Goal: Task Accomplishment & Management: Manage account settings

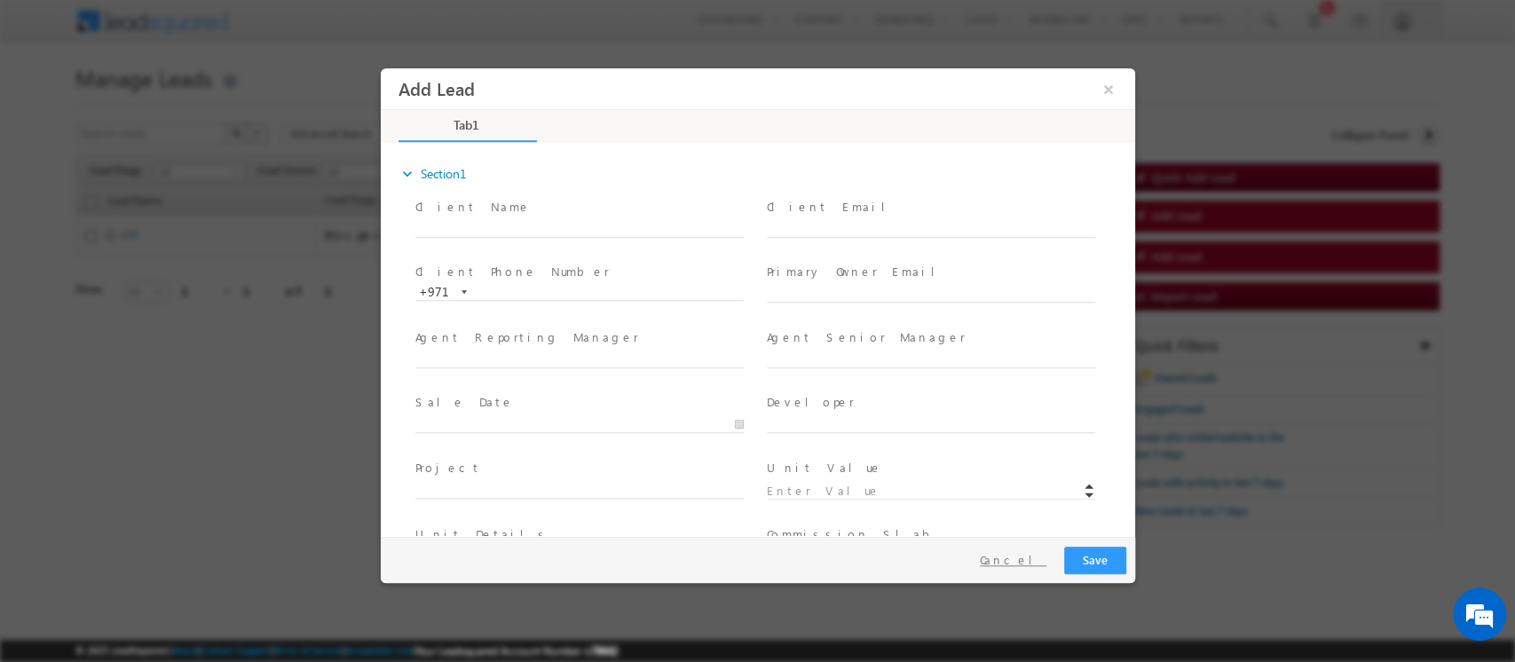
scroll to position [404, 0]
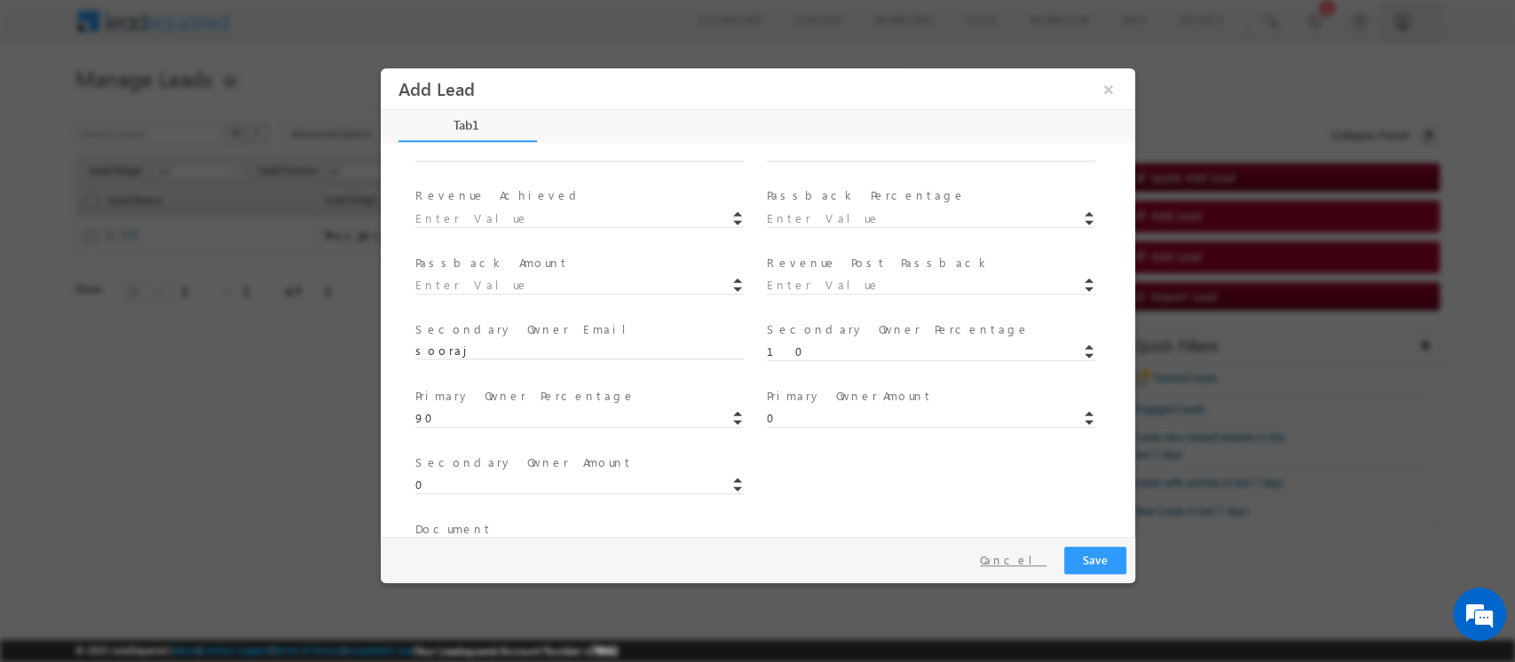
click at [1029, 553] on button "Cancel" at bounding box center [1012, 561] width 93 height 26
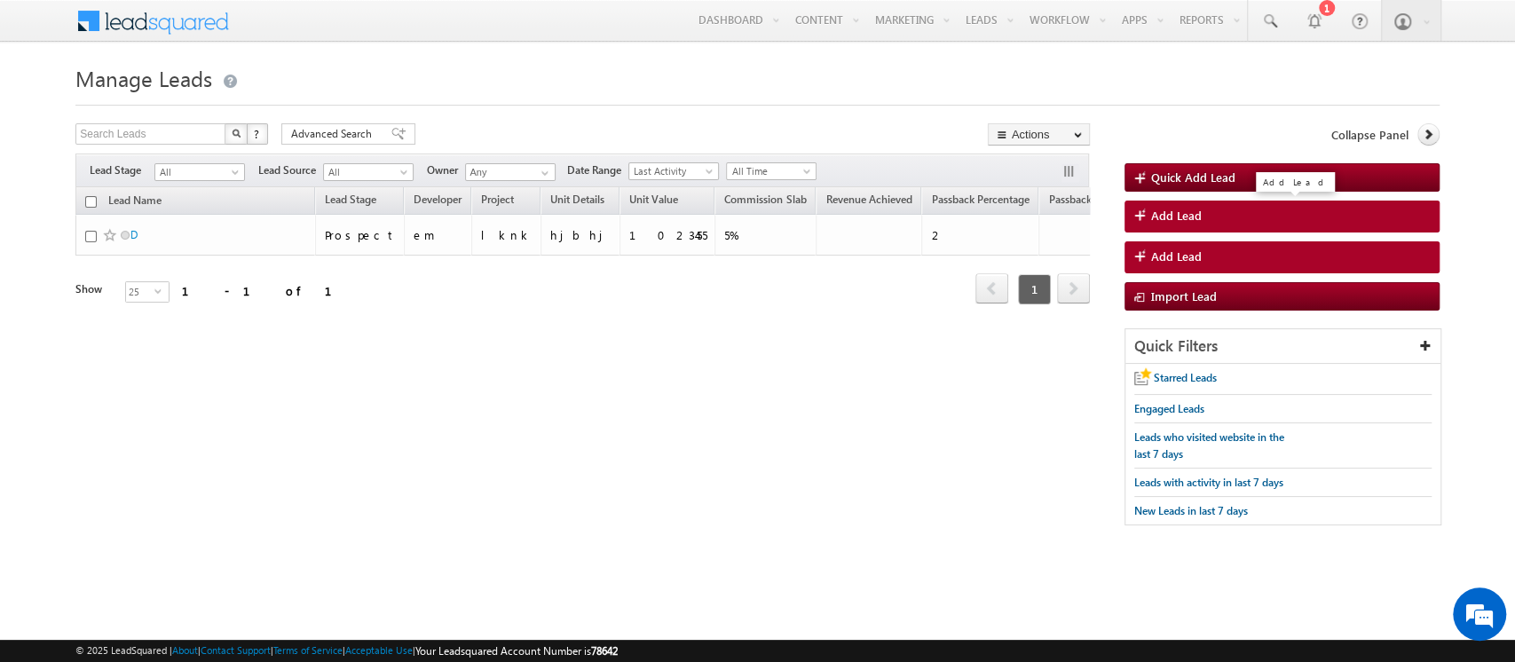
click at [1170, 216] on span "Add Lead" at bounding box center [1176, 216] width 51 height 16
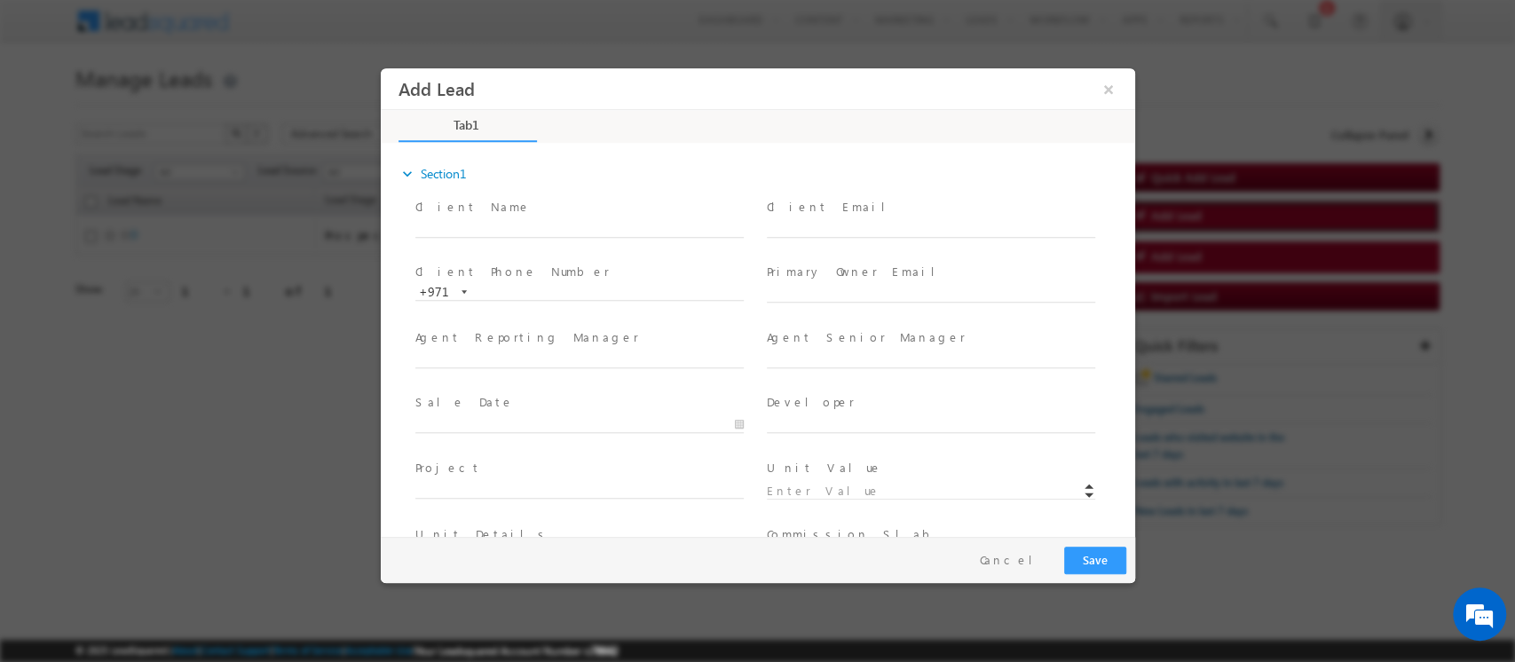
scroll to position [490, 0]
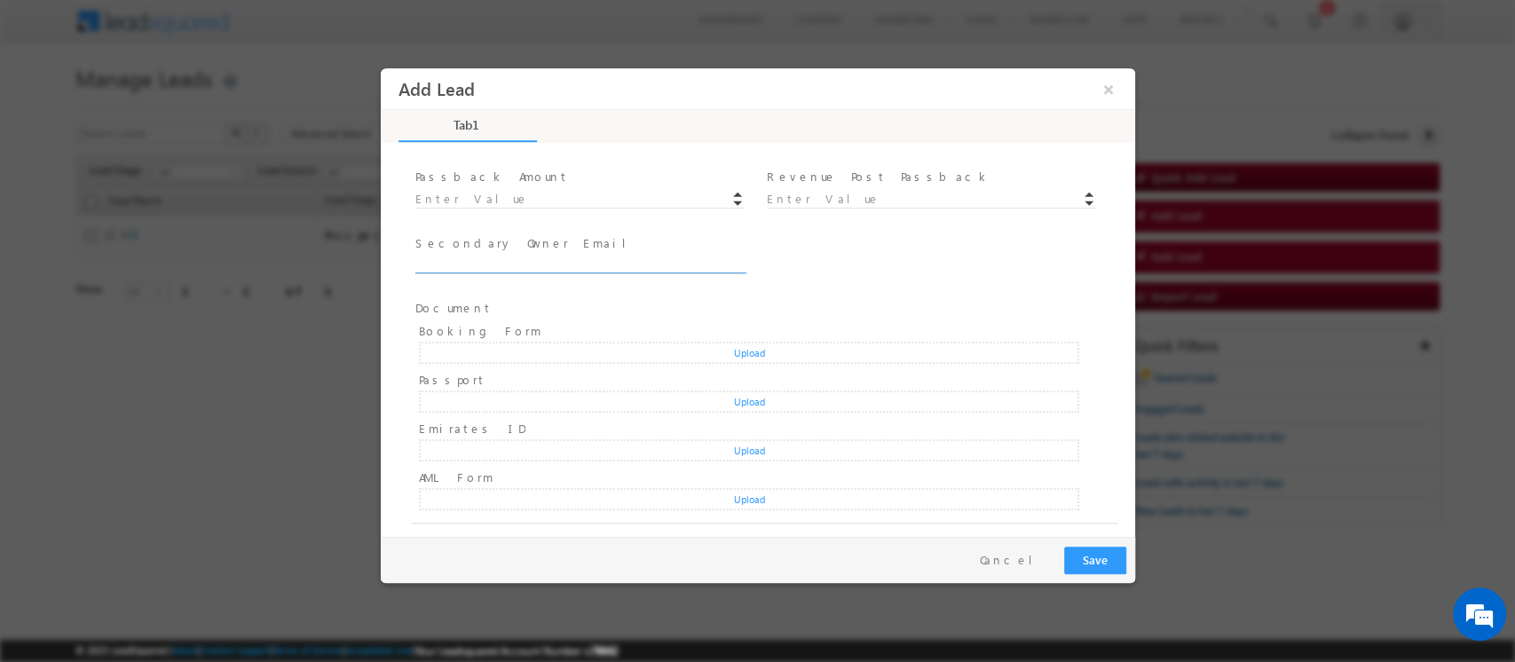
click at [609, 258] on input "text" at bounding box center [579, 266] width 328 height 18
type input "sooraj"
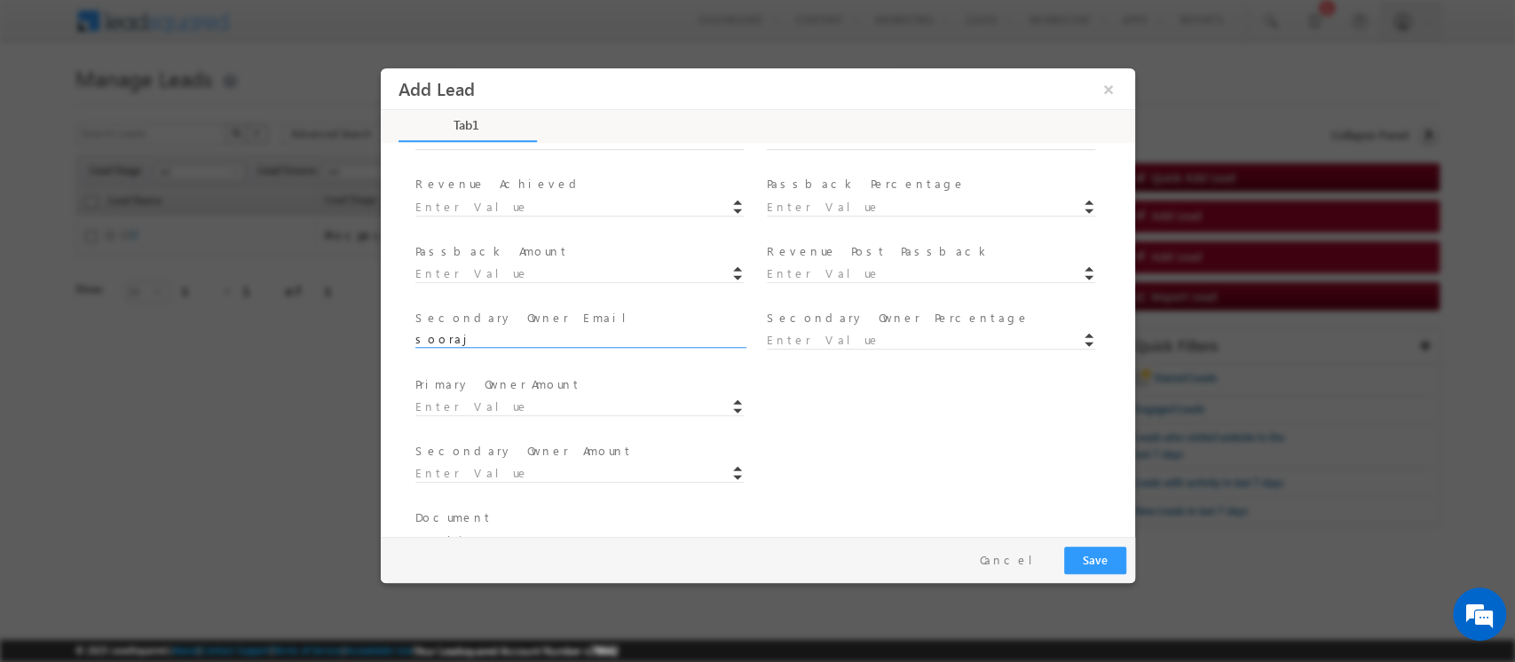
scroll to position [415, 0]
click at [506, 407] on input at bounding box center [579, 408] width 328 height 18
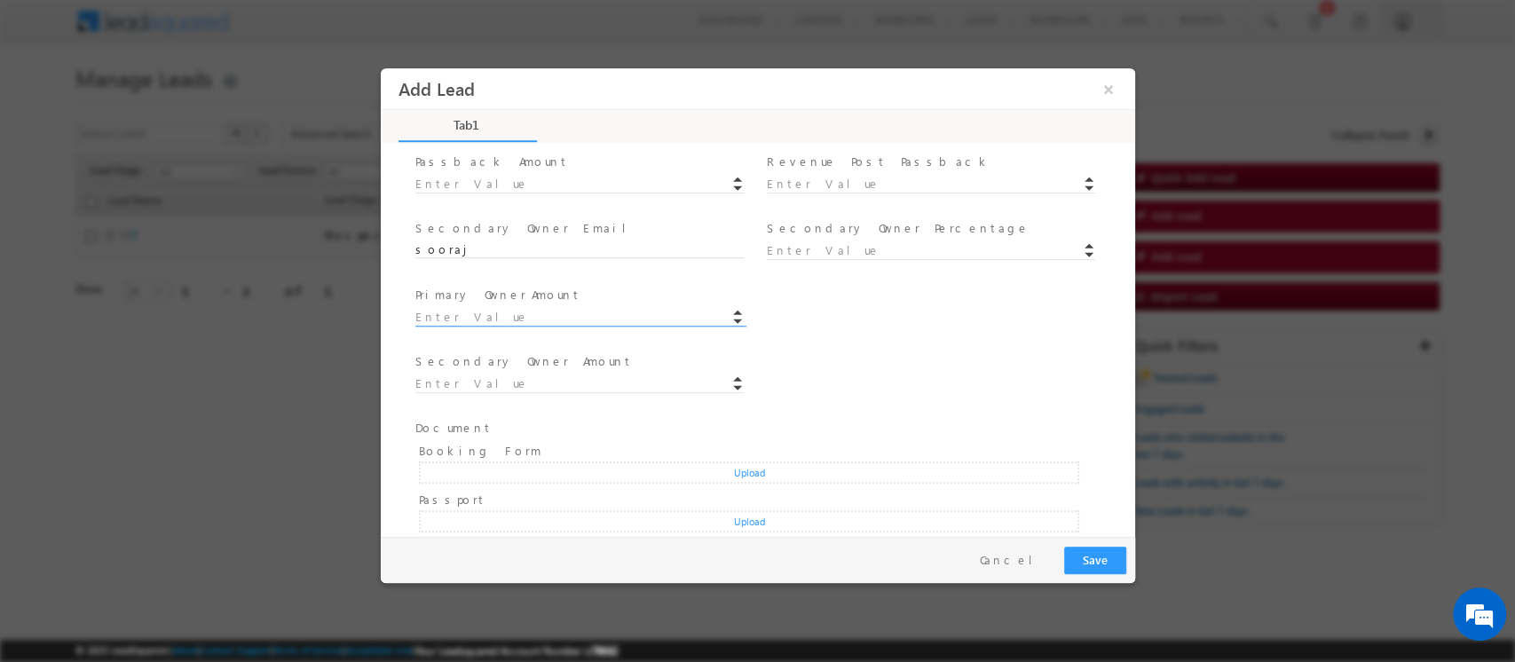
scroll to position [624, 0]
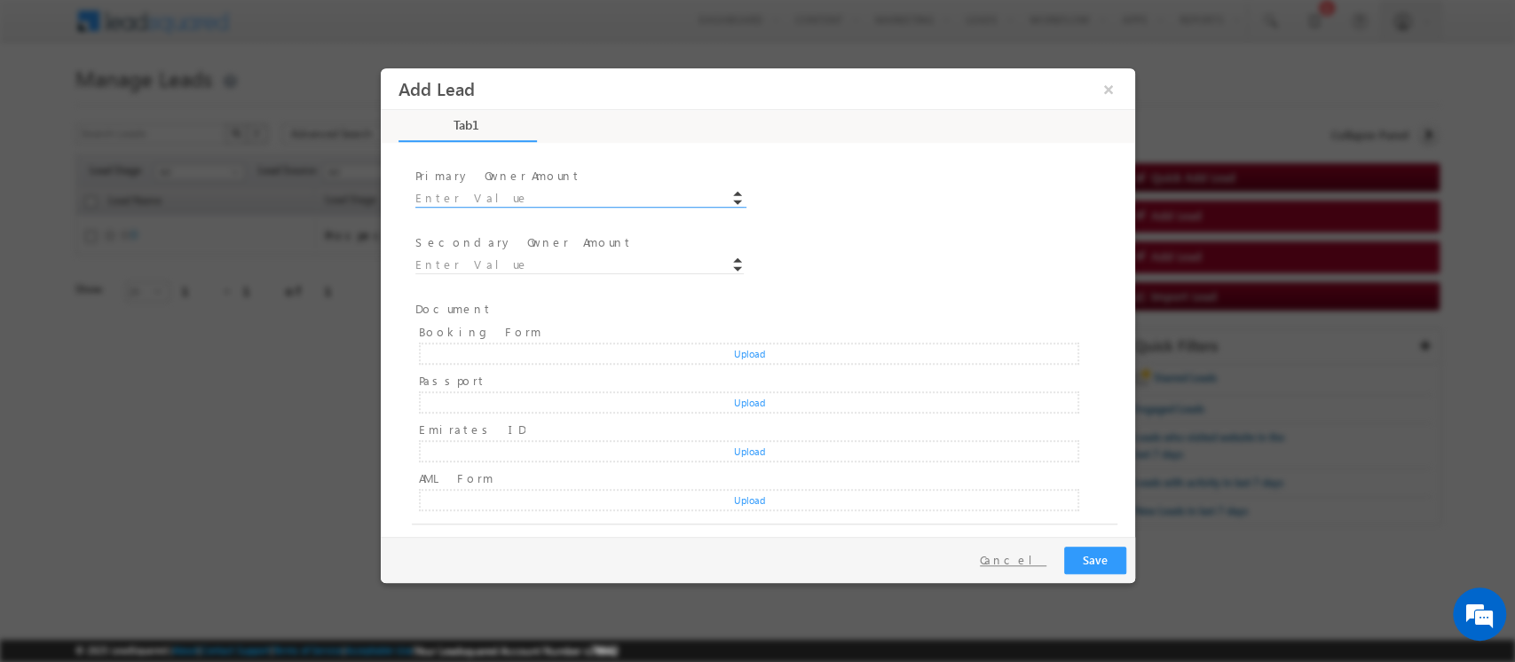
click at [1018, 567] on button "Cancel" at bounding box center [1012, 561] width 93 height 26
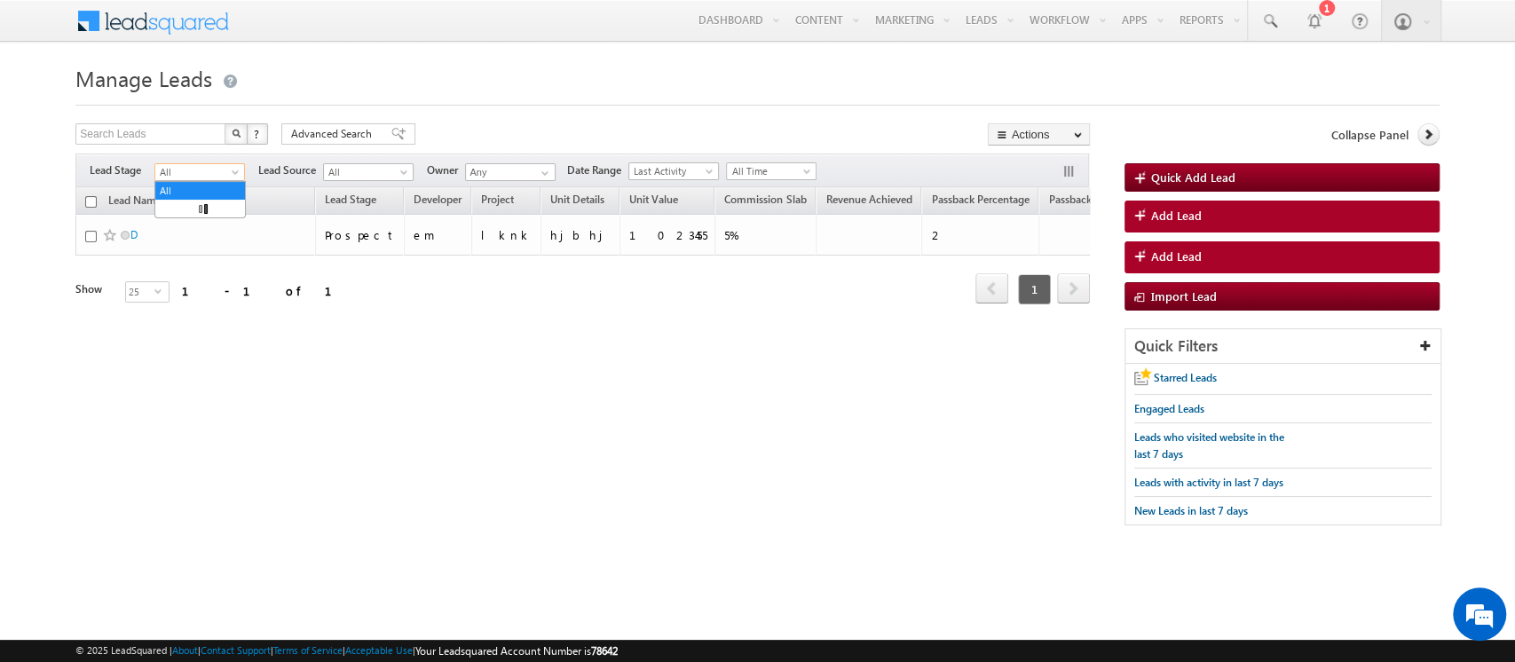
click at [216, 164] on span "All" at bounding box center [197, 172] width 84 height 16
click at [322, 135] on span "Advanced Search" at bounding box center [334, 134] width 86 height 16
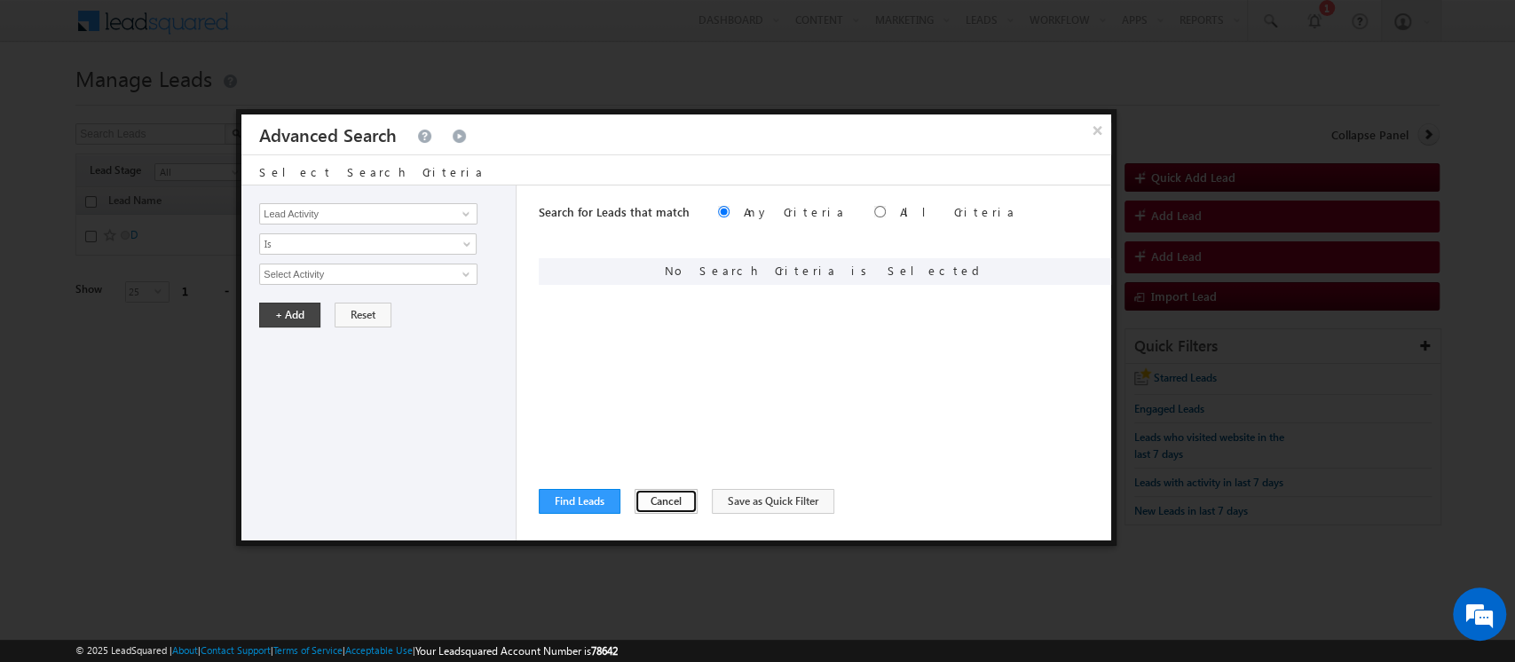
click at [652, 506] on button "Cancel" at bounding box center [666, 501] width 63 height 25
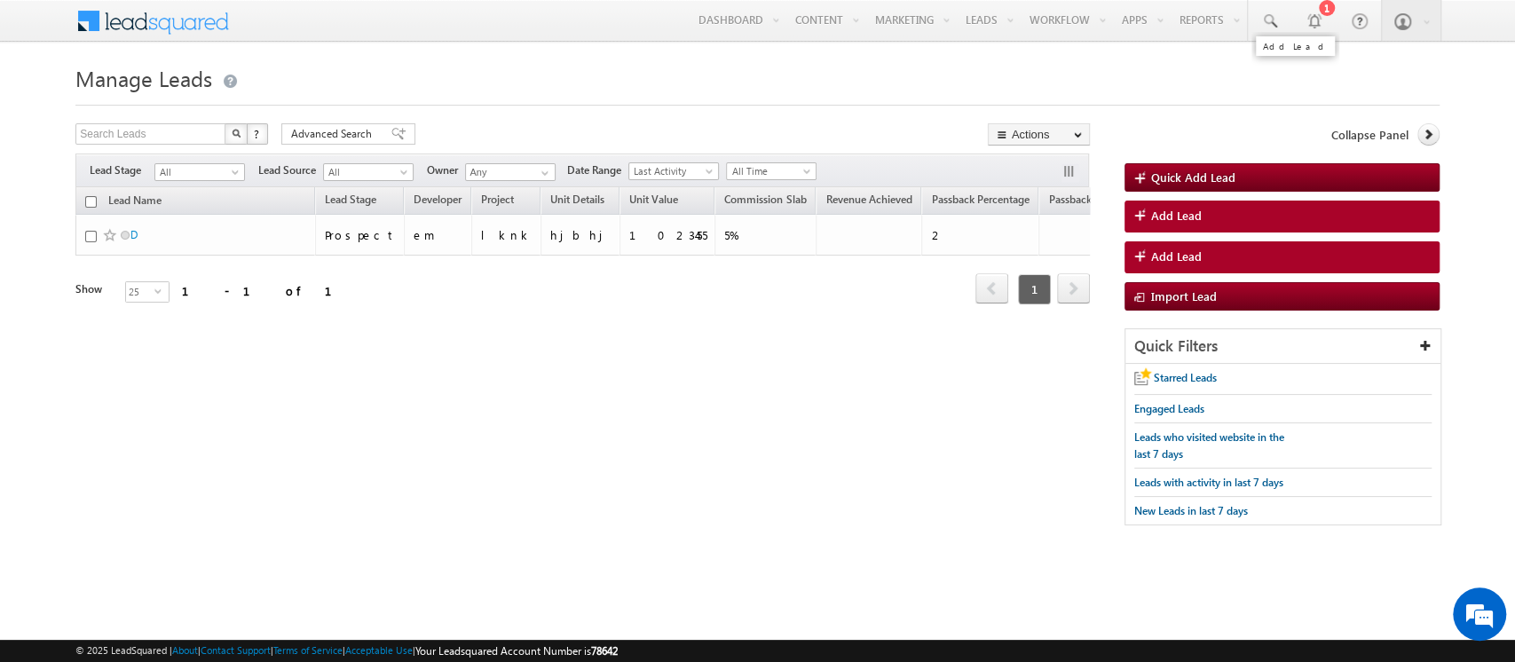
click at [1191, 224] on link "Add Lead" at bounding box center [1282, 217] width 315 height 32
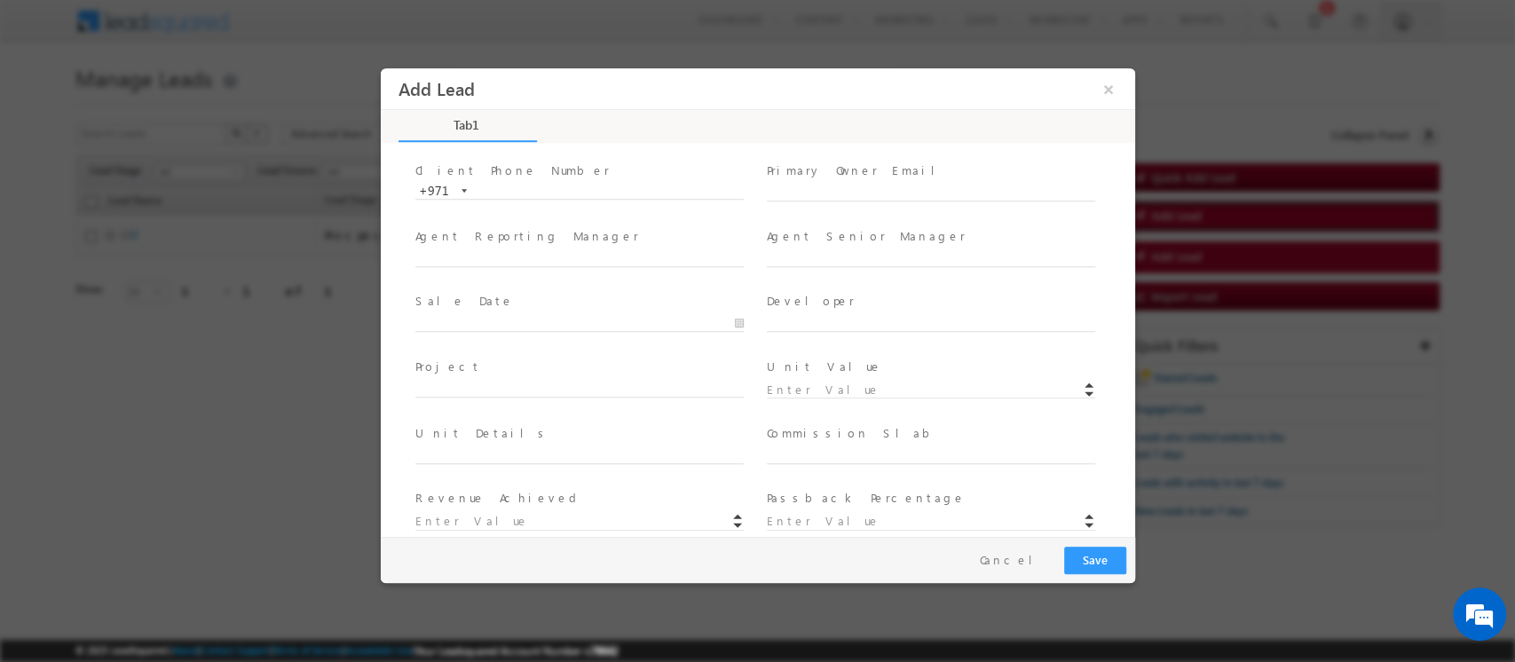
scroll to position [99, 0]
click at [730, 320] on input "text" at bounding box center [579, 326] width 328 height 18
type input "09/18/2025"
click at [1034, 557] on button "Cancel" at bounding box center [1012, 561] width 93 height 26
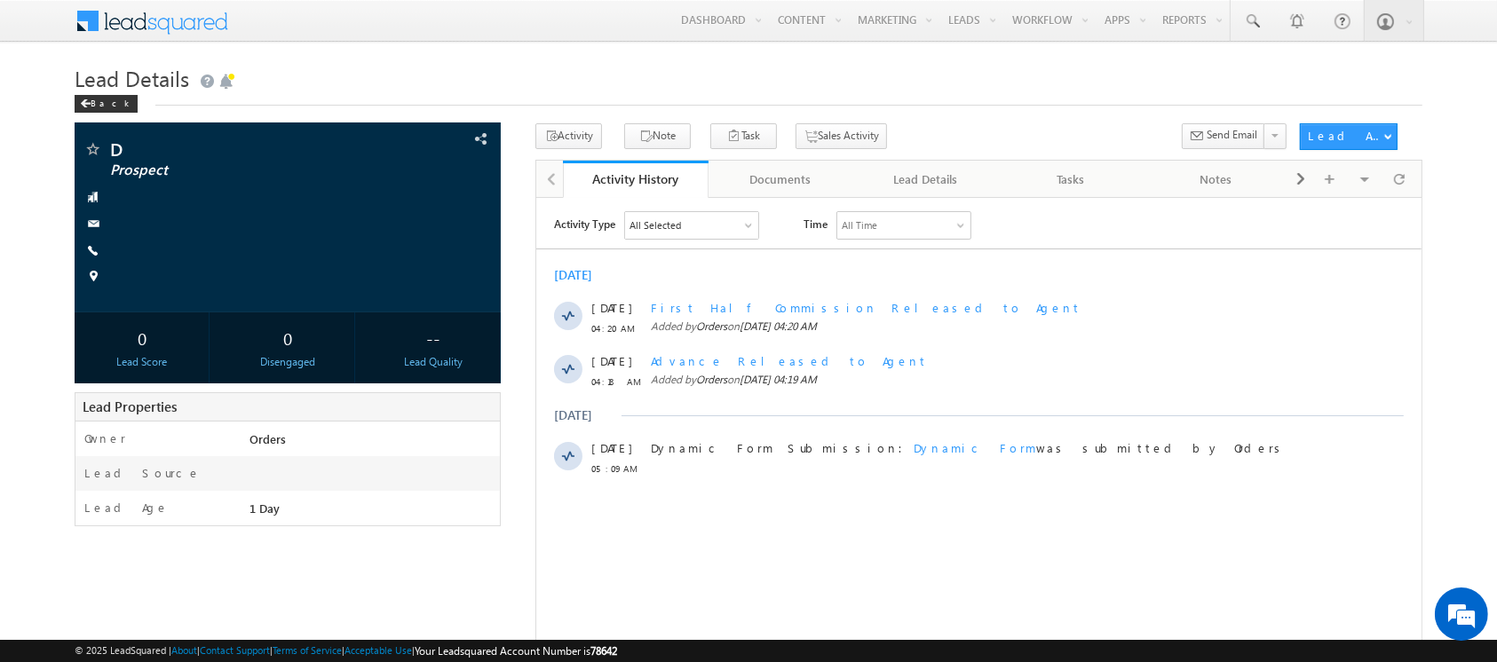
drag, startPoint x: 535, startPoint y: 197, endPoint x: 794, endPoint y: 584, distance: 465.8
click at [794, 584] on div "Activity Type All Selected Select All Sales Activities 1 Sales Activity Email A…" at bounding box center [977, 432] width 885 height 444
click at [582, 133] on button "Activity" at bounding box center [568, 136] width 67 height 26
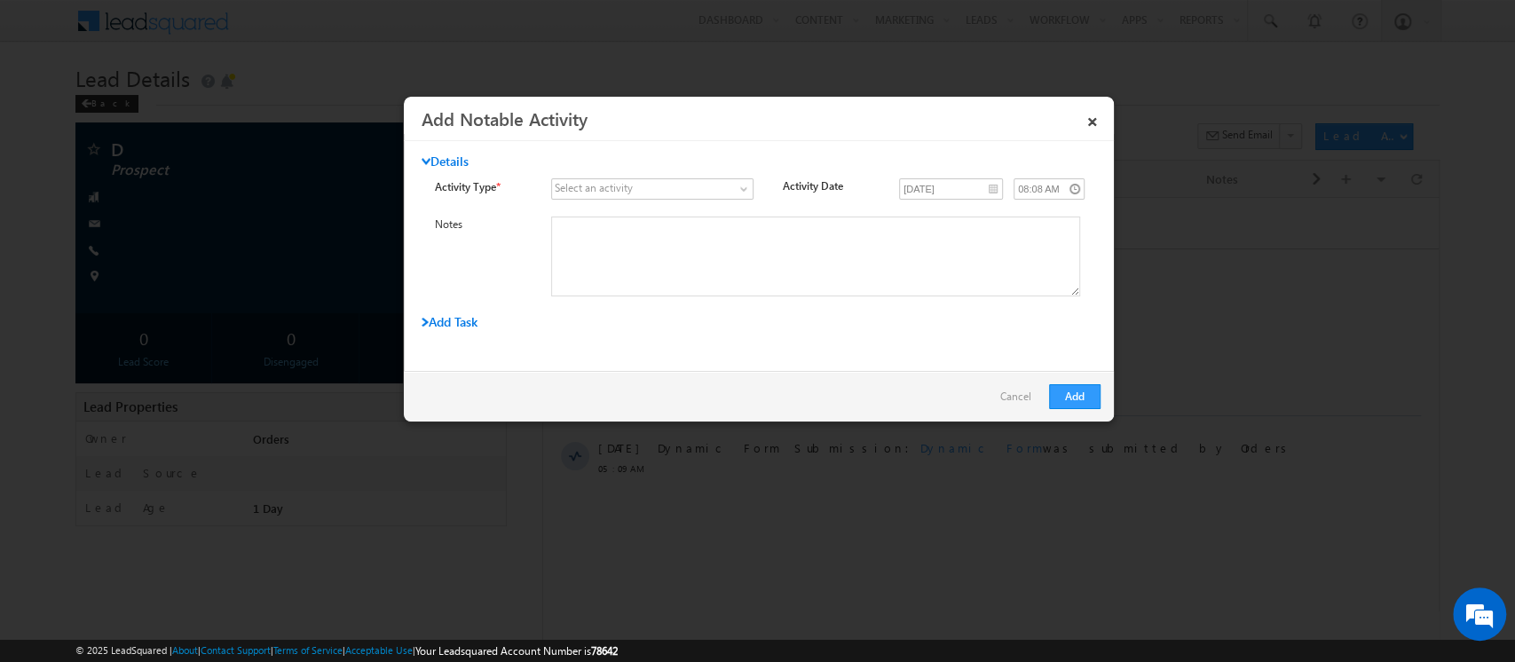
click at [597, 194] on div "Select an activity" at bounding box center [594, 188] width 78 height 16
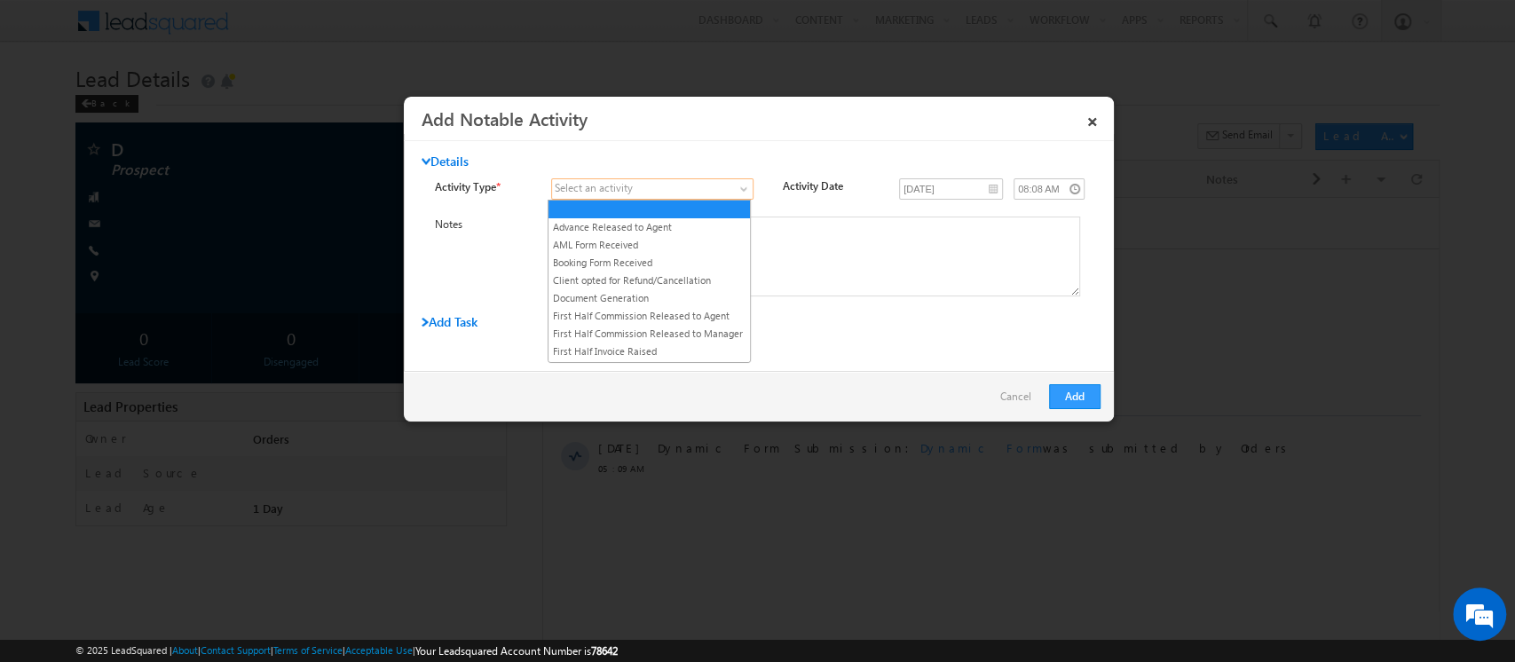
click at [731, 199] on body "Menu Orders order @indg lobal .ae" at bounding box center [757, 458] width 1515 height 917
click at [615, 229] on link "Advance Released to Agent" at bounding box center [650, 227] width 202 height 16
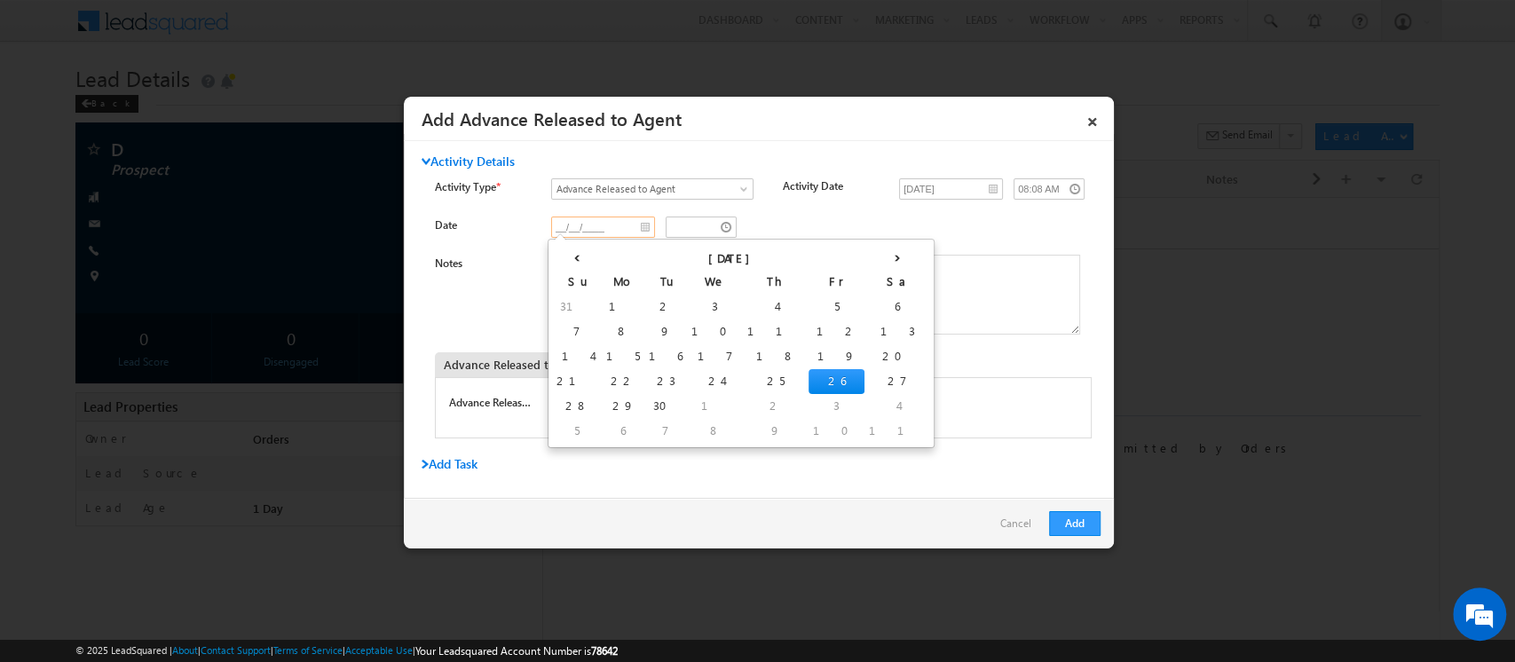
click at [592, 225] on input "__/__/____" at bounding box center [603, 227] width 104 height 21
click at [687, 344] on td "17" at bounding box center [715, 356] width 56 height 25
type input "09/17/2025"
type input "07:09 AM"
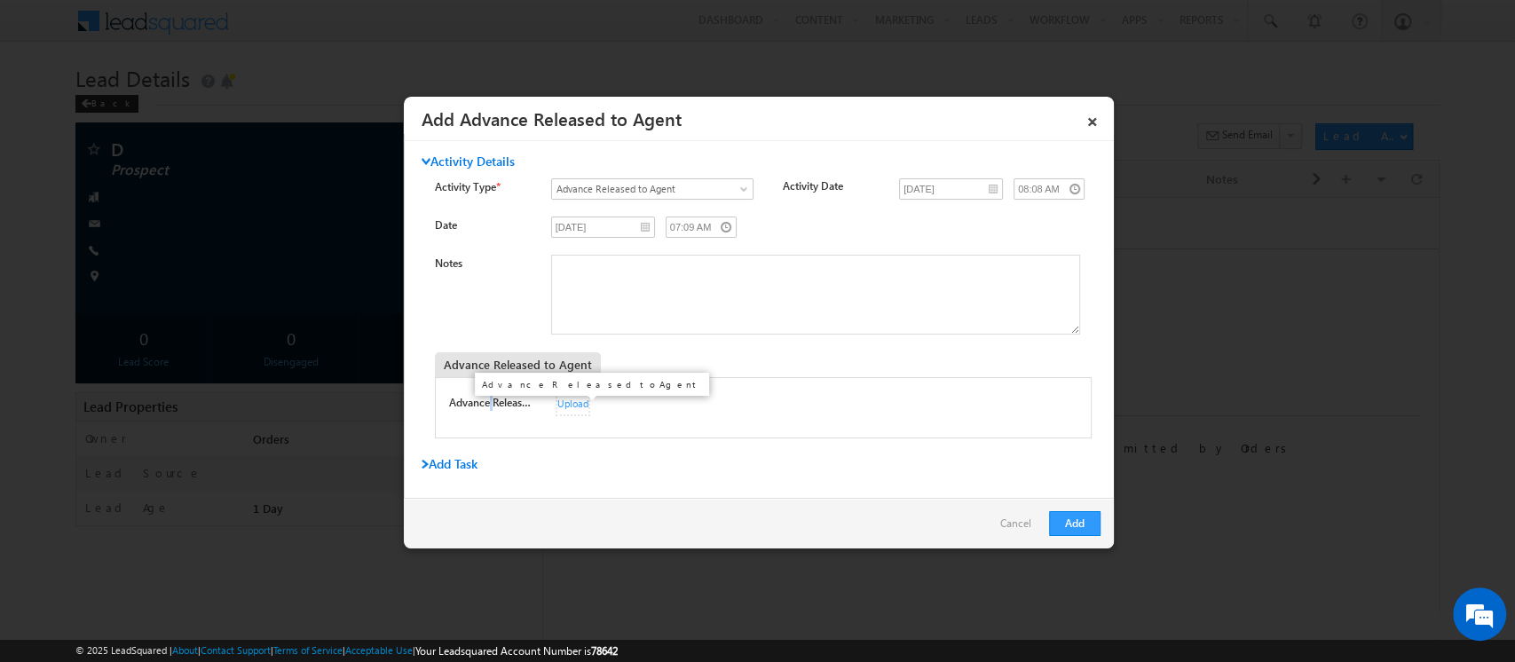
drag, startPoint x: 565, startPoint y: 404, endPoint x: 491, endPoint y: 409, distance: 73.9
click at [491, 409] on label "Advance Released to Agent" at bounding box center [490, 403] width 83 height 16
click at [556, 399] on div "Upload" at bounding box center [573, 405] width 35 height 22
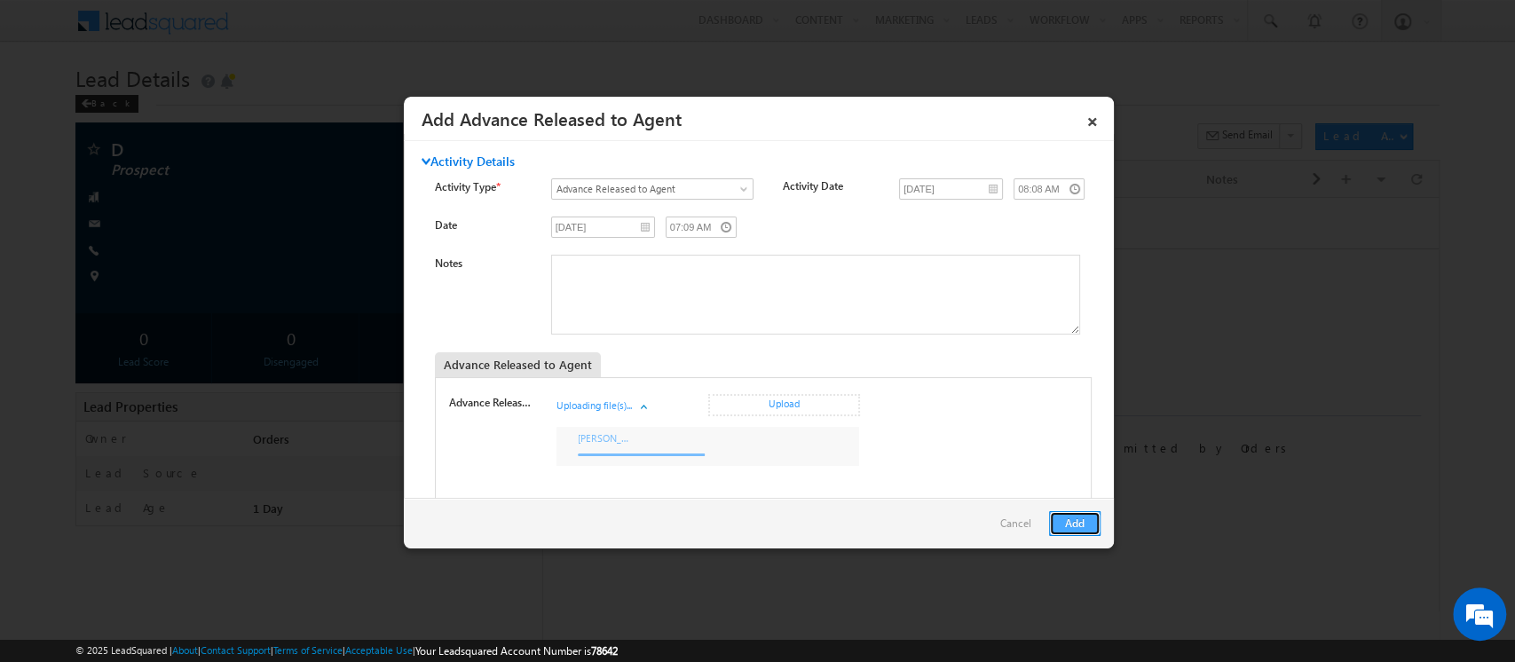
click at [1071, 522] on button "Add" at bounding box center [1074, 523] width 51 height 25
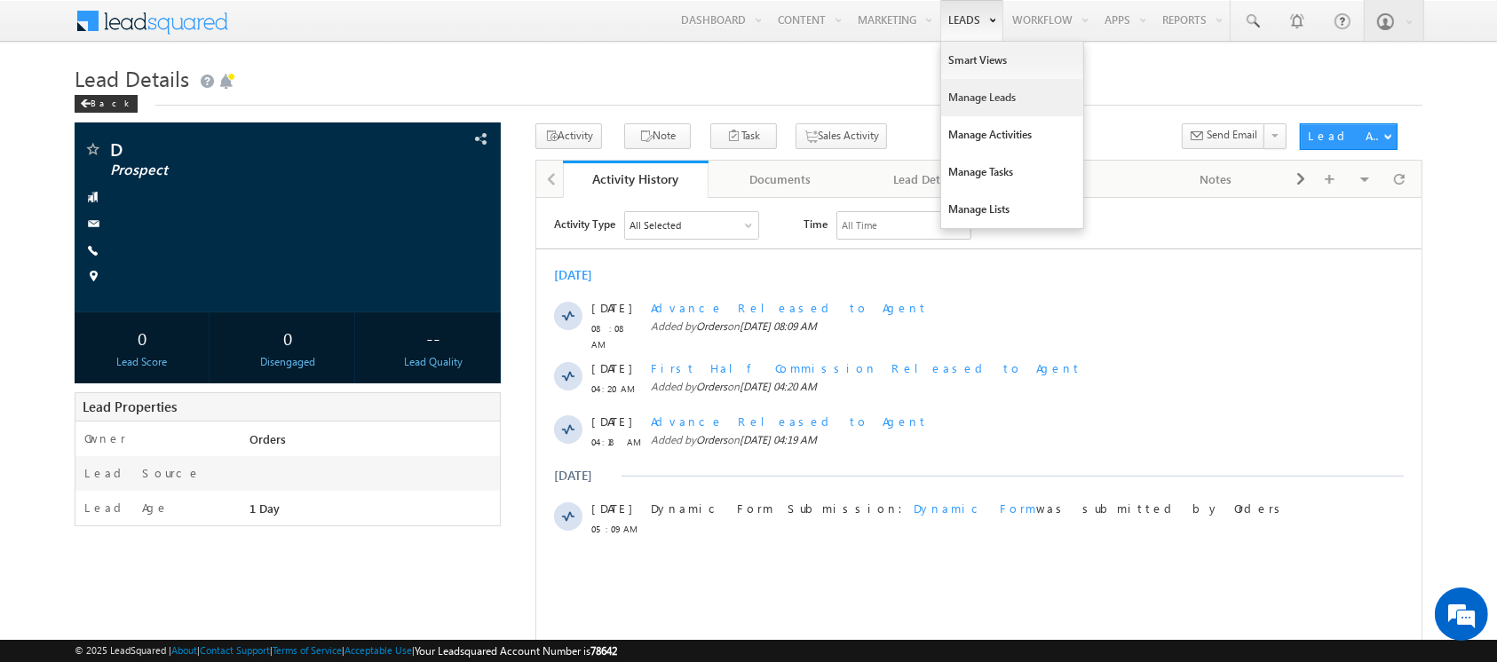
click at [974, 101] on link "Manage Leads" at bounding box center [1012, 97] width 142 height 37
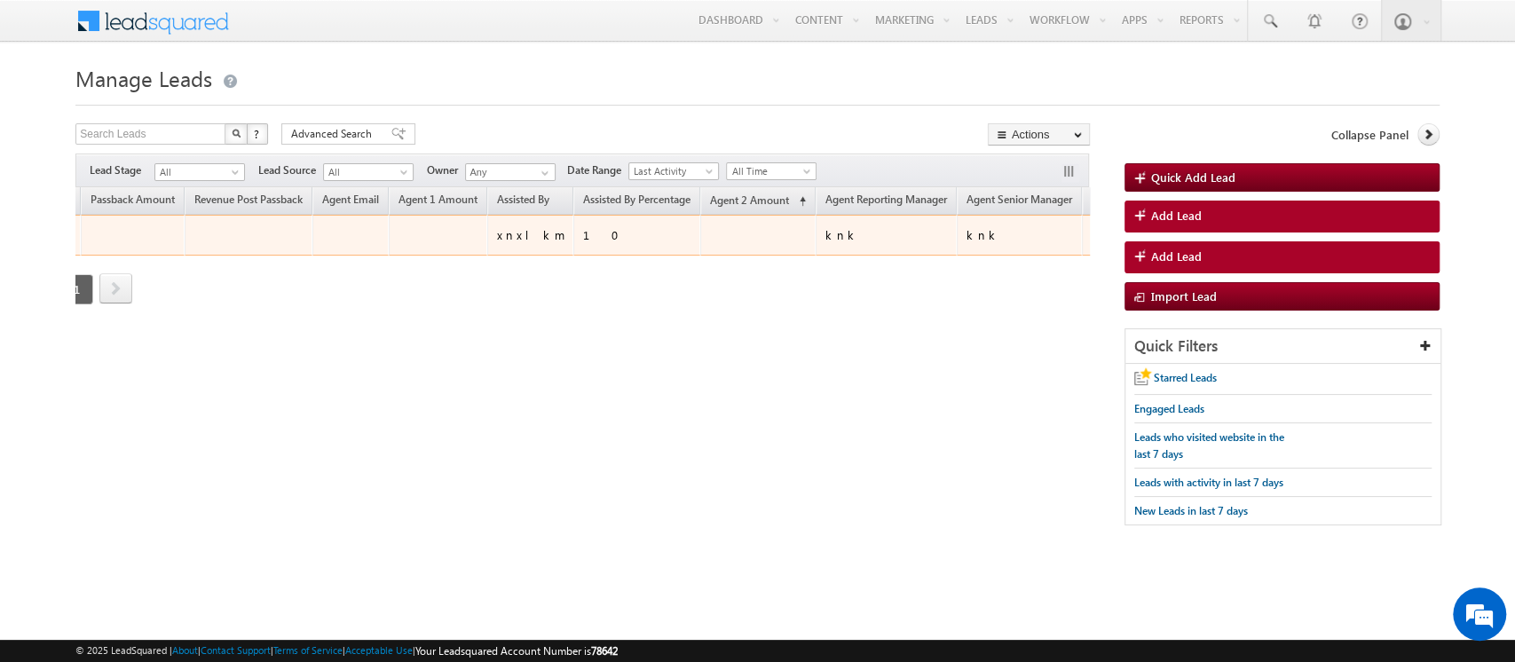
scroll to position [0, 961]
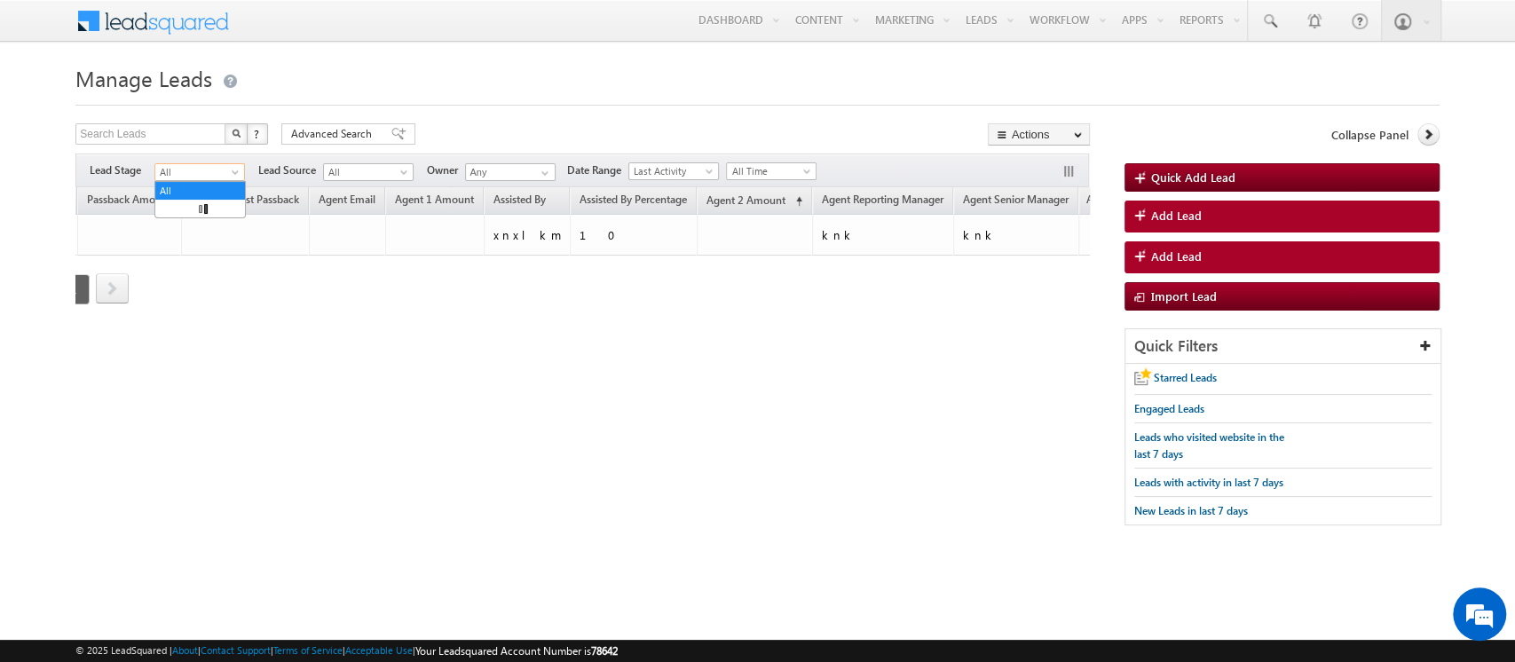
click at [196, 172] on span "All" at bounding box center [197, 172] width 84 height 16
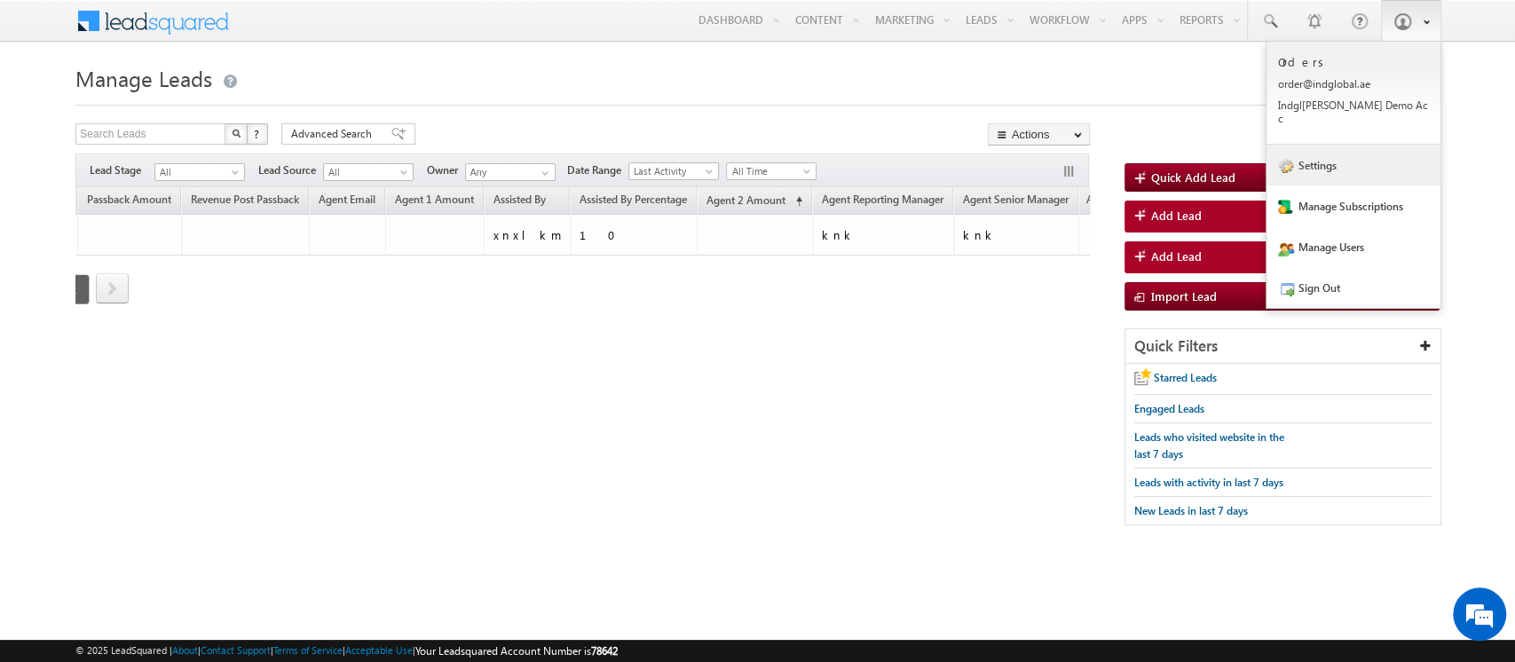
click at [1361, 157] on link "Settings" at bounding box center [1354, 165] width 174 height 41
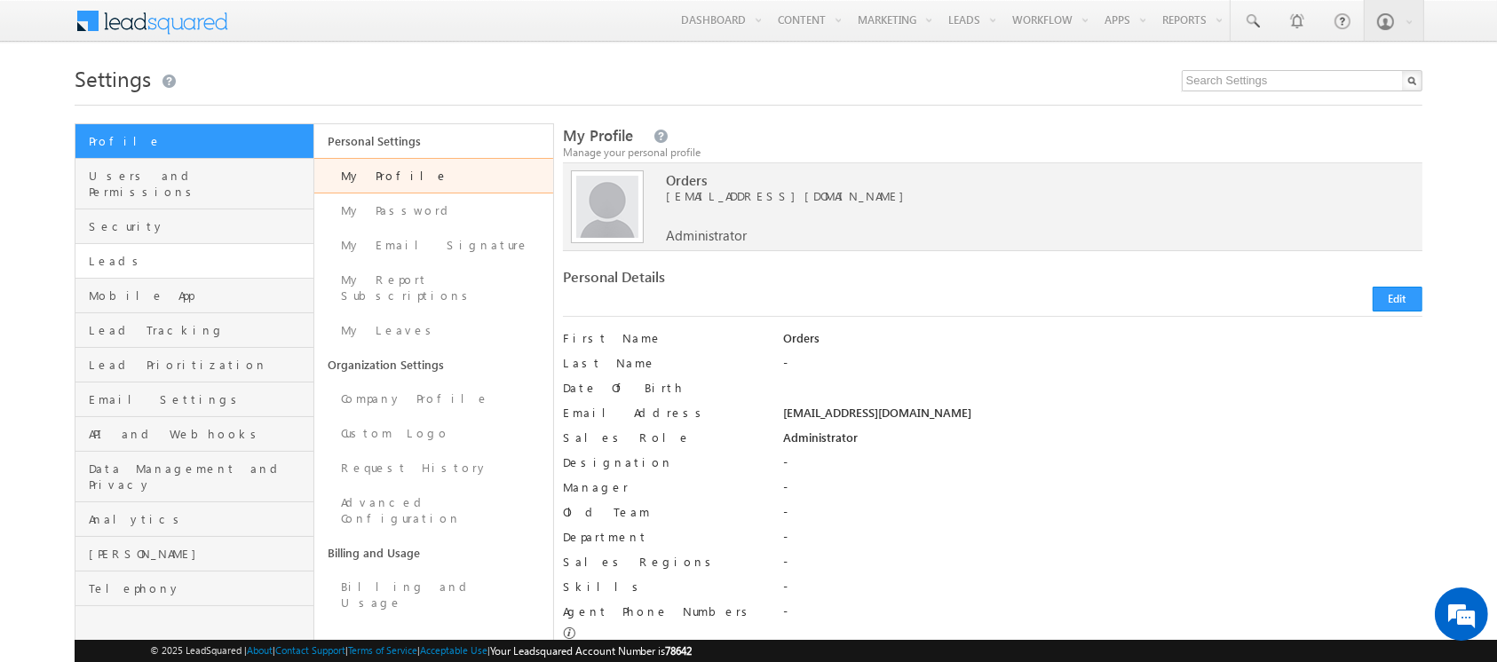
click at [135, 244] on link "Leads" at bounding box center [194, 261] width 238 height 35
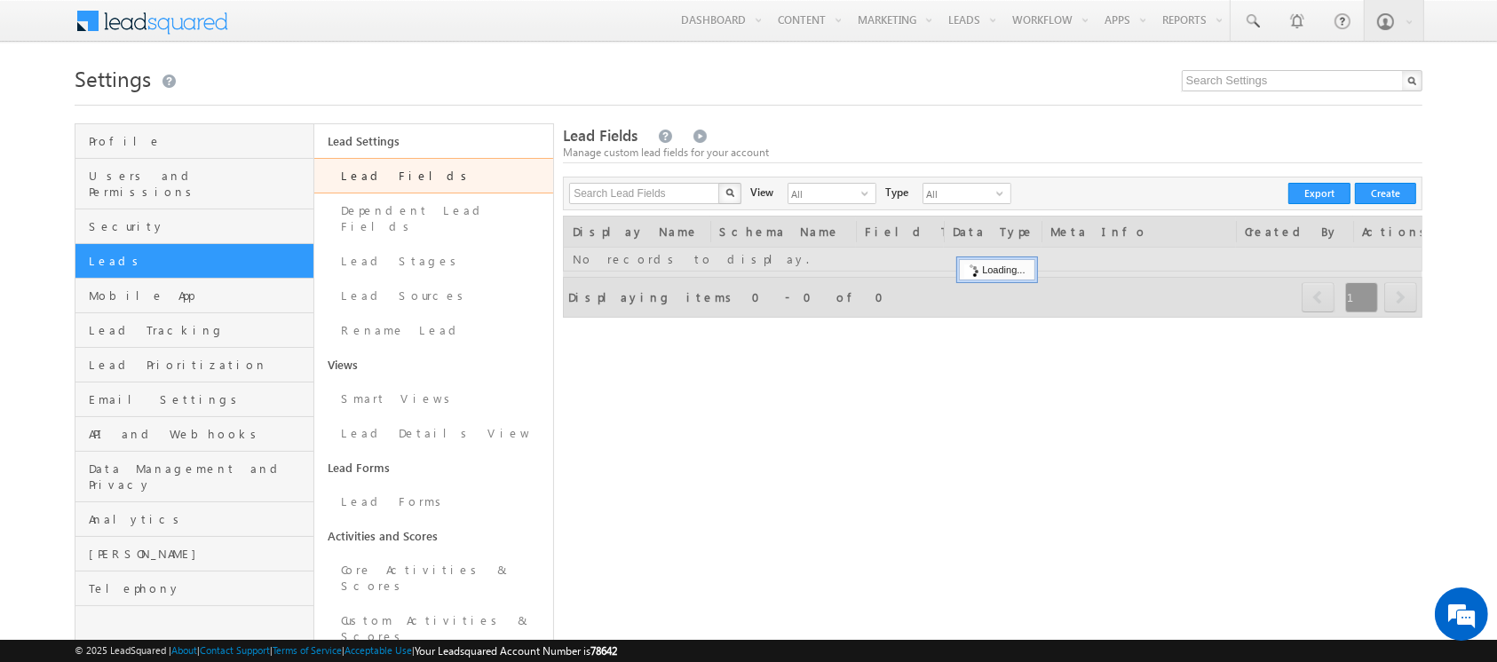
click at [409, 173] on link "Lead Fields" at bounding box center [433, 176] width 239 height 36
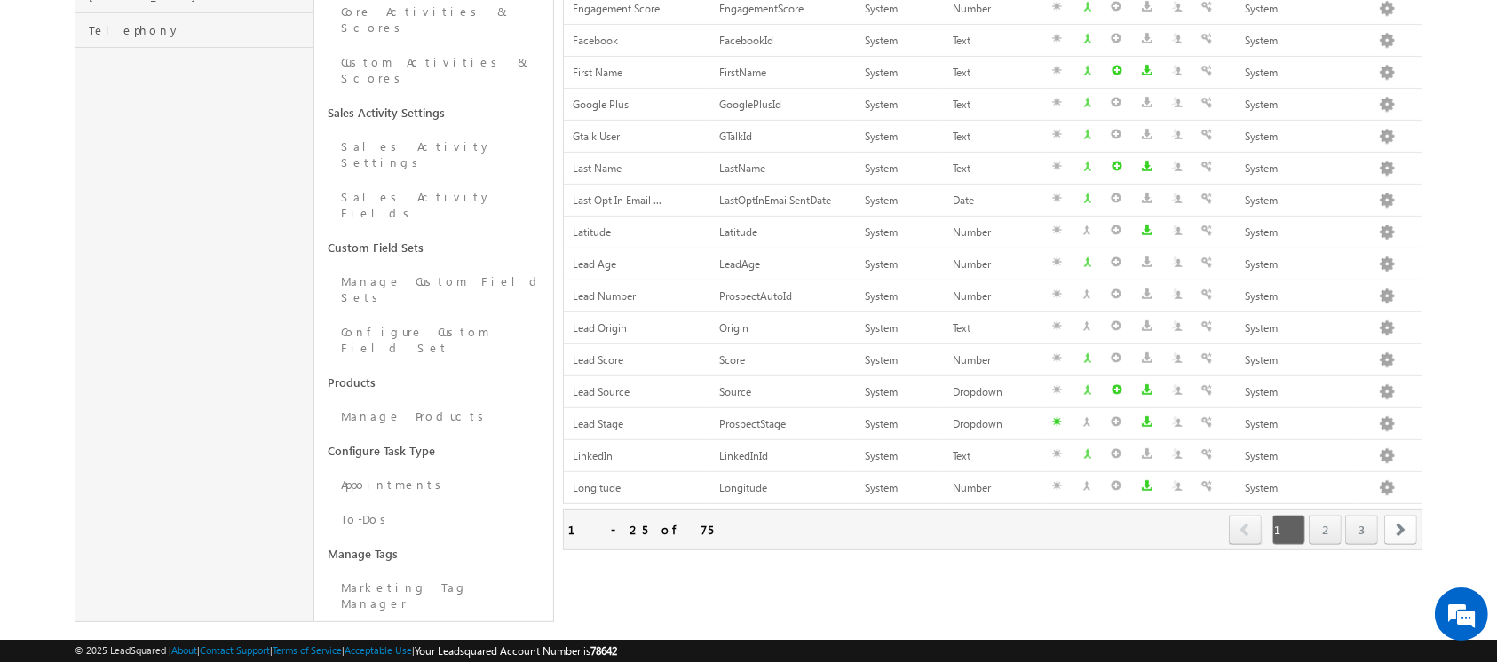
click at [1395, 515] on span "next" at bounding box center [1400, 530] width 33 height 30
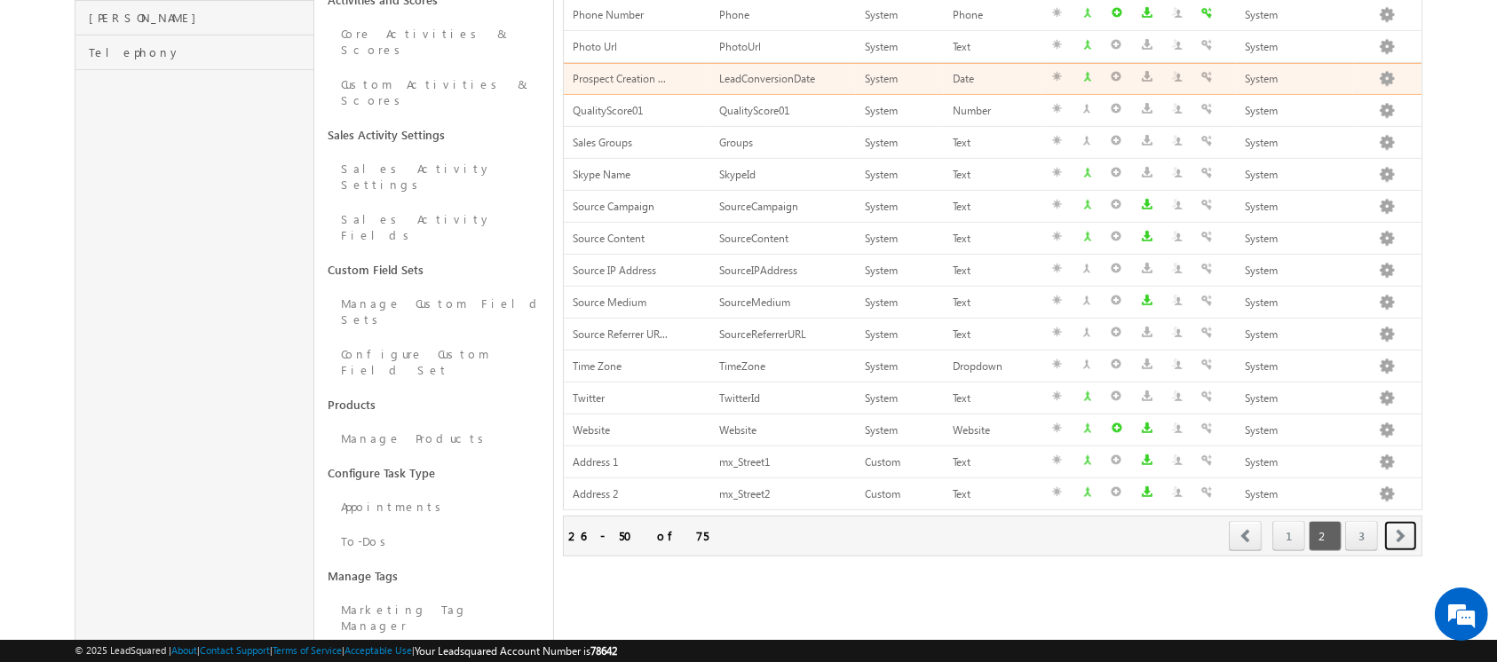
scroll to position [558, 0]
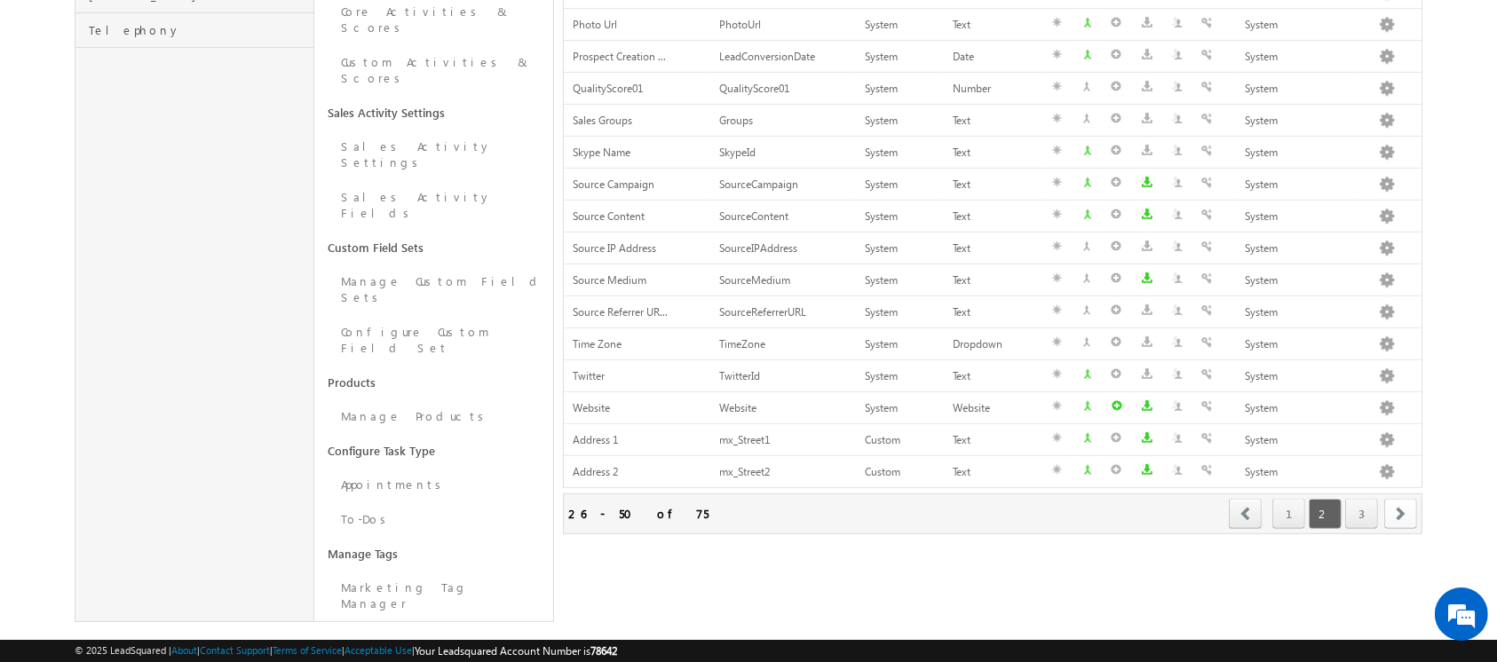
click at [1391, 510] on span "next" at bounding box center [1400, 514] width 33 height 30
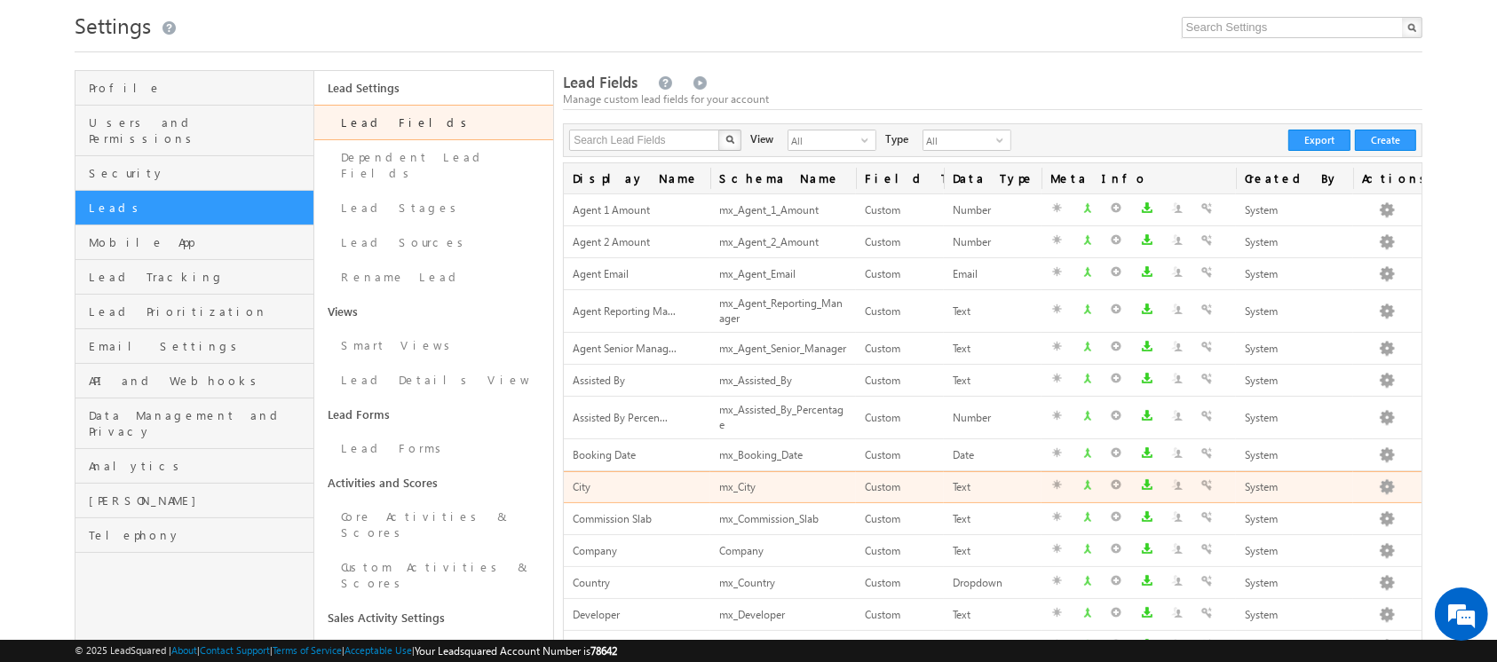
scroll to position [29, 0]
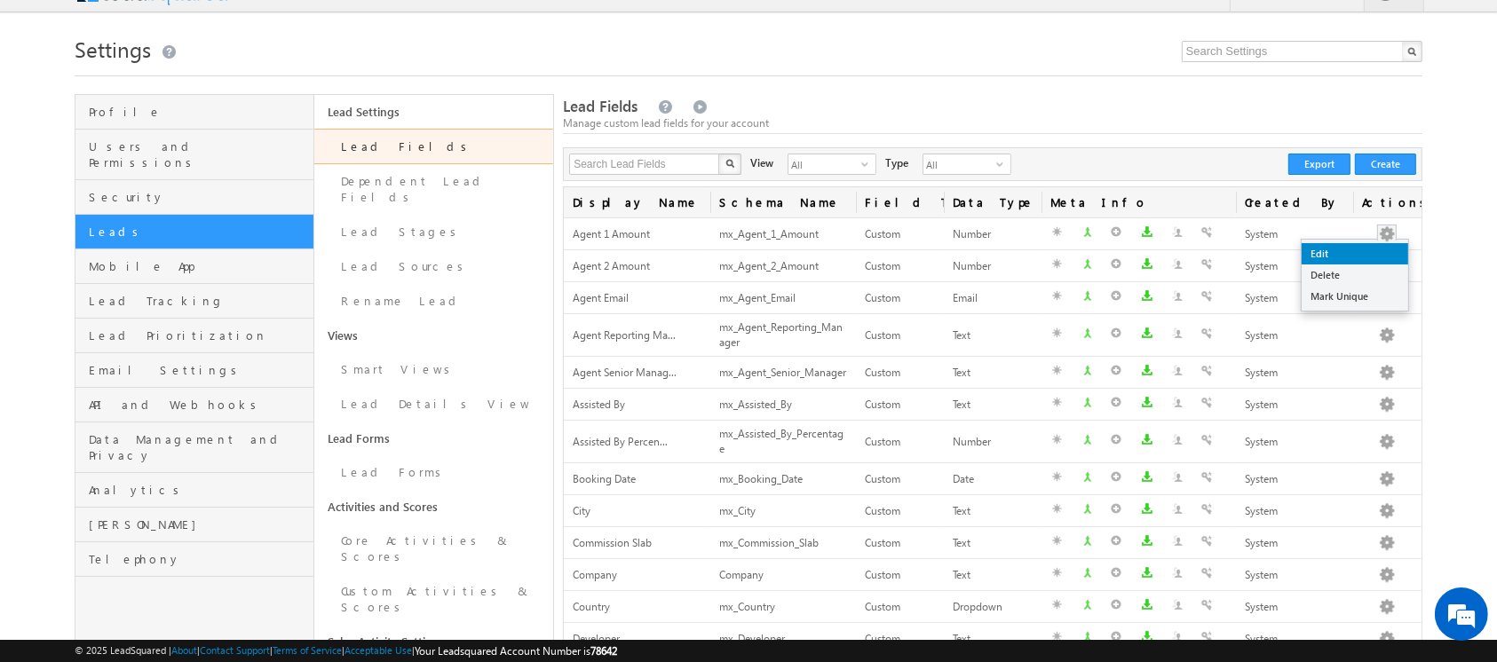
click at [1332, 257] on link "Edit" at bounding box center [1354, 253] width 107 height 21
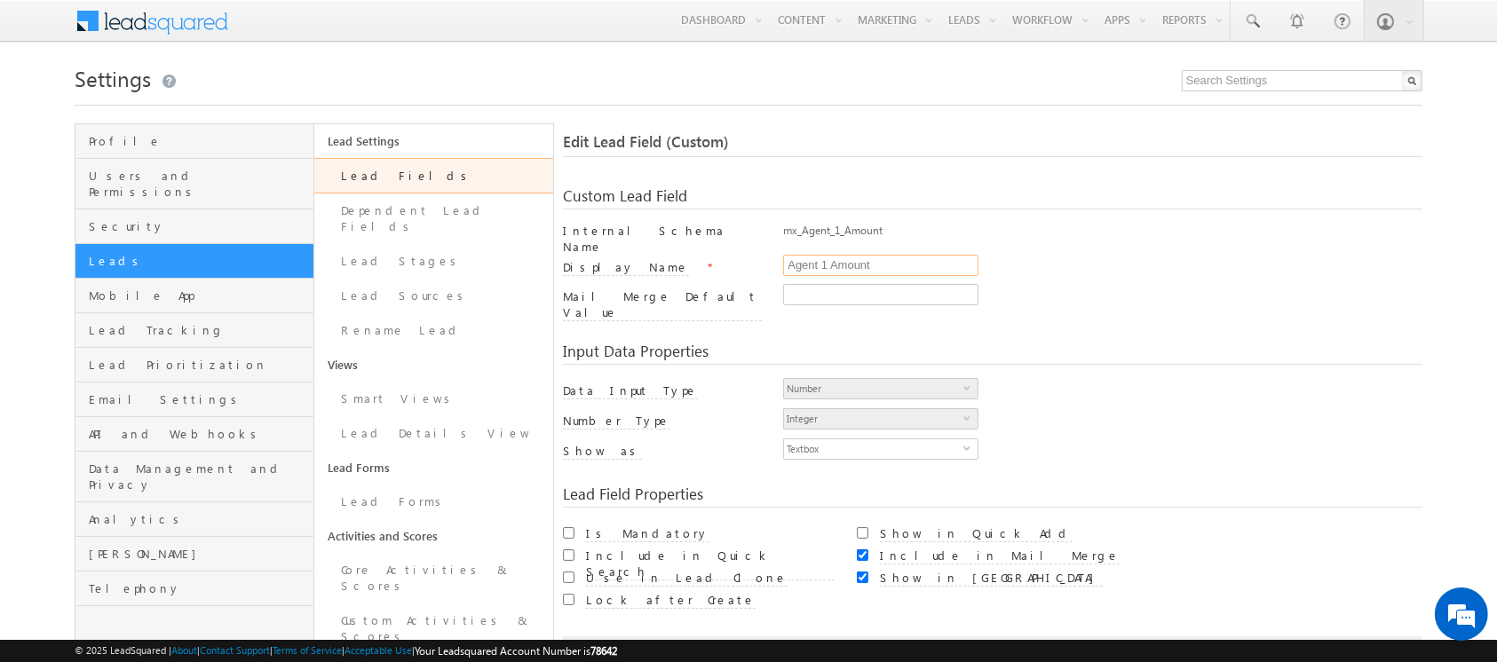
click at [888, 258] on input "Agent 1 Amount" at bounding box center [880, 265] width 195 height 21
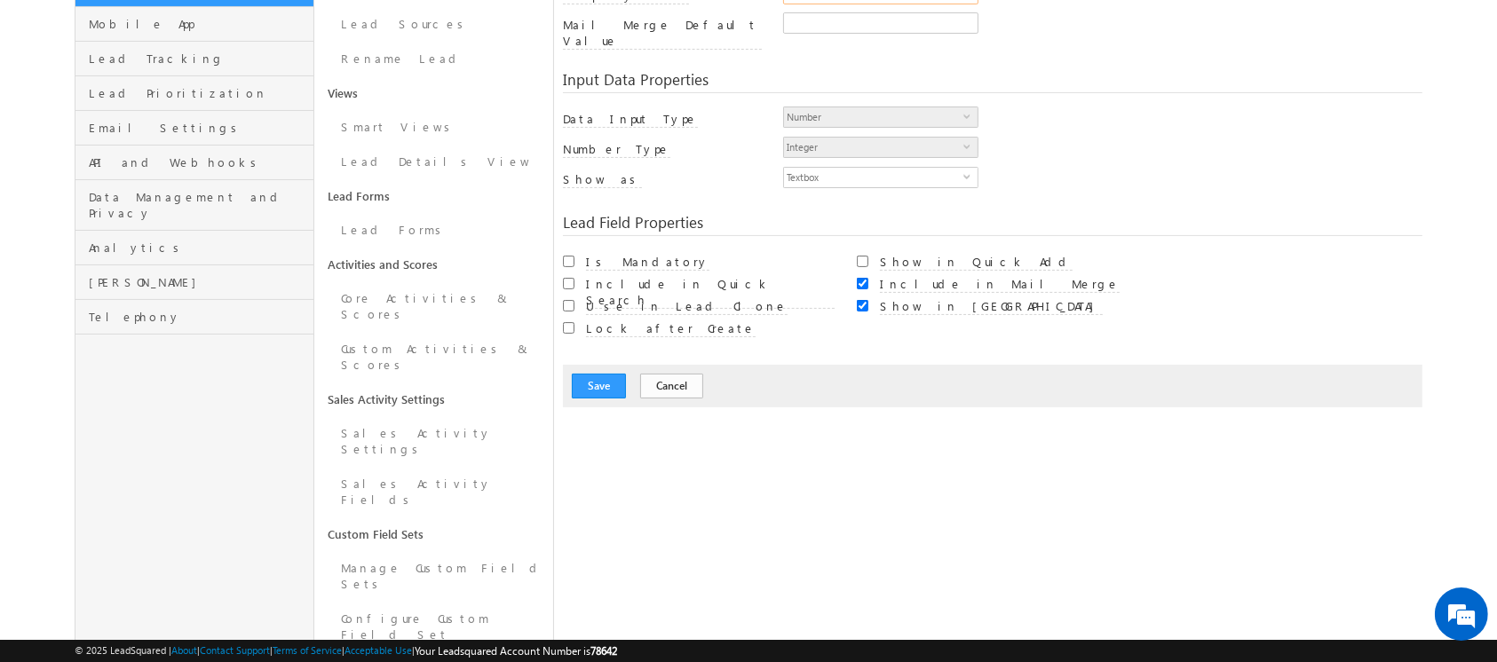
type input "Agent 1"
click at [662, 376] on button "Cancel" at bounding box center [671, 386] width 63 height 25
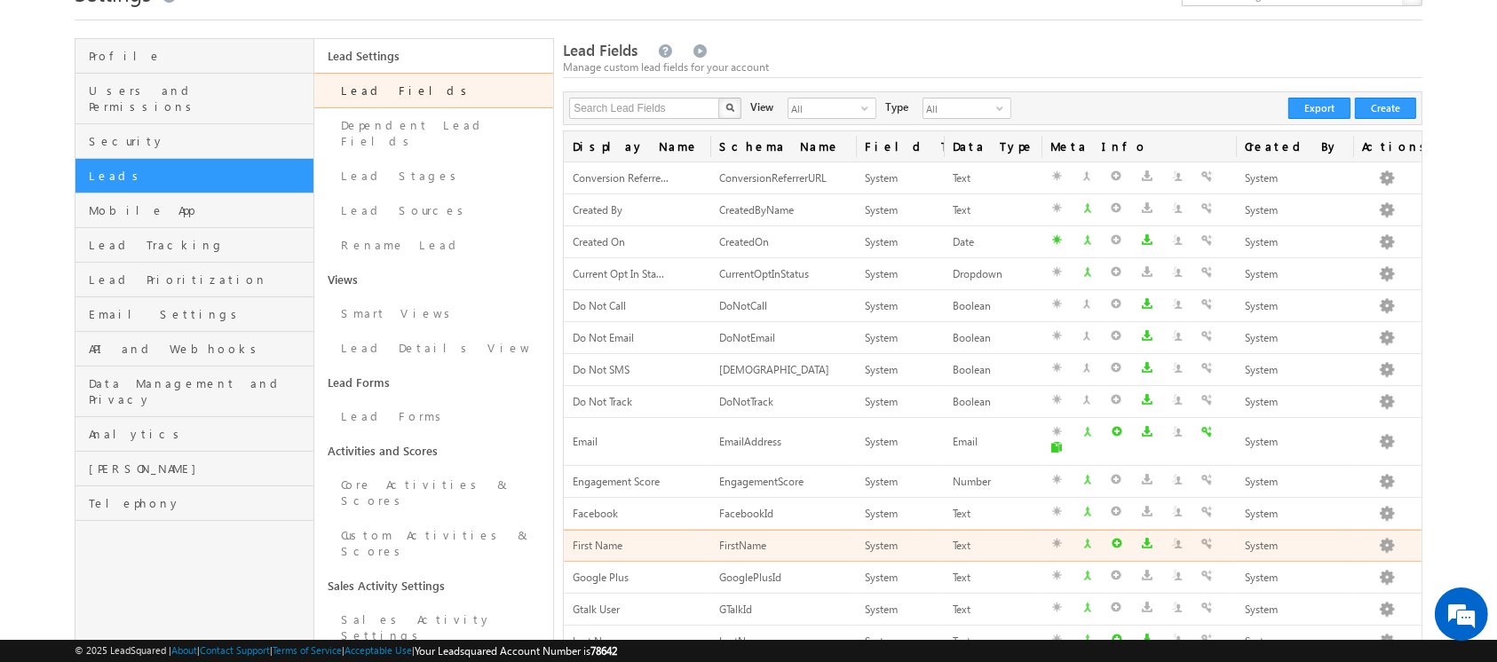
scroll to position [72, 0]
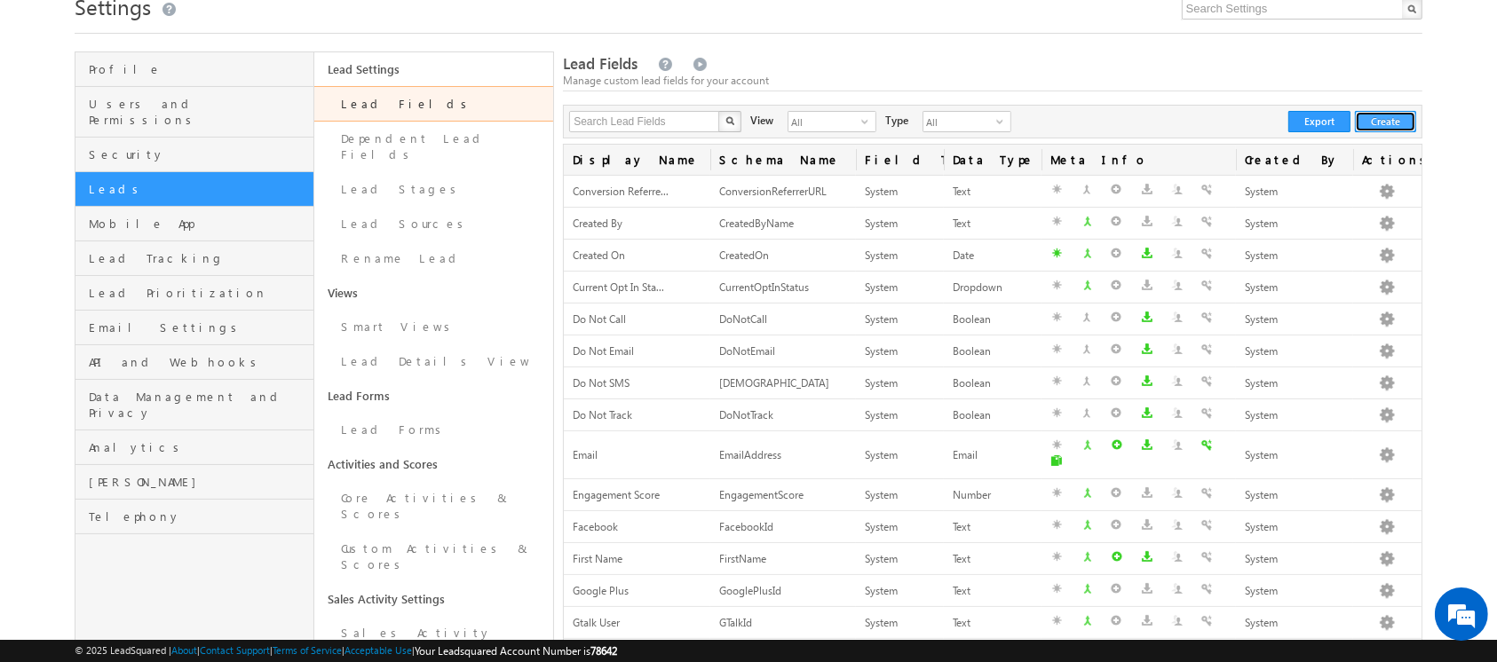
click at [1397, 125] on button "Create" at bounding box center [1385, 121] width 61 height 21
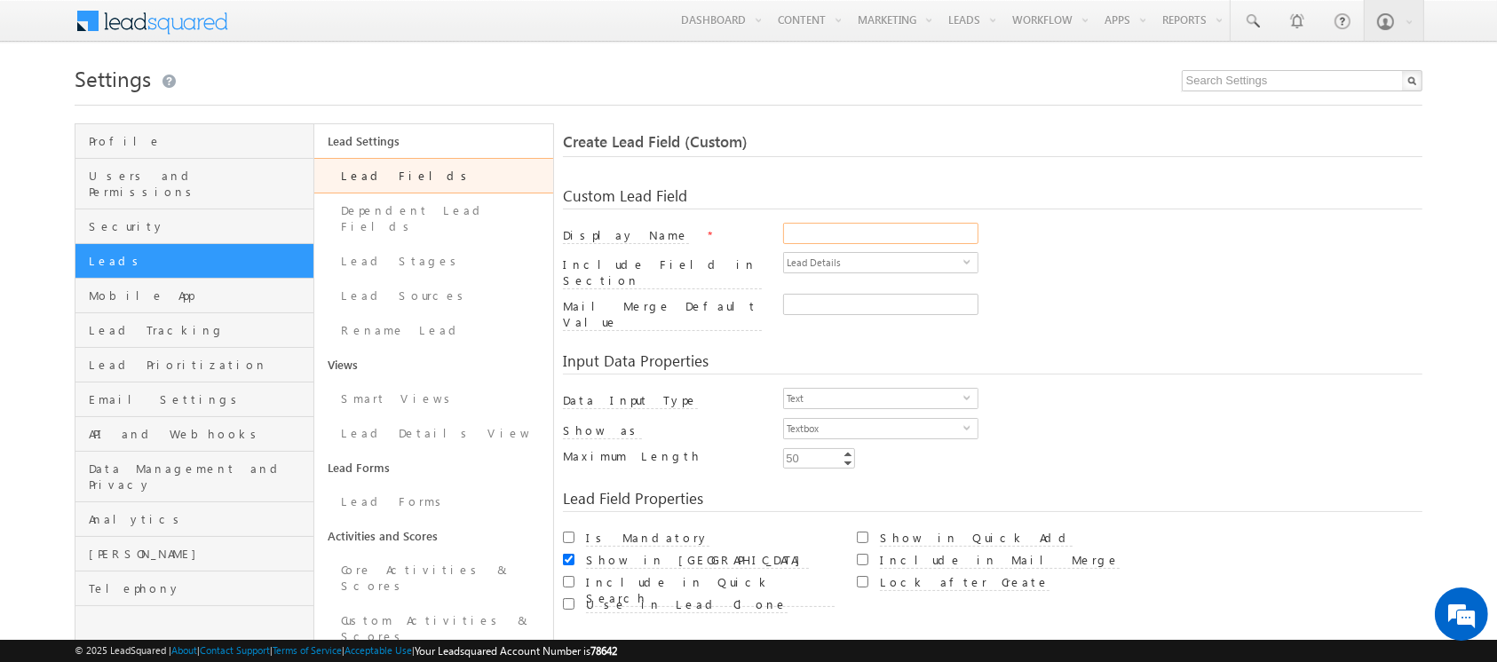
click at [884, 232] on input "Display Name" at bounding box center [880, 233] width 195 height 21
type input "Invoice Eligibility"
click at [876, 389] on span "Text" at bounding box center [873, 399] width 179 height 20
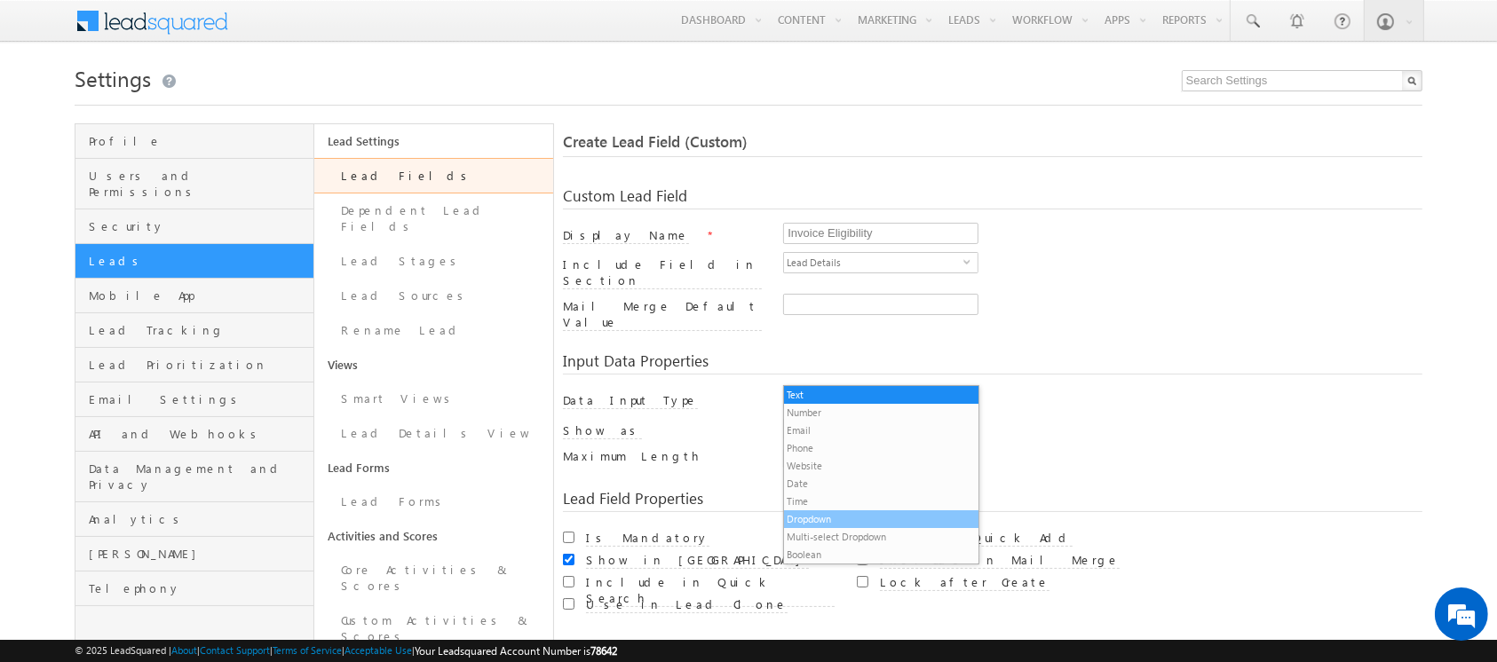
click at [891, 518] on li "Dropdown" at bounding box center [881, 519] width 194 height 18
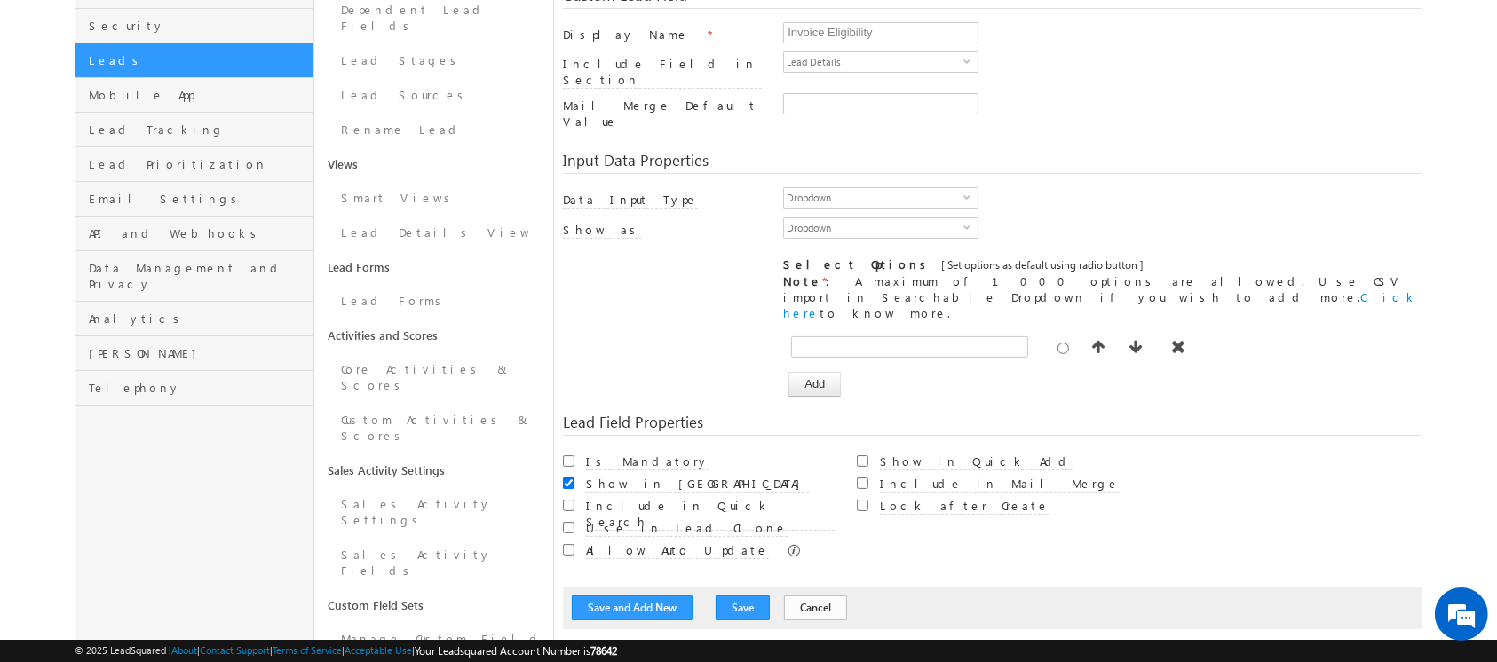
scroll to position [284, 0]
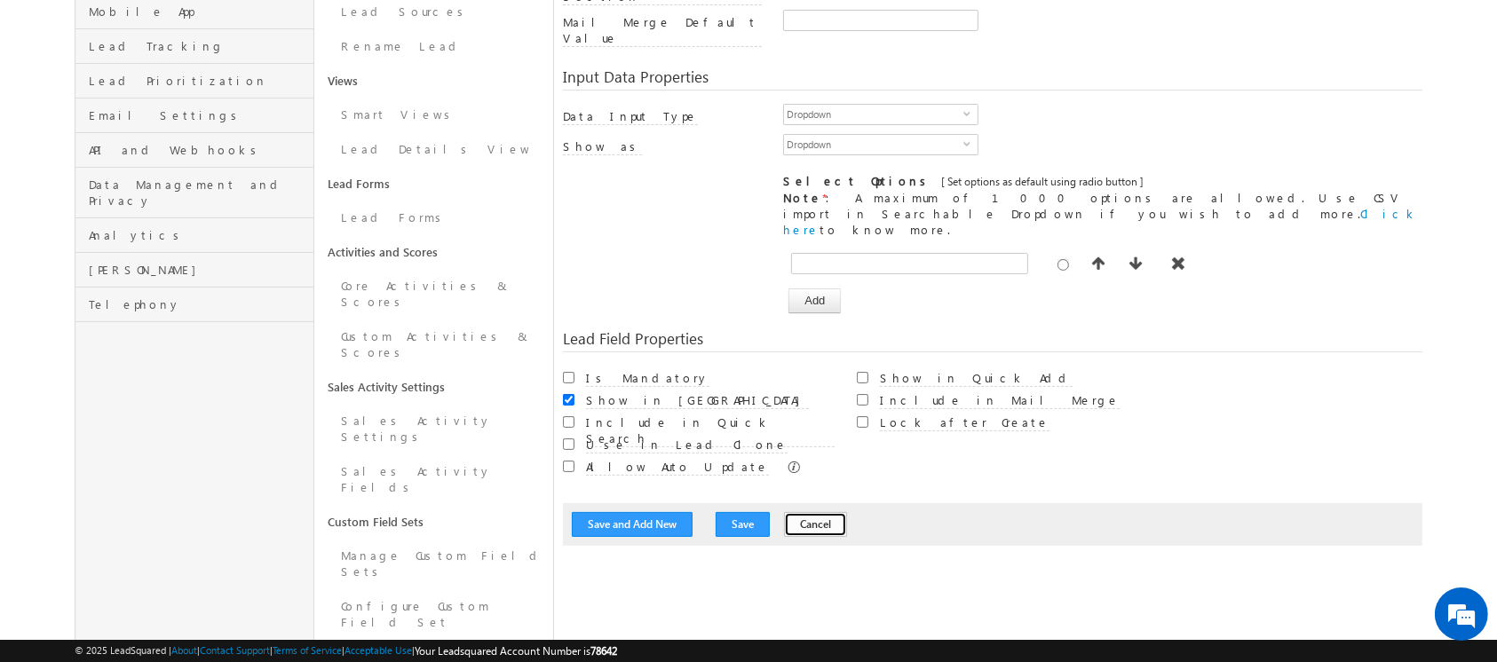
click at [784, 512] on button "Cancel" at bounding box center [815, 524] width 63 height 25
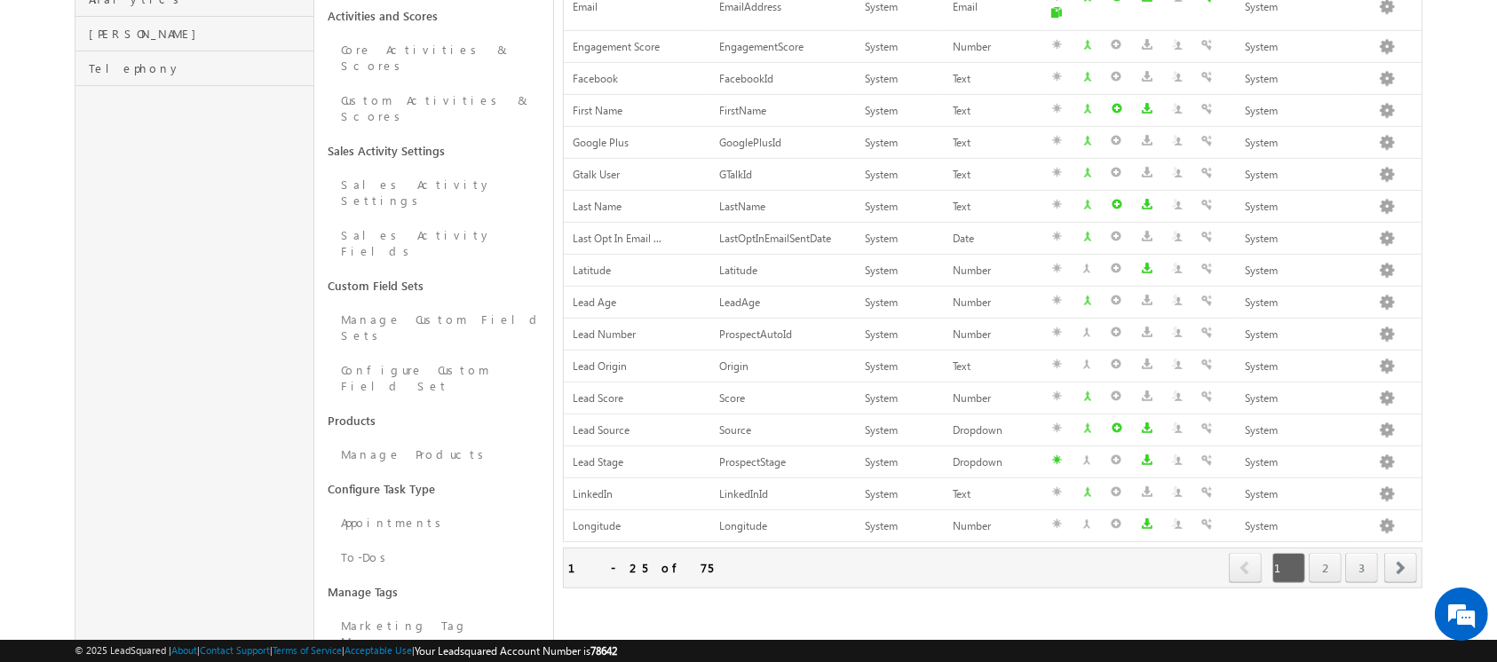
scroll to position [558, 0]
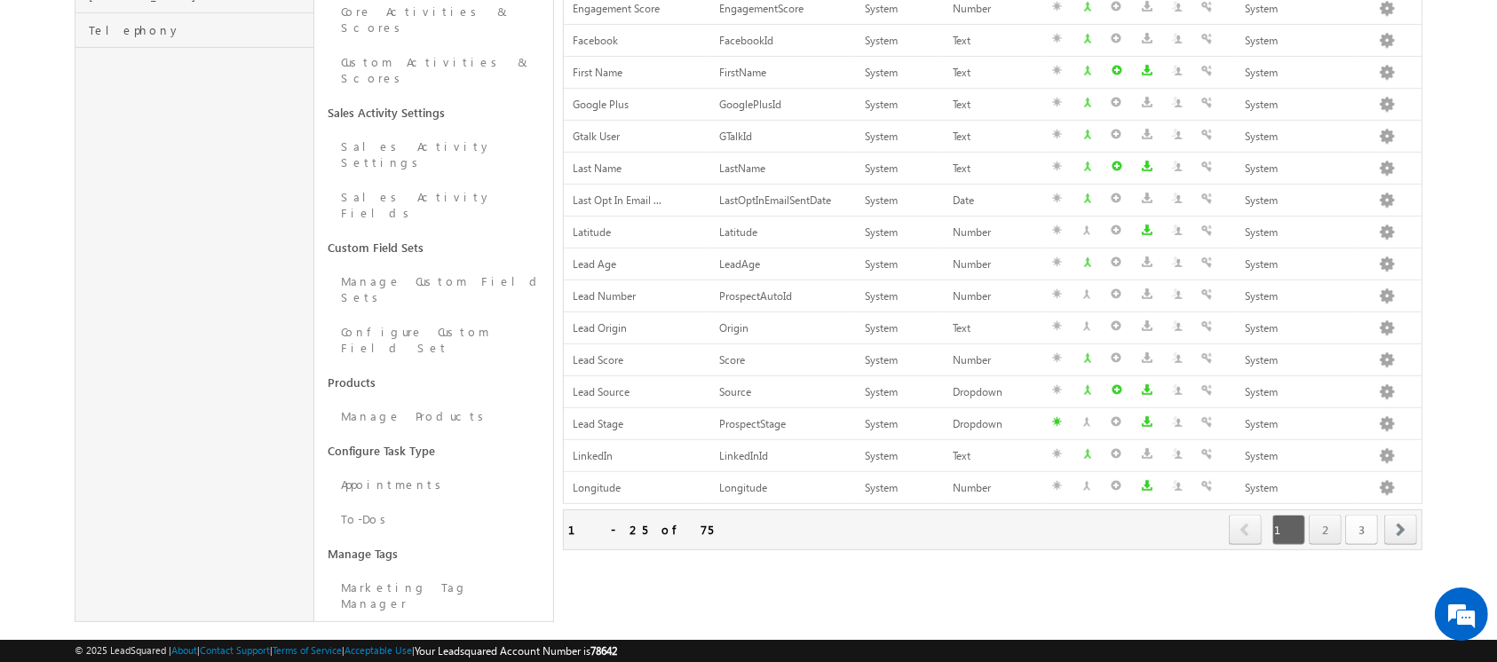
click at [1355, 516] on link "3" at bounding box center [1361, 530] width 33 height 30
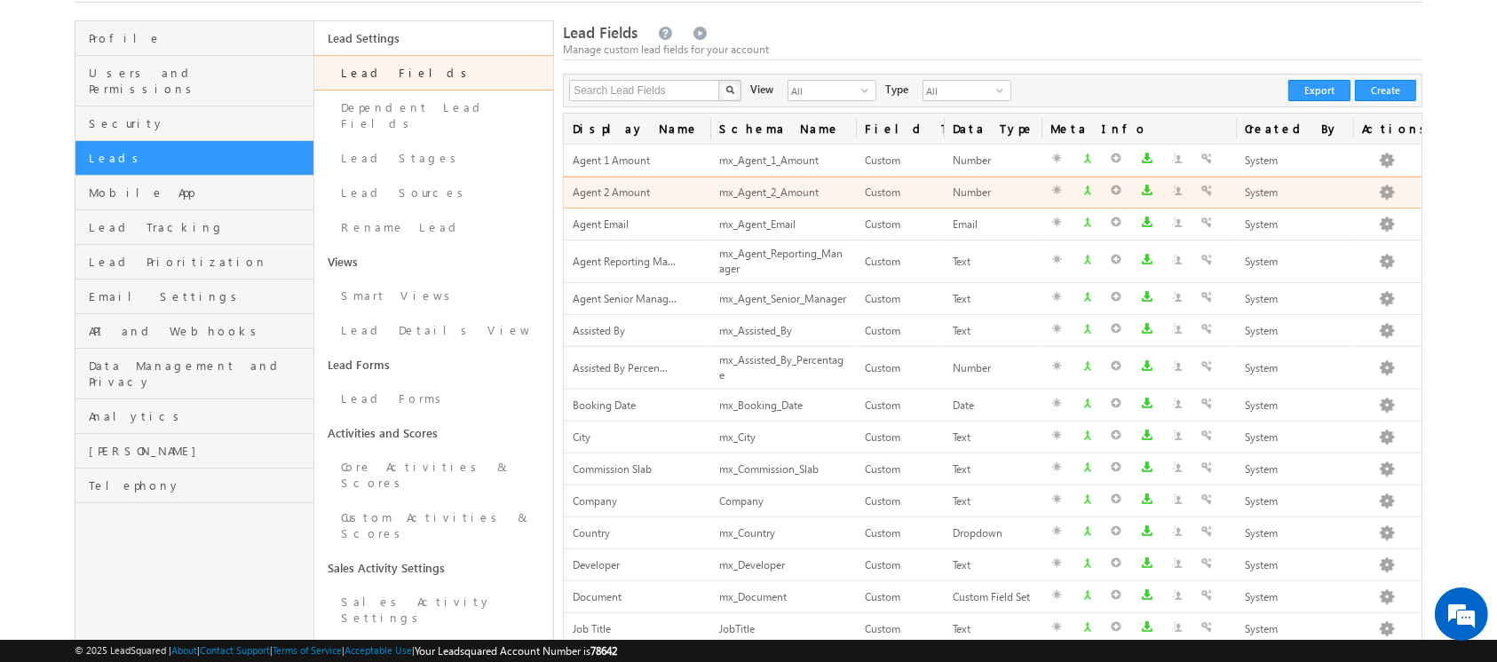
scroll to position [0, 0]
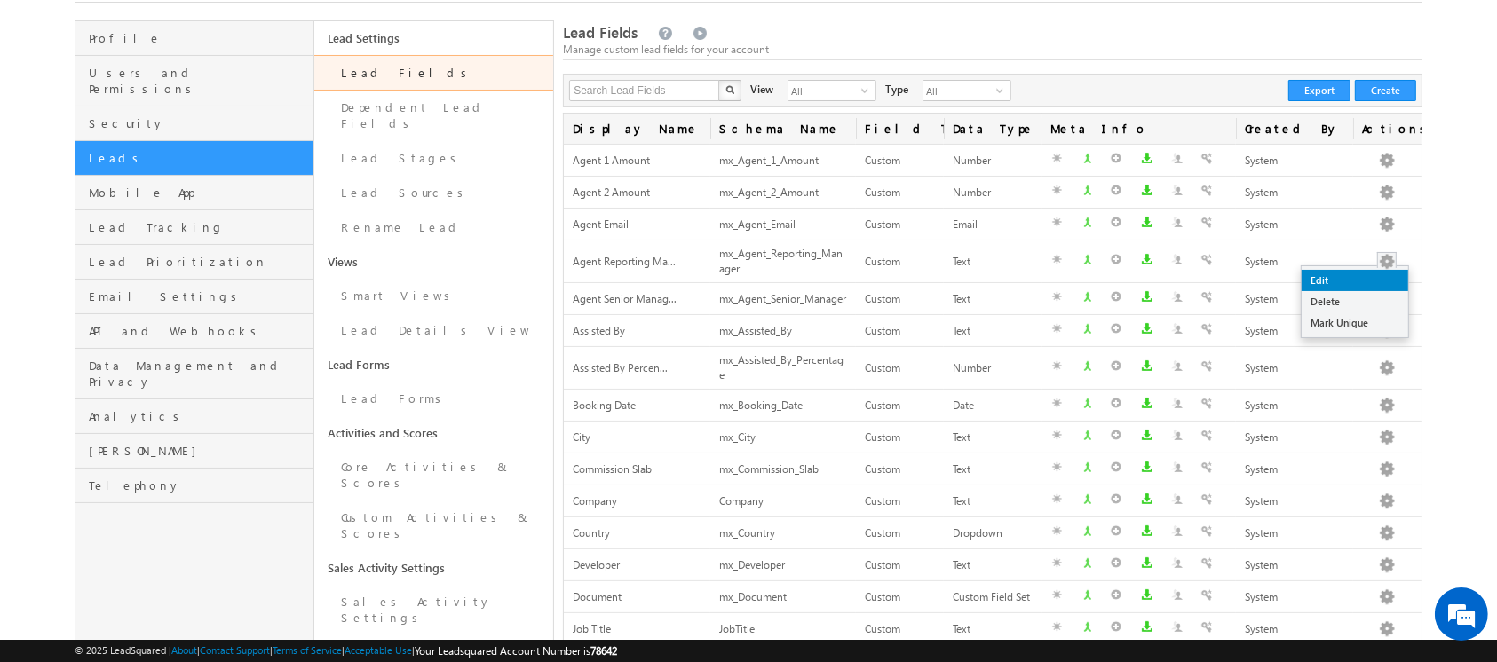
click at [1348, 285] on link "Edit" at bounding box center [1354, 280] width 107 height 21
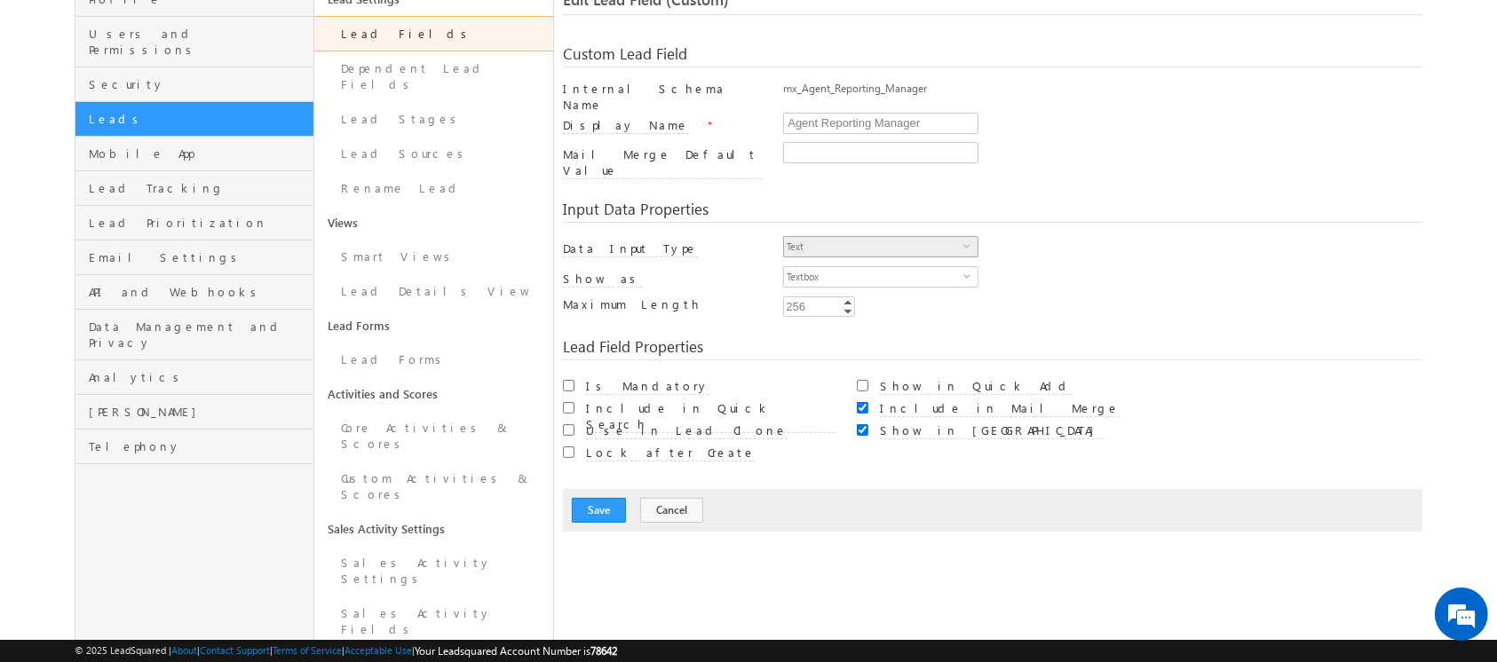
click at [844, 237] on span "Text" at bounding box center [873, 247] width 179 height 20
click at [888, 237] on span "Text" at bounding box center [873, 247] width 179 height 20
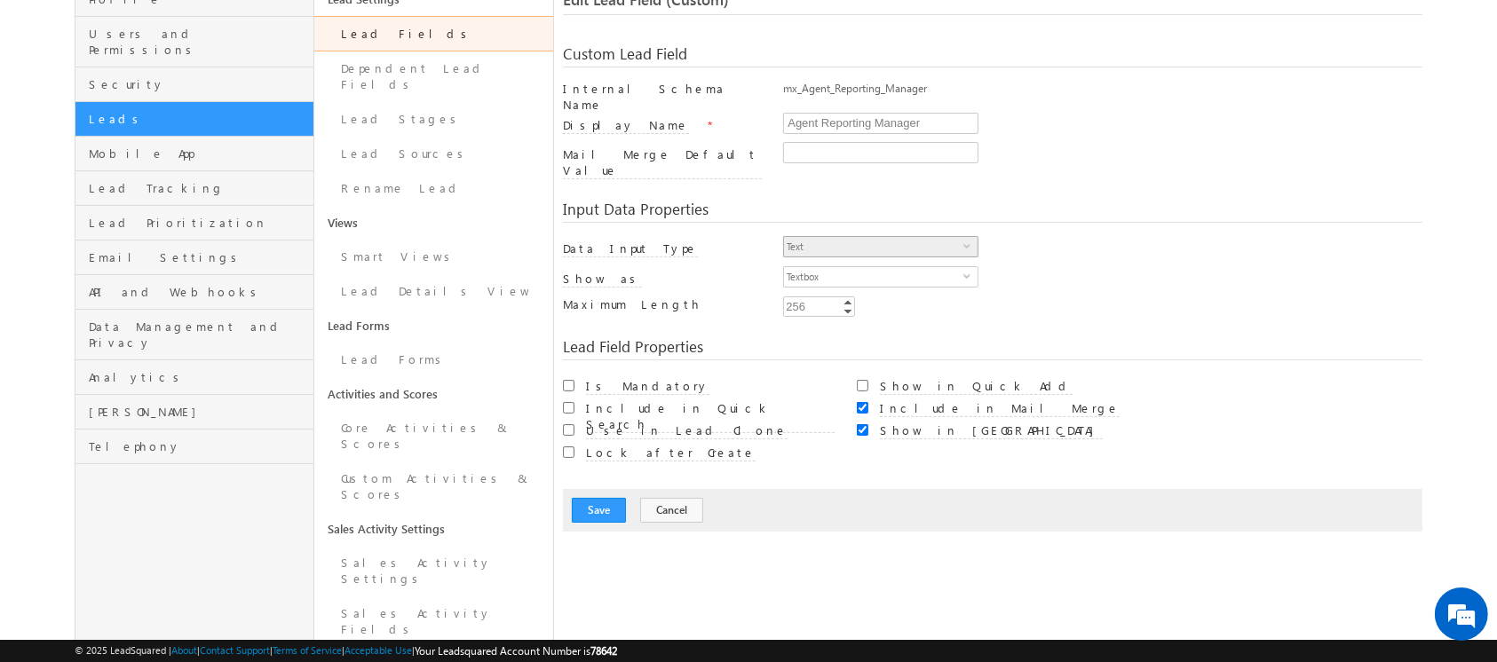
click at [887, 237] on span "Text" at bounding box center [873, 247] width 179 height 20
drag, startPoint x: 887, startPoint y: 225, endPoint x: 962, endPoint y: 233, distance: 75.8
click at [962, 237] on span "Text" at bounding box center [873, 247] width 179 height 20
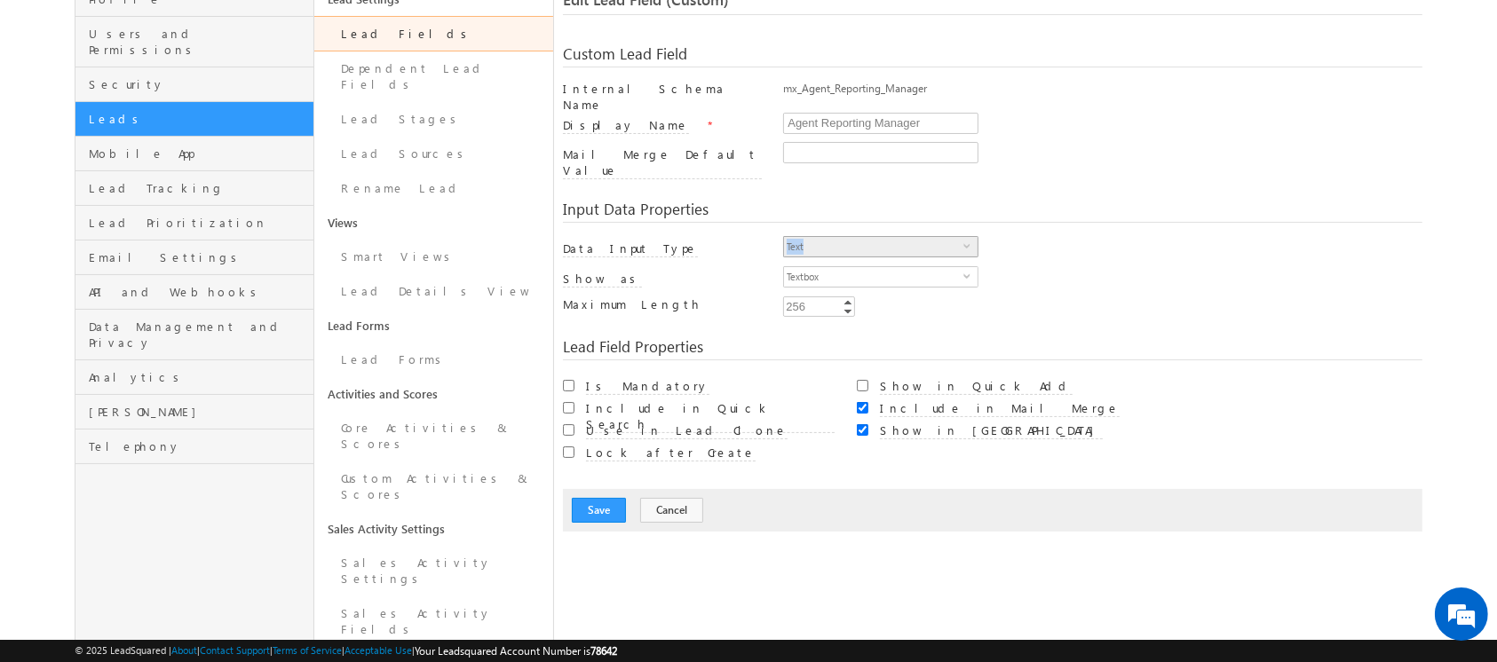
click at [962, 237] on span "Text" at bounding box center [873, 247] width 179 height 20
click at [891, 237] on span "Text" at bounding box center [873, 247] width 179 height 20
click at [888, 237] on span "Text" at bounding box center [873, 247] width 179 height 20
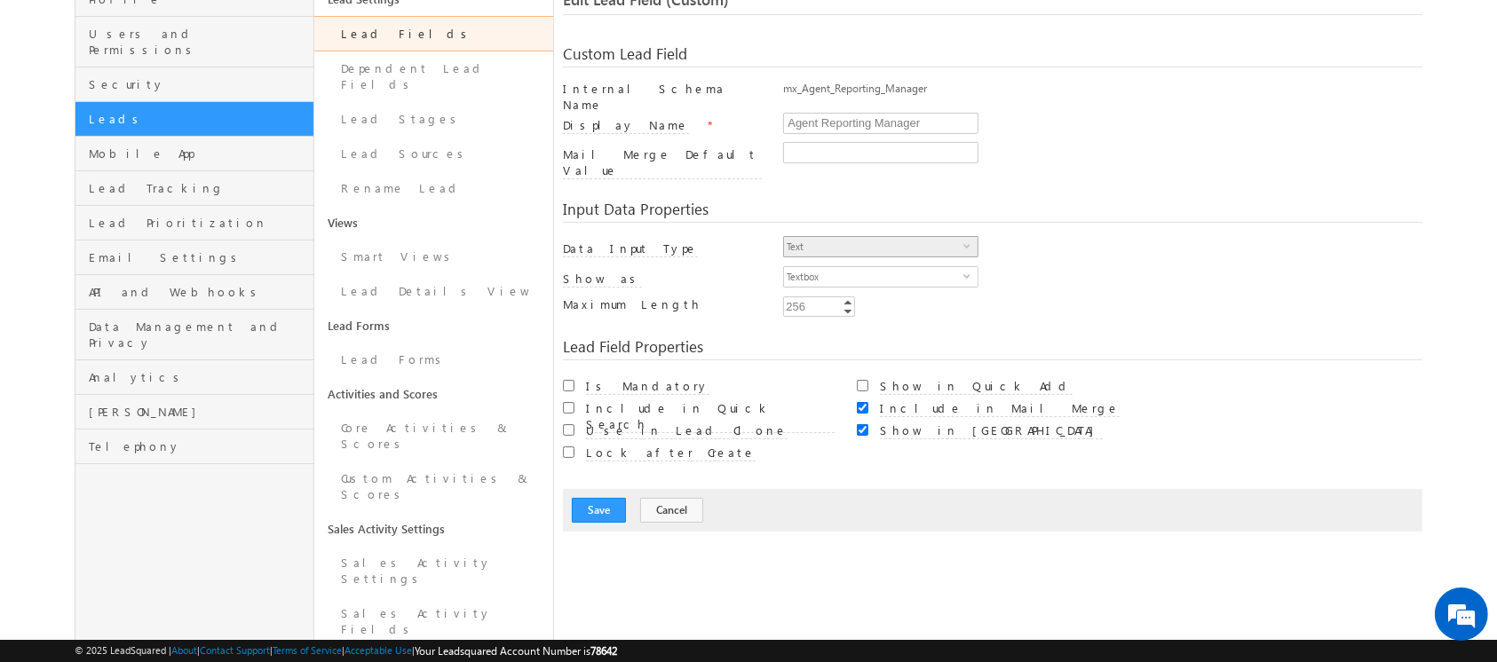
click at [888, 237] on span "Text" at bounding box center [873, 247] width 179 height 20
click at [968, 241] on span "select" at bounding box center [970, 245] width 14 height 8
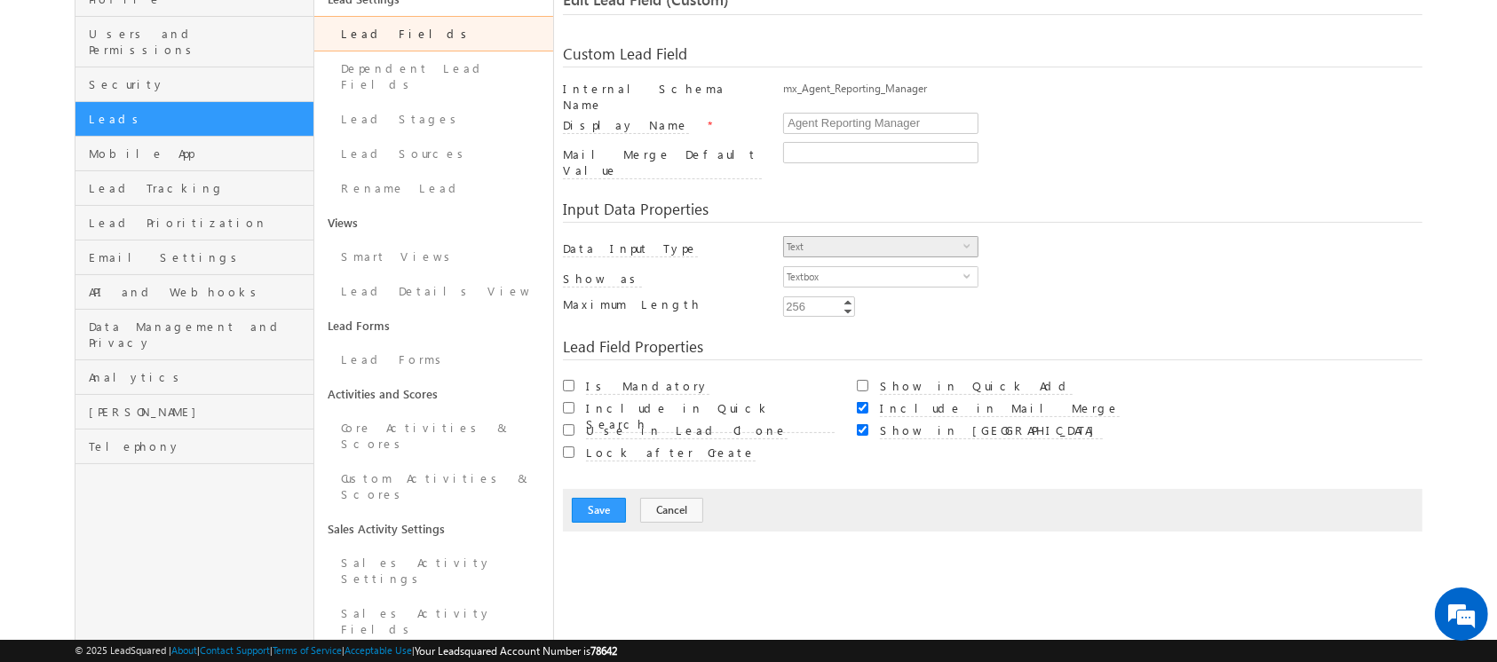
click at [968, 241] on span "select" at bounding box center [970, 245] width 14 height 8
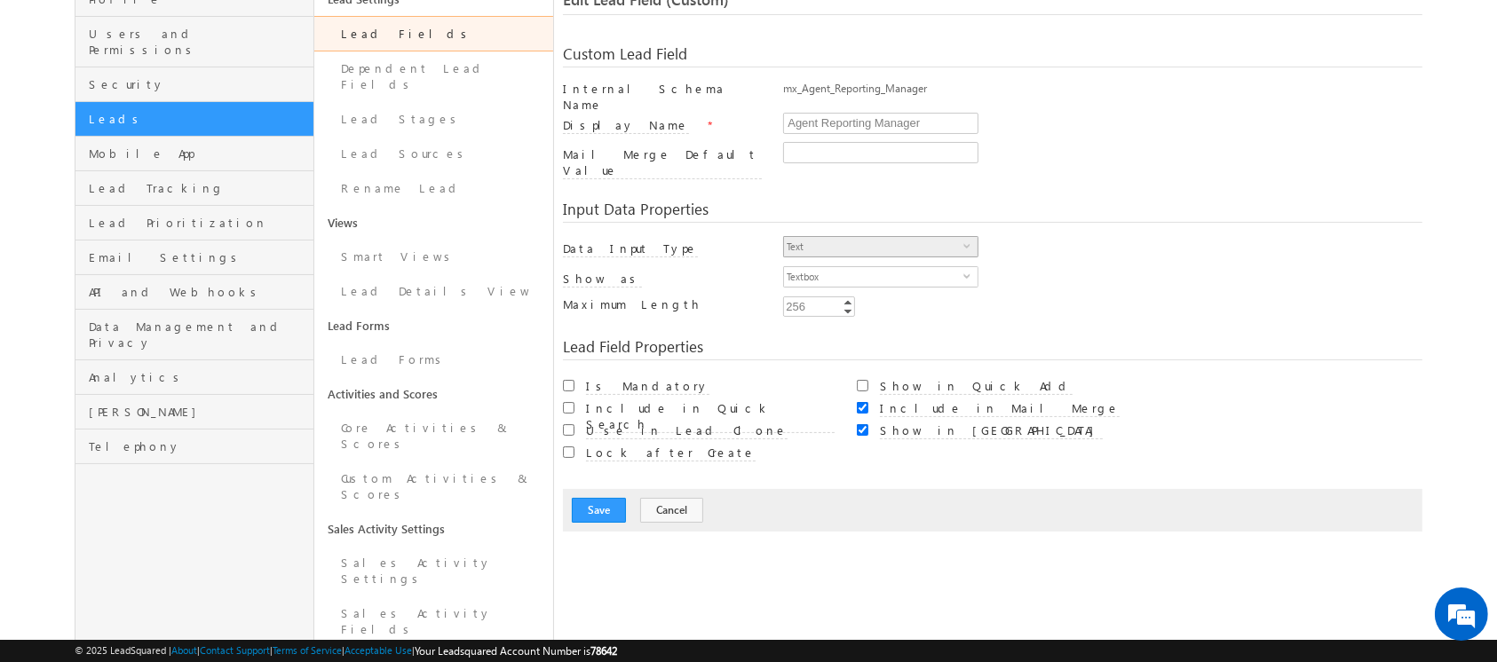
click at [968, 241] on span "select" at bounding box center [970, 245] width 14 height 8
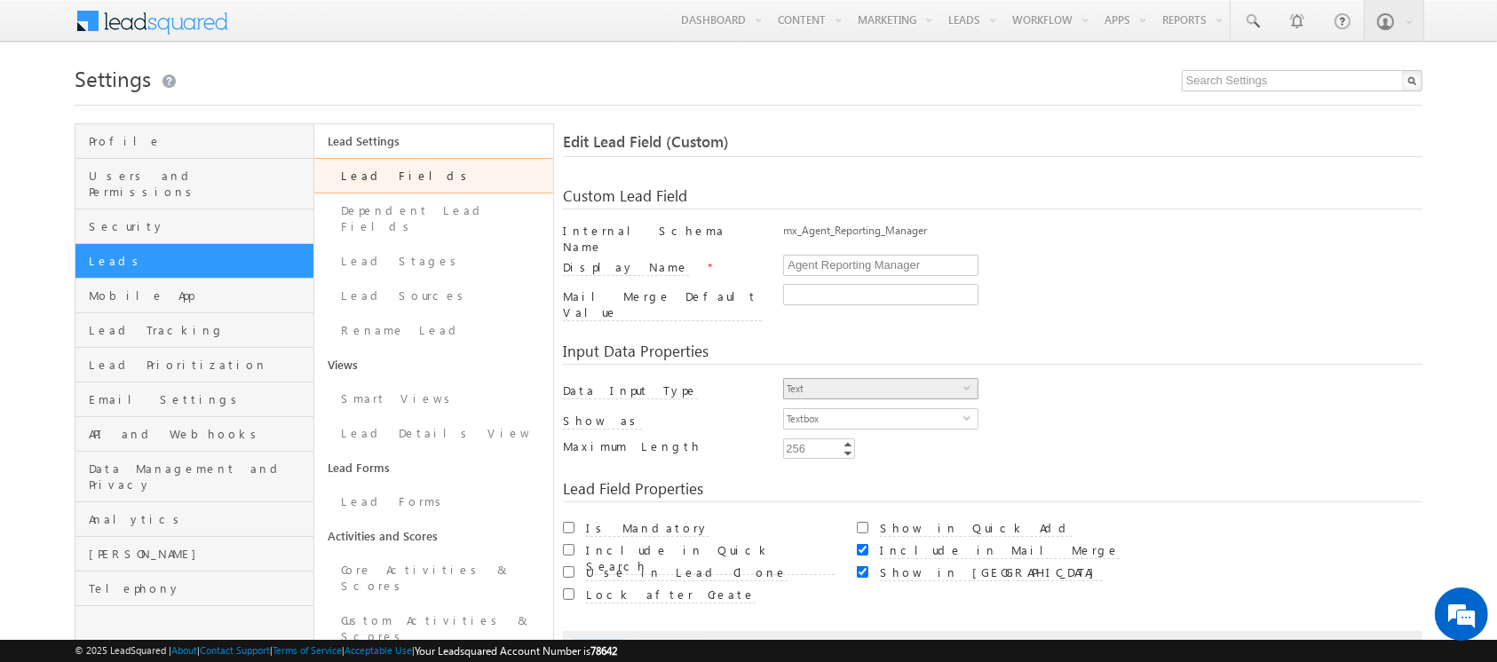
click at [972, 383] on span "select" at bounding box center [970, 387] width 14 height 8
click at [198, 253] on span "Leads" at bounding box center [199, 261] width 220 height 16
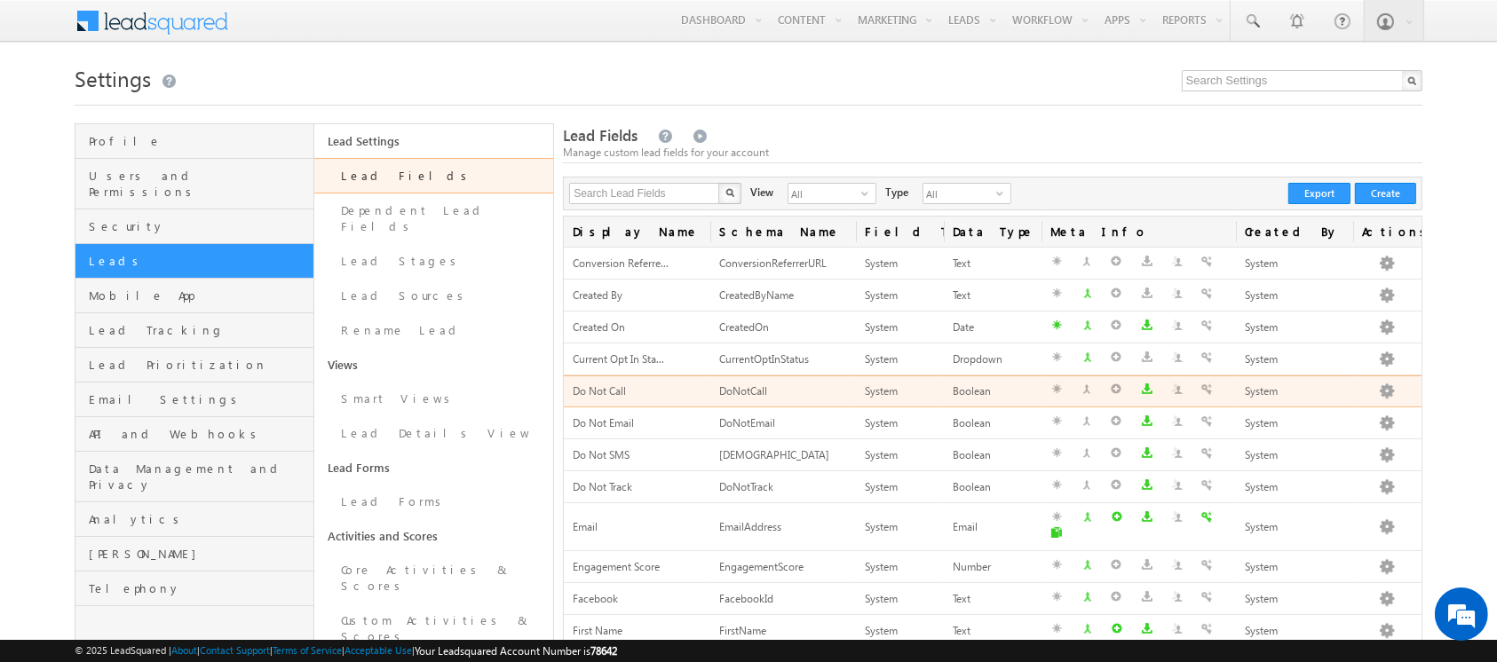
scroll to position [558, 0]
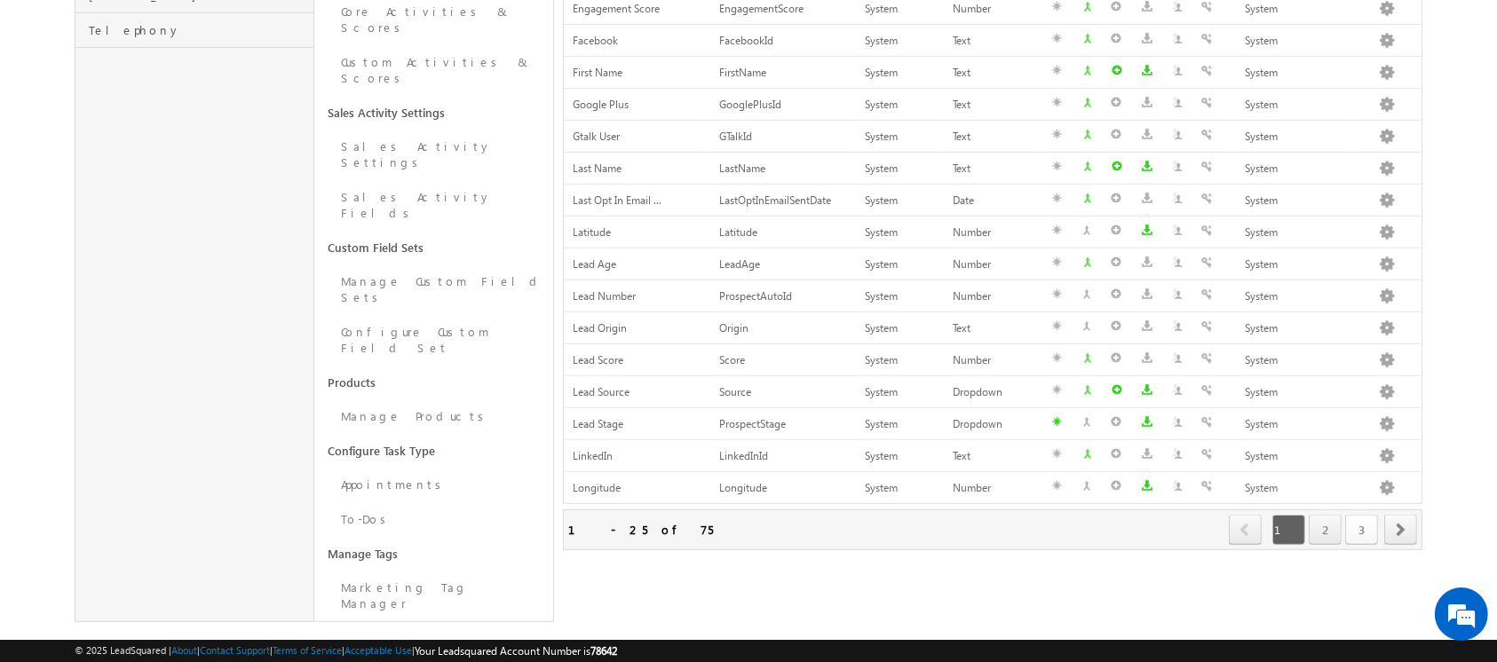
click at [1368, 515] on link "3" at bounding box center [1361, 530] width 33 height 30
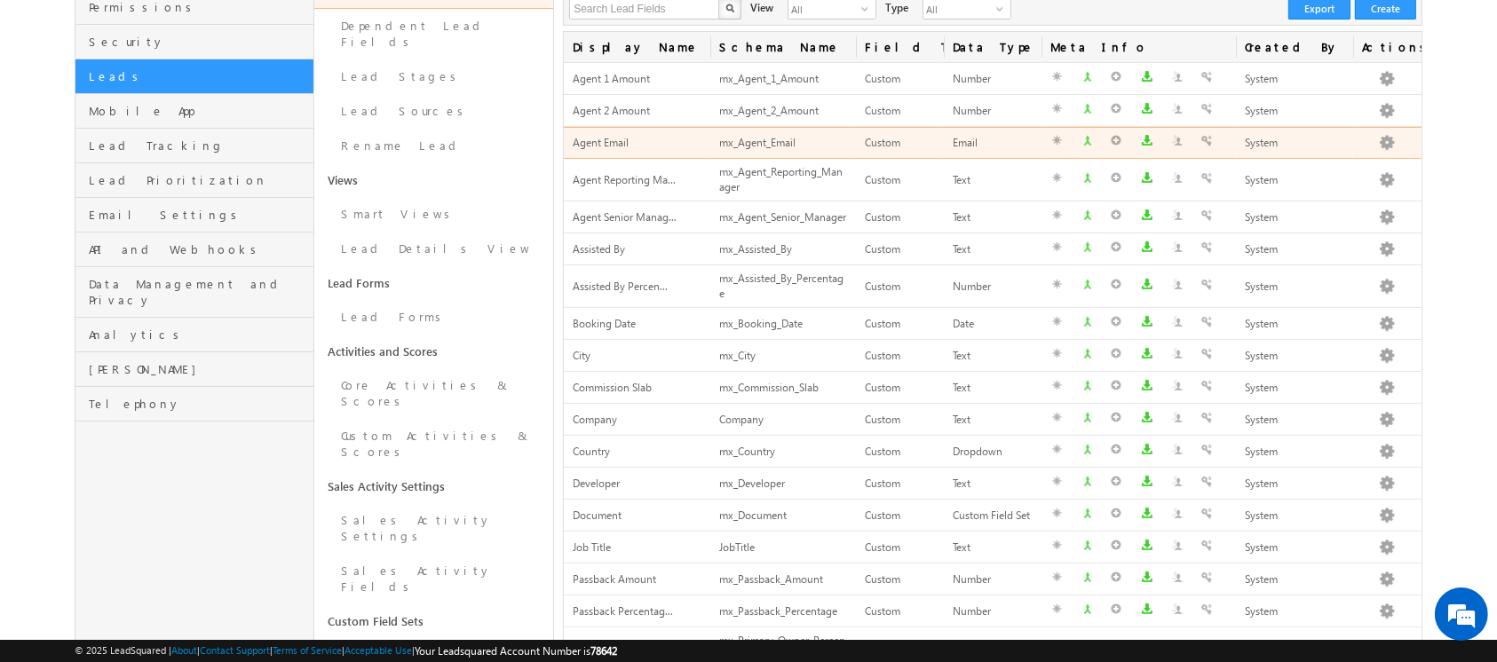
scroll to position [0, 0]
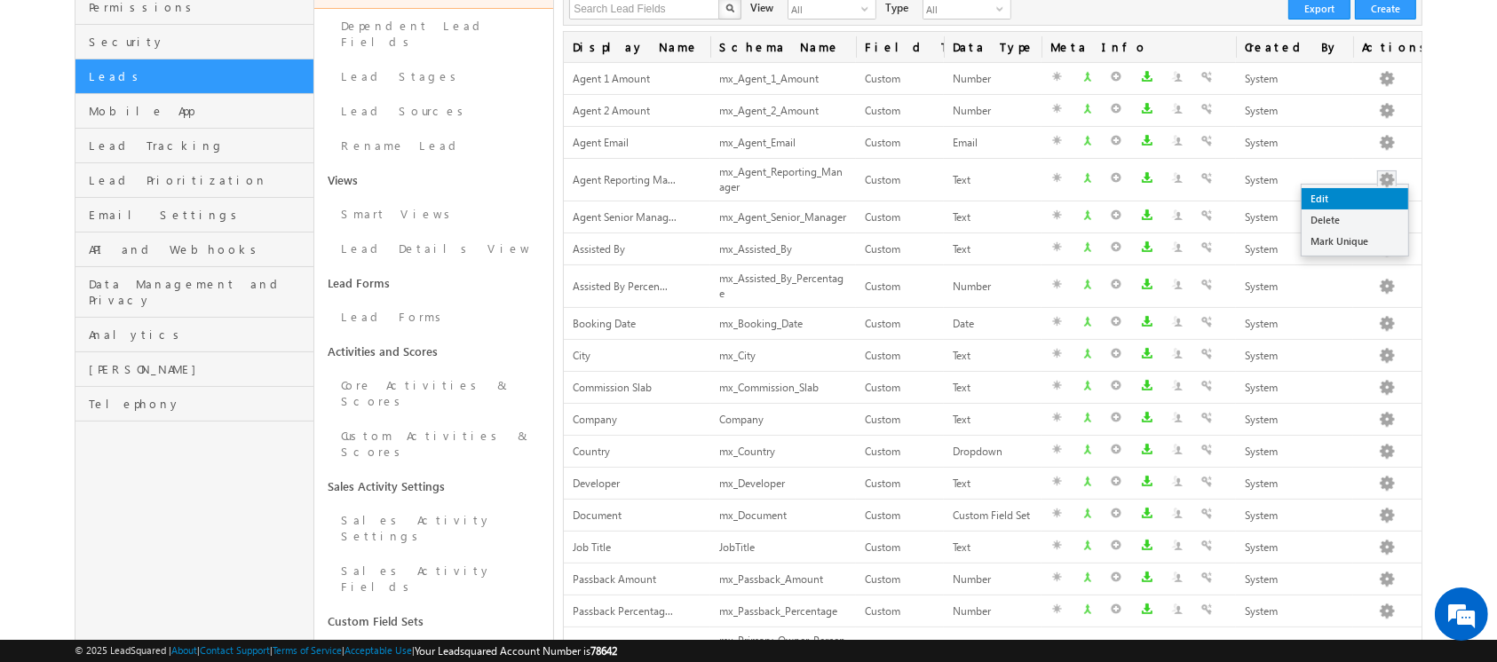
click at [1317, 188] on link "Edit" at bounding box center [1354, 198] width 107 height 21
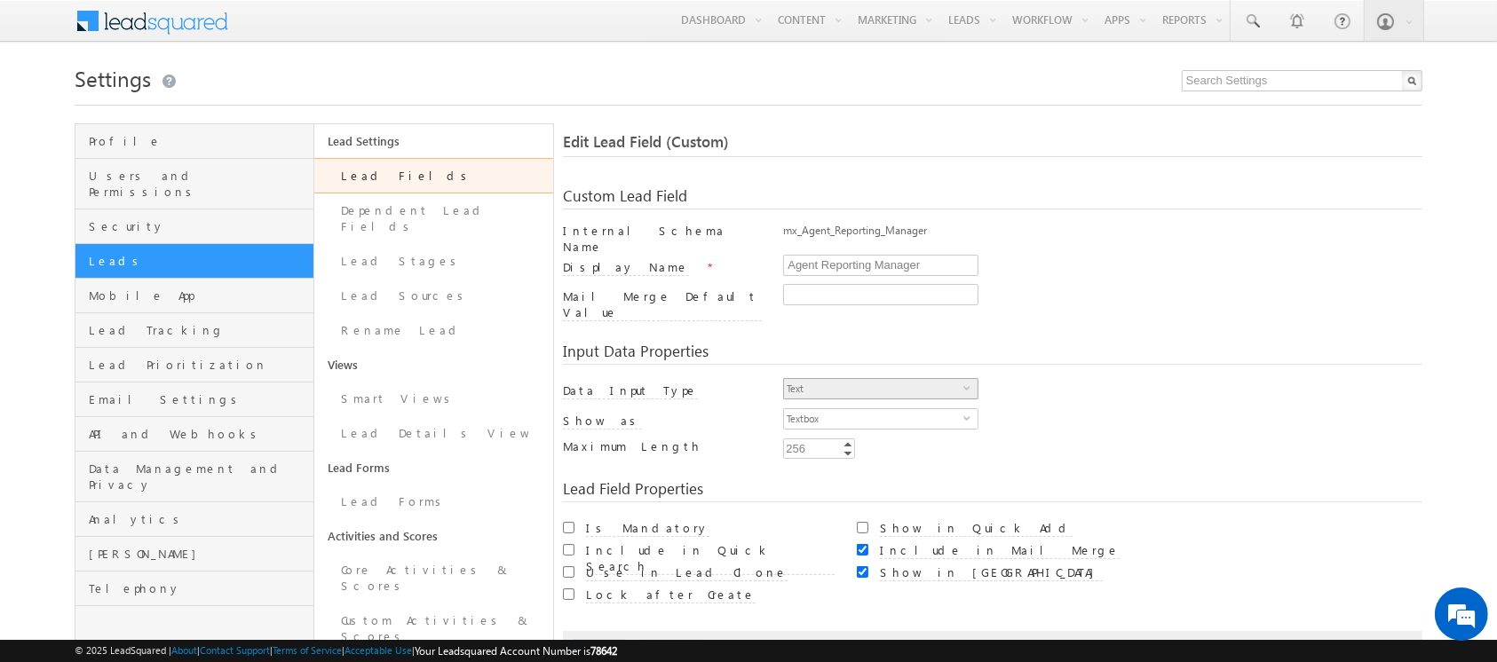
click at [914, 379] on span "Text" at bounding box center [873, 389] width 179 height 20
click at [959, 409] on span "Textbox" at bounding box center [873, 419] width 179 height 20
click at [965, 380] on div "Text select 0" at bounding box center [880, 390] width 195 height 25
click at [970, 379] on span "select" at bounding box center [970, 394] width 14 height 30
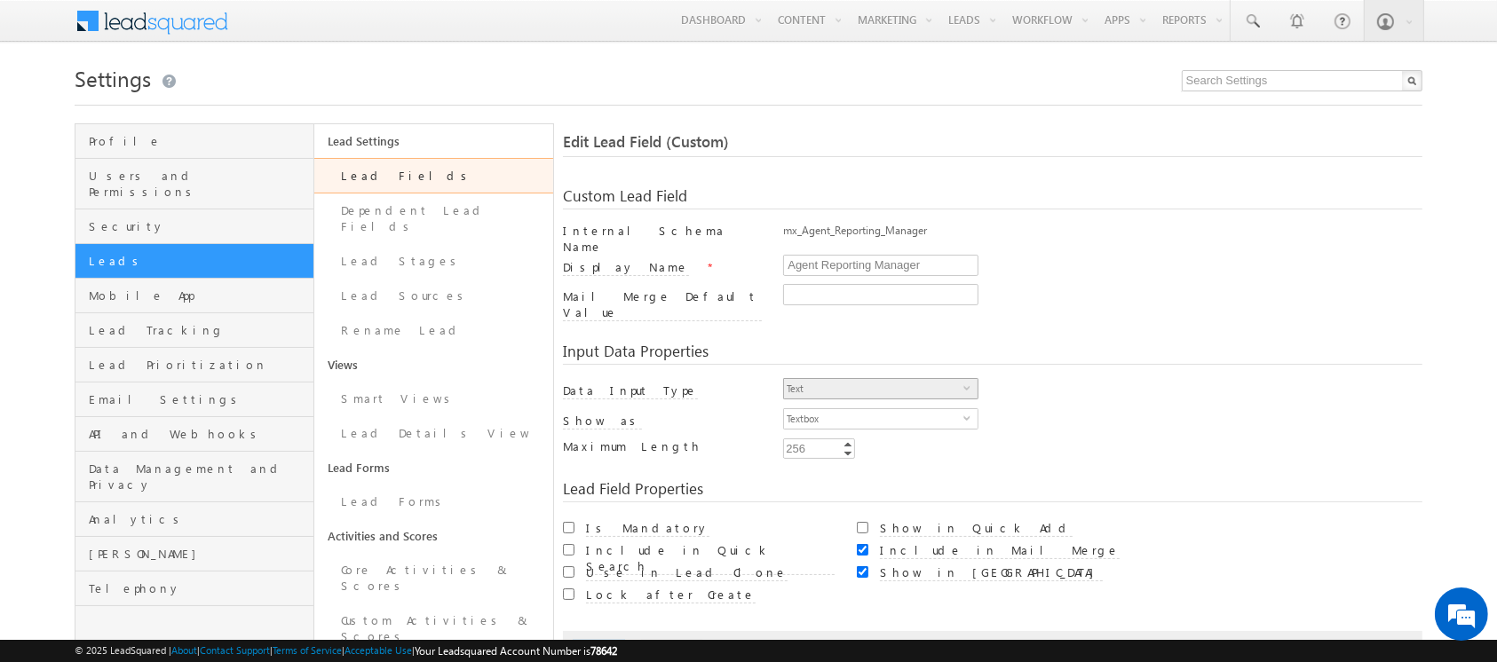
click at [970, 379] on span "select" at bounding box center [970, 394] width 14 height 30
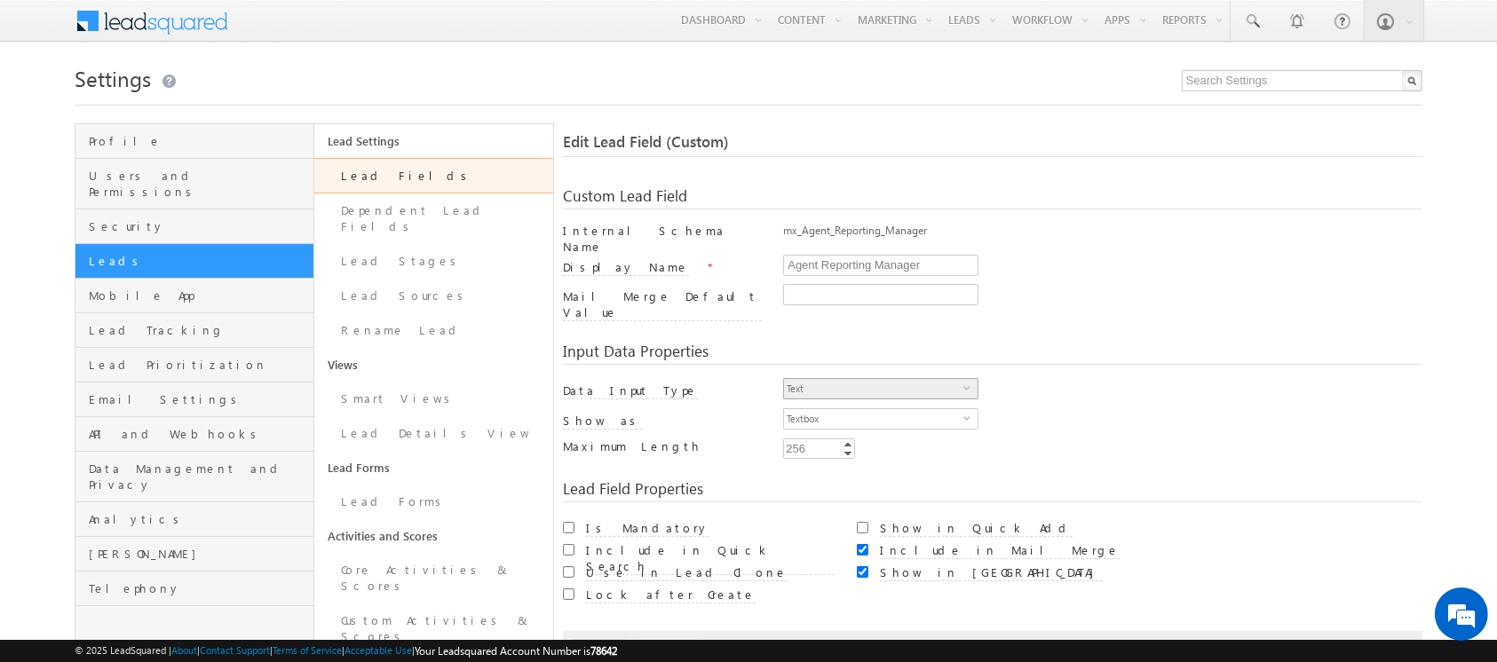
click at [970, 379] on span "select" at bounding box center [970, 394] width 14 height 30
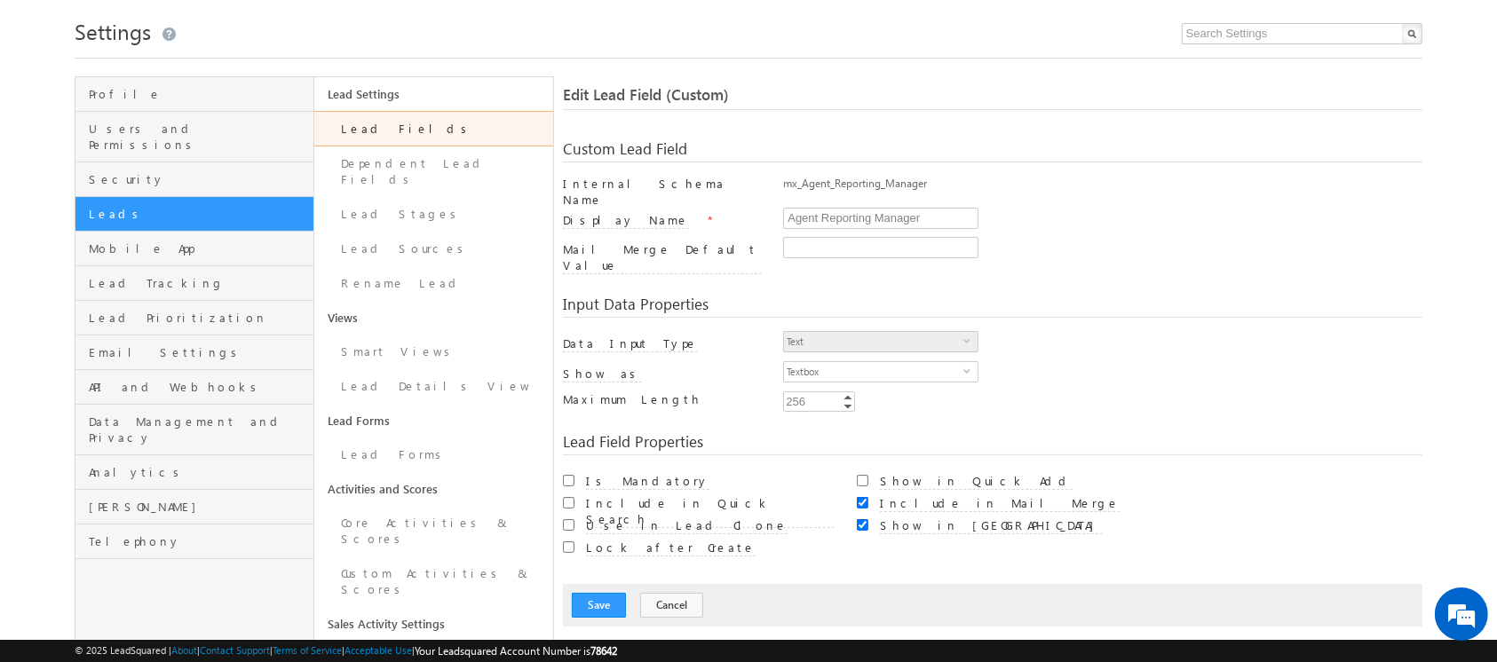
scroll to position [36, 0]
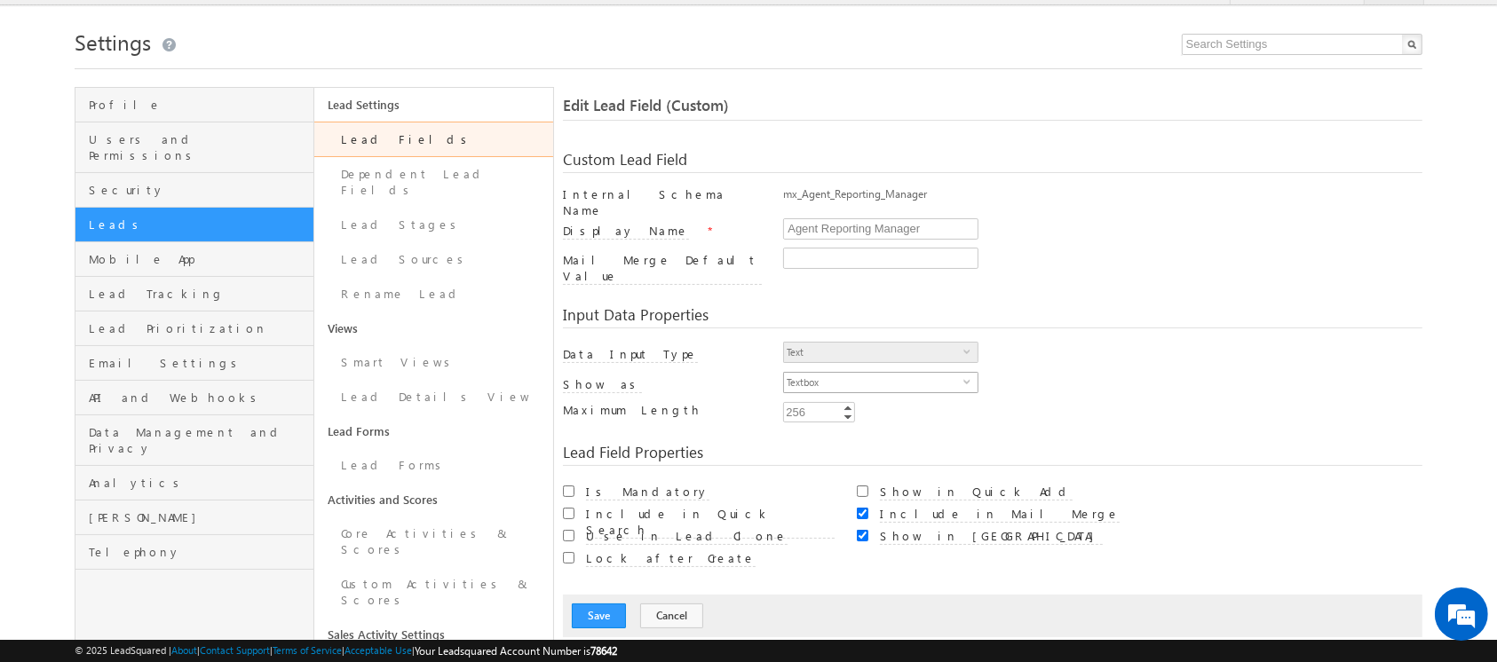
click at [888, 373] on span "Textbox" at bounding box center [873, 383] width 179 height 20
click at [968, 343] on span "select" at bounding box center [970, 358] width 14 height 30
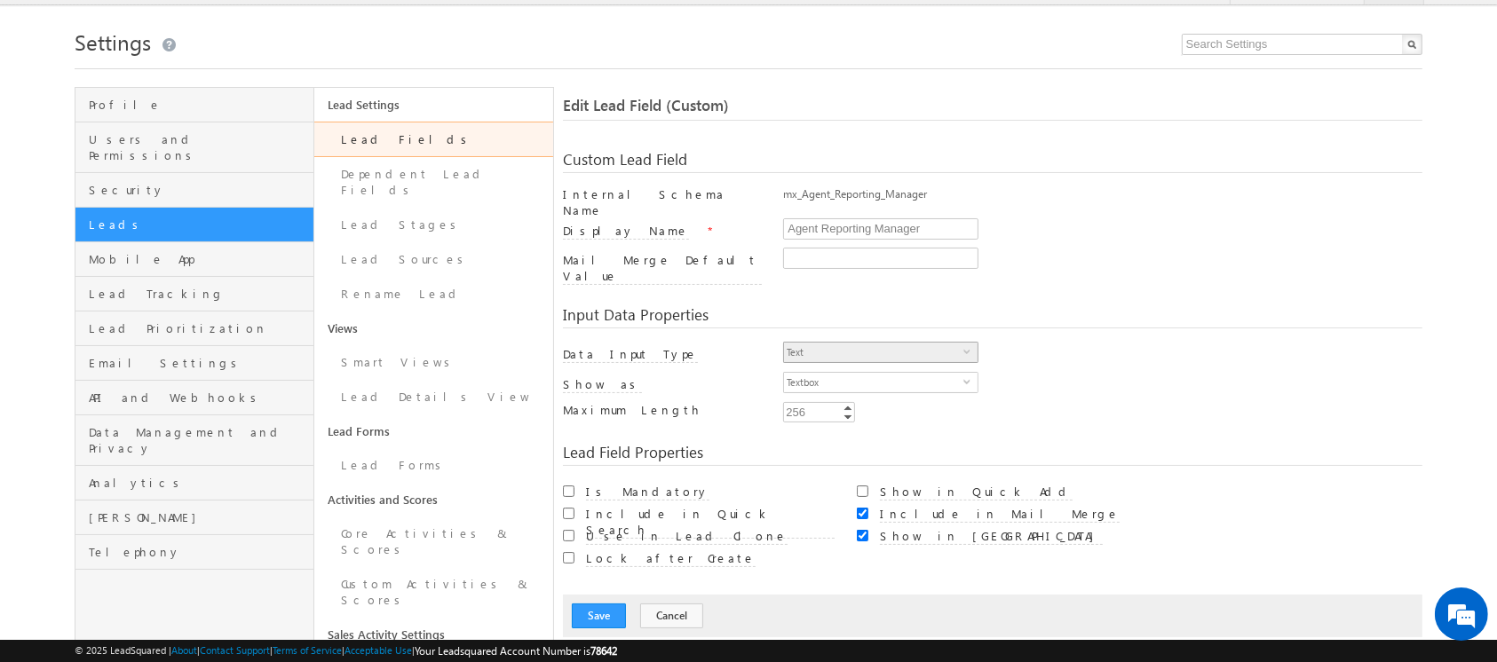
click at [968, 343] on span "select" at bounding box center [970, 358] width 14 height 30
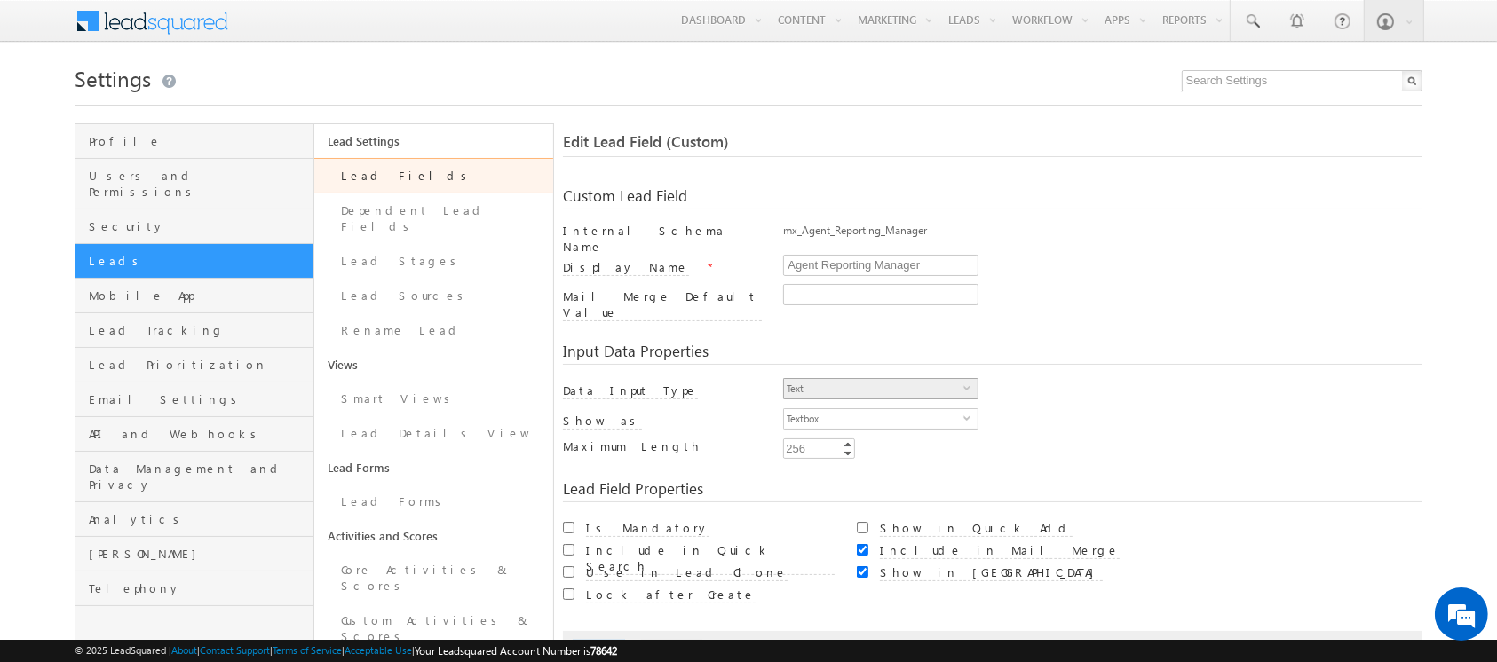
click at [969, 379] on span "select" at bounding box center [970, 394] width 14 height 30
click at [392, 173] on link "Lead Fields" at bounding box center [433, 176] width 239 height 36
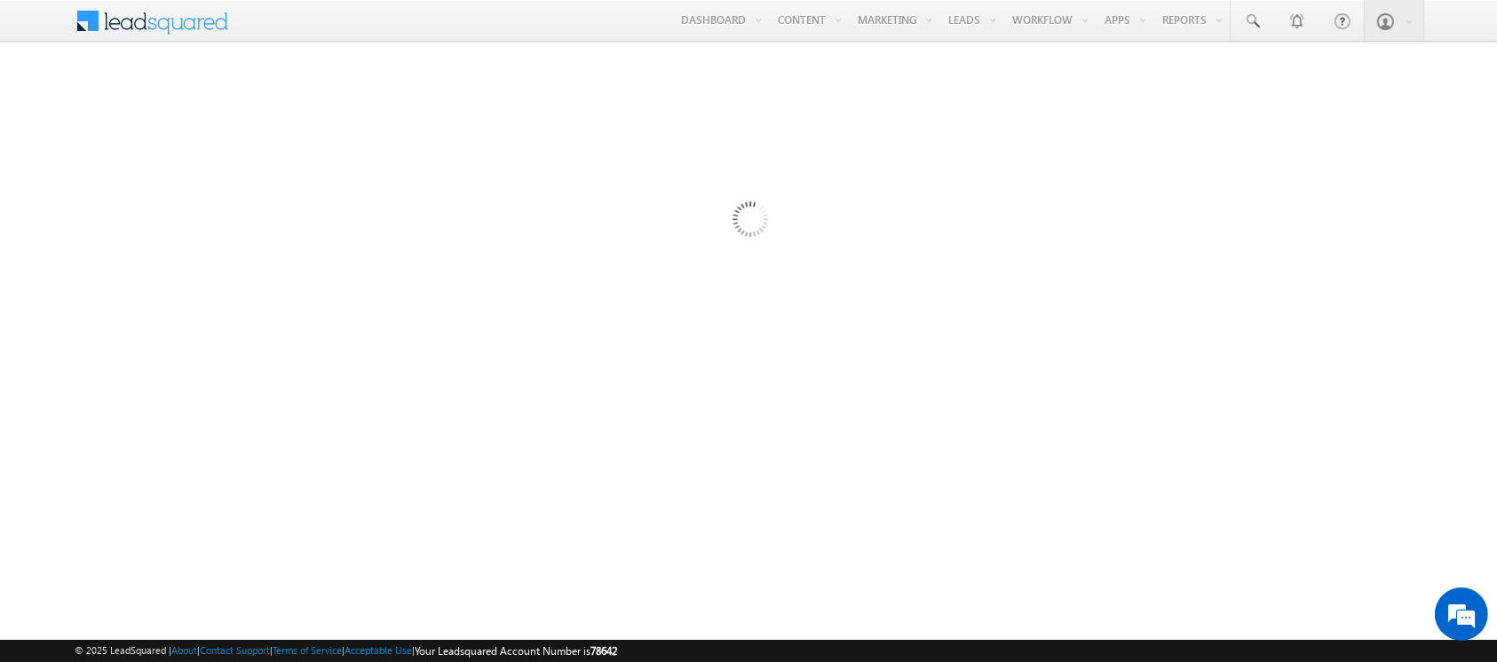
scroll to position [150, 0]
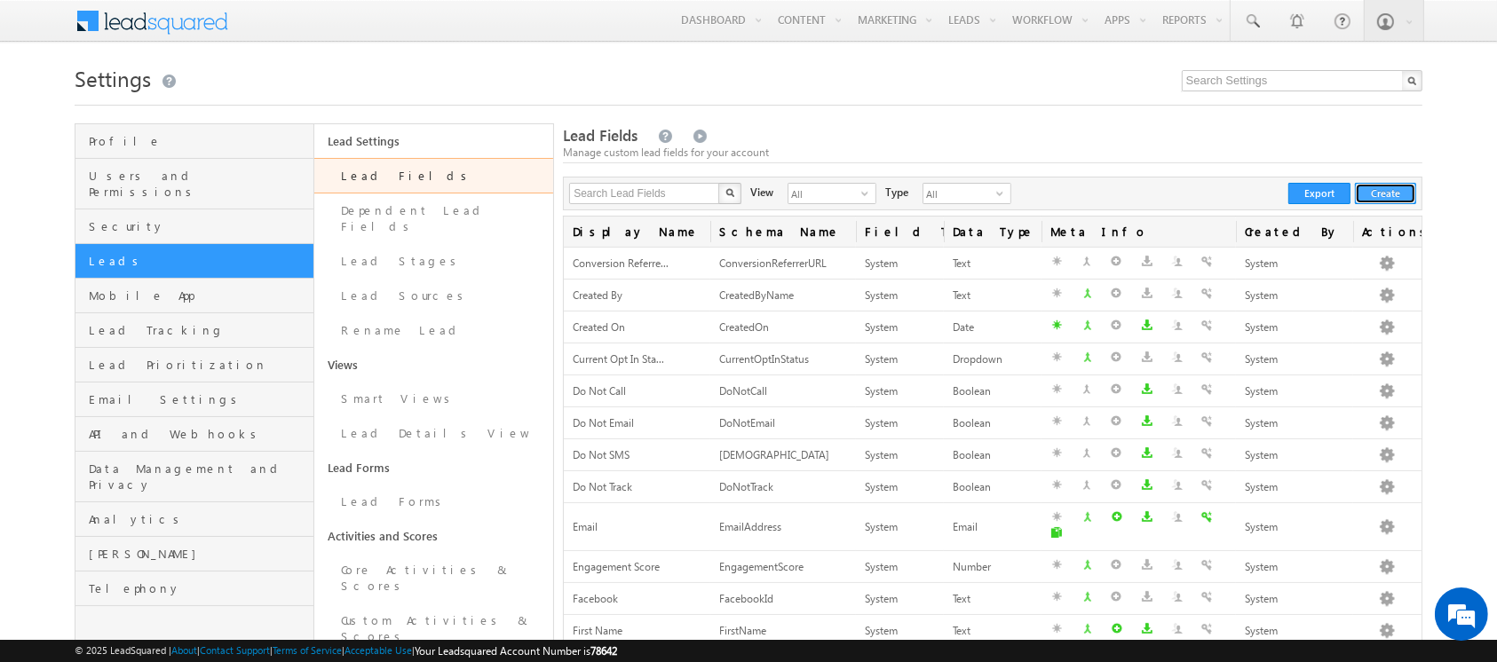
click at [1386, 192] on button "Create" at bounding box center [1385, 193] width 61 height 21
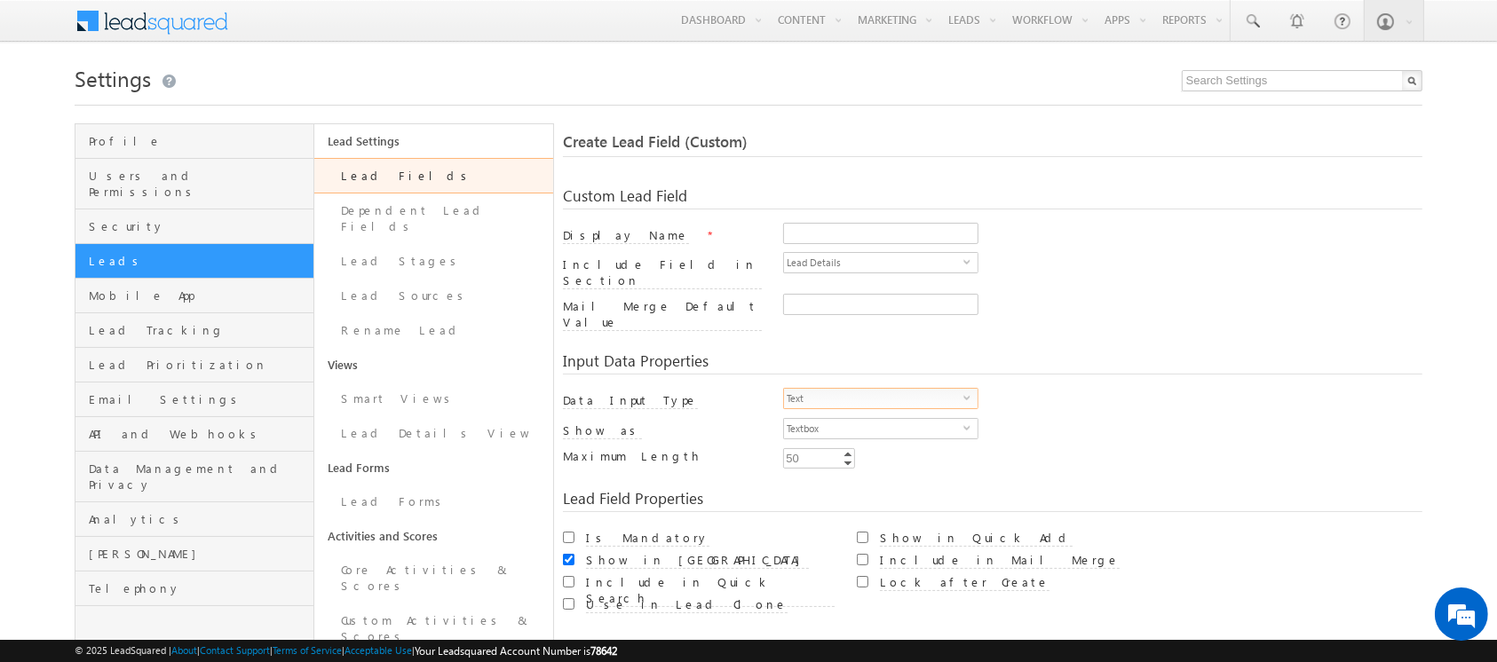
click at [909, 389] on span "Text" at bounding box center [873, 399] width 179 height 20
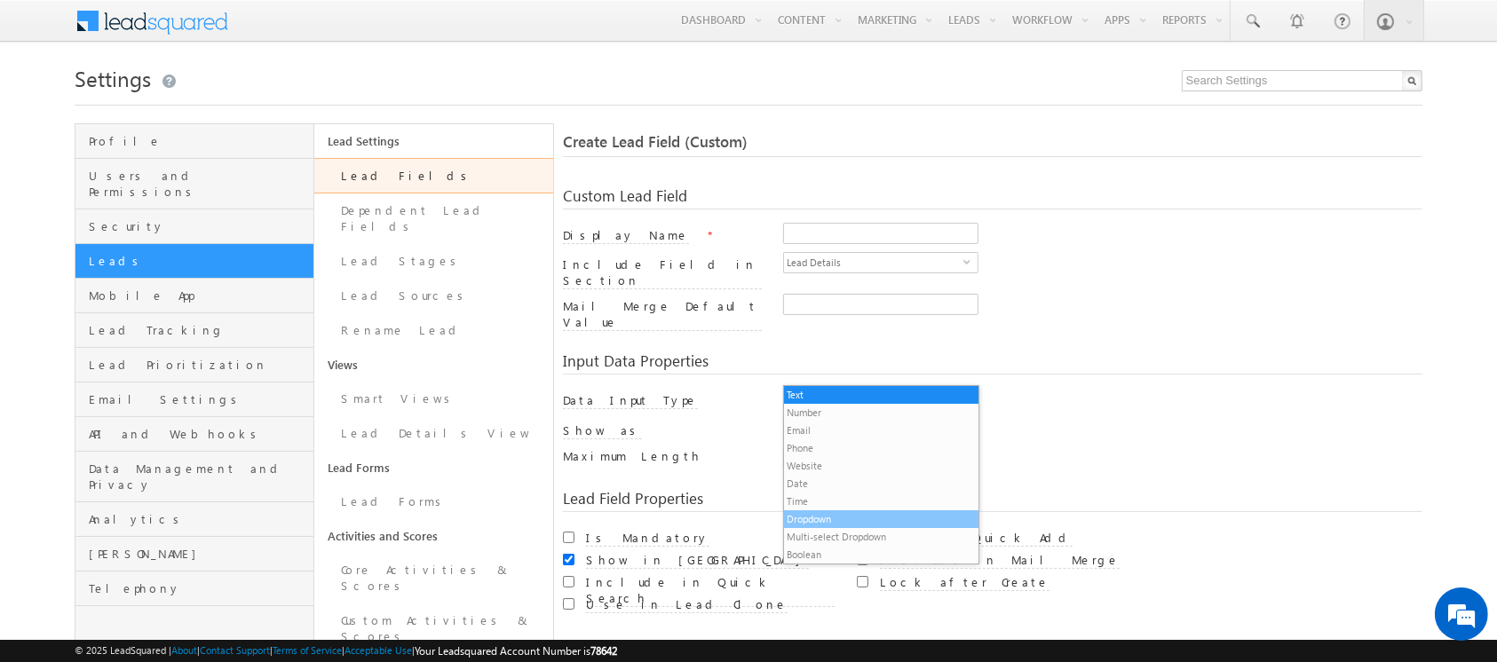
click at [855, 512] on li "Dropdown" at bounding box center [881, 519] width 194 height 18
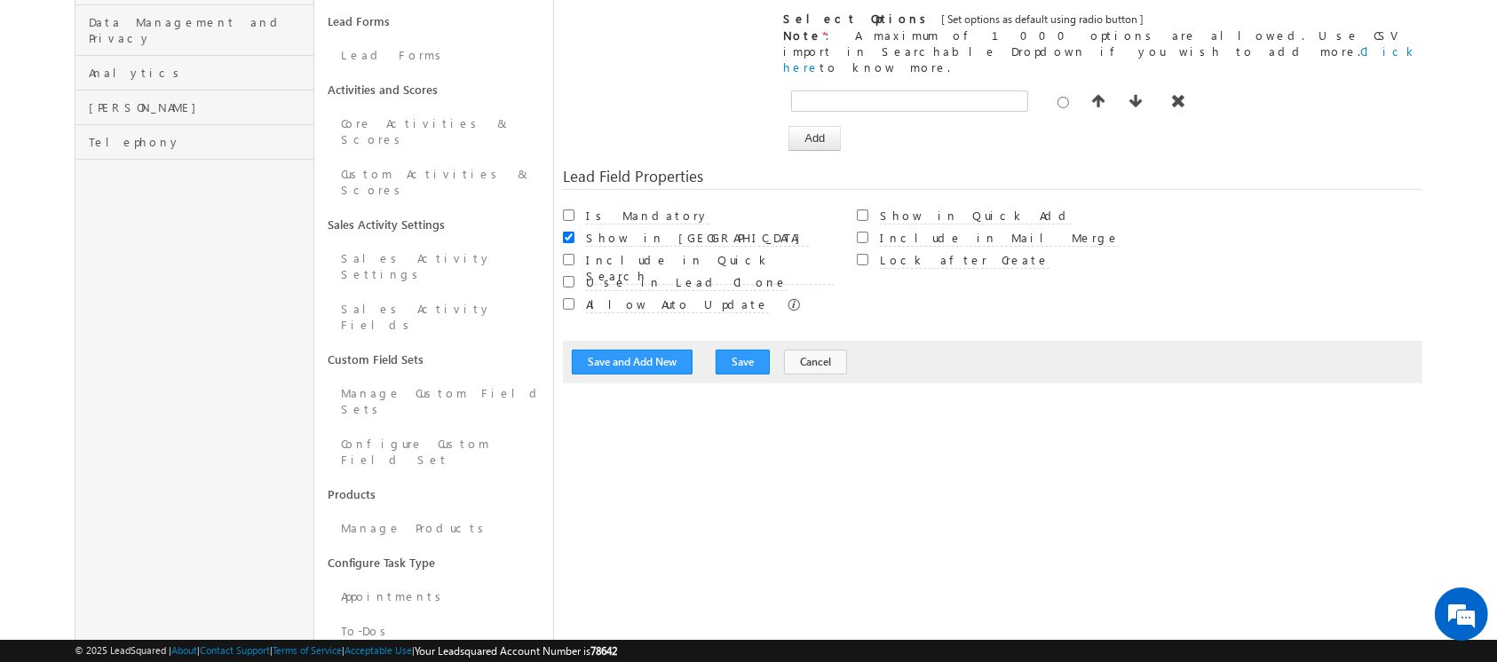
scroll to position [458, 0]
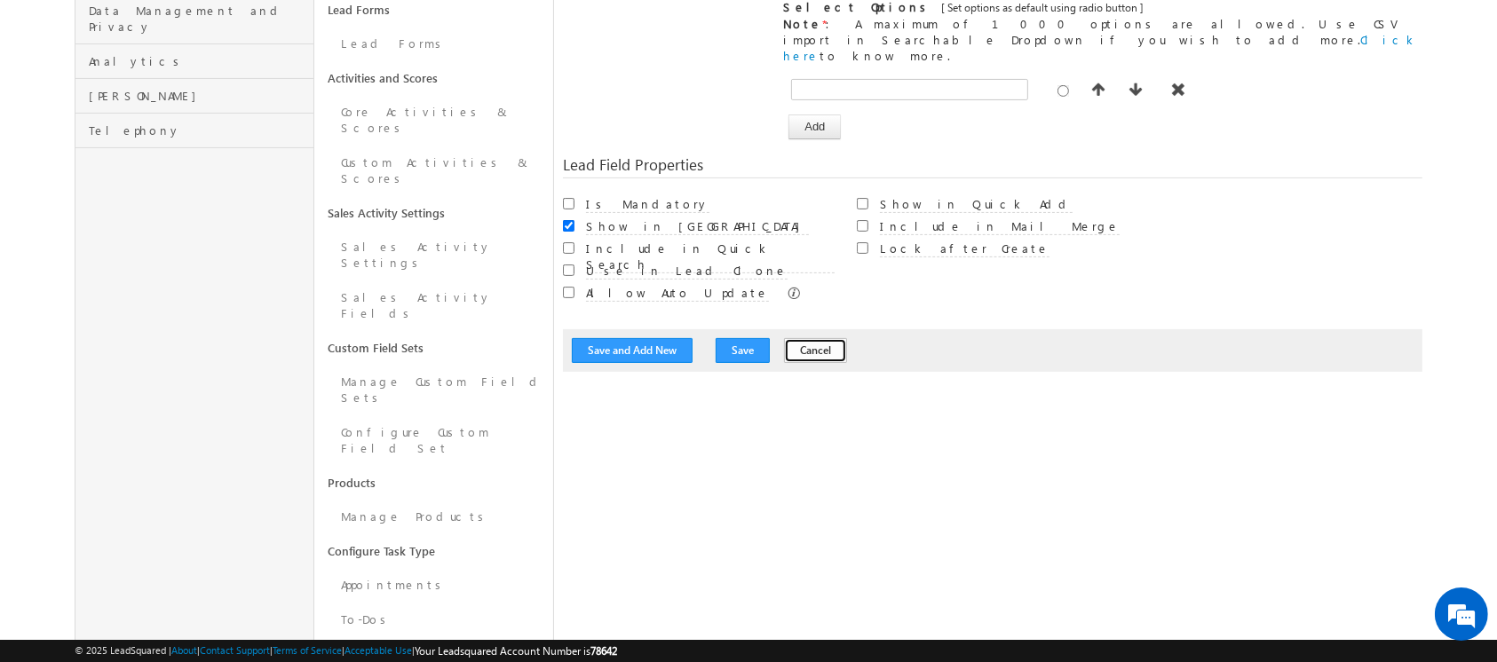
click at [802, 338] on button "Cancel" at bounding box center [815, 350] width 63 height 25
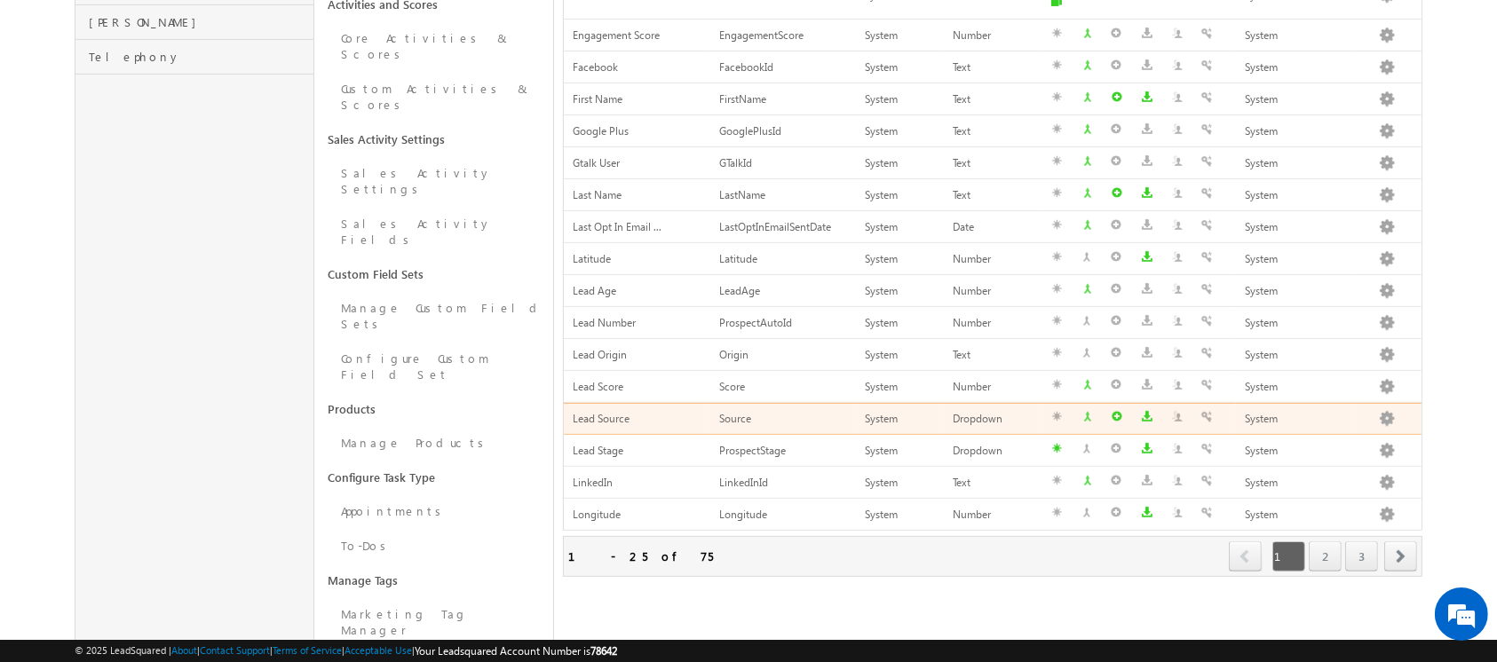
scroll to position [546, 0]
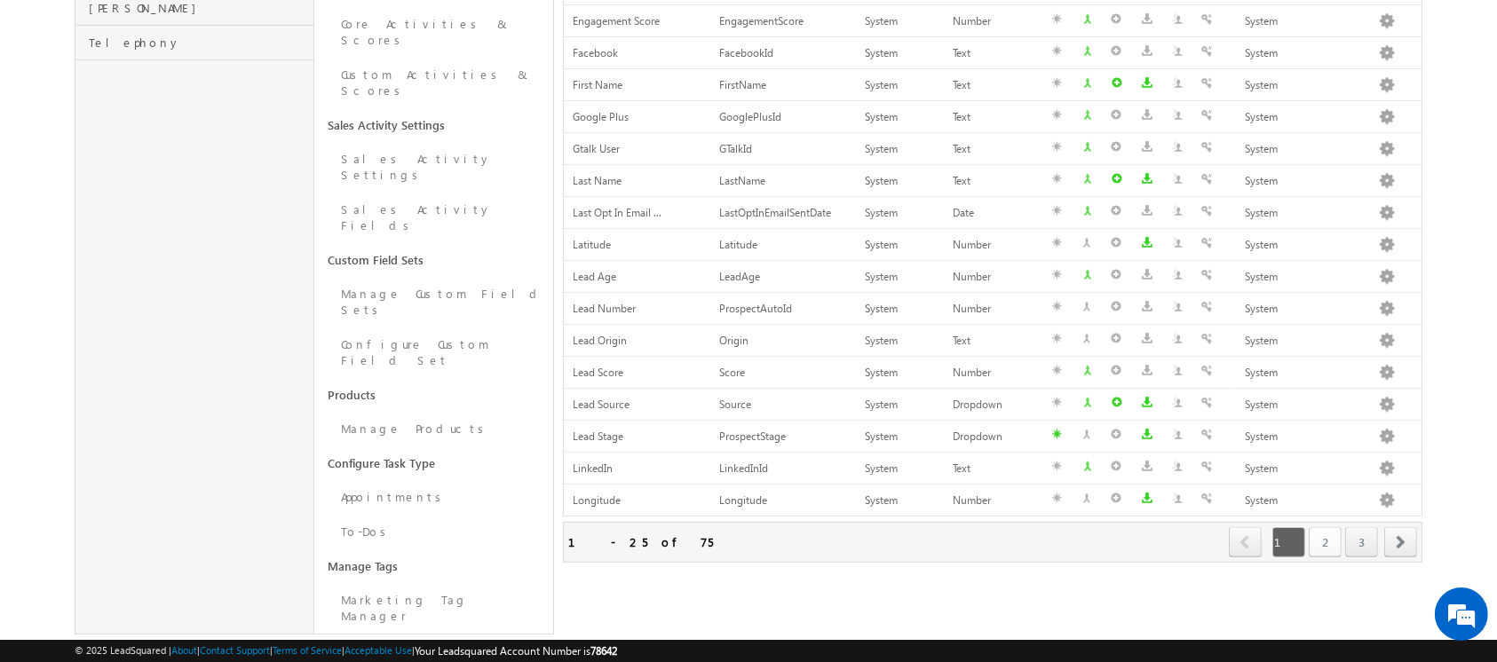
click at [1327, 527] on link "2" at bounding box center [1324, 542] width 33 height 30
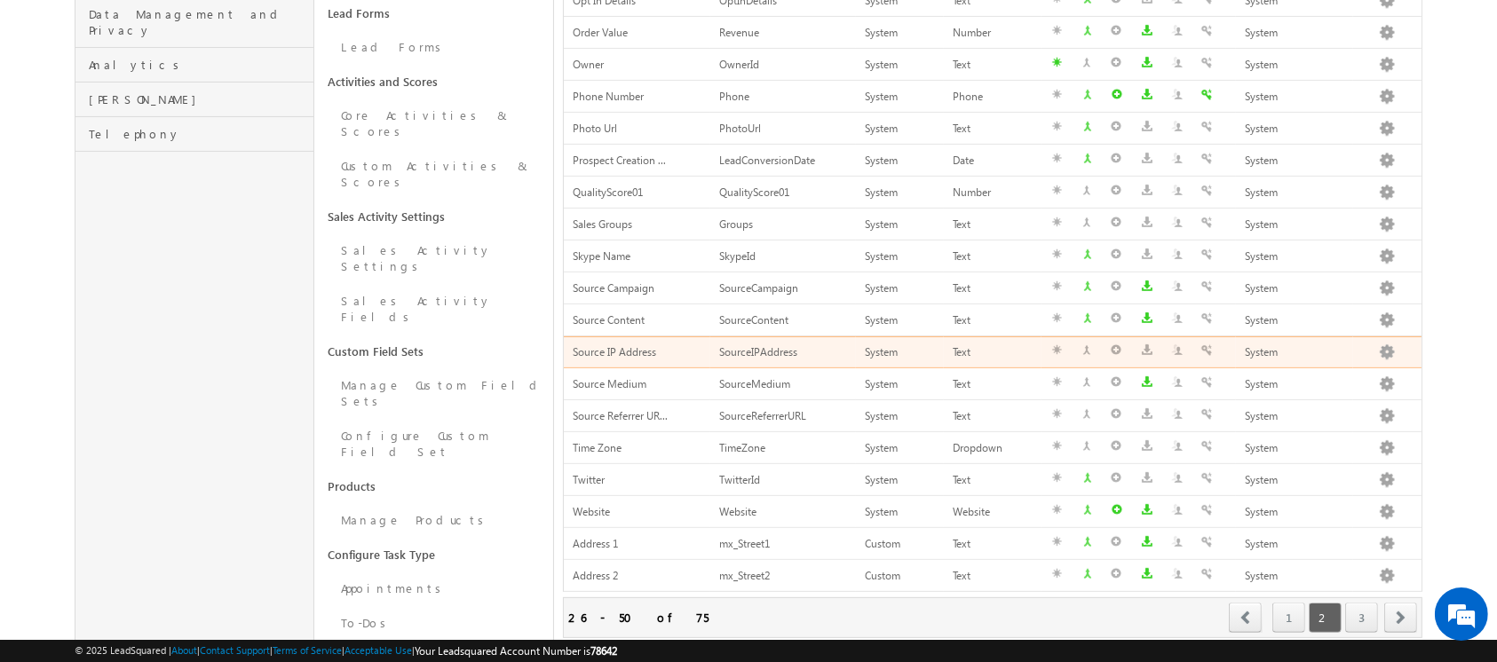
scroll to position [516, 0]
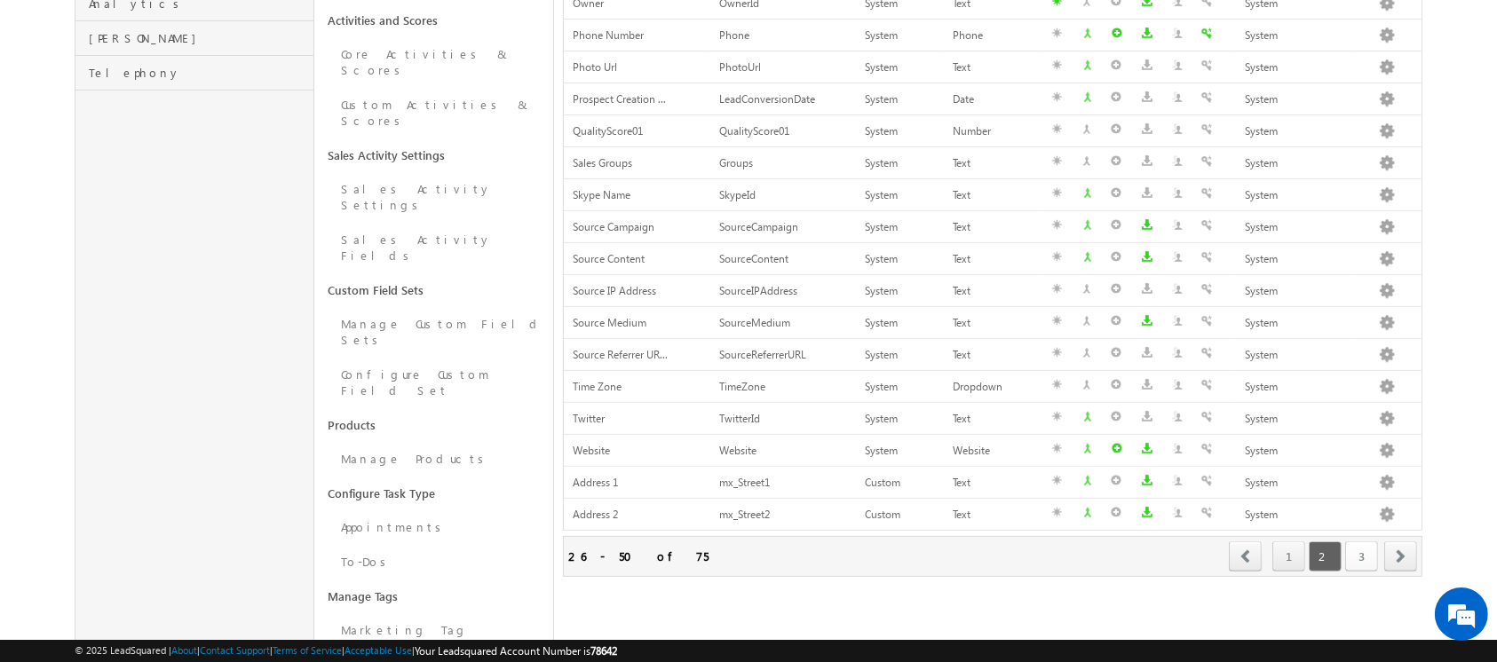
click at [1356, 557] on link "3" at bounding box center [1361, 556] width 33 height 30
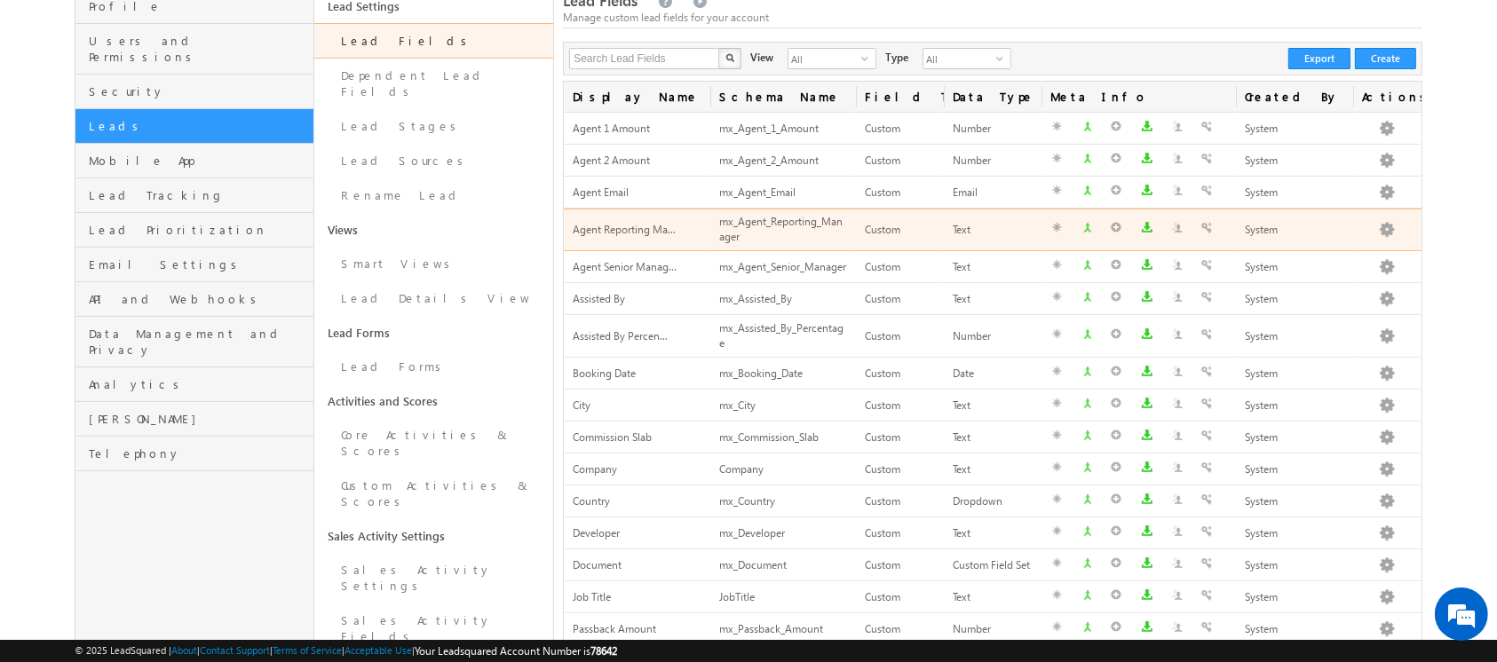
scroll to position [136, 0]
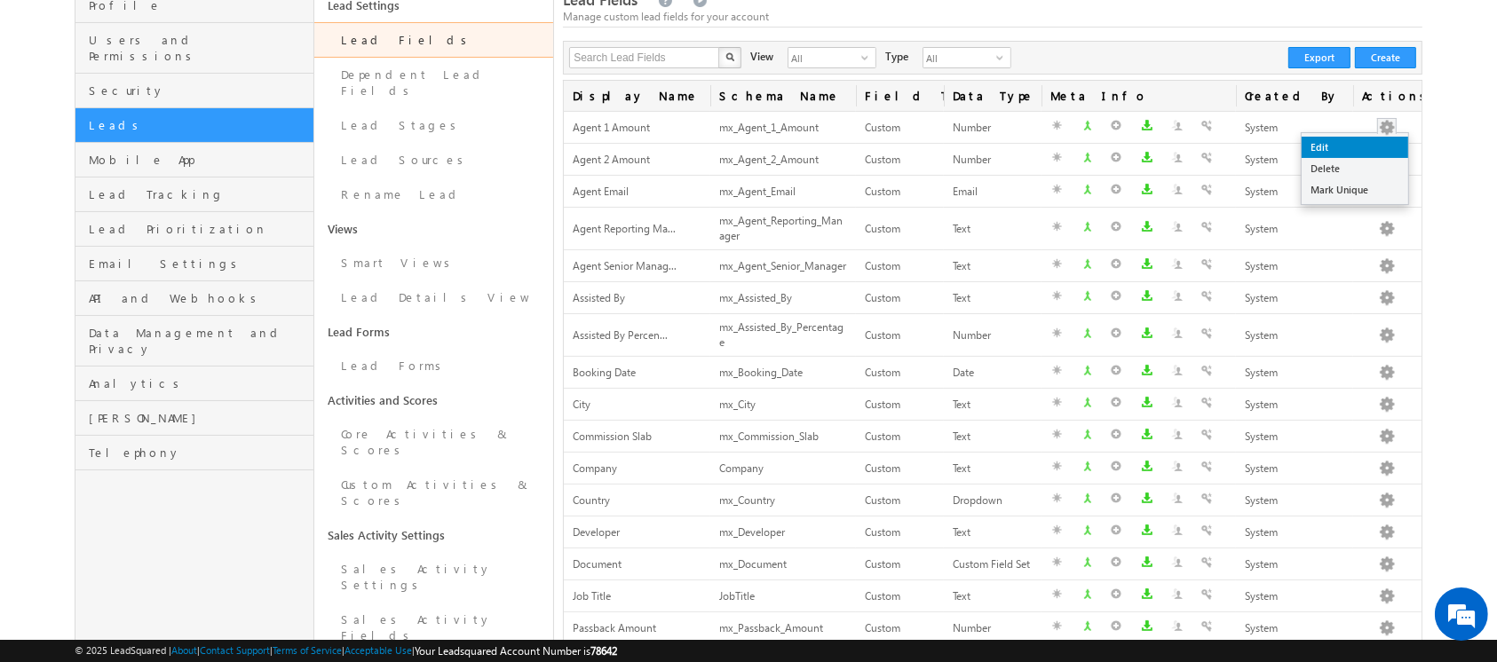
click at [1348, 146] on link "Edit" at bounding box center [1354, 147] width 107 height 21
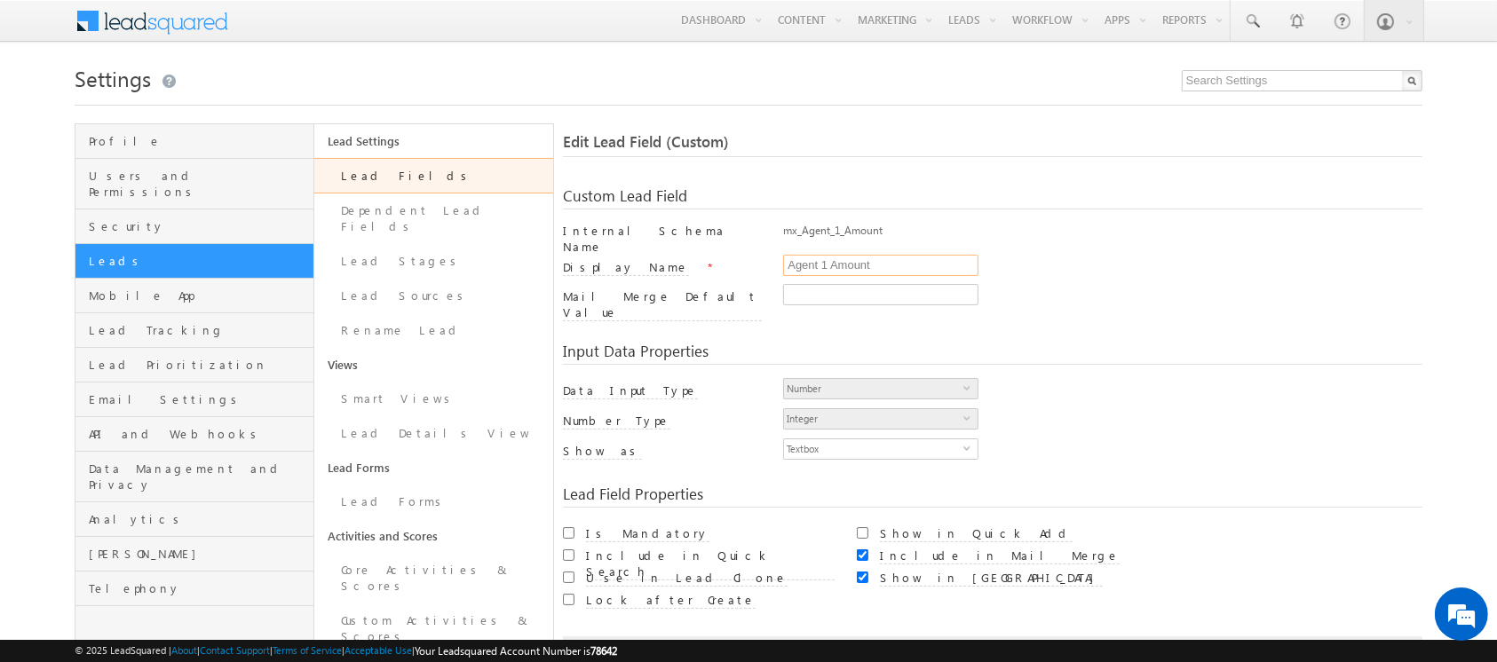
click at [787, 255] on input "Agent 1 Amount" at bounding box center [880, 265] width 195 height 21
drag, startPoint x: 881, startPoint y: 255, endPoint x: 712, endPoint y: 241, distance: 169.2
click at [712, 241] on div "Internal Schema Name mx_Agent_1_Amount Display Name * Agent 1 Amount Mail Merge…" at bounding box center [992, 274] width 858 height 103
type input "P"
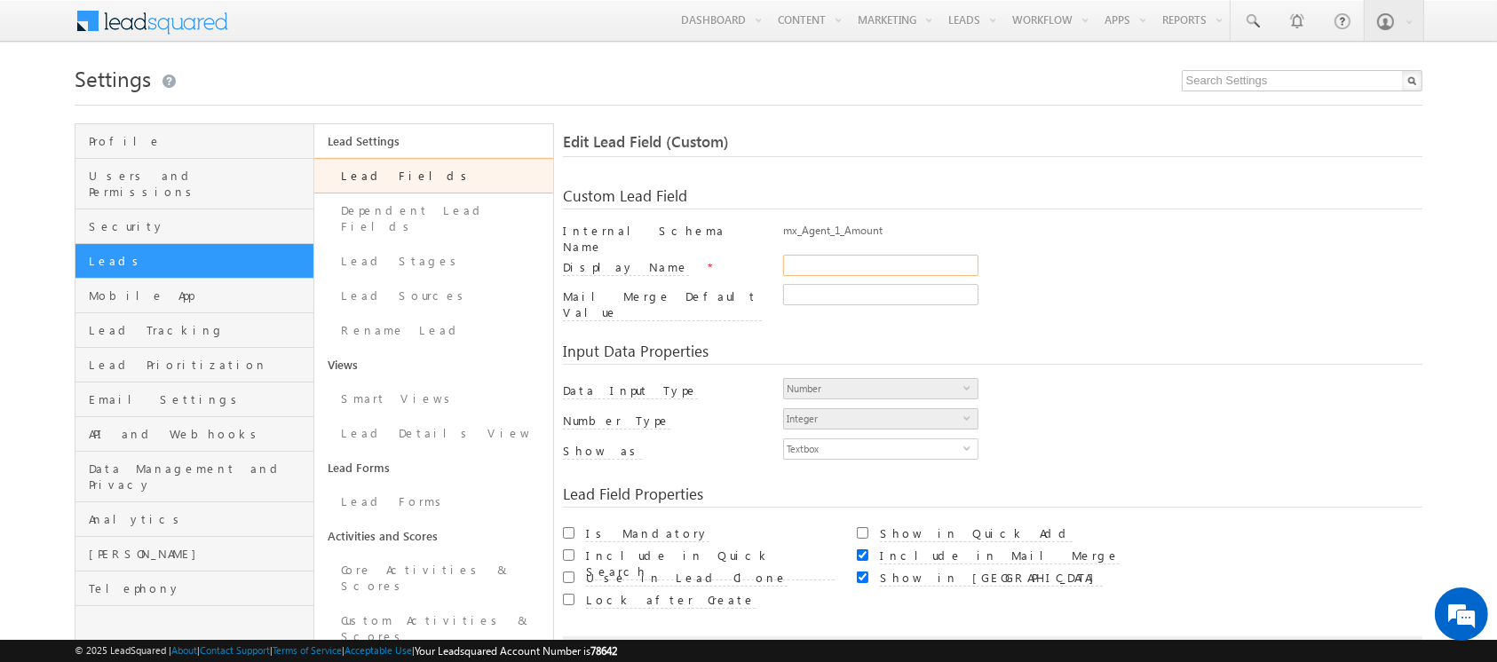
type input "Prim"
click at [877, 262] on input "Agent 1 Amount" at bounding box center [880, 265] width 195 height 21
drag, startPoint x: 843, startPoint y: 253, endPoint x: 866, endPoint y: 259, distance: 23.9
click at [866, 259] on input "Agent 1 Amount" at bounding box center [880, 265] width 195 height 21
click at [845, 256] on input "Agent 1 Amount" at bounding box center [880, 265] width 195 height 21
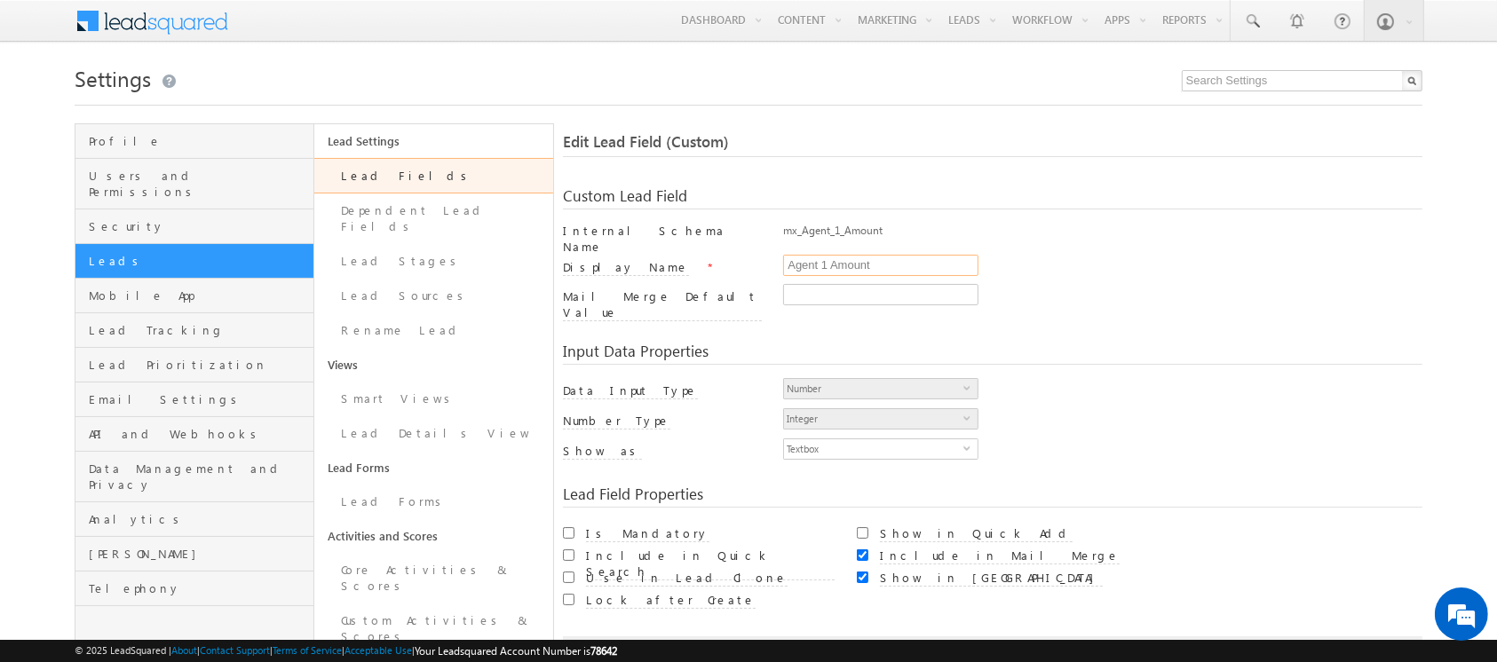
click at [845, 256] on input "Agent 1 Amount" at bounding box center [880, 265] width 195 height 21
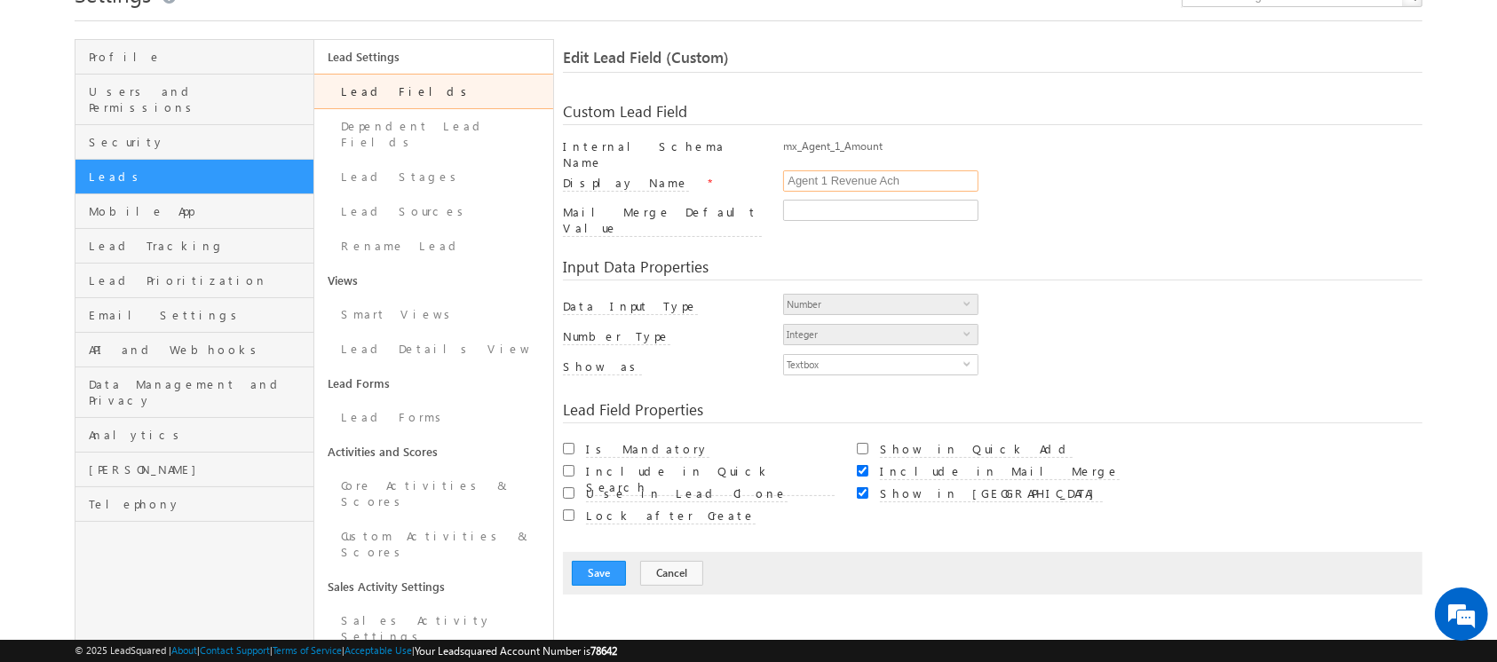
scroll to position [99, 0]
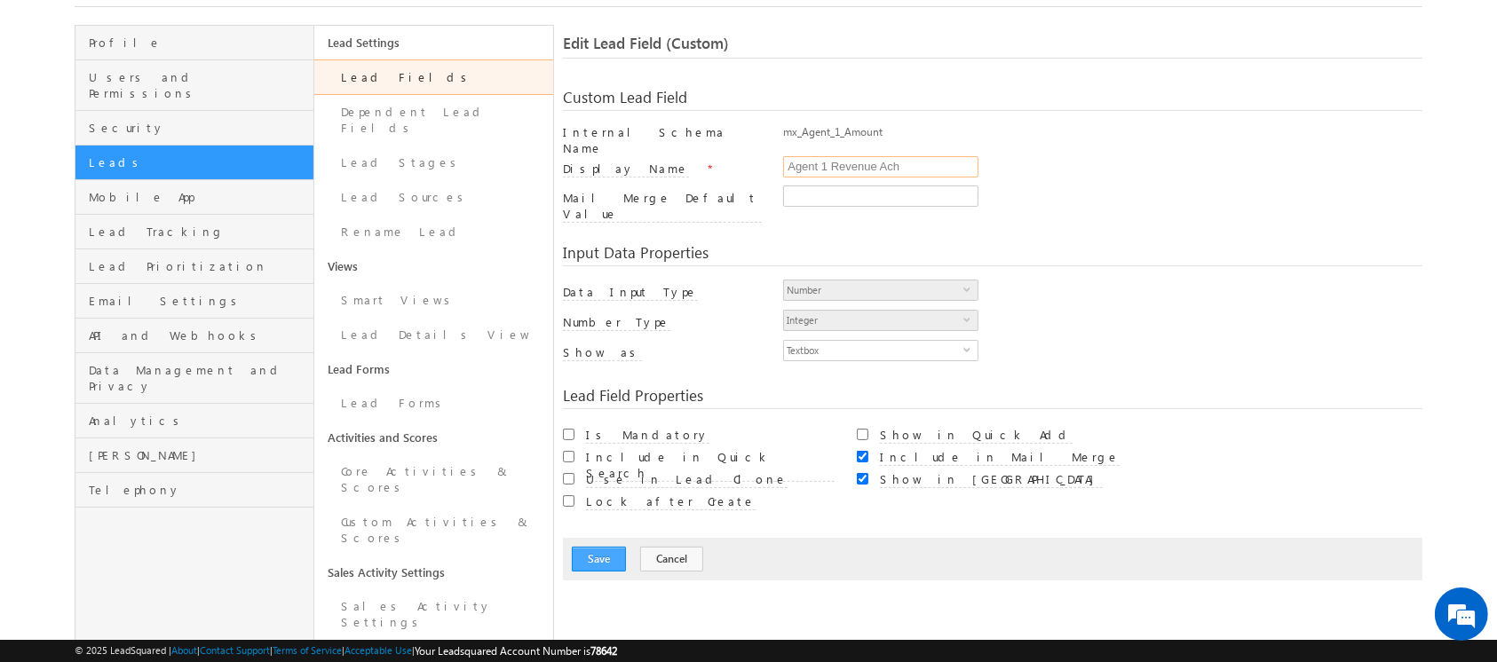
type input "Agent 1 Revenue Ach"
click at [588, 547] on button "Save" at bounding box center [599, 559] width 54 height 25
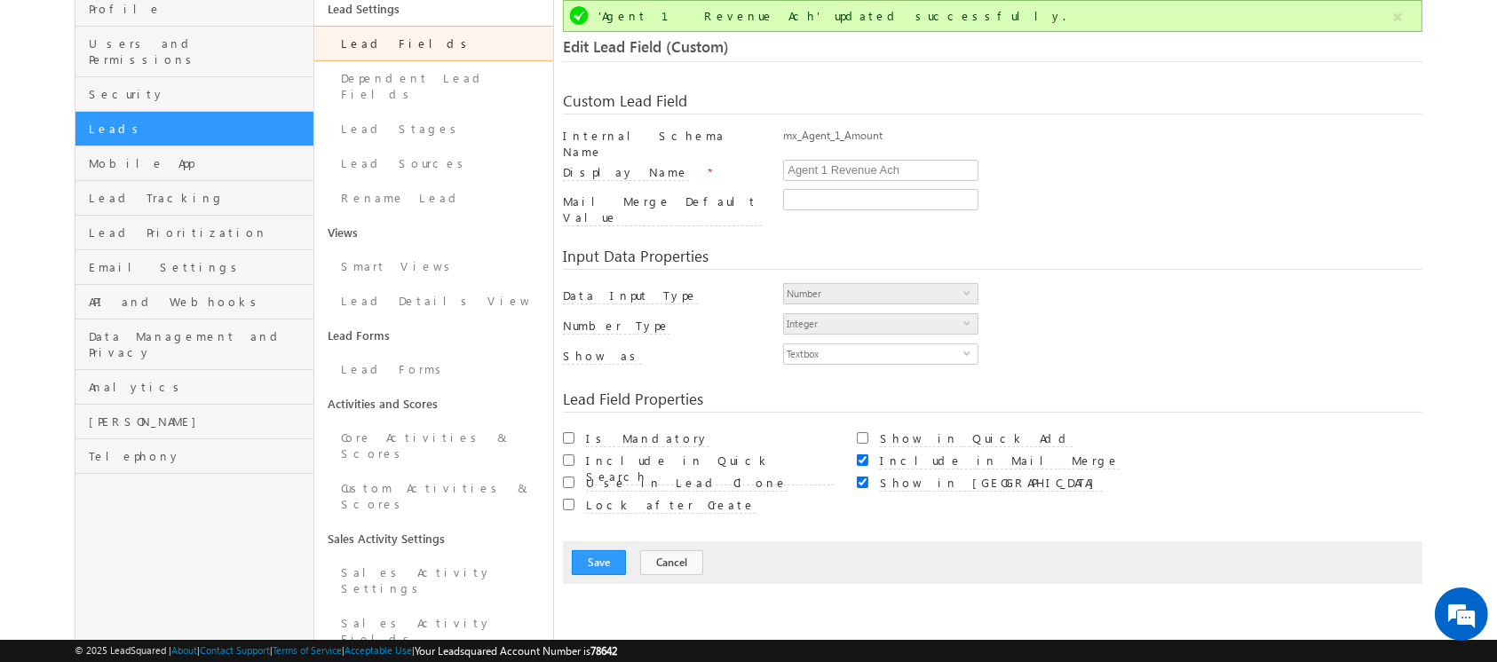
scroll to position [0, 0]
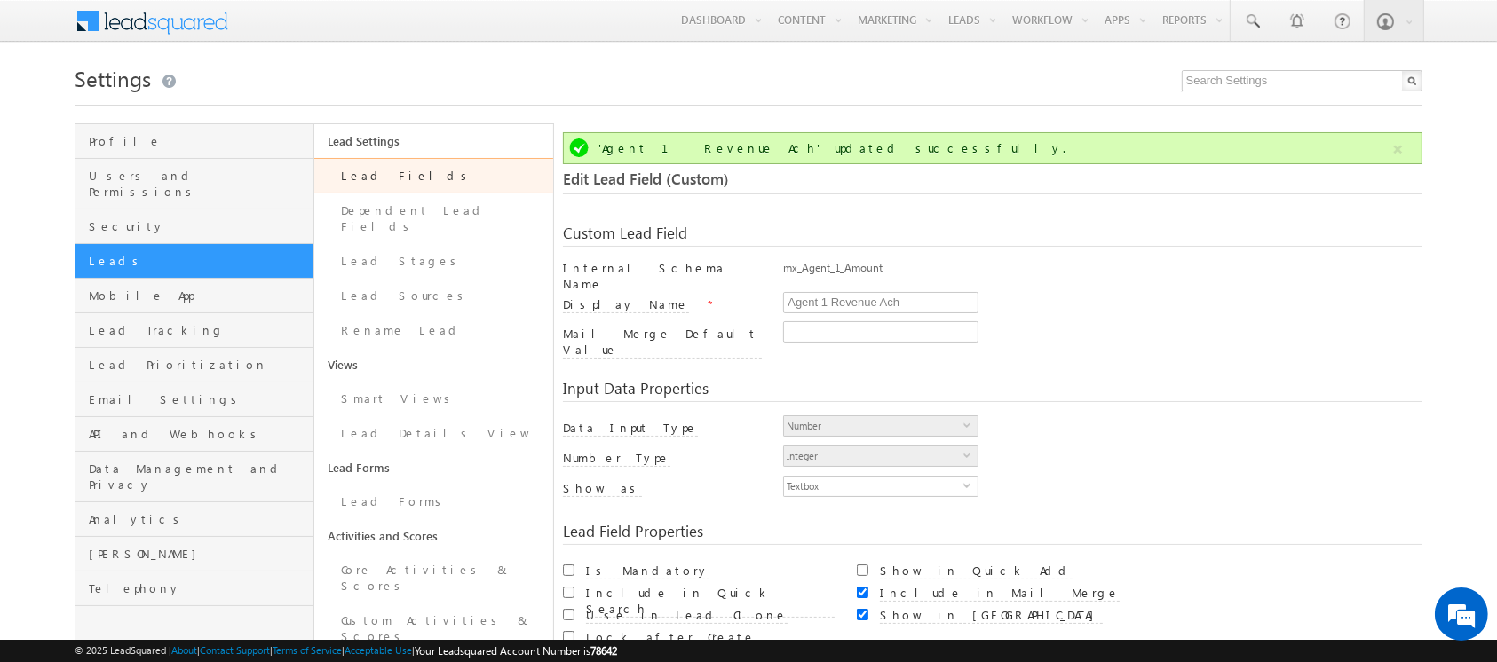
click at [387, 174] on link "Lead Fields" at bounding box center [433, 176] width 239 height 36
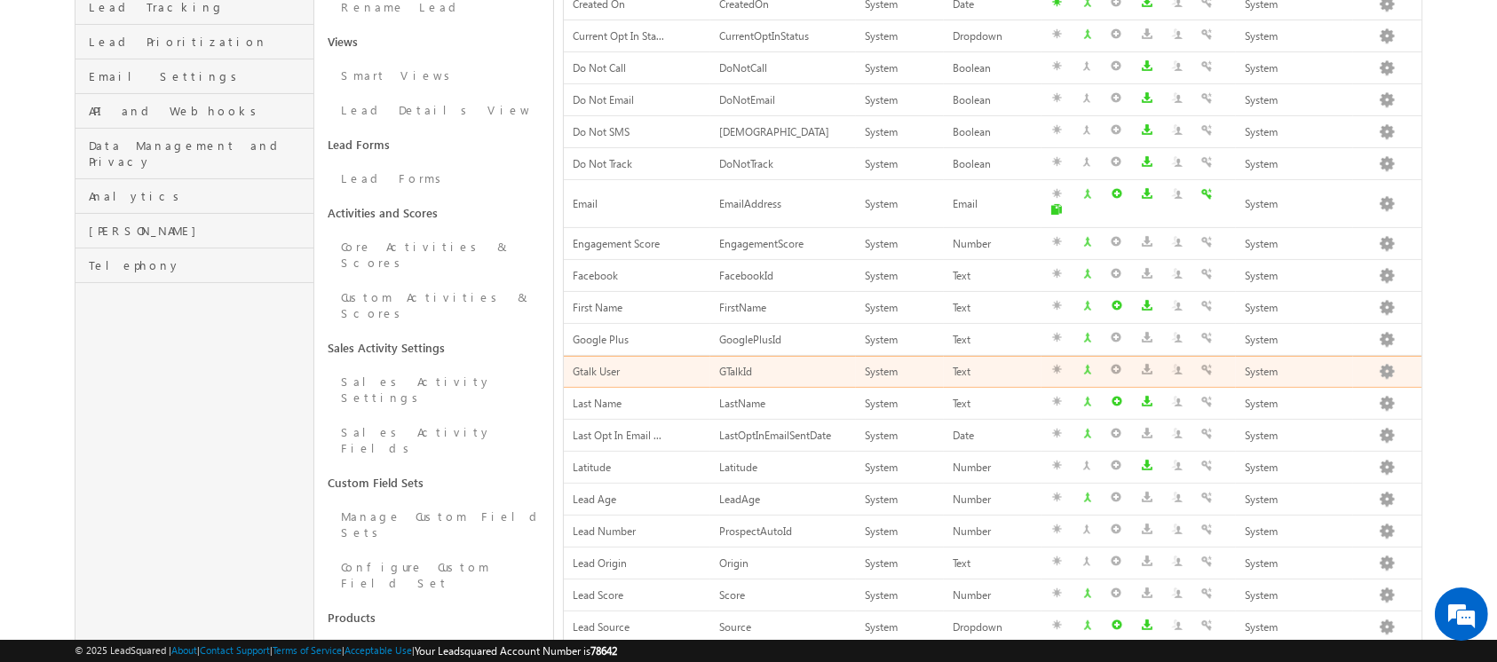
scroll to position [558, 0]
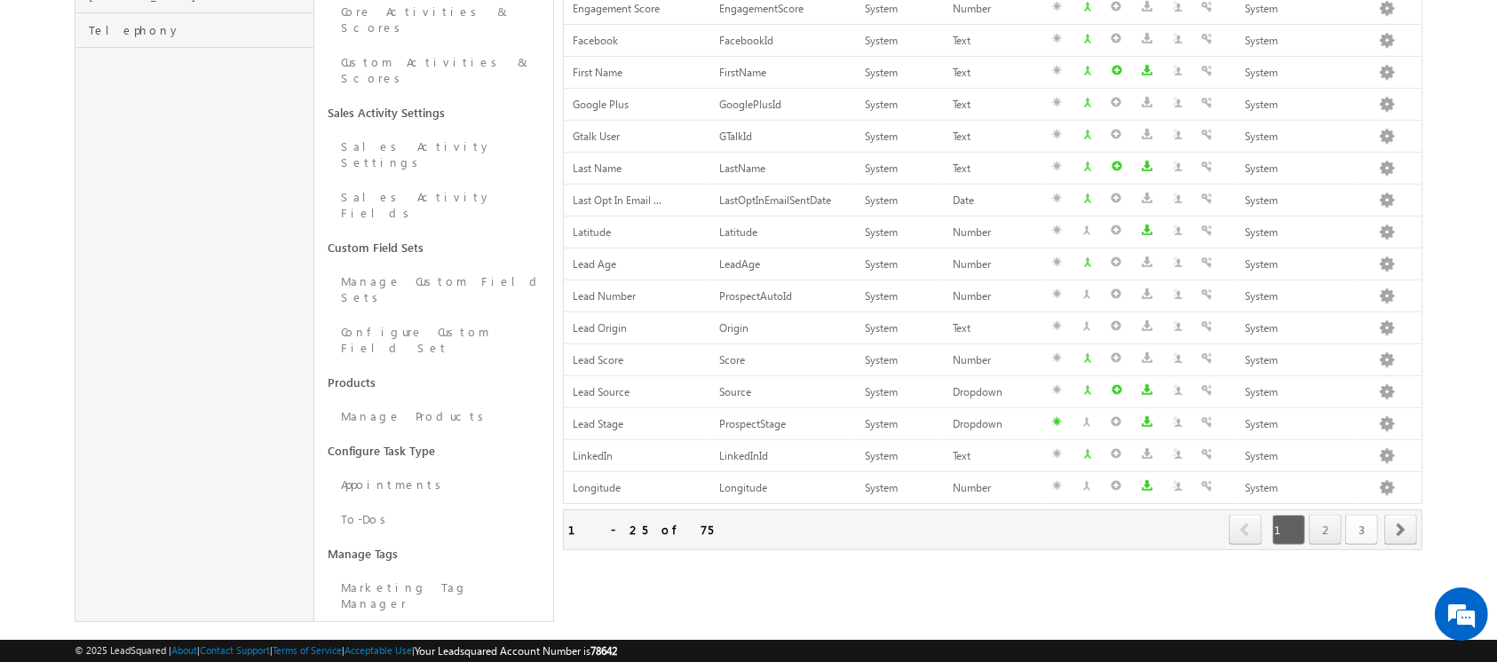
click at [1364, 515] on link "3" at bounding box center [1361, 530] width 33 height 30
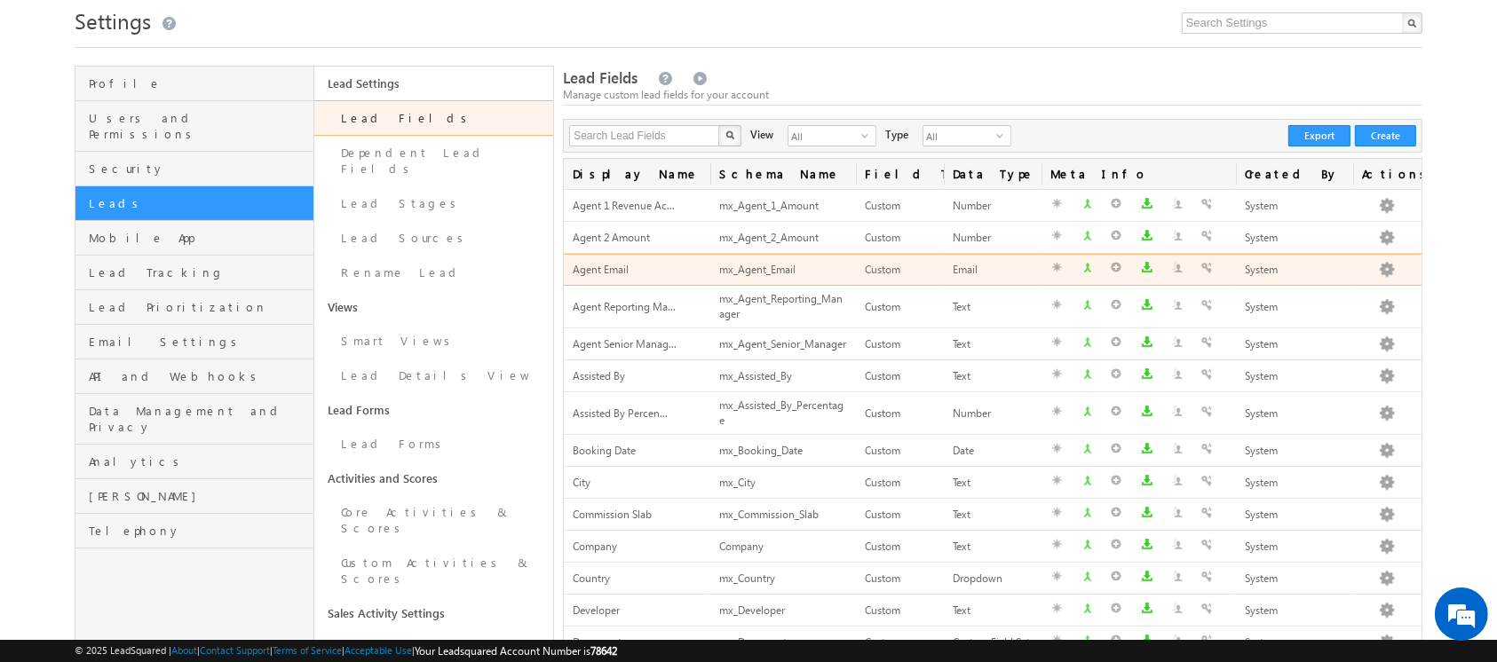
scroll to position [57, 0]
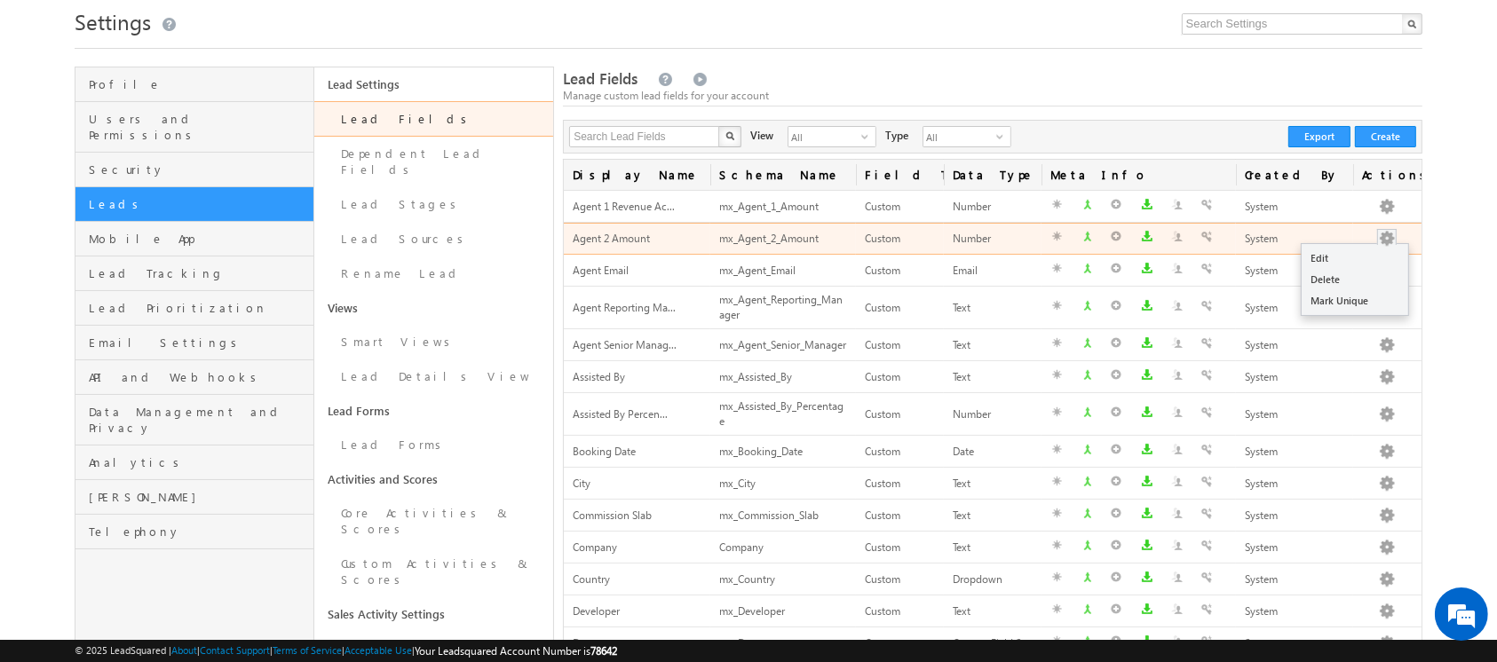
click at [1384, 237] on button "button" at bounding box center [1387, 239] width 18 height 18
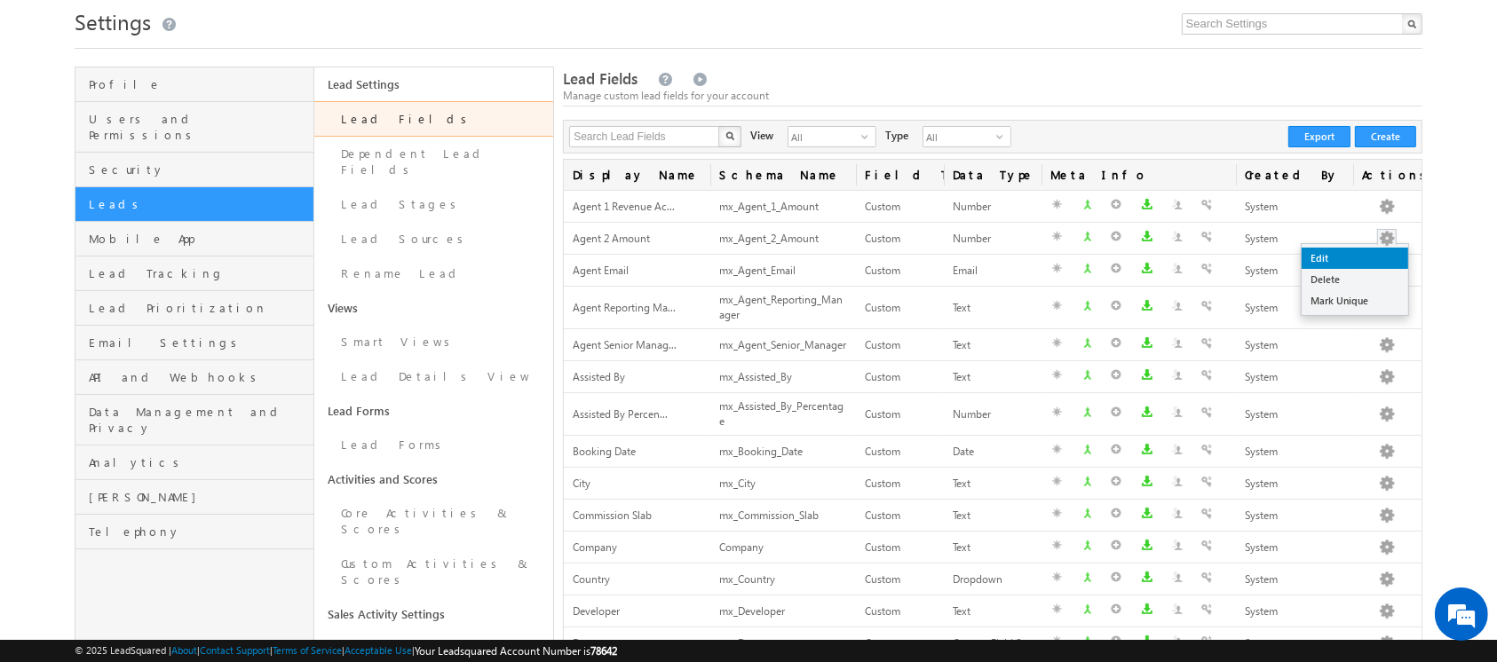
click at [1383, 251] on link "Edit" at bounding box center [1354, 258] width 107 height 21
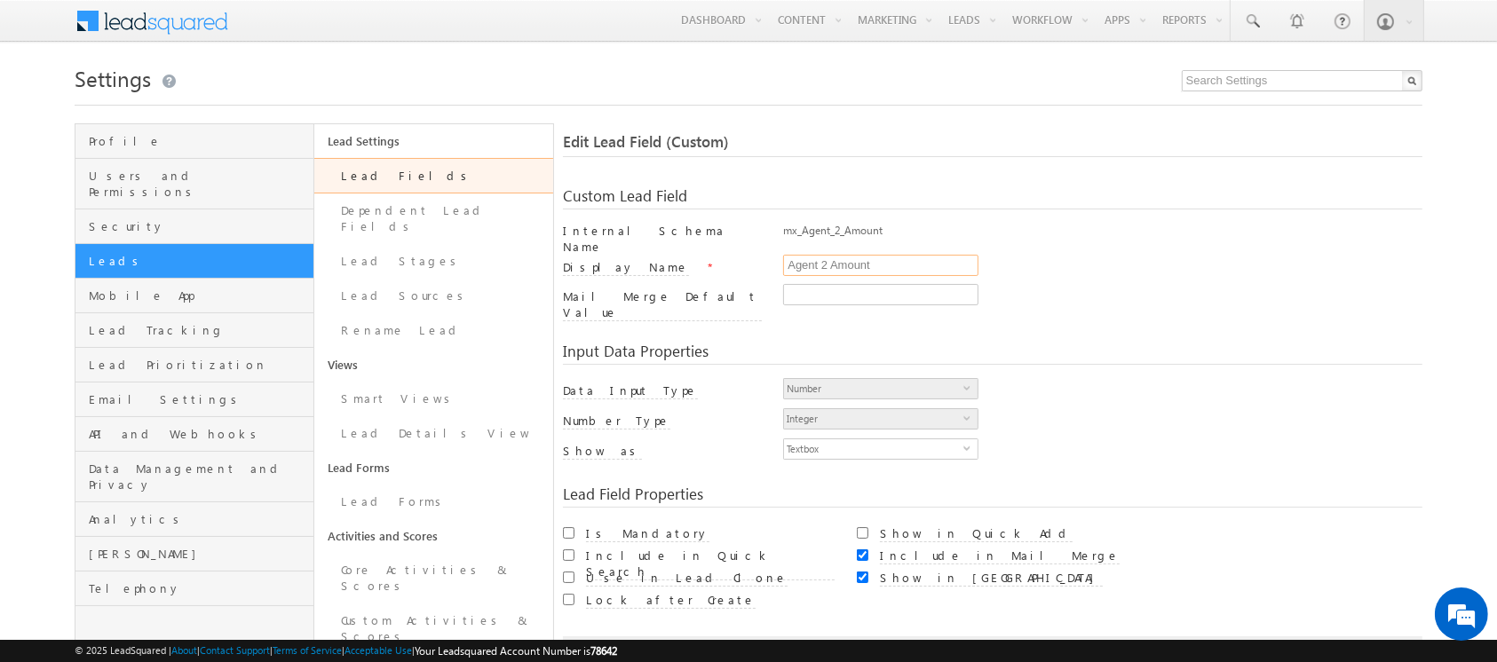
click at [853, 257] on input "Agent 2 Amount" at bounding box center [880, 265] width 195 height 21
click at [894, 255] on input "Agent 2 Amount" at bounding box center [880, 265] width 195 height 21
type input "Agent 2 Amount Ach"
click at [1050, 273] on div "Agent 2 Amount Ach" at bounding box center [1102, 267] width 638 height 25
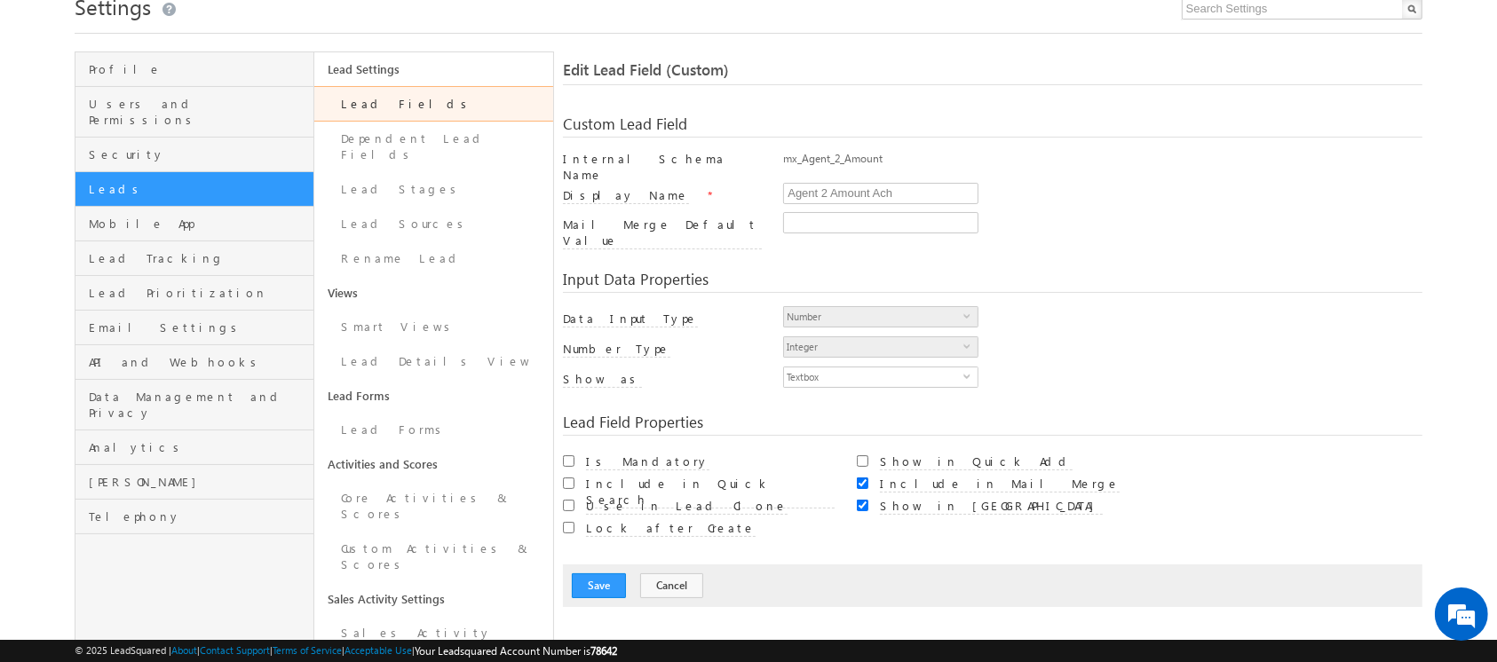
scroll to position [85, 0]
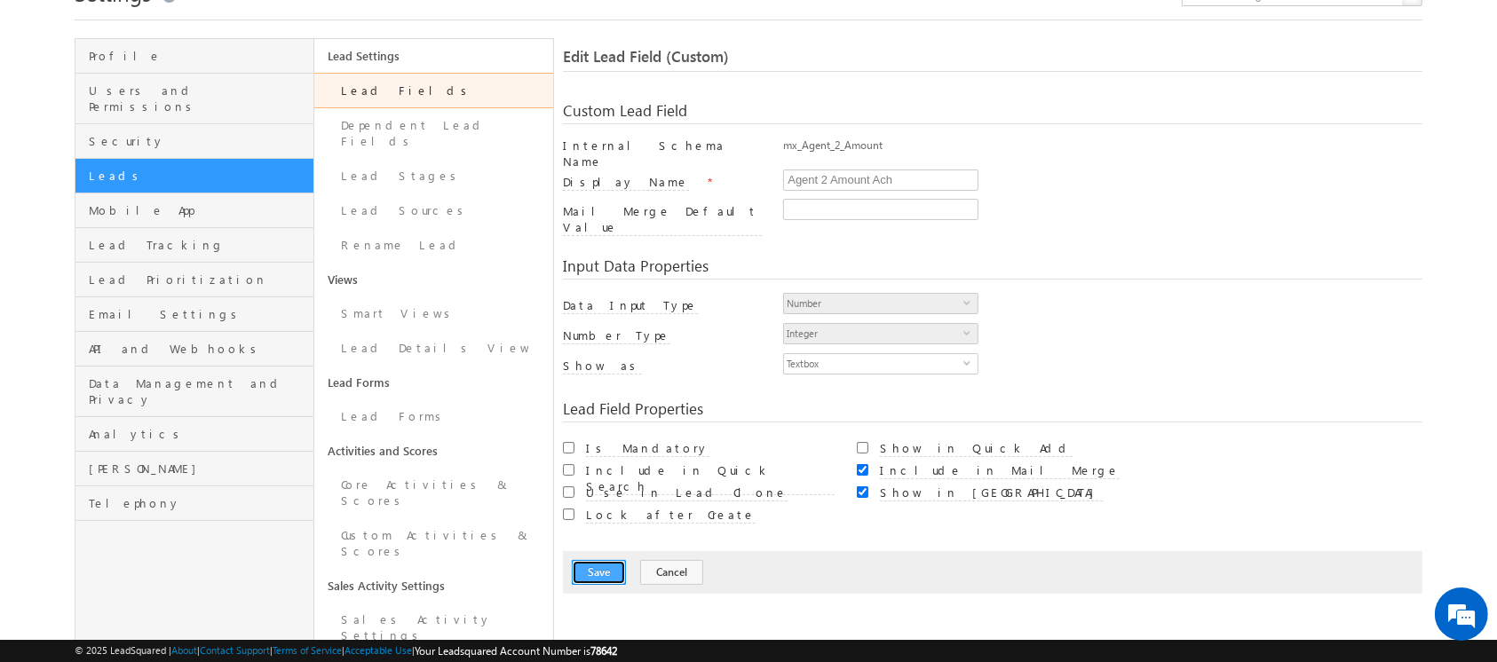
click at [587, 560] on button "Save" at bounding box center [599, 572] width 54 height 25
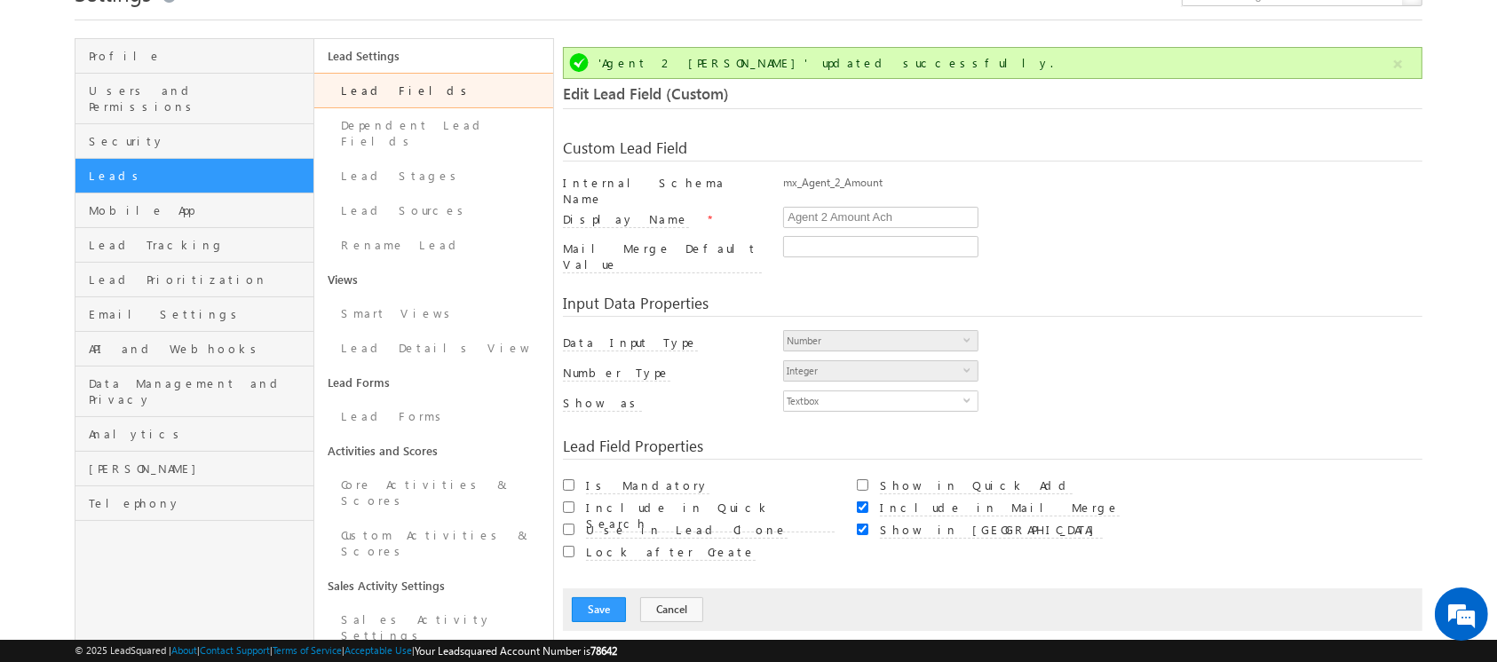
scroll to position [132, 0]
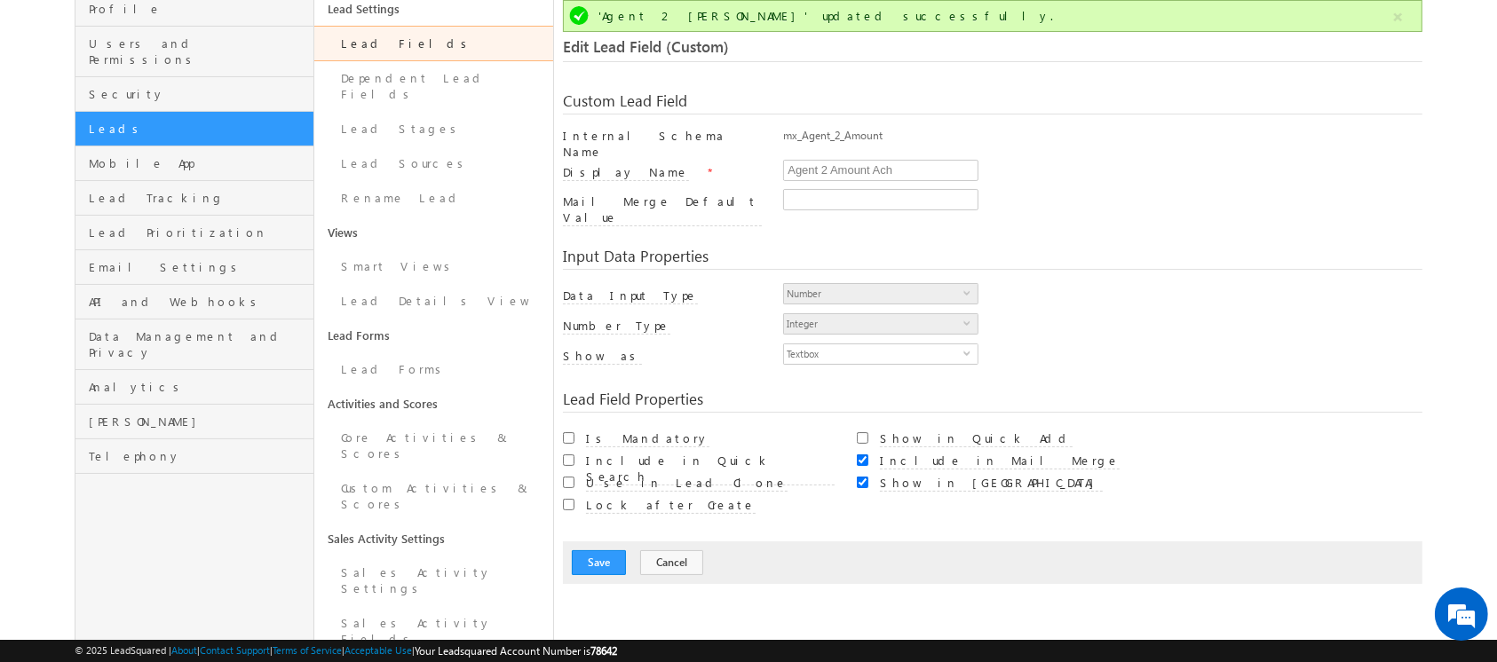
click at [376, 39] on link "Lead Fields" at bounding box center [433, 44] width 239 height 36
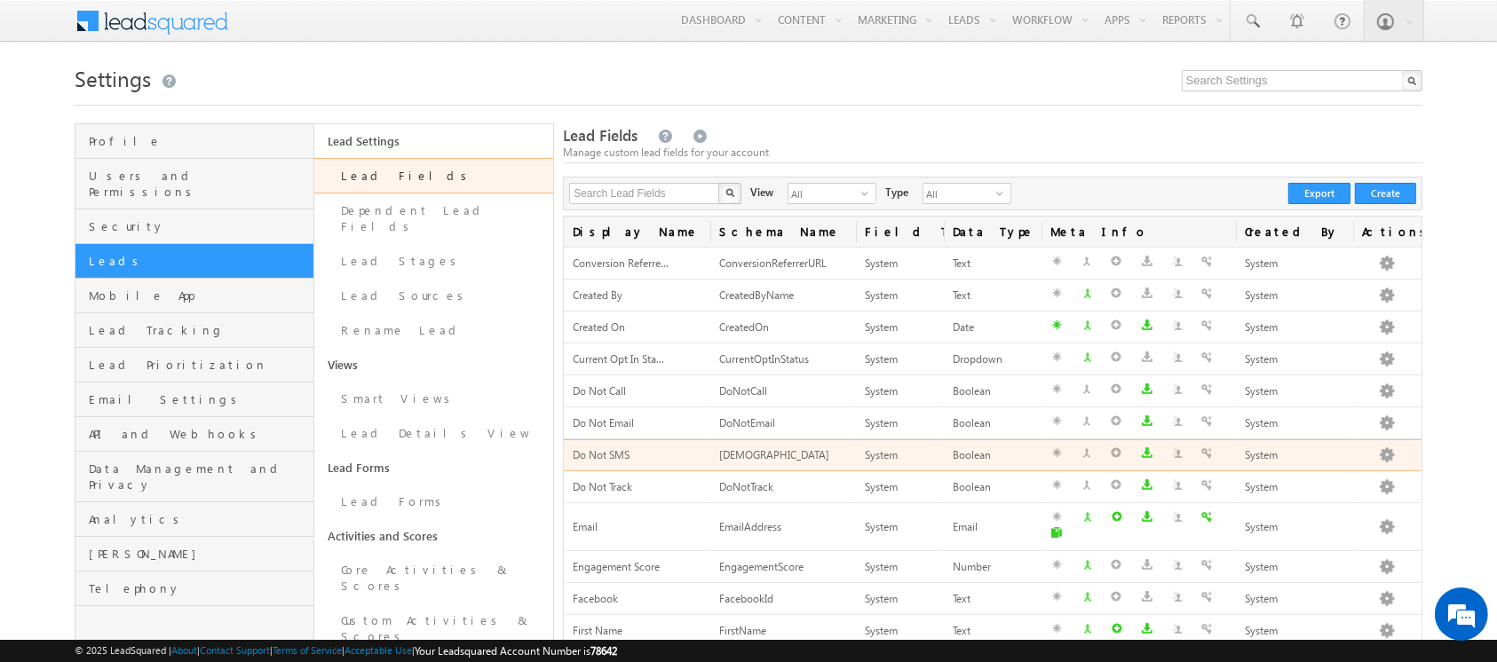
scroll to position [558, 0]
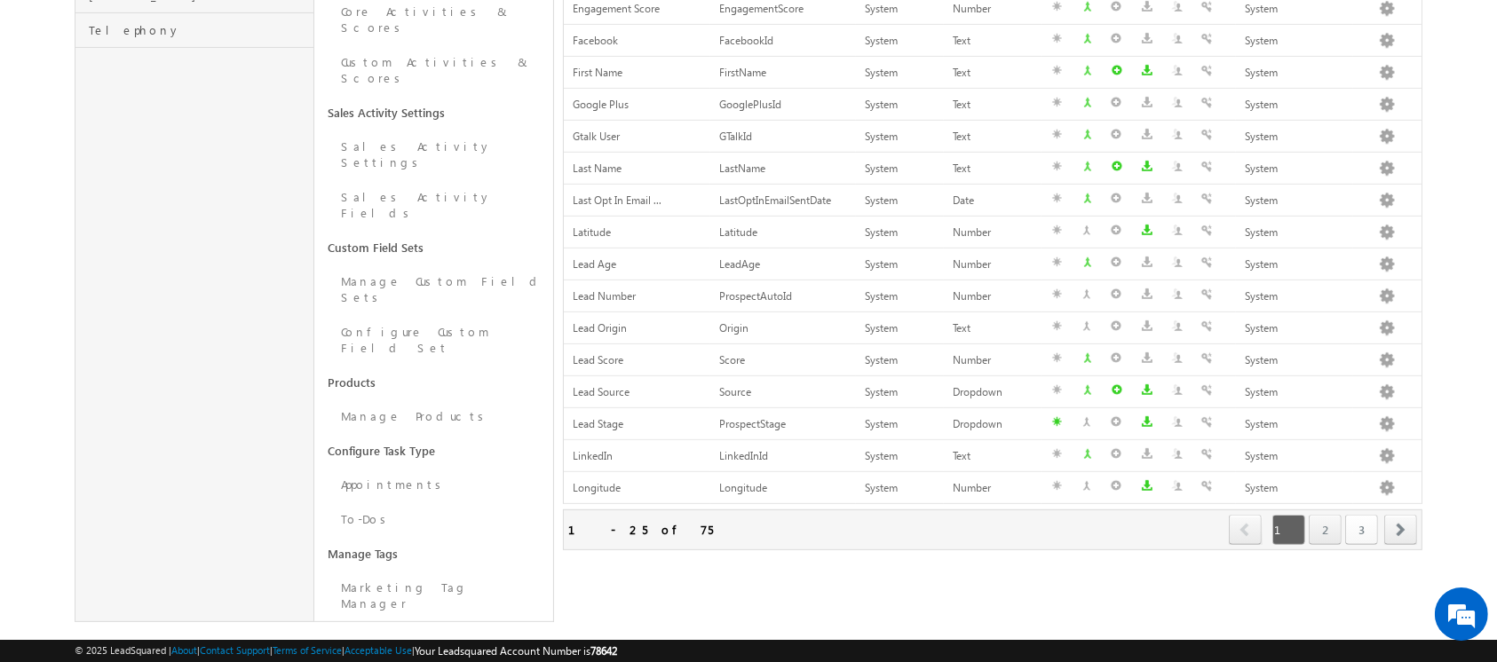
click at [1362, 515] on link "3" at bounding box center [1361, 530] width 33 height 30
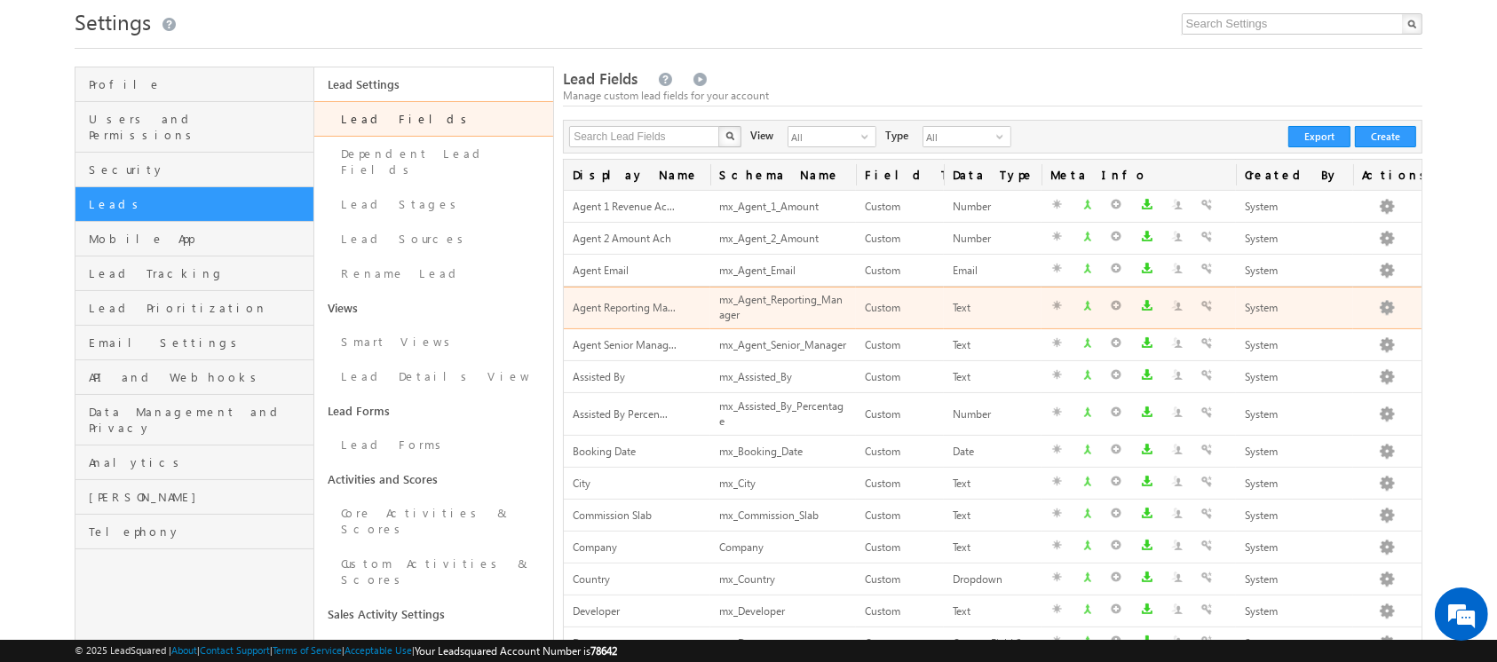
scroll to position [80, 0]
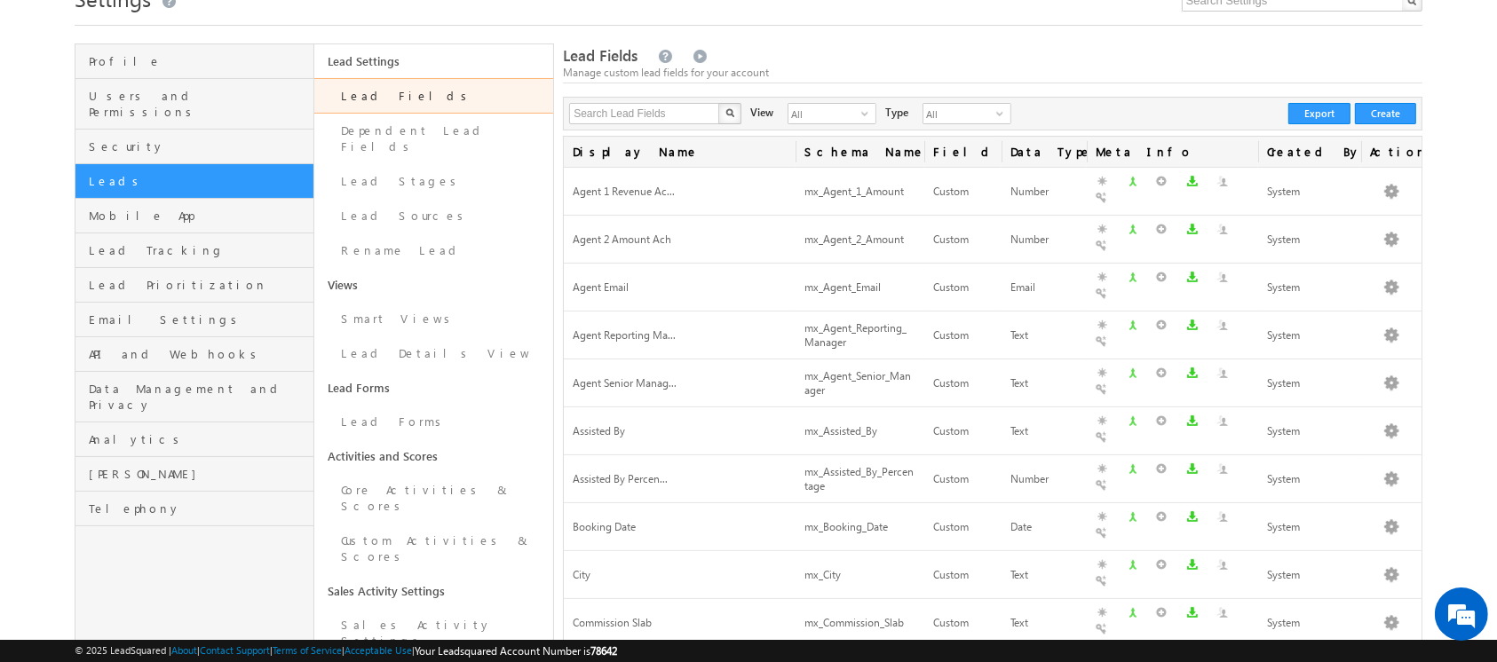
drag, startPoint x: 709, startPoint y: 154, endPoint x: 749, endPoint y: 156, distance: 40.0
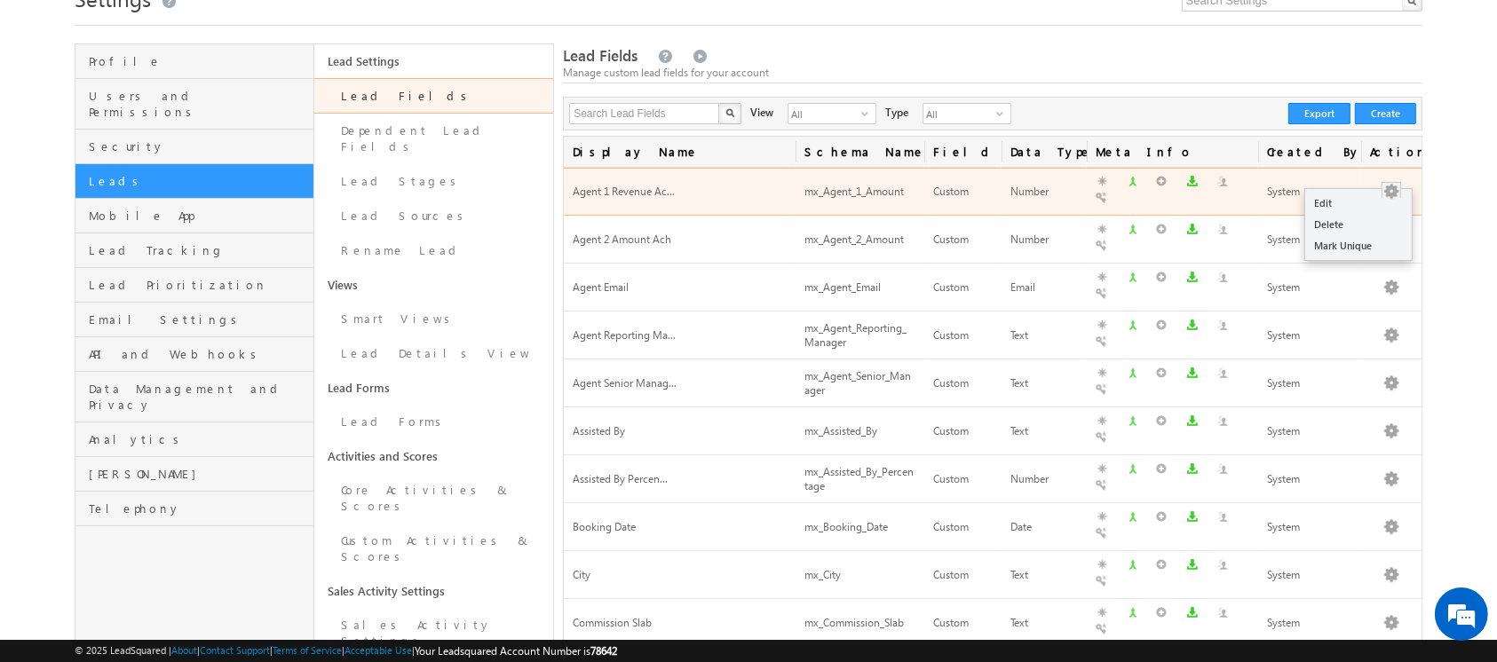
click at [1391, 183] on button "button" at bounding box center [1391, 192] width 18 height 18
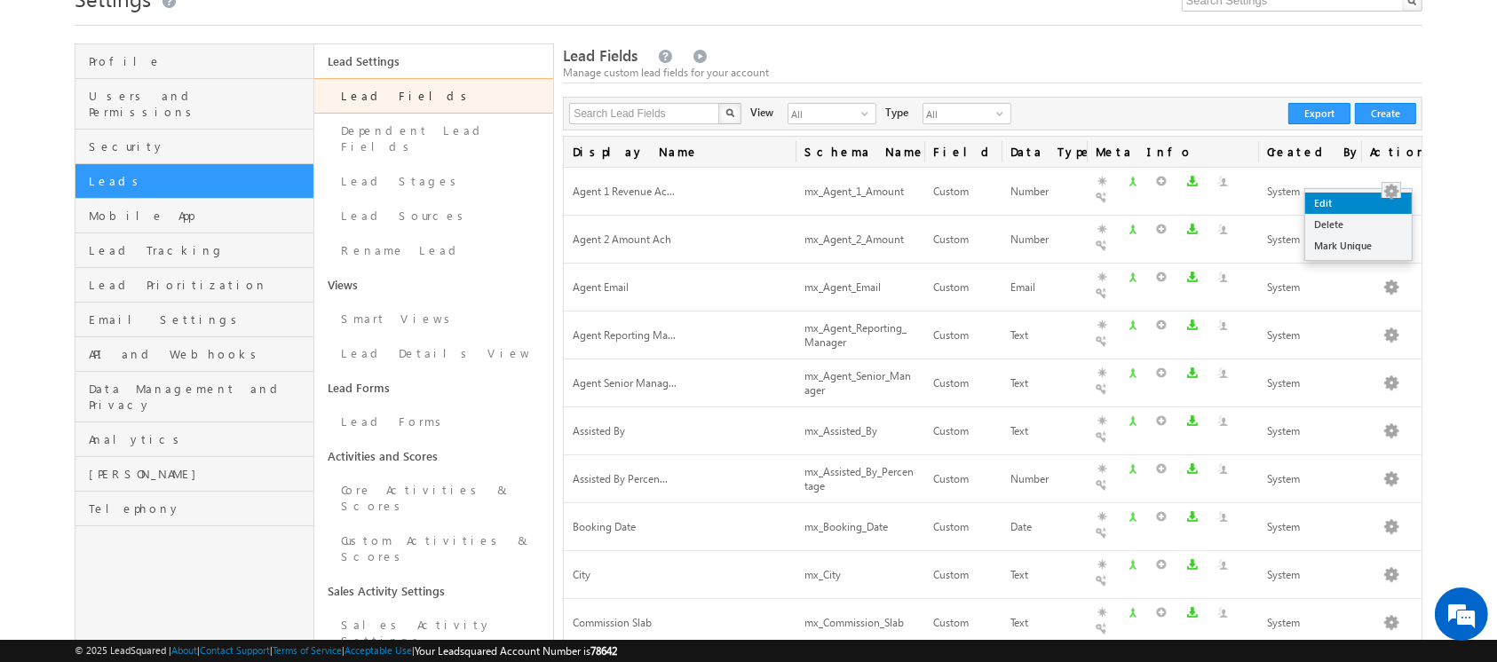
click at [1373, 202] on link "Edit" at bounding box center [1358, 203] width 107 height 21
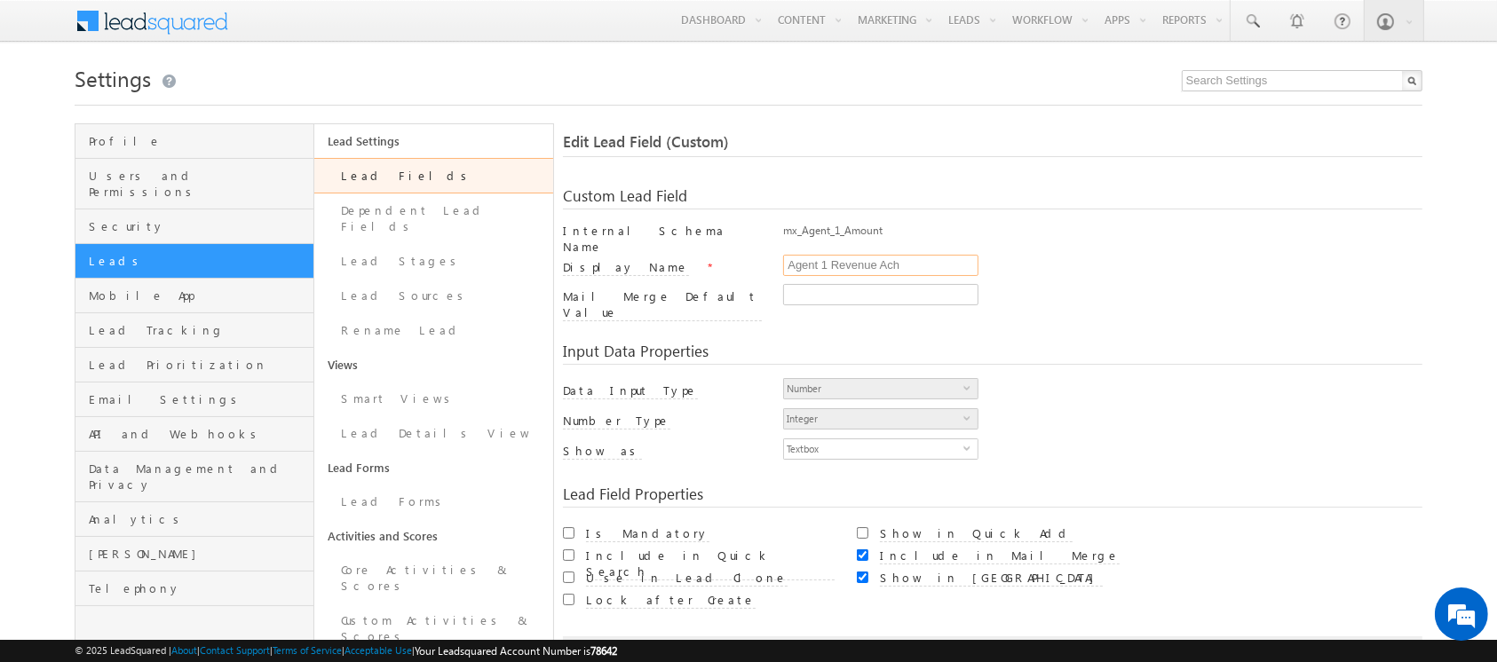
click at [915, 258] on input "Agent 1 Revenue Ach" at bounding box center [880, 265] width 195 height 21
click at [914, 265] on input "Agent 1 Revenue Achienved" at bounding box center [880, 265] width 195 height 21
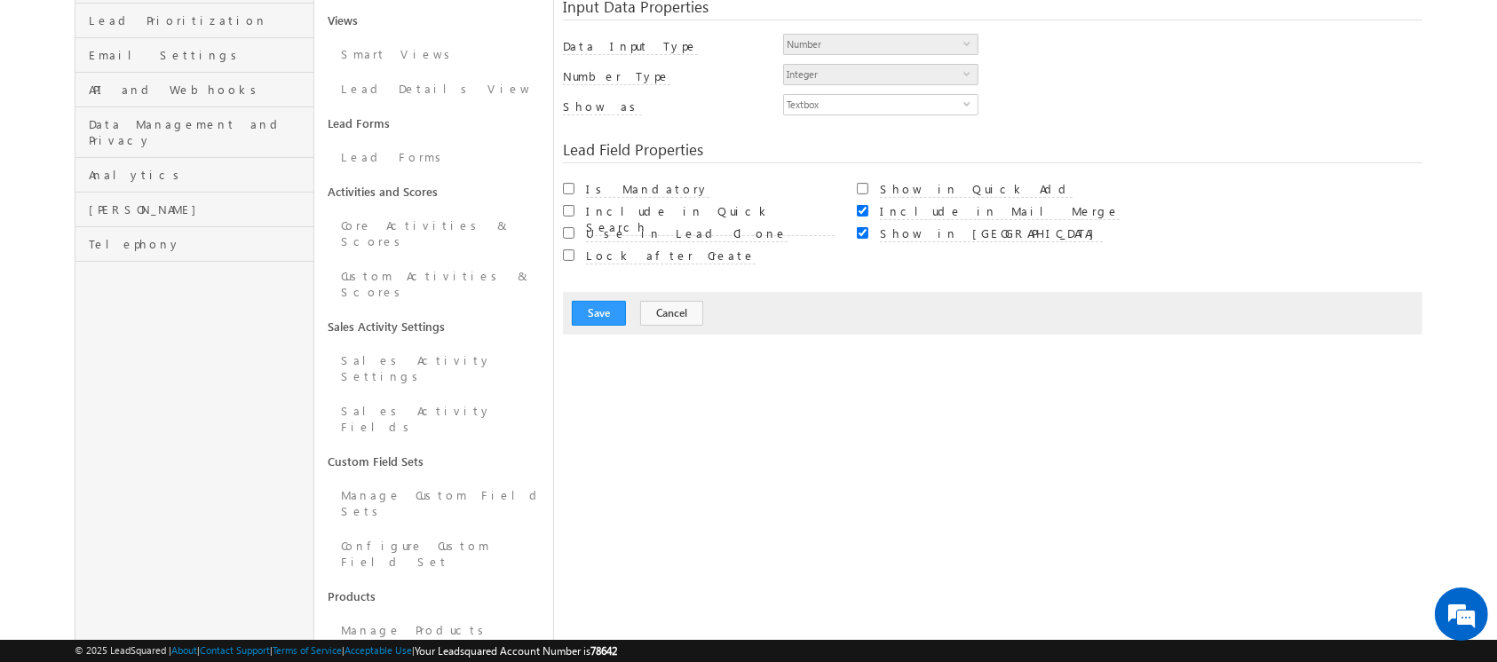
scroll to position [458, 0]
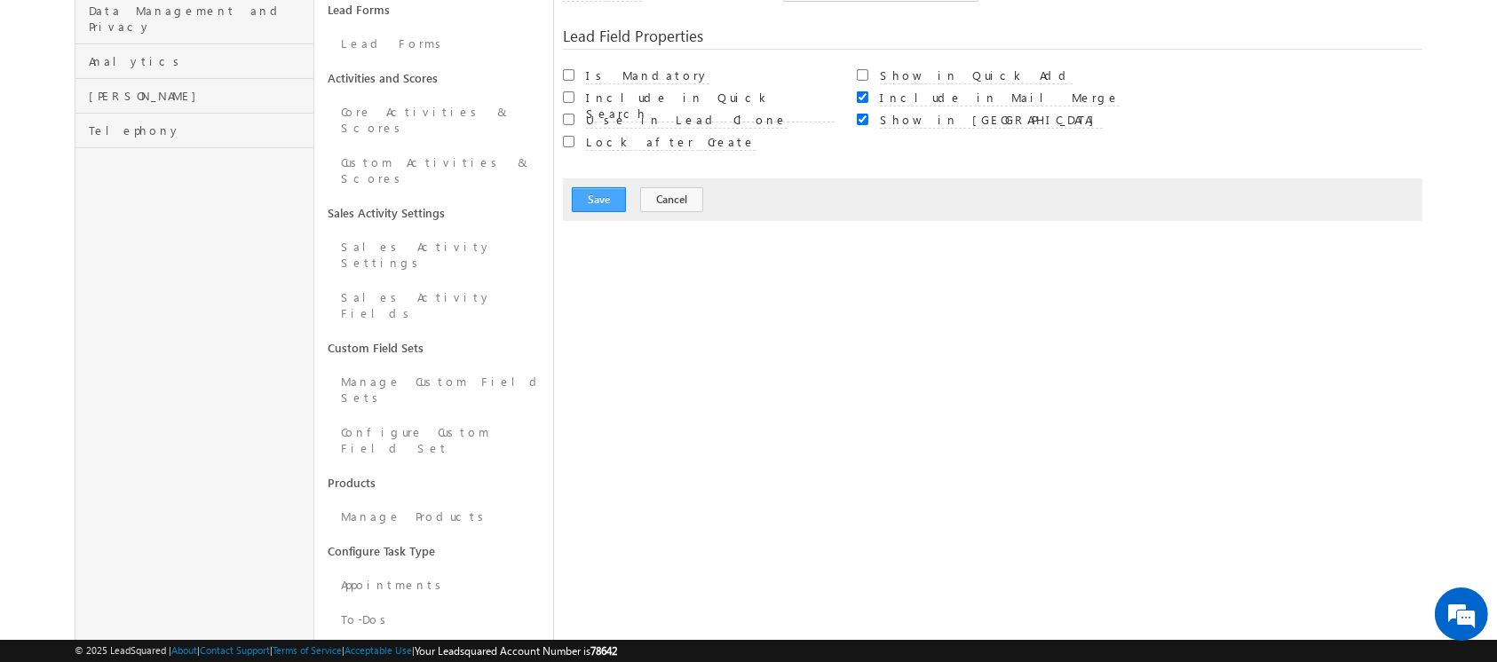
type input "Agent 1 Revenue Achieved"
click at [607, 187] on button "Save" at bounding box center [599, 199] width 54 height 25
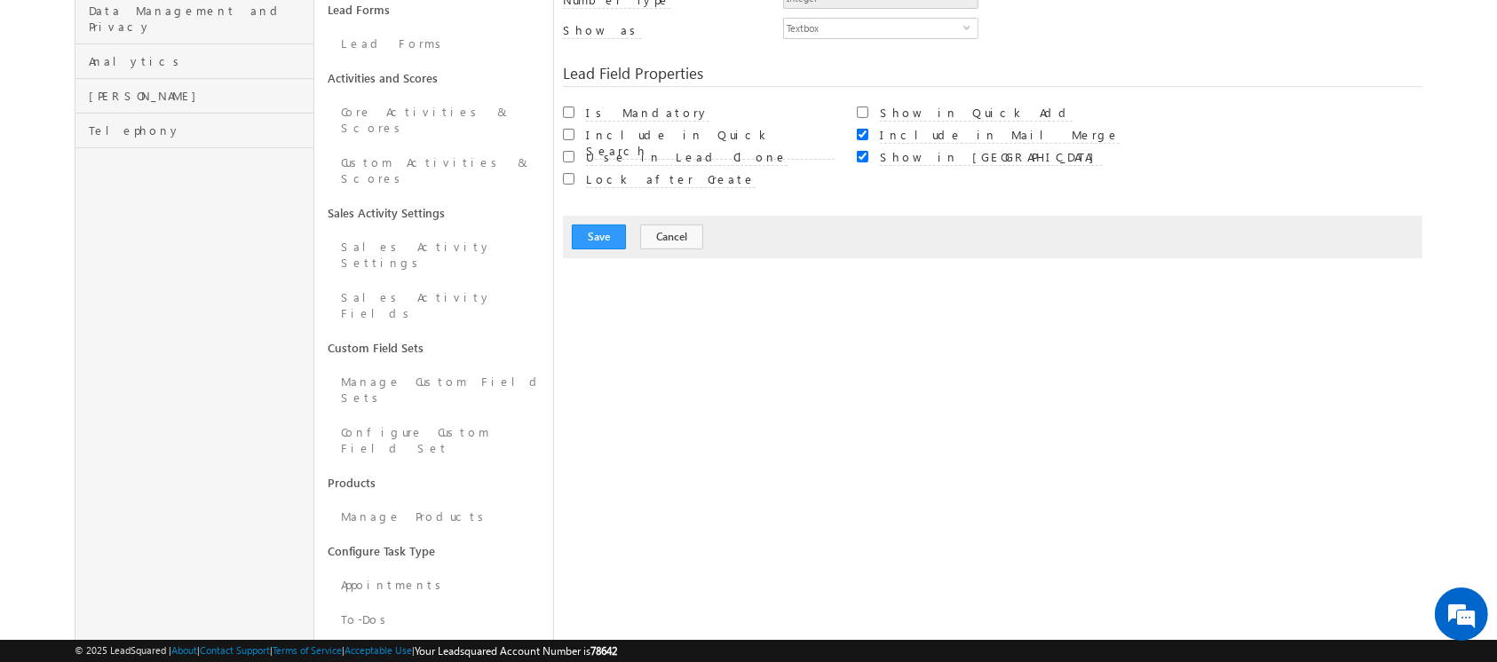
scroll to position [132, 0]
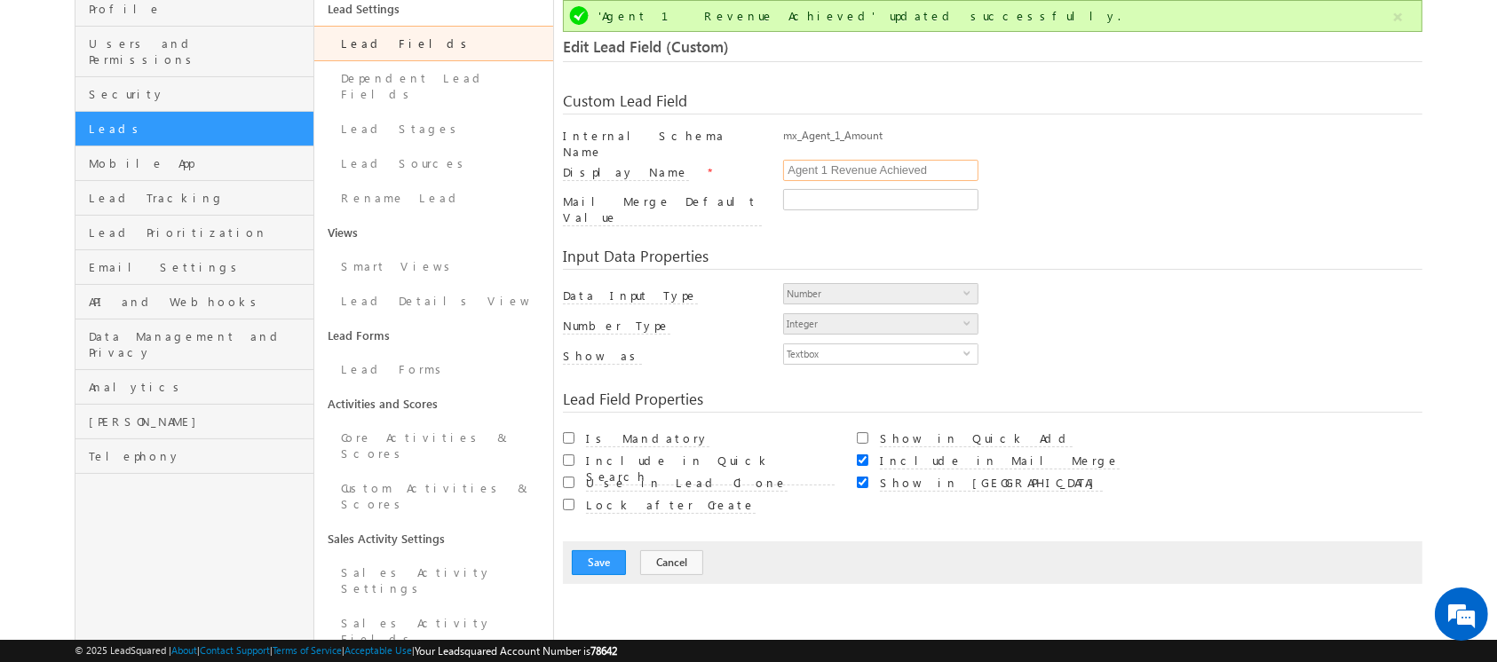
click at [937, 160] on input "Agent 1 Revenue Achieved" at bounding box center [880, 170] width 195 height 21
click at [897, 162] on input "Agent 1 Revenue Achieved" at bounding box center [880, 170] width 195 height 21
click at [588, 550] on button "Save" at bounding box center [599, 562] width 54 height 25
click at [407, 41] on link "Lead Fields" at bounding box center [433, 44] width 239 height 36
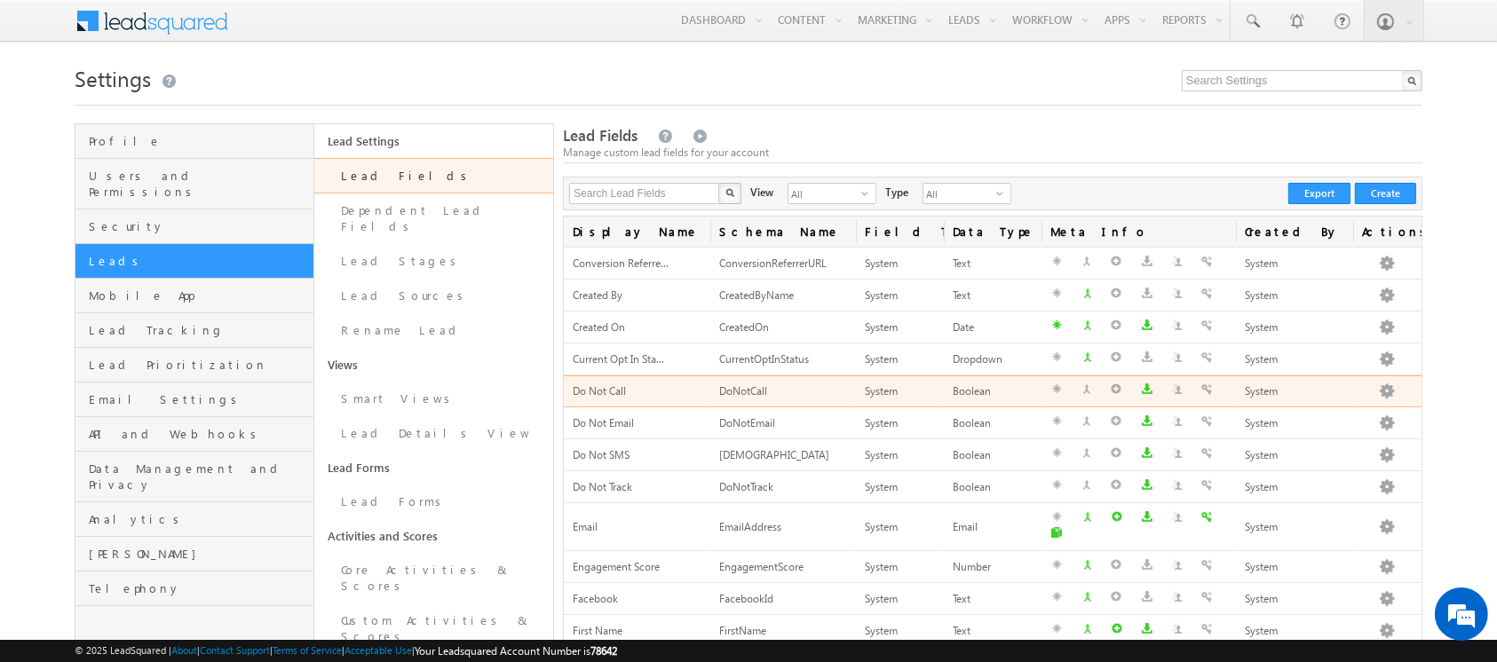
scroll to position [558, 0]
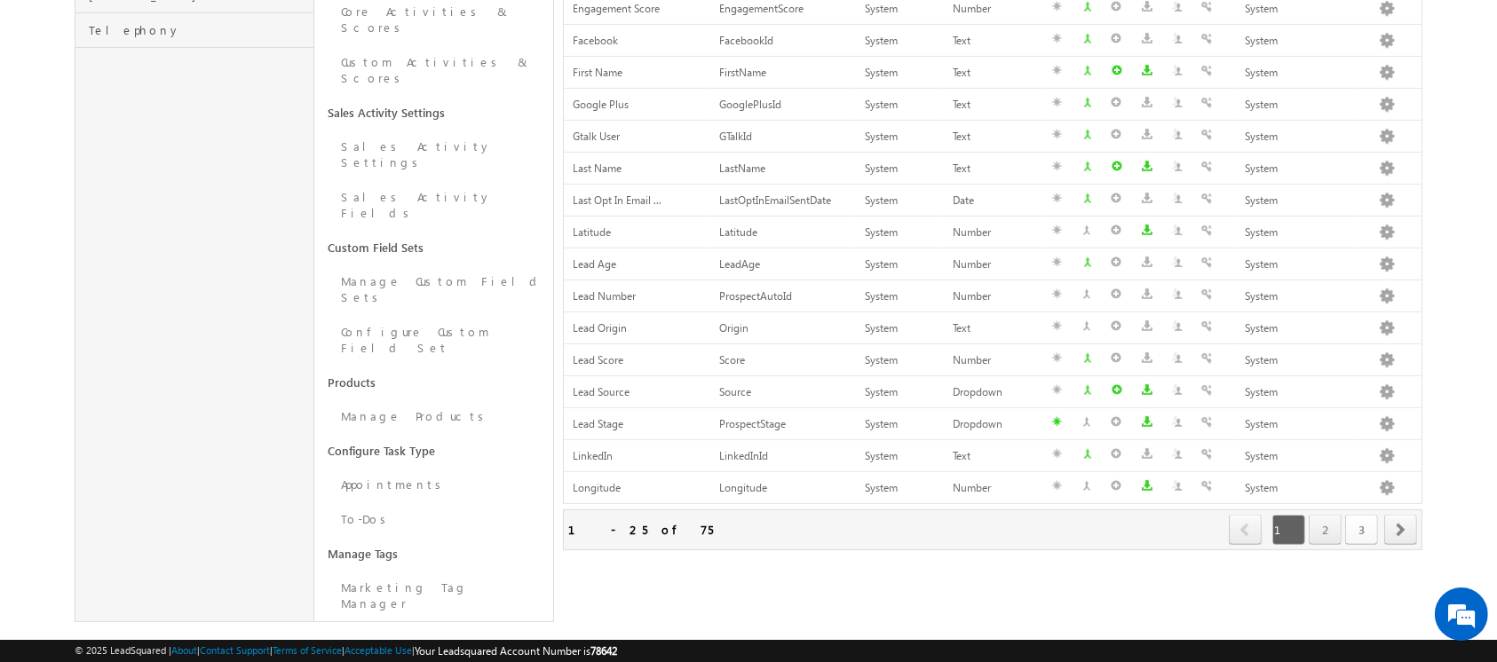
click at [1366, 515] on link "3" at bounding box center [1361, 530] width 33 height 30
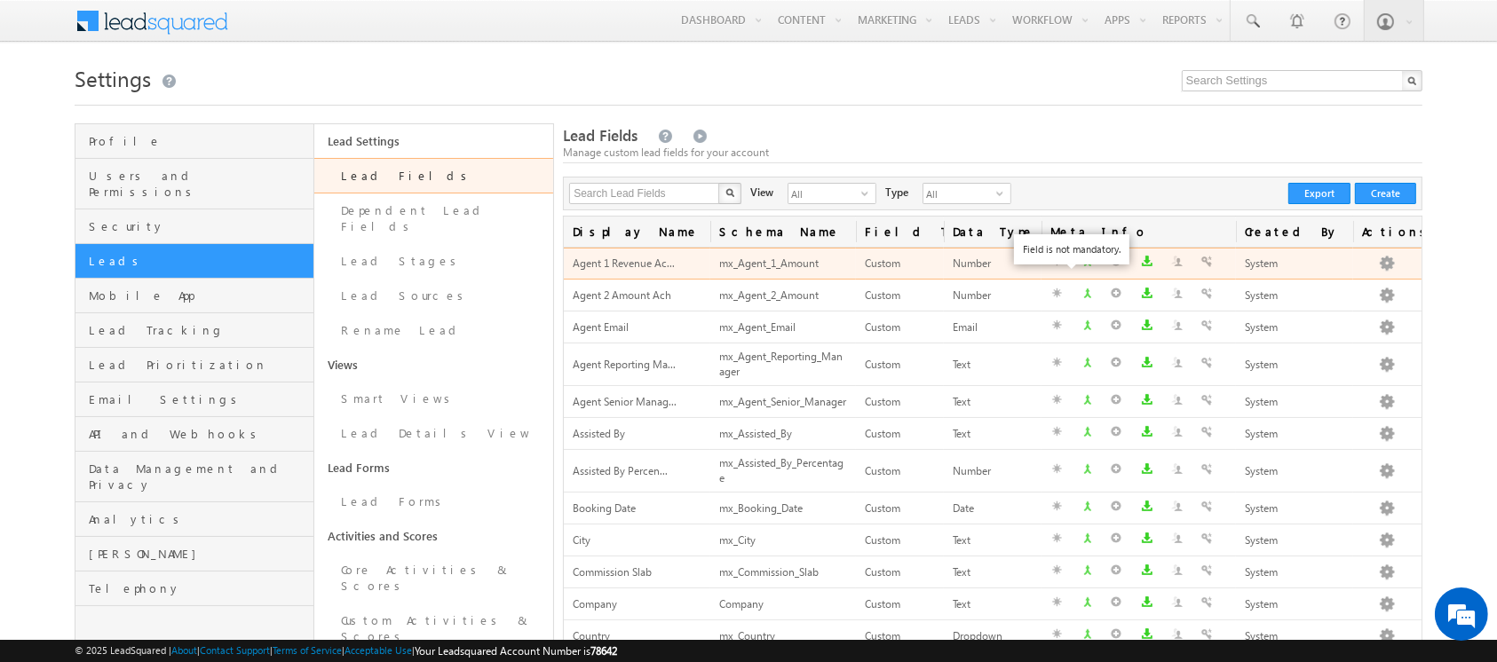
scroll to position [0, 0]
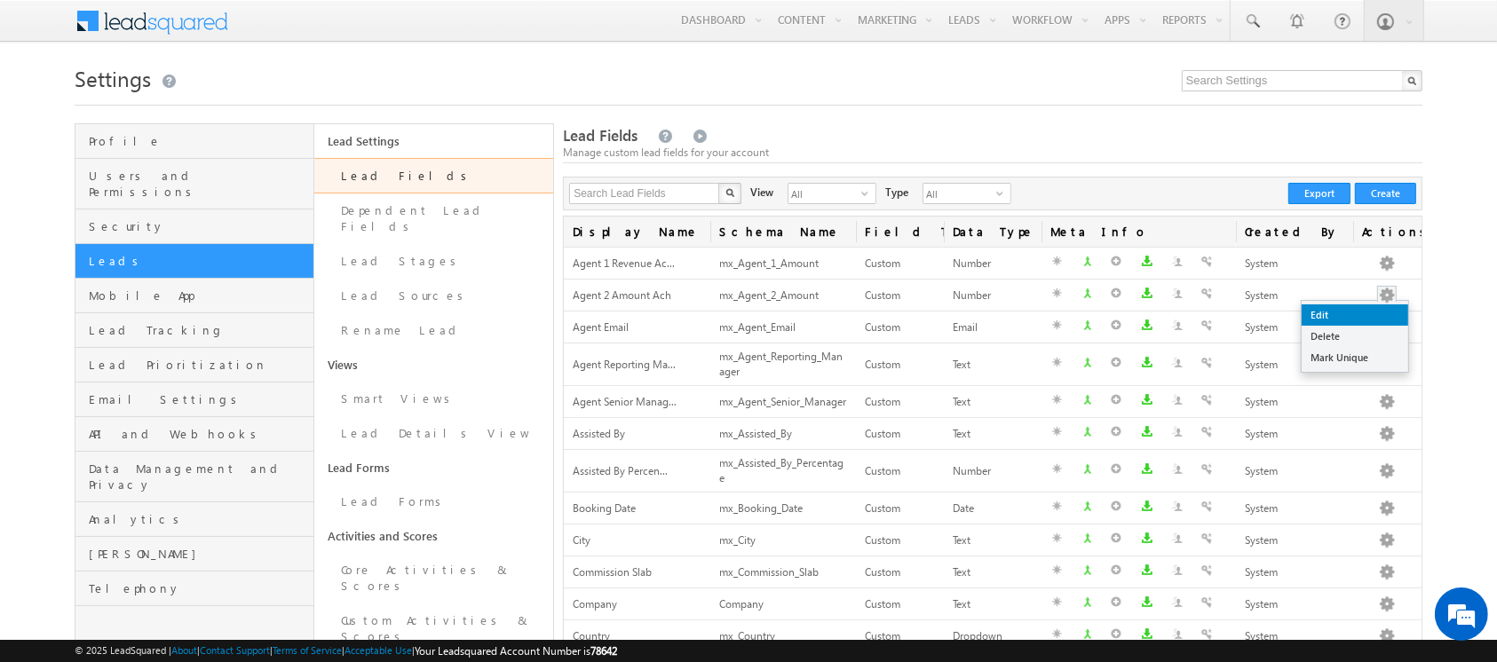
click at [1364, 313] on link "Edit" at bounding box center [1354, 314] width 107 height 21
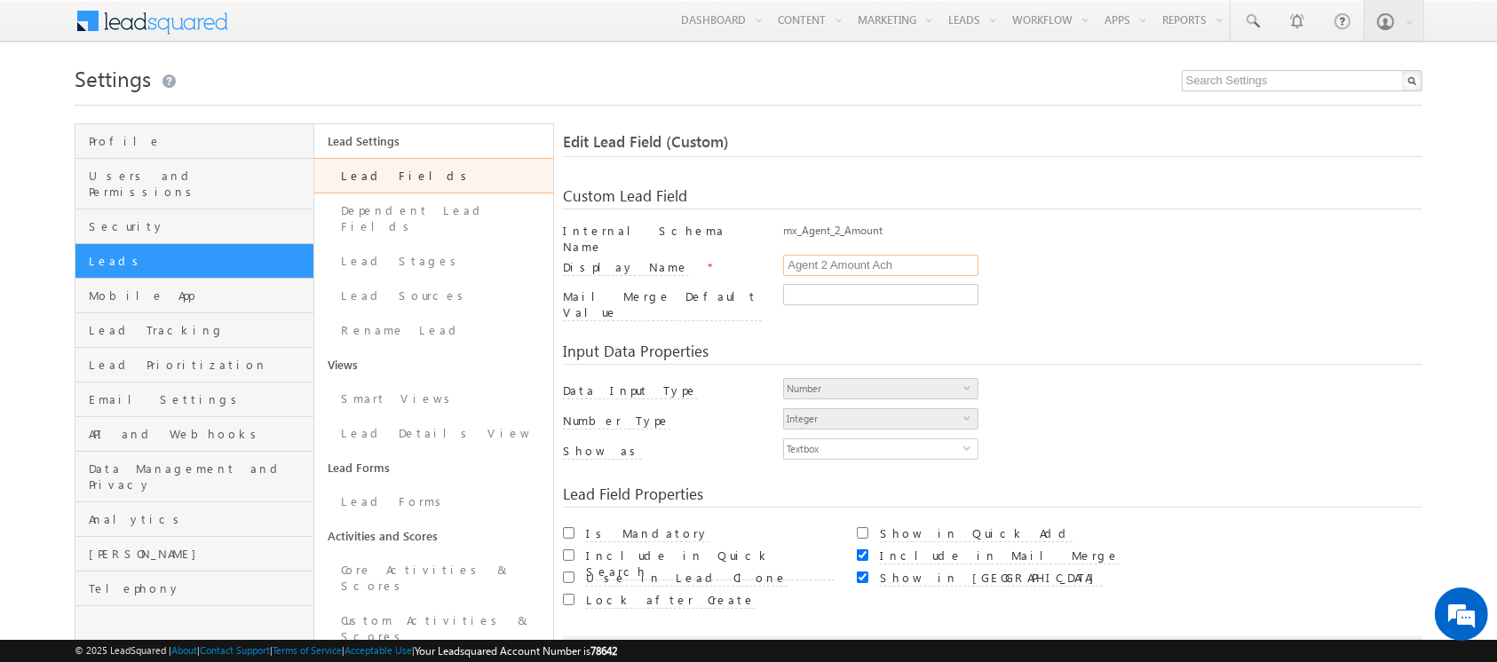
click at [937, 267] on input "Agent 2 Amount Ach" at bounding box center [880, 265] width 195 height 21
type input "Agent 2 Amount Achieved"
click at [1062, 246] on div "mx_Agent_2_Amount" at bounding box center [1102, 235] width 638 height 25
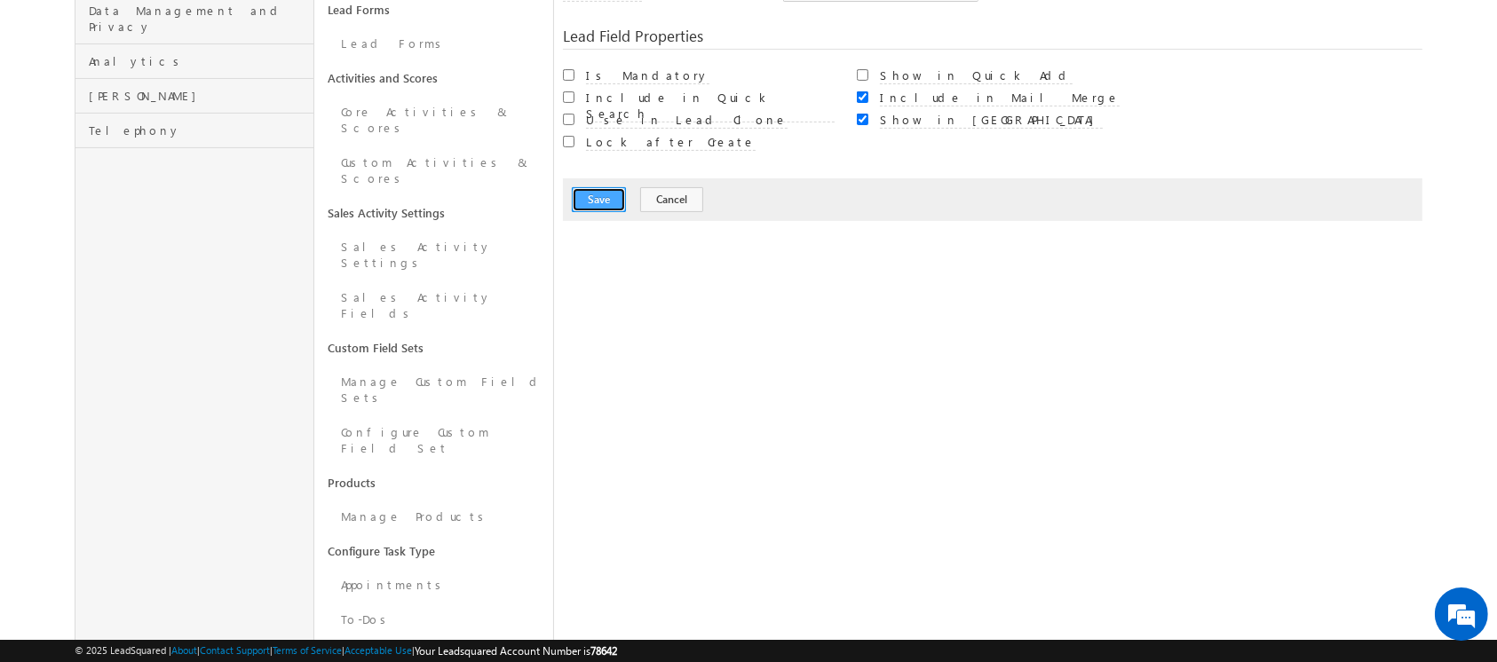
click at [598, 187] on button "Save" at bounding box center [599, 199] width 54 height 25
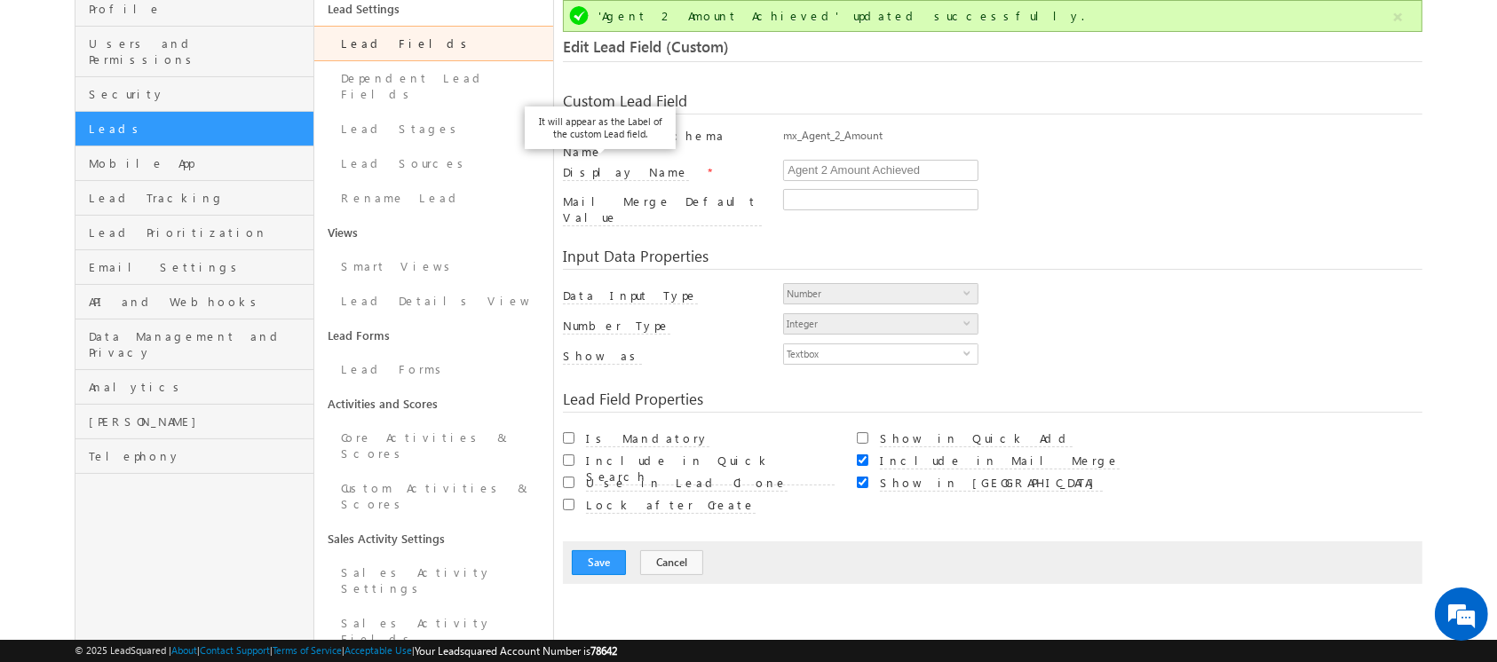
scroll to position [0, 0]
click at [372, 45] on link "Lead Fields" at bounding box center [433, 44] width 239 height 36
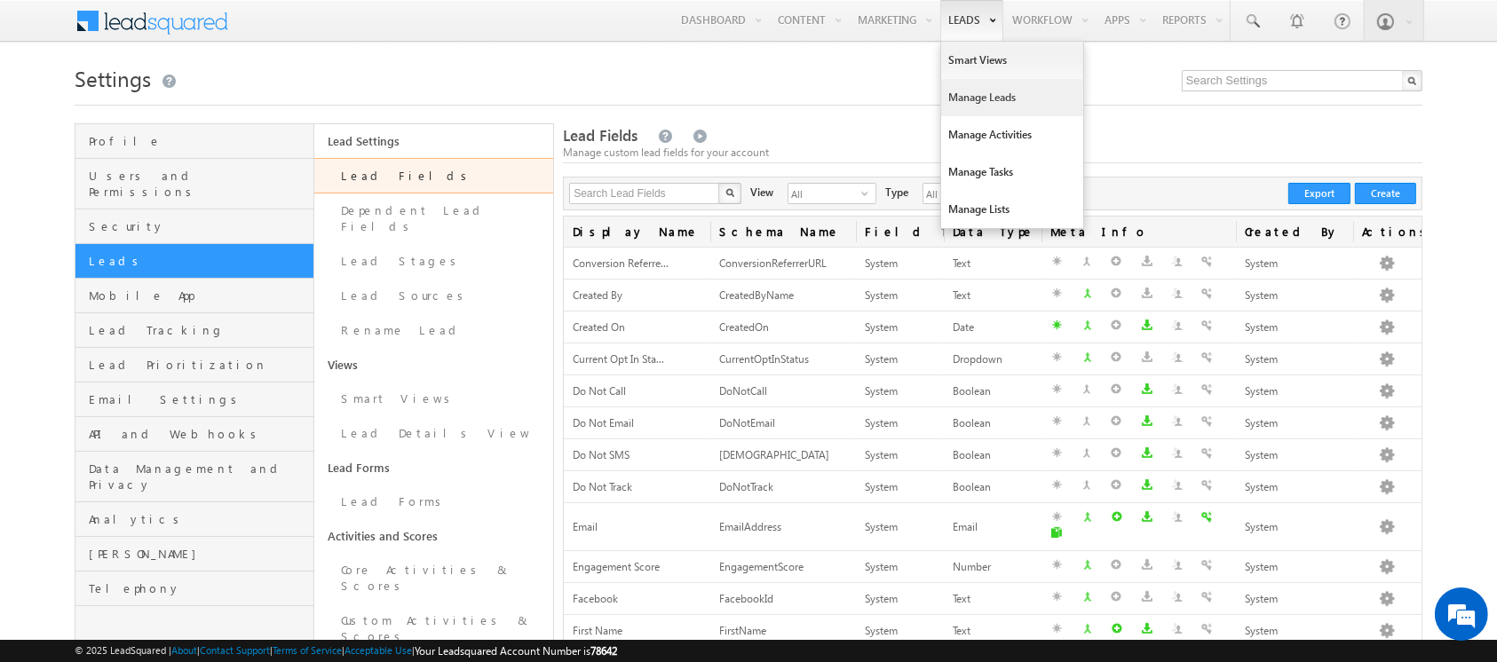
click at [959, 108] on link "Manage Leads" at bounding box center [1012, 97] width 142 height 37
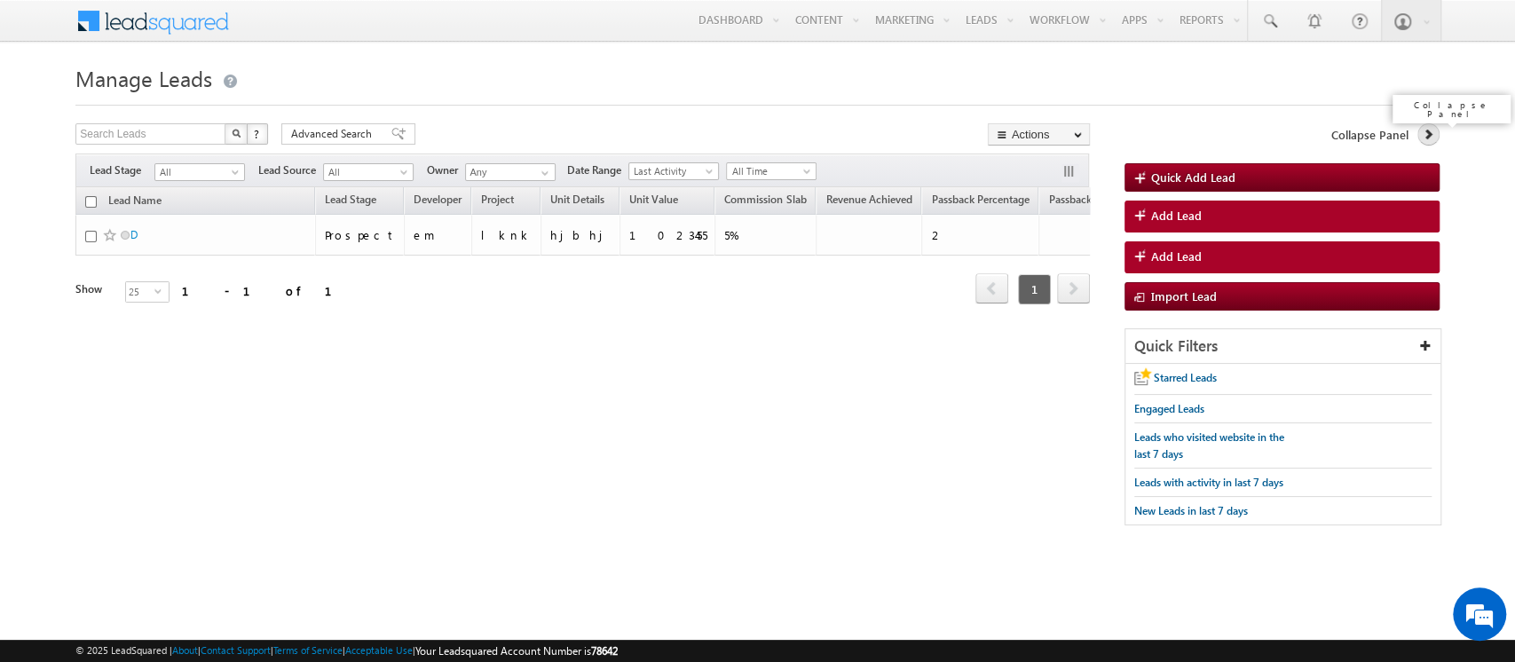
click at [1428, 133] on icon at bounding box center [1428, 134] width 12 height 12
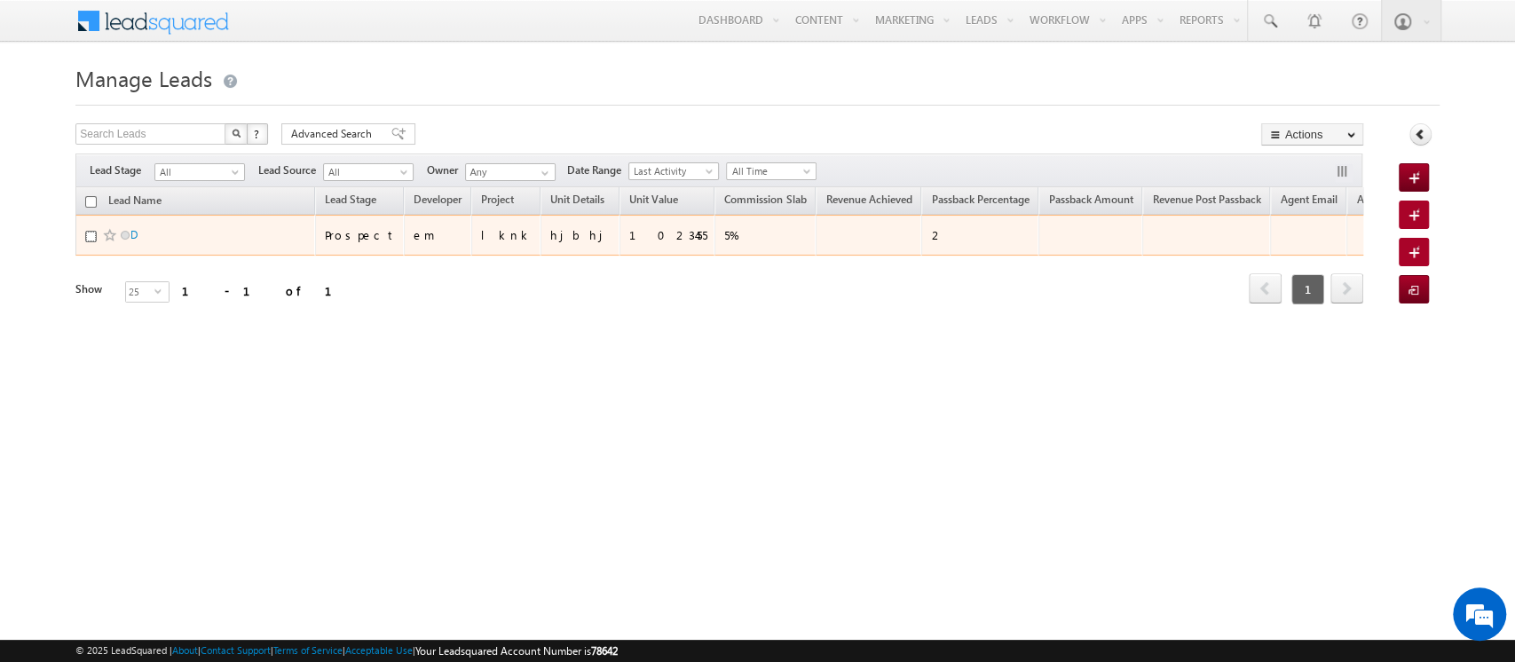
click at [95, 233] on input "checkbox" at bounding box center [91, 237] width 12 height 12
checkbox input "true"
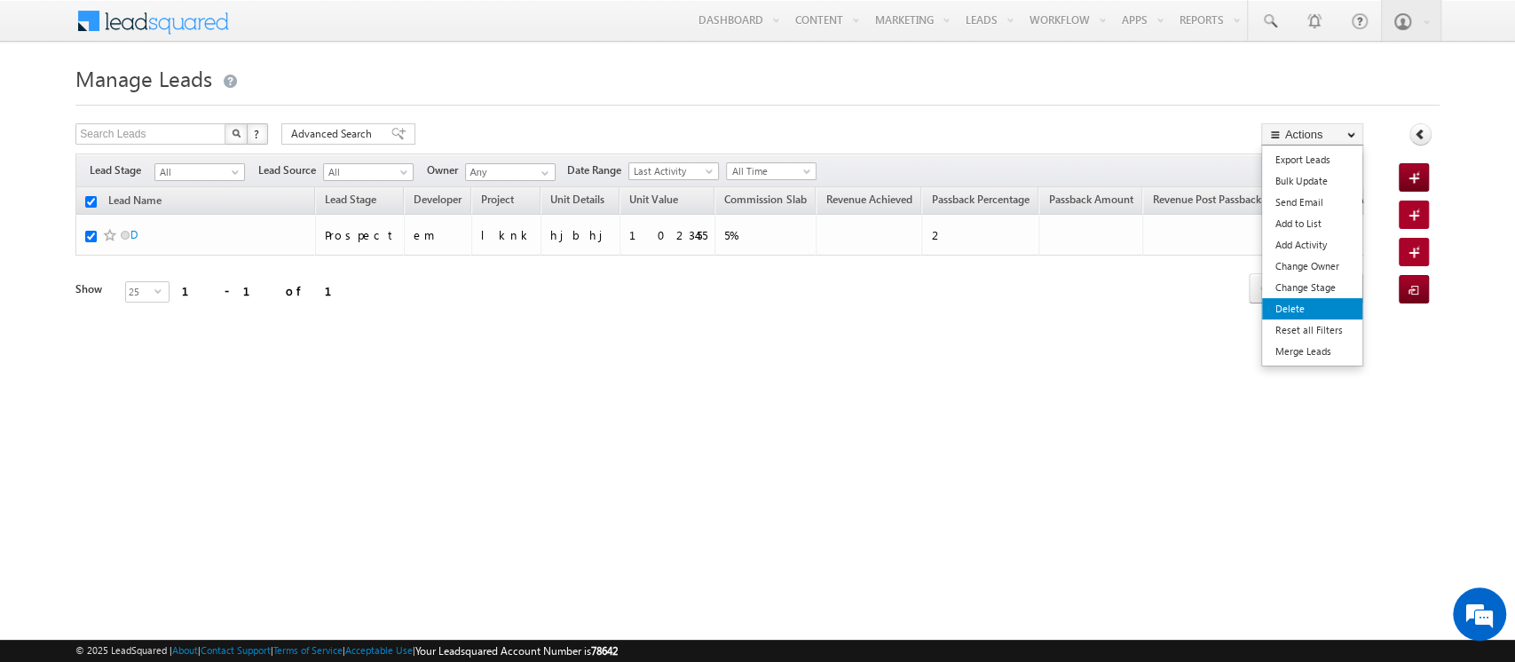
click at [1308, 313] on link "Delete" at bounding box center [1312, 308] width 100 height 21
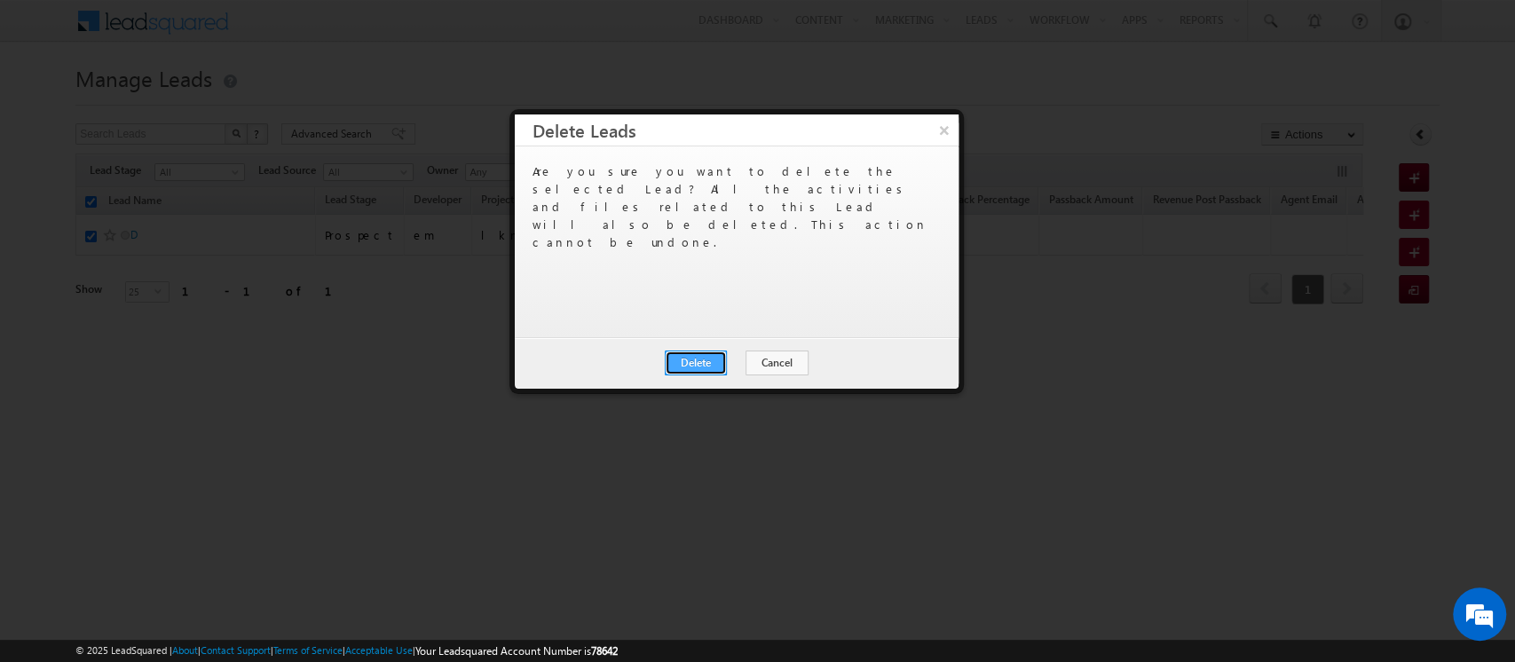
click at [691, 371] on button "Delete" at bounding box center [696, 363] width 62 height 25
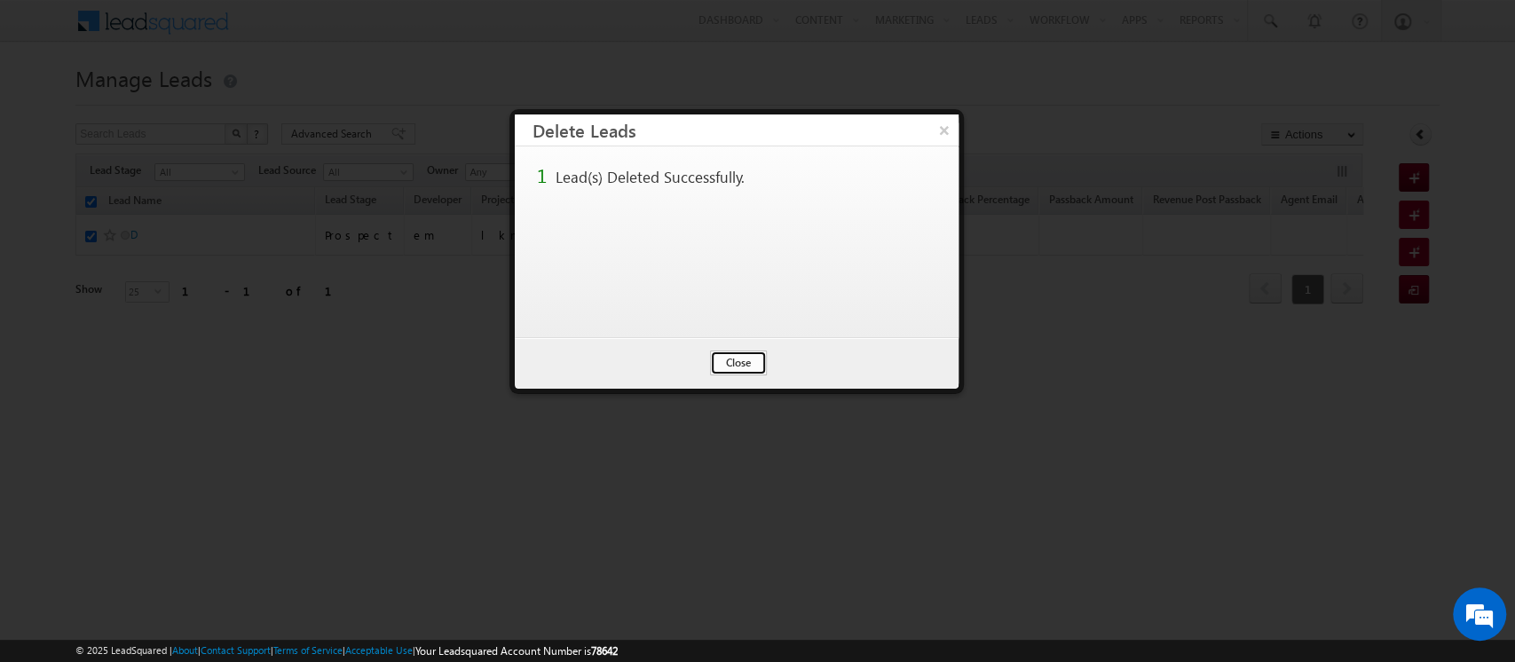
click at [734, 365] on button "Close" at bounding box center [738, 363] width 57 height 25
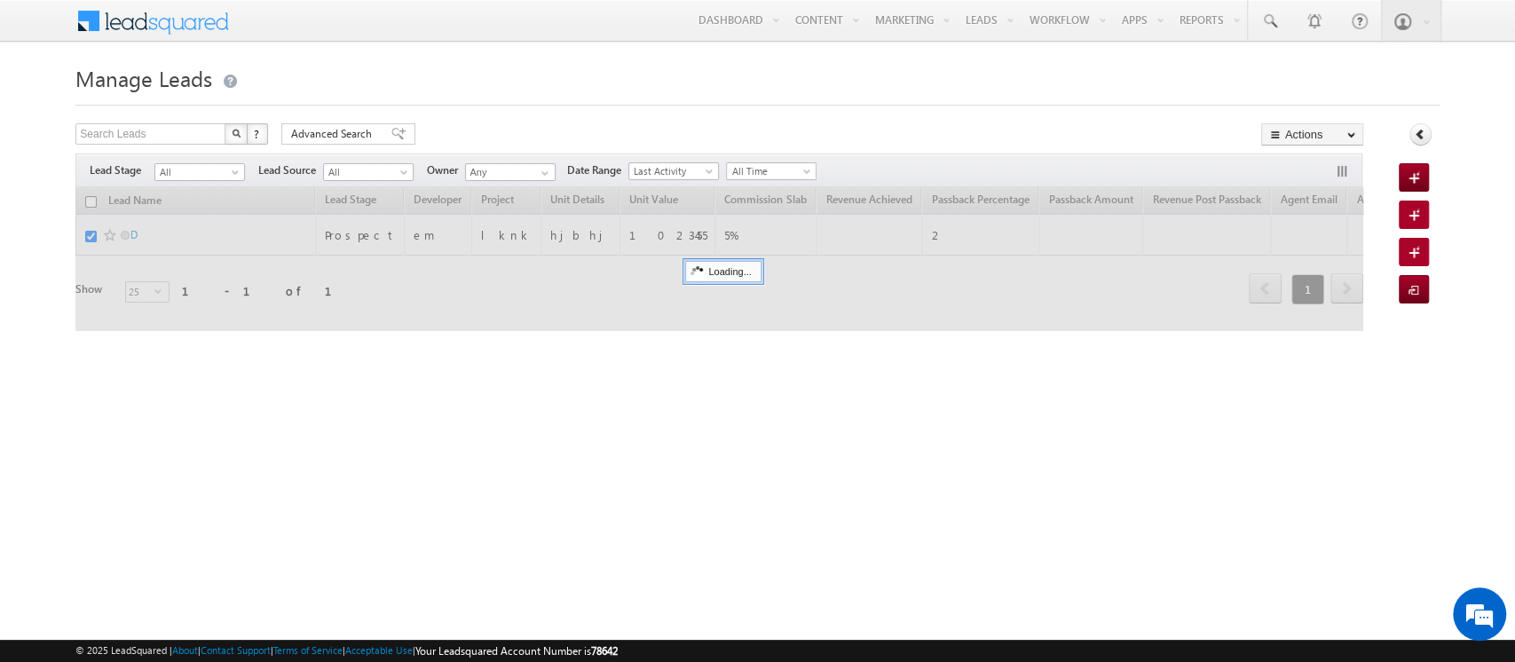
checkbox input "false"
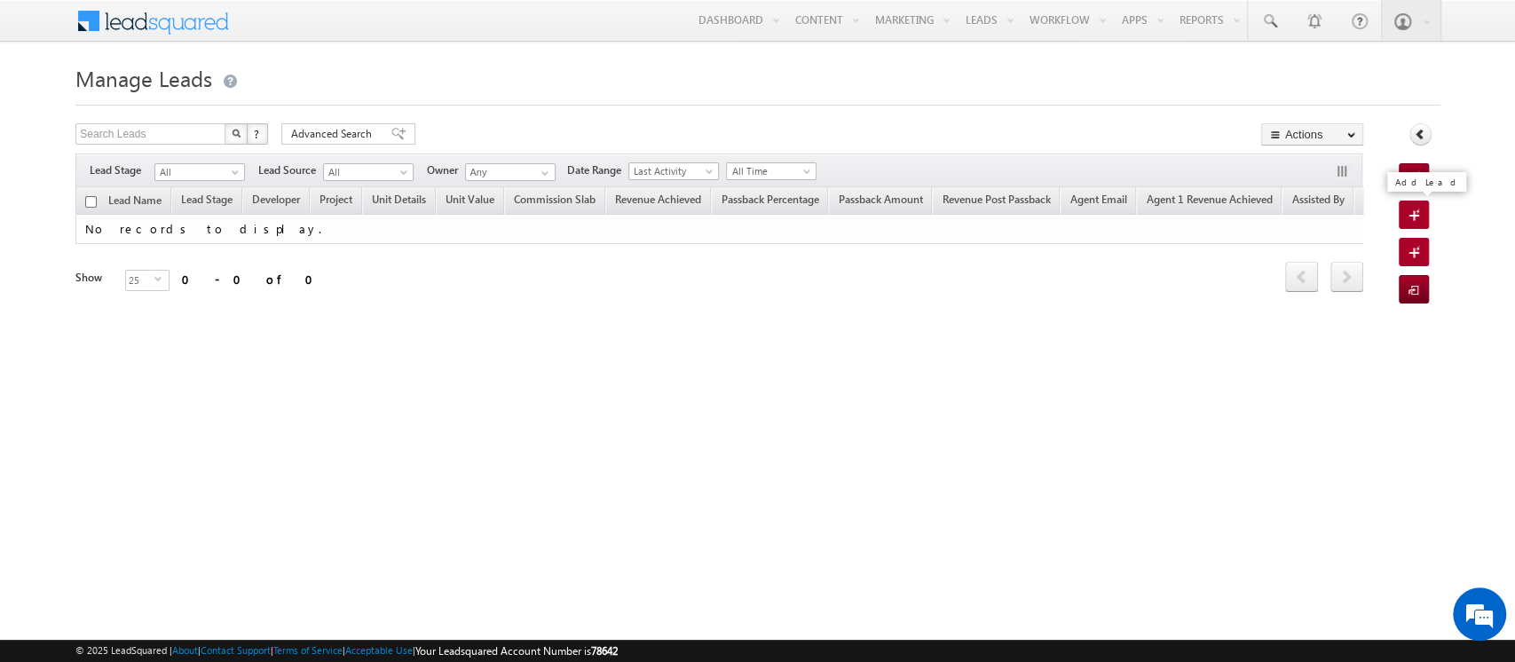
click at [1415, 219] on span at bounding box center [1417, 217] width 17 height 18
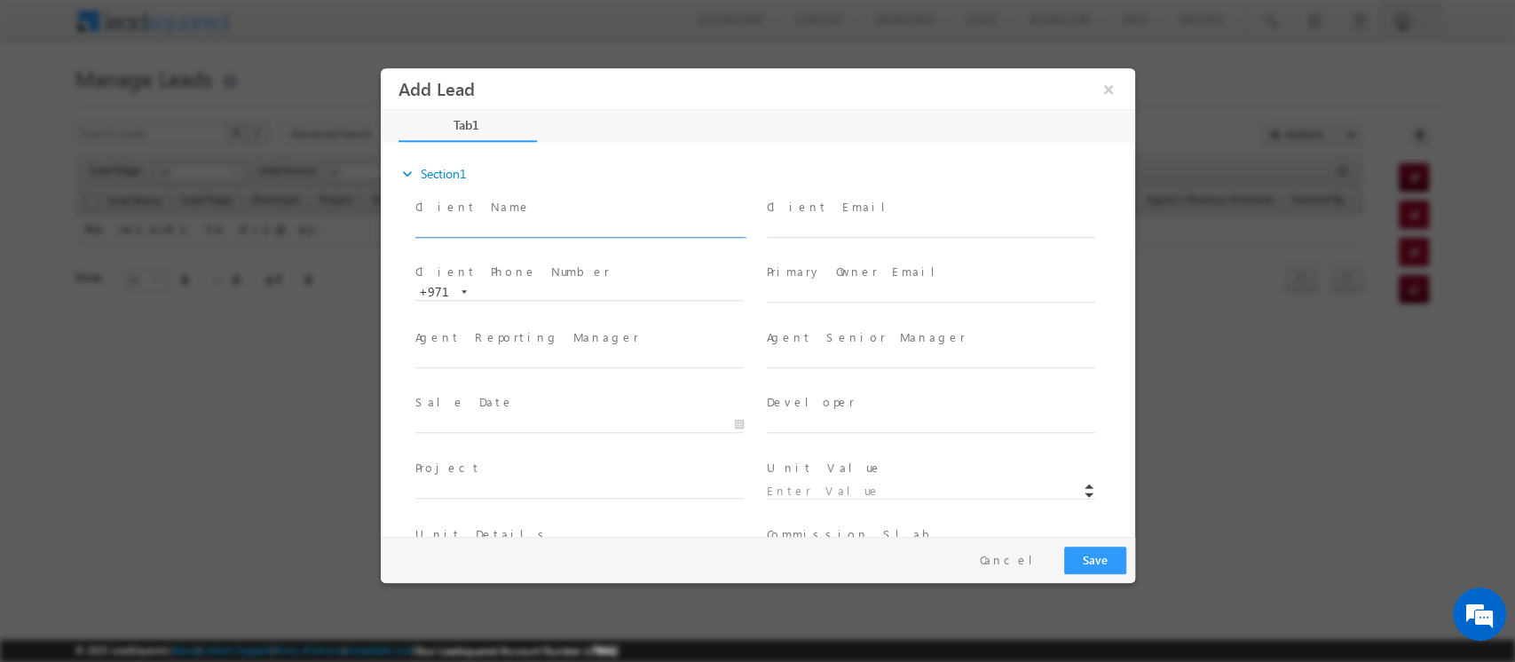
click at [522, 232] on input "text" at bounding box center [579, 229] width 328 height 18
type input "Divya"
click at [834, 294] on input "text" at bounding box center [930, 295] width 328 height 18
drag, startPoint x: 923, startPoint y: 235, endPoint x: 732, endPoint y: 202, distance: 193.7
click at [732, 202] on div "Client Name * Divya Client Email * Divya.sharma@indglobal.ae" at bounding box center [772, 227] width 723 height 66
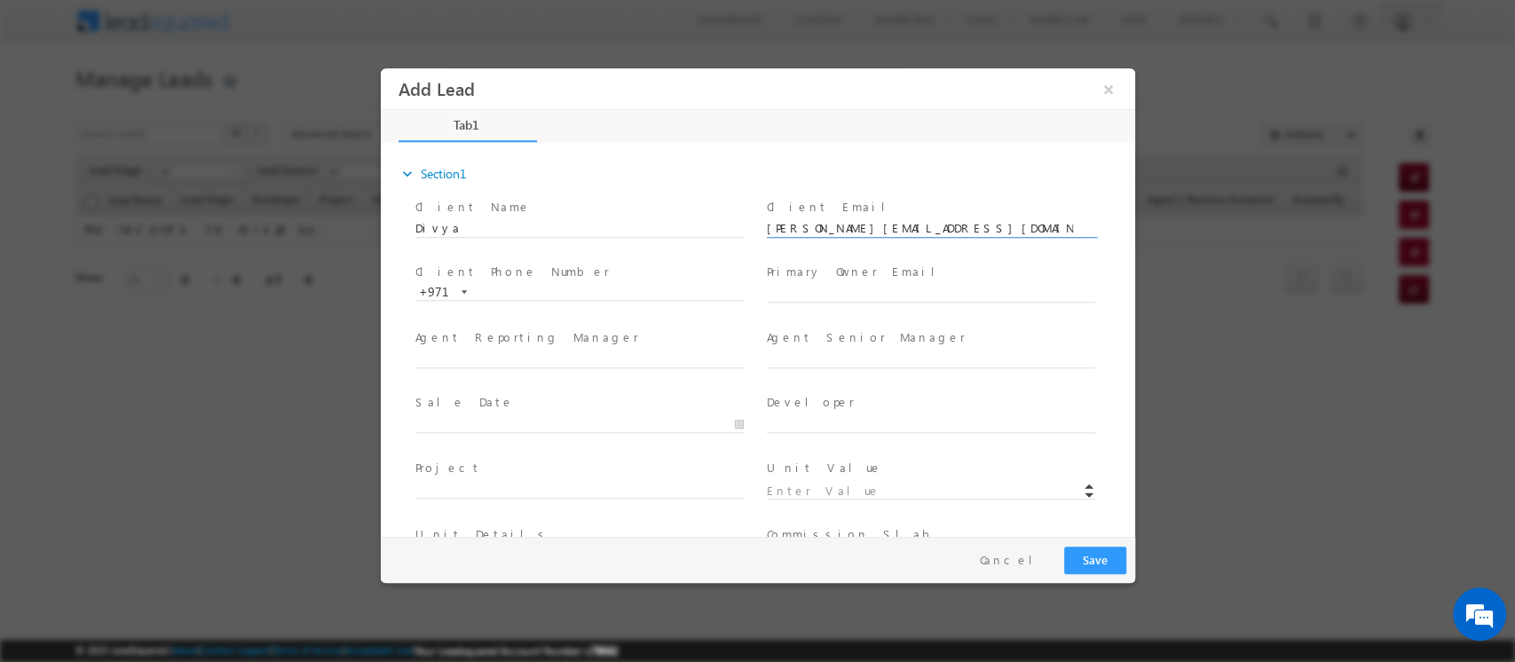
click at [826, 227] on input "Divya.sharma@indglobal.ae" at bounding box center [930, 229] width 328 height 18
drag, startPoint x: 793, startPoint y: 232, endPoint x: 828, endPoint y: 232, distance: 35.5
click at [828, 232] on input "Divya.sharma@indglobal.ae" at bounding box center [930, 229] width 328 height 18
type input "Divya@indglobal.ae"
click at [822, 294] on input "text" at bounding box center [930, 295] width 328 height 18
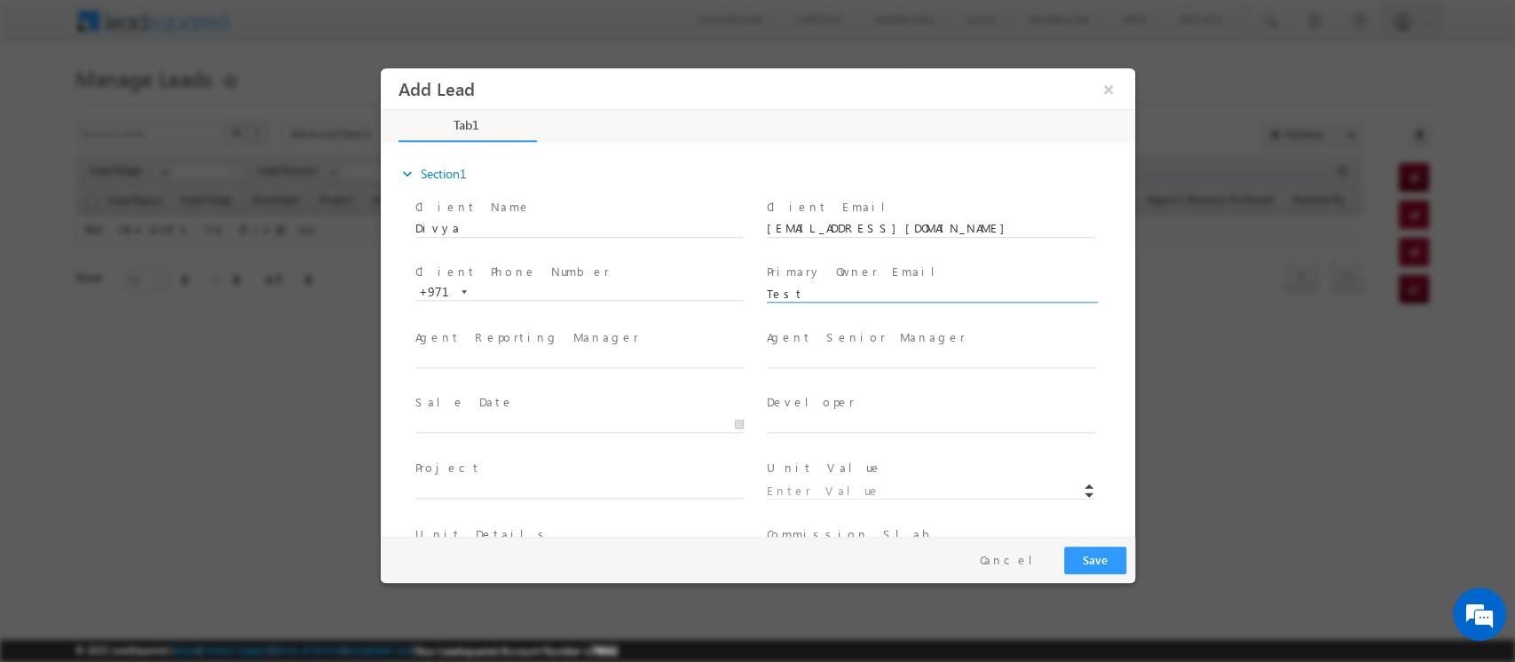
type input "Test"
type input "Meet.shah@indglobal.ae"
drag, startPoint x: 555, startPoint y: 361, endPoint x: 337, endPoint y: 361, distance: 217.5
click at [380, 361] on html "Add Lead × *" at bounding box center [757, 302] width 755 height 469
click at [871, 347] on div "Agent Senior Manager *" at bounding box center [938, 348] width 344 height 41
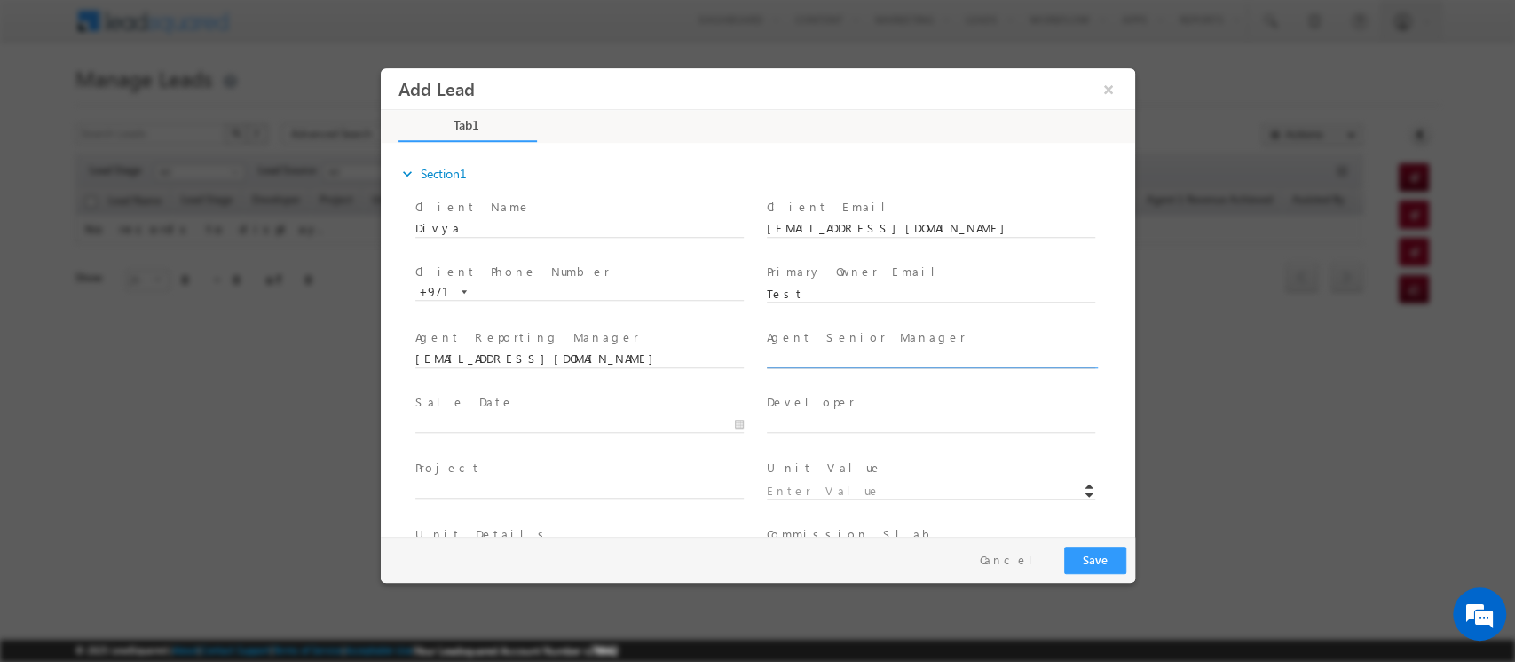
click at [871, 354] on input "text" at bounding box center [930, 360] width 328 height 18
paste input "Meet.shah@indglobal.ae"
type input "Meet.shah@indglobal.ae"
drag, startPoint x: 467, startPoint y: 360, endPoint x: 278, endPoint y: 369, distance: 189.3
click at [380, 369] on html "Add Lead × *" at bounding box center [757, 302] width 755 height 469
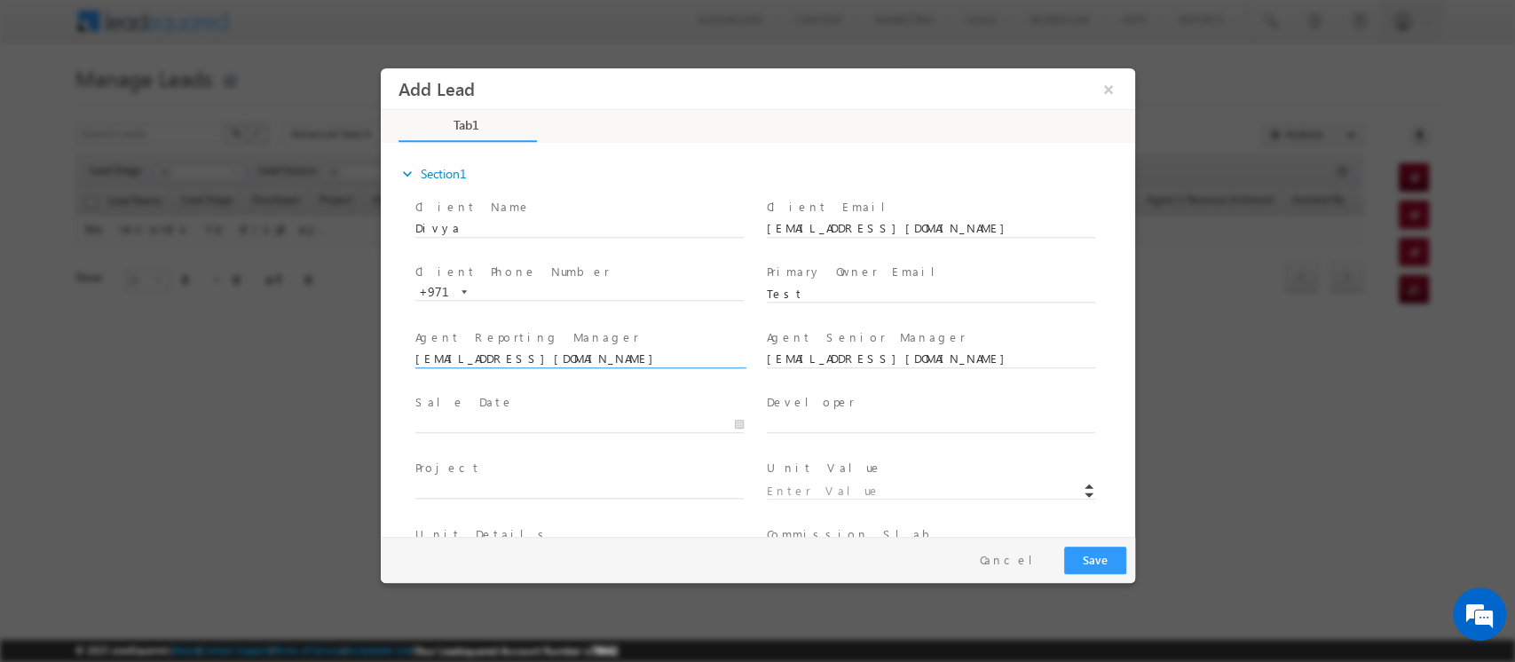
type input "shiv.yogi@indglobal.ae"
click at [462, 423] on input "text" at bounding box center [579, 425] width 328 height 18
type input "09/01/2025"
click at [798, 423] on input "text" at bounding box center [930, 425] width 328 height 18
type input "Emaar"
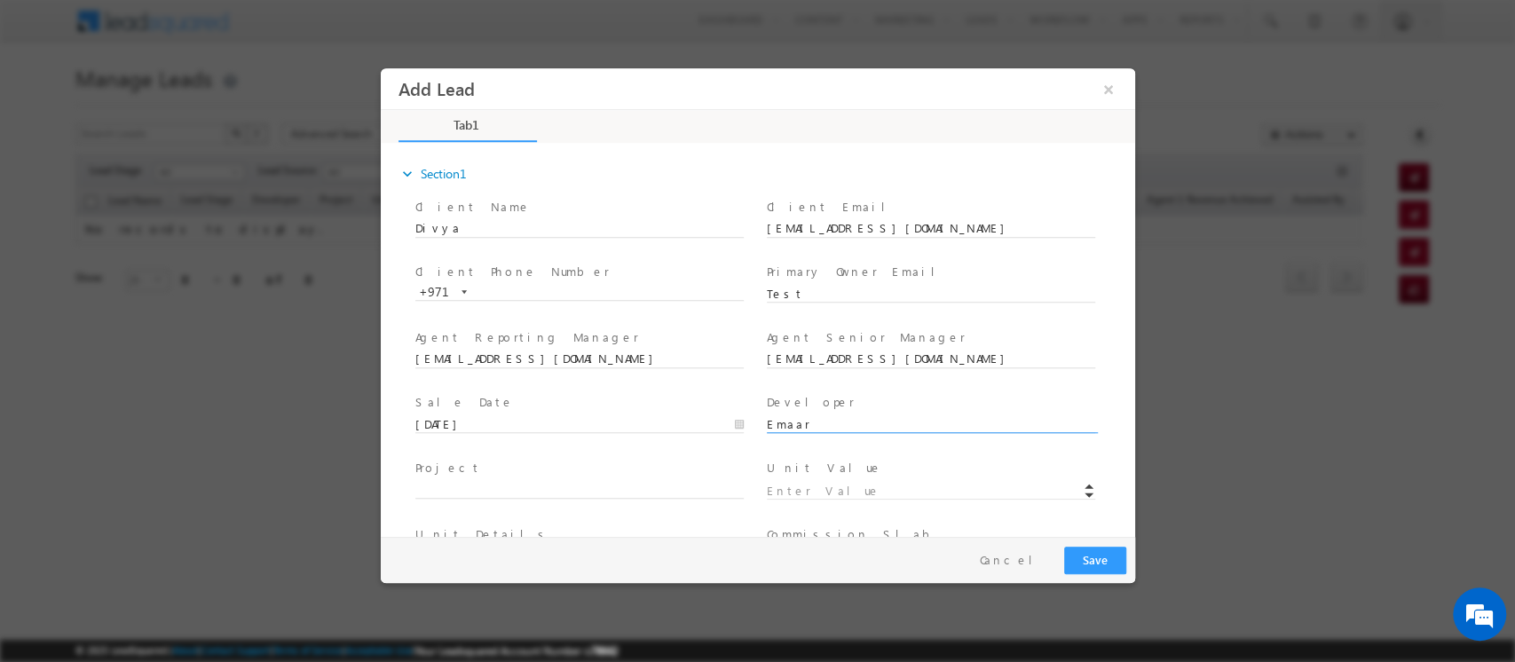
click at [621, 496] on span at bounding box center [587, 490] width 344 height 20
type input "Valley"
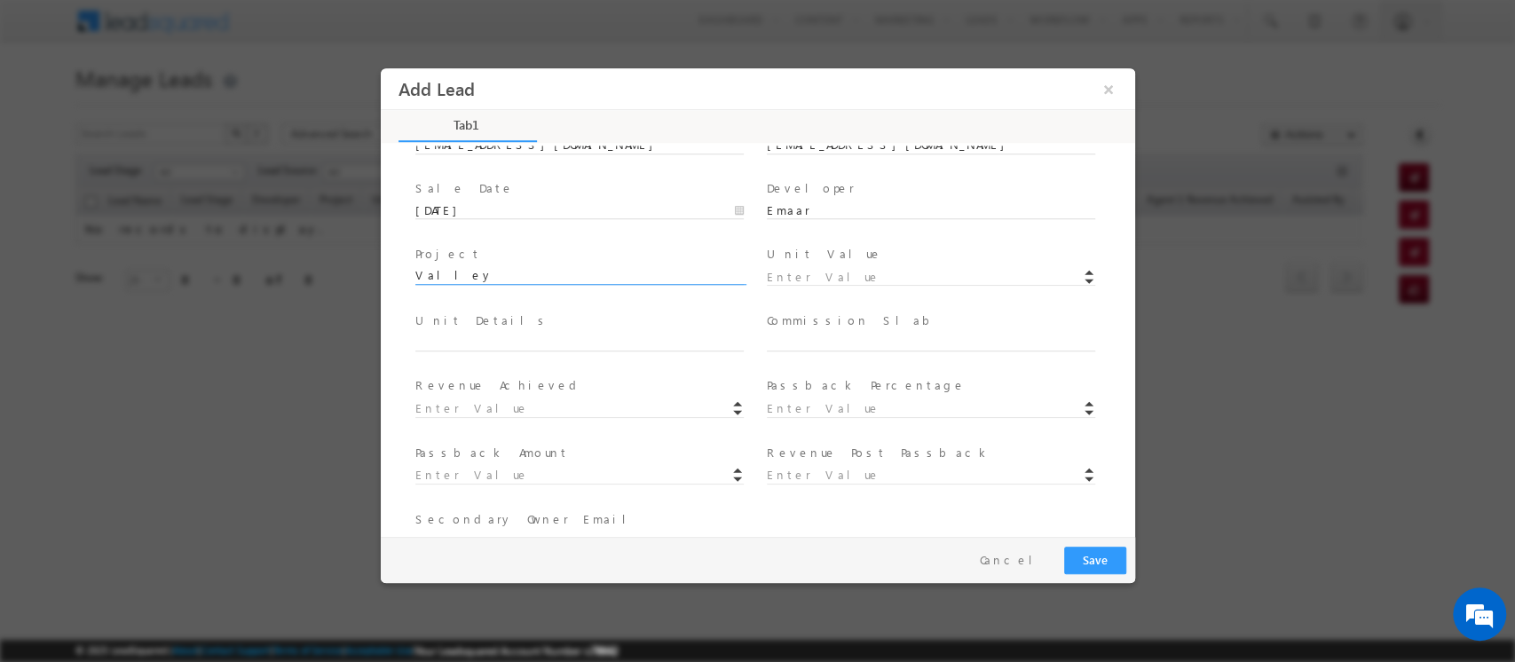
scroll to position [215, 0]
click at [807, 268] on input at bounding box center [930, 277] width 328 height 18
type input "1000000"
click at [596, 343] on input "text" at bounding box center [579, 342] width 328 height 18
type input "V111"
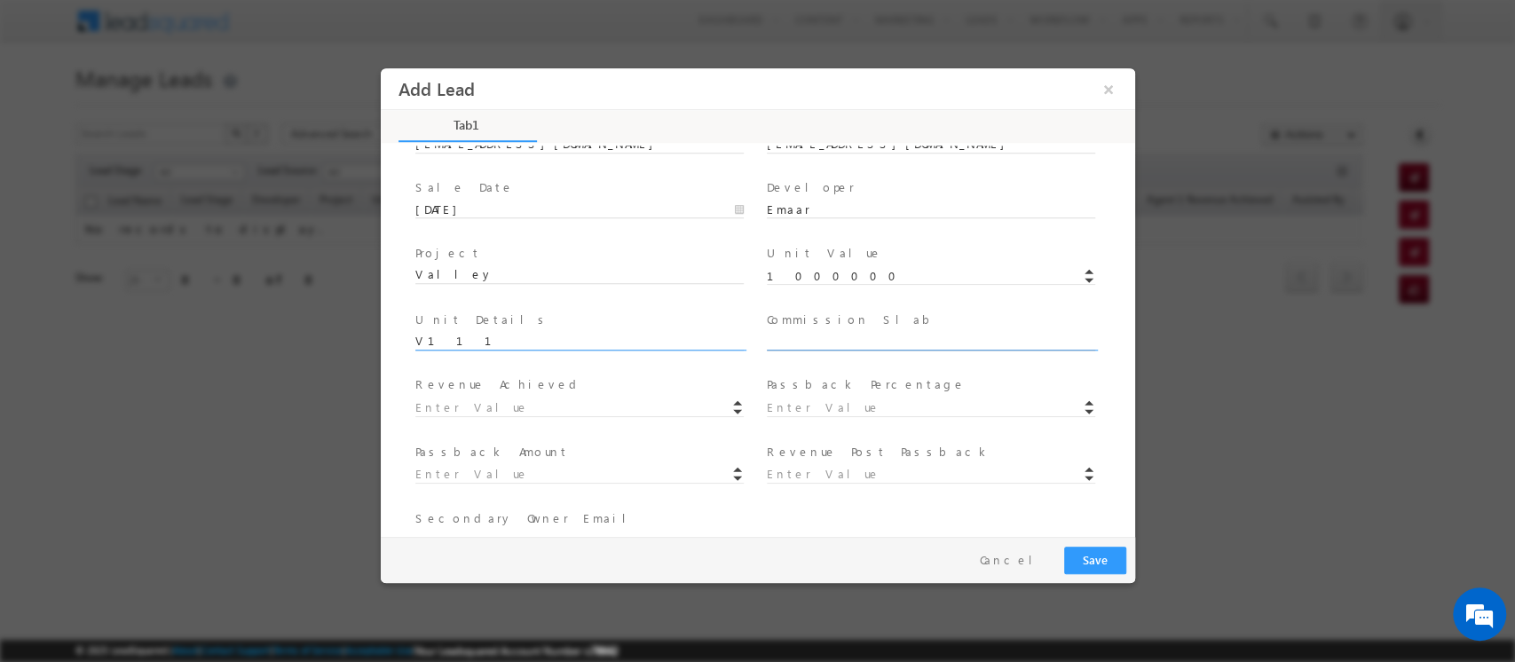
click at [863, 333] on input "text" at bounding box center [930, 342] width 328 height 18
type input "4"
type input "40000"
click at [810, 407] on input at bounding box center [930, 408] width 328 height 18
type input "1"
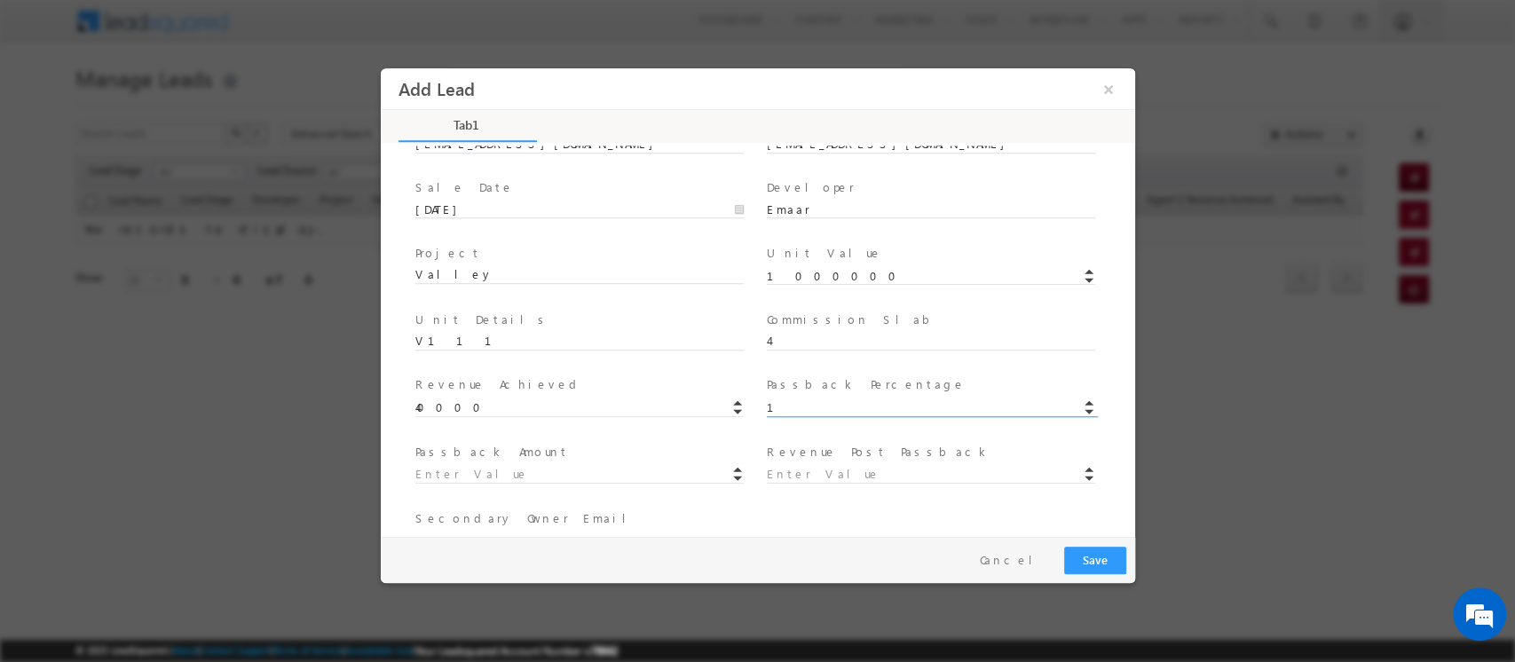
type input "10000"
type input "30000"
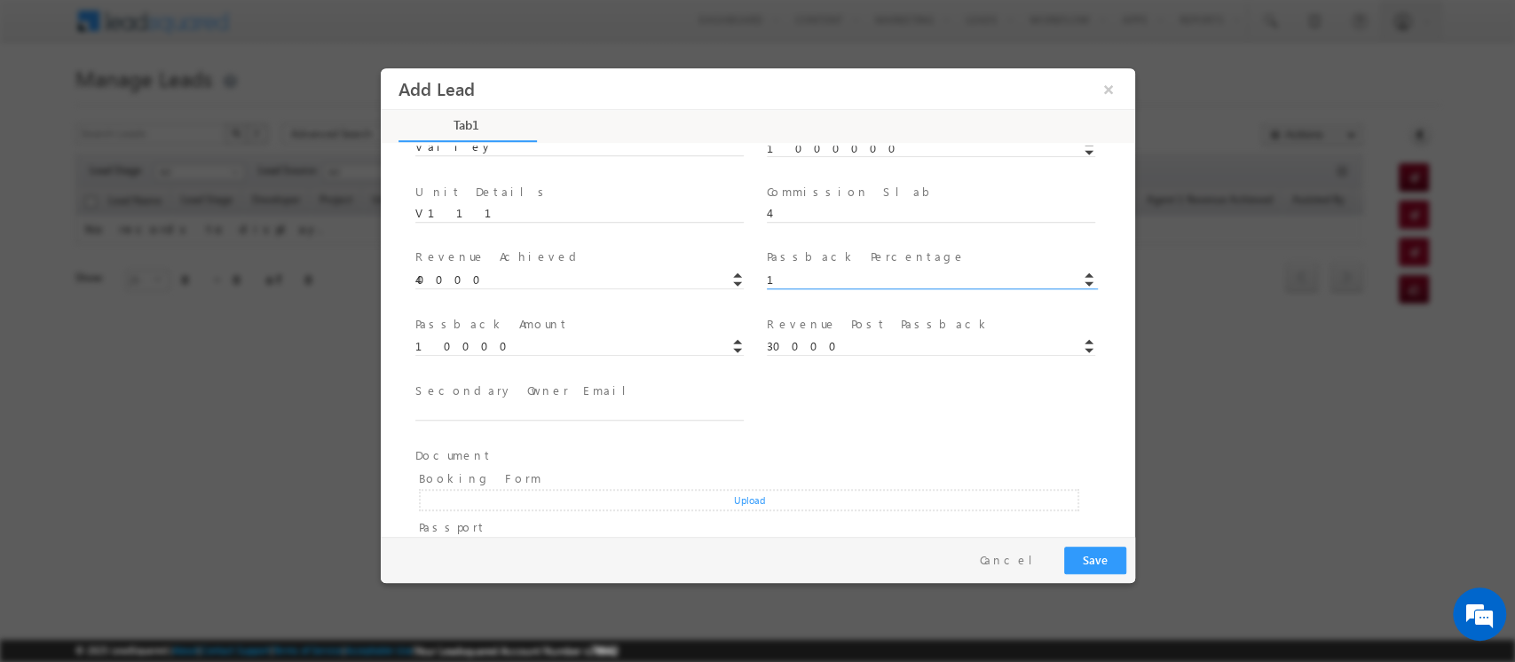
scroll to position [344, 0]
drag, startPoint x: 505, startPoint y: 406, endPoint x: 402, endPoint y: 447, distance: 111.1
click at [505, 406] on input "text" at bounding box center [579, 411] width 328 height 18
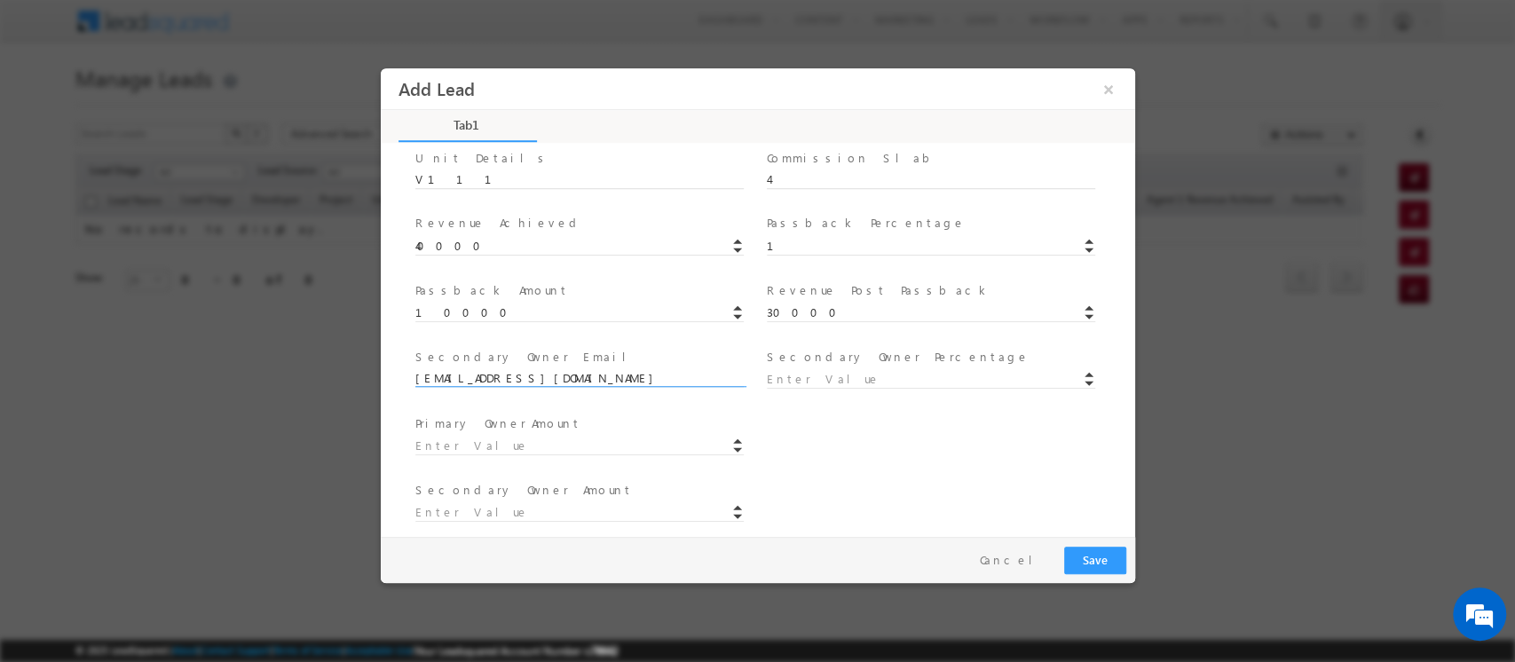
scroll to position [377, 0]
type input "vishal@indglobal.ae"
click at [793, 382] on input at bounding box center [930, 379] width 328 height 18
type input "10"
type input "90"
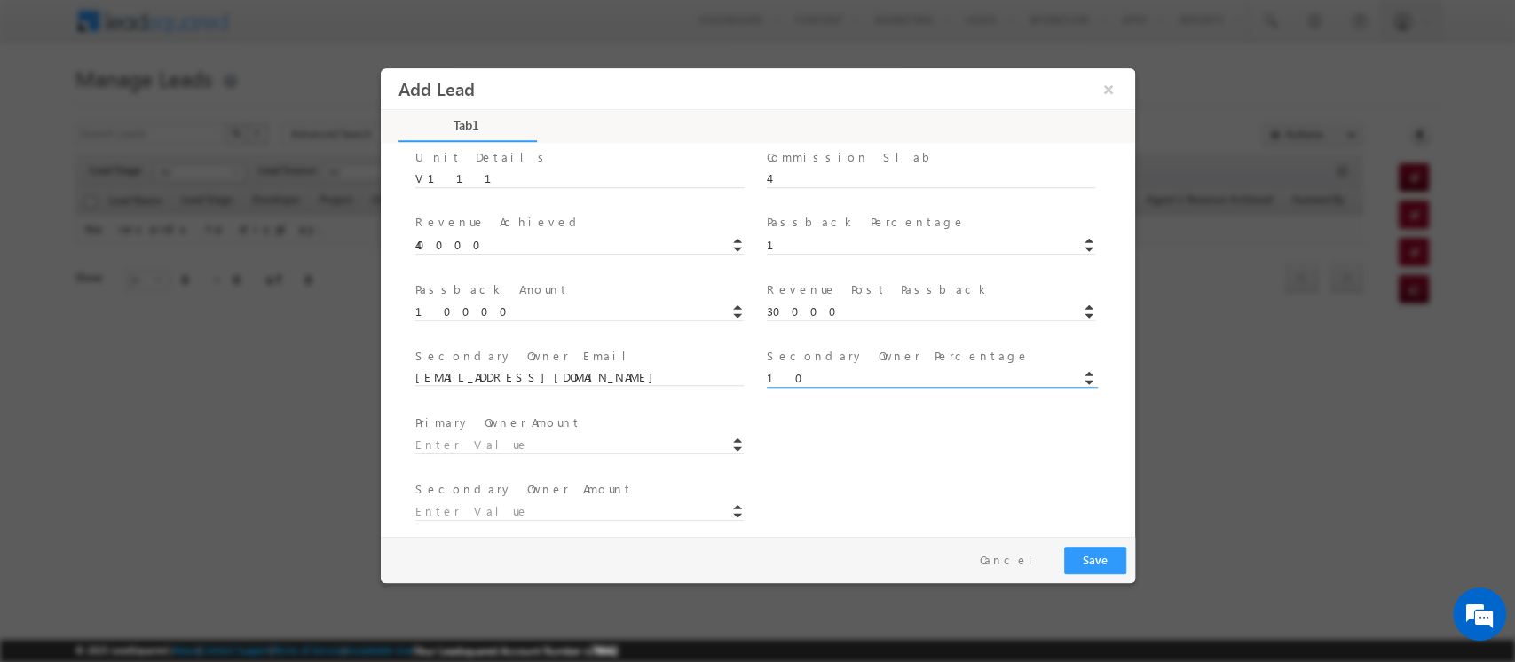
type input "3000"
type input "27000"
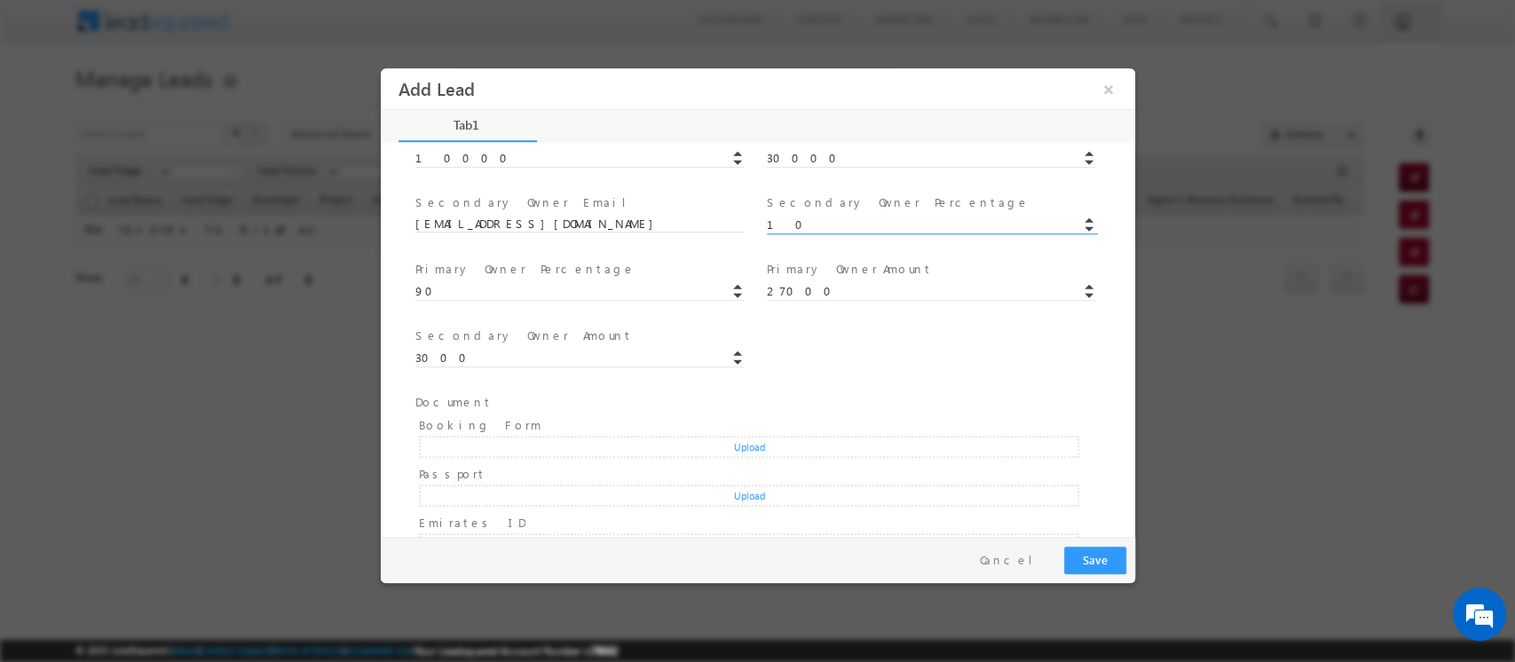
scroll to position [534, 0]
click at [1091, 563] on button "Save" at bounding box center [1094, 561] width 62 height 28
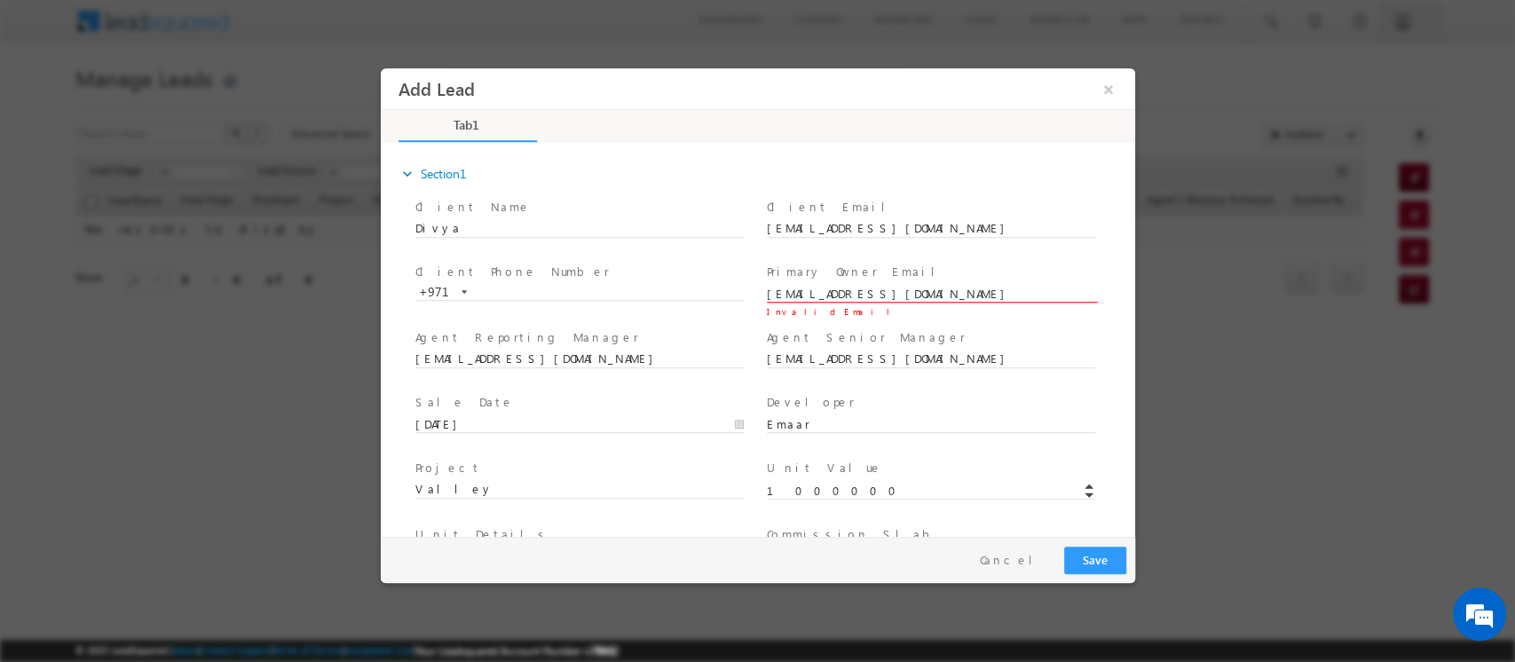
type input "[EMAIL_ADDRESS][DOMAIN_NAME]"
click at [1087, 561] on button "Save" at bounding box center [1094, 561] width 62 height 28
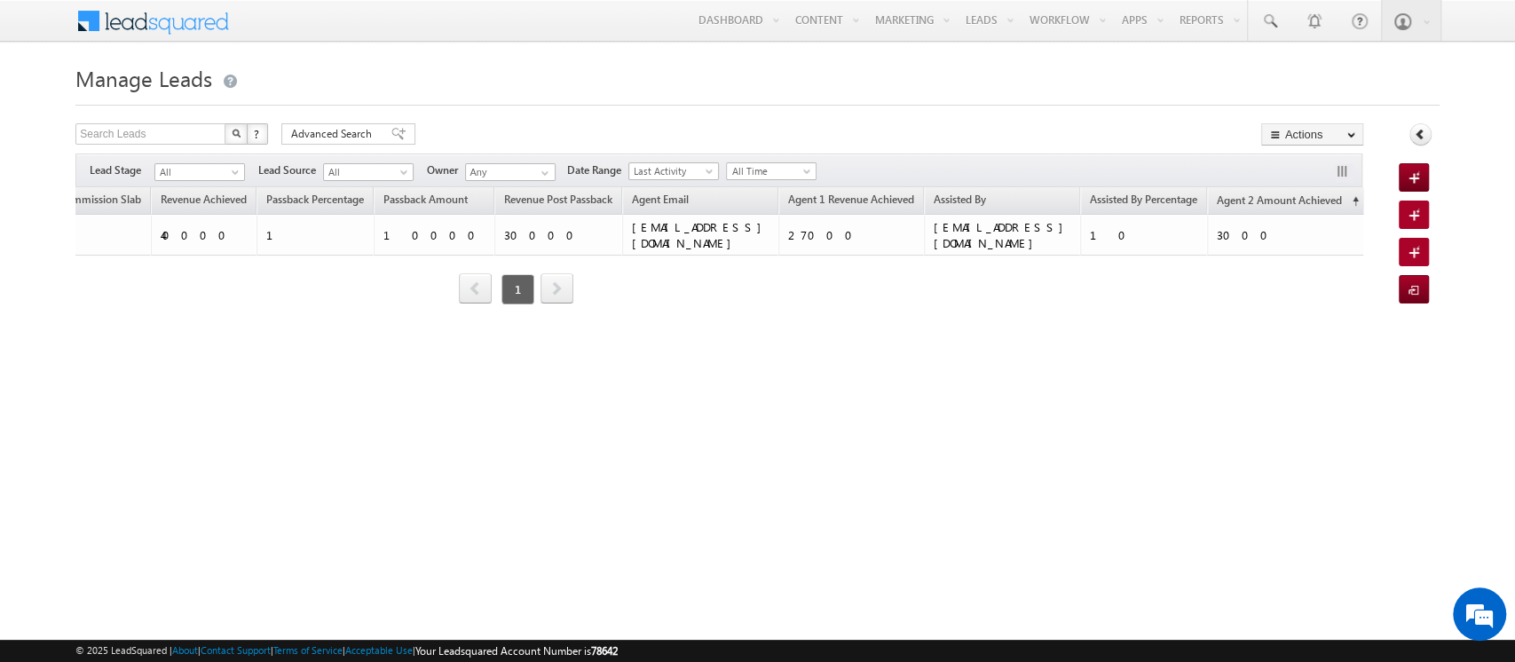
scroll to position [0, 878]
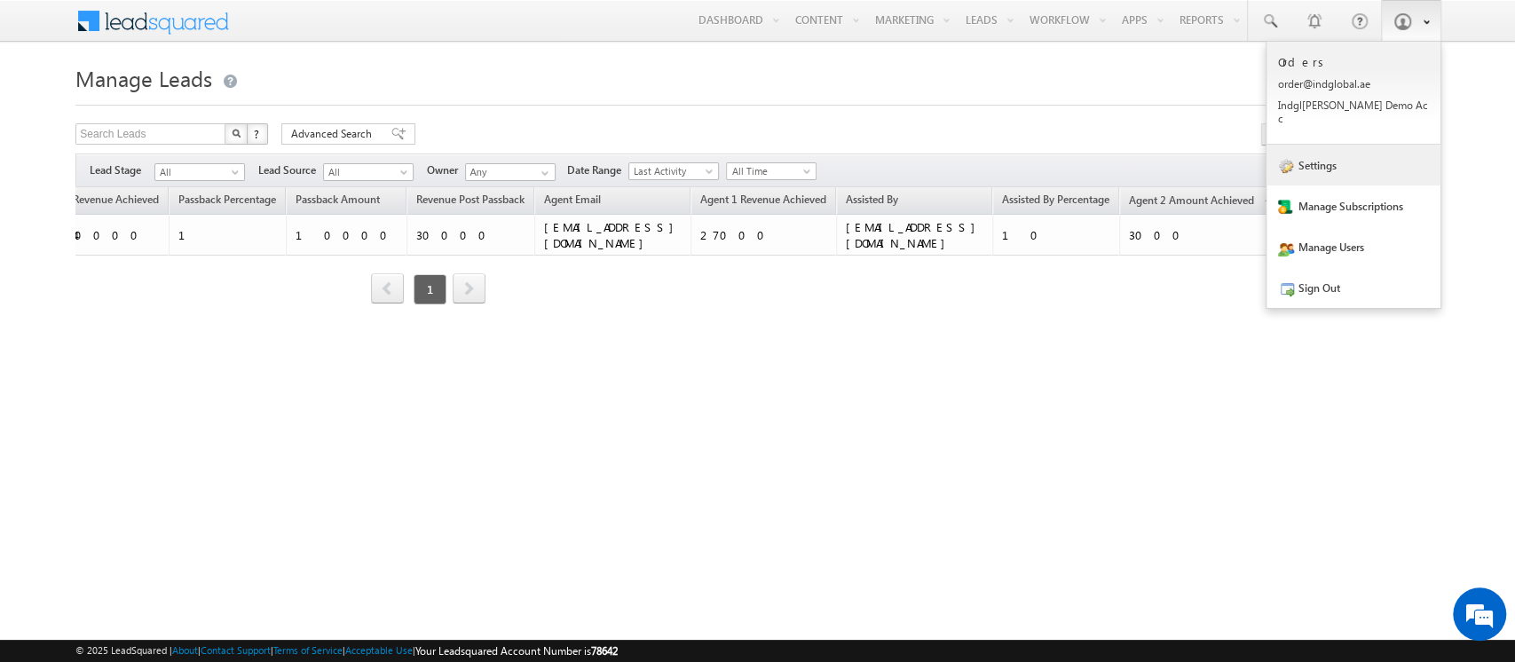
click at [1366, 146] on link "Settings" at bounding box center [1354, 165] width 174 height 41
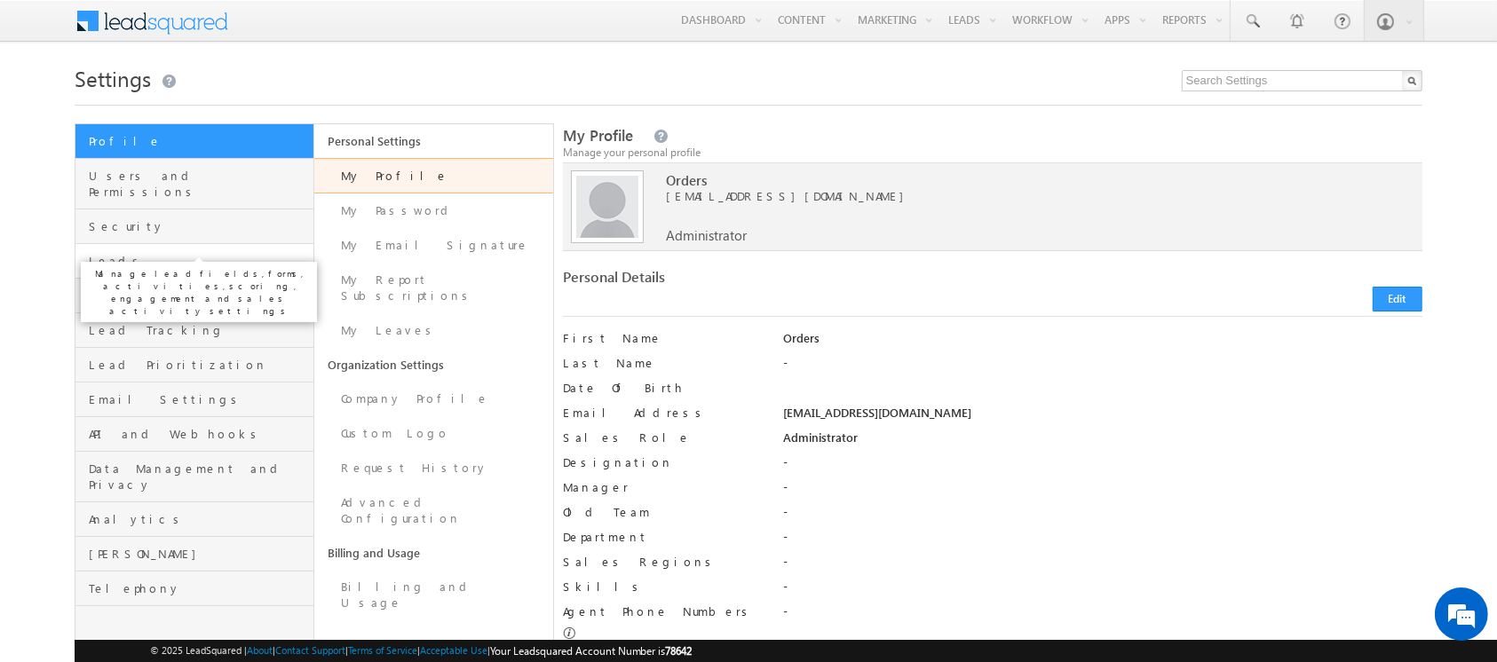
click at [135, 253] on span "Leads" at bounding box center [199, 261] width 220 height 16
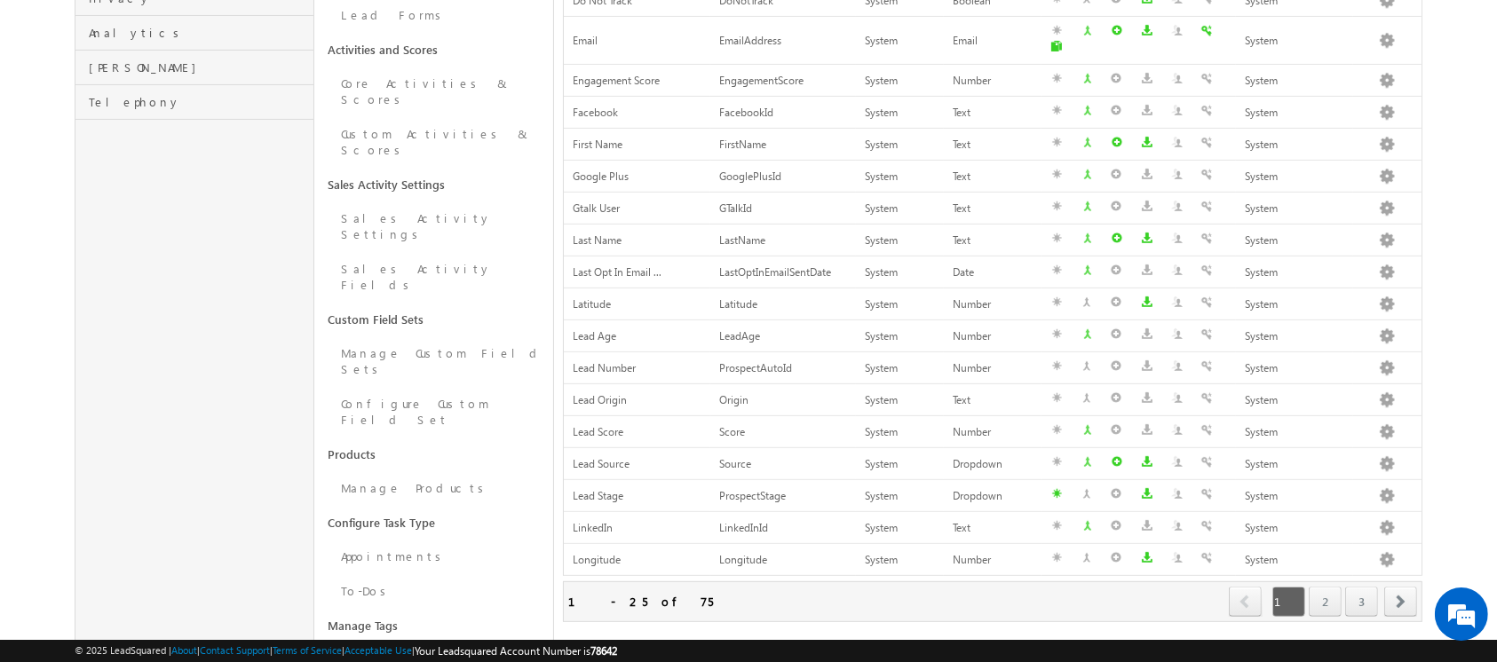
scroll to position [558, 0]
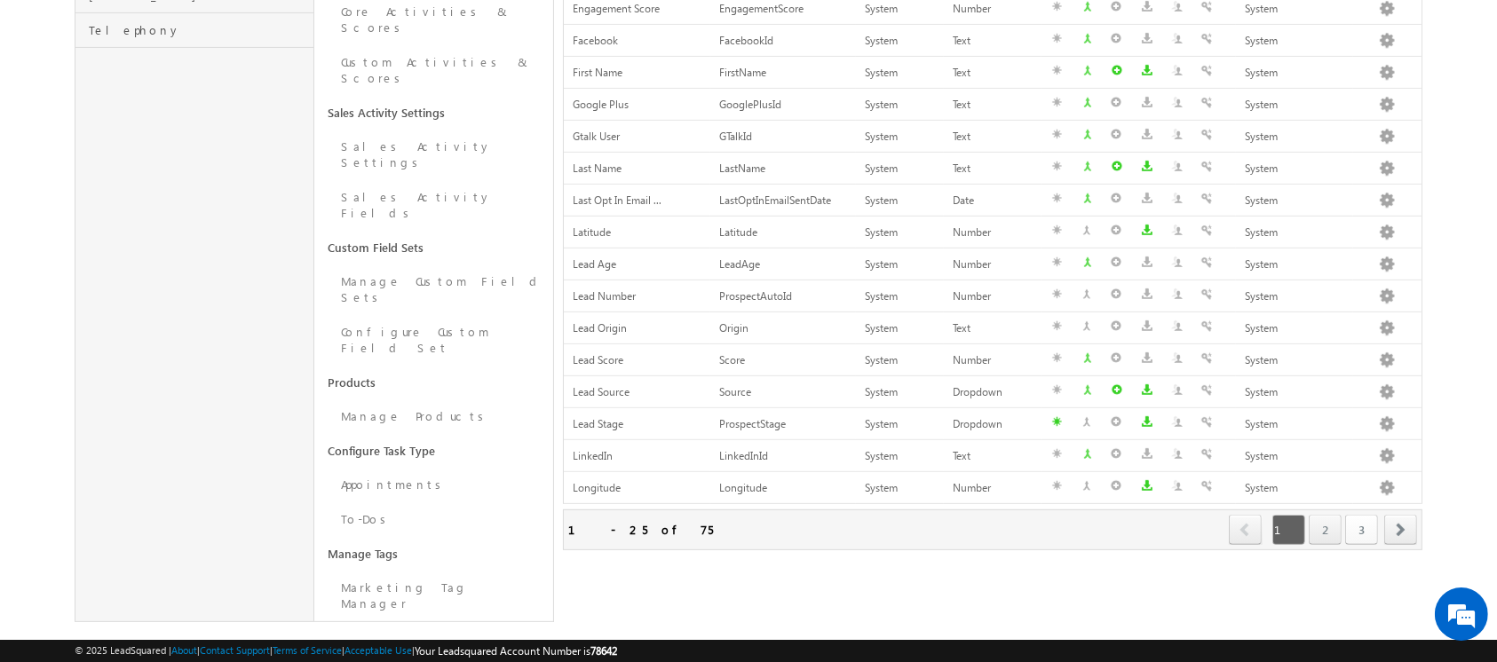
click at [1349, 515] on link "3" at bounding box center [1361, 530] width 33 height 30
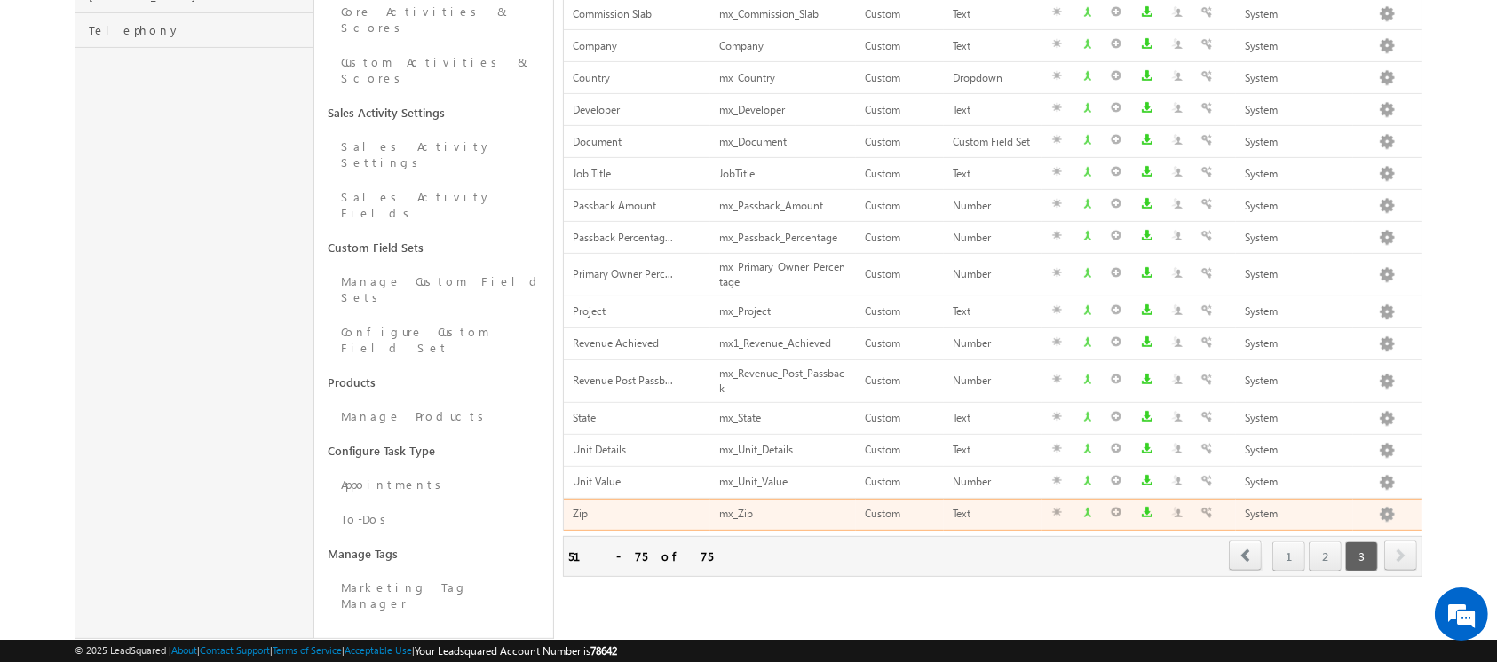
scroll to position [0, 0]
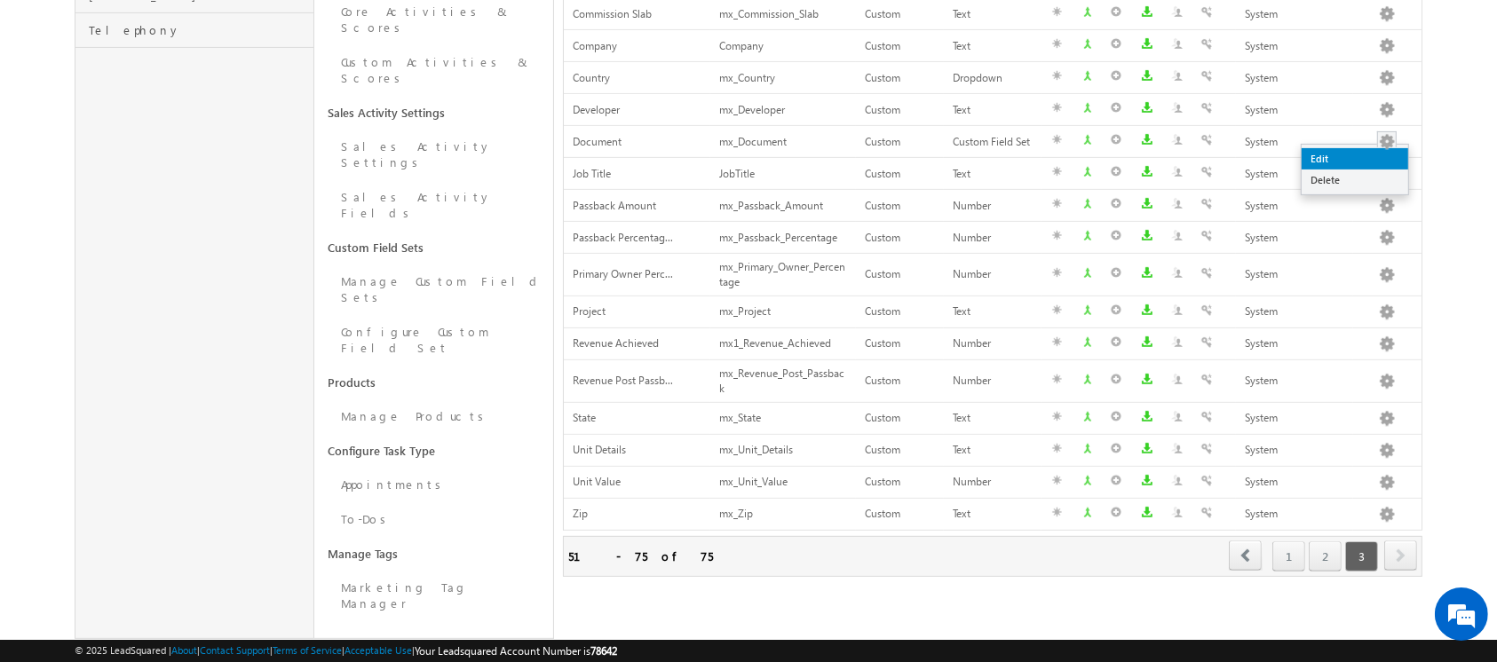
click at [1380, 154] on link "Edit" at bounding box center [1354, 158] width 107 height 21
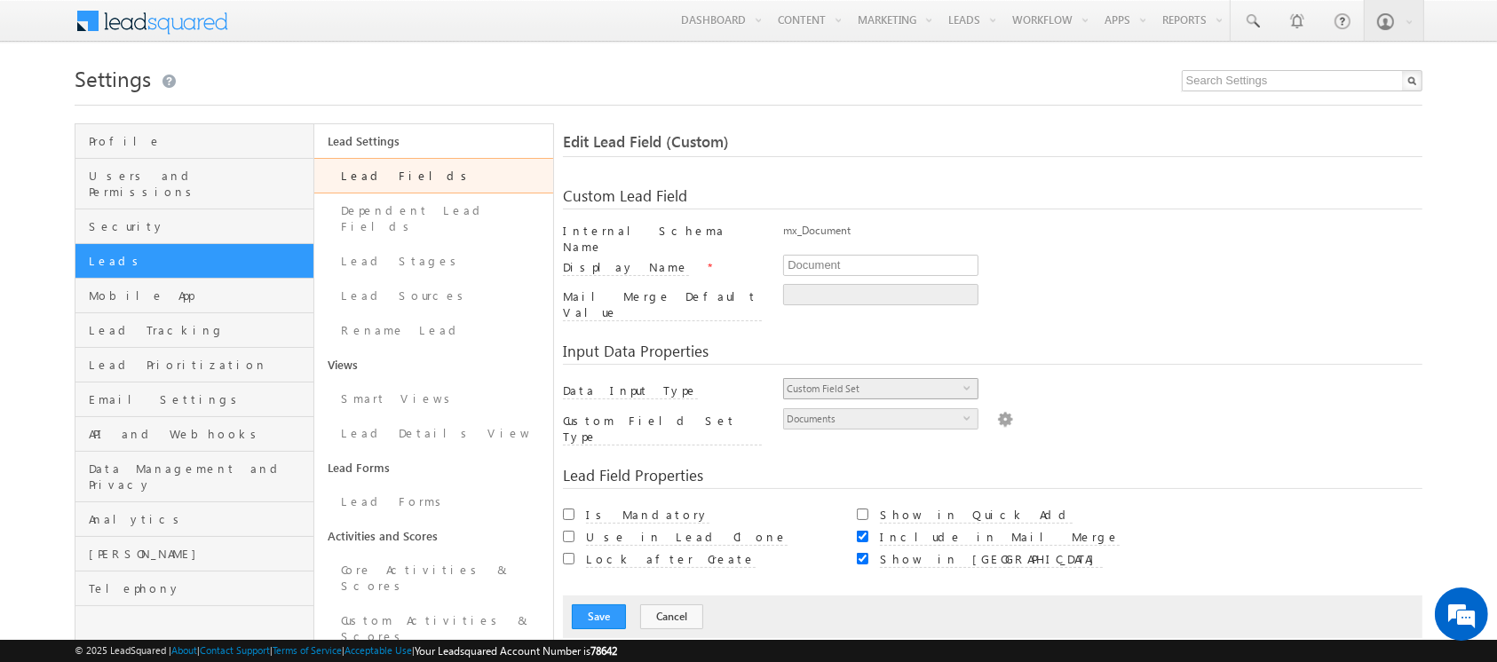
click at [857, 379] on span "Custom Field Set" at bounding box center [873, 389] width 179 height 20
click at [672, 605] on button "Cancel" at bounding box center [671, 617] width 63 height 25
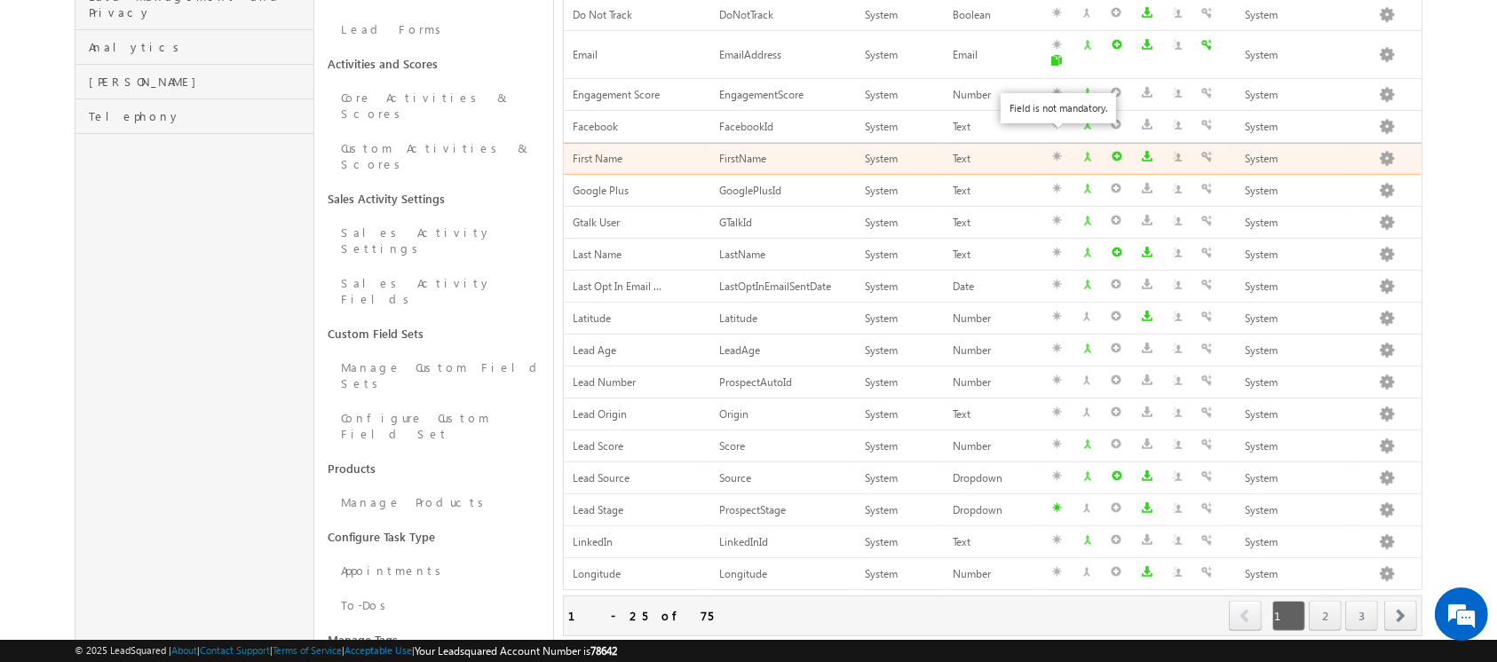
scroll to position [558, 0]
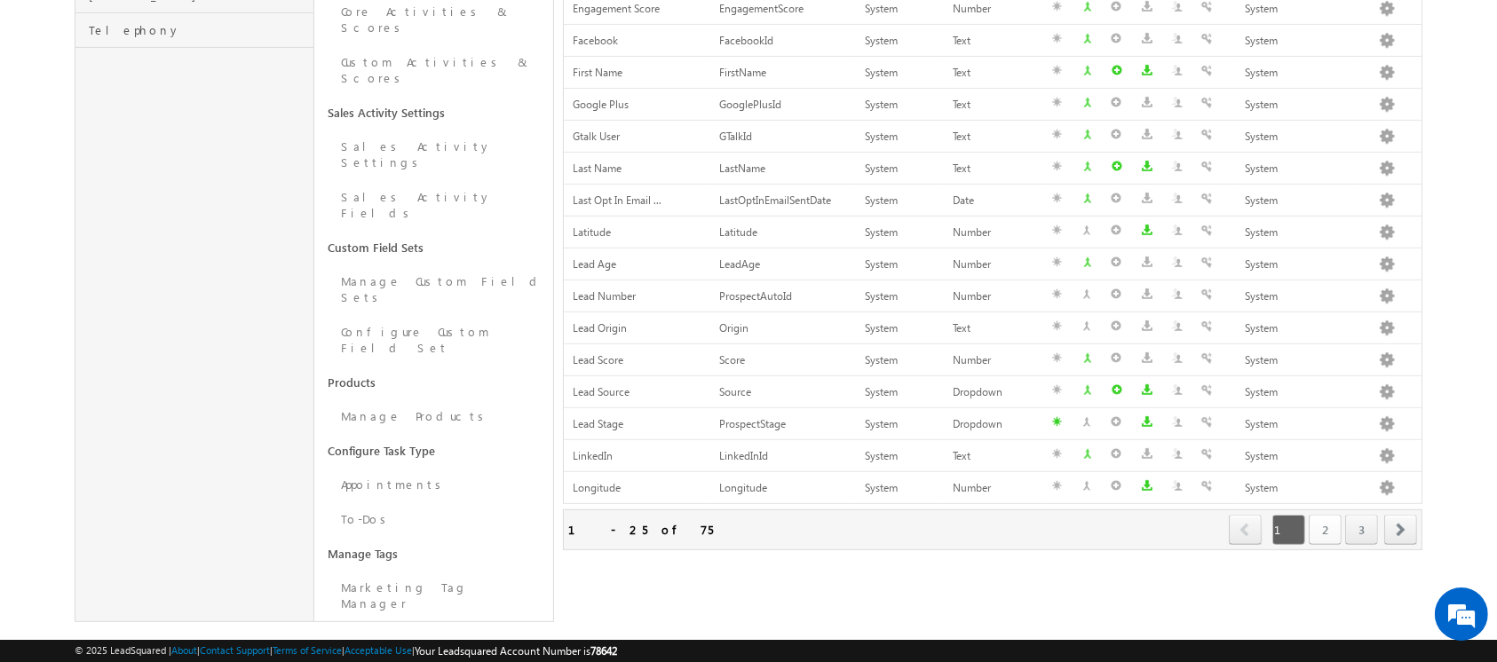
click at [1318, 518] on link "2" at bounding box center [1324, 530] width 33 height 30
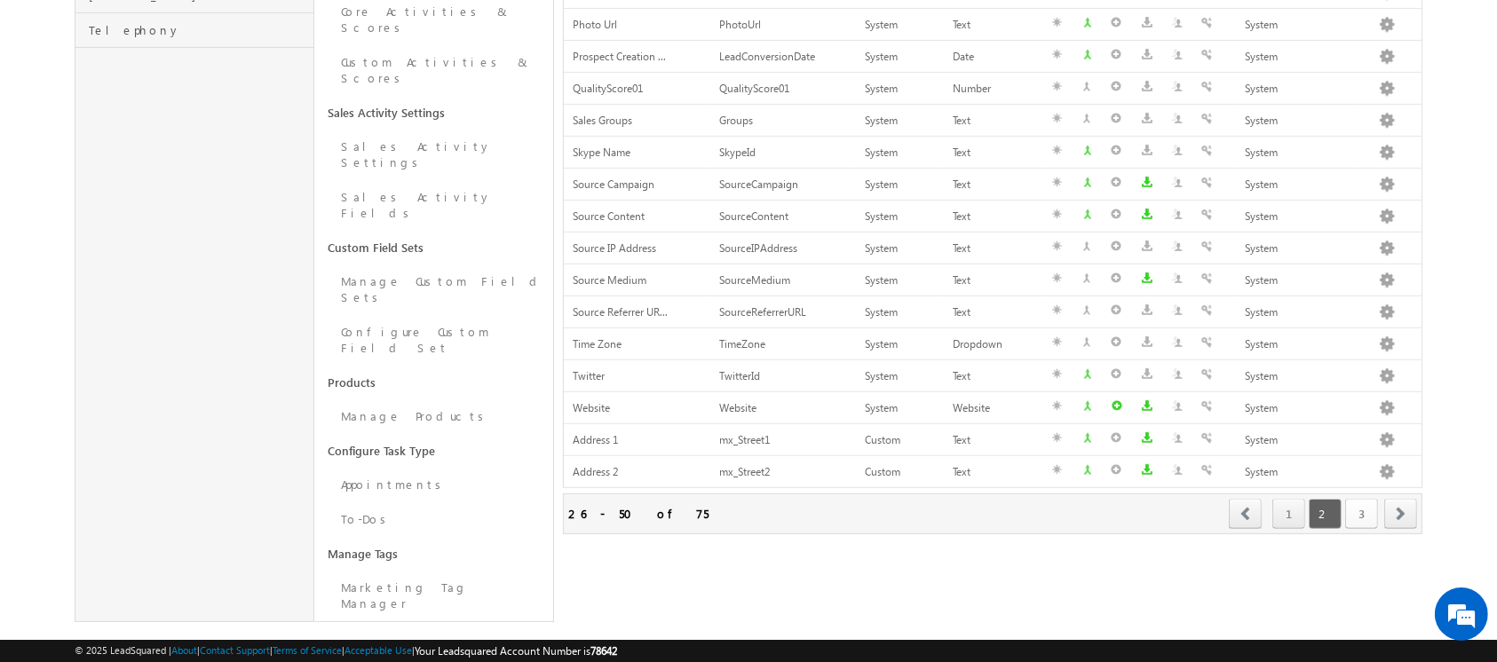
click at [1358, 520] on link "3" at bounding box center [1361, 514] width 33 height 30
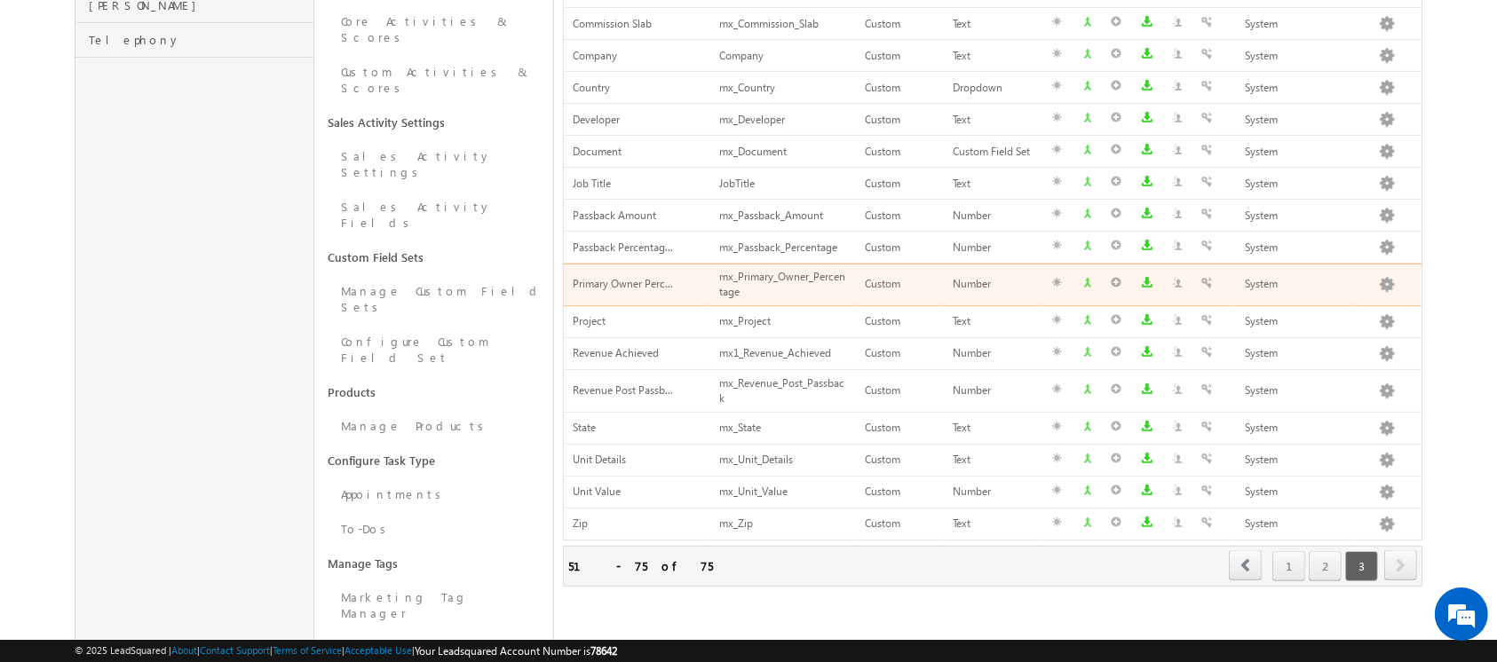
scroll to position [547, 0]
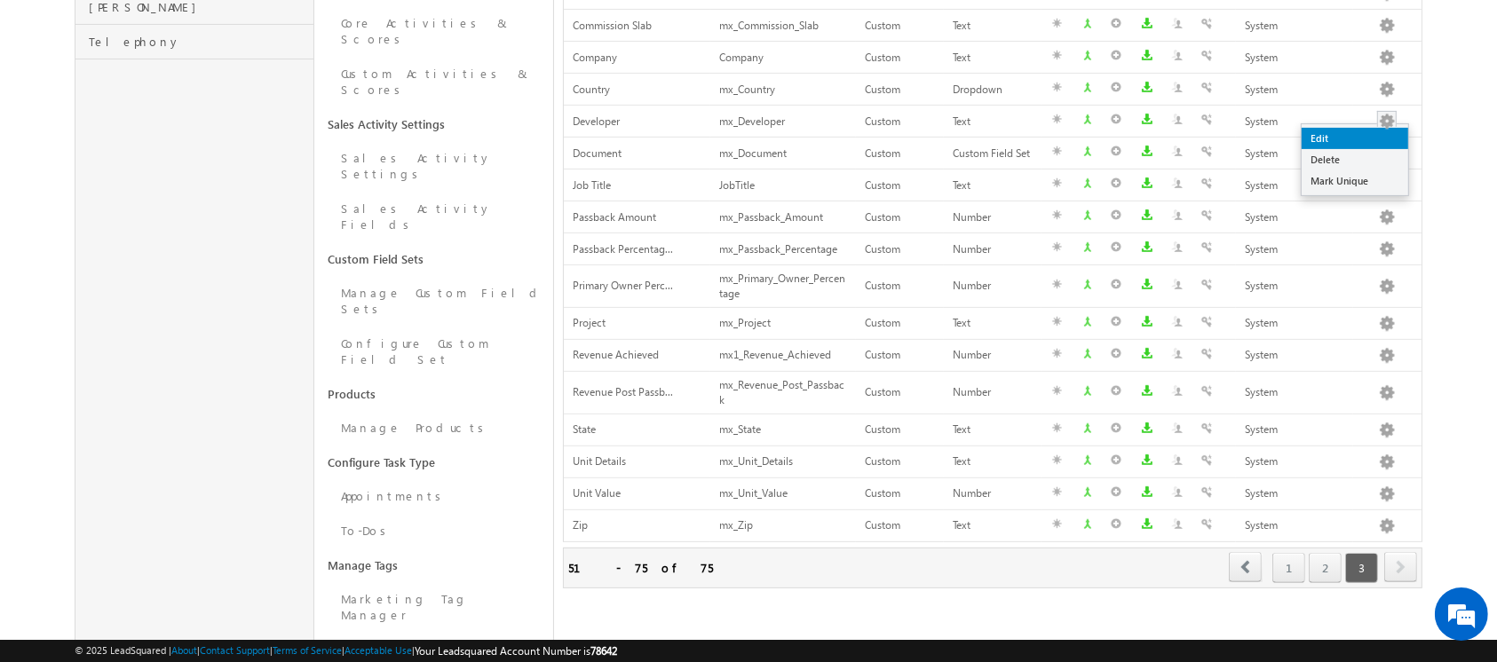
click at [1360, 137] on link "Edit" at bounding box center [1354, 138] width 107 height 21
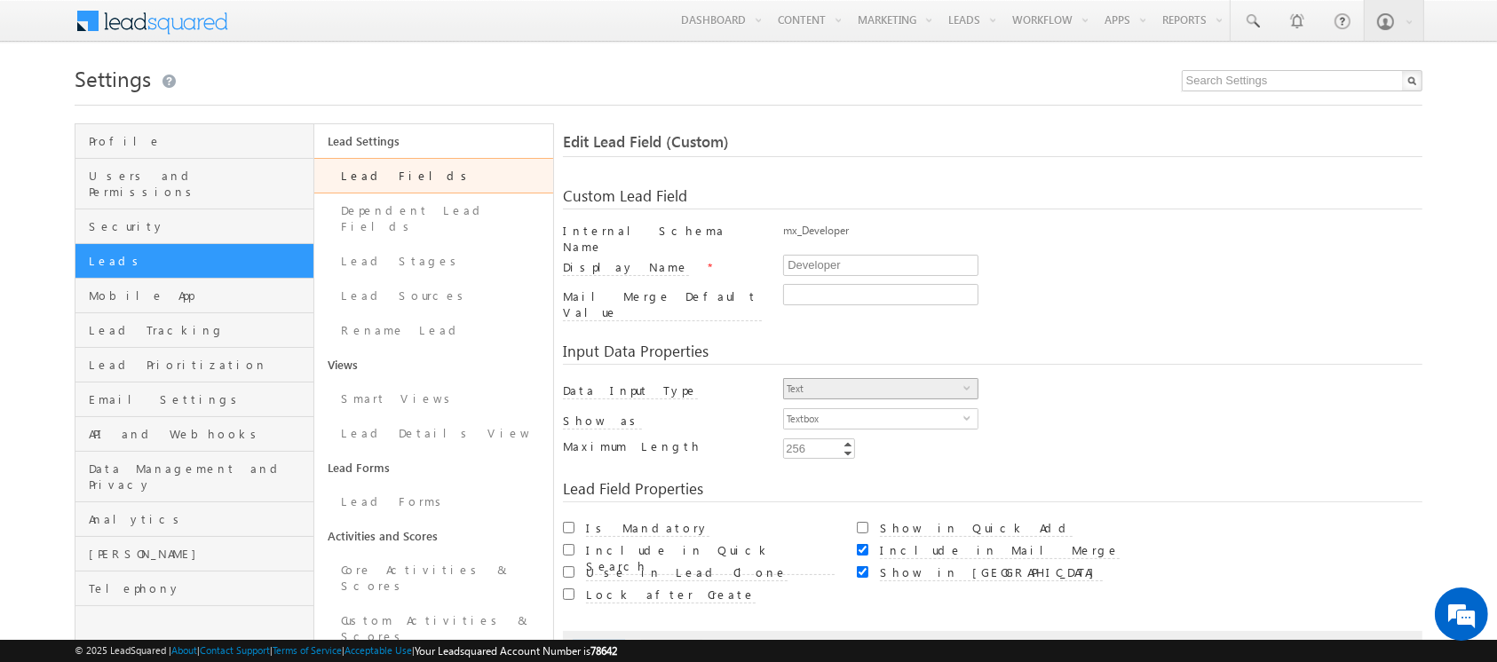
click at [850, 379] on span "Text" at bounding box center [873, 389] width 179 height 20
click at [851, 409] on span "Textbox" at bounding box center [873, 419] width 179 height 20
click at [1111, 408] on div "Textbox select 0" at bounding box center [1102, 423] width 638 height 30
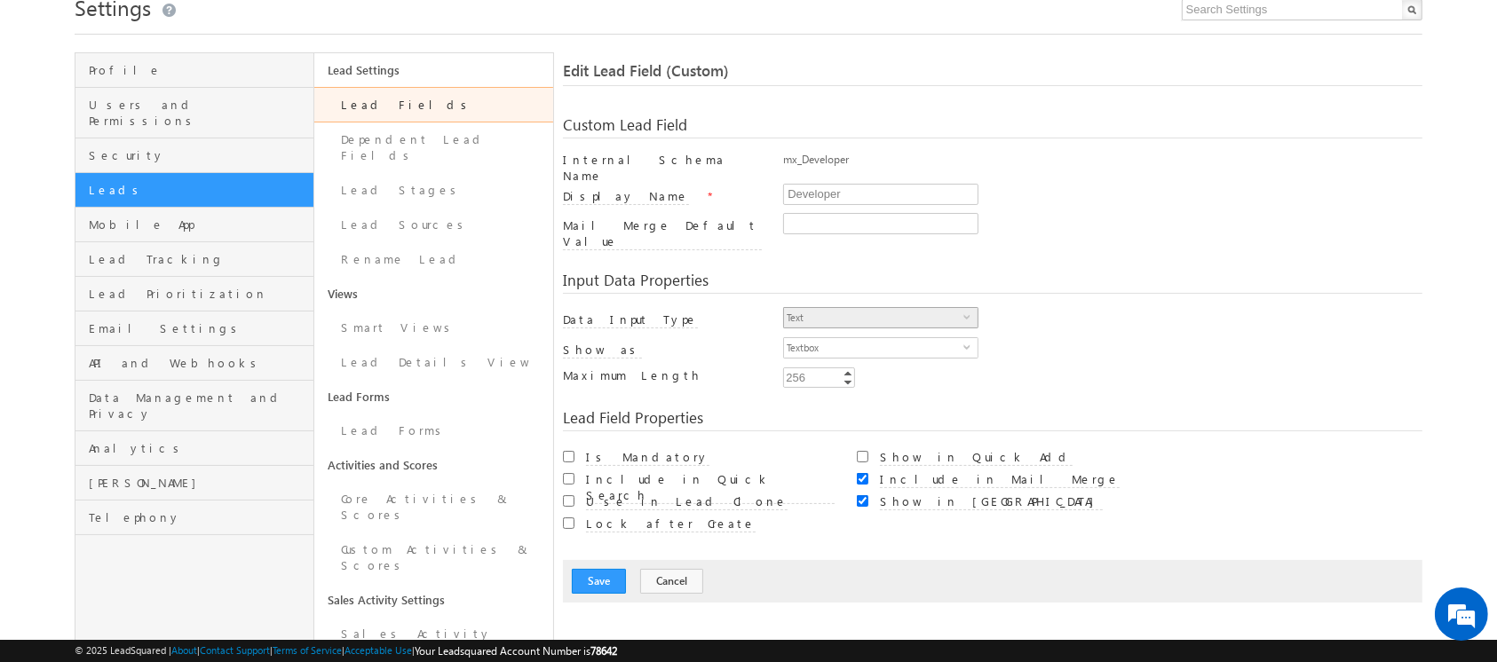
click at [852, 308] on span "Text" at bounding box center [873, 318] width 179 height 20
click at [405, 99] on link "Lead Fields" at bounding box center [433, 105] width 239 height 36
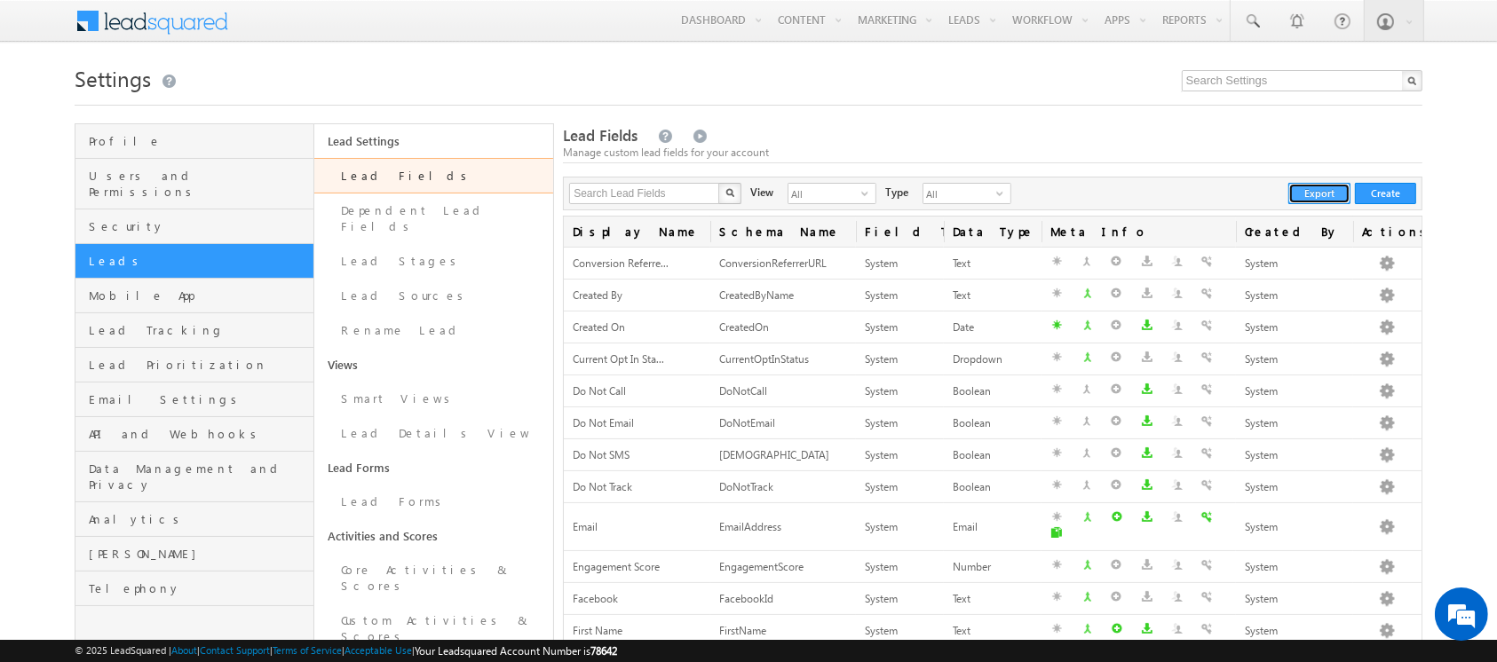
click at [1335, 189] on button "Export" at bounding box center [1319, 193] width 62 height 21
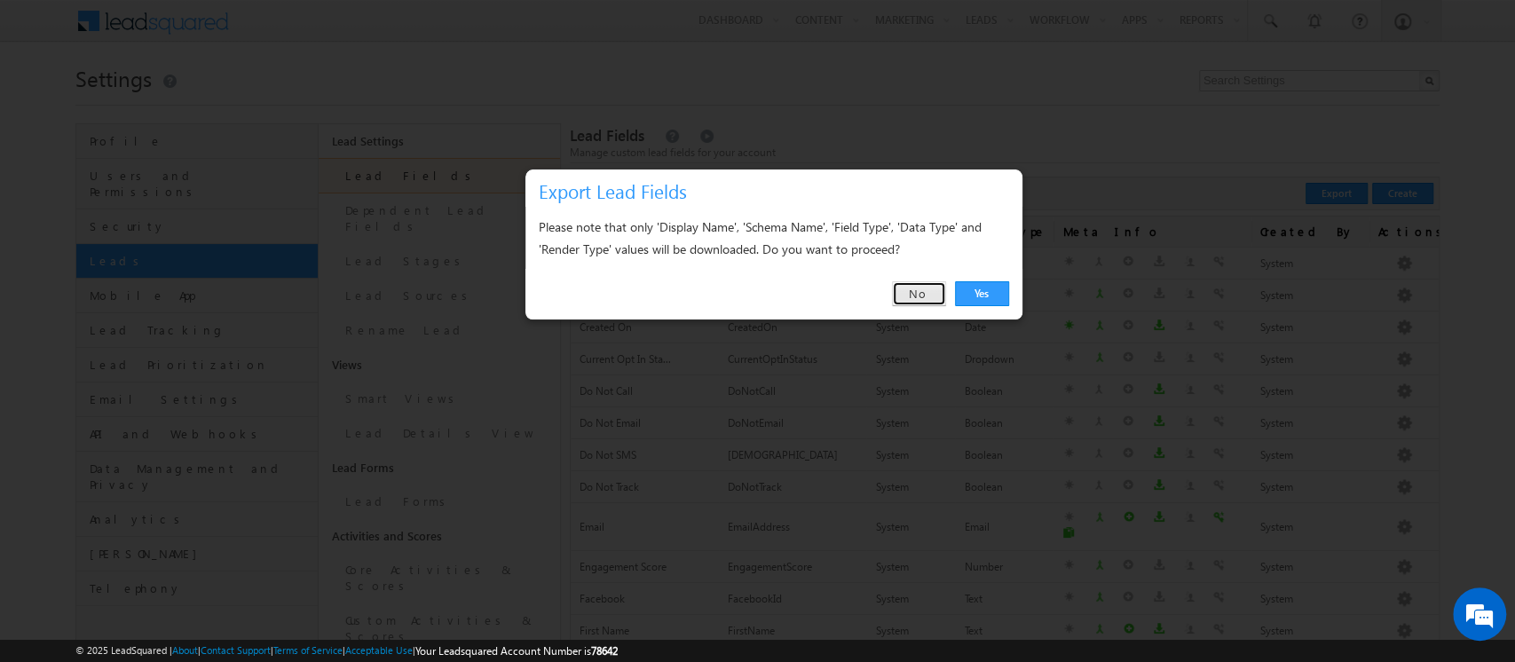
click at [916, 300] on link "No" at bounding box center [919, 293] width 54 height 25
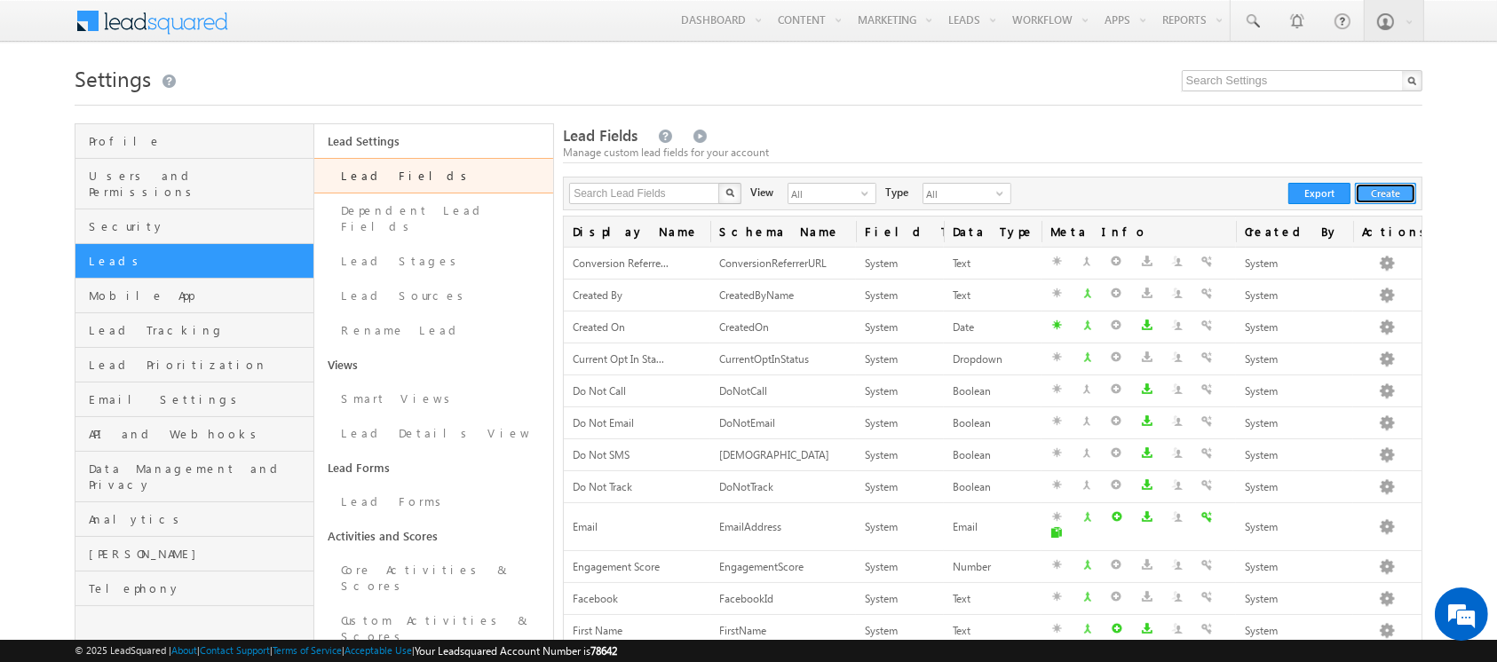
click at [1392, 189] on button "Create" at bounding box center [1385, 193] width 61 height 21
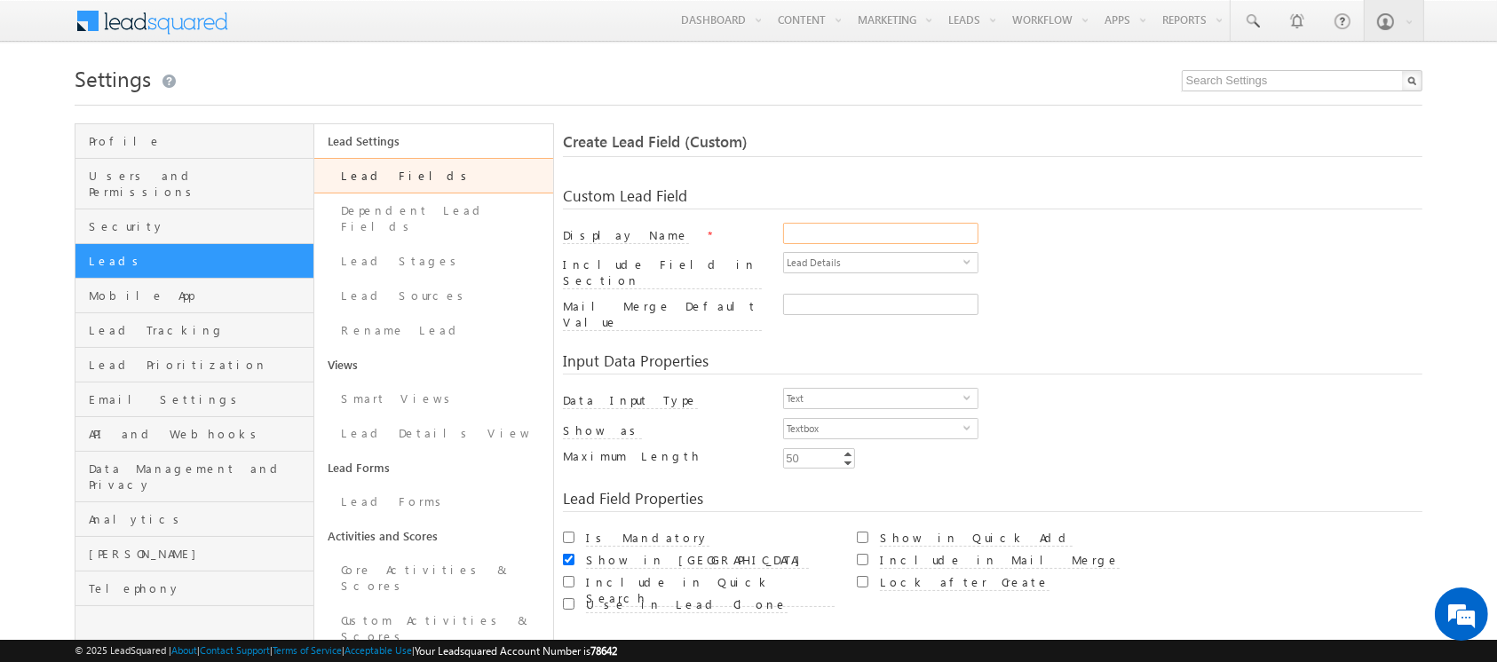
click at [957, 237] on input "Display Name" at bounding box center [880, 233] width 195 height 21
type input "Passback Credited to cx"
click at [873, 389] on span "Text" at bounding box center [873, 399] width 179 height 20
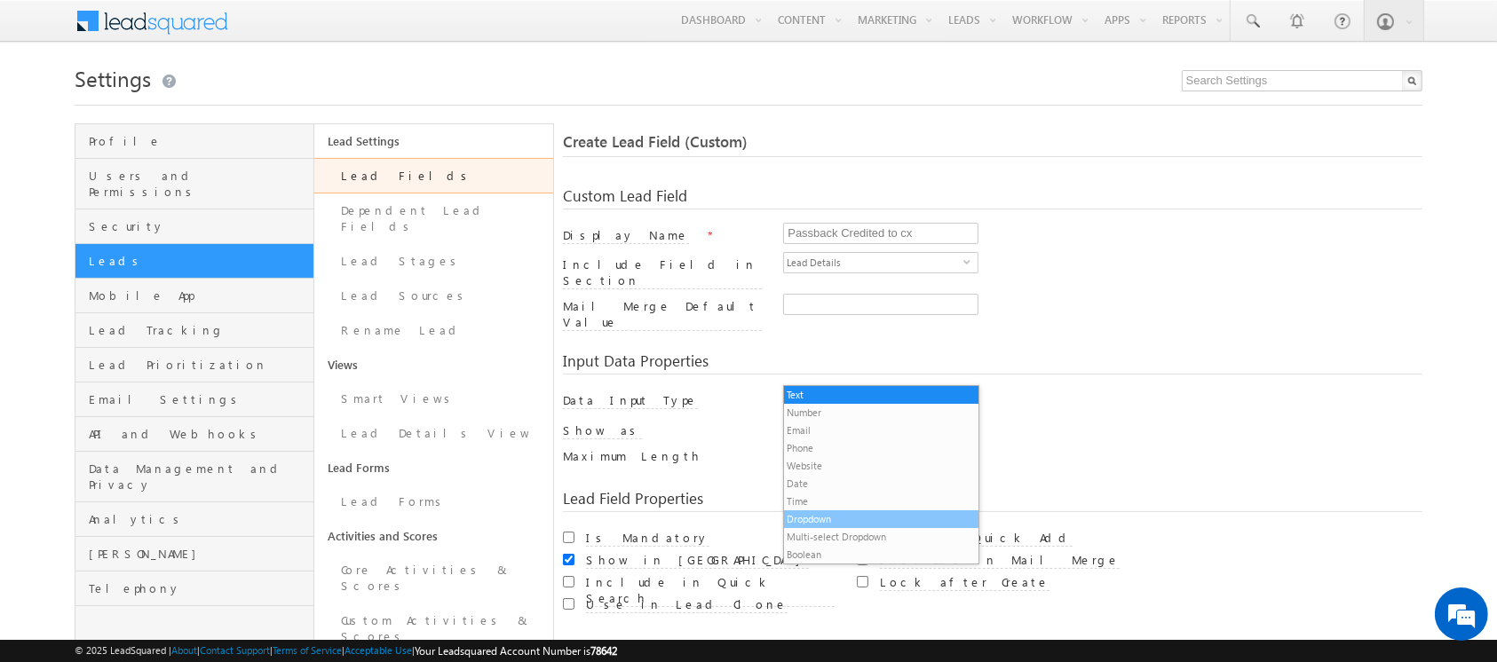
click at [867, 511] on li "Dropdown" at bounding box center [881, 519] width 194 height 18
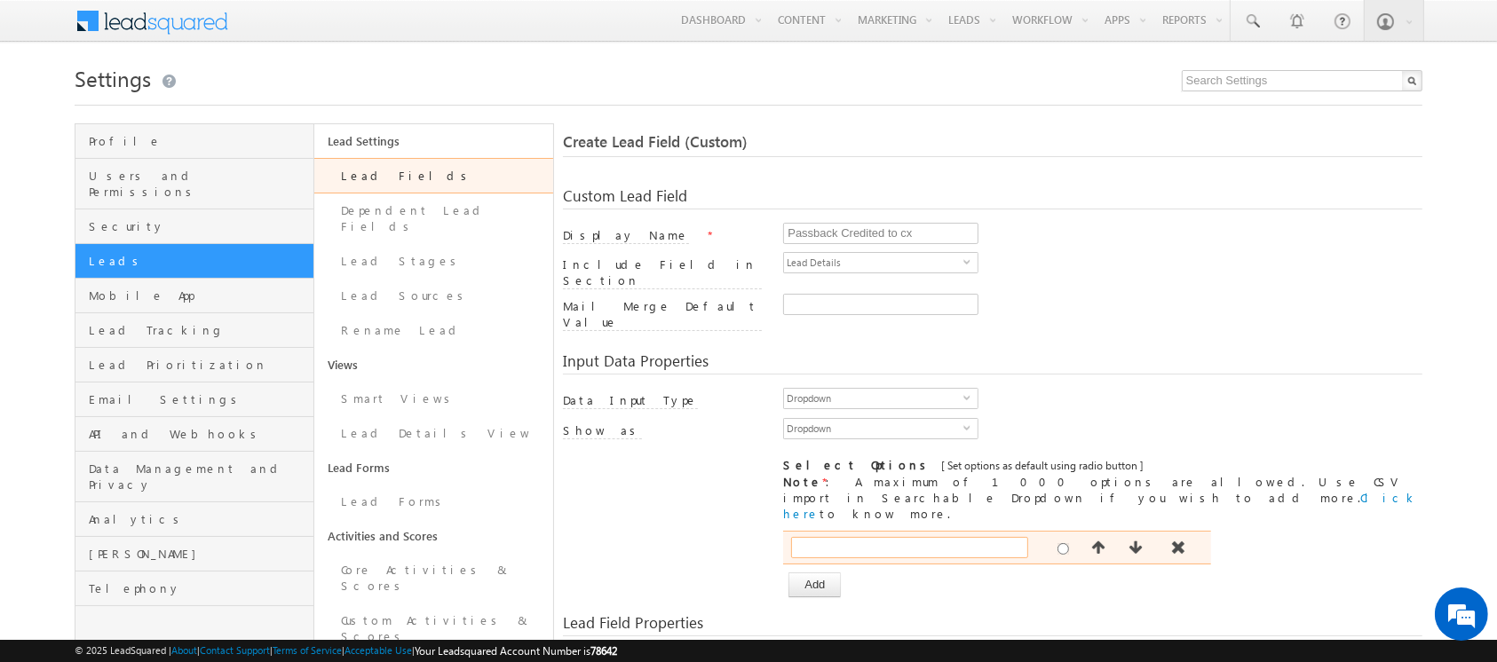
click at [864, 537] on input "text" at bounding box center [909, 547] width 237 height 21
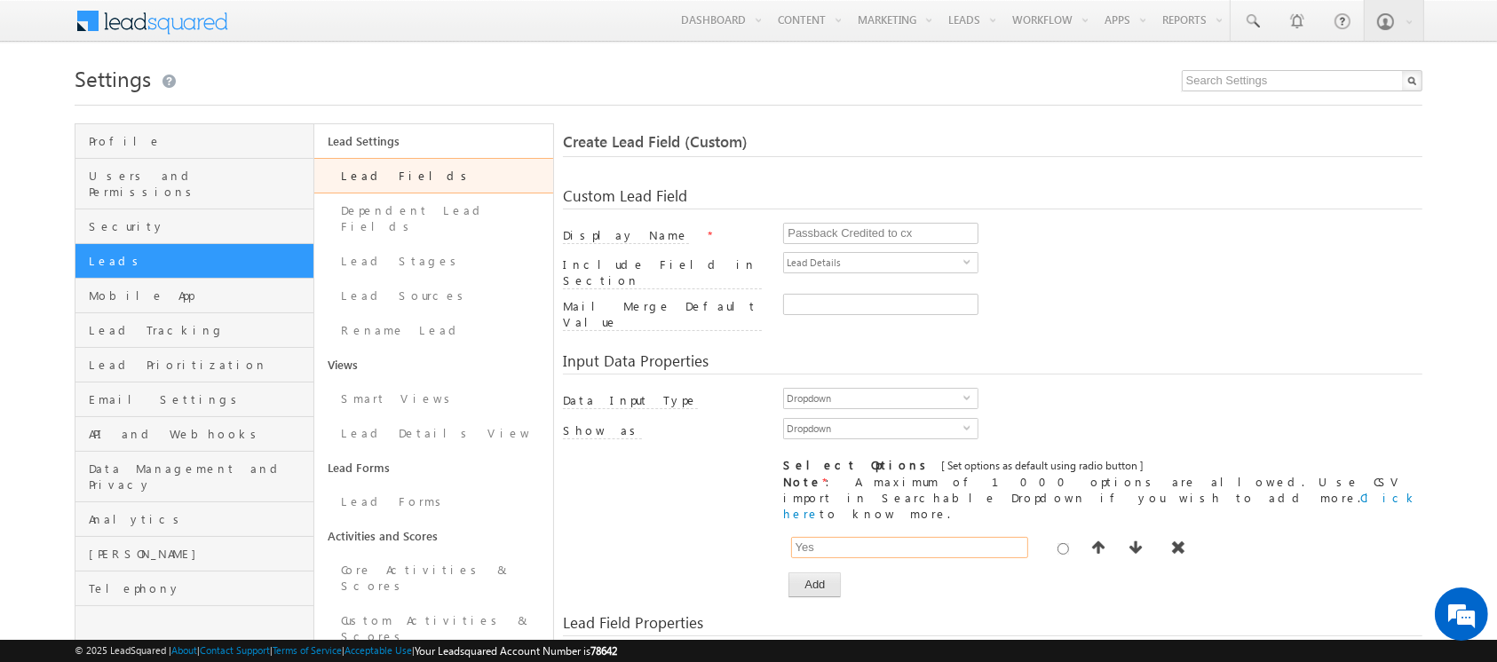
type input "Yes"
click at [816, 573] on button "Add" at bounding box center [814, 585] width 52 height 25
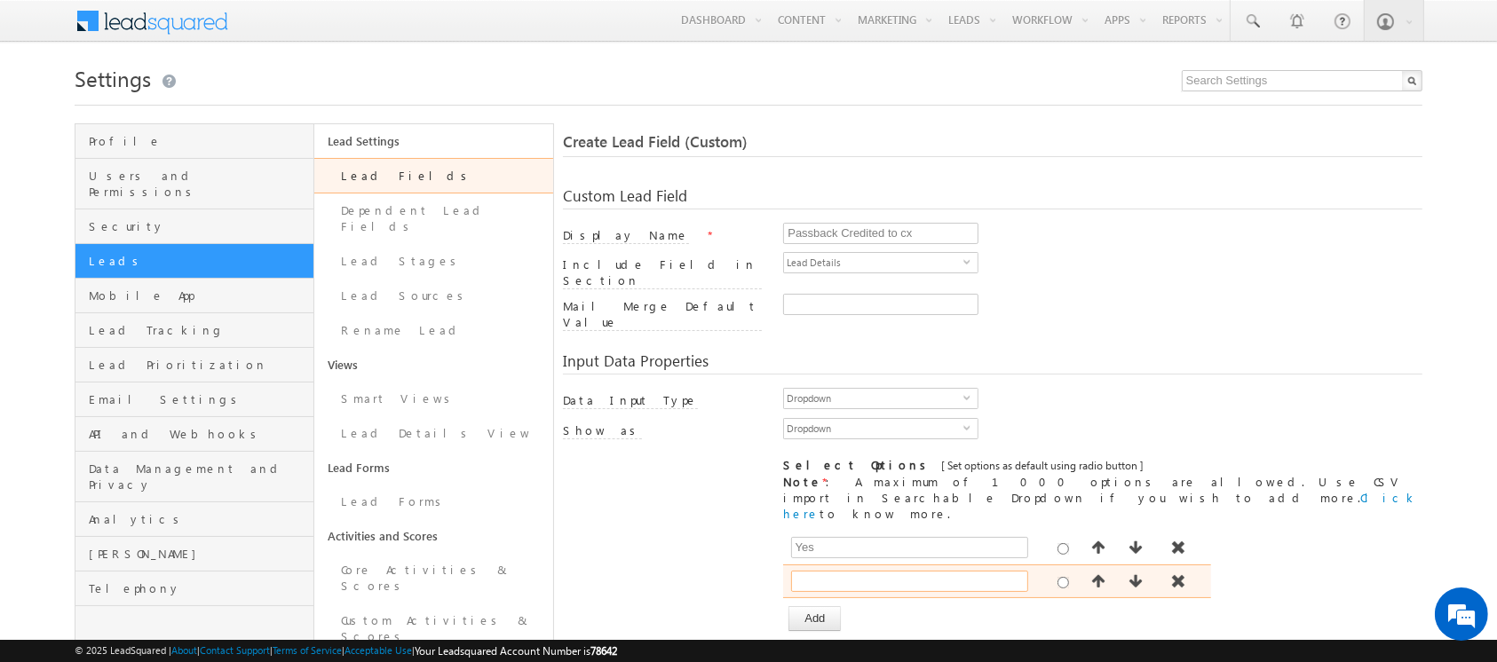
click at [838, 571] on input "text" at bounding box center [909, 581] width 237 height 21
type input "No"
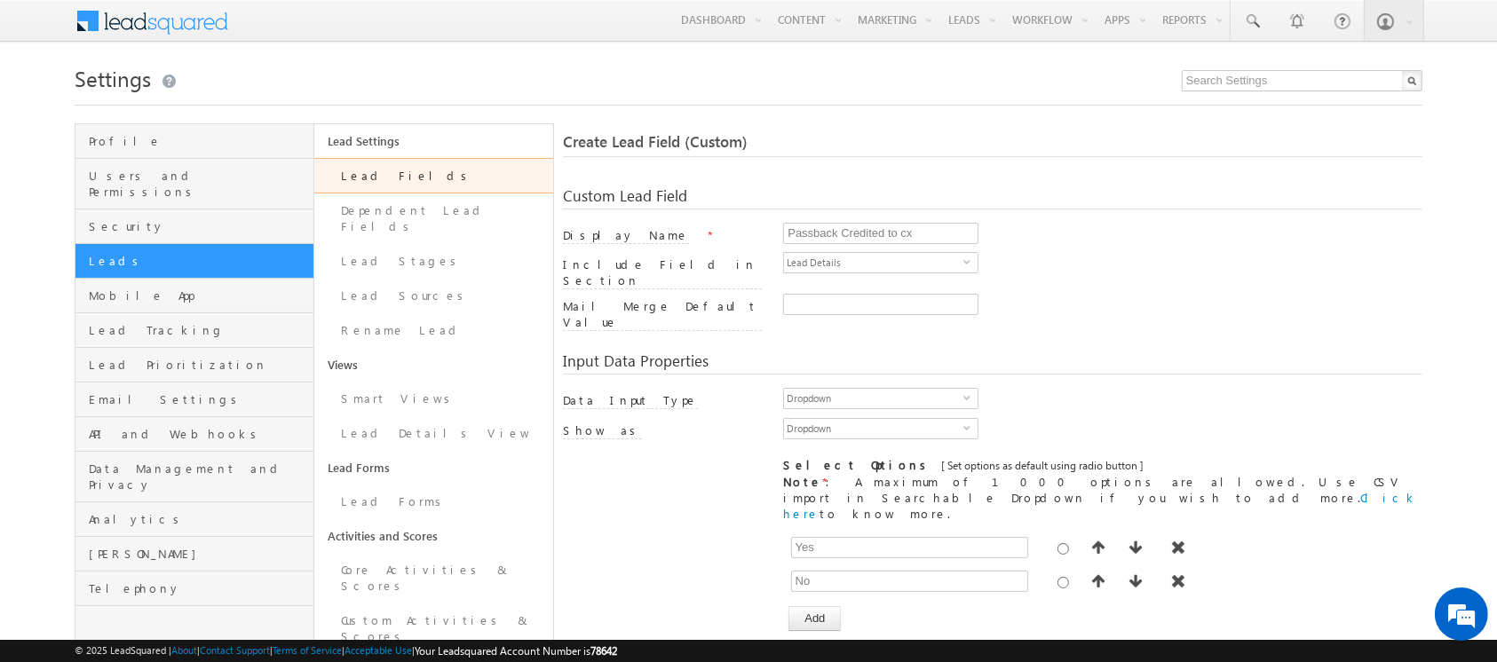
click at [745, 539] on div "[ Provide atleast one option to proceed further. ] Show Value as Text Get Optio…" at bounding box center [992, 581] width 858 height 100
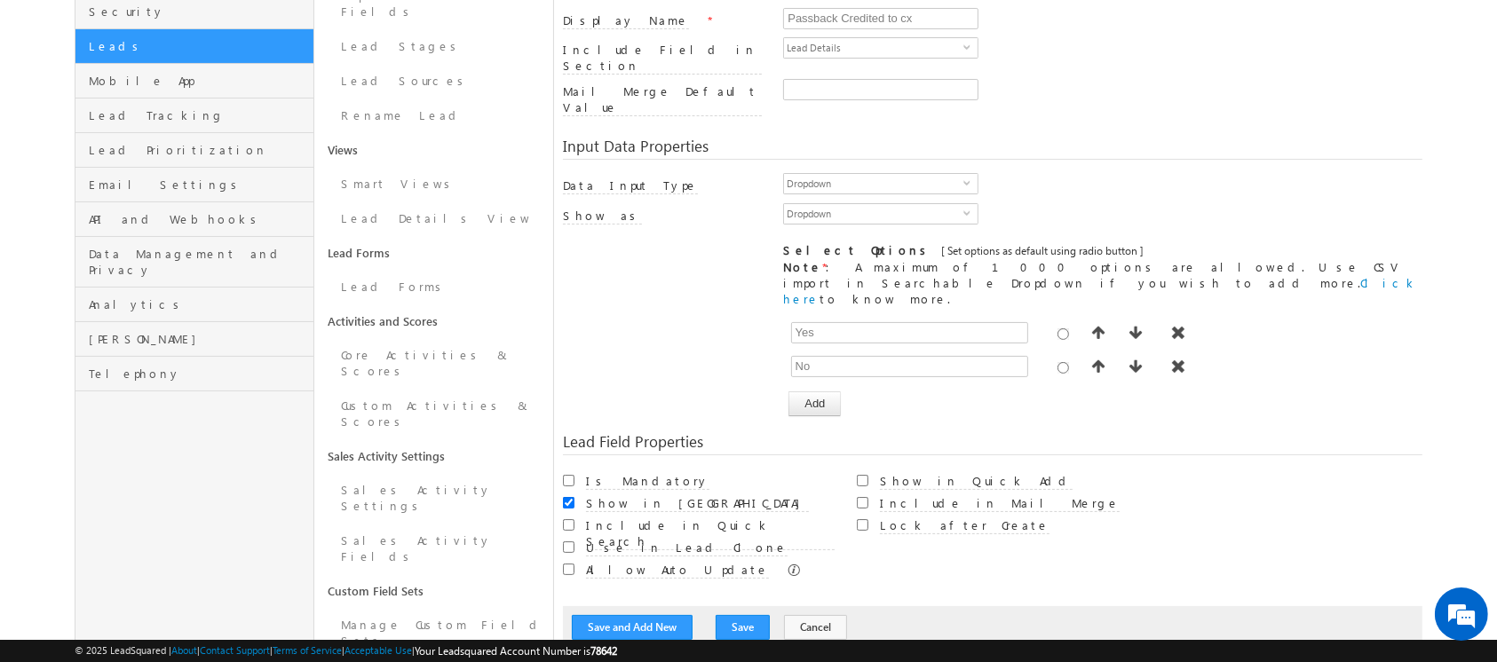
scroll to position [221, 0]
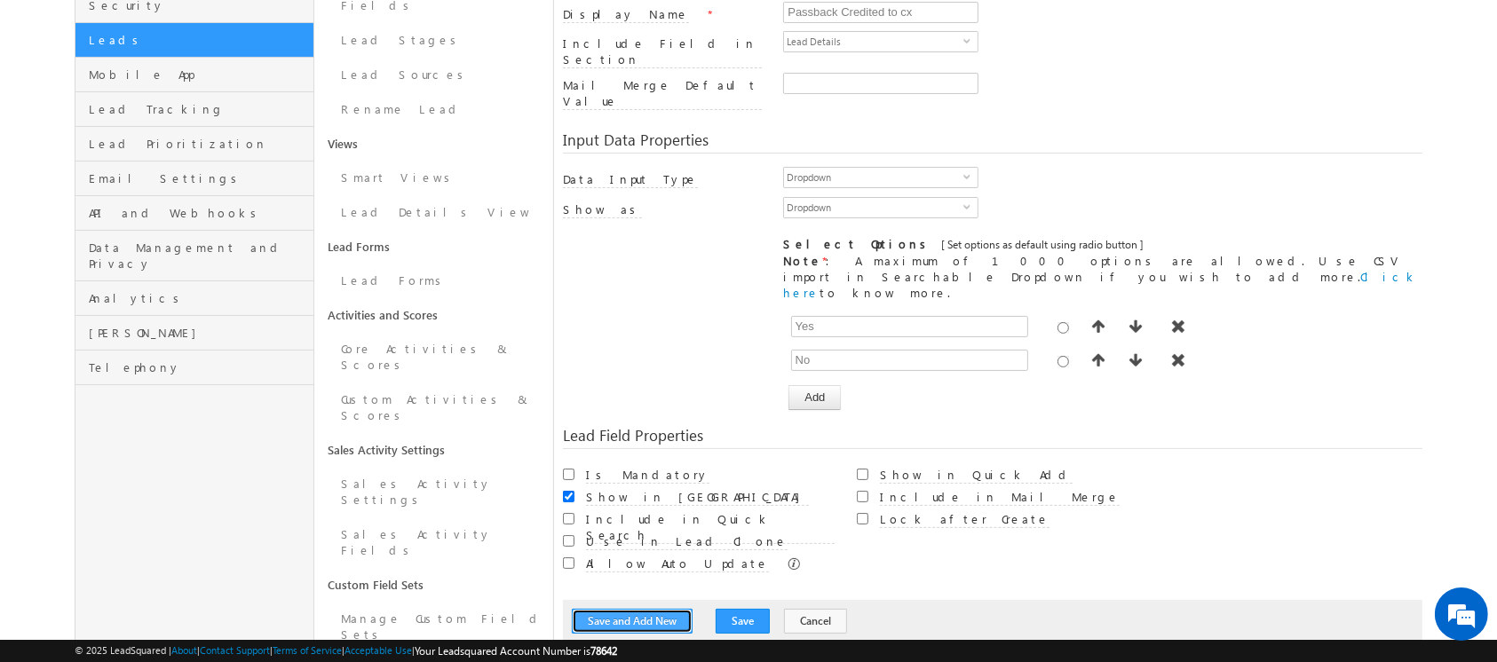
click at [656, 609] on button "Save and Add New" at bounding box center [632, 621] width 121 height 25
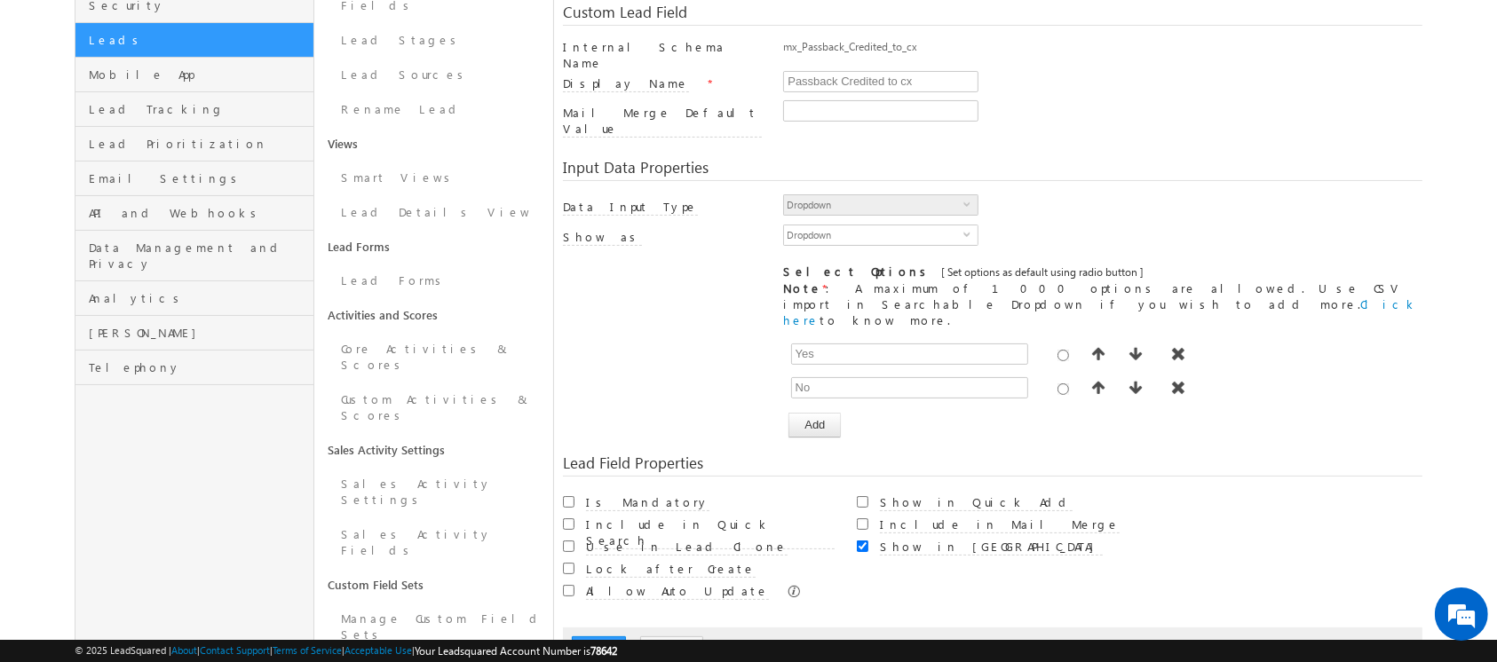
scroll to position [132, 0]
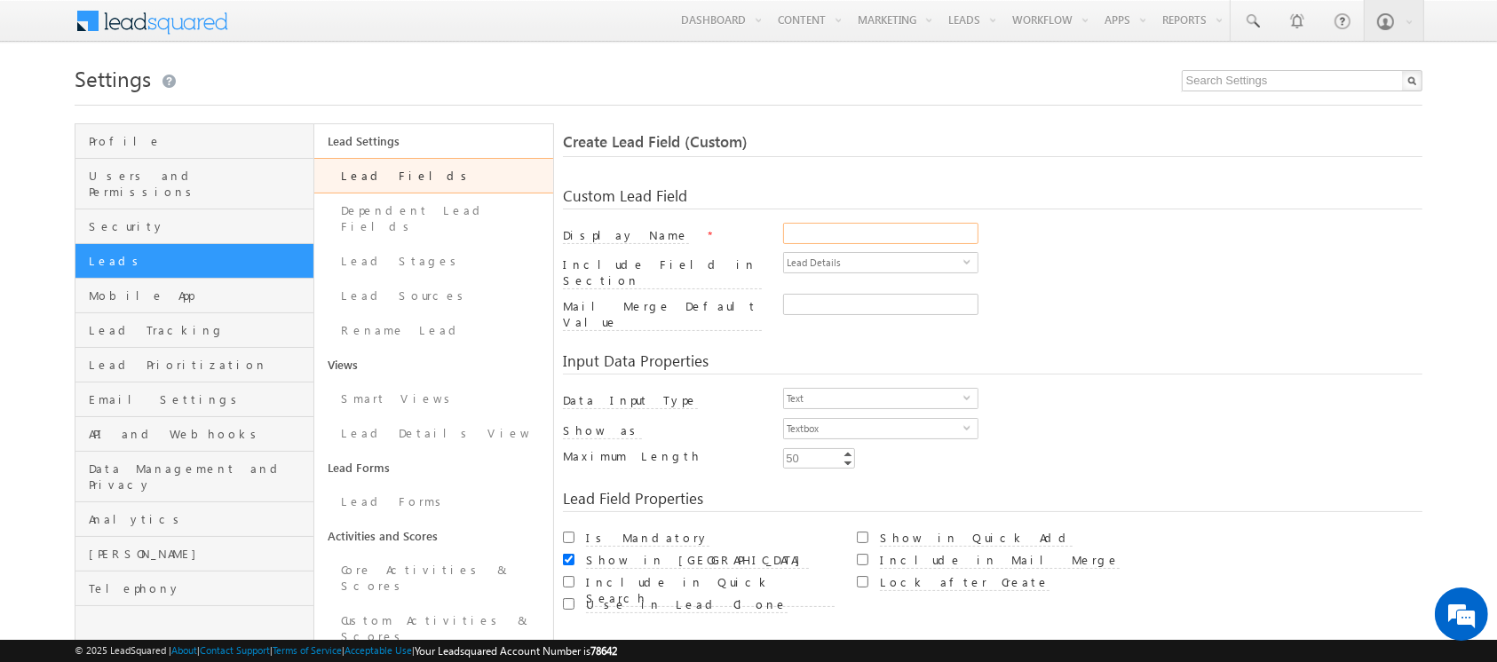
click at [860, 235] on input "Display Name" at bounding box center [880, 233] width 195 height 21
type input "Commission Credited to Primary Agent"
click at [861, 389] on span "Text" at bounding box center [873, 399] width 179 height 20
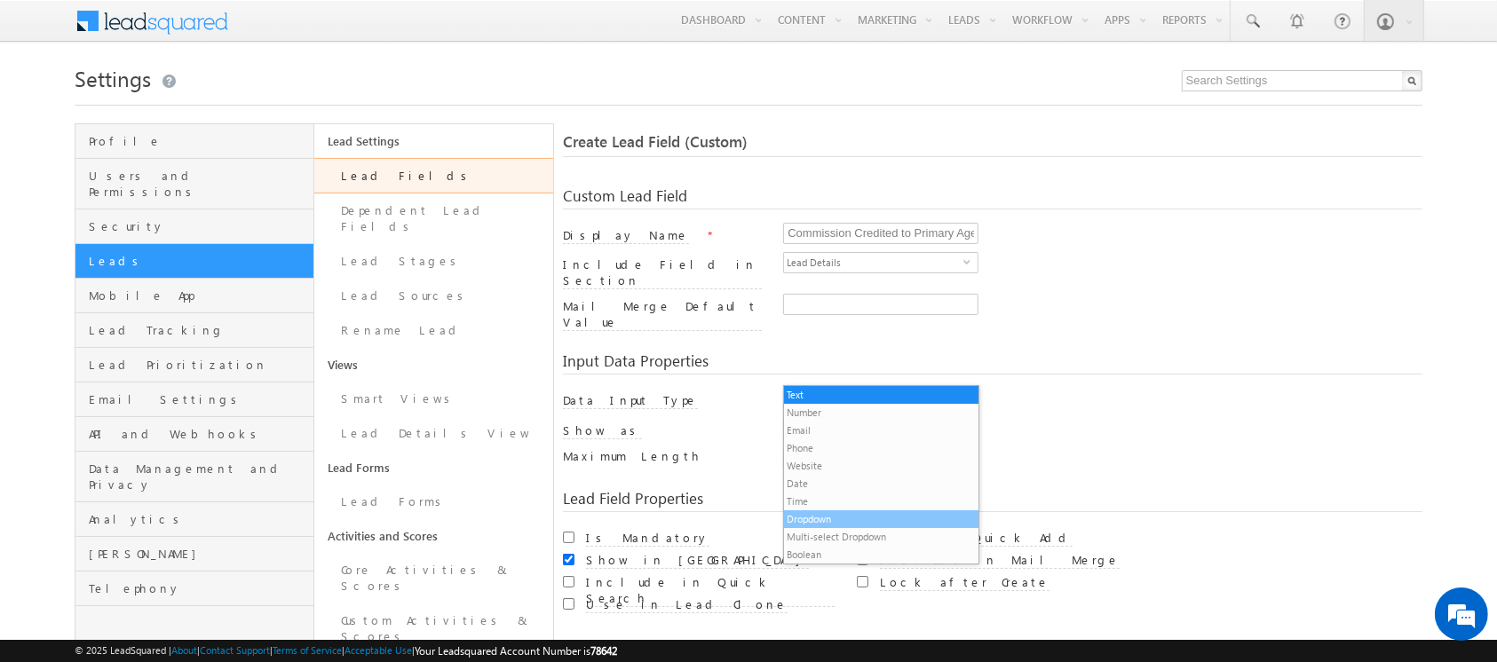
click at [824, 515] on li "Dropdown" at bounding box center [881, 519] width 194 height 18
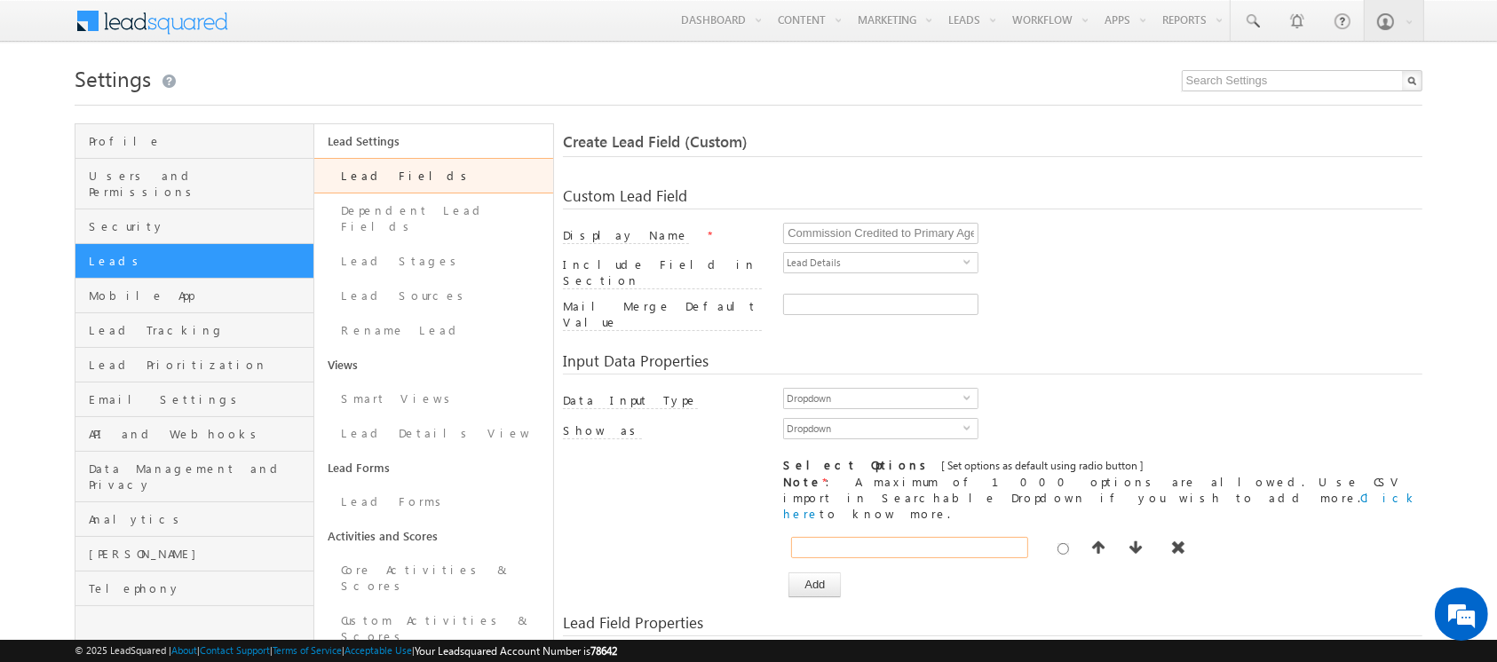
drag, startPoint x: 826, startPoint y: 503, endPoint x: 766, endPoint y: 506, distance: 60.4
click at [826, 537] on input "text" at bounding box center [909, 547] width 237 height 21
type input "Yes"
click at [824, 573] on button "Add" at bounding box center [814, 585] width 52 height 25
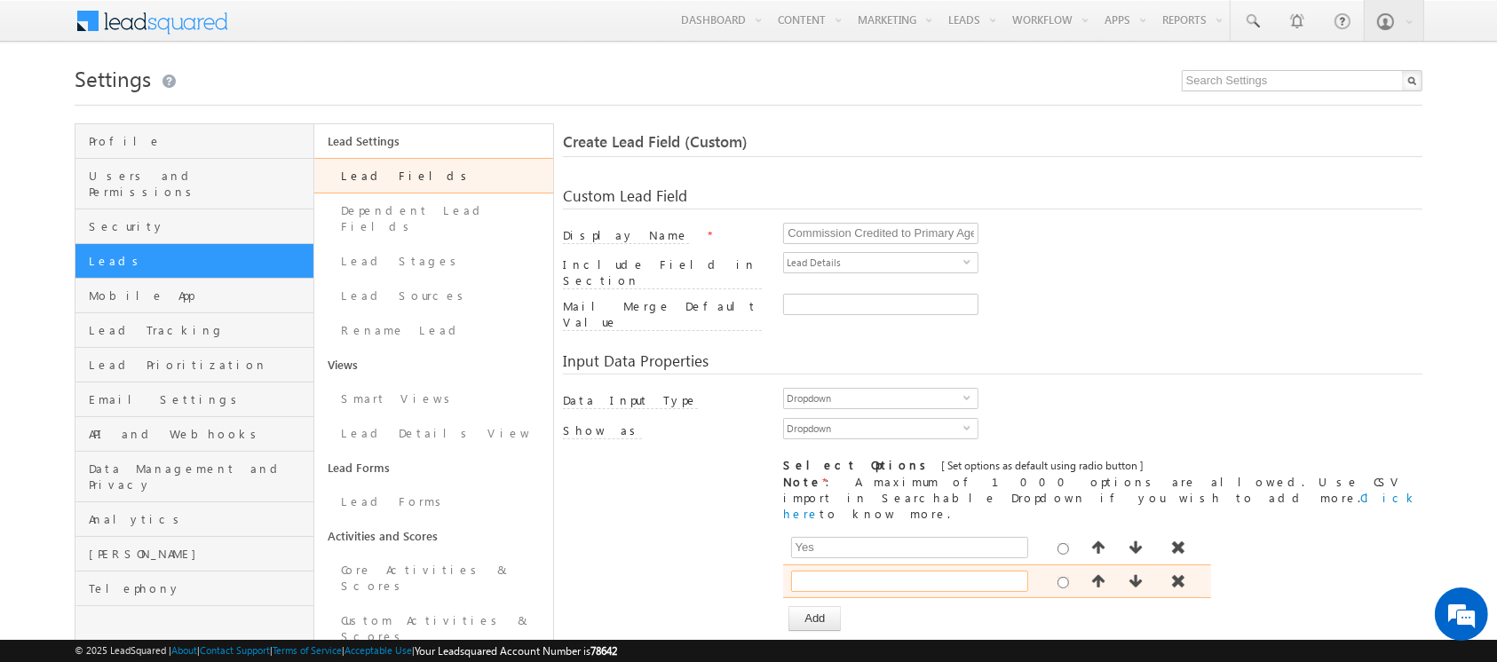
click at [822, 571] on input "text" at bounding box center [909, 581] width 237 height 21
type input "No"
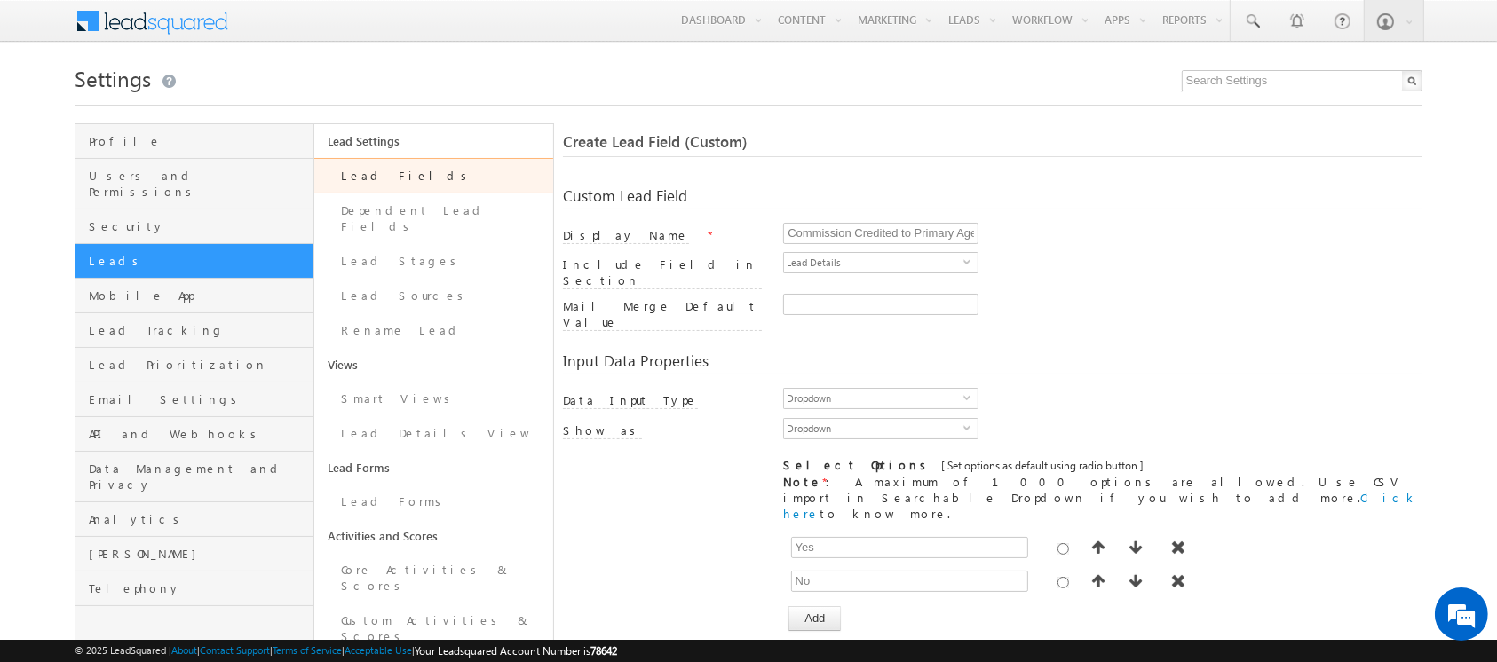
click at [697, 552] on div "[ Provide atleast one option to proceed further. ] Show Value as Text Get Optio…" at bounding box center [992, 581] width 858 height 100
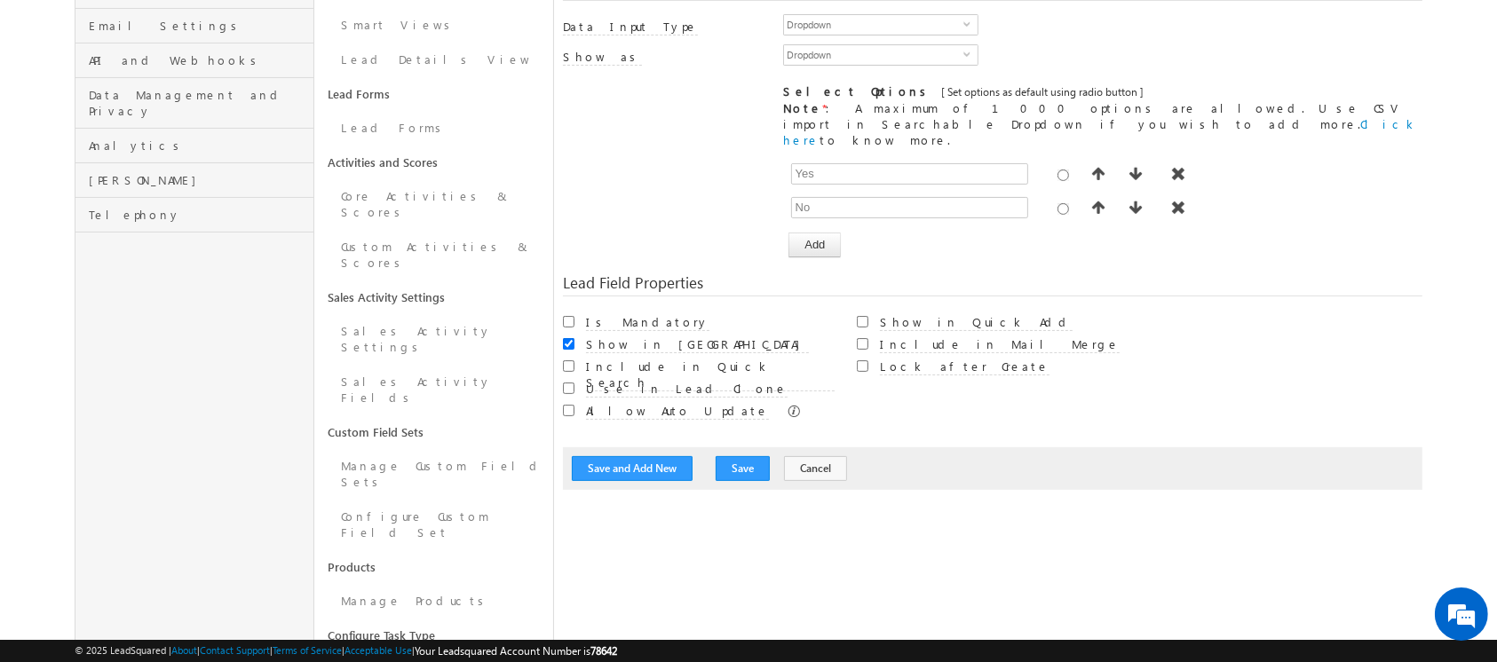
scroll to position [376, 0]
click at [815, 230] on button "Add" at bounding box center [814, 242] width 52 height 25
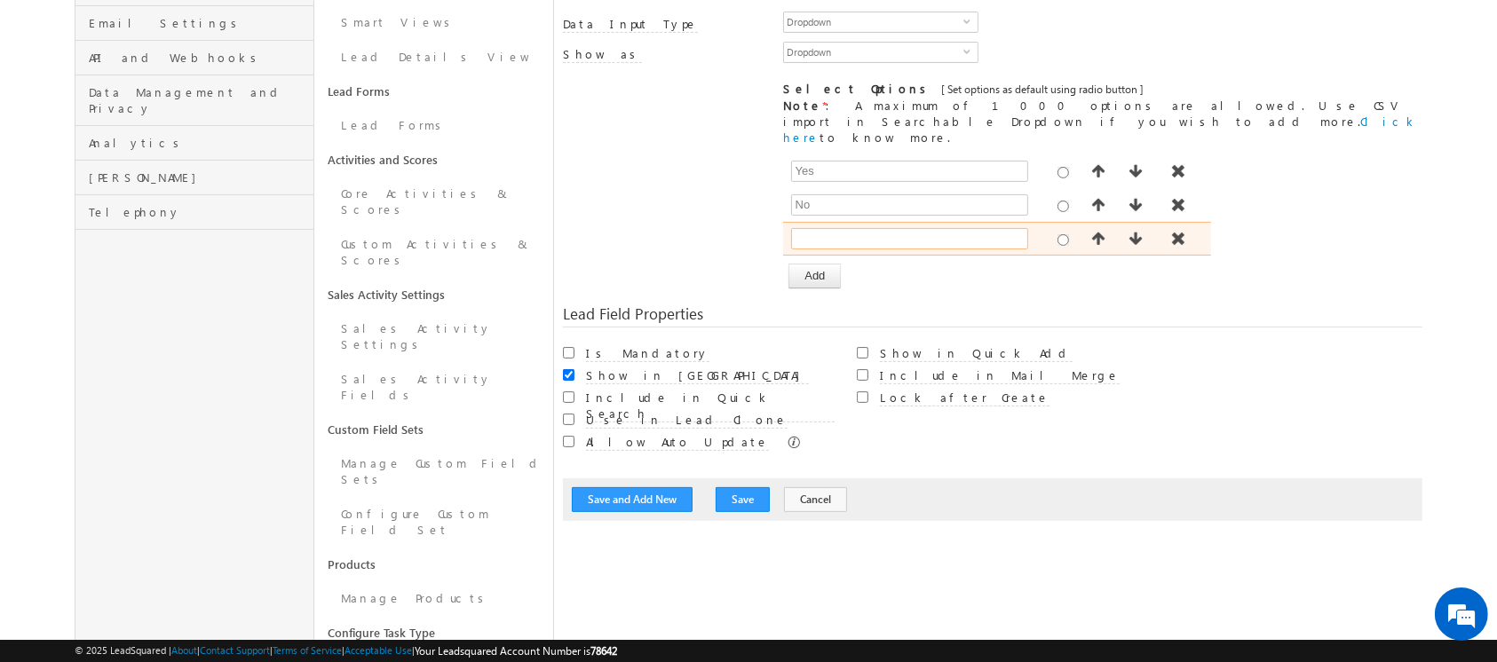
click at [829, 228] on input "text" at bounding box center [909, 238] width 237 height 21
type input "Hold"
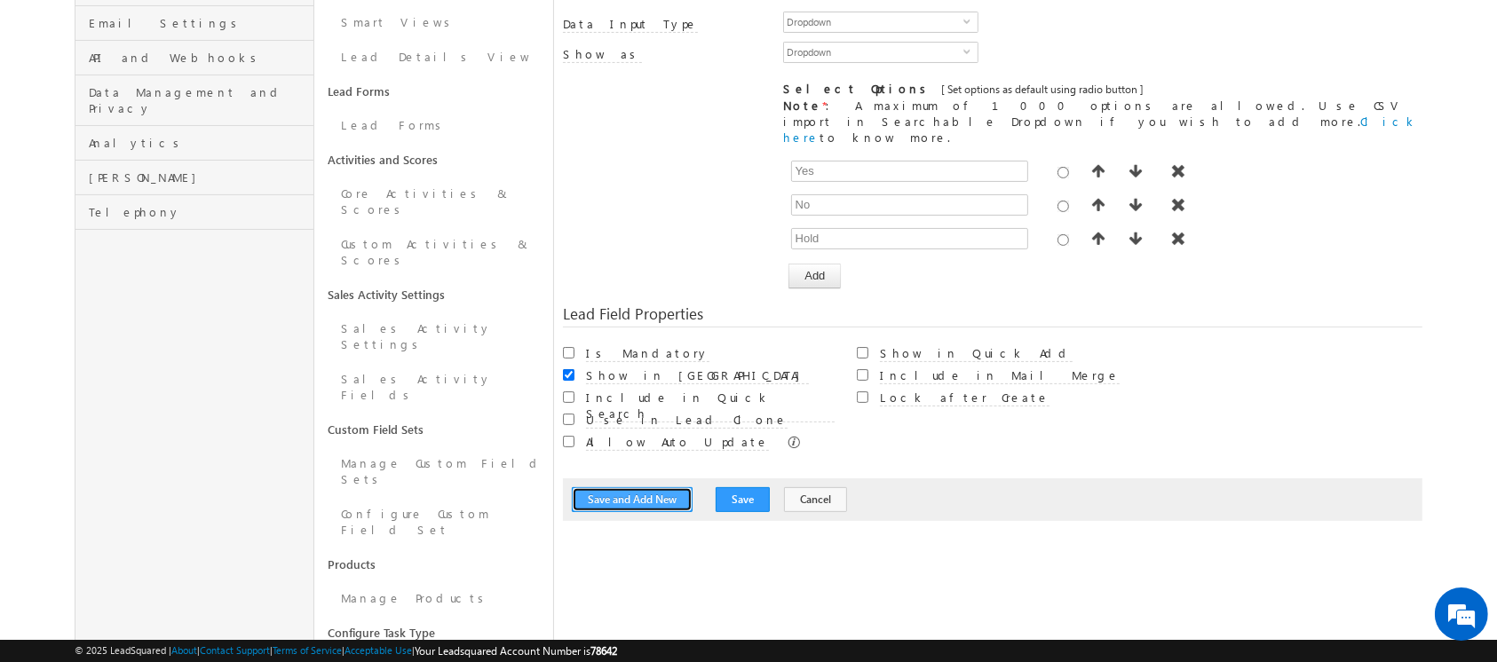
click at [644, 487] on button "Save and Add New" at bounding box center [632, 499] width 121 height 25
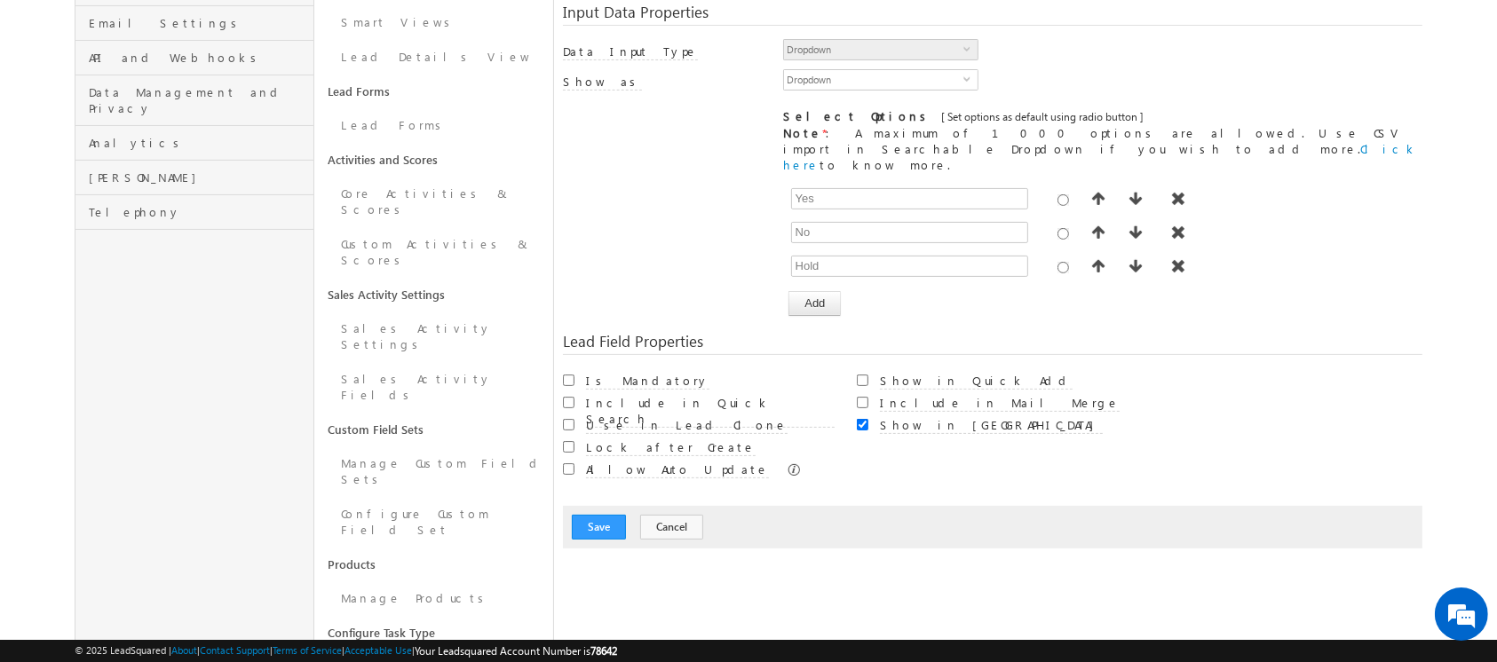
scroll to position [132, 0]
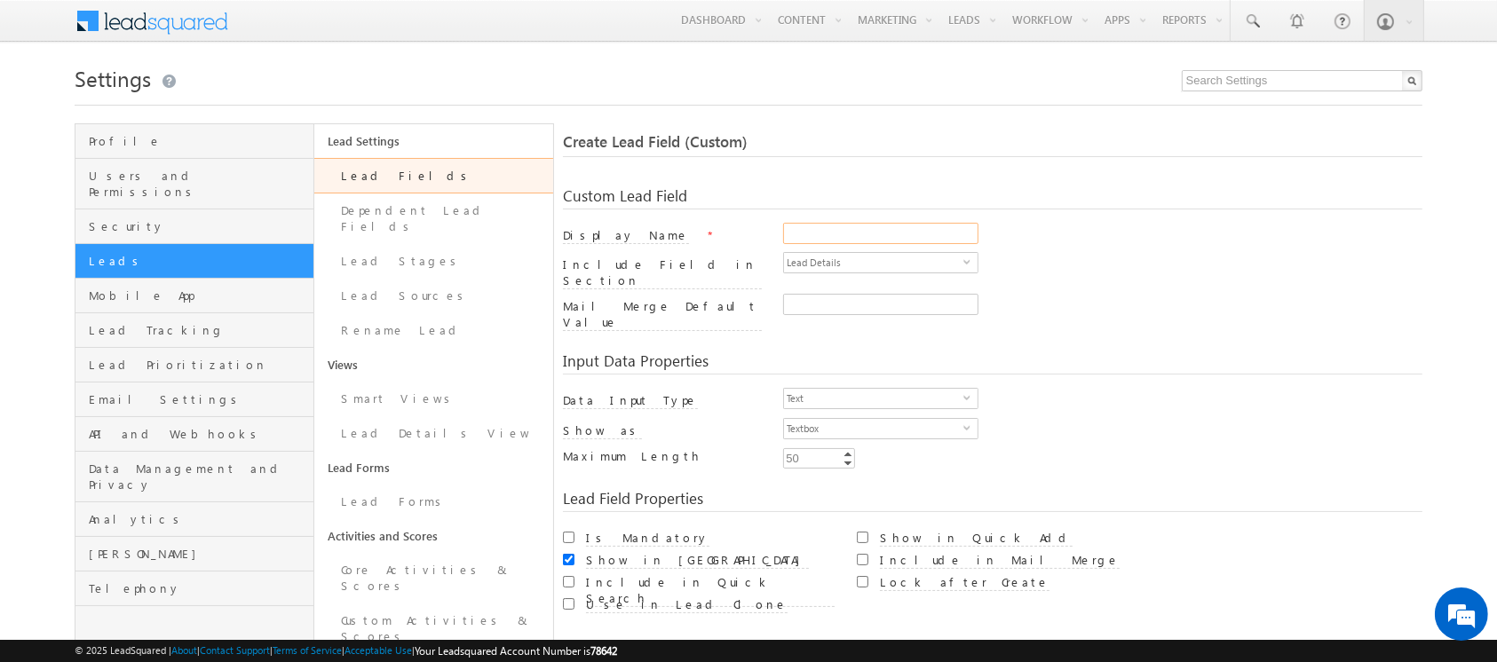
click at [847, 235] on input "Display Name" at bounding box center [880, 233] width 195 height 21
type input "Commission Credited to Secondary Owner"
click at [866, 389] on span "Text" at bounding box center [873, 399] width 179 height 20
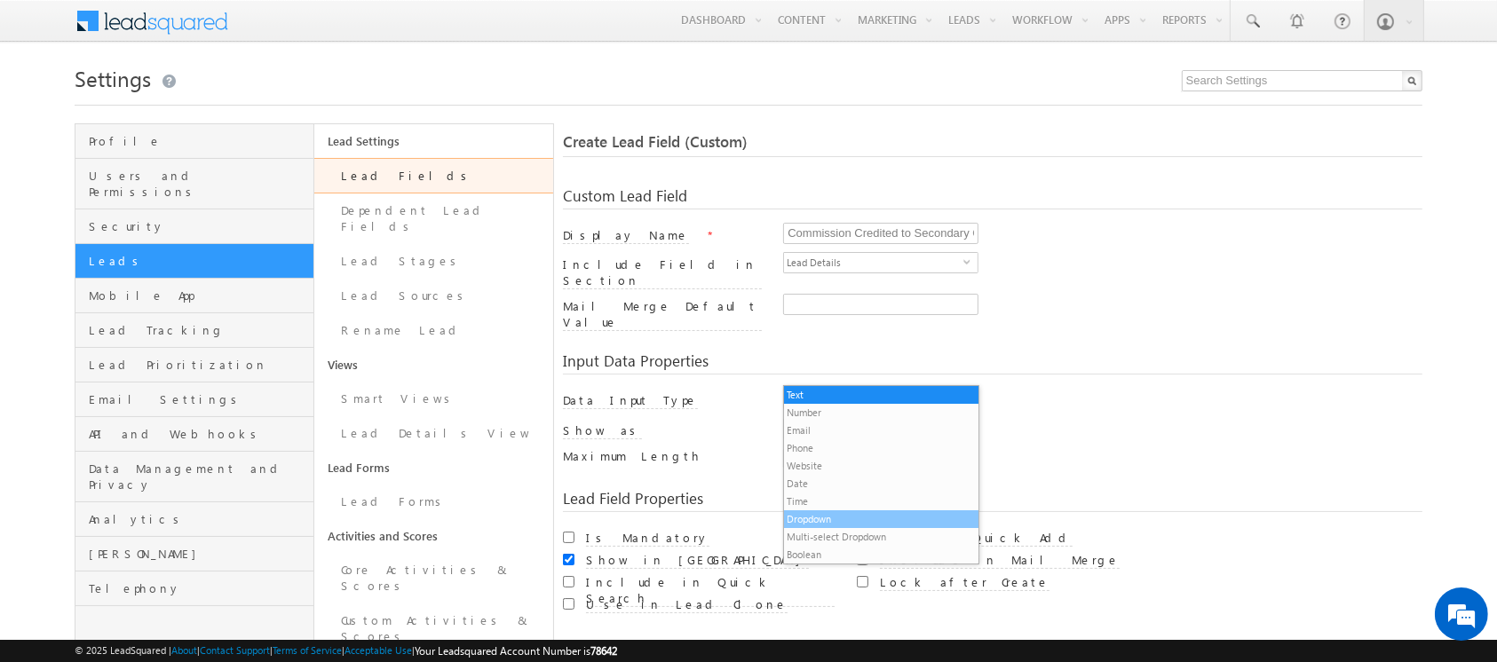
click at [854, 517] on li "Dropdown" at bounding box center [881, 519] width 194 height 18
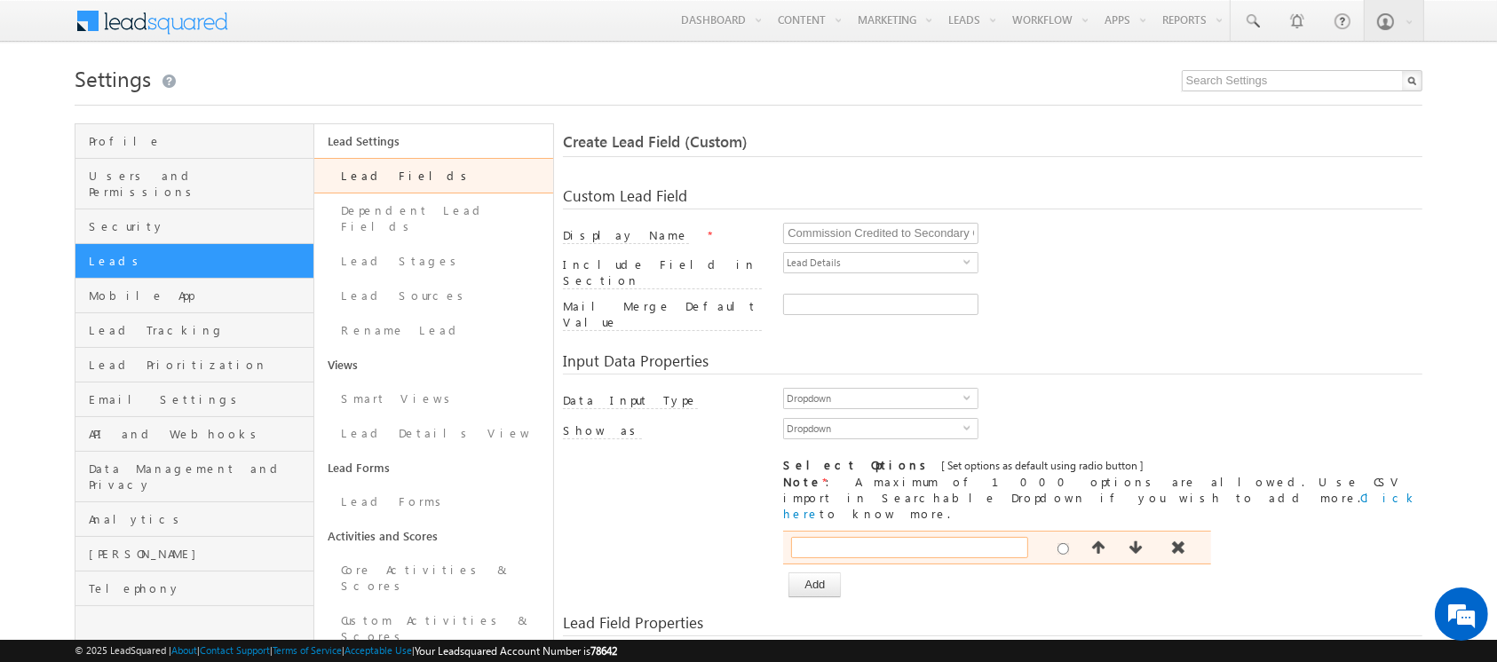
click at [818, 537] on input "text" at bounding box center [909, 547] width 237 height 21
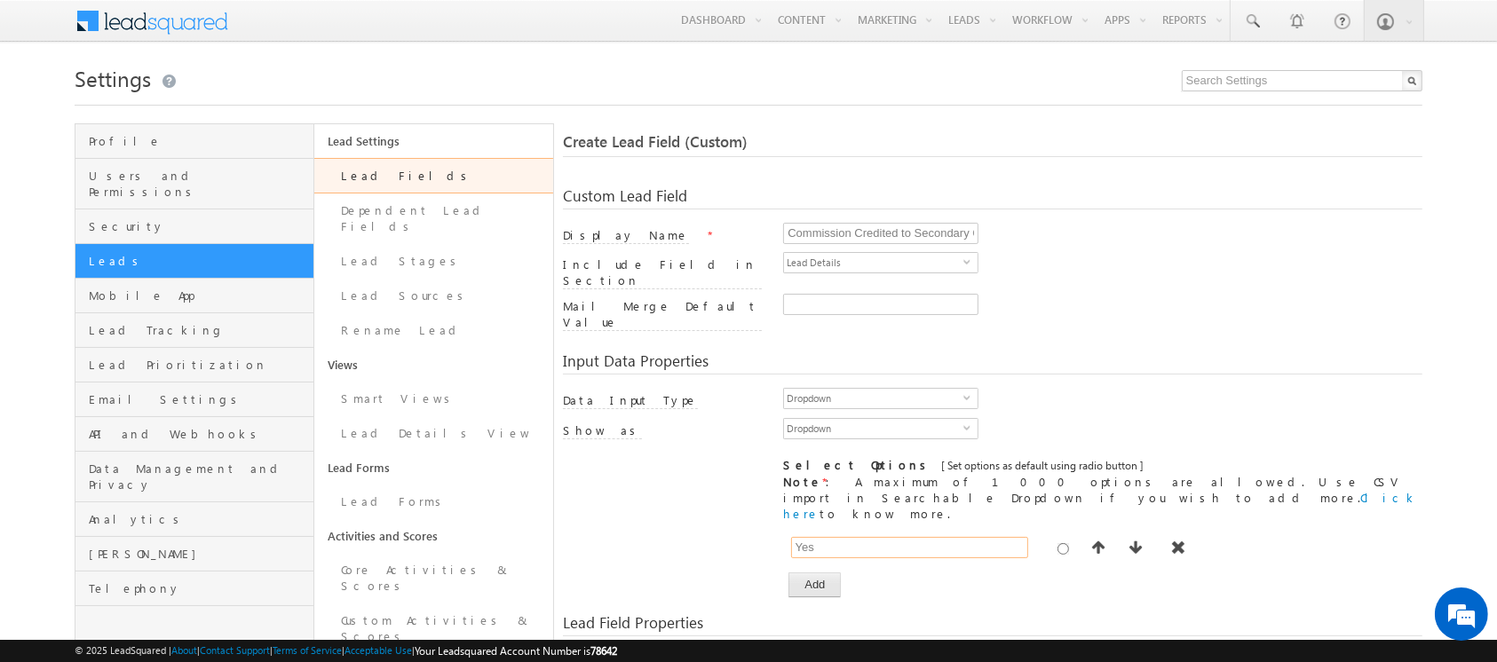
type input "Yes"
click at [826, 573] on button "Add" at bounding box center [814, 585] width 52 height 25
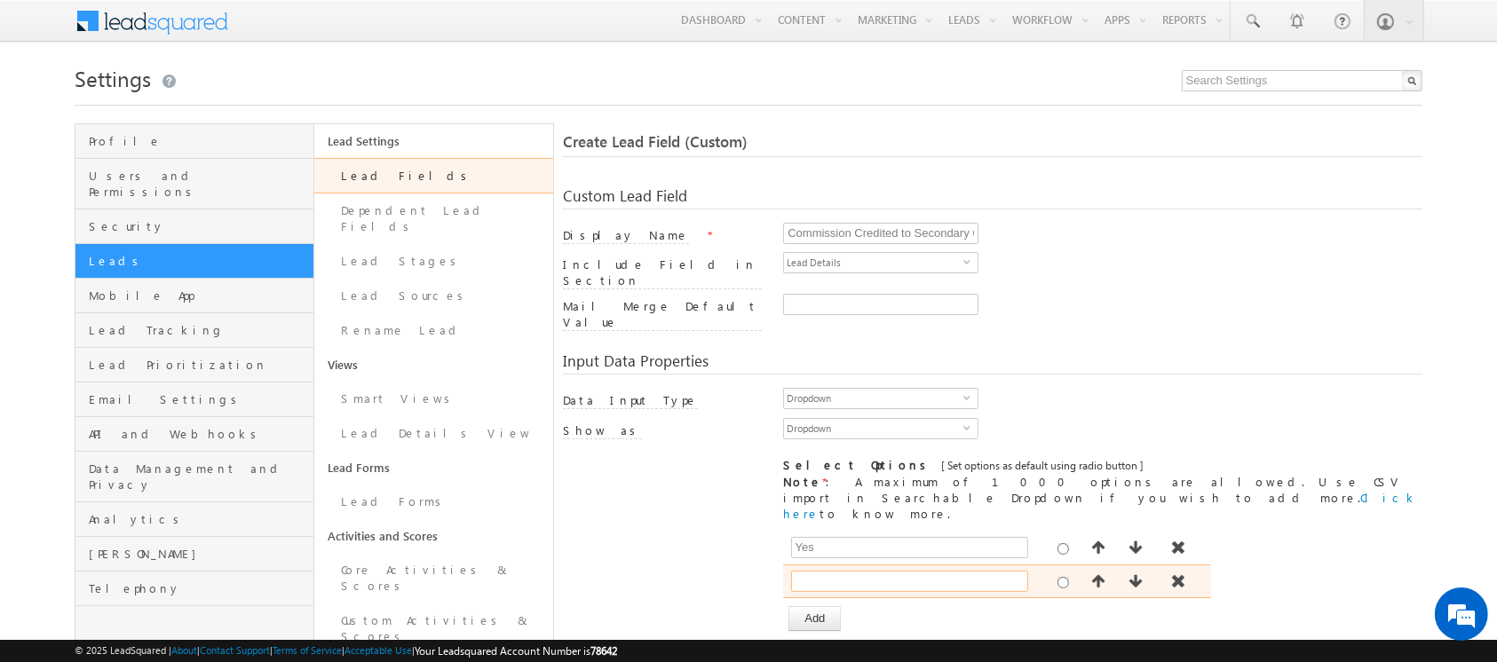
click at [831, 571] on input "text" at bounding box center [909, 581] width 237 height 21
type input "No"
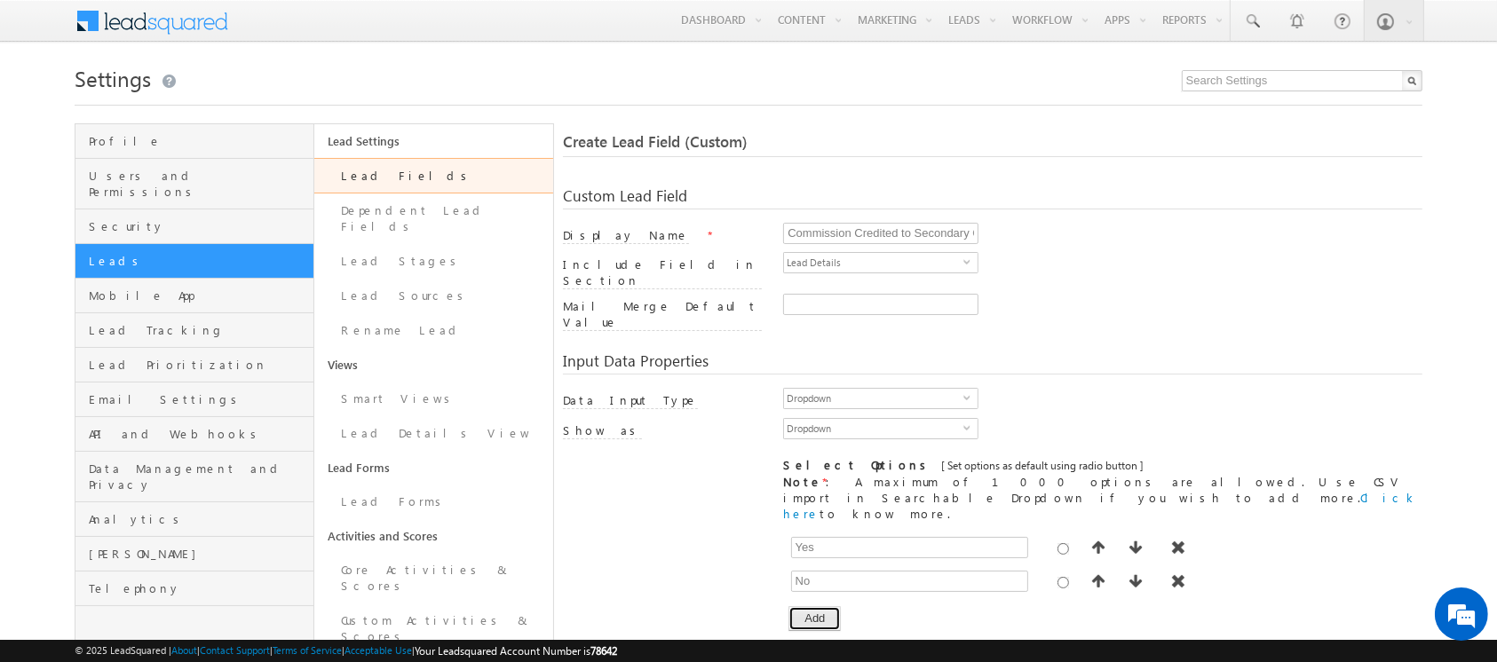
click at [826, 606] on button "Add" at bounding box center [814, 618] width 52 height 25
click at [821, 605] on input "text" at bounding box center [909, 615] width 237 height 21
type input "J"
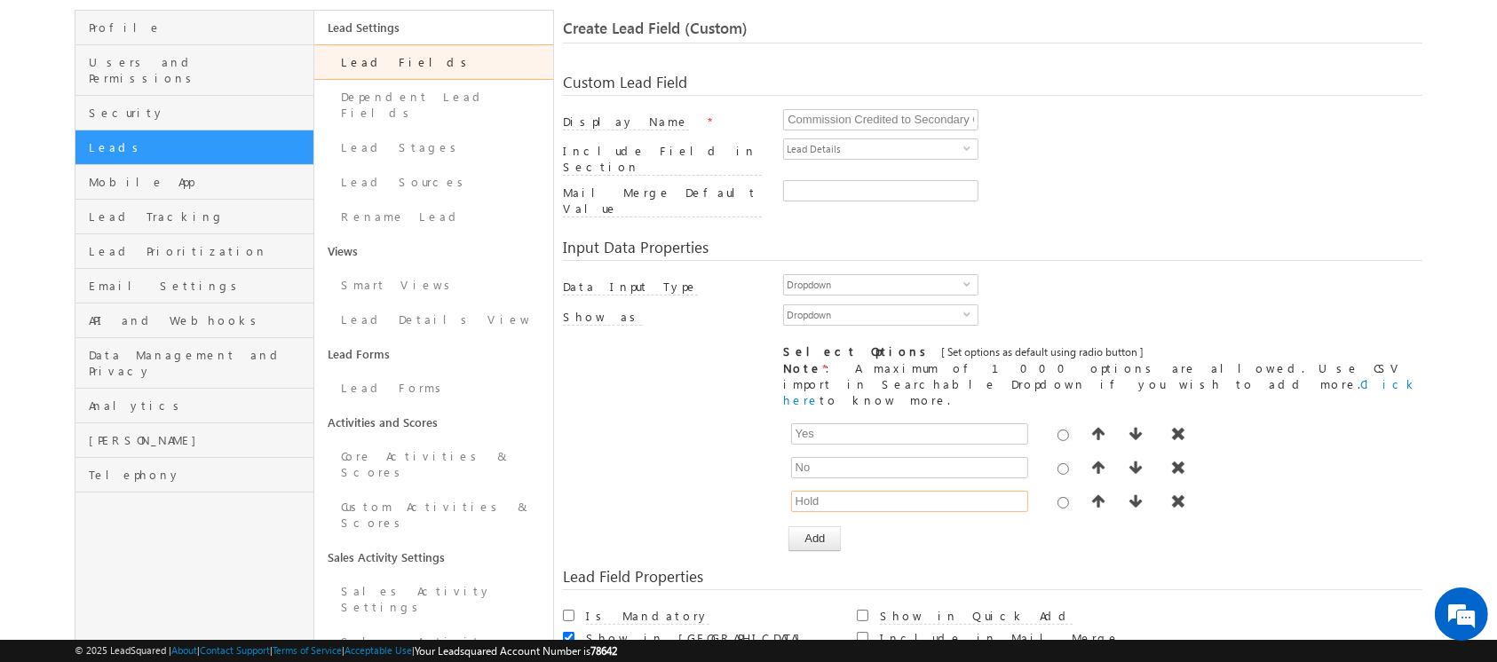
type input "Hold"
click at [712, 497] on div "[ Provide atleast one option to proceed further. ] Show Value as Text Get Optio…" at bounding box center [992, 484] width 858 height 134
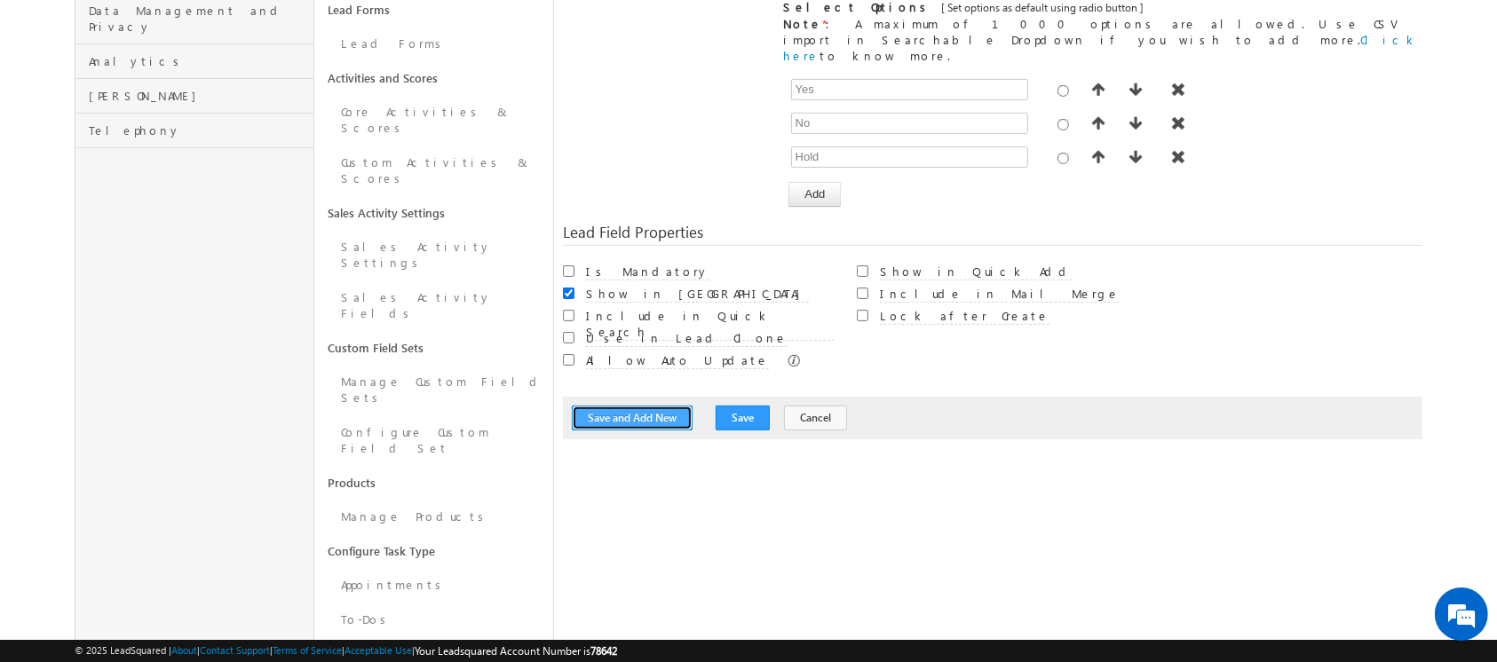
click at [643, 406] on button "Save and Add New" at bounding box center [632, 418] width 121 height 25
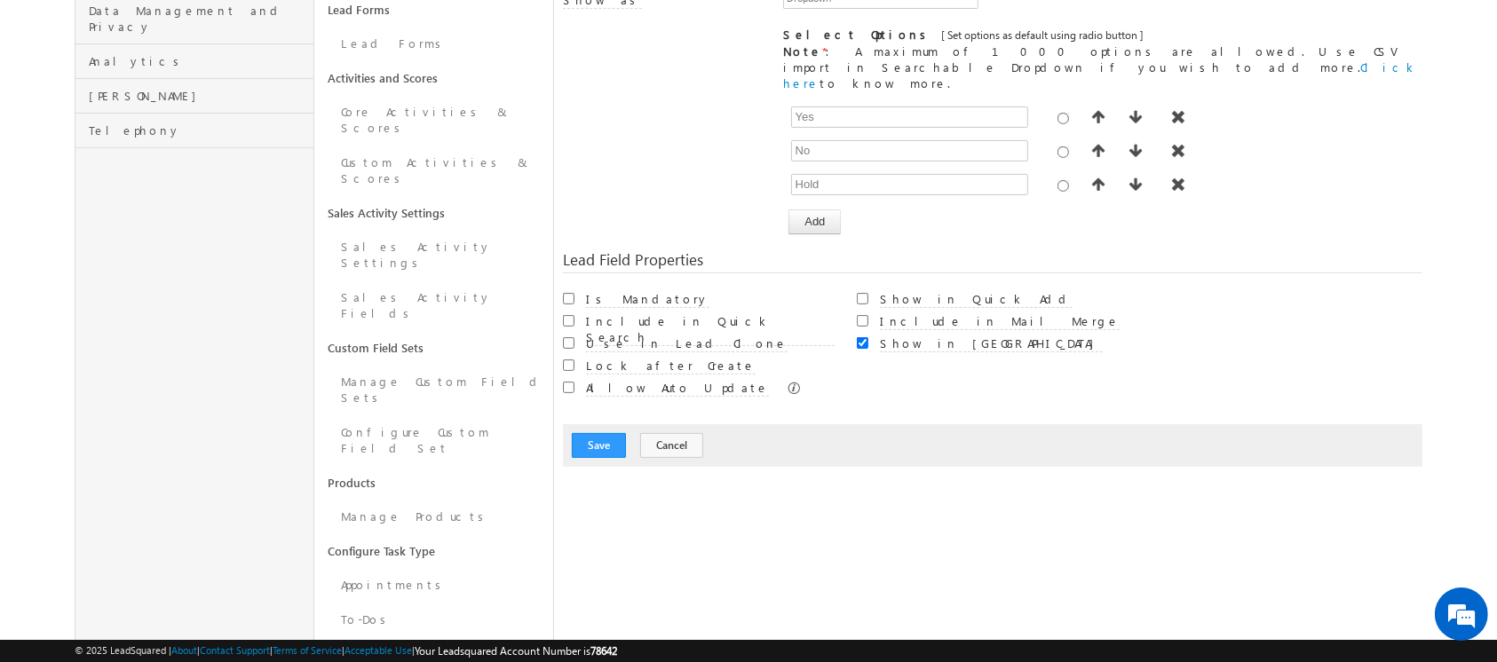
scroll to position [132, 0]
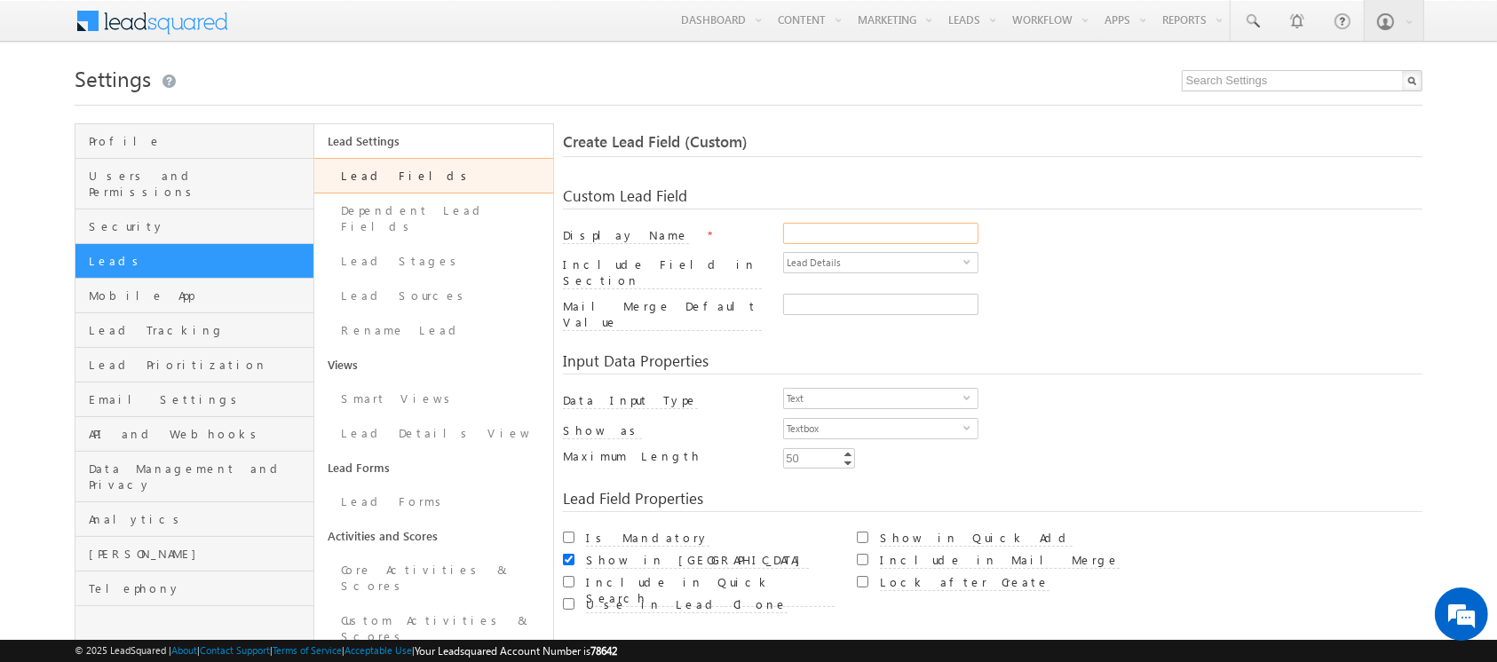
click at [814, 238] on input "Display Name" at bounding box center [880, 233] width 195 height 21
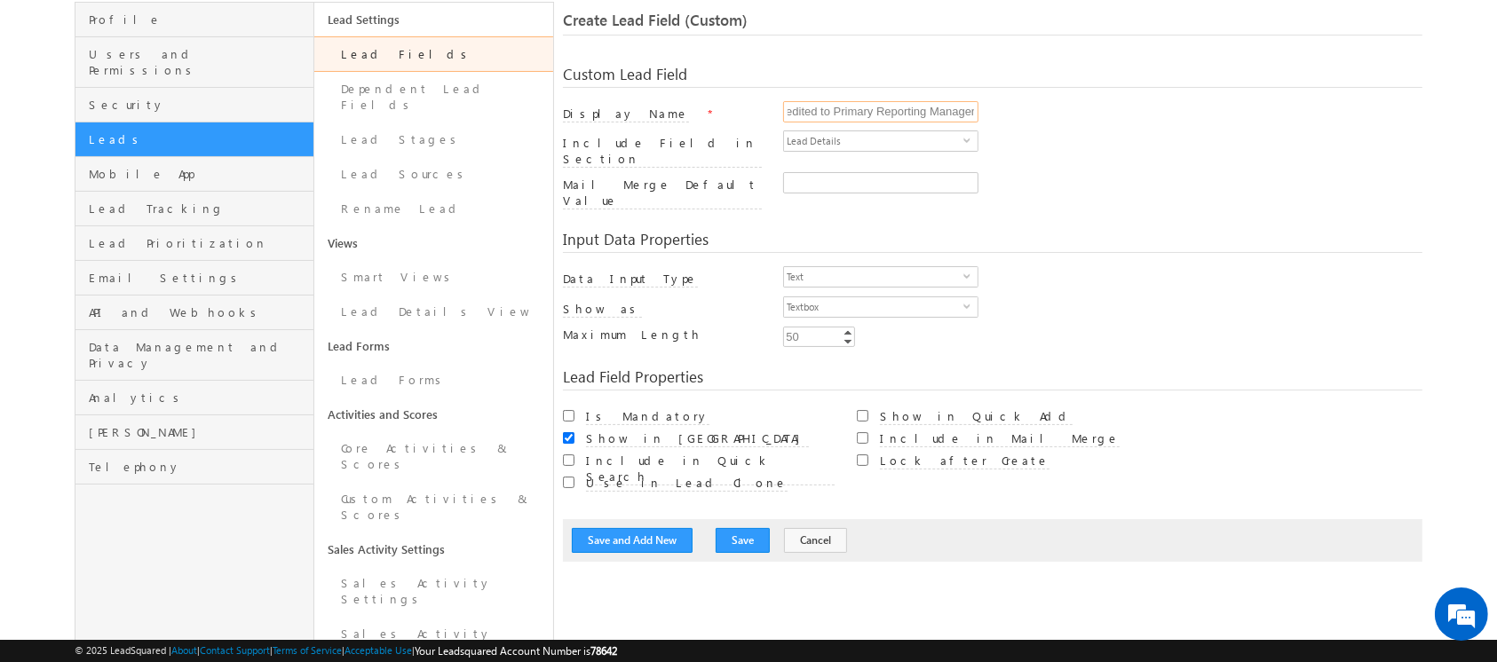
scroll to position [136, 0]
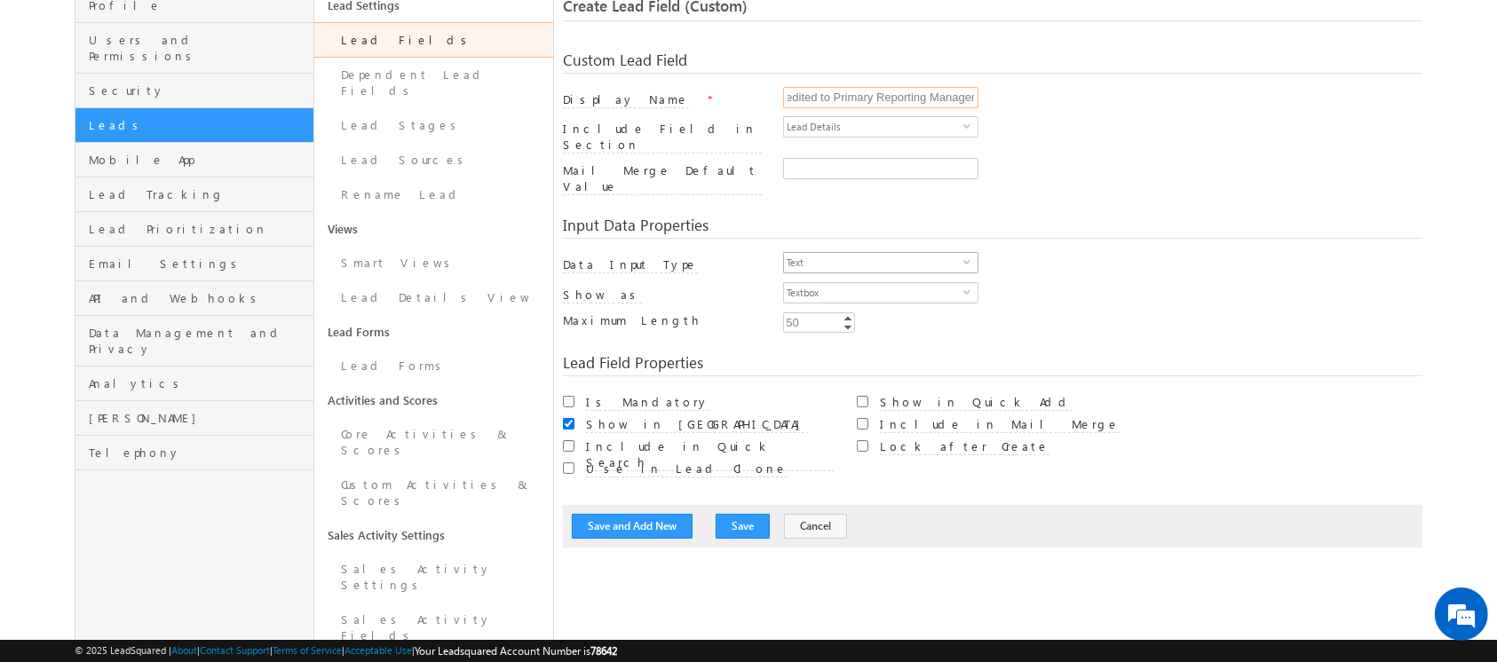
type input "Commission Credited to Primary Reporting Manager"
click at [824, 253] on span "Text" at bounding box center [873, 263] width 179 height 20
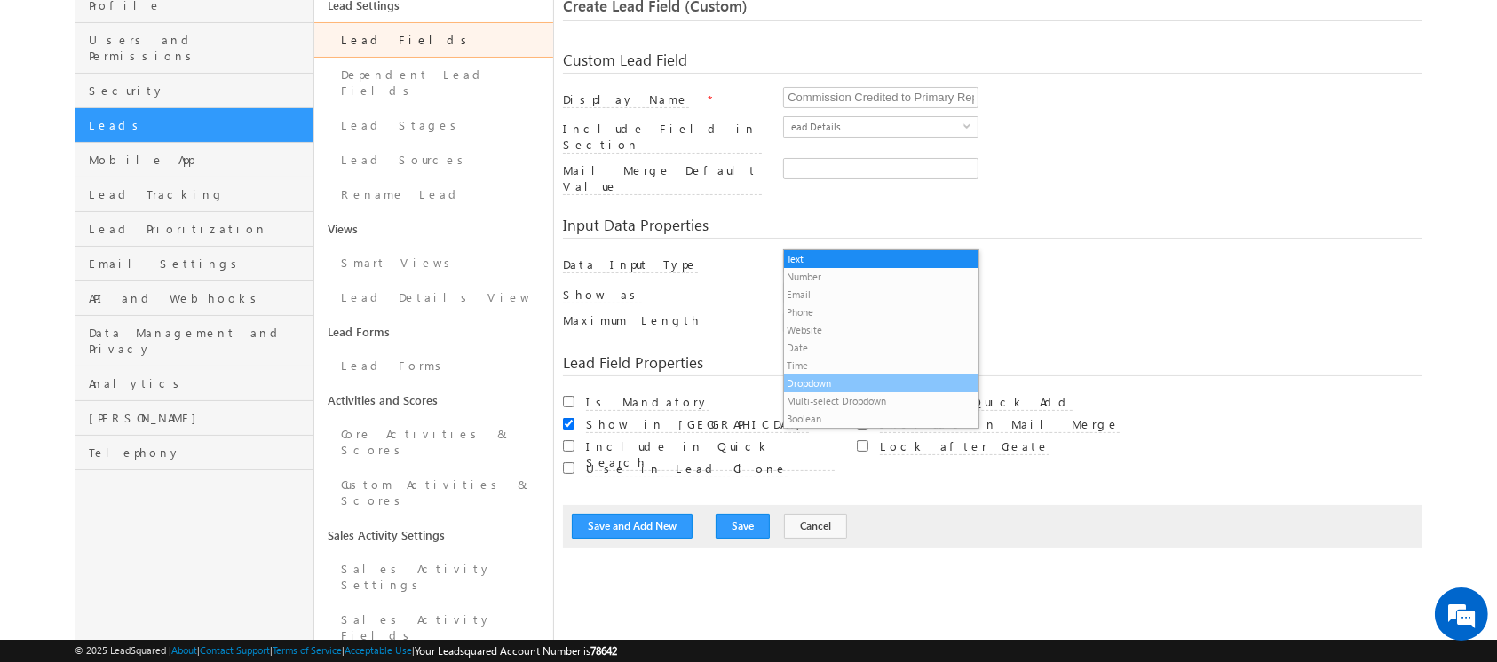
click at [827, 382] on li "Dropdown" at bounding box center [881, 384] width 194 height 18
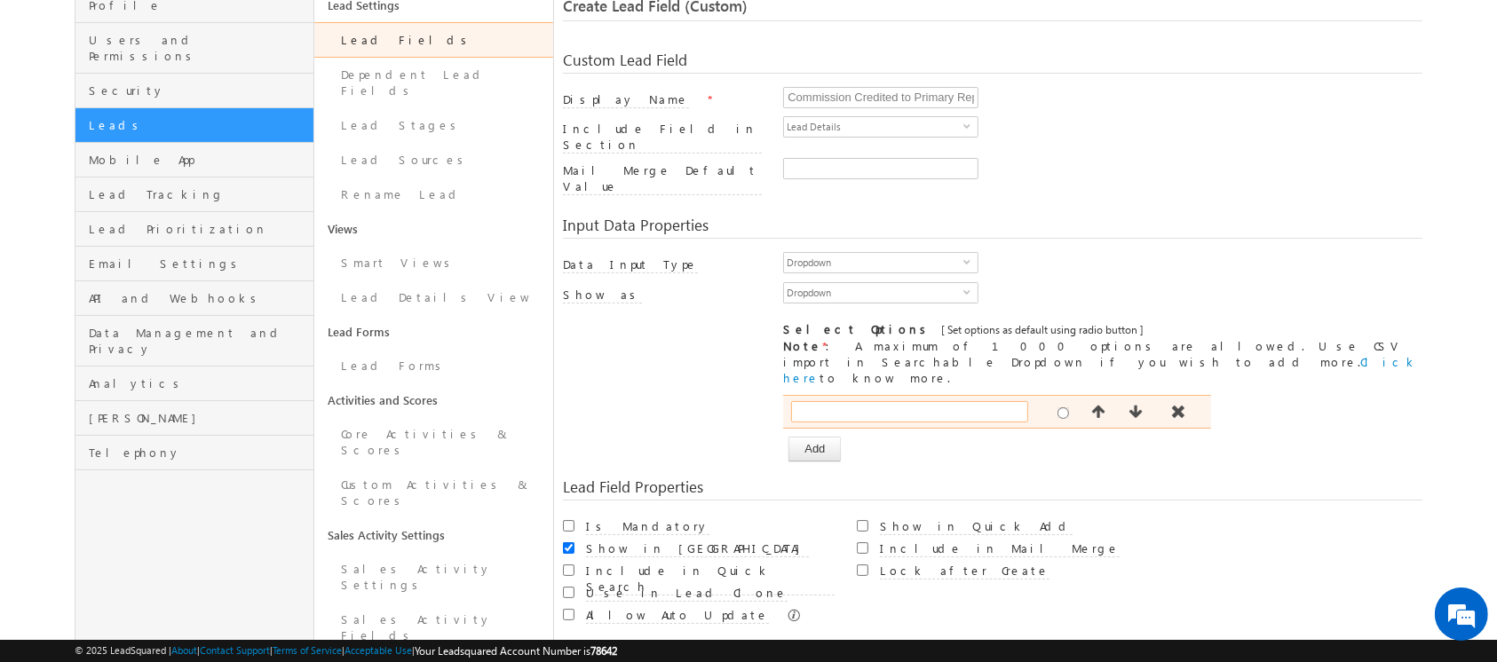
click at [852, 401] on input "text" at bounding box center [909, 411] width 237 height 21
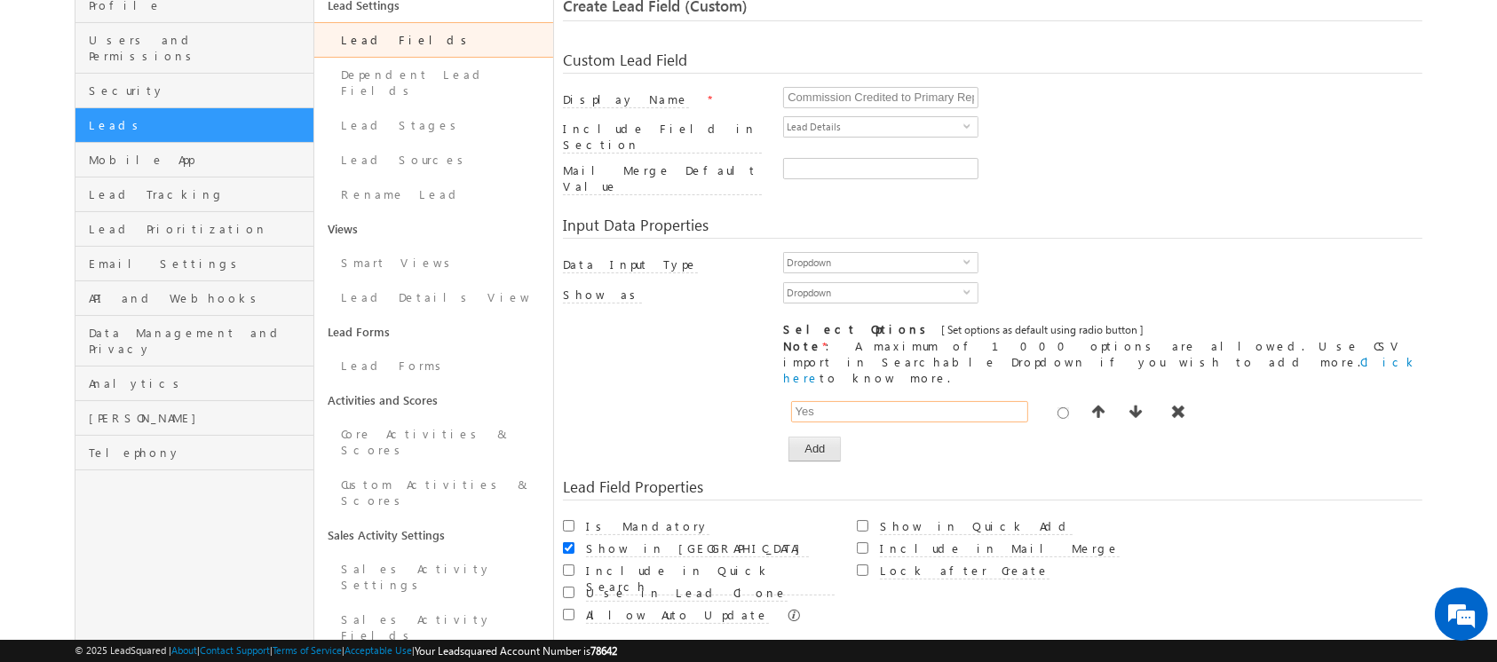
type input "Yes"
click at [802, 437] on button "Add" at bounding box center [814, 449] width 52 height 25
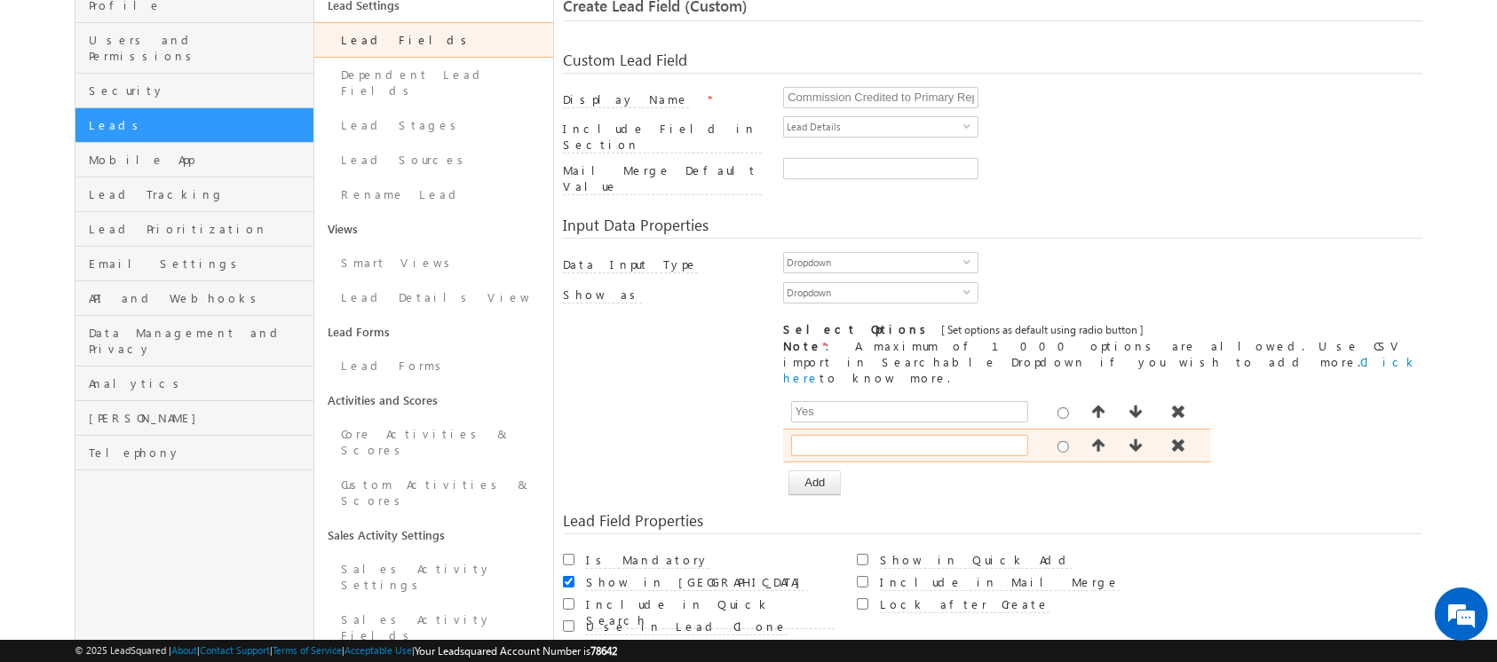
click at [824, 435] on input "text" at bounding box center [909, 445] width 237 height 21
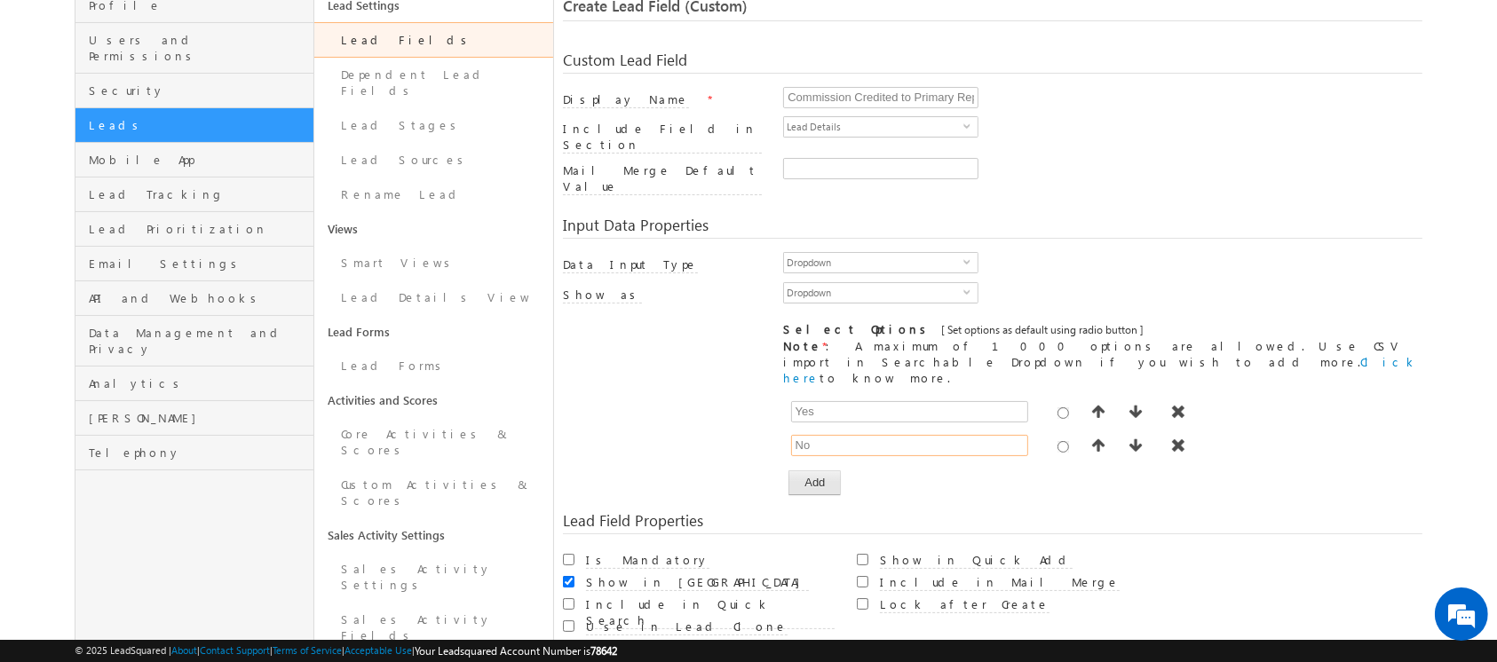
type input "No"
click at [810, 470] on button "Add" at bounding box center [814, 482] width 52 height 25
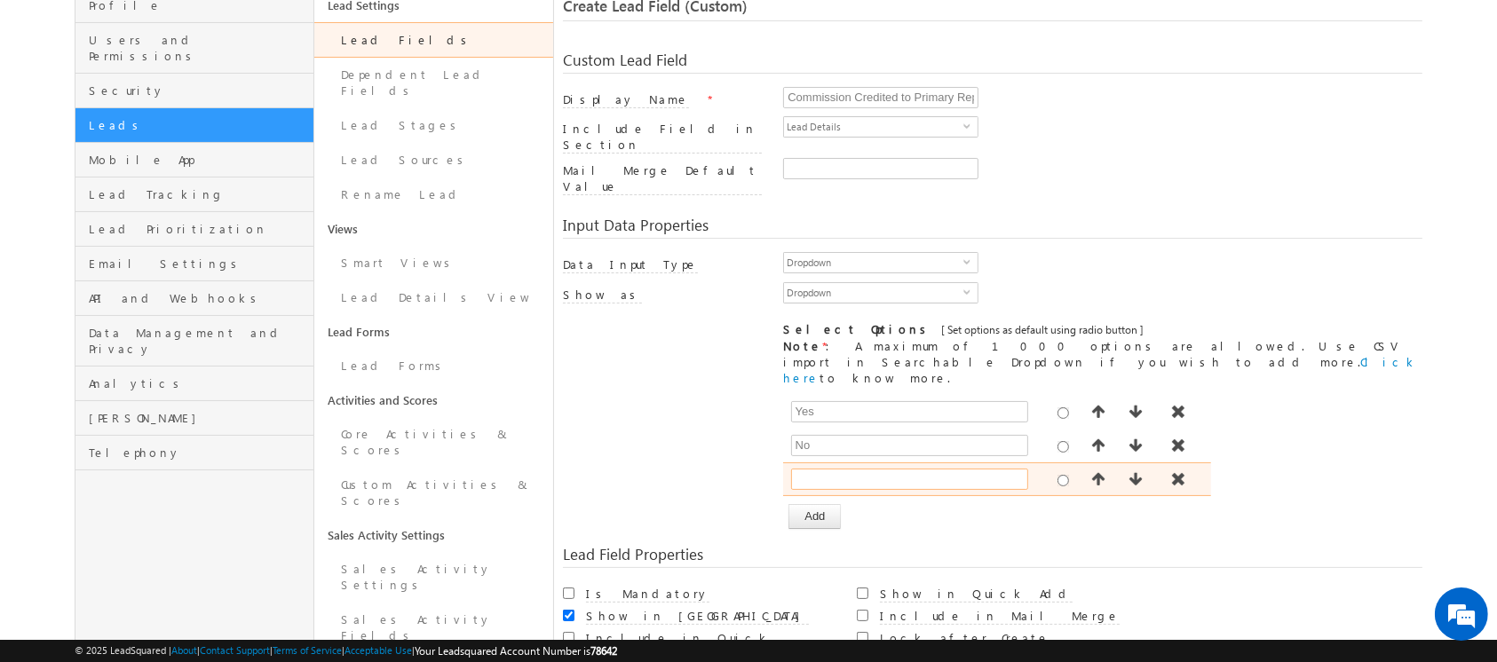
click at [826, 469] on input "text" at bounding box center [909, 479] width 237 height 21
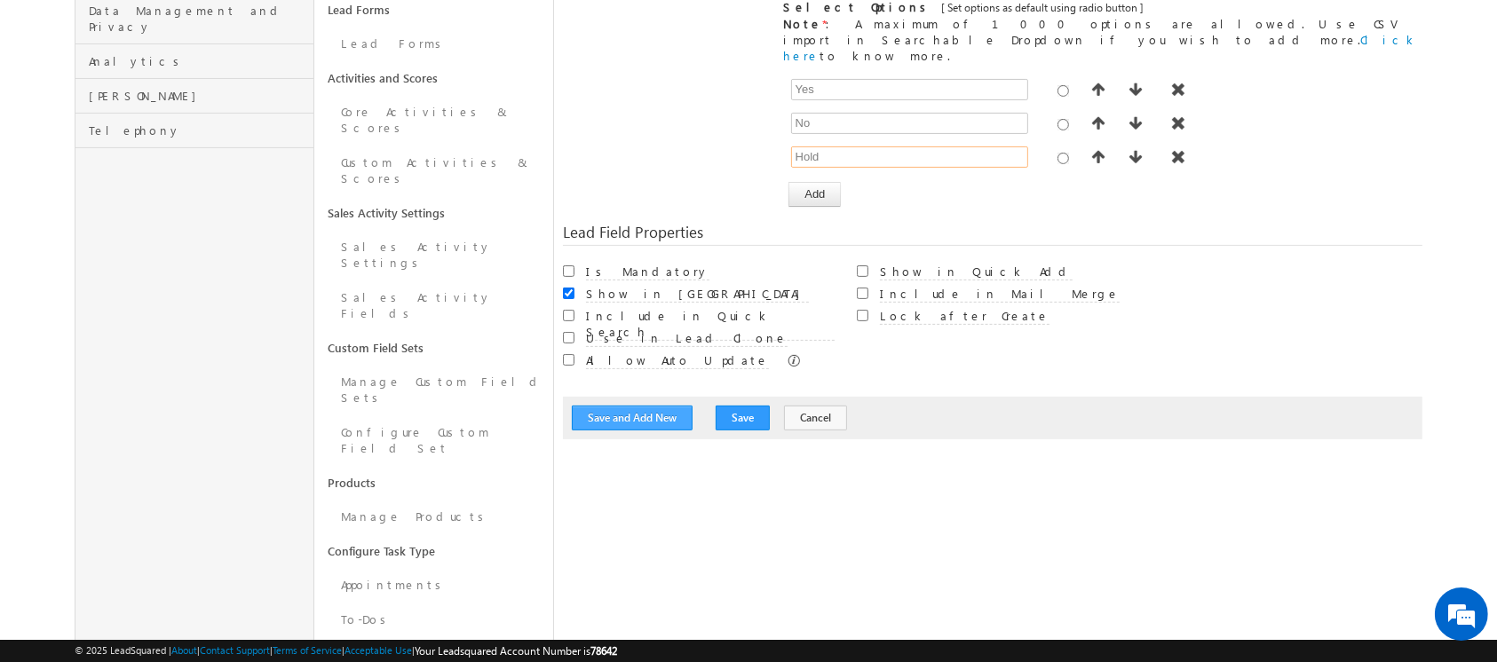
type input "Hold"
click at [649, 406] on button "Save and Add New" at bounding box center [632, 418] width 121 height 25
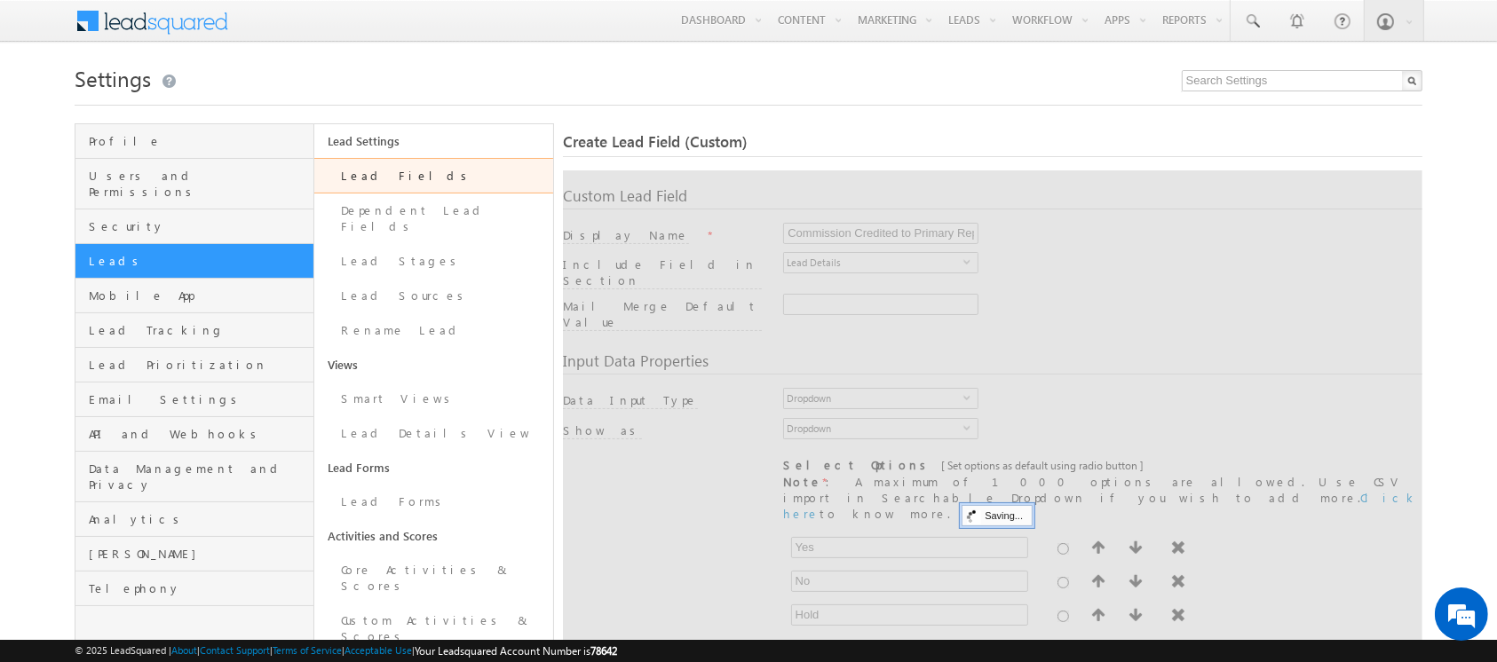
scroll to position [132, 0]
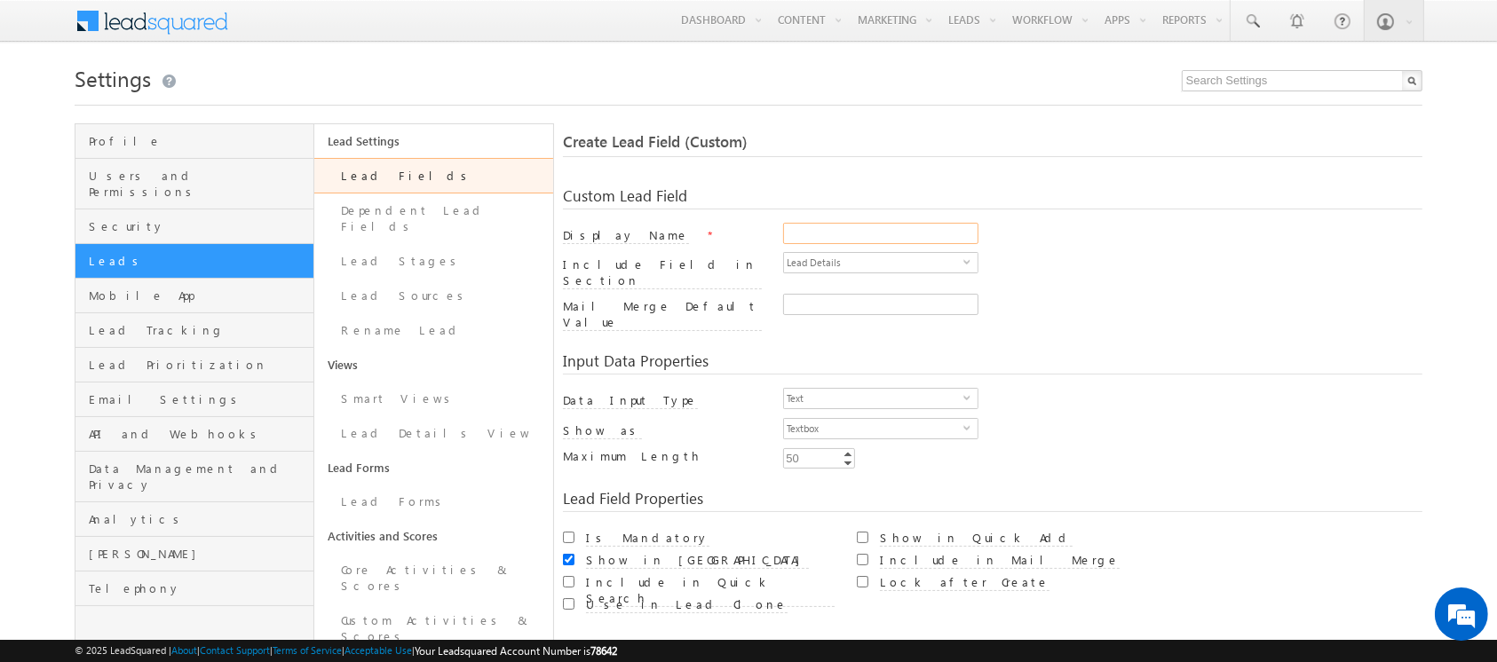
click at [812, 231] on input "Display Name" at bounding box center [880, 233] width 195 height 21
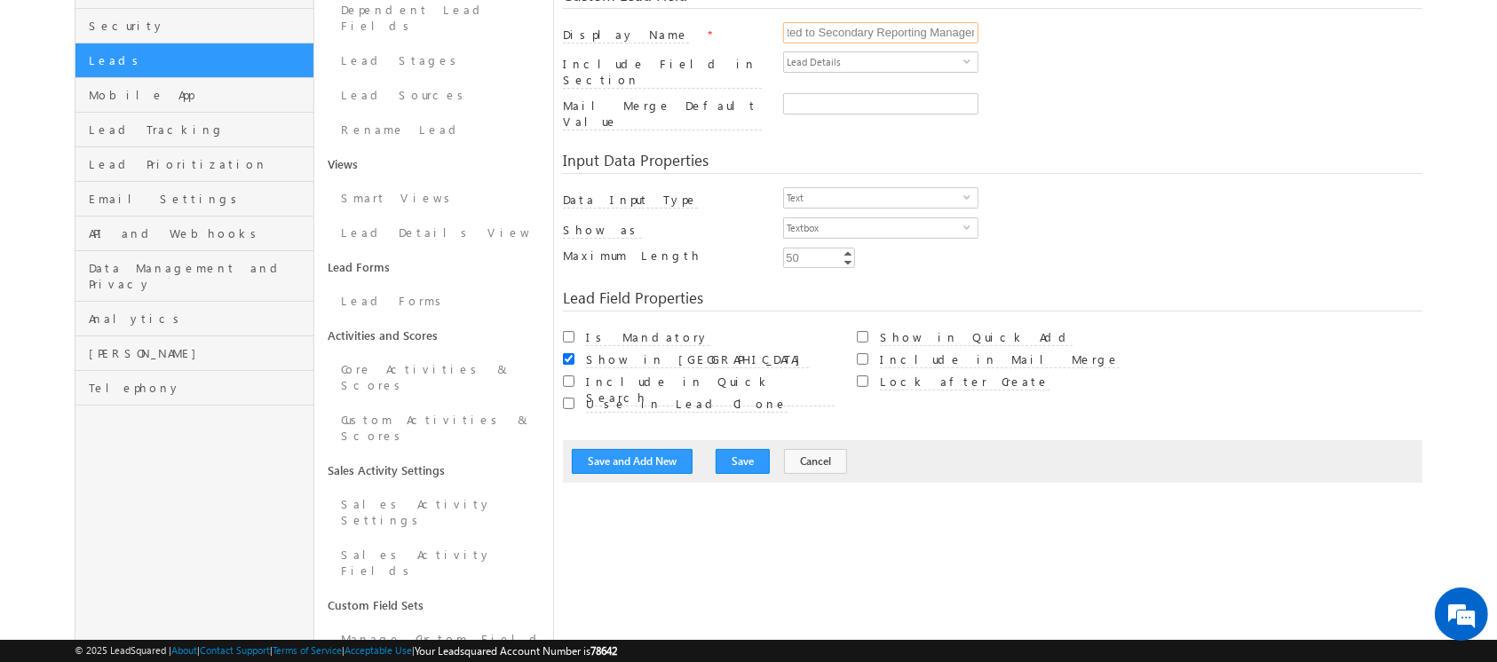
scroll to position [203, 0]
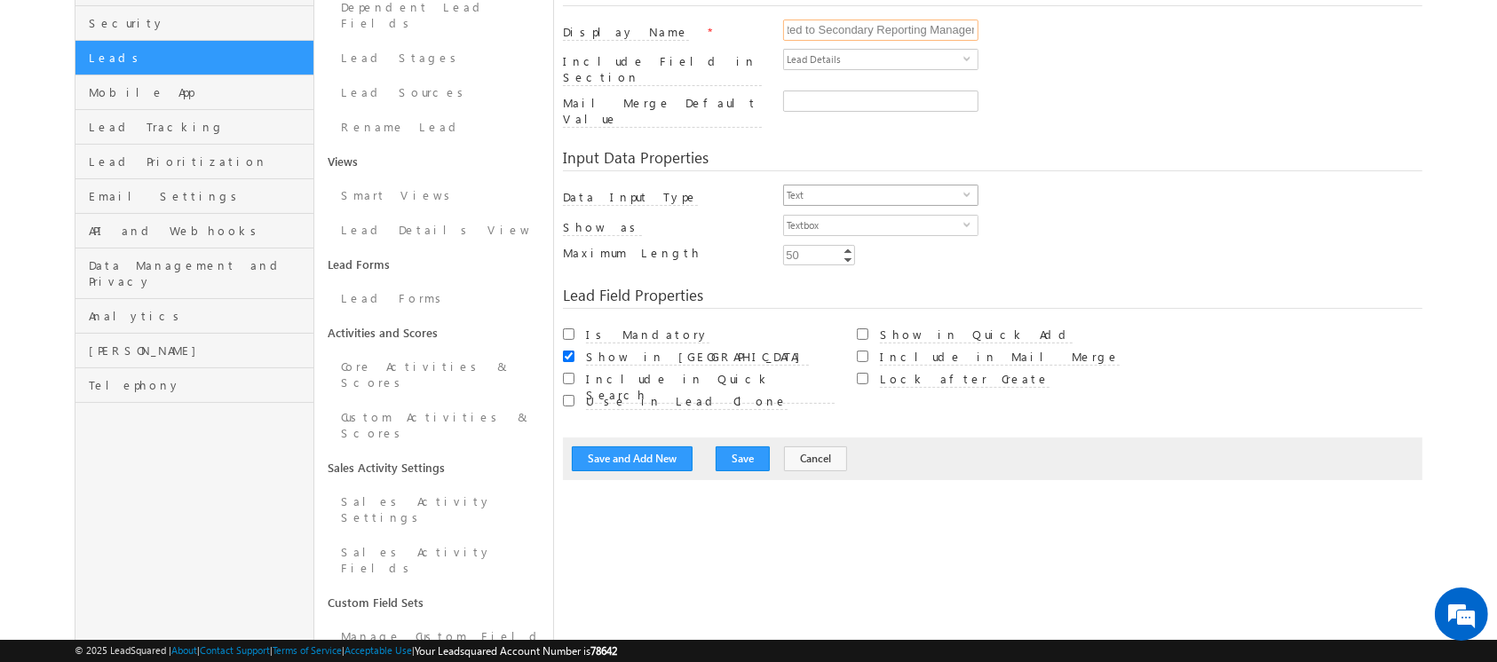
type input "Commission Credited to Secondary Reporting Manager"
click at [826, 186] on span "Text" at bounding box center [873, 196] width 179 height 20
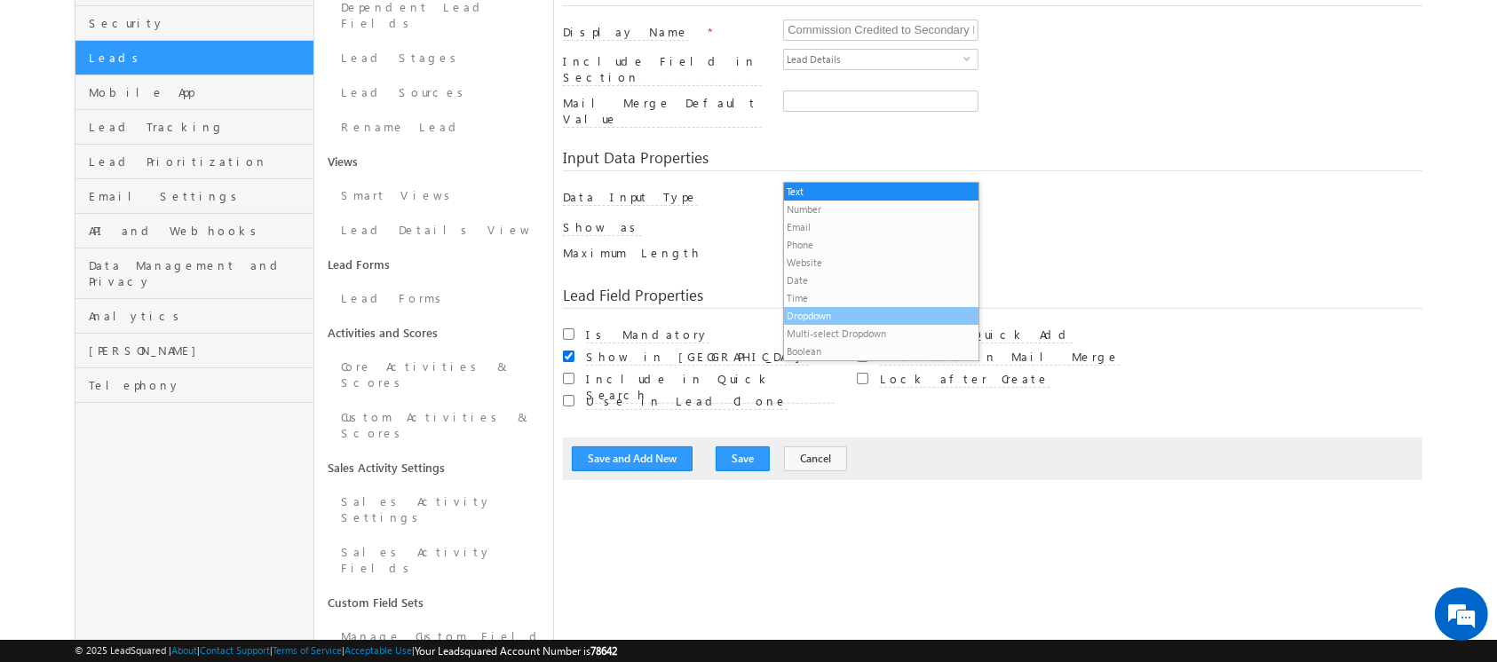
click at [839, 316] on li "Dropdown" at bounding box center [881, 316] width 194 height 18
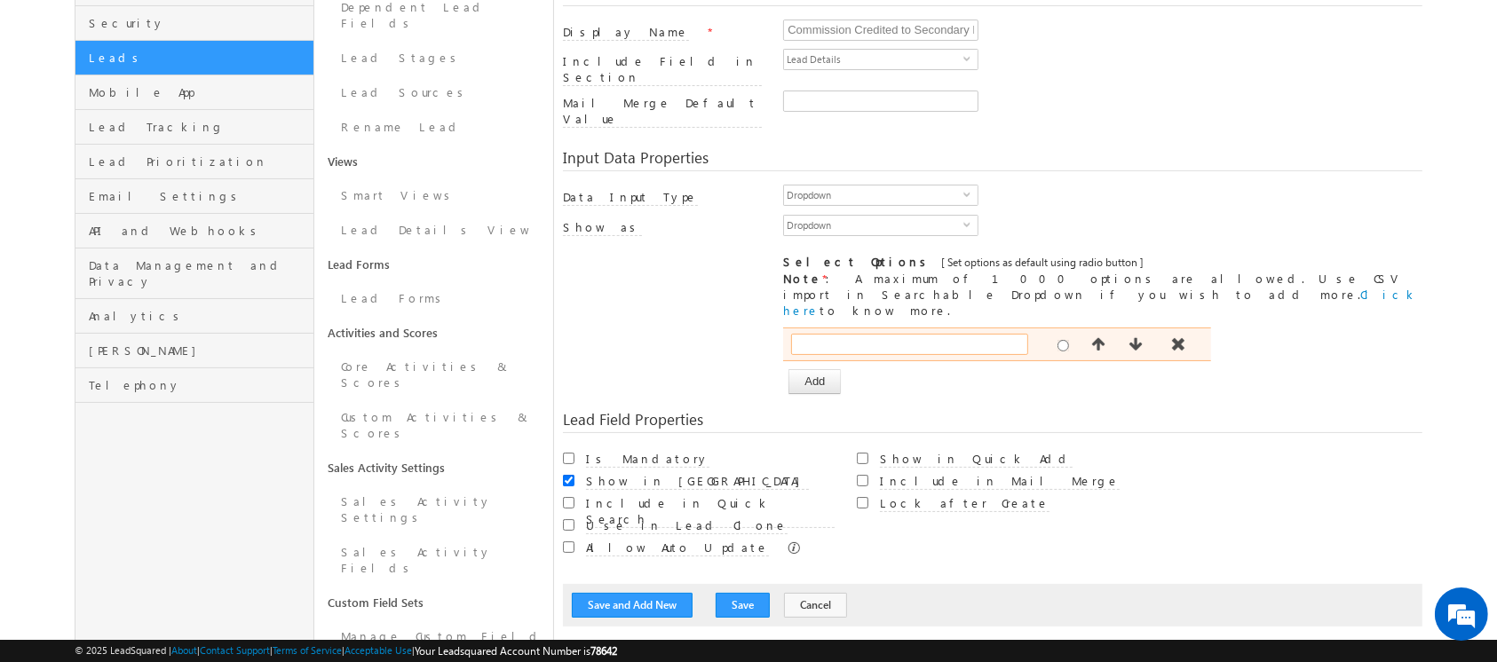
click at [826, 334] on input "text" at bounding box center [909, 344] width 237 height 21
type input "Yes"
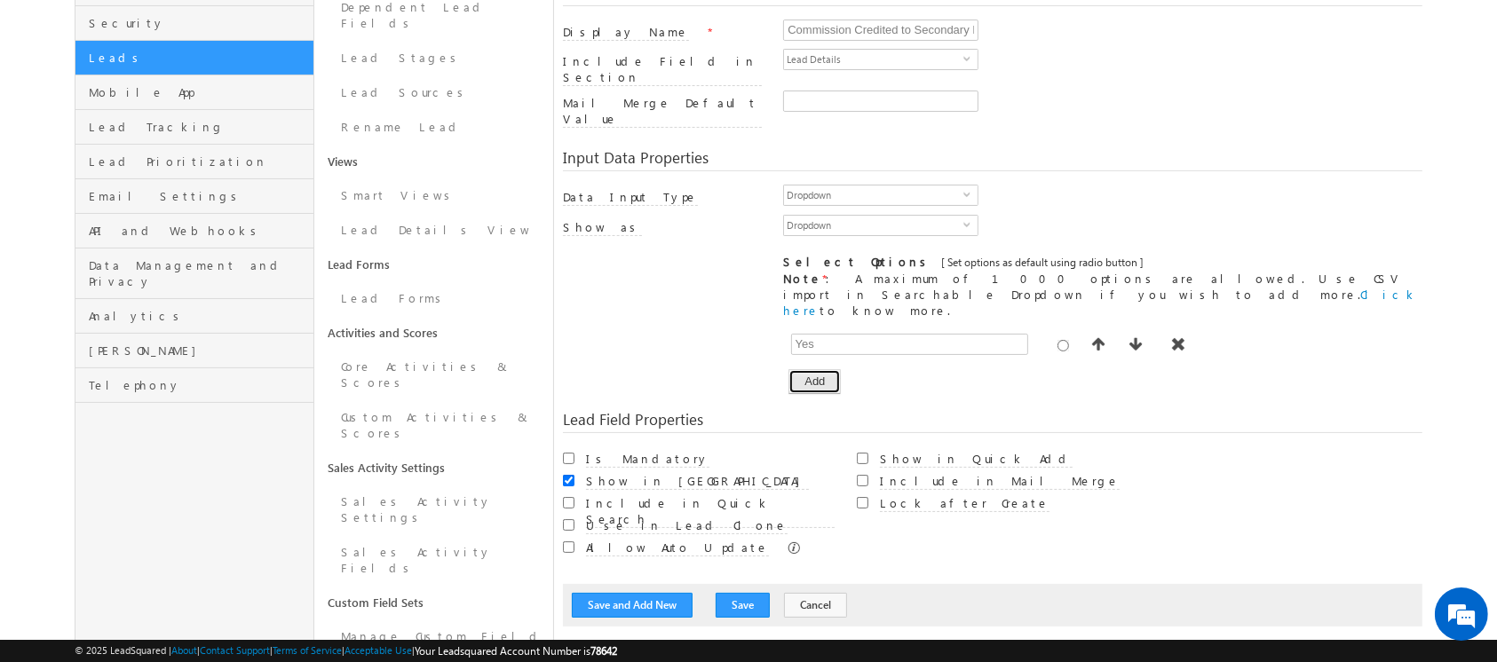
click at [827, 369] on button "Add" at bounding box center [814, 381] width 52 height 25
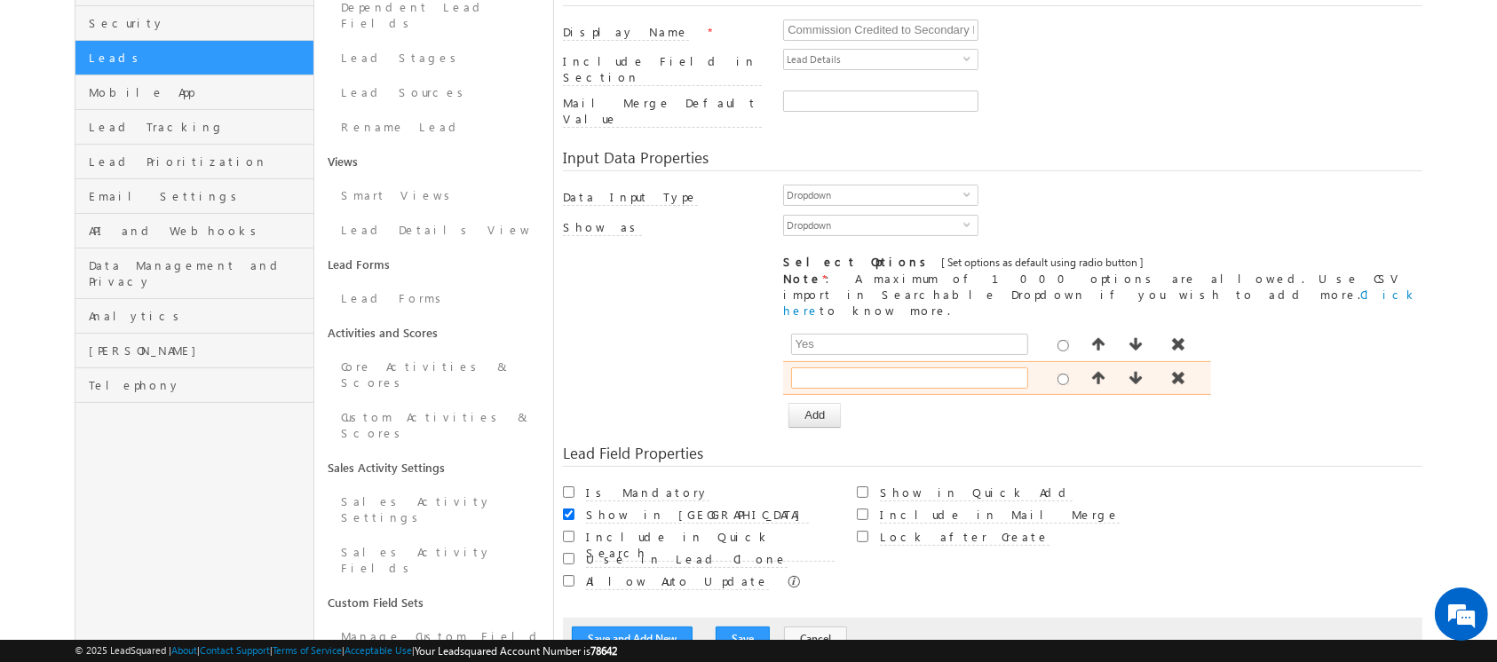
click at [866, 368] on input "text" at bounding box center [909, 378] width 237 height 21
type input "No"
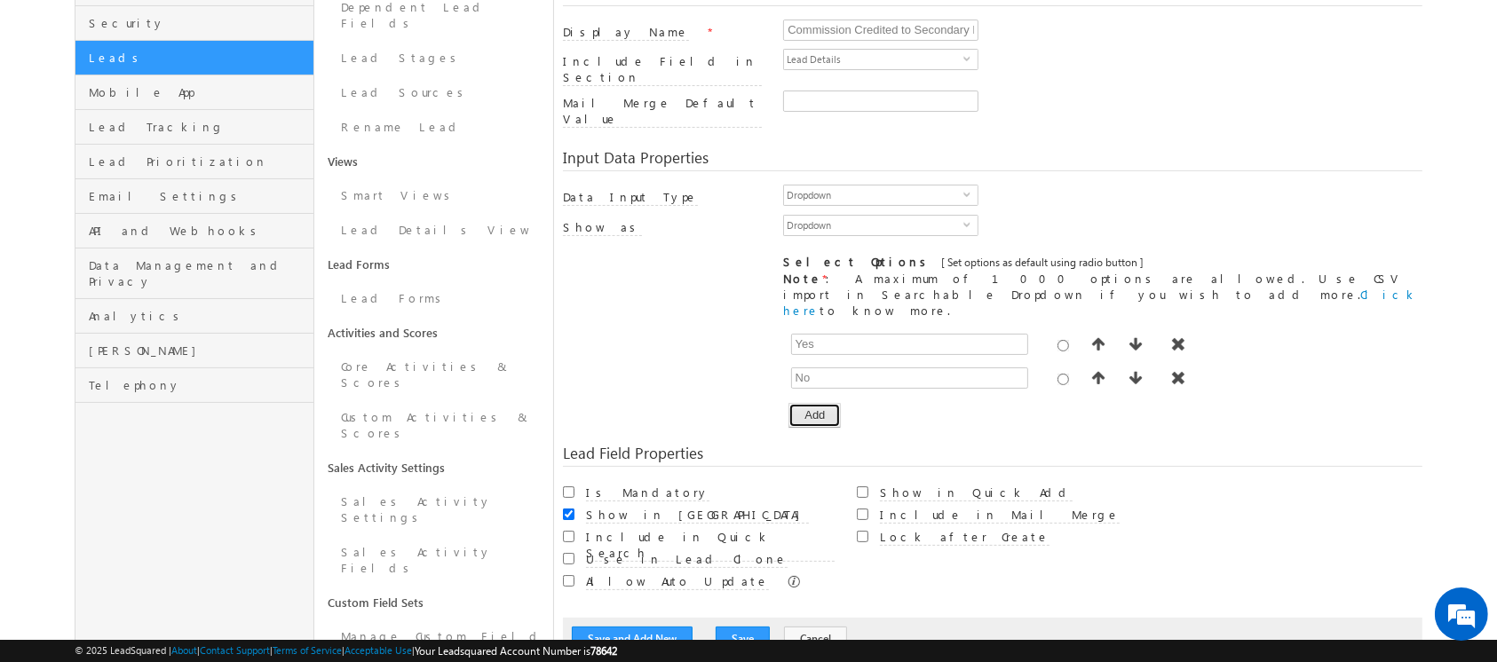
click at [830, 403] on button "Add" at bounding box center [814, 415] width 52 height 25
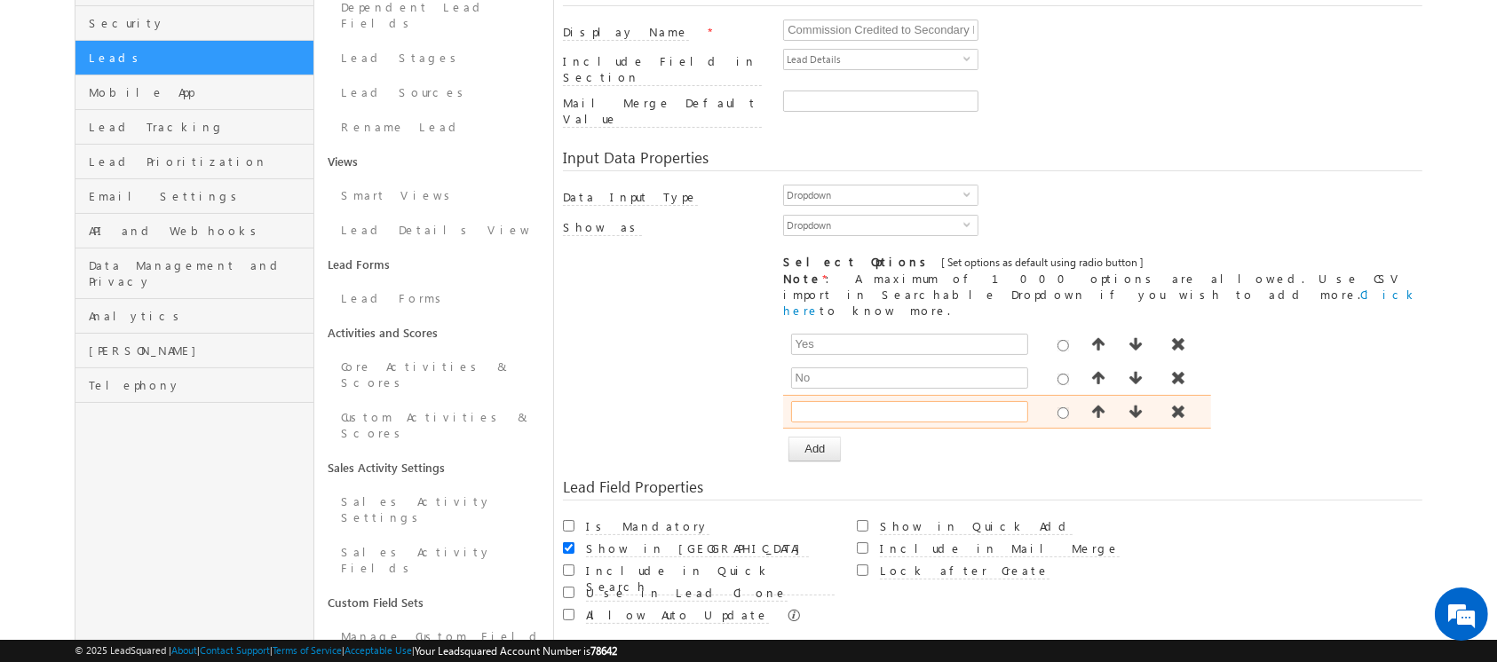
click at [846, 401] on input "text" at bounding box center [909, 411] width 237 height 21
type input "Hold"
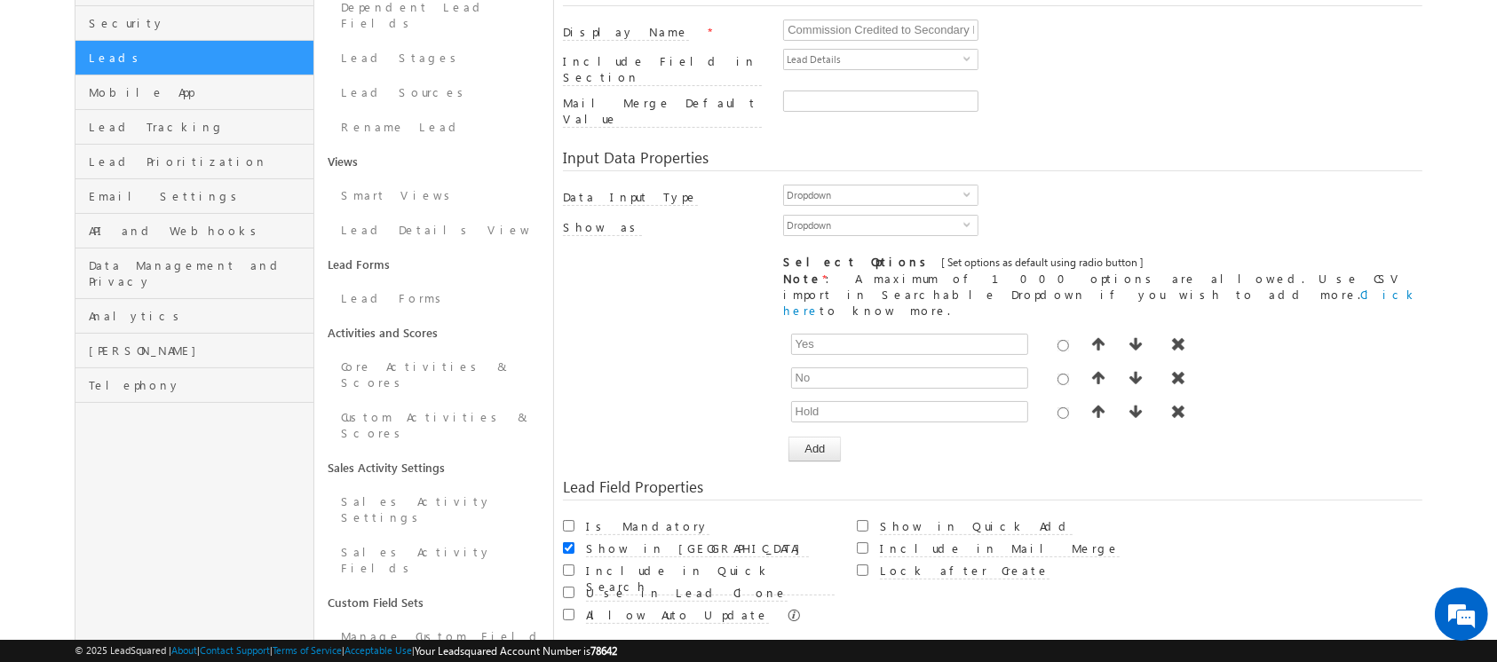
click at [708, 397] on div "[ Provide atleast one option to proceed further. ] Show Value as Text Get Optio…" at bounding box center [992, 395] width 858 height 134
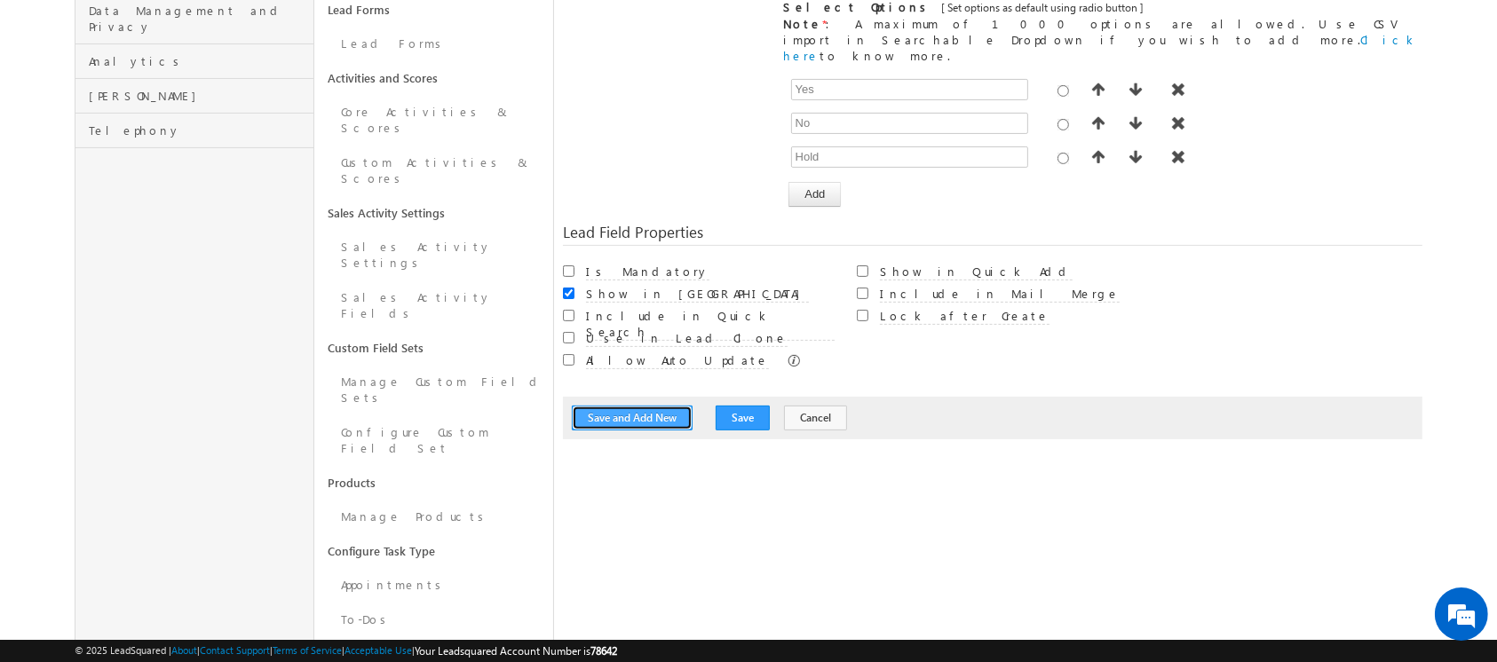
click at [639, 406] on button "Save and Add New" at bounding box center [632, 418] width 121 height 25
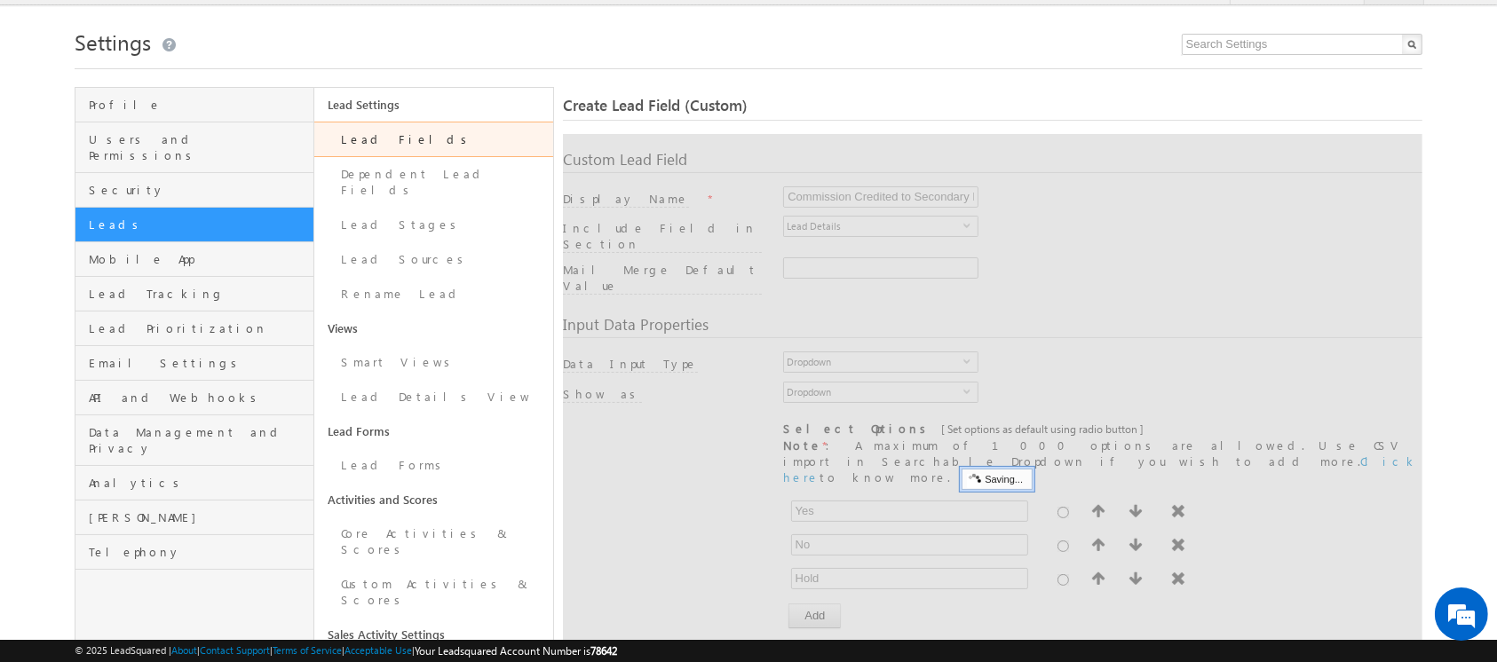
scroll to position [0, 0]
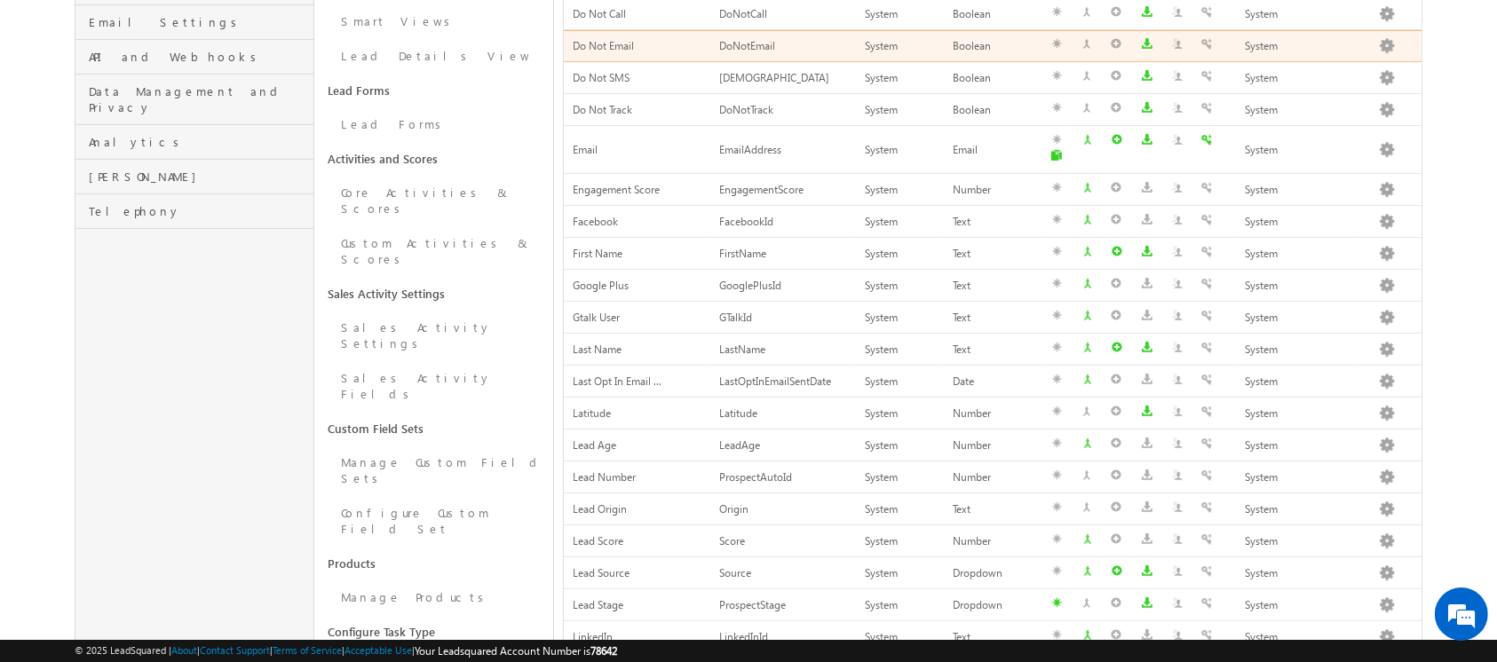
scroll to position [558, 0]
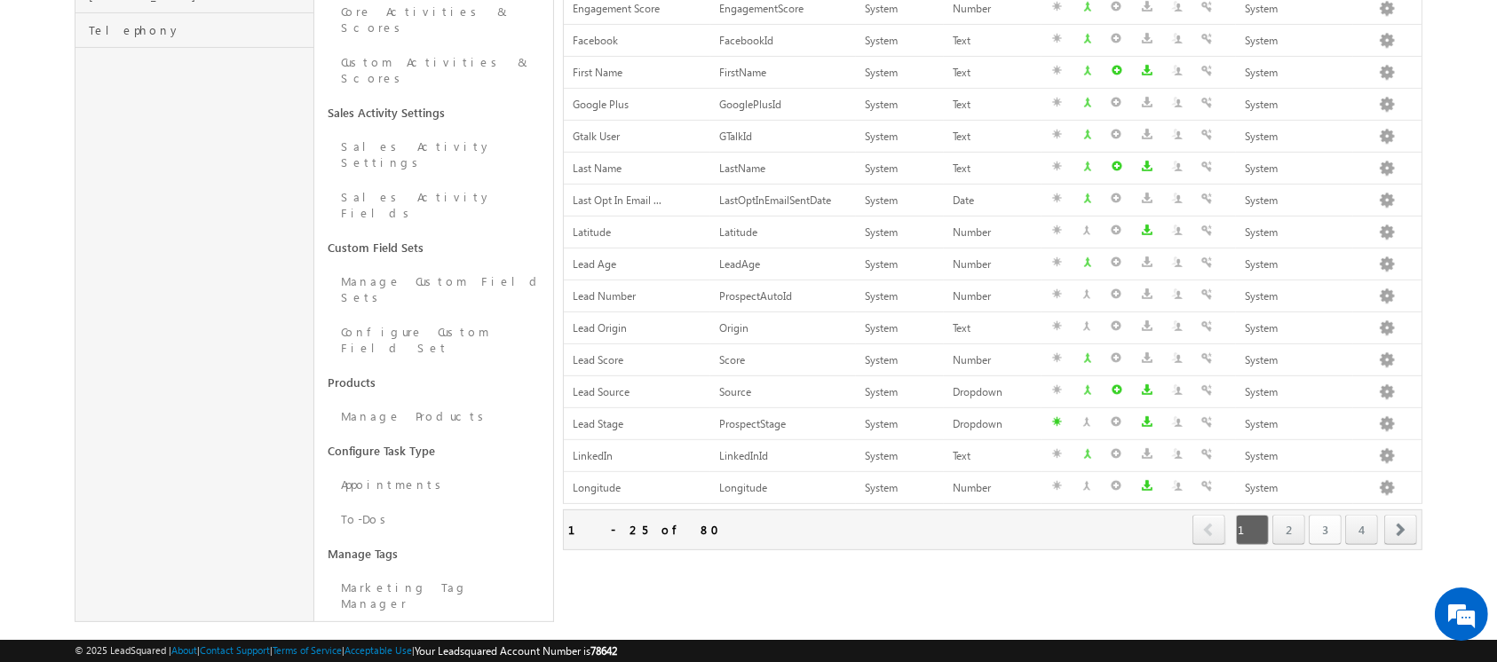
click at [1326, 515] on link "3" at bounding box center [1324, 530] width 33 height 30
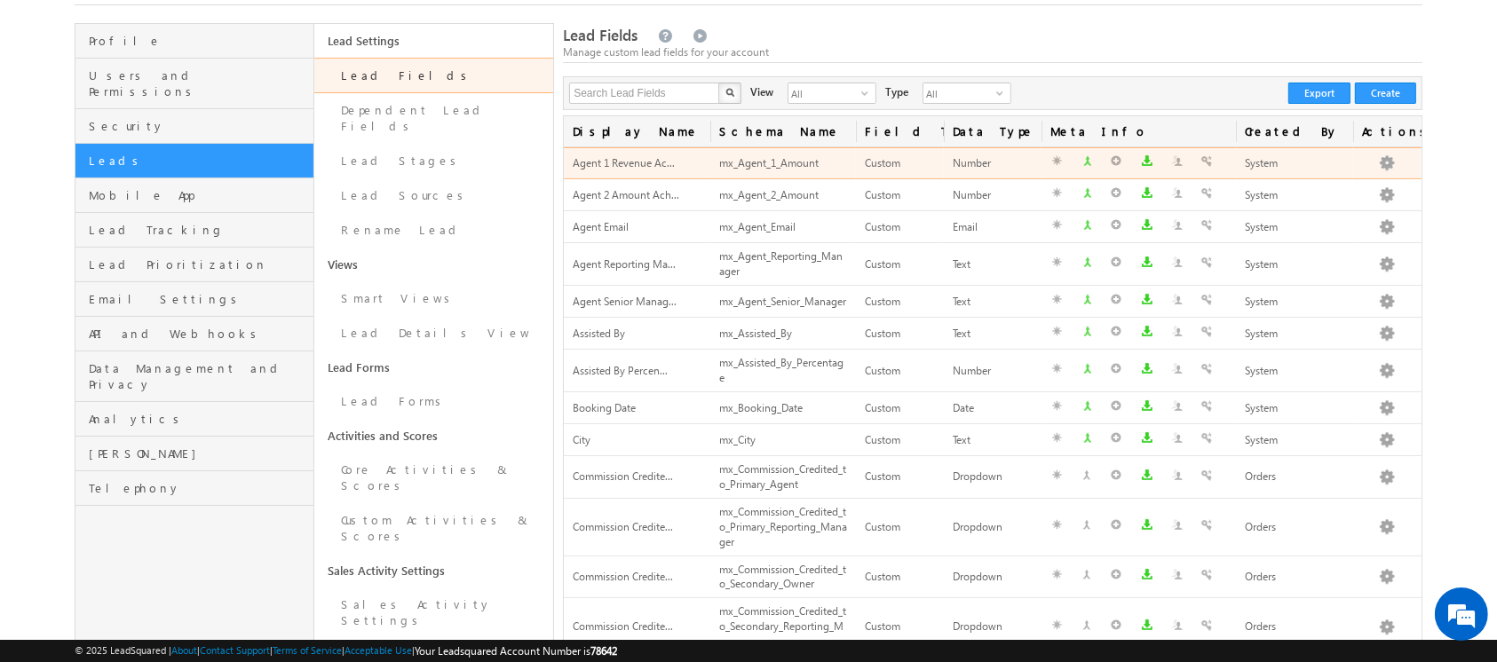
scroll to position [96, 0]
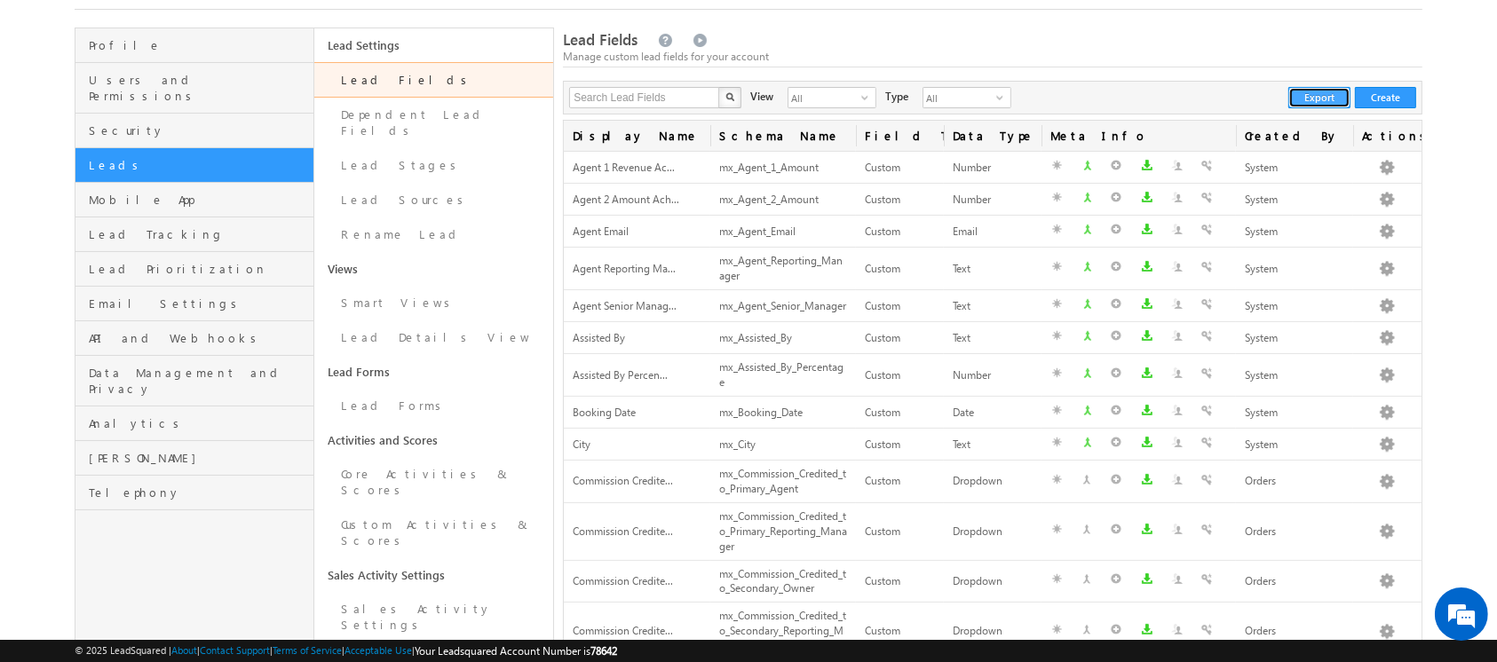
click at [1316, 99] on button "Export" at bounding box center [1319, 97] width 62 height 21
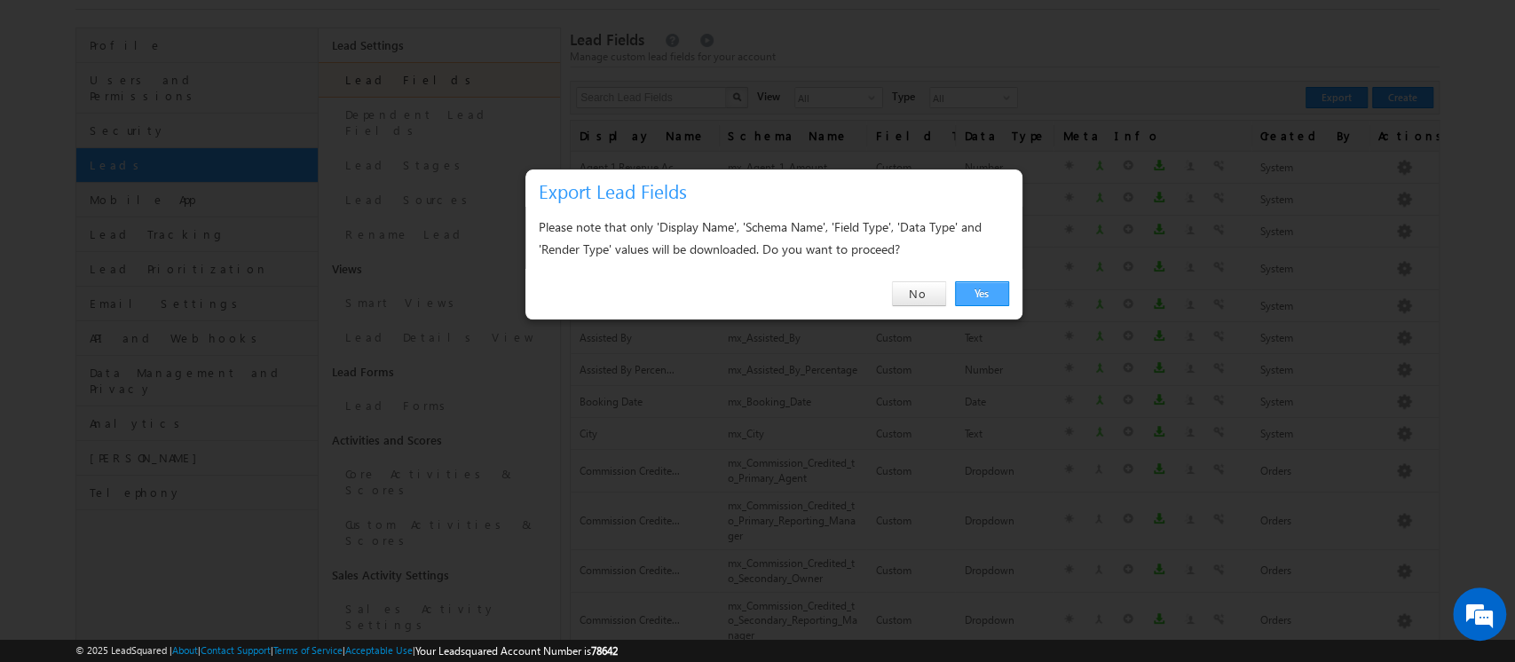
click at [980, 289] on link "Yes" at bounding box center [982, 293] width 54 height 25
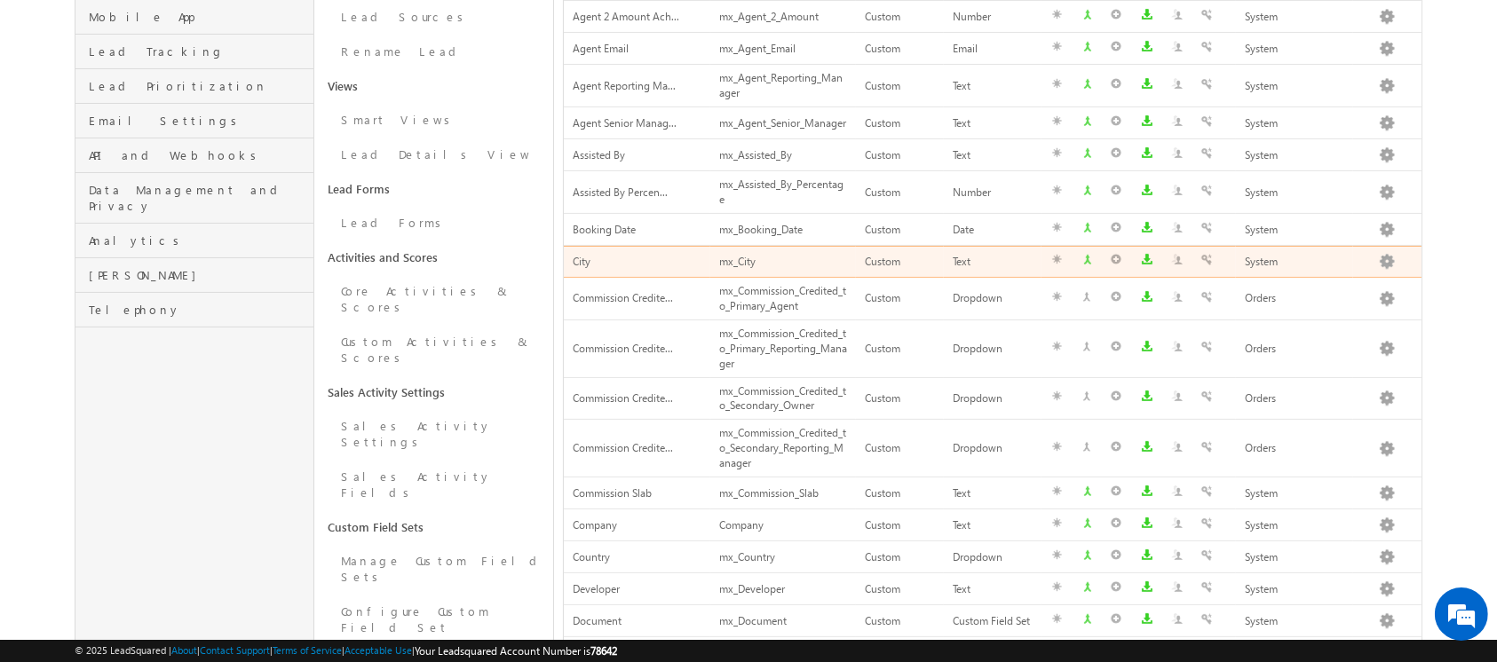
scroll to position [281, 0]
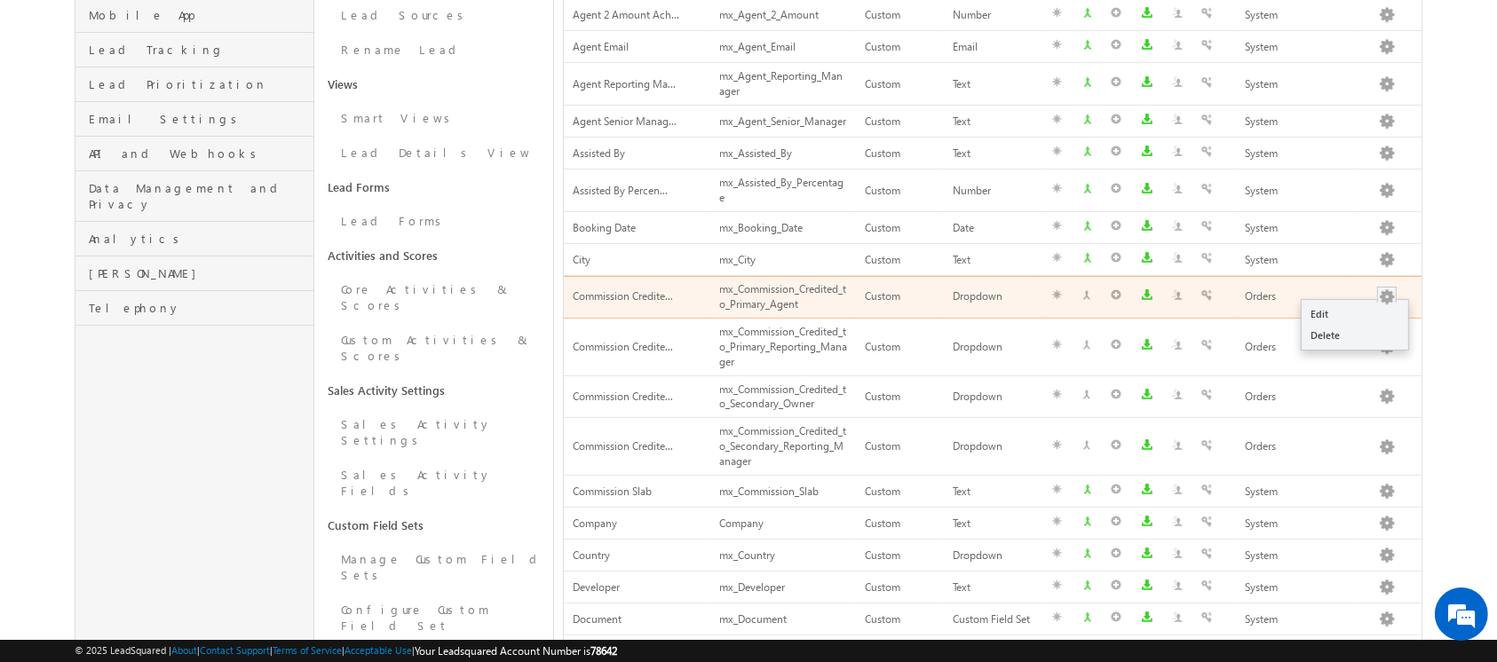
click at [1386, 295] on button "button" at bounding box center [1387, 298] width 18 height 18
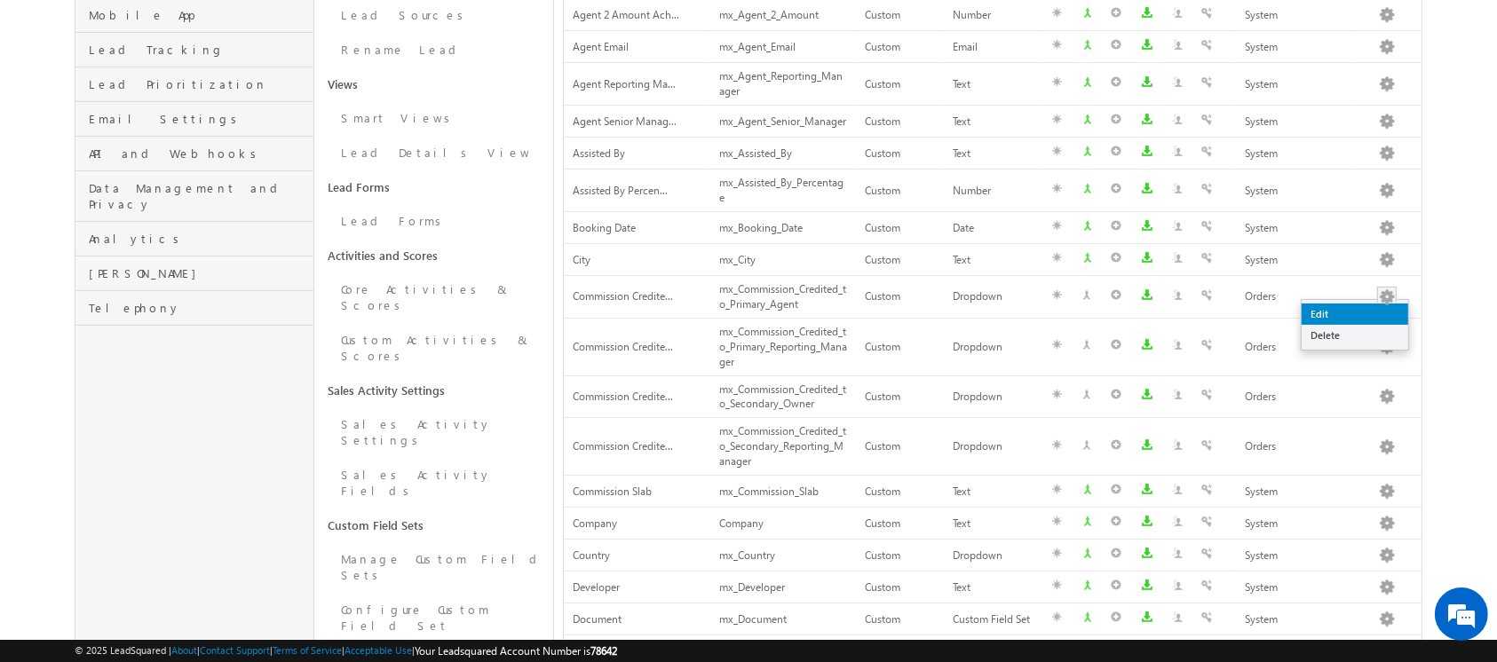
click at [1349, 312] on link "Edit" at bounding box center [1354, 314] width 107 height 21
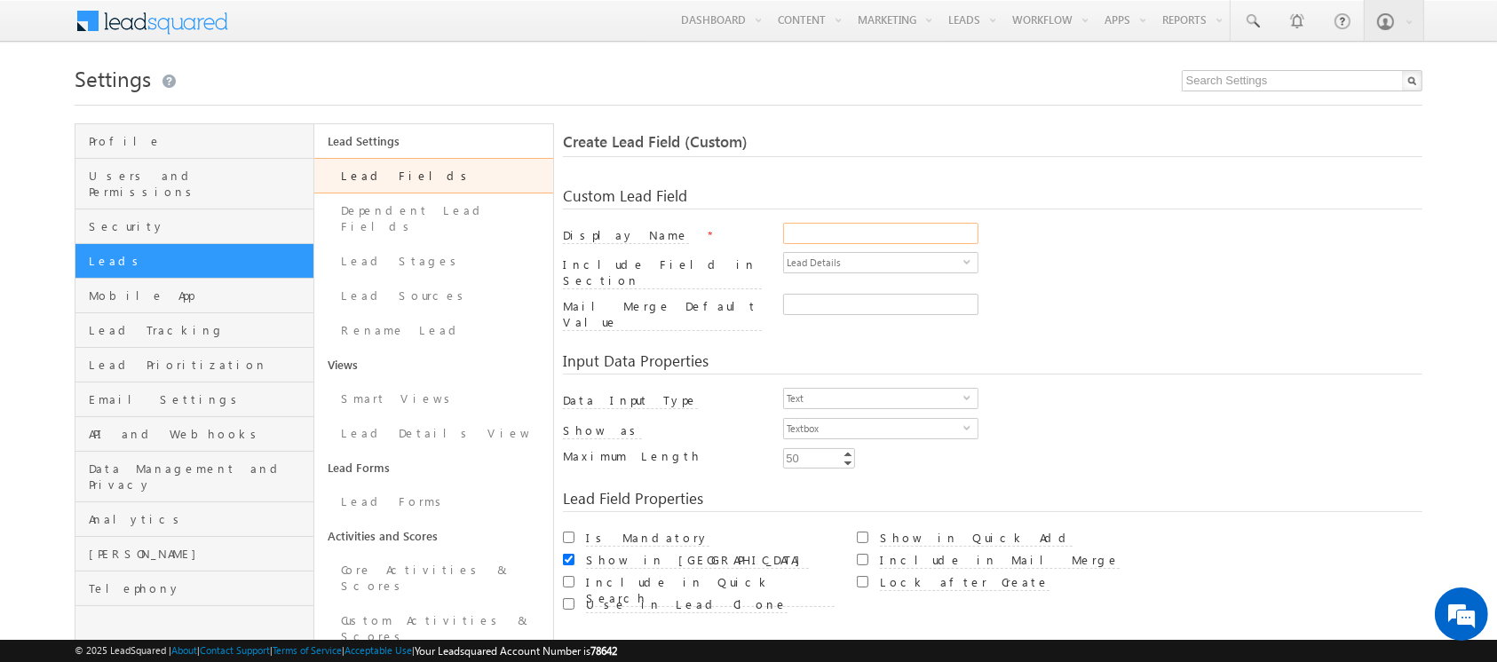
click at [818, 244] on input "Display Name" at bounding box center [880, 233] width 195 height 21
paste input "Primary Owner Mail"
type input "Primary Owner Mail"
click at [1071, 294] on div at bounding box center [1102, 308] width 638 height 29
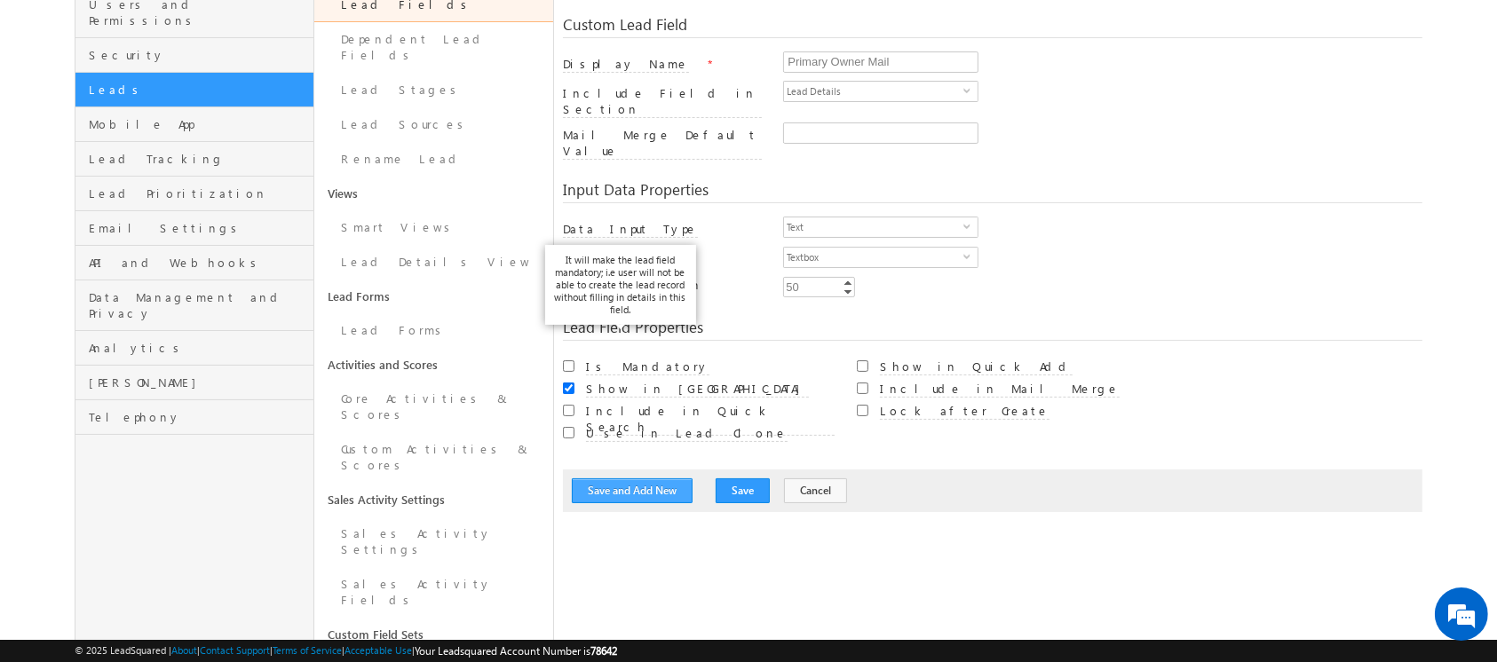
scroll to position [170, 0]
click at [630, 479] on button "Save and Add New" at bounding box center [632, 491] width 121 height 25
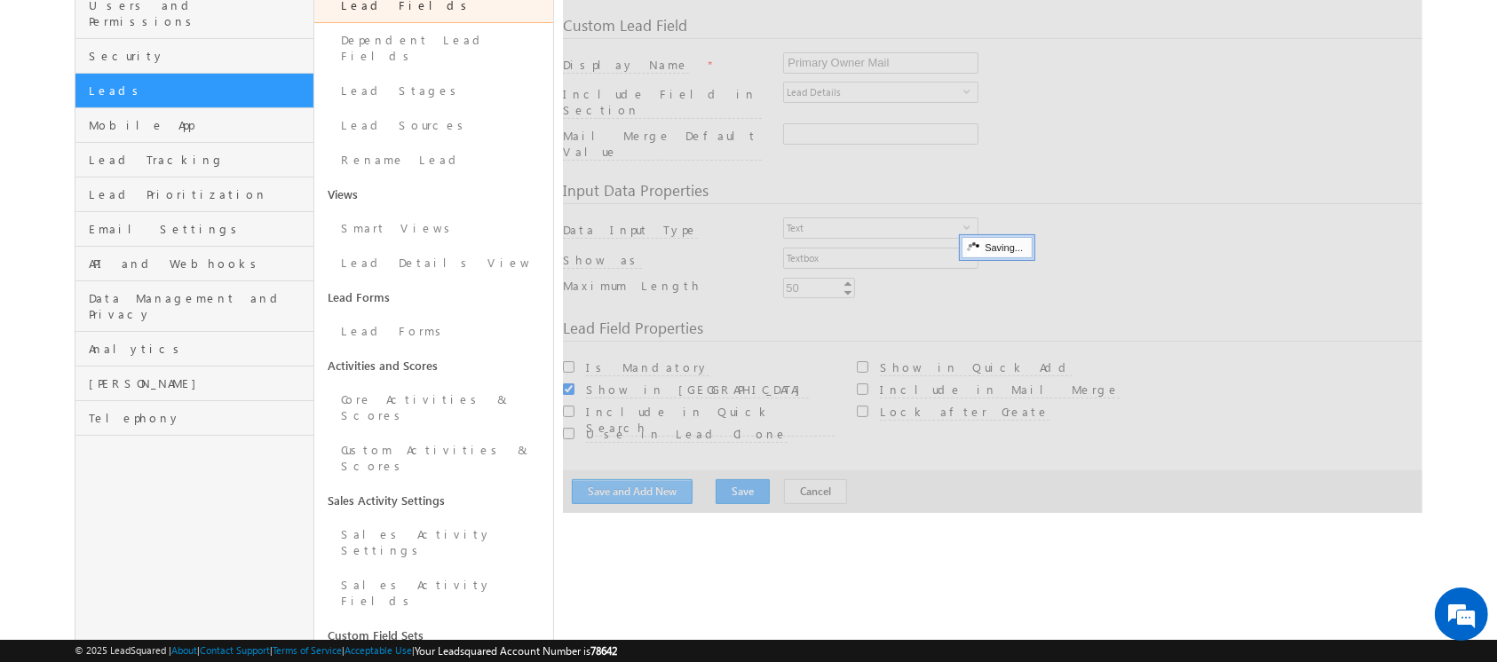
scroll to position [132, 0]
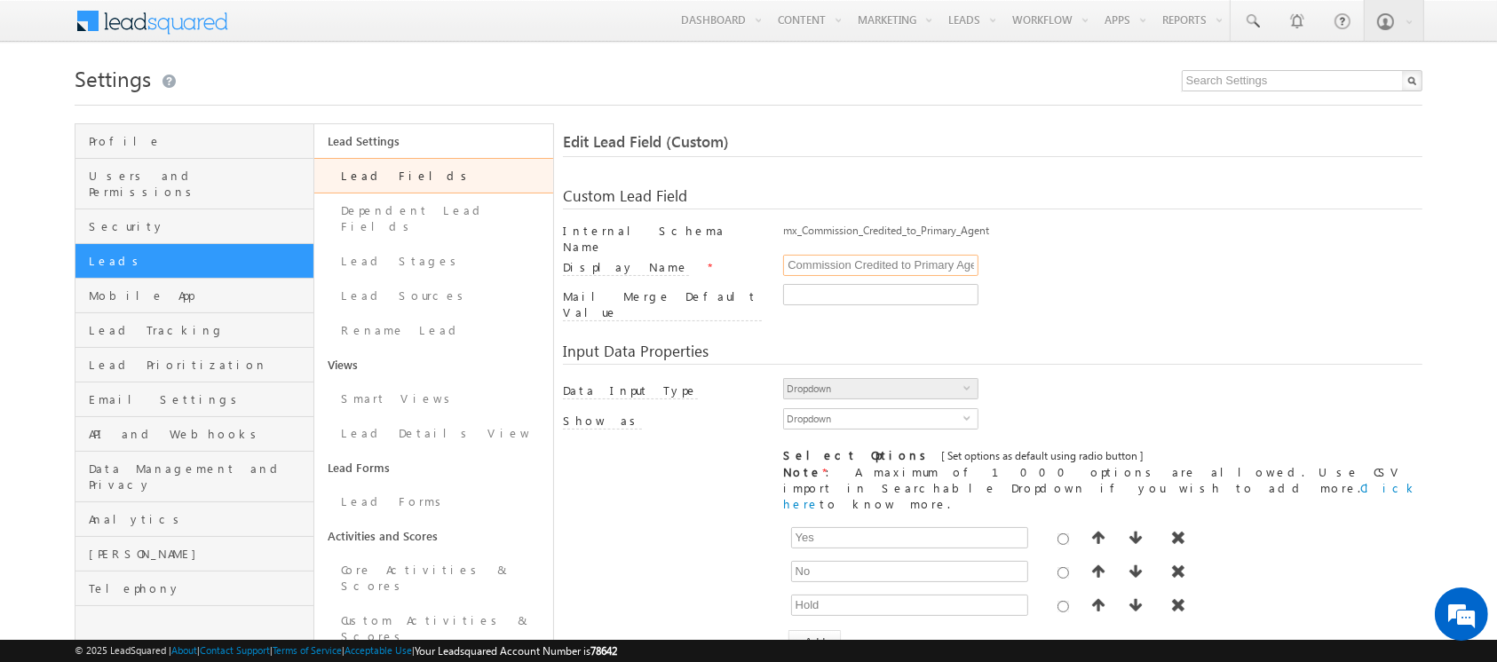
click at [963, 263] on input "Commission Credited to Primary Agent" at bounding box center [880, 265] width 195 height 21
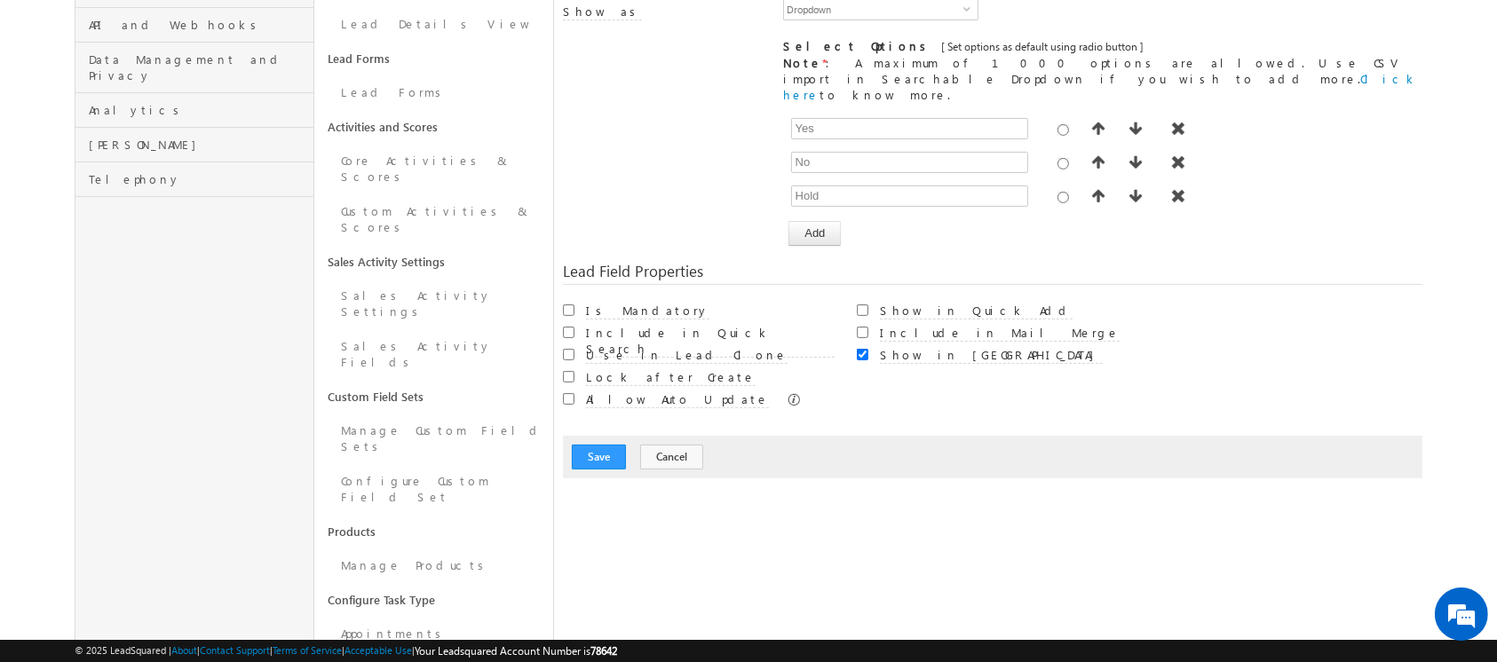
scroll to position [458, 0]
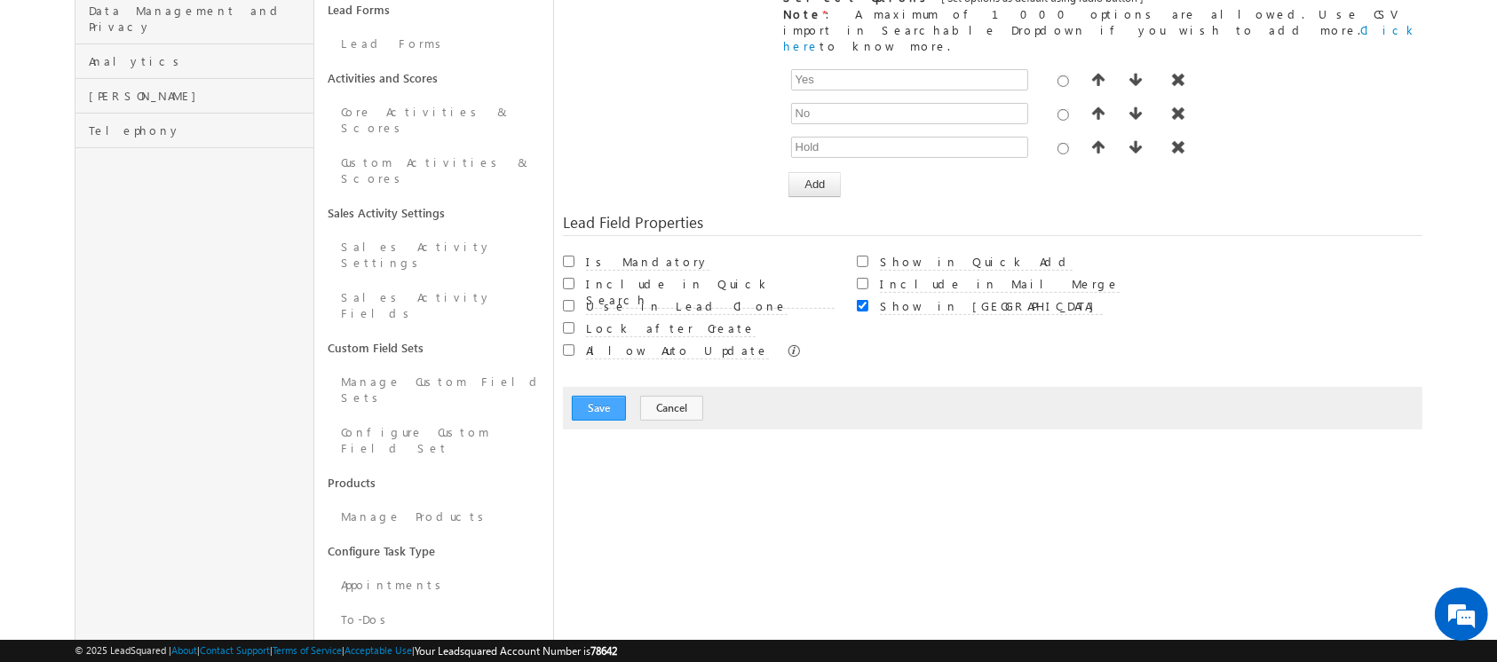
type input "Commission Credited to Primary Owner"
click at [592, 396] on button "Save" at bounding box center [599, 408] width 54 height 25
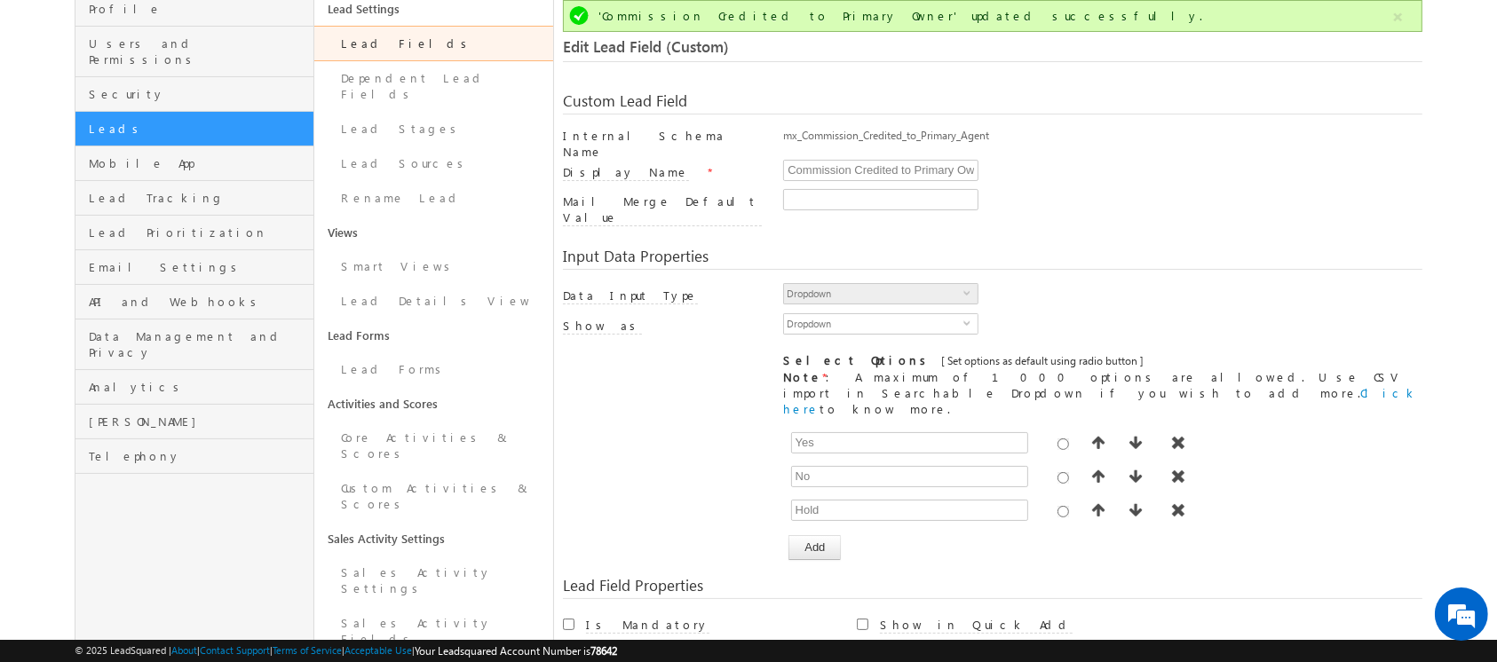
scroll to position [0, 0]
click at [412, 56] on link "Lead Fields" at bounding box center [433, 44] width 239 height 36
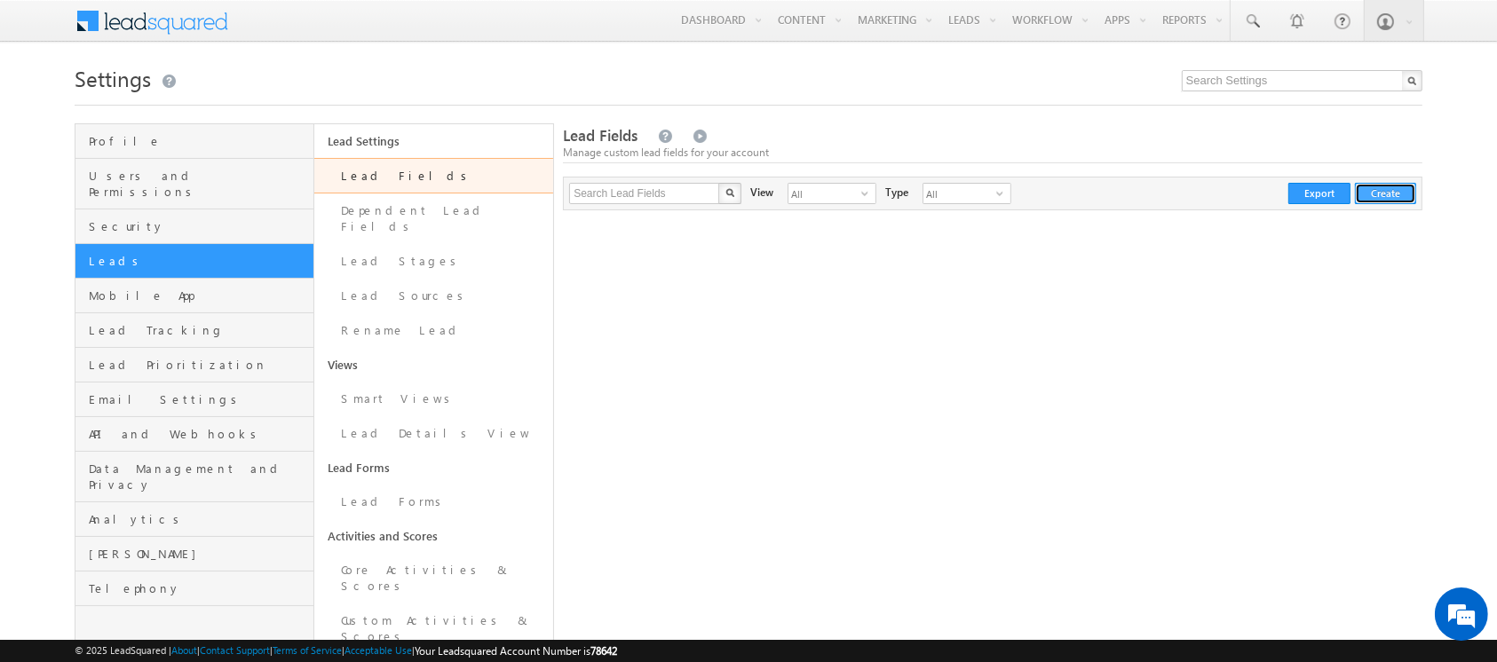
click at [1374, 193] on button "Create" at bounding box center [1385, 193] width 61 height 21
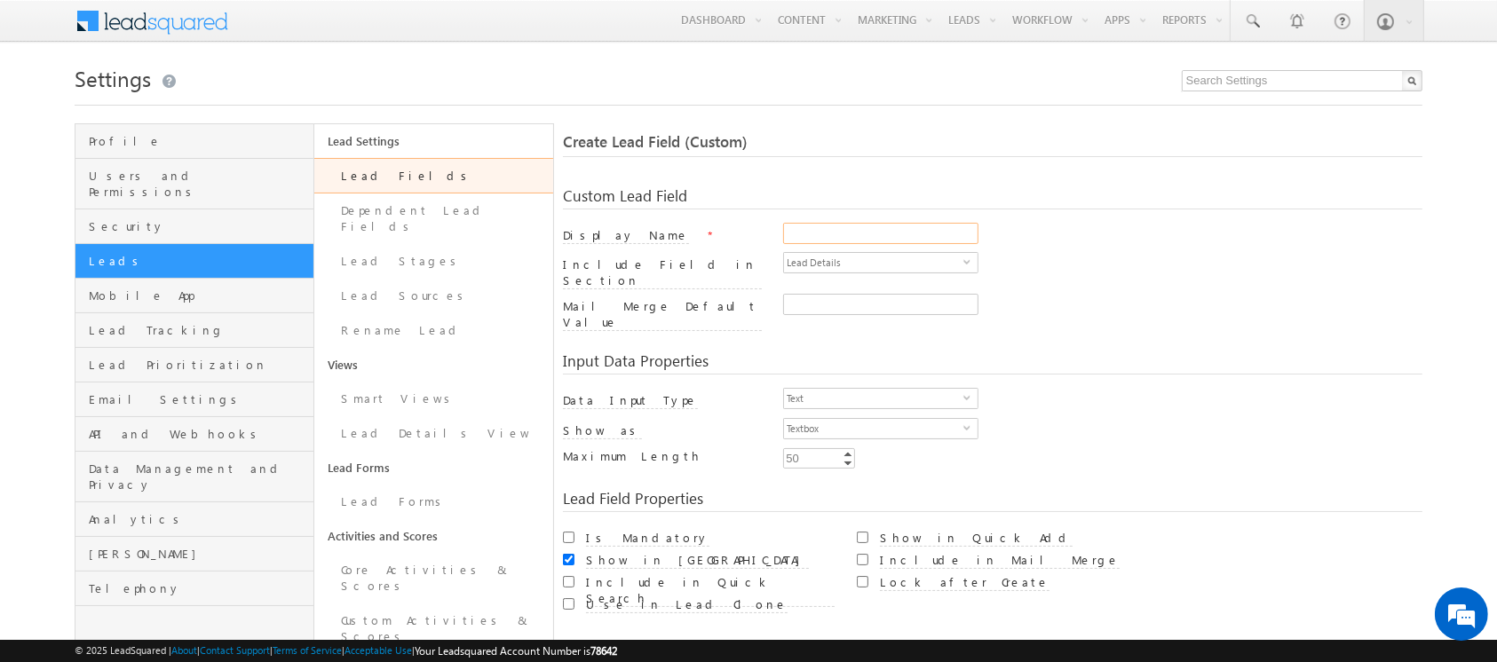
click at [874, 238] on input "Display Name" at bounding box center [880, 233] width 195 height 21
paste input "Commission Credited to Primary Senior Manager"
type input "Commission Credited to Primary Senior Manager"
click at [852, 389] on span "Text" at bounding box center [873, 399] width 179 height 20
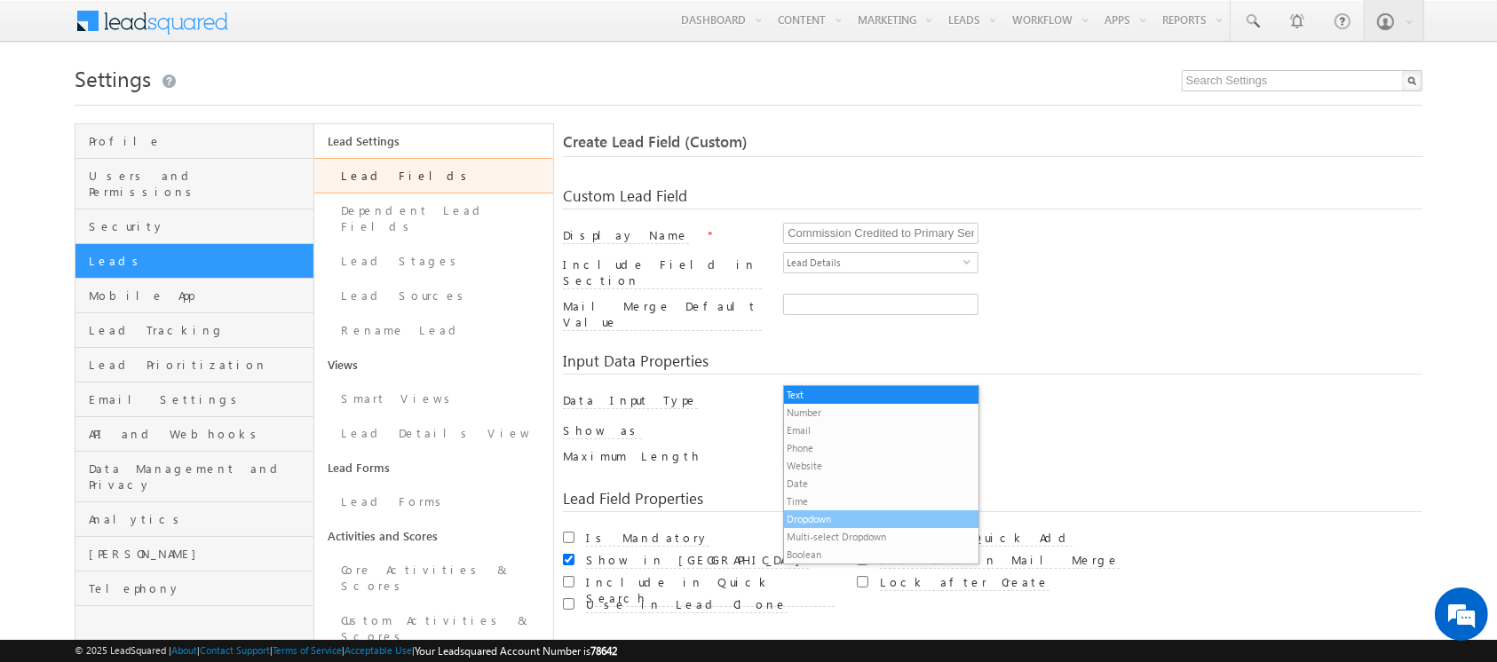
click at [838, 515] on li "Dropdown" at bounding box center [881, 519] width 194 height 18
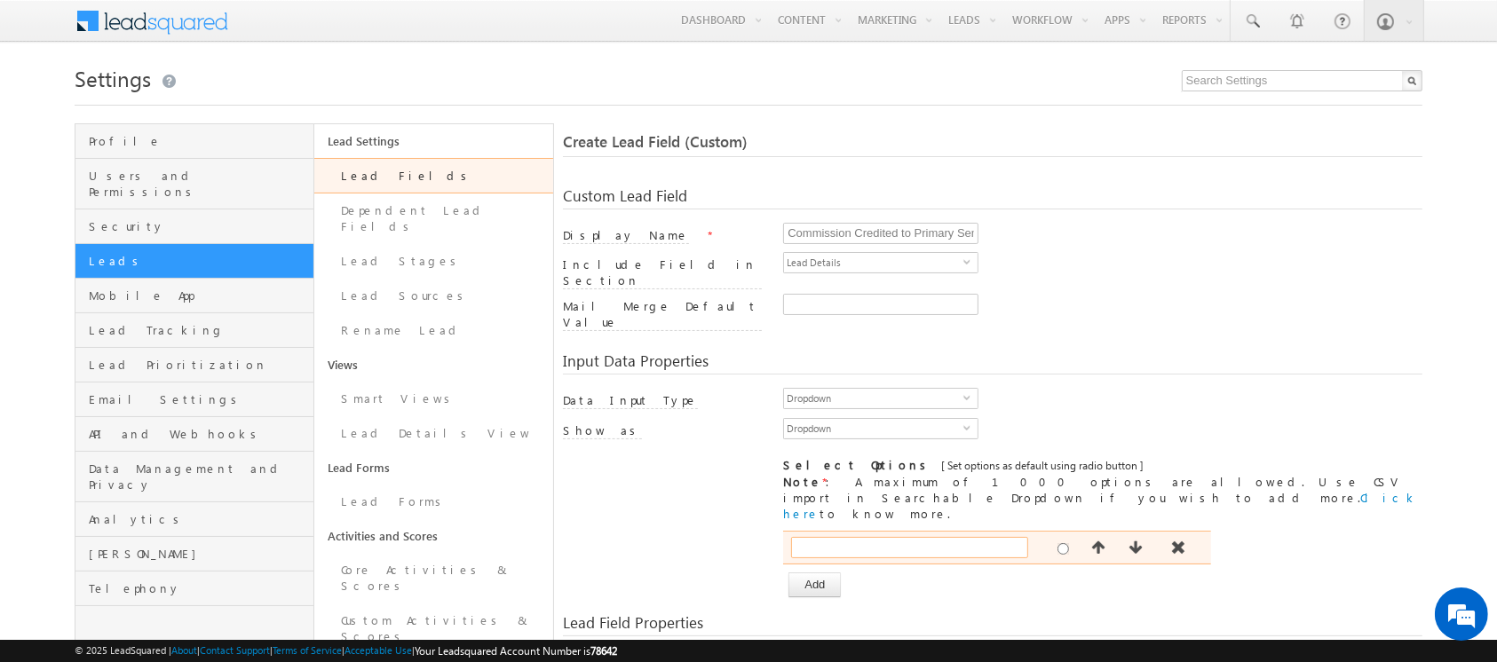
click at [881, 537] on input "text" at bounding box center [909, 547] width 237 height 21
type input "Yes"
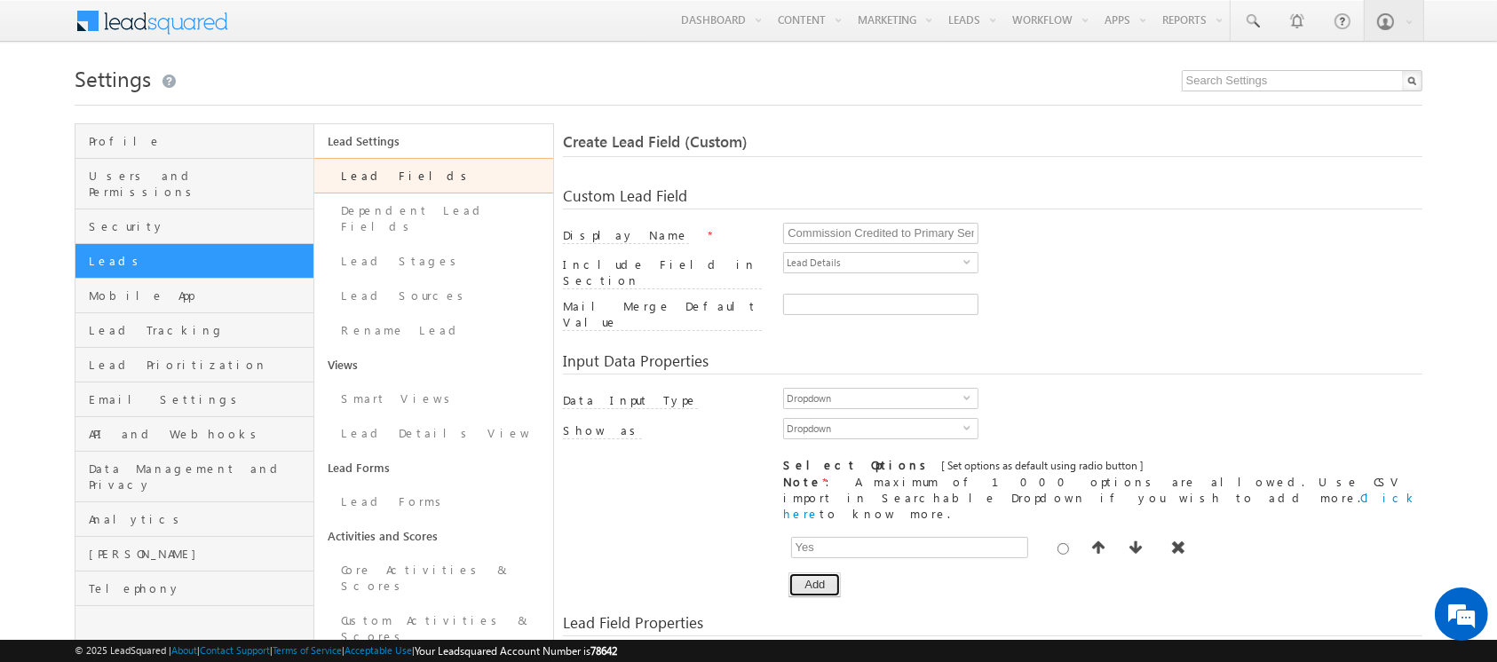
click at [820, 573] on button "Add" at bounding box center [814, 585] width 52 height 25
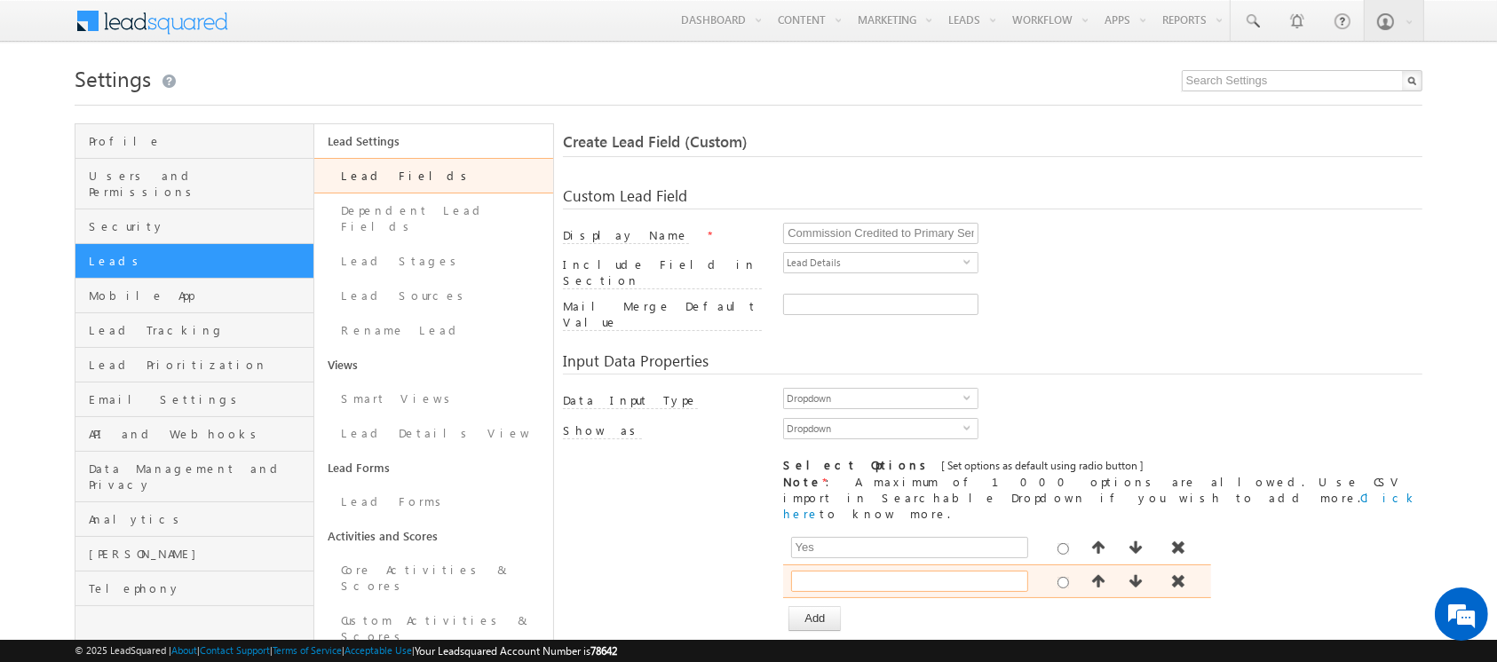
click at [997, 571] on input "text" at bounding box center [909, 581] width 237 height 21
type input "No"
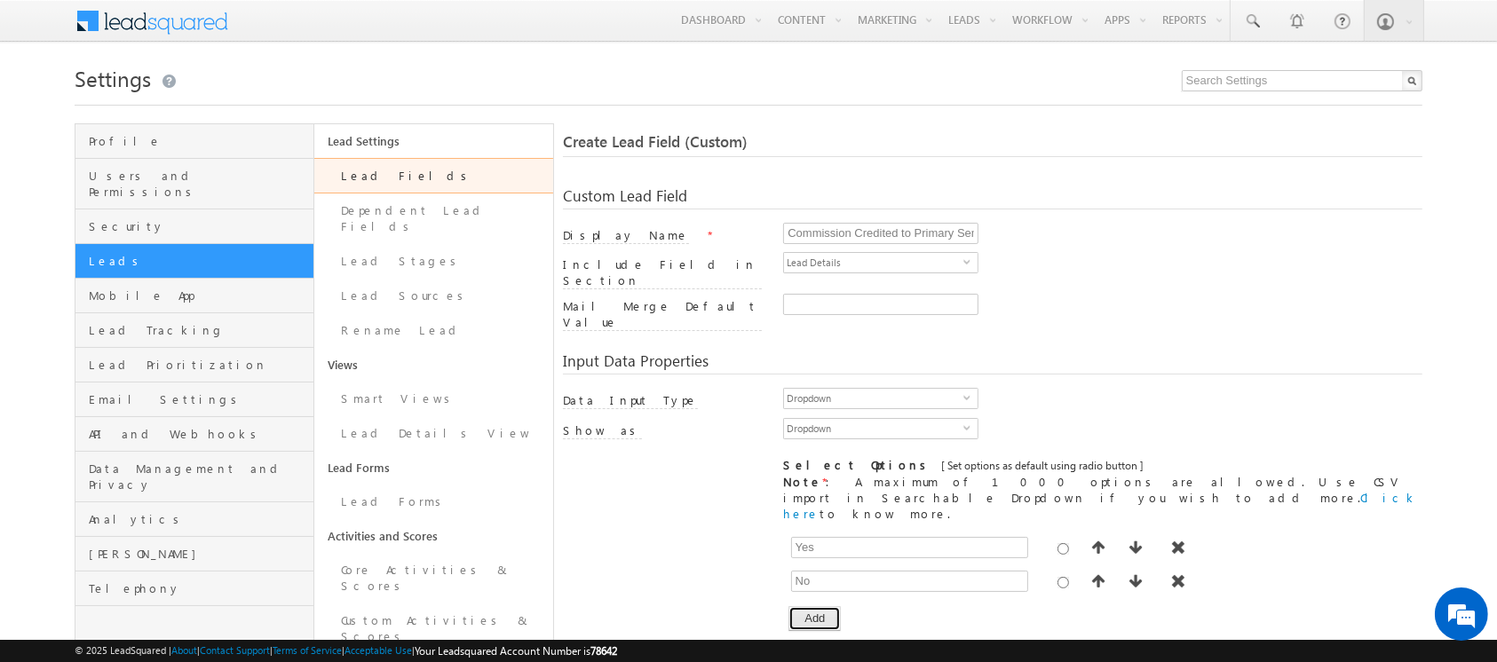
click at [798, 606] on button "Add" at bounding box center [814, 618] width 52 height 25
click at [850, 605] on input "text" at bounding box center [909, 615] width 237 height 21
type input "Hold"
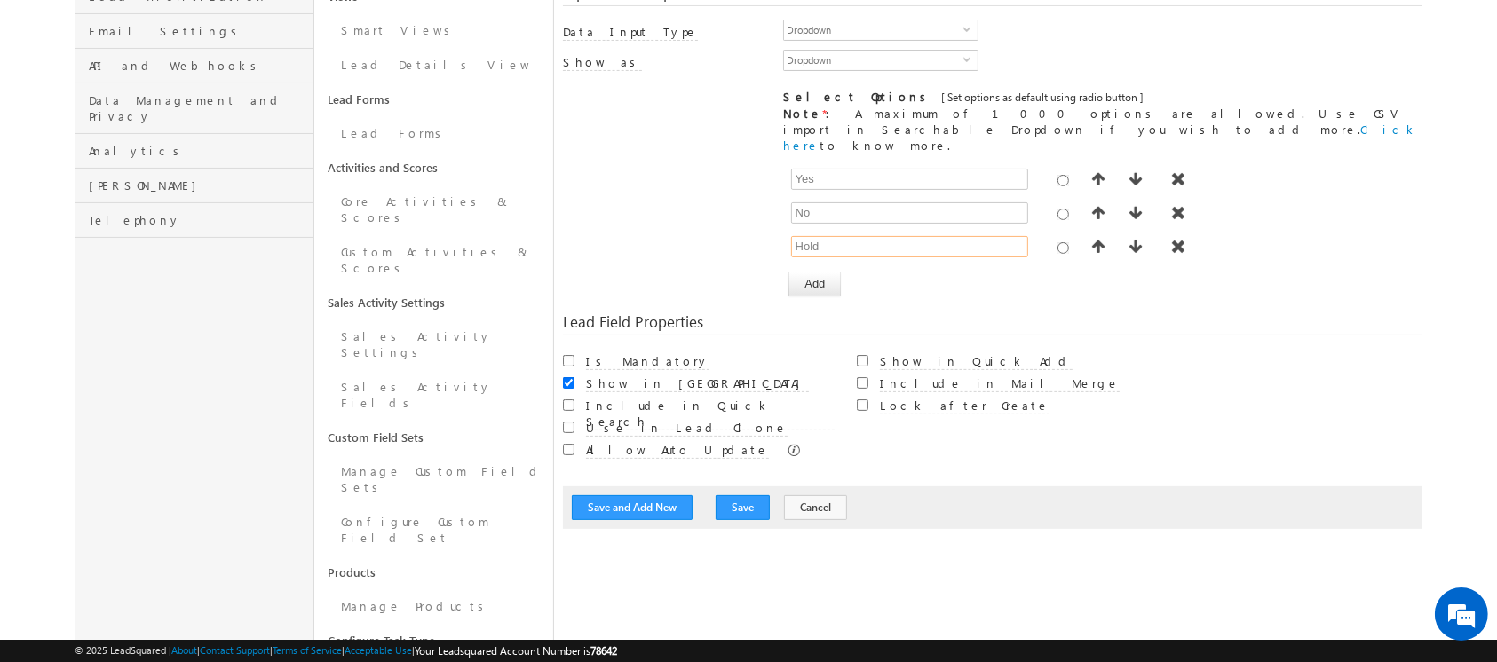
scroll to position [458, 0]
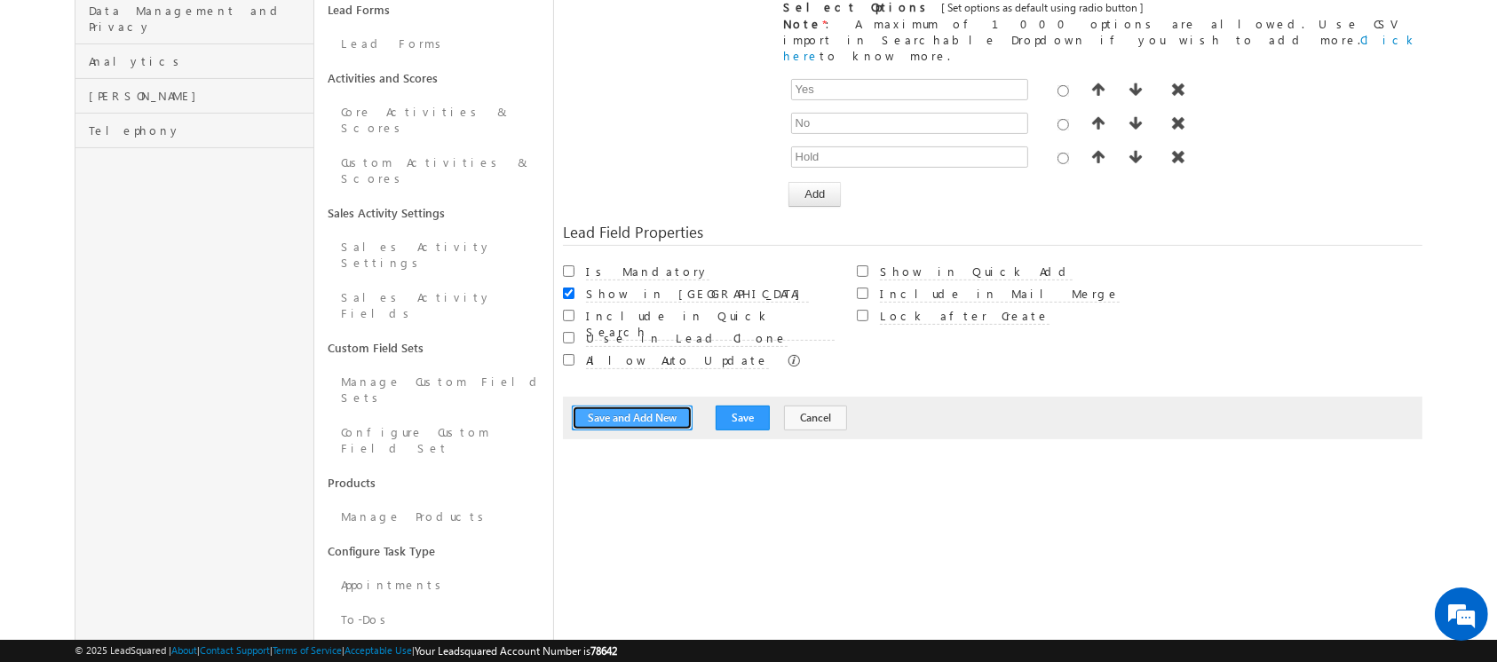
click at [646, 406] on button "Save and Add New" at bounding box center [632, 418] width 121 height 25
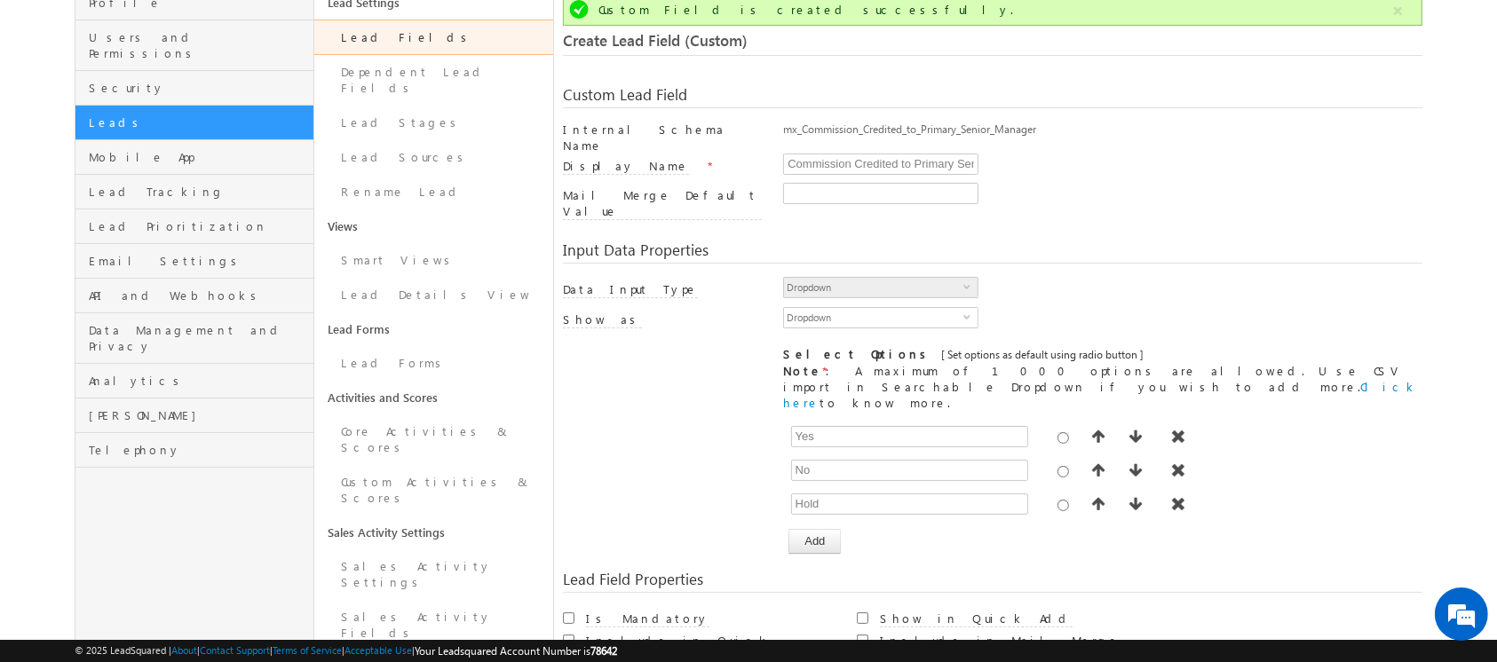
scroll to position [132, 0]
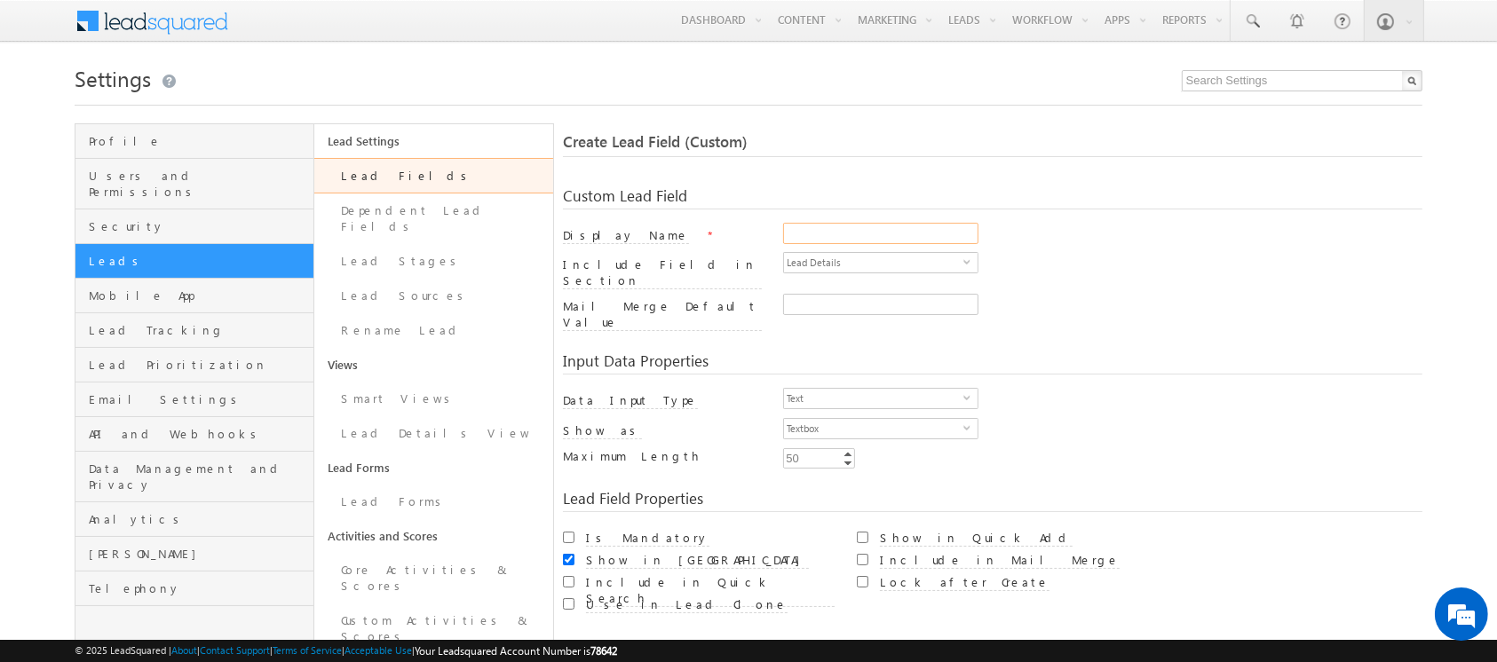
click at [878, 232] on input "Display Name" at bounding box center [880, 233] width 195 height 21
paste input "Commission Credited to Secondary Senior Manager"
type input "Commission Credited to Secondary Senior Manager"
click at [855, 389] on span "Text" at bounding box center [873, 399] width 179 height 20
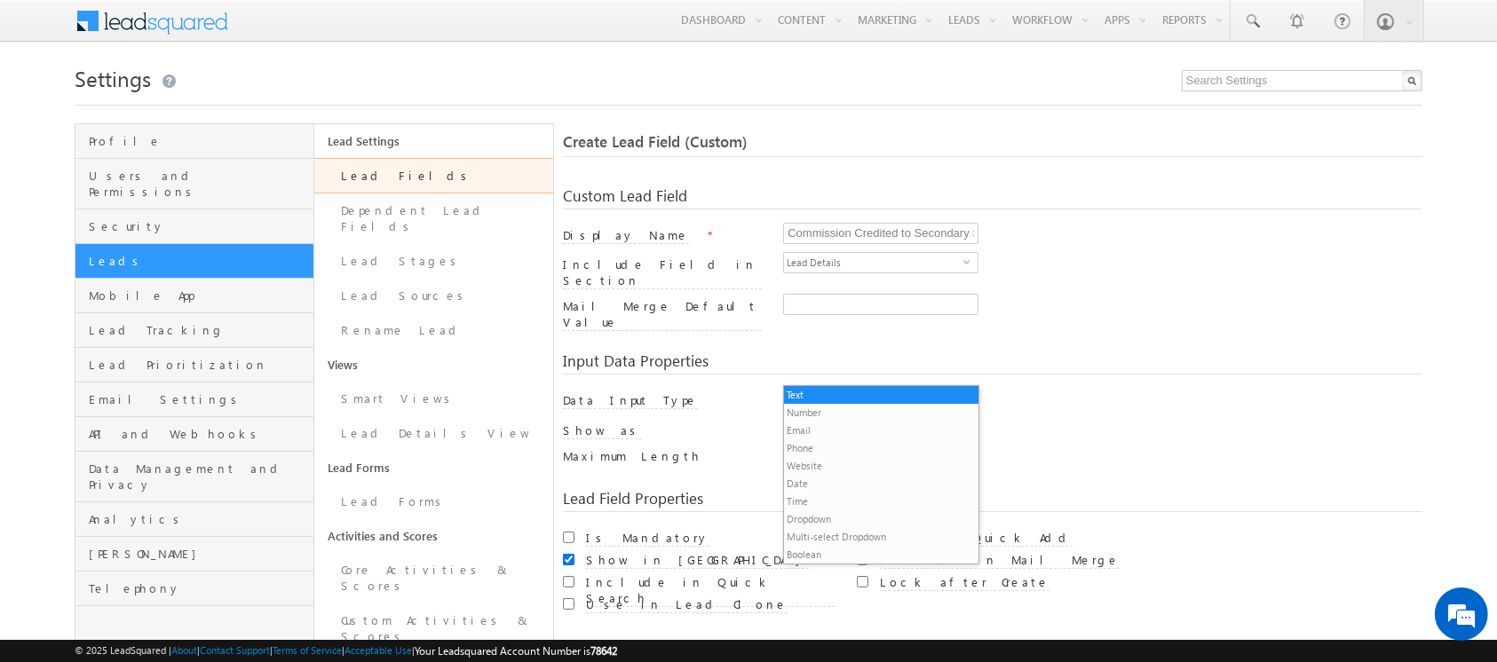
scroll to position [0, 0]
click at [852, 520] on li "Dropdown" at bounding box center [881, 519] width 194 height 18
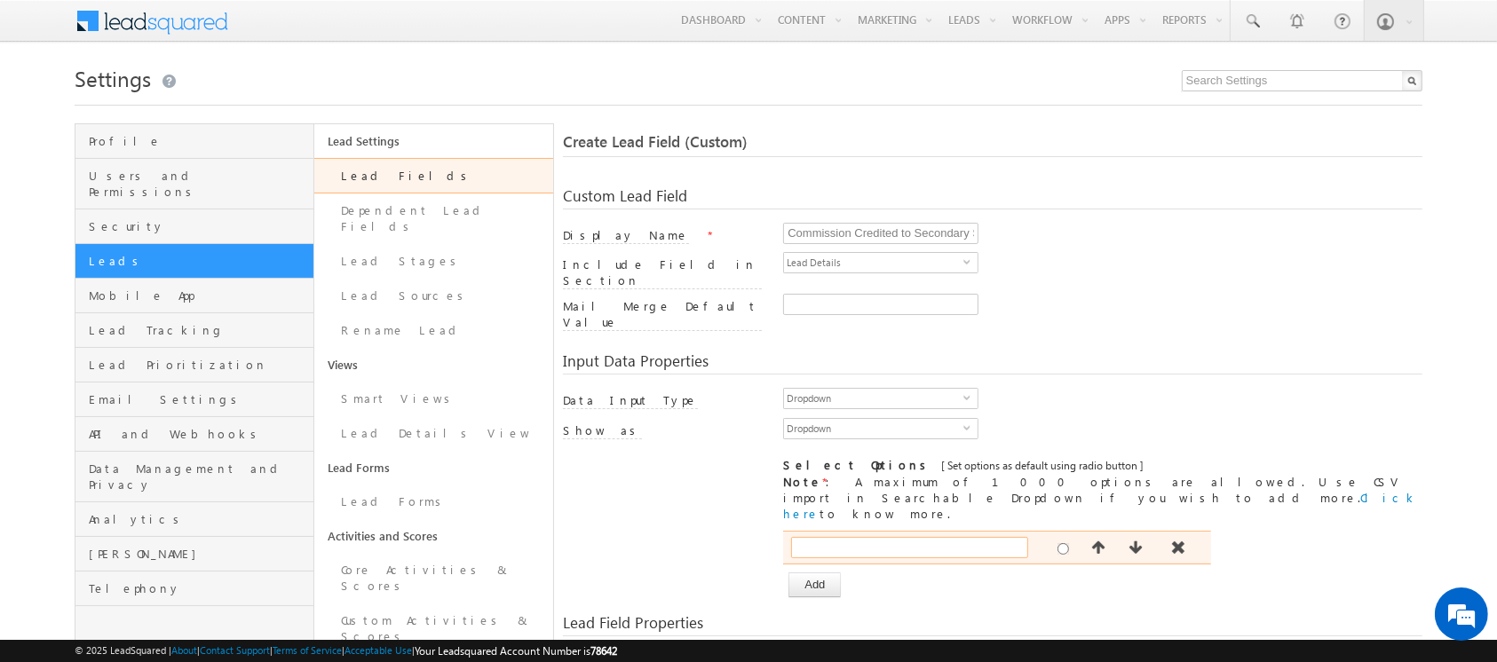
click at [874, 537] on input "text" at bounding box center [909, 547] width 237 height 21
type input "Yes"
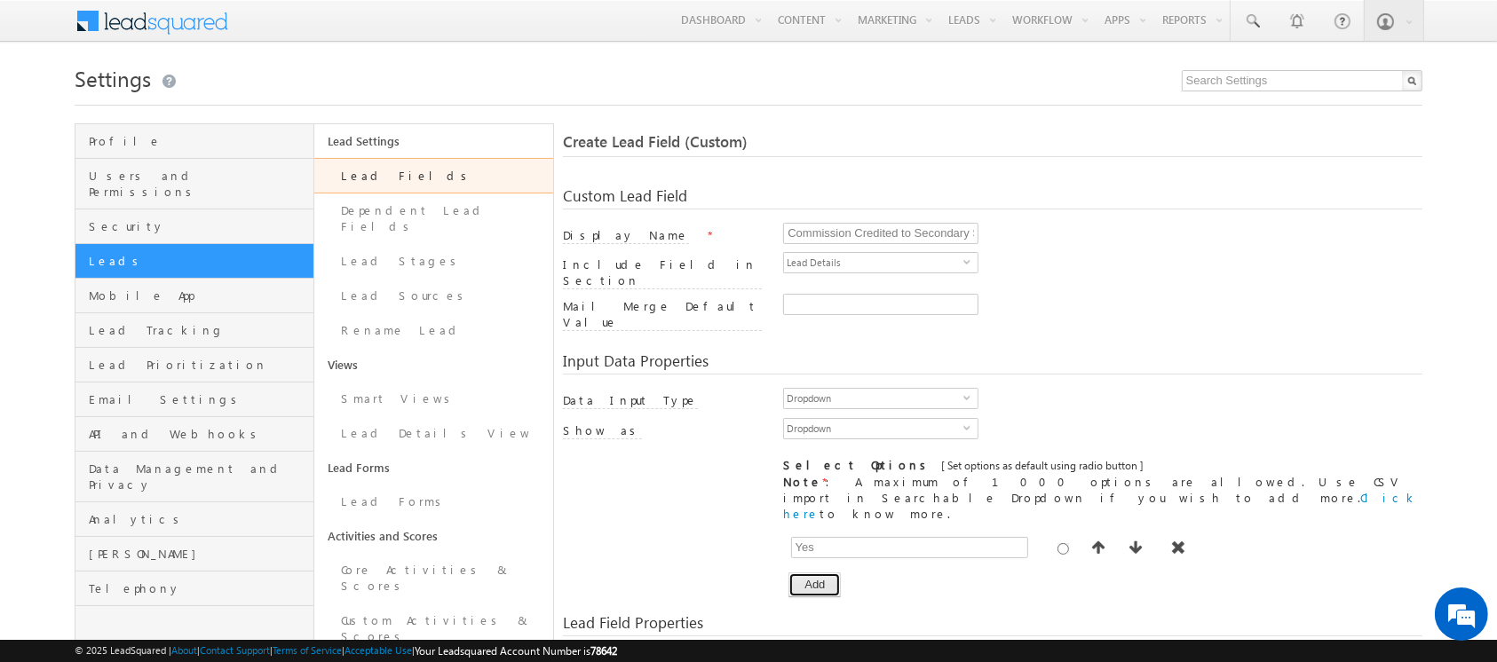
click at [800, 573] on button "Add" at bounding box center [814, 585] width 52 height 25
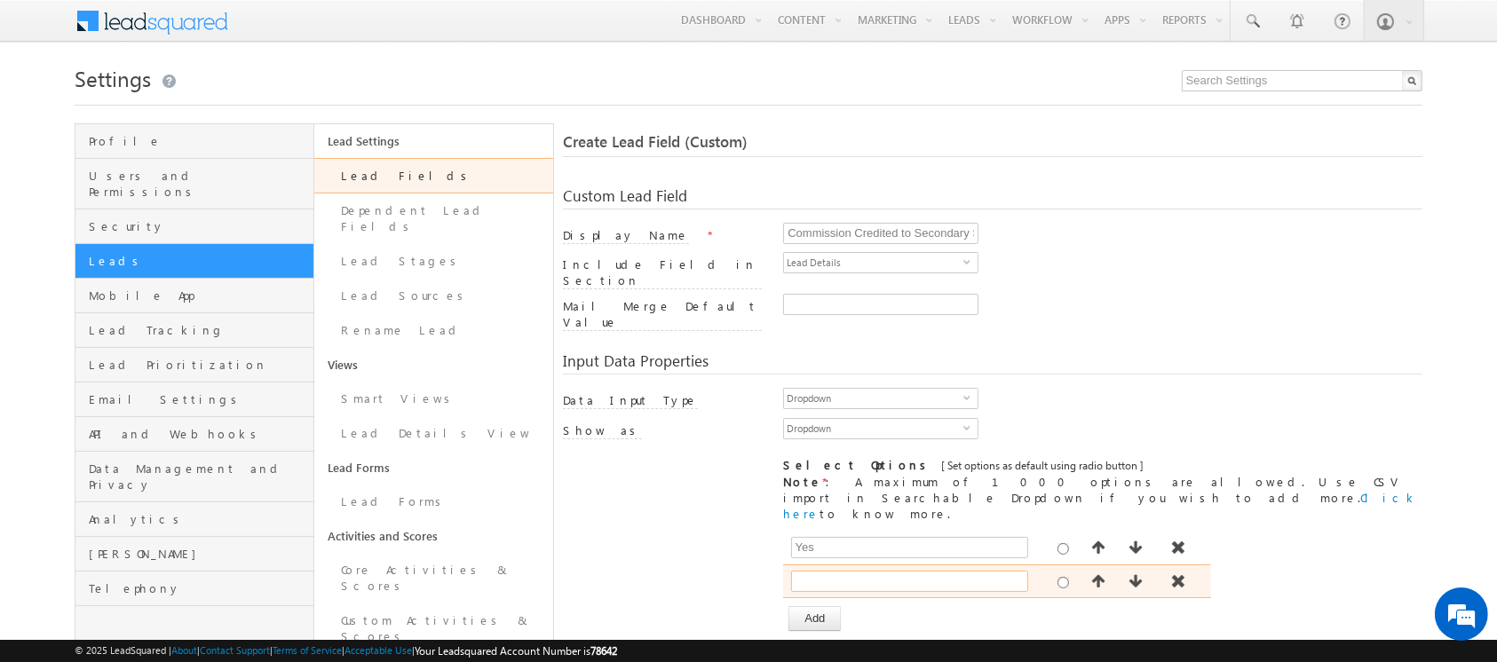
click at [851, 571] on input "text" at bounding box center [909, 581] width 237 height 21
type input "No"
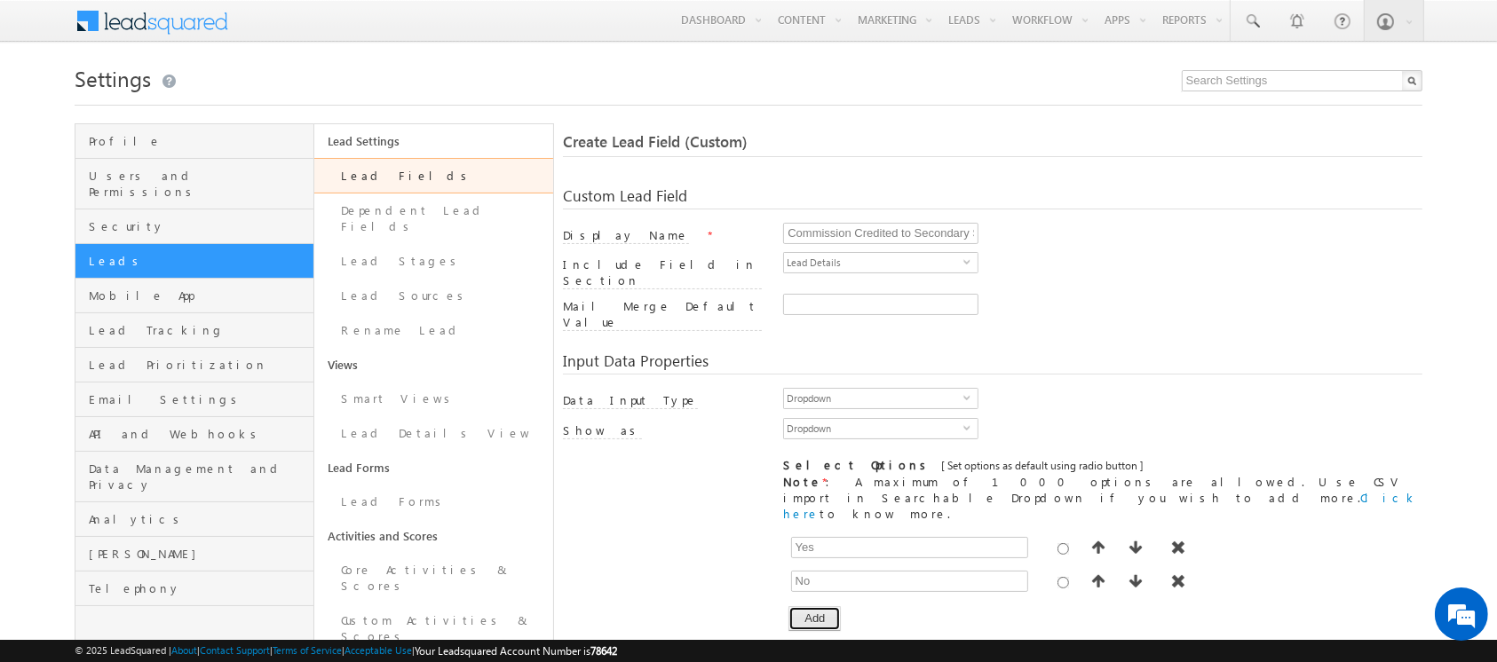
click at [820, 606] on button "Add" at bounding box center [814, 618] width 52 height 25
click at [862, 605] on input "text" at bounding box center [909, 615] width 237 height 21
type input "Hold"
click at [684, 573] on div "[ Provide atleast one option to proceed further. ] Show Value as Text Get Optio…" at bounding box center [992, 598] width 858 height 134
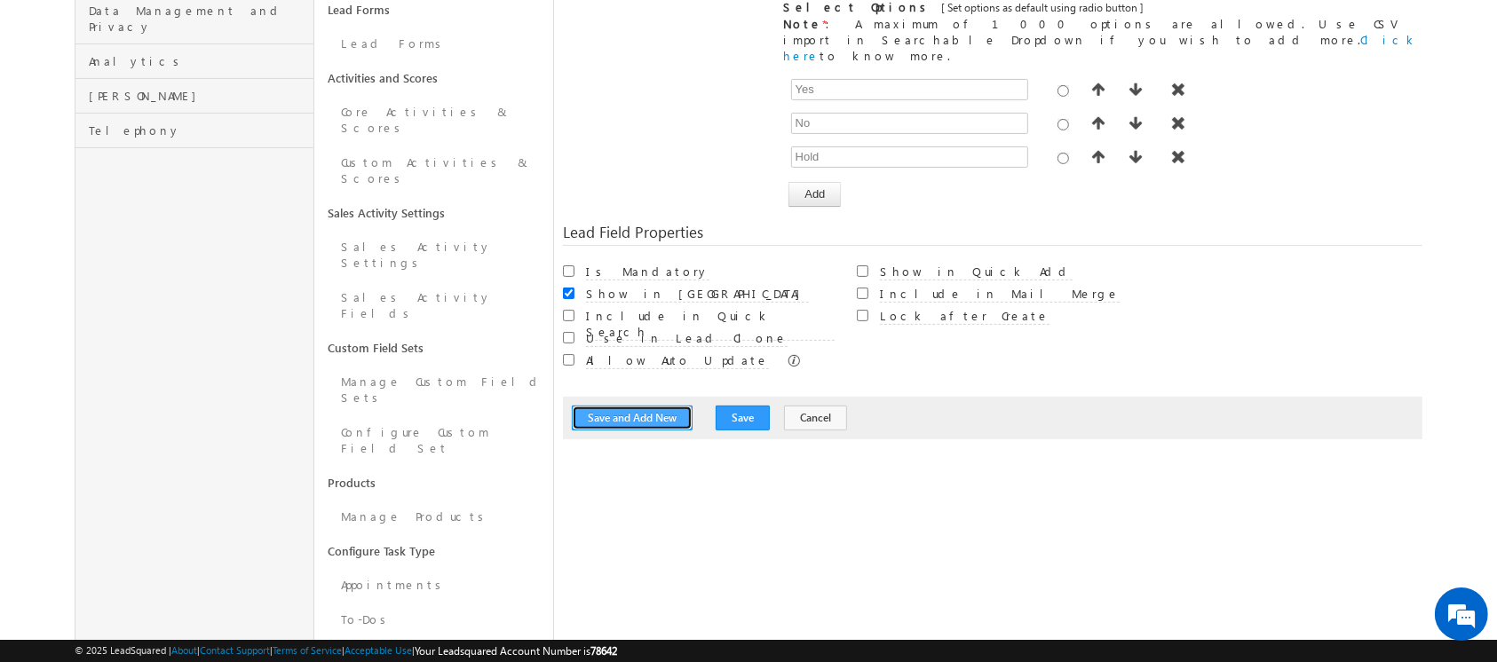
click at [622, 406] on button "Save and Add New" at bounding box center [632, 418] width 121 height 25
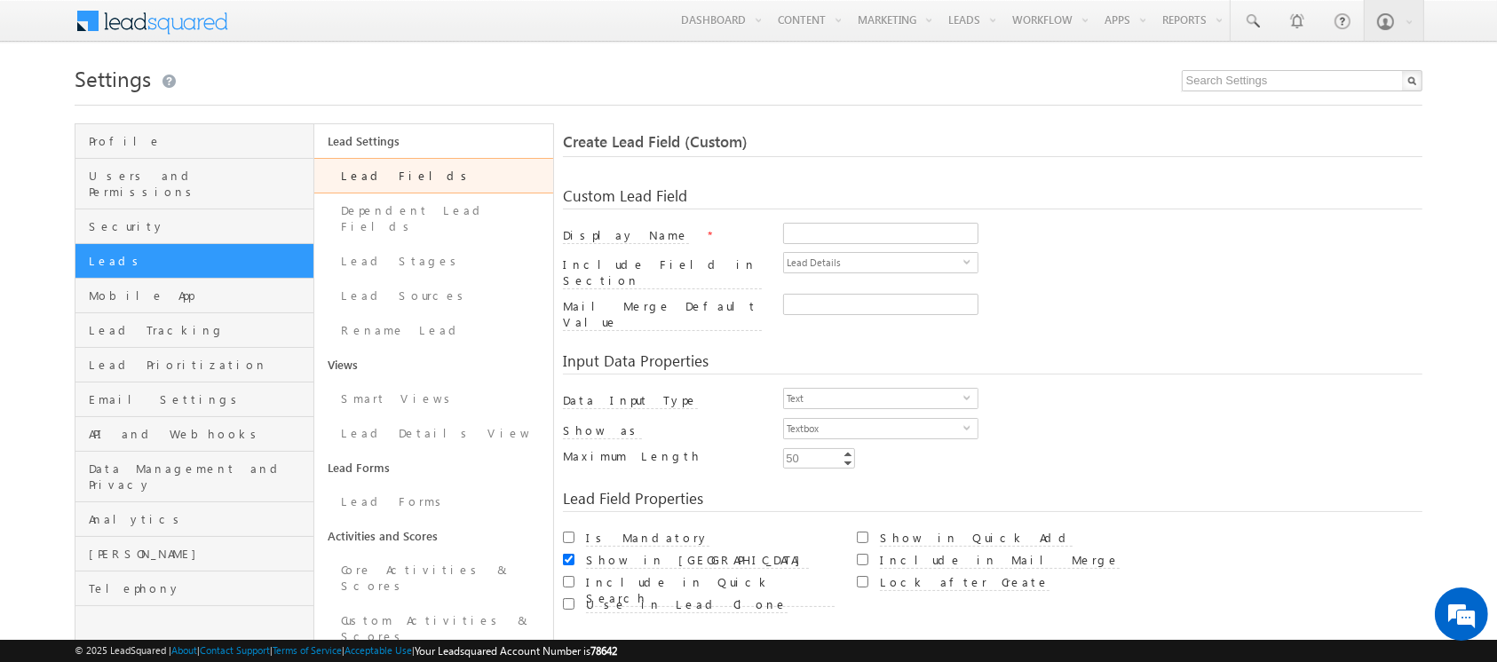
click at [378, 178] on link "Lead Fields" at bounding box center [433, 176] width 239 height 36
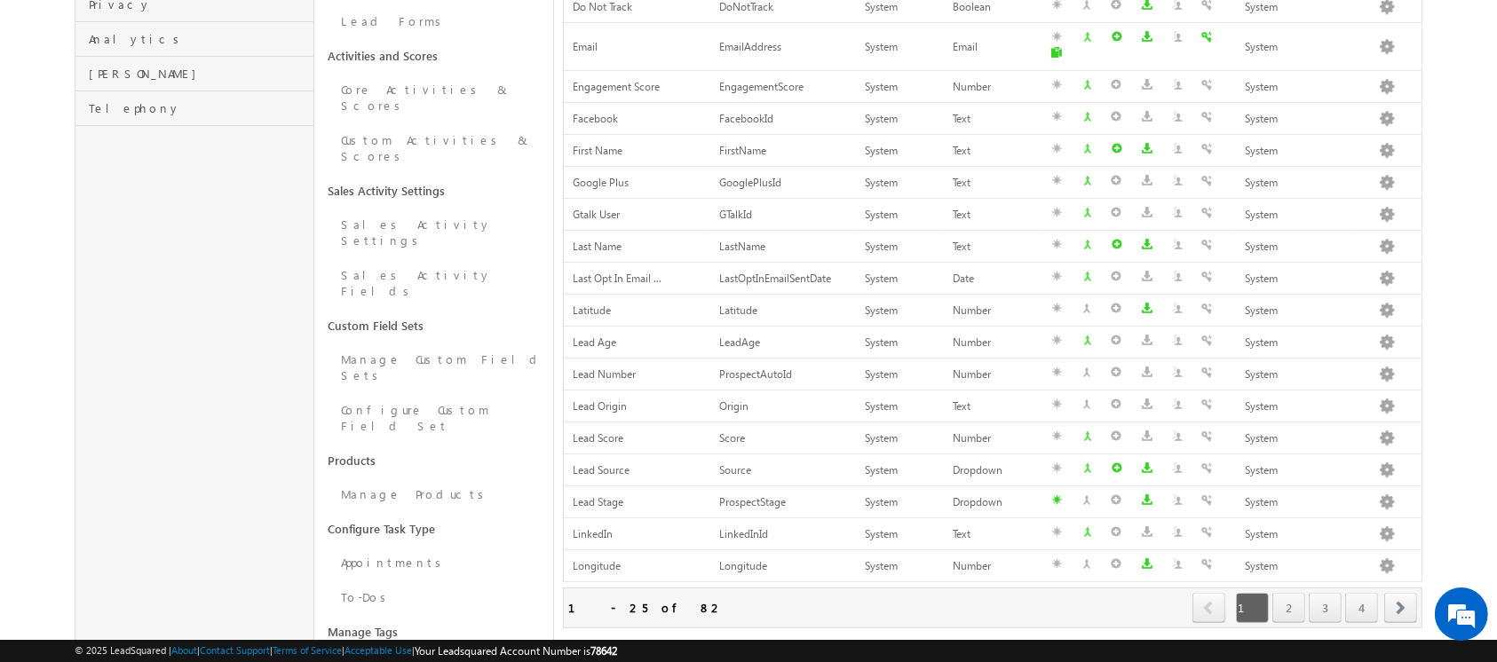
scroll to position [558, 0]
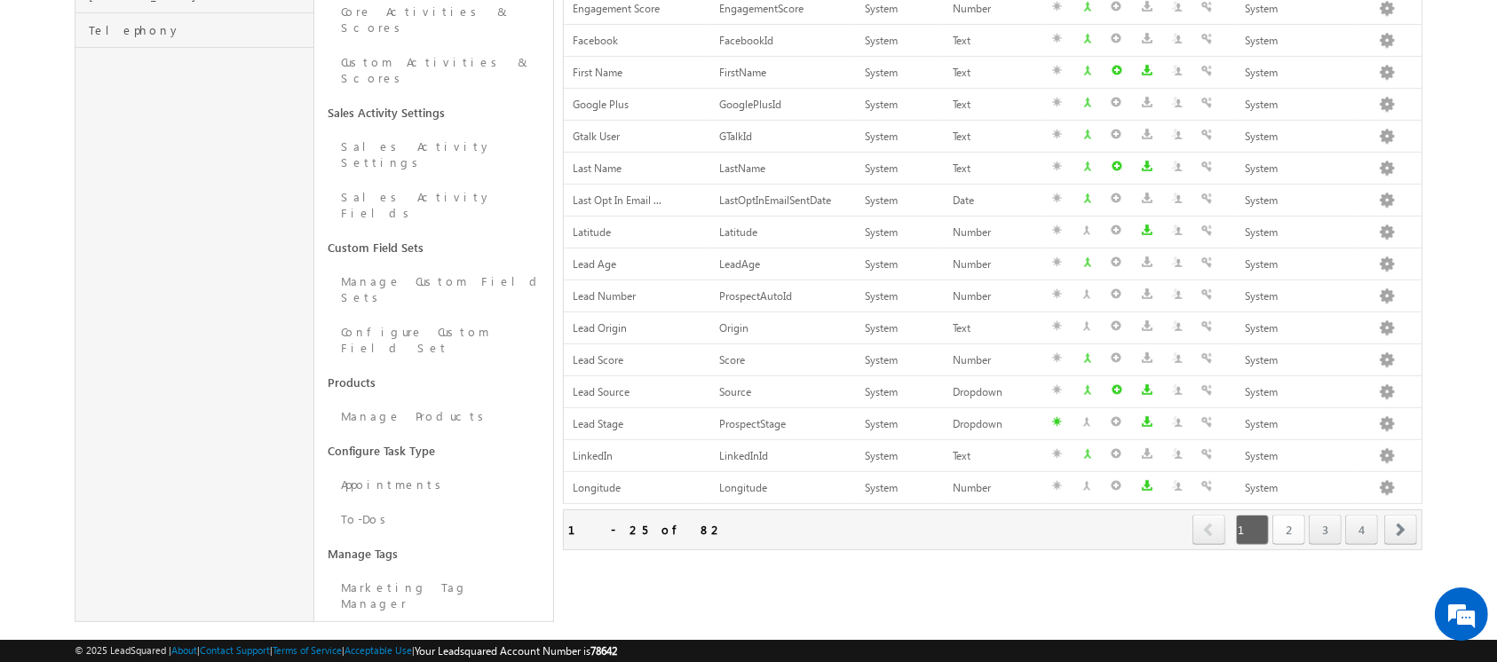
click at [1287, 515] on link "2" at bounding box center [1288, 530] width 33 height 30
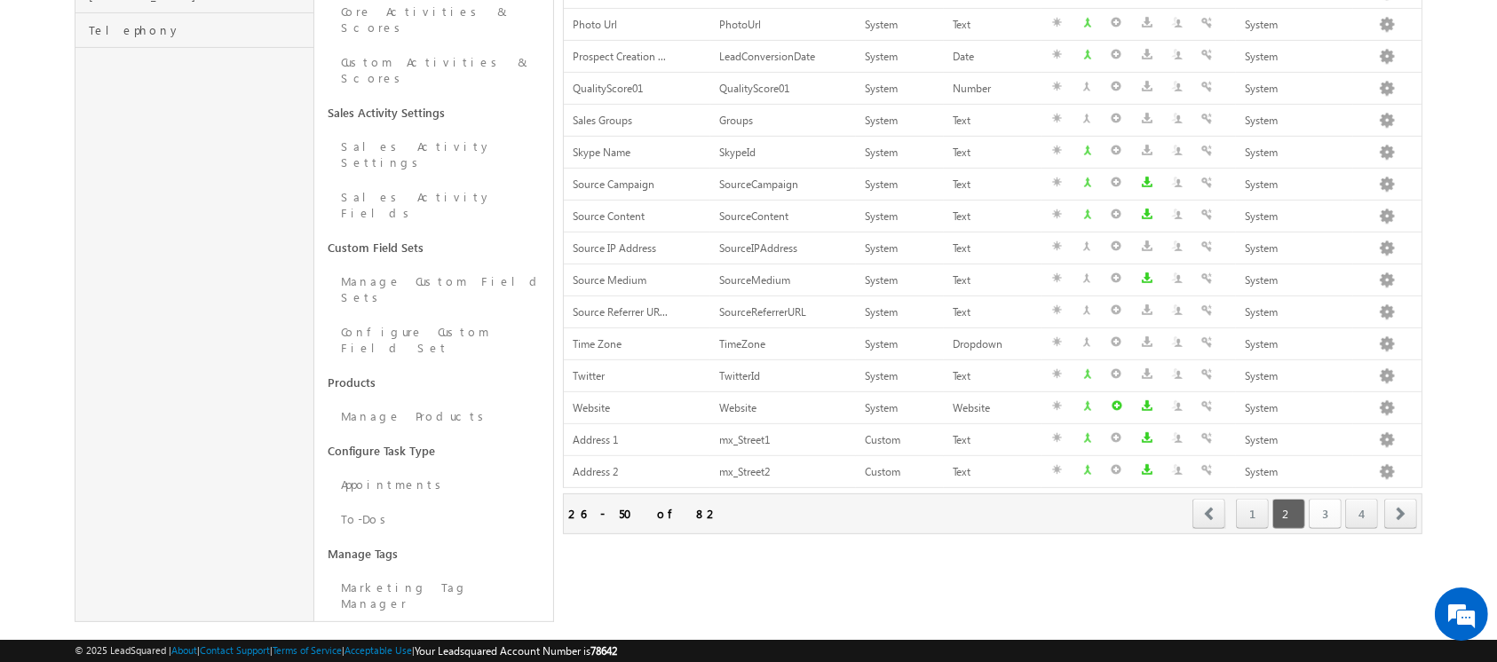
click at [1332, 509] on link "3" at bounding box center [1324, 514] width 33 height 30
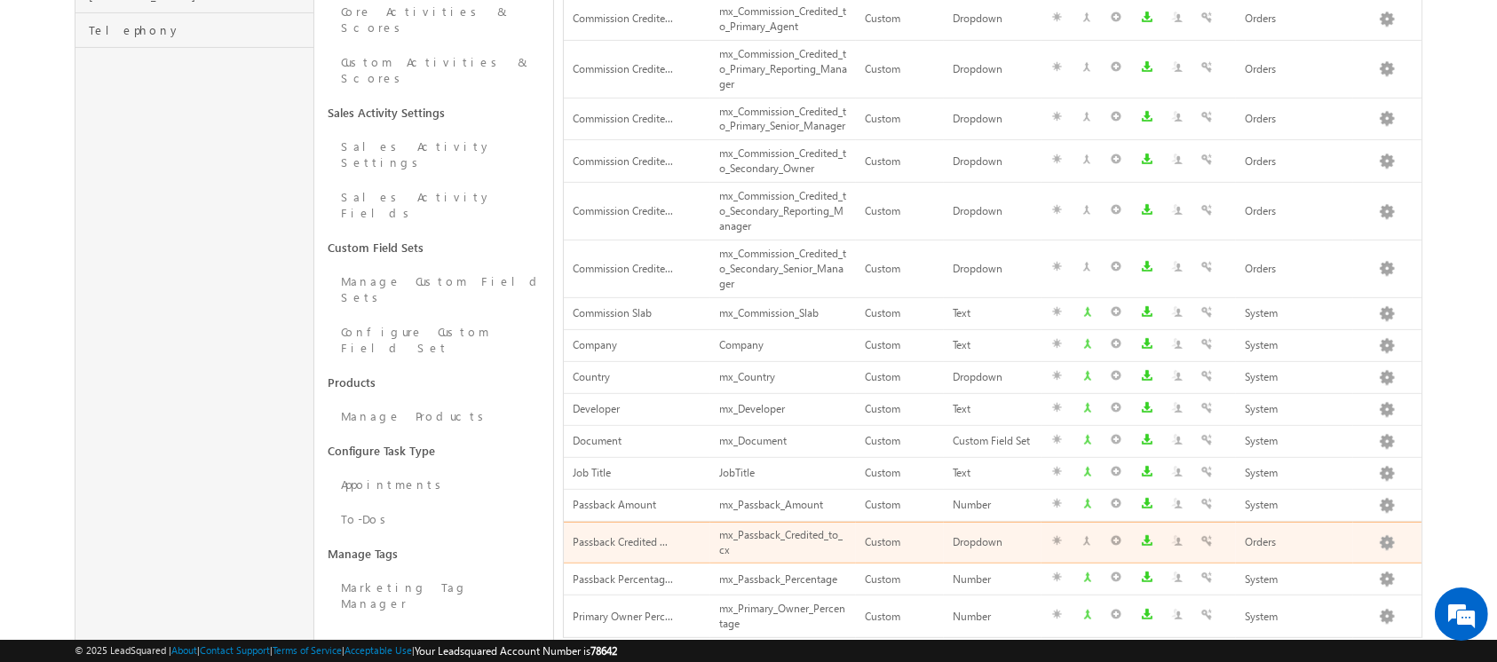
scroll to position [723, 0]
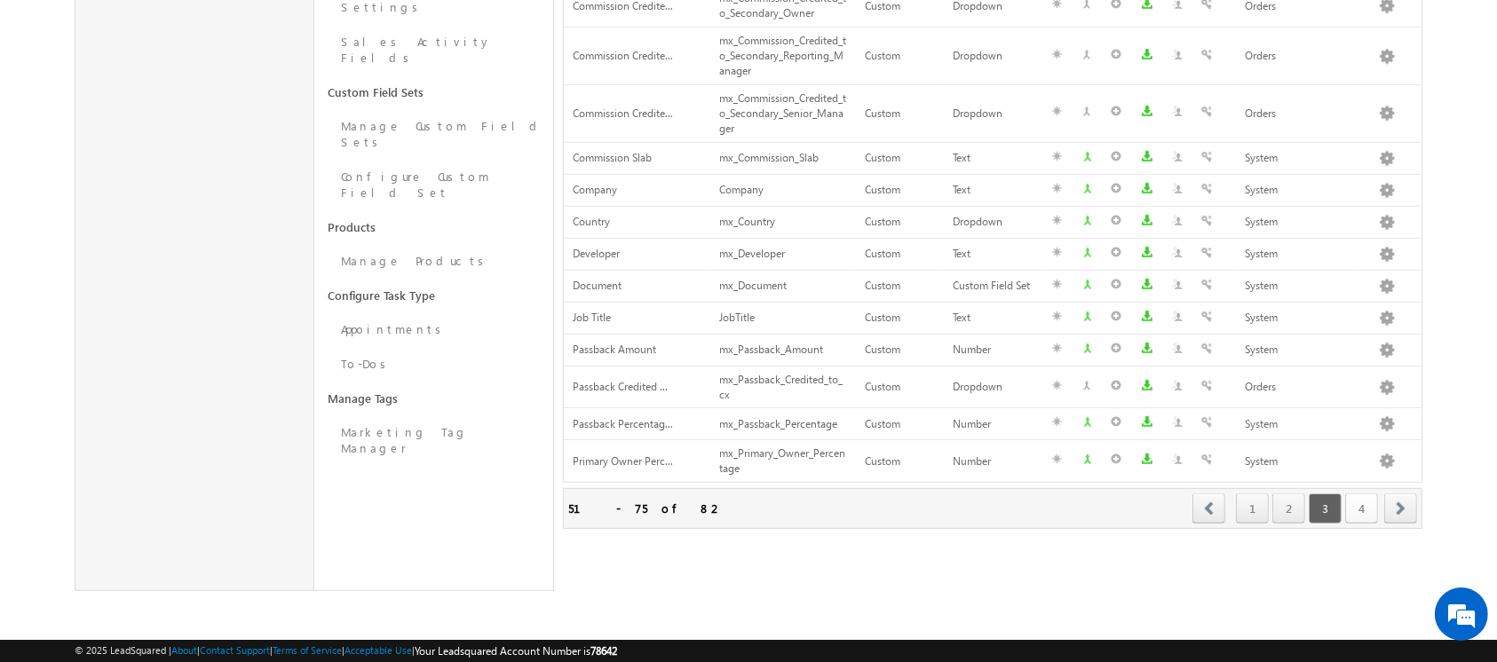
click at [1366, 515] on link "4" at bounding box center [1361, 509] width 33 height 30
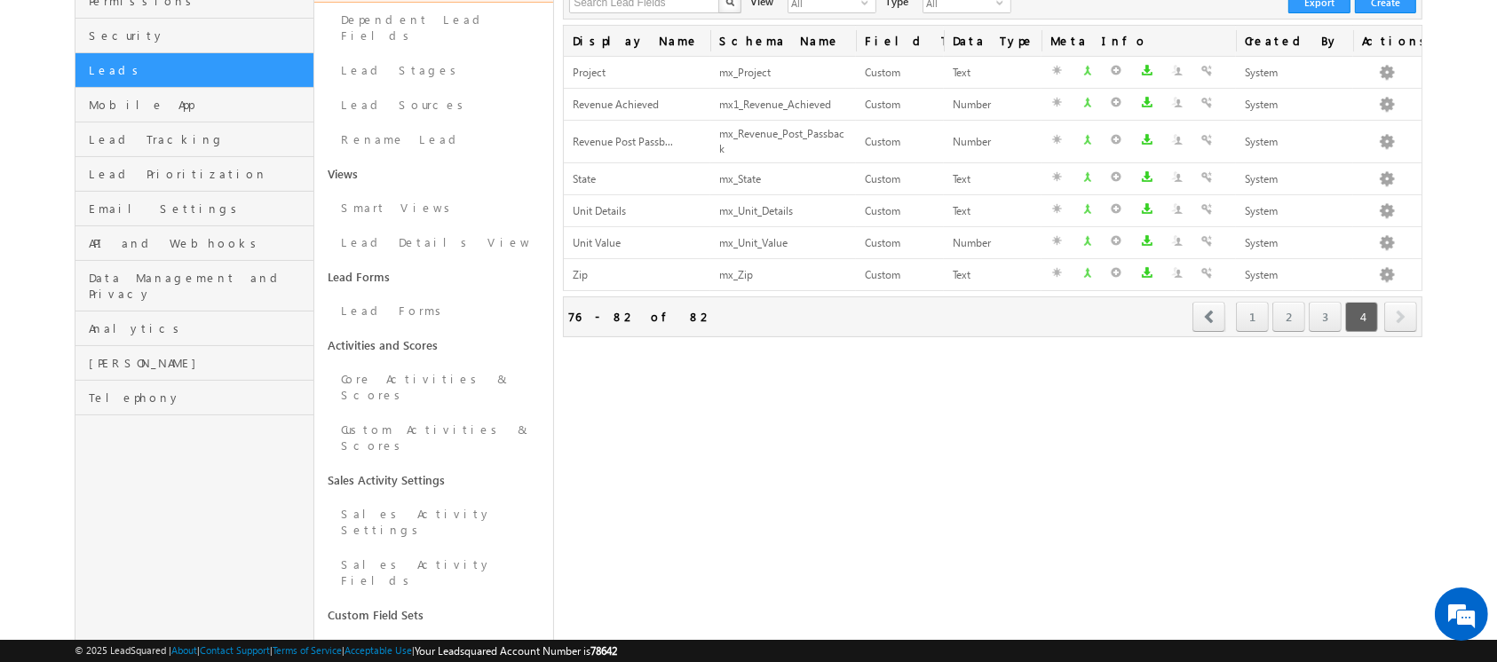
scroll to position [146, 0]
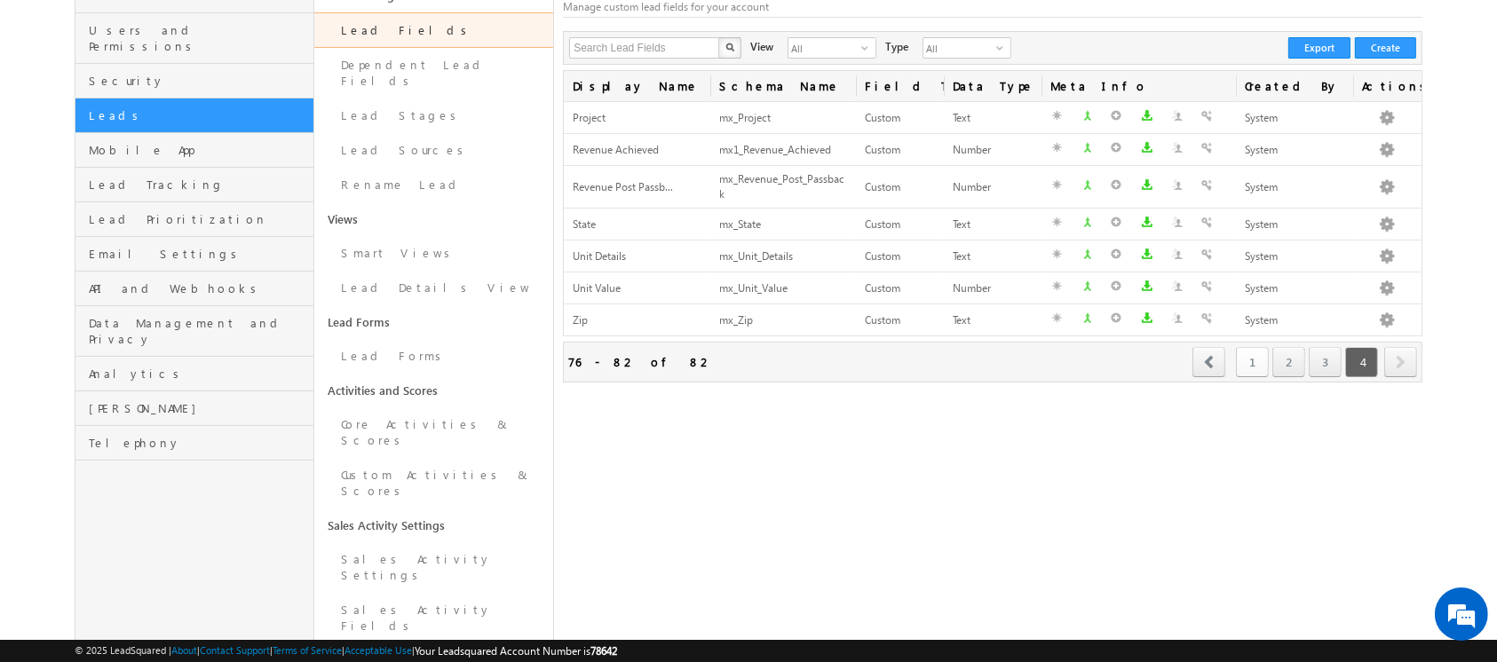
click at [1244, 361] on link "1" at bounding box center [1252, 362] width 33 height 30
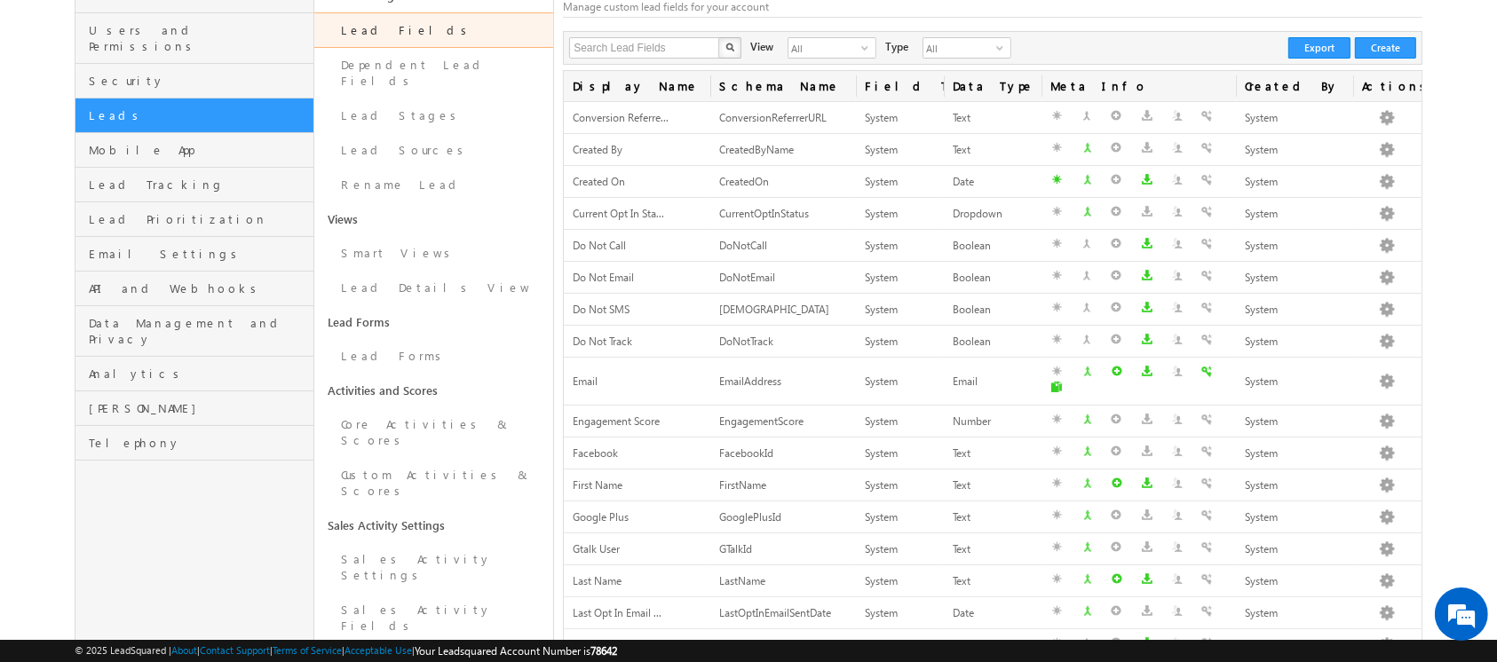
click at [636, 87] on span "Display Name" at bounding box center [637, 86] width 146 height 30
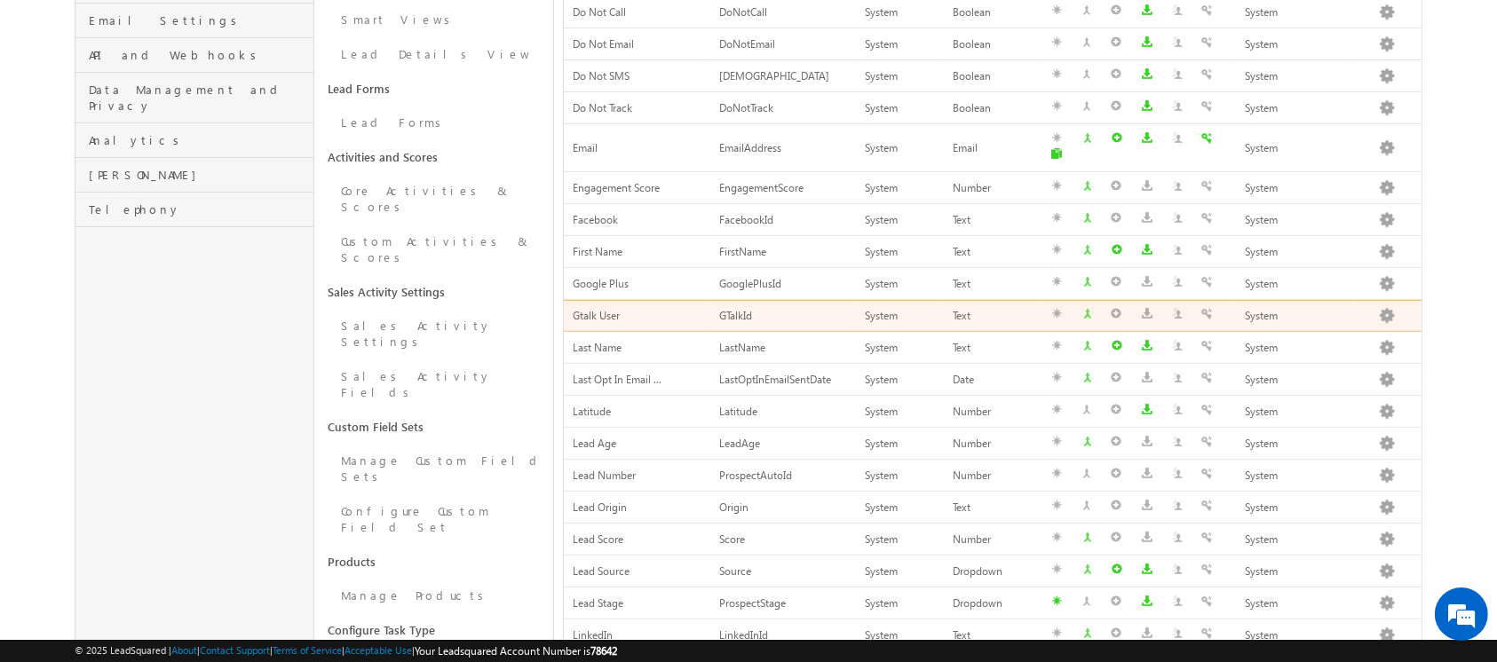
scroll to position [558, 0]
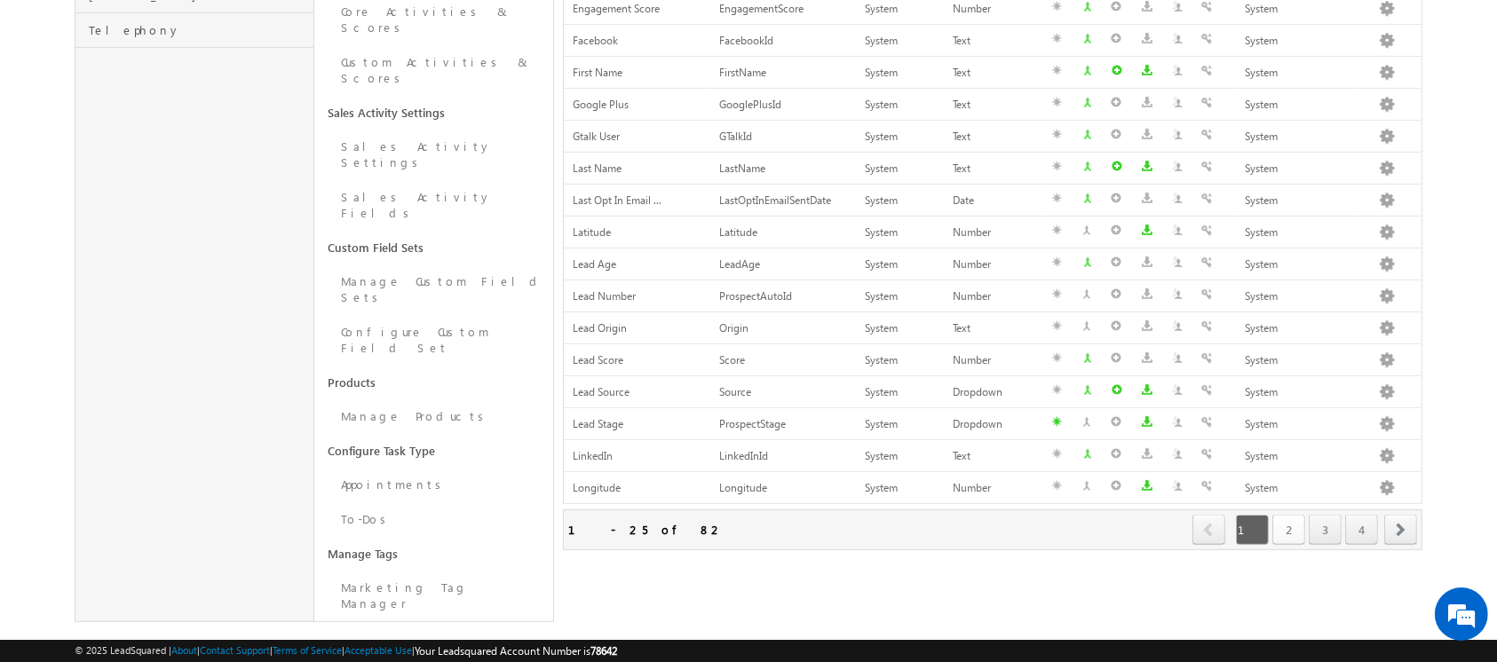
click at [1295, 518] on link "2" at bounding box center [1288, 530] width 33 height 30
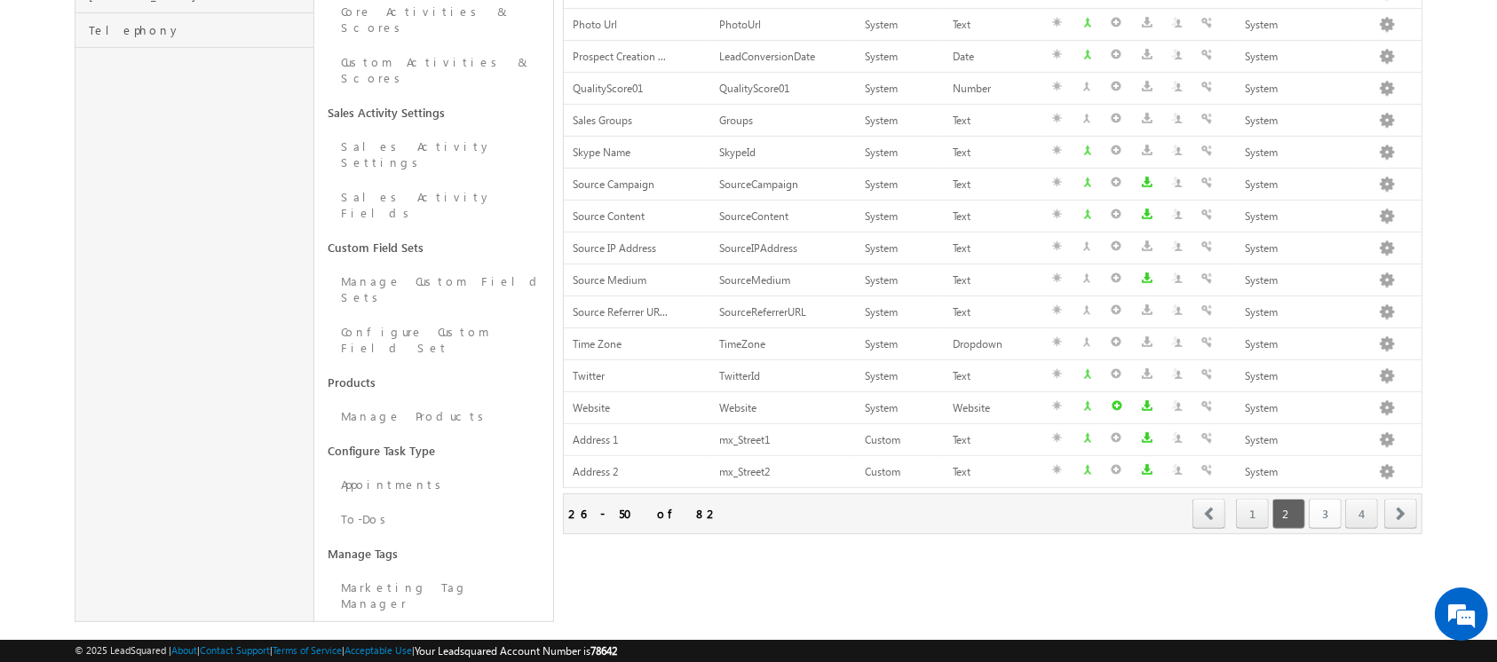
click at [1328, 516] on link "3" at bounding box center [1324, 514] width 33 height 30
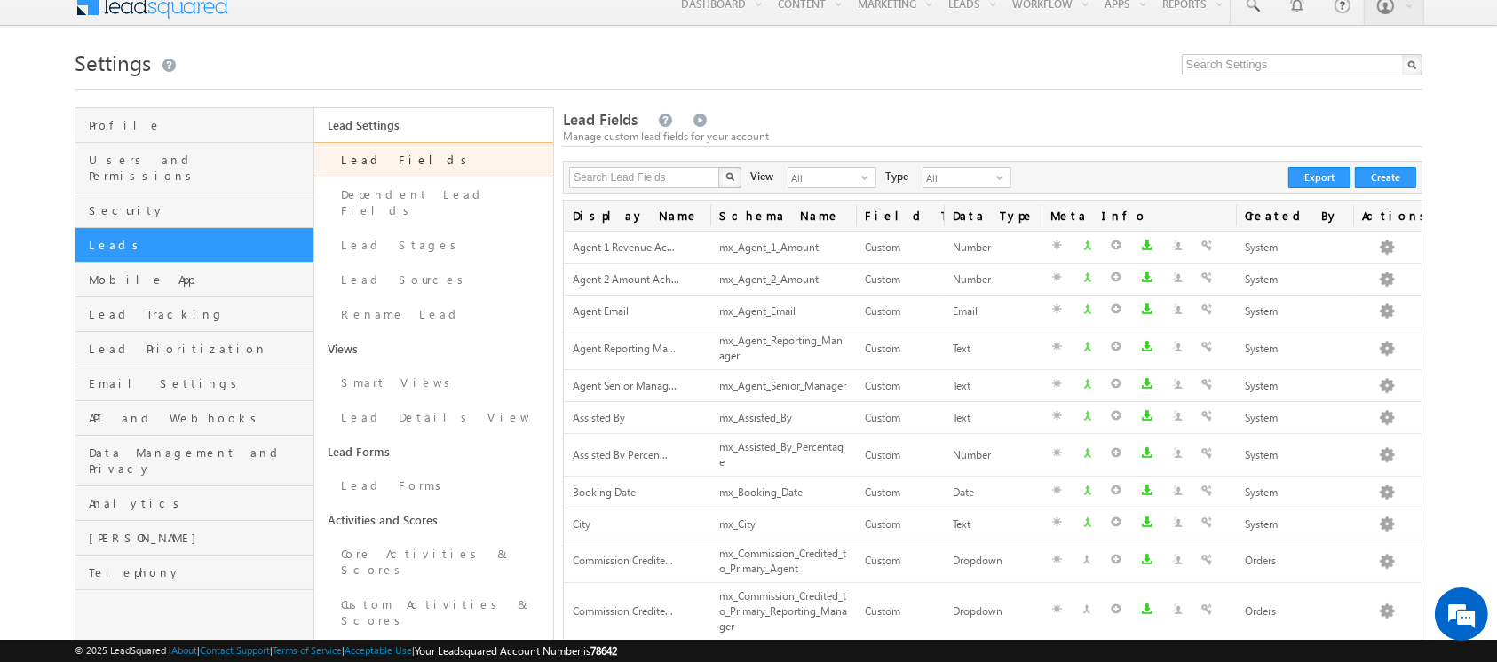
scroll to position [0, 0]
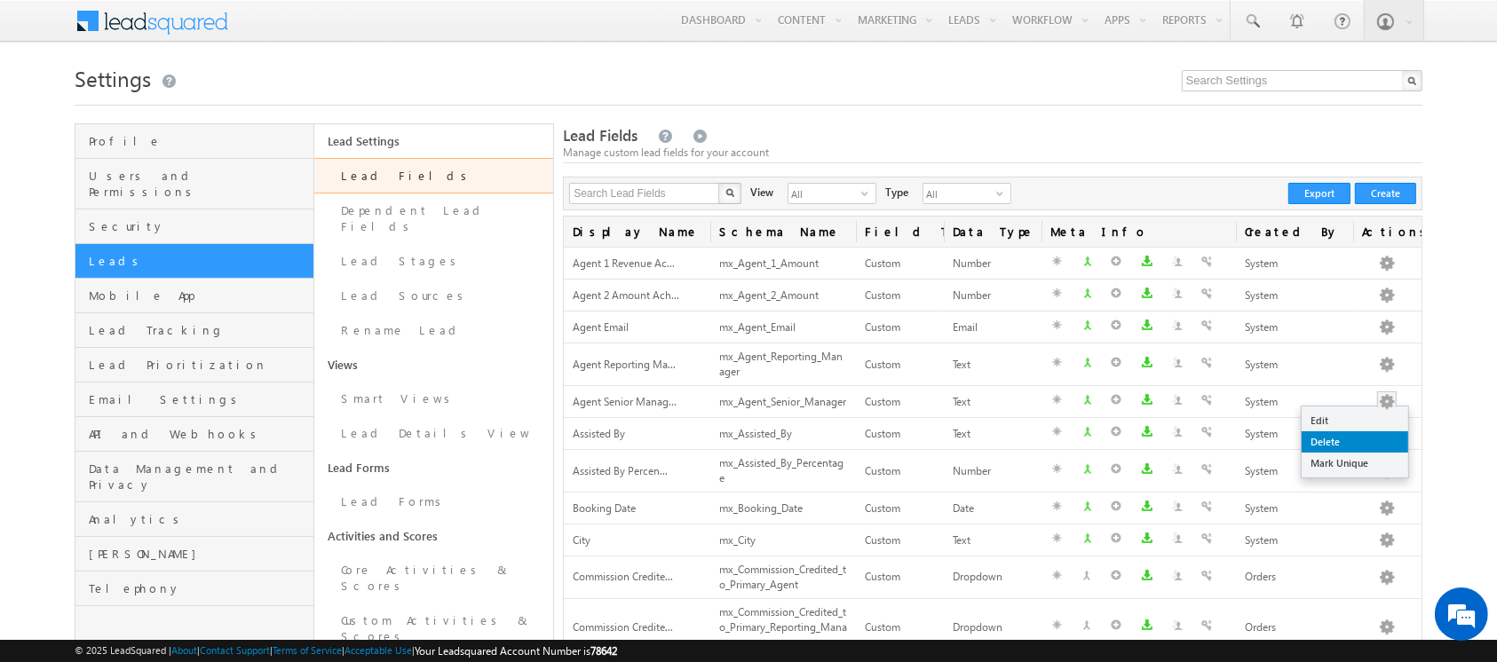
click at [1367, 441] on link "Delete" at bounding box center [1354, 441] width 107 height 21
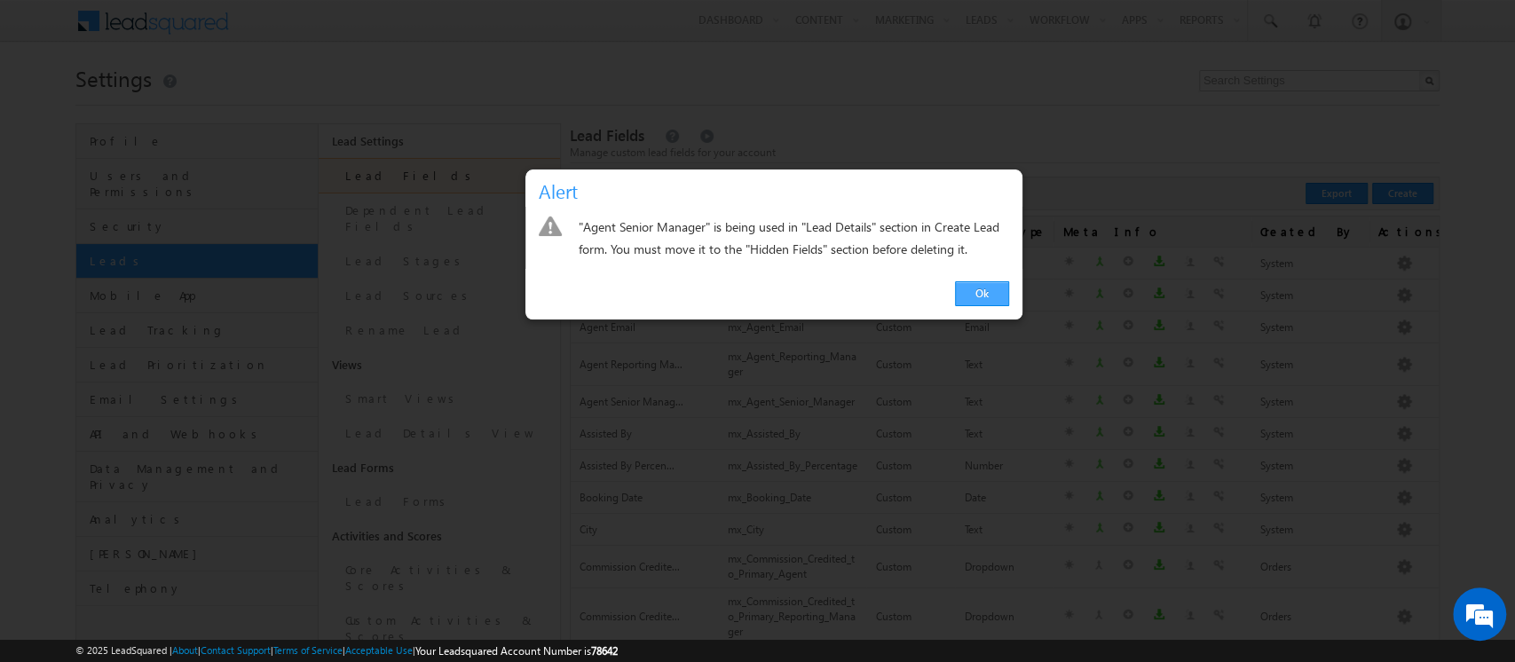
click at [982, 293] on link "Ok" at bounding box center [982, 293] width 54 height 25
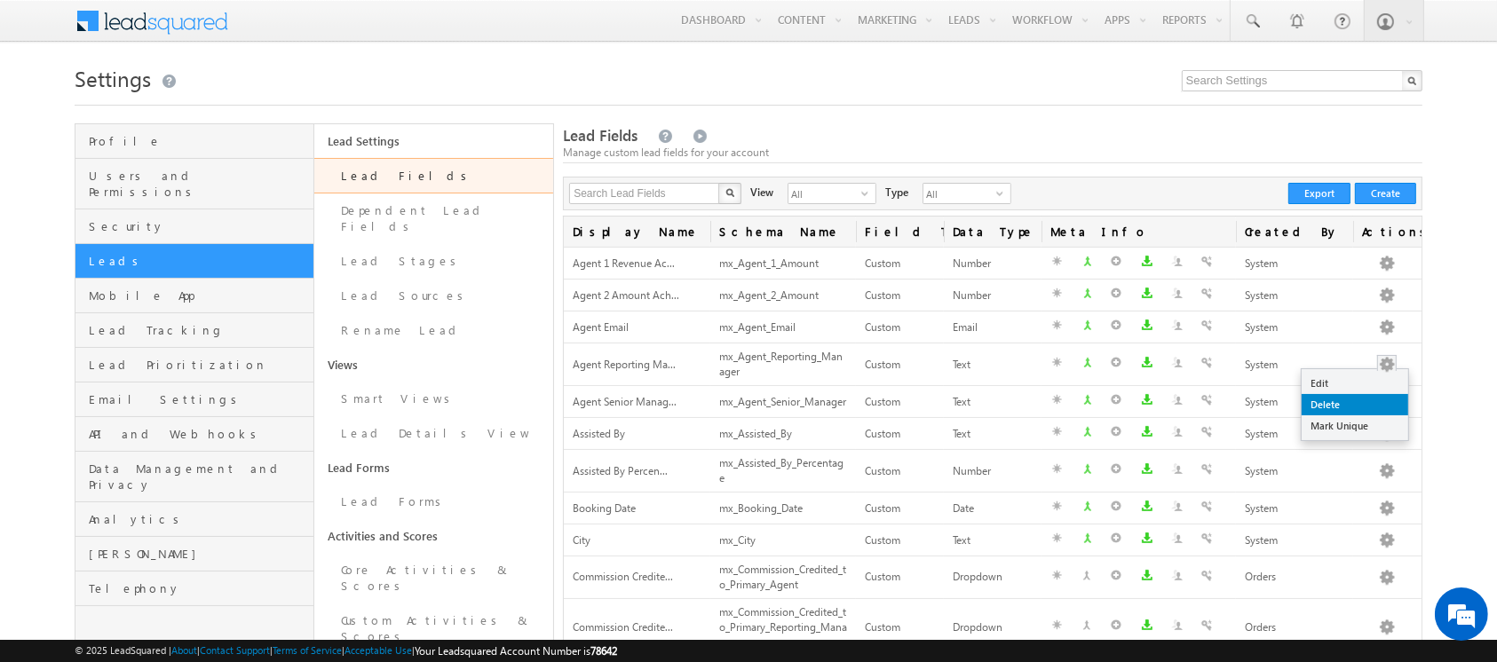
click at [1383, 407] on link "Delete" at bounding box center [1354, 404] width 107 height 21
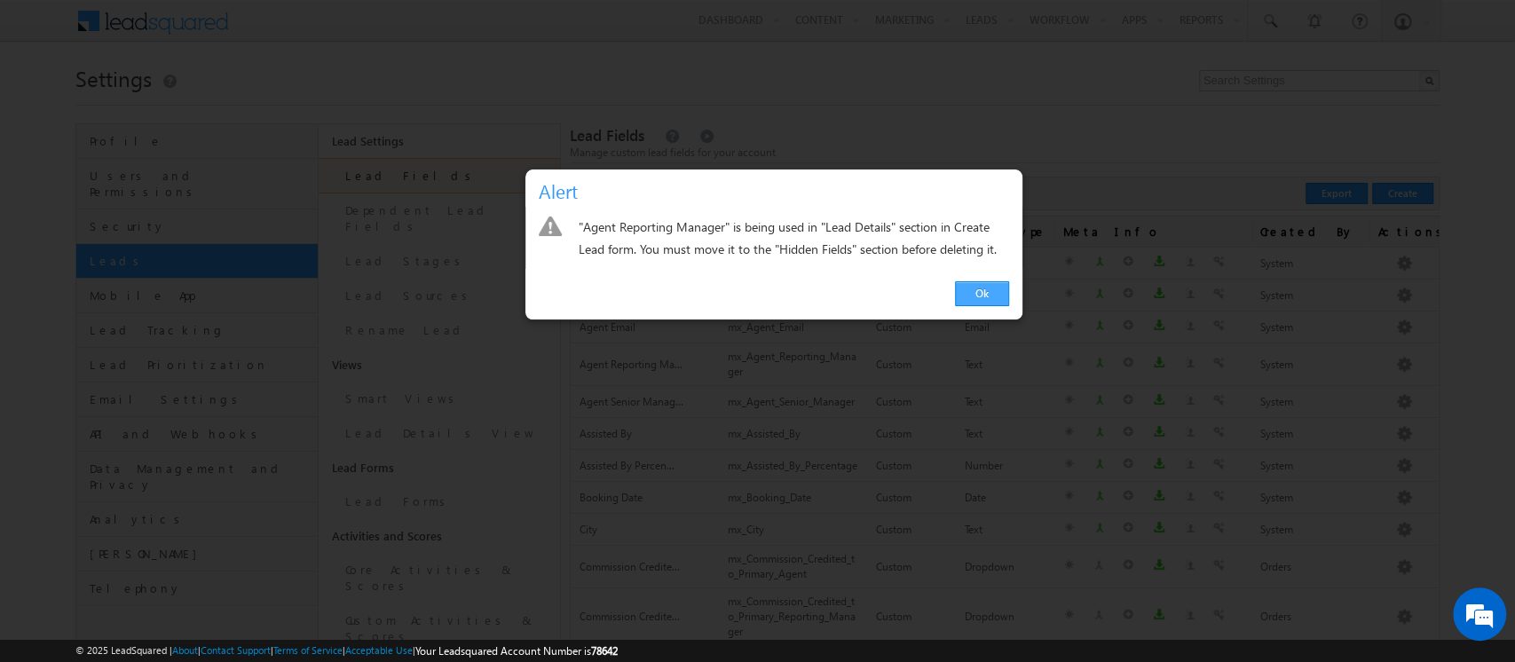
click at [980, 298] on link "Ok" at bounding box center [982, 293] width 54 height 25
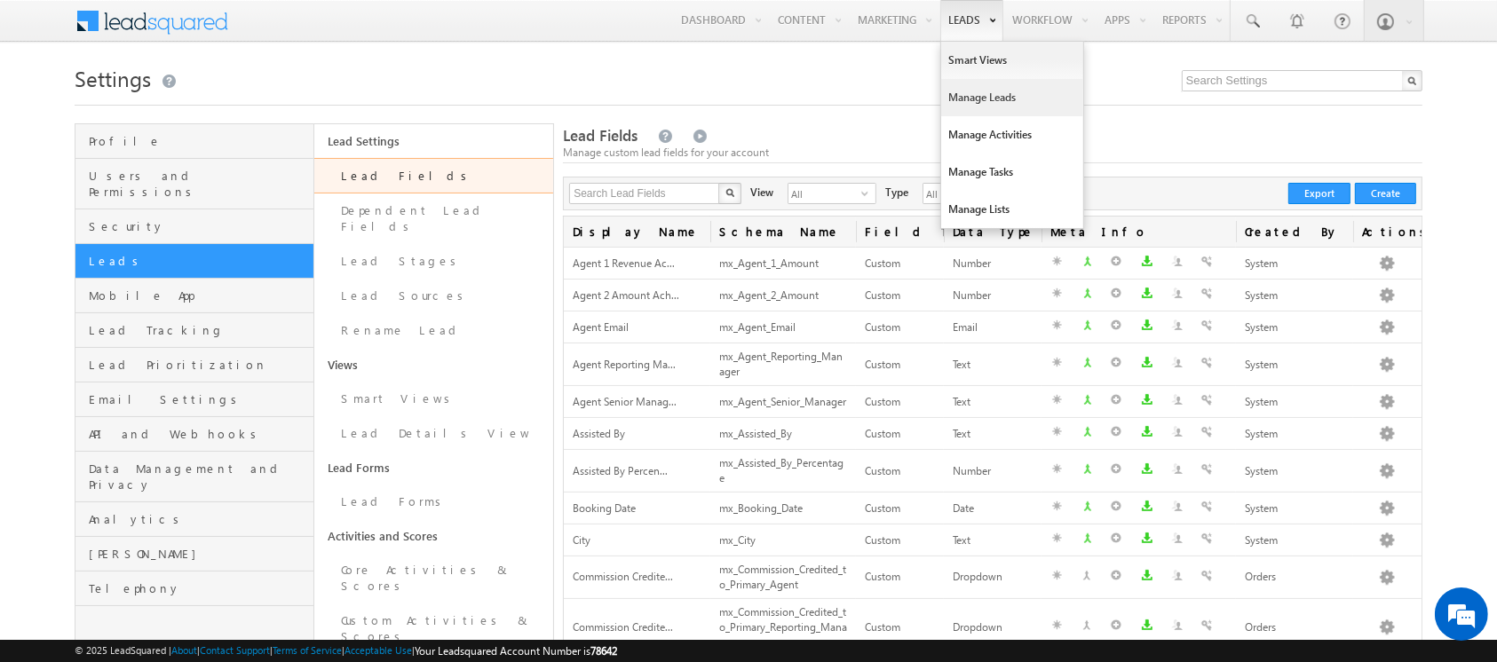
click at [976, 99] on link "Manage Leads" at bounding box center [1012, 97] width 142 height 37
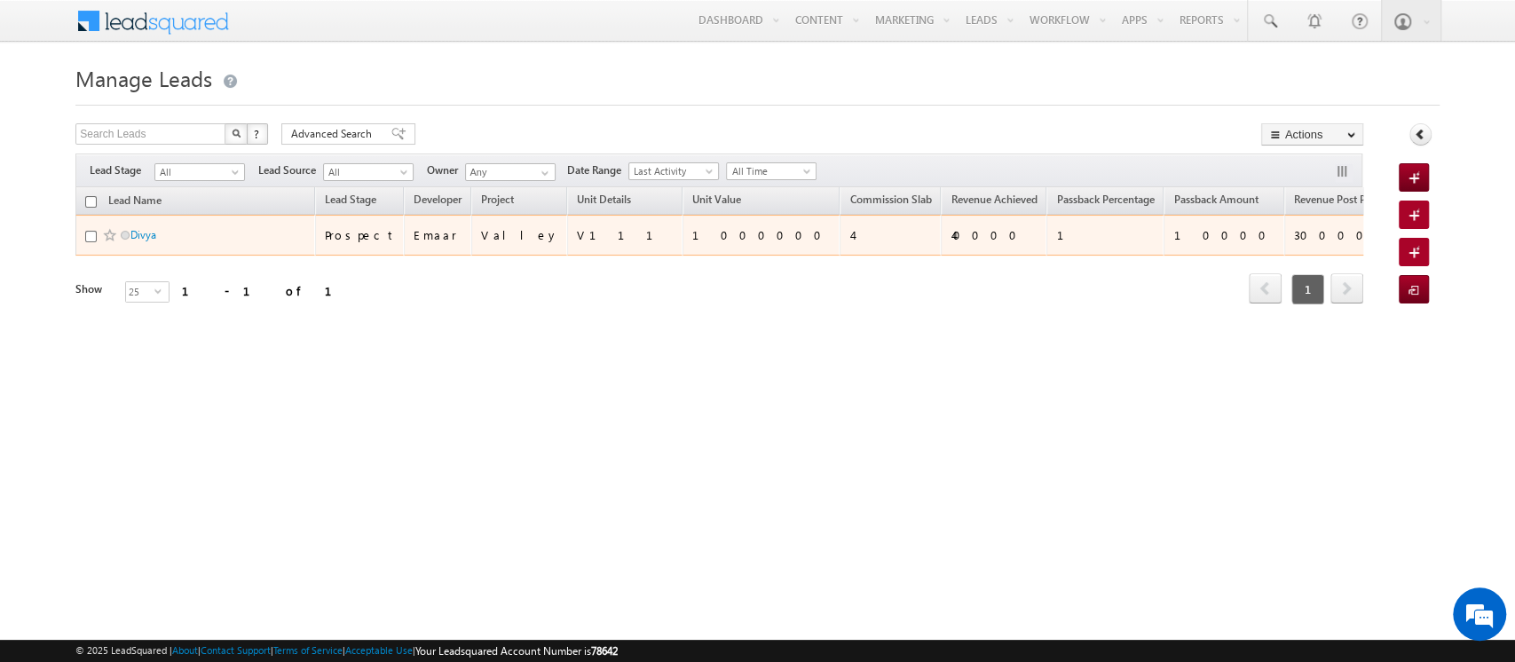
click at [97, 241] on div at bounding box center [112, 235] width 54 height 18
click at [92, 241] on input "checkbox" at bounding box center [91, 237] width 12 height 12
checkbox input "true"
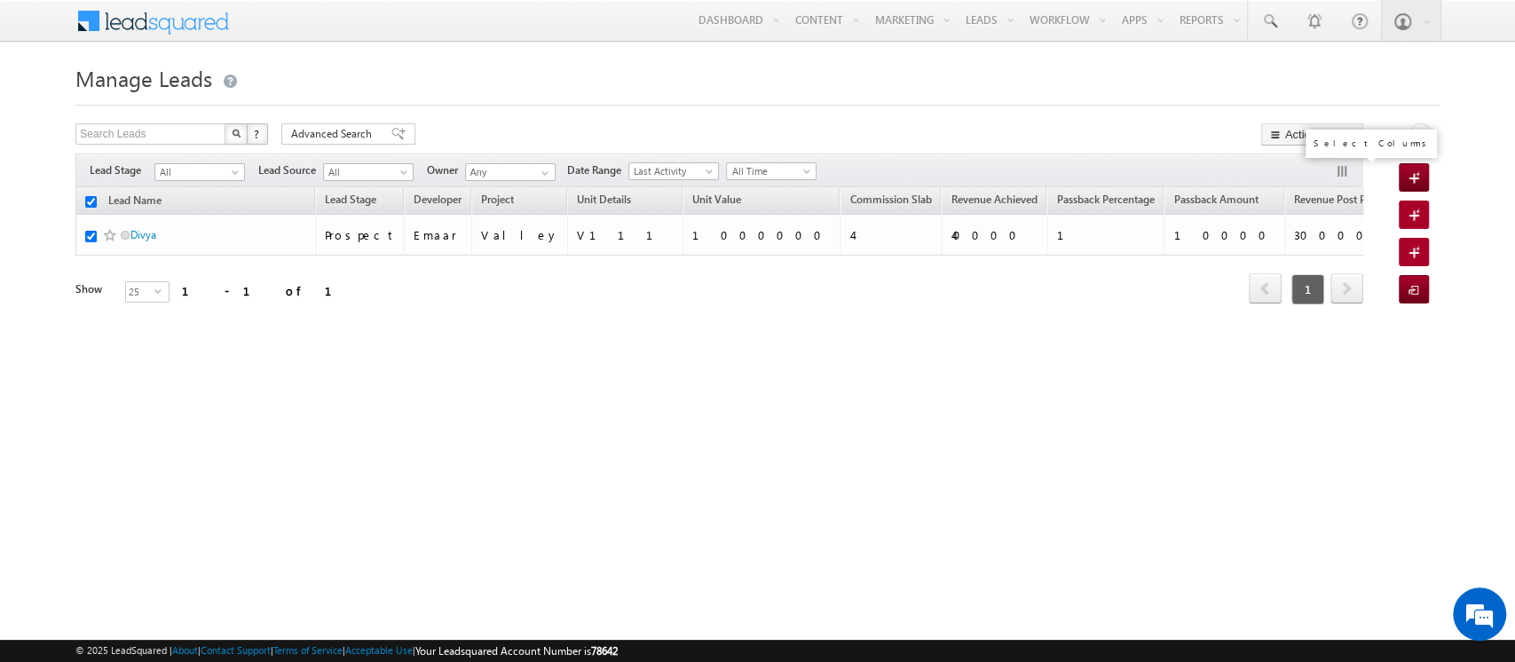
click at [1340, 176] on button "button" at bounding box center [1344, 173] width 18 height 18
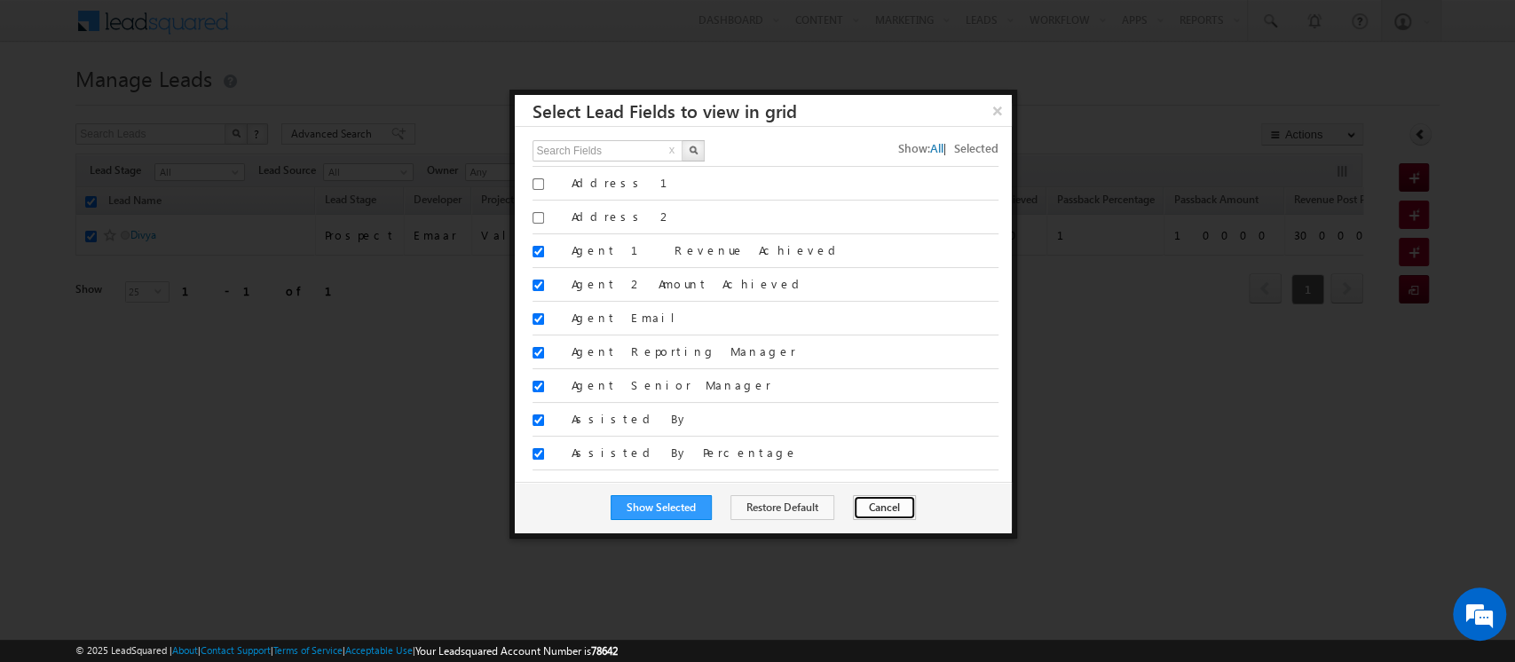
click at [879, 513] on button "Cancel" at bounding box center [884, 507] width 63 height 25
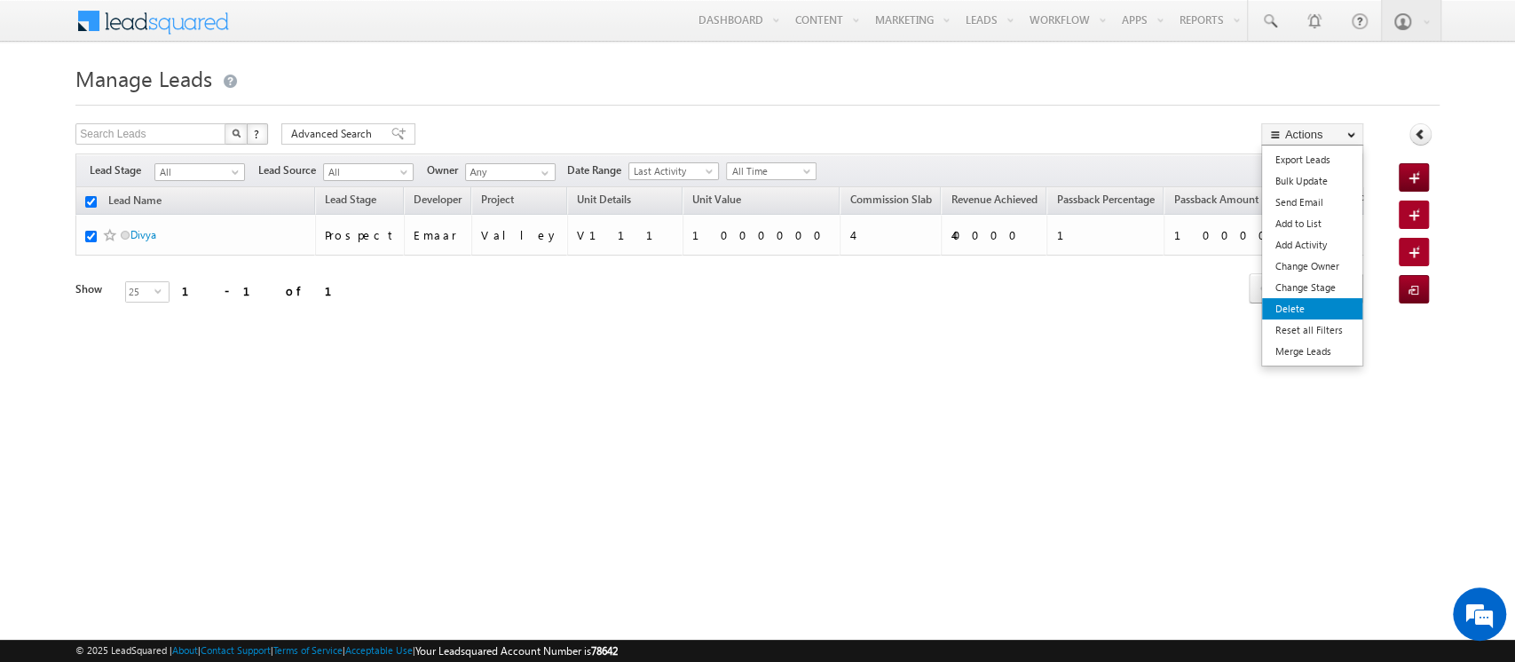
click at [1299, 313] on link "Delete" at bounding box center [1312, 308] width 100 height 21
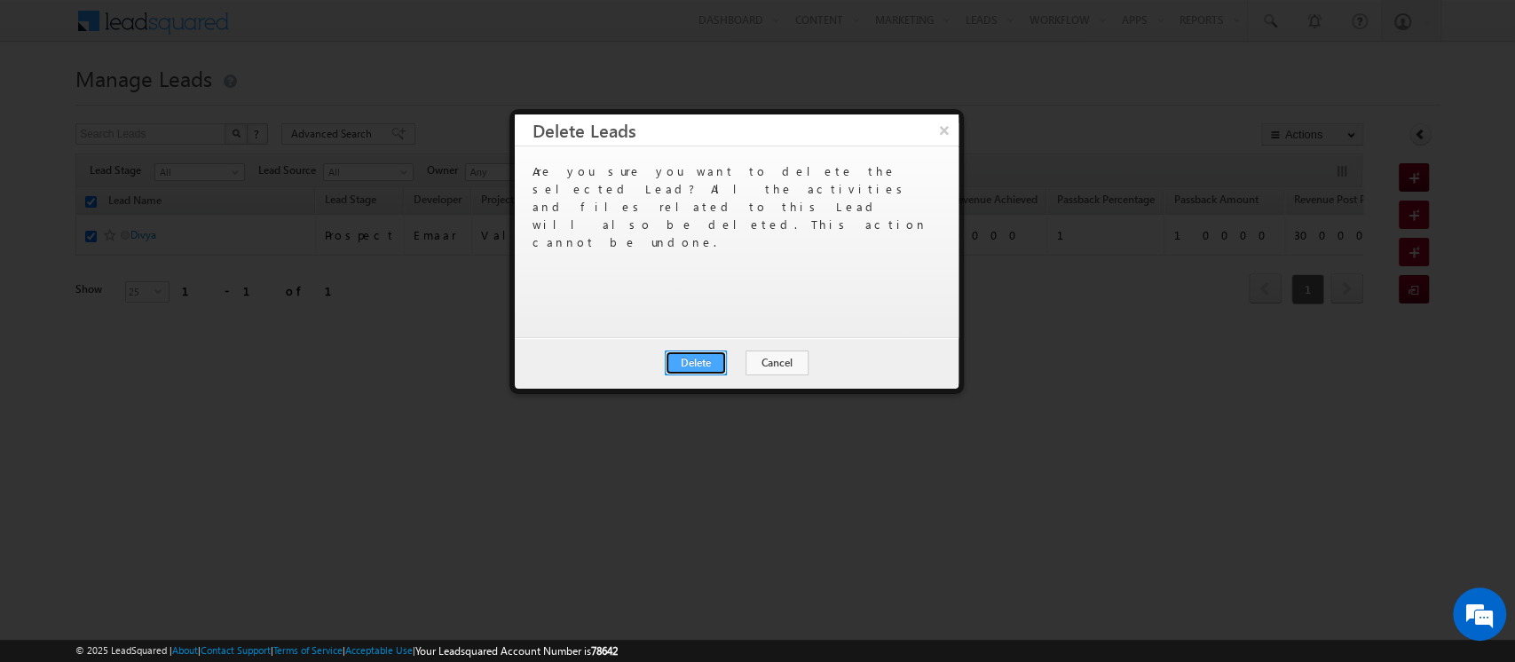
click at [693, 359] on button "Delete" at bounding box center [696, 363] width 62 height 25
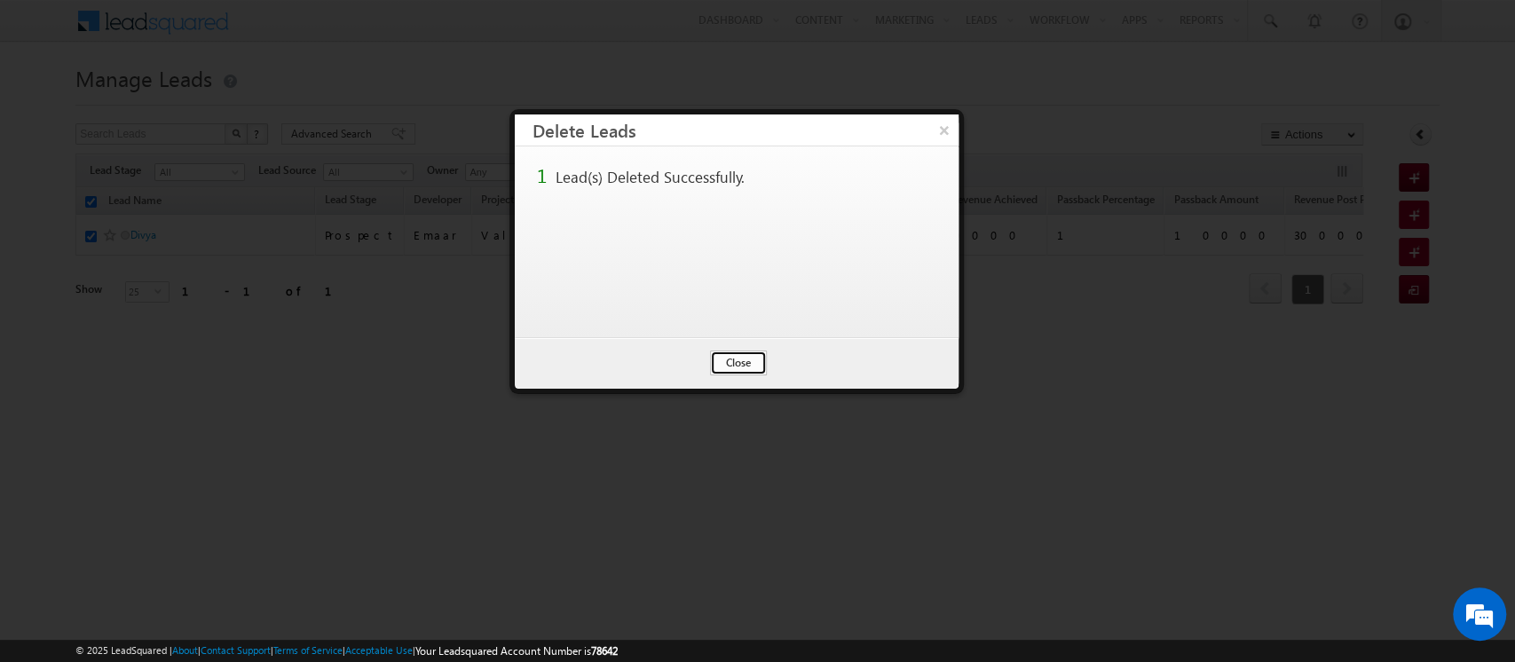
click at [740, 363] on button "Close" at bounding box center [738, 363] width 57 height 25
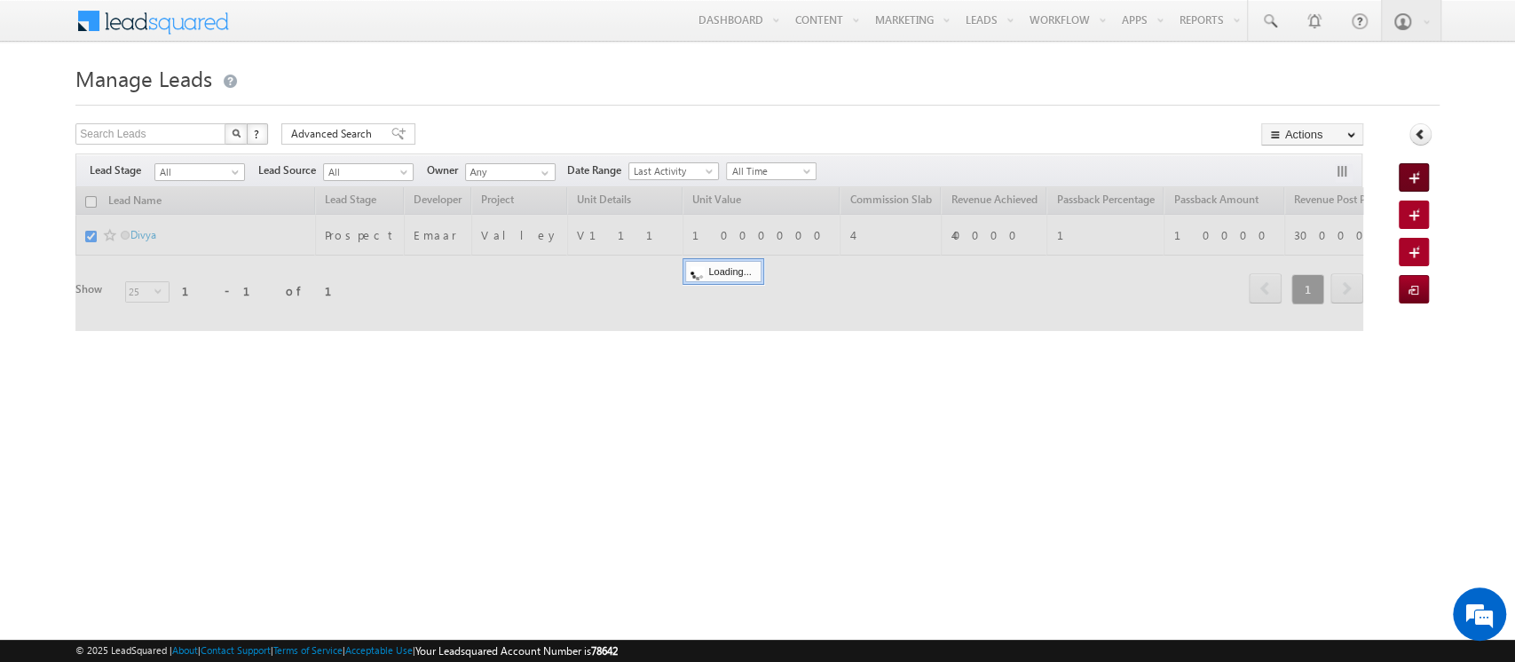
checkbox input "false"
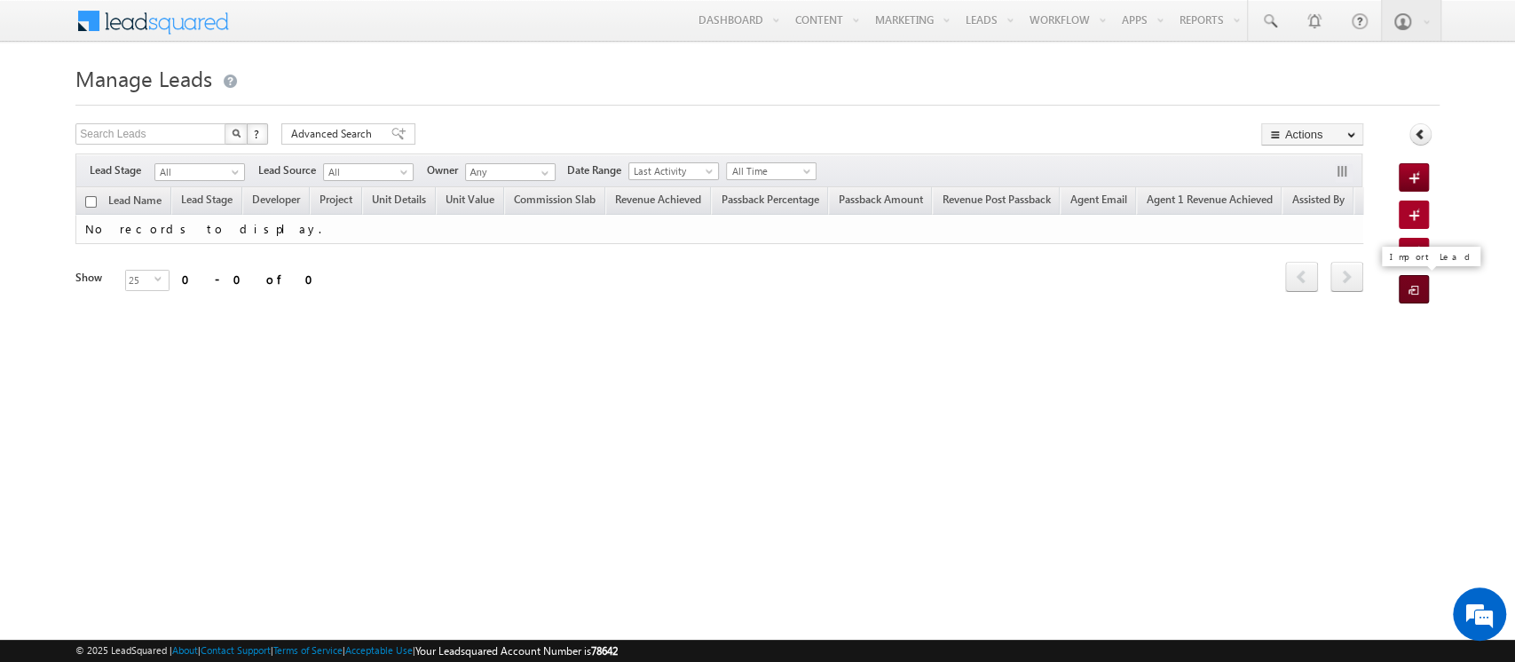
click at [1420, 297] on span at bounding box center [1417, 291] width 17 height 18
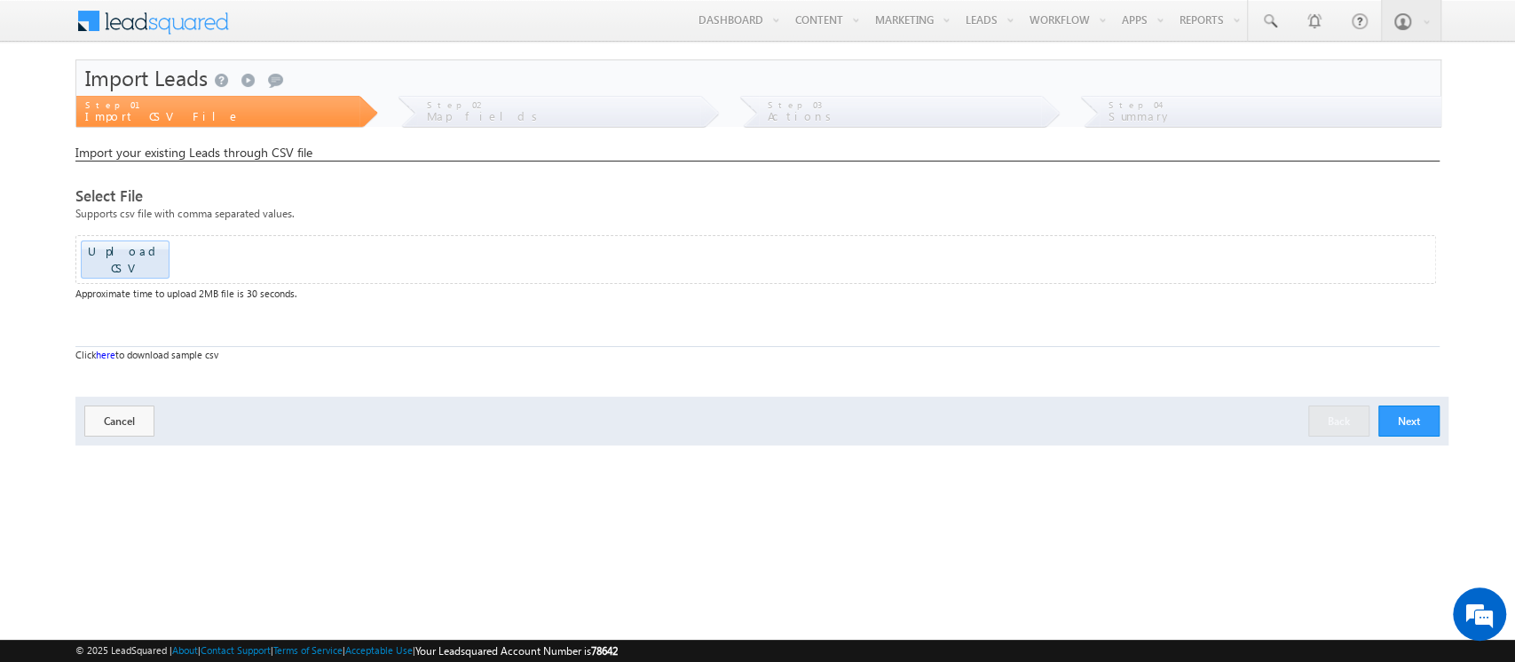
click at [1406, 411] on button "Next" at bounding box center [1409, 421] width 61 height 31
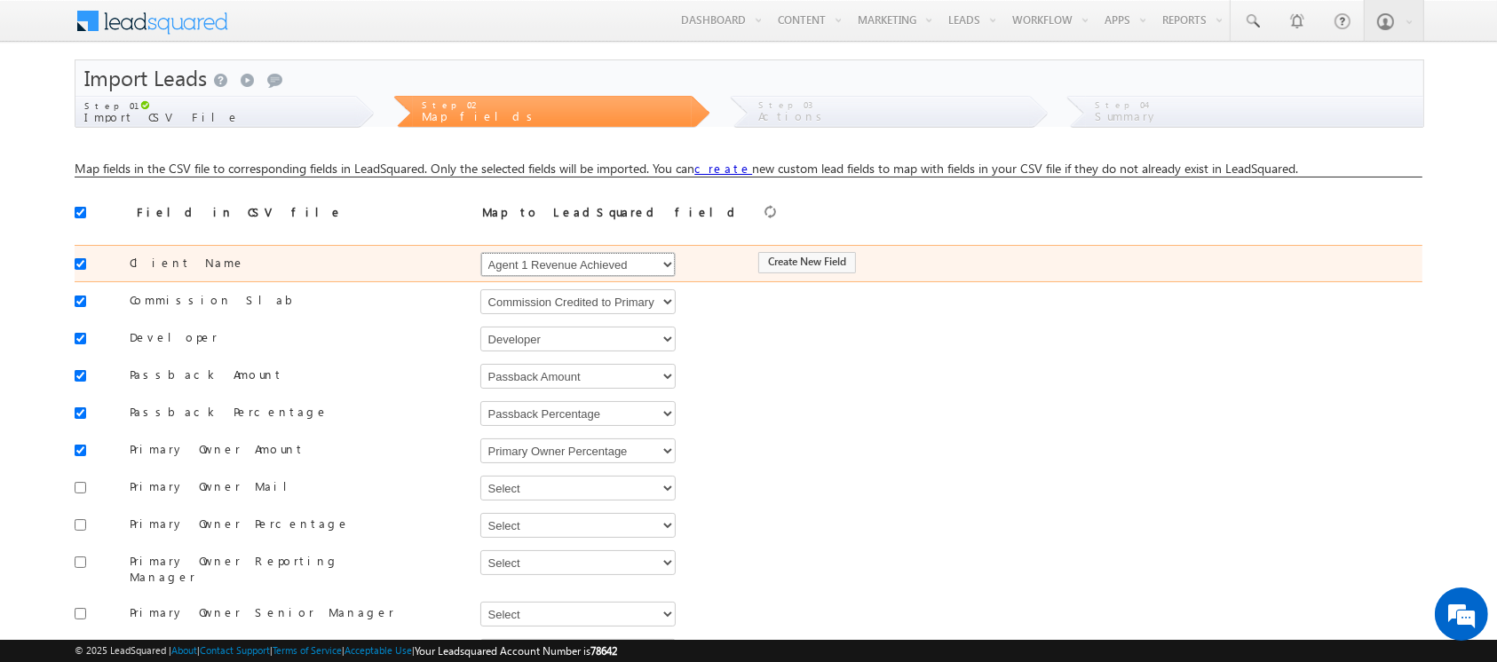
drag, startPoint x: 627, startPoint y: 264, endPoint x: 566, endPoint y: 279, distance: 62.2
click at [627, 264] on select "Select Select Address 1 Address 2 Agent 1 Revenue Achieved Agent 2 Amount Achie…" at bounding box center [577, 264] width 195 height 25
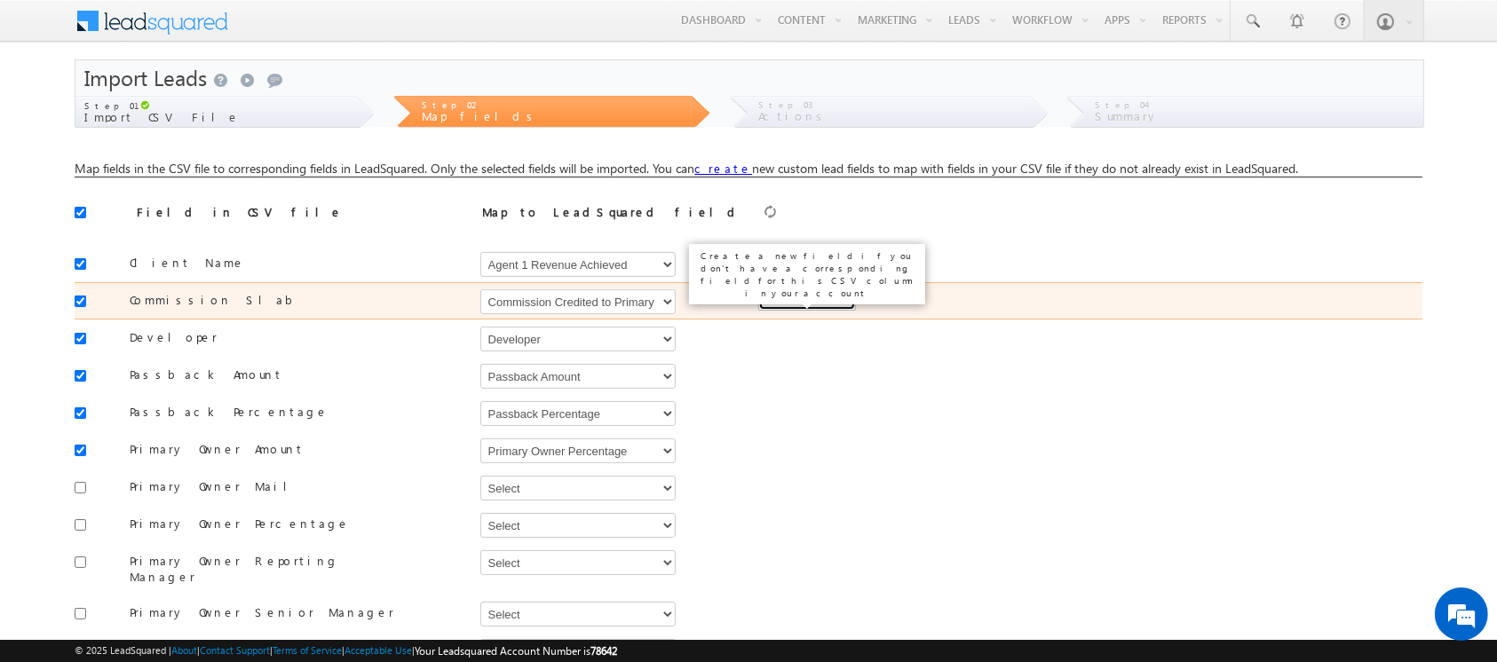
click at [820, 309] on button "Create New Field" at bounding box center [807, 299] width 98 height 21
type input "Commission Slab"
type input "50"
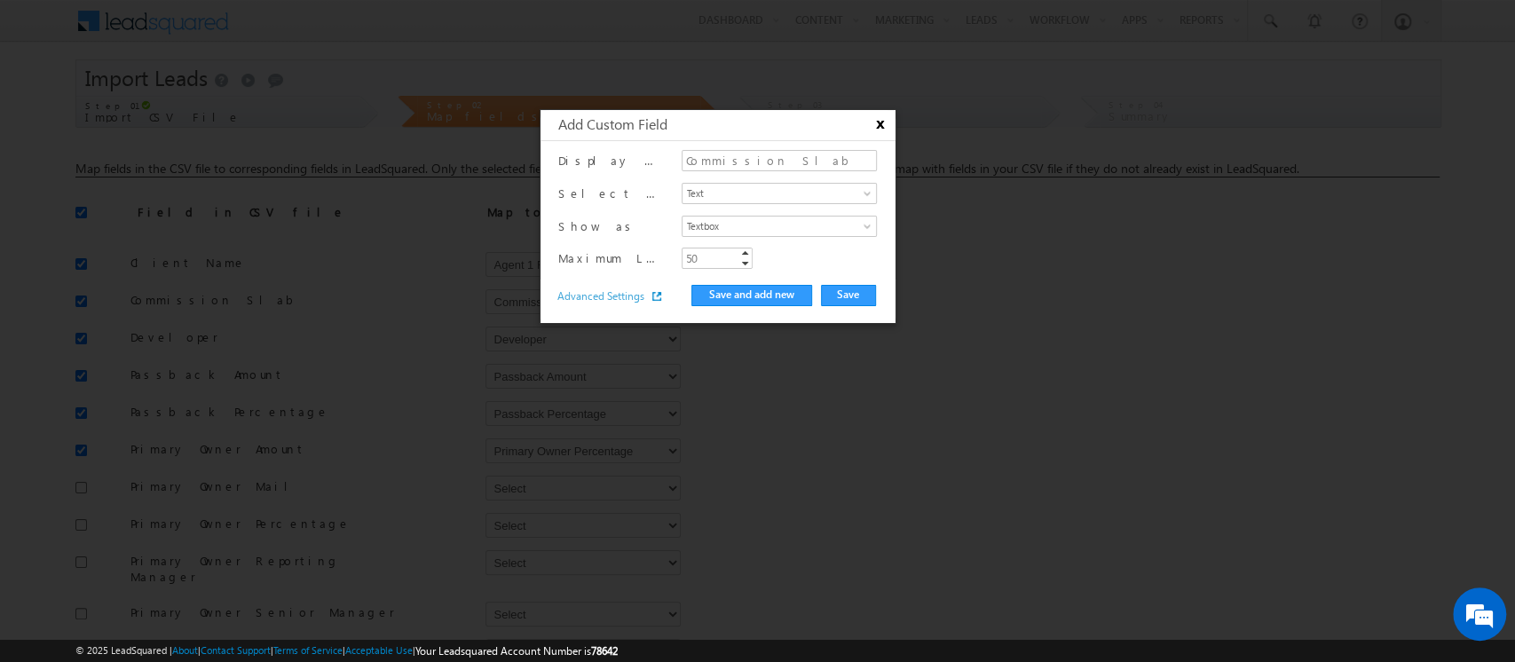
click at [878, 126] on button "x" at bounding box center [877, 124] width 21 height 17
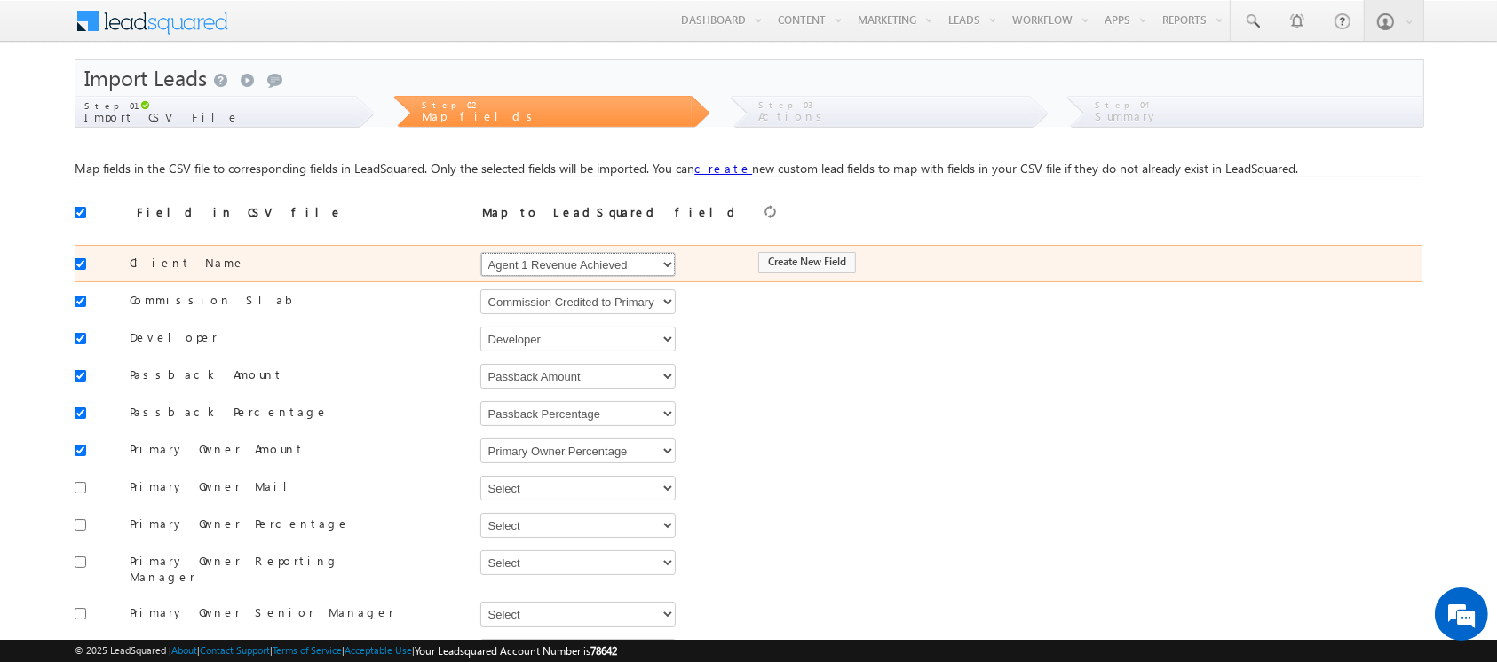
click at [660, 266] on select "Select Select Address 1 Address 2 Agent 1 Revenue Achieved Agent 2 Amount Achie…" at bounding box center [577, 264] width 195 height 25
select select "FirstName"
click at [480, 252] on select "Select Select Address 1 Address 2 Agent 1 Revenue Achieved Agent 2 Amount Achie…" at bounding box center [577, 264] width 195 height 25
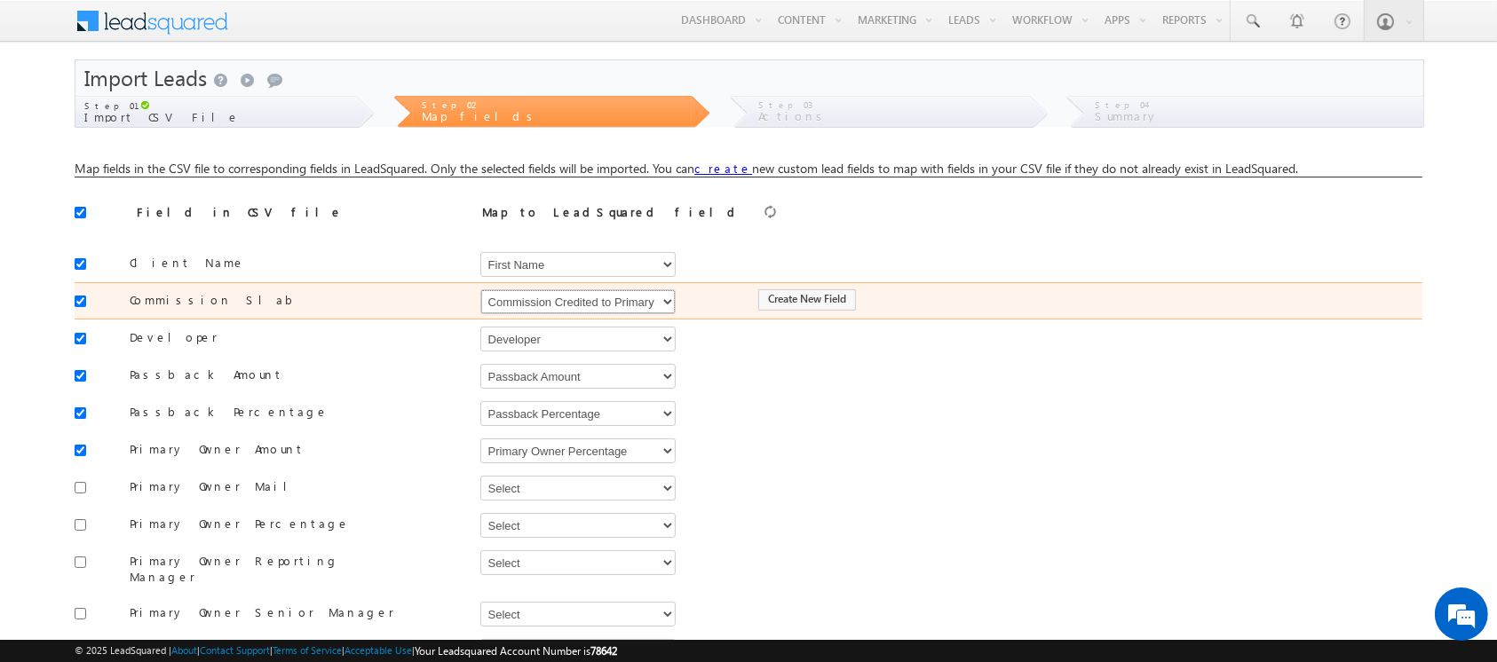
click at [633, 300] on select "Select Select Address 1 Address 2 Agent 1 Revenue Achieved Agent 2 Amount Achie…" at bounding box center [577, 301] width 195 height 25
select select "mx_Commission_Slab"
click at [480, 289] on select "Select Select Address 1 Address 2 Agent 1 Revenue Achieved Agent 2 Amount Achie…" at bounding box center [577, 301] width 195 height 25
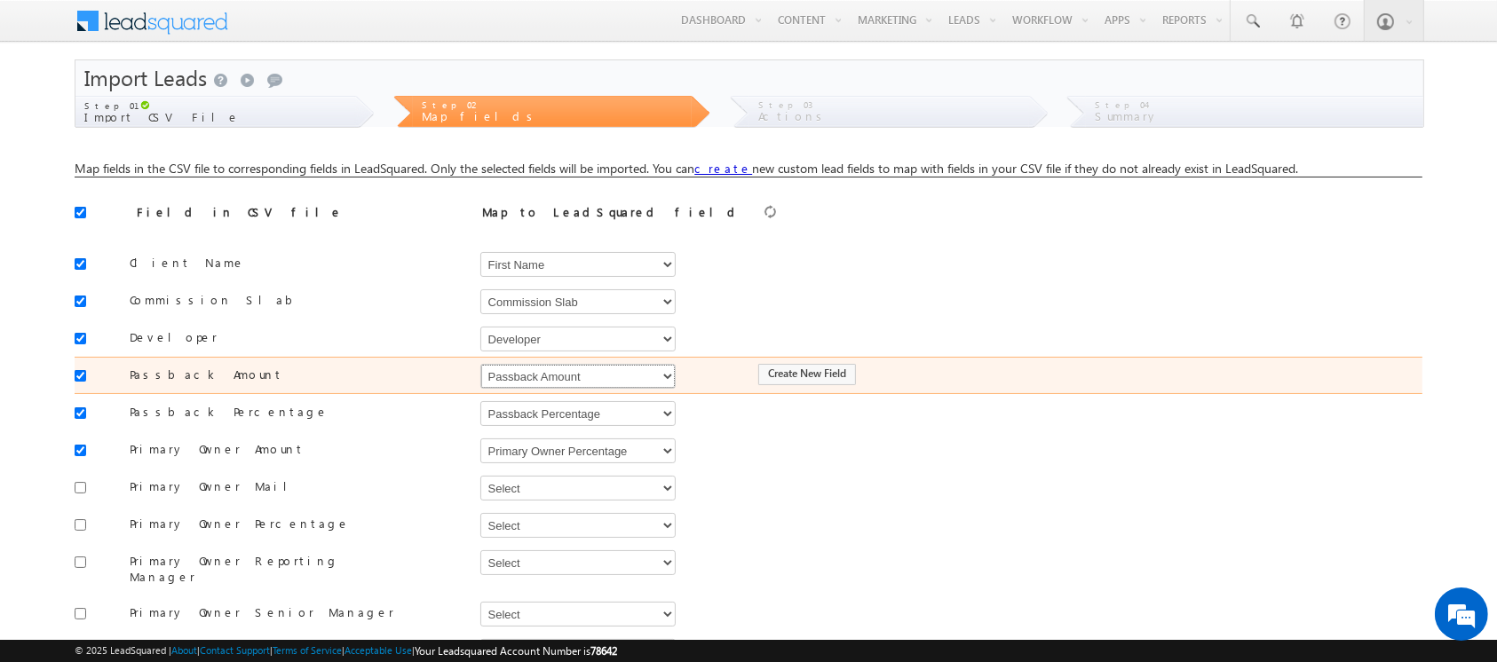
click at [566, 377] on select "Select Select Address 1 Address 2 Agent 1 Revenue Achieved Agent 2 Amount Achie…" at bounding box center [577, 376] width 195 height 25
click at [552, 376] on select "Select Select Address 1 Address 2 Agent 1 Revenue Achieved Agent 2 Amount Achie…" at bounding box center [577, 376] width 195 height 25
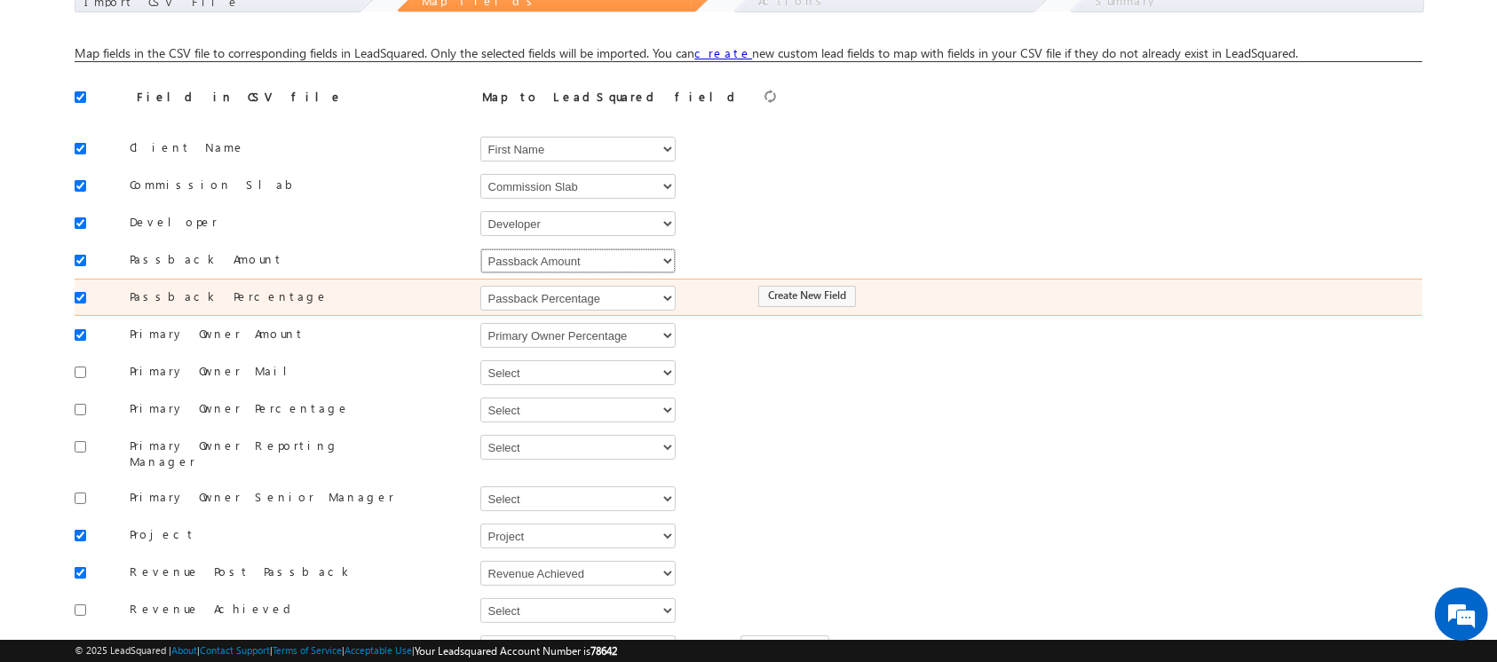
scroll to position [121, 0]
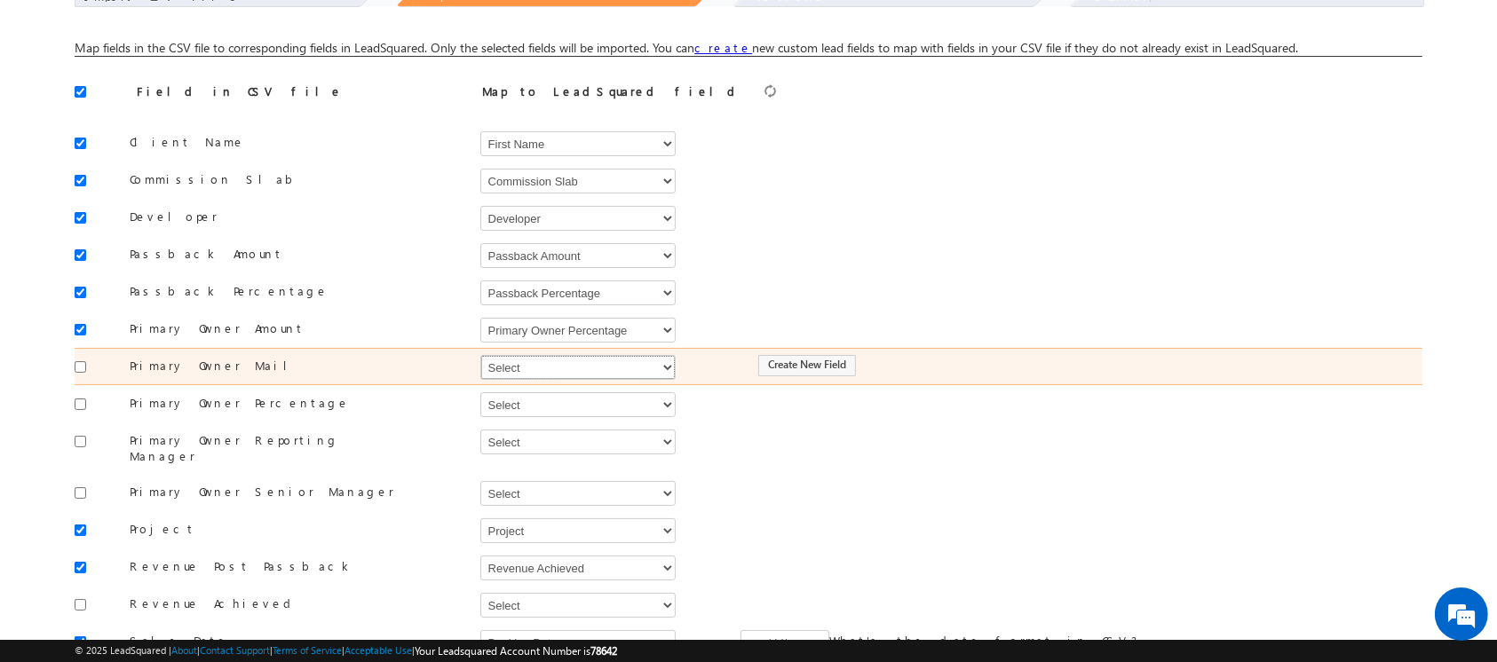
click at [519, 373] on select "Select Select Address 1 Address 2 Agent 1 Revenue Achieved Agent 2 Amount Achie…" at bounding box center [577, 367] width 195 height 25
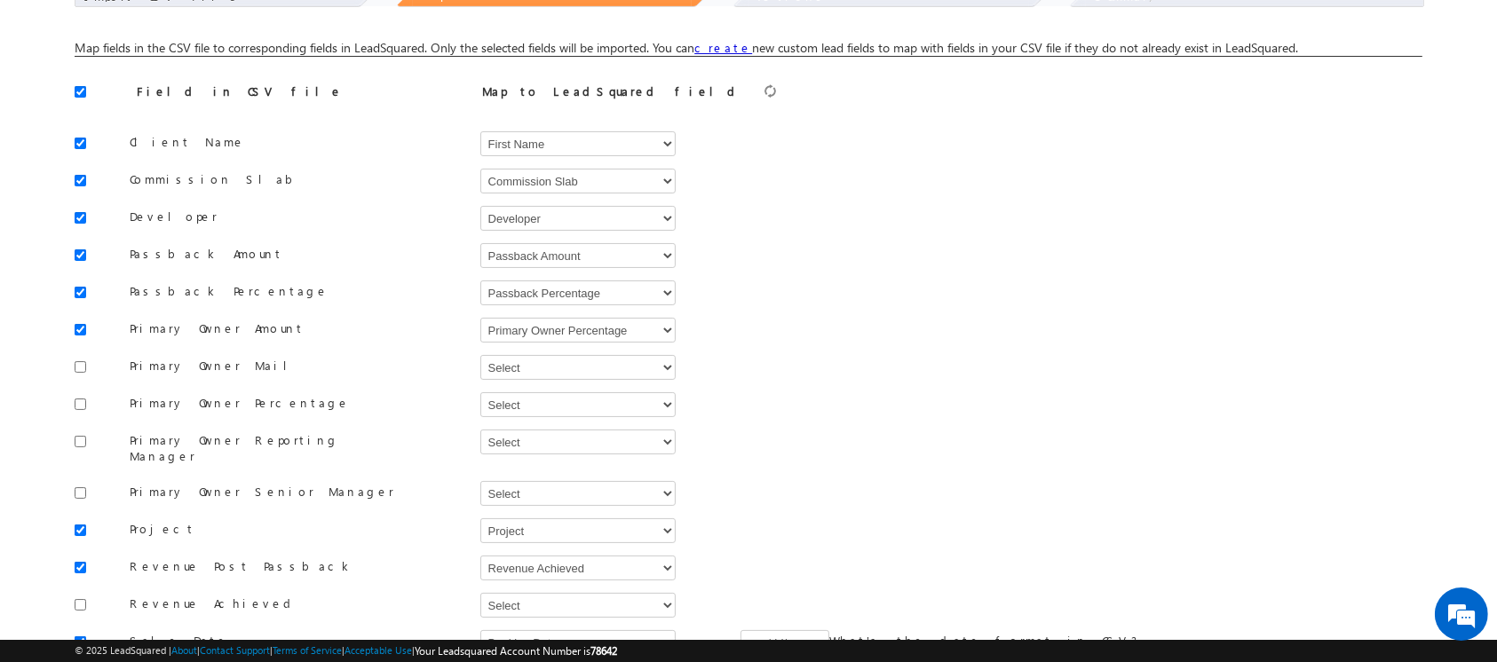
click at [868, 70] on div "Map fields in the CSV file to corresponding fields in LeadSquared. Only the sel…" at bounding box center [748, 520] width 1347 height 992
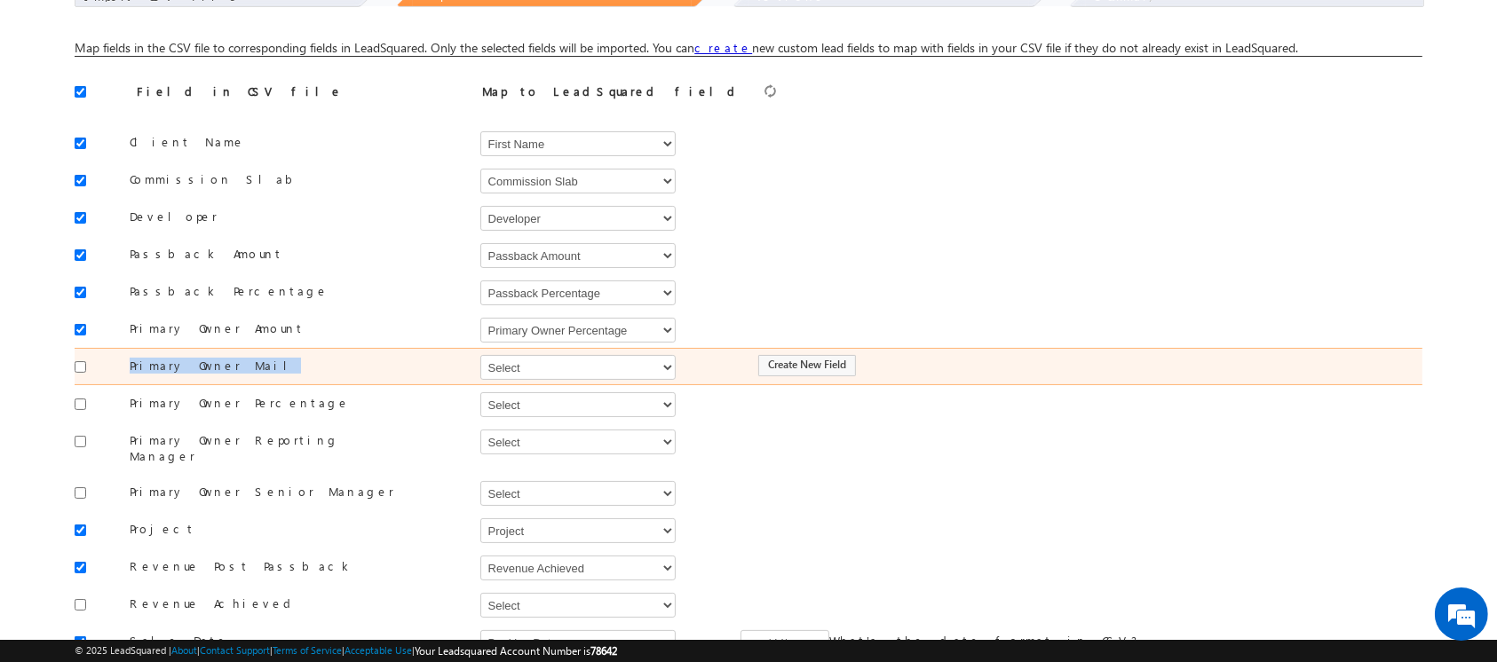
drag, startPoint x: 240, startPoint y: 365, endPoint x: 130, endPoint y: 363, distance: 109.2
click at [130, 363] on label "Primary Owner Mail" at bounding box center [257, 366] width 311 height 16
copy label "Primary Owner Mail"
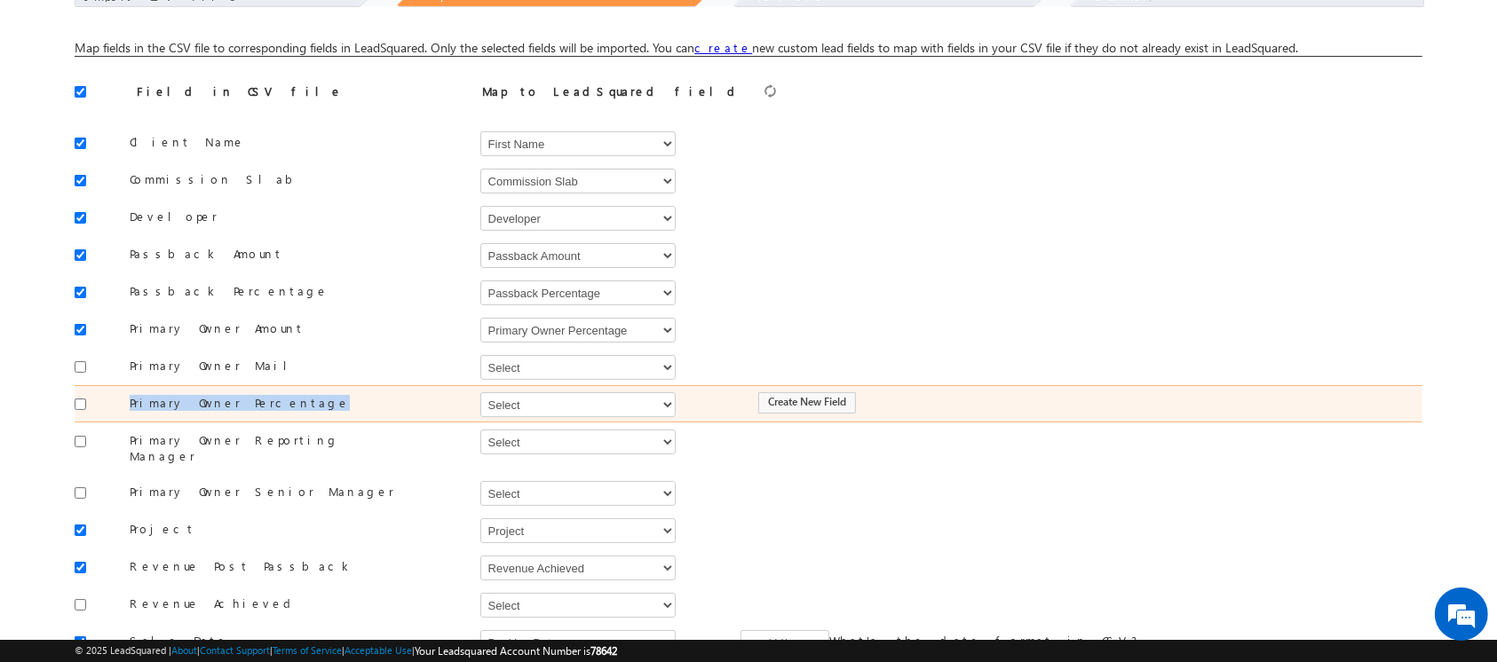
drag, startPoint x: 270, startPoint y: 401, endPoint x: 131, endPoint y: 405, distance: 138.5
click at [131, 405] on label "Primary Owner Percentage" at bounding box center [257, 403] width 311 height 16
copy label "Primary Owner Percentage"
click at [577, 399] on select "Select Select Address 1 Address 2 Agent 1 Revenue Achieved Agent 2 Amount Achie…" at bounding box center [577, 404] width 195 height 25
select select "mx_Primary_Owner_Percentage"
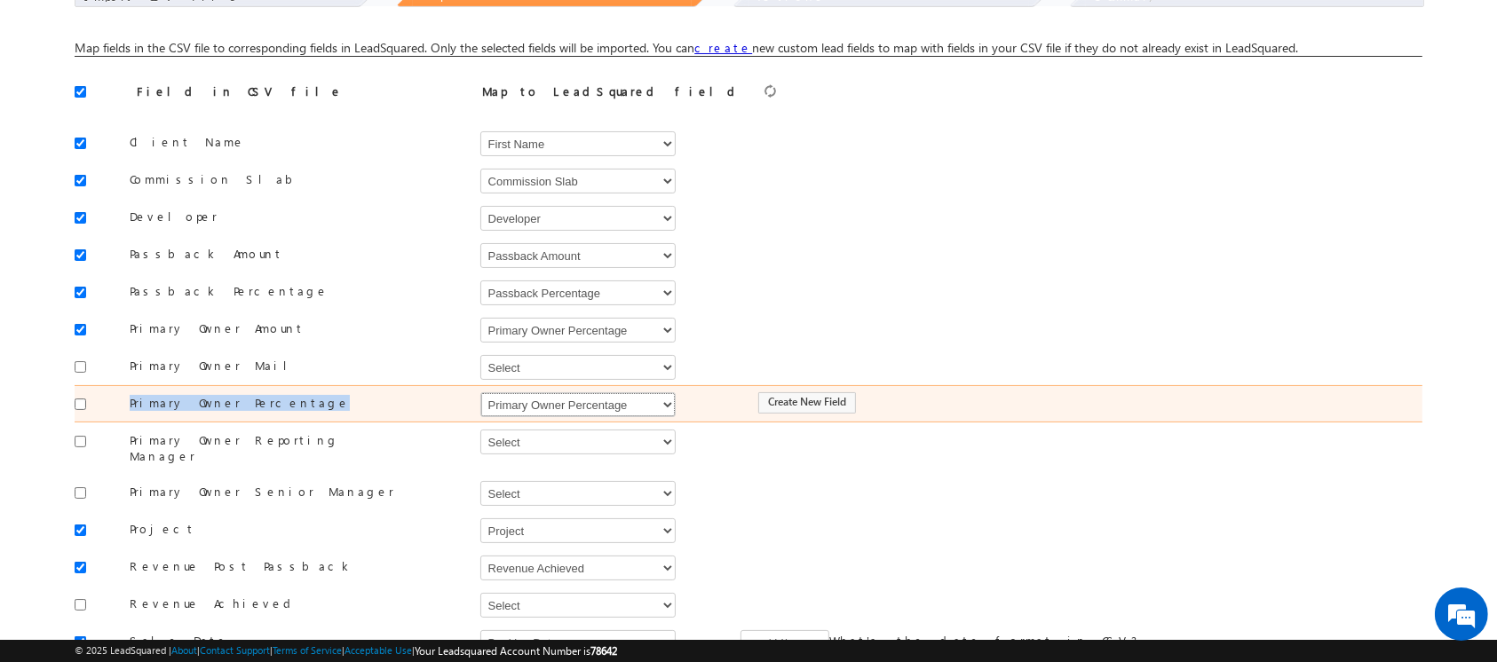
click at [480, 392] on select "Select Select Address 1 Address 2 Agent 1 Revenue Achieved Agent 2 Amount Achie…" at bounding box center [577, 404] width 195 height 25
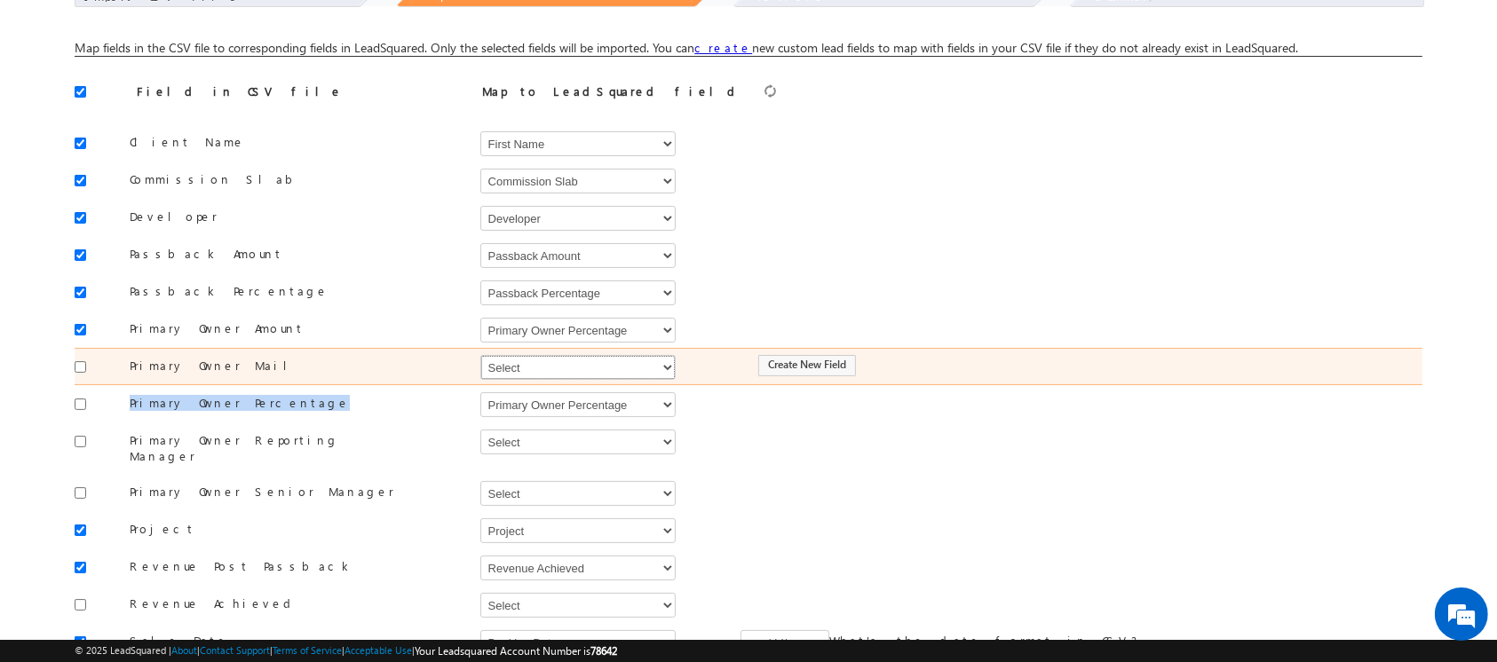
click at [578, 373] on select "Select Select Address 1 Address 2 Agent 1 Revenue Achieved Agent 2 Amount Achie…" at bounding box center [577, 367] width 195 height 25
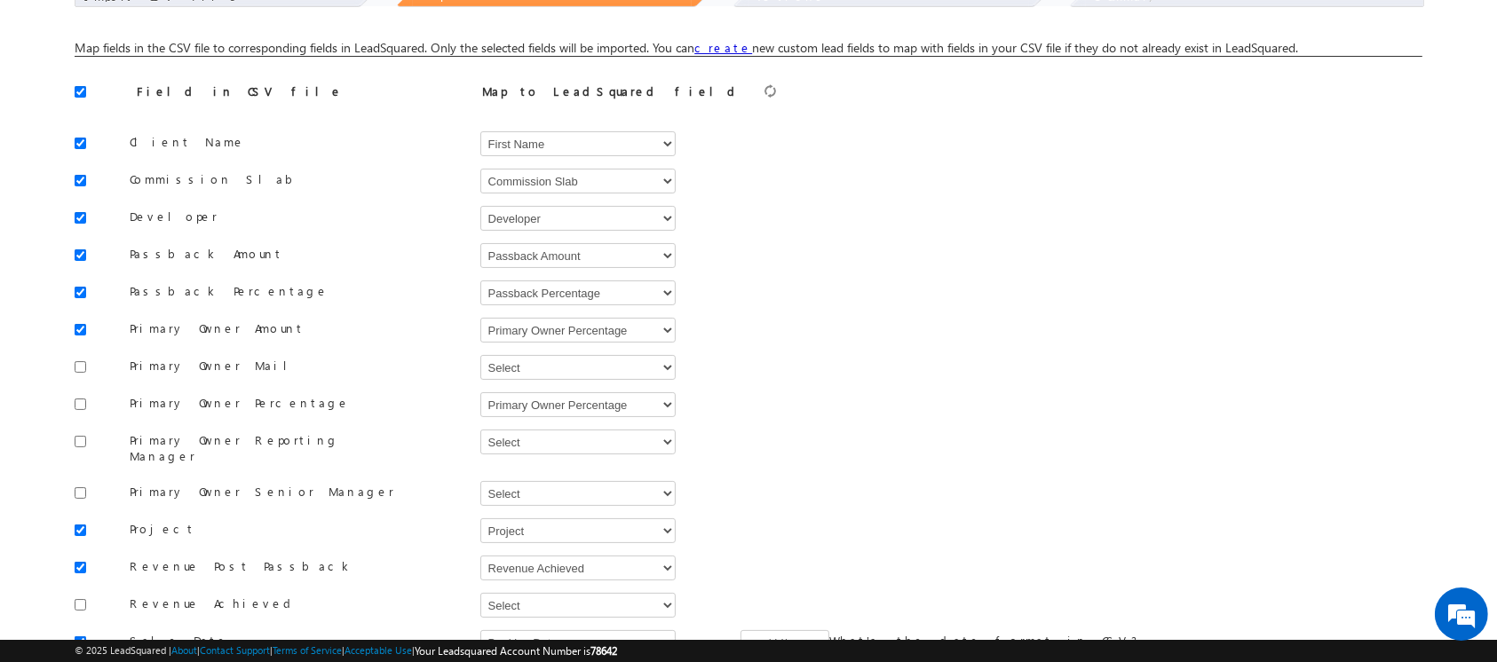
click at [916, 66] on div "Map fields in the CSV file to corresponding fields in LeadSquared. Only the sel…" at bounding box center [748, 520] width 1347 height 992
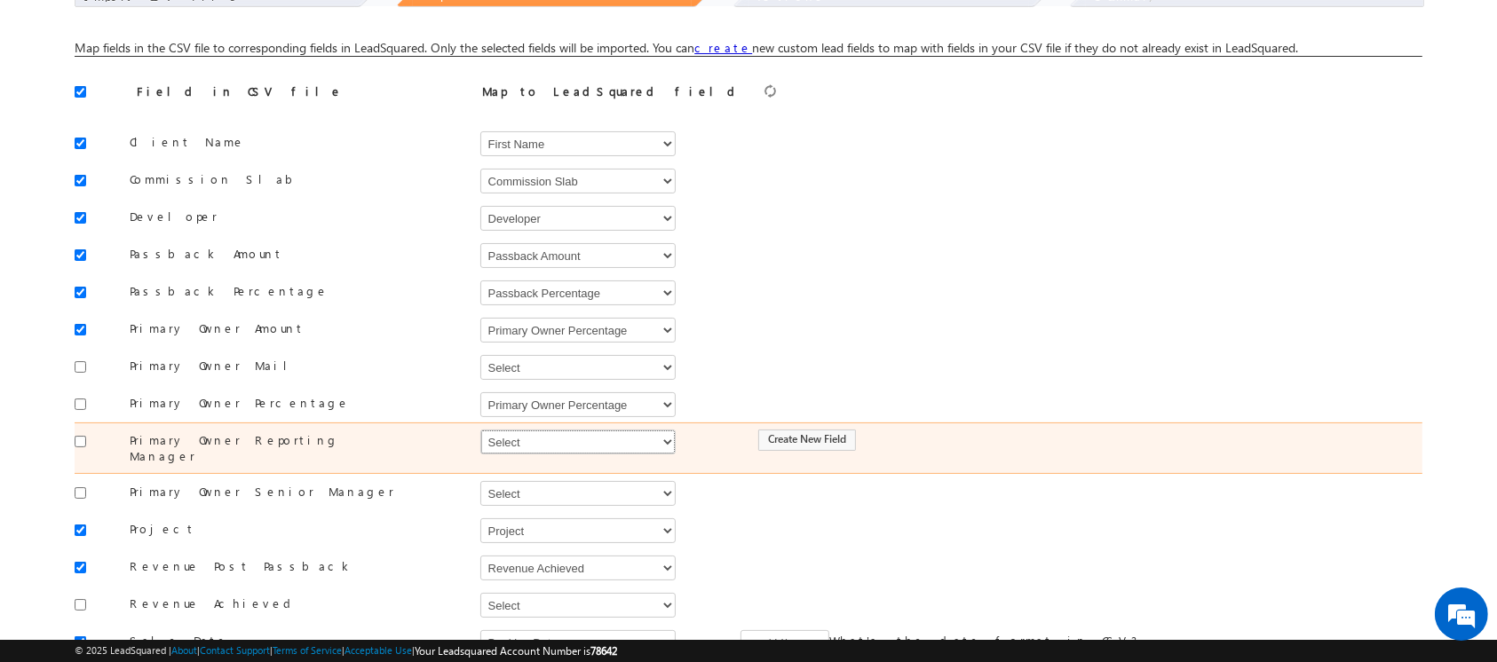
click at [536, 432] on select "Select Select Address 1 Address 2 Agent 1 Revenue Achieved Agent 2 Amount Achie…" at bounding box center [577, 442] width 195 height 25
drag, startPoint x: 312, startPoint y: 438, endPoint x: 130, endPoint y: 442, distance: 182.0
click at [130, 442] on label "Primary Owner Reporting Manager" at bounding box center [257, 448] width 311 height 32
copy label "Primary Owner Reporting Manager"
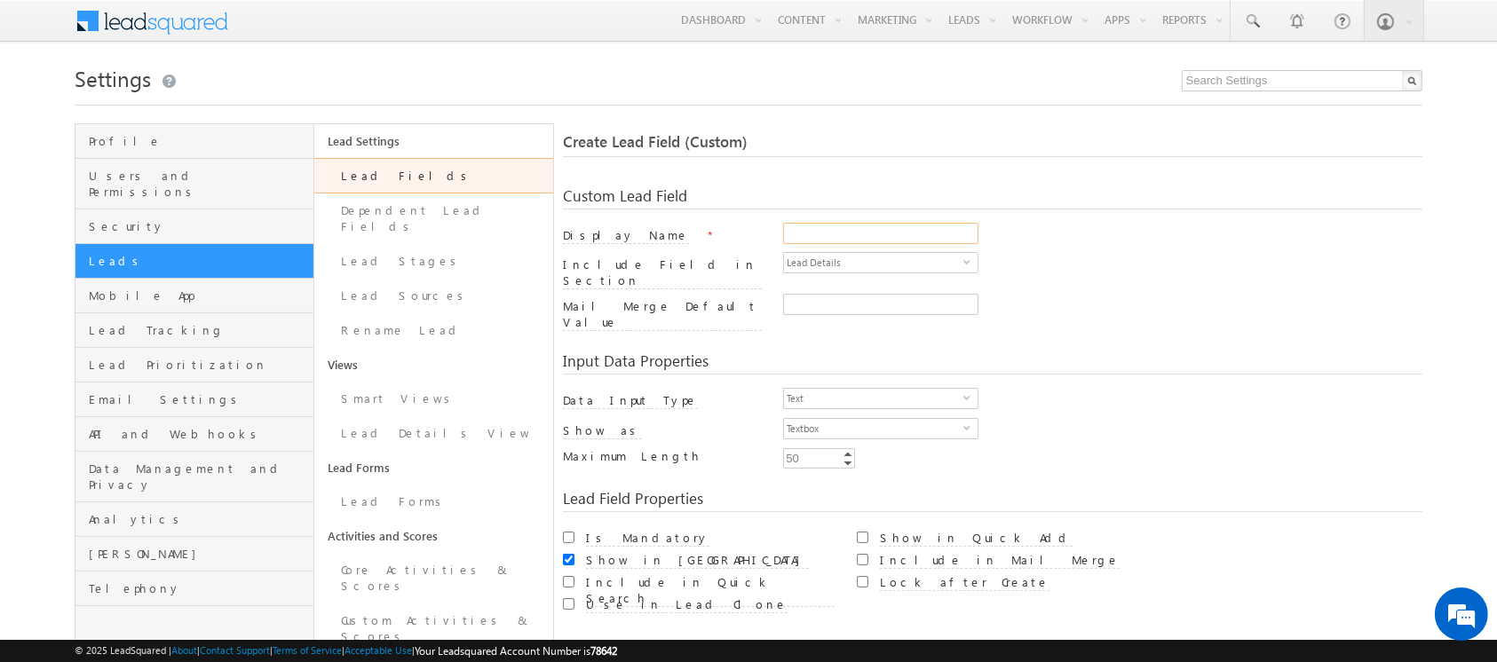
click at [820, 233] on input "Display Name" at bounding box center [880, 233] width 195 height 21
paste input "Primary Owner Reporting Manager"
click at [1047, 202] on div "Custom Lead Field" at bounding box center [992, 198] width 858 height 21
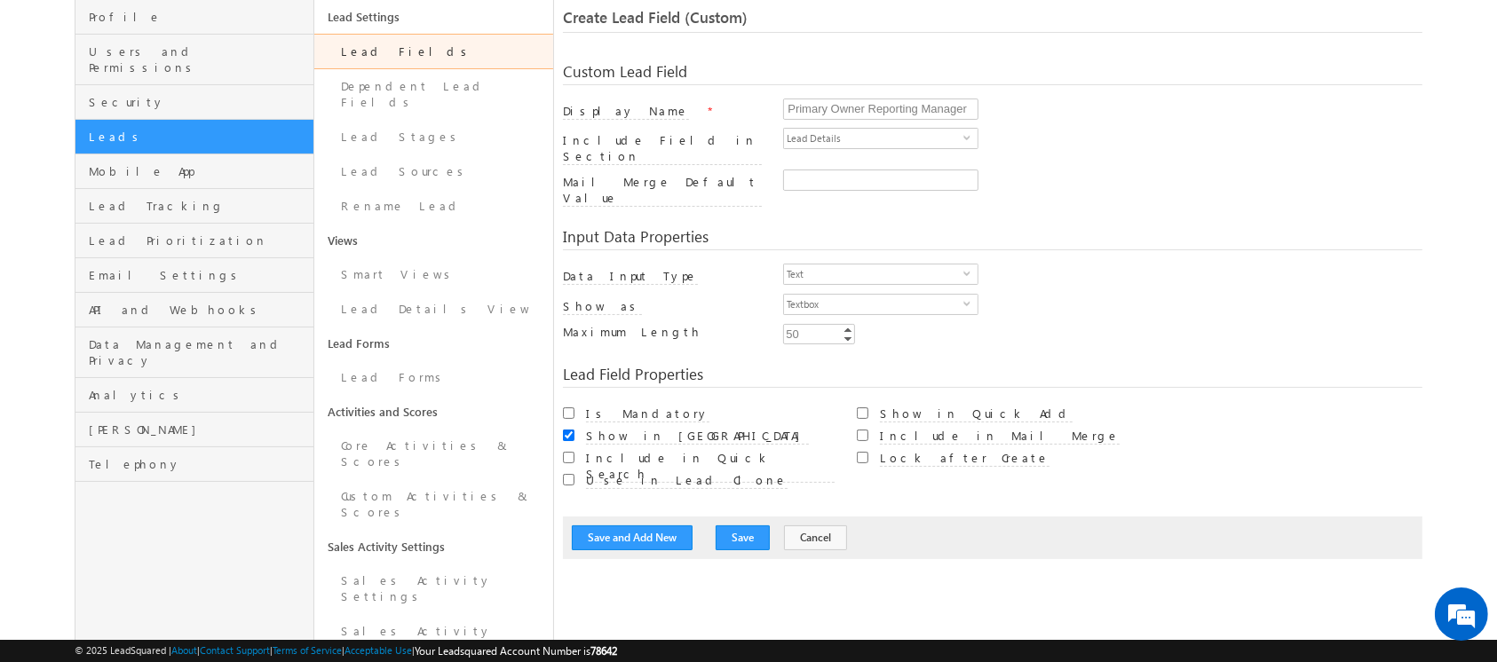
scroll to position [125, 0]
click at [854, 264] on span "Text" at bounding box center [873, 274] width 179 height 20
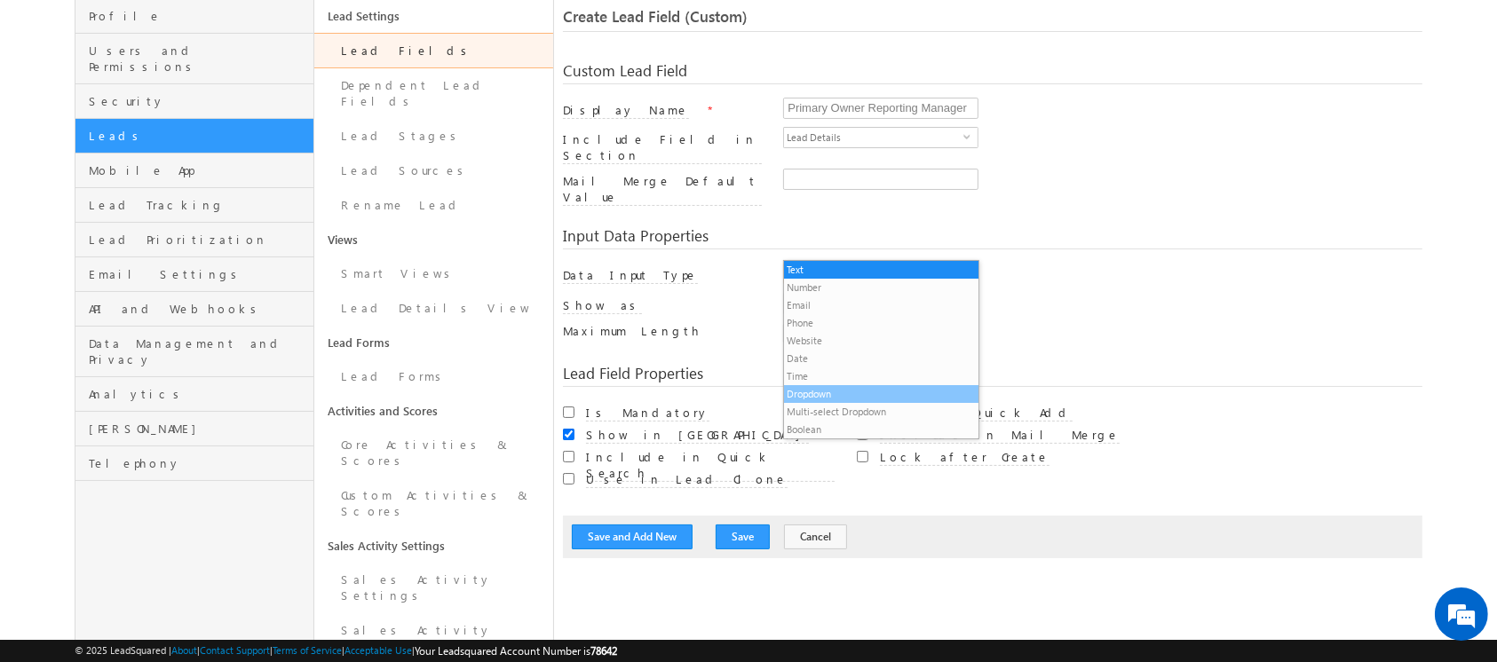
click at [827, 389] on li "Dropdown" at bounding box center [881, 394] width 194 height 18
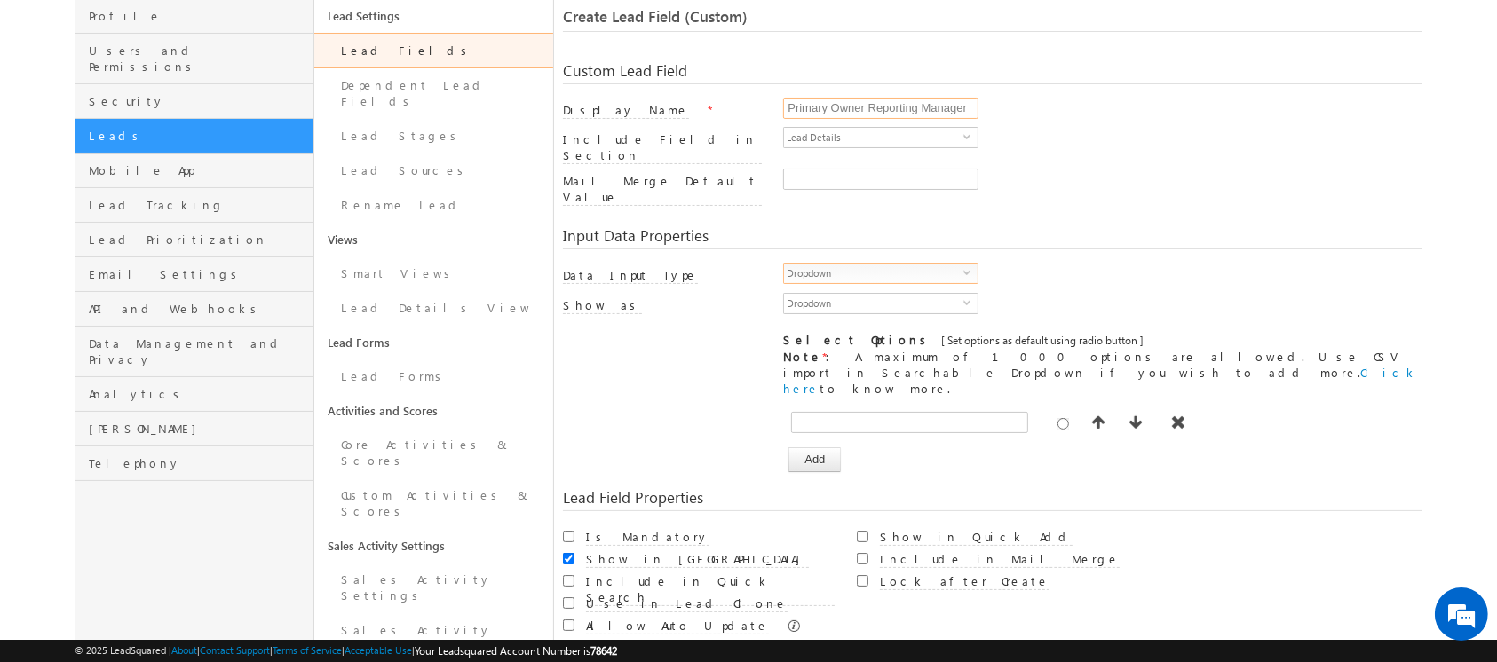
click at [882, 108] on input "Primary Owner Reporting Manager" at bounding box center [880, 108] width 195 height 21
paste input "Second"
type input "Primary Owner Reporting Manager"
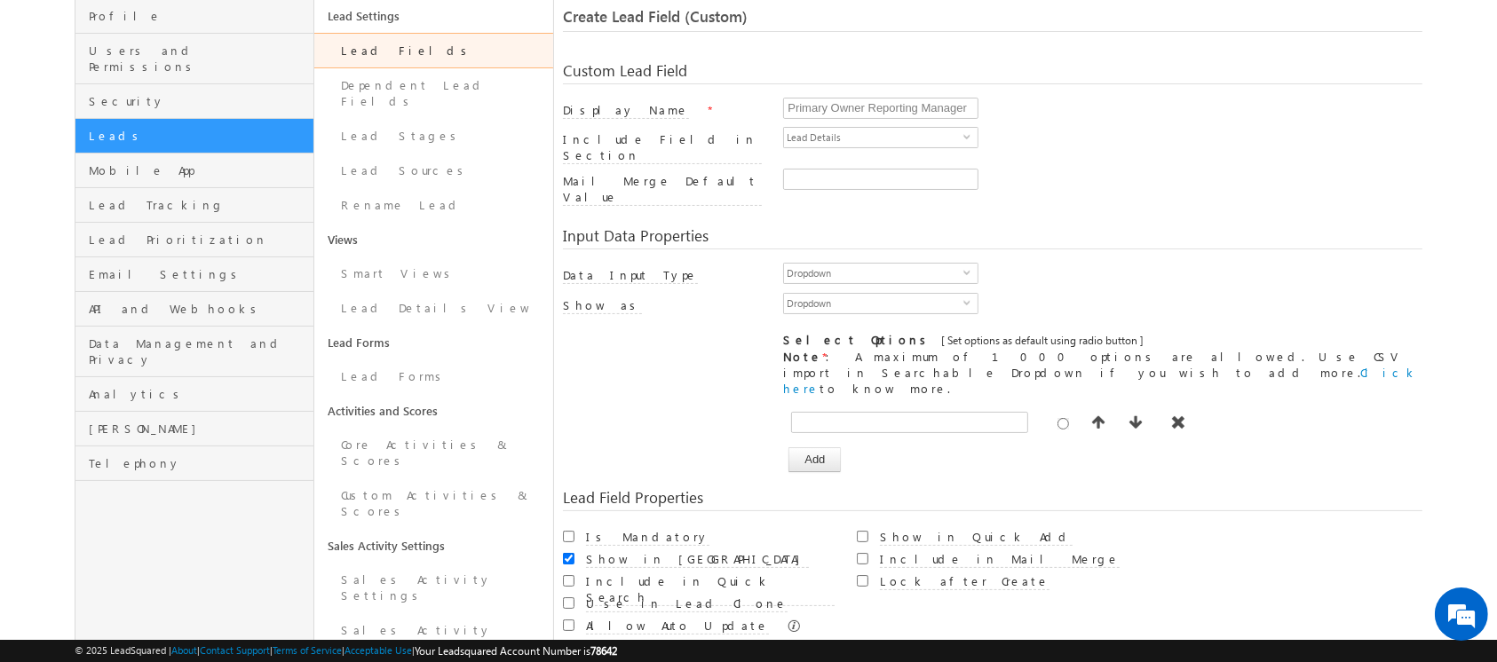
click at [1129, 154] on div "Include Field in Section Lead Details select LeadDetails" at bounding box center [992, 148] width 858 height 42
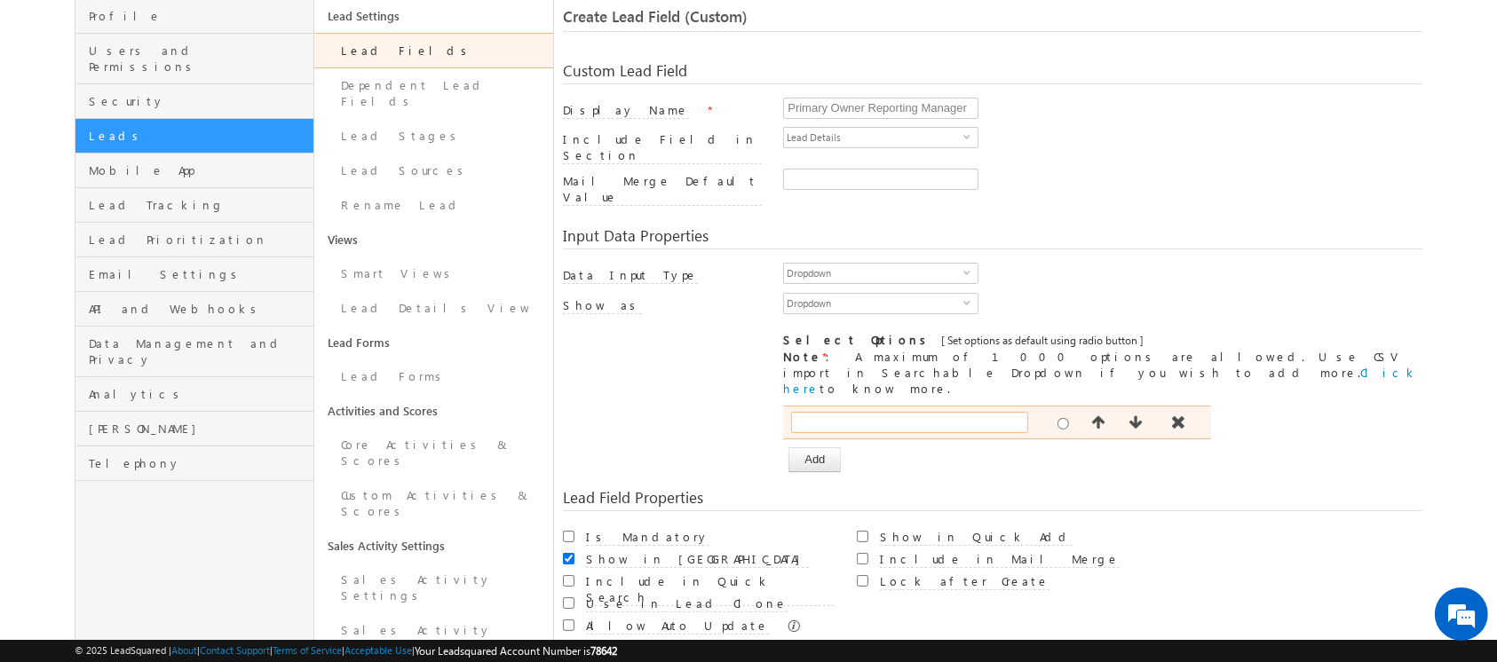
click at [836, 412] on input "text" at bounding box center [909, 422] width 237 height 21
paste input "[EMAIL_ADDRESS][DOMAIN_NAME]"
type input "[EMAIL_ADDRESS][DOMAIN_NAME]"
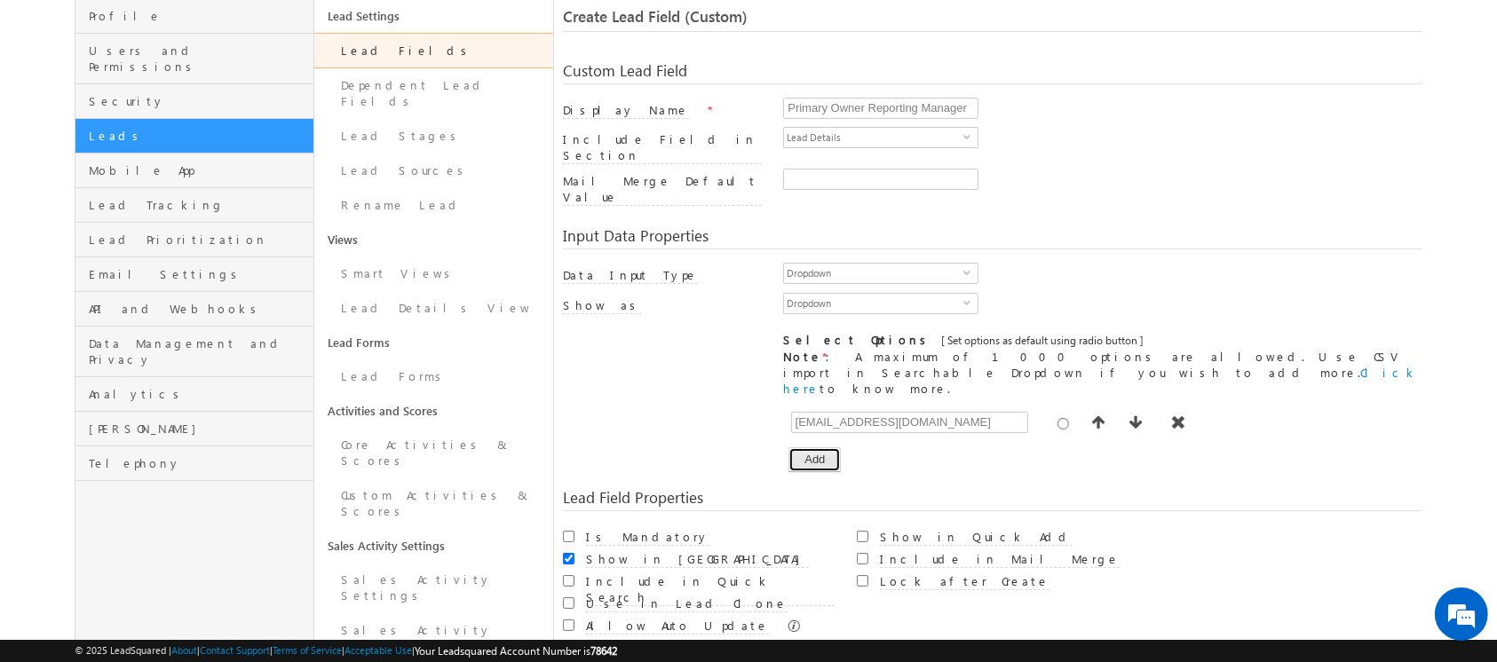
click at [822, 447] on button "Add" at bounding box center [814, 459] width 52 height 25
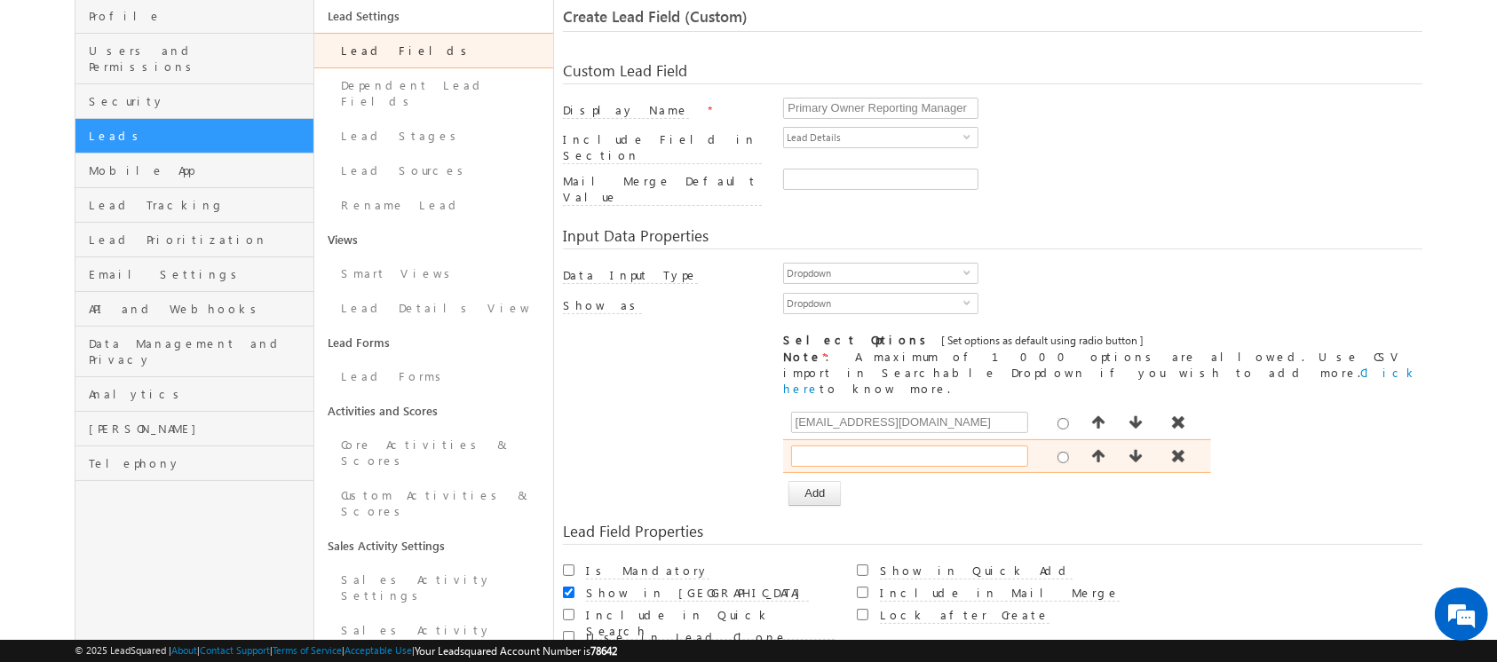
click at [838, 446] on input "text" at bounding box center [909, 456] width 237 height 21
paste input "[EMAIL_ADDRESS][PERSON_NAME][DOMAIN_NAME]"
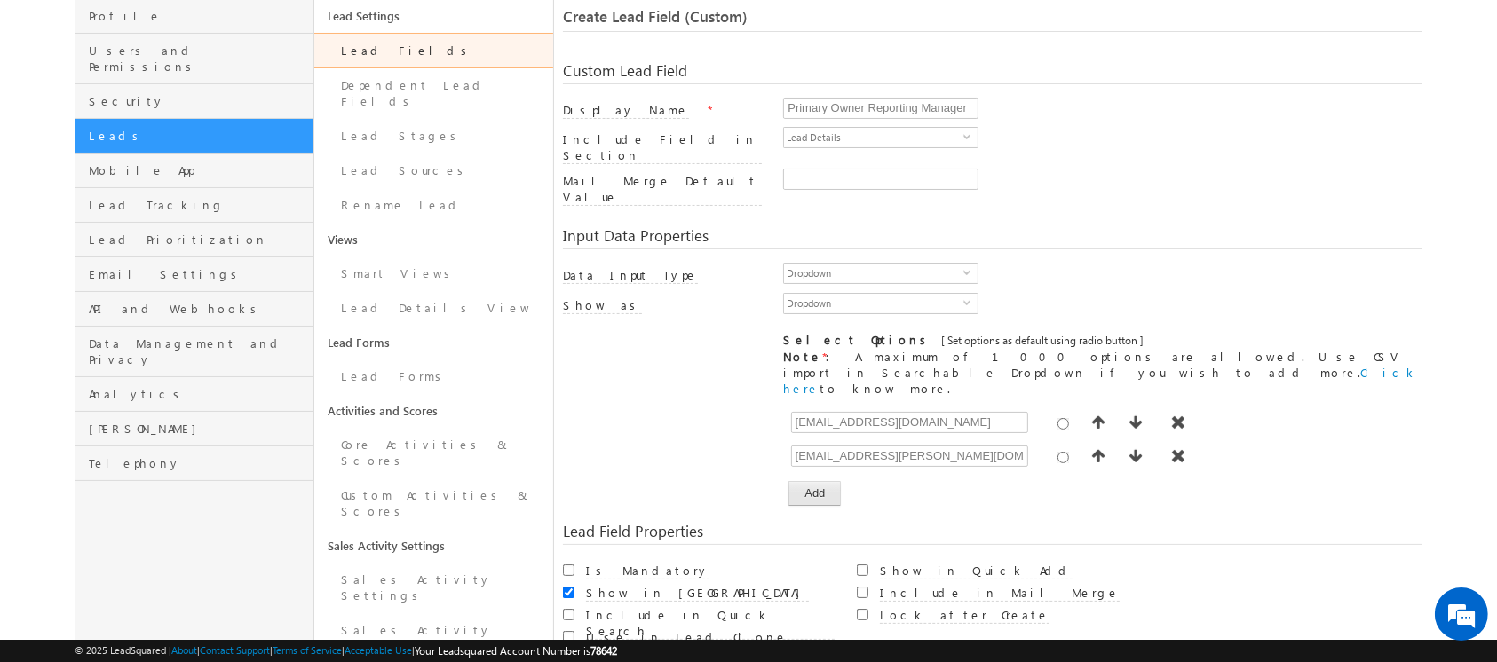
click at [822, 463] on div "Custom Lead Field Display Name * Primary Owner Reporting Manager Include Field …" at bounding box center [992, 391] width 858 height 693
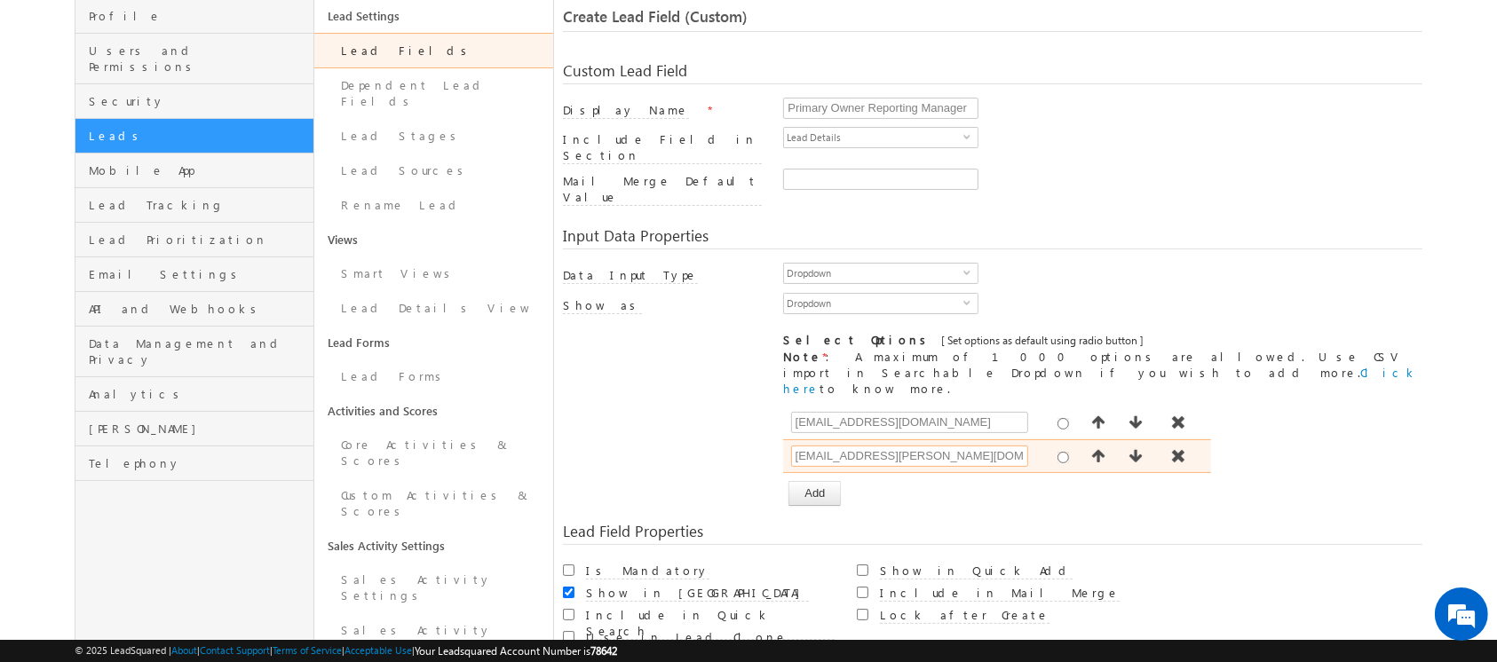
click at [834, 446] on input "[EMAIL_ADDRESS][PERSON_NAME][DOMAIN_NAME]" at bounding box center [909, 456] width 237 height 21
type input "[EMAIL_ADDRESS][PERSON_NAME][DOMAIN_NAME]"
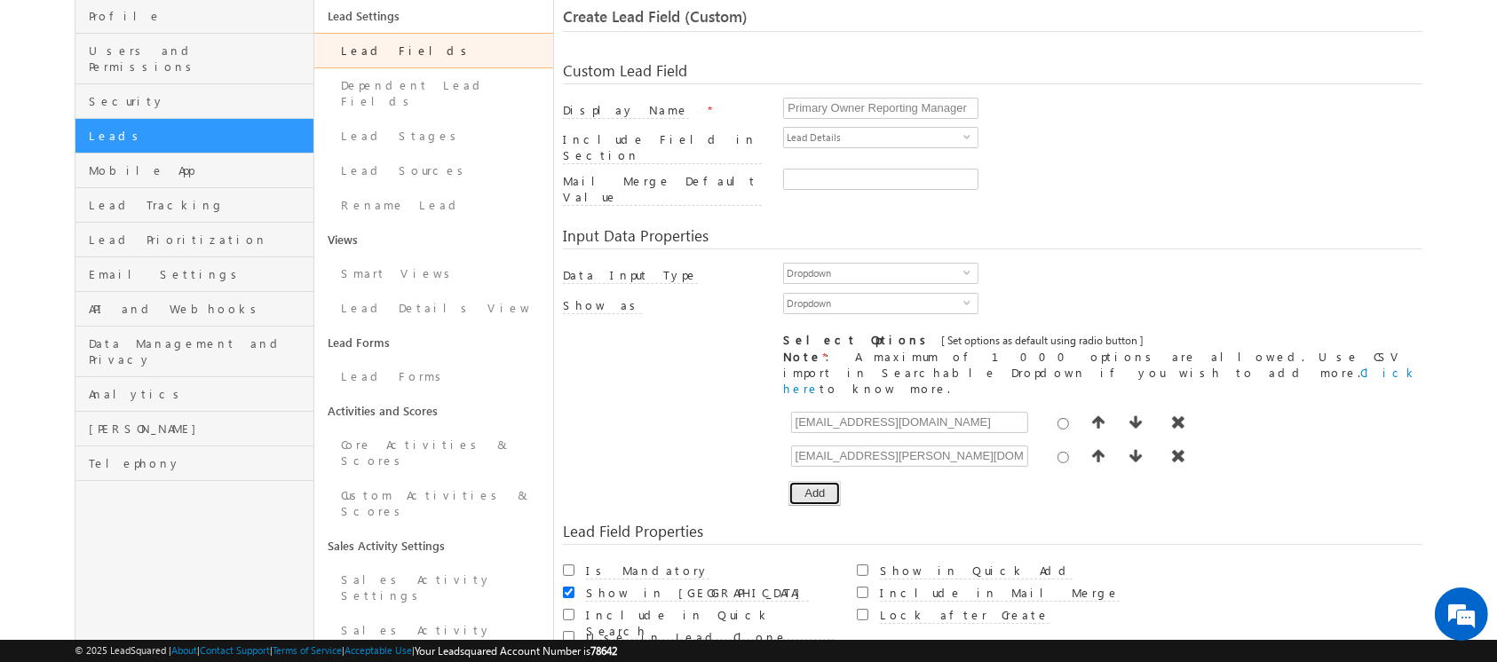
click at [795, 481] on button "Add" at bounding box center [814, 493] width 52 height 25
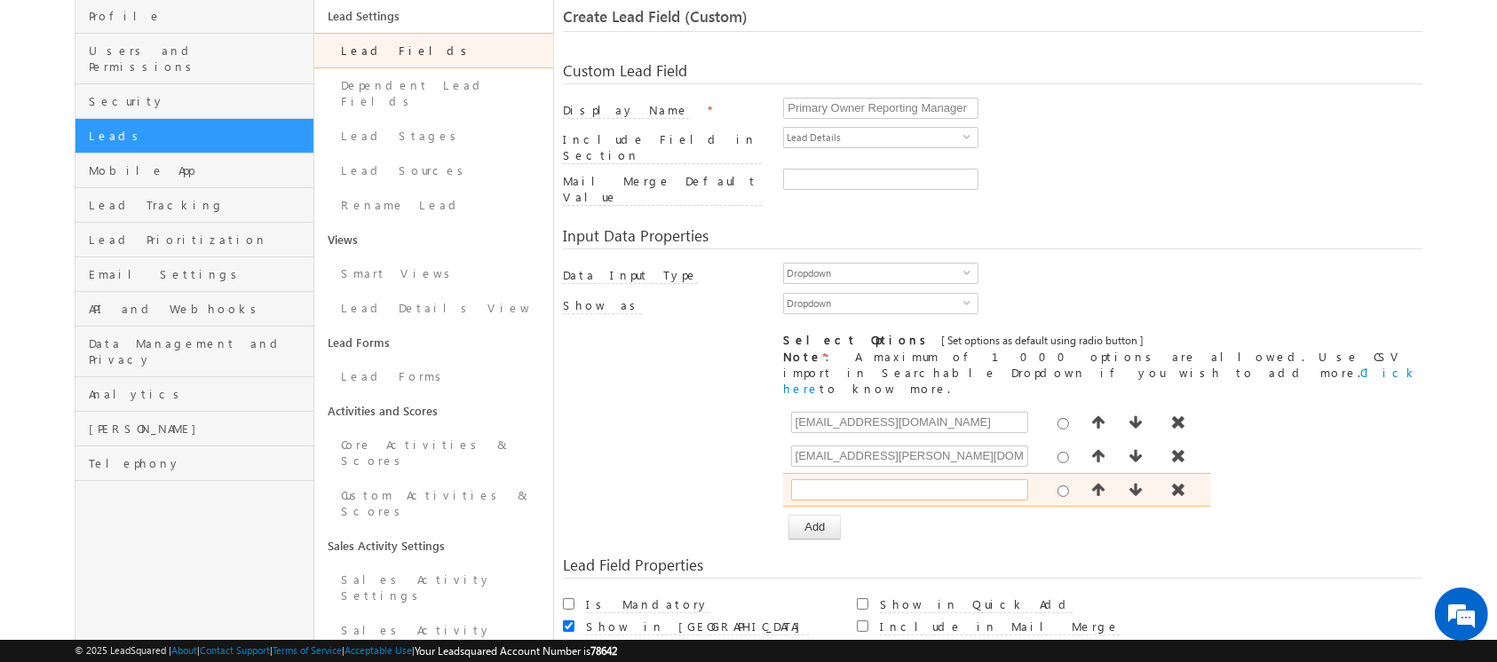
click at [823, 479] on input "text" at bounding box center [909, 489] width 237 height 21
paste input "[EMAIL_ADDRESS][DOMAIN_NAME]"
type input "[EMAIL_ADDRESS][DOMAIN_NAME]"
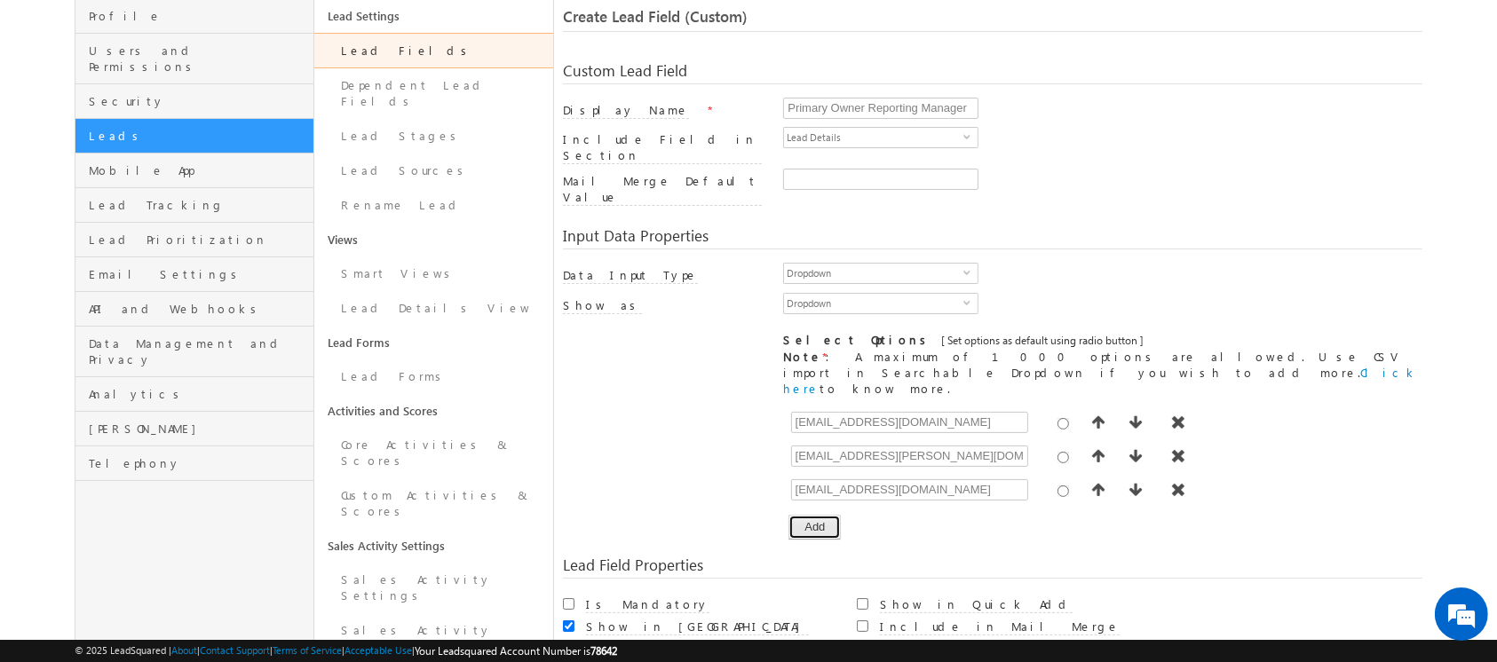
click at [823, 515] on button "Add" at bounding box center [814, 527] width 52 height 25
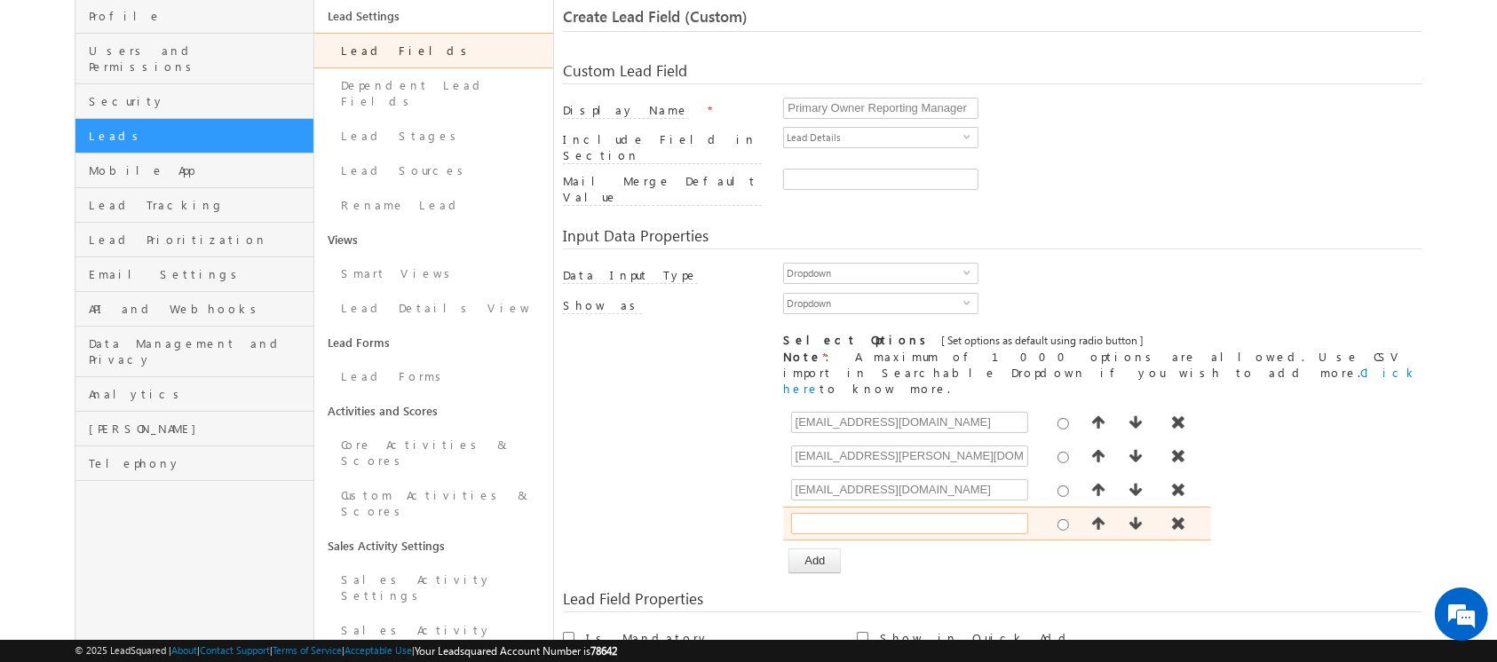
click at [856, 513] on input "text" at bounding box center [909, 523] width 237 height 21
paste input "[PERSON_NAME][EMAIL_ADDRESS][PERSON_NAME][DOMAIN_NAME]"
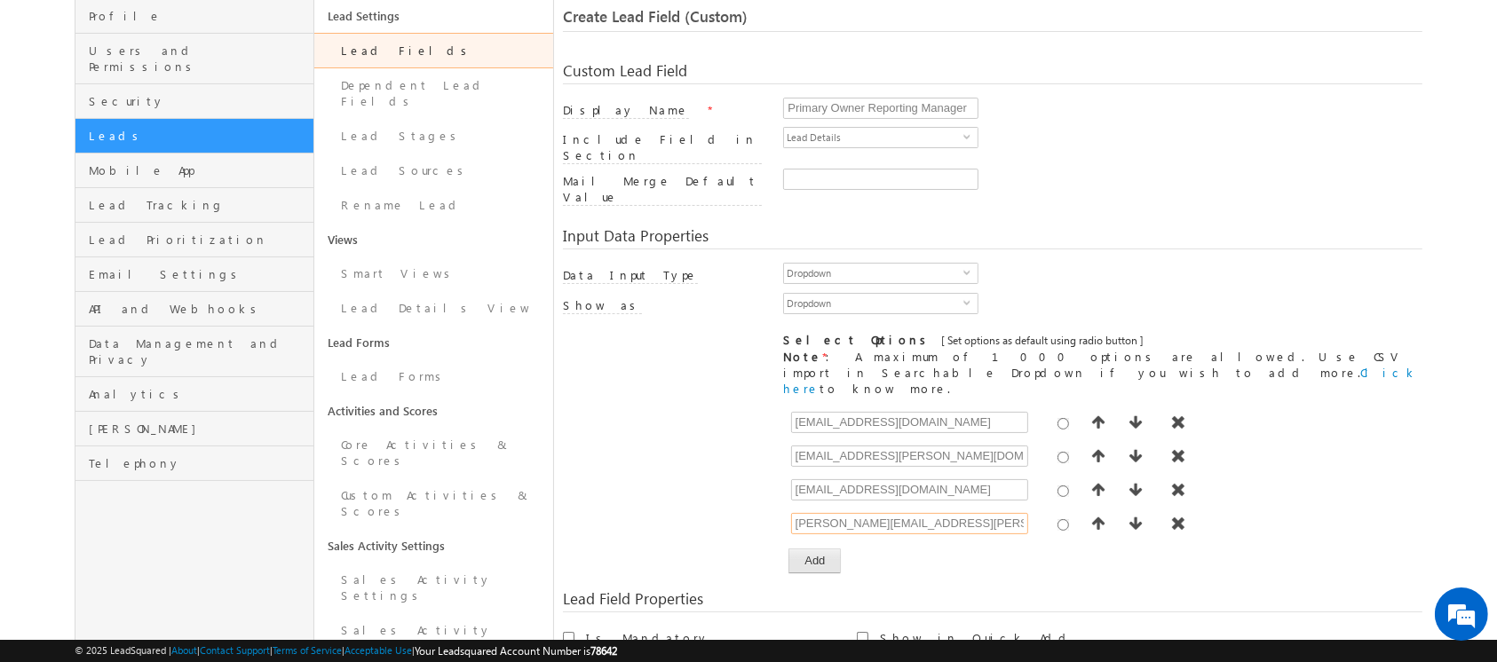
type input "[PERSON_NAME][EMAIL_ADDRESS][PERSON_NAME][DOMAIN_NAME]"
click at [820, 549] on button "Add" at bounding box center [814, 561] width 52 height 25
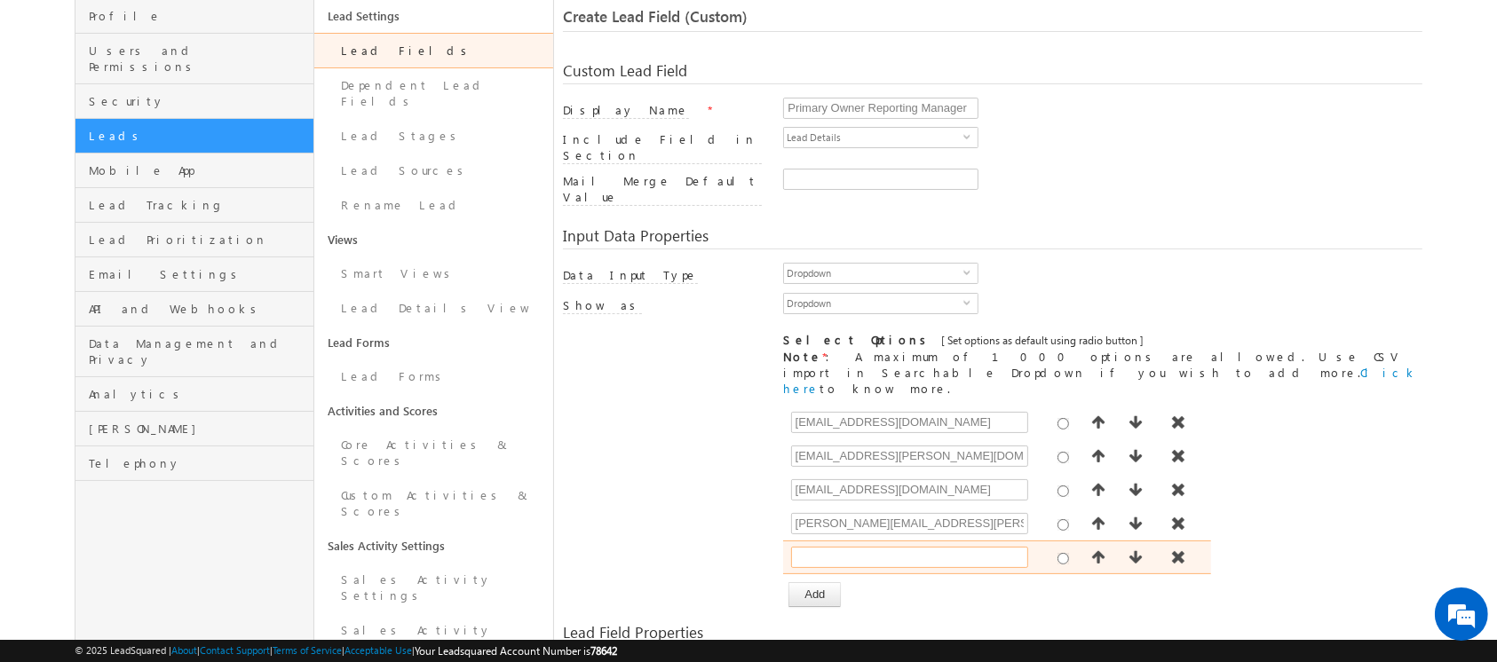
click at [838, 547] on input "text" at bounding box center [909, 557] width 237 height 21
paste input "[EMAIL_ADDRESS][DOMAIN_NAME]"
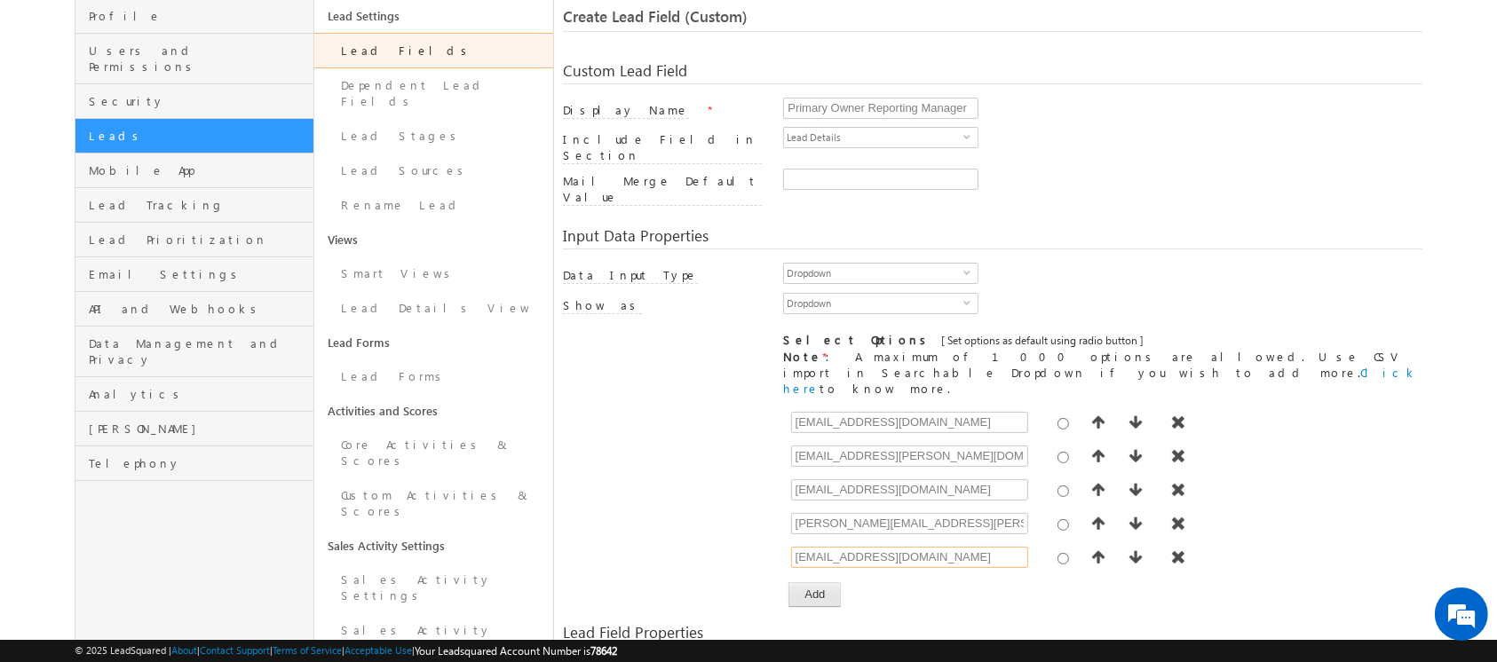
type input "[EMAIL_ADDRESS][DOMAIN_NAME]"
click at [831, 582] on button "Add" at bounding box center [814, 594] width 52 height 25
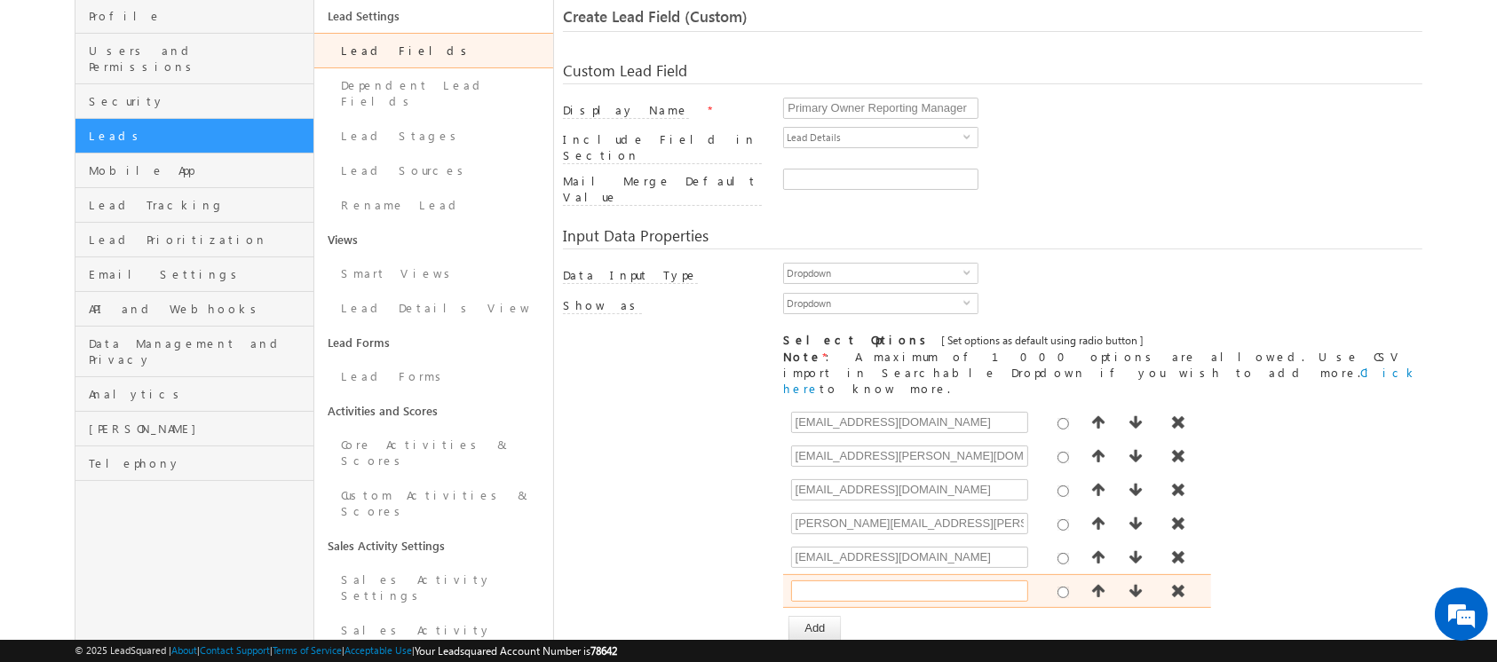
click at [867, 581] on input "text" at bounding box center [909, 591] width 237 height 21
paste input "navakanth.naik@indglobal.ae"
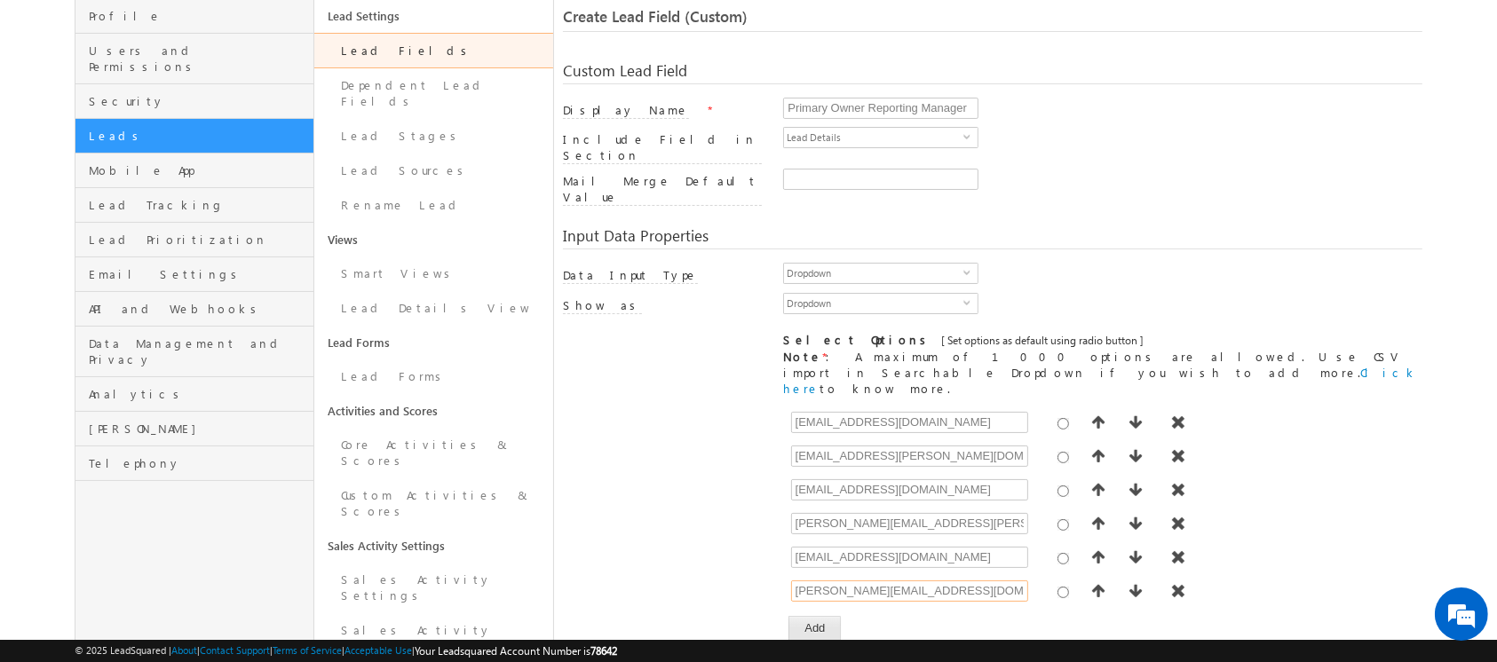
type input "navakanth.naik@indglobal.ae"
click at [810, 616] on button "Add" at bounding box center [814, 628] width 52 height 25
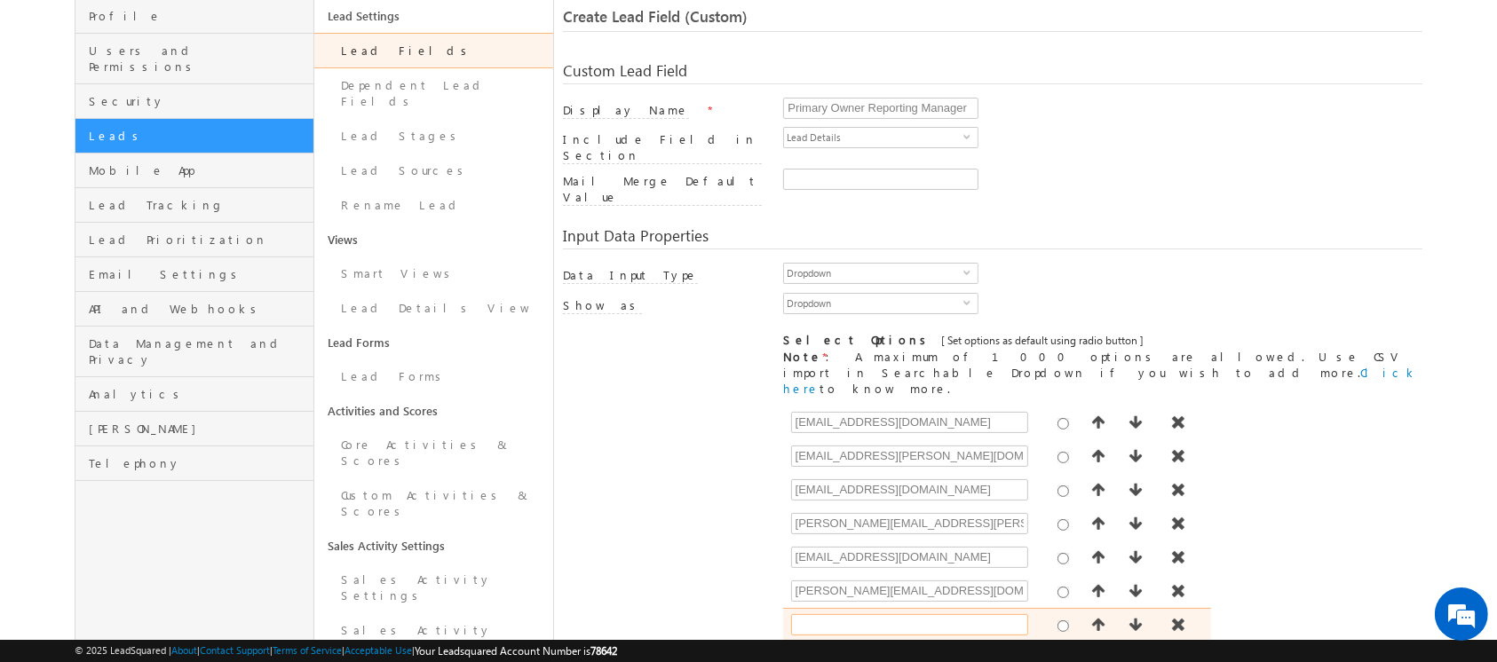
click at [921, 614] on input "text" at bounding box center [909, 624] width 237 height 21
paste input "niraj.upadhyay@indglobal.ae"
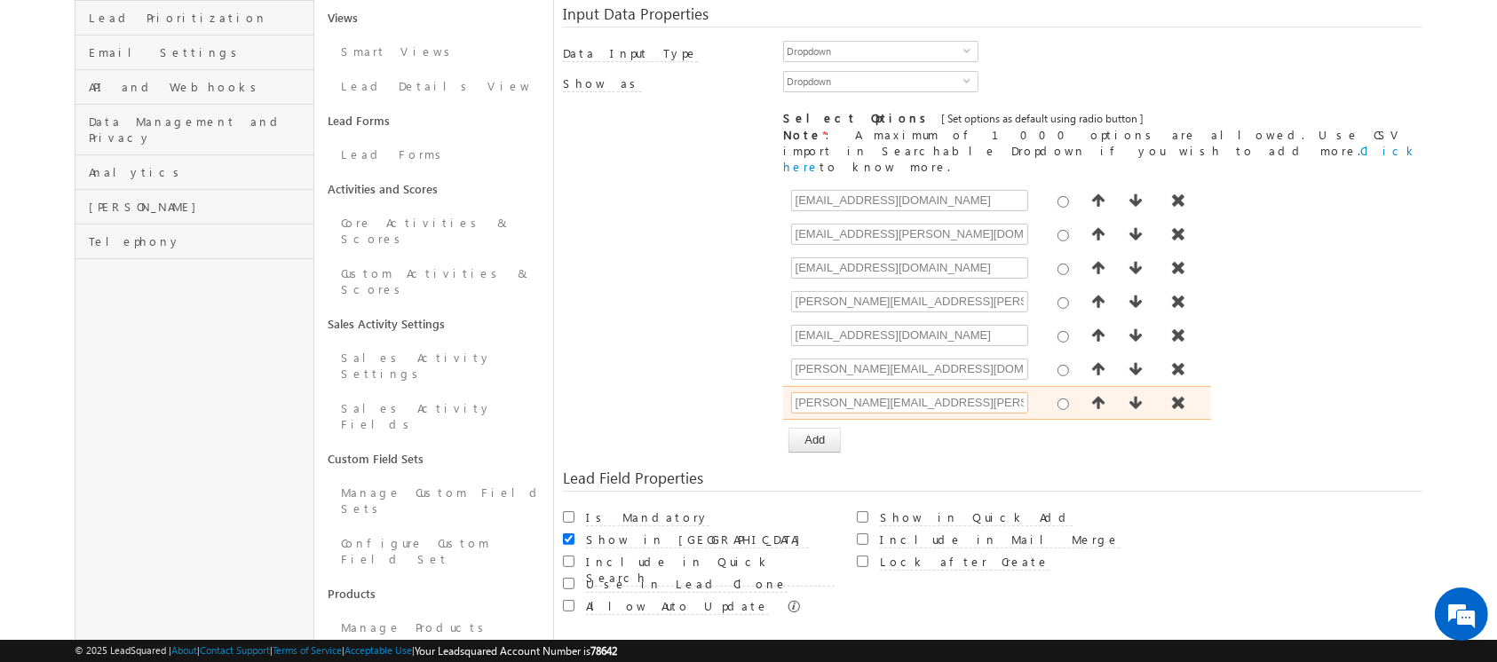
scroll to position [348, 0]
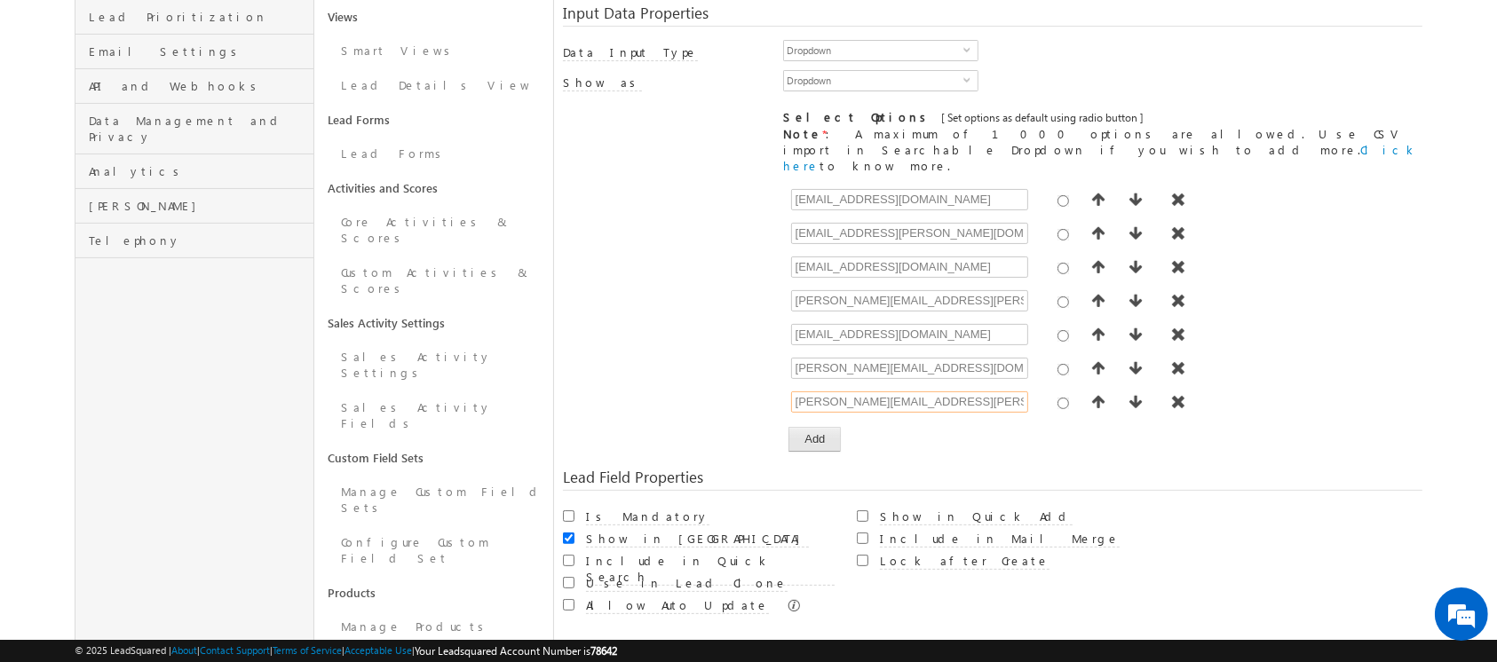
type input "niraj.upadhyay@indglobal.ae"
click at [810, 427] on button "Add" at bounding box center [814, 439] width 52 height 25
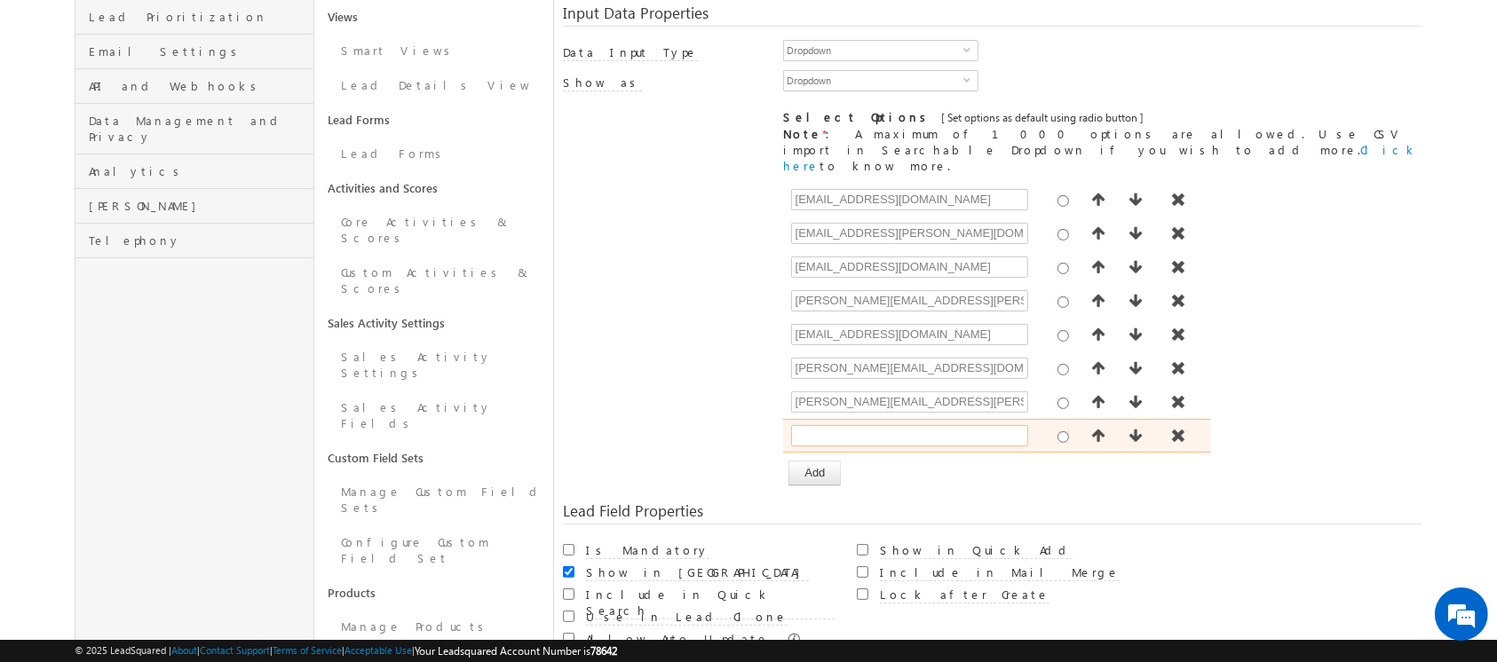
click at [866, 425] on input "text" at bounding box center [909, 435] width 237 height 21
paste input "rahul.panjabi@indglobal.ae"
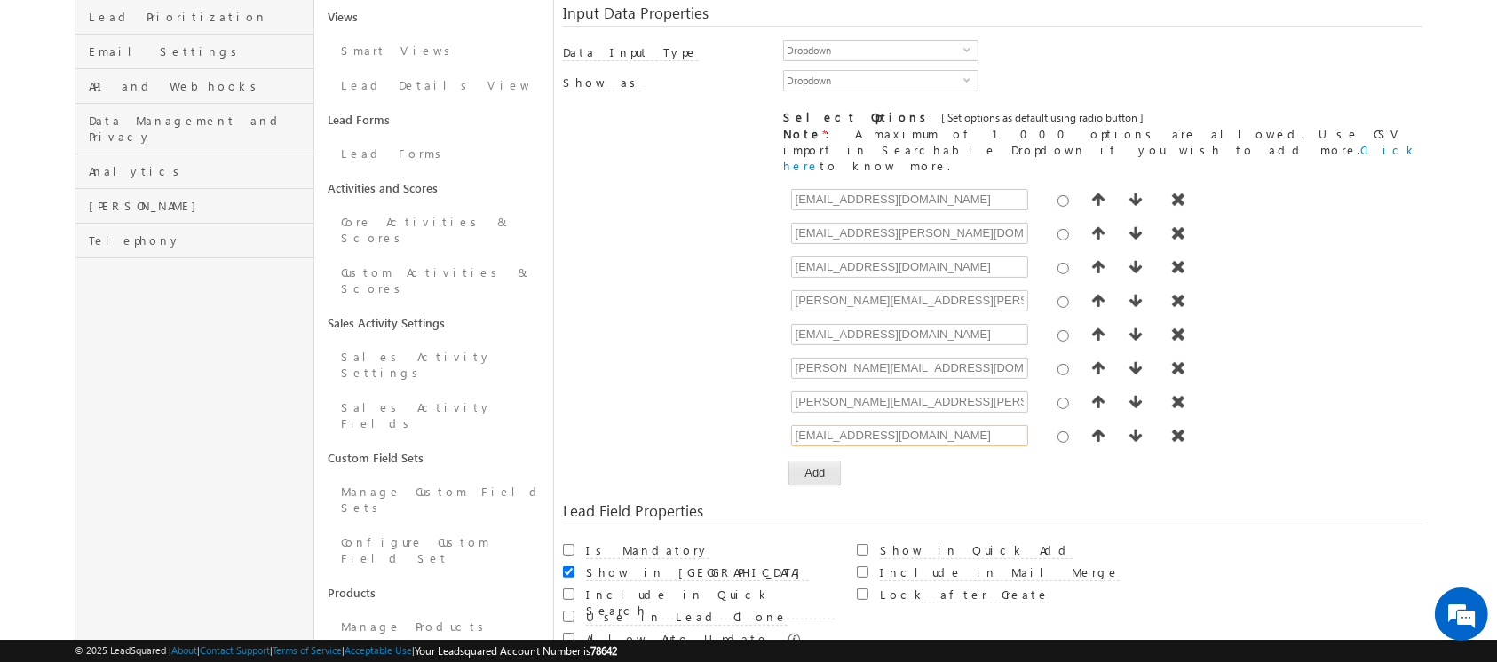
type input "rahul.panjabi@indglobal.ae"
click at [817, 461] on button "Add" at bounding box center [814, 473] width 52 height 25
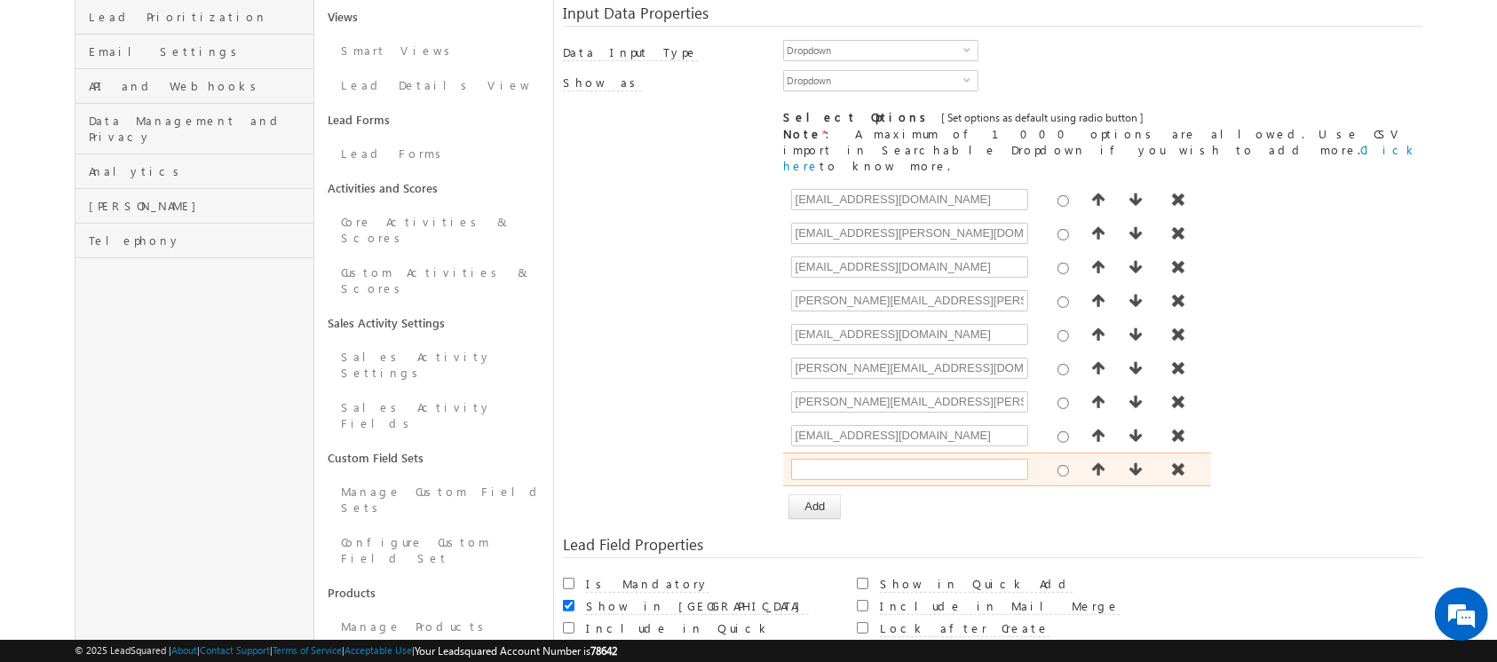
click at [896, 459] on input "text" at bounding box center [909, 469] width 237 height 21
paste input "rajender.rautela@indglobal.ae"
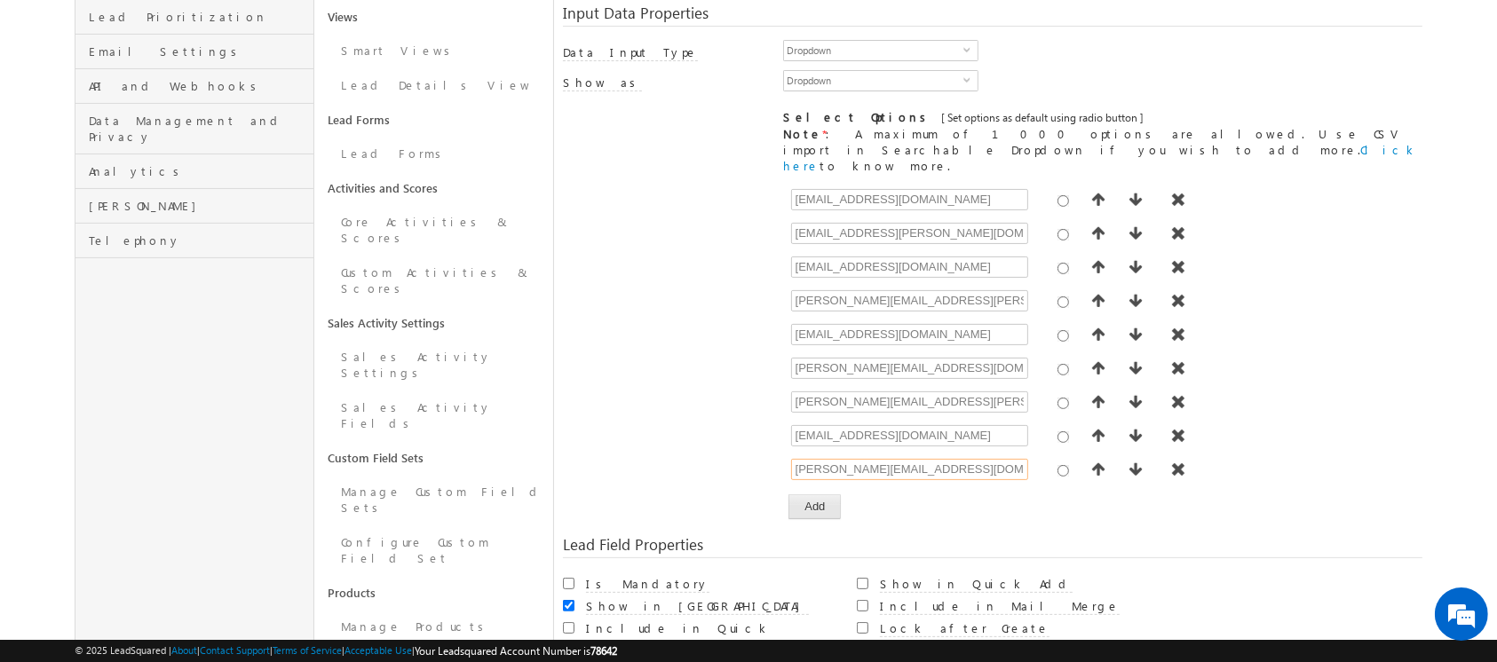
type input "rajender.rautela@indglobal.ae"
click at [821, 494] on button "Add" at bounding box center [814, 506] width 52 height 25
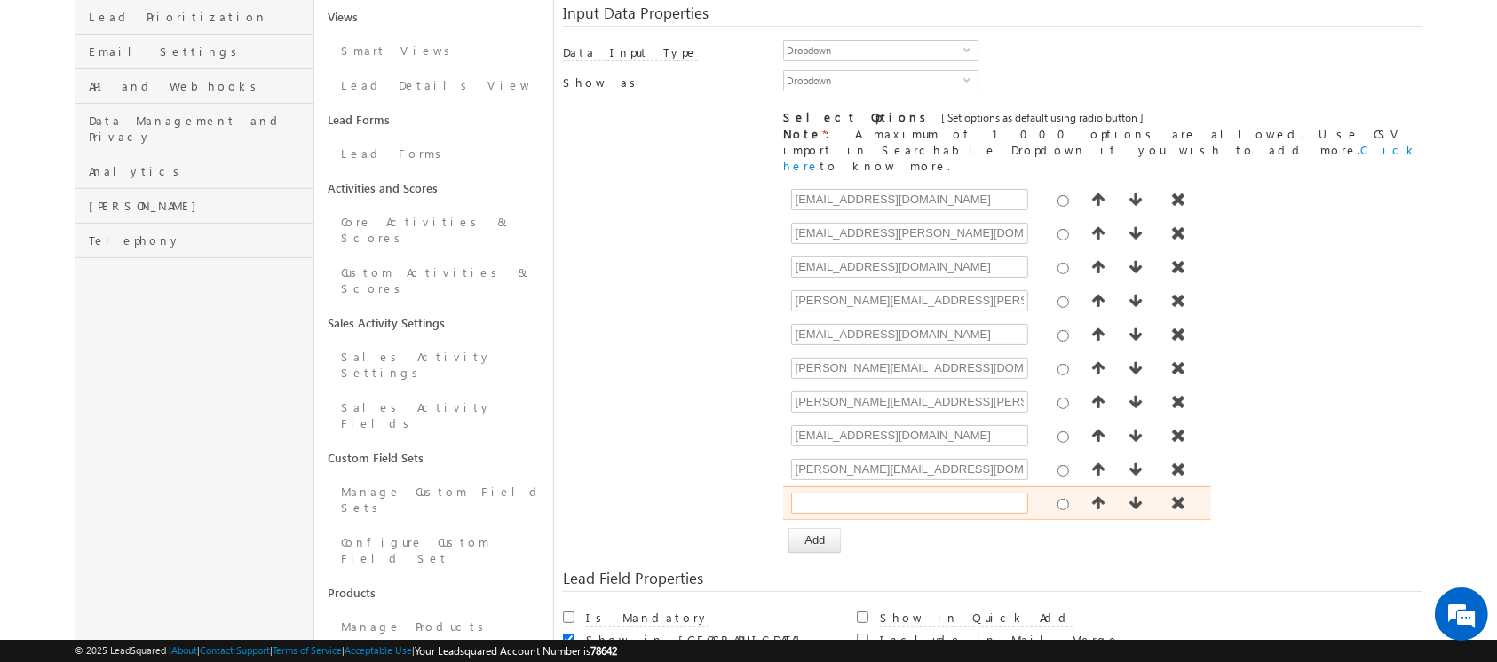
click at [859, 493] on input "text" at bounding box center [909, 503] width 237 height 21
paste input "shakeel.babbar@indglobal.ae"
type input "shakeel.babbar@indglobal.ae"
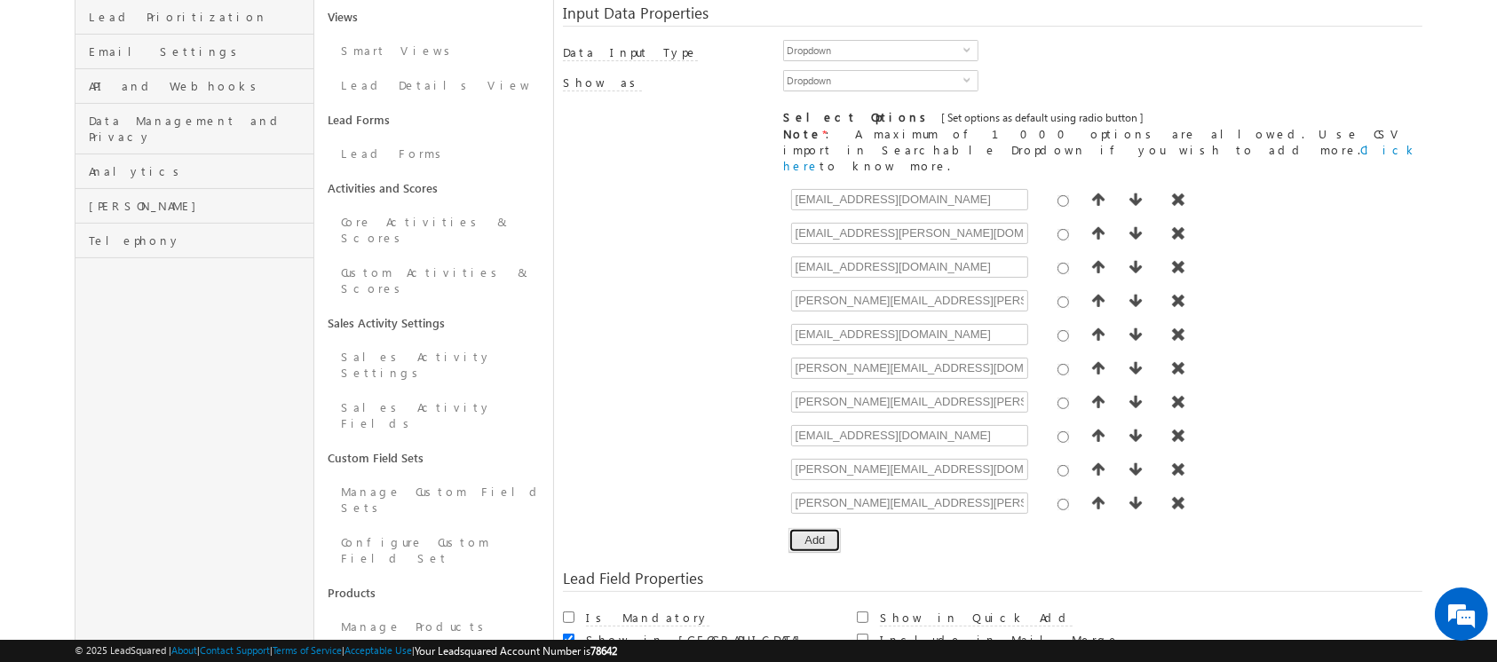
click at [824, 528] on button "Add" at bounding box center [814, 540] width 52 height 25
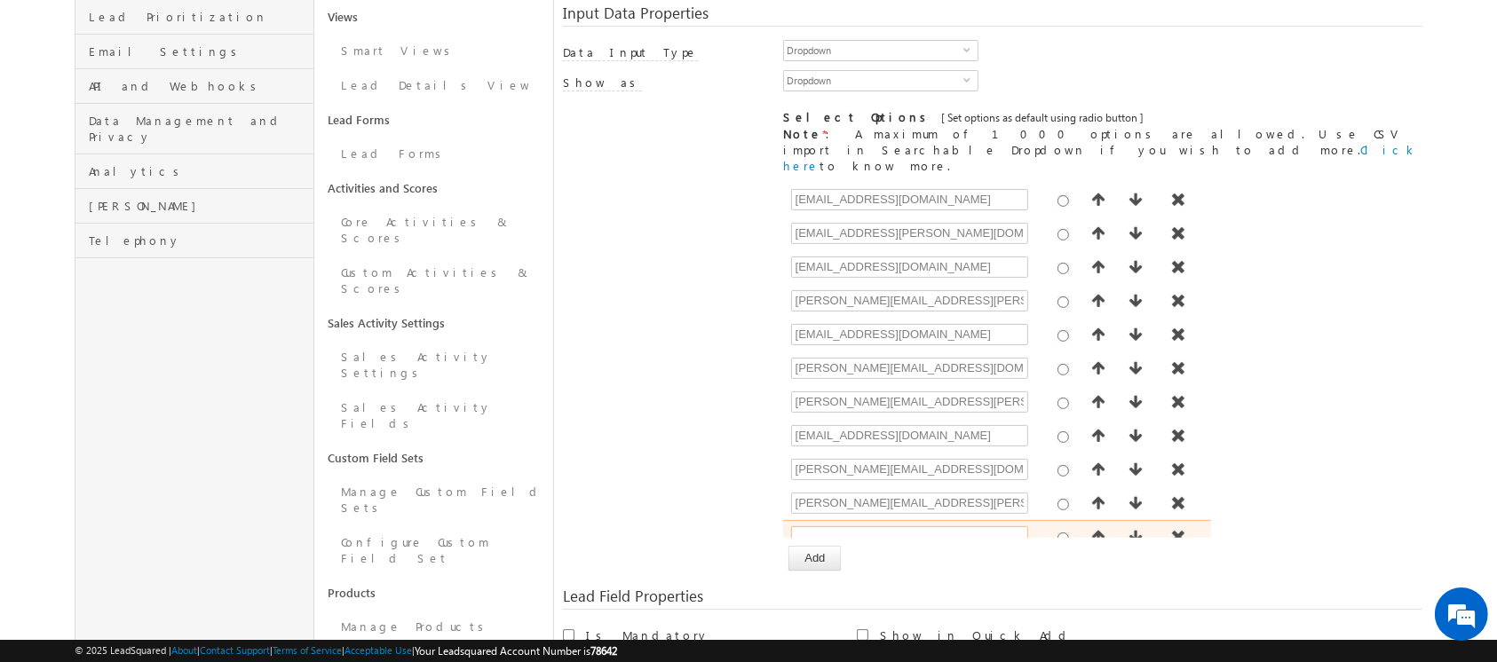
click at [846, 526] on input "text" at bounding box center [909, 536] width 237 height 21
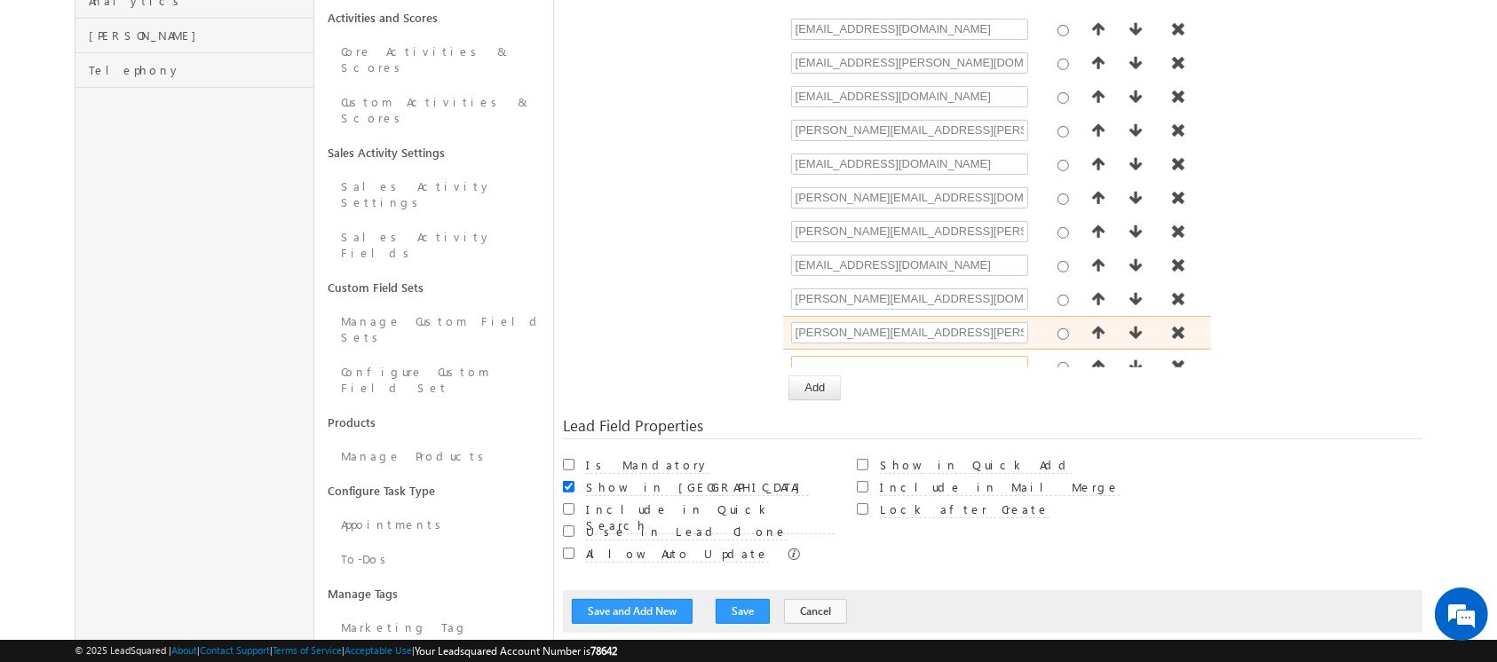
scroll to position [12, 0]
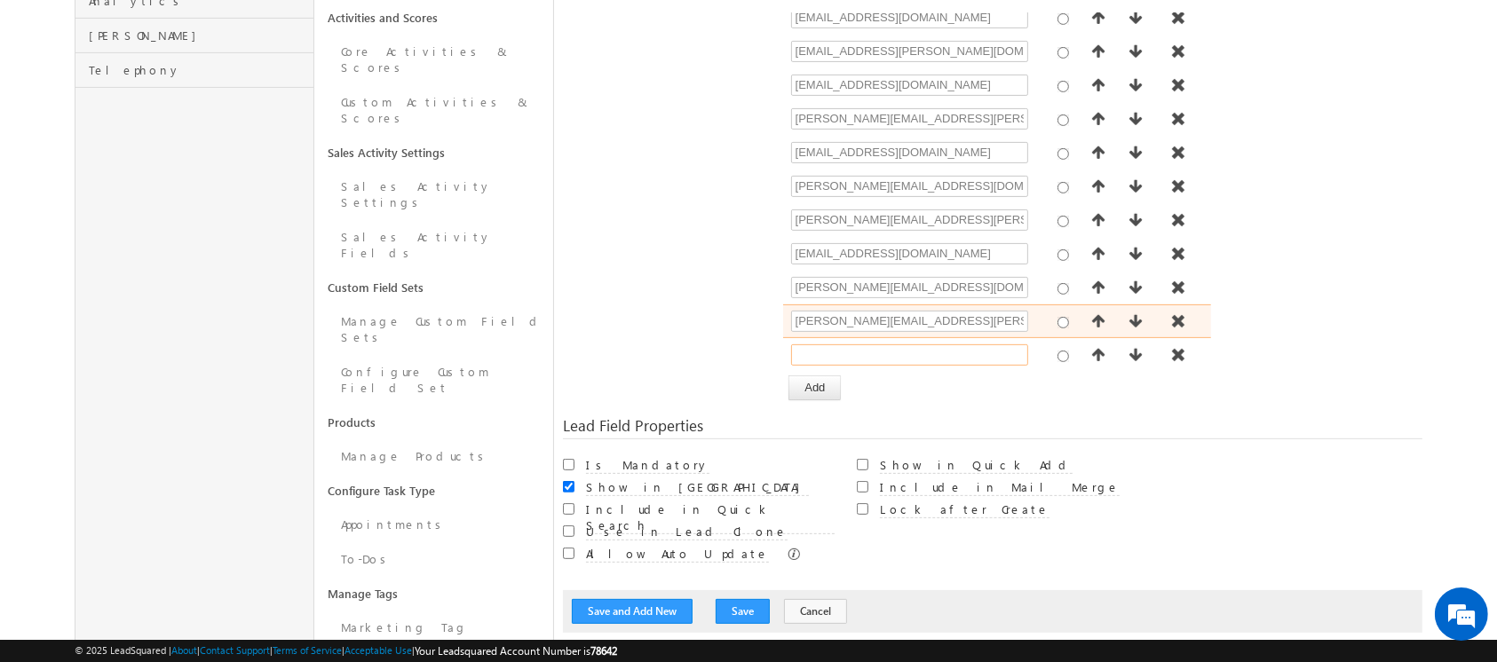
paste input "shiva.sisodia@indglobal.ae"
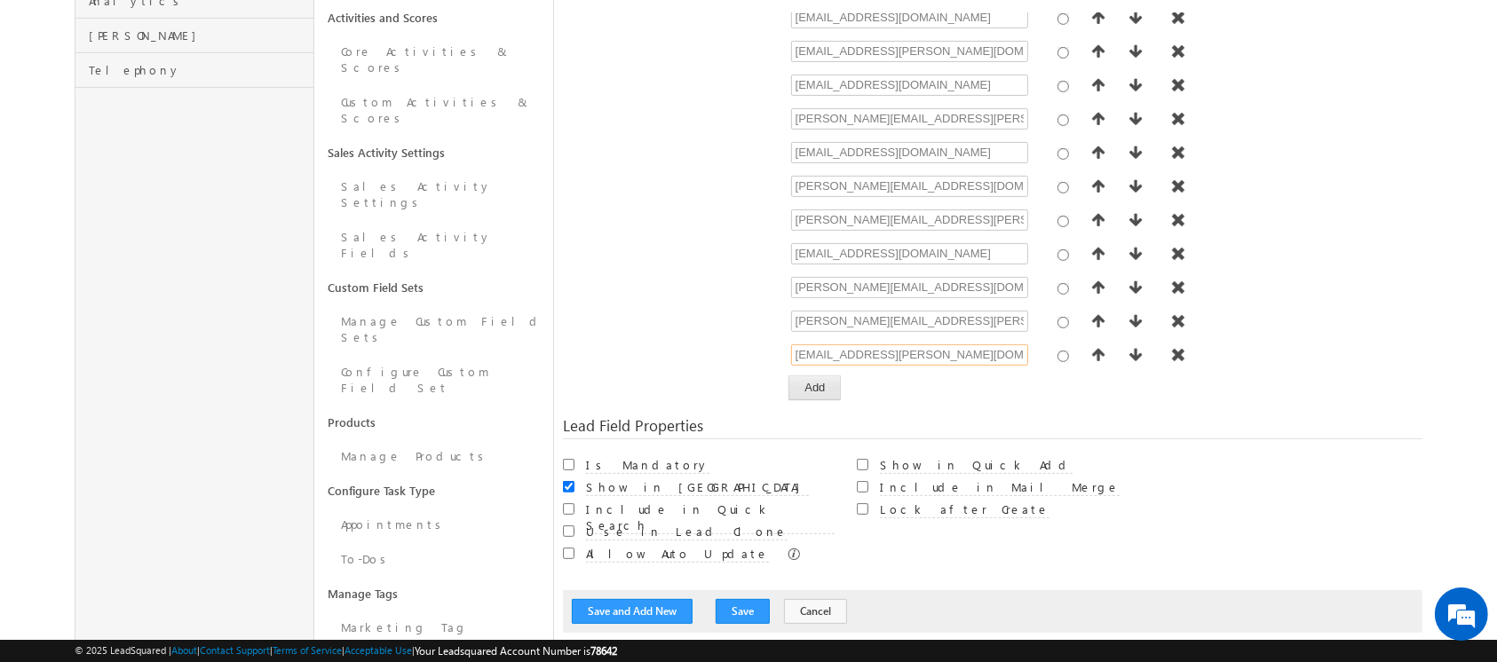
type input "shiva.sisodia@indglobal.ae"
click at [825, 375] on button "Add" at bounding box center [814, 387] width 52 height 25
click at [811, 375] on button "Add" at bounding box center [814, 387] width 52 height 25
click at [828, 375] on button "Add" at bounding box center [814, 387] width 52 height 25
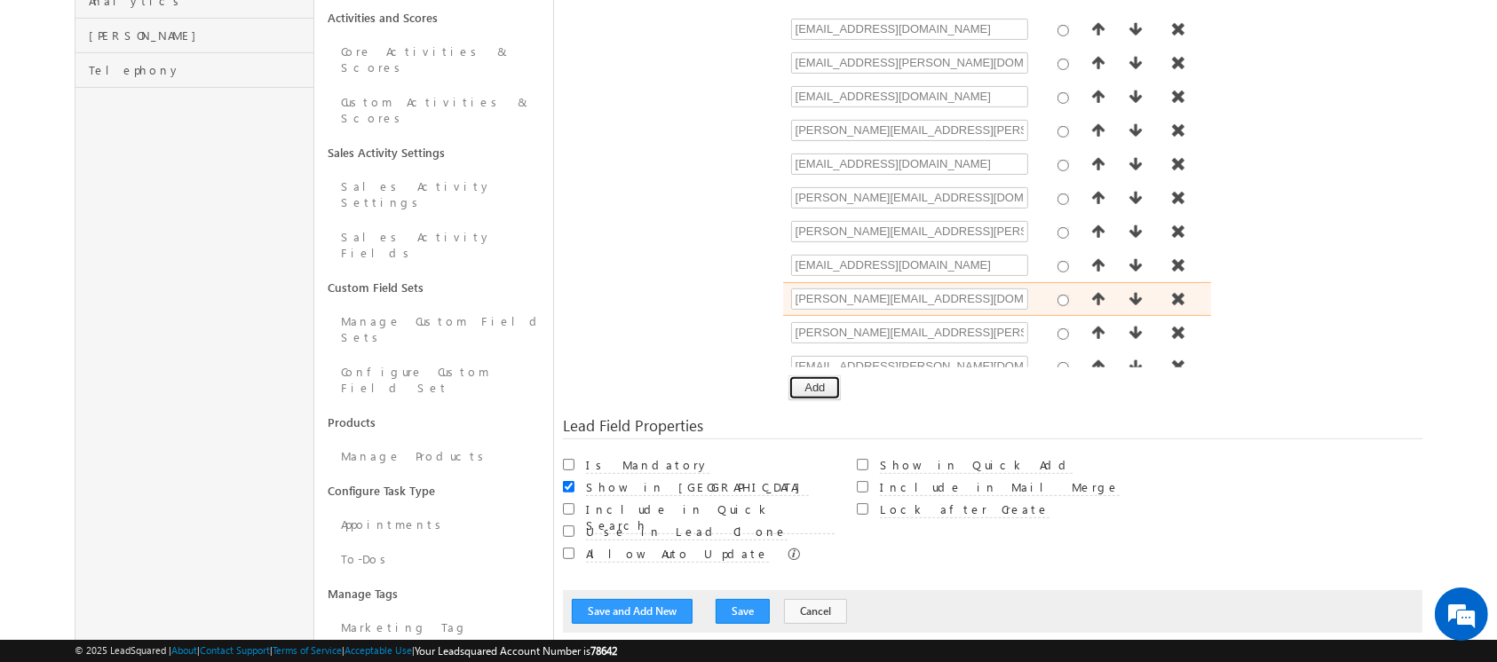
scroll to position [145, 0]
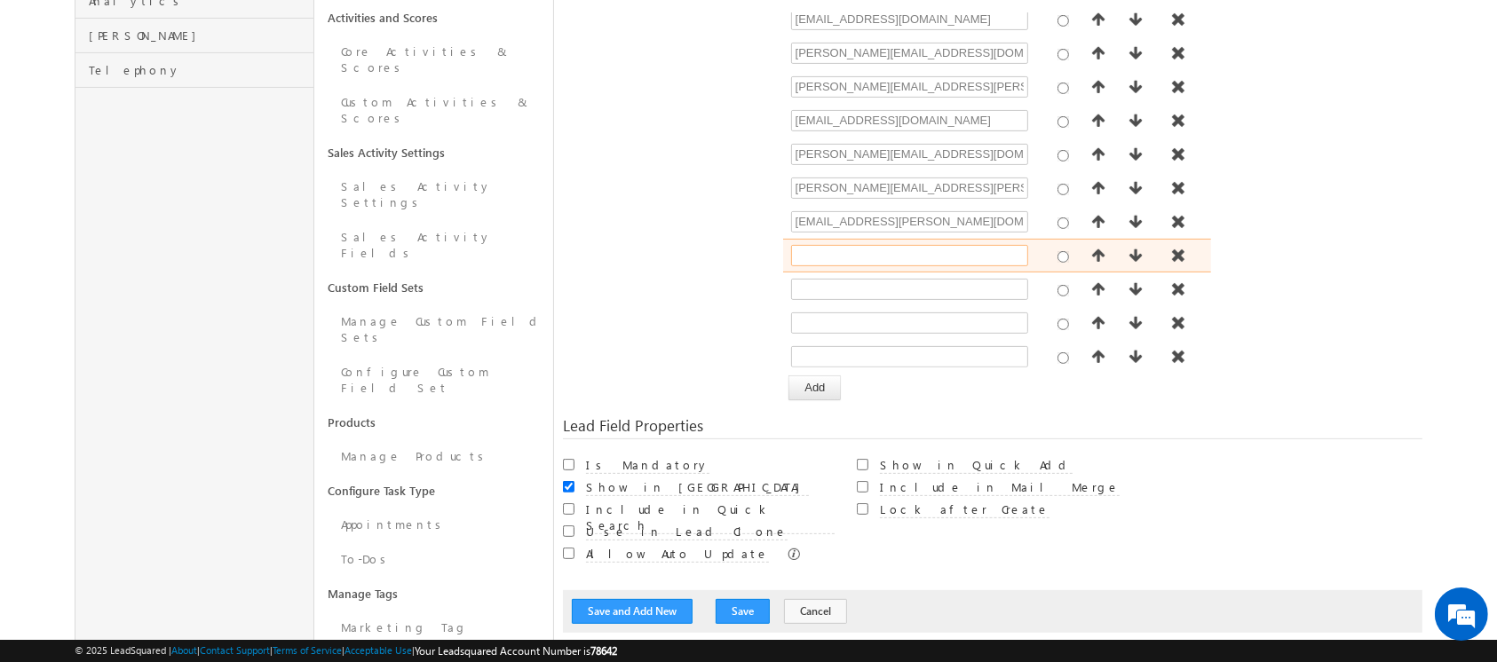
click at [884, 245] on input "text" at bounding box center [909, 255] width 237 height 21
paste input "shubhamdutta.tripathi@indglobal.ae"
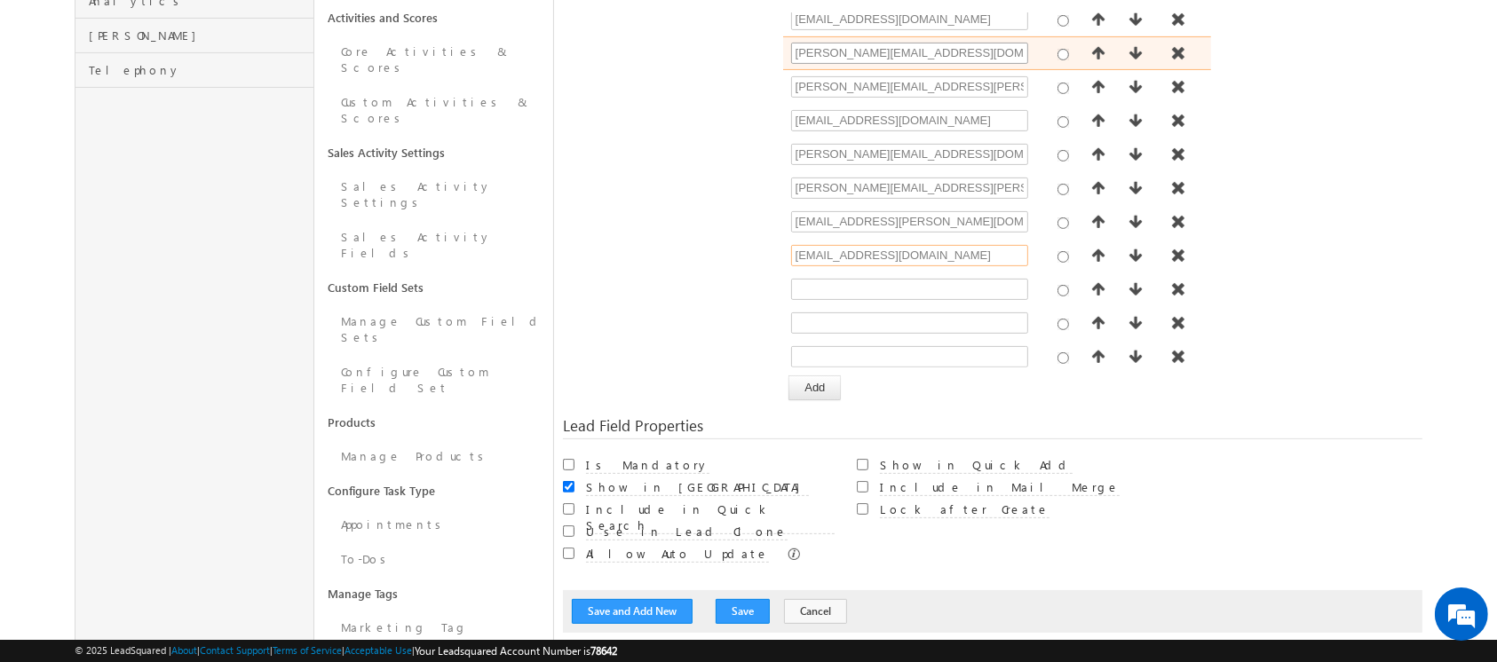
type input "shubhamdutta.tripathi@indglobal.ae"
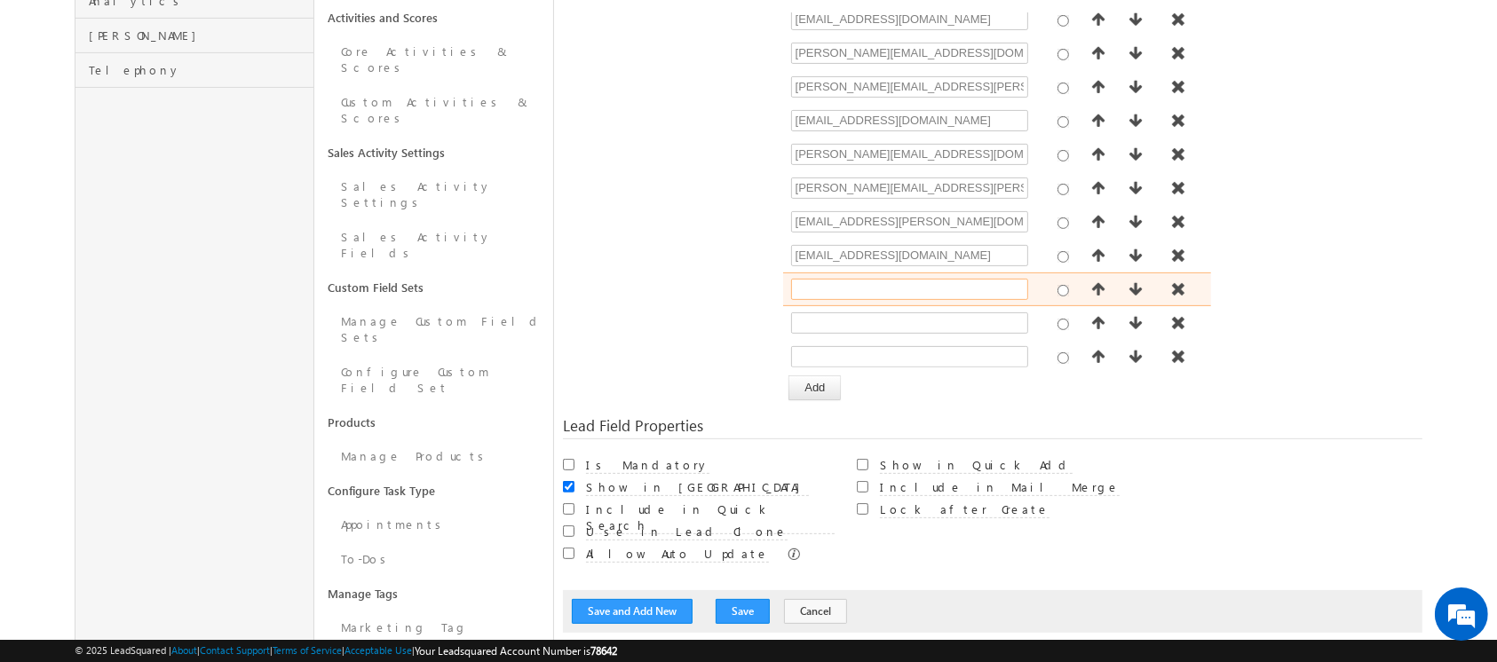
click at [814, 279] on input "text" at bounding box center [909, 289] width 237 height 21
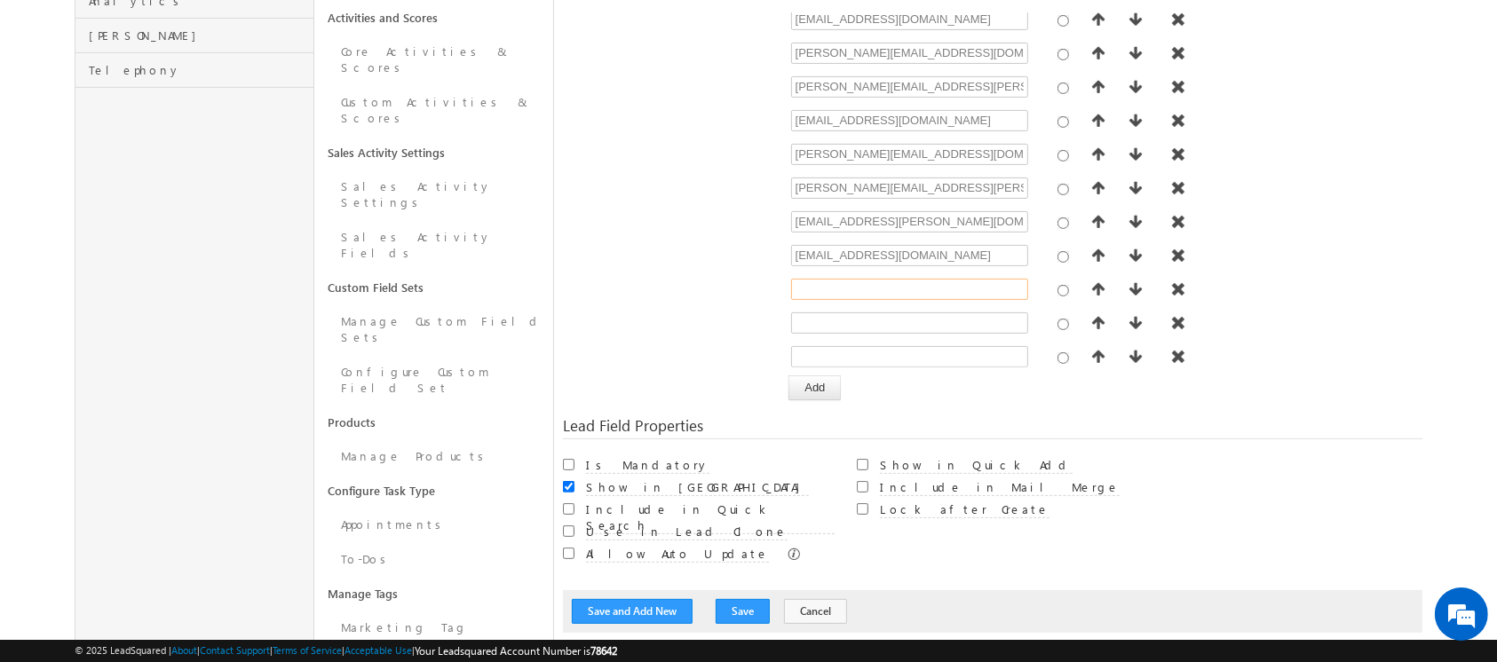
paste input "umar.ghani@indglobal.ae"
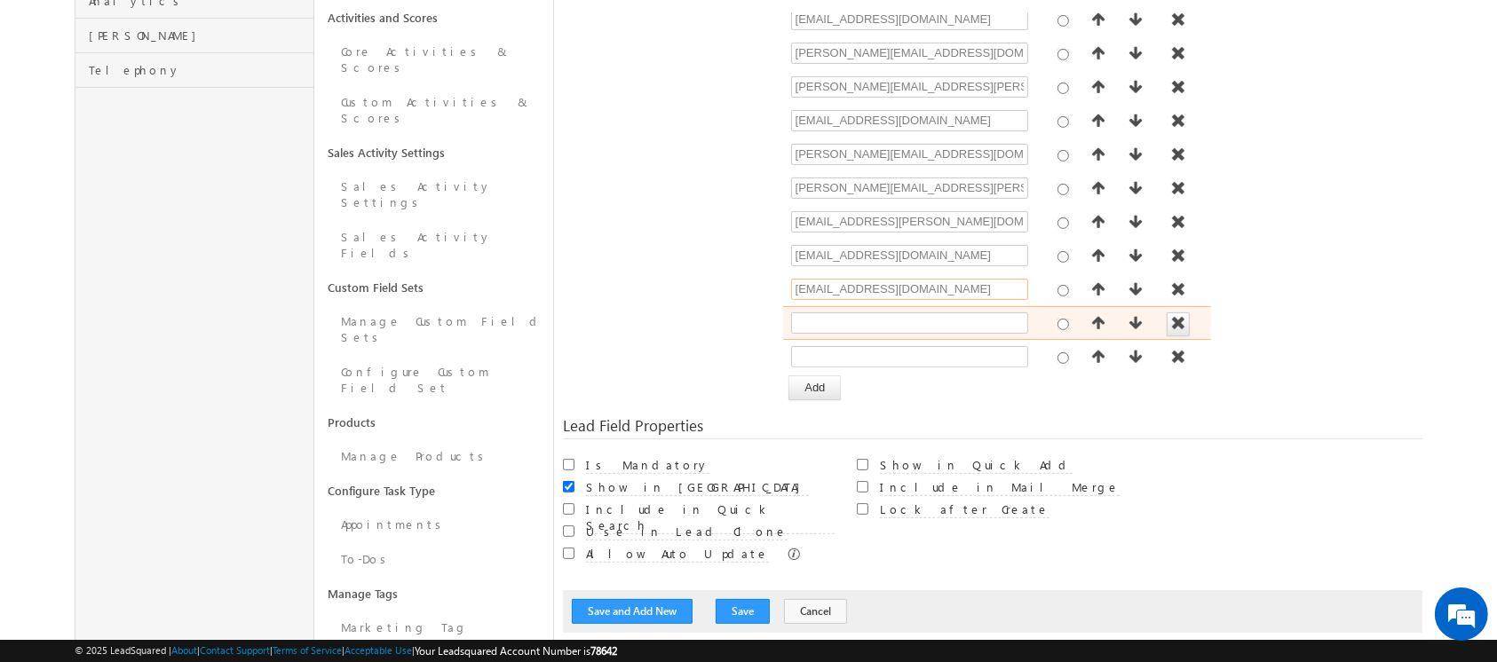
type input "umar.ghani@indglobal.ae"
click at [1169, 316] on span "button" at bounding box center [1178, 323] width 18 height 14
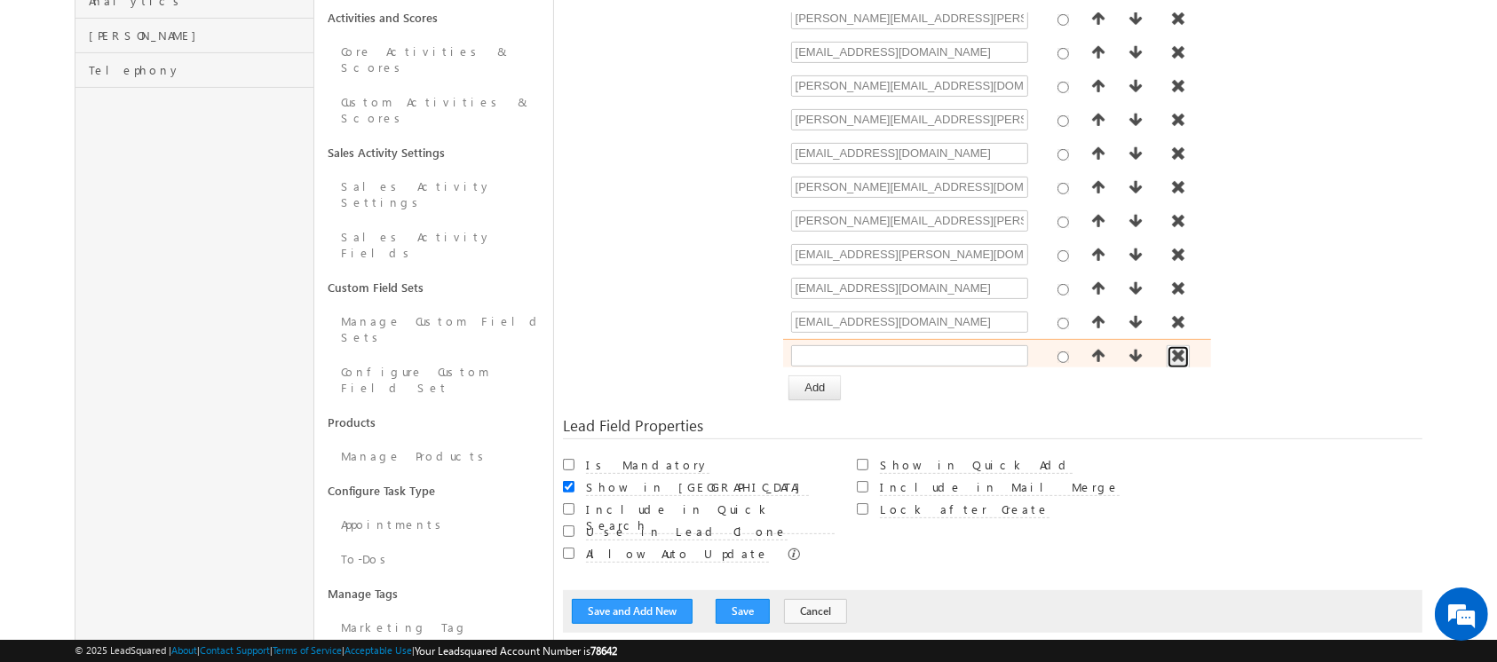
click at [1169, 349] on span "button" at bounding box center [1178, 356] width 18 height 14
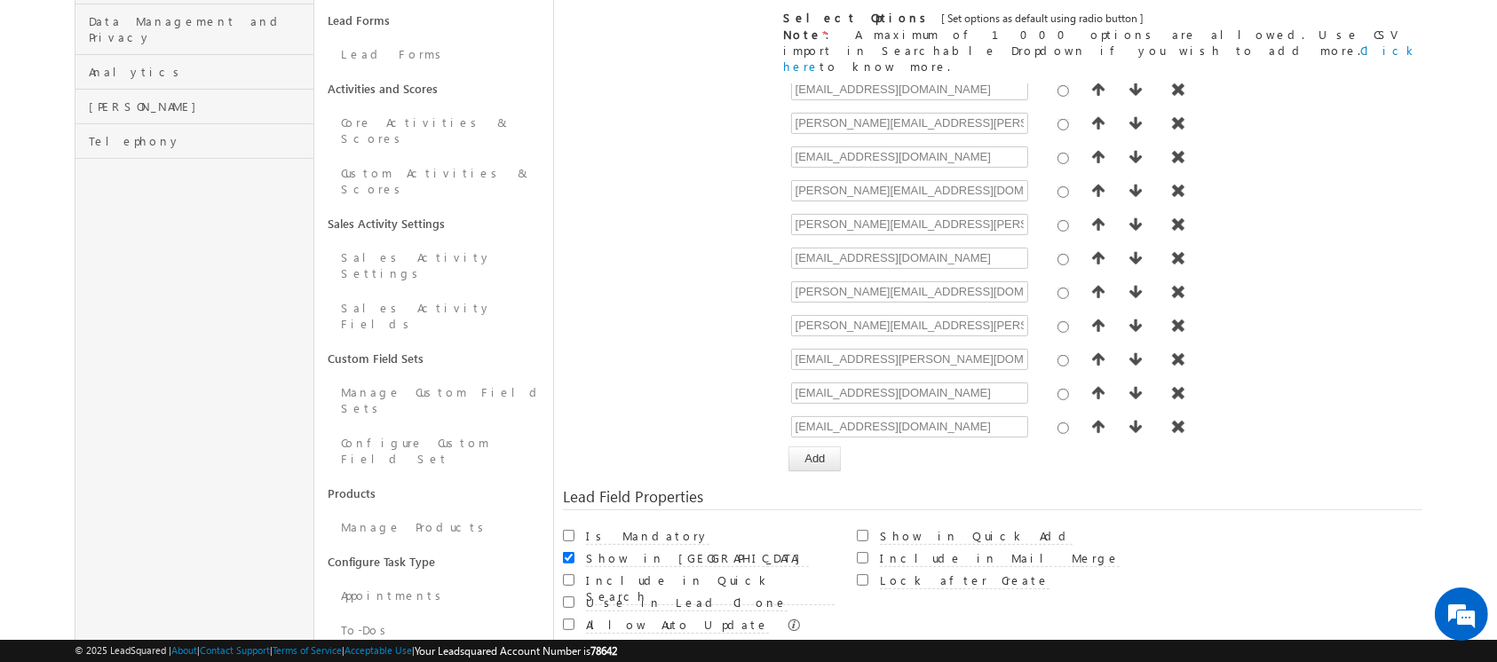
scroll to position [501, 0]
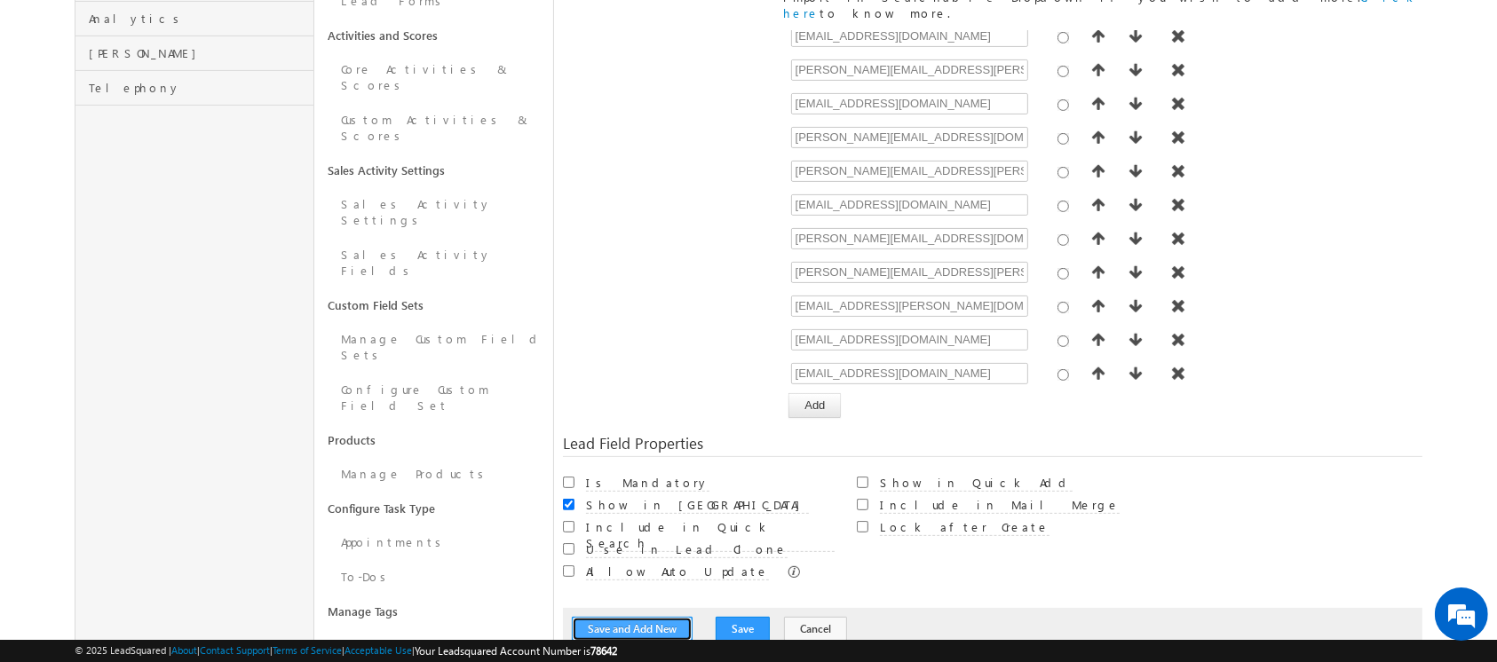
click at [621, 617] on button "Save and Add New" at bounding box center [632, 629] width 121 height 25
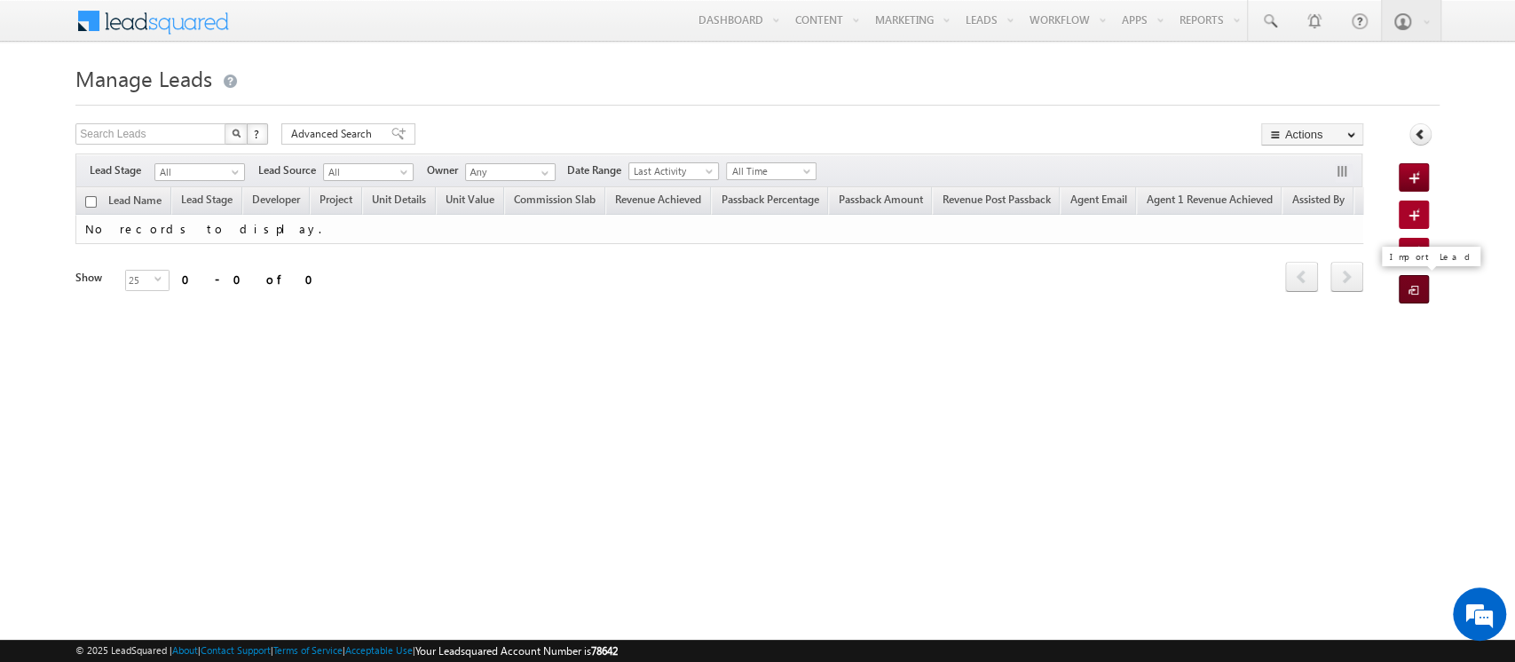
click at [1417, 288] on span at bounding box center [1417, 291] width 17 height 18
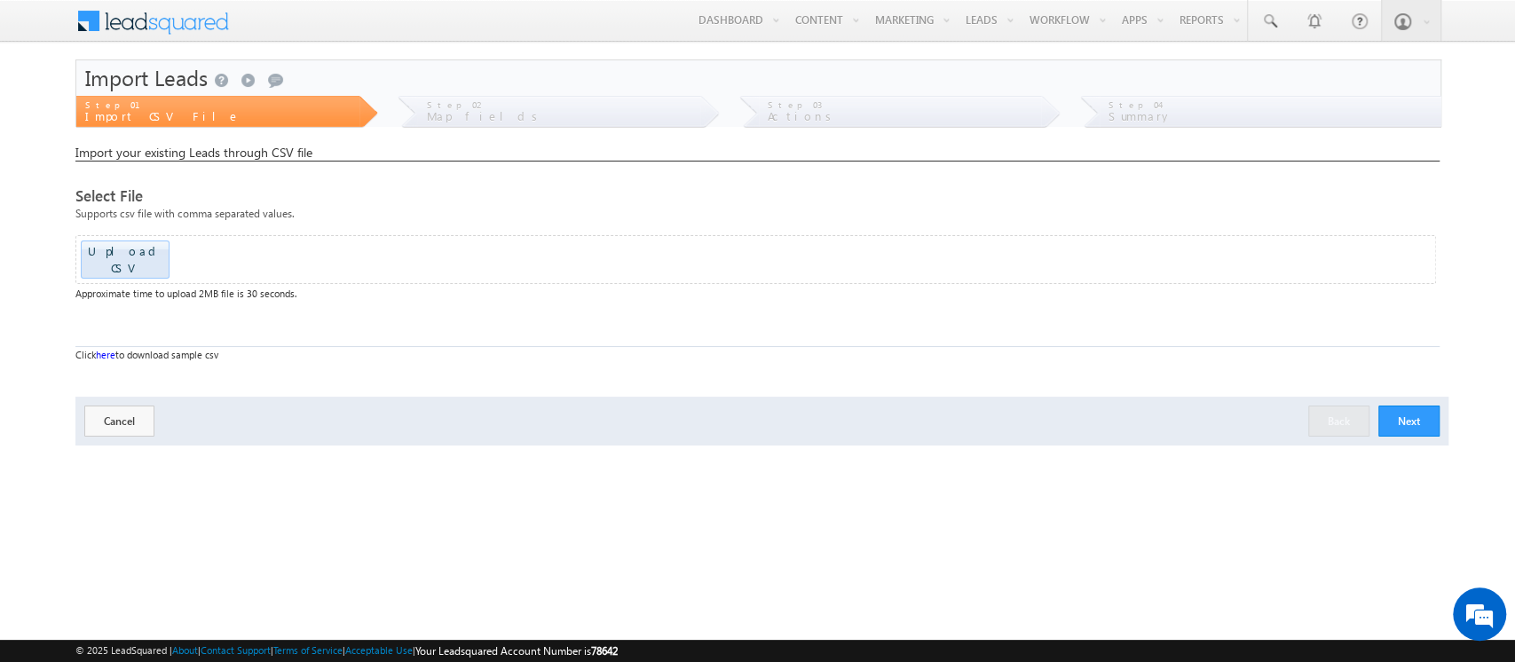
click at [1414, 406] on button "Next" at bounding box center [1409, 421] width 61 height 31
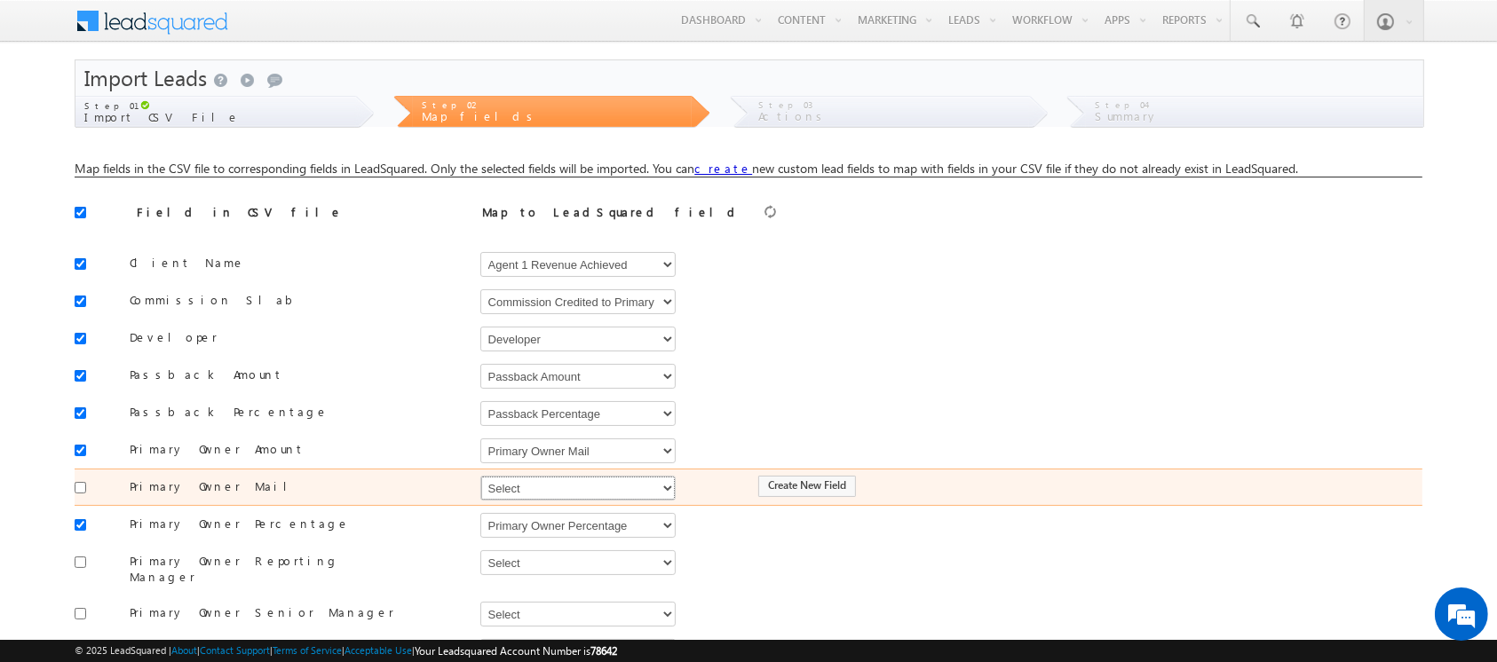
click at [636, 486] on select "Select Select Address 1 Address 2 Agent 1 Revenue Achieved Agent 2 Amount Achie…" at bounding box center [577, 488] width 195 height 25
select select "mx_Primary_Owner_Mail"
click at [480, 476] on select "Select Select Address 1 Address 2 Agent 1 Revenue Achieved Agent 2 Amount Achie…" at bounding box center [577, 488] width 195 height 25
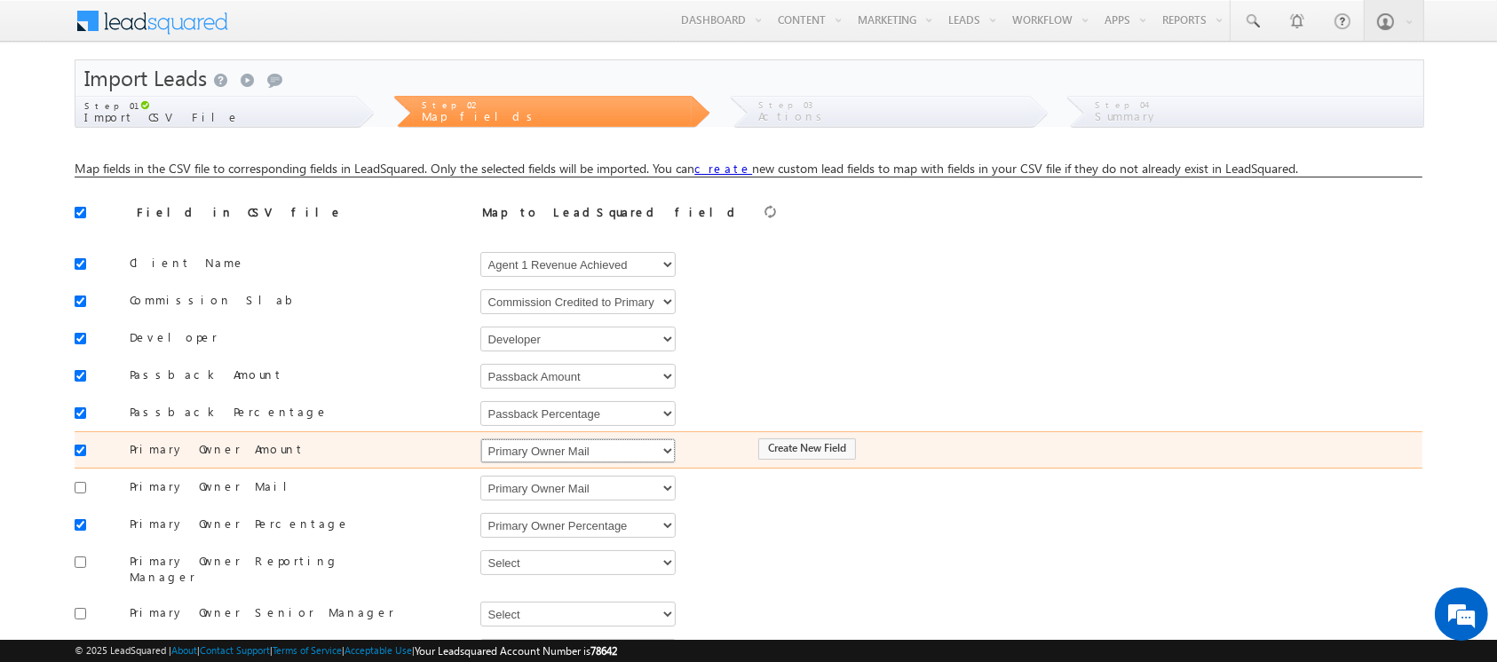
click at [601, 450] on select "Select Select Address 1 Address 2 Agent 1 Revenue Achieved Agent 2 Amount Achie…" at bounding box center [577, 451] width 195 height 25
select select "mx_Agent_1_Amount"
click at [480, 439] on select "Select Select Address 1 Address 2 Agent 1 Revenue Achieved Agent 2 Amount Achie…" at bounding box center [577, 451] width 195 height 25
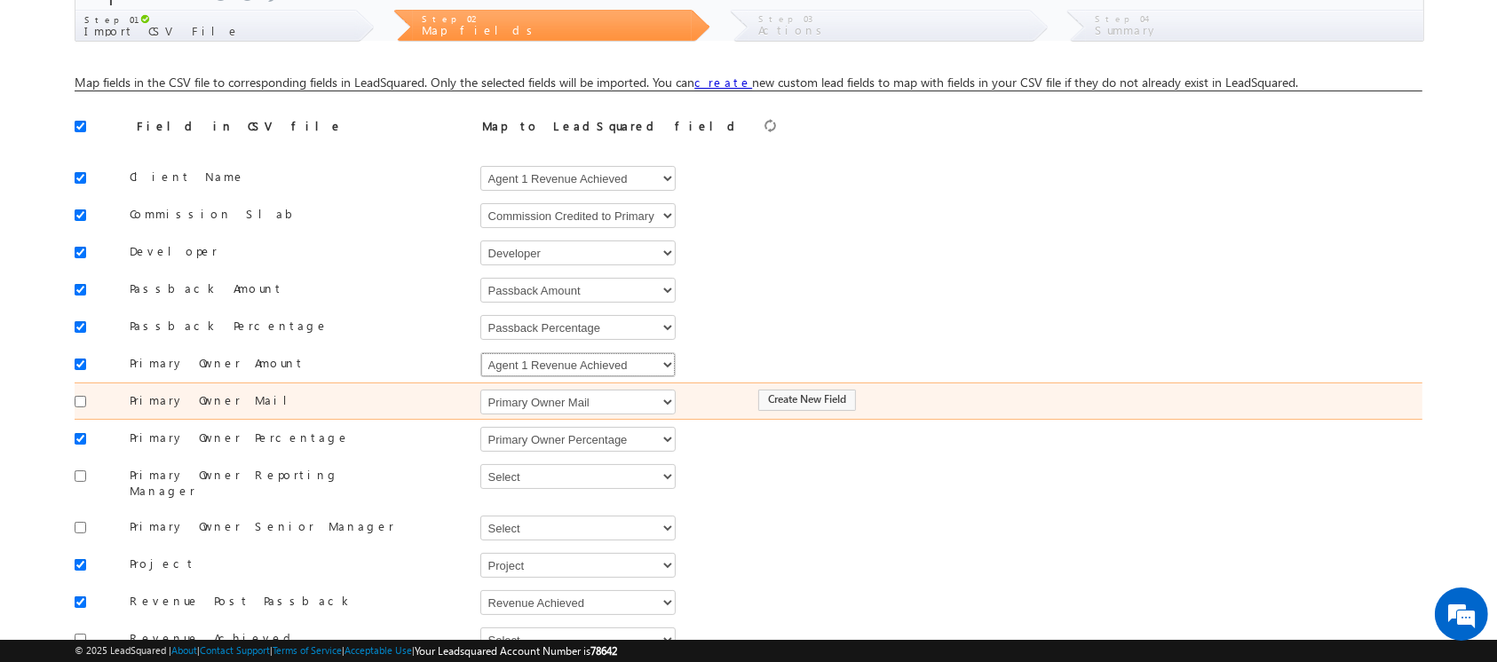
scroll to position [89, 0]
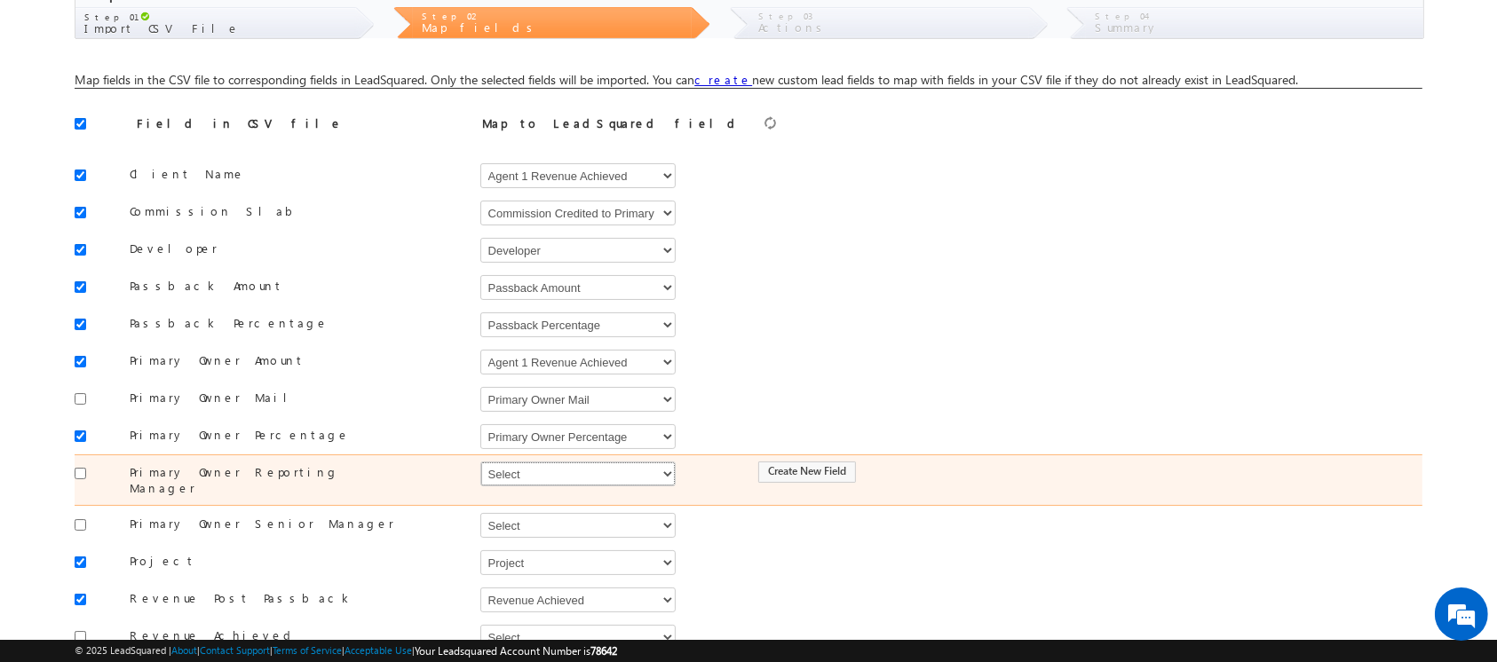
click at [533, 478] on select "Select Select Address 1 Address 2 Agent 1 Revenue Achieved Agent 2 Amount Achie…" at bounding box center [577, 474] width 195 height 25
select select "mx_Agent_Reporting_Manager"
click at [480, 462] on select "Select Select Address 1 Address 2 Agent 1 Revenue Achieved Agent 2 Amount Achie…" at bounding box center [577, 474] width 195 height 25
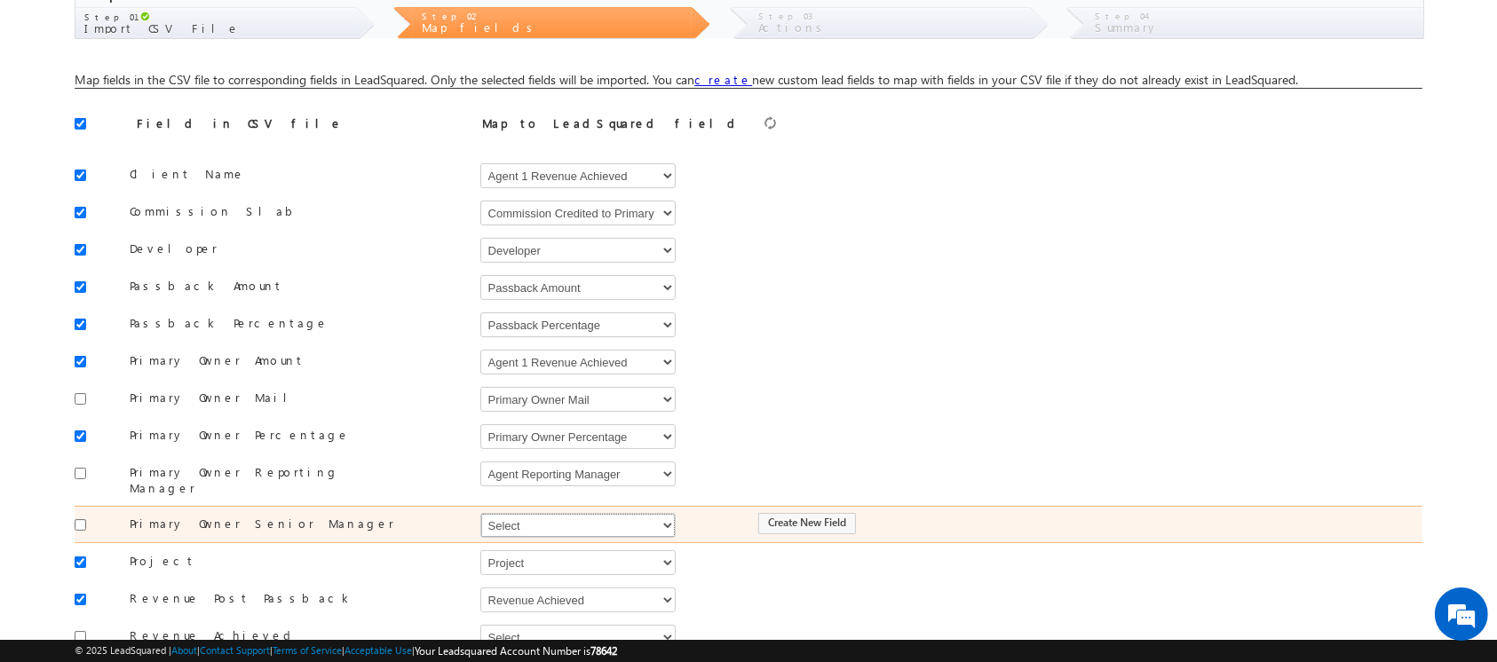
click at [530, 513] on select "Select Select Address 1 Address 2 Agent 1 Revenue Achieved Agent 2 Amount Achie…" at bounding box center [577, 525] width 195 height 25
select select "mx_Agent_Senior_Manager"
click at [480, 513] on select "Select Select Address 1 Address 2 Agent 1 Revenue Achieved Agent 2 Amount Achie…" at bounding box center [577, 525] width 195 height 25
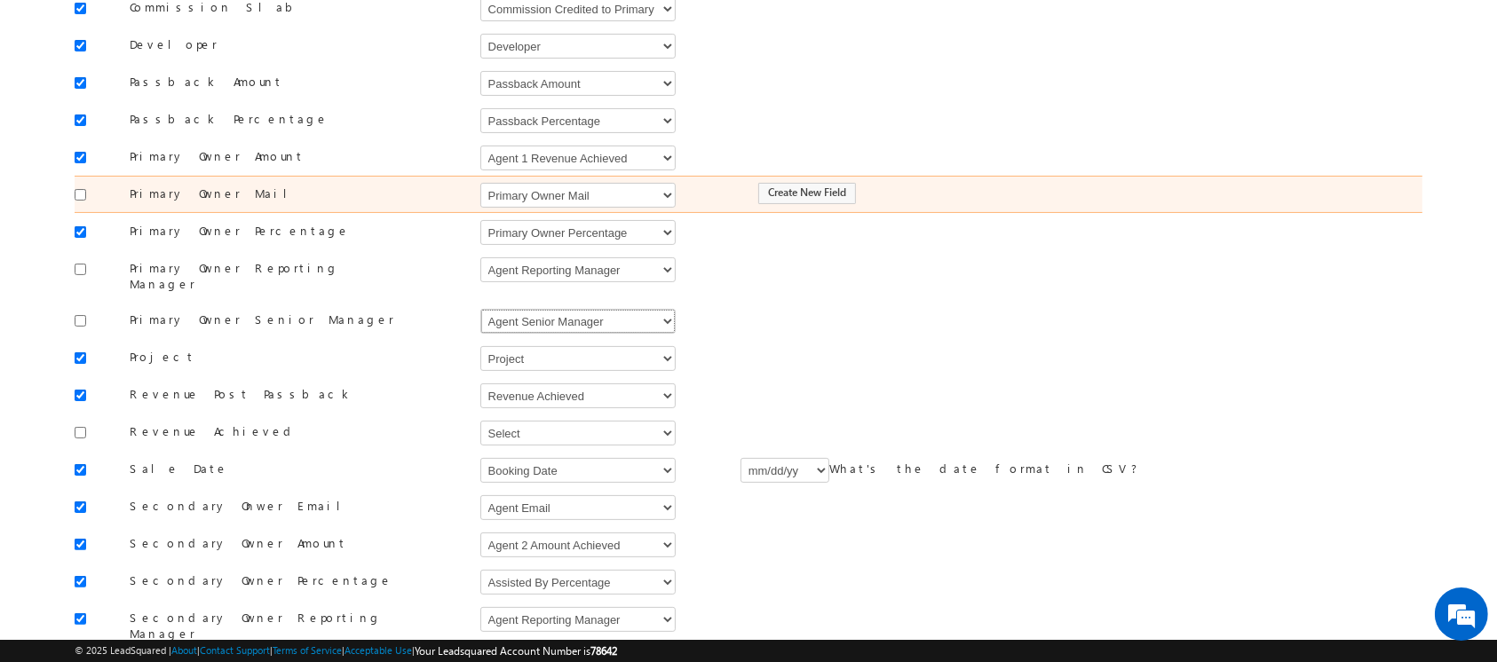
scroll to position [295, 0]
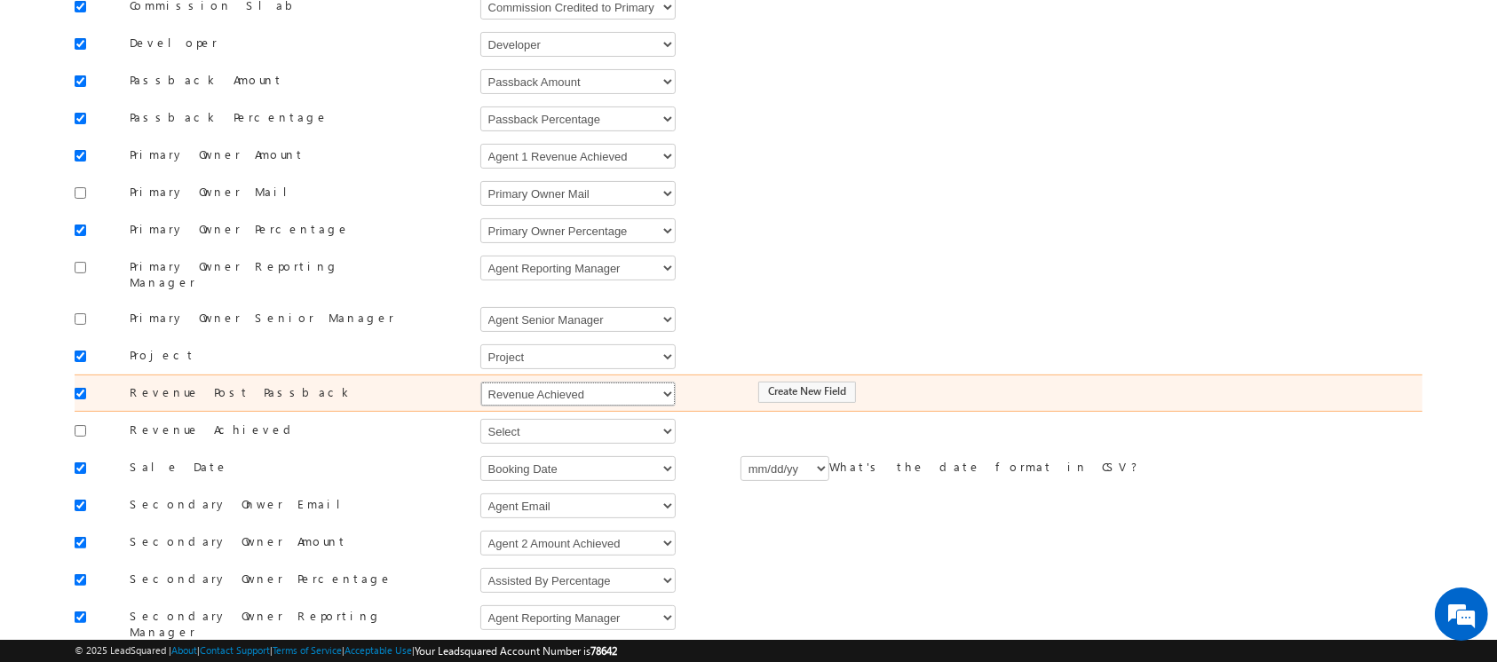
click at [598, 382] on select "Select Select Address 1 Address 2 Agent 1 Revenue Achieved Agent 2 Amount Achie…" at bounding box center [577, 394] width 195 height 25
select select "mx_Revenue_Post_Passback"
click at [480, 382] on select "Select Select Address 1 Address 2 Agent 1 Revenue Achieved Agent 2 Amount Achie…" at bounding box center [577, 394] width 195 height 25
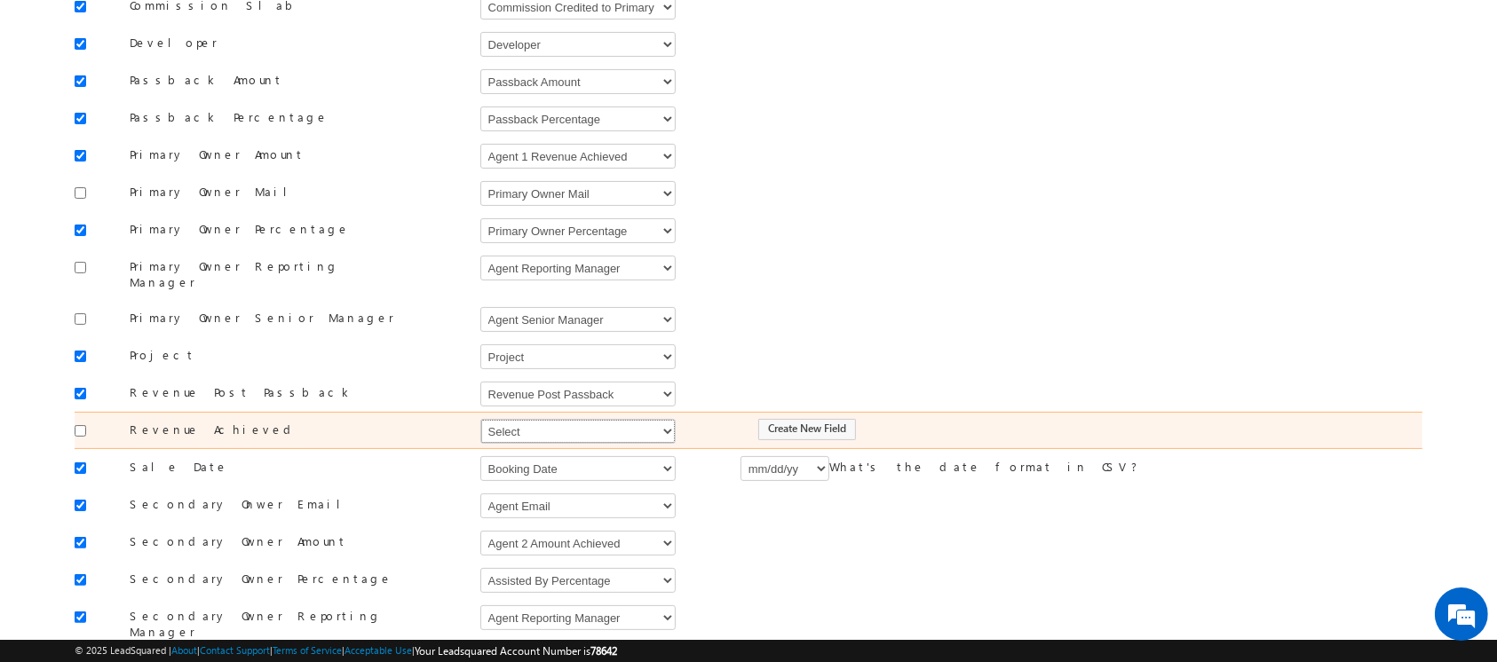
click at [553, 419] on select "Select Select Address 1 Address 2 Agent 1 Revenue Achieved Agent 2 Amount Achie…" at bounding box center [577, 431] width 195 height 25
select select "mx1_Revenue_Achieved"
click at [480, 419] on select "Select Select Address 1 Address 2 Agent 1 Revenue Achieved Agent 2 Amount Achie…" at bounding box center [577, 431] width 195 height 25
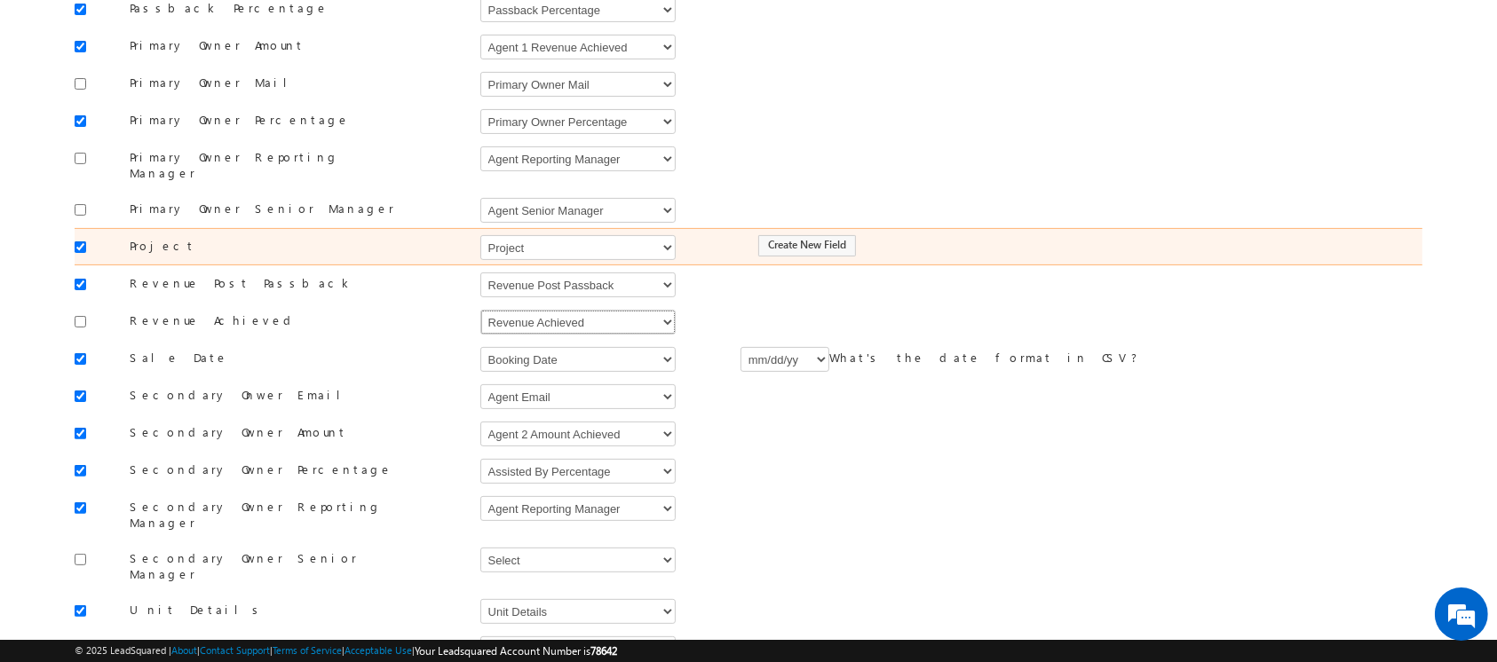
scroll to position [433, 0]
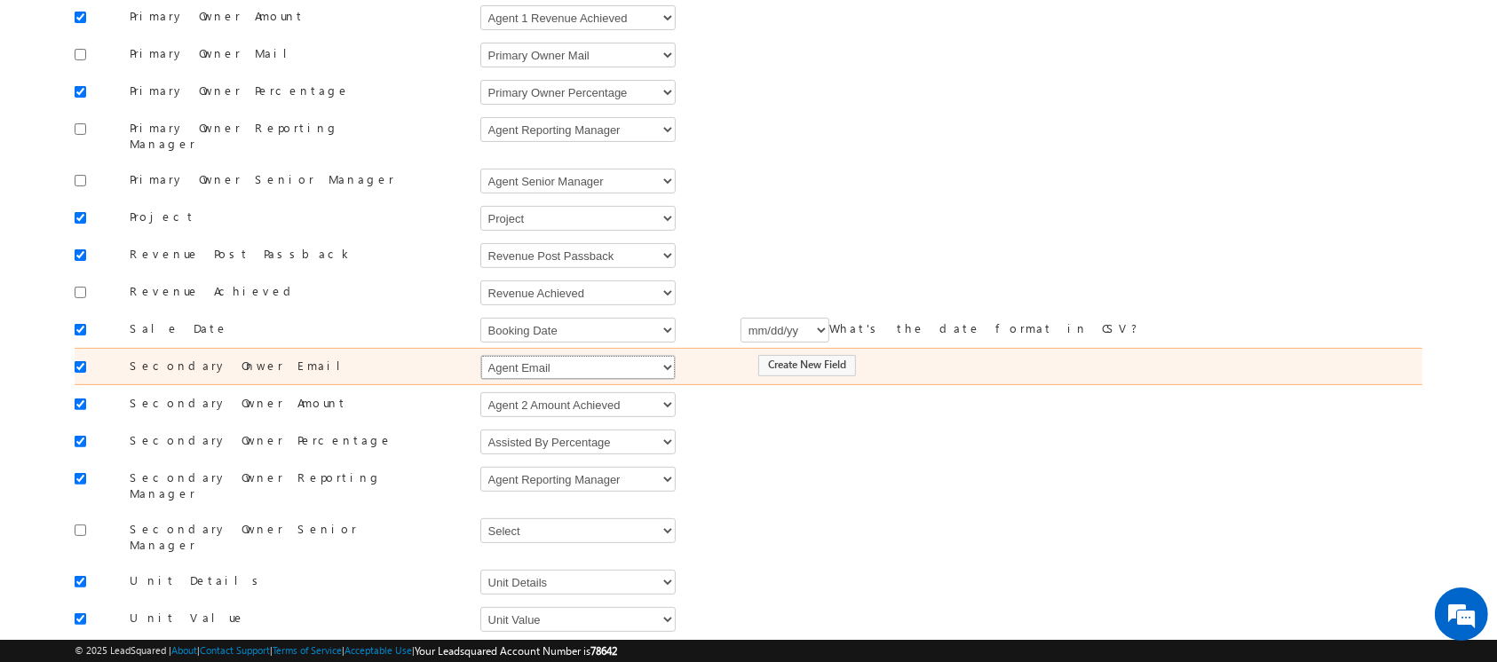
click at [568, 355] on select "Select Select Address 1 Address 2 Agent 1 Revenue Achieved Agent 2 Amount Achie…" at bounding box center [577, 367] width 195 height 25
select select "mx_Assisted_By"
click at [480, 355] on select "Select Select Address 1 Address 2 Agent 1 Revenue Achieved Agent 2 Amount Achie…" at bounding box center [577, 367] width 195 height 25
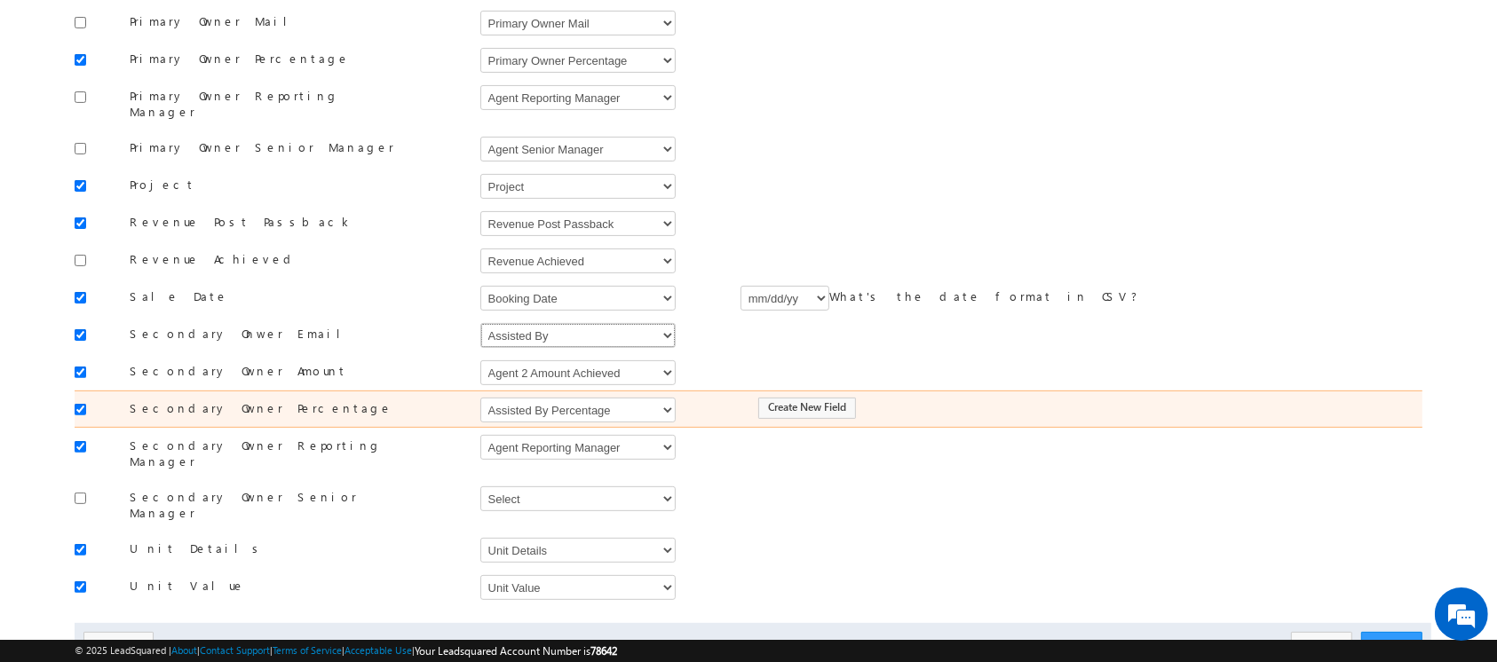
scroll to position [466, 0]
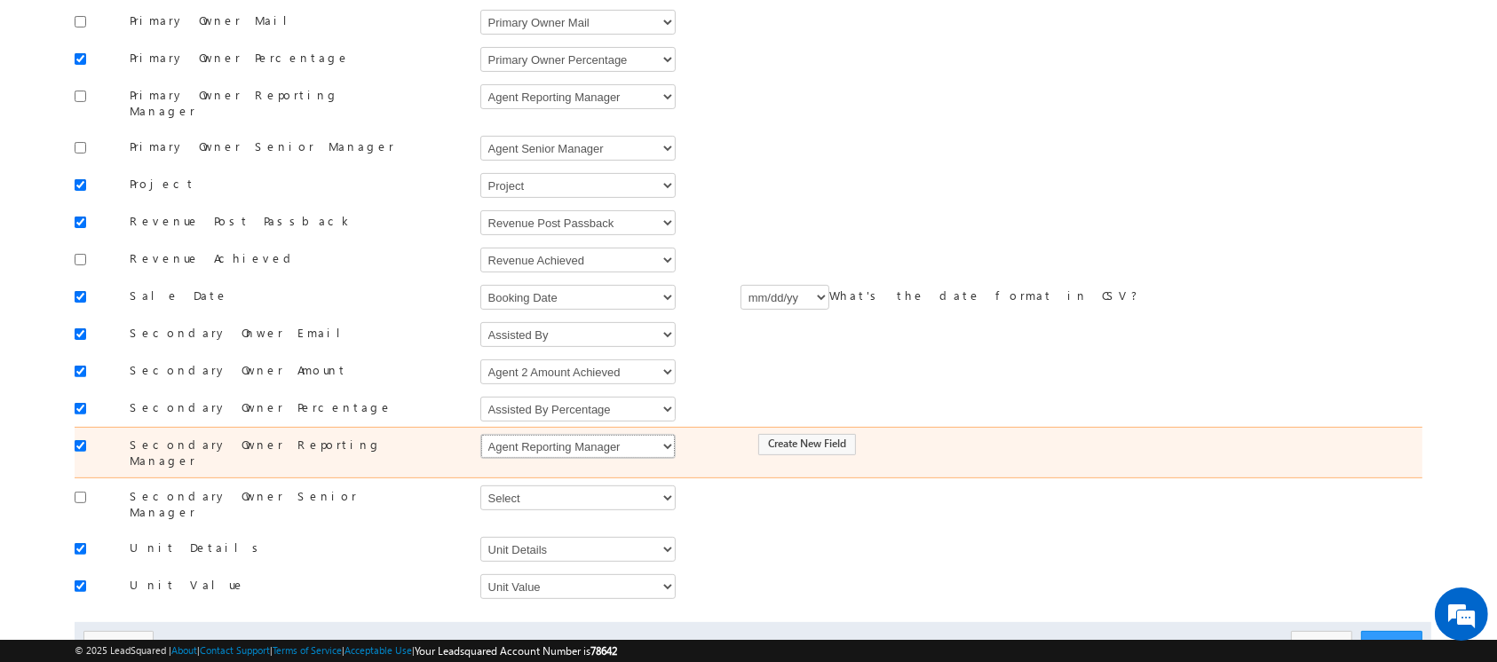
click at [570, 434] on select "Select Select Address 1 Address 2 Agent 1 Revenue Achieved Agent 2 Amount Achie…" at bounding box center [577, 446] width 195 height 25
drag, startPoint x: 328, startPoint y: 430, endPoint x: 128, endPoint y: 428, distance: 199.7
click at [128, 437] on label "Secondary Owner Reporting Manager" at bounding box center [257, 453] width 311 height 32
copy label "Secondary Owner Reporting Manager"
click at [644, 434] on select "Select Select Address 1 Address 2 Agent 1 Revenue Achieved Agent 2 Amount Achie…" at bounding box center [577, 446] width 195 height 25
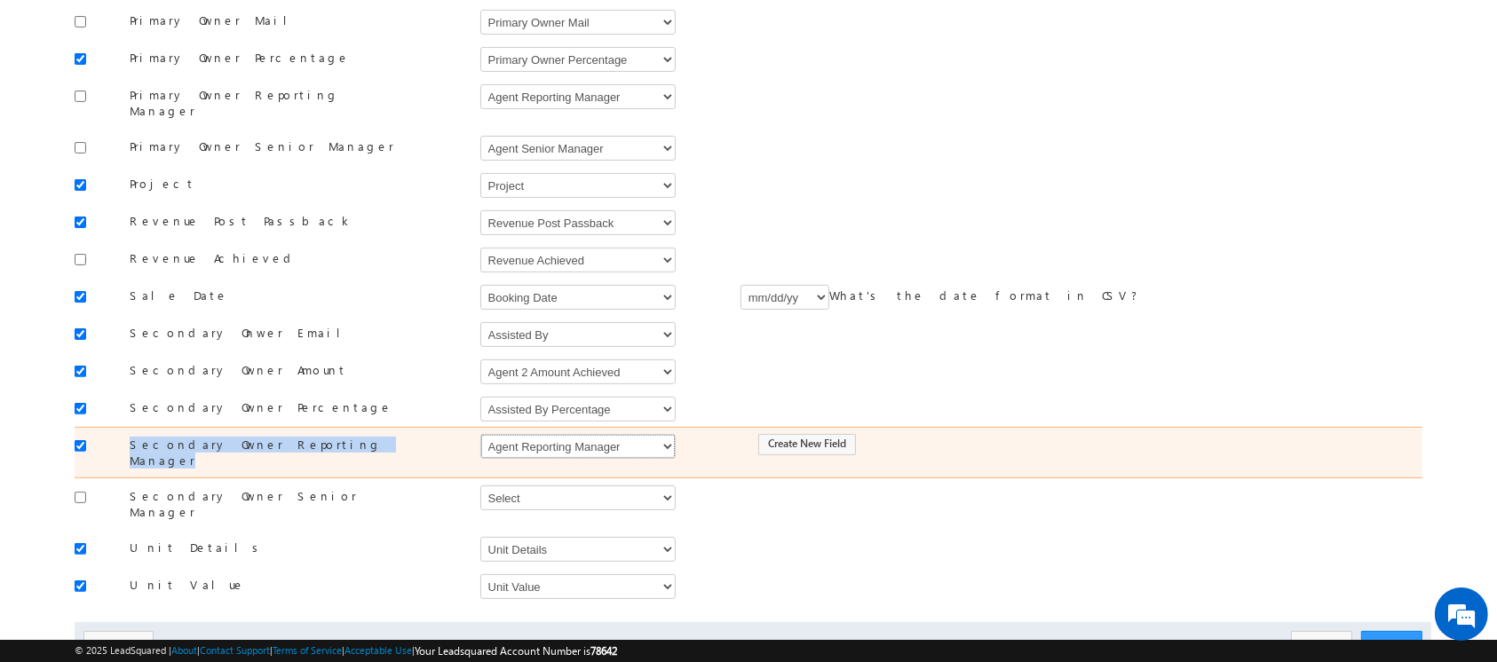
click at [644, 434] on select "Select Select Address 1 Address 2 Agent 1 Revenue Achieved Agent 2 Amount Achie…" at bounding box center [577, 446] width 195 height 25
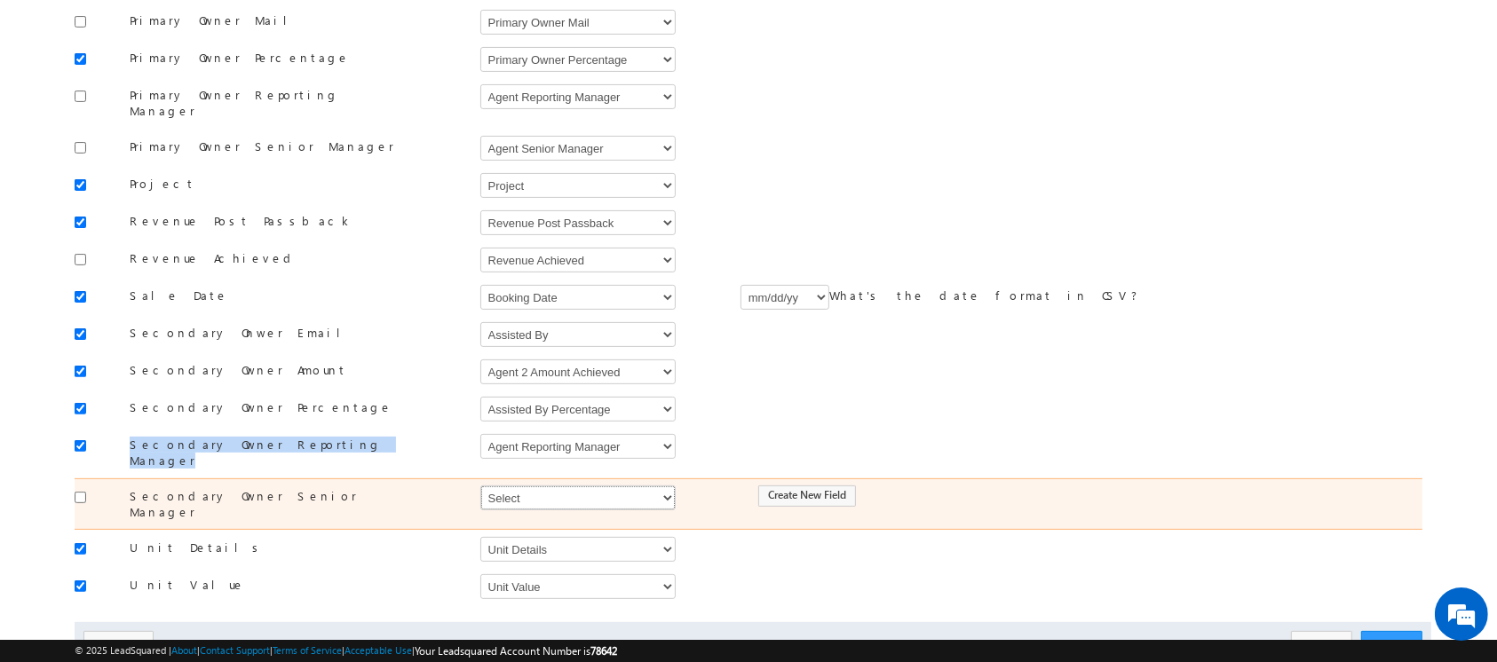
click at [592, 486] on select "Select Select Address 1 Address 2 Agent 1 Revenue Achieved Agent 2 Amount Achie…" at bounding box center [577, 498] width 195 height 25
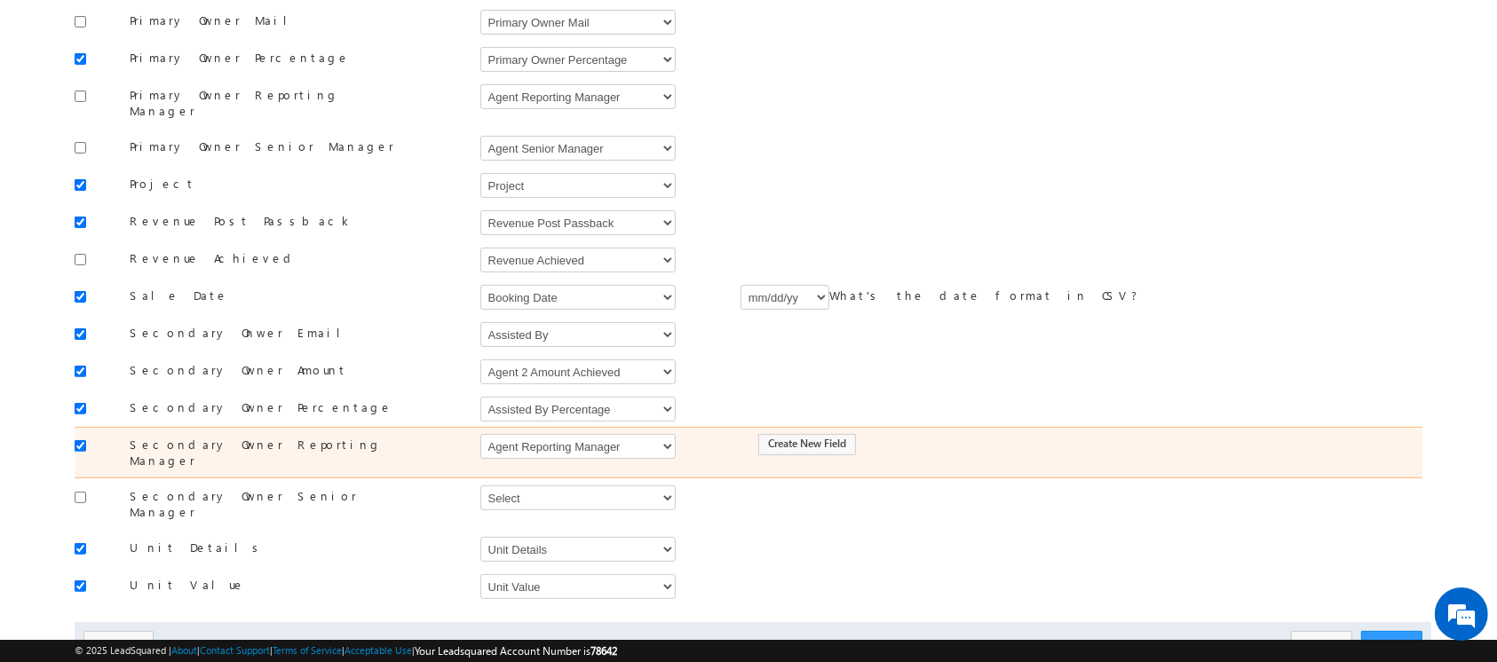
click at [1142, 432] on div "Create New Field" at bounding box center [1059, 444] width 656 height 25
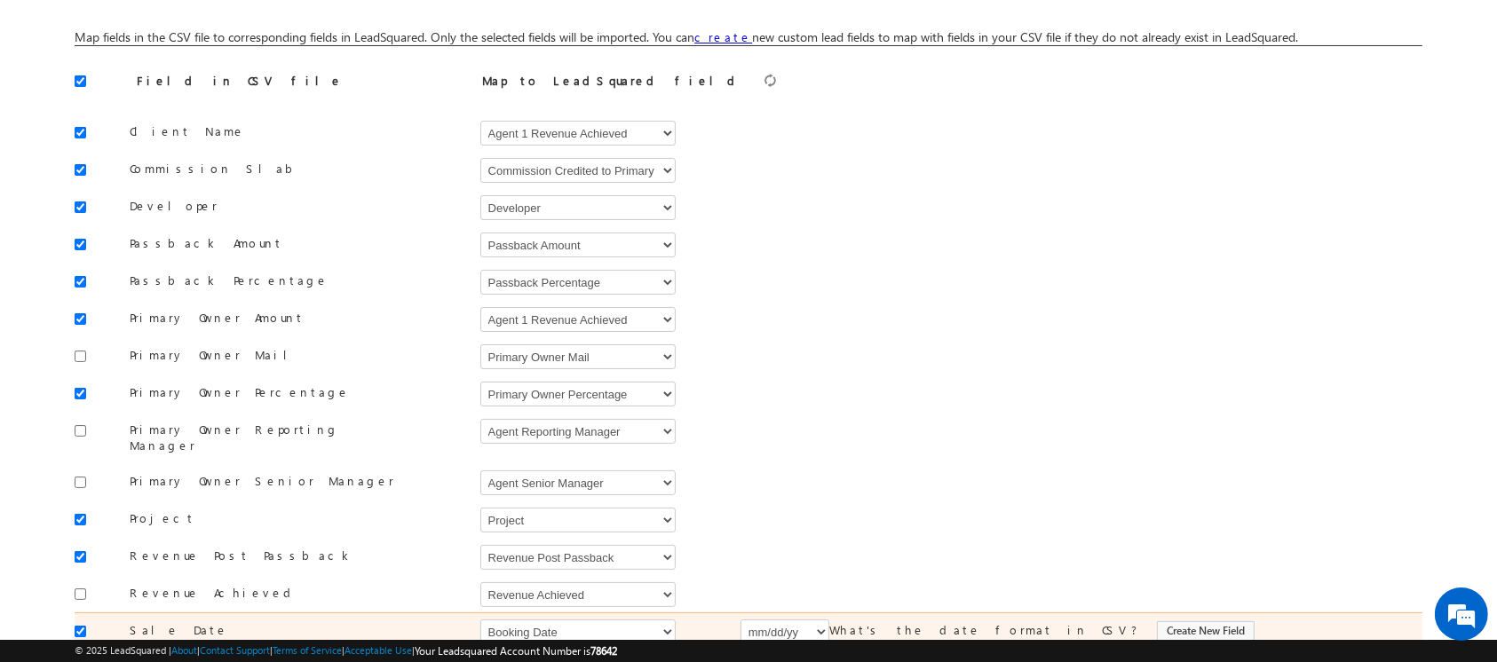
scroll to position [500, 0]
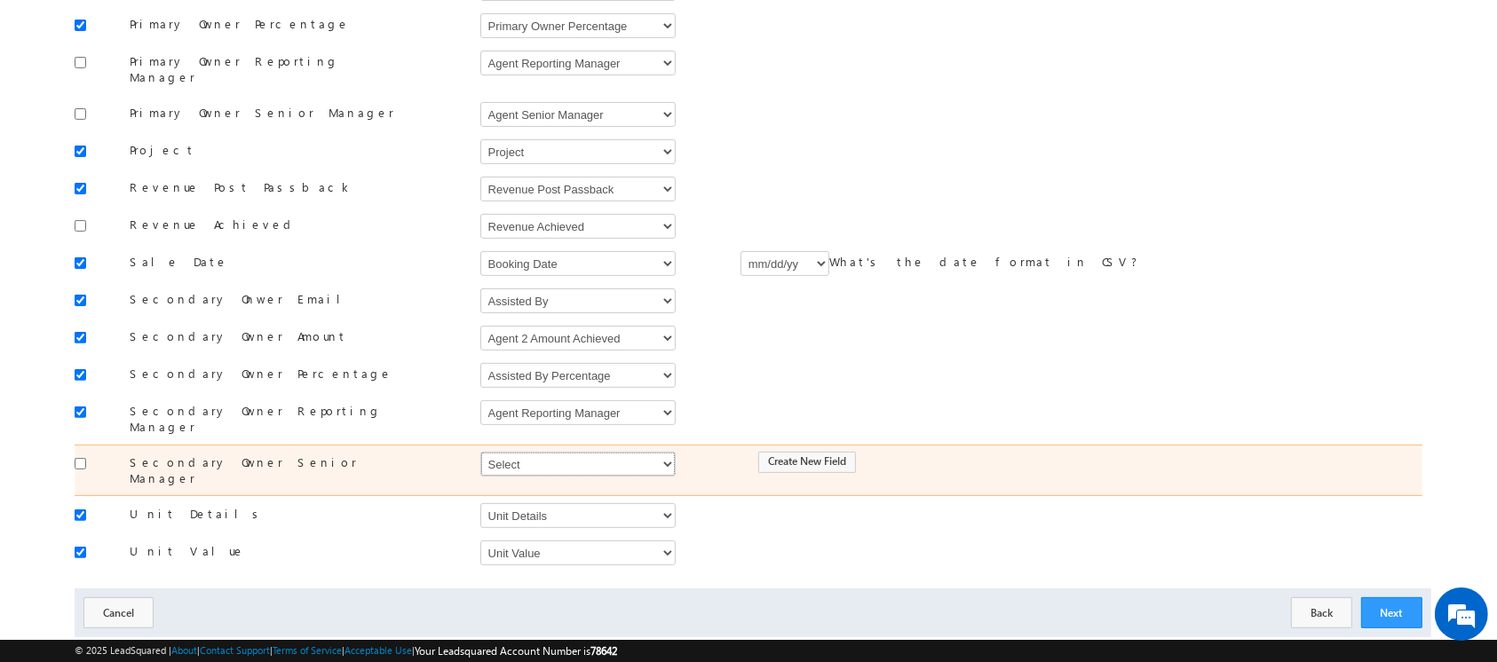
click at [616, 452] on select "Select Select Address 1 Address 2 Agent 1 Revenue Achieved Agent 2 Amount Achie…" at bounding box center [577, 464] width 195 height 25
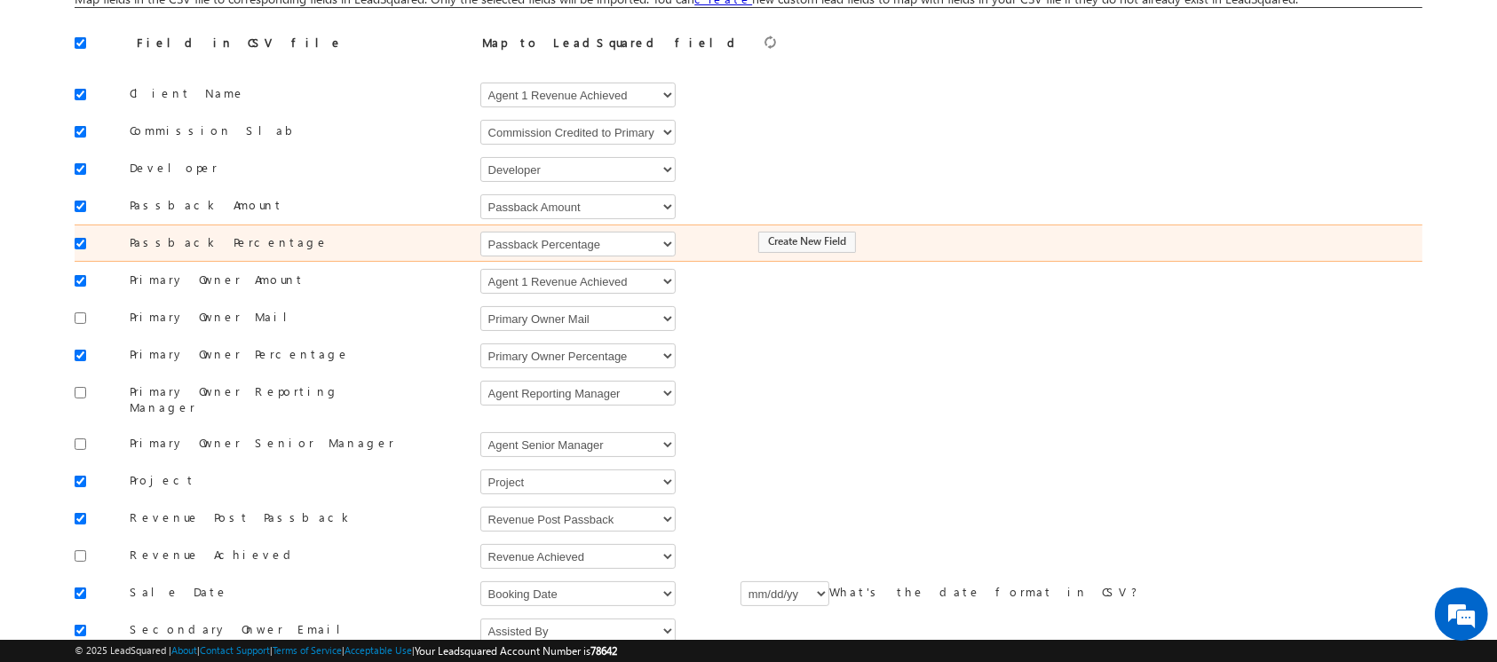
scroll to position [170, 0]
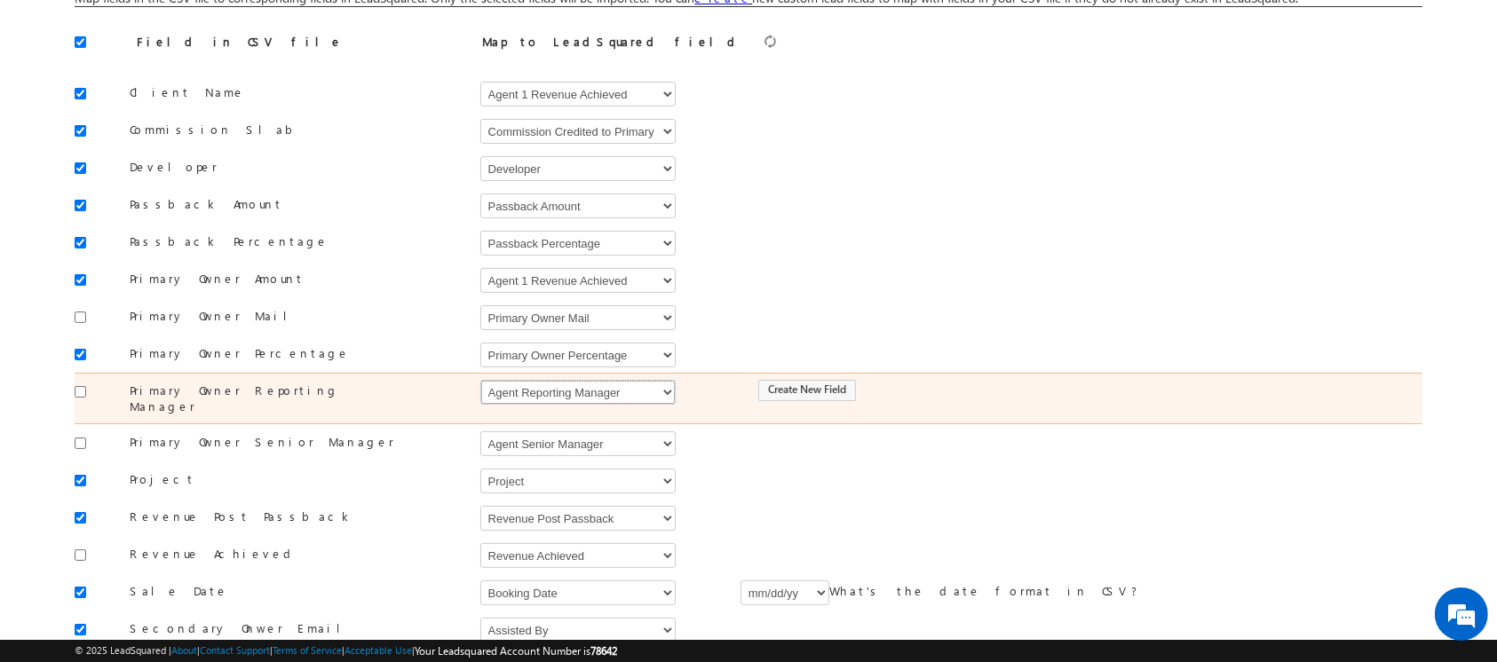
drag, startPoint x: 610, startPoint y: 391, endPoint x: 600, endPoint y: 395, distance: 10.7
click at [610, 391] on select "Select Select Address 1 Address 2 Agent 1 Revenue Achieved Agent 2 Amount Achie…" at bounding box center [577, 392] width 195 height 25
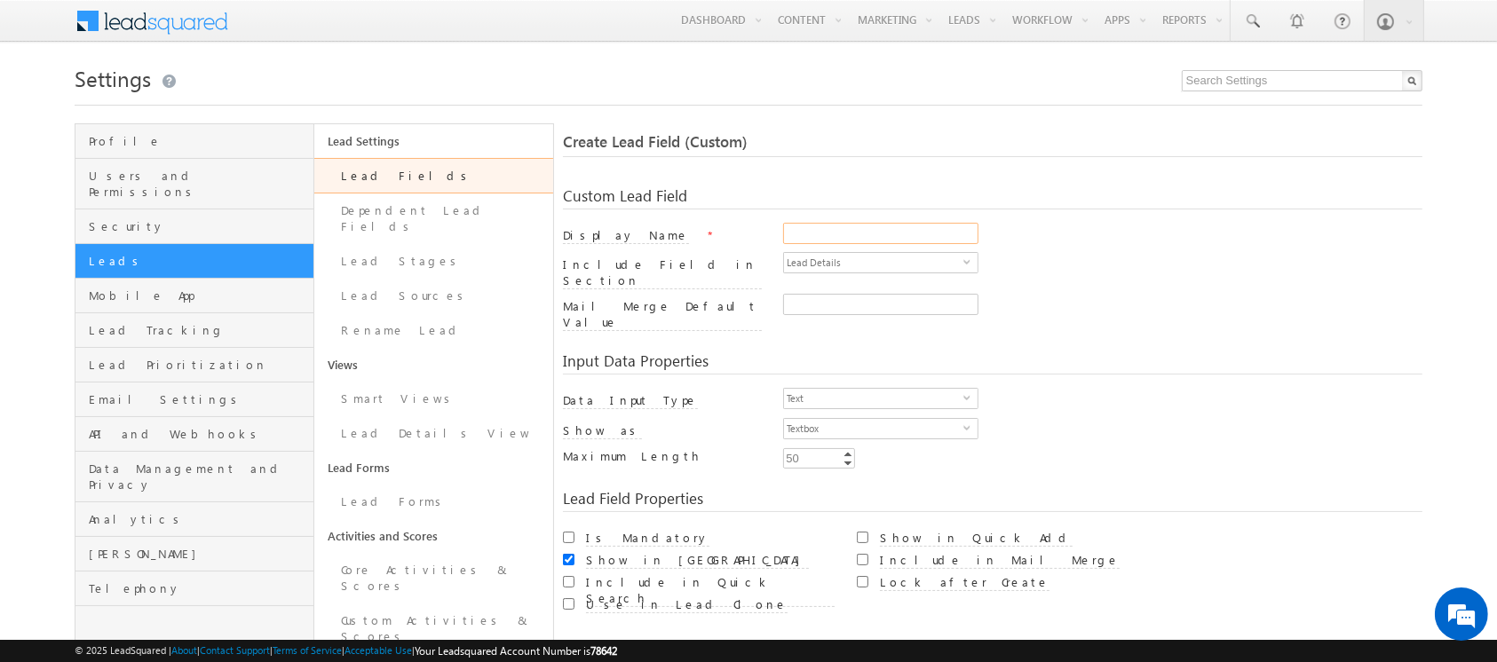
click at [822, 234] on input "Display Name" at bounding box center [880, 233] width 195 height 21
paste input "Secondary Owner Reporting Manager"
type input "Secondary Owner Reporting Manager"
click at [441, 183] on link "Lead Fields" at bounding box center [433, 176] width 239 height 36
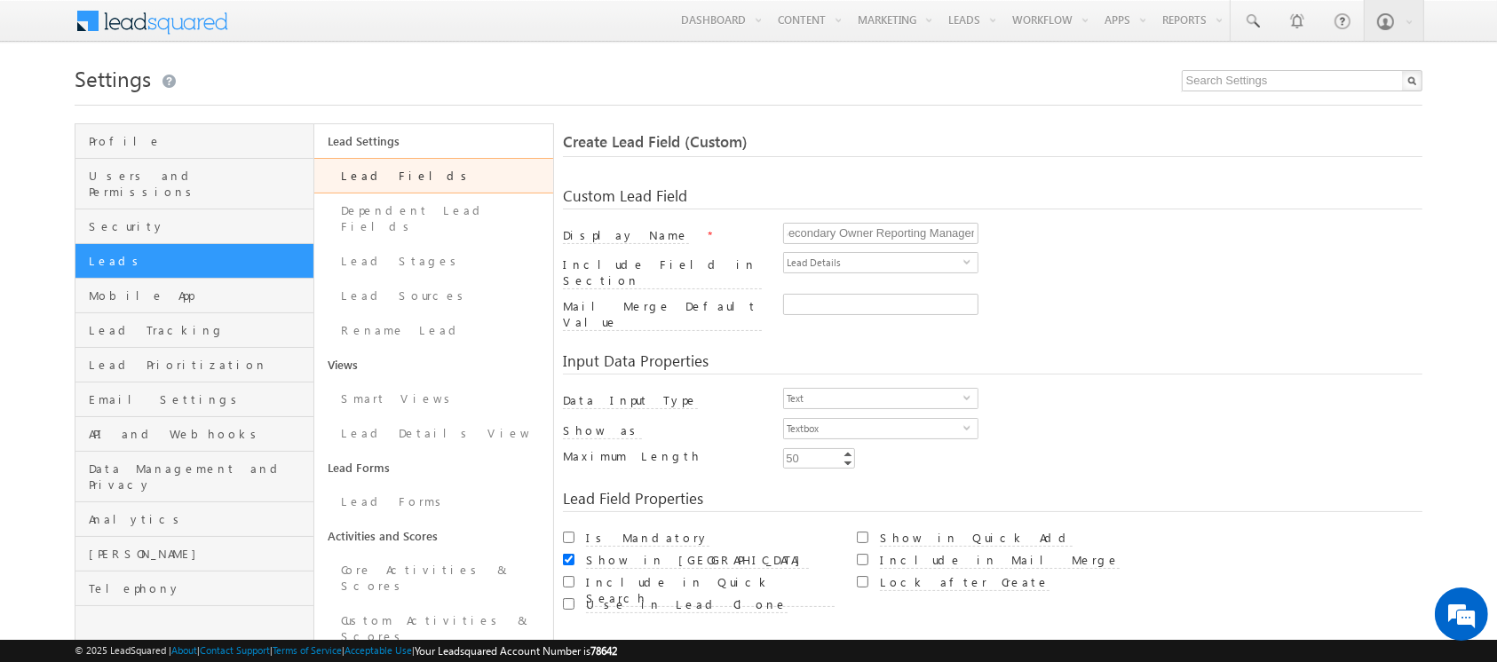
scroll to position [0, 0]
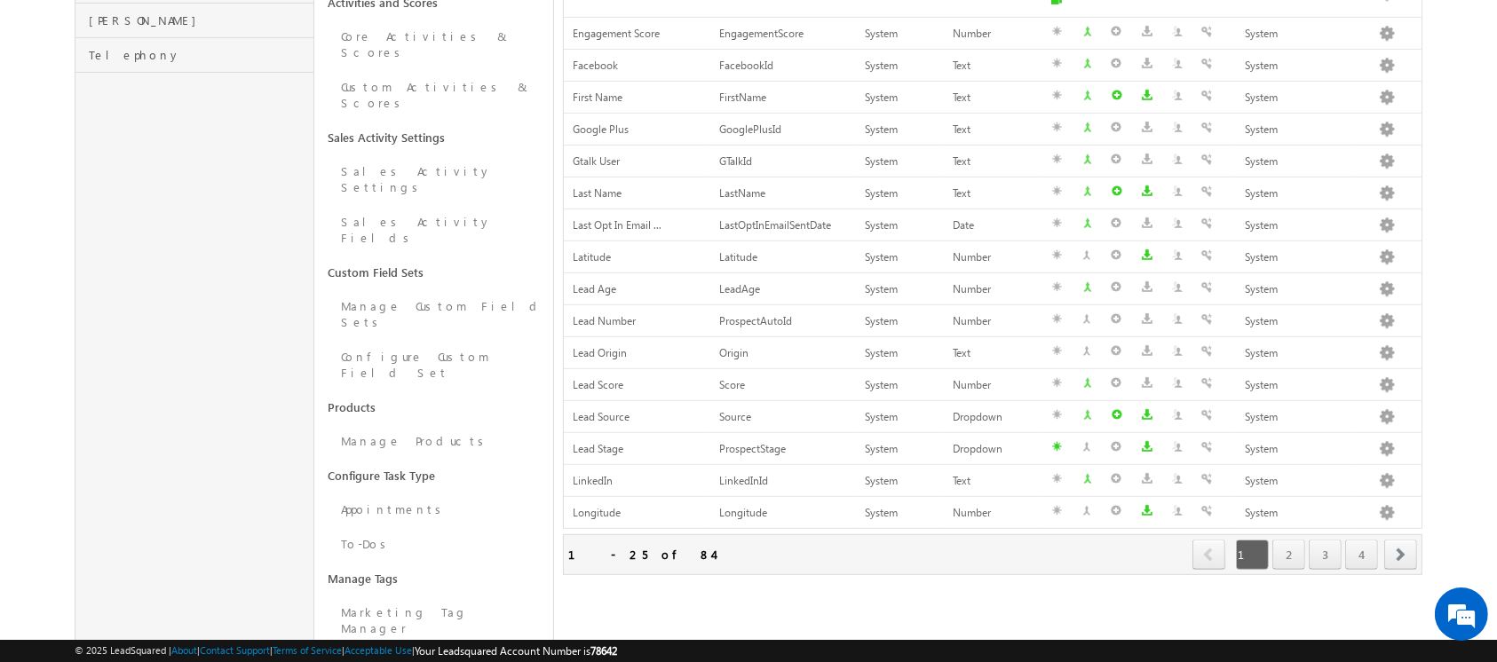
scroll to position [558, 0]
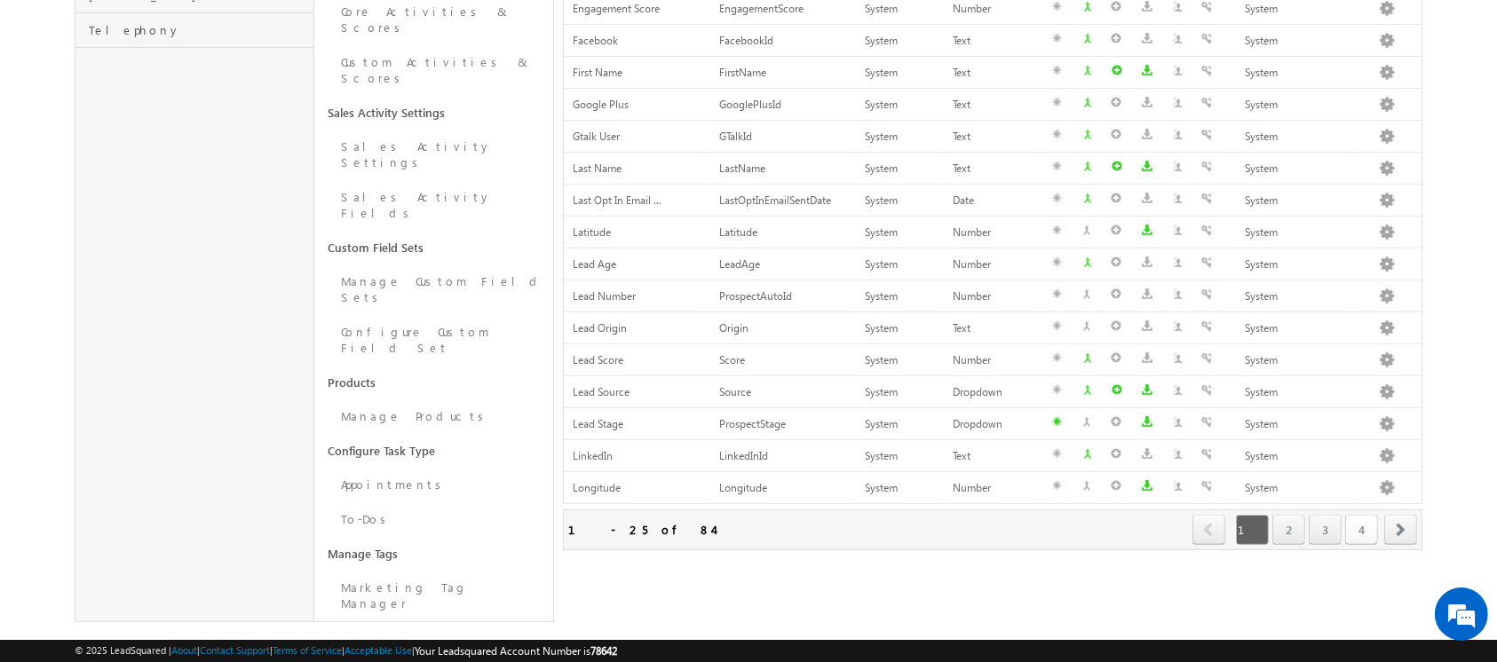
click at [1367, 515] on link "4" at bounding box center [1361, 530] width 33 height 30
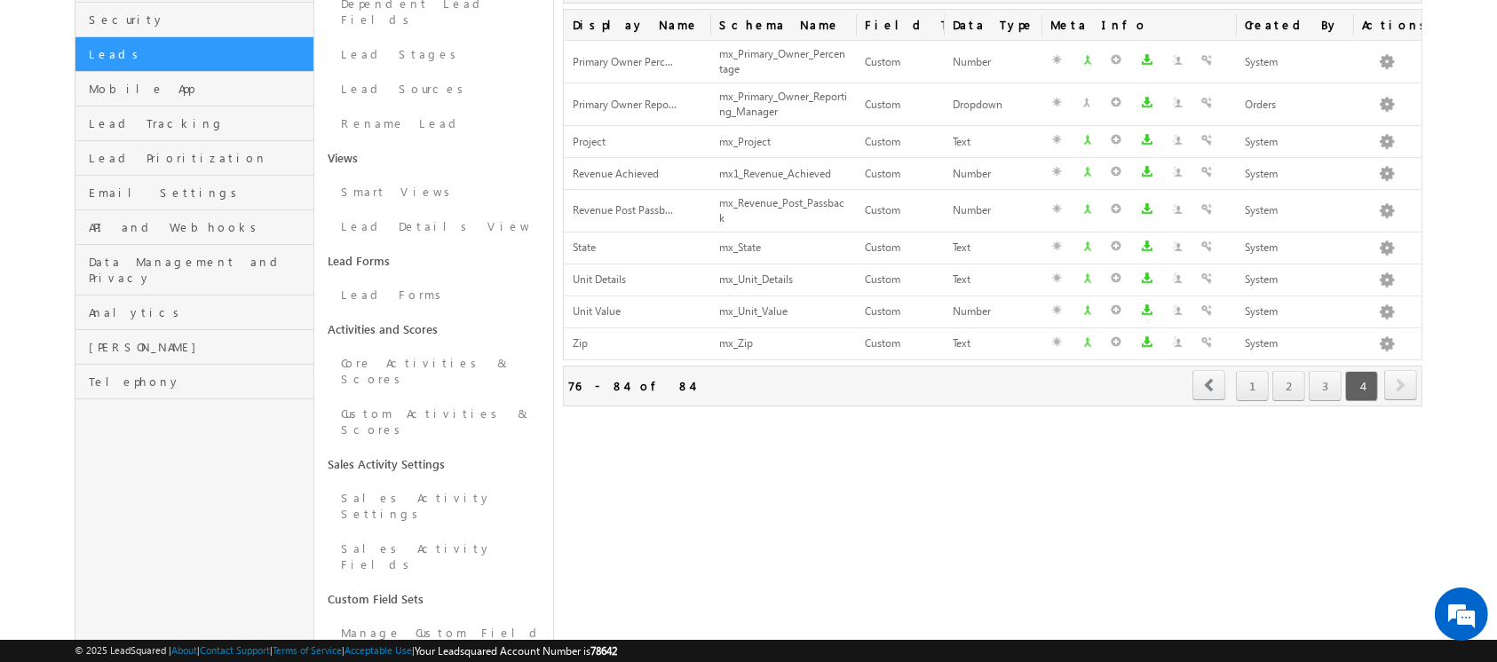
scroll to position [205, 0]
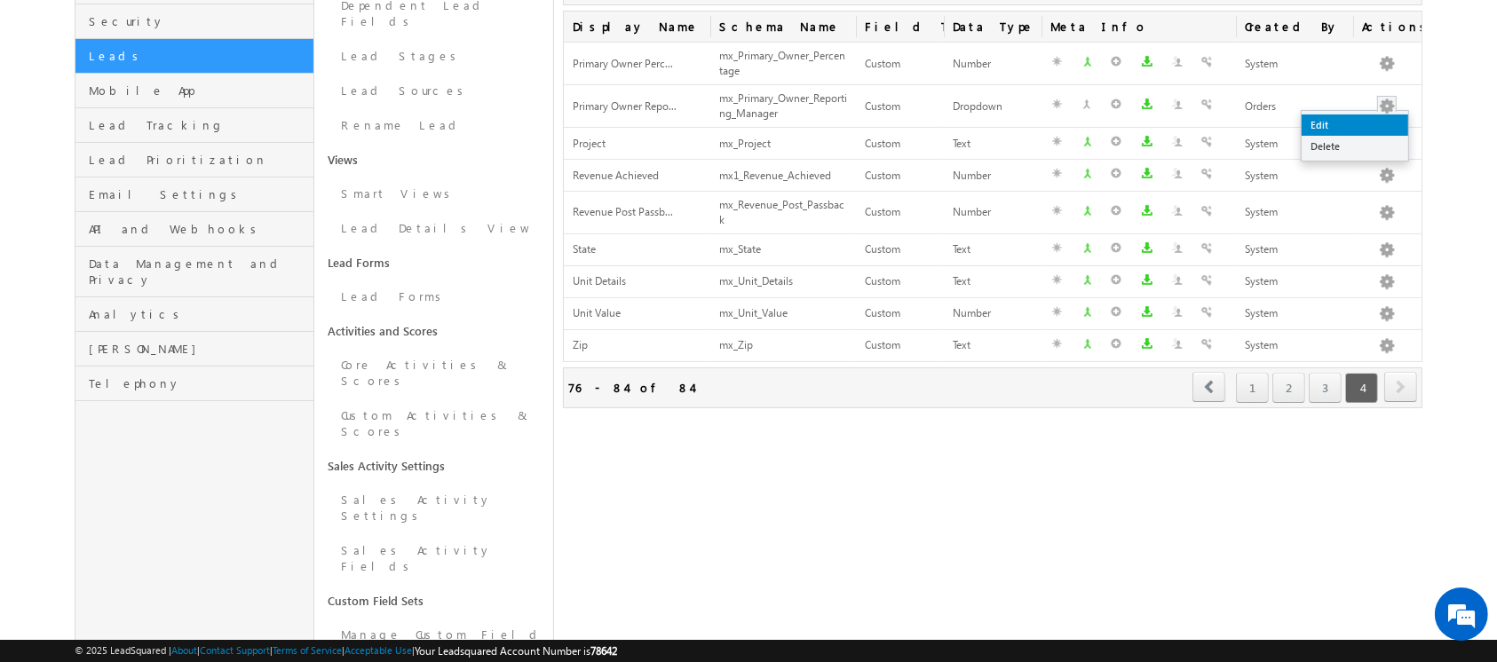
click at [1387, 124] on link "Edit" at bounding box center [1354, 125] width 107 height 21
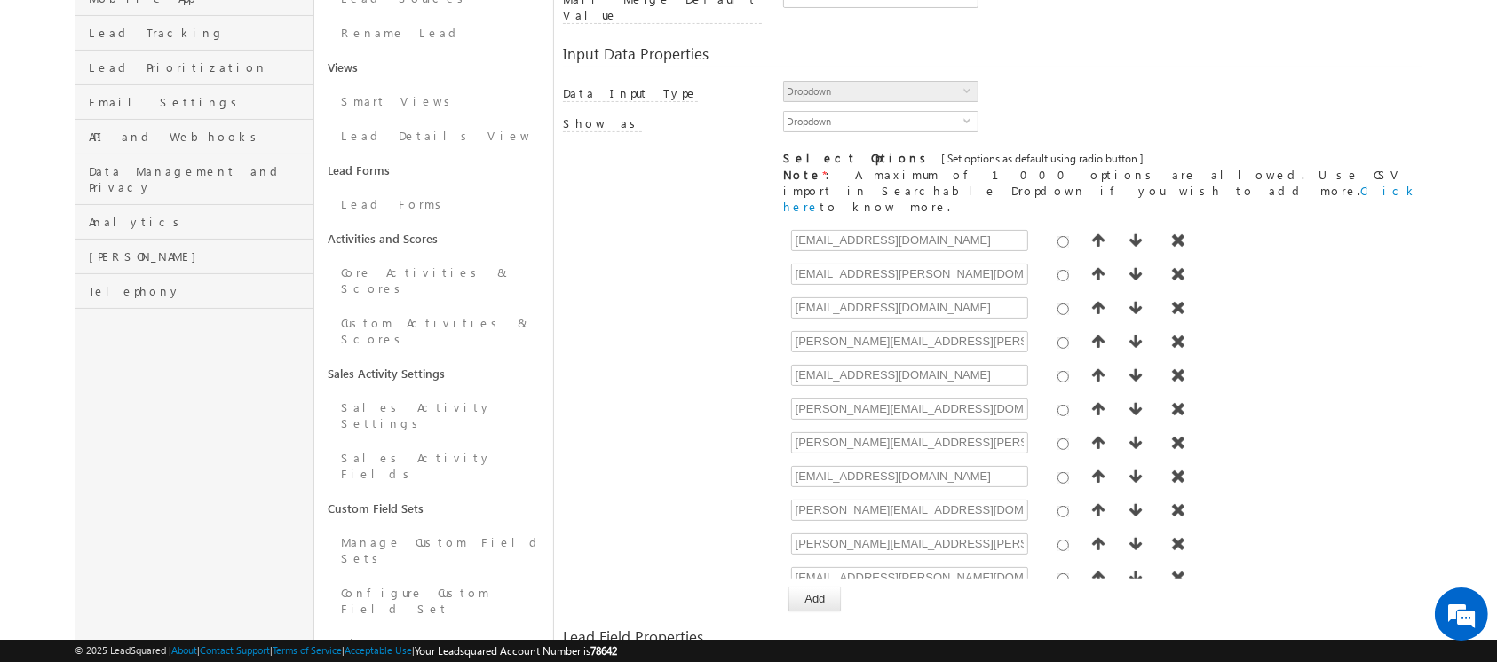
scroll to position [298, 0]
click at [822, 586] on button "Add" at bounding box center [814, 598] width 52 height 25
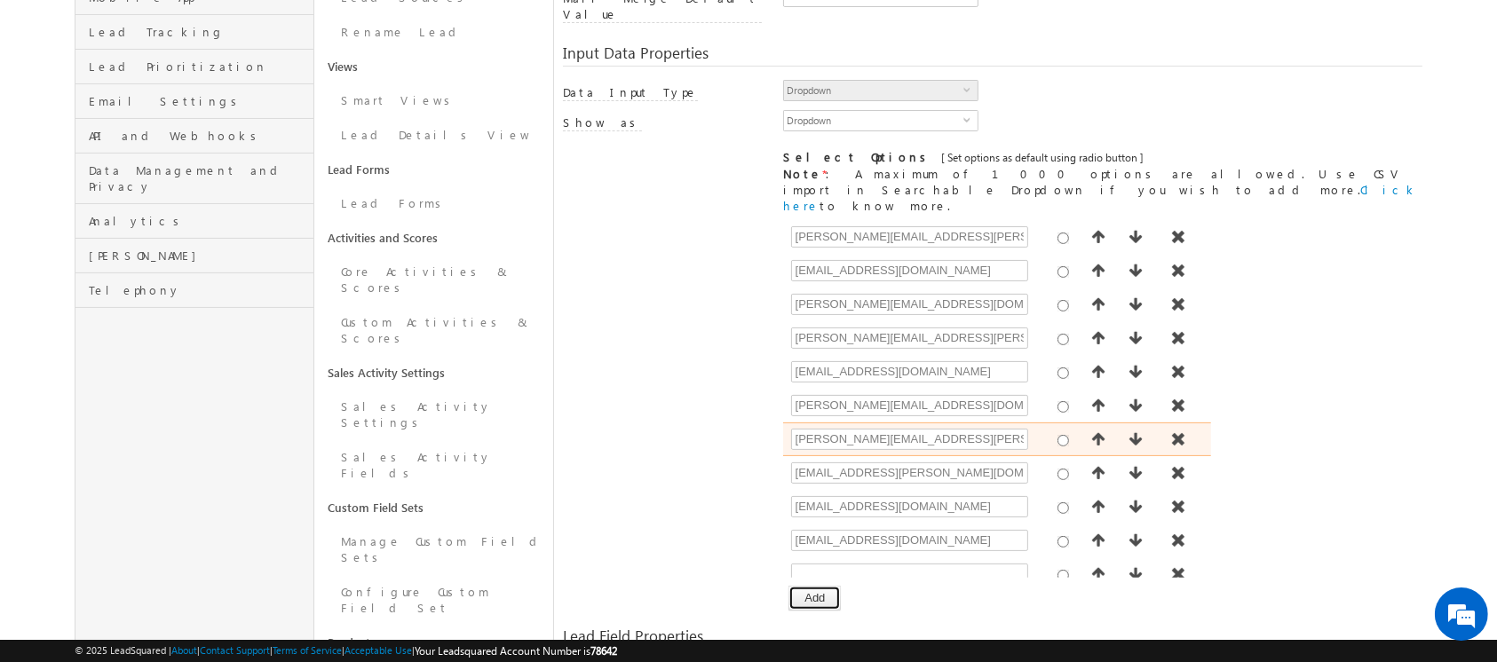
scroll to position [112, 0]
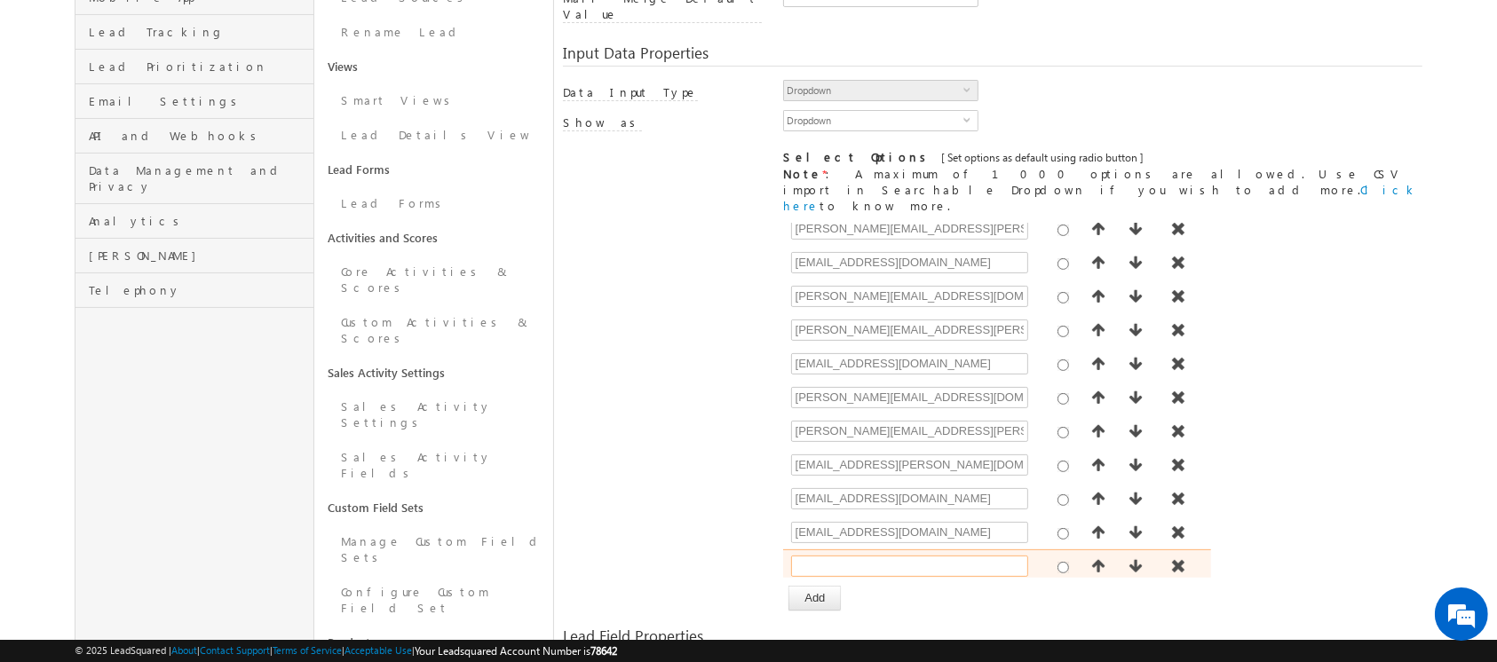
click at [841, 556] on input "text" at bounding box center [909, 566] width 237 height 21
type input "None"
click at [682, 456] on div "[ Provide atleast one option to proceed further. ] Show Value as Text Get Optio…" at bounding box center [992, 417] width 858 height 388
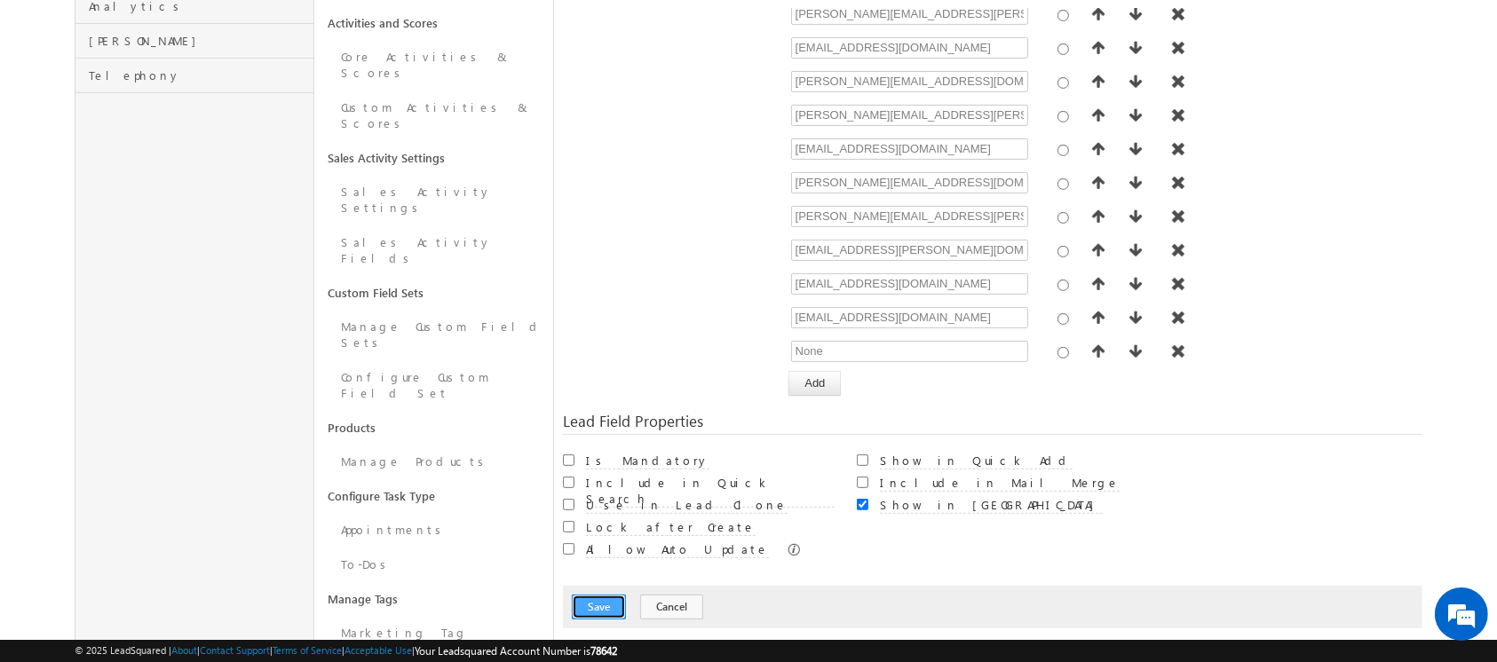
click at [591, 595] on button "Save" at bounding box center [599, 607] width 54 height 25
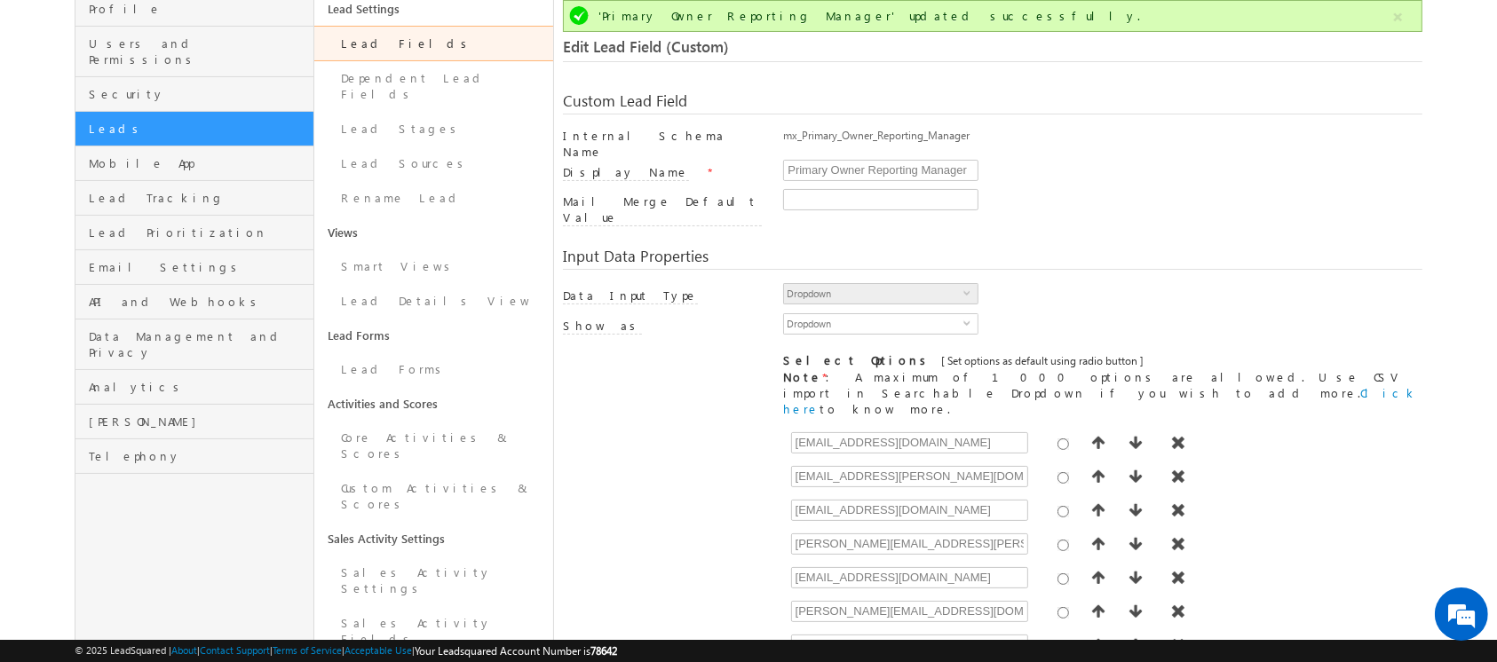
scroll to position [0, 0]
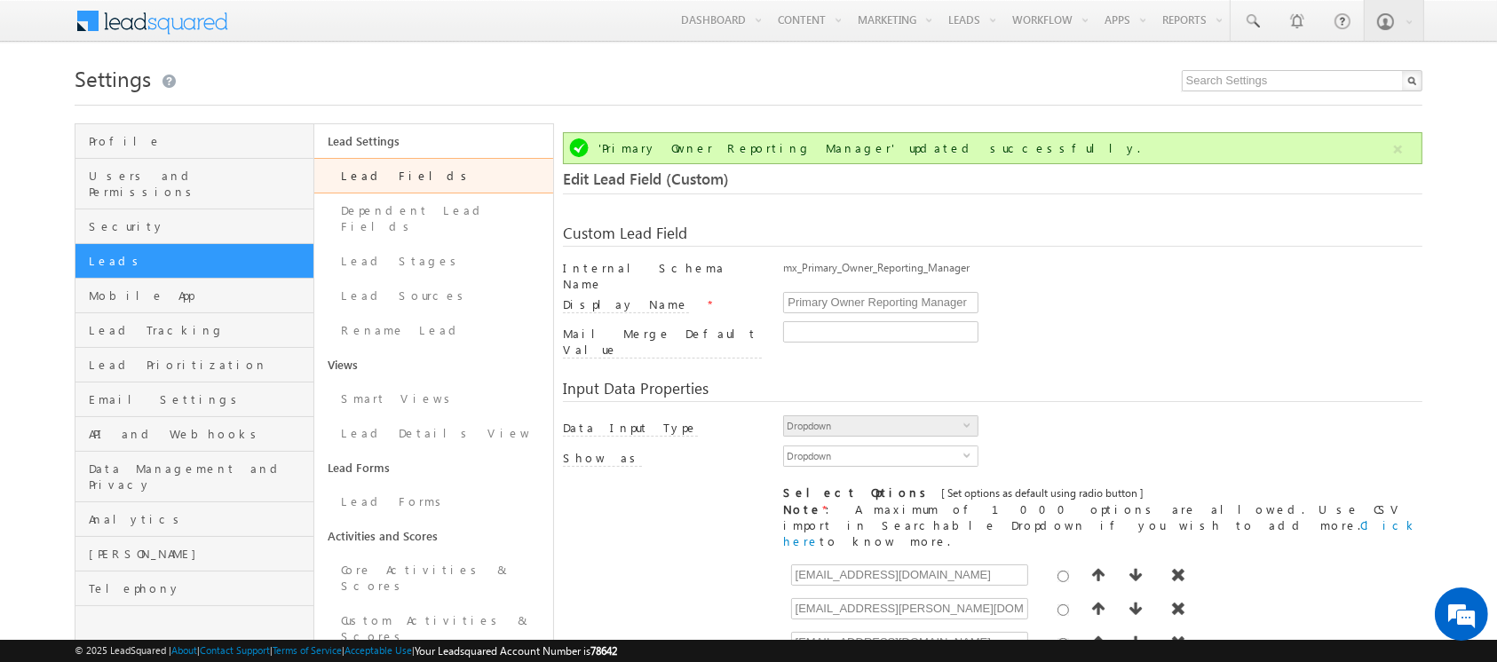
click at [394, 175] on link "Lead Fields" at bounding box center [433, 176] width 239 height 36
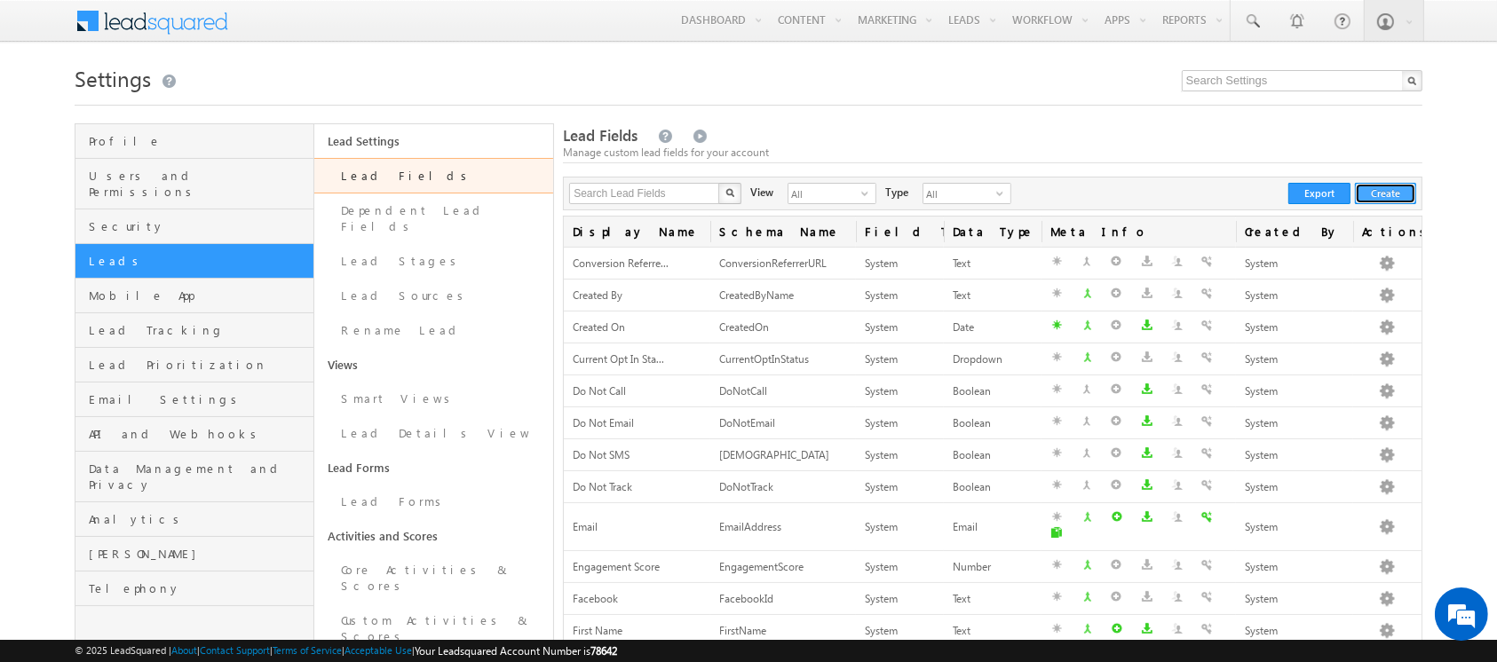
click at [1394, 194] on button "Create" at bounding box center [1385, 193] width 61 height 21
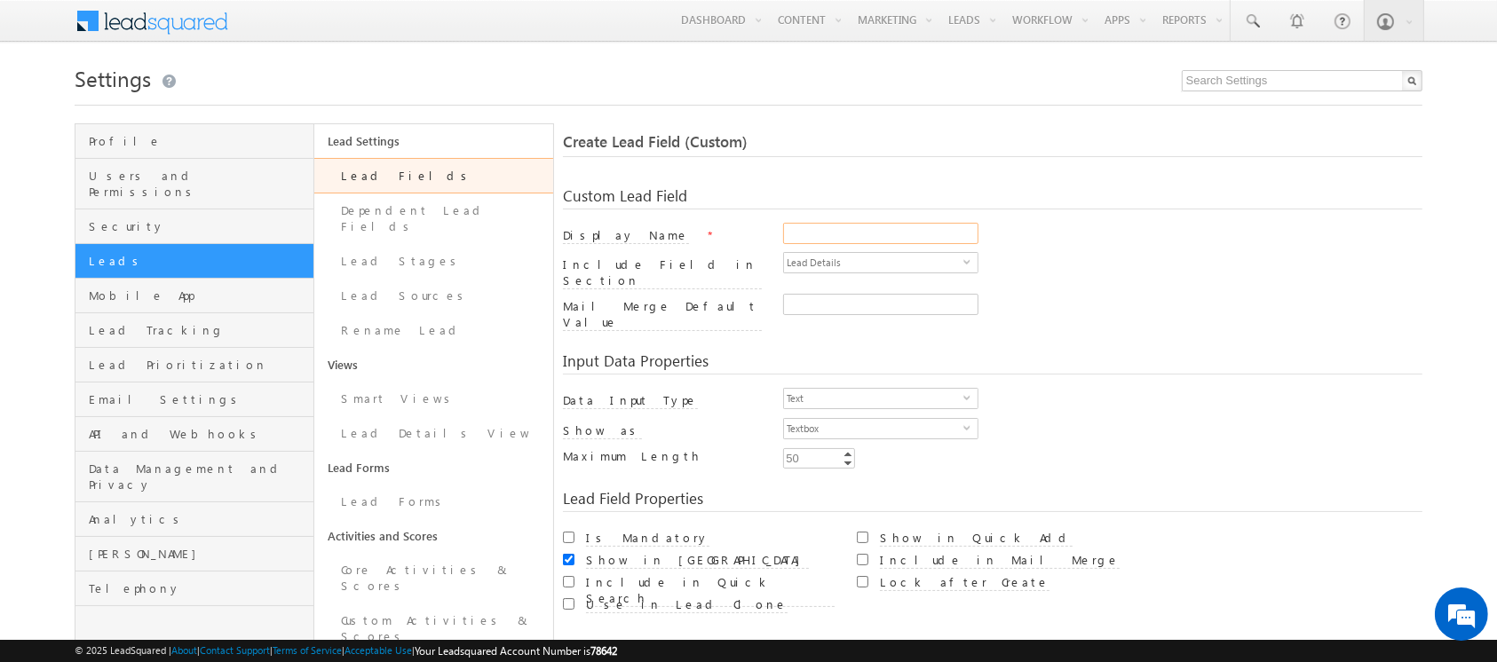
click at [840, 227] on input "Display Name" at bounding box center [880, 233] width 195 height 21
paste input "Secondary Owner Reporting Manager"
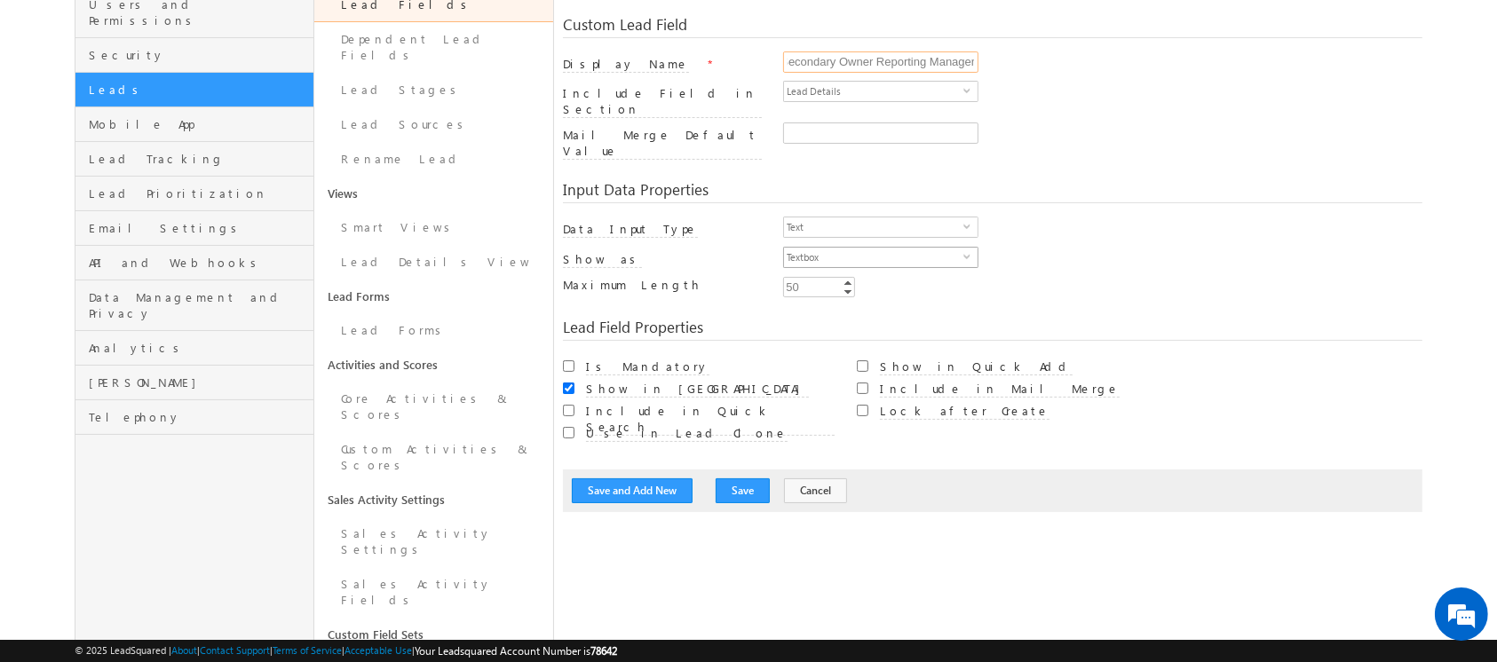
scroll to position [172, 0]
type input "Secondary Owner Reporting Manager"
click at [823, 217] on span "Text" at bounding box center [873, 227] width 179 height 20
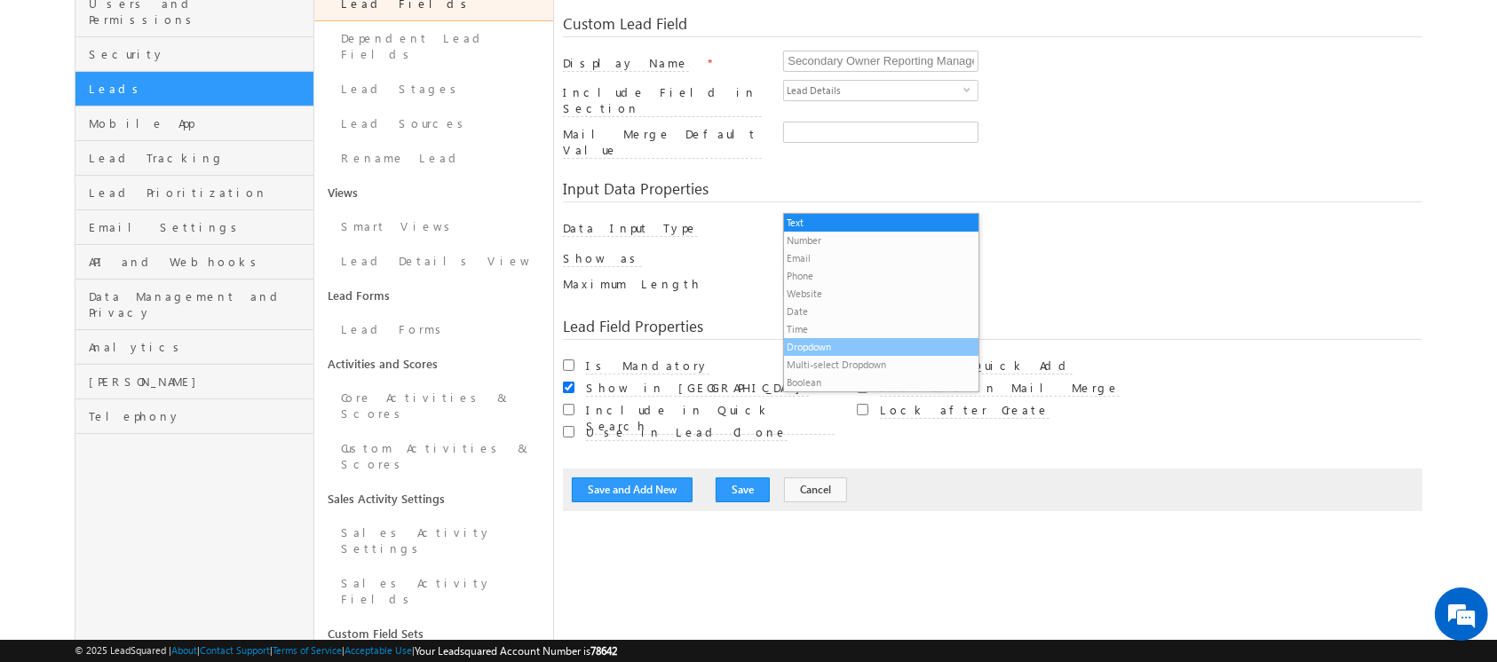
click at [820, 341] on li "Dropdown" at bounding box center [881, 347] width 194 height 18
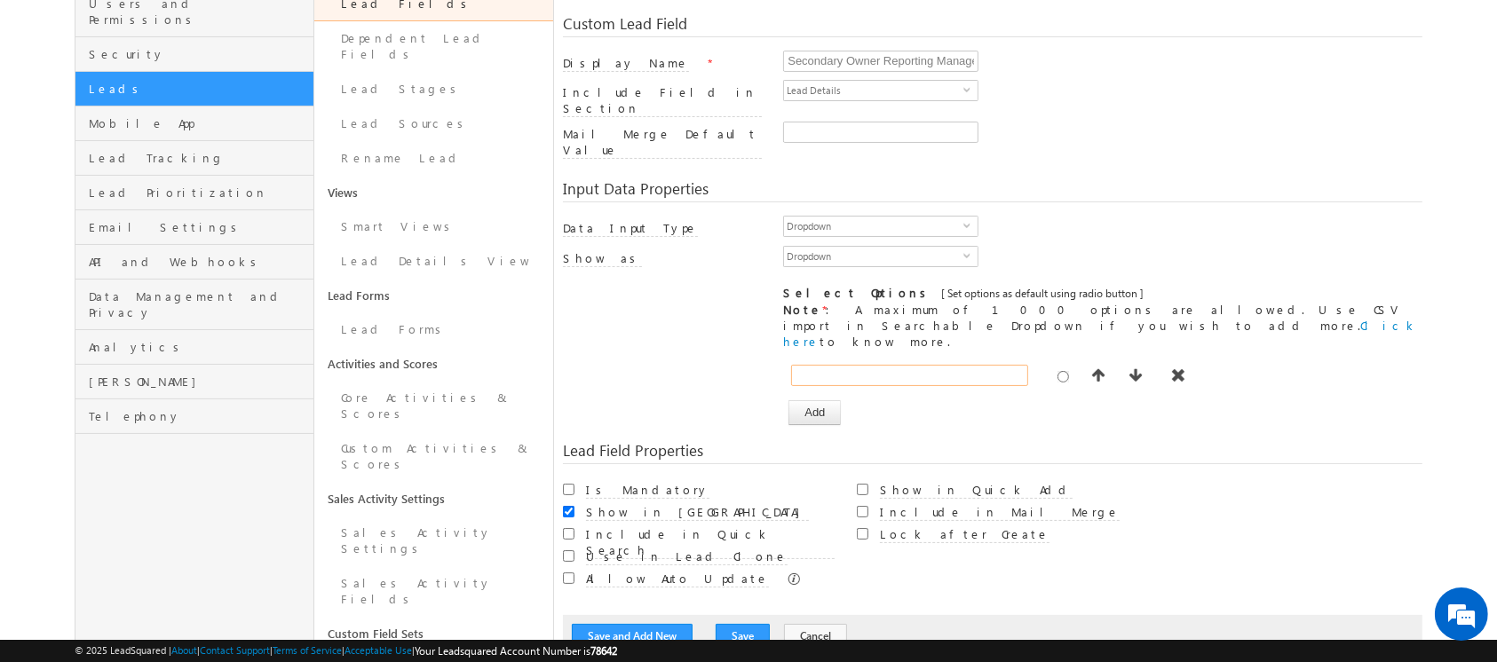
paste input "aditya.pandey@indglobal.ae"
type input "aditya.pandey@indglobal.ae"
click at [833, 400] on button "Add" at bounding box center [814, 412] width 52 height 25
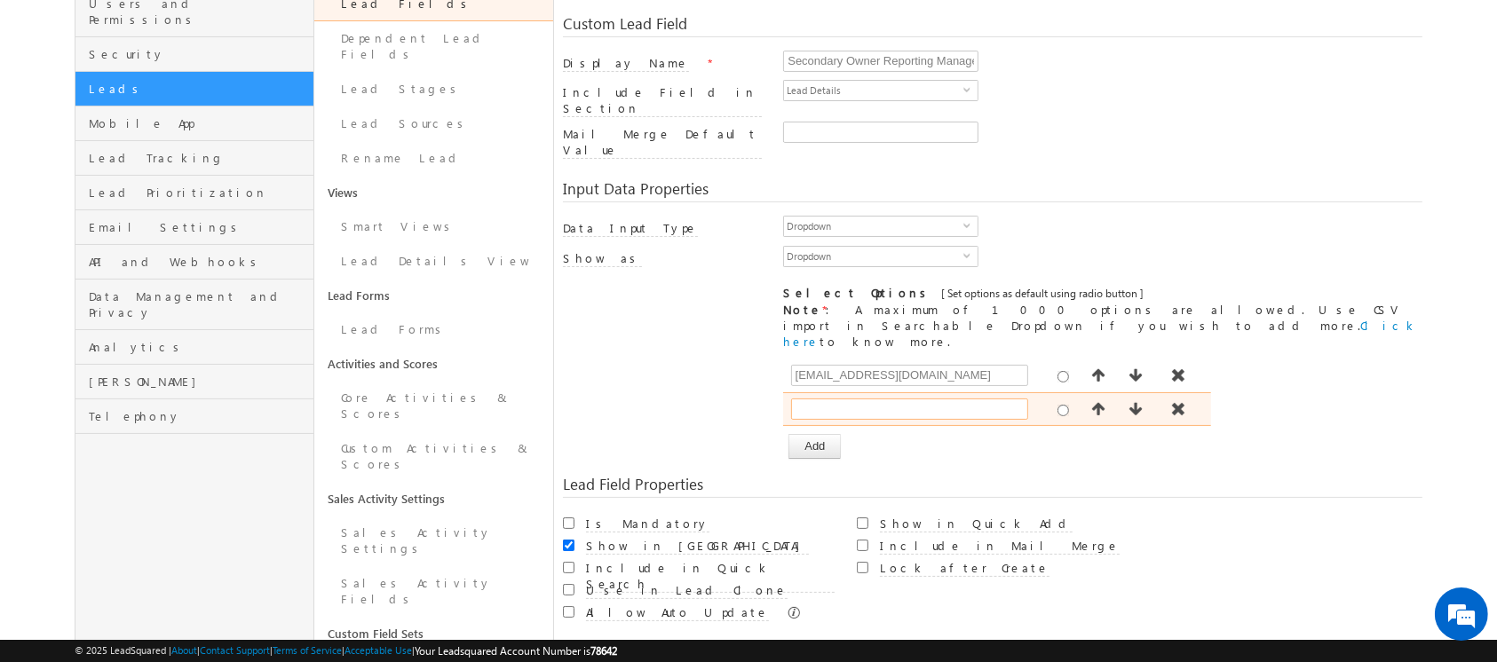
click at [854, 399] on input "text" at bounding box center [909, 409] width 237 height 21
paste input "aman.ramani@indglobal.ae"
type input "aman.ramani@indglobal.ae"
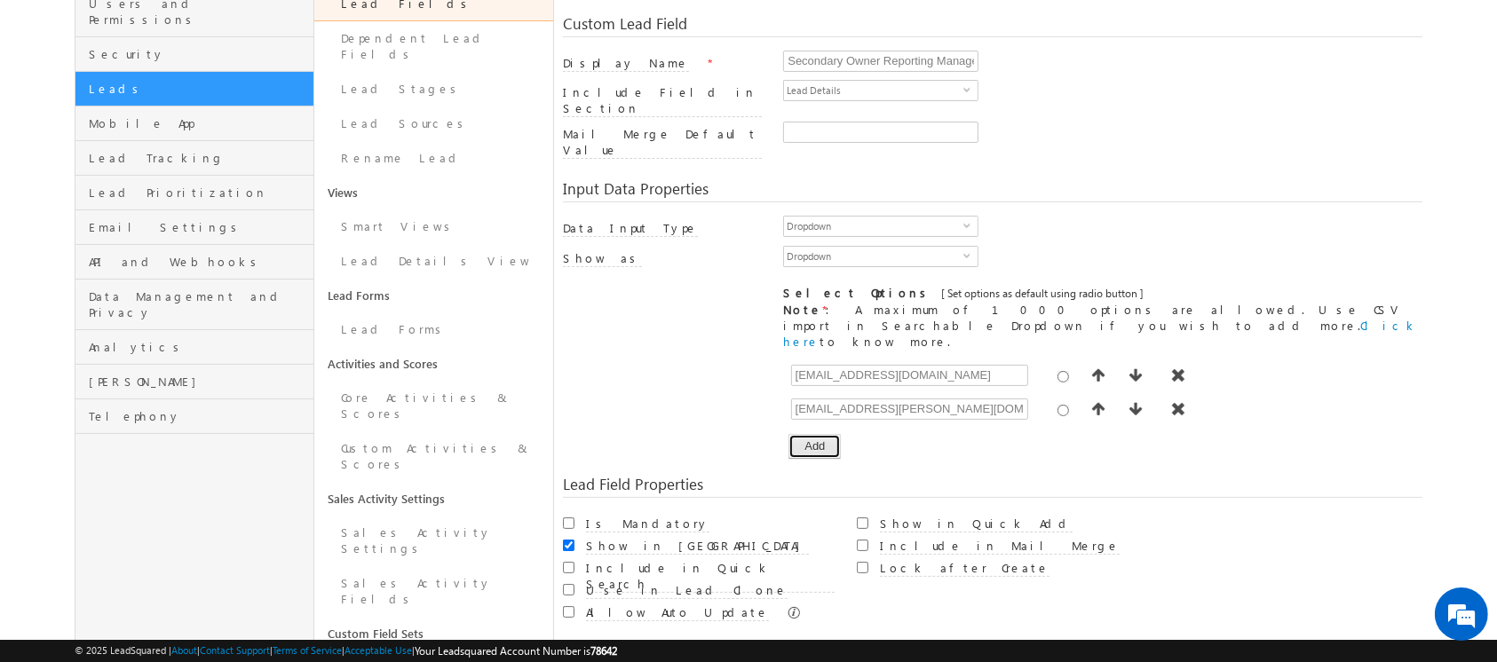
click at [824, 434] on button "Add" at bounding box center [814, 446] width 52 height 25
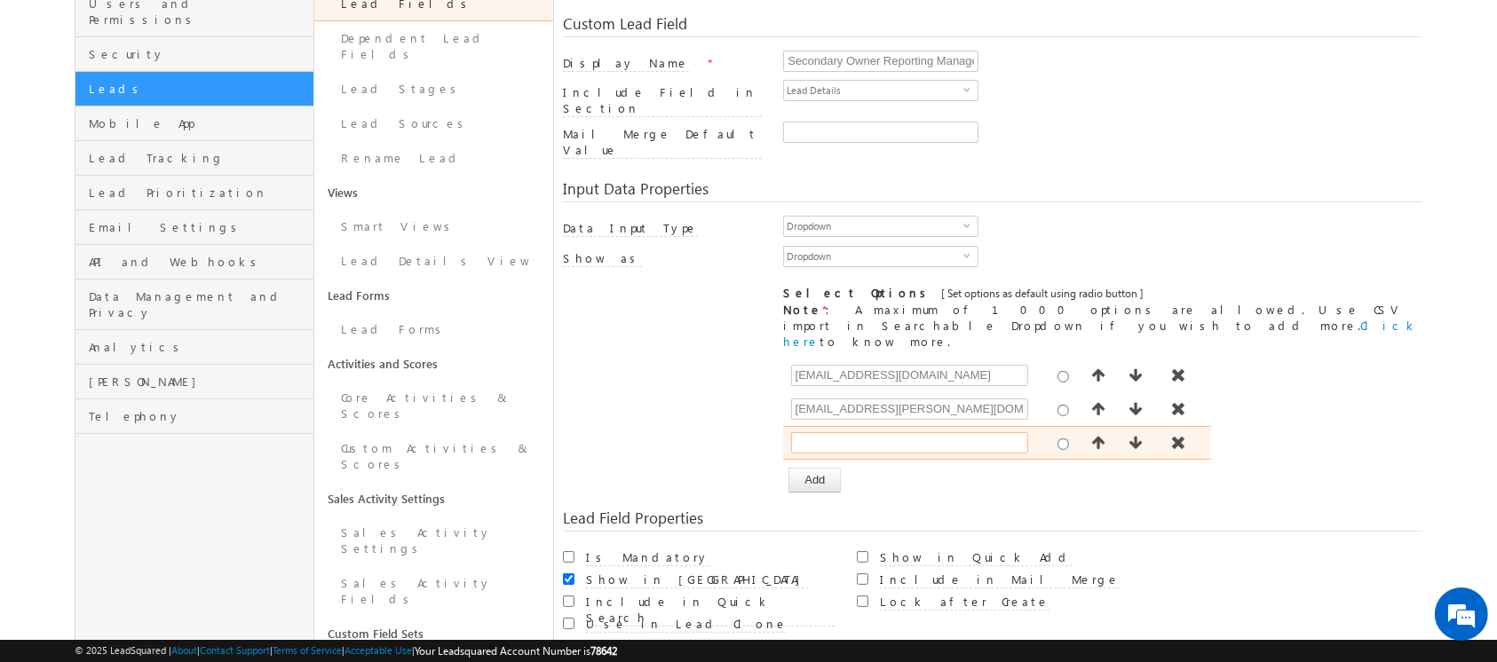
click at [824, 432] on input "text" at bounding box center [909, 442] width 237 height 21
paste input "ashish.ranjan@indglobal.ae"
type input "ashish.ranjan@indglobal.ae"
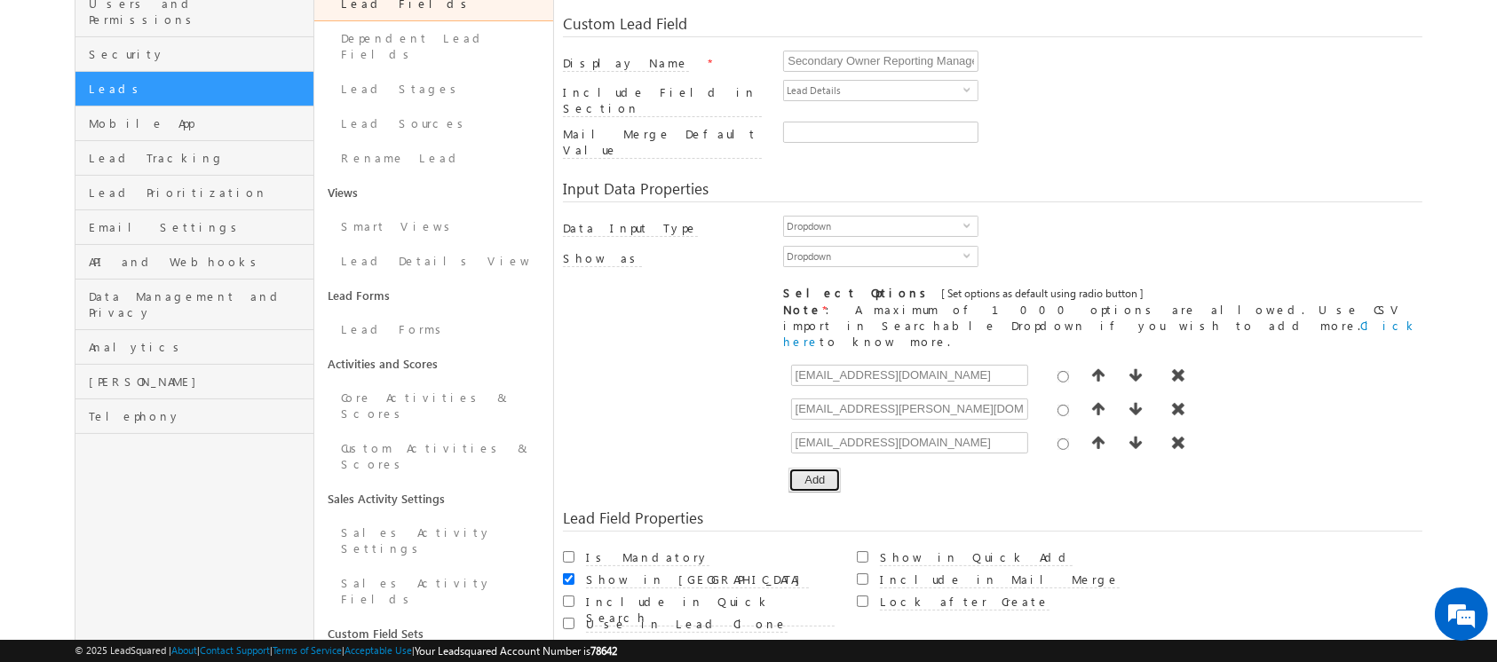
click at [826, 468] on button "Add" at bounding box center [814, 480] width 52 height 25
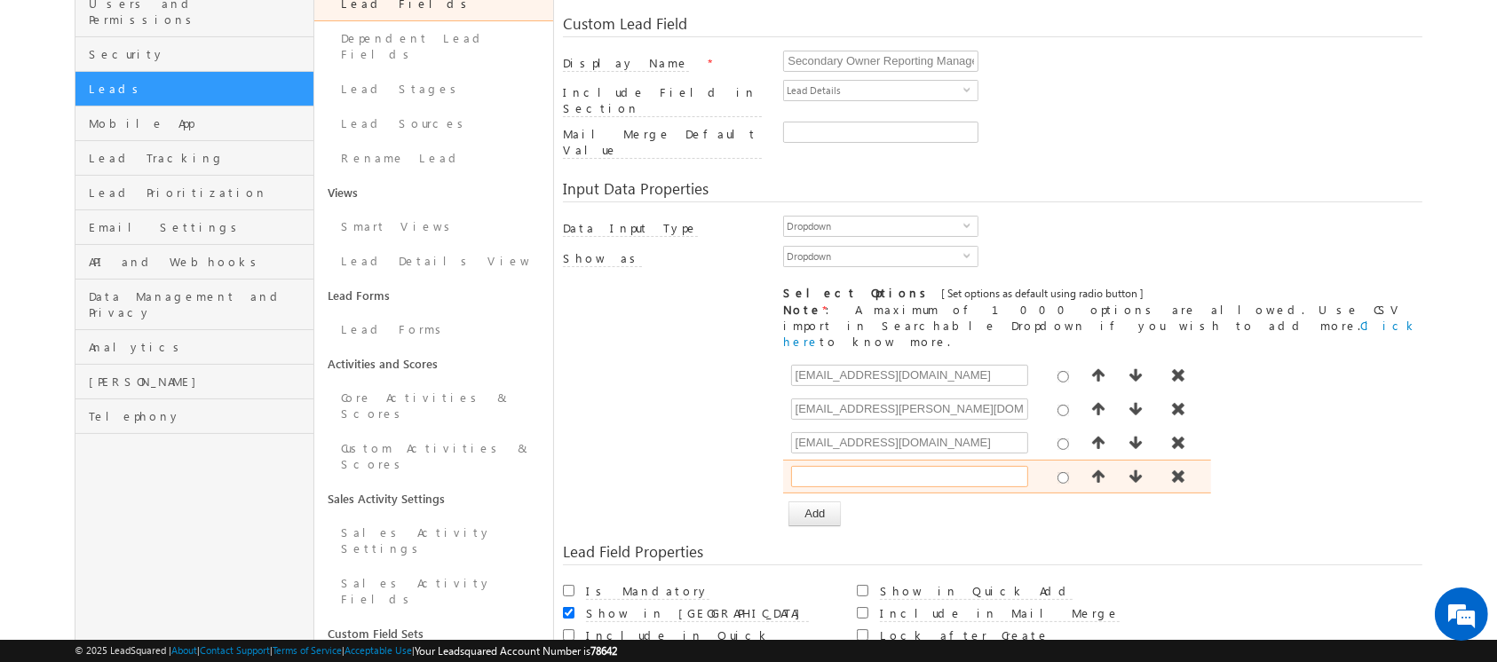
click at [849, 466] on input "text" at bounding box center [909, 476] width 237 height 21
paste input "chirag.thakkar@indglobal.ae"
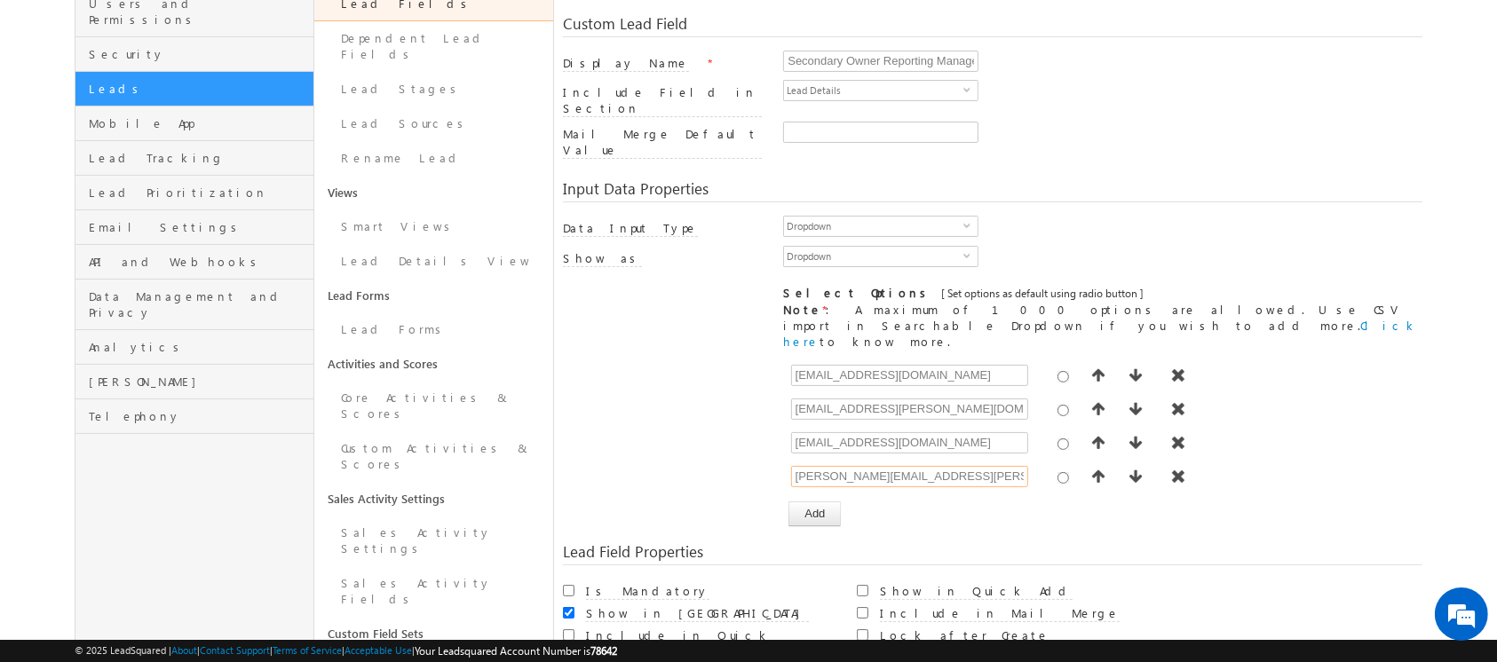
type input "chirag.thakkar@indglobal.ae"
click at [818, 502] on button "Add" at bounding box center [814, 514] width 52 height 25
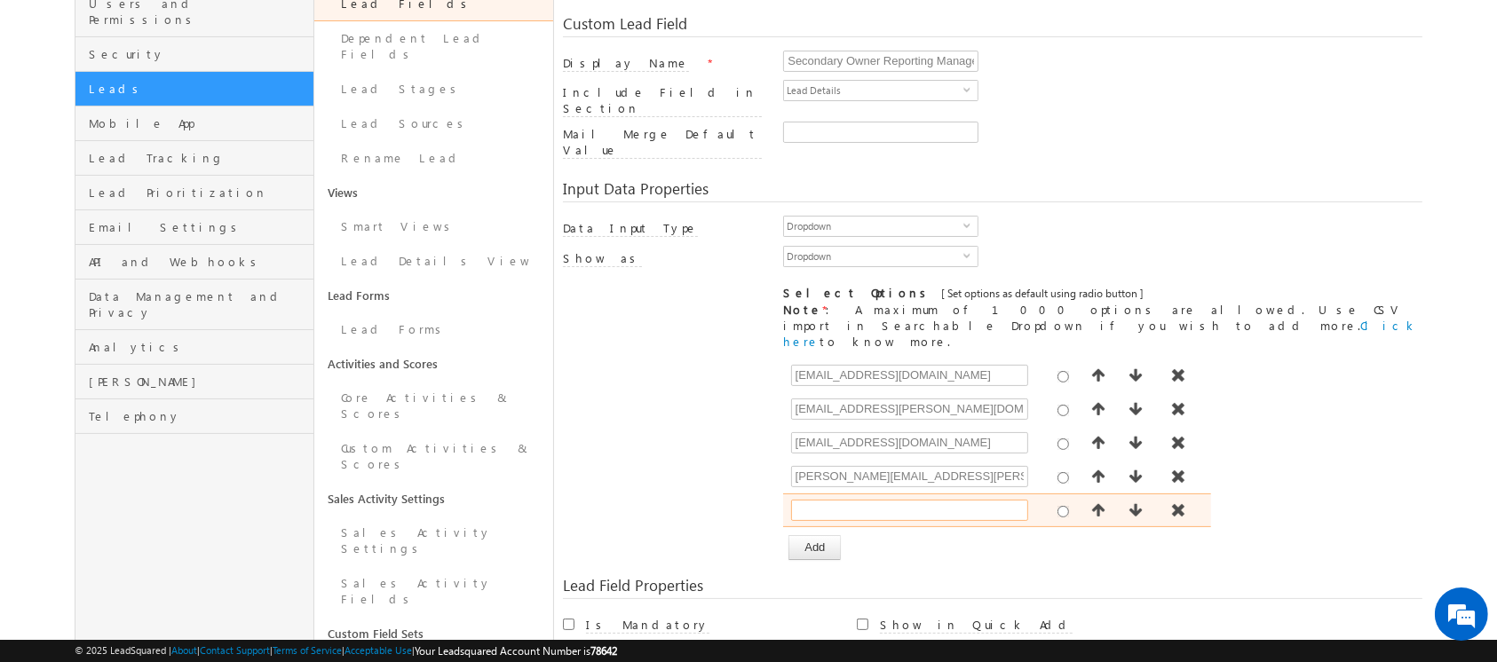
click at [865, 500] on input "text" at bounding box center [909, 510] width 237 height 21
paste input "hemant.yogi@indglobal.ae"
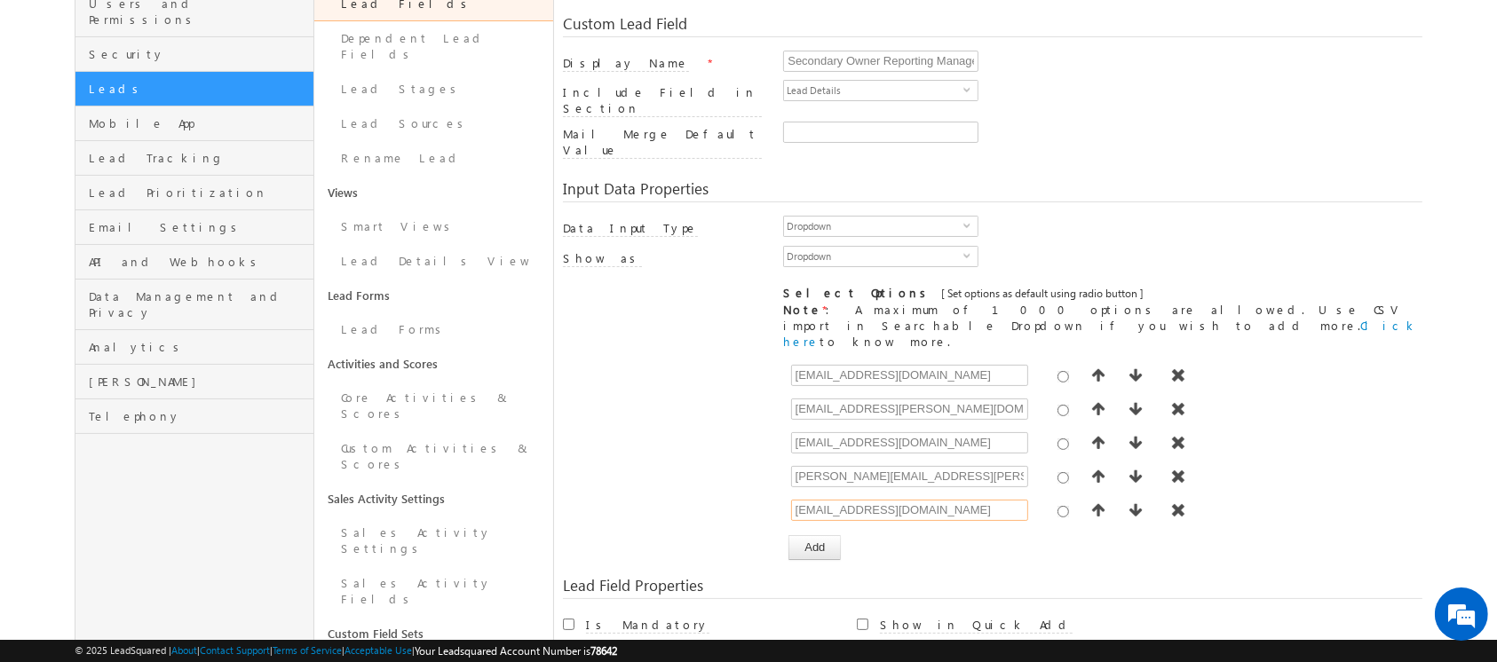
type input "hemant.yogi@indglobal.ae"
click at [817, 535] on button "Add" at bounding box center [814, 547] width 52 height 25
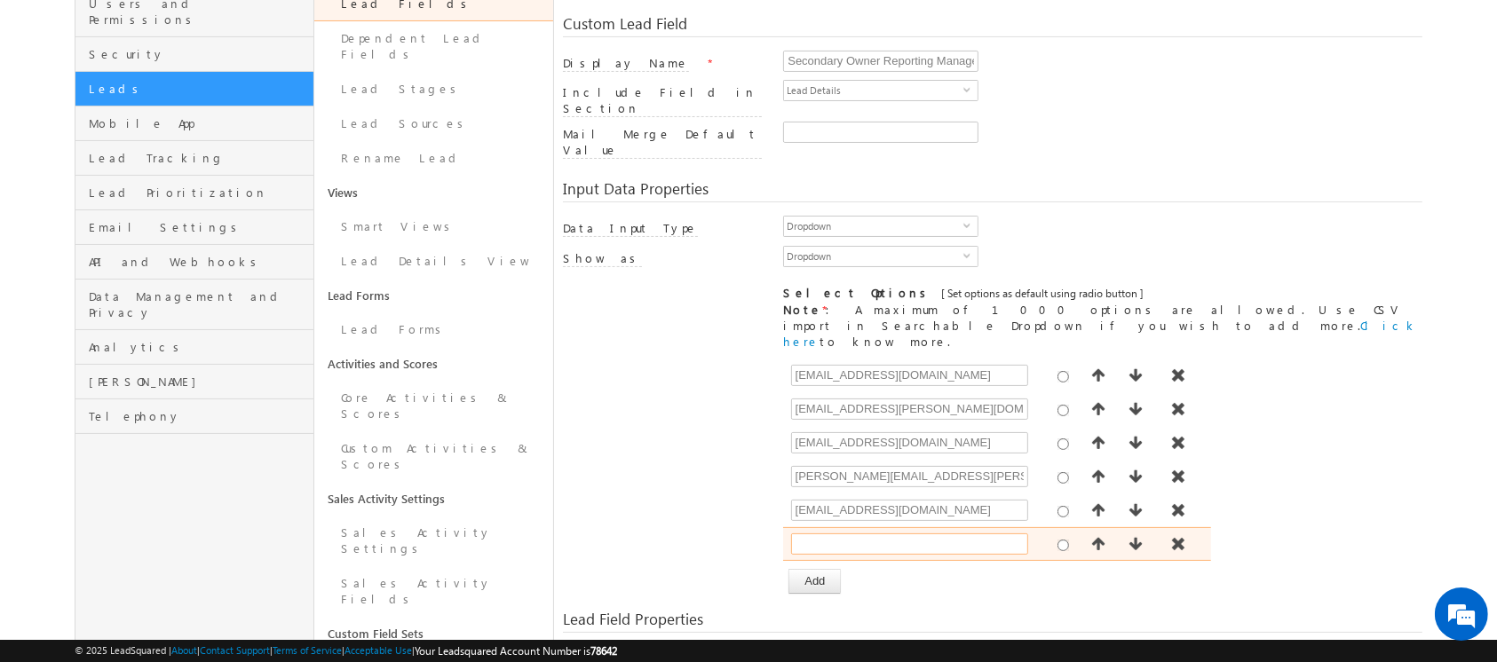
click at [851, 534] on input "text" at bounding box center [909, 544] width 237 height 21
paste input "navakanth.naik@indglobal.ae"
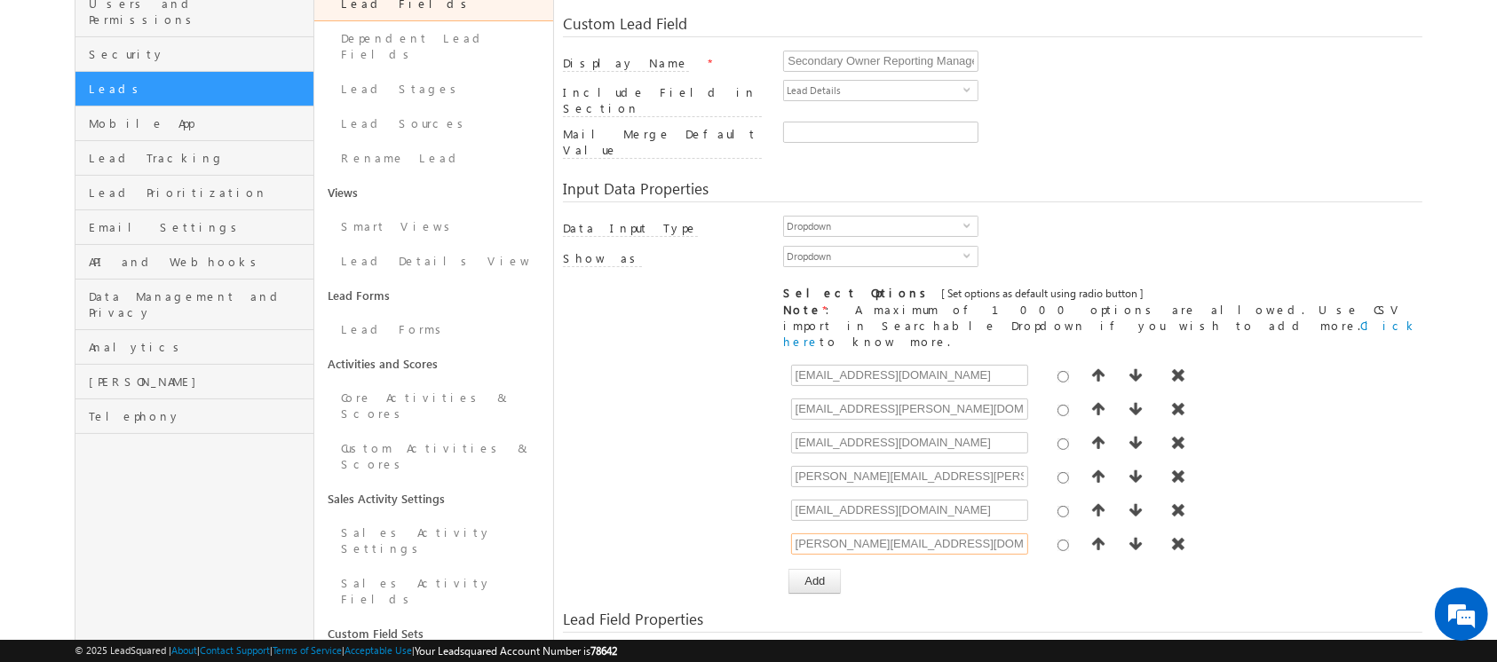
type input "navakanth.naik@indglobal.ae"
click at [818, 552] on div "Custom Lead Field Display Name * Secondary Owner Reporting Manager Include Fiel…" at bounding box center [992, 412] width 858 height 828
click at [810, 569] on button "Add" at bounding box center [814, 581] width 52 height 25
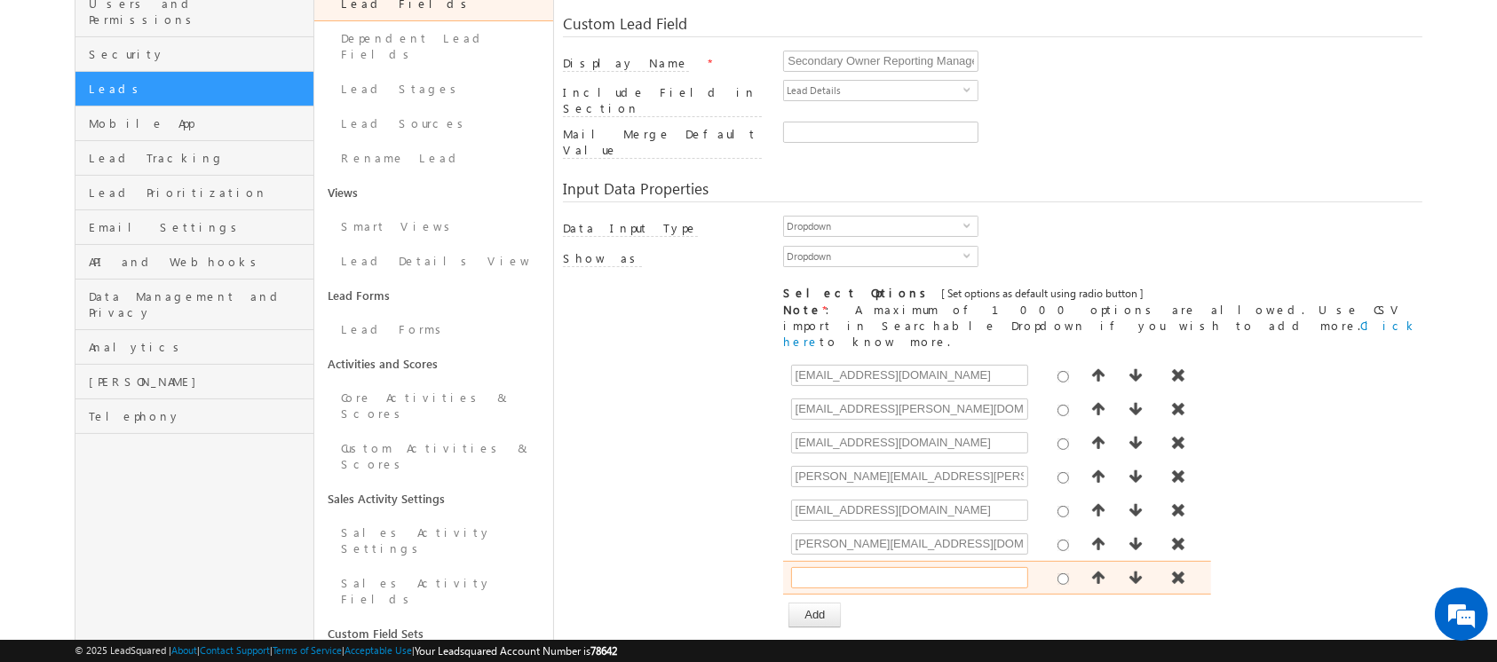
click at [844, 567] on input "text" at bounding box center [909, 577] width 237 height 21
paste input "niraj.upadhyay@indglobal.ae"
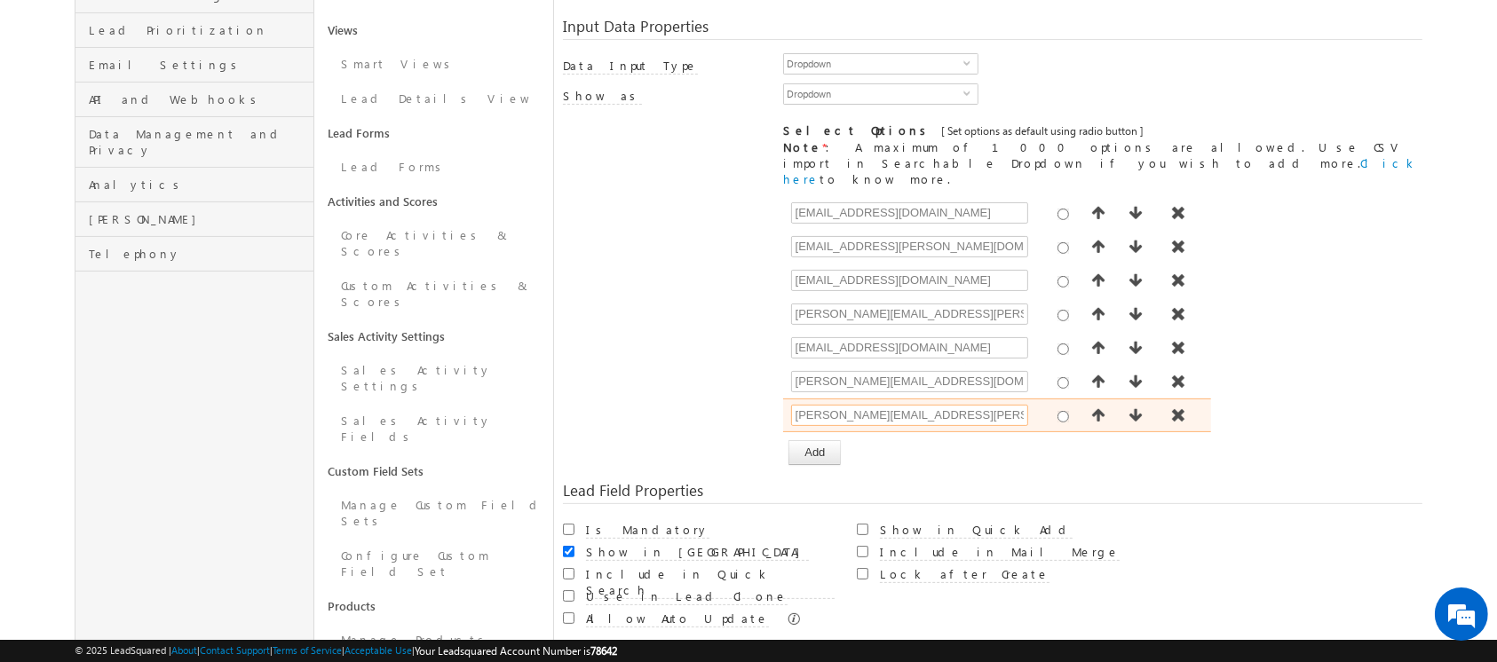
scroll to position [399, 0]
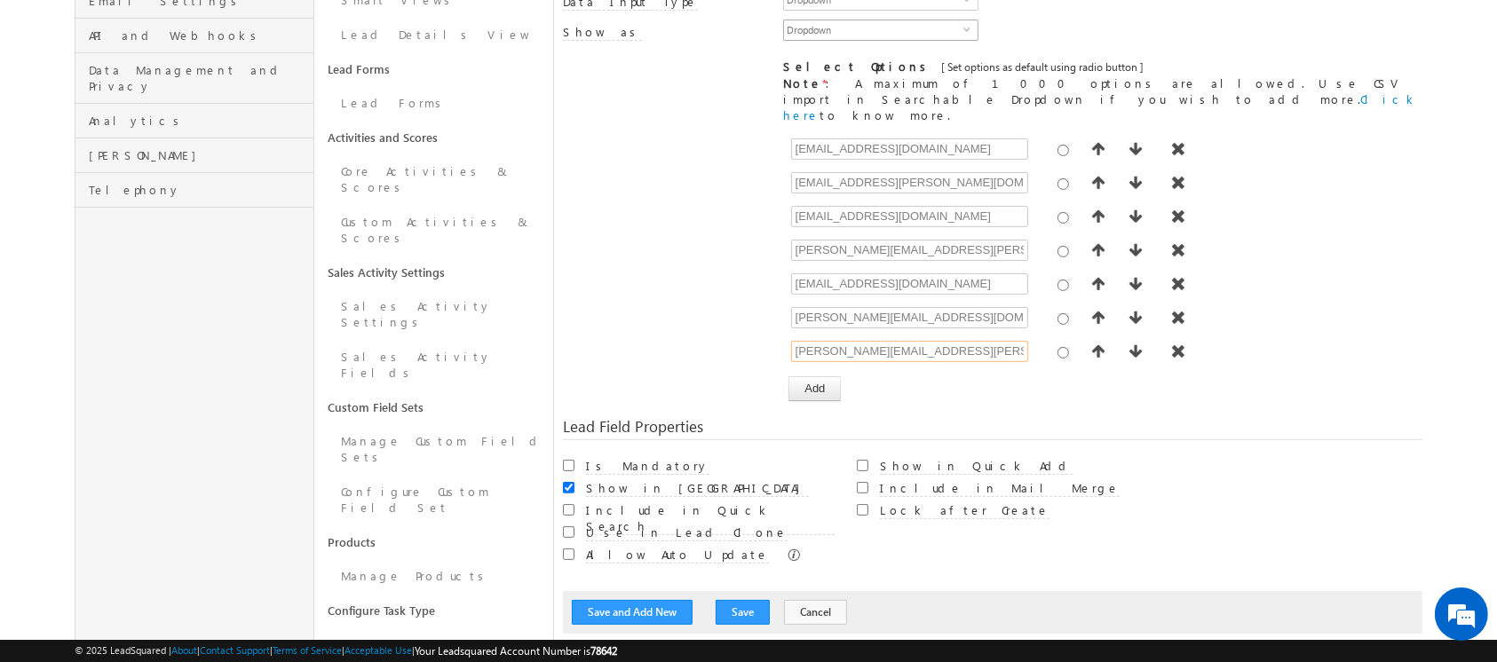
type input "niraj.upadhyay@indglobal.ae"
click at [794, 376] on button "Add" at bounding box center [814, 388] width 52 height 25
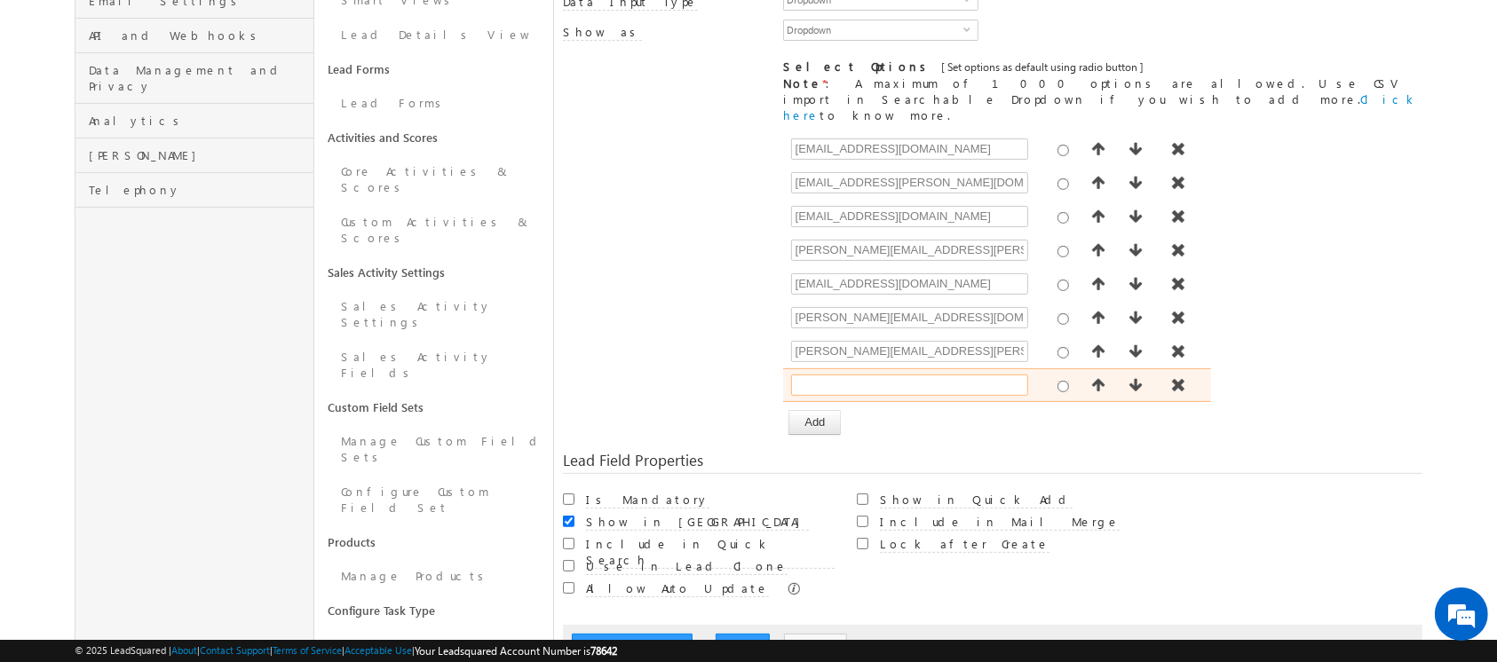
click at [852, 375] on input "text" at bounding box center [909, 385] width 237 height 21
paste input "[EMAIL_ADDRESS][DOMAIN_NAME]"
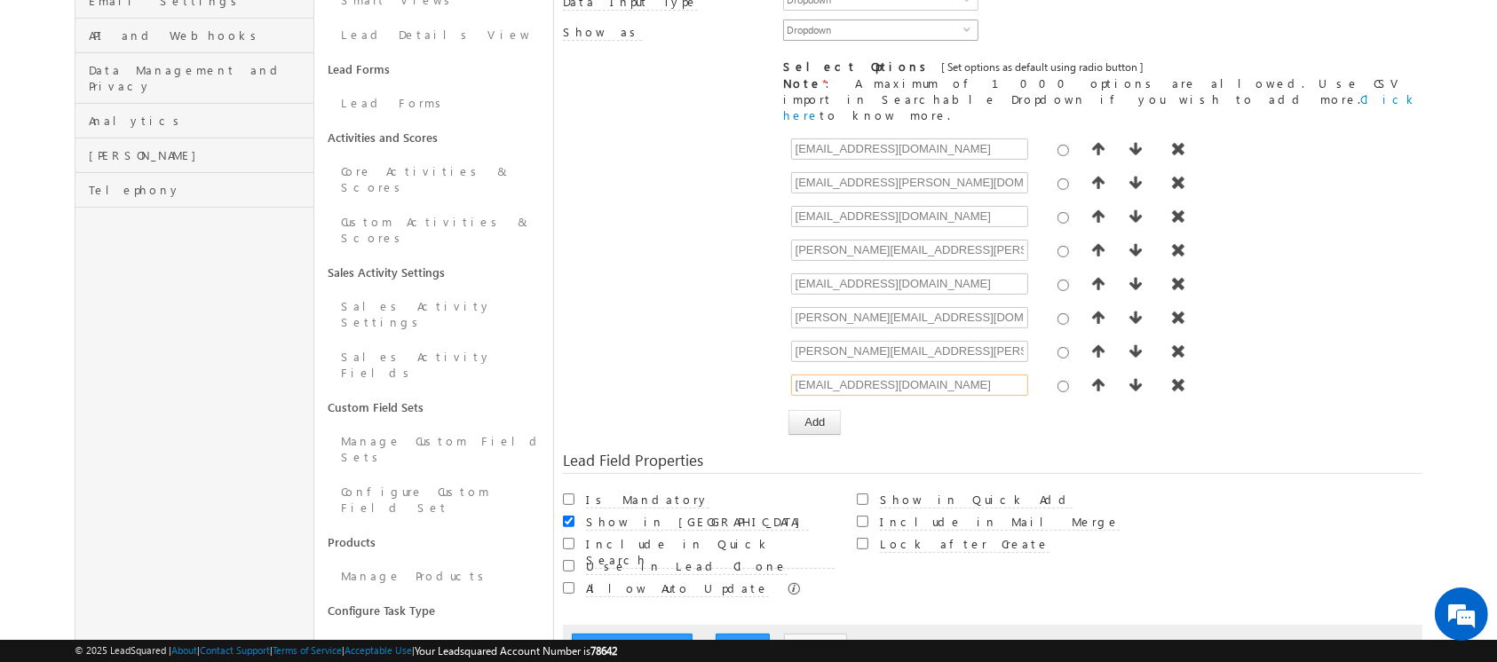
type input "[EMAIL_ADDRESS][DOMAIN_NAME]"
click at [810, 357] on div "aditya.pandey@indglobal.ae aman.ramani@indglobal.ae ashish.ranjan@indglobal.ae …" at bounding box center [1102, 271] width 638 height 278
click at [816, 410] on button "Add" at bounding box center [814, 422] width 52 height 25
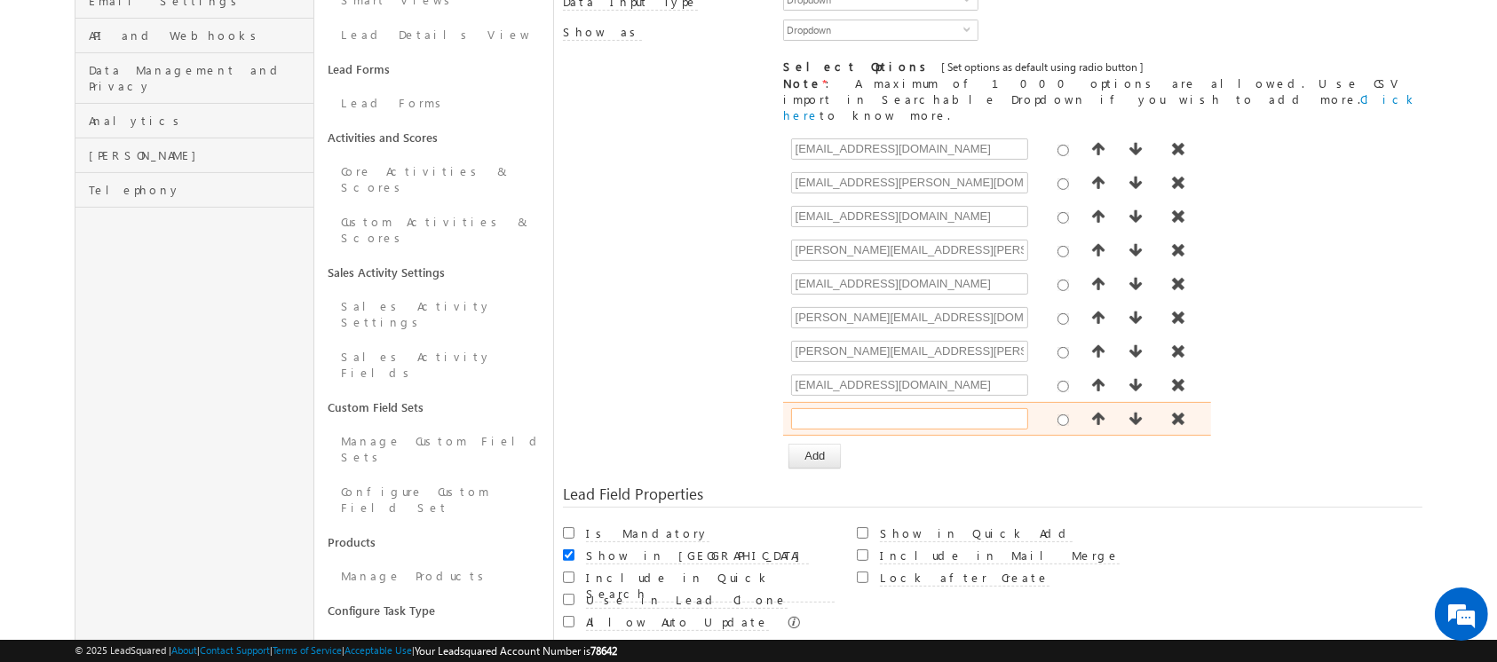
click at [851, 408] on input "text" at bounding box center [909, 418] width 237 height 21
paste input "rajender.rautela@indglobal.ae"
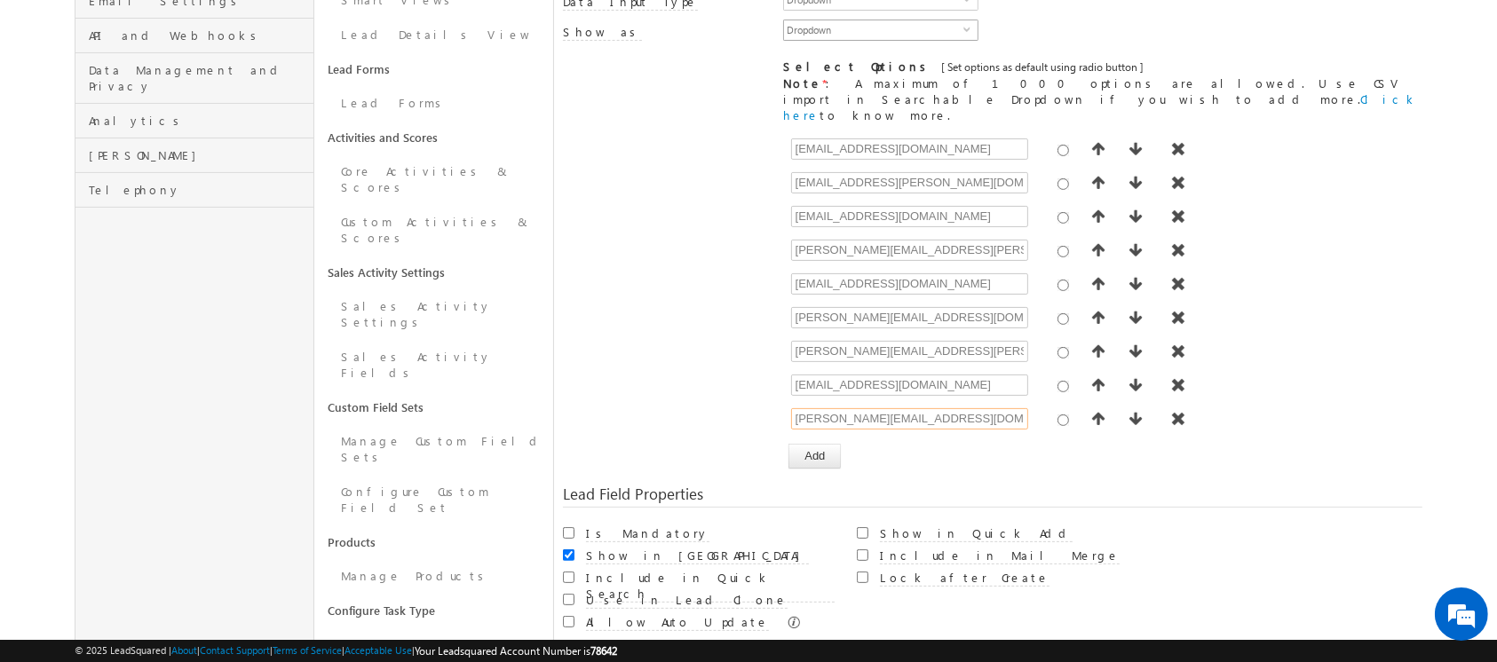
type input "rajender.rautela@indglobal.ae"
click at [818, 444] on button "Add" at bounding box center [814, 456] width 52 height 25
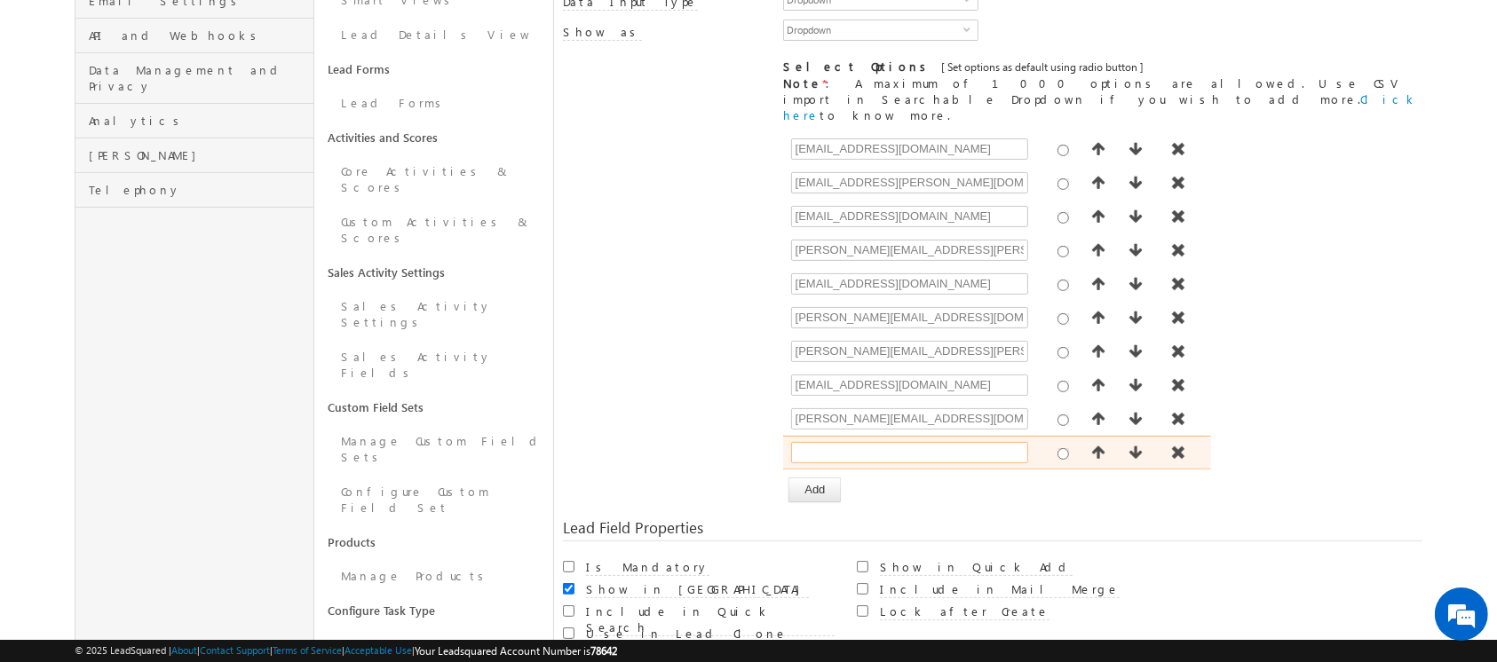
click at [845, 442] on input "text" at bounding box center [909, 452] width 237 height 21
paste input "shakeel.babbar@indglobal.ae"
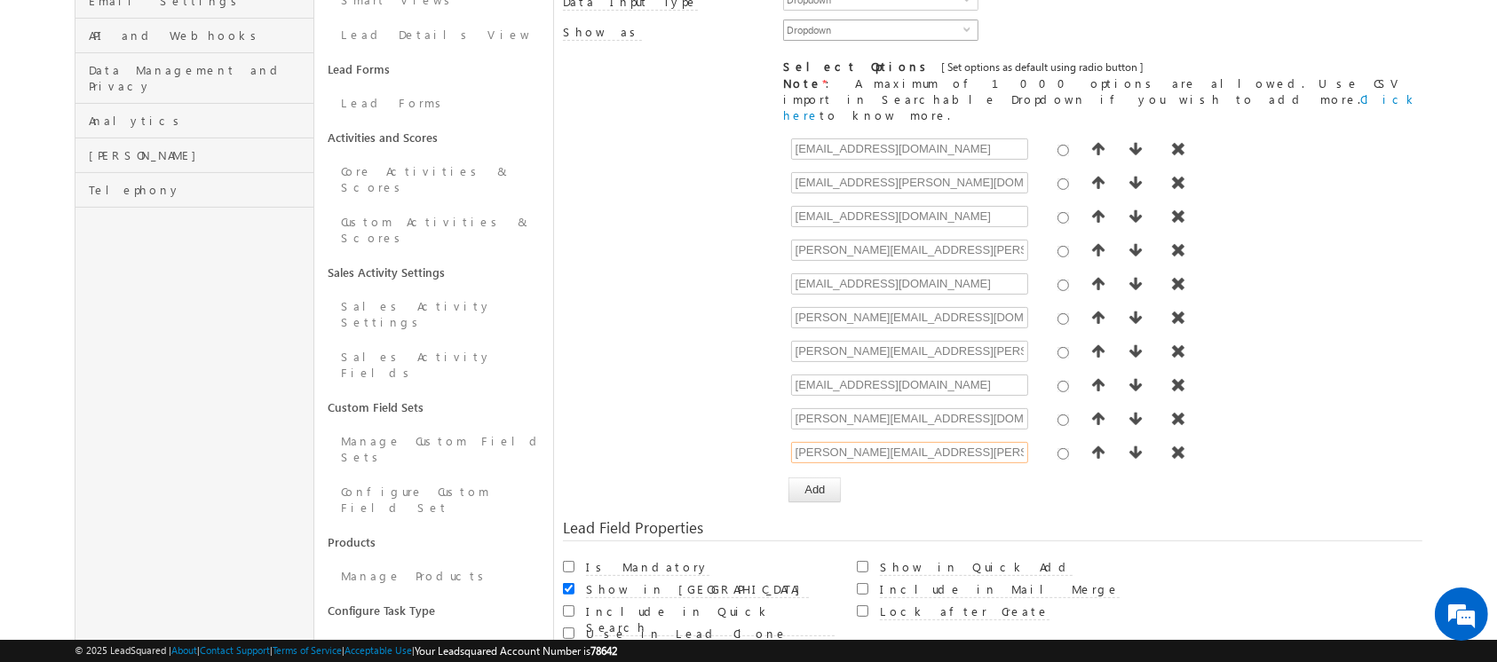
type input "shakeel.babbar@indglobal.ae"
click at [814, 478] on button "Add" at bounding box center [814, 490] width 52 height 25
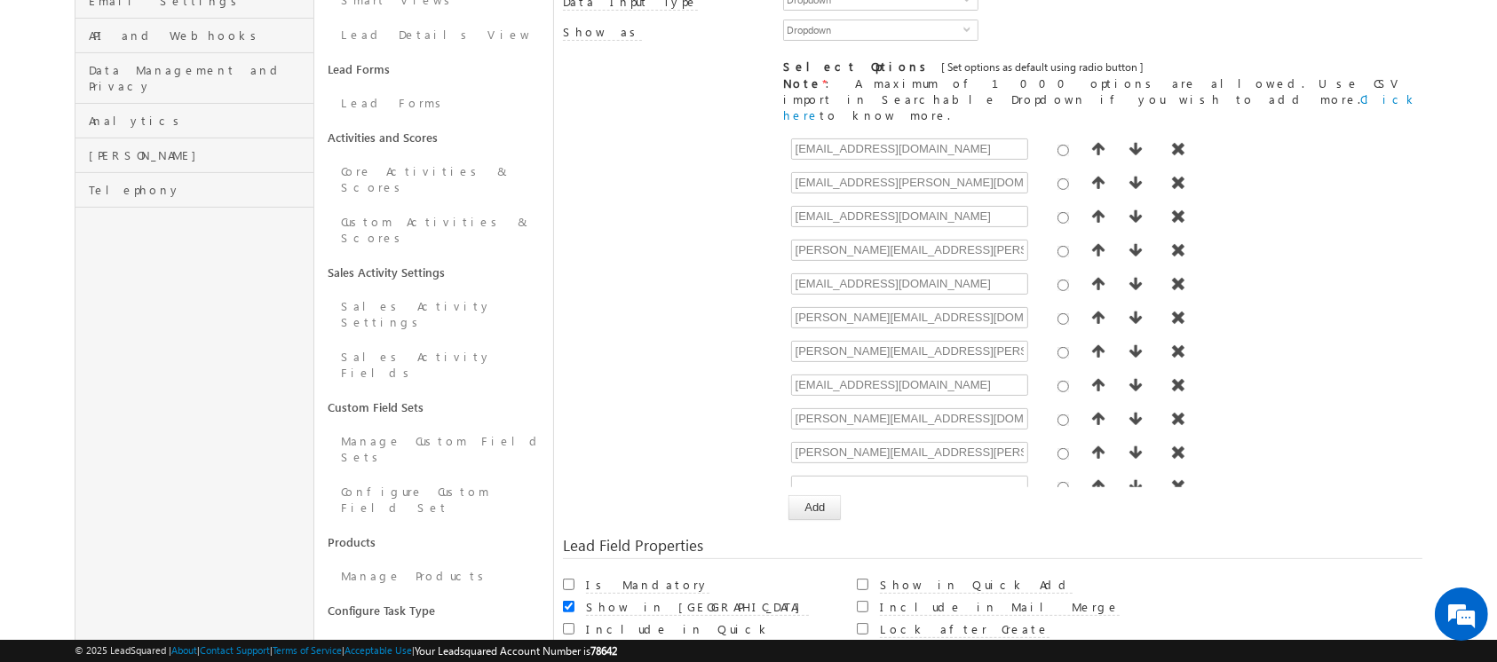
click at [844, 446] on div "aditya.pandey@indglobal.ae aman.ramani@indglobal.ae ashish.ranjan@indglobal.ae …" at bounding box center [1102, 313] width 638 height 363
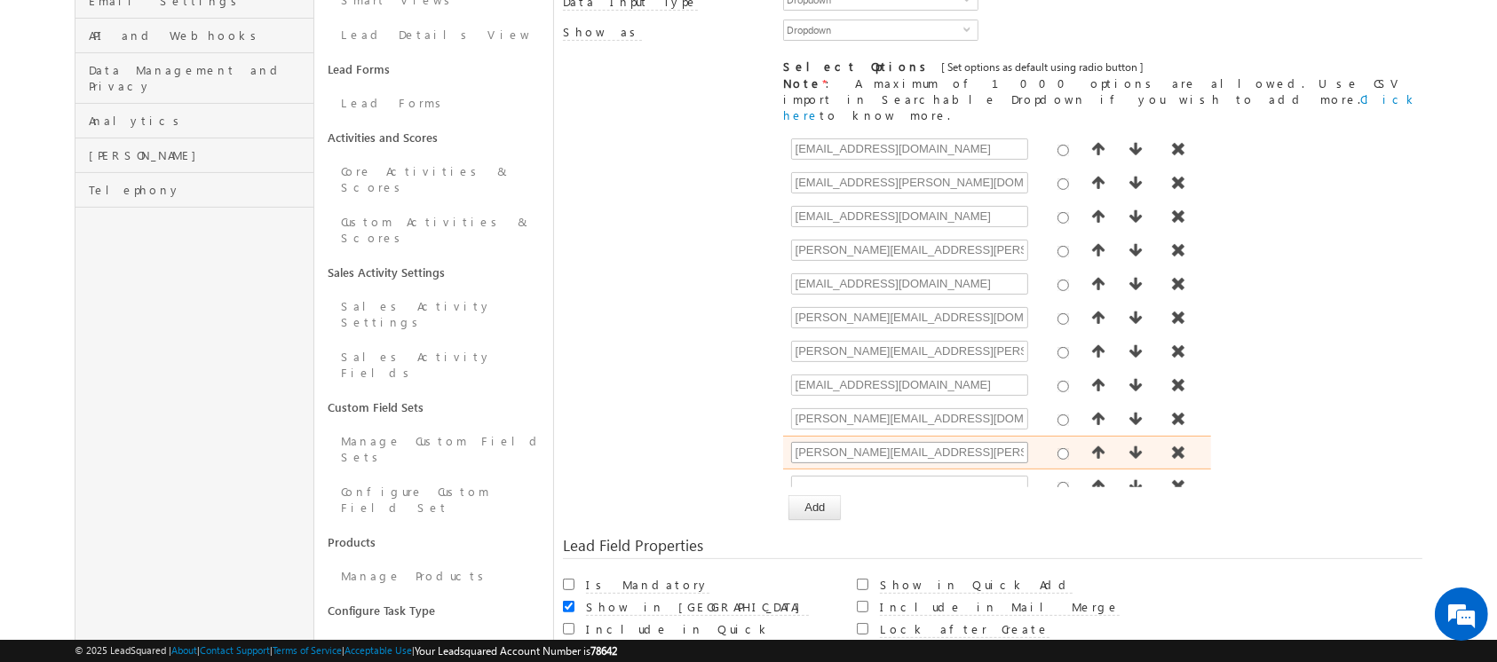
scroll to position [12, 0]
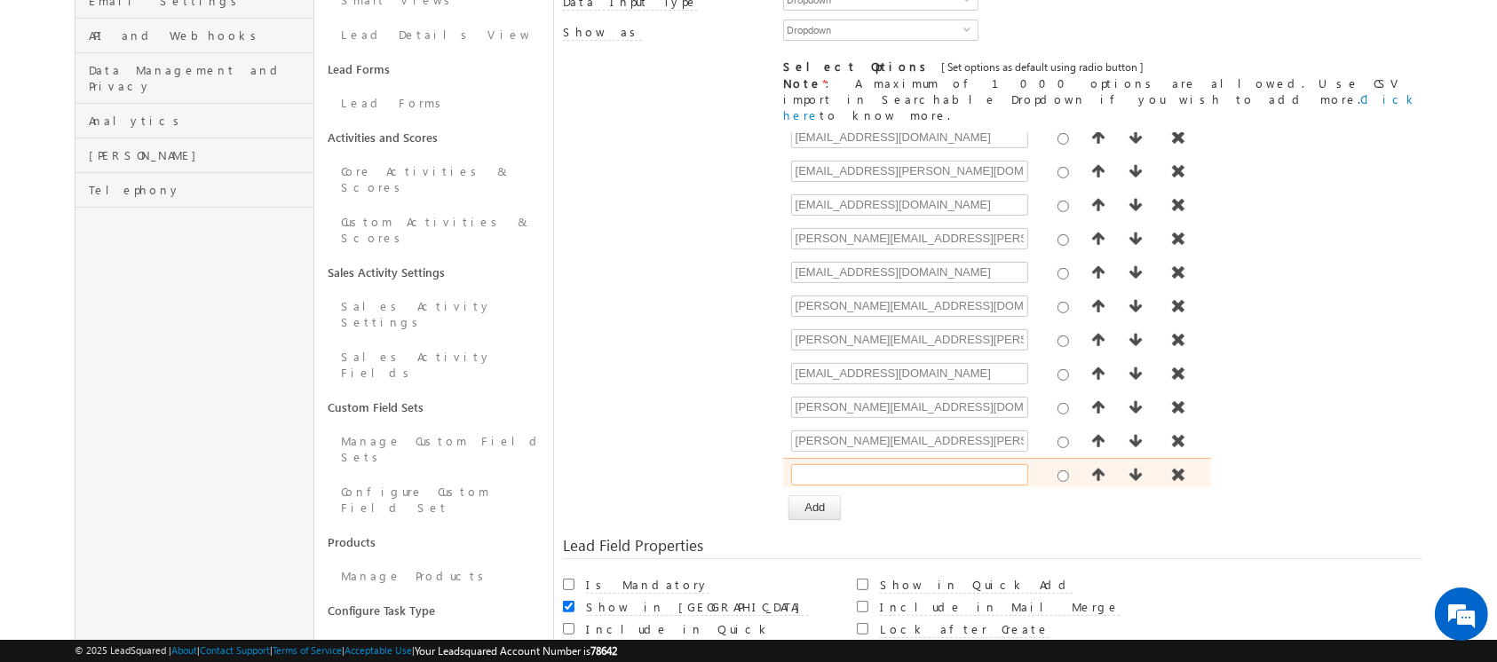
click at [890, 464] on input "text" at bounding box center [909, 474] width 237 height 21
paste input "shakeel.babbar@indglobal.ae"
type input "shakeel.babbar@indglobal.ae"
paste input "shiva.sisodia@indglobal.ae"
type input "shiva.sisodia@indglobal.ae"
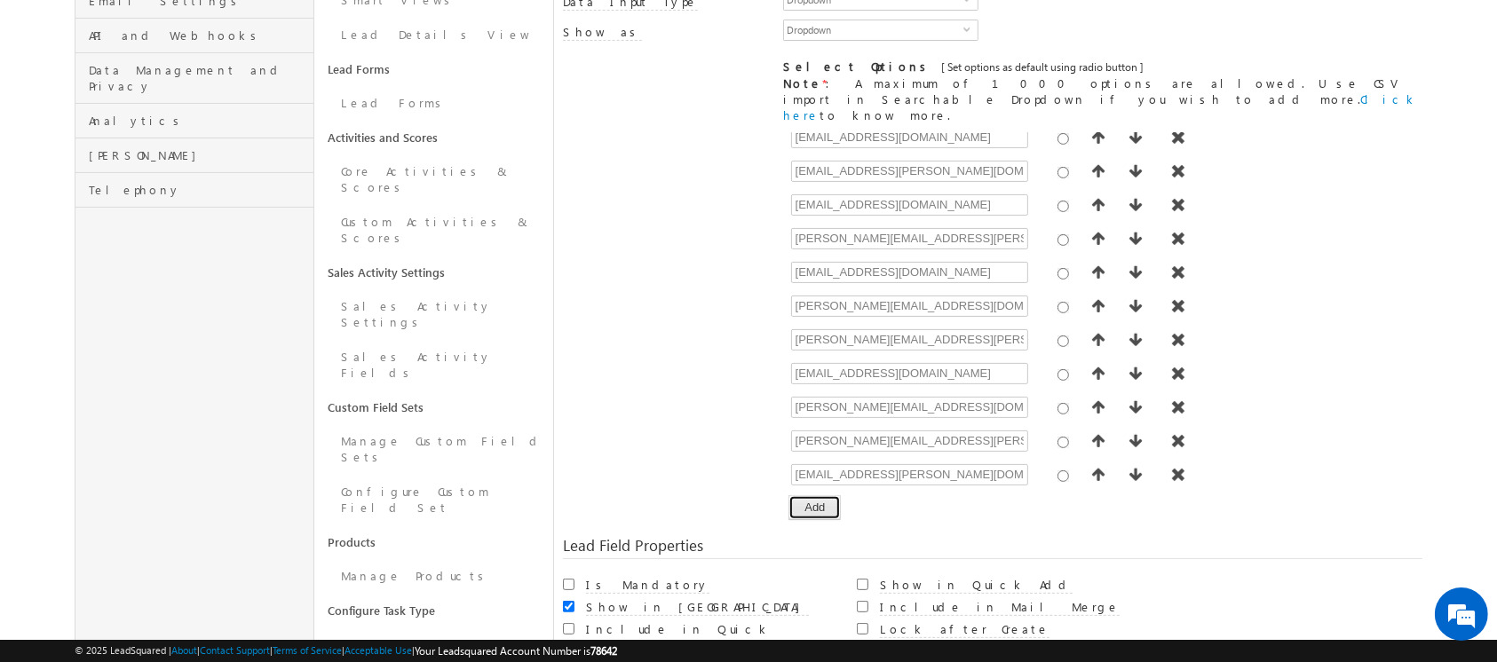
click at [816, 495] on button "Add" at bounding box center [814, 507] width 52 height 25
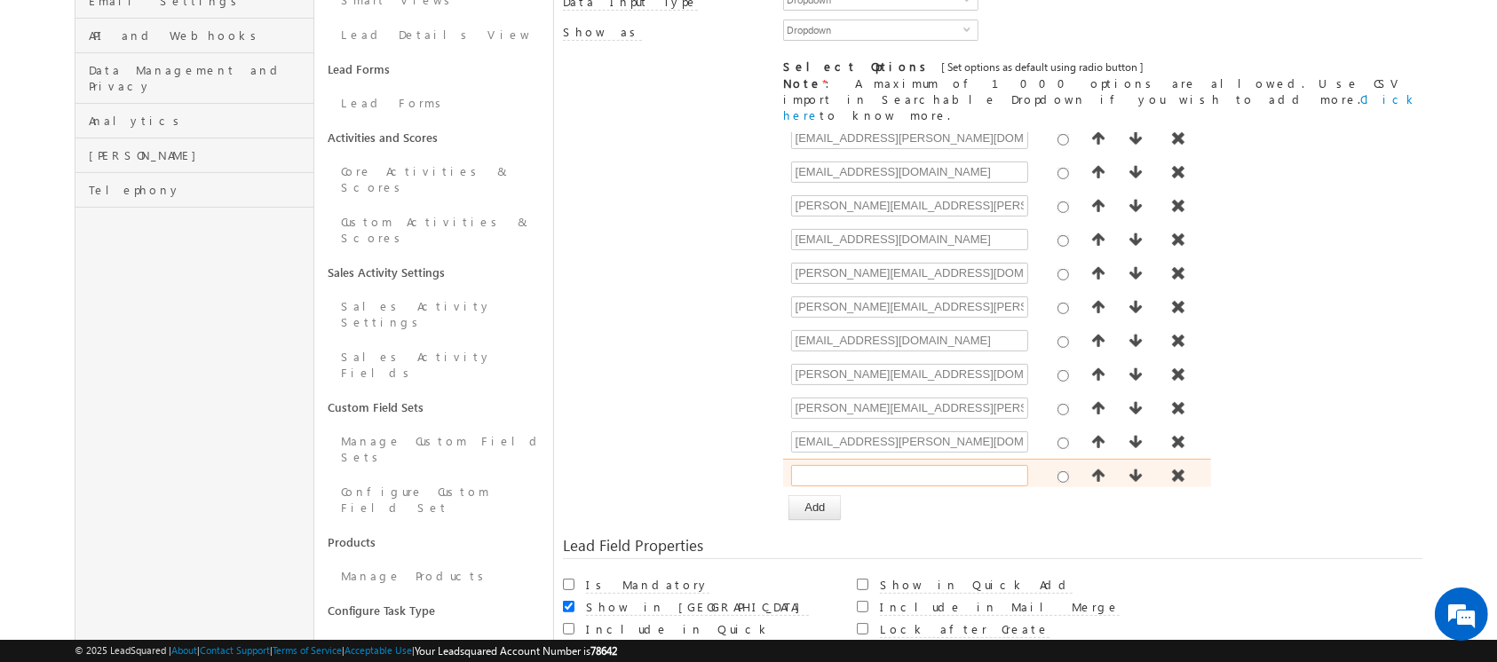
click at [880, 465] on input "text" at bounding box center [909, 475] width 237 height 21
paste input "shubhamdutta.tripathi@indglobal.ae"
type input "shubhamdutta.tripathi@indglobal.ae"
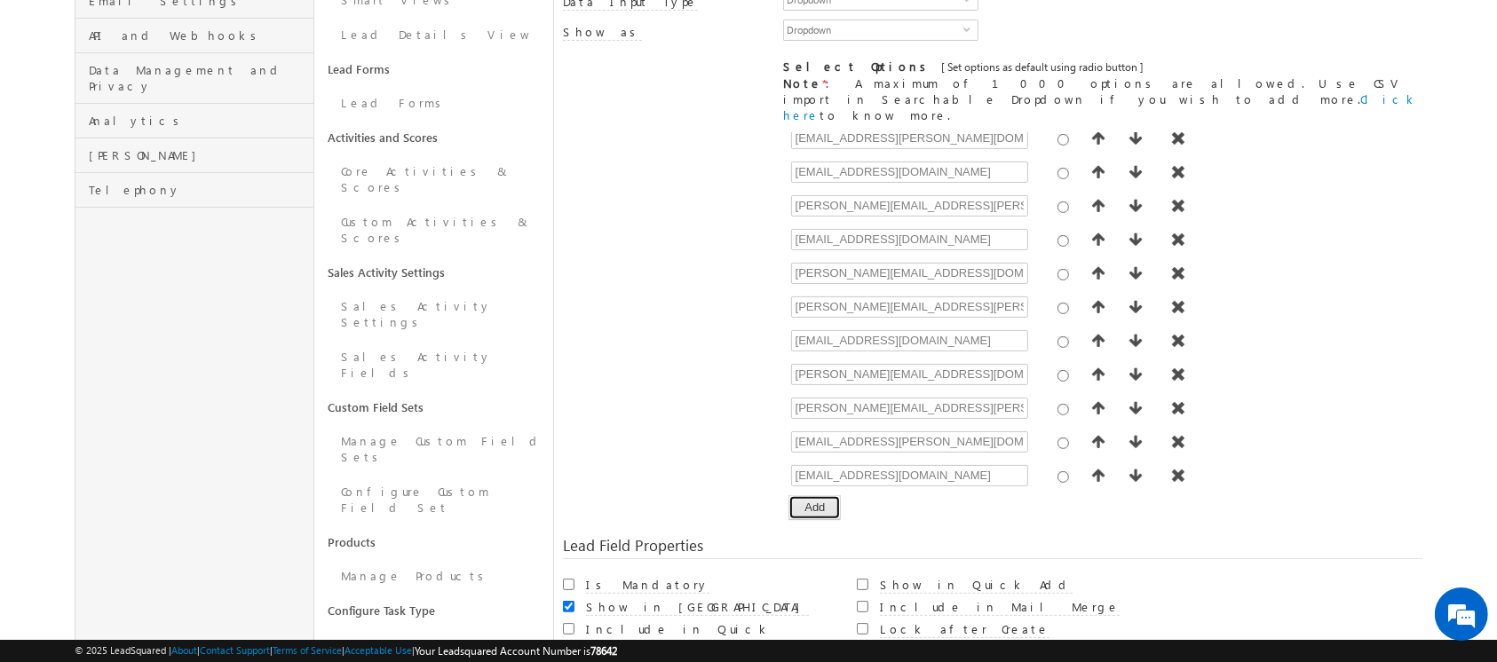
click at [820, 495] on button "Add" at bounding box center [814, 507] width 52 height 25
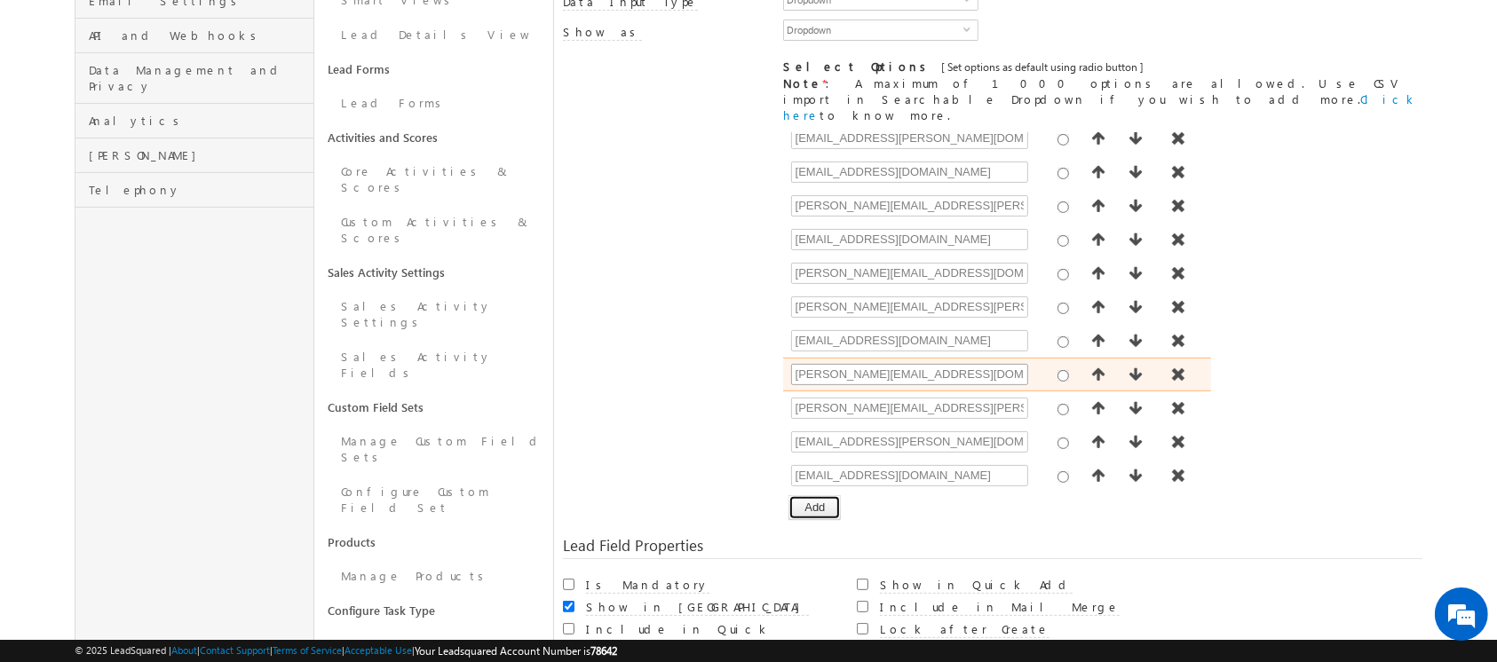
scroll to position [78, 0]
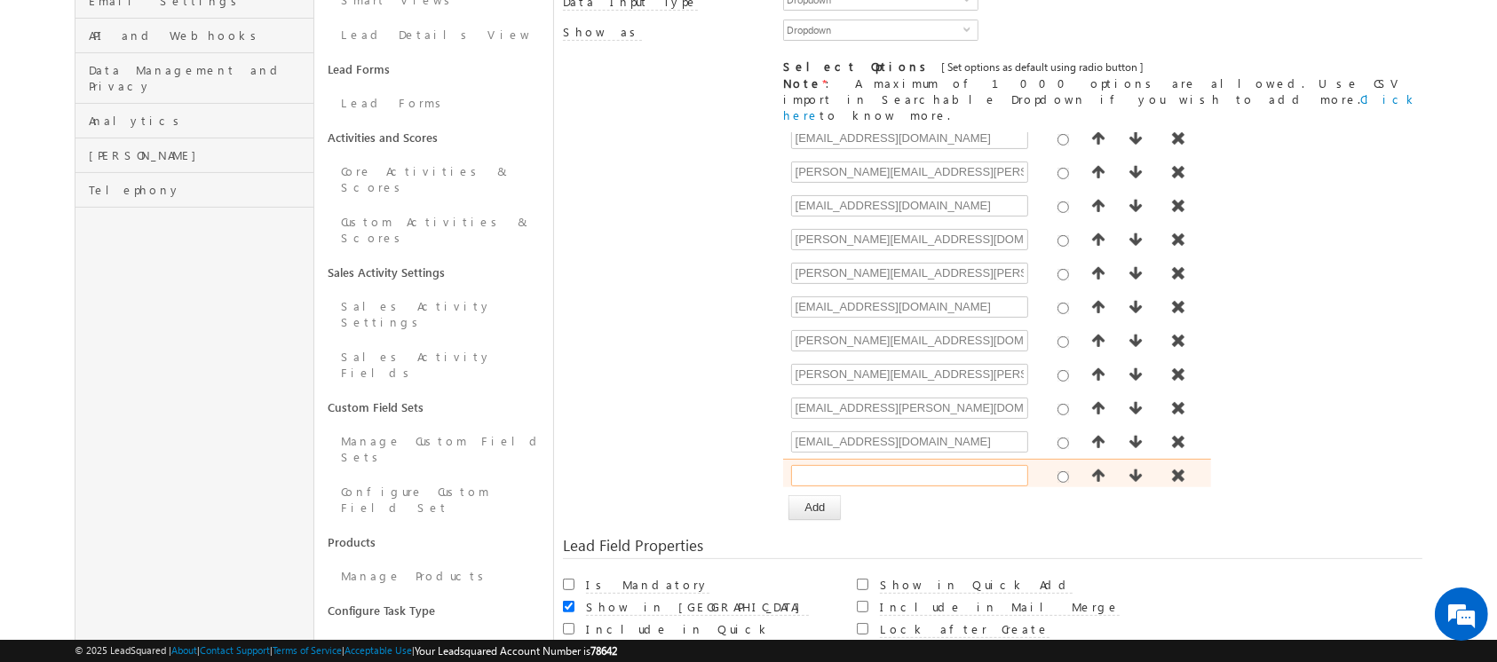
click at [864, 465] on input "text" at bounding box center [909, 475] width 237 height 21
paste input "umar.ghani@indglobal.ae"
type input "umar.ghani@indglobal.ae"
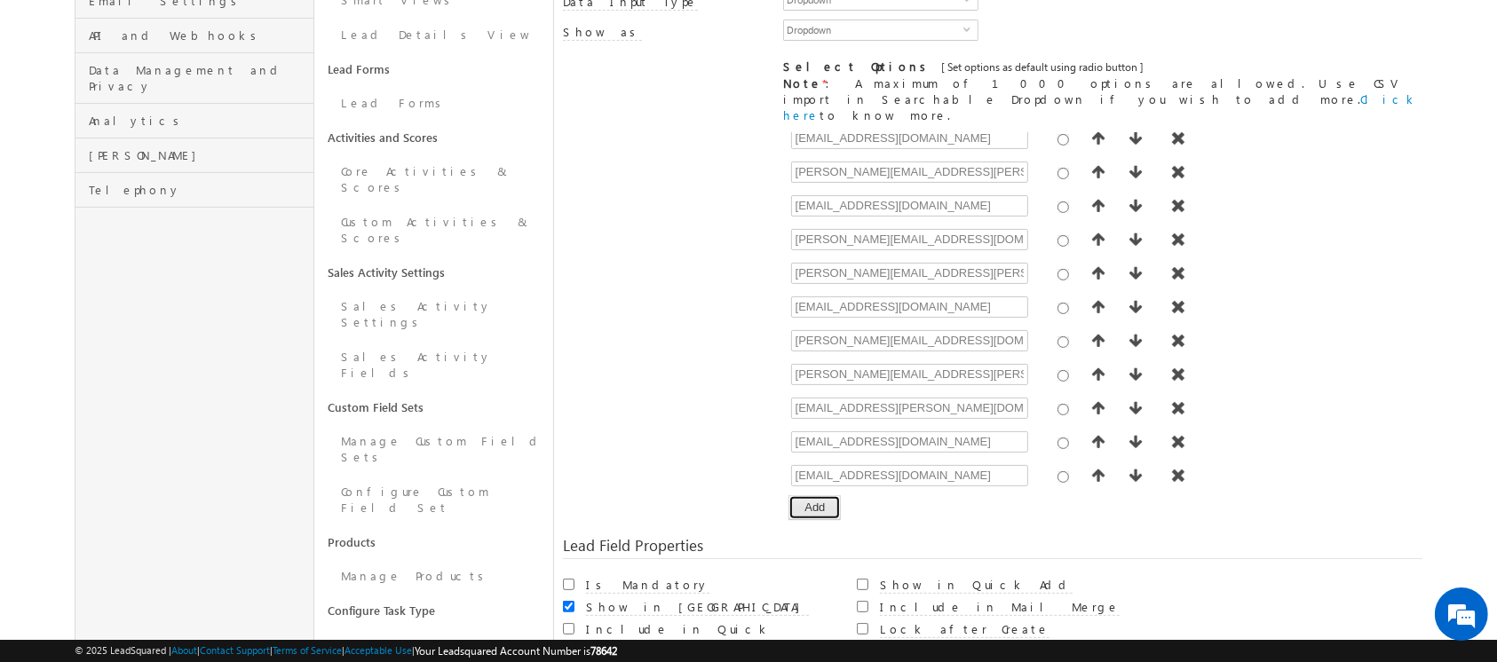
click at [832, 495] on button "Add" at bounding box center [814, 507] width 52 height 25
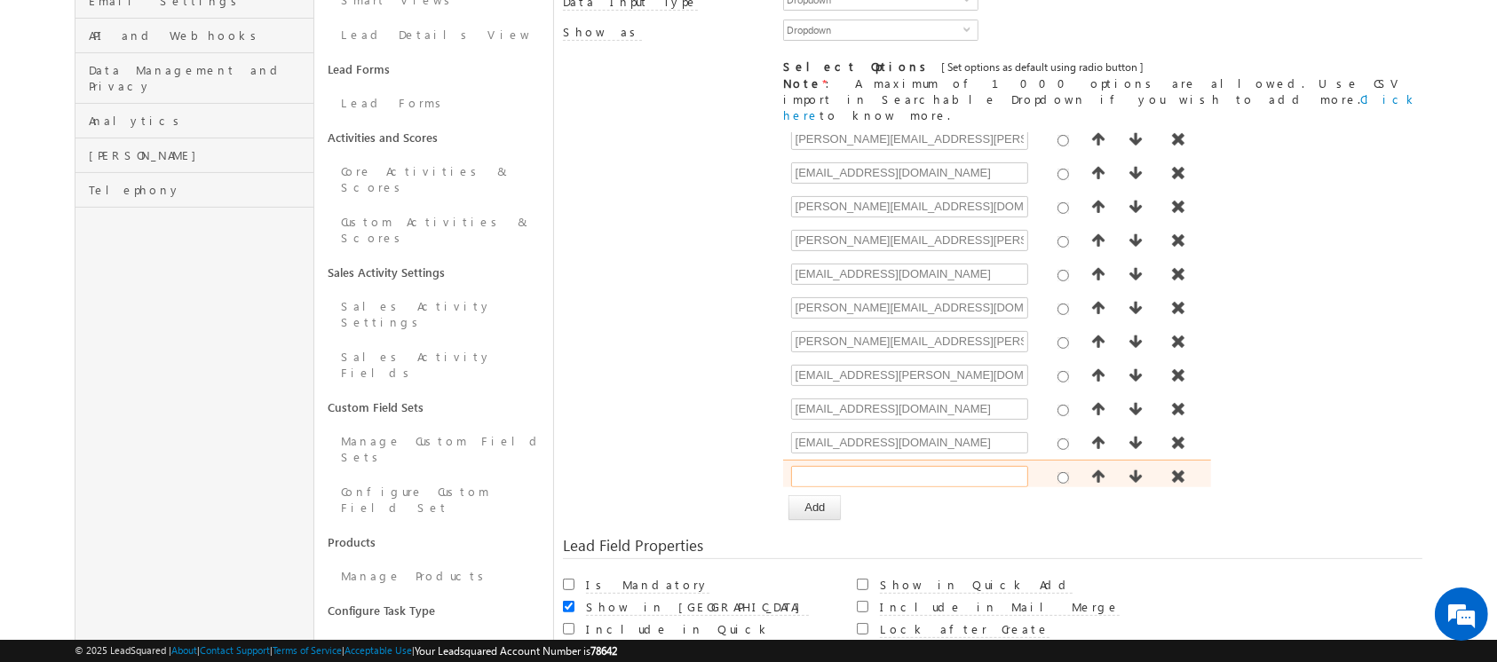
click at [873, 466] on input "text" at bounding box center [909, 476] width 237 height 21
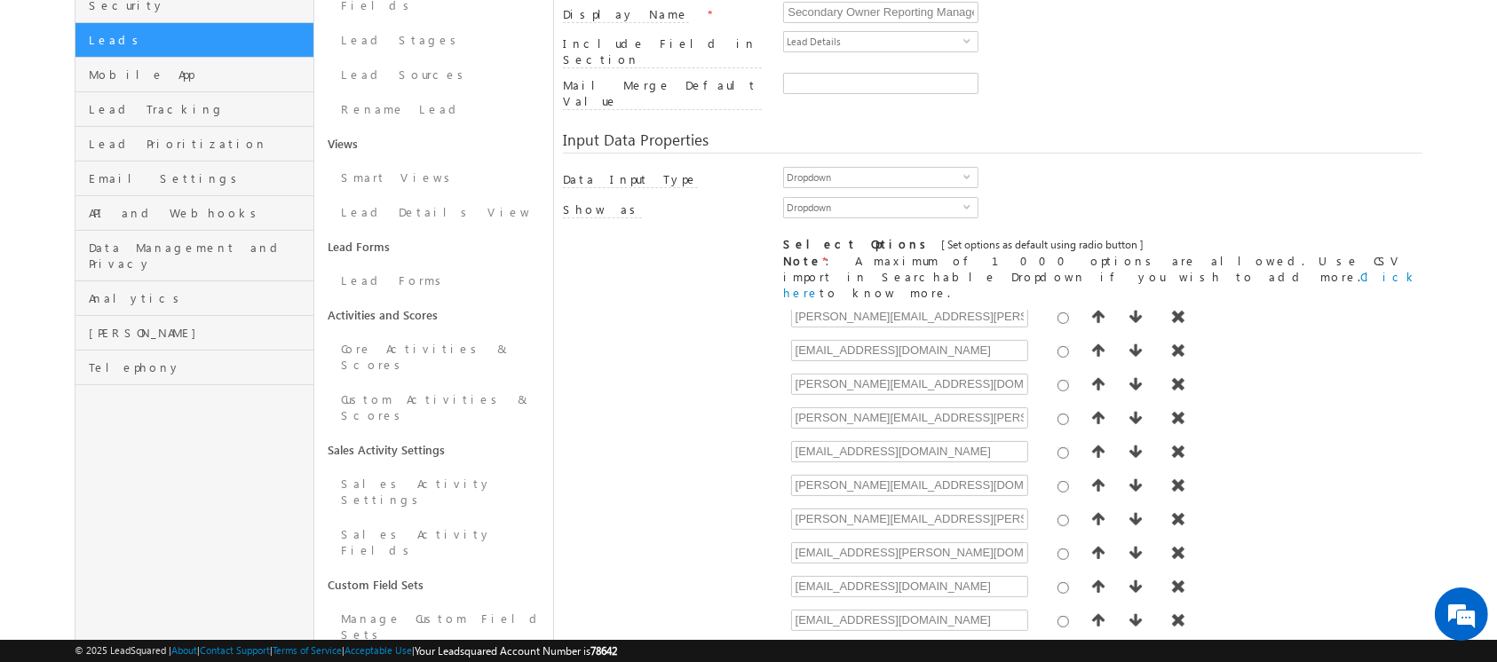
scroll to position [518, 0]
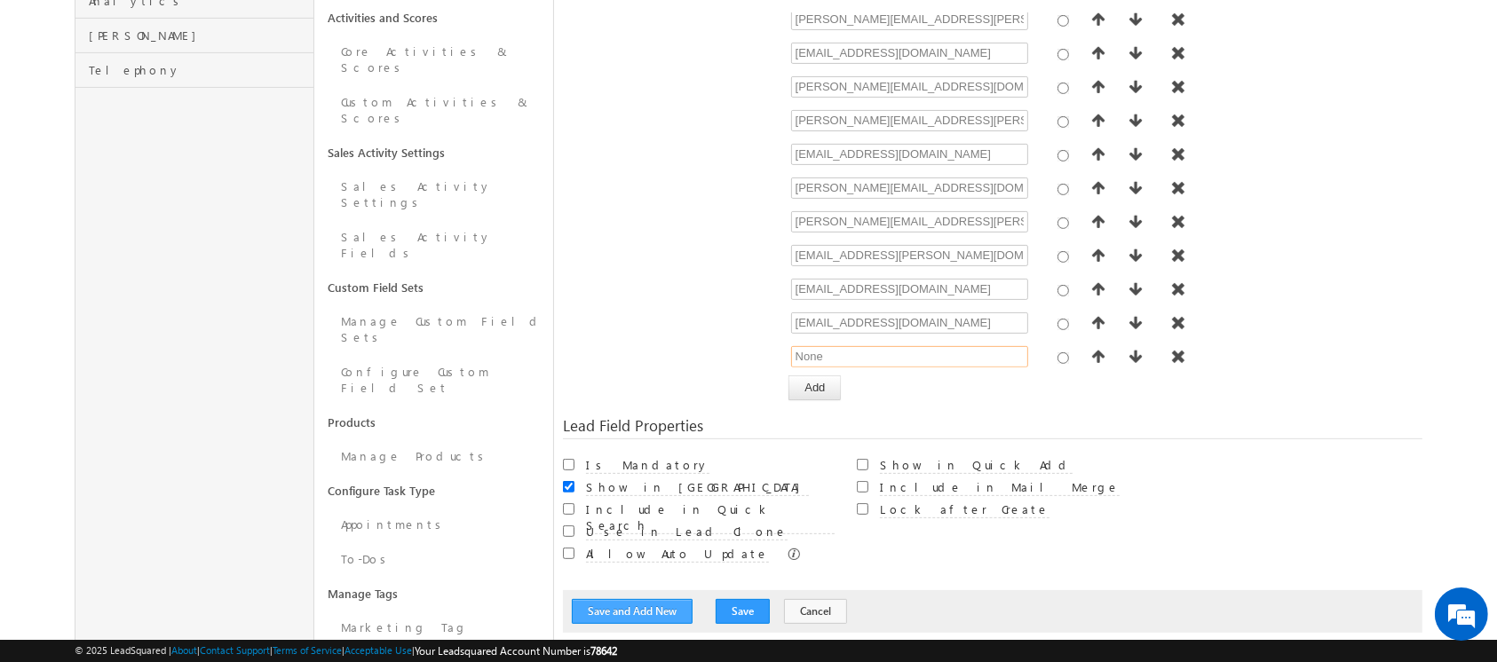
type input "None"
click at [613, 599] on button "Save and Add New" at bounding box center [632, 611] width 121 height 25
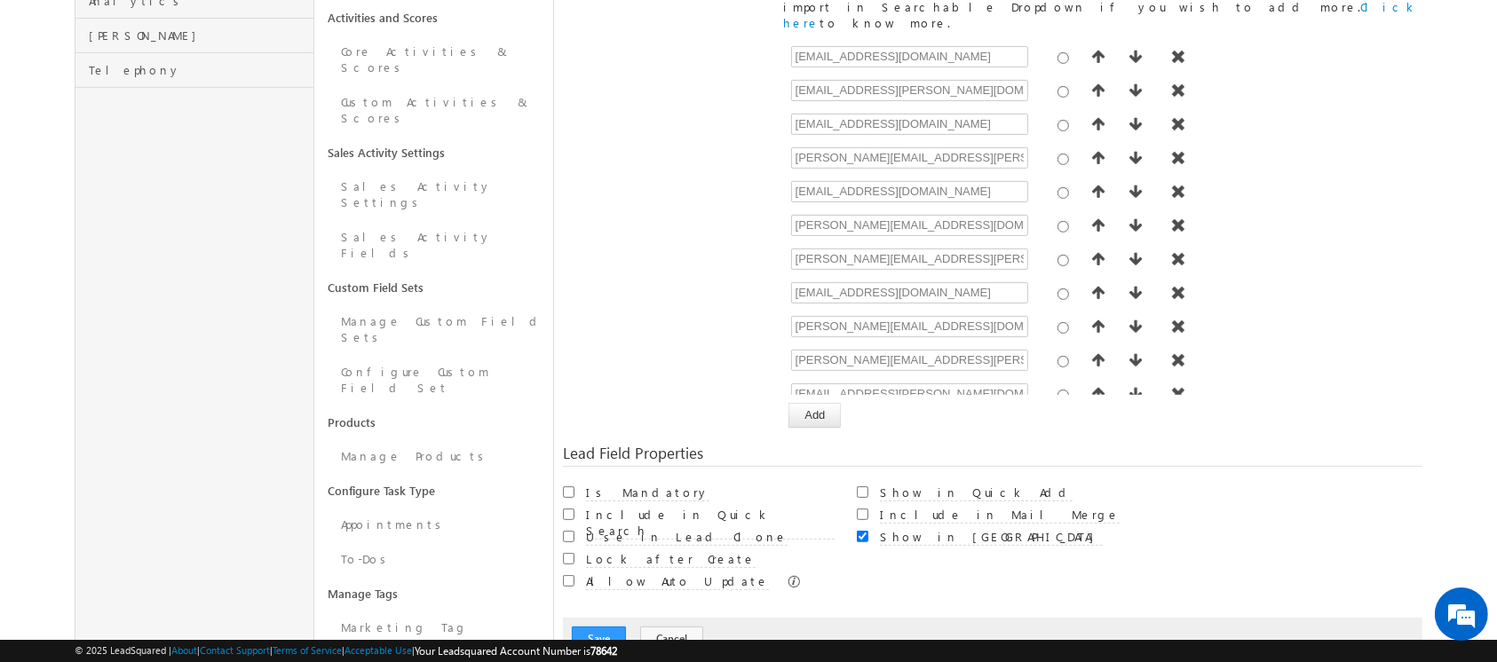
scroll to position [132, 0]
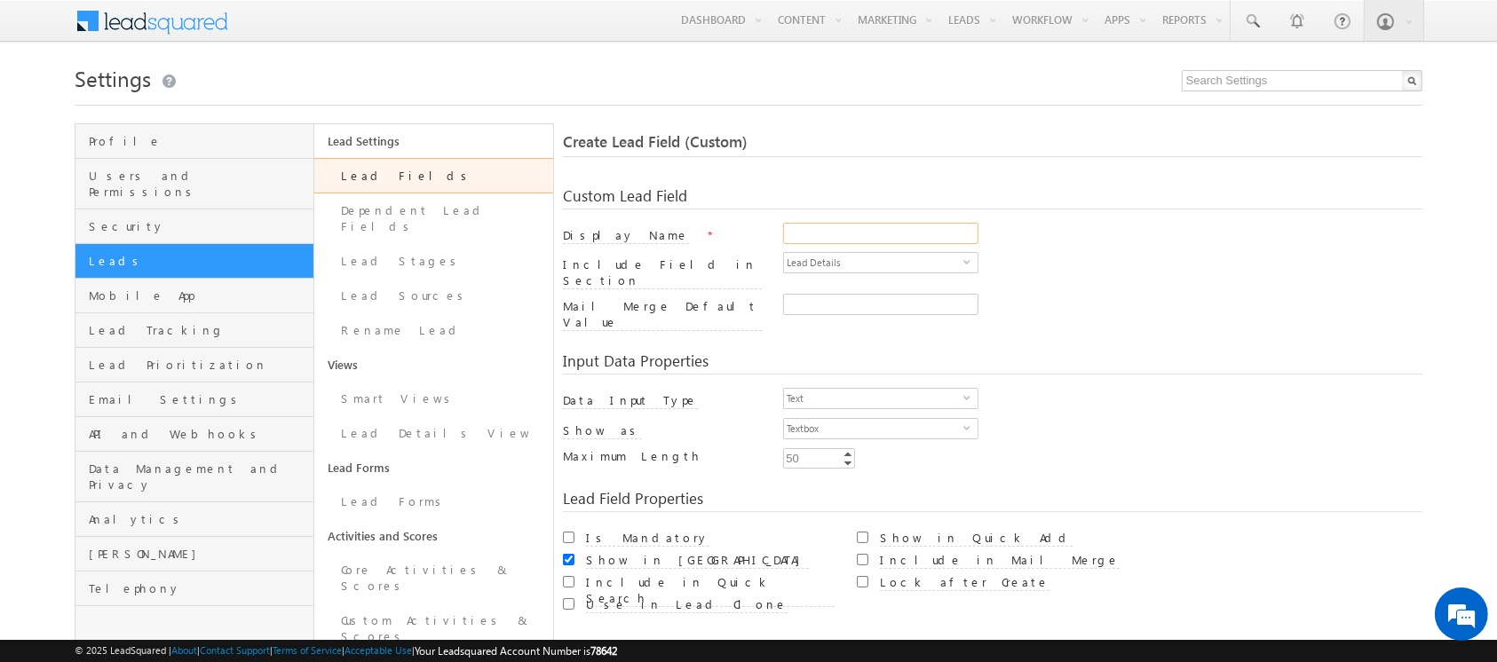
click at [809, 234] on input "Display Name" at bounding box center [880, 233] width 195 height 21
paste input "Secondary Owner Senior Manager"
type input "Secondary Owner Senior Manager"
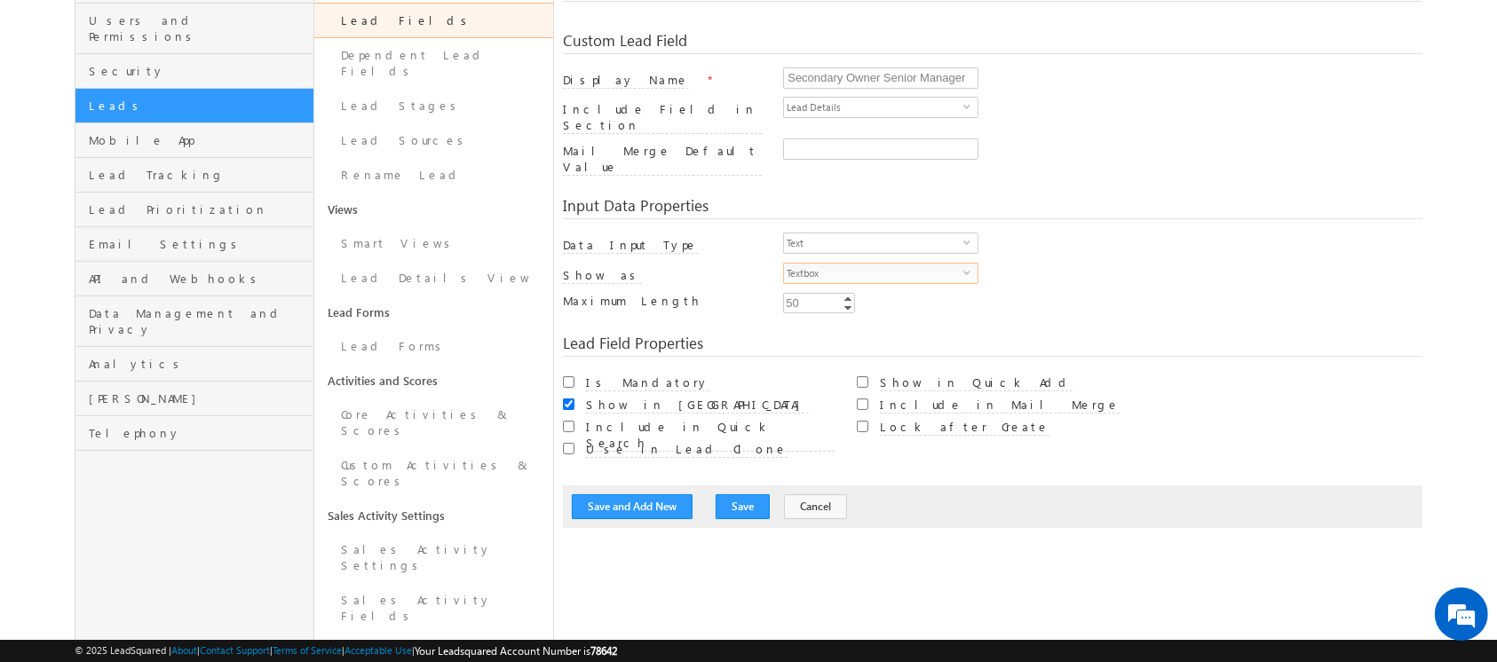
click at [815, 264] on span "Textbox" at bounding box center [873, 274] width 179 height 20
click at [1059, 153] on div at bounding box center [1102, 152] width 638 height 29
click at [824, 264] on span "Textbox" at bounding box center [873, 274] width 179 height 20
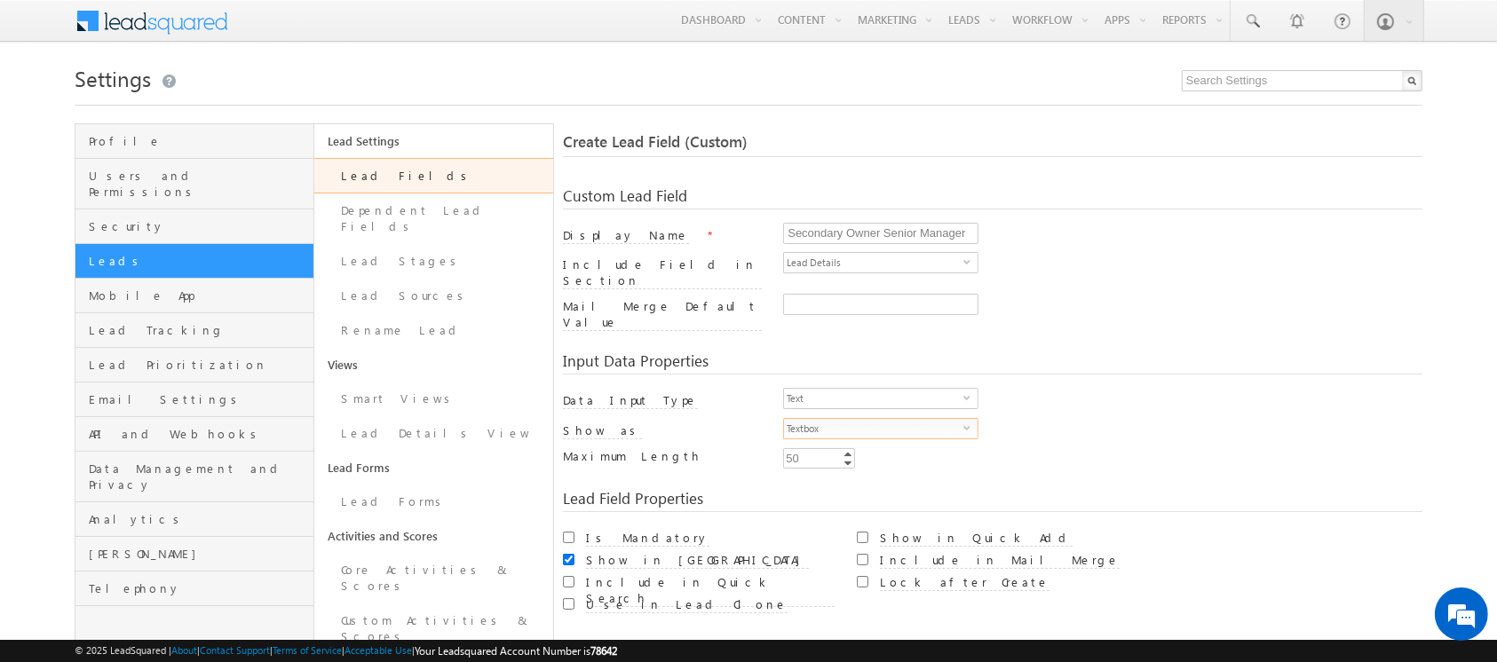
click at [355, 177] on link "Lead Fields" at bounding box center [433, 176] width 239 height 36
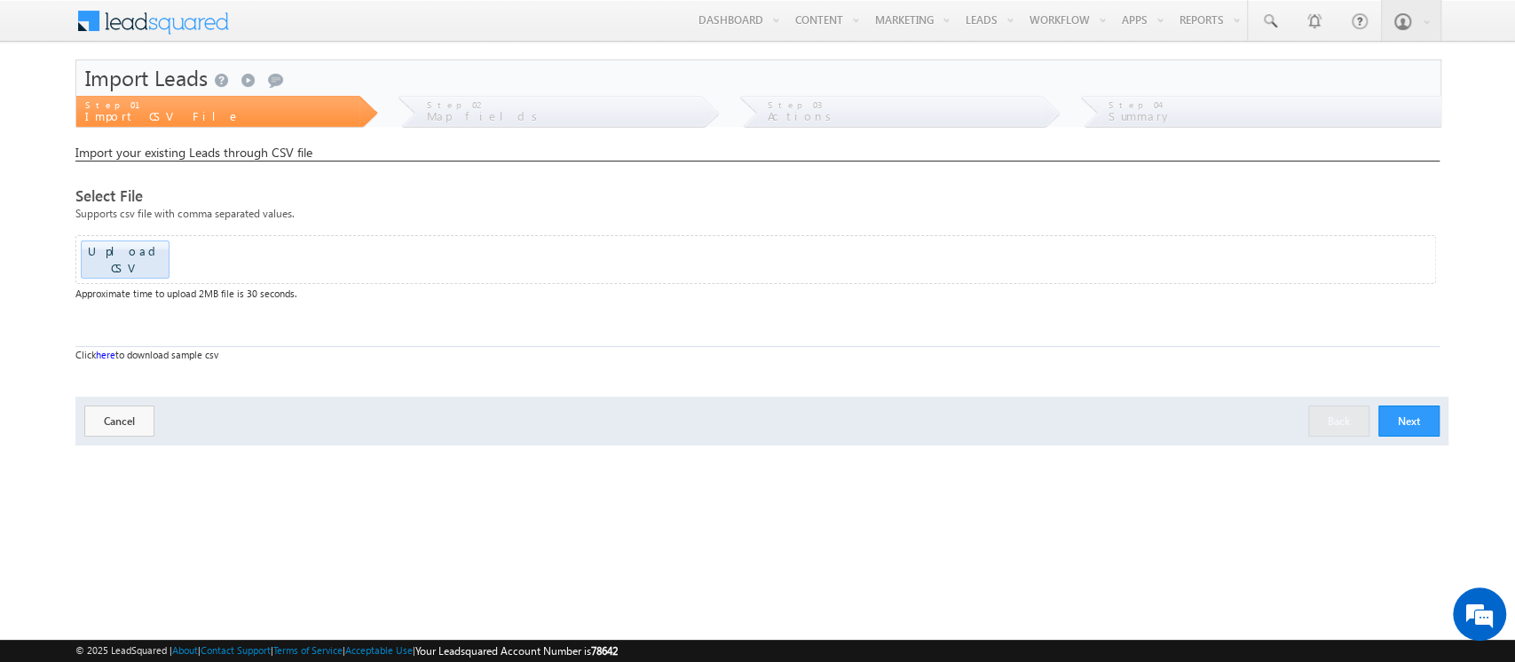
click at [1404, 406] on button "Next" at bounding box center [1409, 421] width 61 height 31
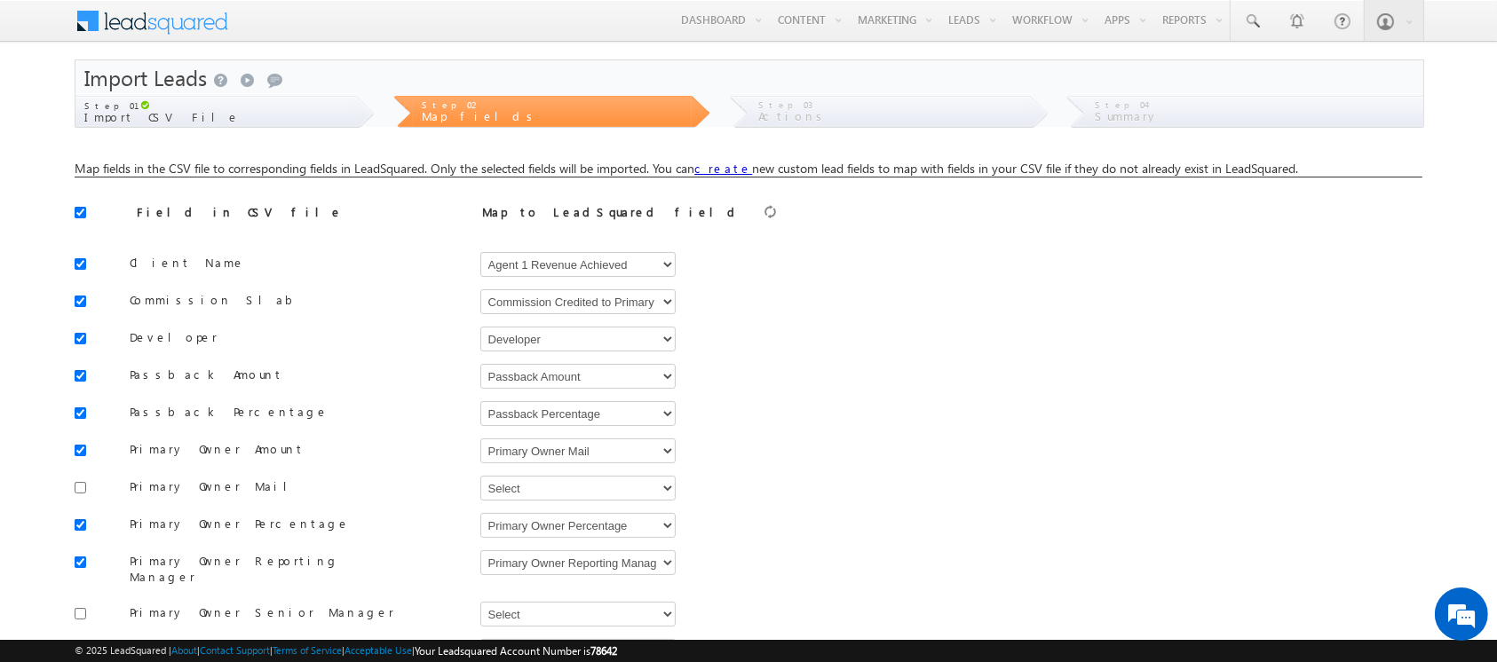
scroll to position [500, 0]
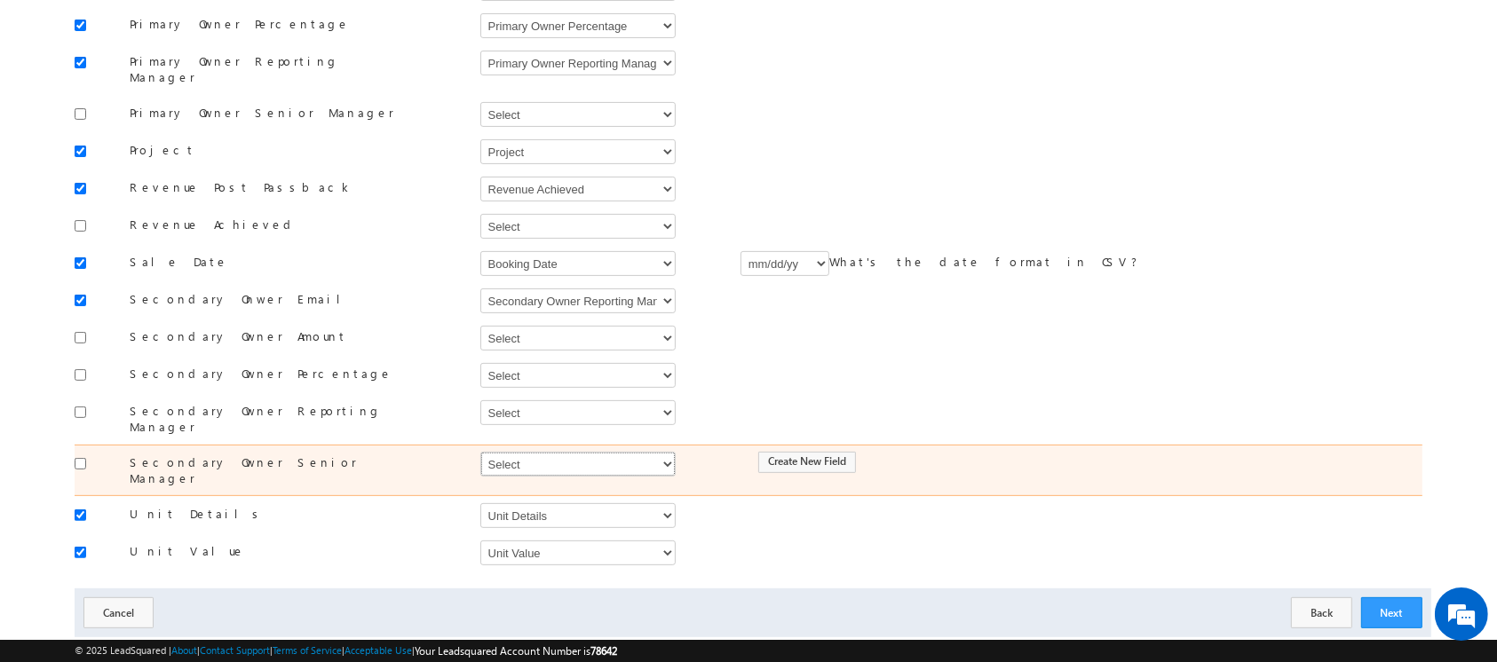
click at [533, 452] on select "Select Select Address 1 Address 2 Agent 1 Revenue Achieved Agent 2 Amount Achie…" at bounding box center [577, 464] width 195 height 25
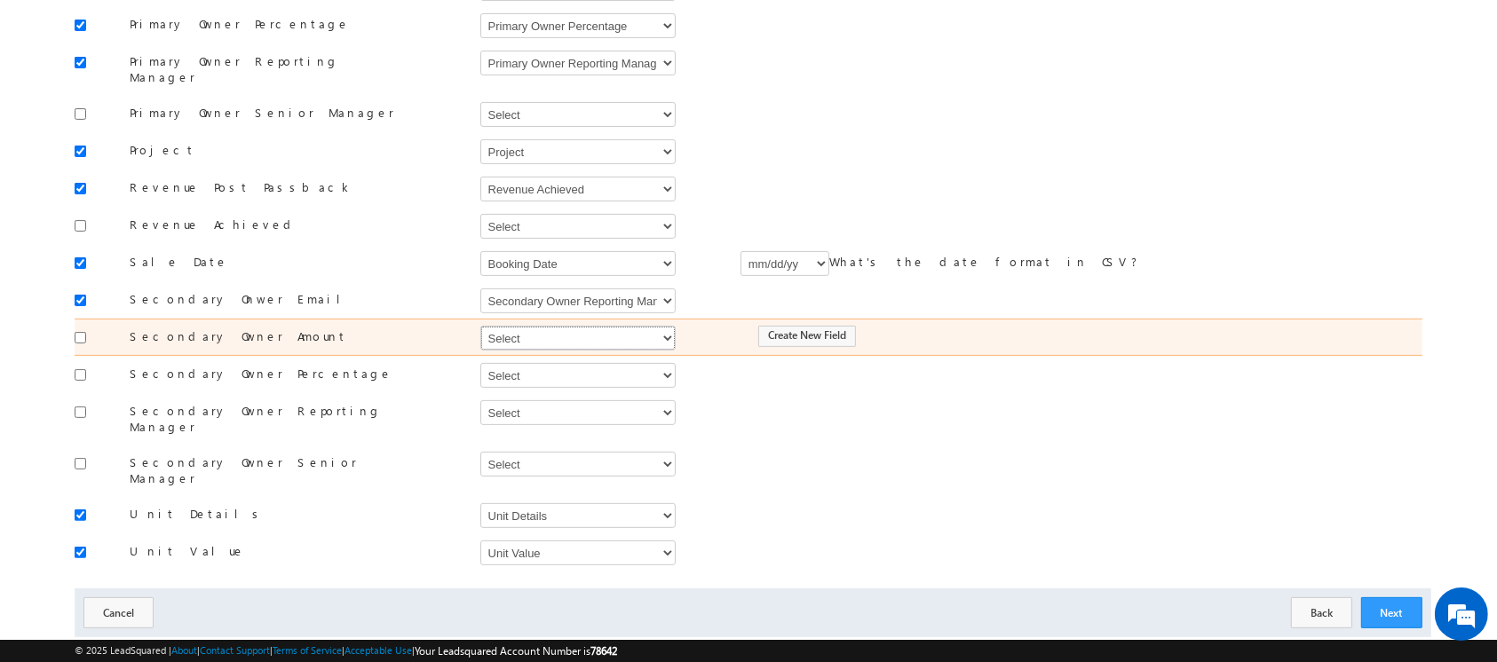
click at [536, 326] on select "Select Select Address 1 Address 2 Agent 1 Revenue Achieved Agent 2 Amount Achie…" at bounding box center [577, 338] width 195 height 25
select select "mx_Agent_2_Amount"
click at [480, 326] on select "Select Select Address 1 Address 2 Agent 1 Revenue Achieved Agent 2 Amount Achie…" at bounding box center [577, 338] width 195 height 25
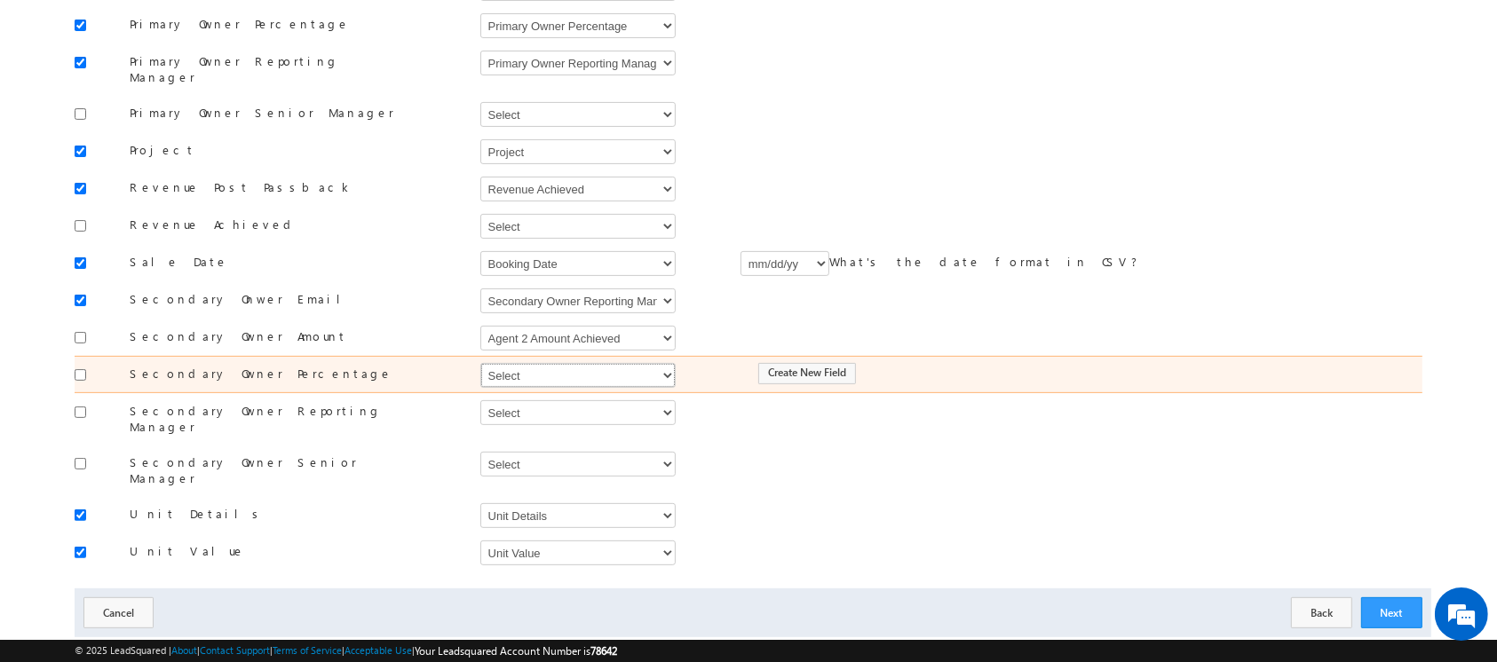
click at [539, 363] on select "Select Select Address 1 Address 2 Agent 1 Revenue Achieved Agent 2 Amount Achie…" at bounding box center [577, 375] width 195 height 25
select select "mx_Assisted_By_Percentage"
click at [480, 363] on select "Select Select Address 1 Address 2 Agent 1 Revenue Achieved Agent 2 Amount Achie…" at bounding box center [577, 375] width 195 height 25
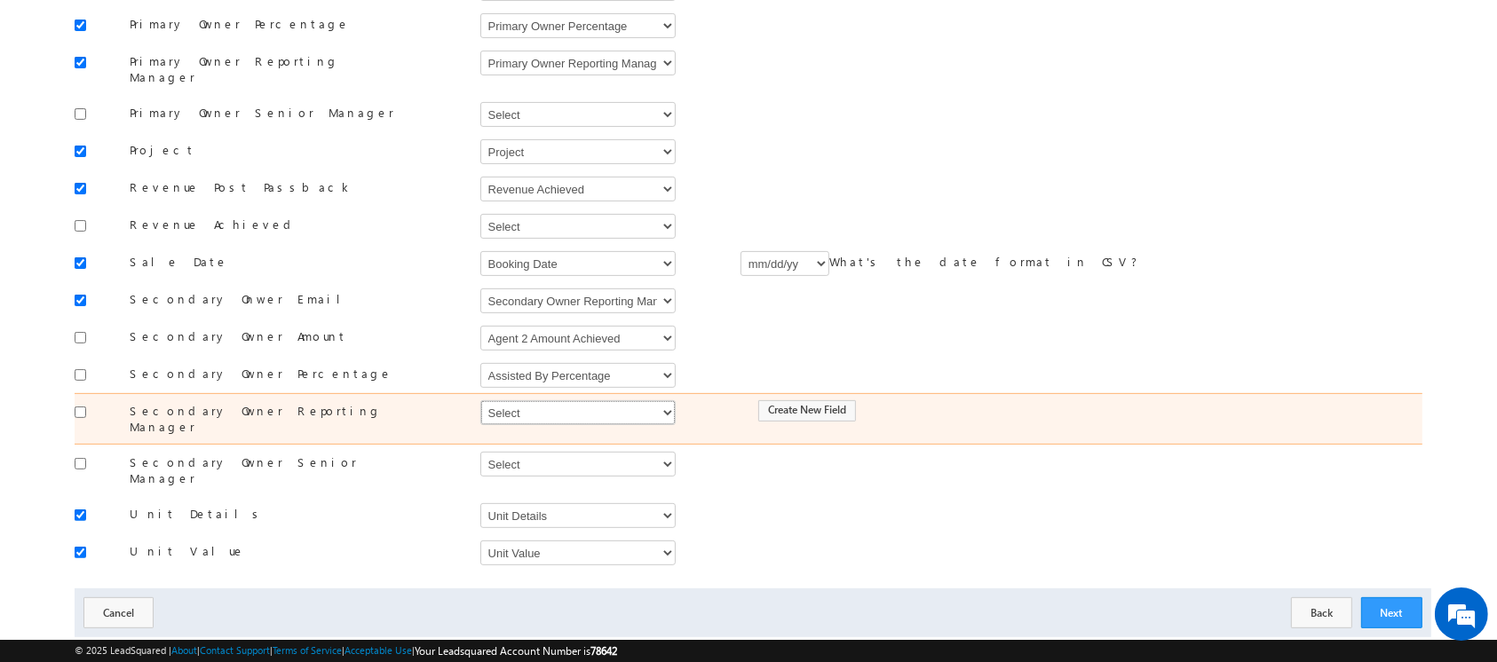
click at [519, 400] on select "Select Select Address 1 Address 2 Agent 1 Revenue Achieved Agent 2 Amount Achie…" at bounding box center [577, 412] width 195 height 25
select select "mx_Secondary_Owner_Reporting_Manager"
click at [480, 400] on select "Select Select Address 1 Address 2 Agent 1 Revenue Achieved Agent 2 Amount Achie…" at bounding box center [577, 412] width 195 height 25
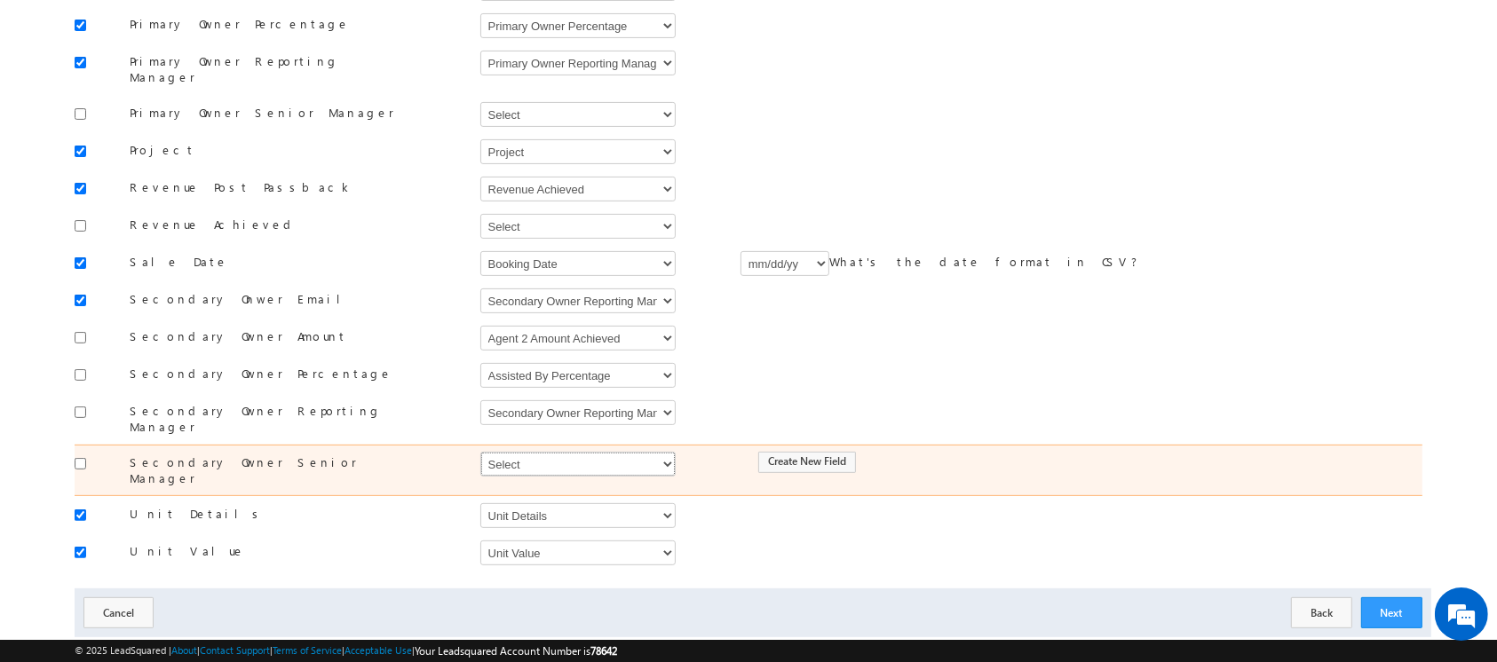
click at [534, 452] on select "Select Select Address 1 Address 2 Agent 1 Revenue Achieved Agent 2 Amount Achie…" at bounding box center [577, 464] width 195 height 25
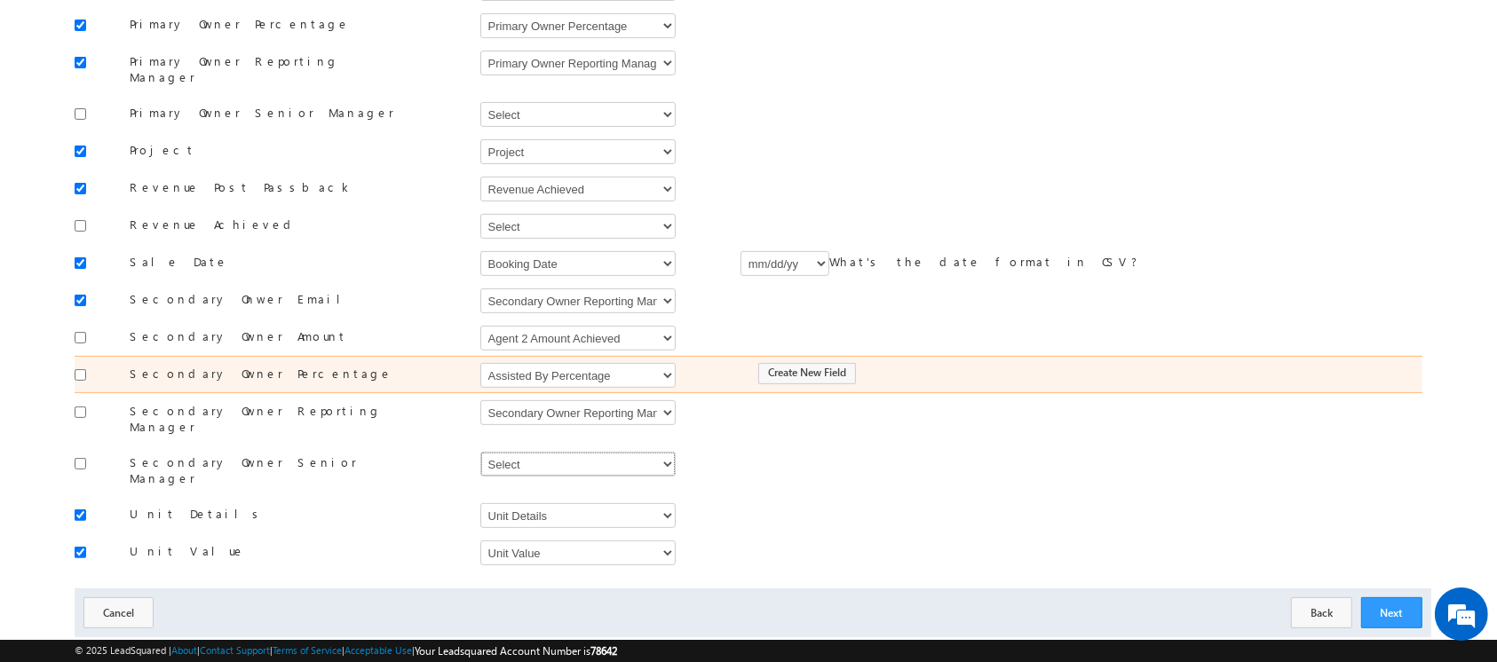
scroll to position [0, 0]
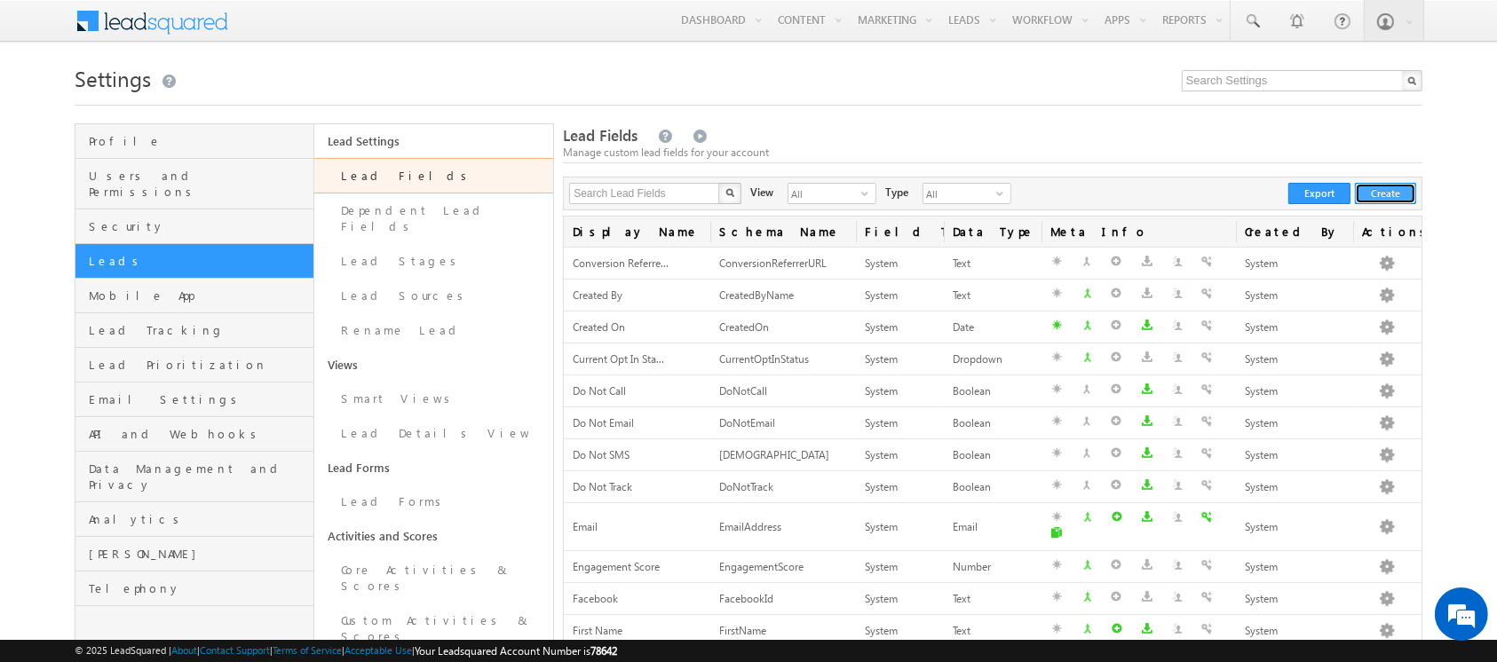
click at [1378, 197] on button "Create" at bounding box center [1385, 193] width 61 height 21
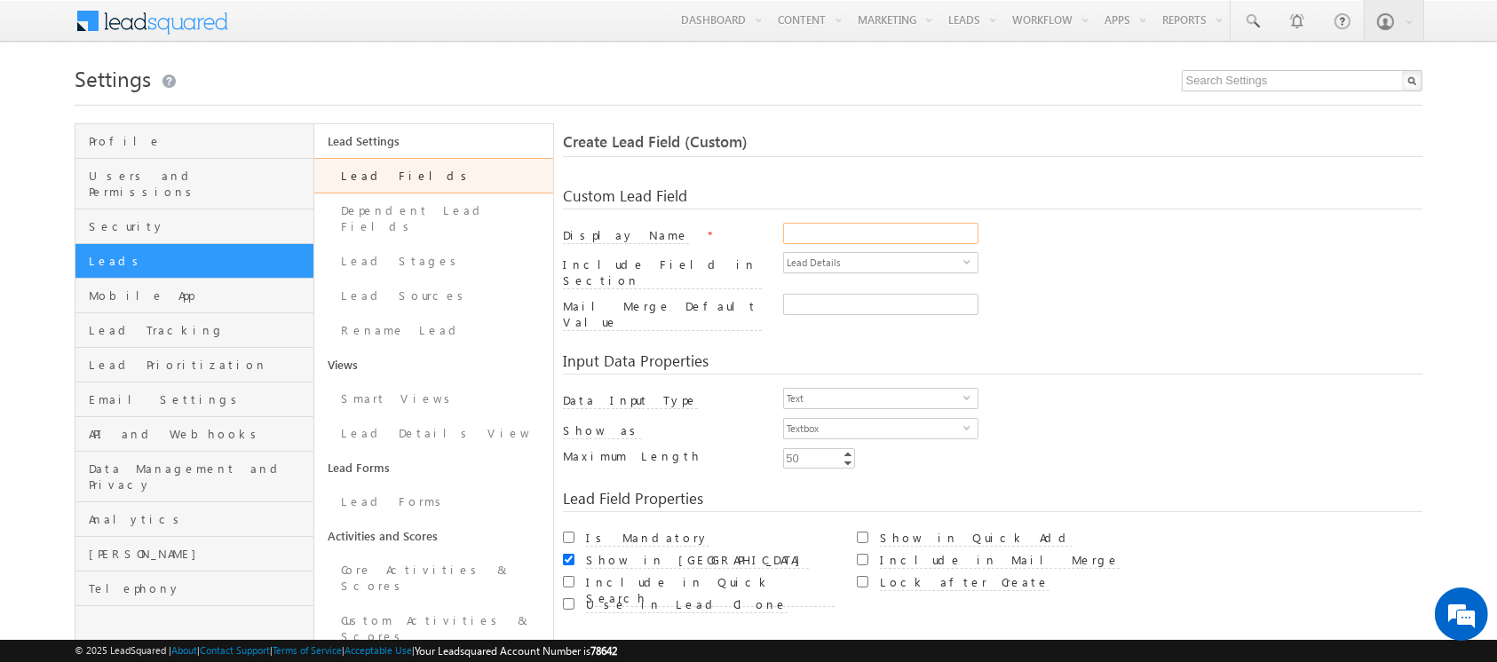
click at [842, 239] on input "Display Name" at bounding box center [880, 233] width 195 height 21
drag, startPoint x: 867, startPoint y: 225, endPoint x: 811, endPoint y: 224, distance: 55.9
click at [811, 224] on input "[PERSON_NAME]" at bounding box center [880, 233] width 195 height 21
type input "S"
paste input "Secondary Owner Senior Manager"
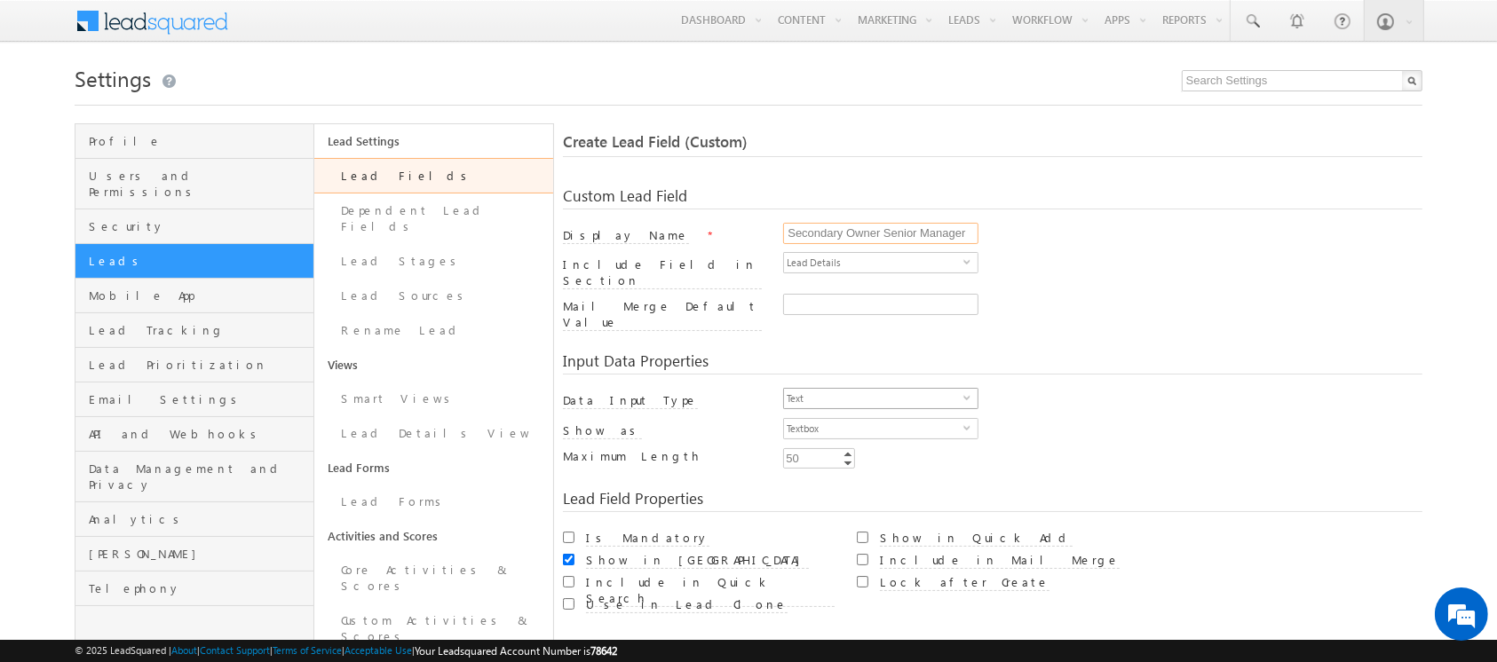
type input "Secondary Owner Senior Manager"
click at [821, 389] on span "Text" at bounding box center [873, 399] width 179 height 20
click at [834, 419] on span "Textbox" at bounding box center [873, 429] width 179 height 20
click at [994, 353] on div "Input Data Properties" at bounding box center [992, 363] width 858 height 21
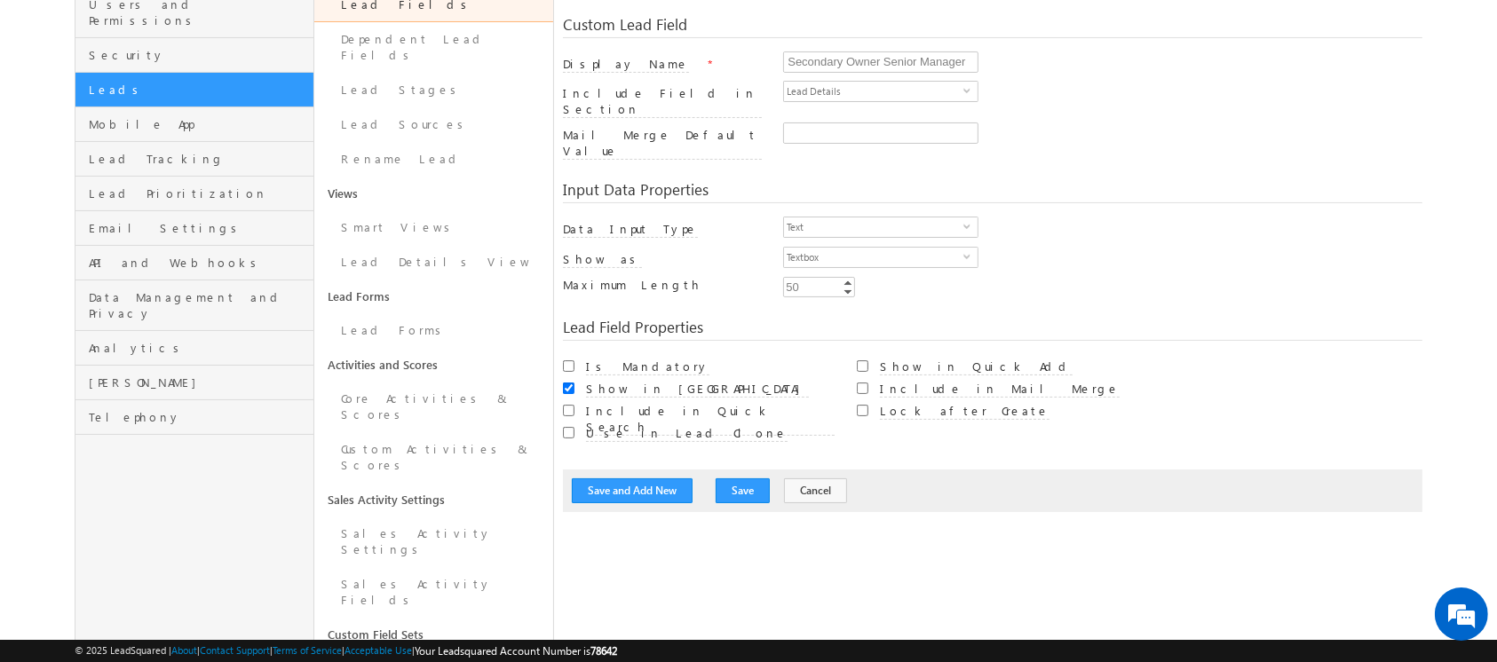
scroll to position [178, 0]
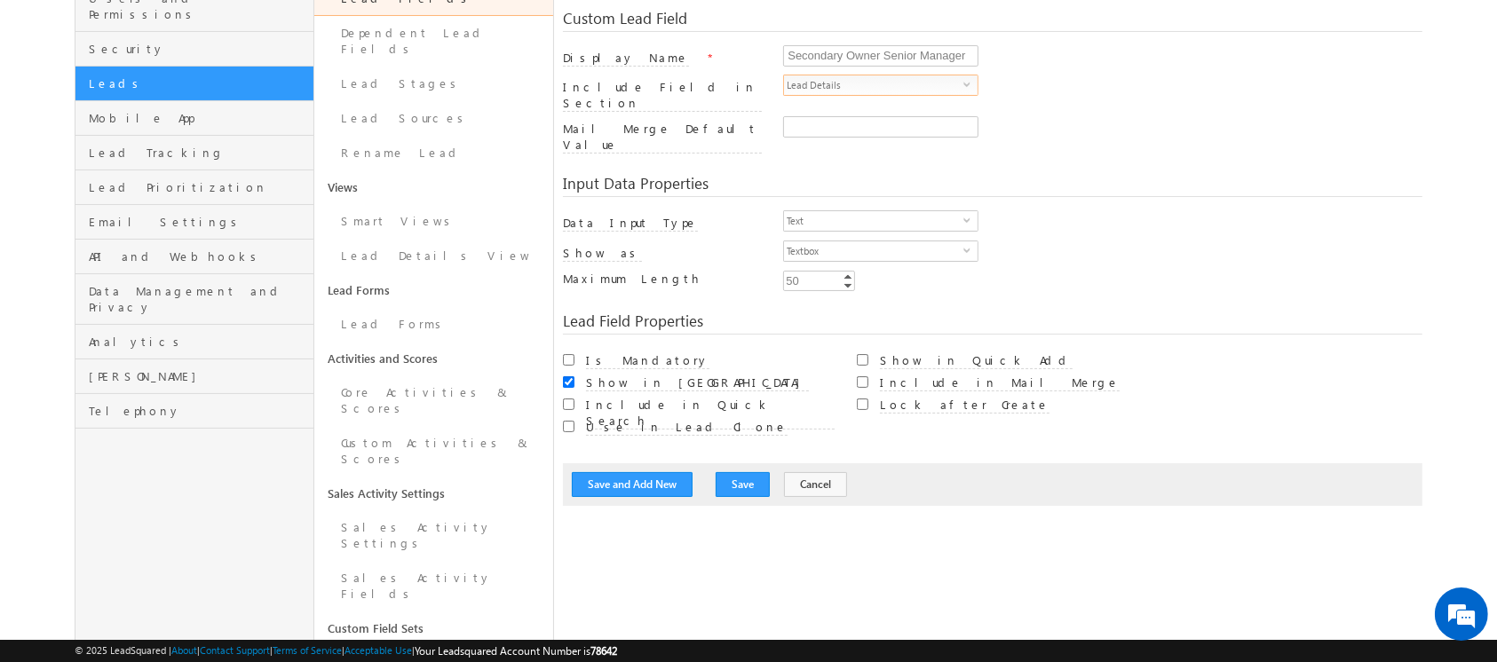
click at [873, 89] on span "Lead Details" at bounding box center [873, 85] width 179 height 20
click at [859, 211] on span "Text" at bounding box center [873, 221] width 179 height 20
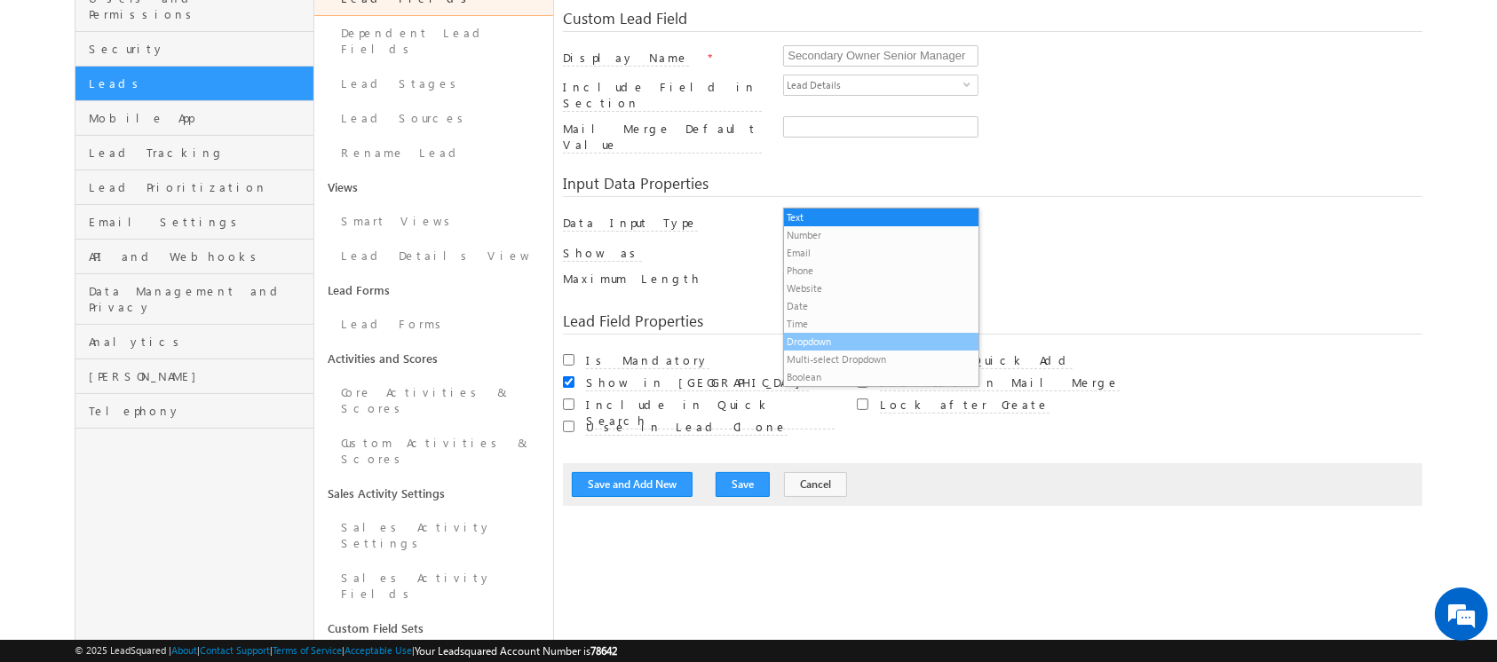
click at [846, 342] on li "Dropdown" at bounding box center [881, 342] width 194 height 18
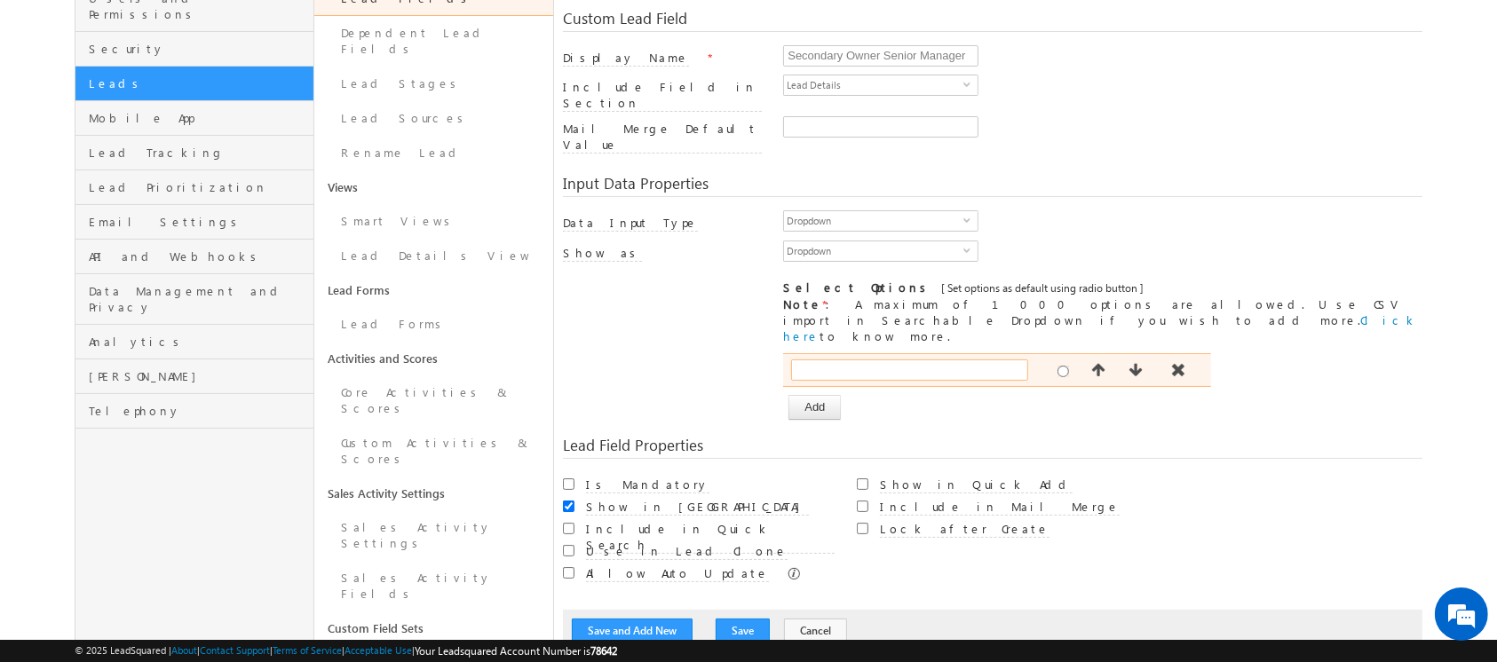
click at [849, 360] on input "text" at bounding box center [909, 370] width 237 height 21
paste input "[EMAIL_ADDRESS][DOMAIN_NAME]"
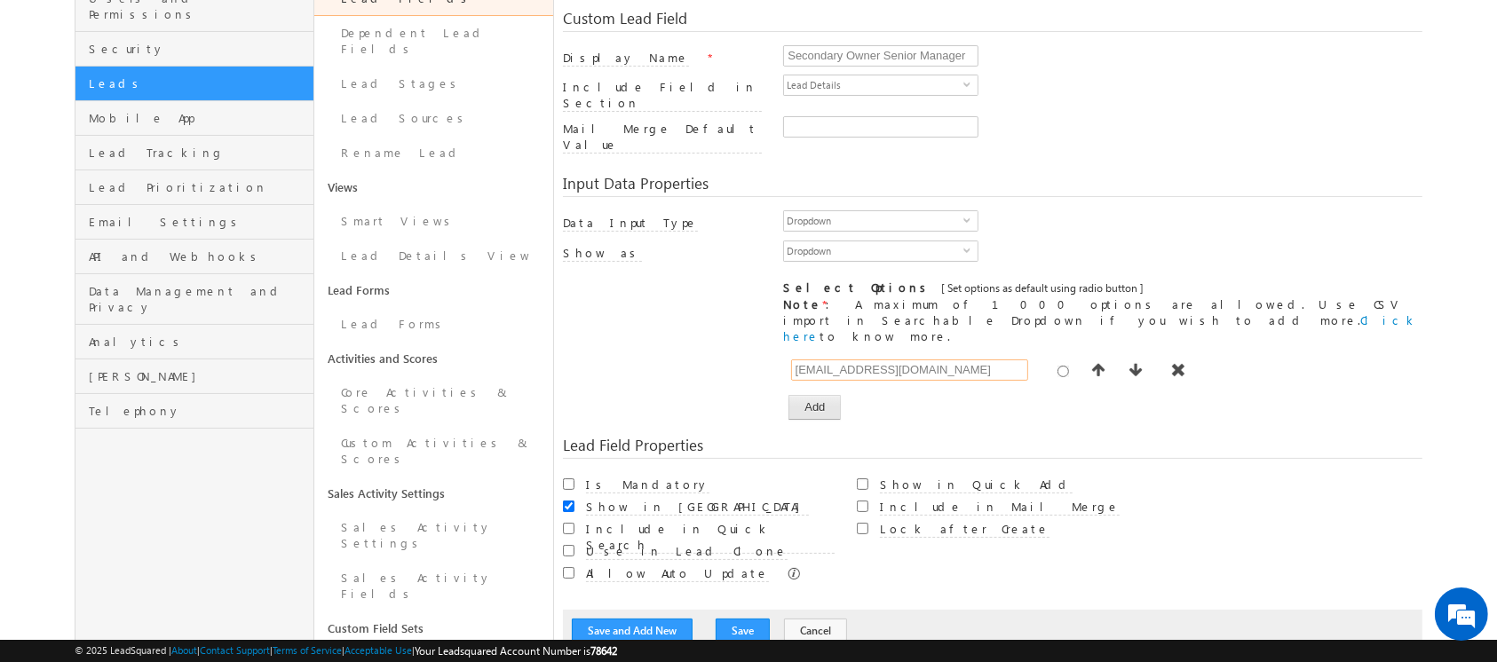
type input "[EMAIL_ADDRESS][DOMAIN_NAME]"
click at [813, 395] on button "Add" at bounding box center [814, 407] width 52 height 25
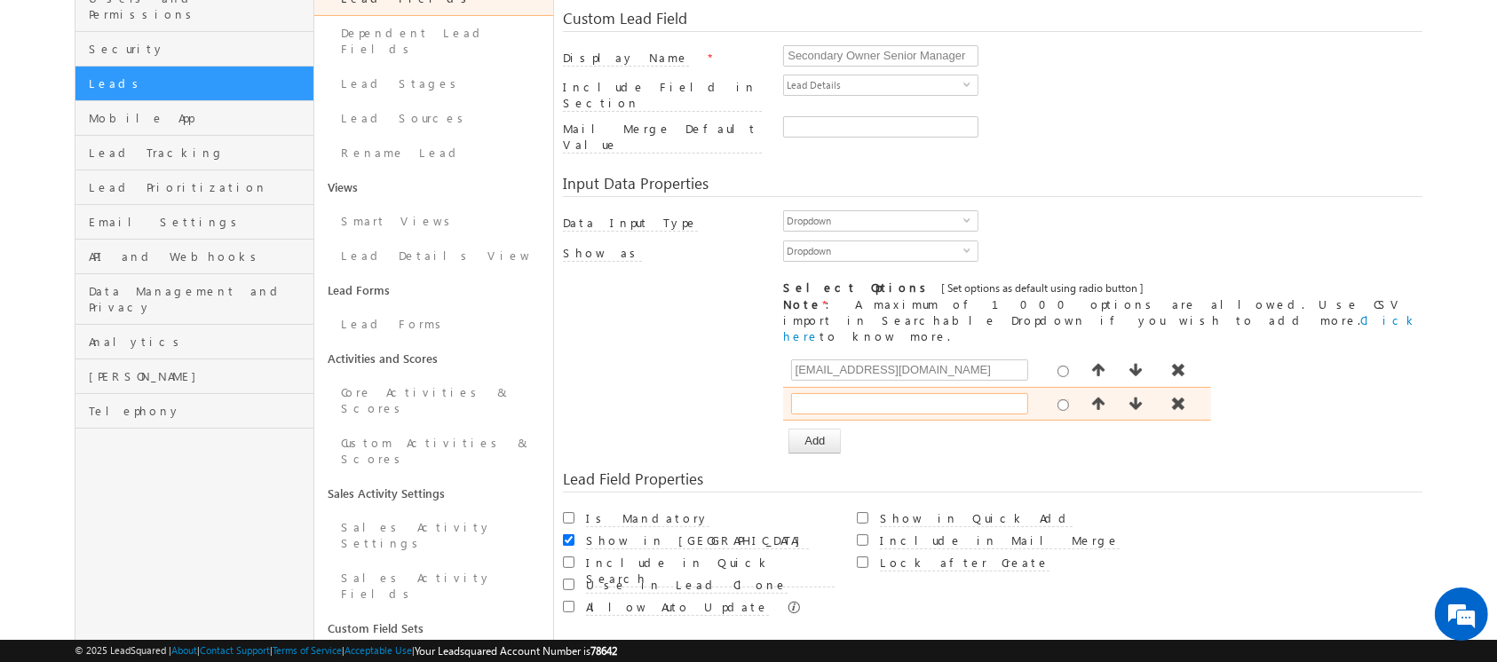
click at [853, 393] on input "text" at bounding box center [909, 403] width 237 height 21
click at [858, 393] on input "text" at bounding box center [909, 403] width 237 height 21
paste input "[PERSON_NAME][EMAIL_ADDRESS][PERSON_NAME][DOMAIN_NAME]"
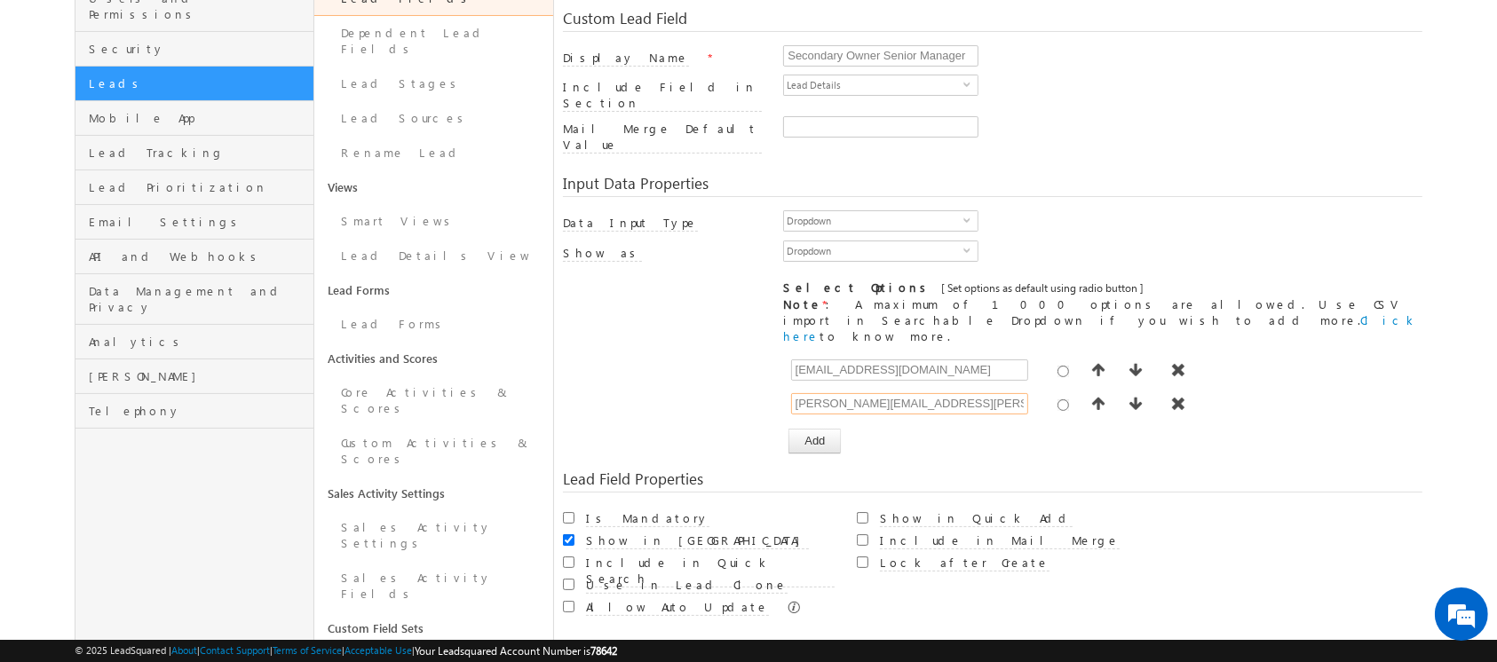
type input "[PERSON_NAME][EMAIL_ADDRESS][PERSON_NAME][DOMAIN_NAME]"
click at [813, 429] on button "Add" at bounding box center [814, 441] width 52 height 25
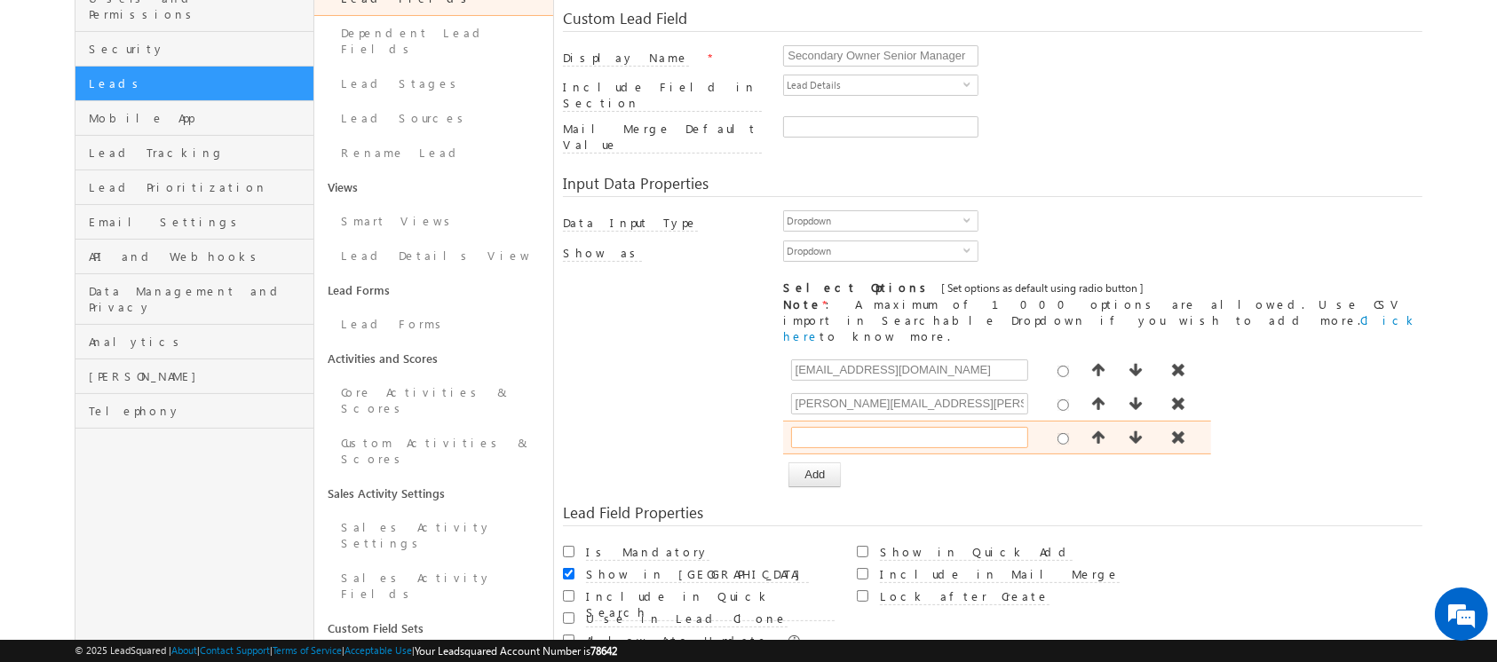
click at [846, 427] on input "text" at bounding box center [909, 437] width 237 height 21
paste input "[PERSON_NAME][EMAIL_ADDRESS][PERSON_NAME][DOMAIN_NAME]"
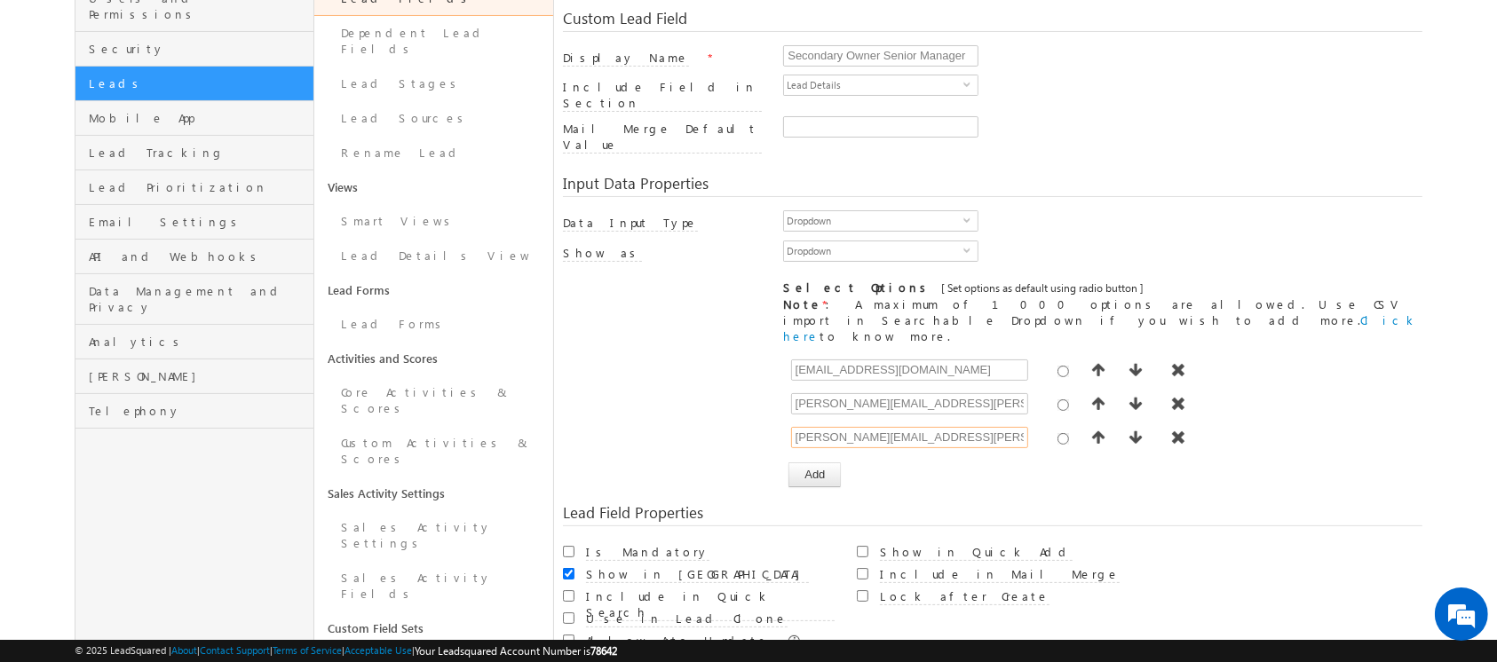
type input "[PERSON_NAME][EMAIL_ADDRESS][PERSON_NAME][DOMAIN_NAME]"
click at [823, 462] on button "Add" at bounding box center [814, 474] width 52 height 25
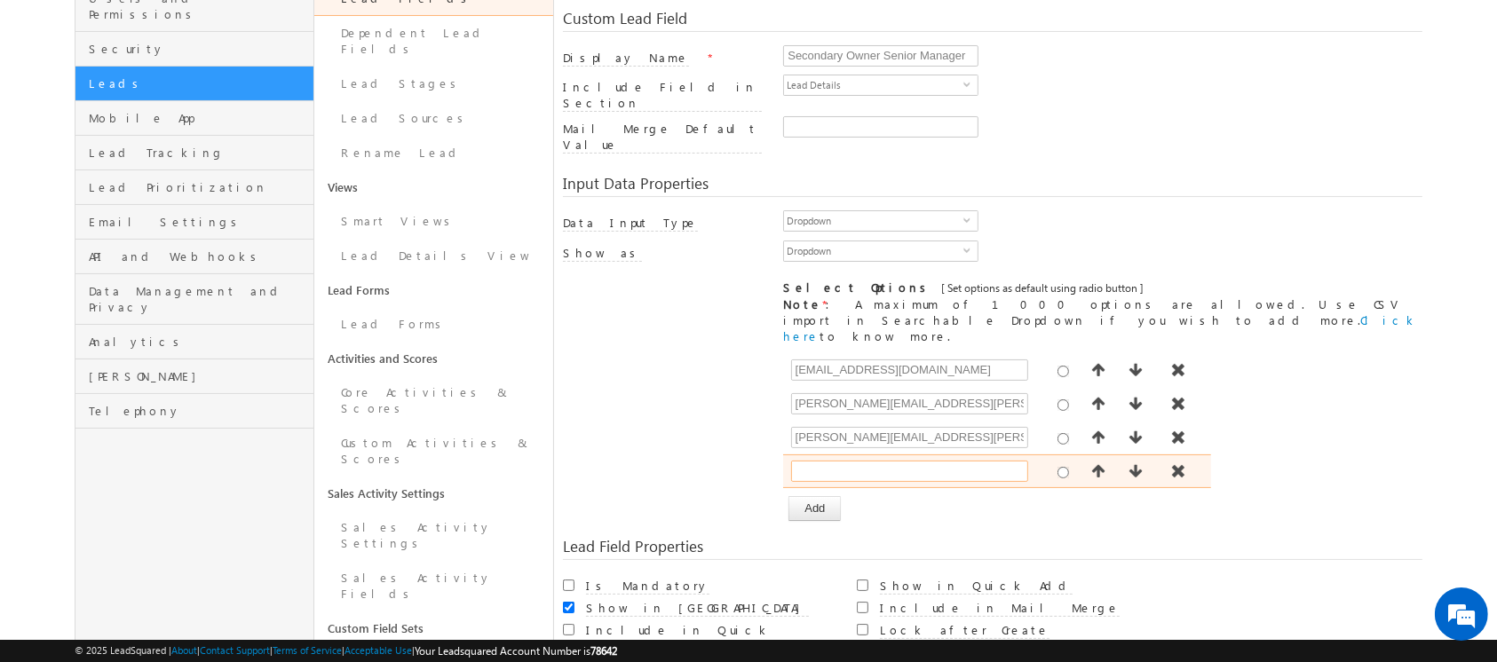
click at [833, 461] on input "text" at bounding box center [909, 471] width 237 height 21
paste input "[EMAIL_ADDRESS][PERSON_NAME][DOMAIN_NAME]"
type input "[EMAIL_ADDRESS][PERSON_NAME][DOMAIN_NAME]"
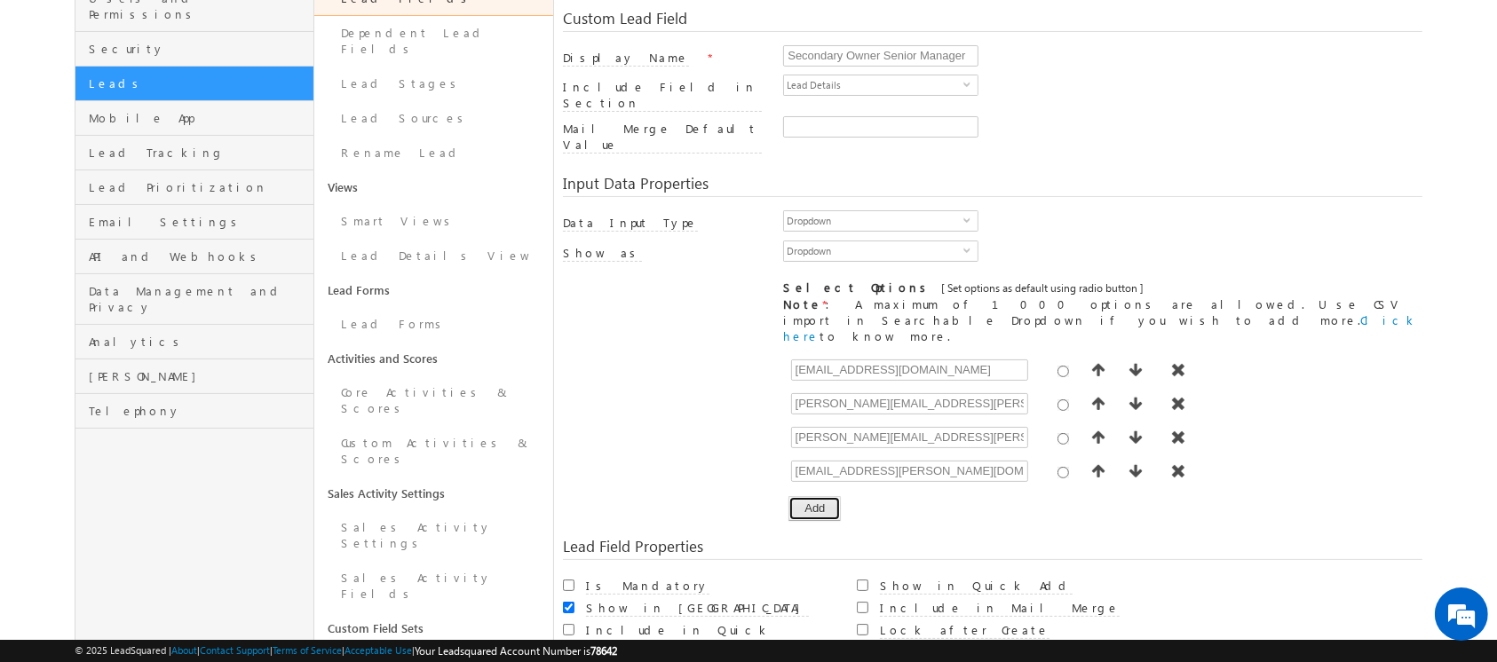
click at [804, 496] on button "Add" at bounding box center [814, 508] width 52 height 25
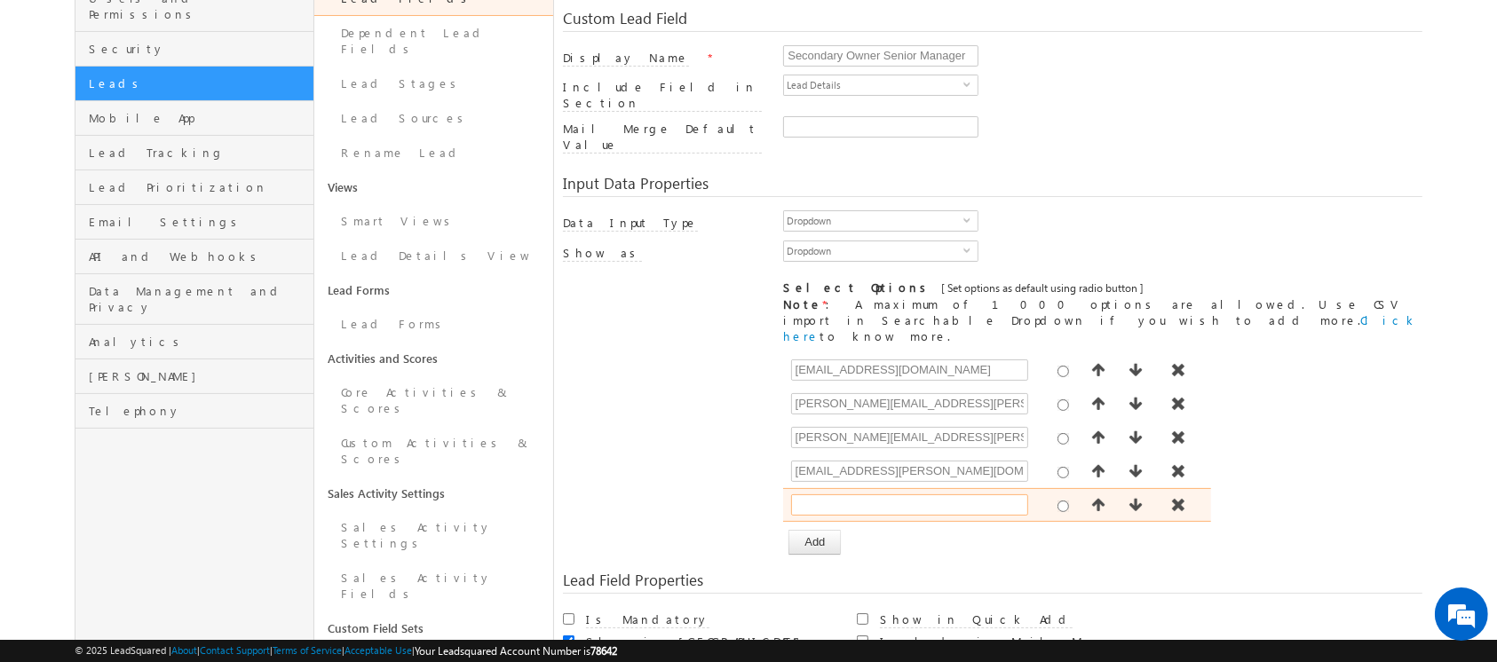
click at [831, 494] on input "text" at bounding box center [909, 504] width 237 height 21
paste input "[EMAIL_ADDRESS][DOMAIN_NAME]"
type input "[EMAIL_ADDRESS][DOMAIN_NAME]"
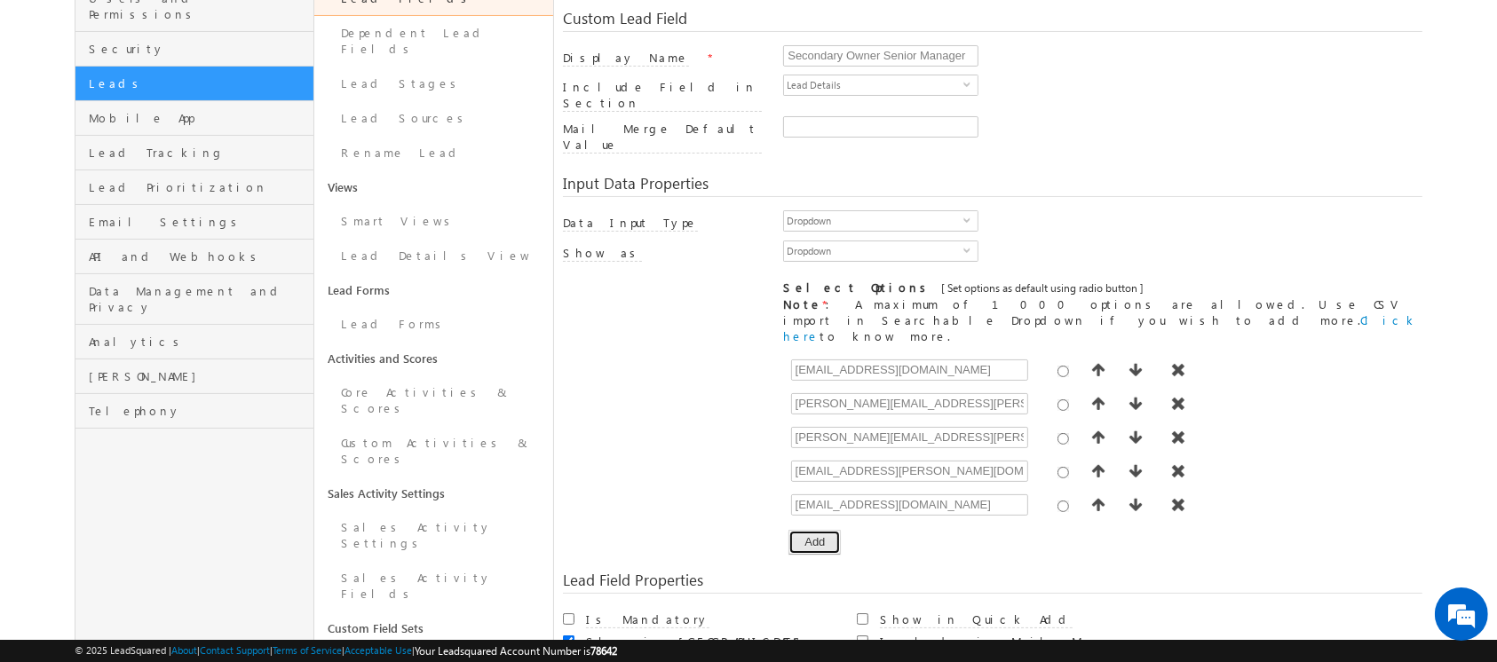
click at [819, 530] on button "Add" at bounding box center [814, 542] width 52 height 25
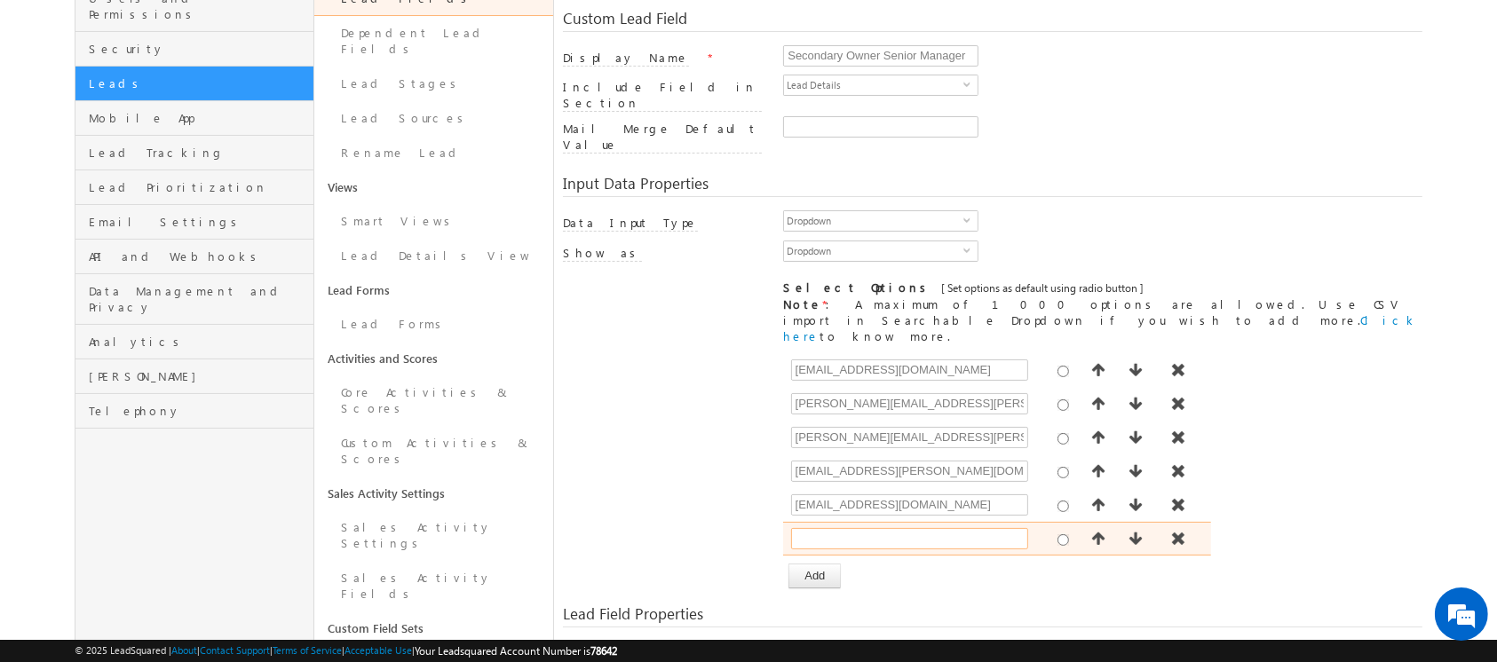
click at [819, 528] on input "text" at bounding box center [909, 538] width 237 height 21
paste input "[EMAIL_ADDRESS][PERSON_NAME][DOMAIN_NAME]"
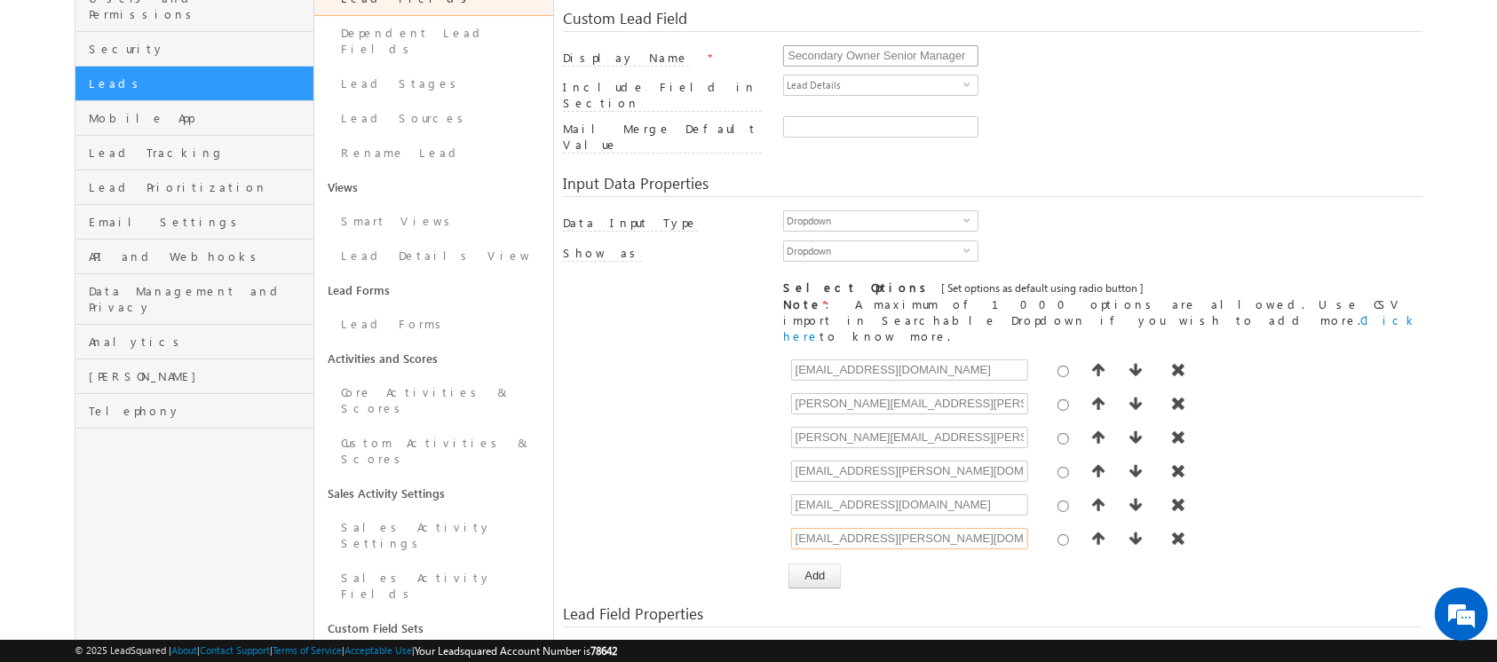
type input "[EMAIL_ADDRESS][PERSON_NAME][DOMAIN_NAME]"
click at [788, 564] on button "Add" at bounding box center [814, 576] width 52 height 25
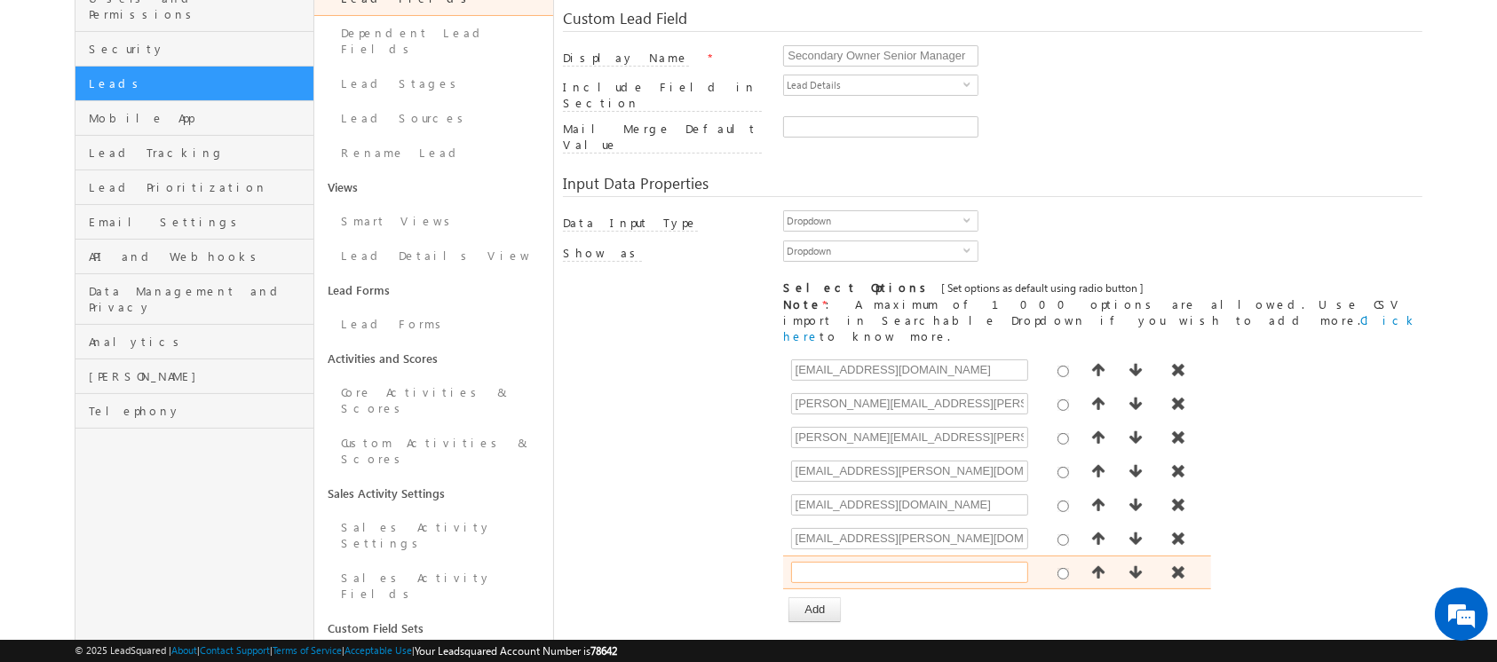
click at [824, 562] on input "text" at bounding box center [909, 572] width 237 height 21
paste input "[EMAIL_ADDRESS][DOMAIN_NAME]"
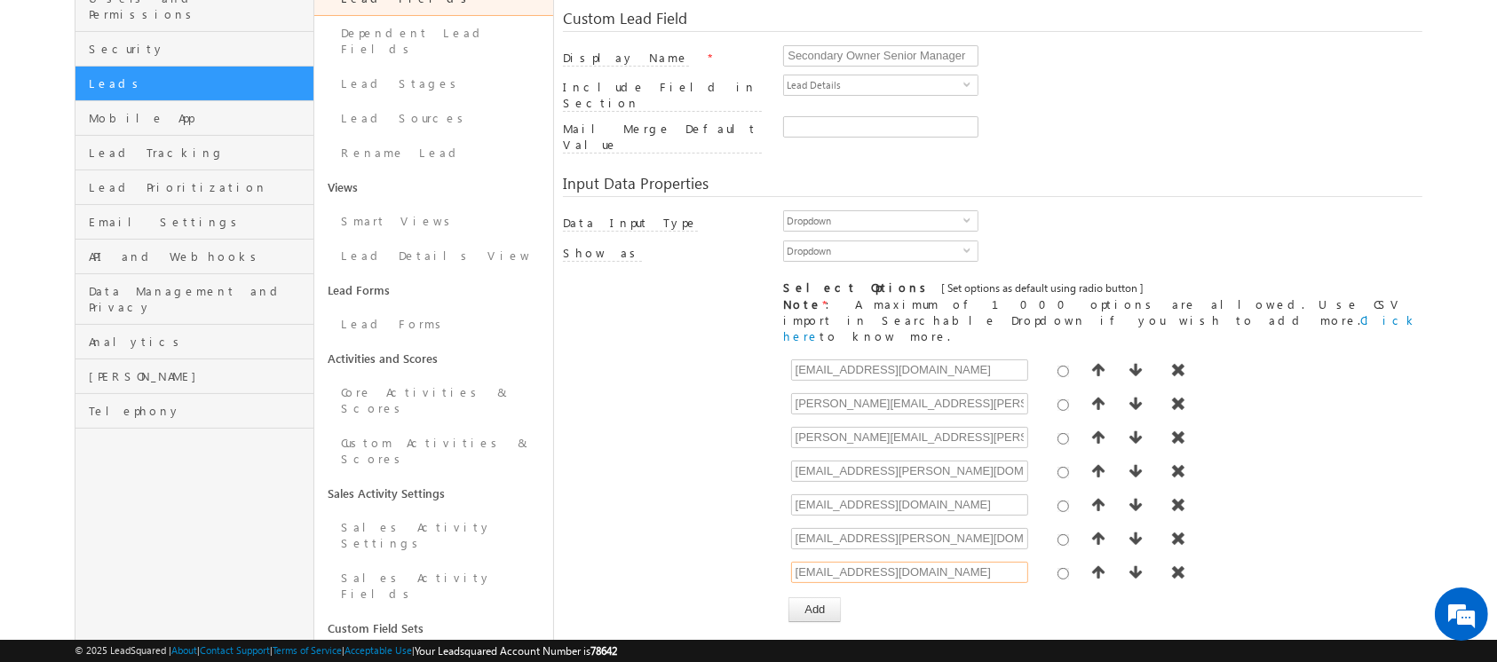
type input "[EMAIL_ADDRESS][DOMAIN_NAME]"
click at [818, 597] on button "Add" at bounding box center [814, 609] width 52 height 25
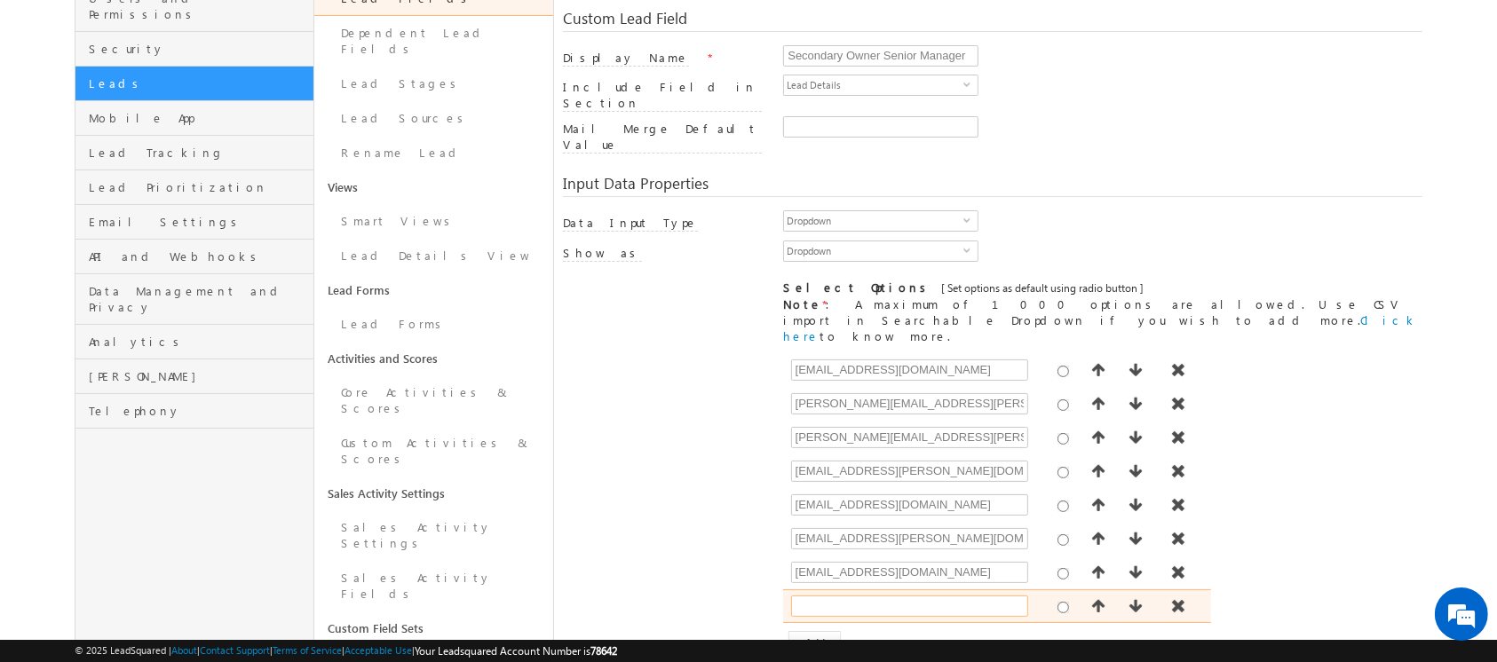
click at [834, 596] on input "text" at bounding box center [909, 606] width 237 height 21
paste input "[EMAIL_ADDRESS][DOMAIN_NAME]"
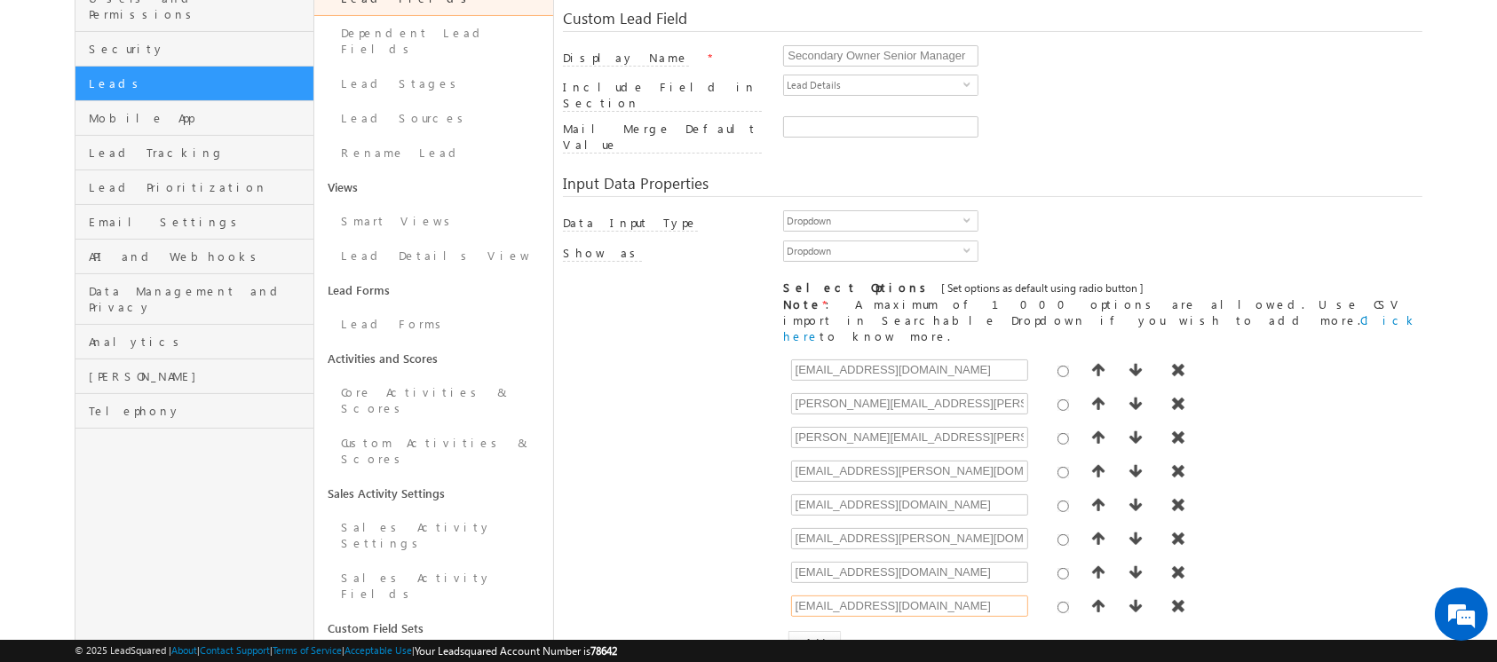
type input "[EMAIL_ADDRESS][DOMAIN_NAME]"
click at [817, 631] on button "Add" at bounding box center [814, 643] width 52 height 25
click at [838, 629] on input "text" at bounding box center [909, 639] width 237 height 21
paste input "[EMAIL_ADDRESS][DOMAIN_NAME]"
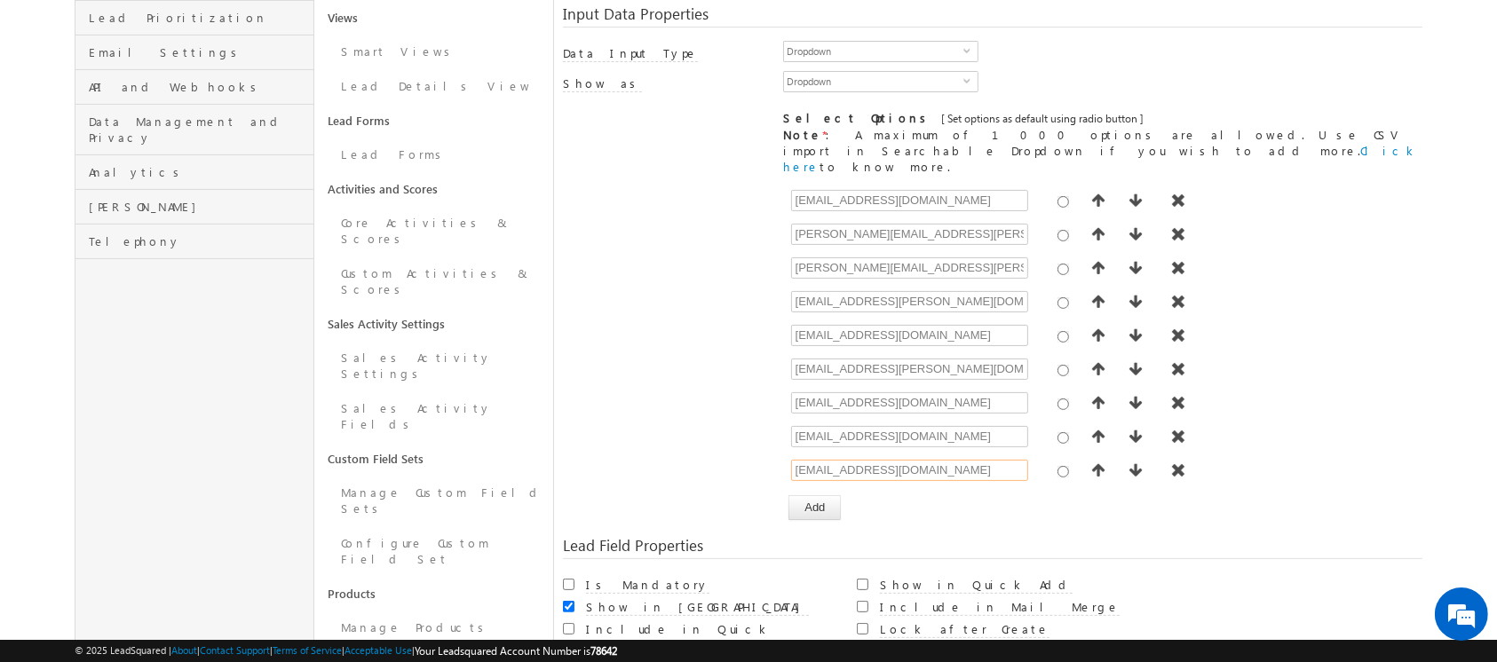
scroll to position [357, 0]
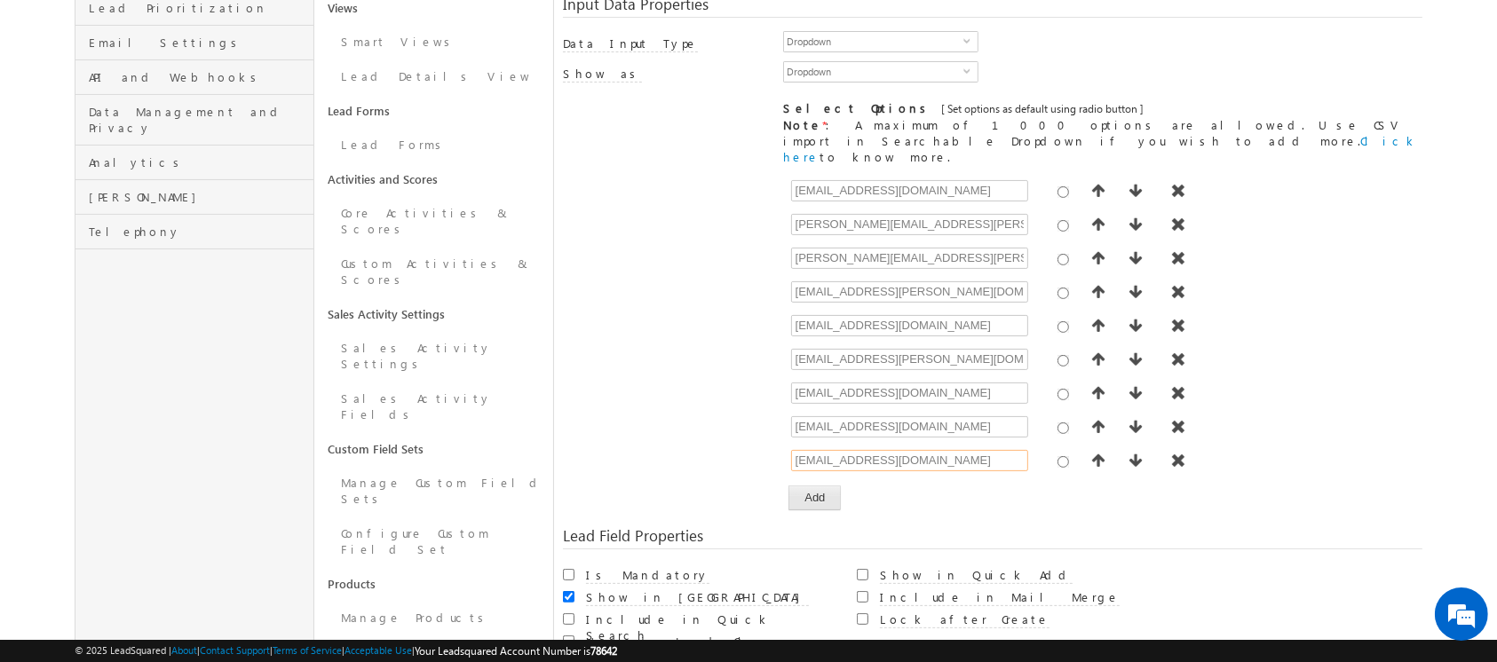
type input "[EMAIL_ADDRESS][DOMAIN_NAME]"
click at [799, 486] on button "Add" at bounding box center [814, 498] width 52 height 25
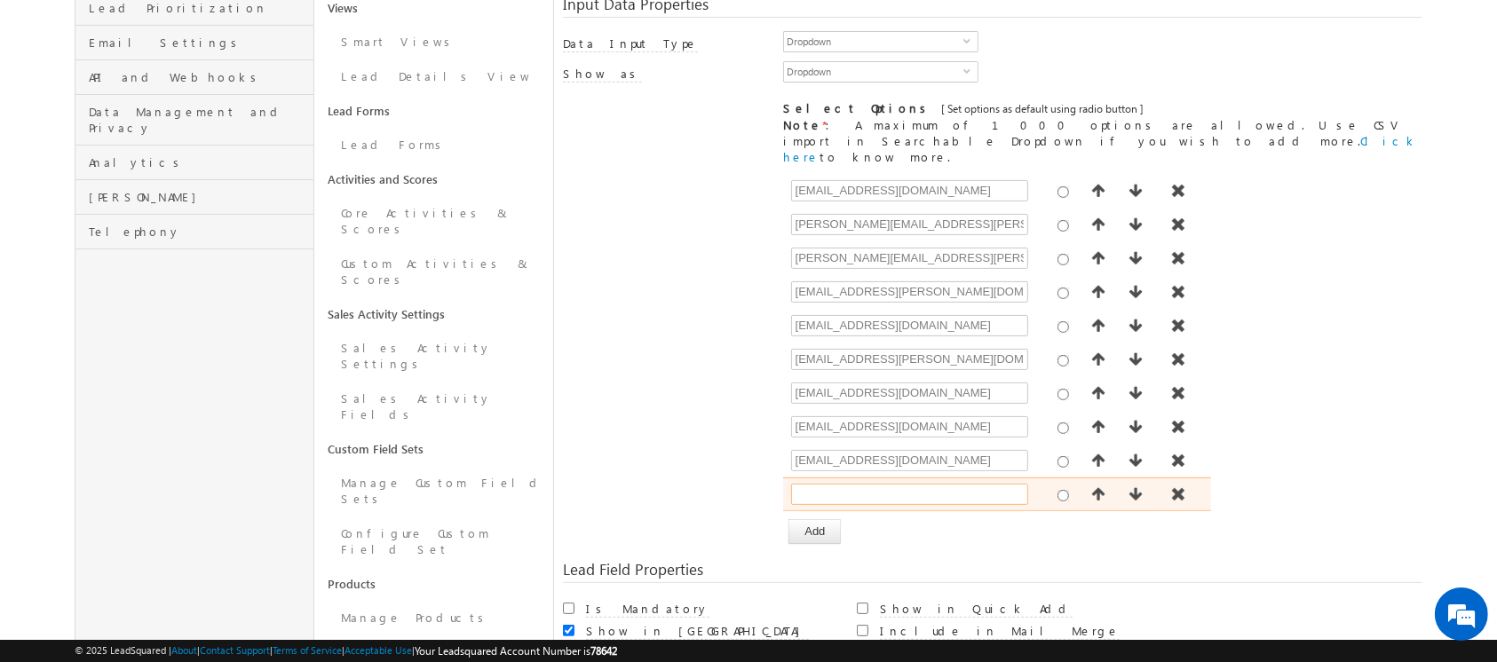
click at [859, 484] on input "text" at bounding box center [909, 494] width 237 height 21
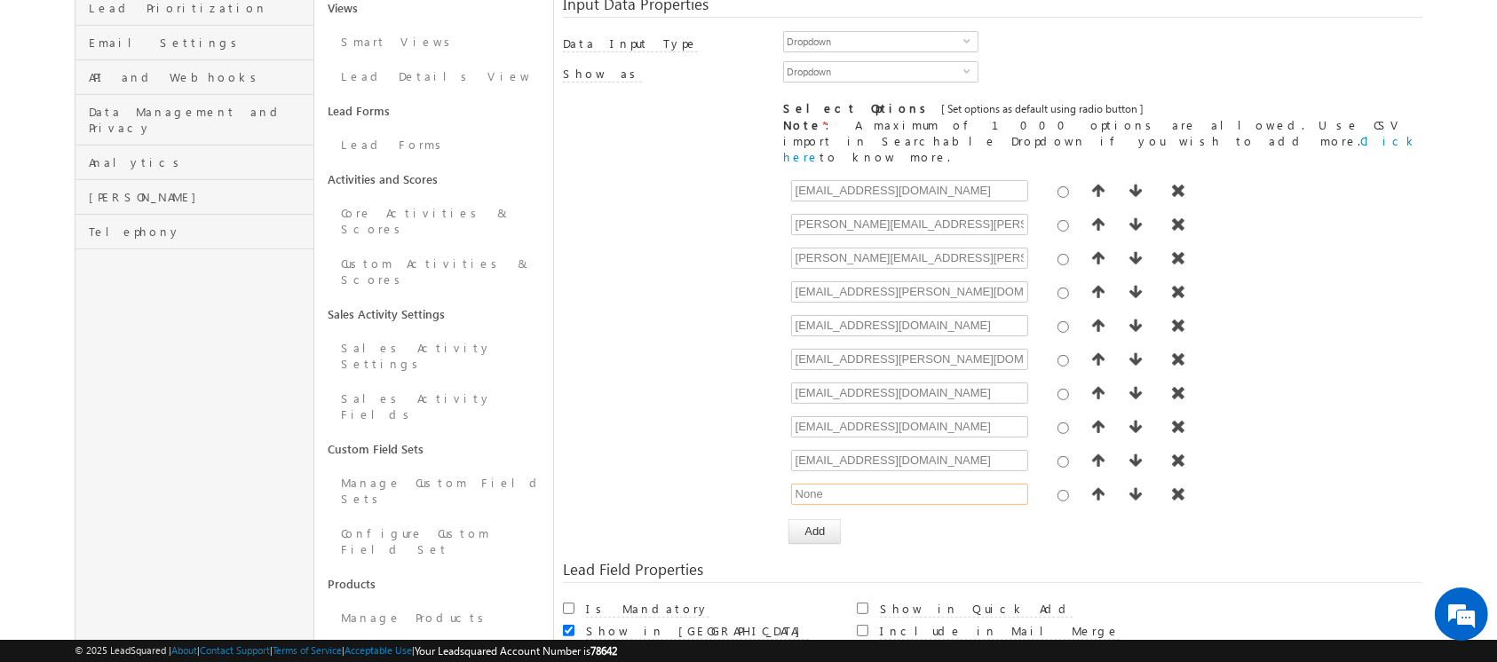
type input "None"
click at [666, 373] on div "[ Provide atleast one option to proceed further. ] Show Value as Text Get Optio…" at bounding box center [992, 359] width 858 height 370
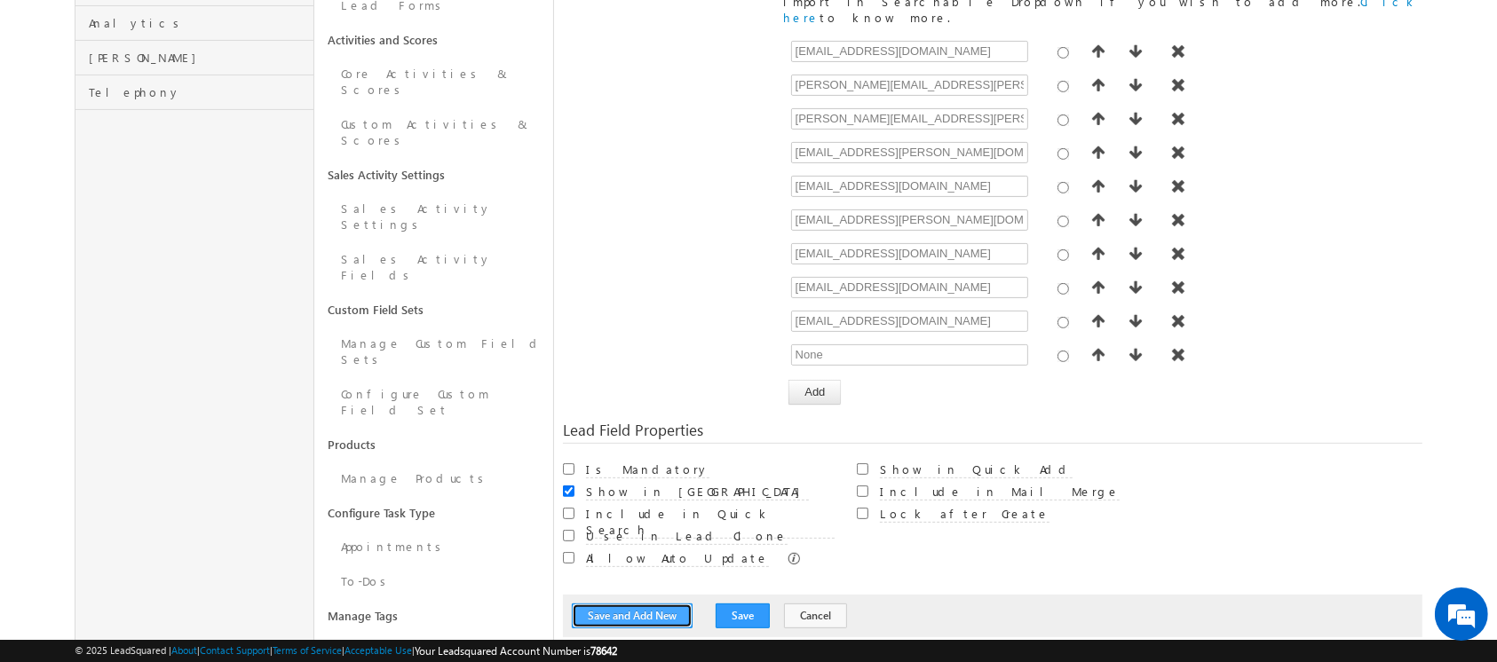
click at [623, 604] on button "Save and Add New" at bounding box center [632, 616] width 121 height 25
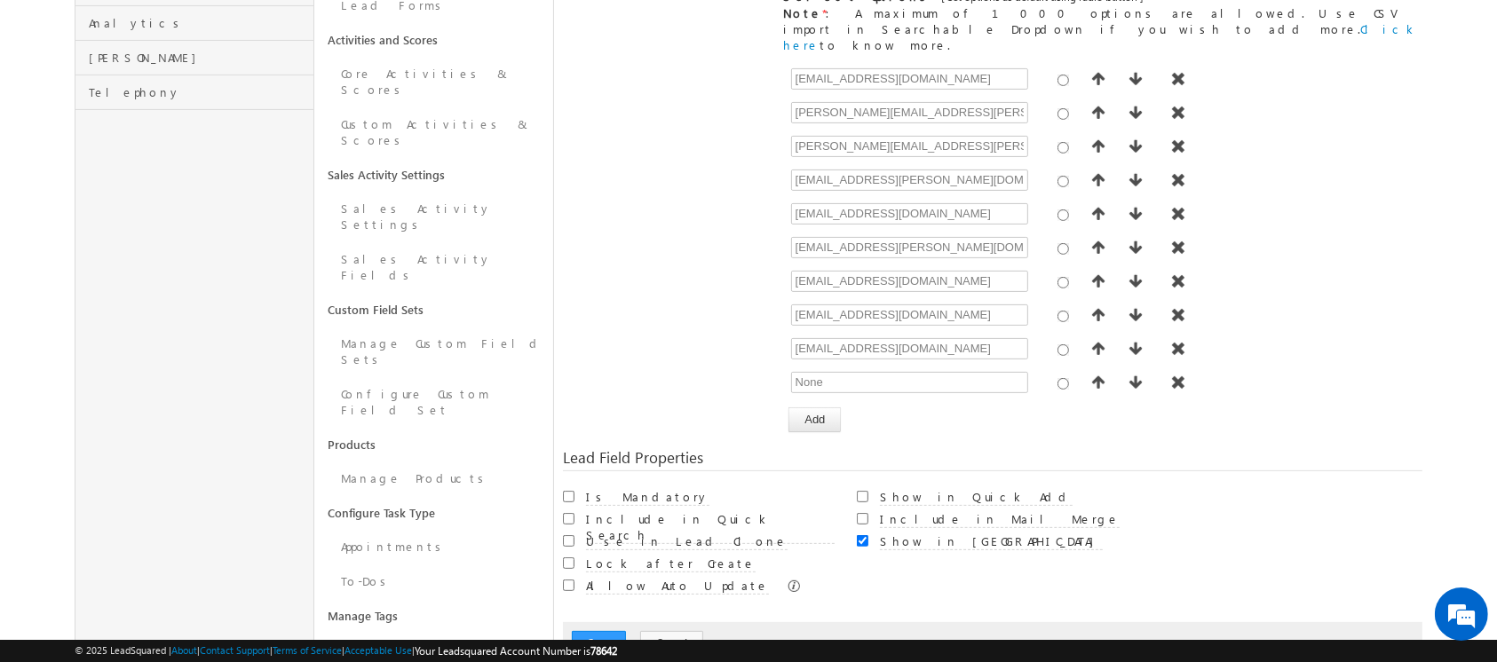
scroll to position [132, 0]
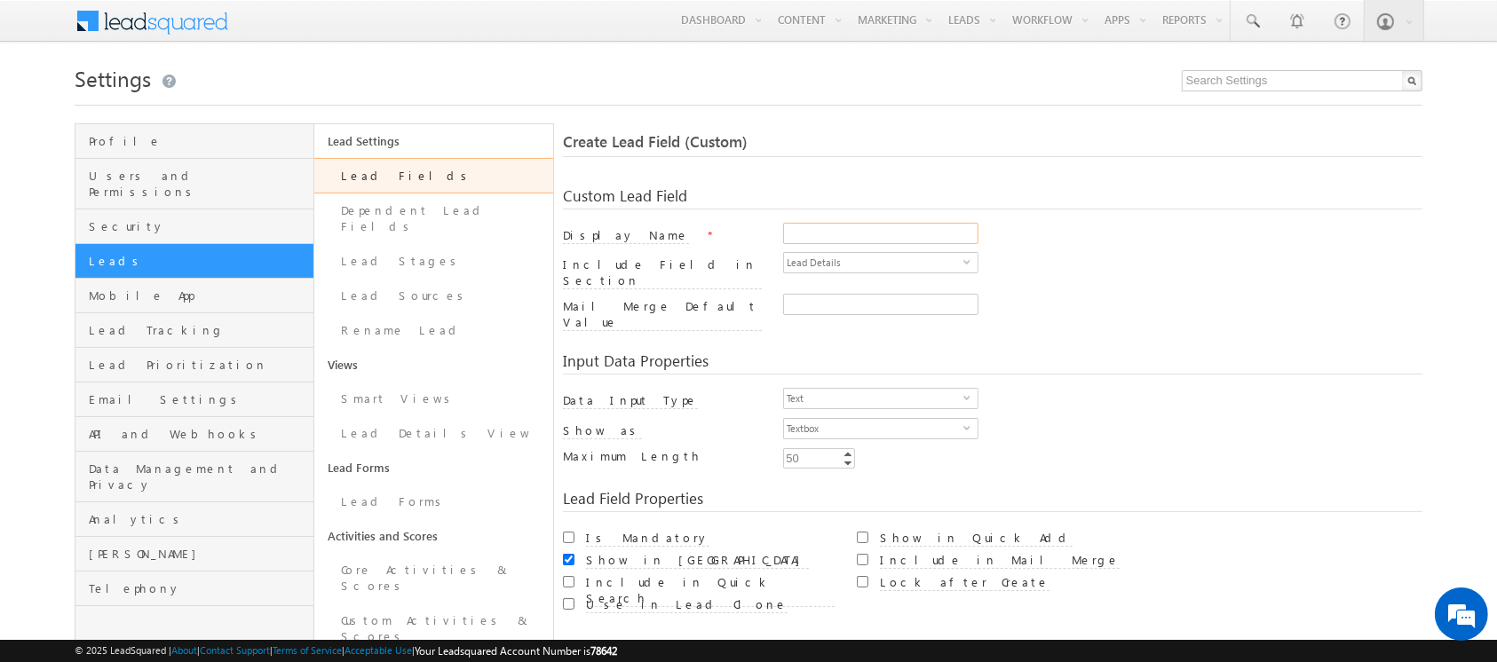
click at [831, 231] on input "Display Name" at bounding box center [880, 233] width 195 height 21
type input "Primary Owner Senior Manager"
click at [843, 389] on span "Text" at bounding box center [873, 399] width 179 height 20
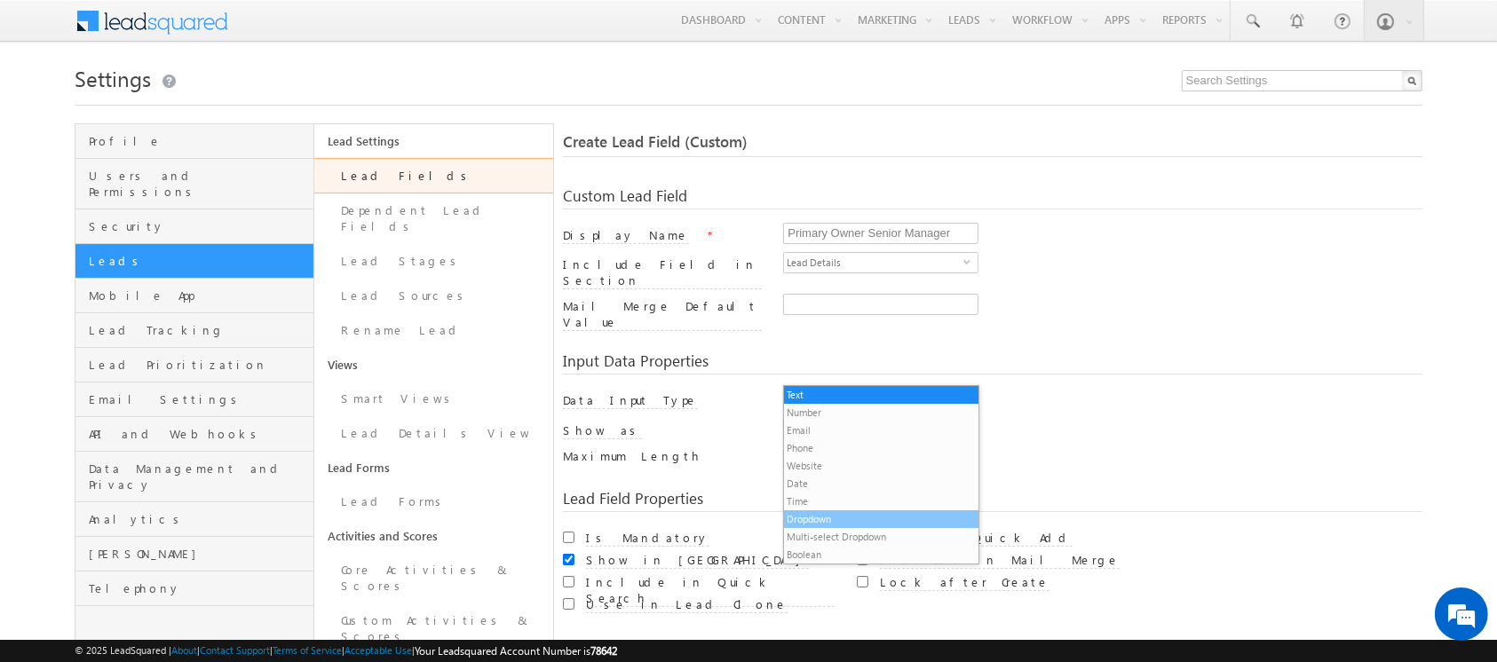
click at [844, 518] on li "Dropdown" at bounding box center [881, 519] width 194 height 18
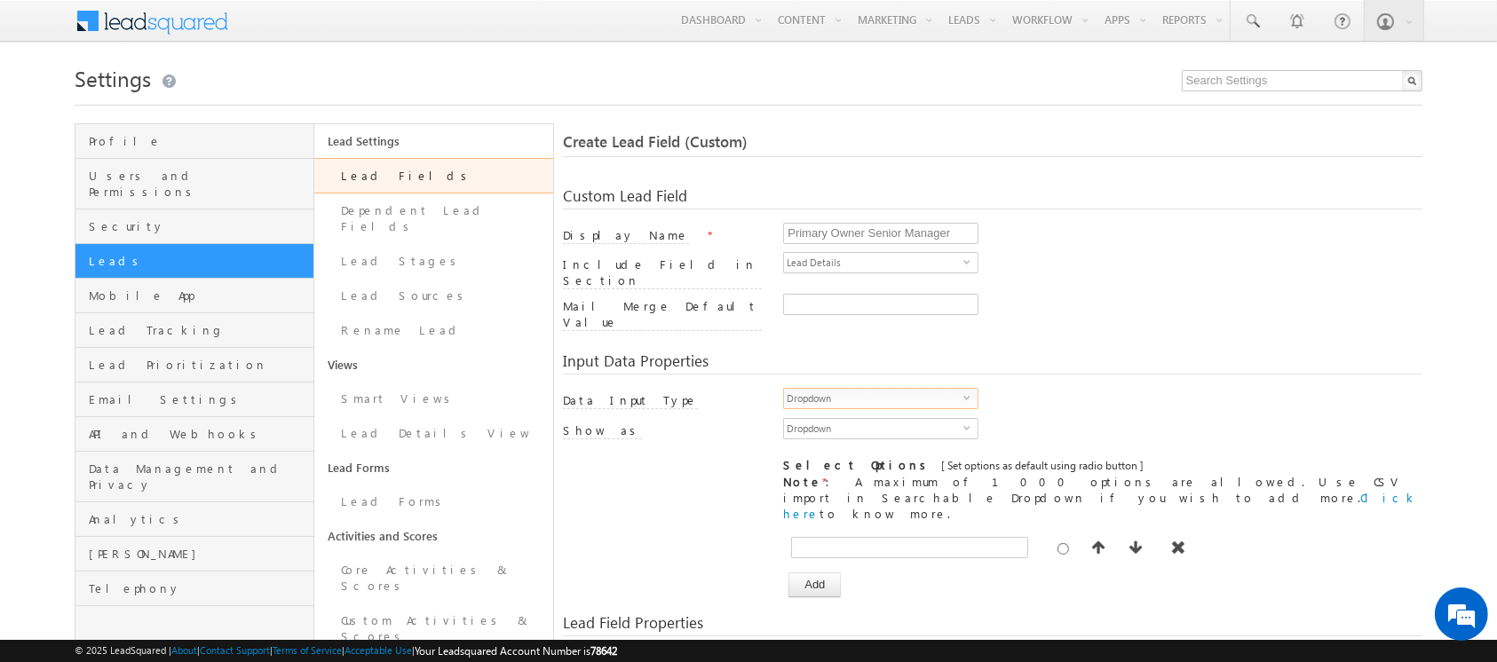
scroll to position [193, 0]
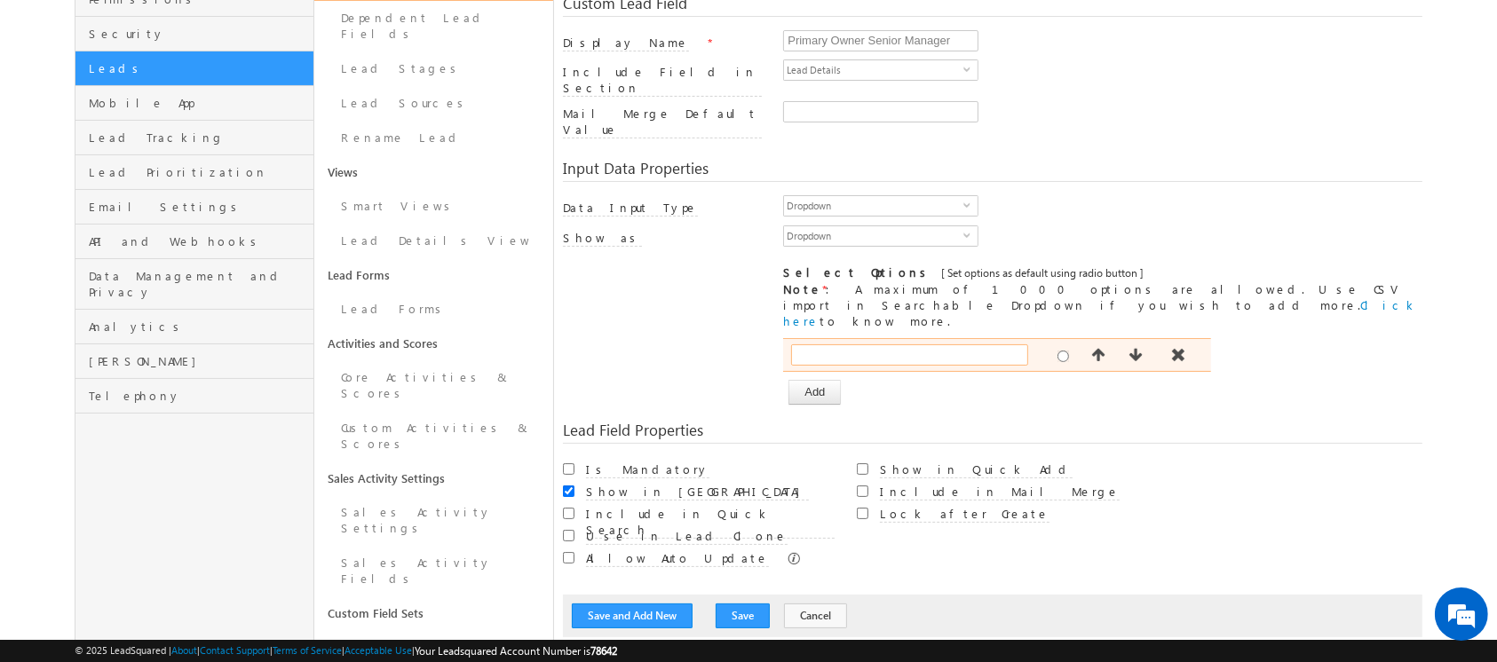
click at [866, 344] on input "text" at bounding box center [909, 354] width 237 height 21
paste input "[EMAIL_ADDRESS][DOMAIN_NAME]"
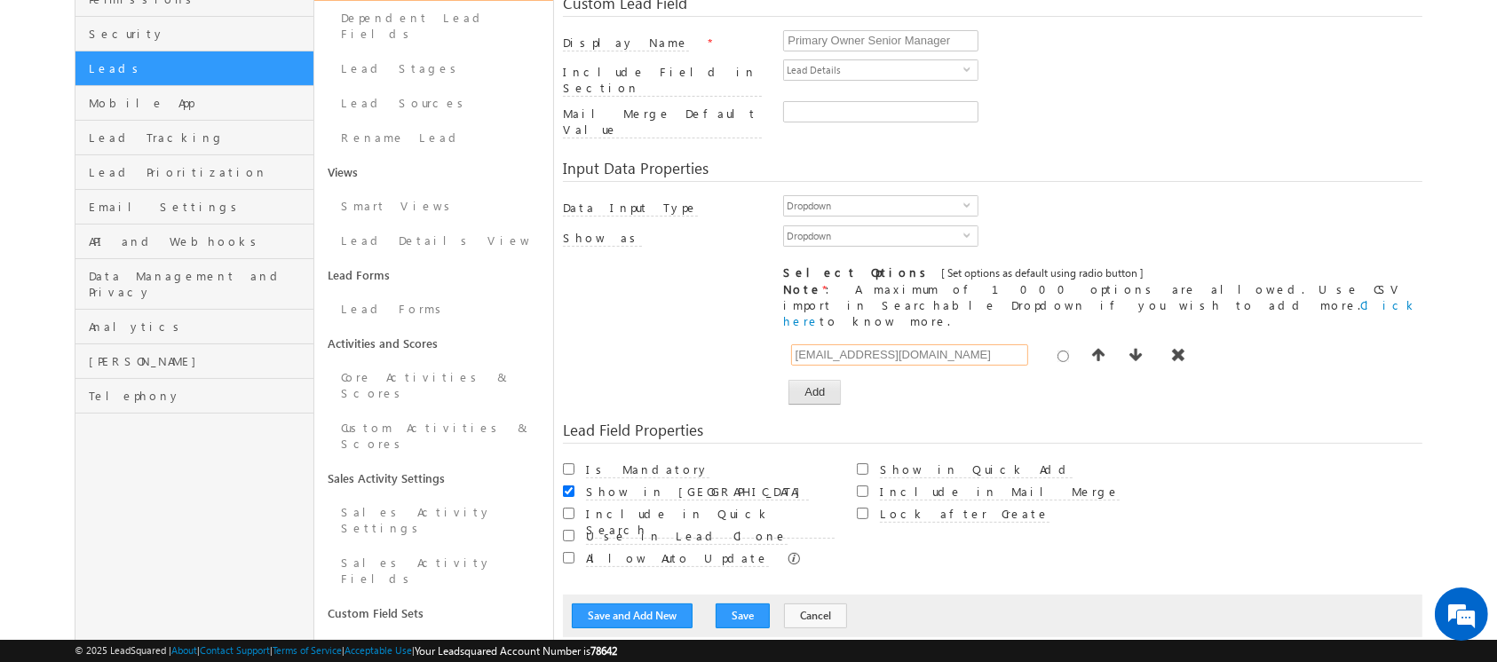
type input "[EMAIL_ADDRESS][DOMAIN_NAME]"
click at [824, 380] on button "Add" at bounding box center [814, 392] width 52 height 25
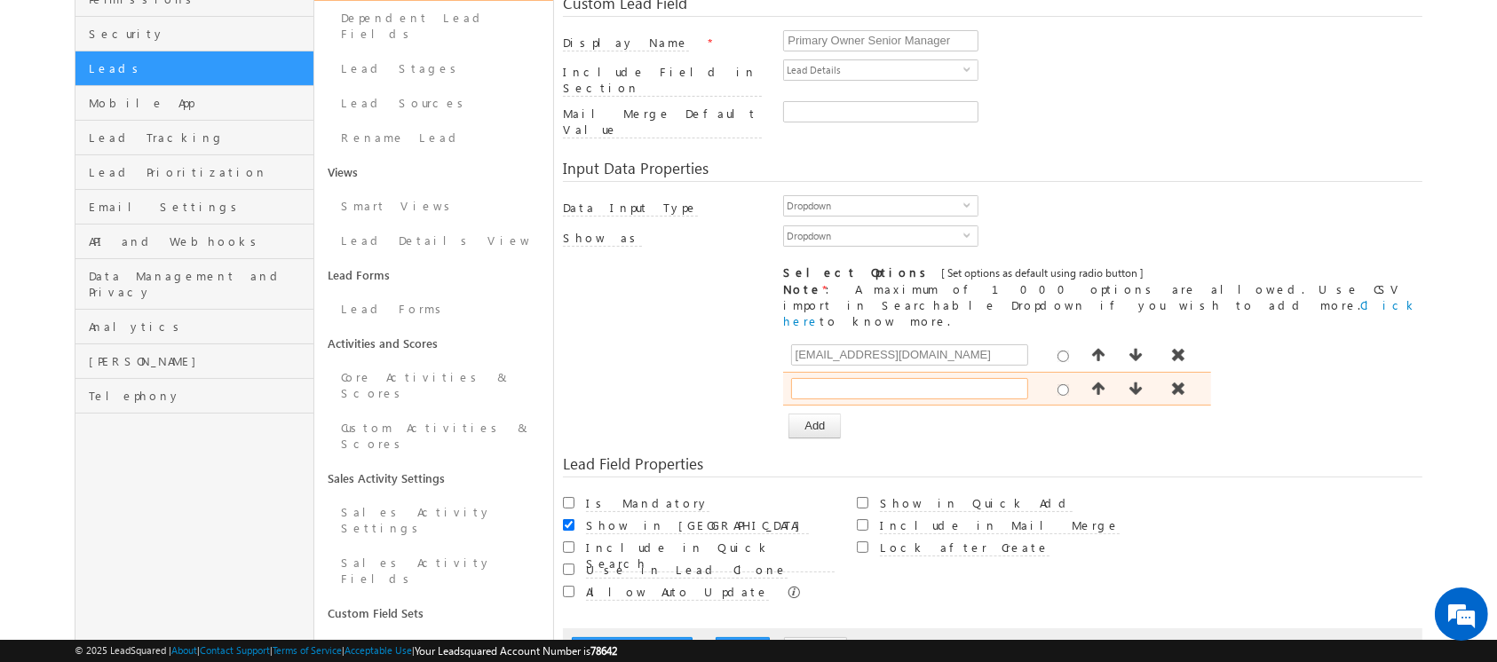
click at [865, 378] on input "text" at bounding box center [909, 388] width 237 height 21
type input "[PERSON_NAME][EMAIL_ADDRESS][PERSON_NAME][DOMAIN_NAME]"
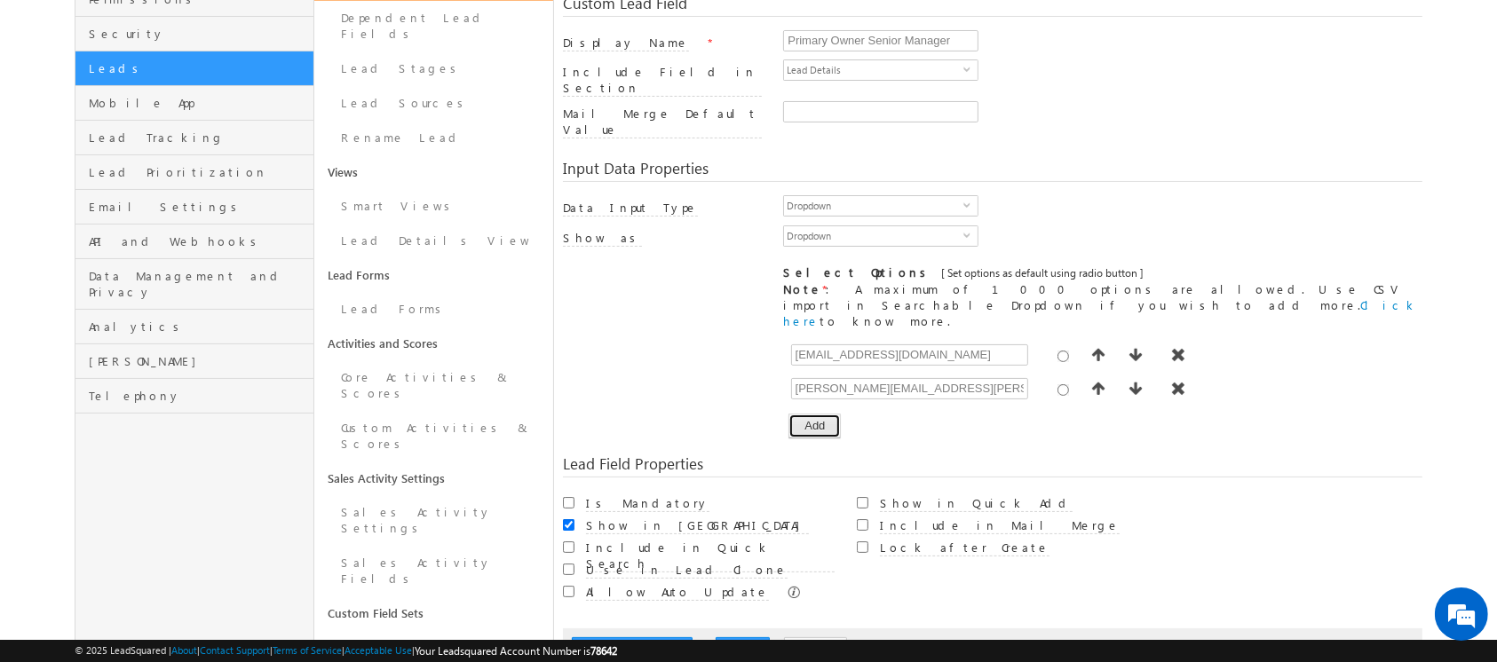
click at [822, 414] on button "Add" at bounding box center [814, 426] width 52 height 25
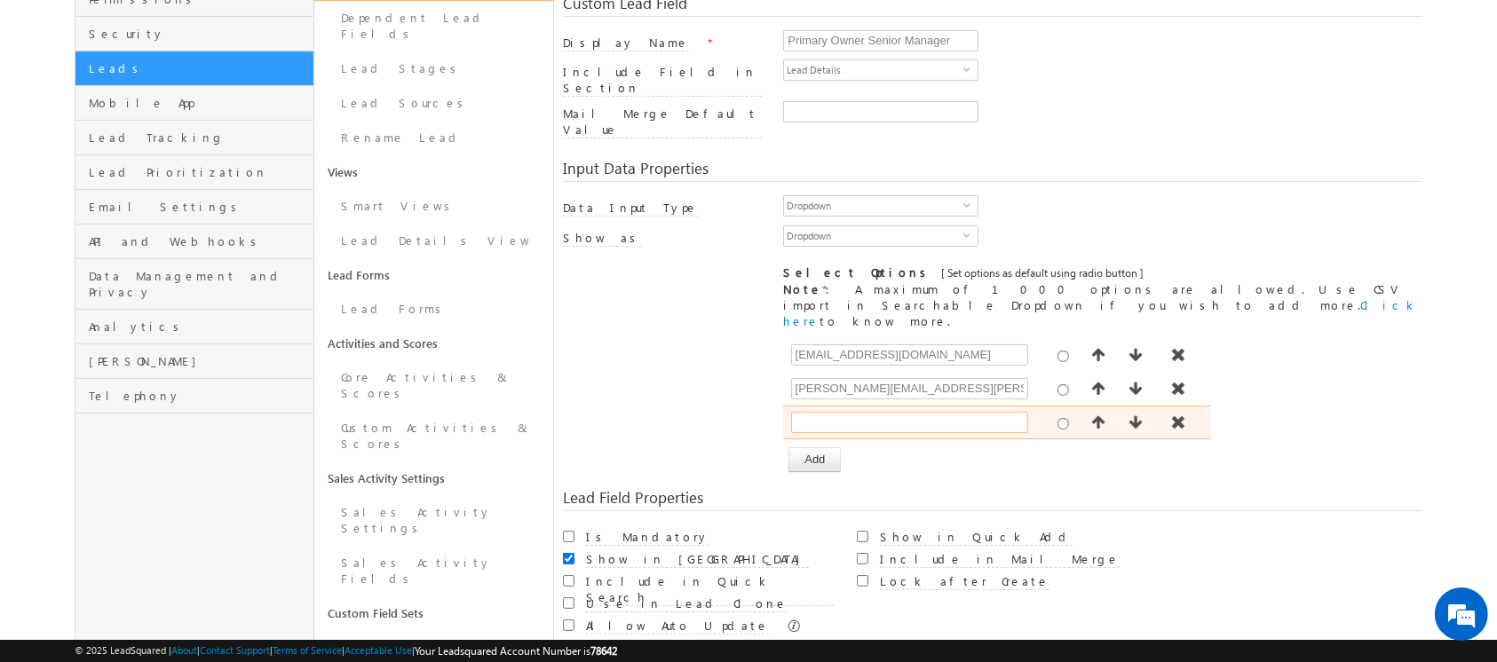
click at [840, 412] on input "text" at bounding box center [909, 422] width 237 height 21
type input "[PERSON_NAME][EMAIL_ADDRESS][PERSON_NAME][DOMAIN_NAME]"
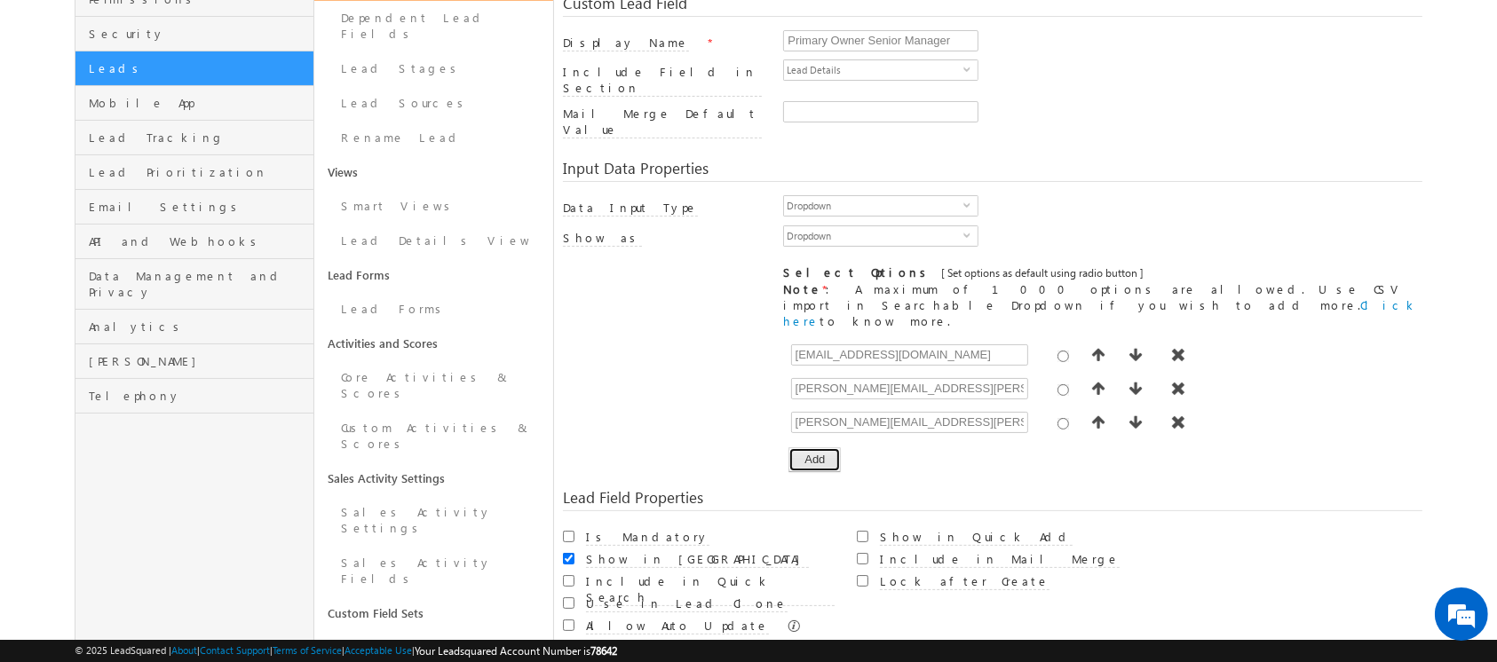
click at [807, 447] on button "Add" at bounding box center [814, 459] width 52 height 25
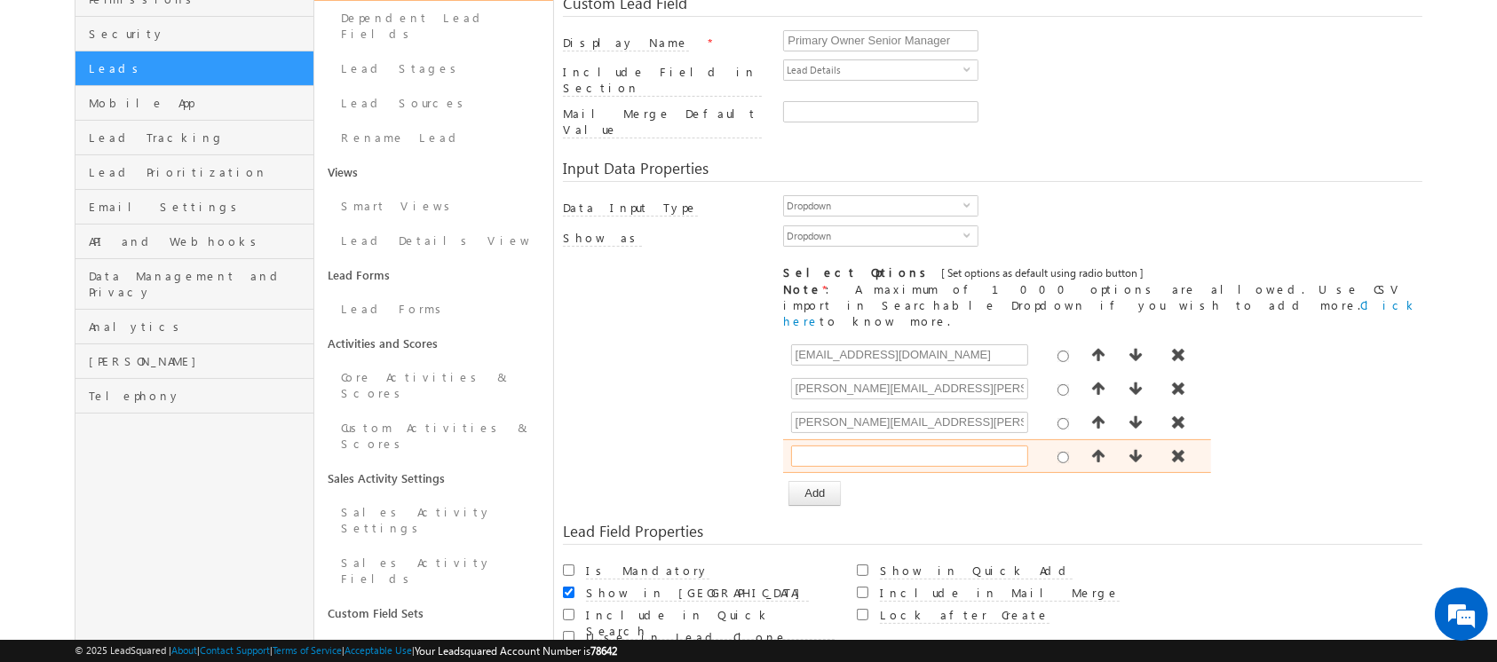
click at [842, 446] on input "text" at bounding box center [909, 456] width 237 height 21
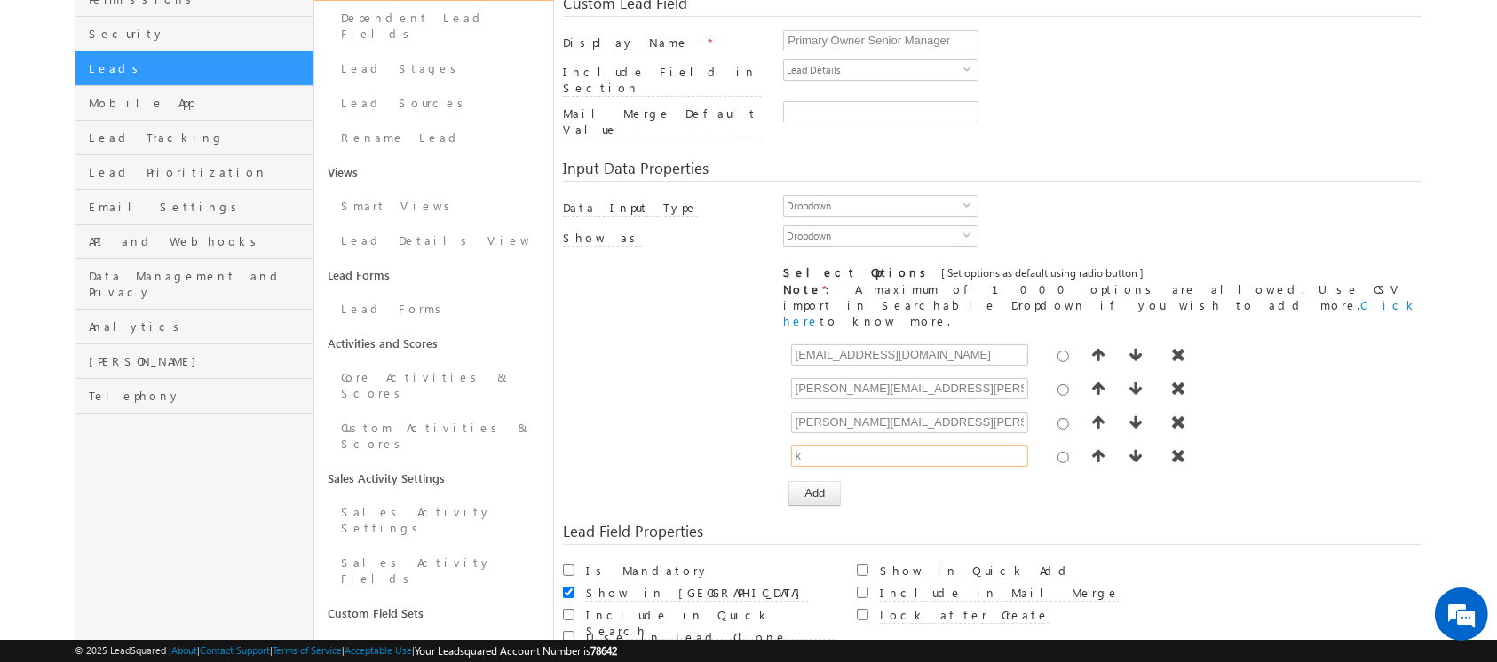
type input "[EMAIL_ADDRESS][PERSON_NAME][DOMAIN_NAME]"
click at [811, 481] on button "Add" at bounding box center [814, 493] width 52 height 25
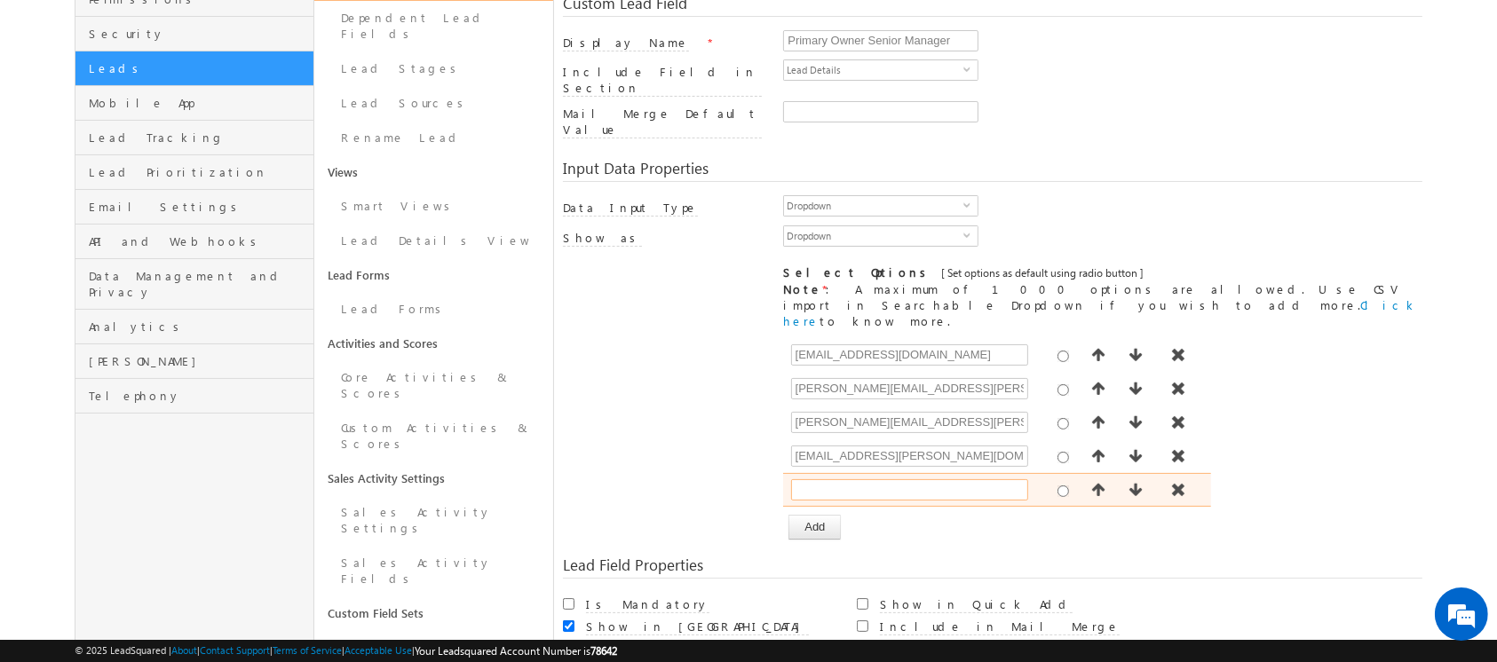
click at [839, 479] on input "text" at bounding box center [909, 489] width 237 height 21
type input "[EMAIL_ADDRESS][DOMAIN_NAME]"
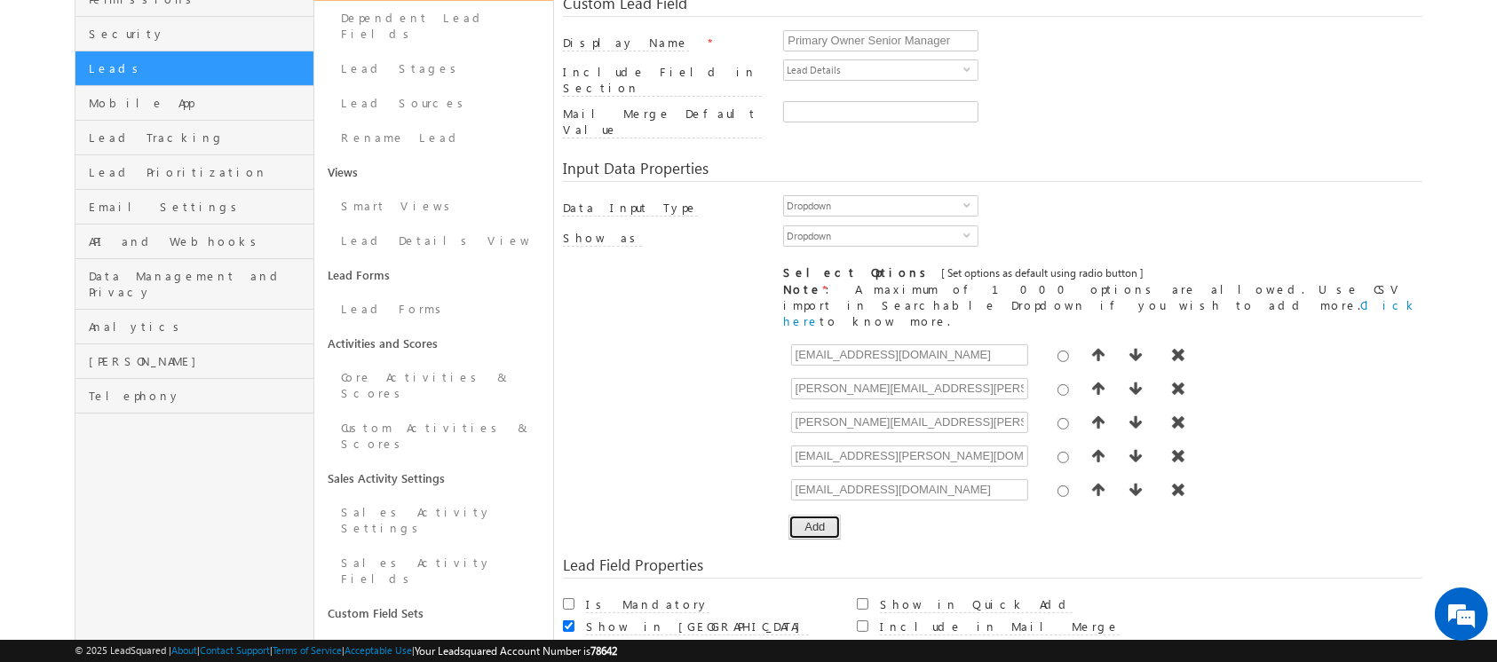
click at [810, 515] on button "Add" at bounding box center [814, 527] width 52 height 25
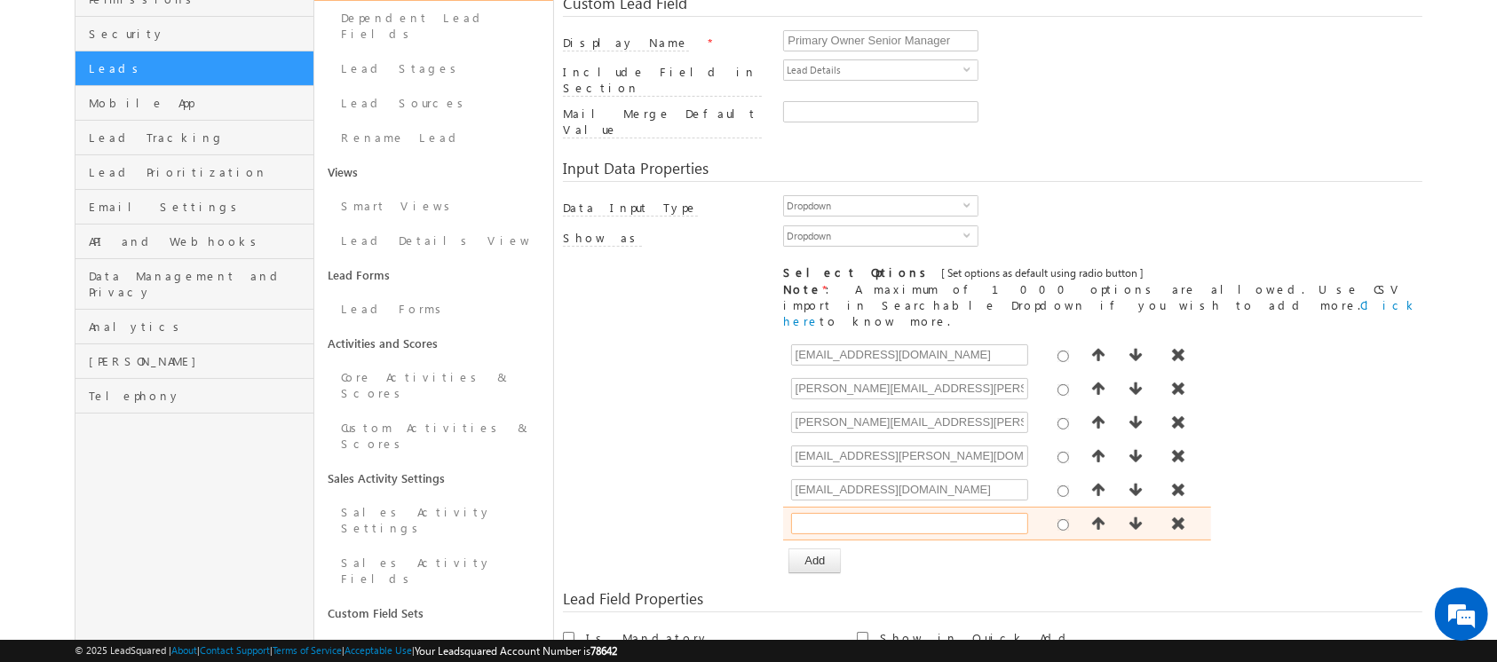
click at [846, 513] on input "text" at bounding box center [909, 523] width 237 height 21
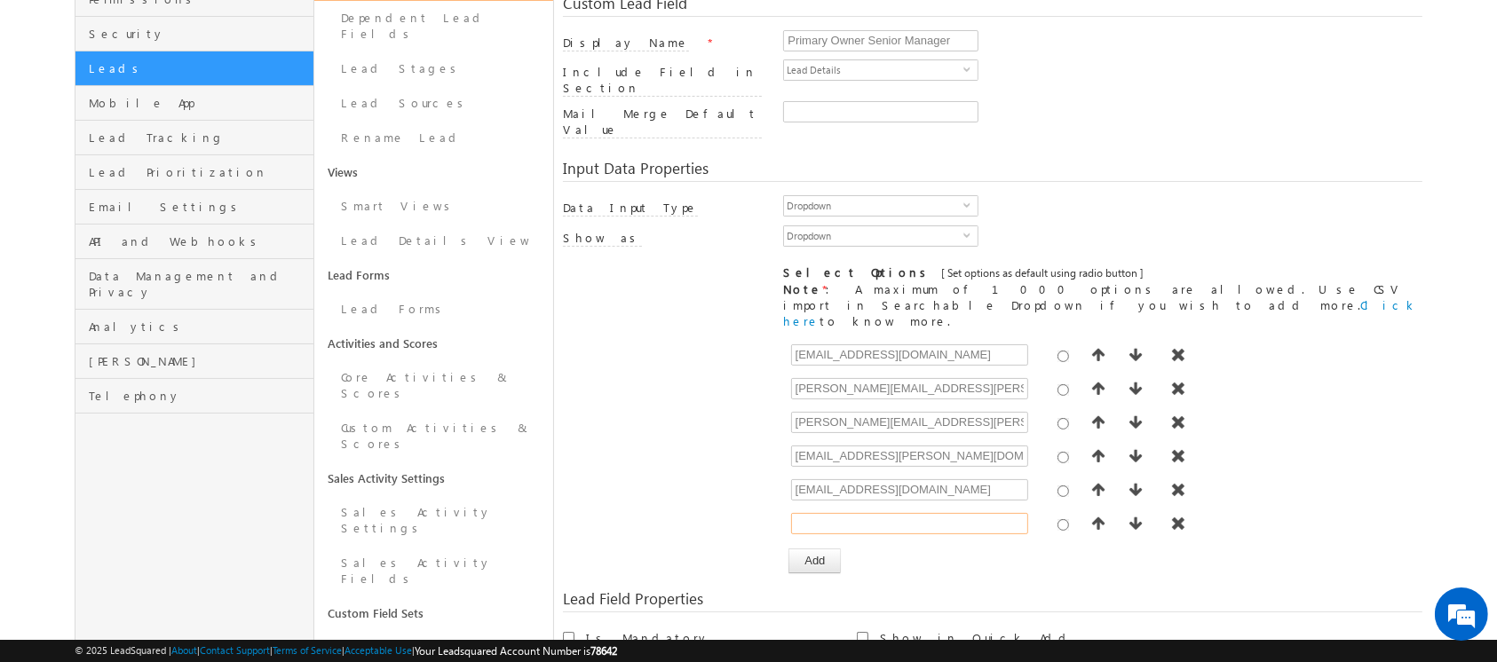
type input "[EMAIL_ADDRESS][PERSON_NAME][DOMAIN_NAME]"
click at [807, 549] on button "Add" at bounding box center [814, 561] width 52 height 25
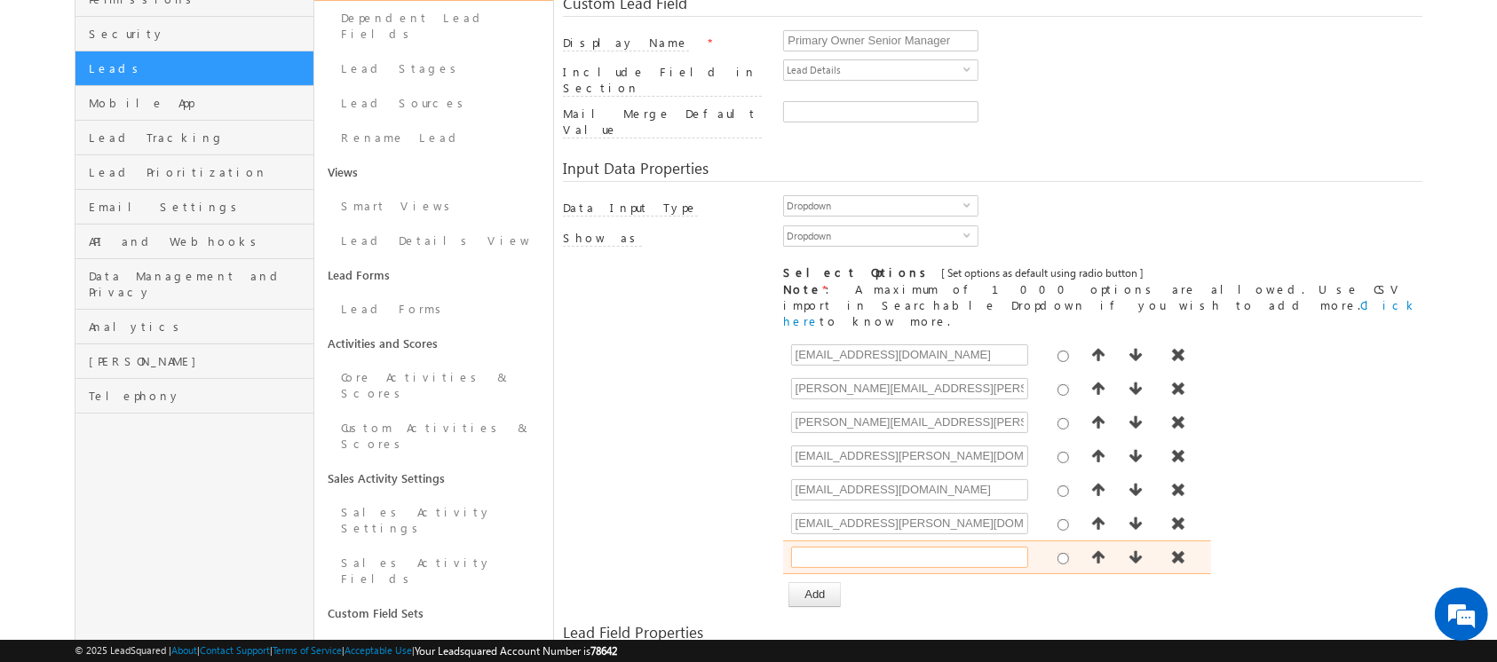
click at [857, 547] on input "text" at bounding box center [909, 557] width 237 height 21
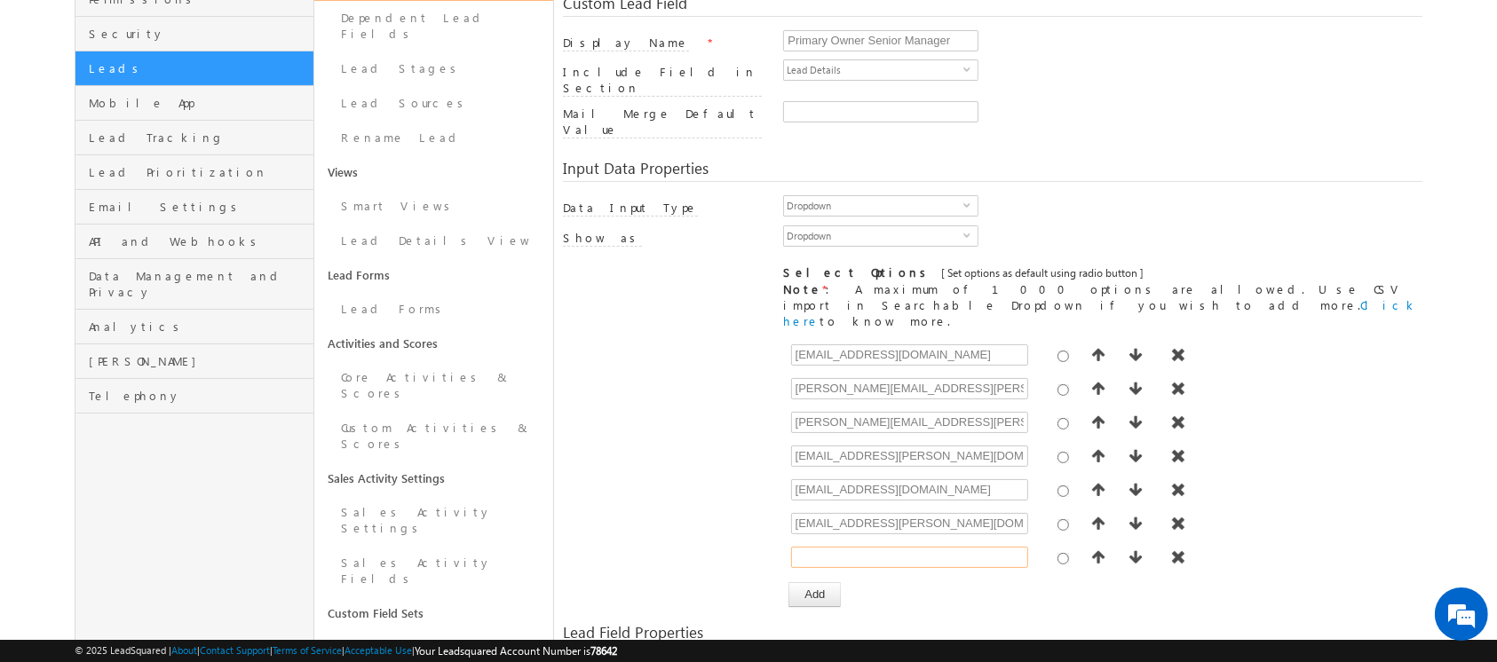
type input "[EMAIL_ADDRESS][DOMAIN_NAME]"
click at [822, 582] on button "Add" at bounding box center [814, 594] width 52 height 25
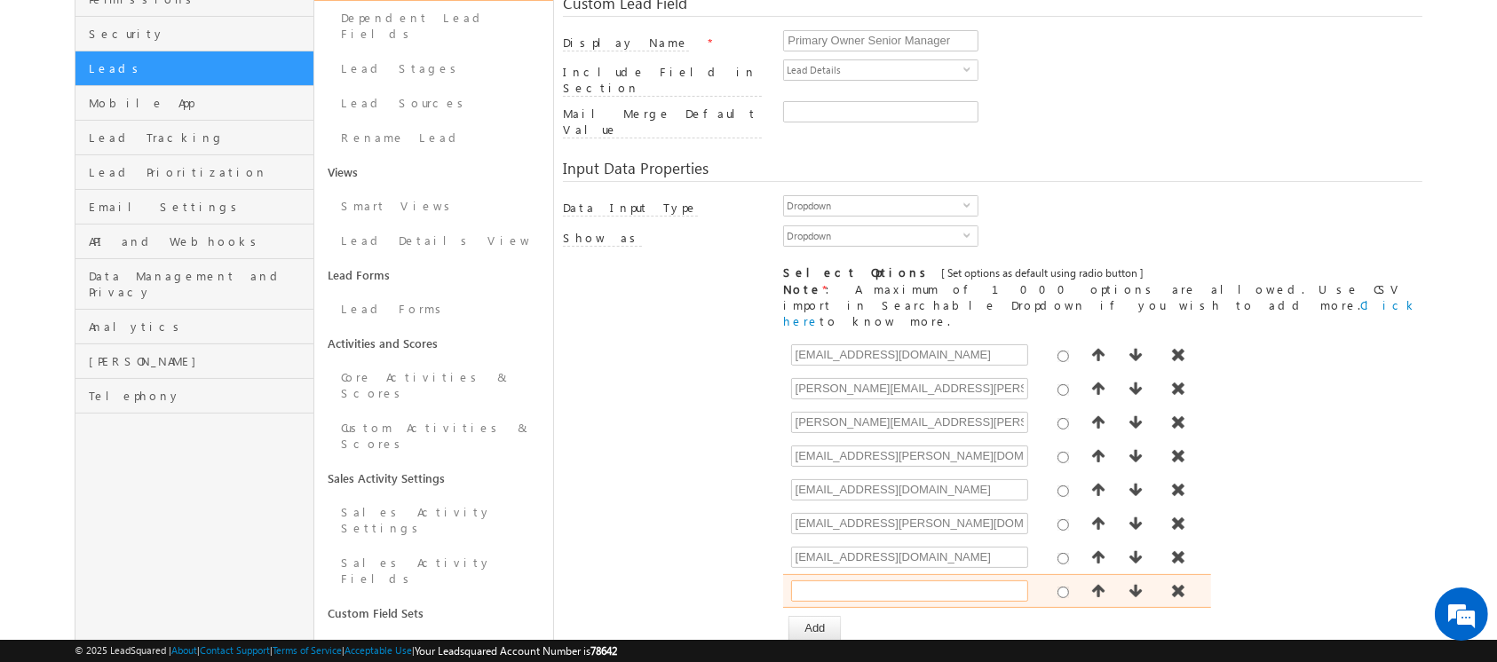
click at [863, 581] on input "text" at bounding box center [909, 591] width 237 height 21
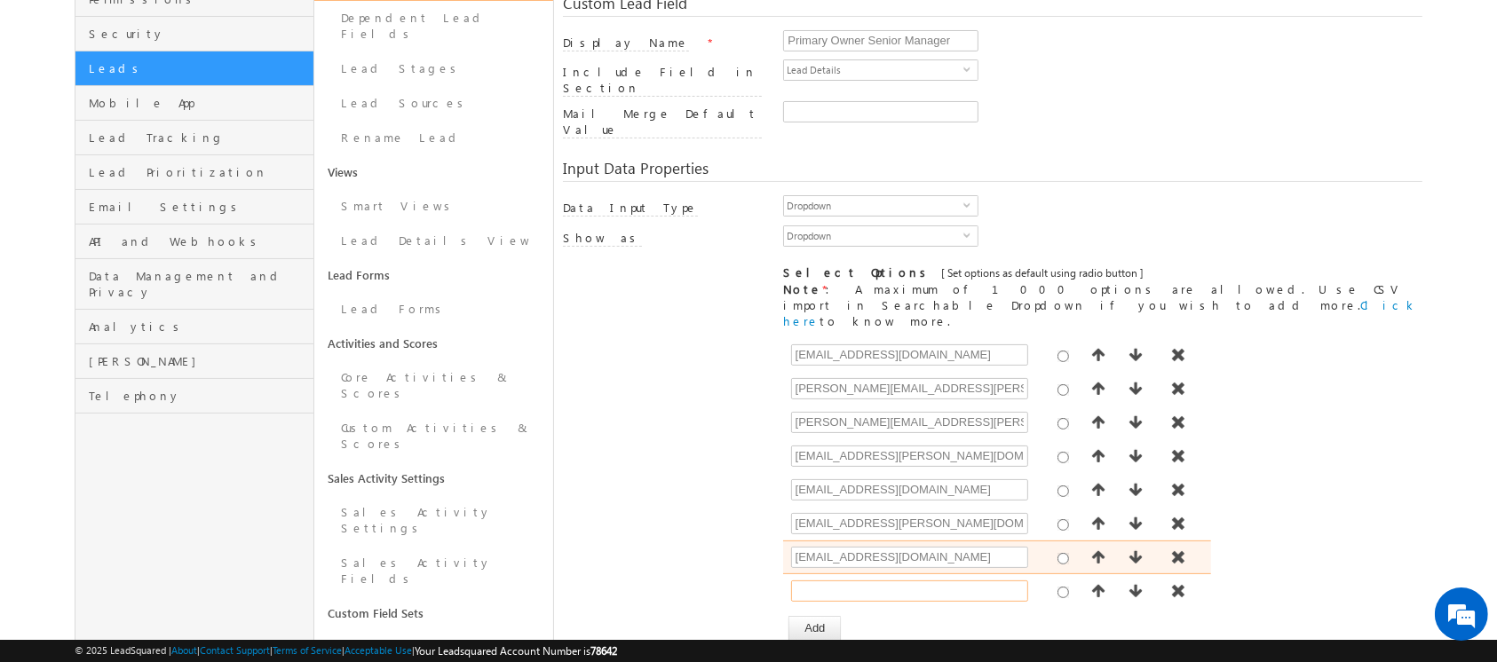
type input "[EMAIL_ADDRESS][DOMAIN_NAME]"
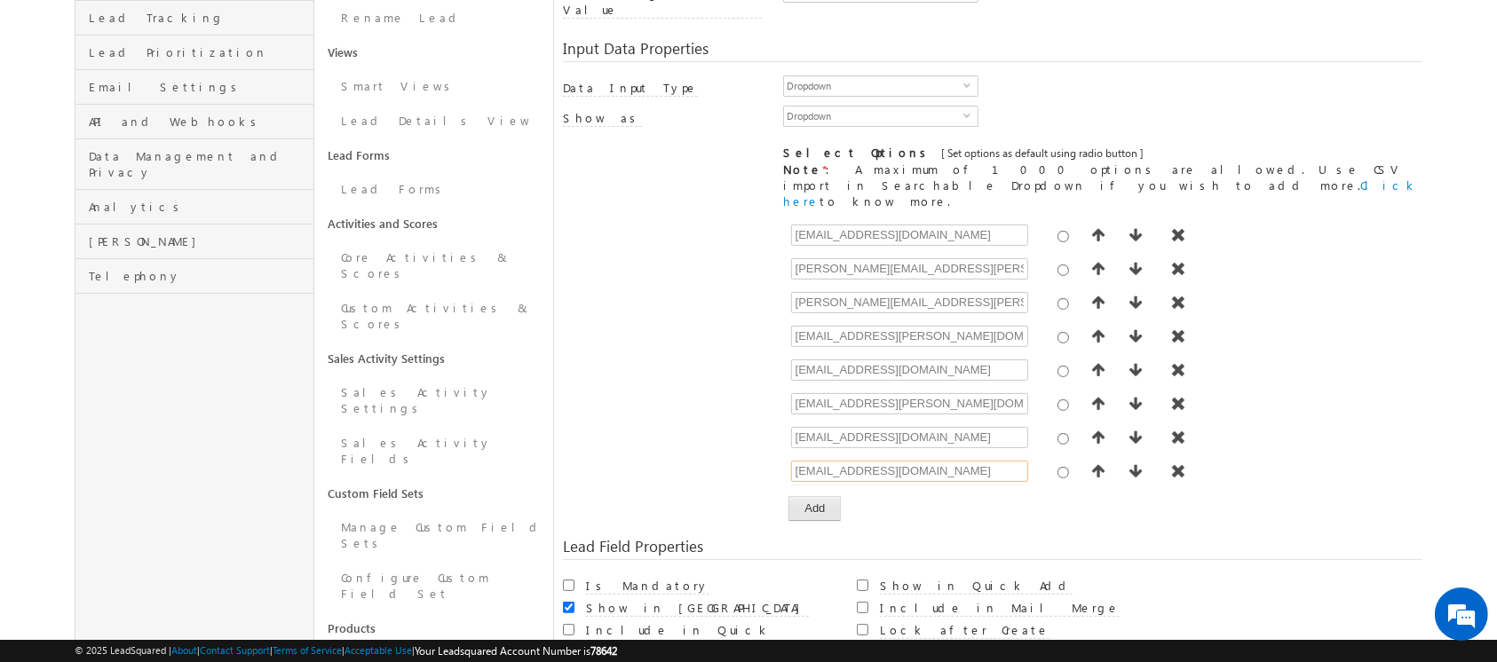
scroll to position [313, 0]
click at [826, 495] on button "Add" at bounding box center [814, 507] width 52 height 25
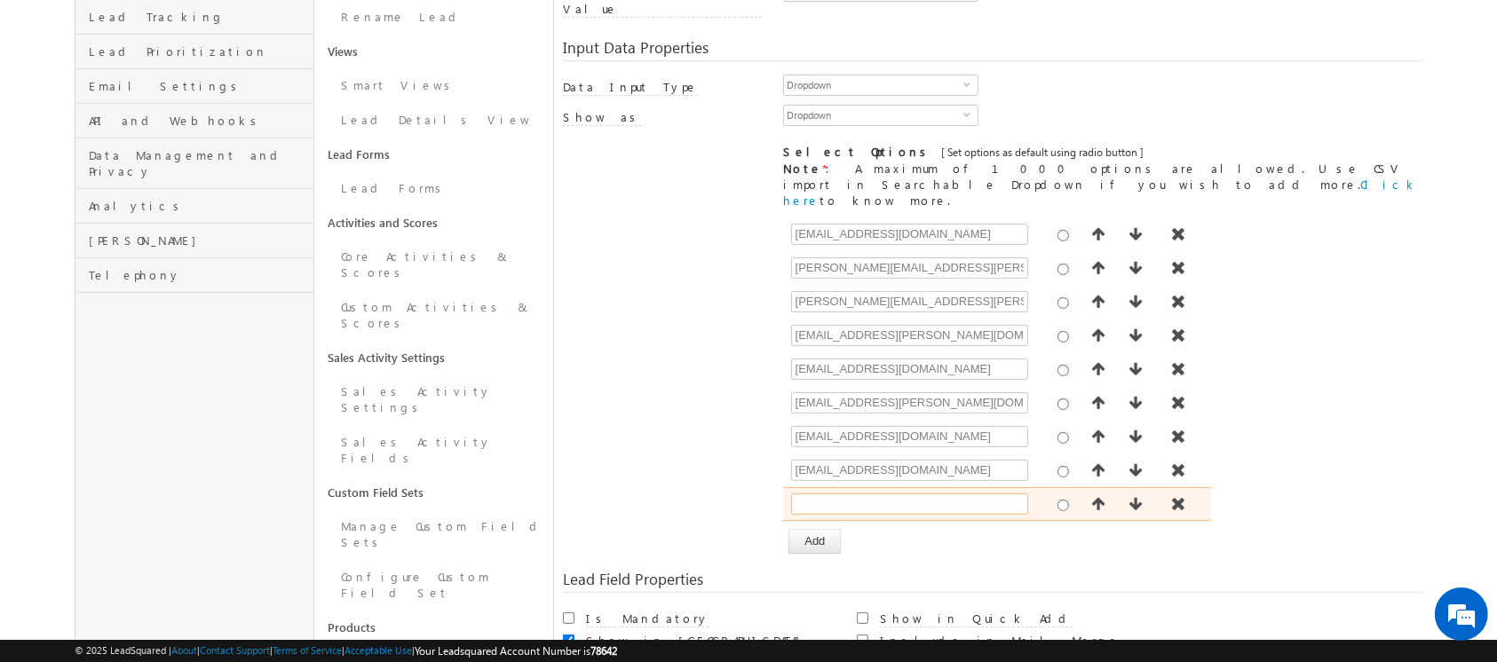
click at [829, 494] on input "text" at bounding box center [909, 504] width 237 height 21
type input "[EMAIL_ADDRESS][DOMAIN_NAME]"
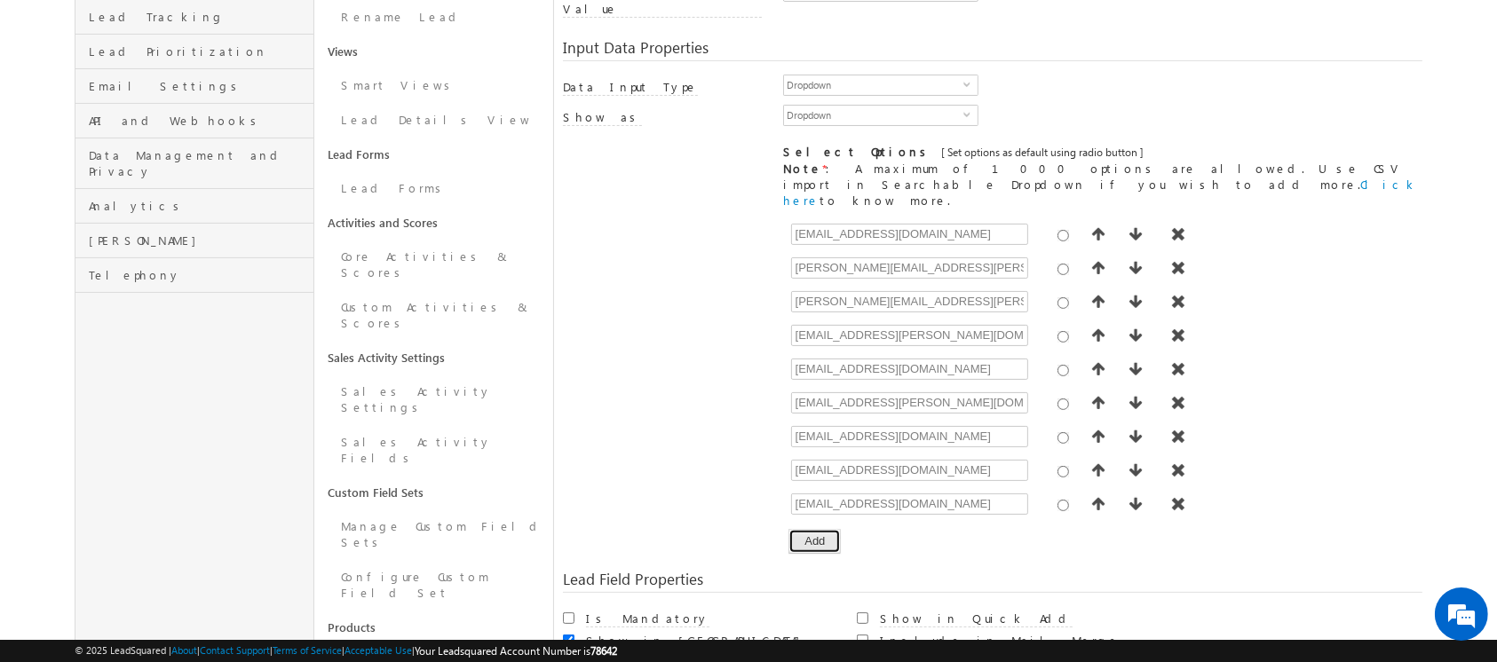
click at [818, 529] on button "Add" at bounding box center [814, 541] width 52 height 25
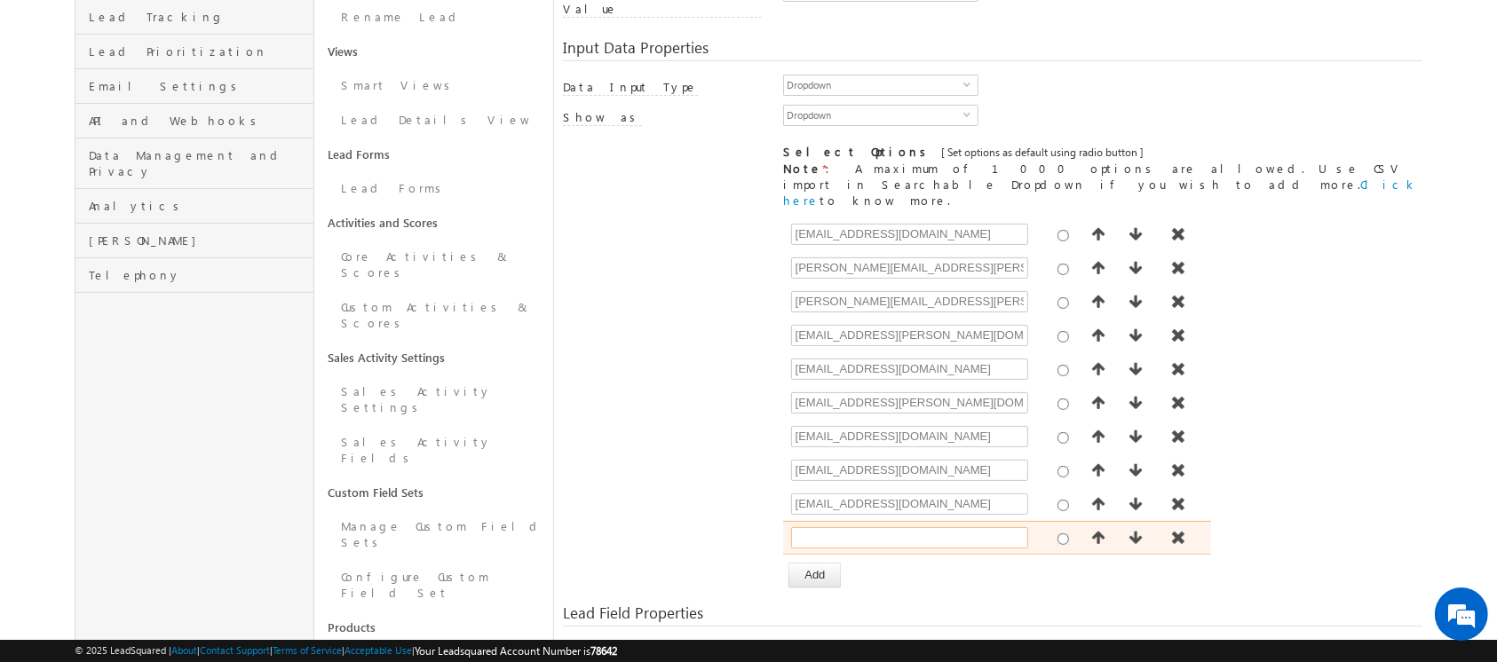
click at [845, 527] on input "text" at bounding box center [909, 537] width 237 height 21
type input "None"
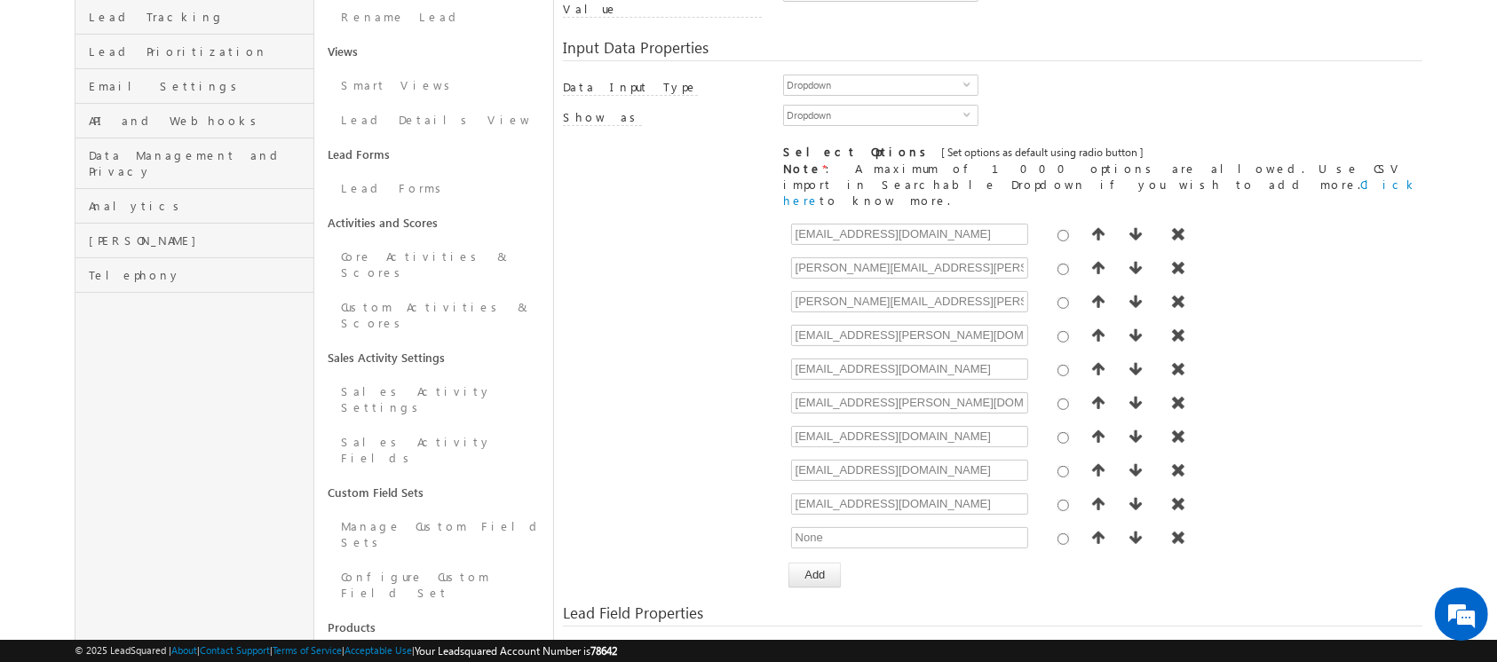
click at [715, 474] on div "[ Provide atleast one option to proceed further. ] Show Value as Text Get Optio…" at bounding box center [992, 402] width 858 height 370
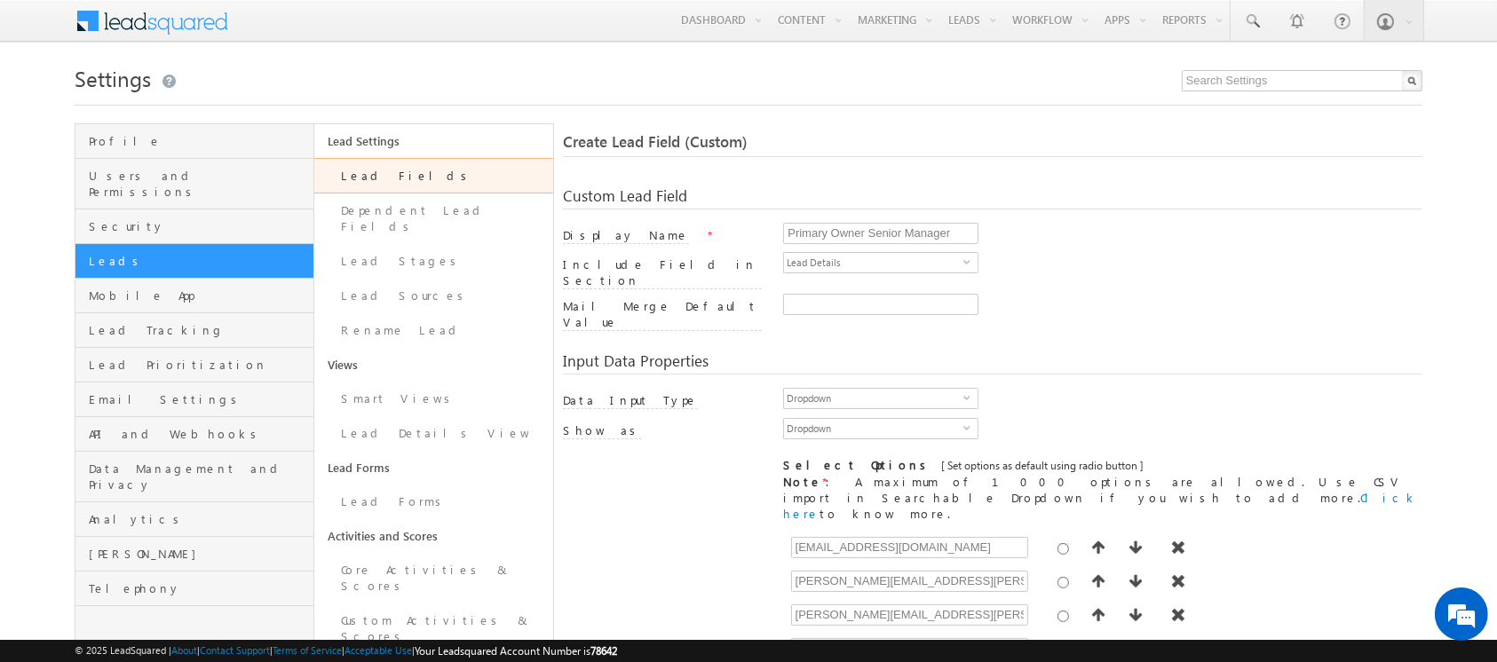
scroll to position [496, 0]
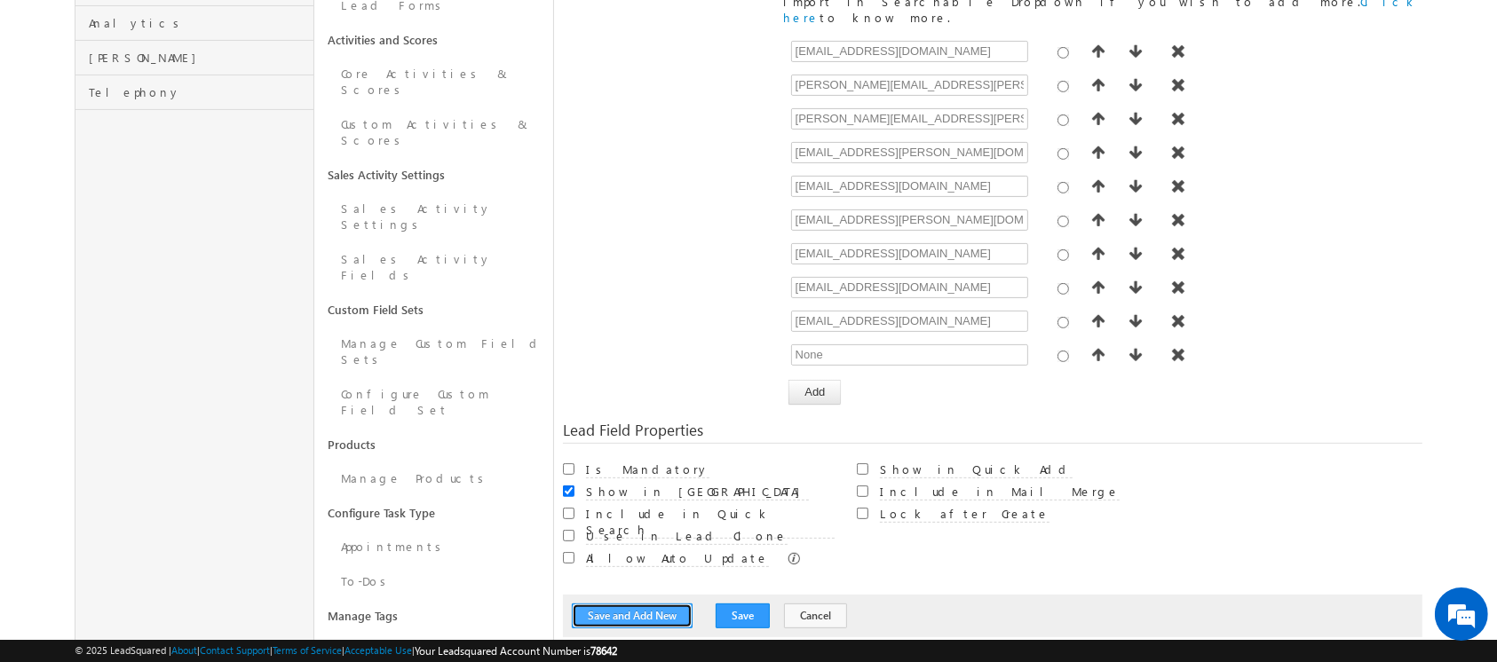
click at [634, 604] on button "Save and Add New" at bounding box center [632, 616] width 121 height 25
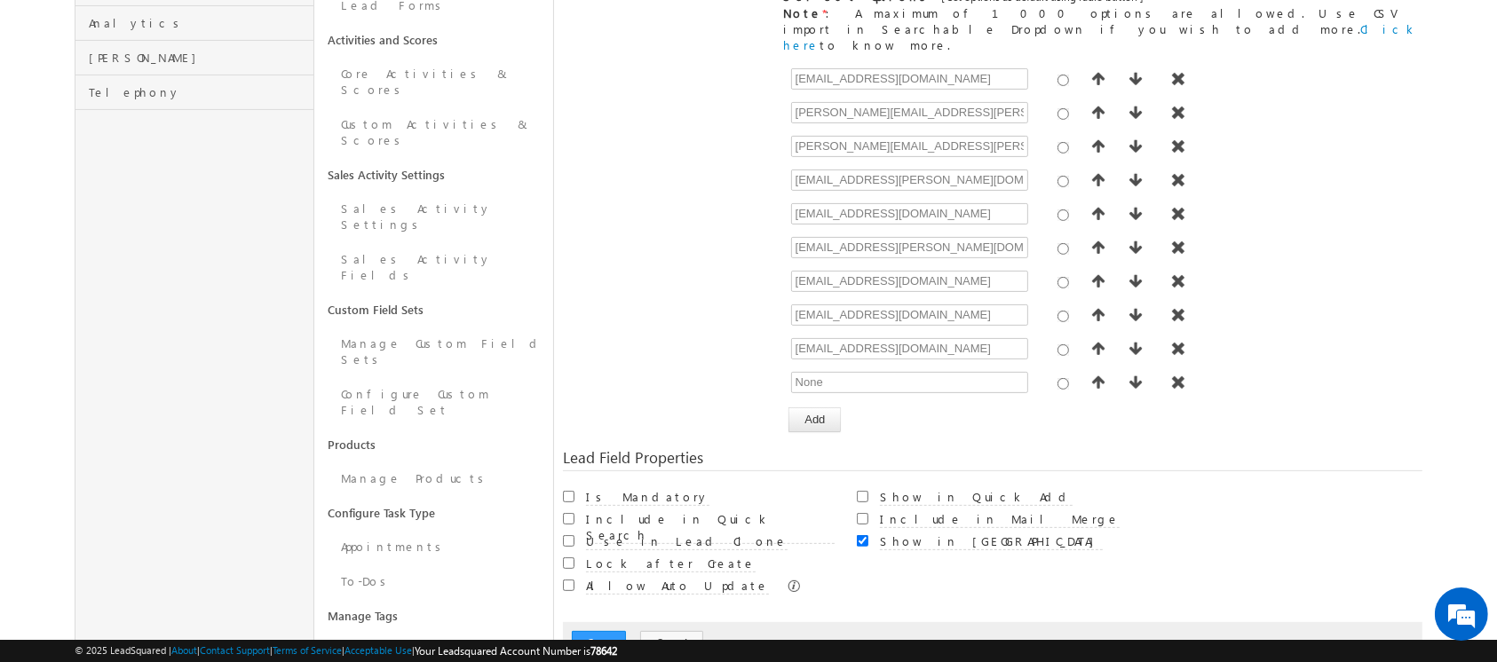
scroll to position [132, 0]
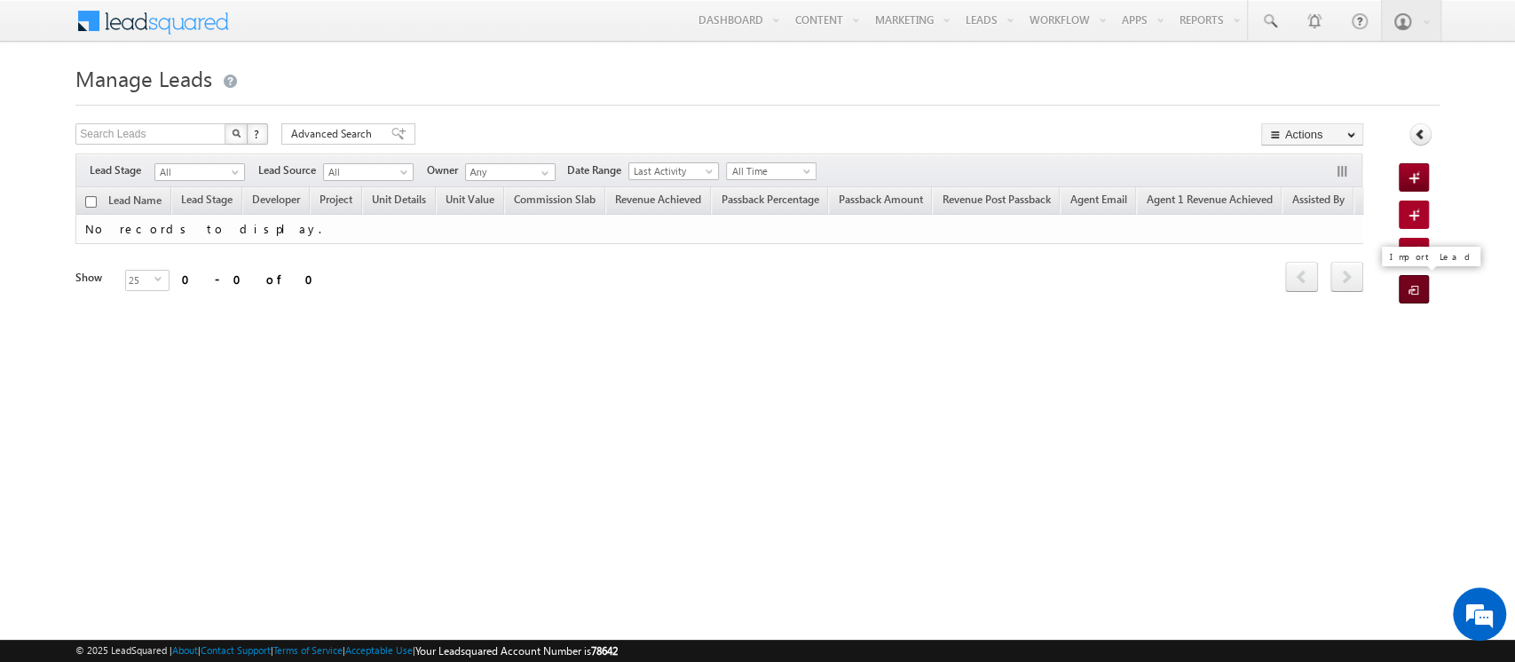
click at [1415, 293] on span at bounding box center [1417, 291] width 17 height 18
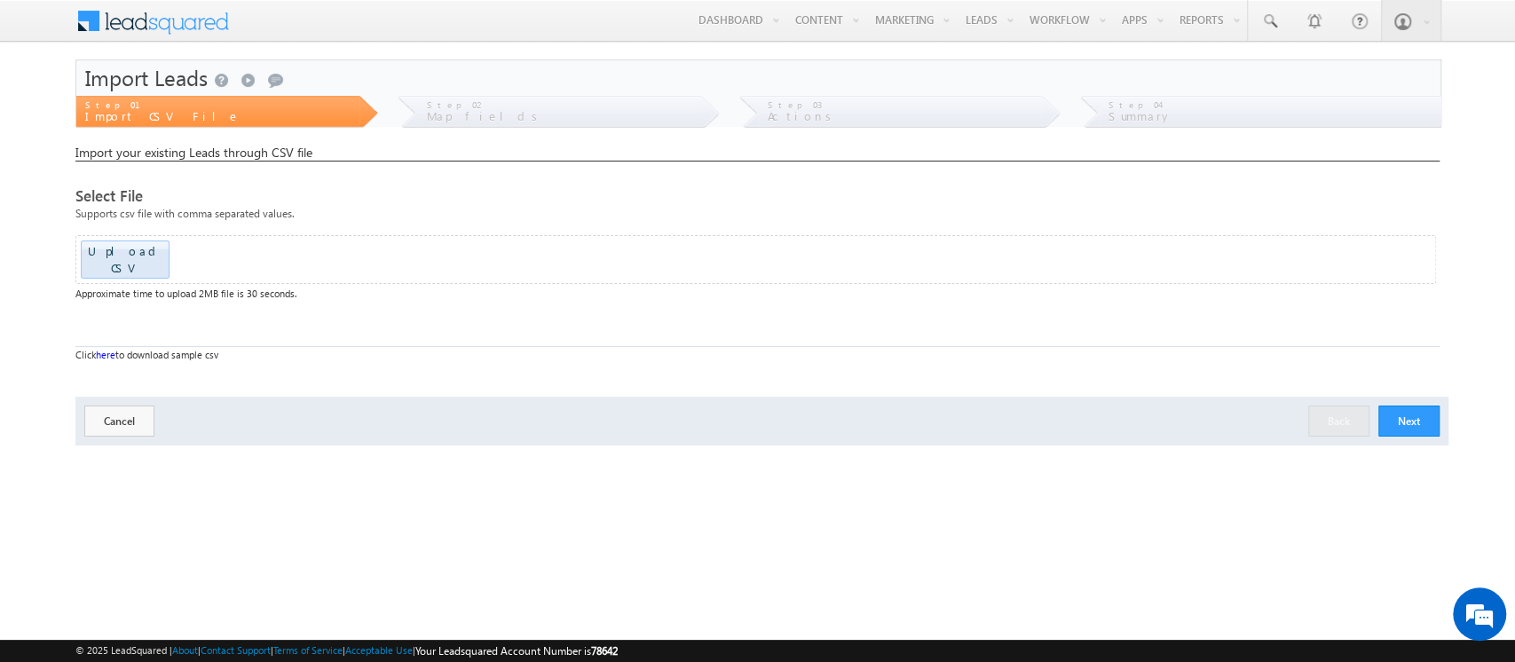
click at [1411, 406] on button "Next" at bounding box center [1409, 421] width 61 height 31
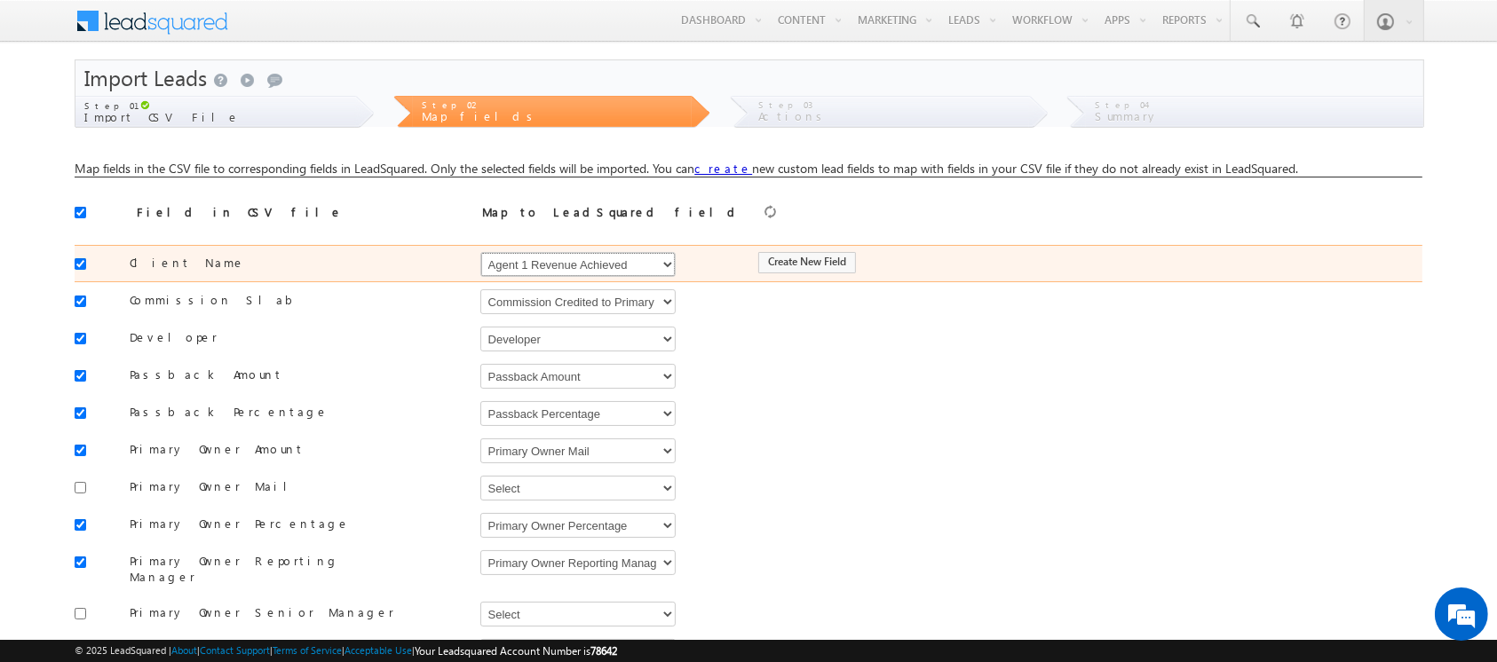
click at [648, 263] on select "Select Select Address 1 Address 2 Agent 1 Revenue Achieved Agent 2 Amount Achie…" at bounding box center [577, 264] width 195 height 25
select select "FirstName"
click at [480, 252] on select "Select Select Address 1 Address 2 Agent 1 Revenue Achieved Agent 2 Amount Achie…" at bounding box center [577, 264] width 195 height 25
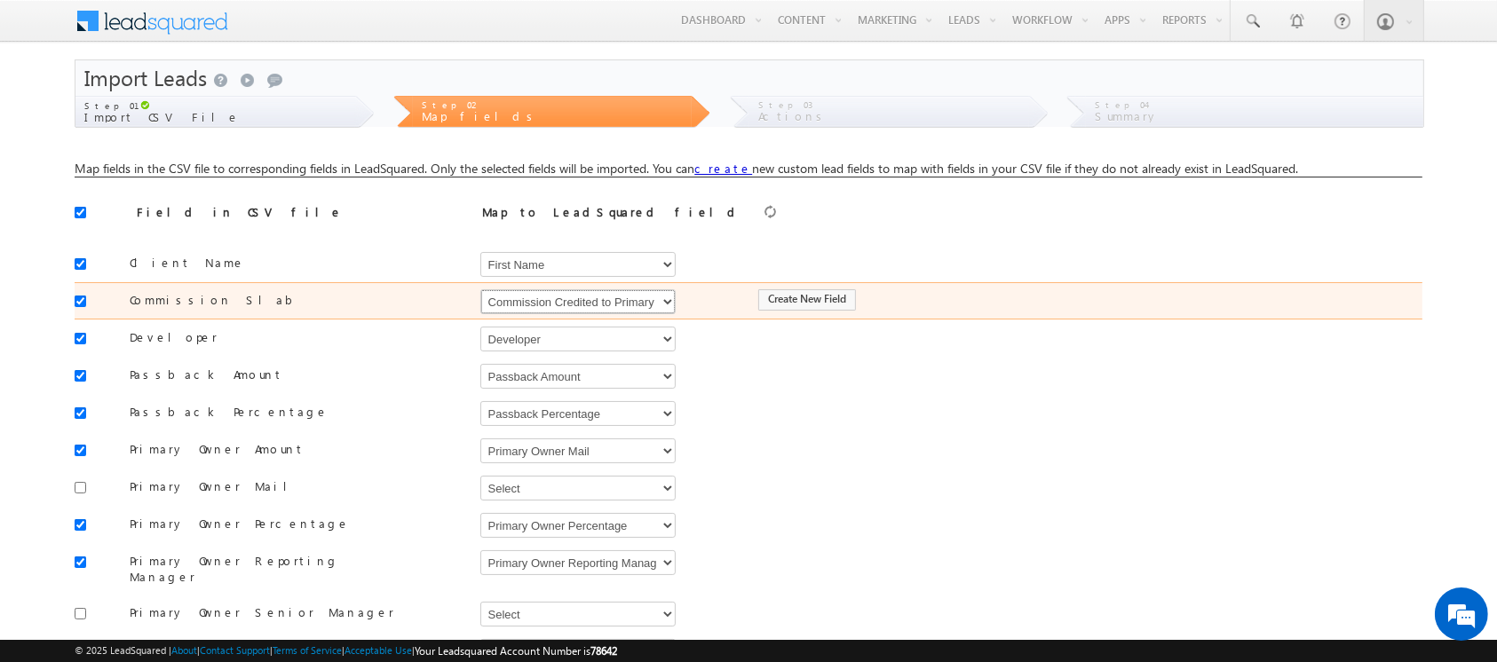
click at [561, 307] on select "Select Select Address 1 Address 2 Agent 1 Revenue Achieved Agent 2 Amount Achie…" at bounding box center [577, 301] width 195 height 25
select select "mx_Commission_Slab"
click at [480, 289] on select "Select Select Address 1 Address 2 Agent 1 Revenue Achieved Agent 2 Amount Achie…" at bounding box center [577, 301] width 195 height 25
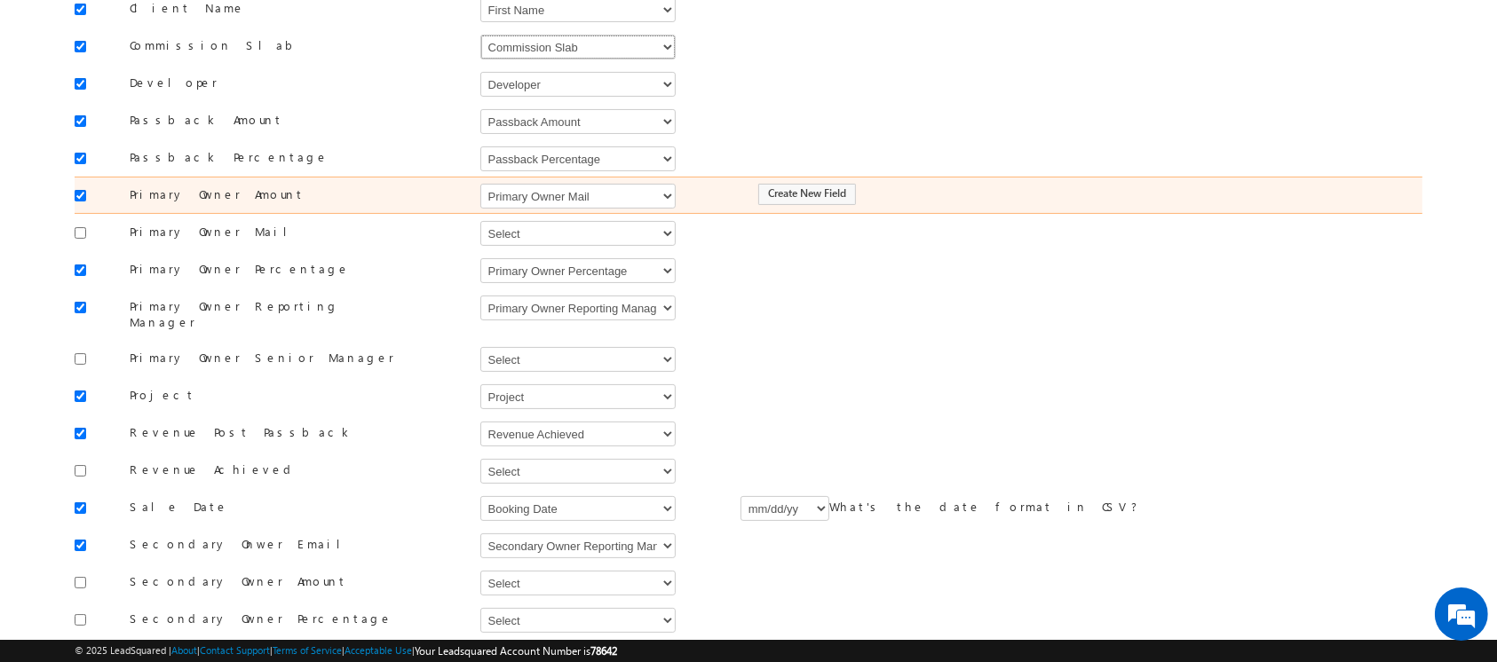
scroll to position [259, 0]
click at [557, 195] on select "Select Select Address 1 Address 2 Agent 1 Revenue Achieved Agent 2 Amount Achie…" at bounding box center [577, 191] width 195 height 25
select select "mx_Agent_1_Amount"
click at [480, 179] on select "Select Select Address 1 Address 2 Agent 1 Revenue Achieved Agent 2 Amount Achie…" at bounding box center [577, 191] width 195 height 25
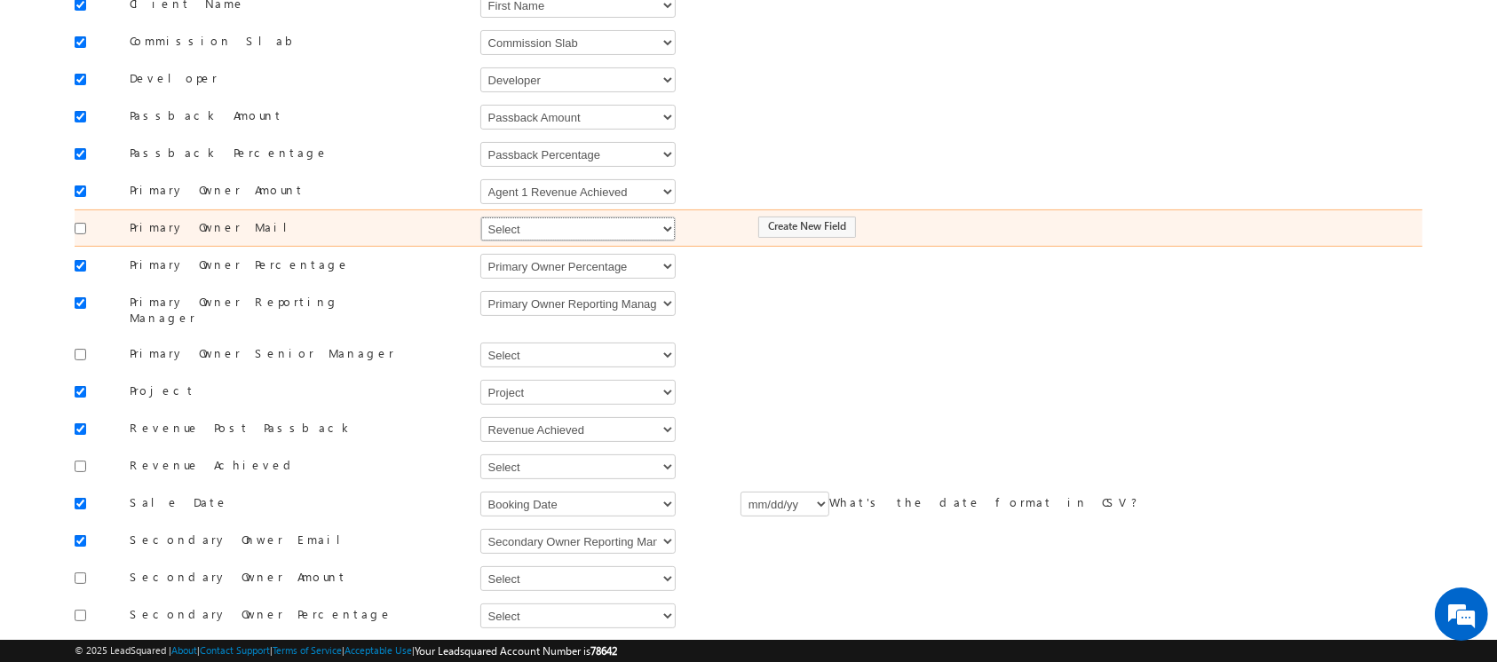
click at [532, 227] on select "Select Select Address 1 Address 2 Agent 1 Revenue Achieved Agent 2 Amount Achie…" at bounding box center [577, 229] width 195 height 25
select select "mx_Agent_Email"
click at [480, 217] on select "Select Select Address 1 Address 2 Agent 1 Revenue Achieved Agent 2 Amount Achie…" at bounding box center [577, 229] width 195 height 25
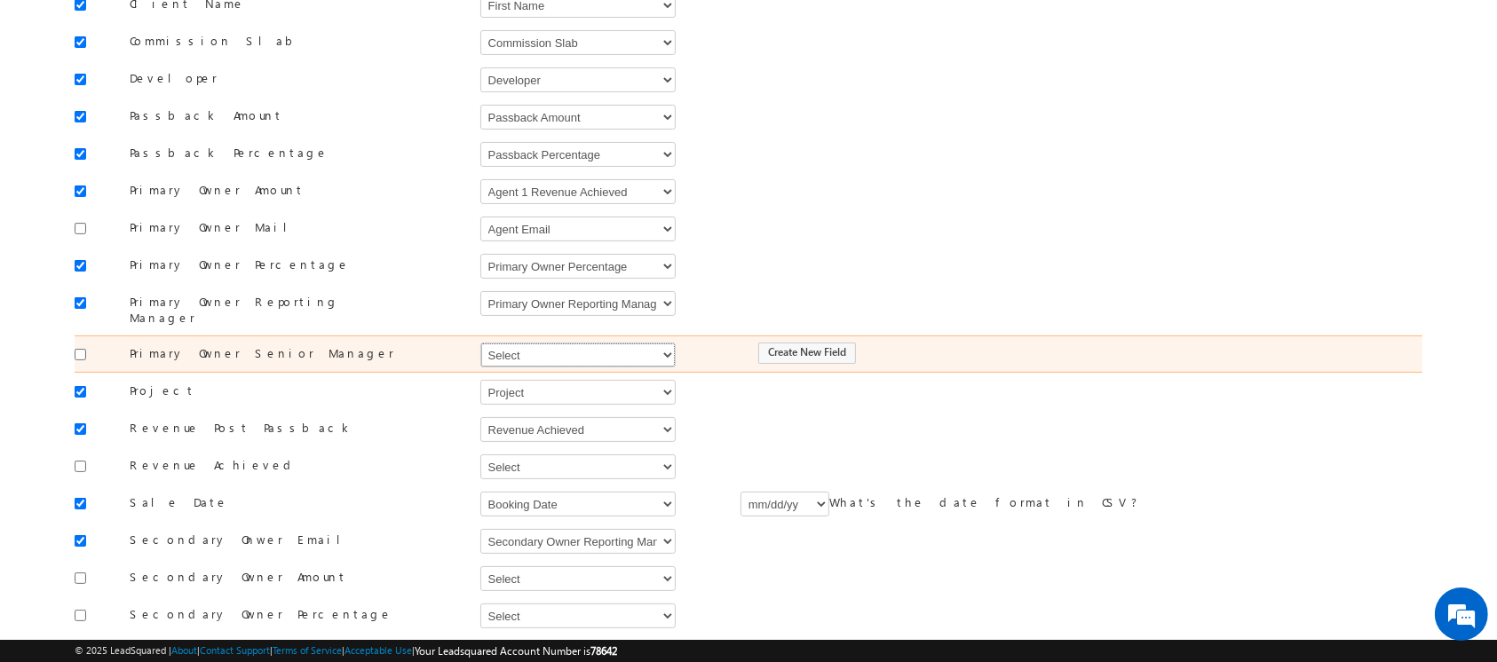
click at [558, 343] on select "Select Select Address 1 Address 2 Agent 1 Revenue Achieved Agent 2 Amount Achie…" at bounding box center [577, 355] width 195 height 25
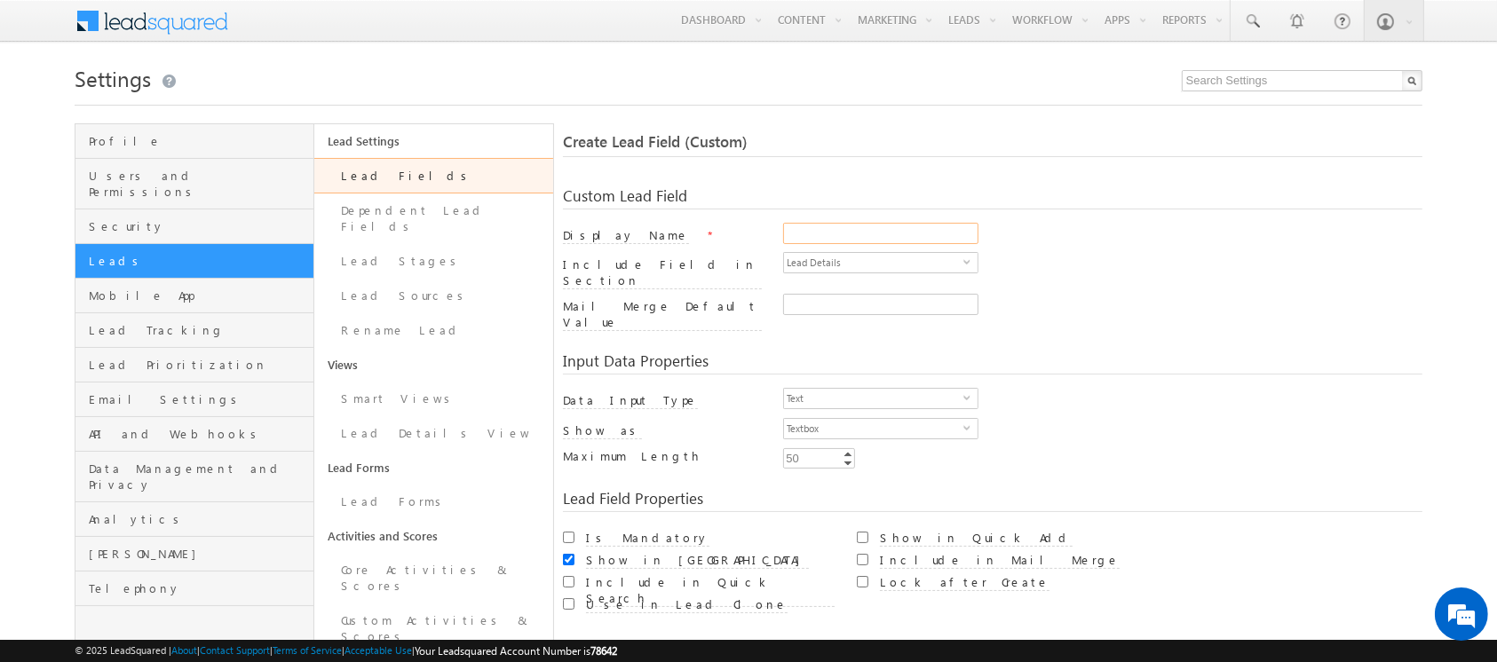
click at [822, 230] on input "Display Name" at bounding box center [880, 233] width 195 height 21
paste input "Sale Month"
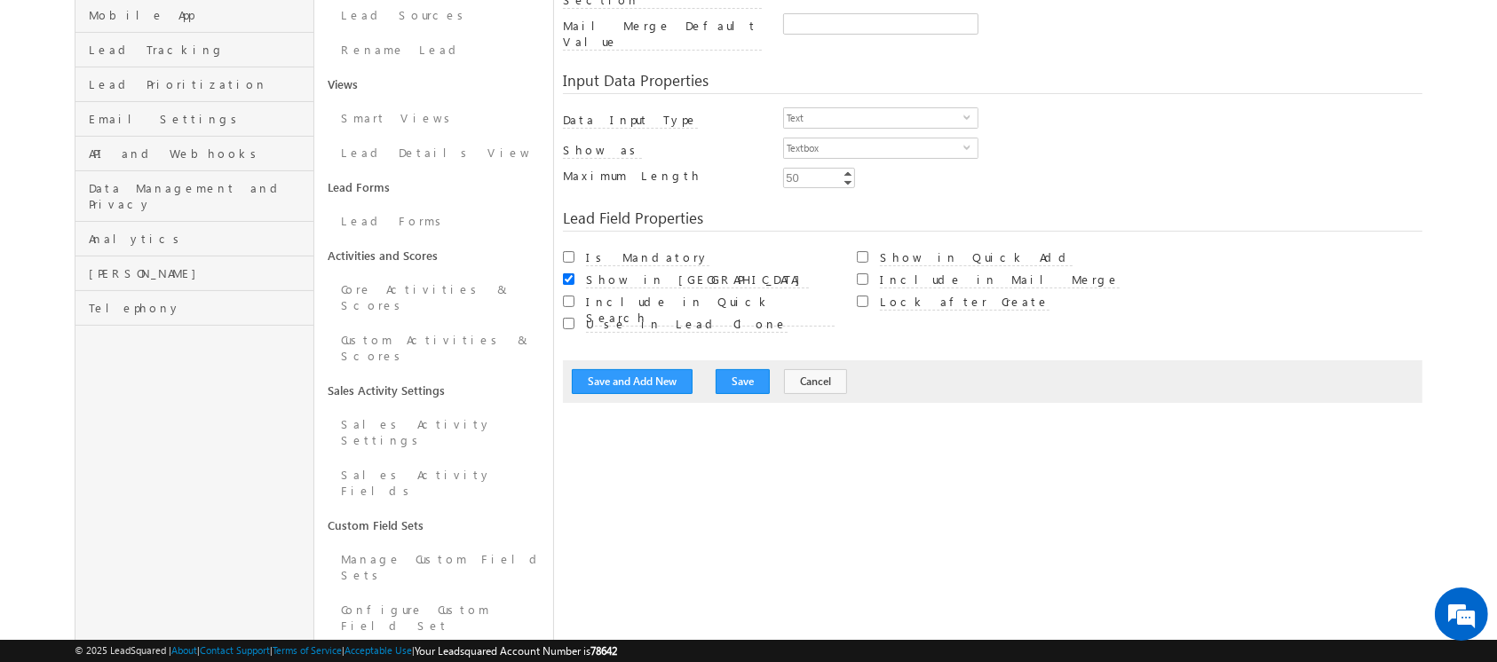
scroll to position [280, 0]
type input "Sale Month"
click at [835, 139] on span "Textbox" at bounding box center [873, 149] width 179 height 20
click at [825, 109] on span "Text" at bounding box center [873, 119] width 179 height 20
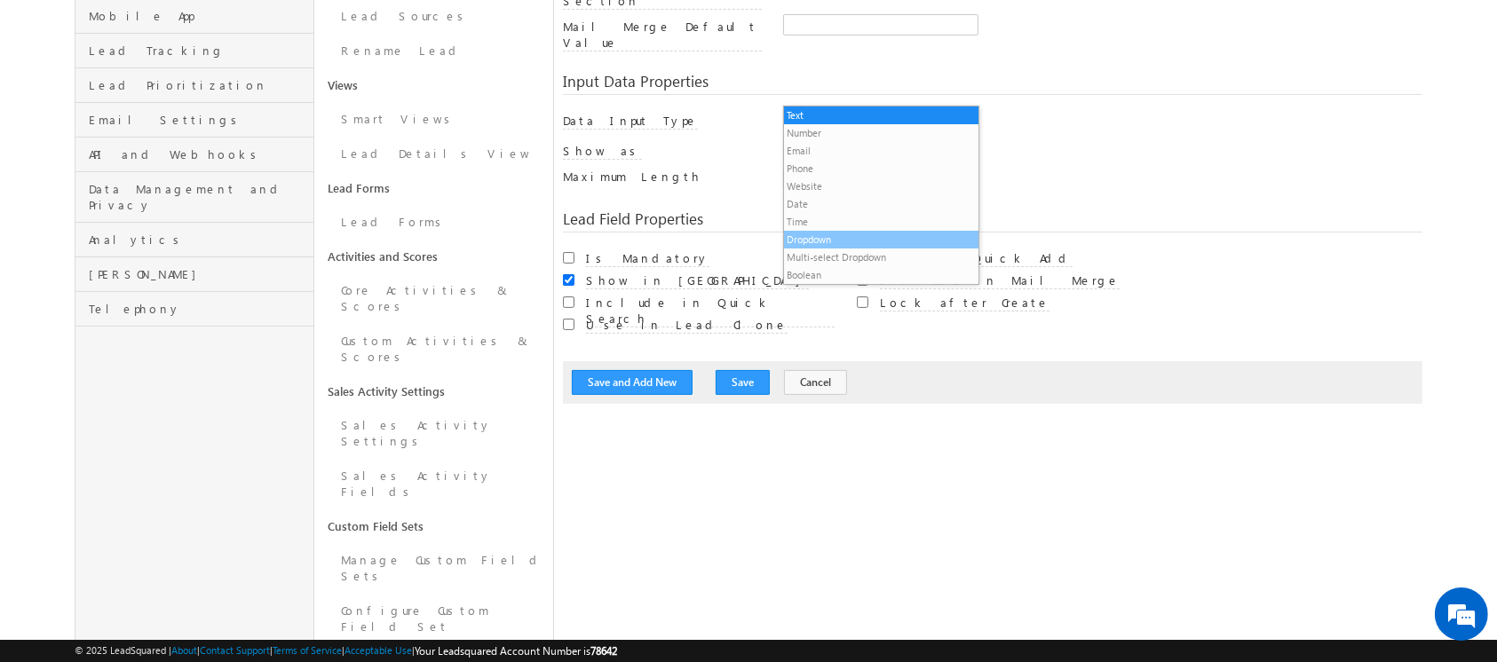
click at [824, 238] on li "Dropdown" at bounding box center [881, 240] width 194 height 18
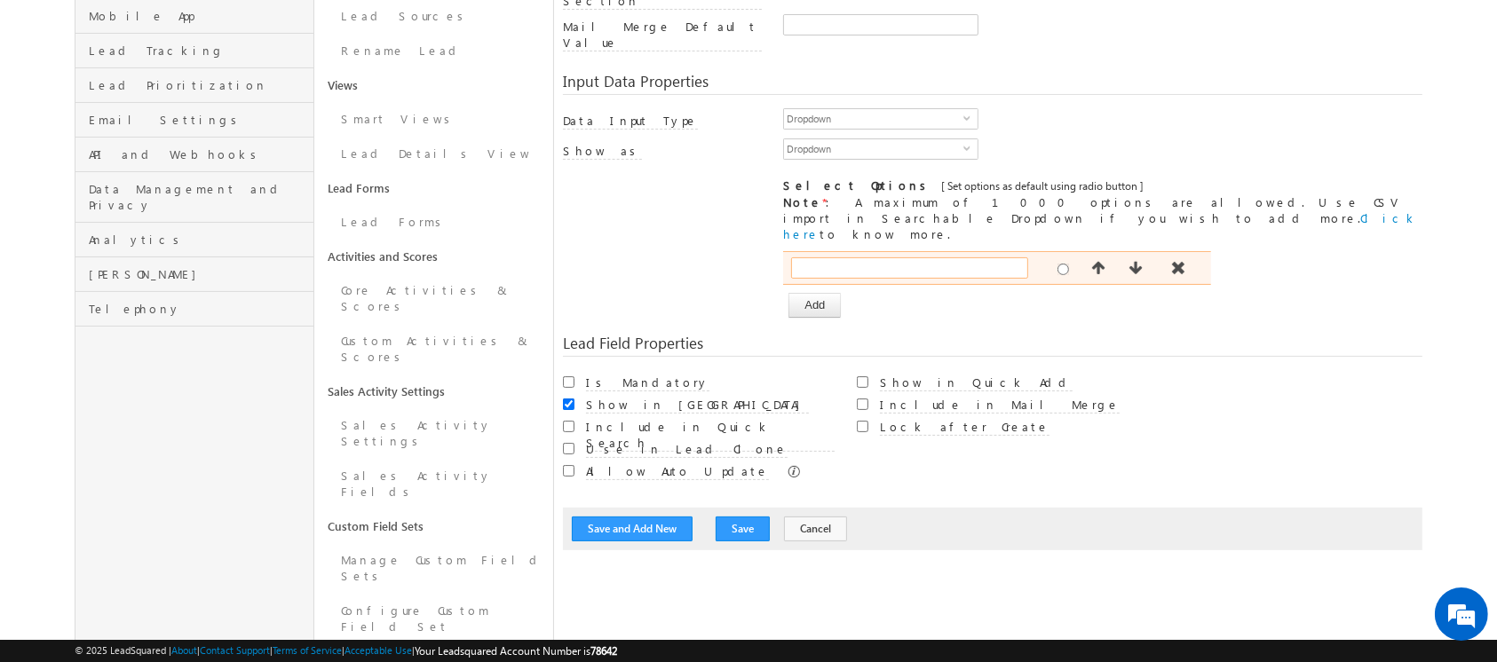
click at [852, 257] on input "text" at bounding box center [909, 267] width 237 height 21
type input "September 2025"
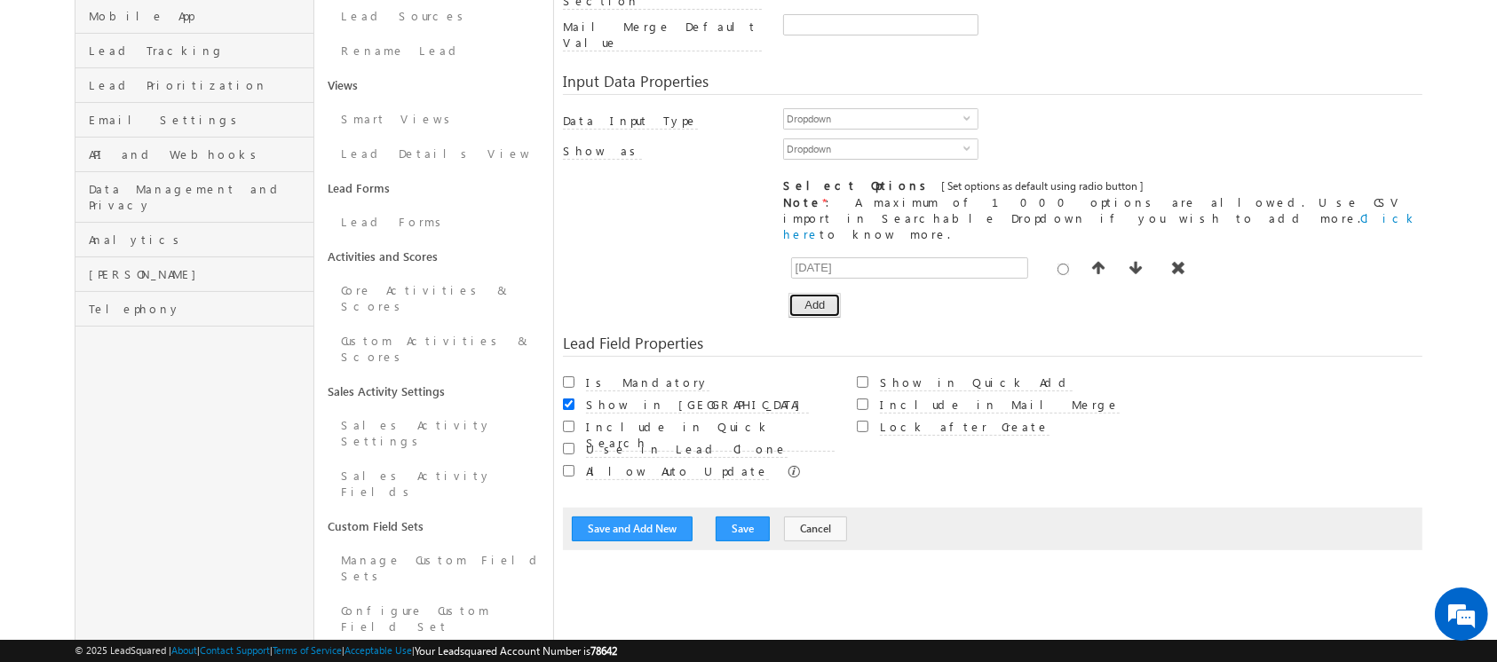
click at [820, 293] on button "Add" at bounding box center [814, 305] width 52 height 25
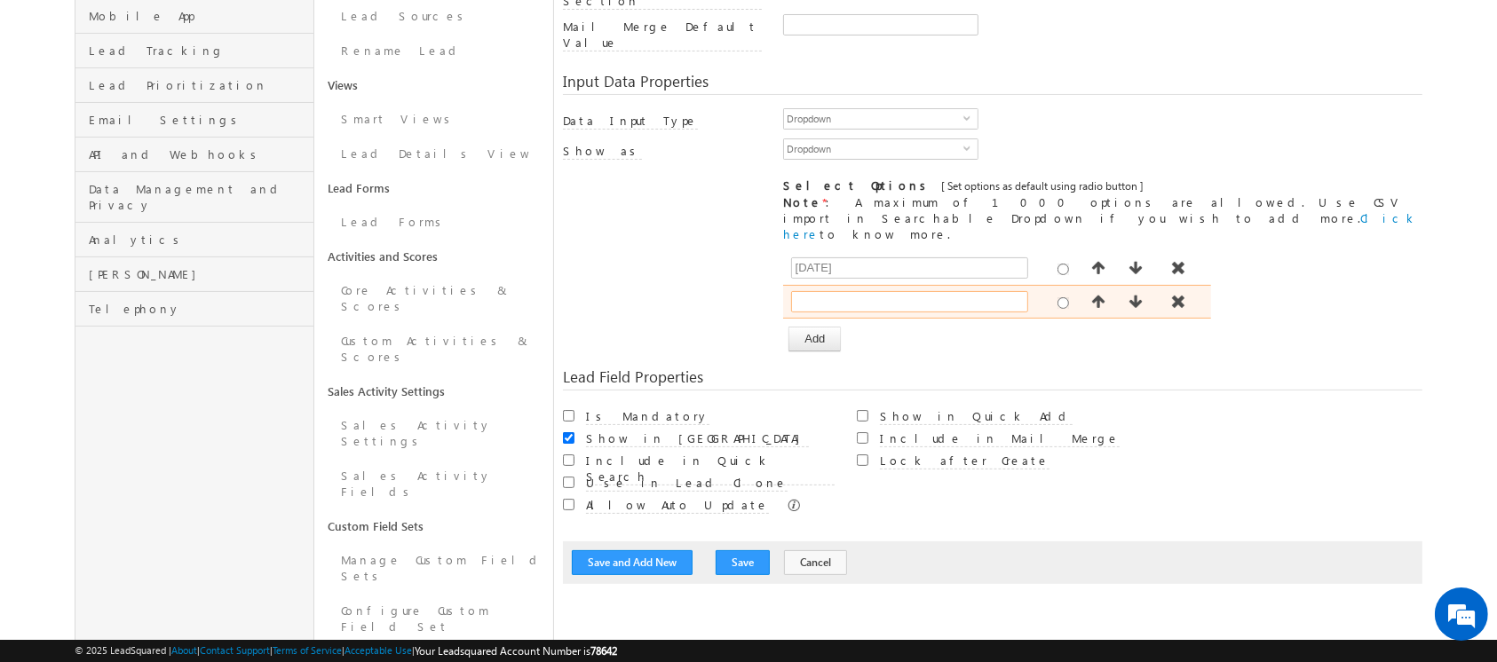
click at [842, 291] on input "text" at bounding box center [909, 301] width 237 height 21
type input "October 2025"
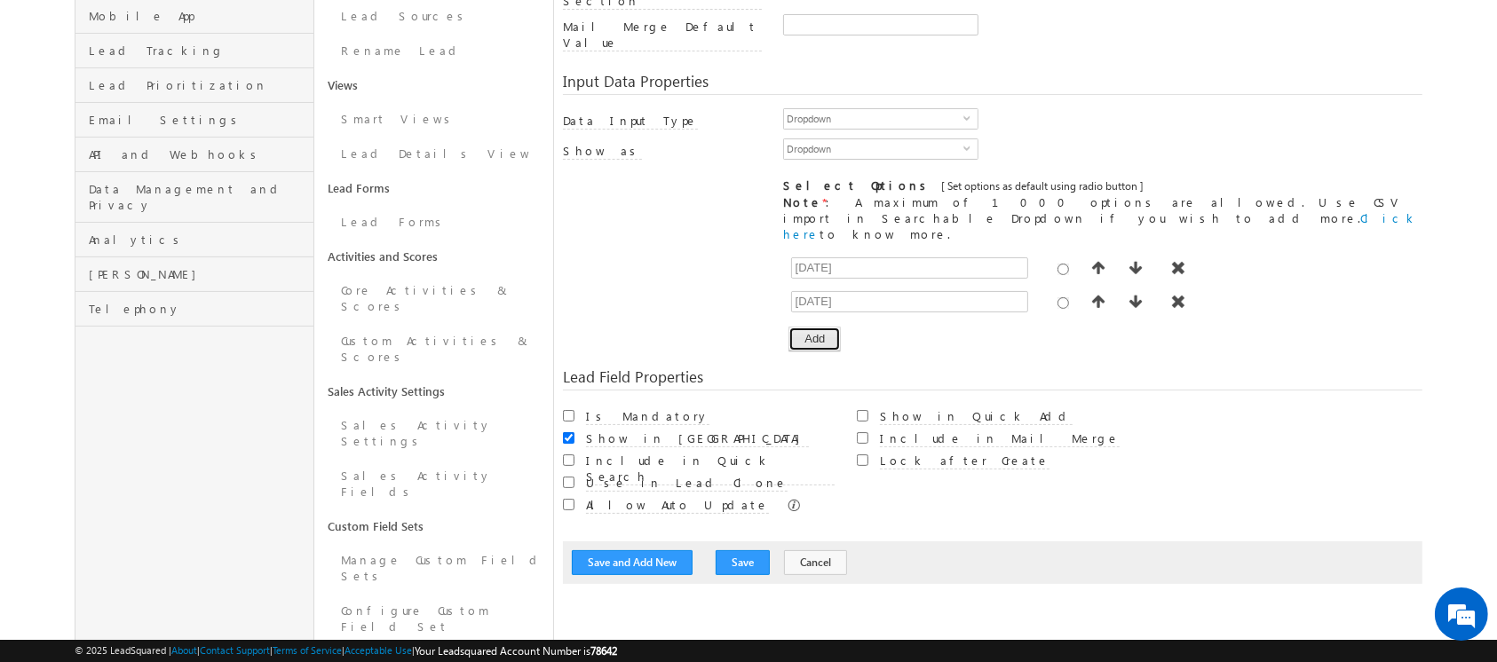
click at [828, 327] on button "Add" at bounding box center [814, 339] width 52 height 25
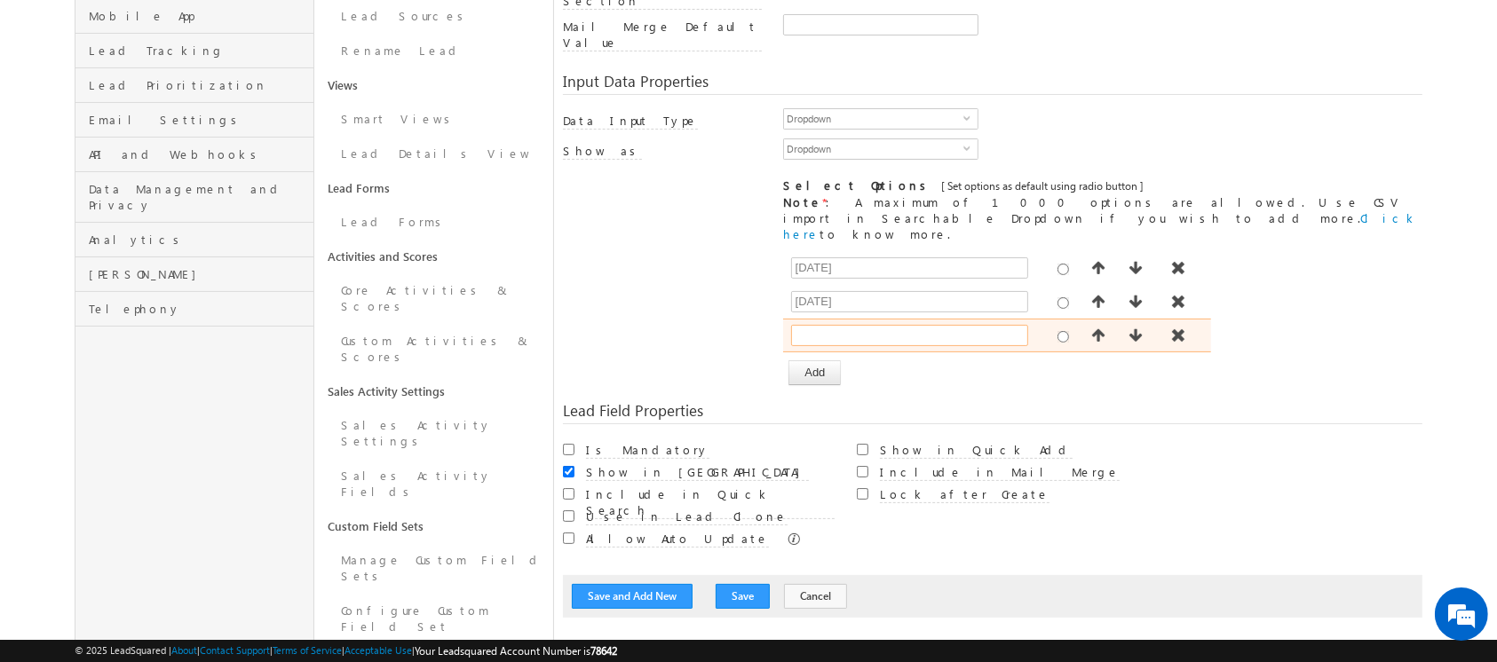
drag, startPoint x: 842, startPoint y: 290, endPoint x: 803, endPoint y: 296, distance: 38.7
click at [842, 325] on input "text" at bounding box center [909, 335] width 237 height 21
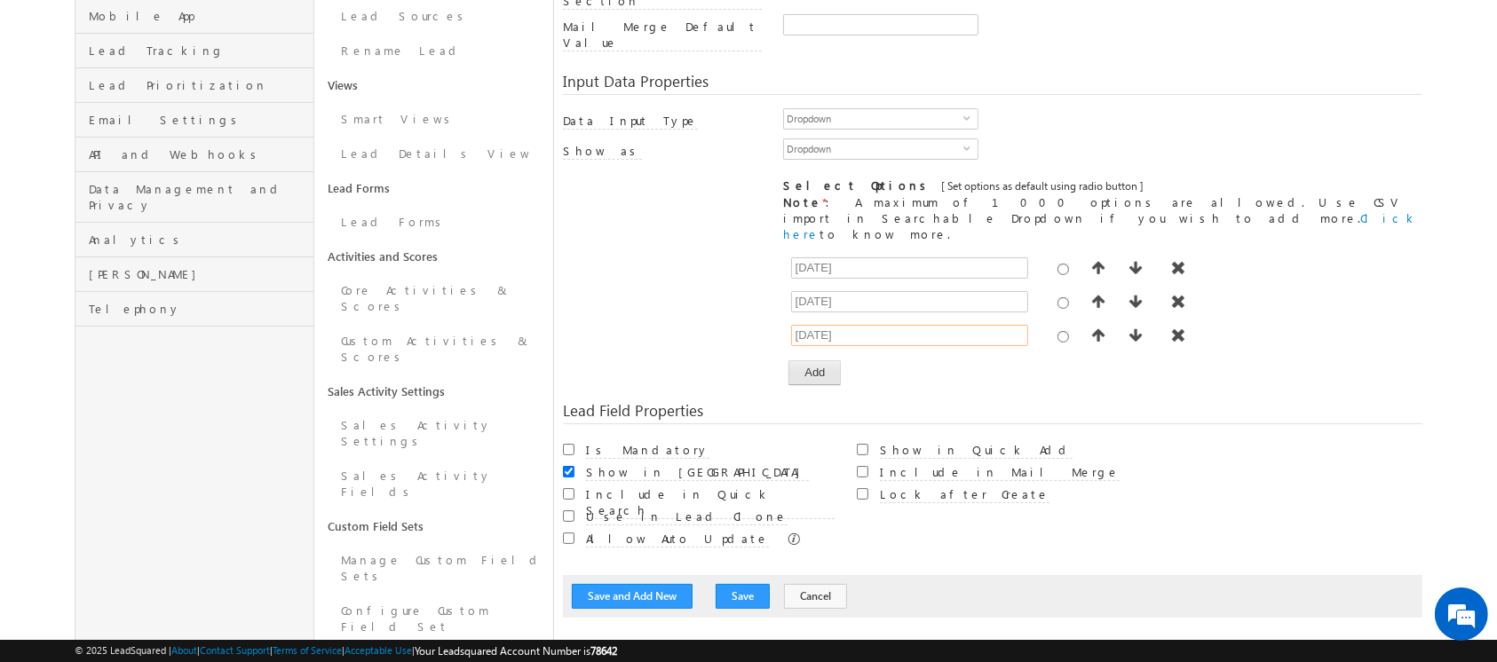
type input "November 2025"
click at [819, 360] on button "Add" at bounding box center [814, 372] width 52 height 25
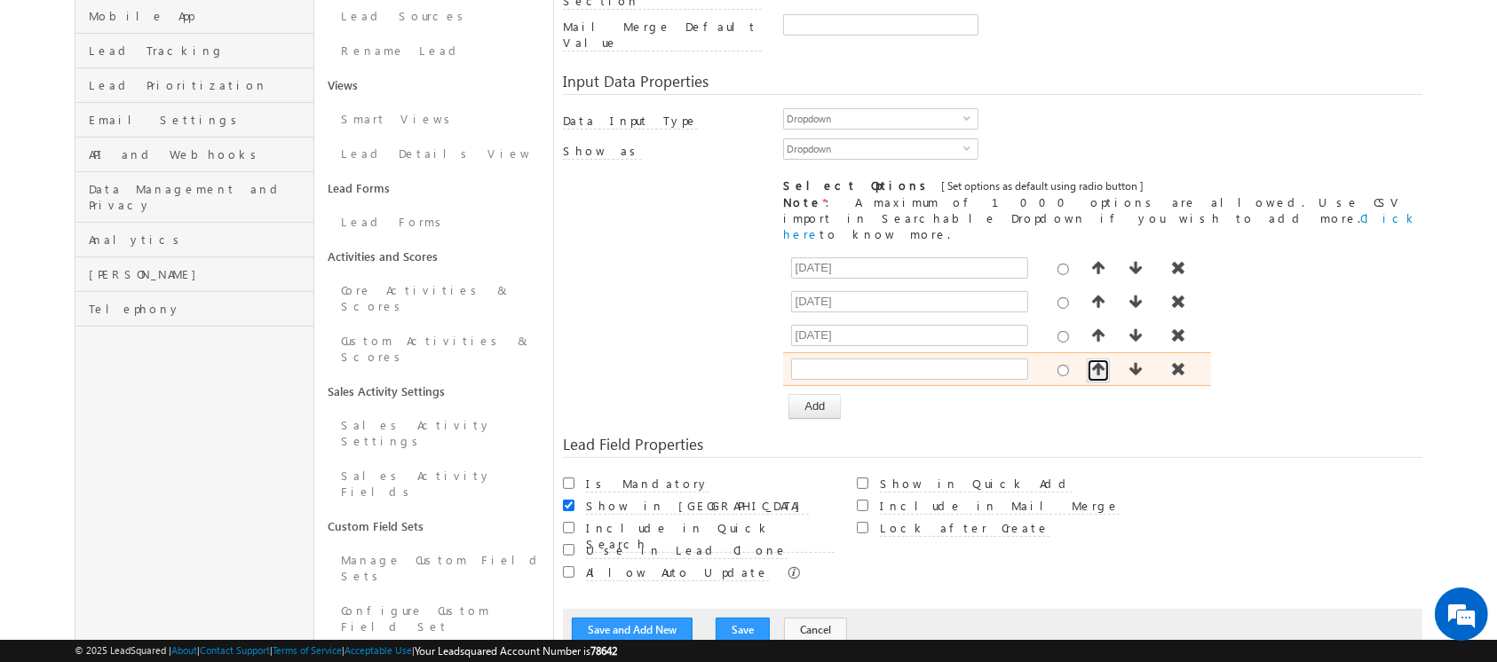
click at [1101, 362] on span "button" at bounding box center [1098, 369] width 18 height 14
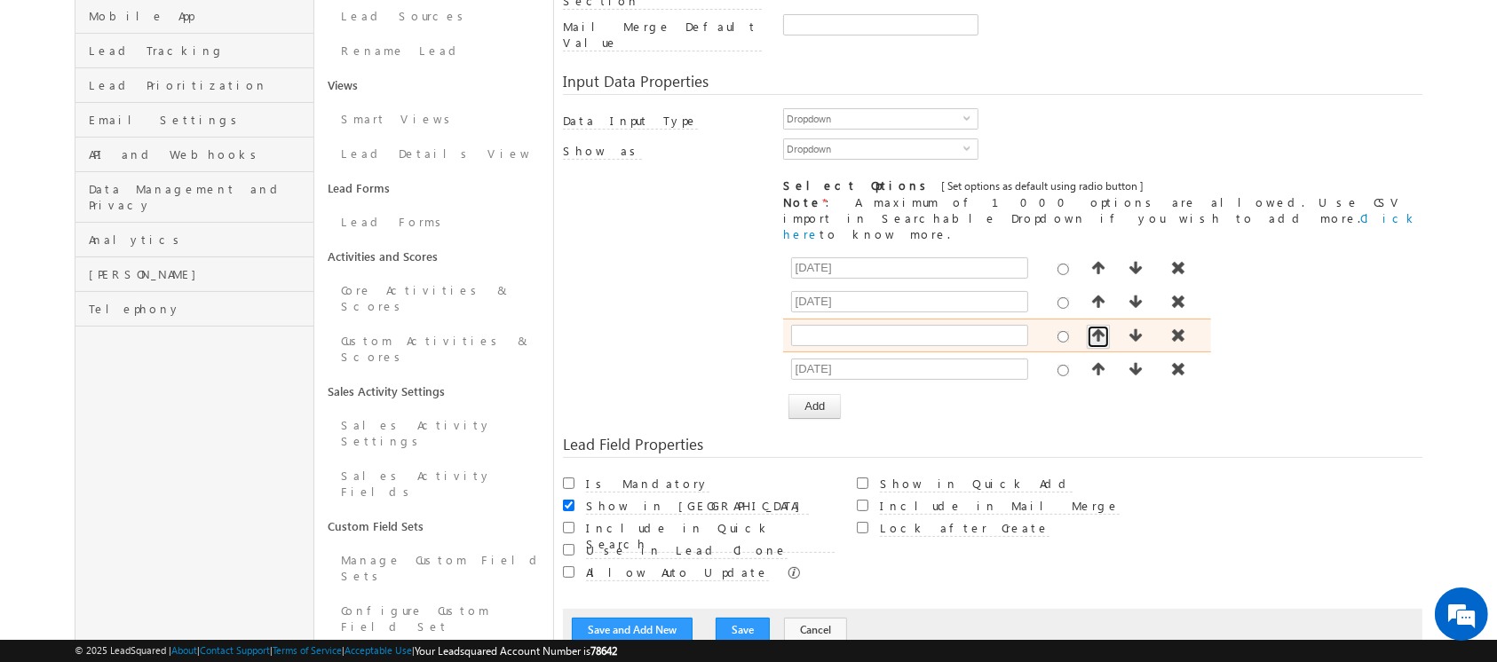
click at [1101, 328] on span "button" at bounding box center [1098, 335] width 18 height 14
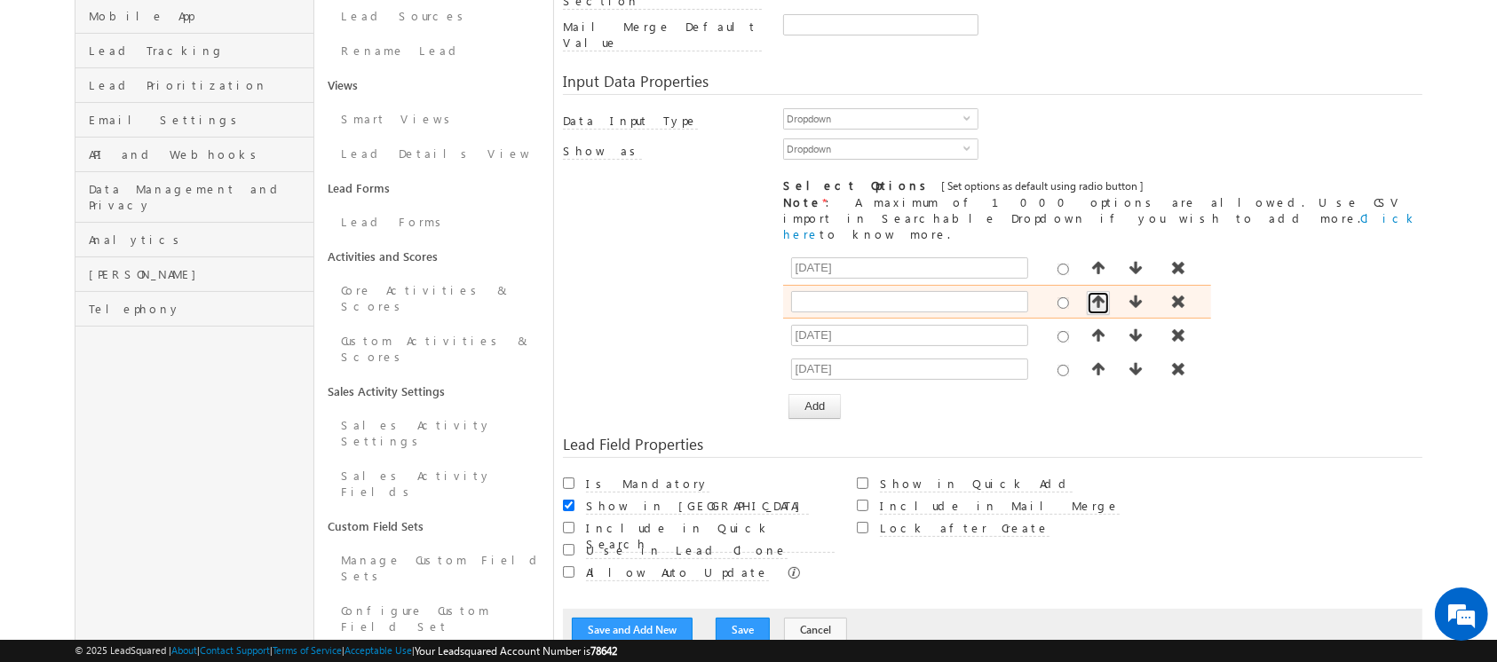
click at [1101, 295] on span "button" at bounding box center [1098, 302] width 18 height 14
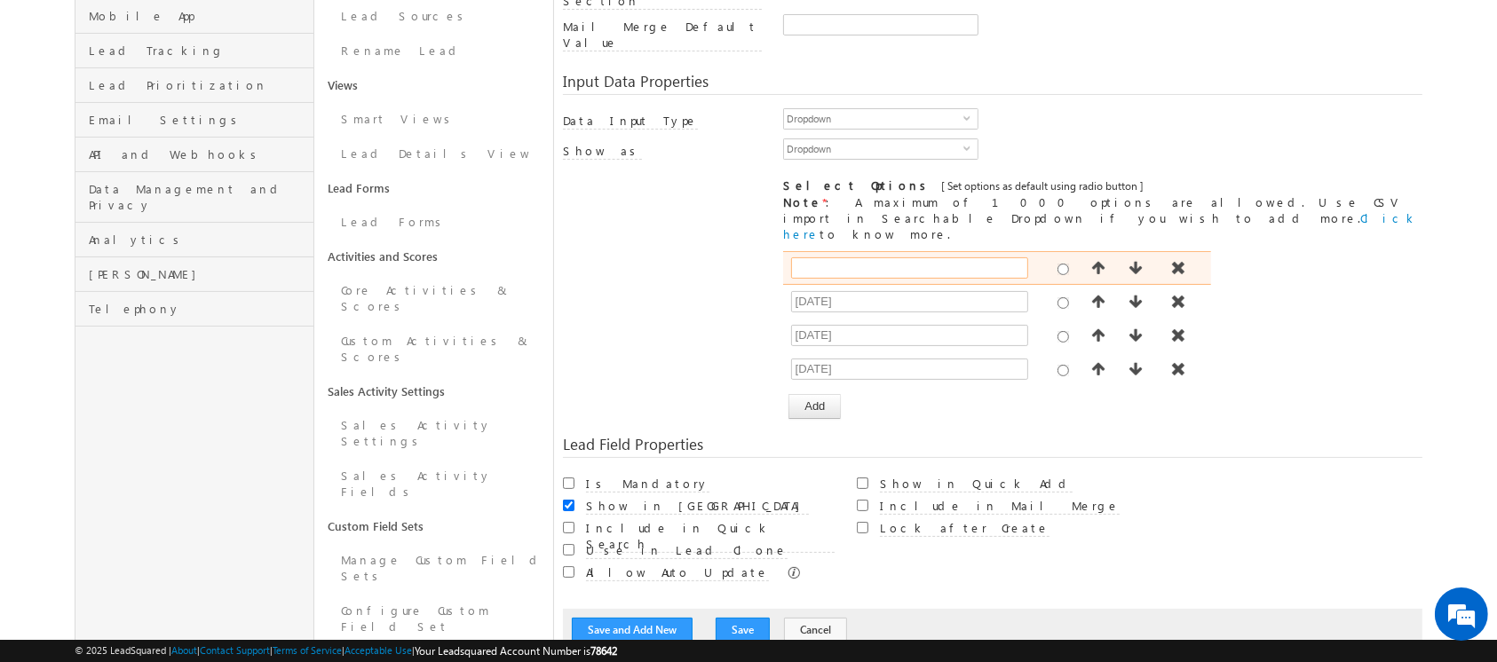
drag, startPoint x: 882, startPoint y: 225, endPoint x: 800, endPoint y: 212, distance: 83.5
click at [882, 257] on input "text" at bounding box center [909, 267] width 237 height 21
type input "August 2025"
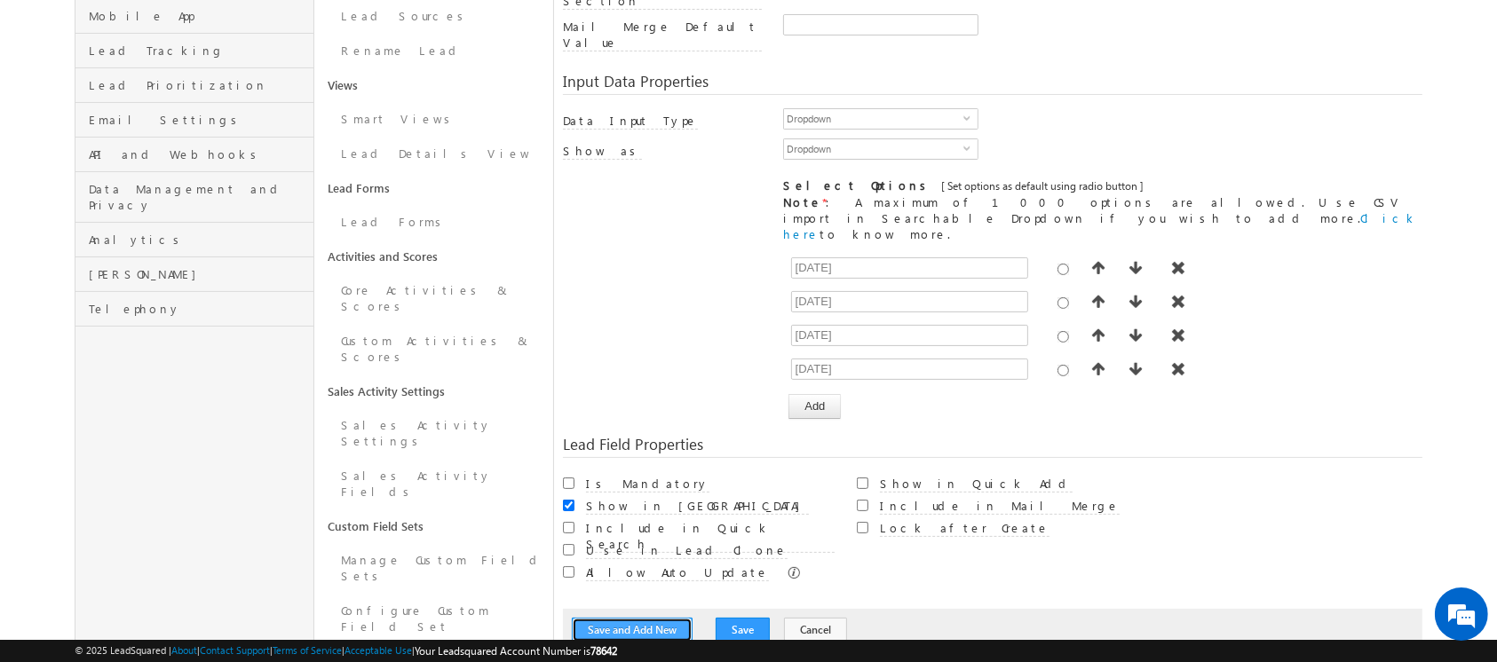
click at [630, 618] on button "Save and Add New" at bounding box center [632, 630] width 121 height 25
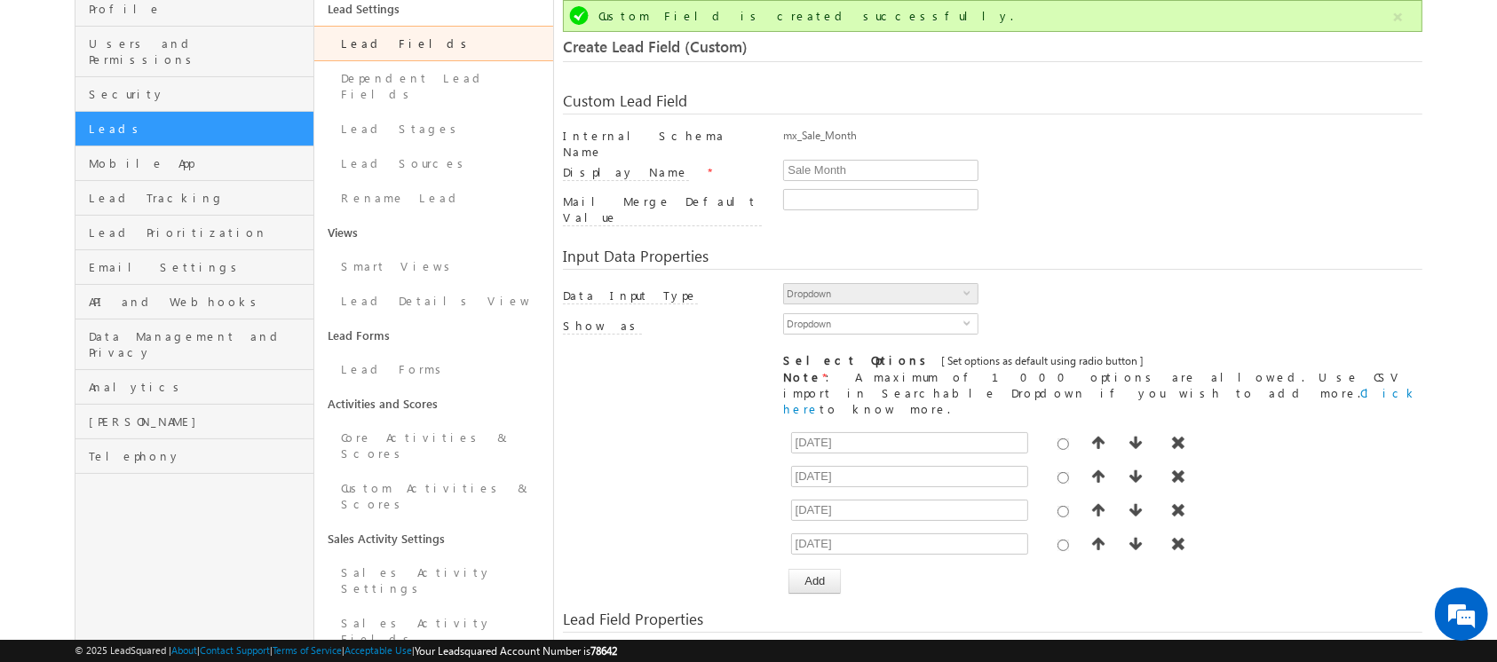
scroll to position [458, 0]
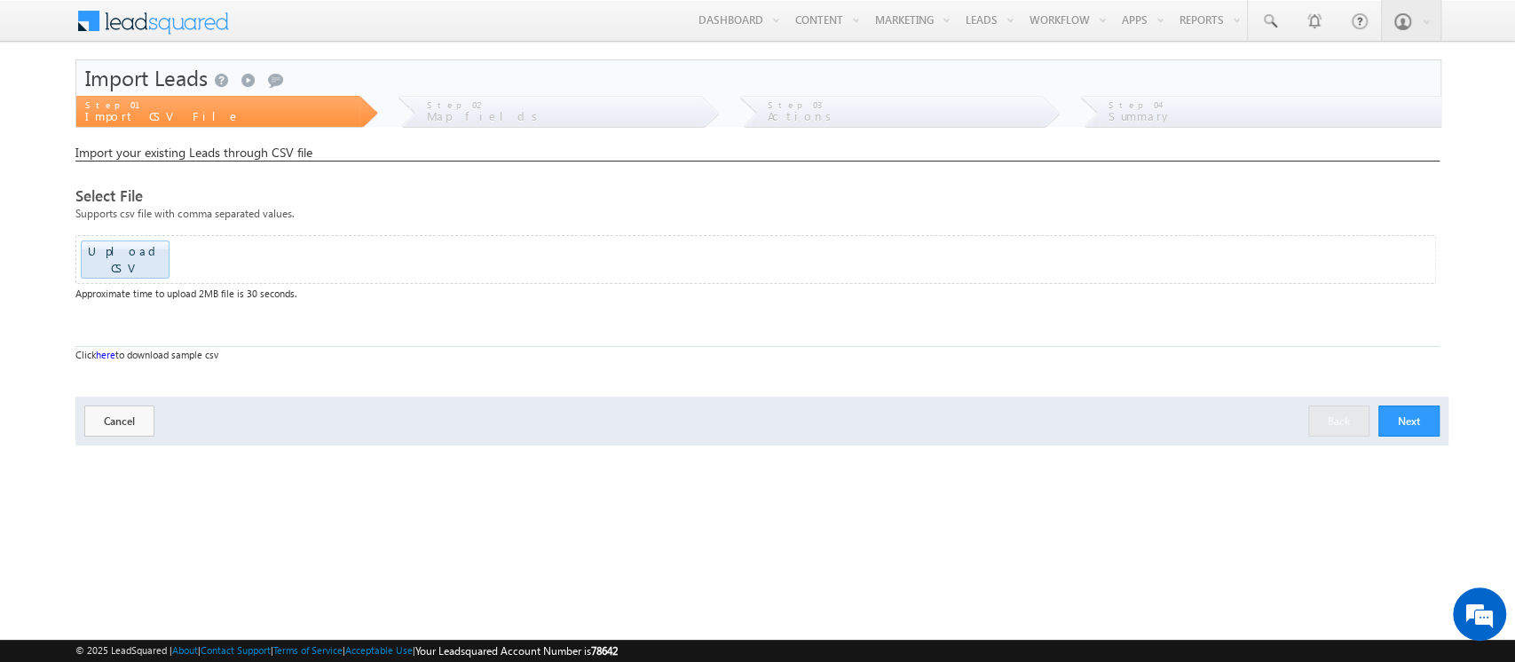
click at [1408, 411] on button "Next" at bounding box center [1409, 421] width 61 height 31
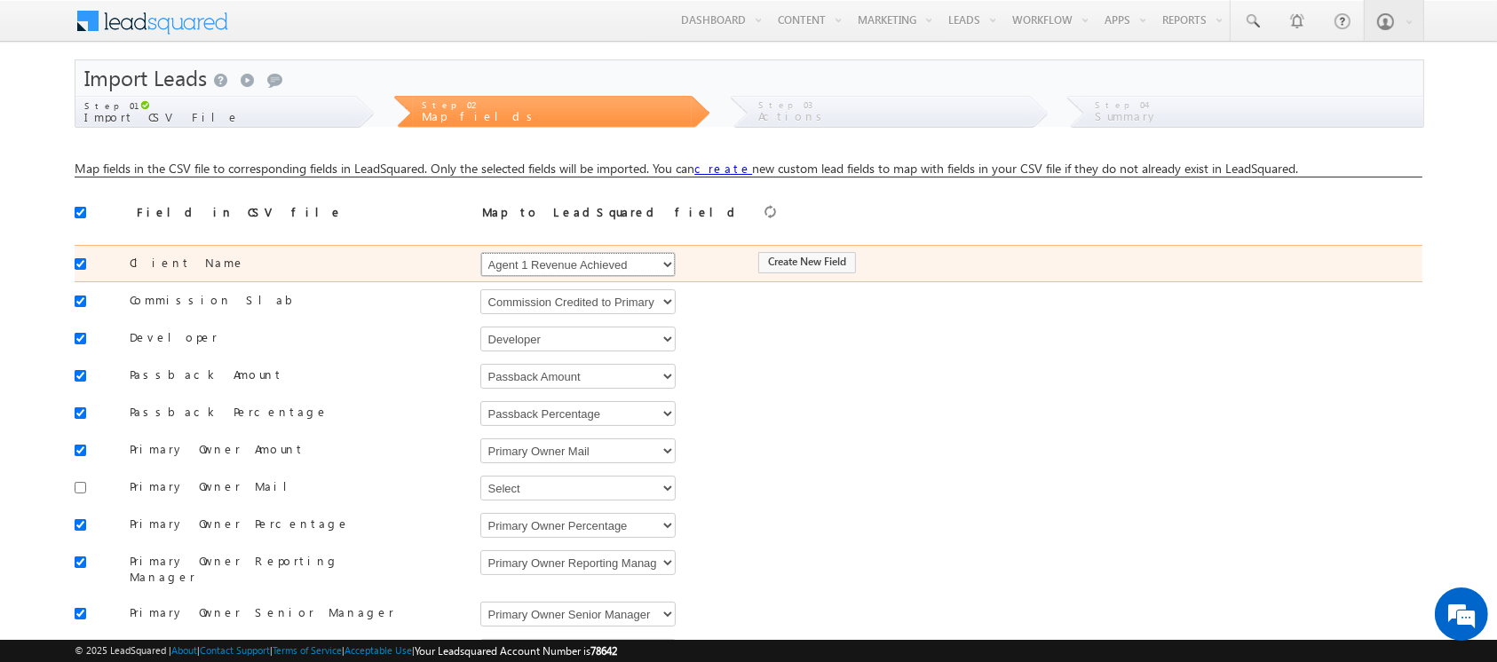
click at [649, 259] on select "Select Select Address 1 Address 2 Agent 1 Revenue Achieved Agent 2 Amount Achie…" at bounding box center [577, 264] width 195 height 25
select select "FirstName"
click at [480, 252] on select "Select Select Address 1 Address 2 Agent 1 Revenue Achieved Agent 2 Amount Achie…" at bounding box center [577, 264] width 195 height 25
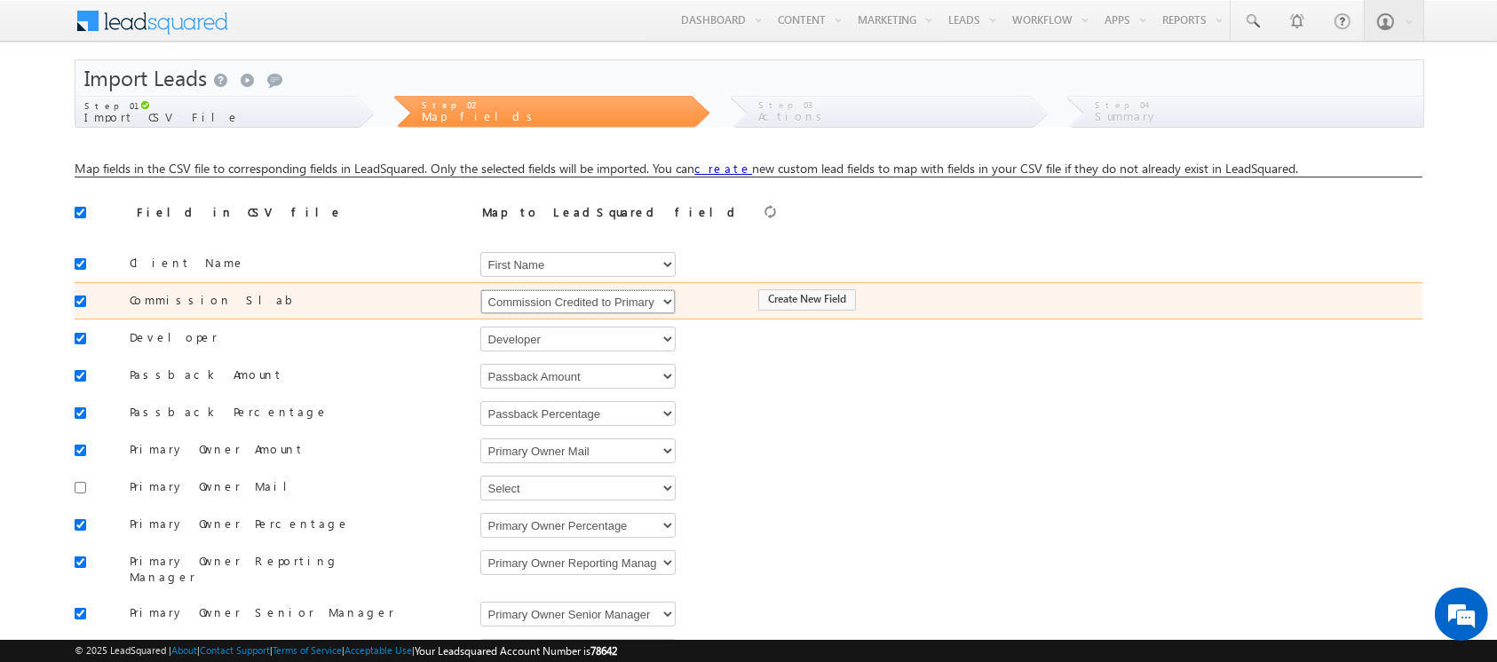
click at [557, 306] on select "Select Select Address 1 Address 2 Agent 1 Revenue Achieved Agent 2 Amount Achie…" at bounding box center [577, 301] width 195 height 25
select select "mx_Commission_Slab"
click at [480, 289] on select "Select Select Address 1 Address 2 Agent 1 Revenue Achieved Agent 2 Amount Achie…" at bounding box center [577, 301] width 195 height 25
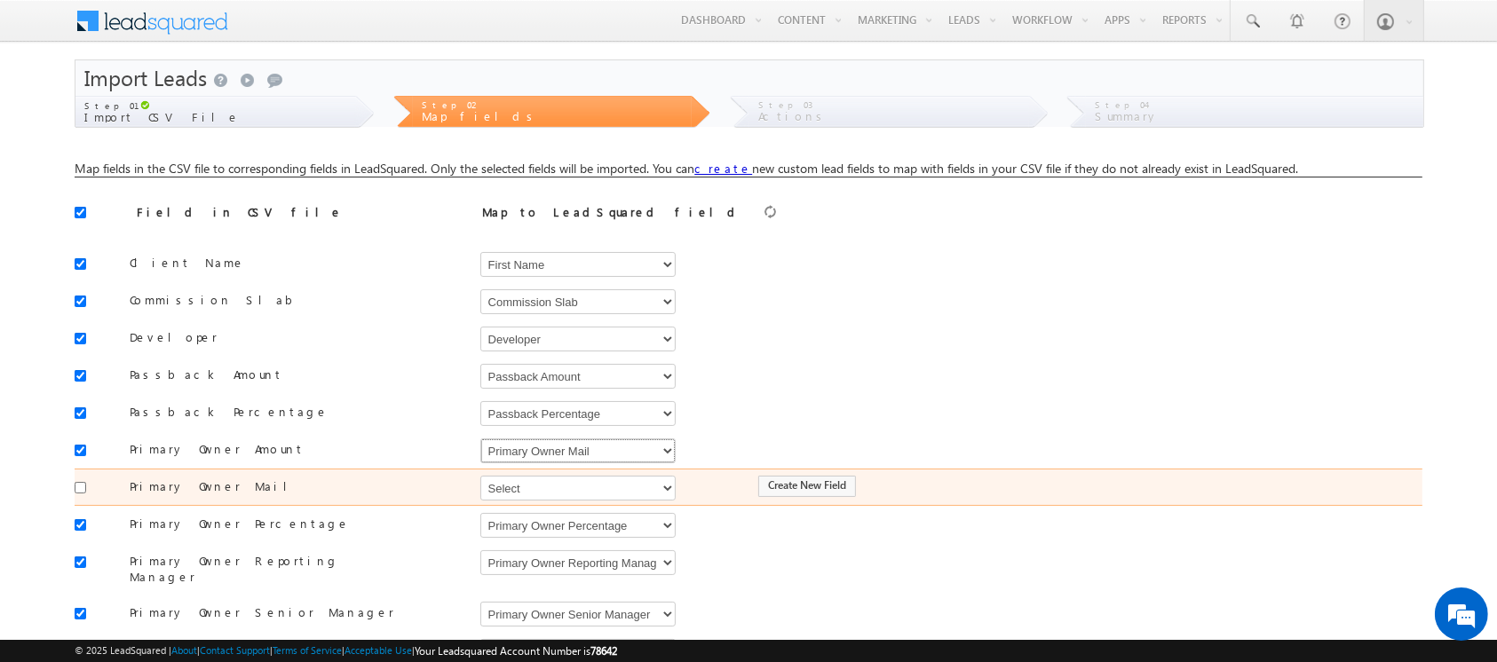
drag, startPoint x: 608, startPoint y: 447, endPoint x: 470, endPoint y: 469, distance: 139.2
click at [608, 447] on select "Select Select Address 1 Address 2 Agent 1 Revenue Achieved Agent 2 Amount Achie…" at bounding box center [577, 451] width 195 height 25
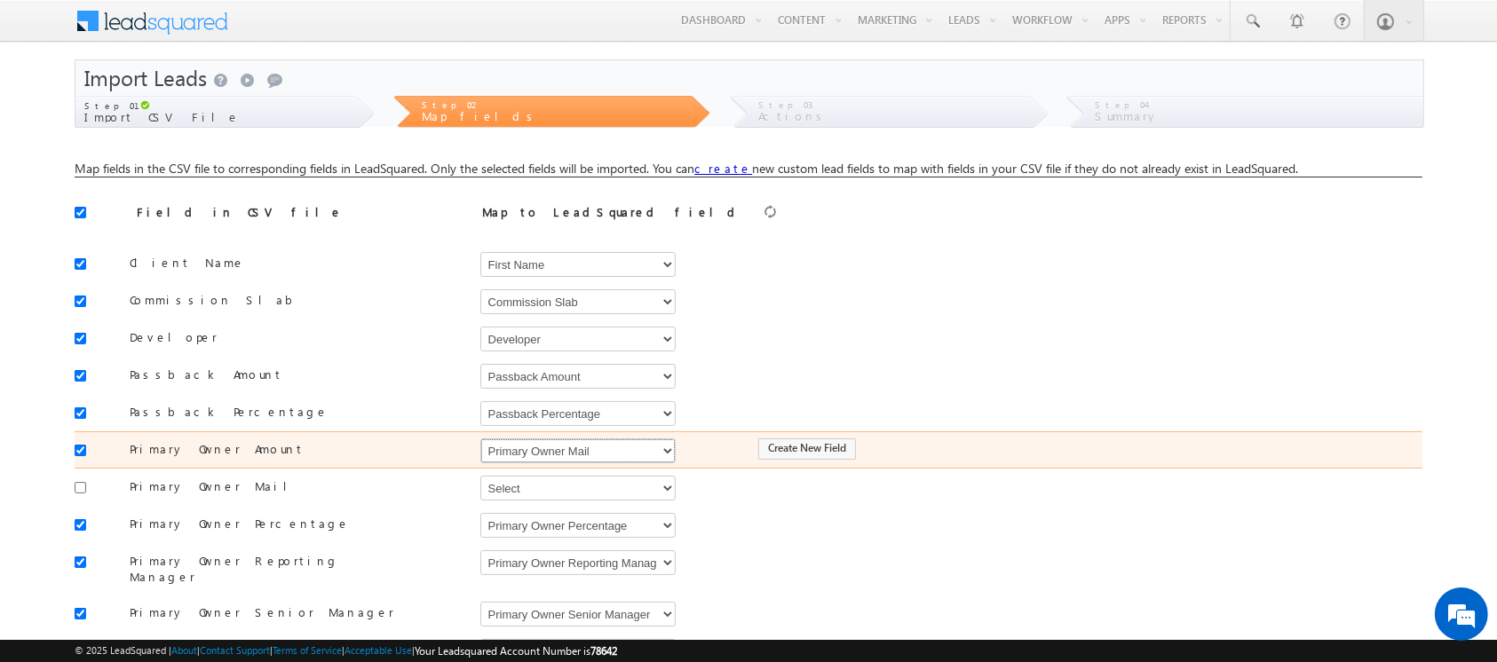
select select "mx_Agent_1_Amount"
click at [480, 439] on select "Select Select Address 1 Address 2 Agent 1 Revenue Achieved Agent 2 Amount Achie…" at bounding box center [577, 451] width 195 height 25
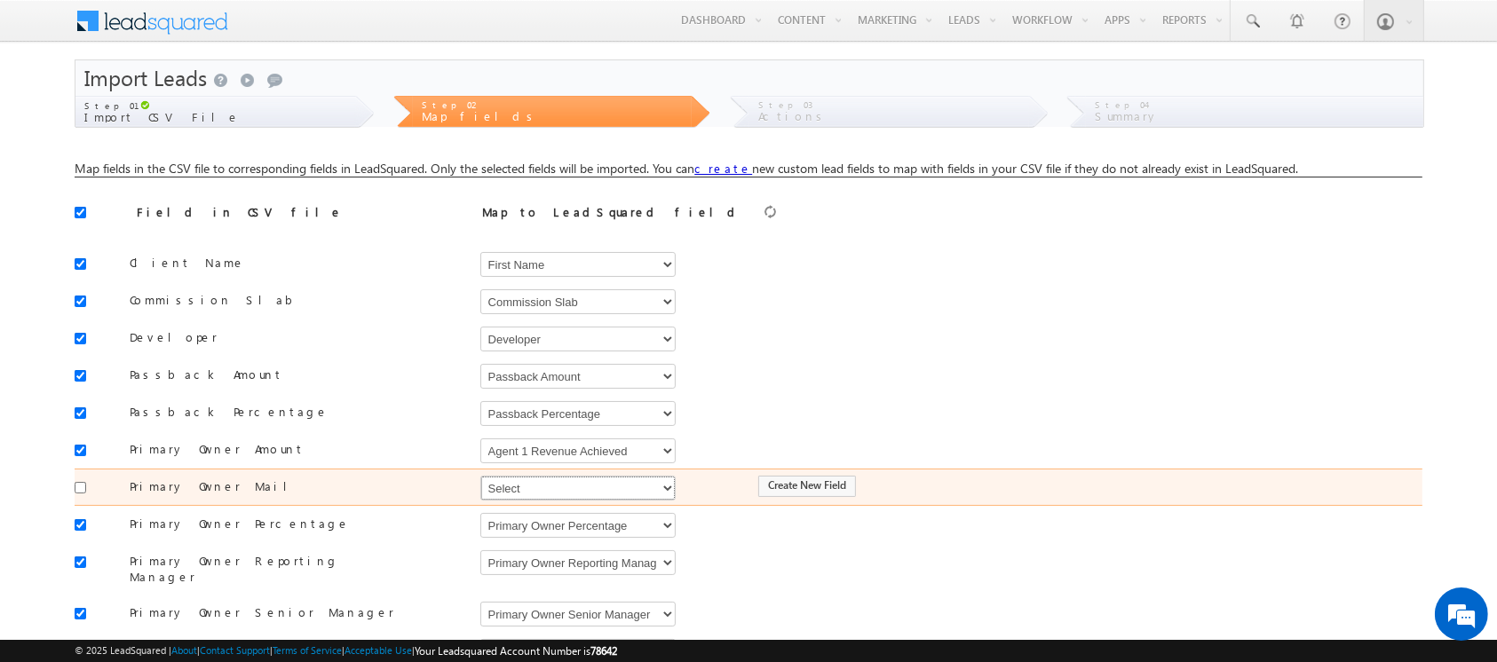
click at [572, 487] on select "Select Select Address 1 Address 2 Agent 1 Revenue Achieved Agent 2 Amount Achie…" at bounding box center [577, 488] width 195 height 25
select select "mx_Agent_Email"
click at [480, 476] on select "Select Select Address 1 Address 2 Agent 1 Revenue Achieved Agent 2 Amount Achie…" at bounding box center [577, 488] width 195 height 25
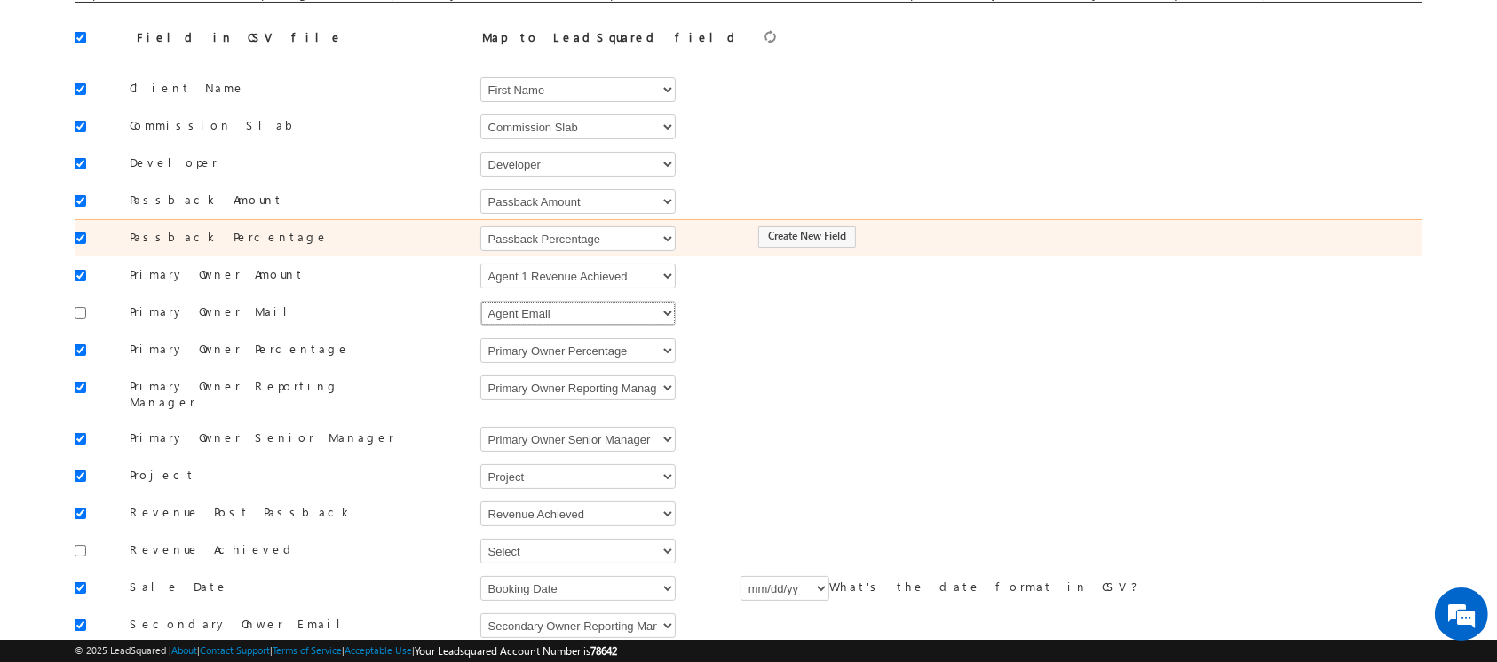
scroll to position [192, 0]
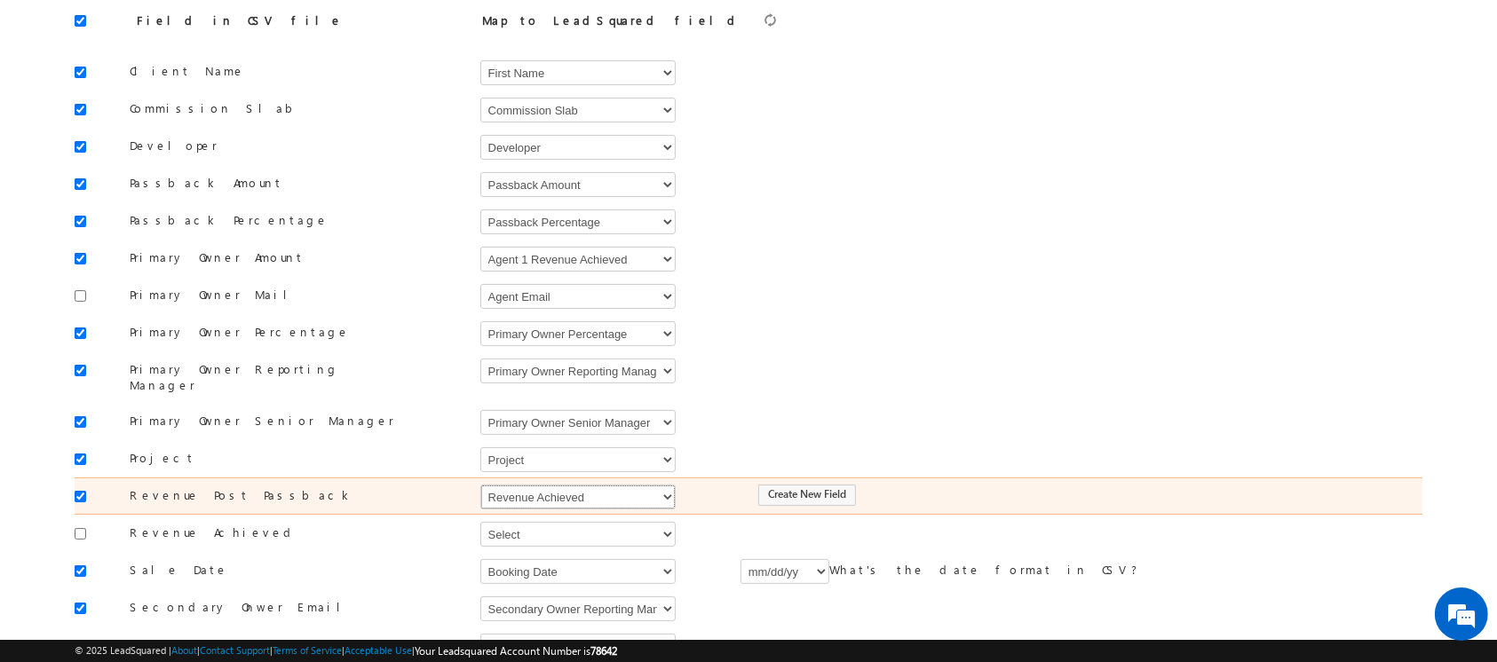
click at [585, 485] on select "Select Select Address 1 Address 2 Agent 1 Revenue Achieved Agent 2 Amount Achie…" at bounding box center [577, 497] width 195 height 25
select select "mx_Revenue_Post_Passback"
click at [480, 485] on select "Select Select Address 1 Address 2 Agent 1 Revenue Achieved Agent 2 Amount Achie…" at bounding box center [577, 497] width 195 height 25
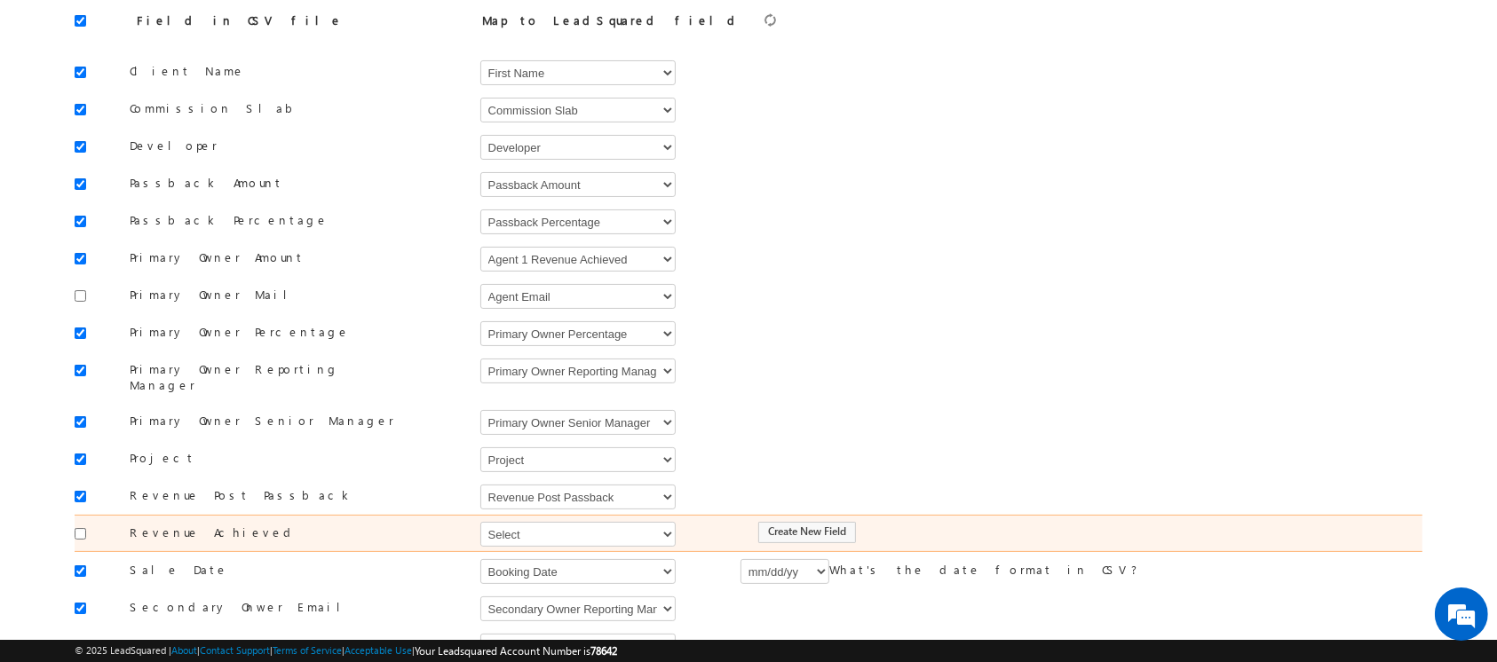
click at [556, 520] on div "Select Select Address 1 Address 2 Agent 1 Revenue Achieved Agent 2 Amount Achie…" at bounding box center [601, 533] width 242 height 27
click at [557, 523] on select "Select Select Address 1 Address 2 Agent 1 Revenue Achieved Agent 2 Amount Achie…" at bounding box center [577, 534] width 195 height 25
select select "mx1_Revenue_Achieved"
click at [480, 522] on select "Select Select Address 1 Address 2 Agent 1 Revenue Achieved Agent 2 Amount Achie…" at bounding box center [577, 534] width 195 height 25
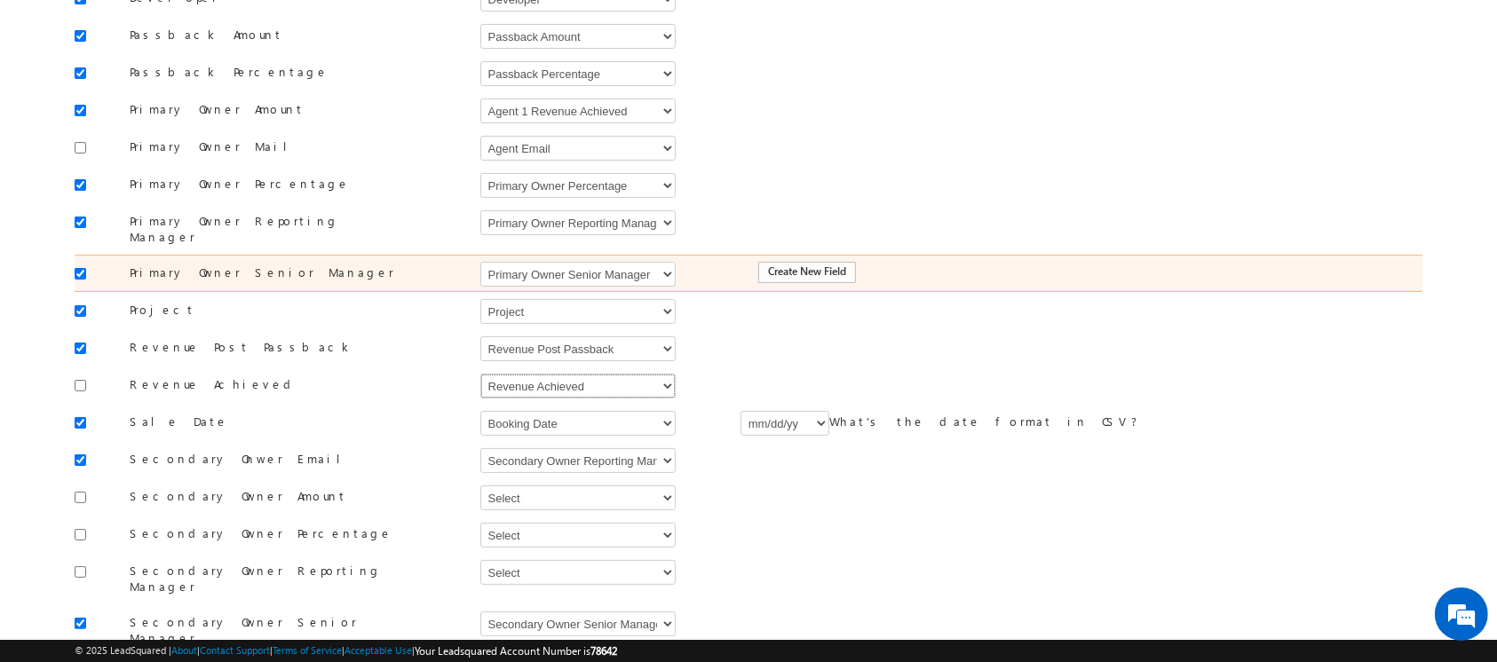
scroll to position [368, 0]
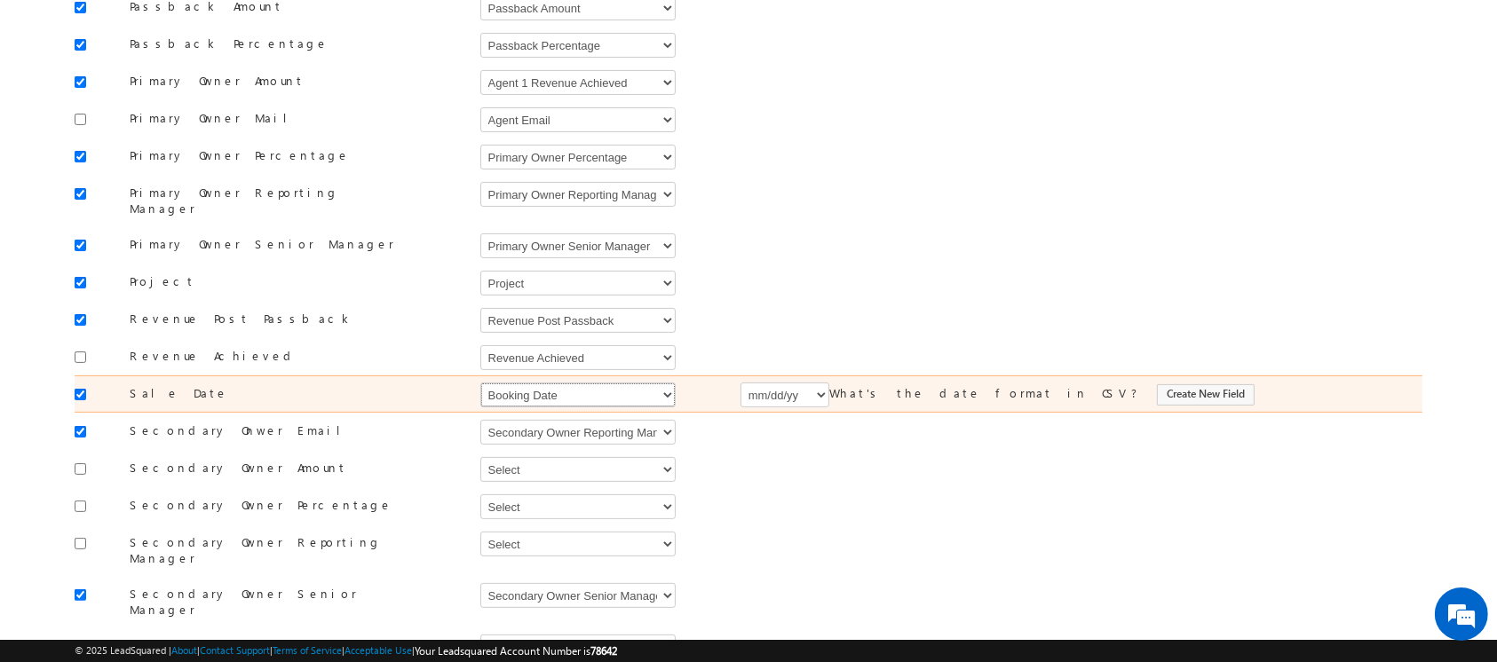
click at [562, 383] on select "Select Select Address 1 Address 2 Agent 1 Revenue Achieved Agent 2 Amount Achie…" at bounding box center [577, 395] width 195 height 25
click at [518, 383] on select "Select Select Address 1 Address 2 Agent 1 Revenue Achieved Agent 2 Amount Achie…" at bounding box center [577, 395] width 195 height 25
select select "mx_Booking_Date"
click at [480, 383] on select "Select Select Address 1 Address 2 Agent 1 Revenue Achieved Agent 2 Amount Achie…" at bounding box center [577, 395] width 195 height 25
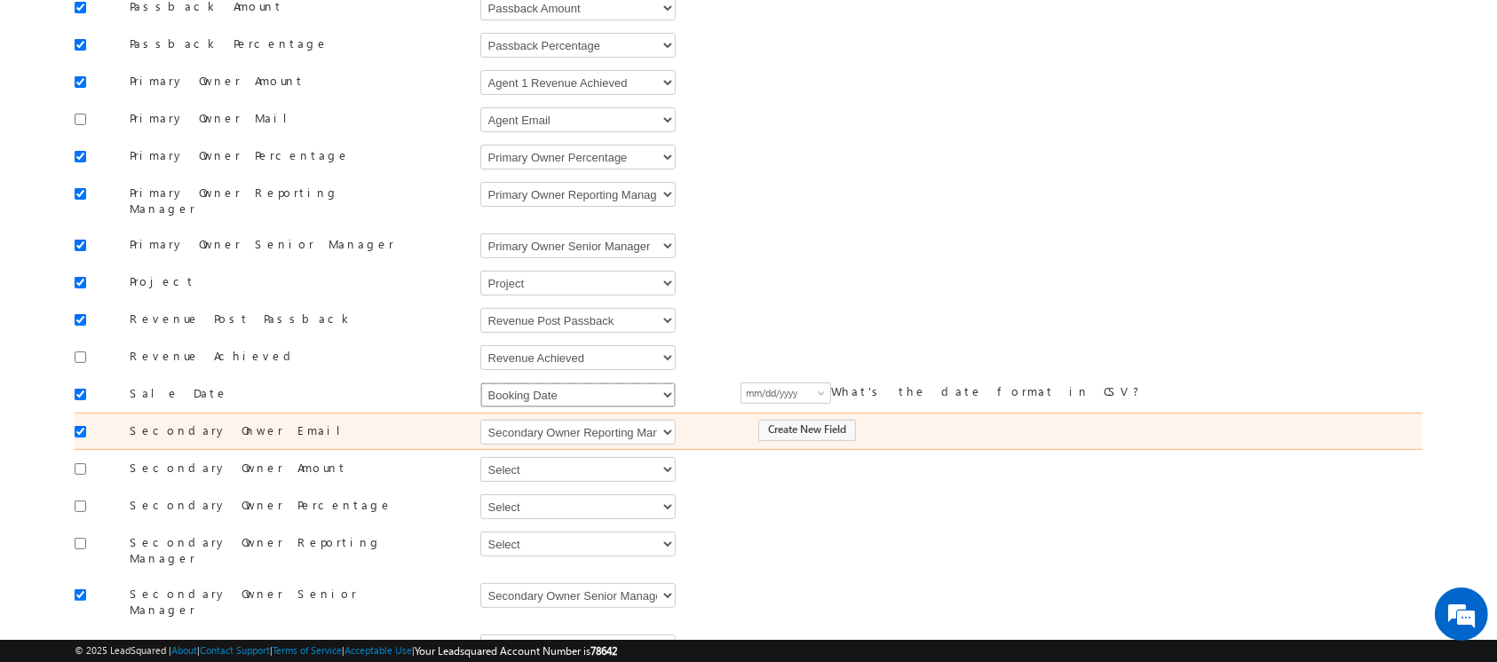
scroll to position [0, 0]
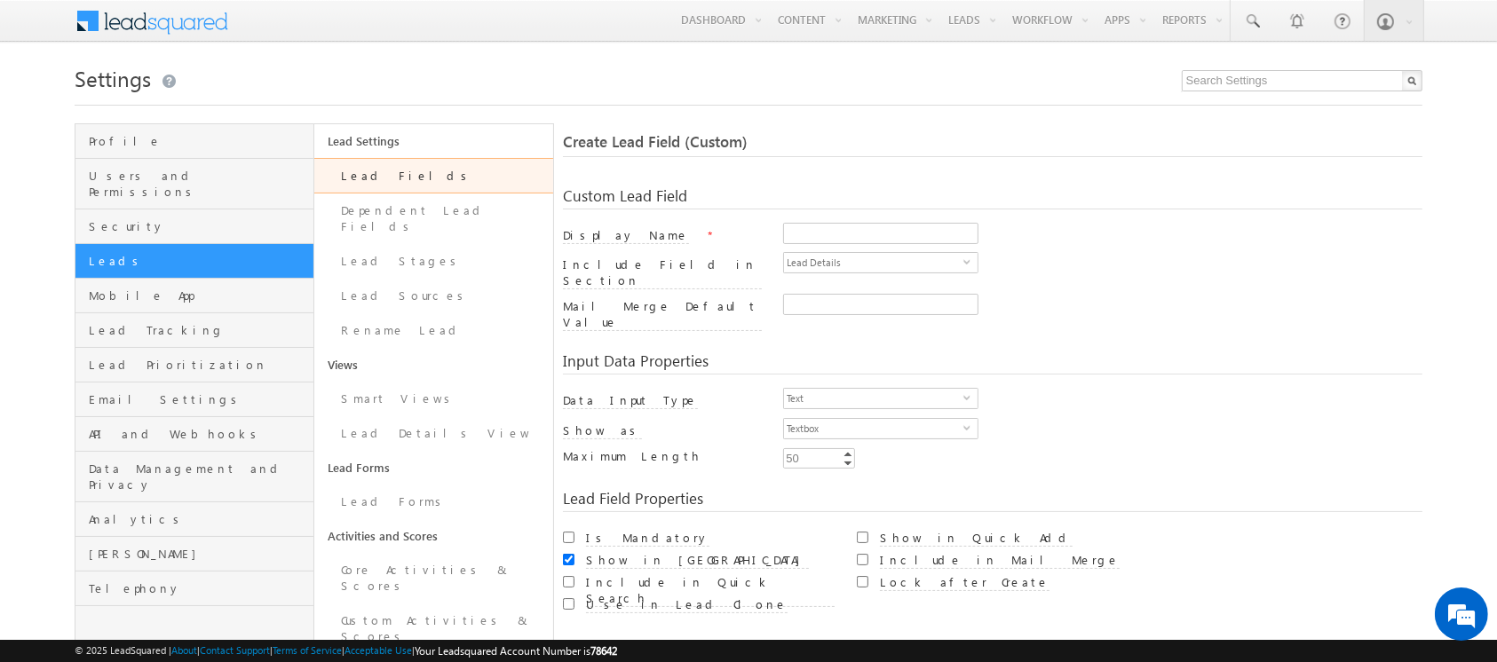
click at [362, 180] on link "Lead Fields" at bounding box center [433, 176] width 239 height 36
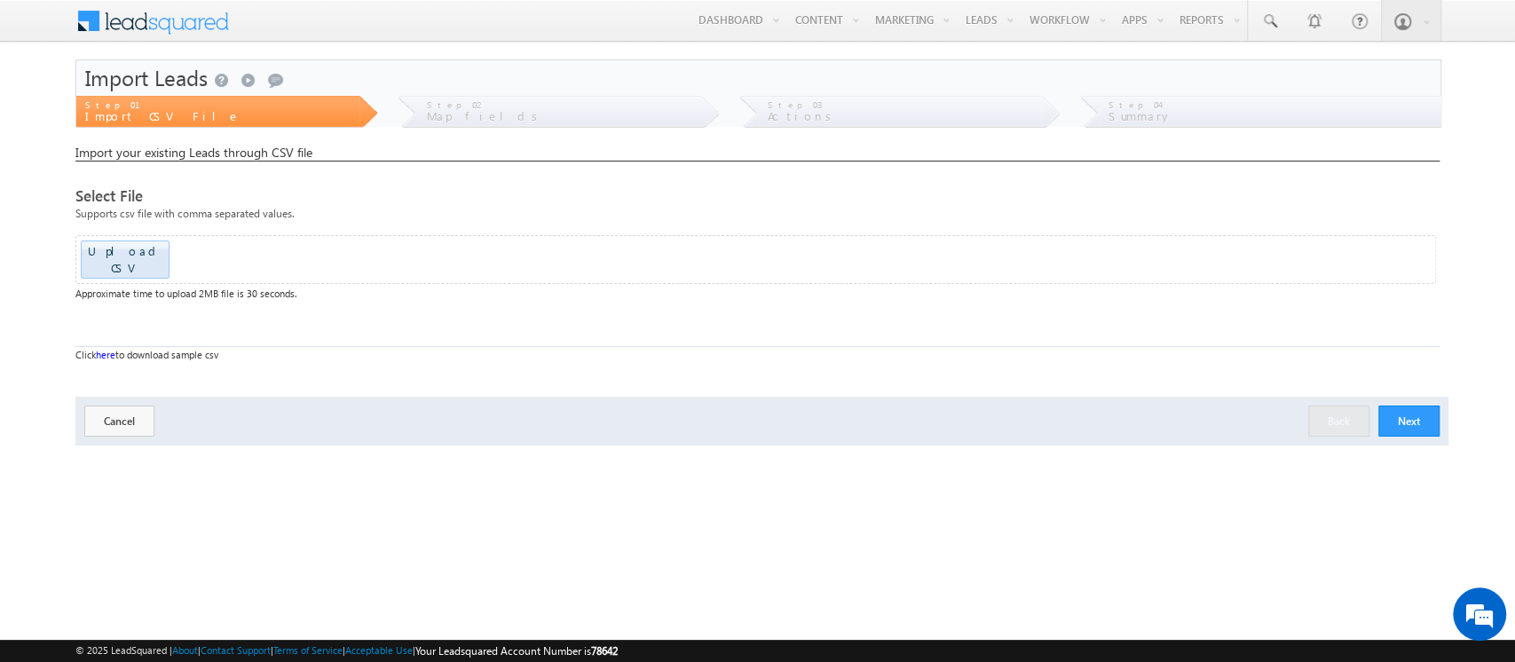
click at [1413, 406] on button "Next" at bounding box center [1409, 421] width 61 height 31
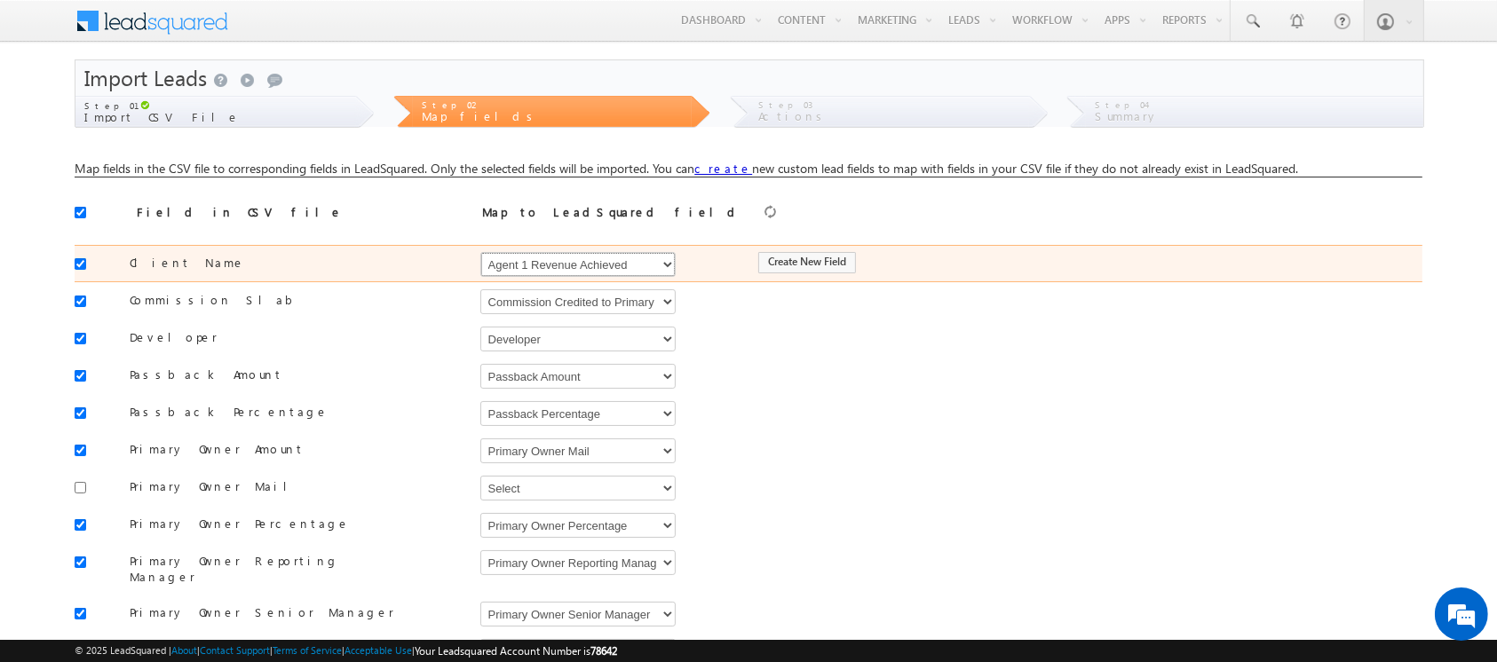
click at [572, 268] on select "Select Select Address 1 Address 2 Agent 1 Revenue Achieved Agent 2 Amount Achie…" at bounding box center [577, 264] width 195 height 25
select select "FirstName"
click at [480, 252] on select "Select Select Address 1 Address 2 Agent 1 Revenue Achieved Agent 2 Amount Achie…" at bounding box center [577, 264] width 195 height 25
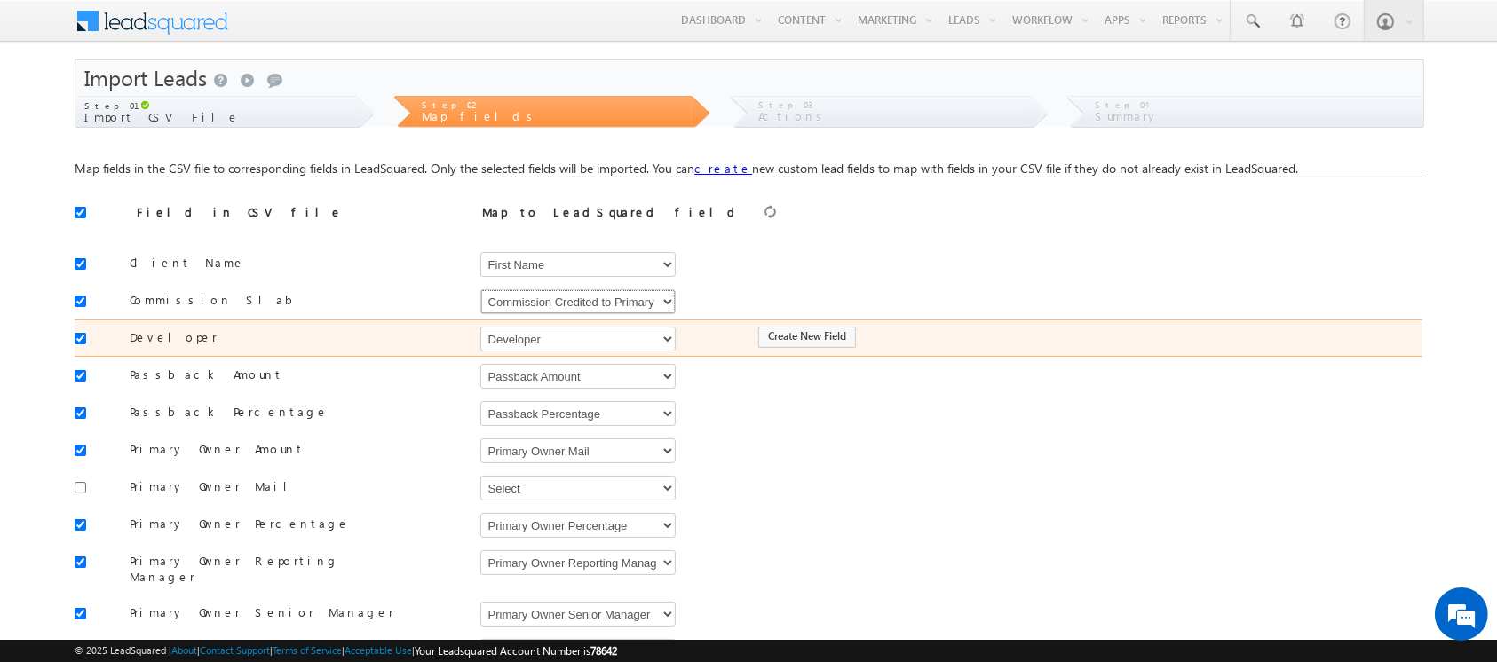
drag, startPoint x: 559, startPoint y: 312, endPoint x: 458, endPoint y: 336, distance: 104.0
click at [559, 312] on select "Select Select Address 1 Address 2 Agent 1 Revenue Achieved Agent 2 Amount Achie…" at bounding box center [577, 301] width 195 height 25
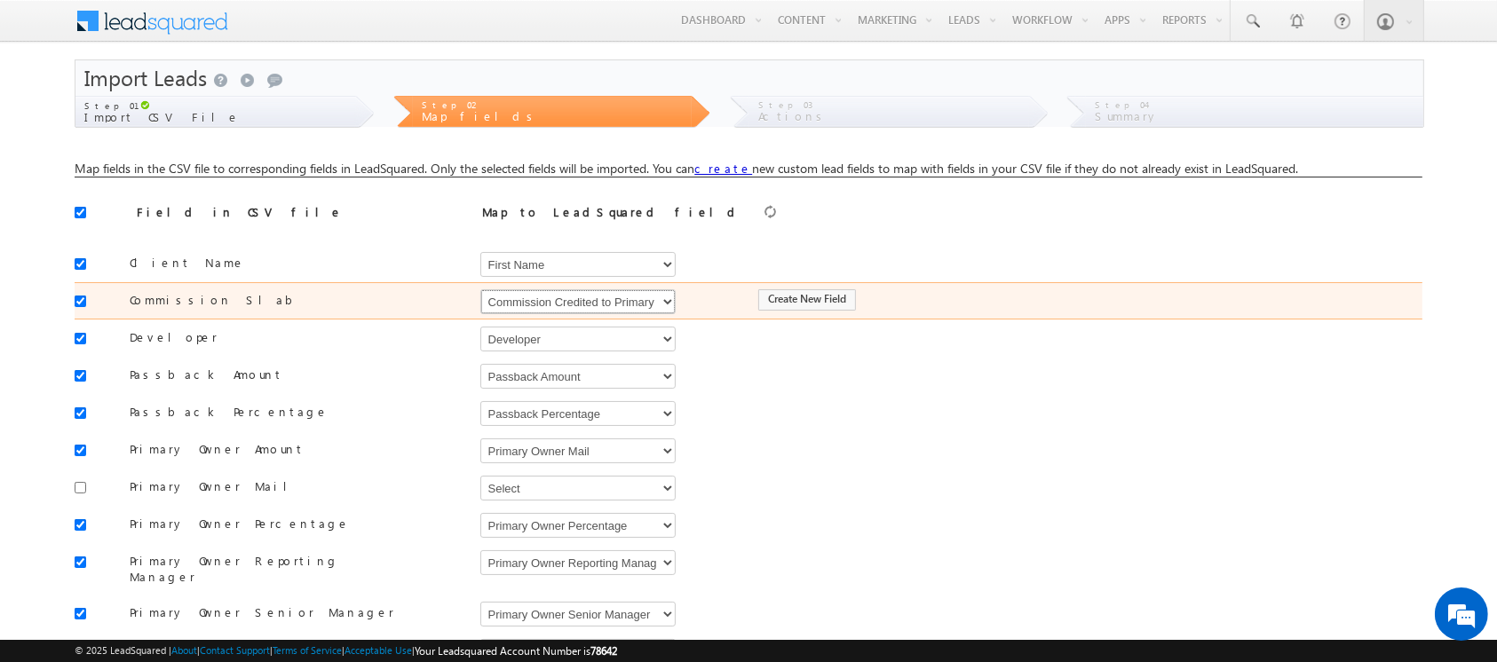
select select "mx_Commission_Slab"
click at [480, 289] on select "Select Select Address 1 Address 2 Agent 1 Revenue Achieved Agent 2 Amount Achie…" at bounding box center [577, 301] width 195 height 25
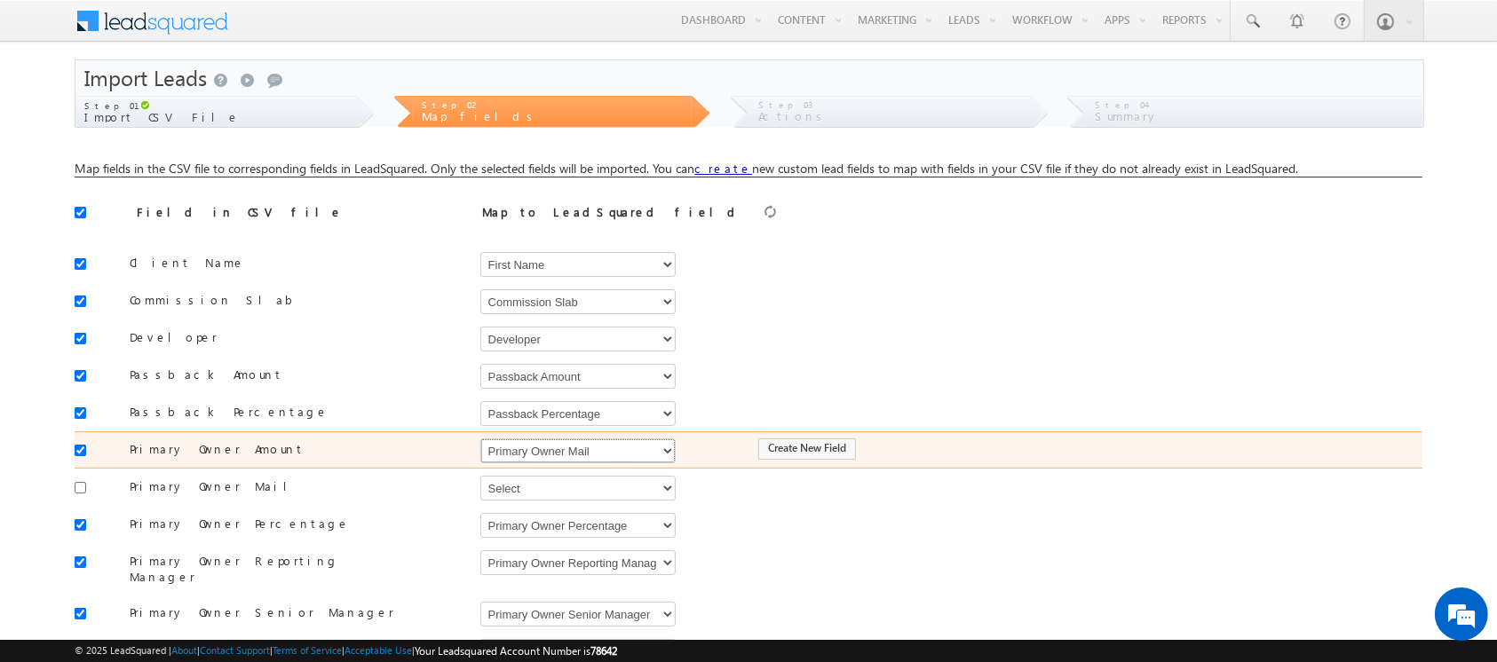
click at [620, 457] on select "Select Select Address 1 Address 2 Agent 1 Revenue Achieved Agent 2 Amount Achie…" at bounding box center [577, 451] width 195 height 25
select select "mx_Agent_1_Amount"
click at [480, 439] on select "Select Select Address 1 Address 2 Agent 1 Revenue Achieved Agent 2 Amount Achie…" at bounding box center [577, 451] width 195 height 25
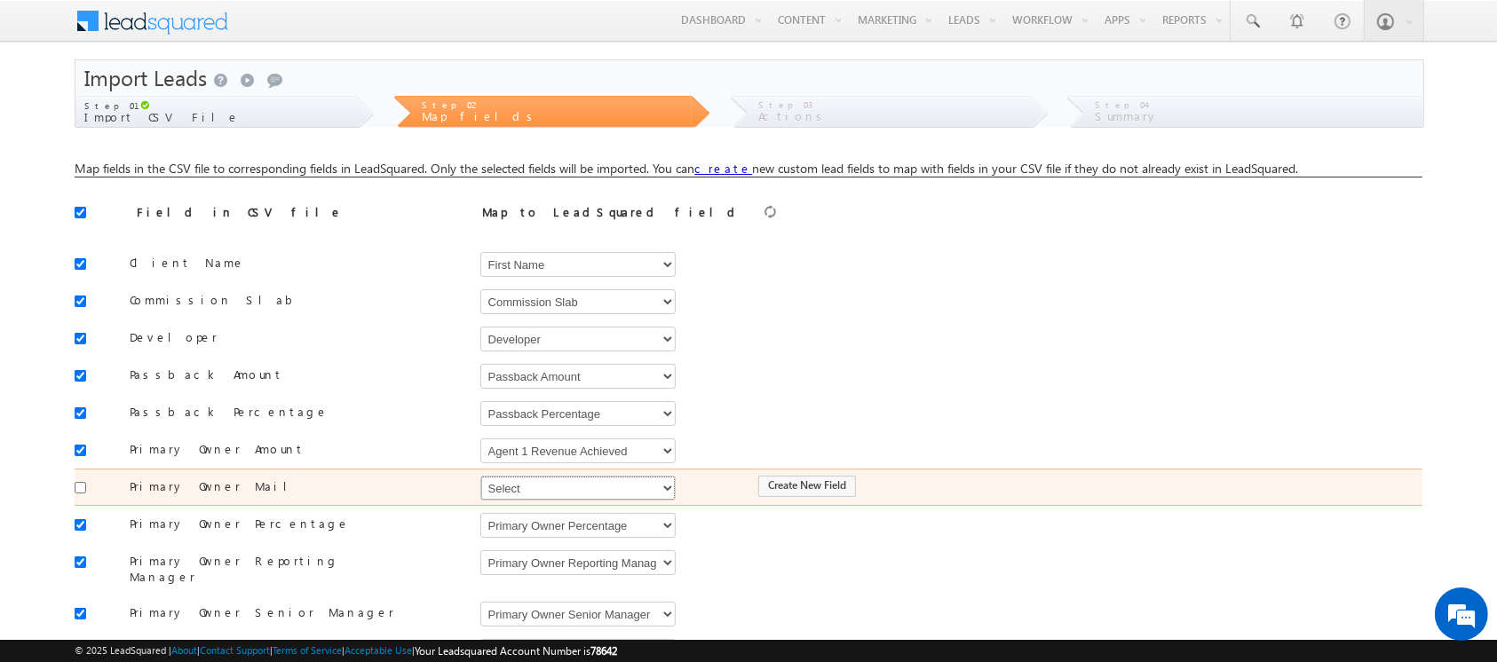
click at [536, 477] on select "Select Select Address 1 Address 2 Agent 1 Revenue Achieved Agent 2 Amount Achie…" at bounding box center [577, 488] width 195 height 25
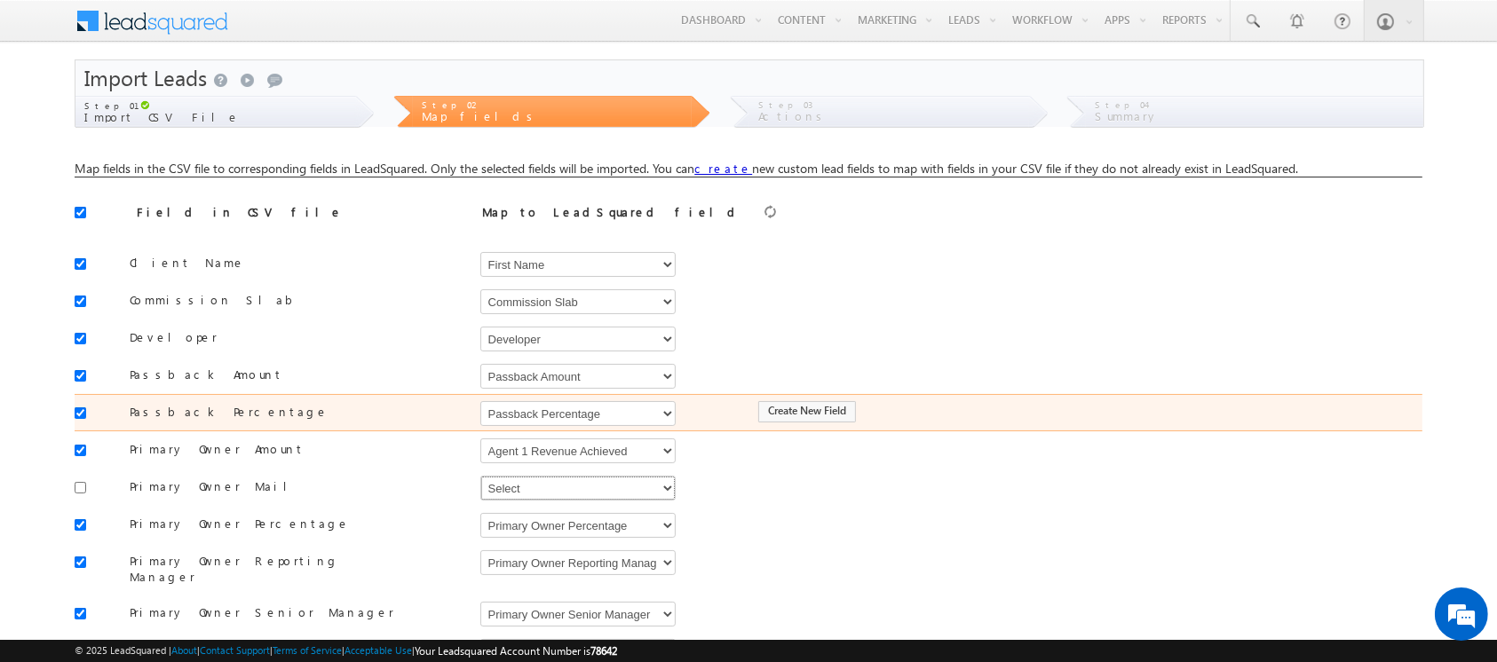
select select "mx_Agent_Email"
click at [480, 476] on select "Select Select Address 1 Address 2 Agent 1 Revenue Achieved Agent 2 Amount Achie…" at bounding box center [577, 488] width 195 height 25
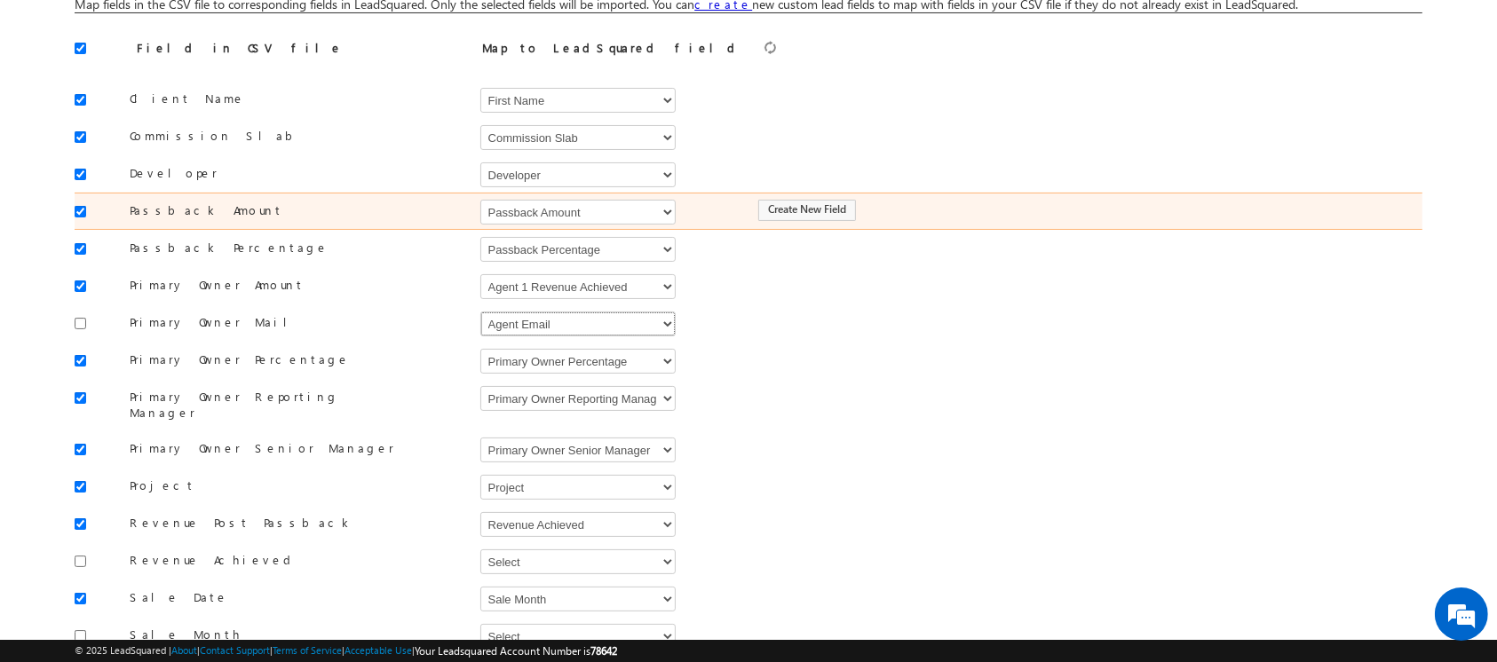
scroll to position [167, 0]
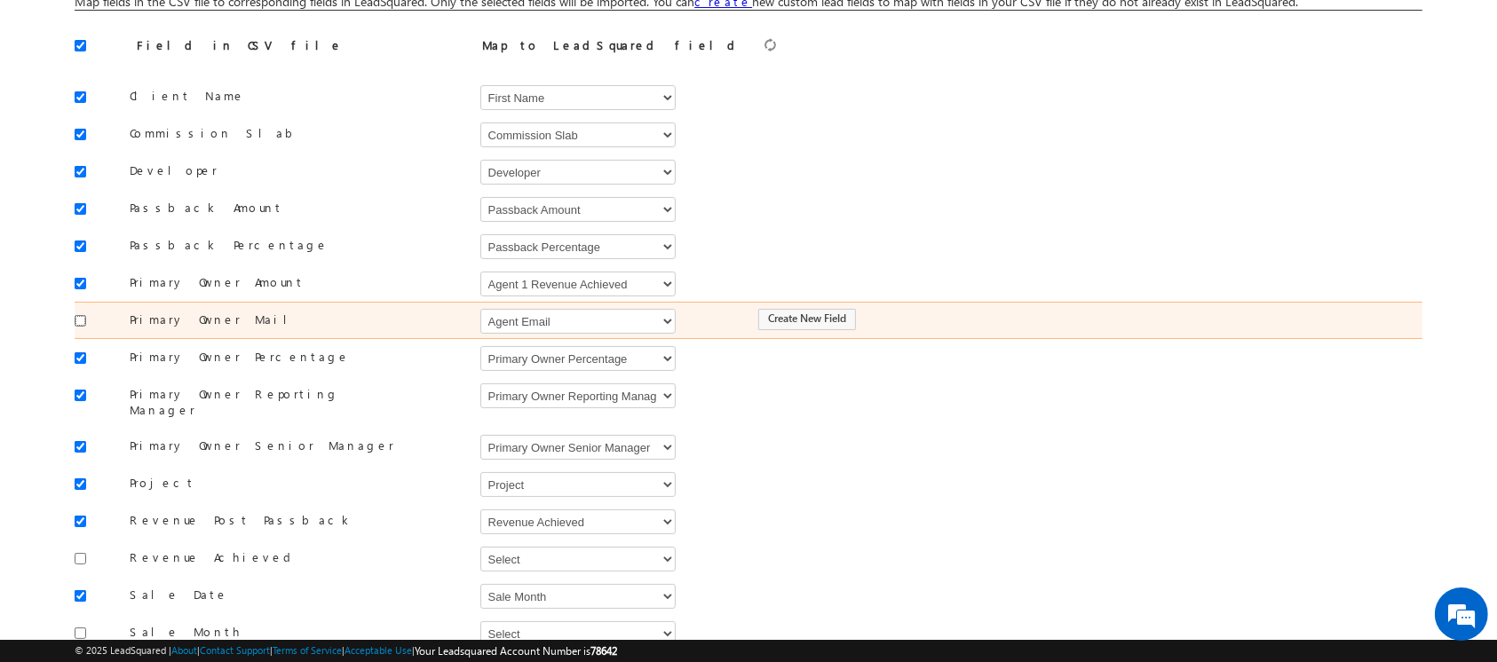
click at [80, 322] on input "checkbox" at bounding box center [81, 321] width 12 height 12
checkbox input "true"
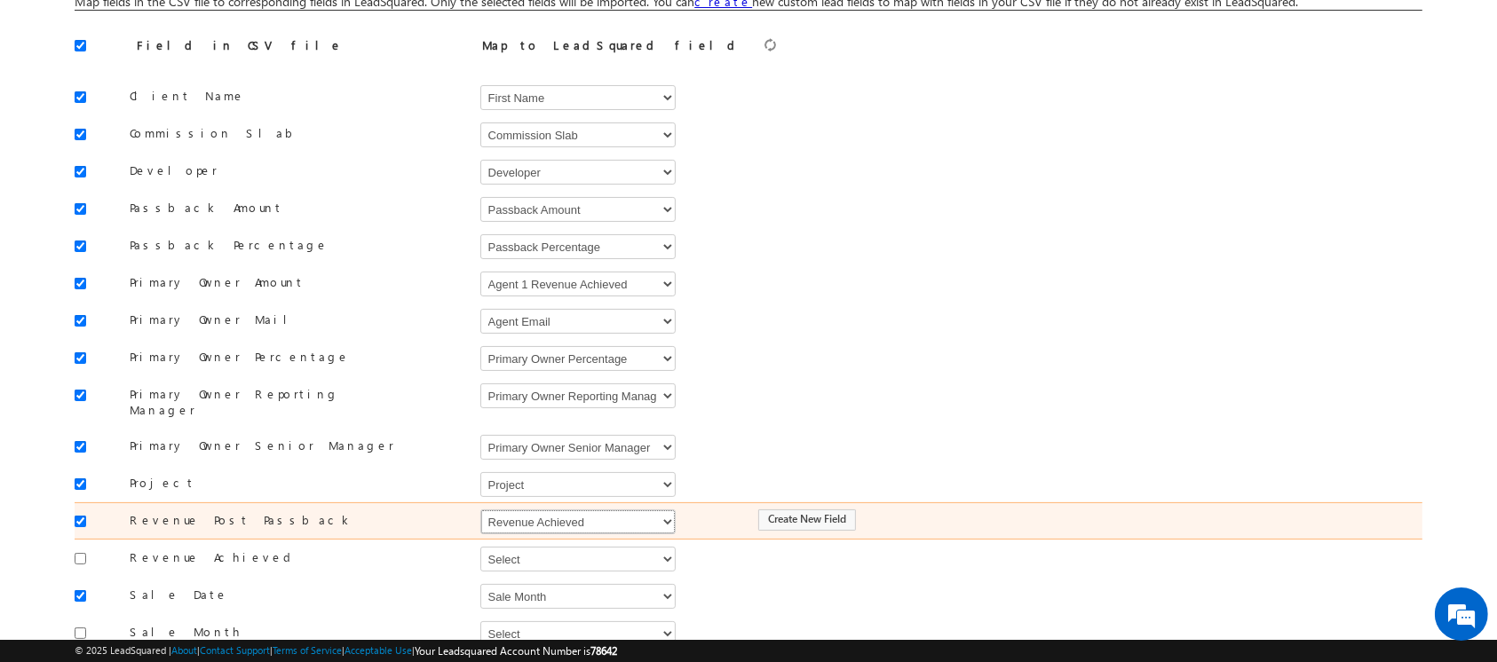
click at [611, 510] on select "Select Select Address 1 Address 2 Agent 1 Revenue Achieved Agent 2 Amount Achie…" at bounding box center [577, 522] width 195 height 25
select select "mx_Revenue_Post_Passback"
click at [480, 510] on select "Select Select Address 1 Address 2 Agent 1 Revenue Achieved Agent 2 Amount Achie…" at bounding box center [577, 522] width 195 height 25
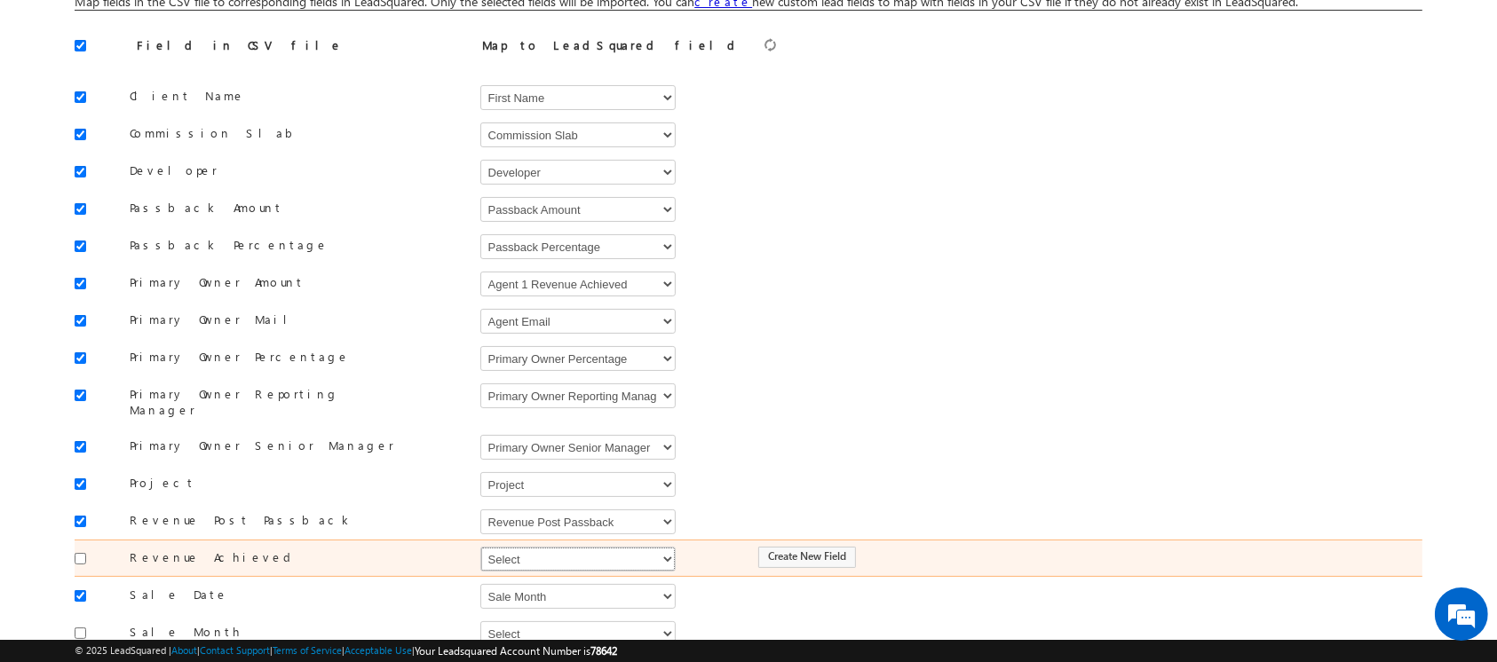
click at [608, 547] on select "Select Select Address 1 Address 2 Agent 1 Revenue Achieved Agent 2 Amount Achie…" at bounding box center [577, 559] width 195 height 25
select select "mx1_Revenue_Achieved"
click at [480, 547] on select "Select Select Address 1 Address 2 Agent 1 Revenue Achieved Agent 2 Amount Achie…" at bounding box center [577, 559] width 195 height 25
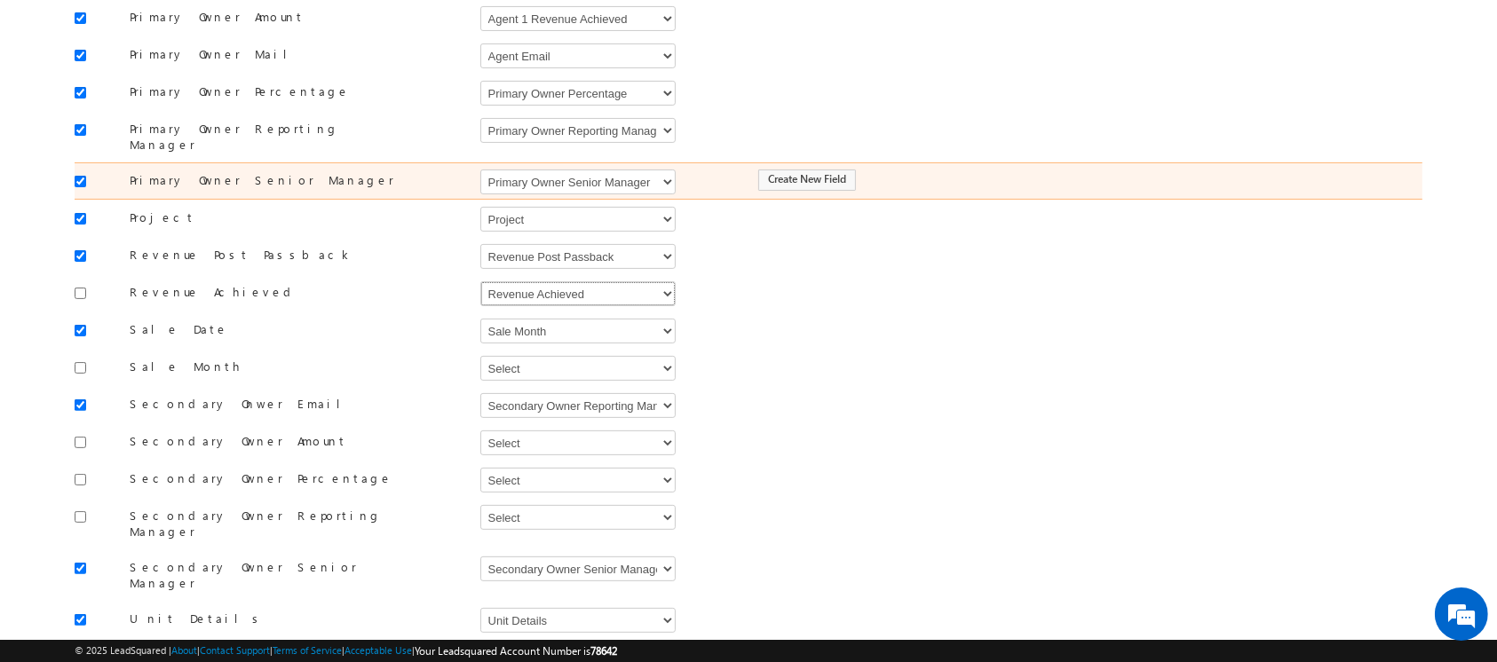
scroll to position [434, 0]
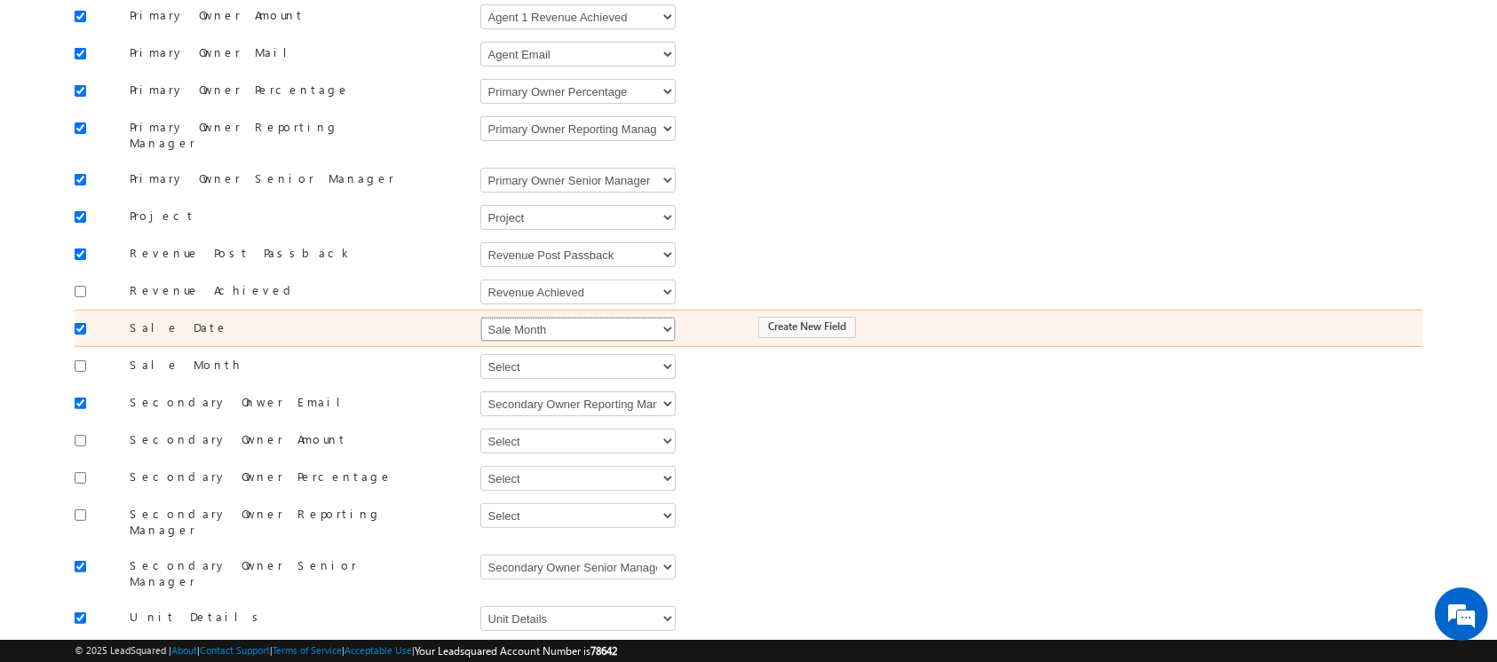
click at [550, 317] on select "Select Select Address 1 Address 2 Agent 1 Revenue Achieved Agent 2 Amount Achie…" at bounding box center [577, 329] width 195 height 25
select select "mx_Booking_Date"
click at [480, 317] on select "Select Select Address 1 Address 2 Agent 1 Revenue Achieved Agent 2 Amount Achie…" at bounding box center [577, 329] width 195 height 25
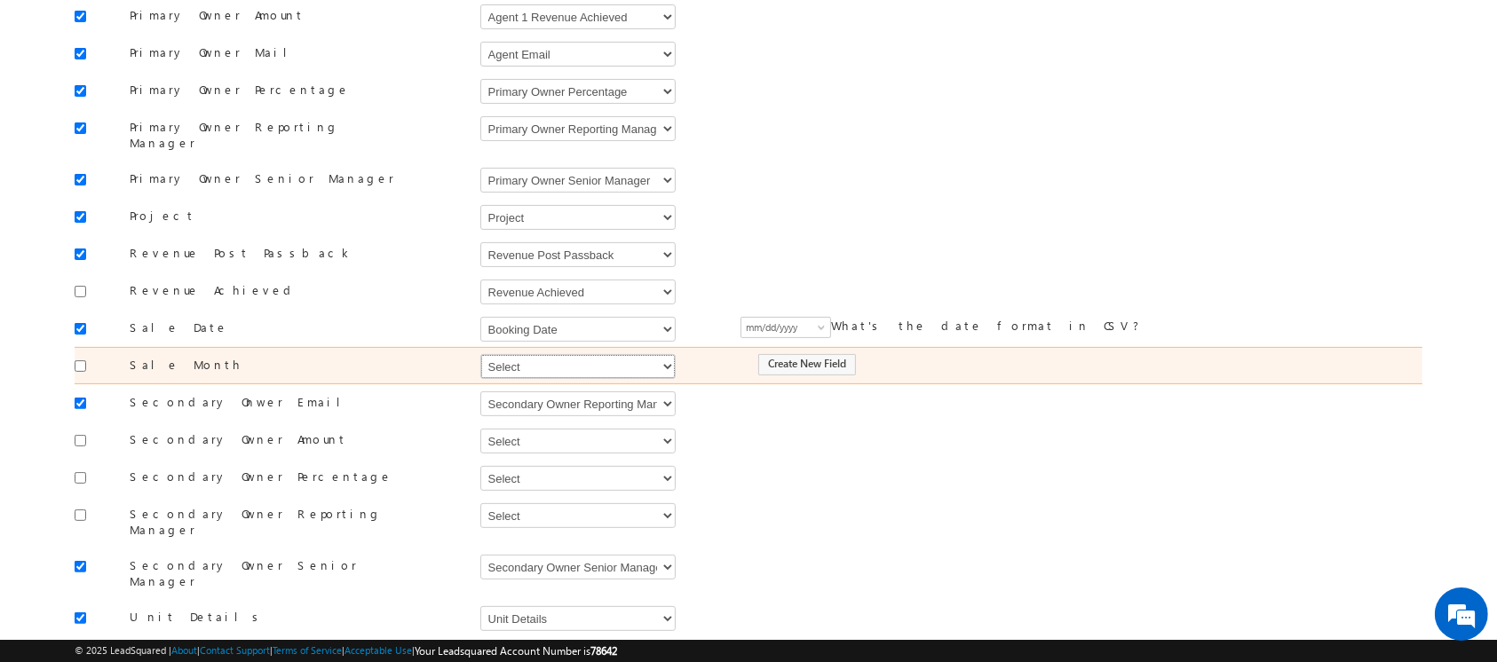
click at [524, 354] on select "Select Select Address 1 Address 2 Agent 1 Revenue Achieved Agent 2 Amount Achie…" at bounding box center [577, 366] width 195 height 25
select select "mx_Sale_Month"
click at [480, 354] on select "Select Select Address 1 Address 2 Agent 1 Revenue Achieved Agent 2 Amount Achie…" at bounding box center [577, 366] width 195 height 25
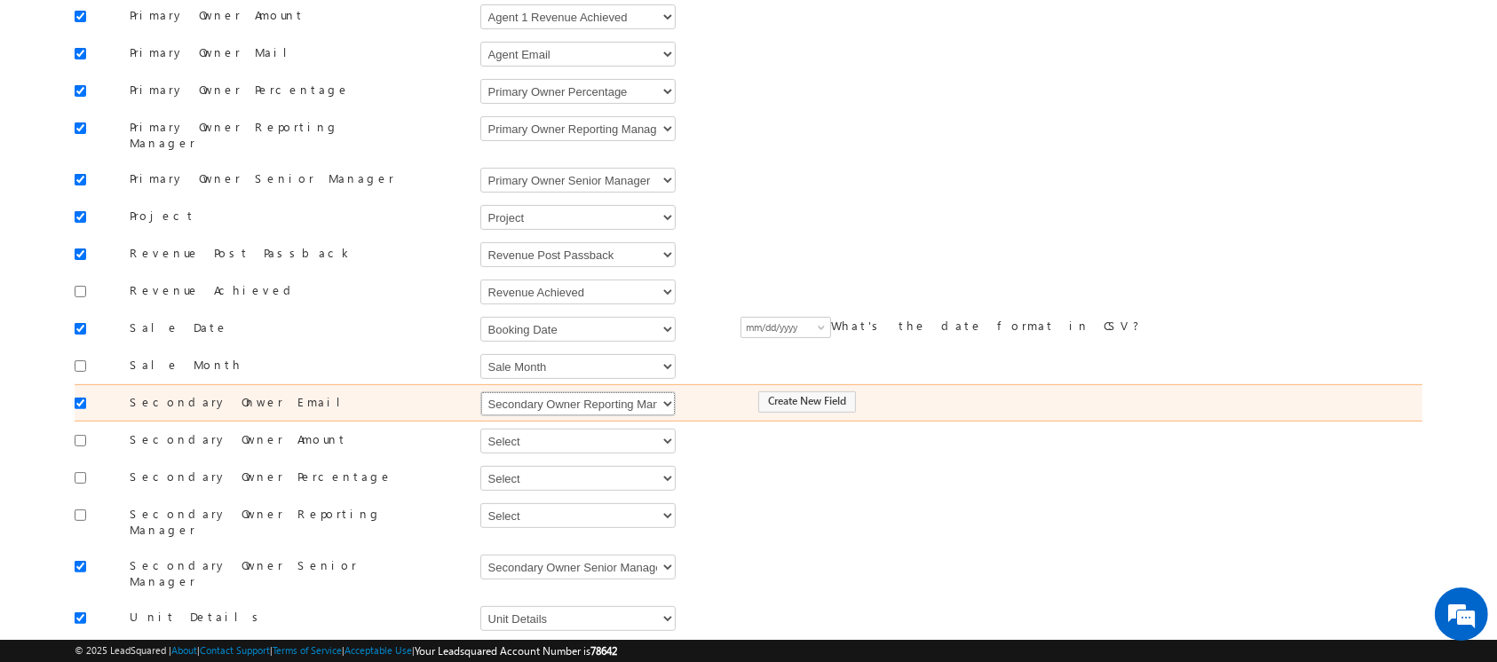
click at [547, 391] on select "Select Select Address 1 Address 2 Agent 1 Revenue Achieved Agent 2 Amount Achie…" at bounding box center [577, 403] width 195 height 25
select select "mx_Assisted_By"
click at [480, 391] on select "Select Select Address 1 Address 2 Agent 1 Revenue Achieved Agent 2 Amount Achie…" at bounding box center [577, 403] width 195 height 25
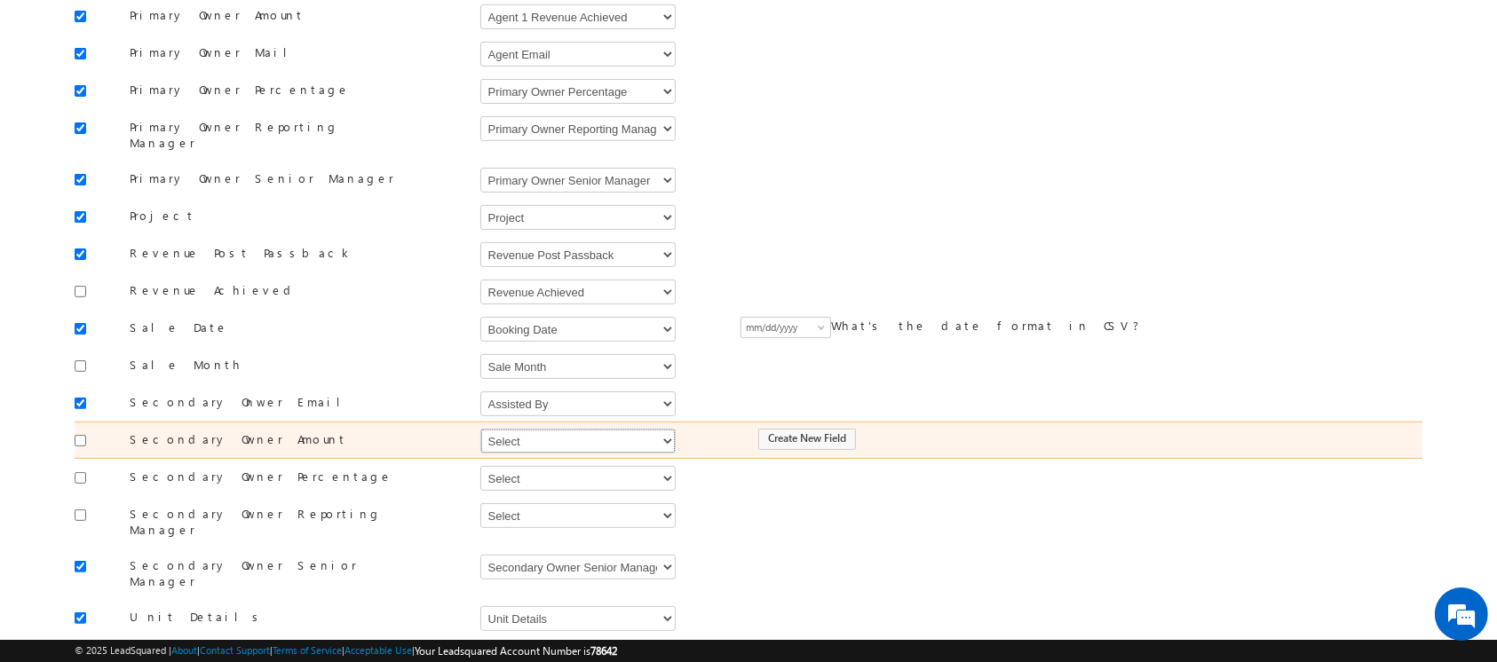
click at [518, 429] on select "Select Select Address 1 Address 2 Agent 1 Revenue Achieved Agent 2 Amount Achie…" at bounding box center [577, 441] width 195 height 25
select select "mx_Agent_2_Amount"
click at [480, 429] on select "Select Select Address 1 Address 2 Agent 1 Revenue Achieved Agent 2 Amount Achie…" at bounding box center [577, 441] width 195 height 25
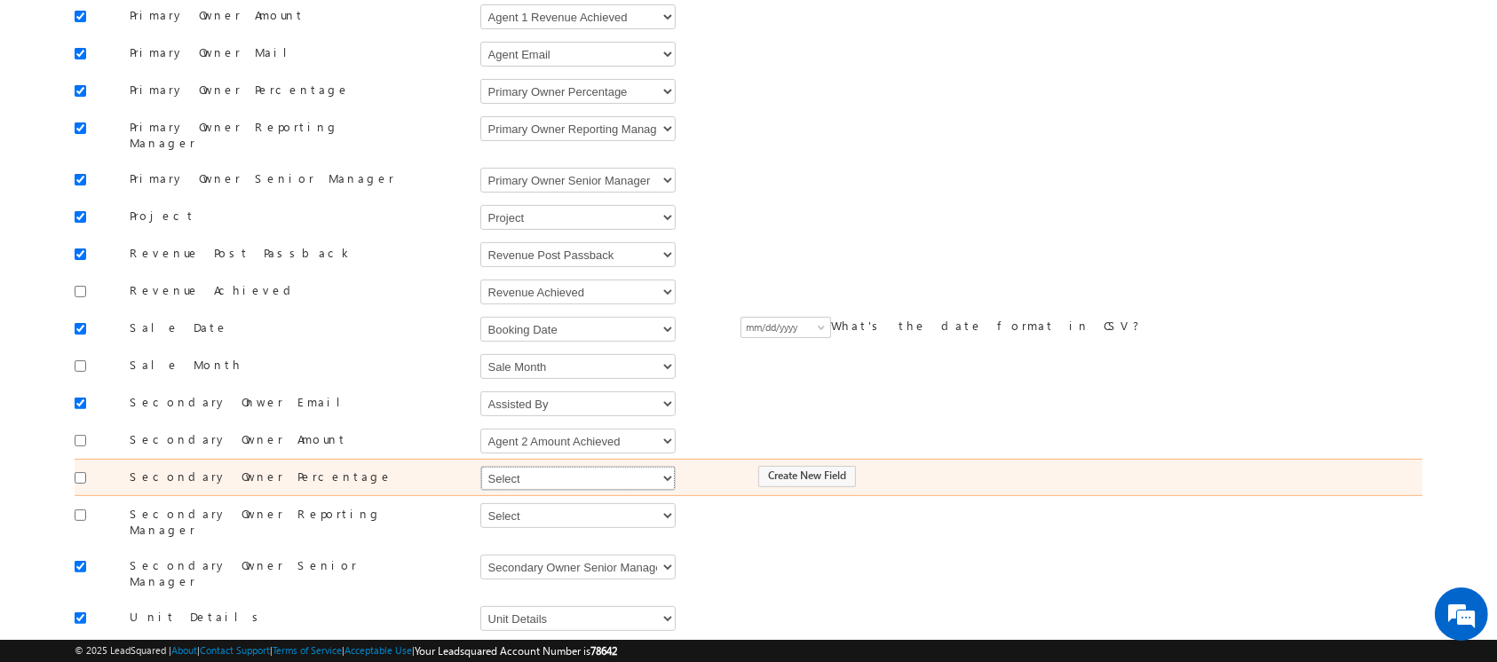
click at [541, 466] on select "Select Select Address 1 Address 2 Agent 1 Revenue Achieved Agent 2 Amount Achie…" at bounding box center [577, 478] width 195 height 25
select select "mx_Assisted_By_Percentage"
click at [480, 466] on select "Select Select Address 1 Address 2 Agent 1 Revenue Achieved Agent 2 Amount Achie…" at bounding box center [577, 478] width 195 height 25
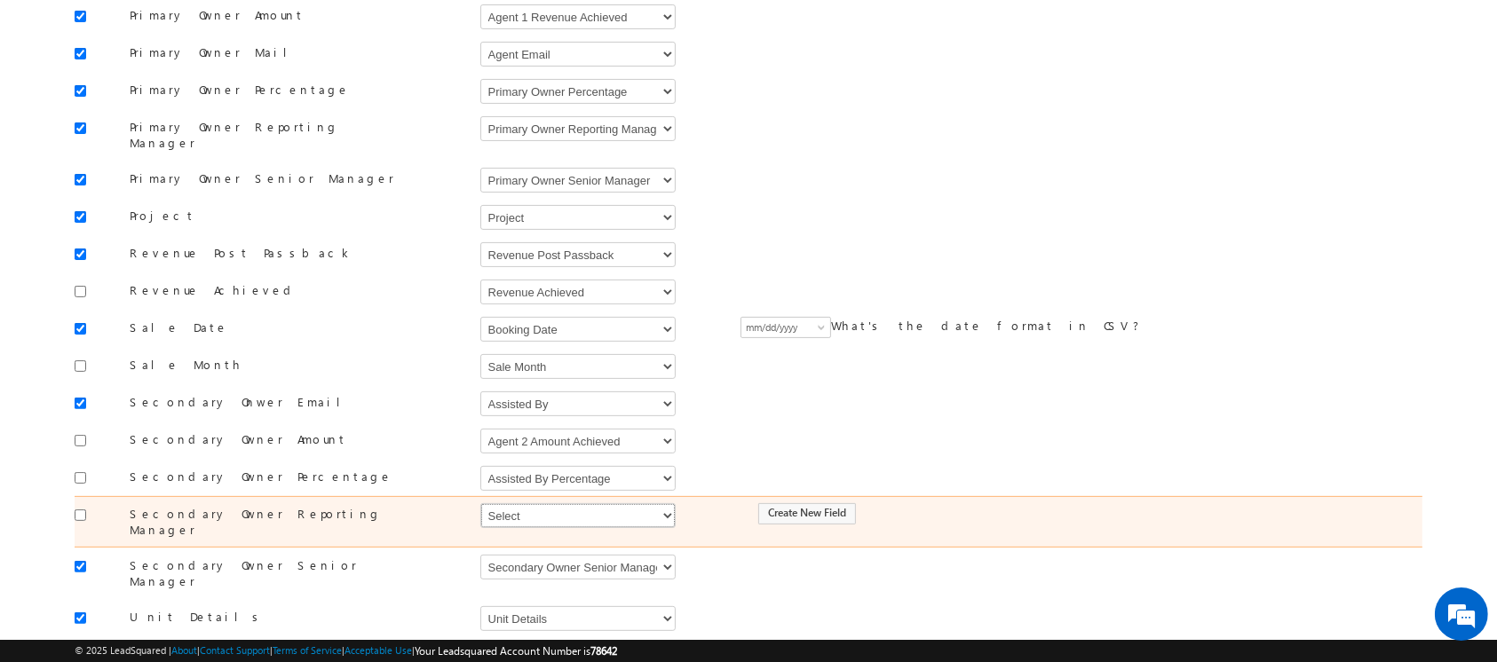
click at [521, 503] on select "Select Select Address 1 Address 2 Agent 1 Revenue Achieved Agent 2 Amount Achie…" at bounding box center [577, 515] width 195 height 25
select select "mx_Secondary_Owner_Reporting_Manager"
click at [480, 503] on select "Select Select Address 1 Address 2 Agent 1 Revenue Achieved Agent 2 Amount Achie…" at bounding box center [577, 515] width 195 height 25
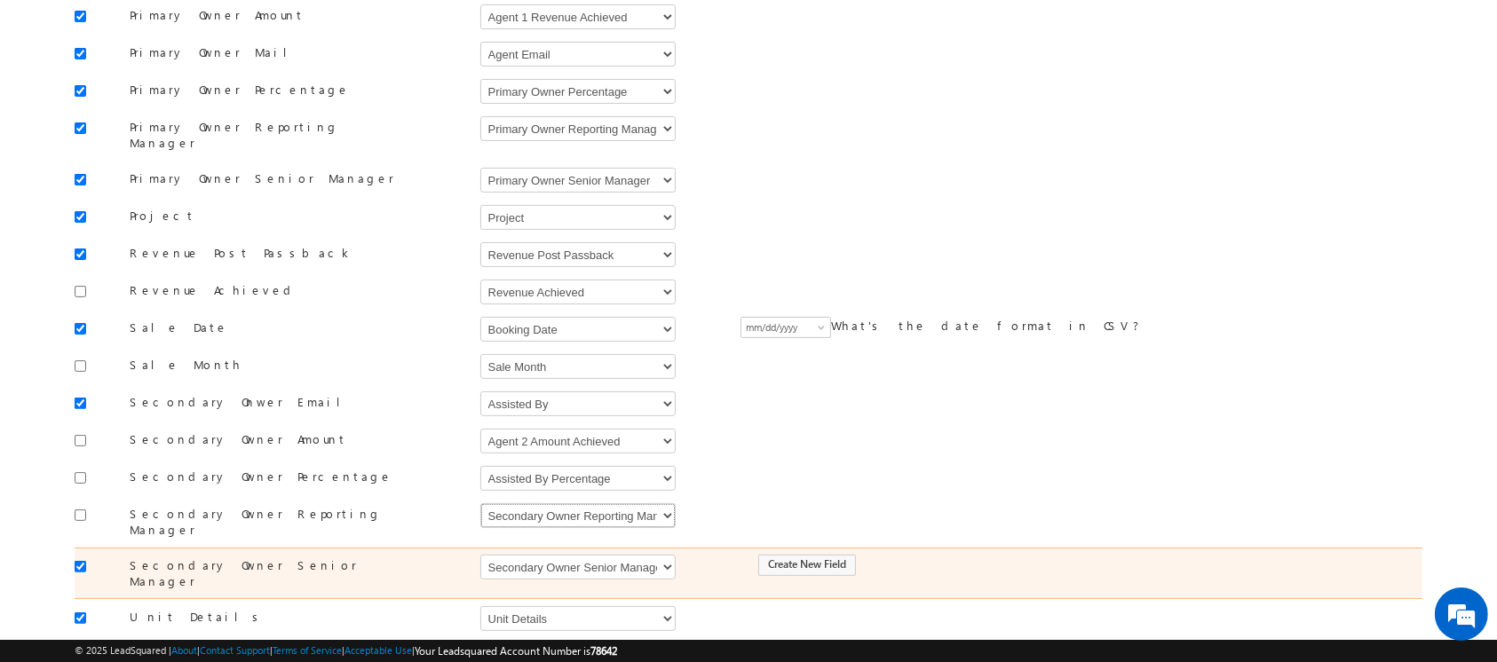
scroll to position [537, 0]
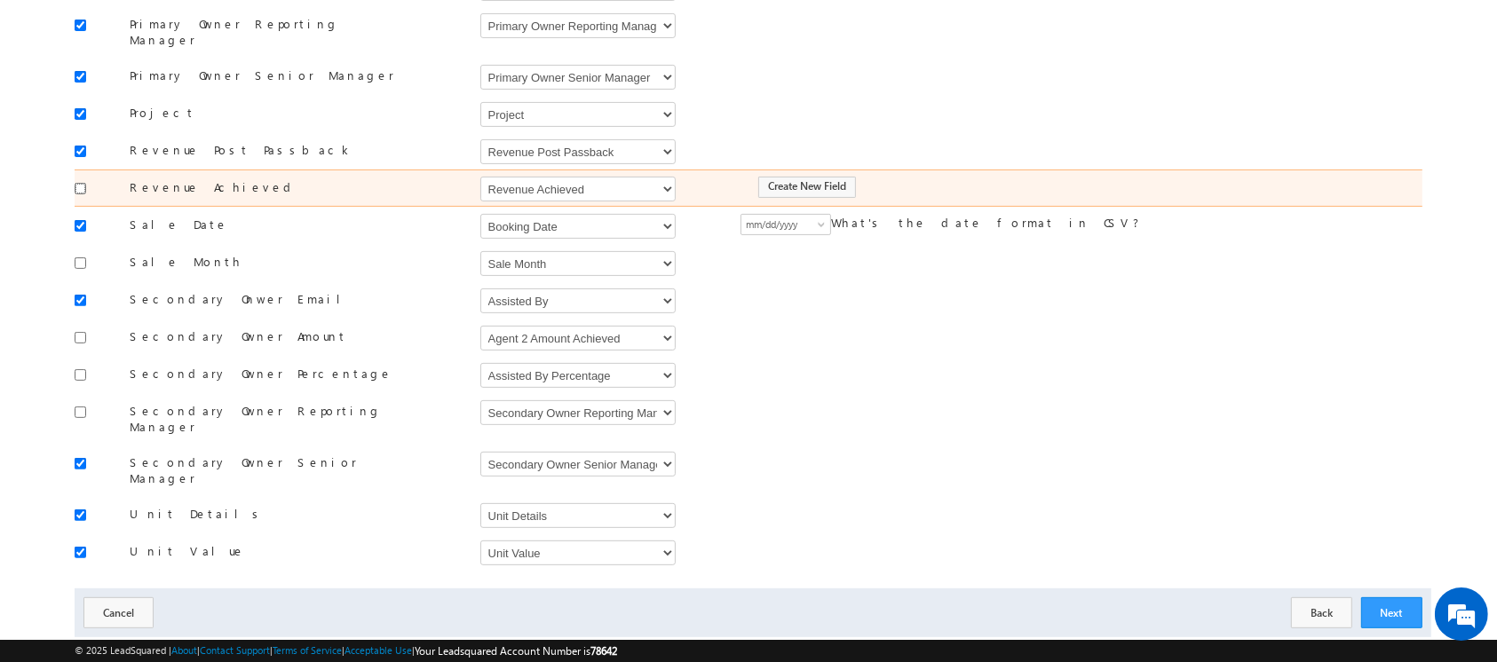
click at [80, 183] on input "checkbox" at bounding box center [81, 189] width 12 height 12
checkbox input "true"
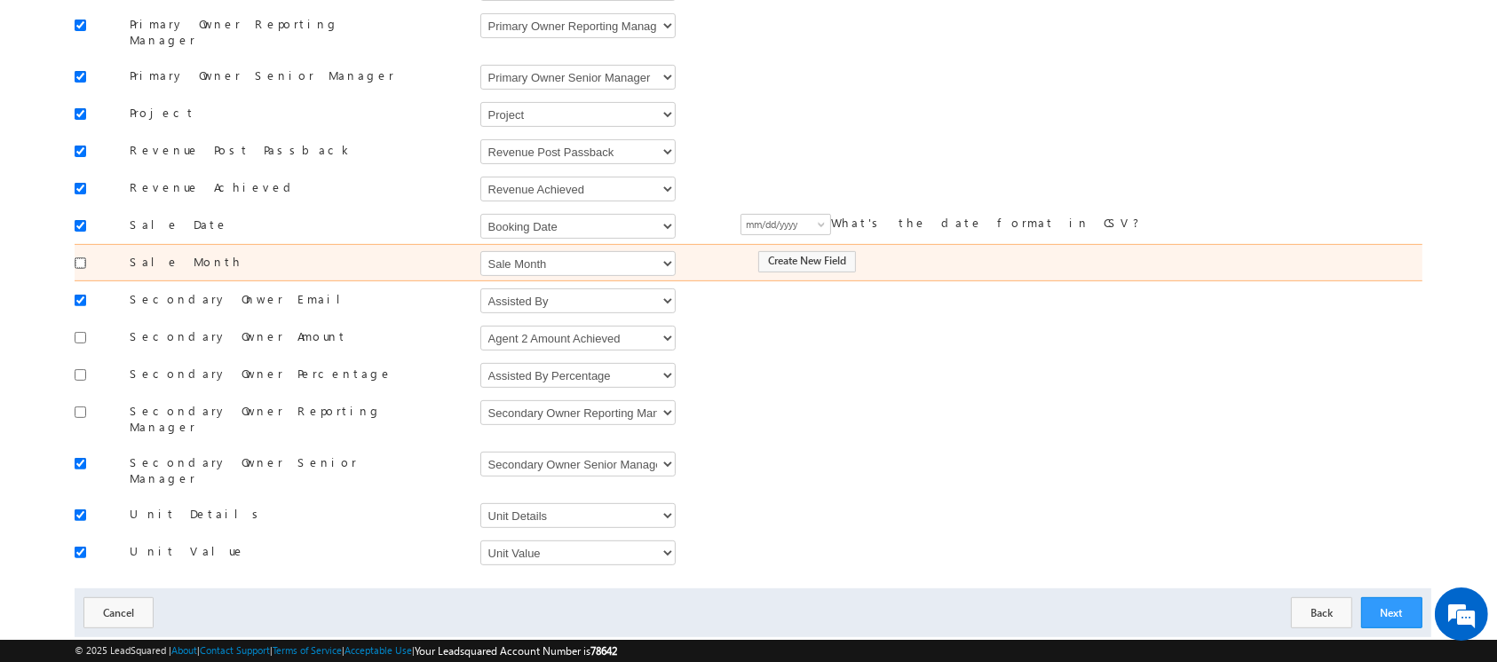
click at [80, 257] on input "checkbox" at bounding box center [81, 263] width 12 height 12
checkbox input "true"
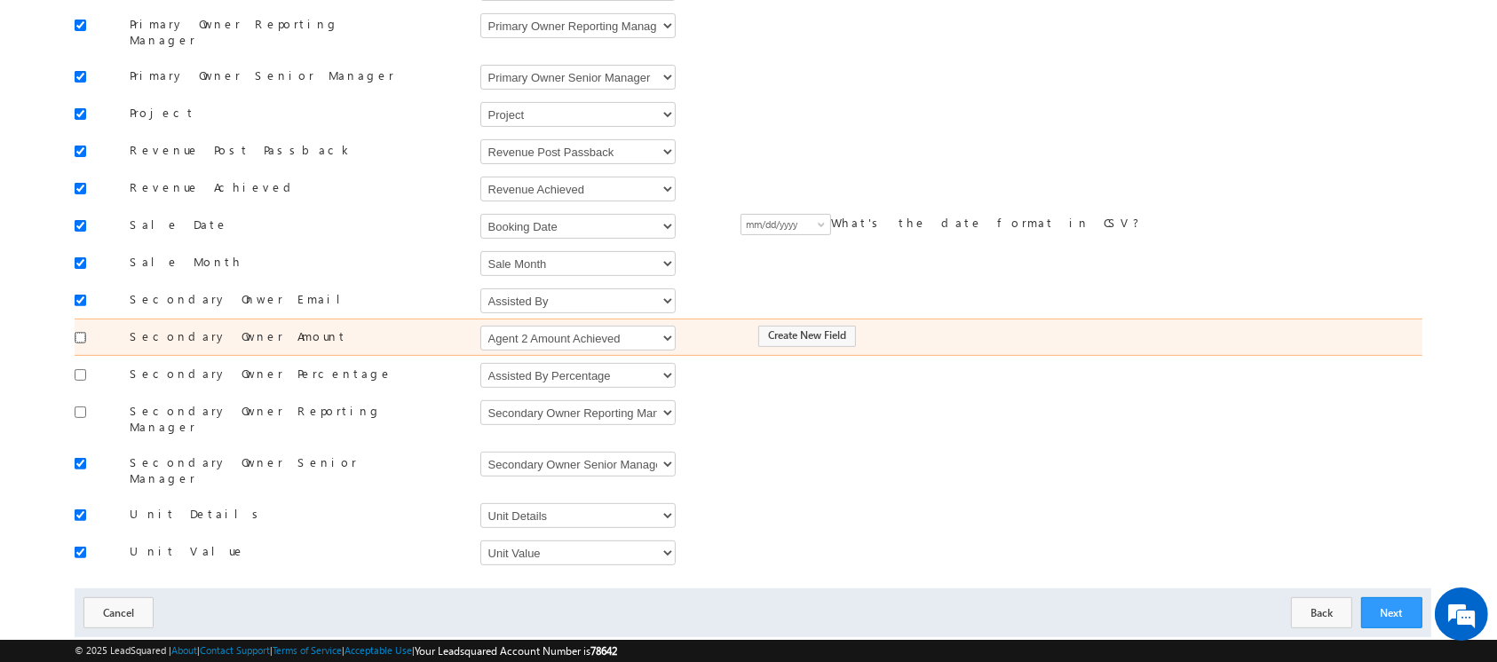
click at [81, 332] on input "checkbox" at bounding box center [81, 338] width 12 height 12
checkbox input "true"
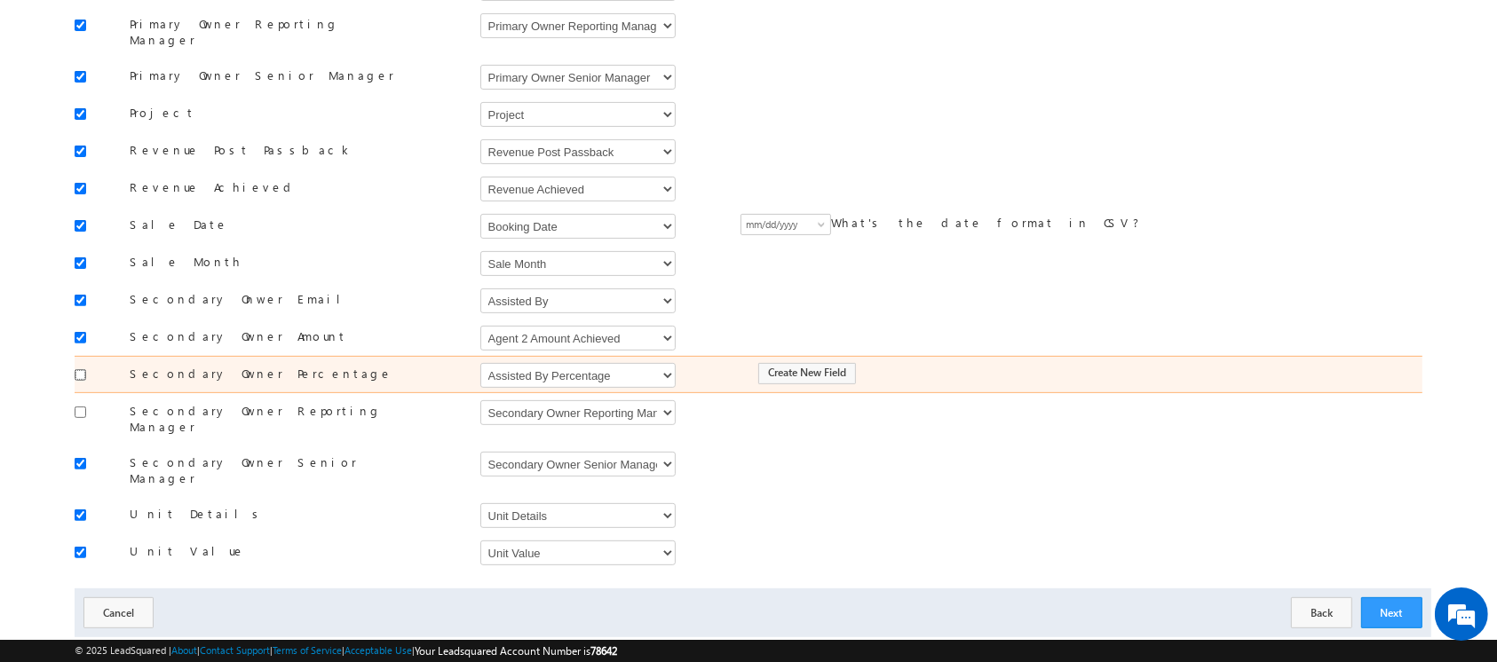
click at [84, 369] on input "checkbox" at bounding box center [81, 375] width 12 height 12
checkbox input "true"
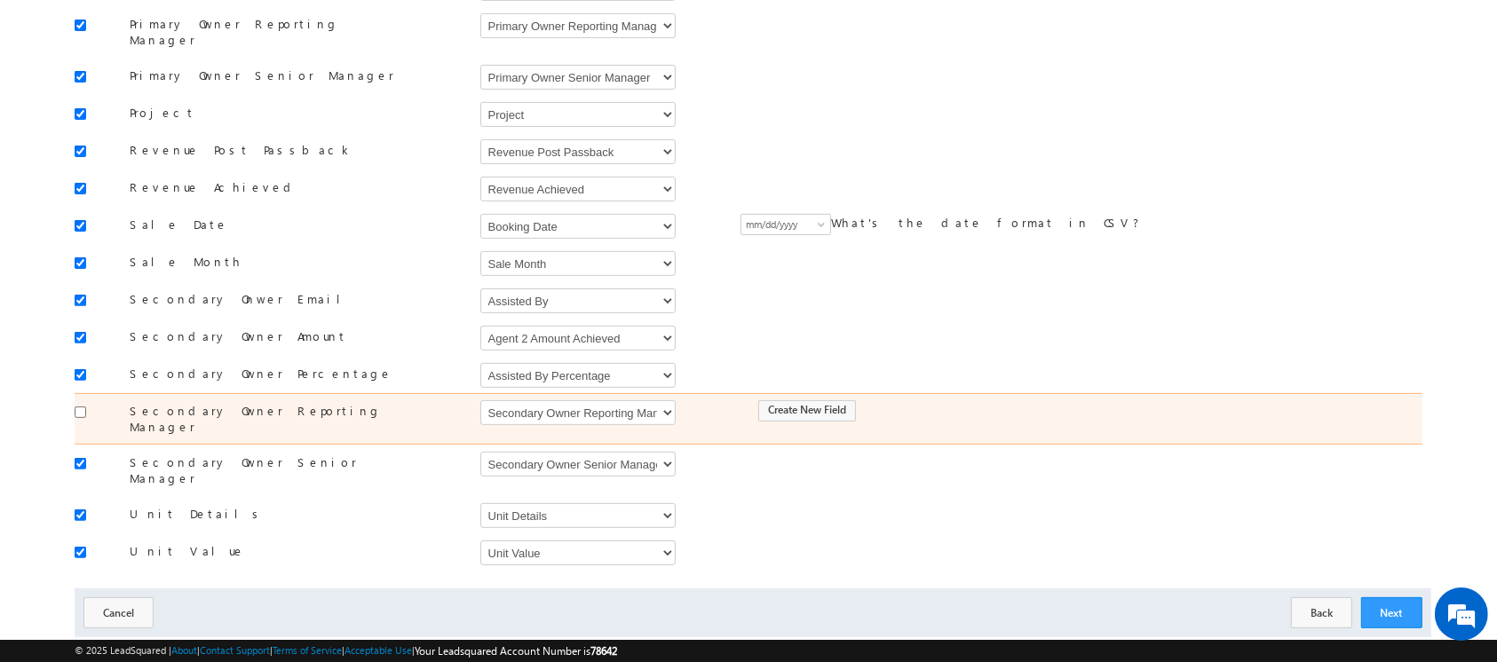
click at [80, 403] on div at bounding box center [88, 411] width 27 height 25
click at [78, 407] on input "checkbox" at bounding box center [81, 413] width 12 height 12
checkbox input "true"
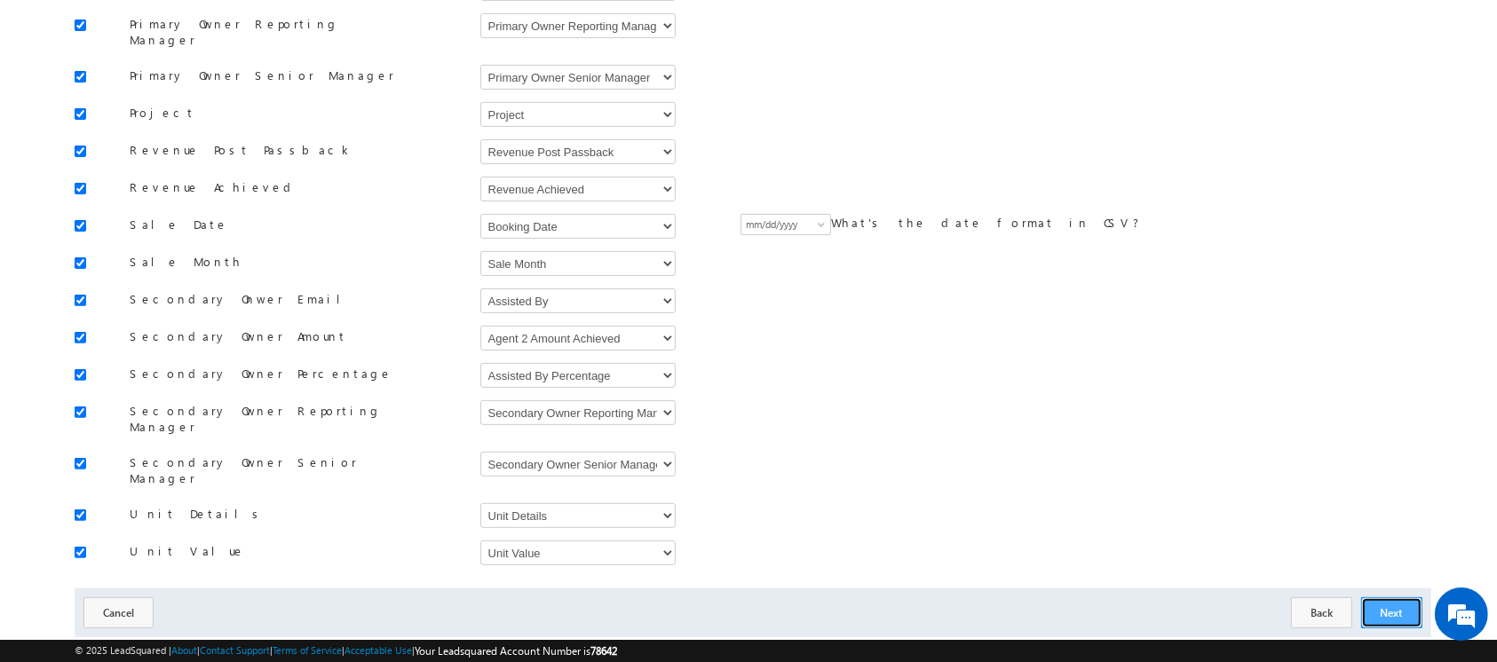
click at [1407, 597] on button "Next" at bounding box center [1391, 612] width 61 height 31
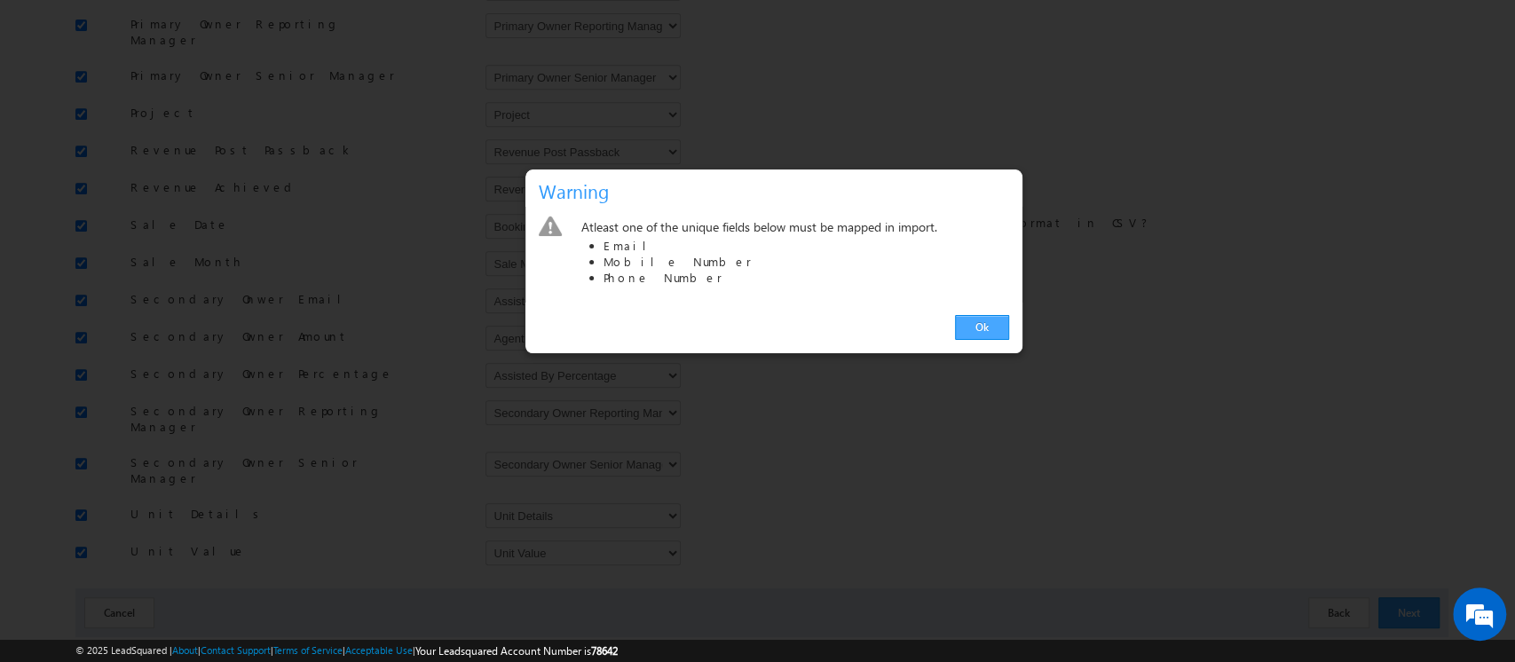
click at [987, 329] on link "Ok" at bounding box center [982, 327] width 54 height 25
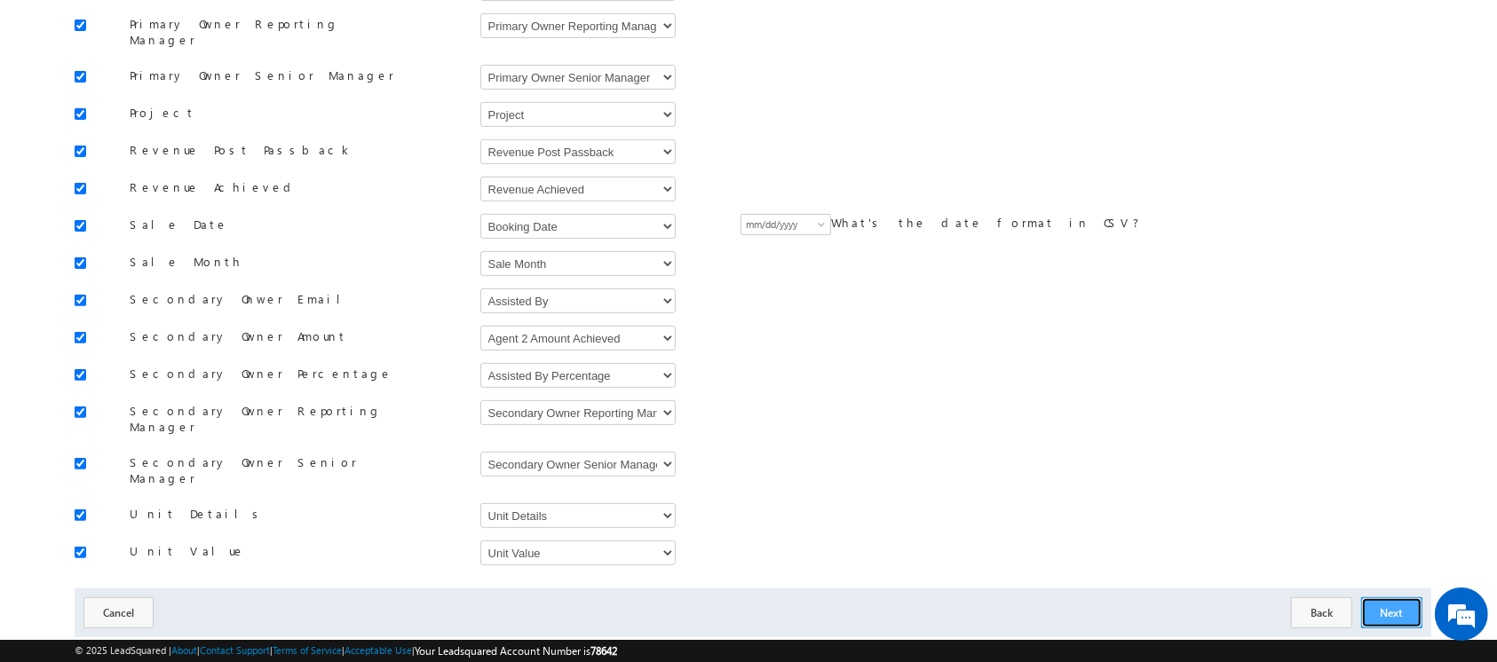
click at [1388, 597] on button "Next" at bounding box center [1391, 612] width 61 height 31
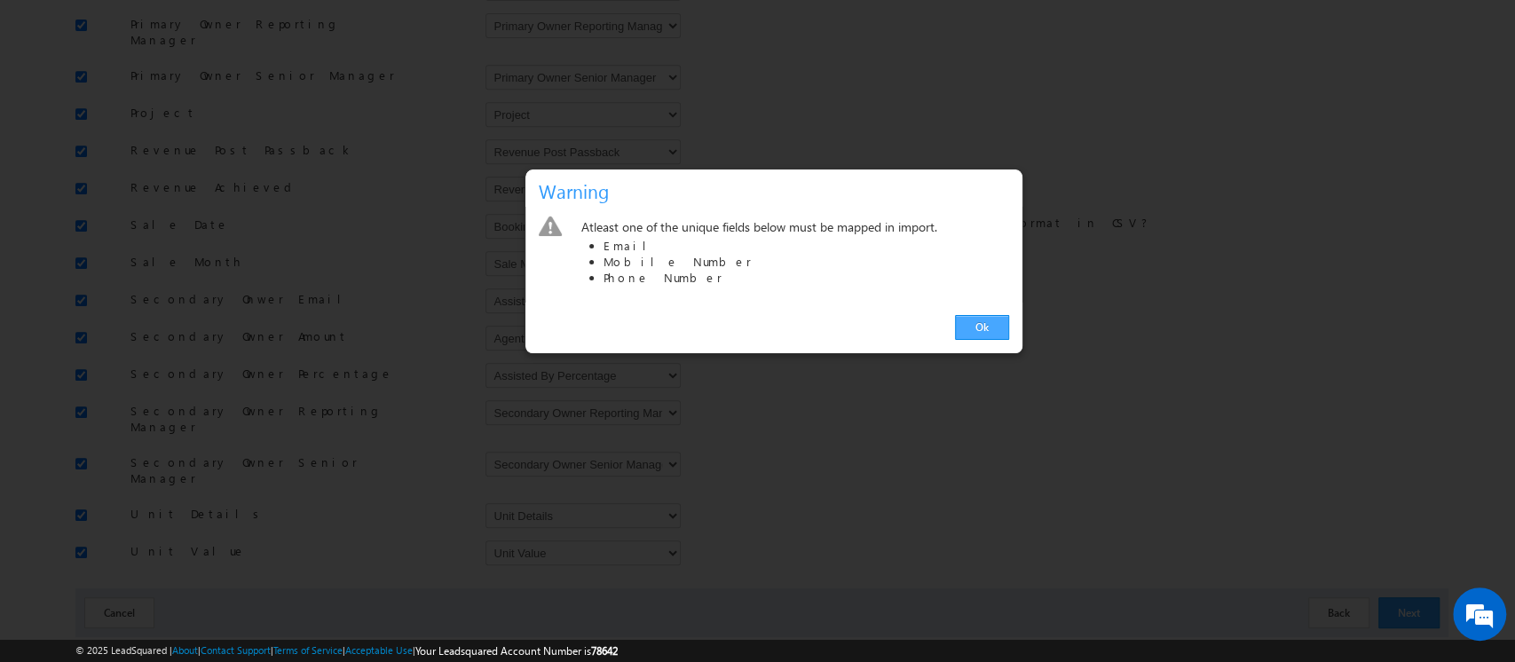
click at [981, 334] on link "Ok" at bounding box center [982, 327] width 54 height 25
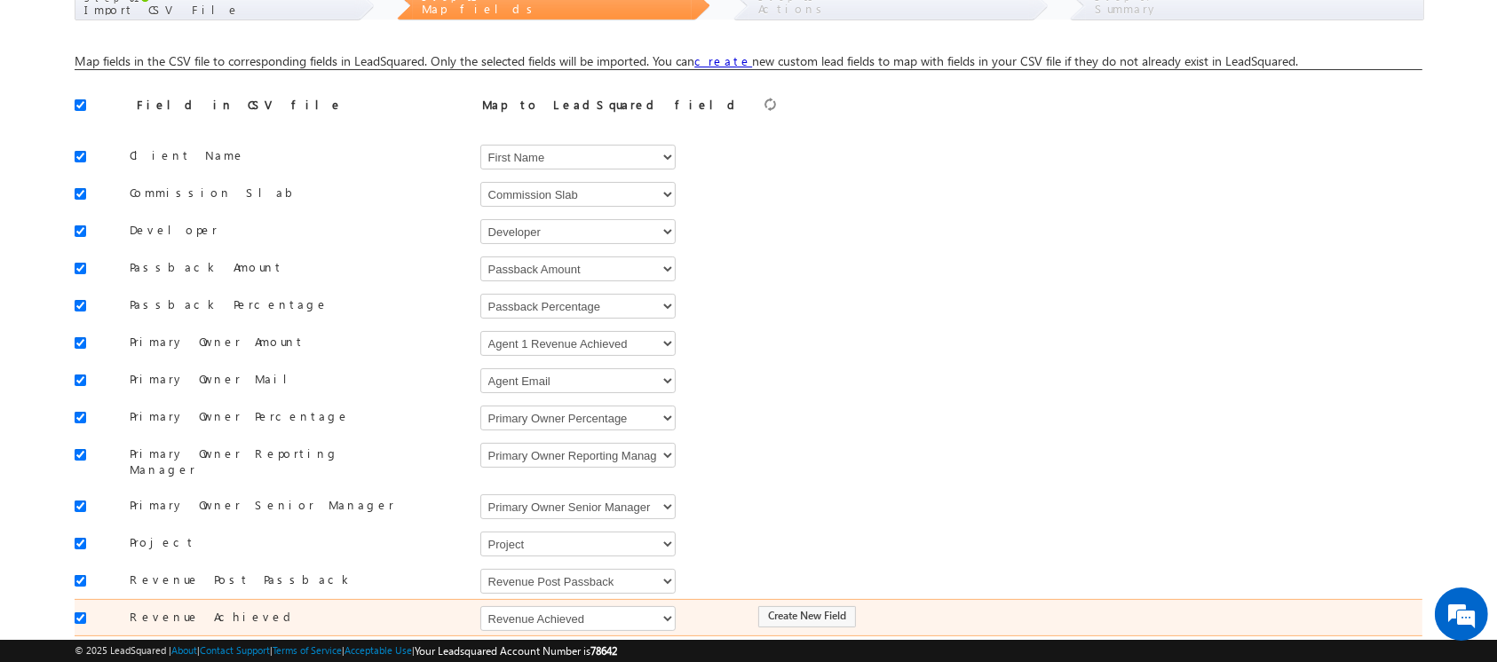
scroll to position [0, 0]
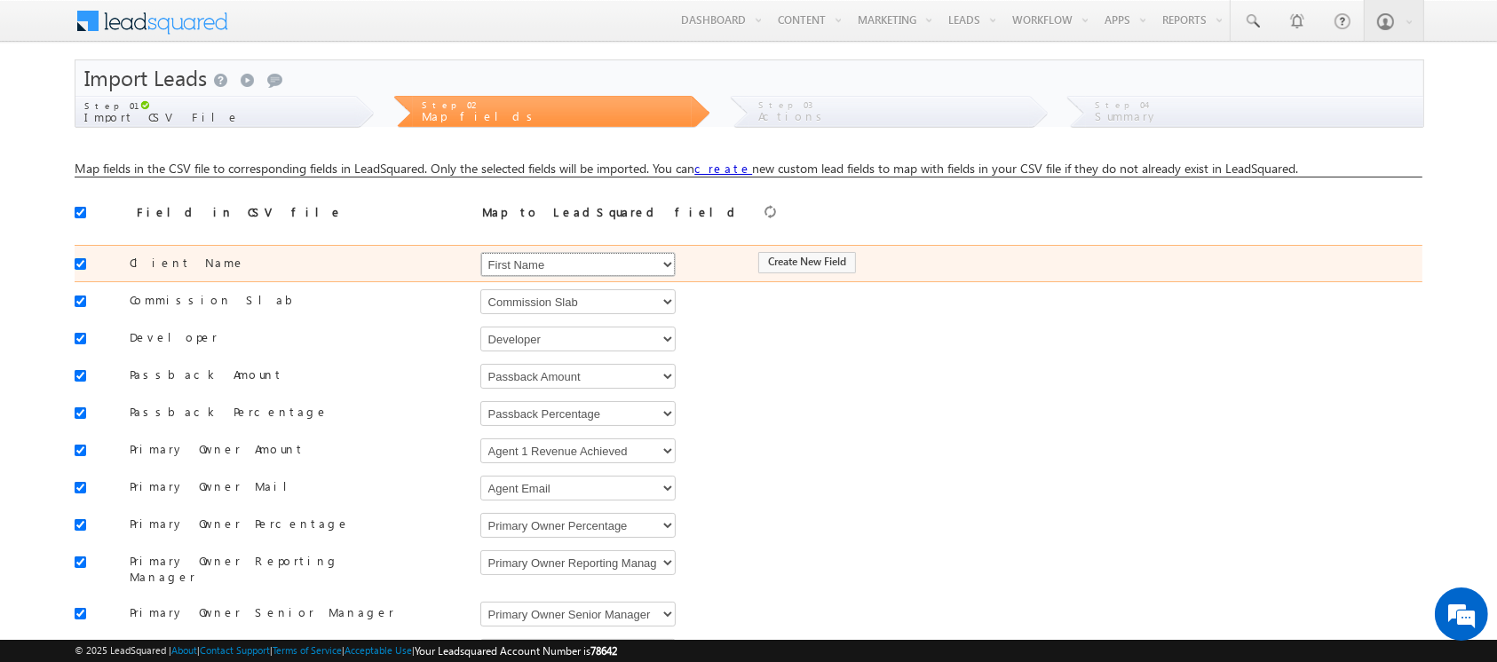
click at [517, 271] on select "Select Select Address 1 Address 2 Agent 1 Revenue Achieved Agent 2 Amount Achie…" at bounding box center [577, 264] width 195 height 25
select select "EmailAddress"
click at [480, 252] on select "Select Select Address 1 Address 2 Agent 1 Revenue Achieved Agent 2 Amount Achie…" at bounding box center [577, 264] width 195 height 25
click at [789, 267] on div "Is Search Key Create New Field" at bounding box center [1059, 262] width 656 height 25
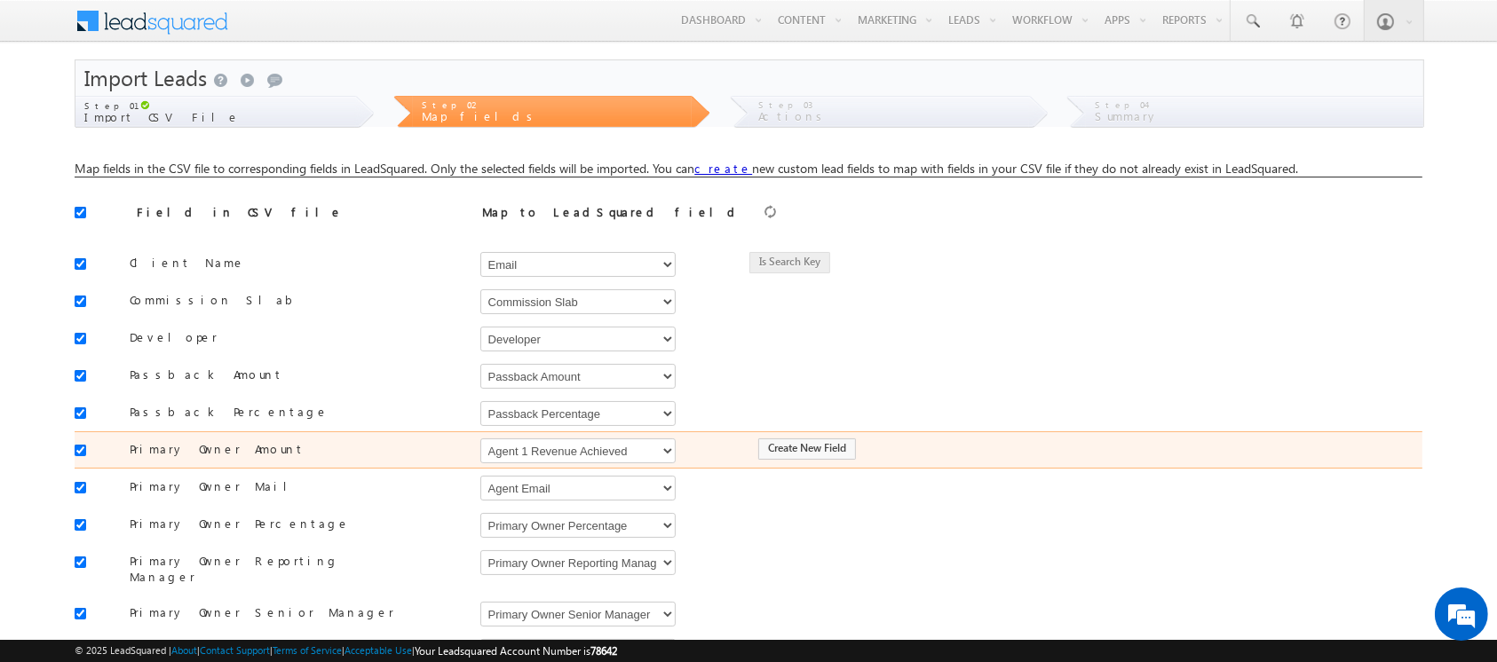
scroll to position [537, 0]
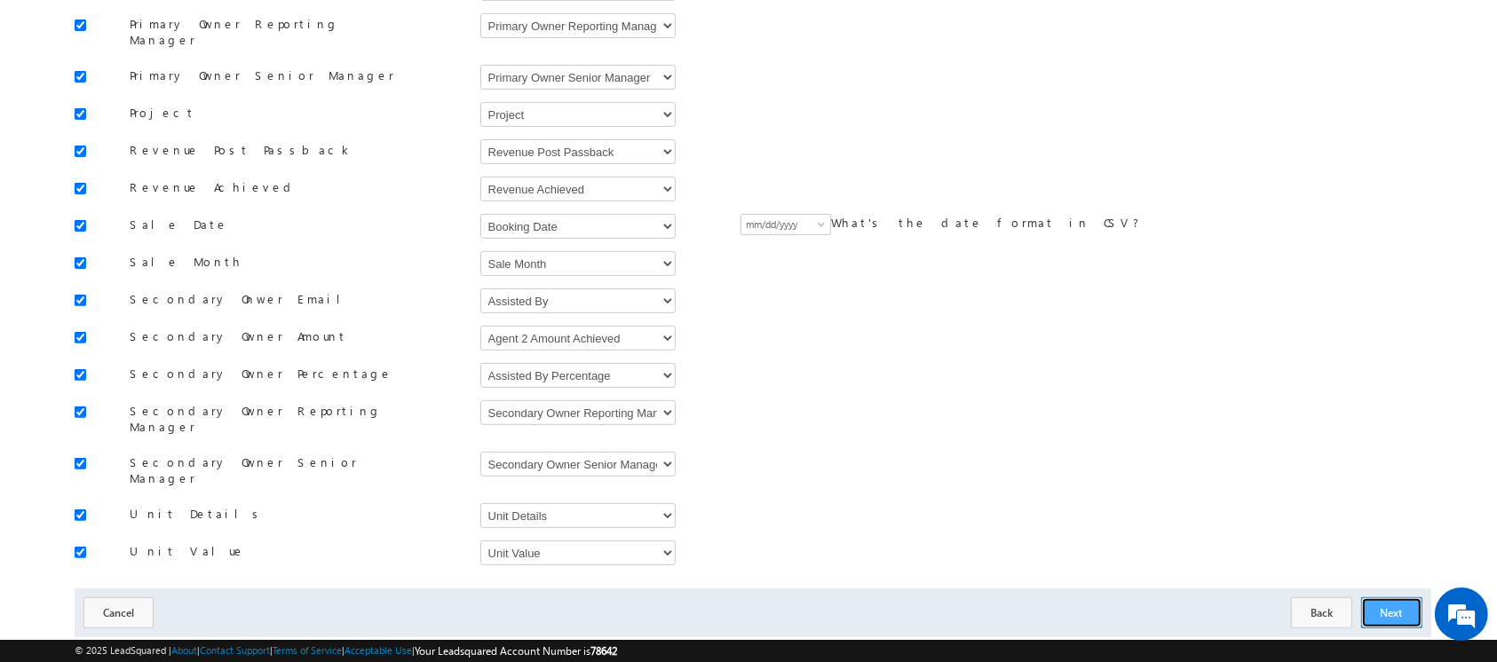
click at [1401, 597] on button "Next" at bounding box center [1391, 612] width 61 height 31
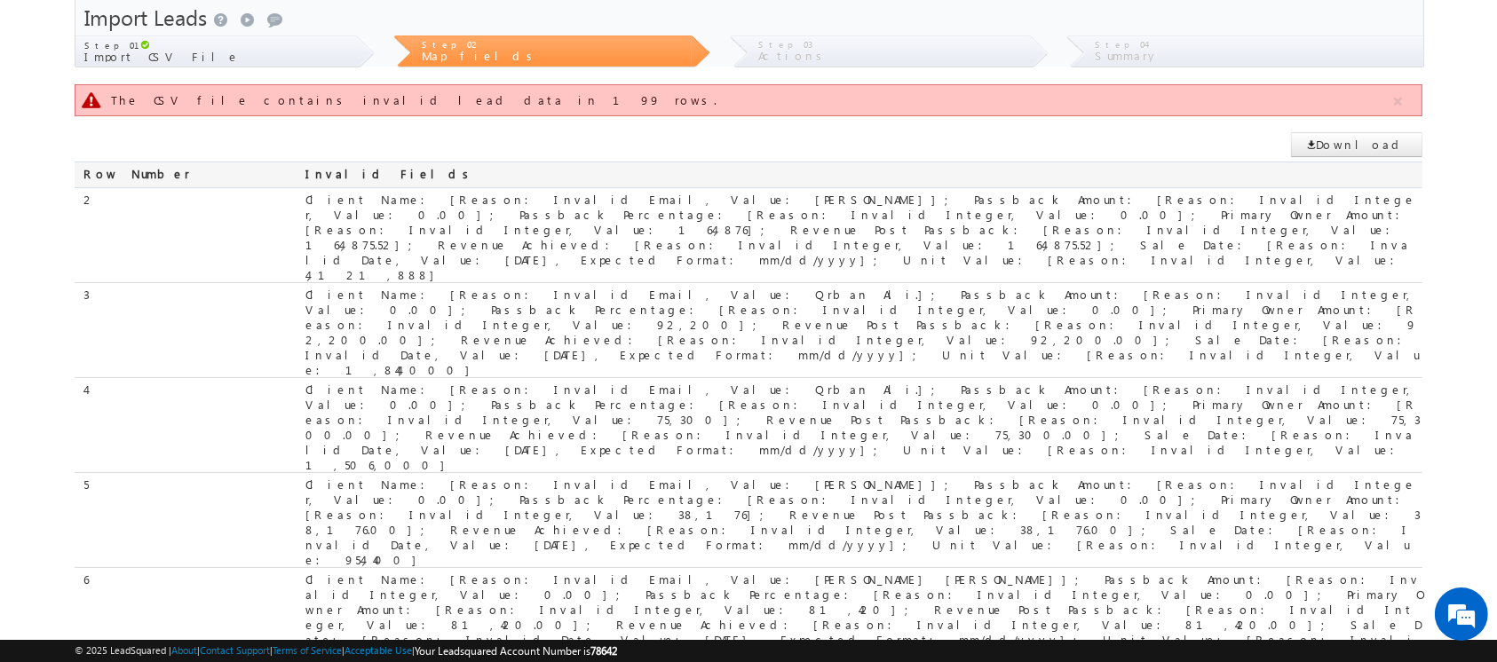
scroll to position [0, 0]
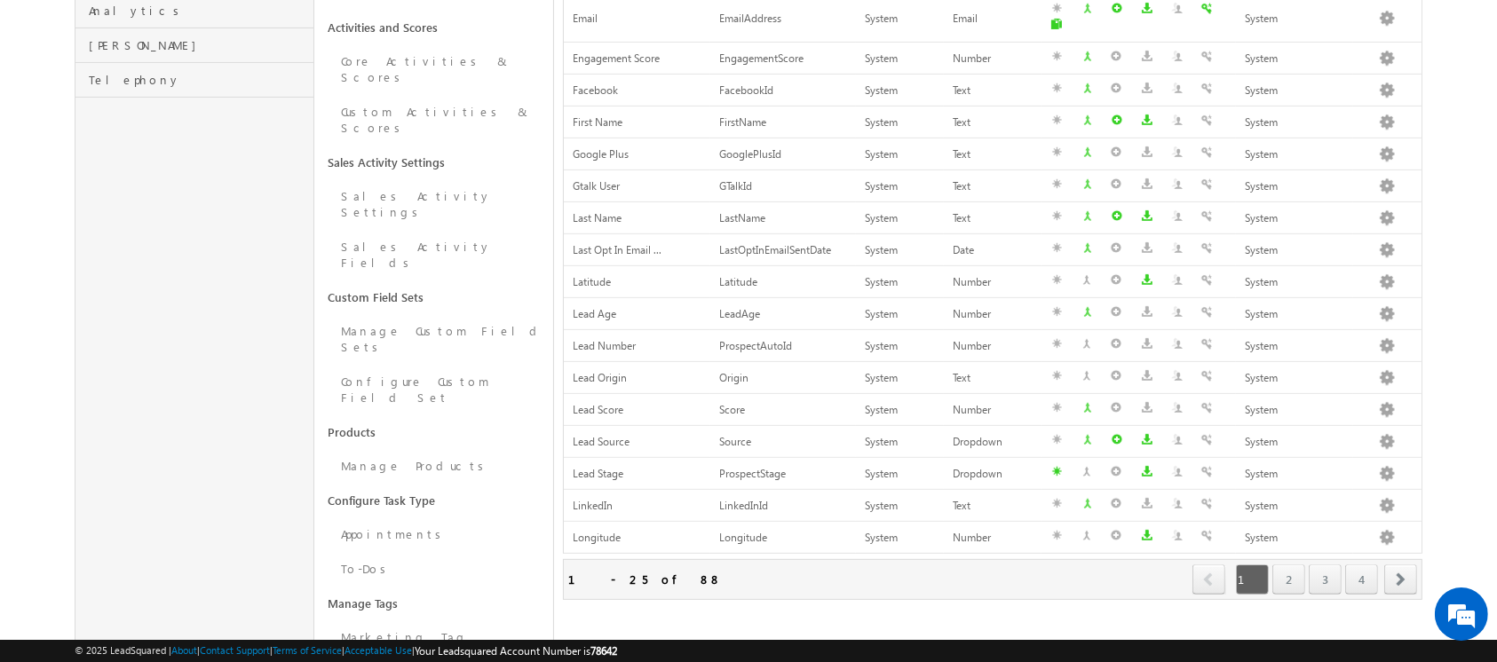
scroll to position [511, 0]
click at [1293, 562] on link "2" at bounding box center [1288, 577] width 33 height 30
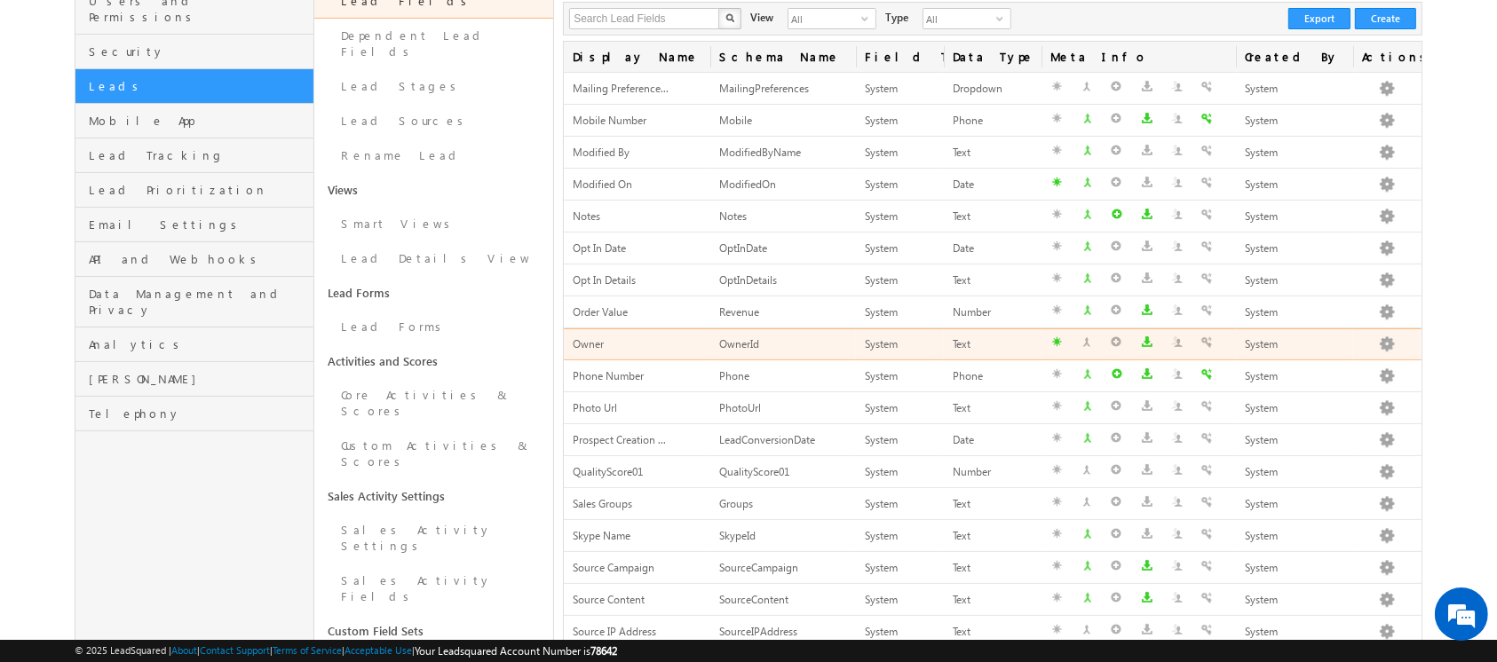
scroll to position [558, 0]
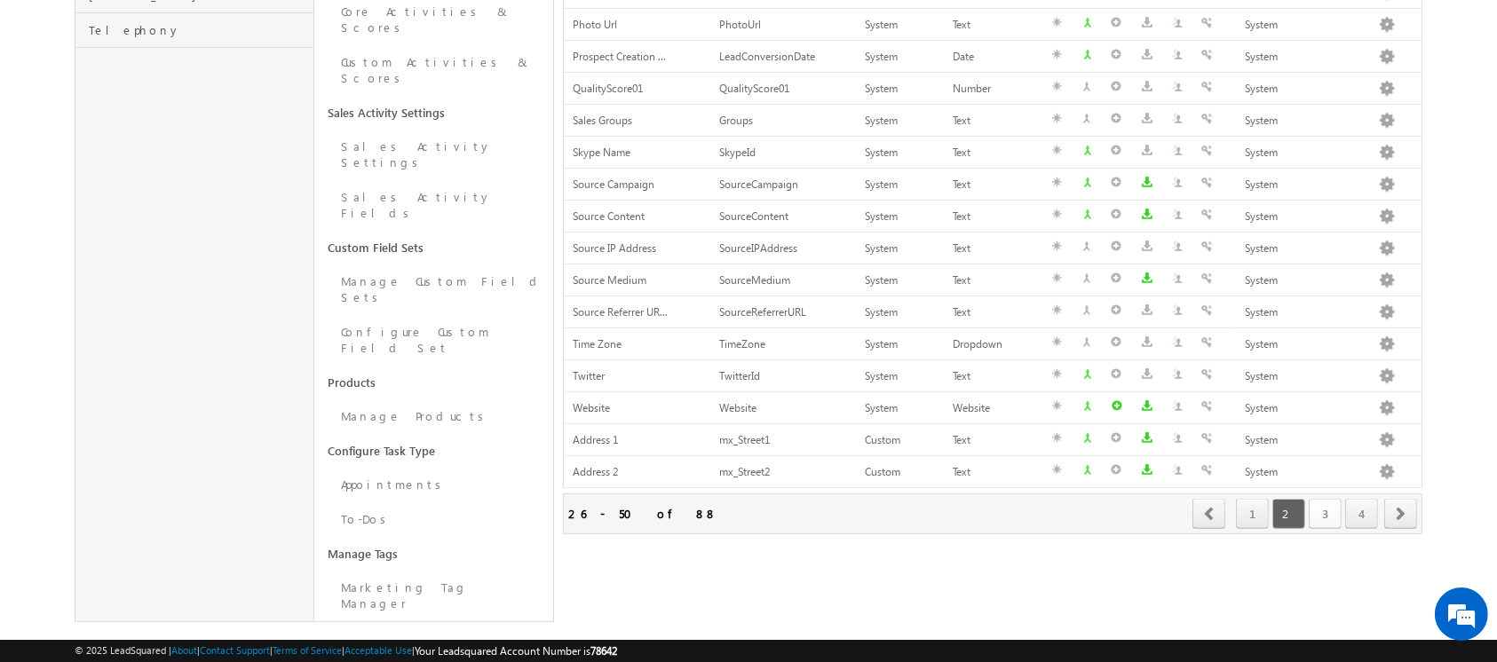
click at [1326, 512] on link "3" at bounding box center [1324, 514] width 33 height 30
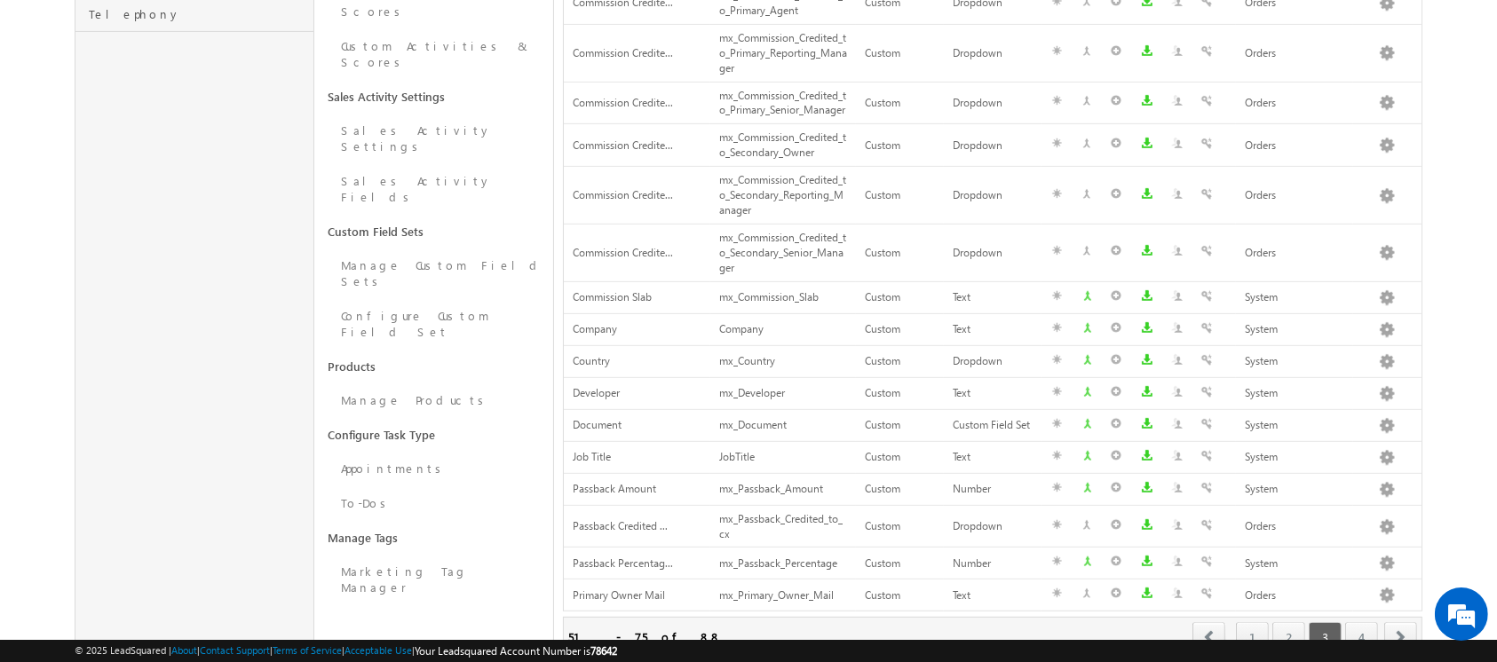
scroll to position [712, 0]
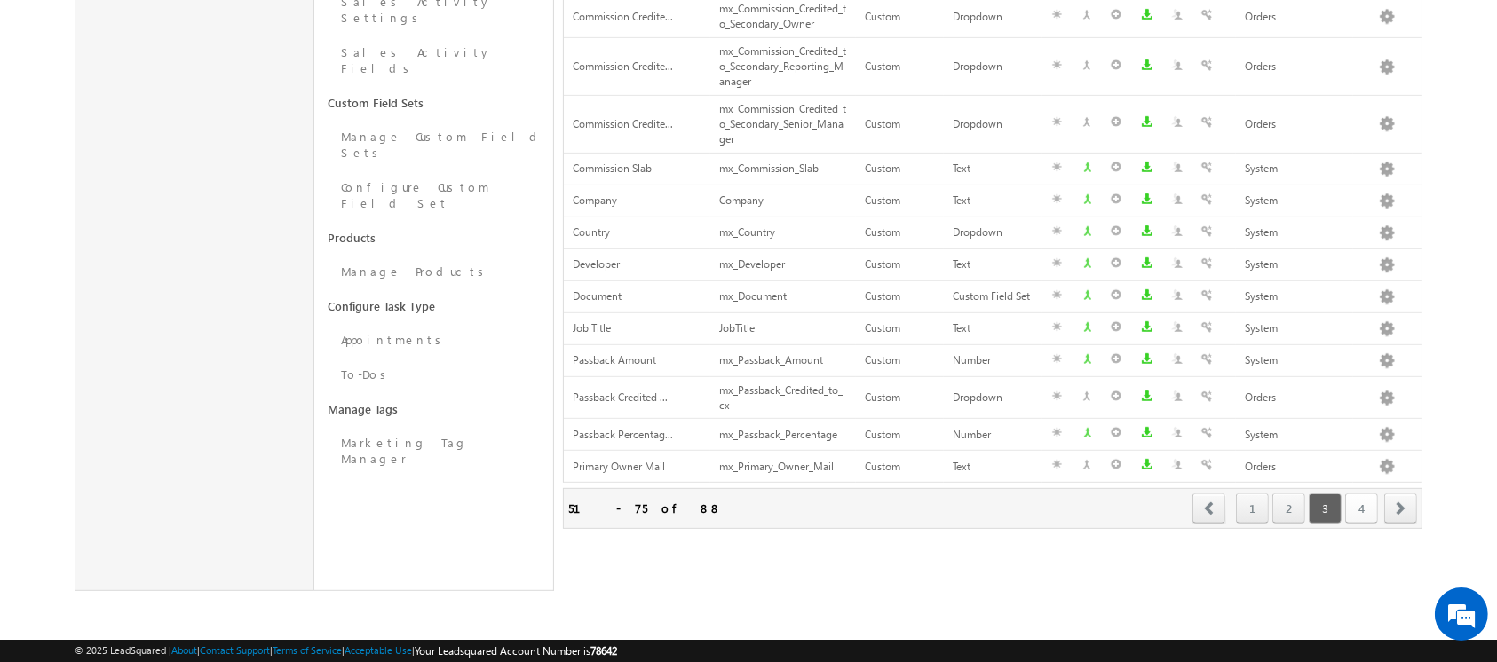
click at [1368, 508] on link "4" at bounding box center [1361, 509] width 33 height 30
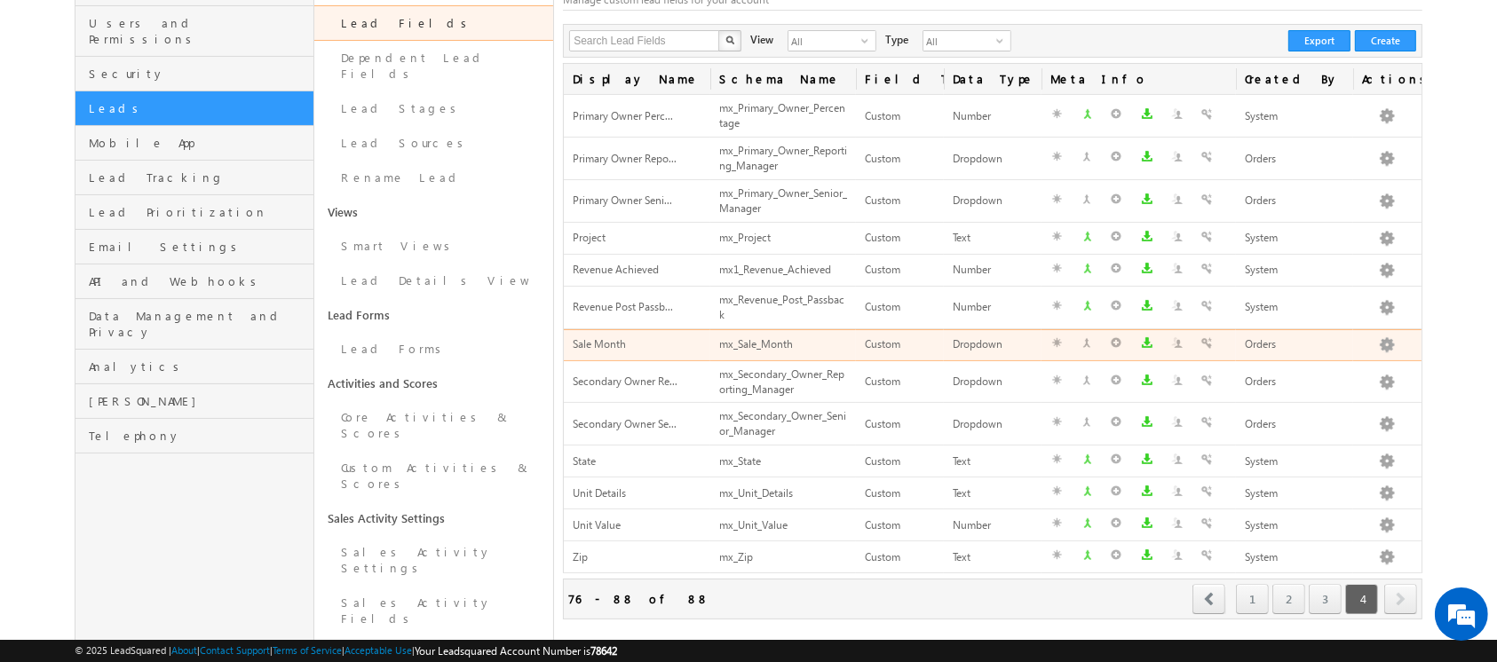
scroll to position [167, 0]
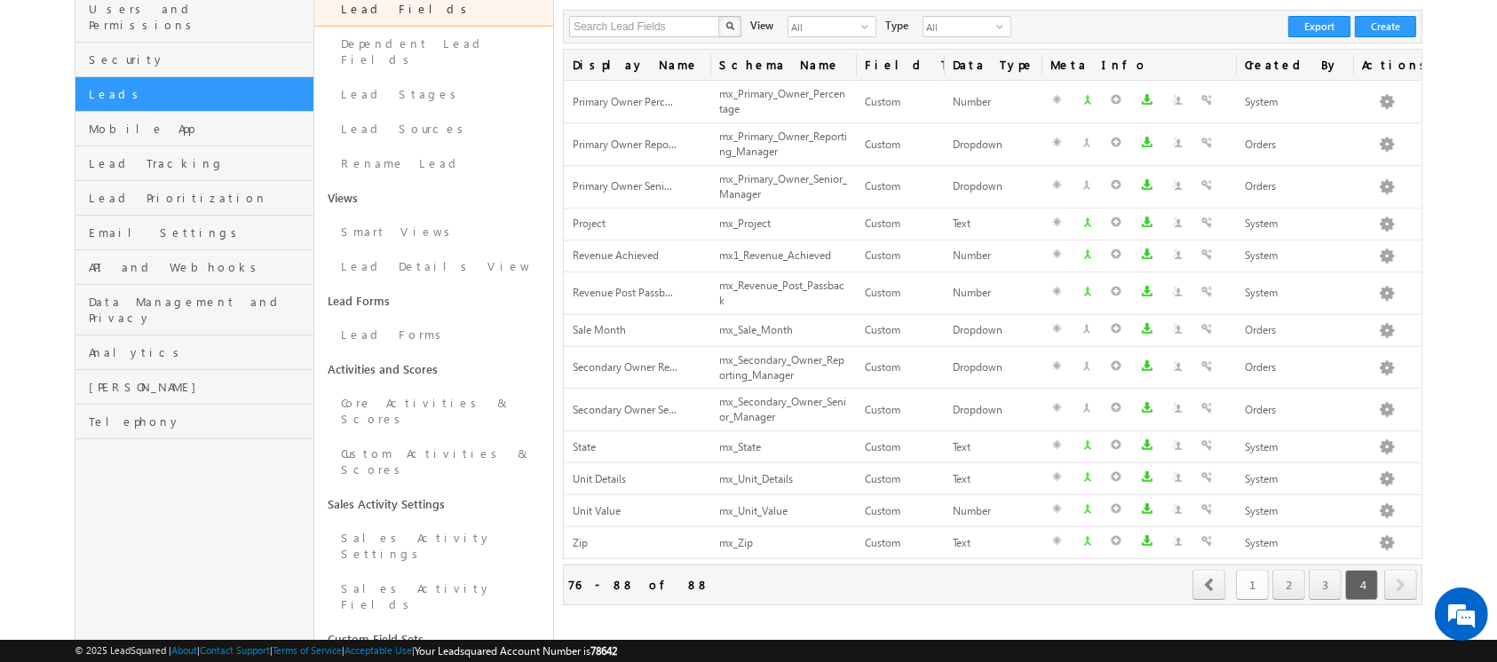
click at [1257, 581] on link "1" at bounding box center [1252, 585] width 33 height 30
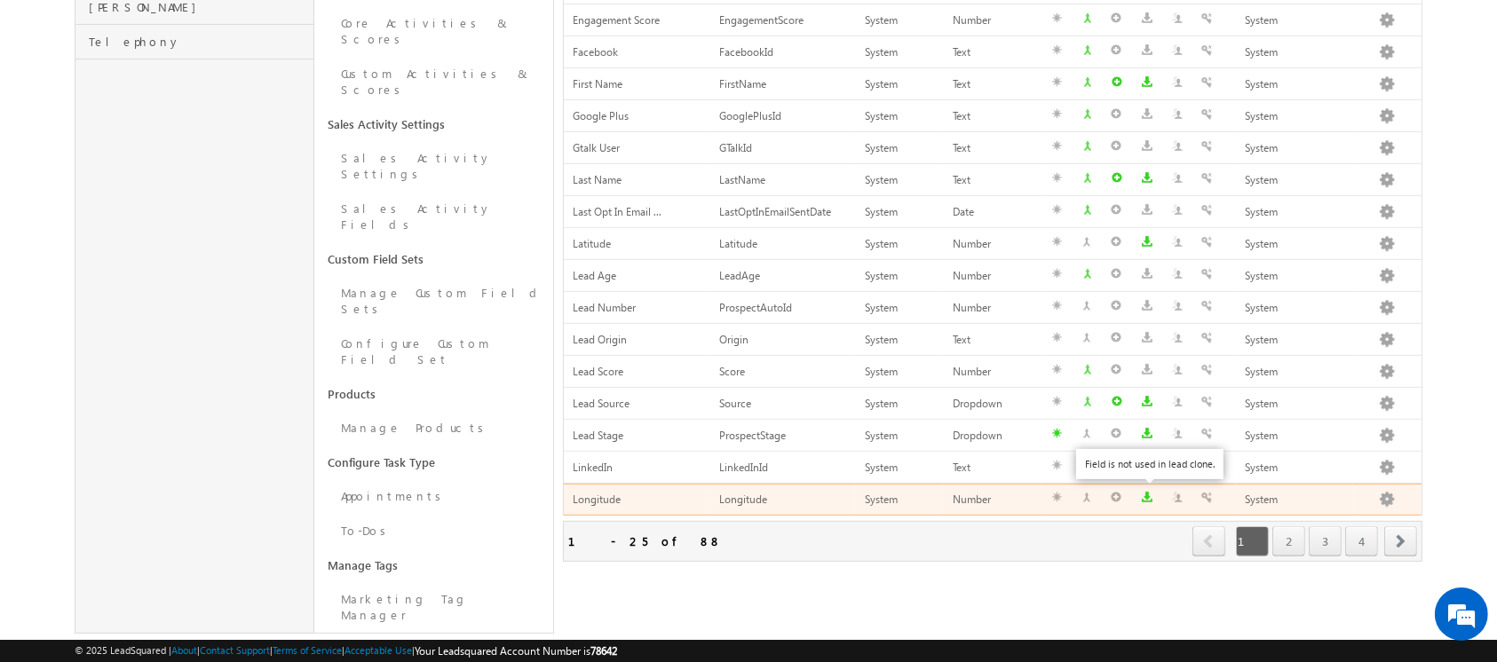
scroll to position [558, 0]
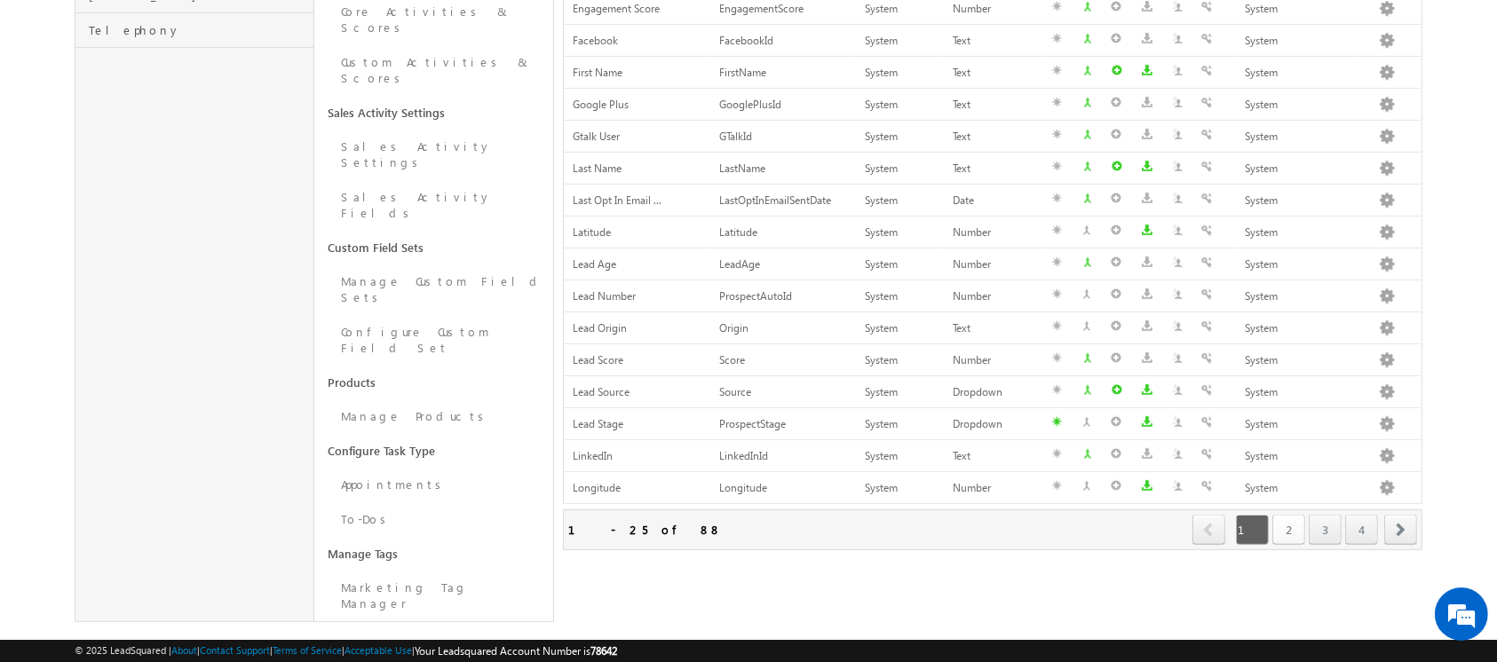
click at [1285, 515] on link "2" at bounding box center [1288, 530] width 33 height 30
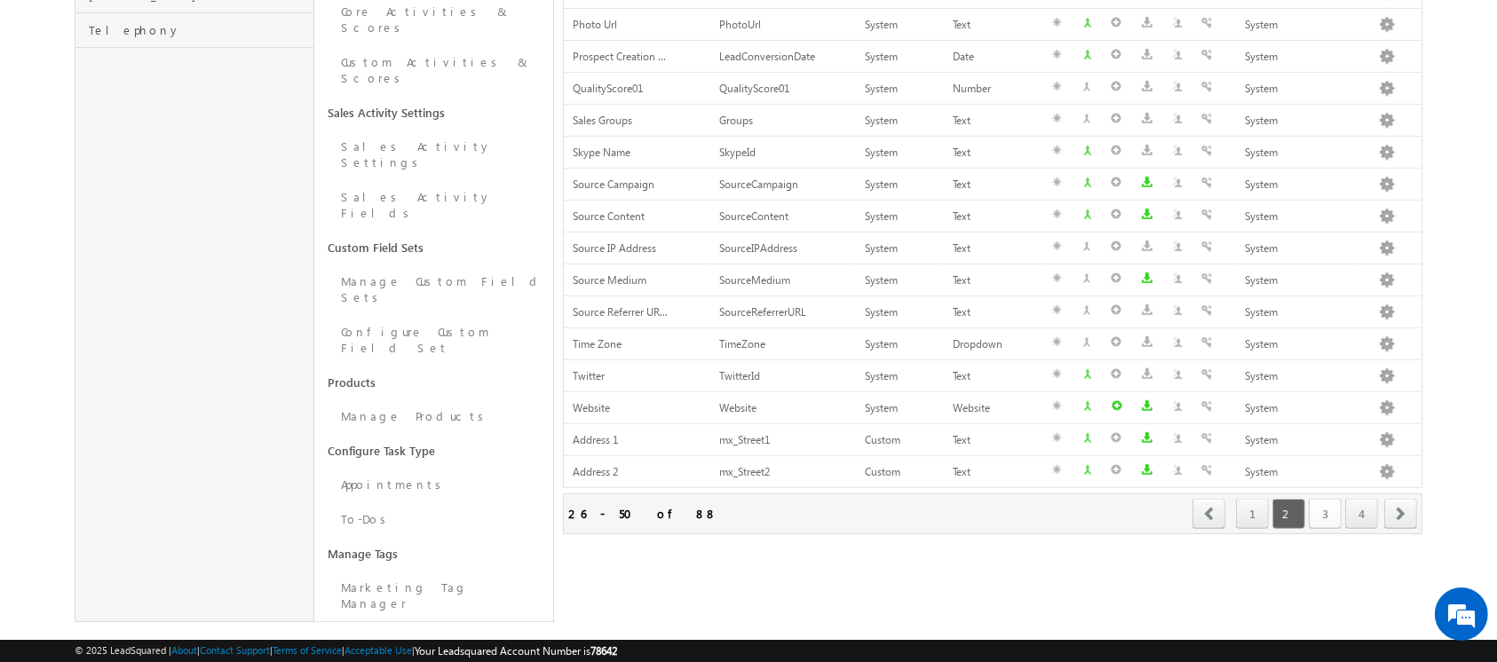
click at [1325, 513] on link "3" at bounding box center [1324, 514] width 33 height 30
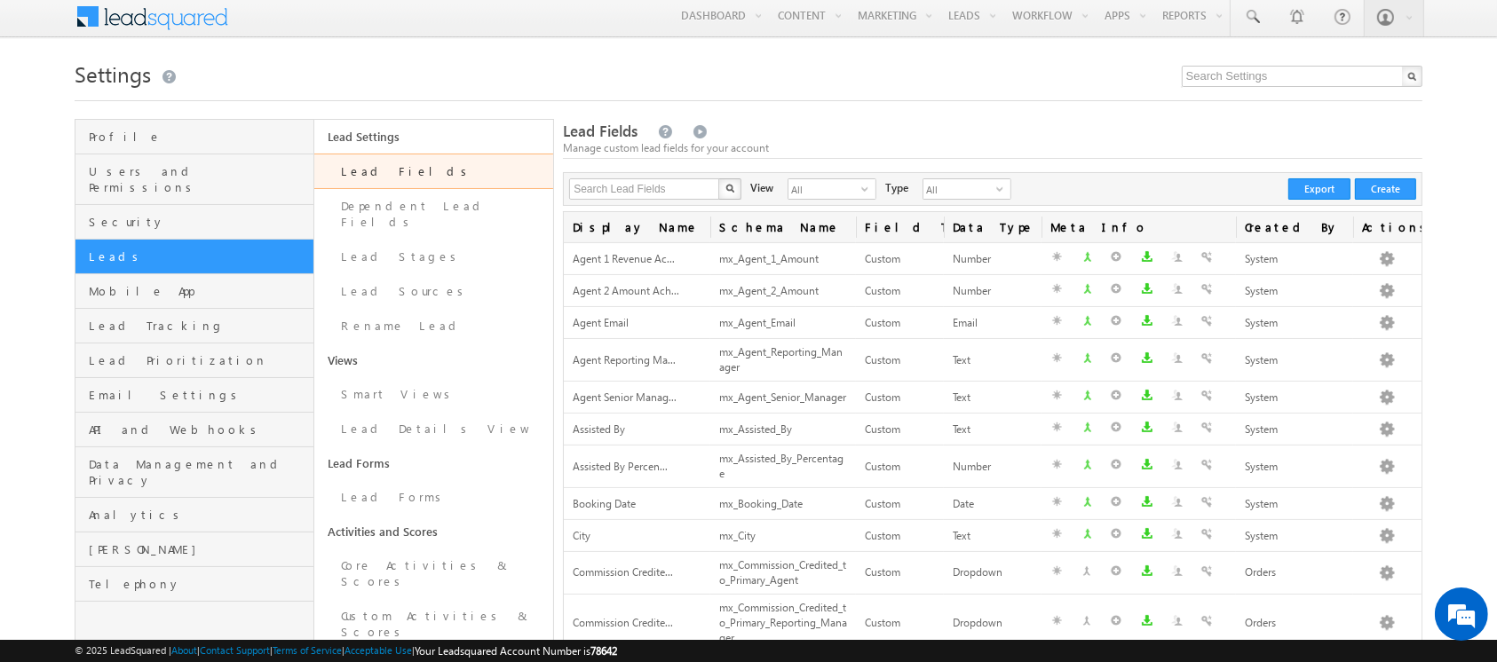
scroll to position [0, 0]
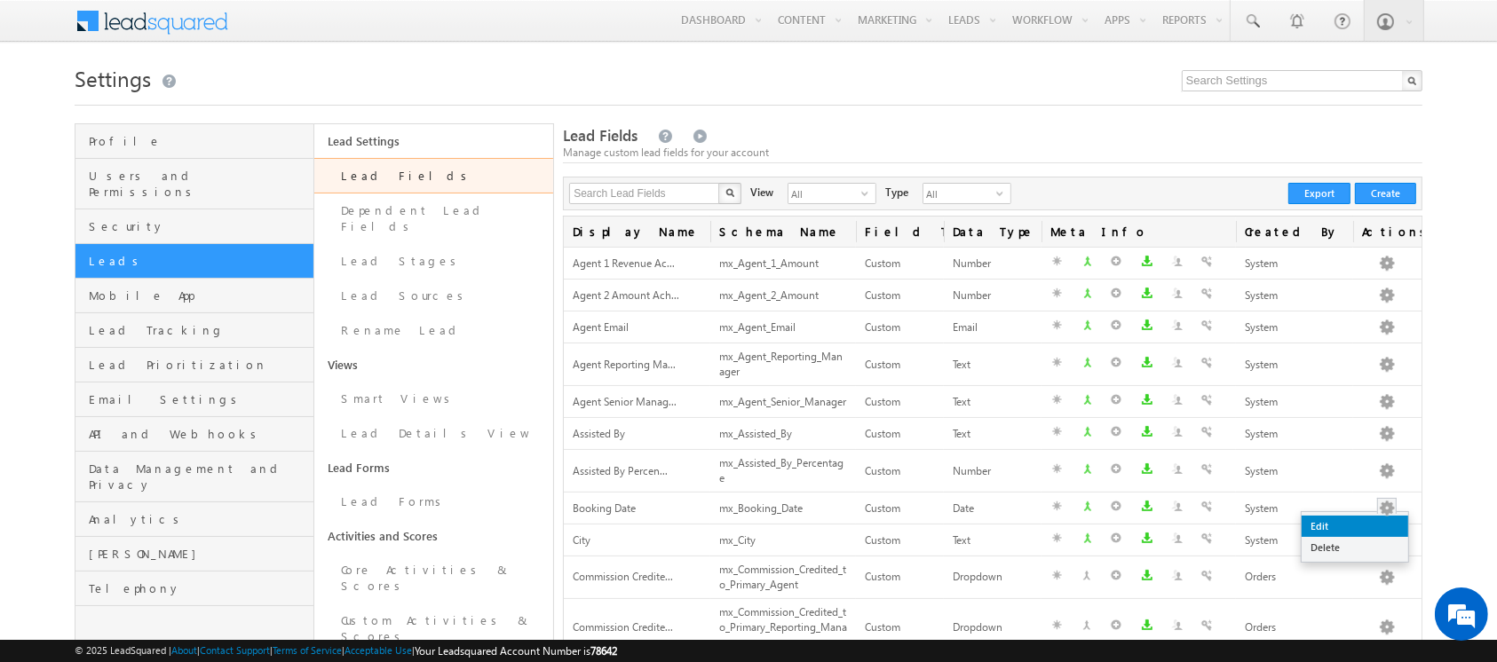
click at [1349, 525] on link "Edit" at bounding box center [1354, 526] width 107 height 21
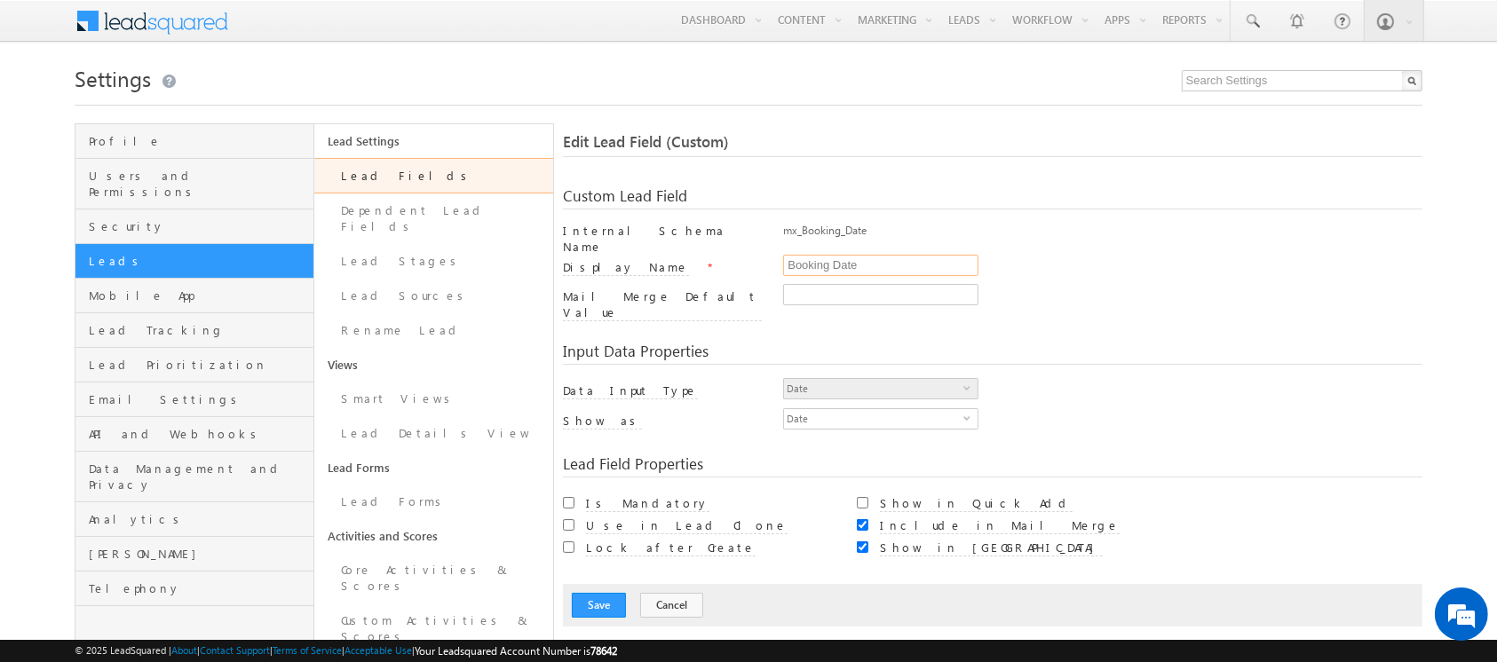
click at [809, 255] on input "Booking Date" at bounding box center [880, 265] width 195 height 21
type input "Sale Date"
click at [842, 379] on span "Date" at bounding box center [873, 389] width 179 height 20
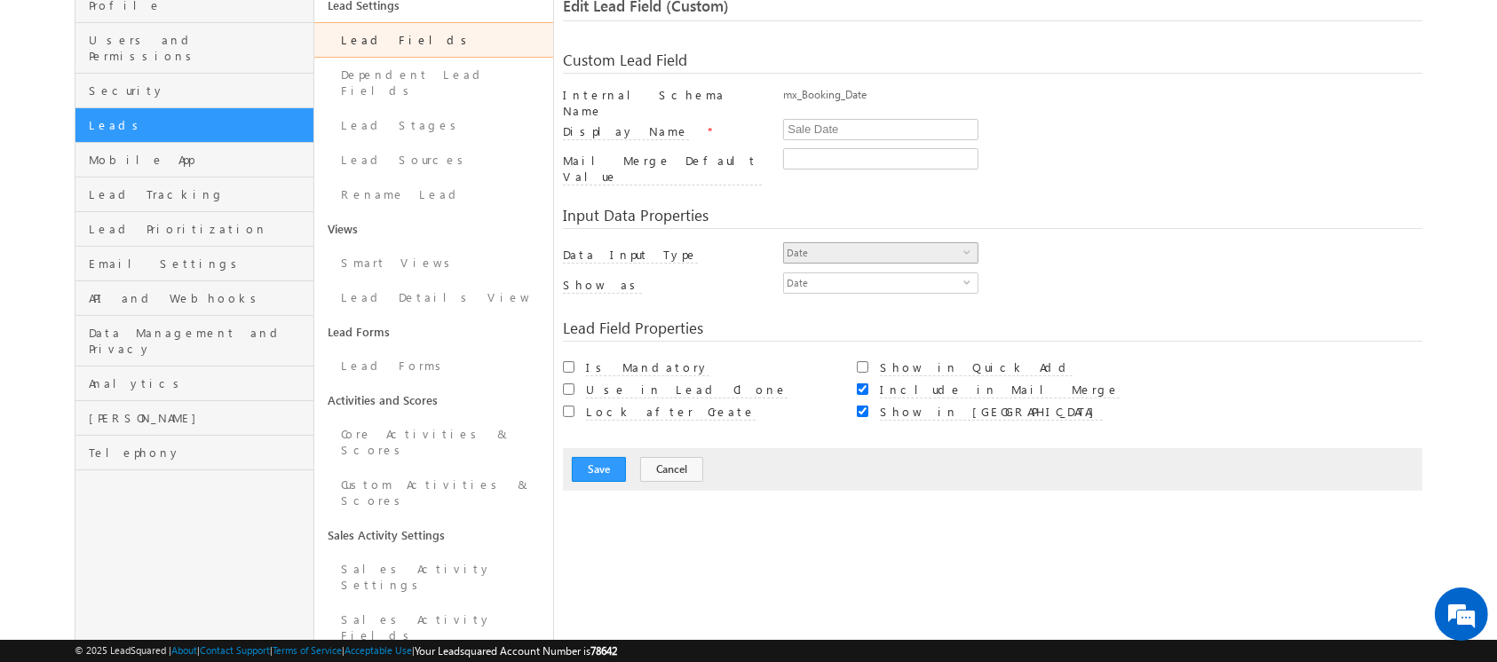
scroll to position [139, 0]
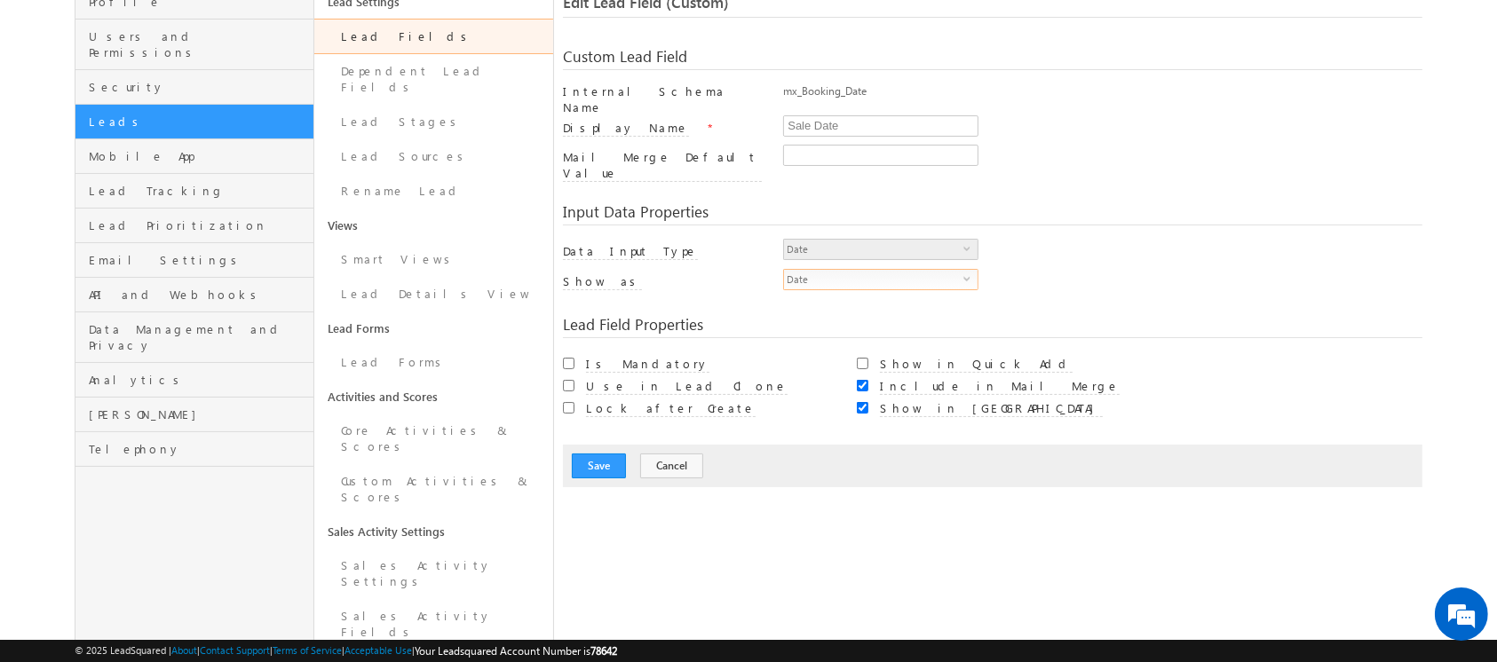
click at [858, 270] on span "Date" at bounding box center [873, 280] width 179 height 20
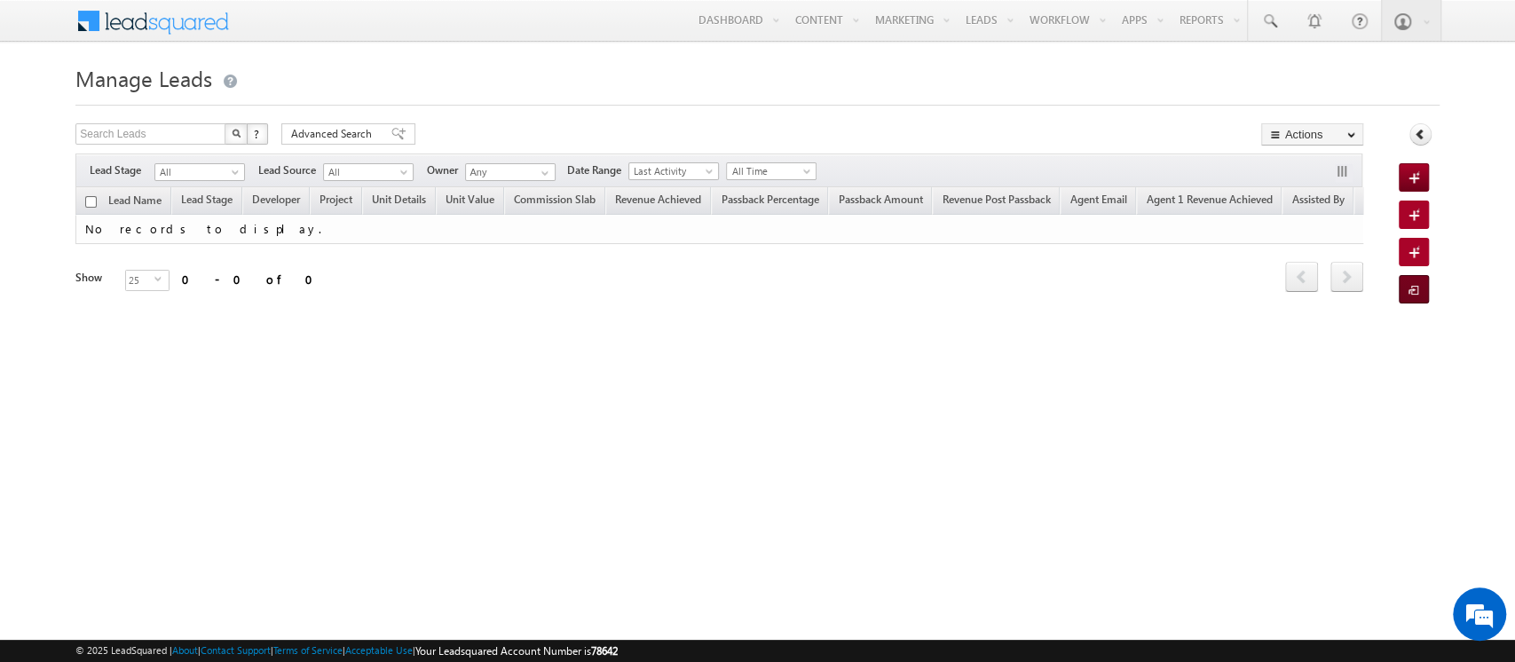
click at [1417, 293] on span at bounding box center [1417, 291] width 17 height 18
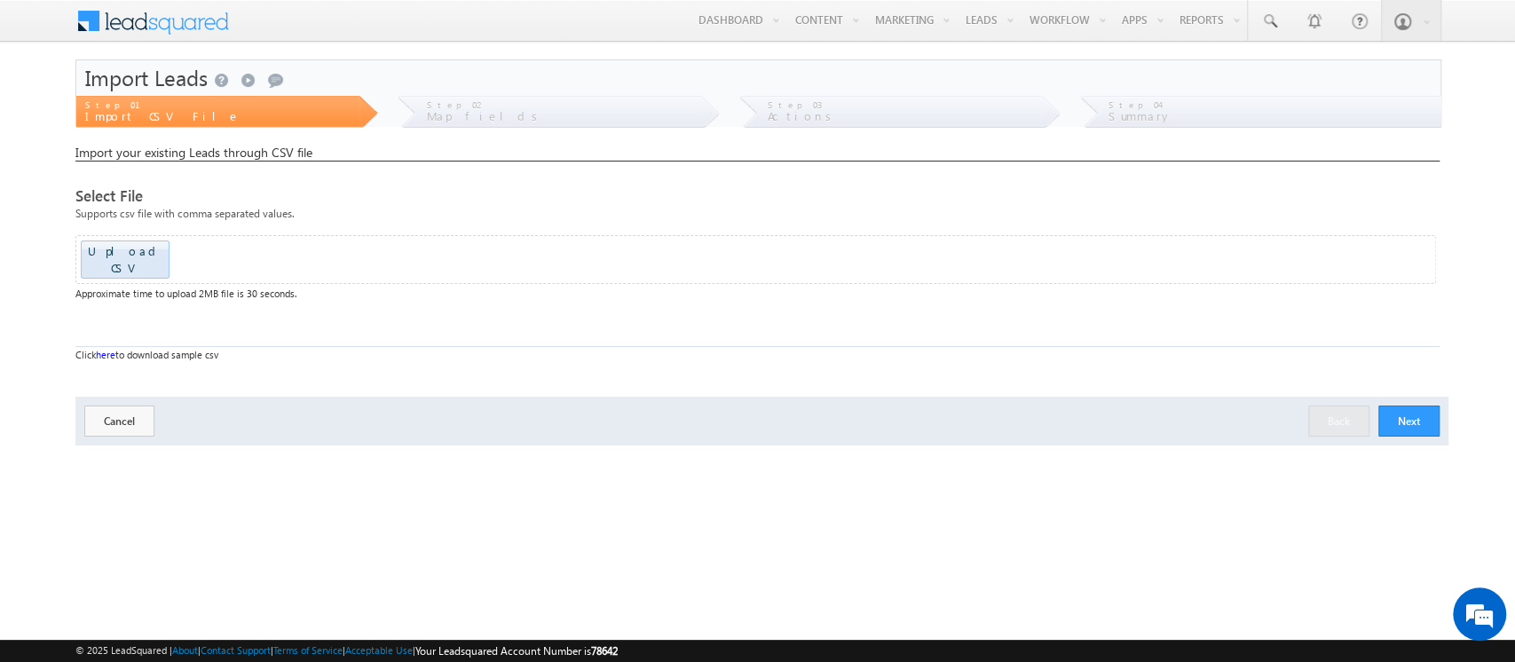
click at [1403, 420] on button "Next" at bounding box center [1409, 421] width 61 height 31
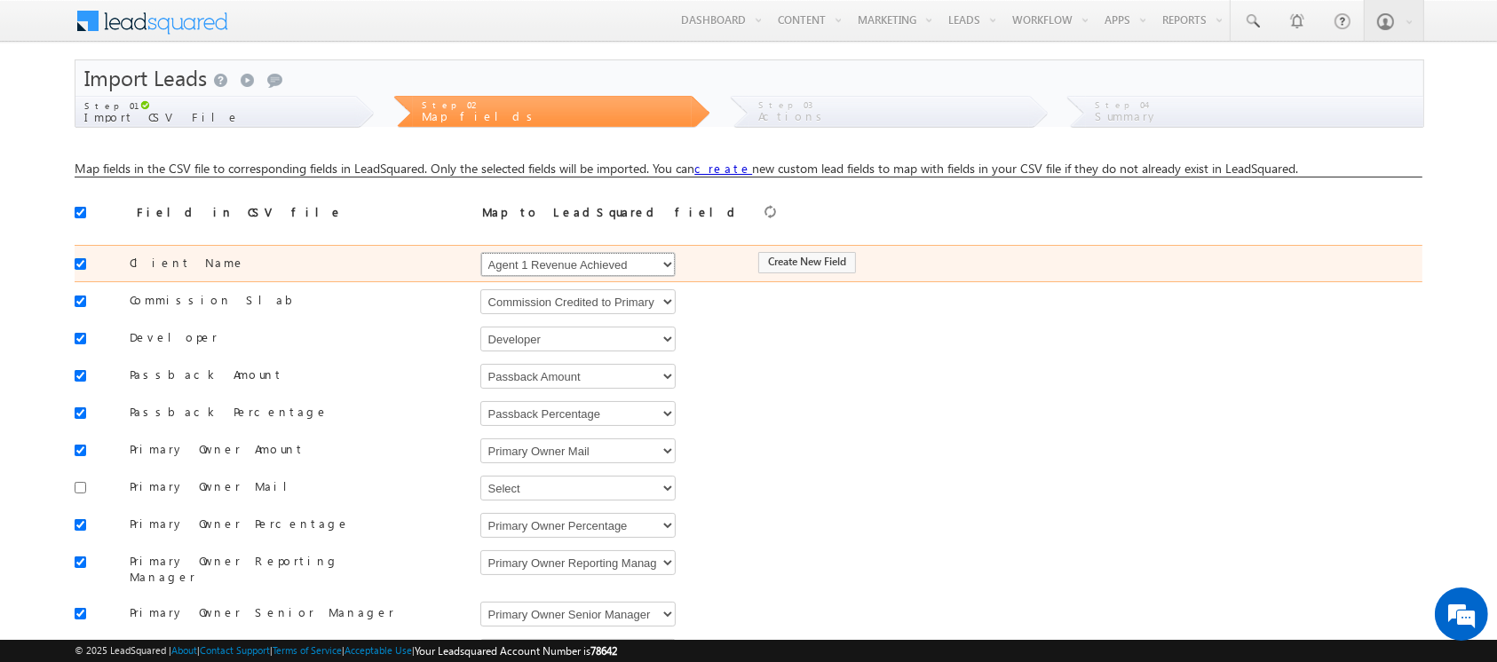
drag, startPoint x: 611, startPoint y: 263, endPoint x: 600, endPoint y: 266, distance: 11.2
click at [611, 263] on select "Select Select Address 1 Address 2 Agent 1 Revenue Achieved Agent 2 Amount Achie…" at bounding box center [577, 264] width 195 height 25
select select "EmailAddress"
click at [480, 252] on select "Select Select Address 1 Address 2 Agent 1 Revenue Achieved Agent 2 Amount Achie…" at bounding box center [577, 264] width 195 height 25
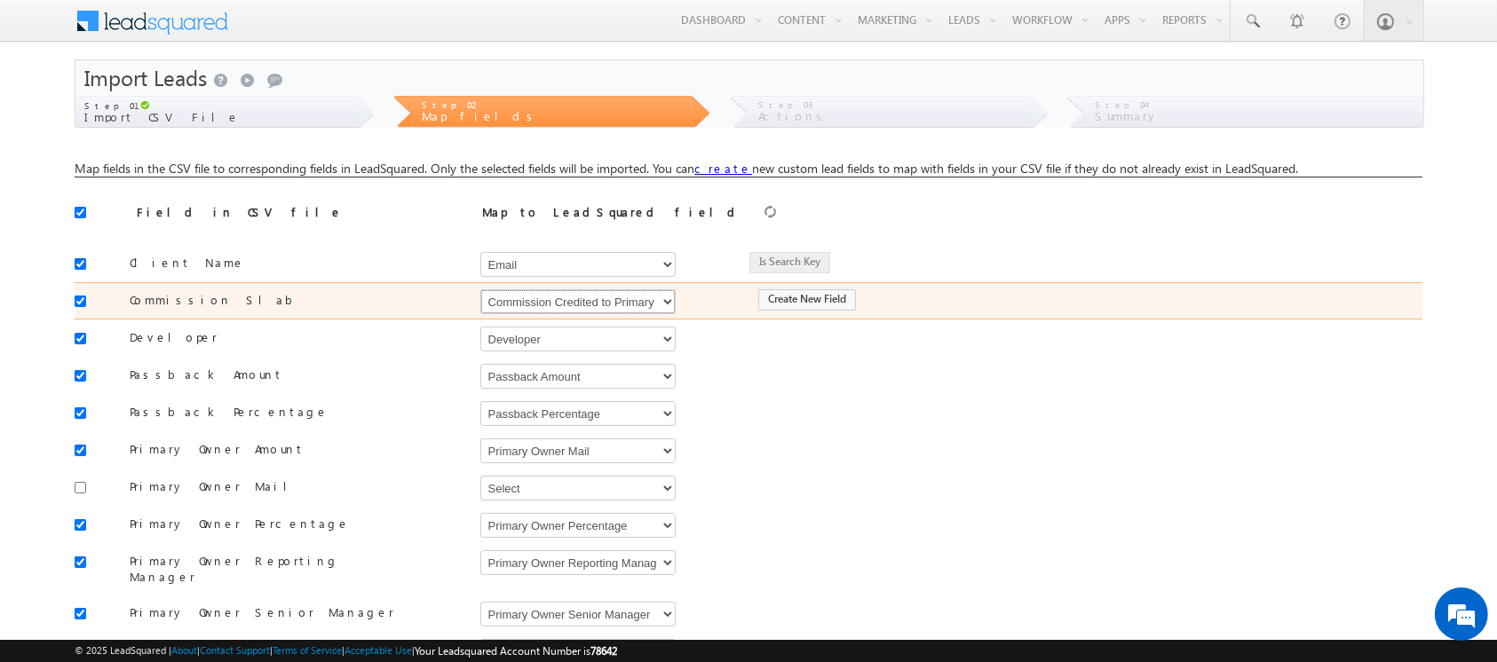
click at [580, 295] on select "Select Select Address 1 Address 2 Agent 1 Revenue Achieved Agent 2 Amount Achie…" at bounding box center [577, 301] width 195 height 25
select select "mx_Commission_Slab"
click at [480, 289] on select "Select Select Address 1 Address 2 Agent 1 Revenue Achieved Agent 2 Amount Achie…" at bounding box center [577, 301] width 195 height 25
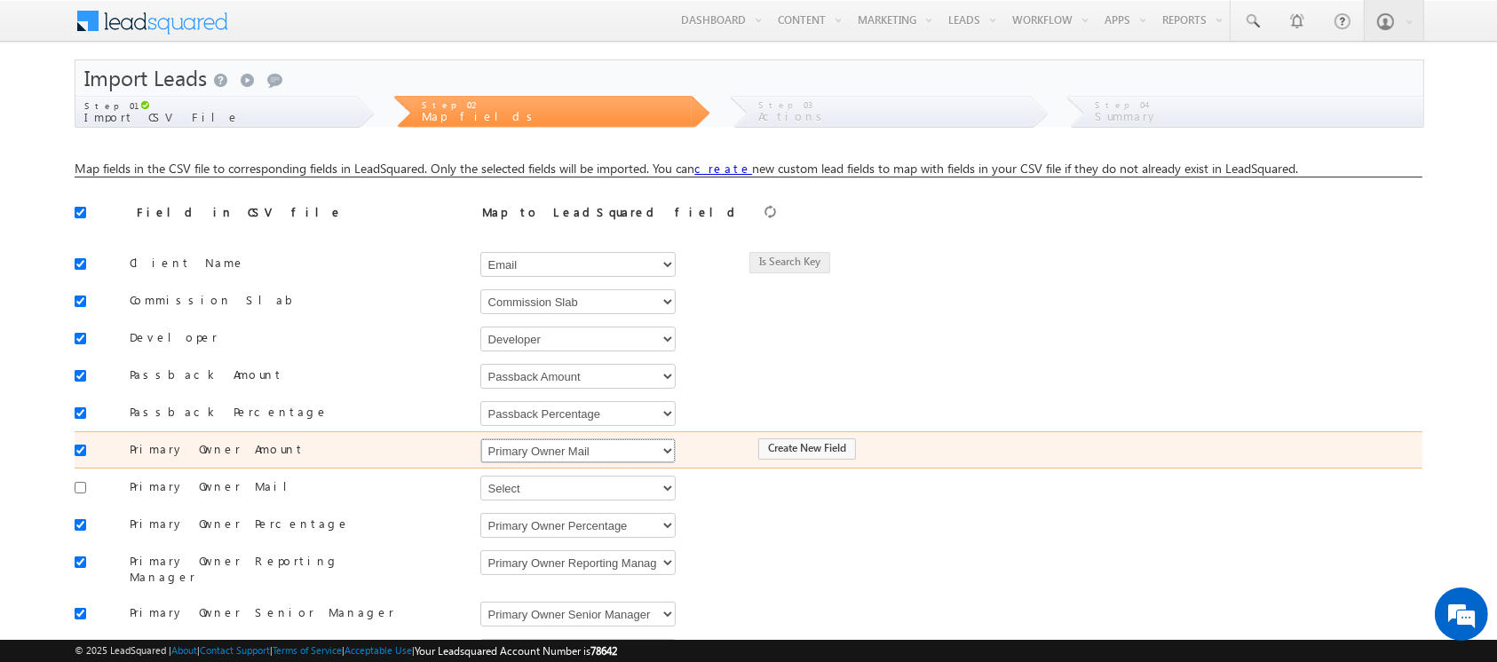
click at [614, 454] on select "Select Select Address 1 Address 2 Agent 1 Revenue Achieved Agent 2 Amount Achie…" at bounding box center [577, 451] width 195 height 25
click at [480, 439] on select "Select Select Address 1 Address 2 Agent 1 Revenue Achieved Agent 2 Amount Achie…" at bounding box center [577, 451] width 195 height 25
click at [581, 455] on select "Select Select Address 1 Address 2 Agent 1 Revenue Achieved Agent 2 Amount Achie…" at bounding box center [577, 451] width 195 height 25
select select "mx_Agent_1_Amount"
click at [480, 439] on select "Select Select Address 1 Address 2 Agent 1 Revenue Achieved Agent 2 Amount Achie…" at bounding box center [577, 451] width 195 height 25
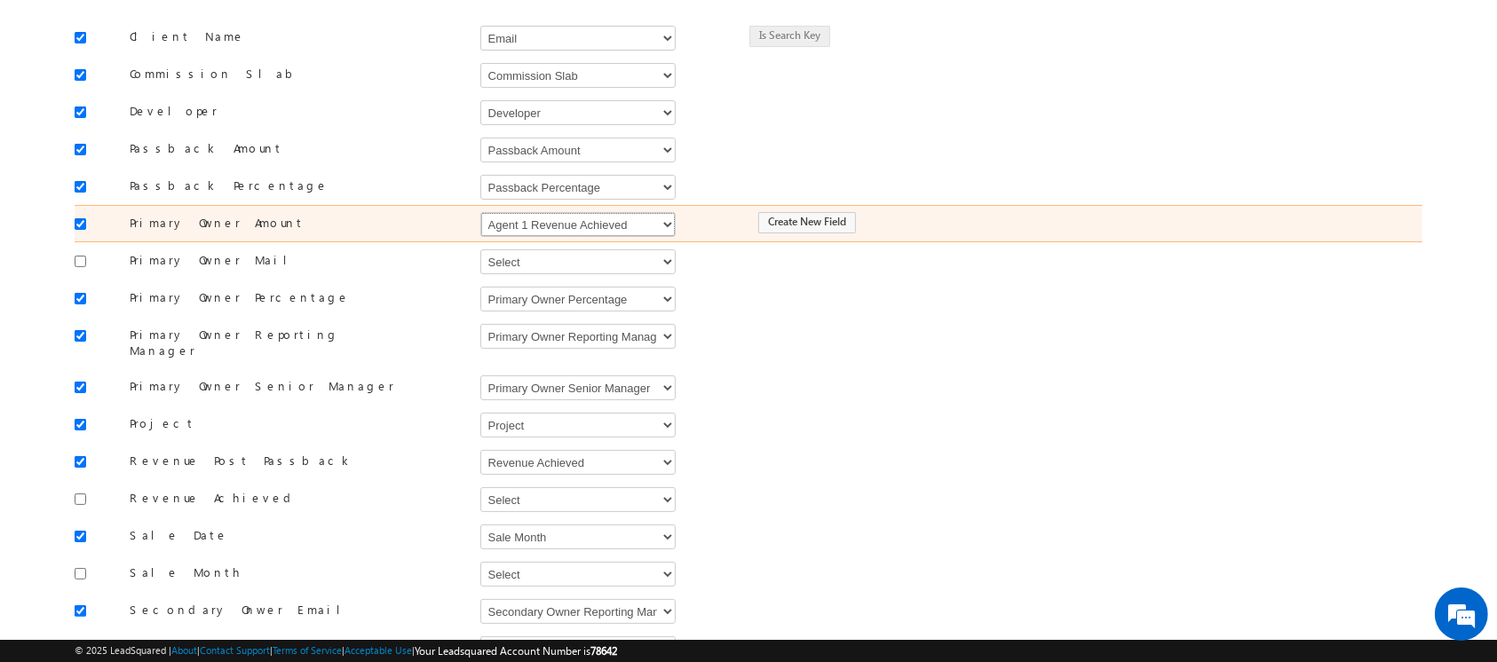
scroll to position [227, 0]
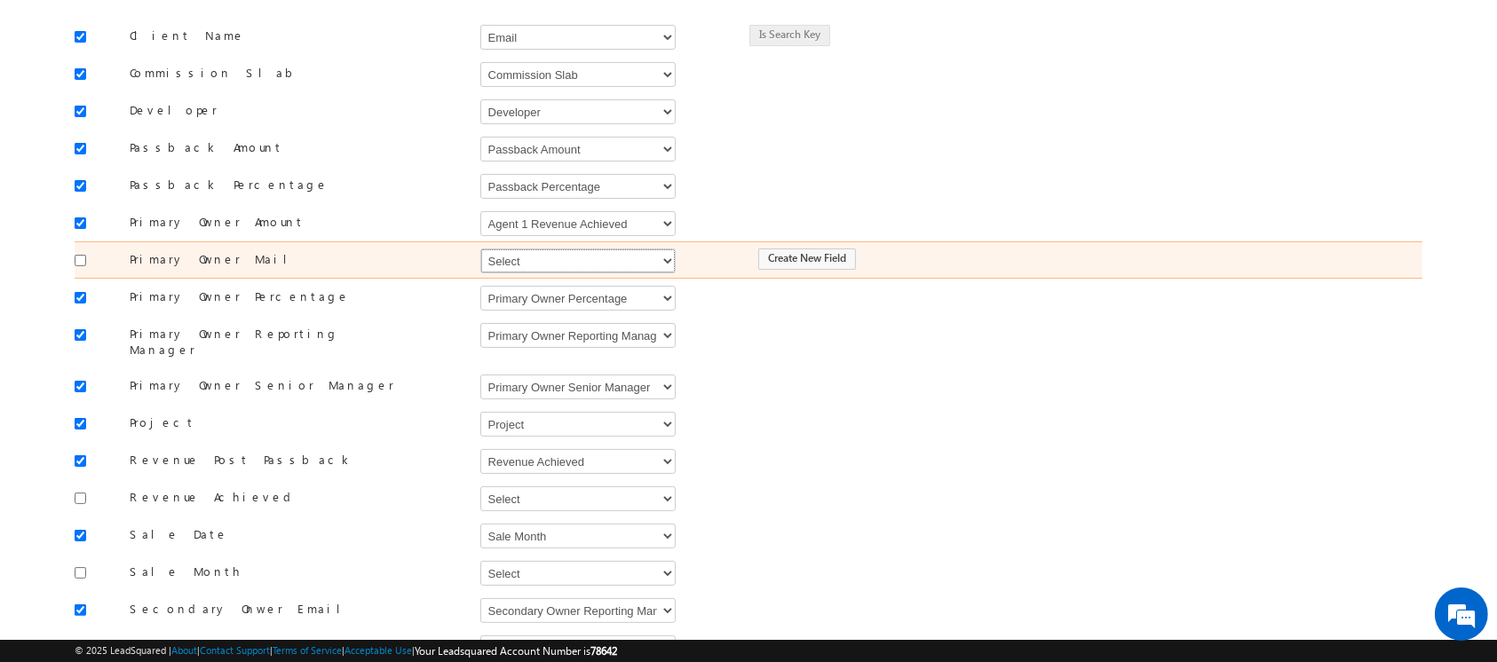
click at [533, 258] on select "Select Select Address 1 Address 2 Agent 1 Revenue Achieved Agent 2 Amount Achie…" at bounding box center [577, 261] width 195 height 25
select select "mx_Agent_Email"
click at [480, 249] on select "Select Select Address 1 Address 2 Agent 1 Revenue Achieved Agent 2 Amount Achie…" at bounding box center [577, 261] width 195 height 25
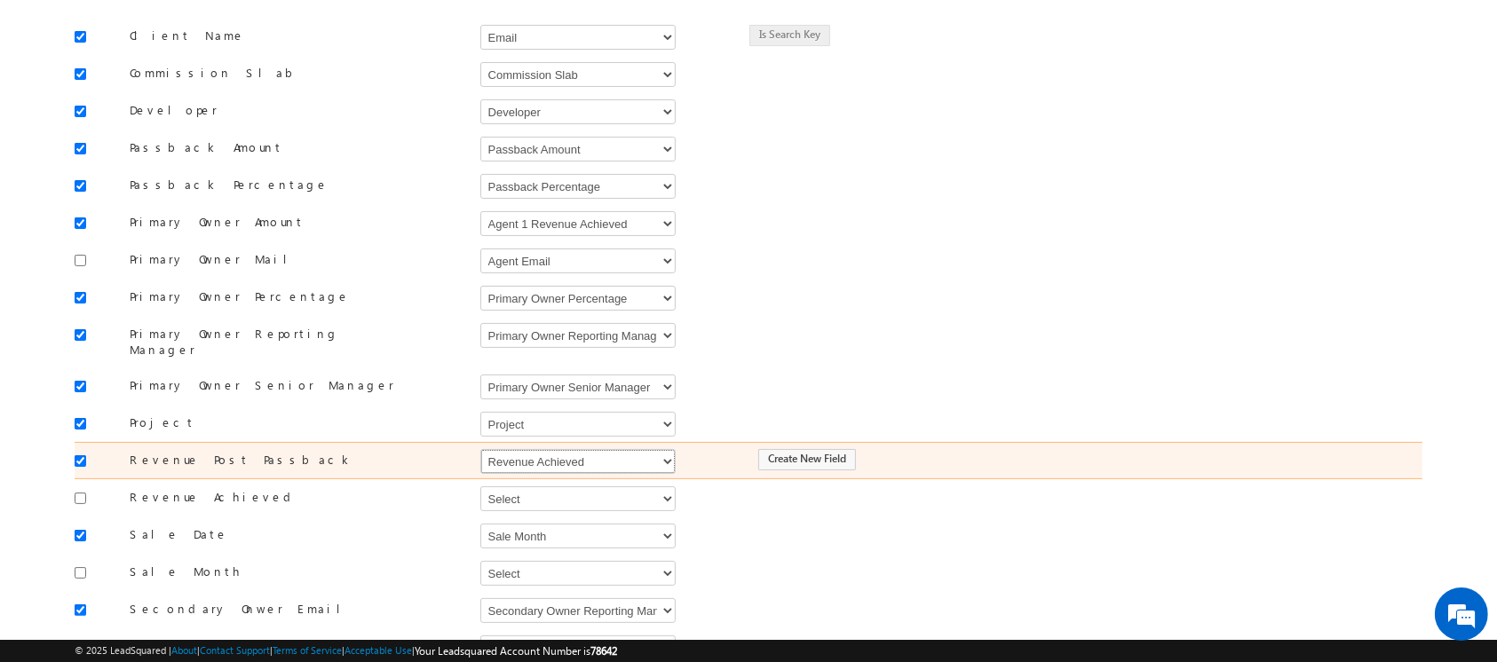
click at [646, 449] on select "Select Select Address 1 Address 2 Agent 1 Revenue Achieved Agent 2 Amount Achie…" at bounding box center [577, 461] width 195 height 25
select select "mx_Revenue_Post_Passback"
click at [480, 449] on select "Select Select Address 1 Address 2 Agent 1 Revenue Achieved Agent 2 Amount Achie…" at bounding box center [577, 461] width 195 height 25
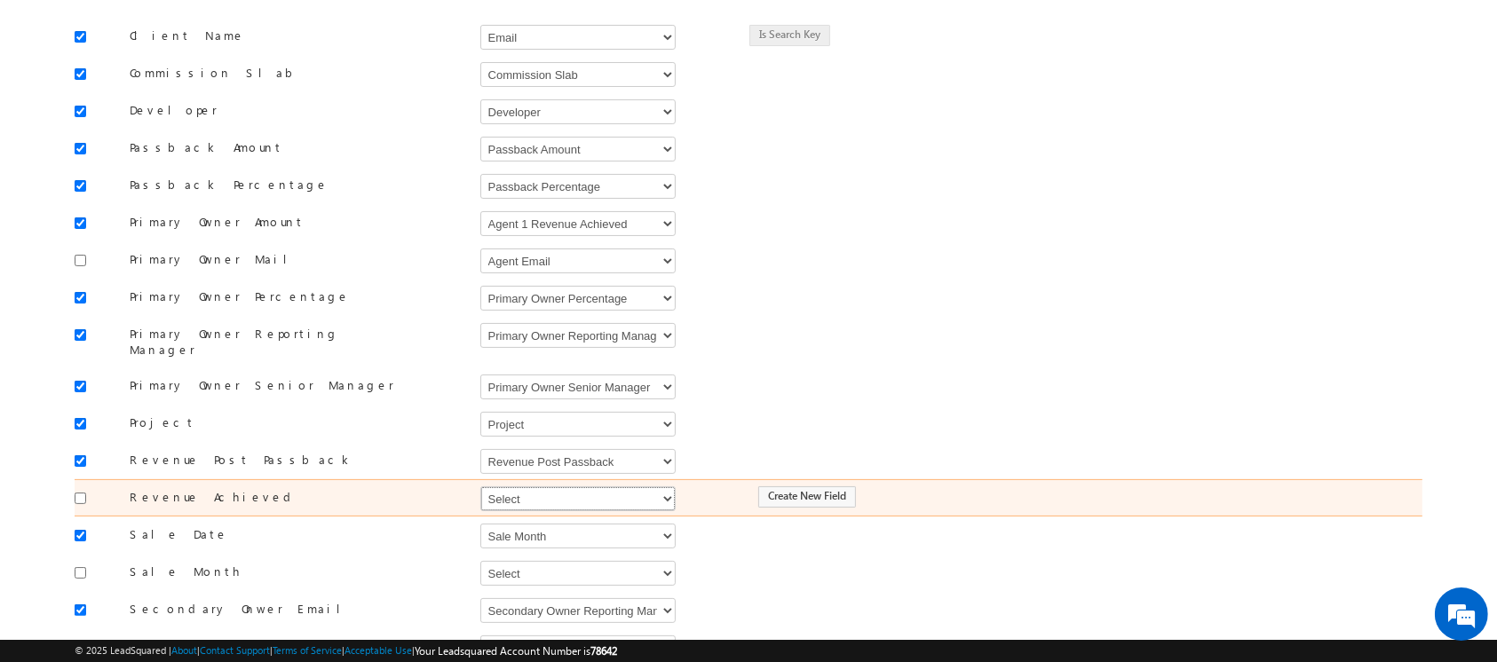
click at [556, 488] on select "Select Select Address 1 Address 2 Agent 1 Revenue Achieved Agent 2 Amount Achie…" at bounding box center [577, 498] width 195 height 25
select select "mx1_Revenue_Achieved"
click at [480, 486] on select "Select Select Address 1 Address 2 Agent 1 Revenue Achieved Agent 2 Amount Achie…" at bounding box center [577, 498] width 195 height 25
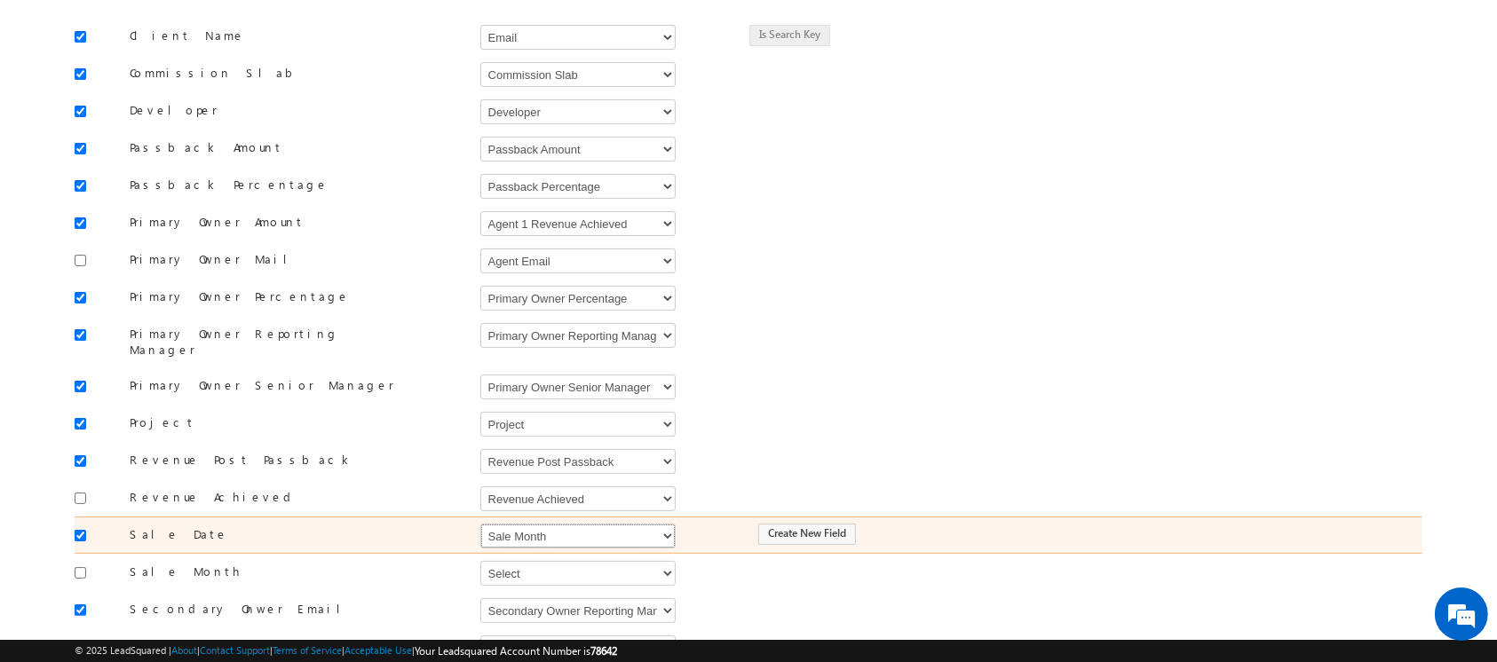
click at [572, 525] on select "Select Select Address 1 Address 2 Agent 1 Revenue Achieved Agent 2 Amount Achie…" at bounding box center [577, 536] width 195 height 25
select select "mx_Booking_Date"
click at [480, 524] on select "Select Select Address 1 Address 2 Agent 1 Revenue Achieved Agent 2 Amount Achie…" at bounding box center [577, 536] width 195 height 25
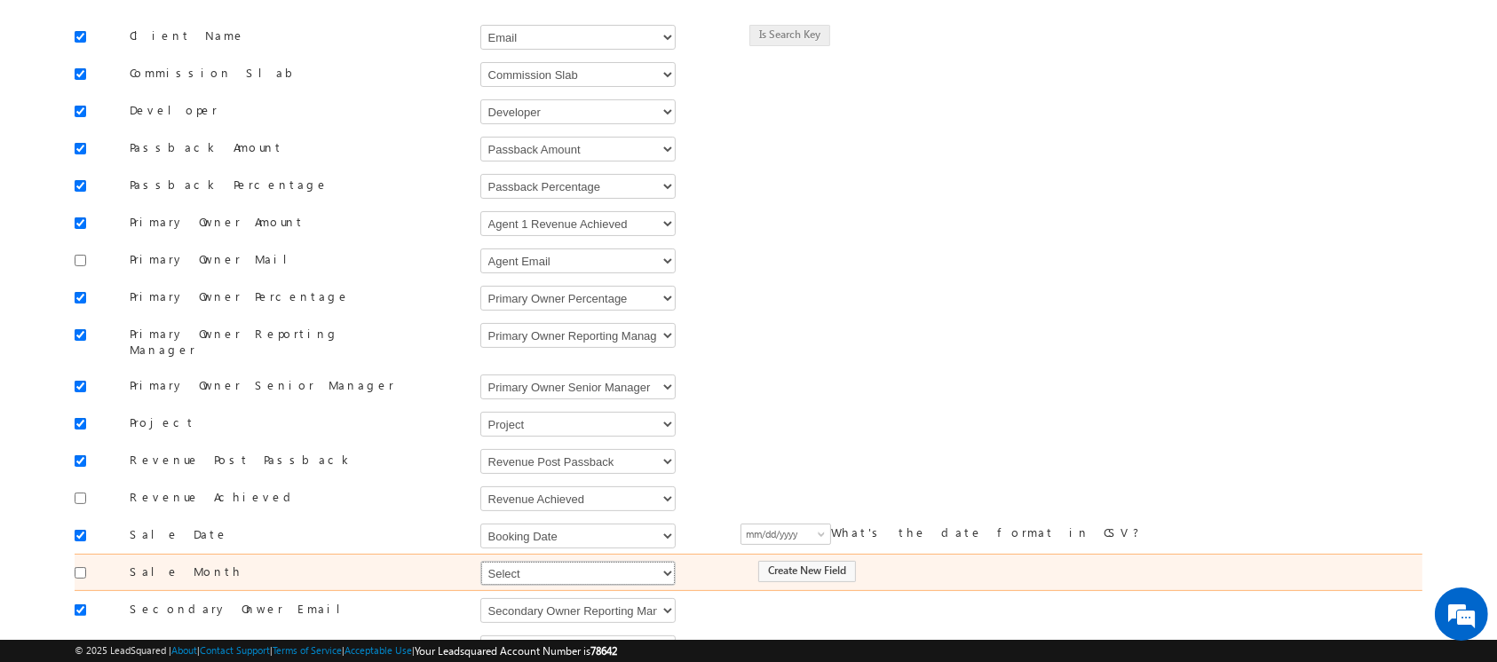
click at [555, 567] on select "Select Select Address 1 Address 2 Agent 1 Revenue Achieved Agent 2 Amount Achie…" at bounding box center [577, 573] width 195 height 25
select select "mx_Sale_Month"
click at [480, 561] on select "Select Select Address 1 Address 2 Agent 1 Revenue Achieved Agent 2 Amount Achie…" at bounding box center [577, 573] width 195 height 25
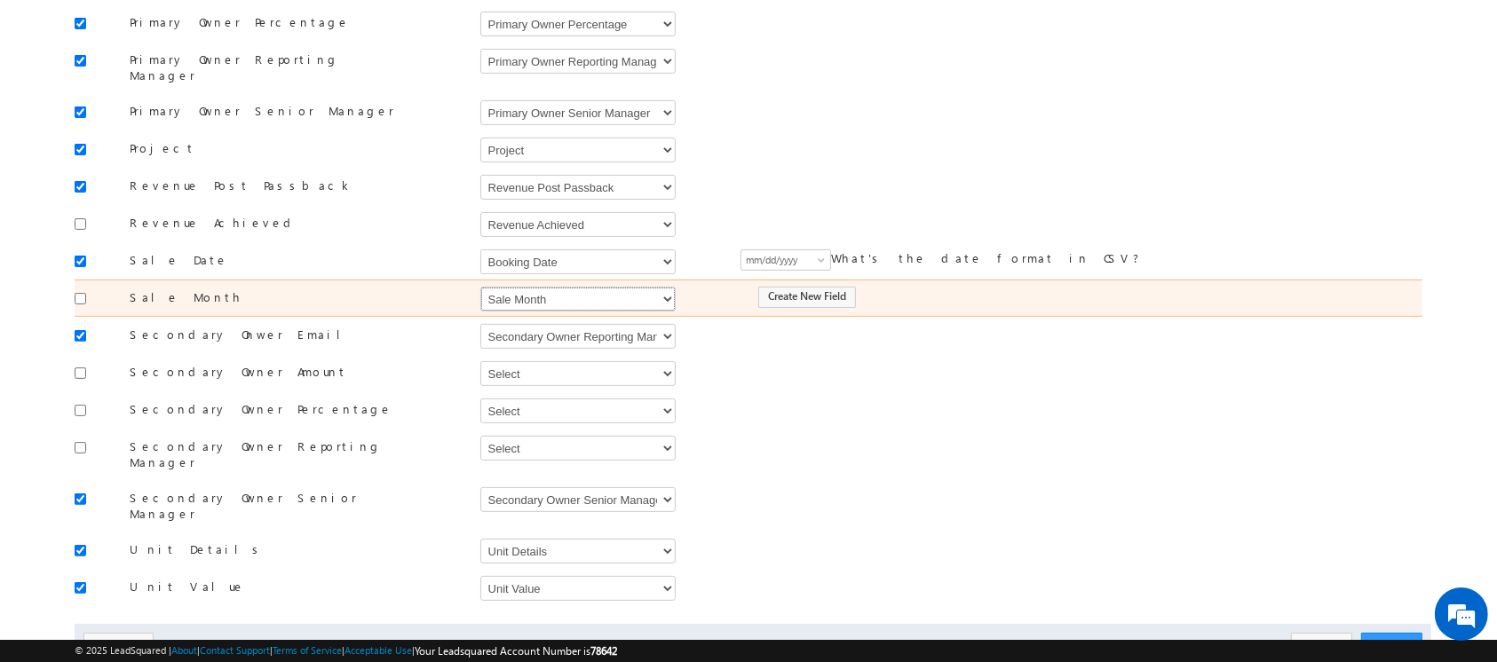
scroll to position [526, 0]
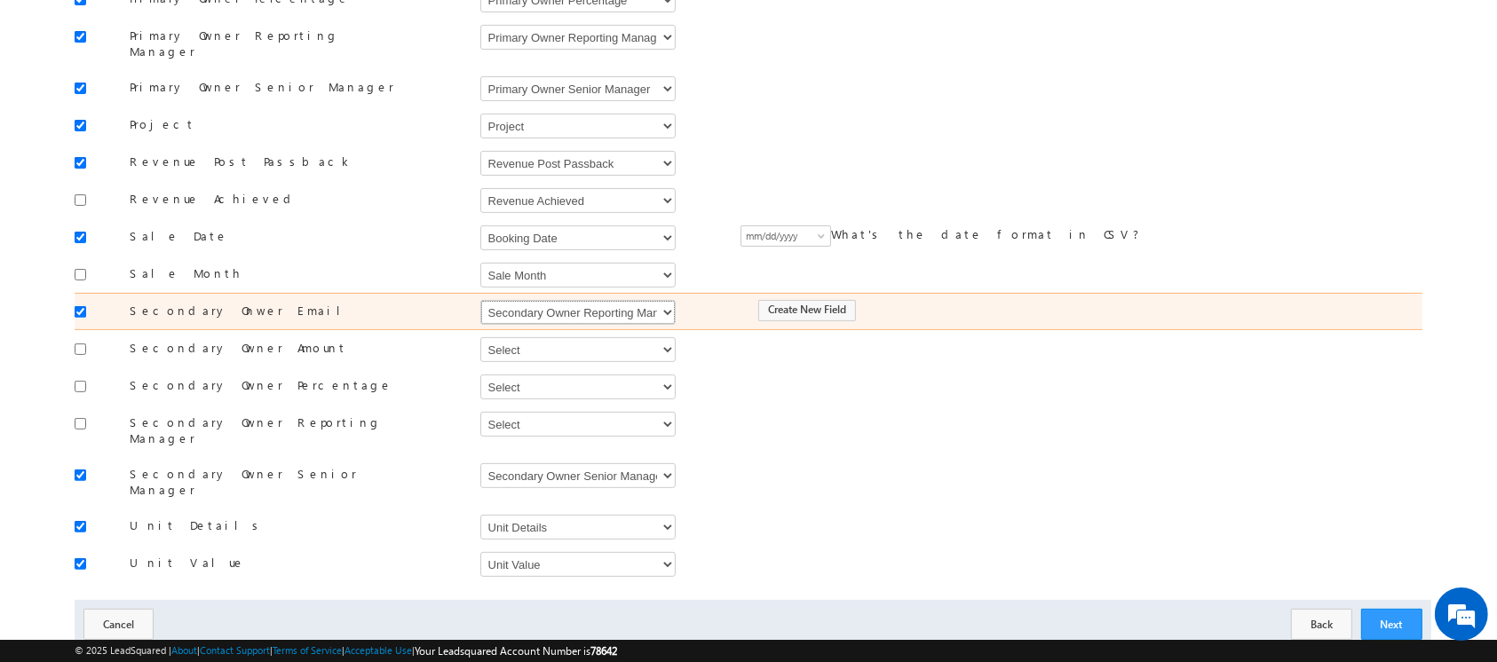
click at [527, 301] on select "Select Select Address 1 Address 2 Agent 1 Revenue Achieved Agent 2 Amount Achie…" at bounding box center [577, 312] width 195 height 25
select select "mx_Assisted_By"
click at [480, 300] on select "Select Select Address 1 Address 2 Agent 1 Revenue Achieved Agent 2 Amount Achie…" at bounding box center [577, 312] width 195 height 25
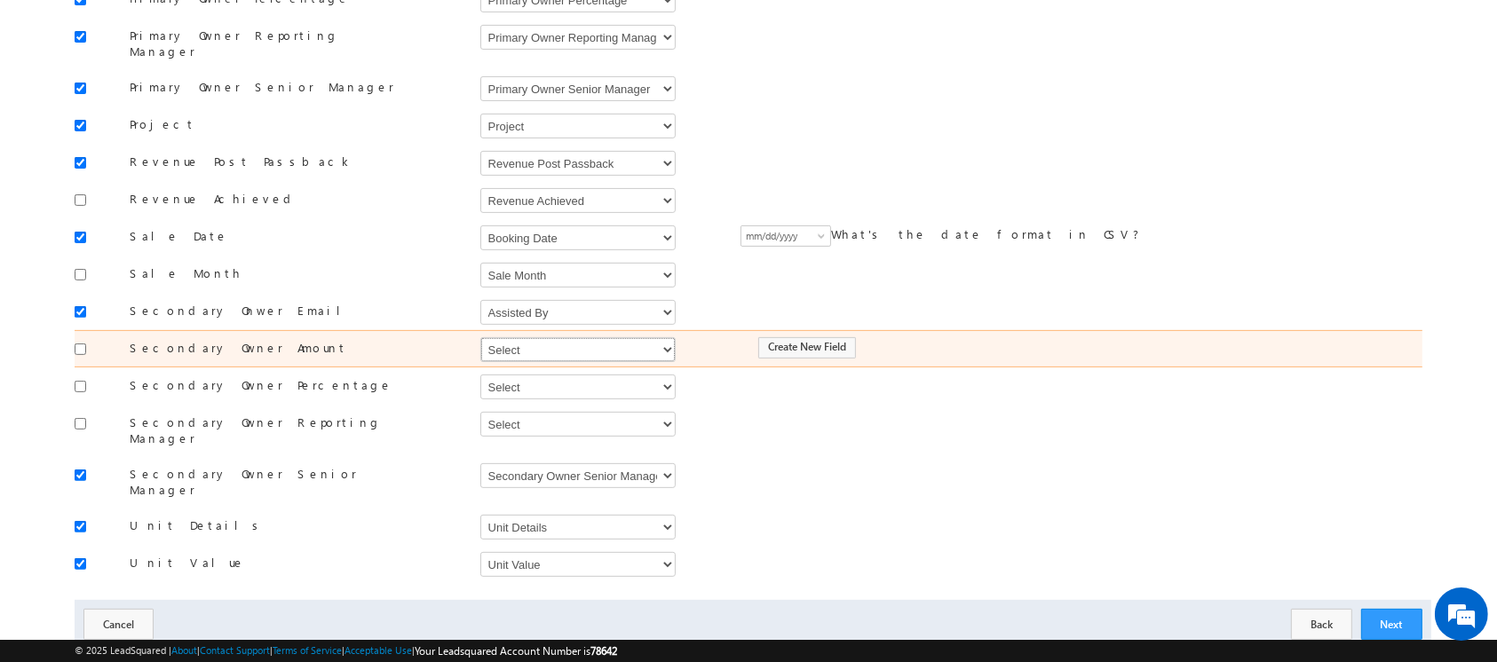
click at [532, 337] on select "Select Select Address 1 Address 2 Agent 1 Revenue Achieved Agent 2 Amount Achie…" at bounding box center [577, 349] width 195 height 25
select select "mx_Agent_2_Amount"
click at [480, 337] on select "Select Select Address 1 Address 2 Agent 1 Revenue Achieved Agent 2 Amount Achie…" at bounding box center [577, 349] width 195 height 25
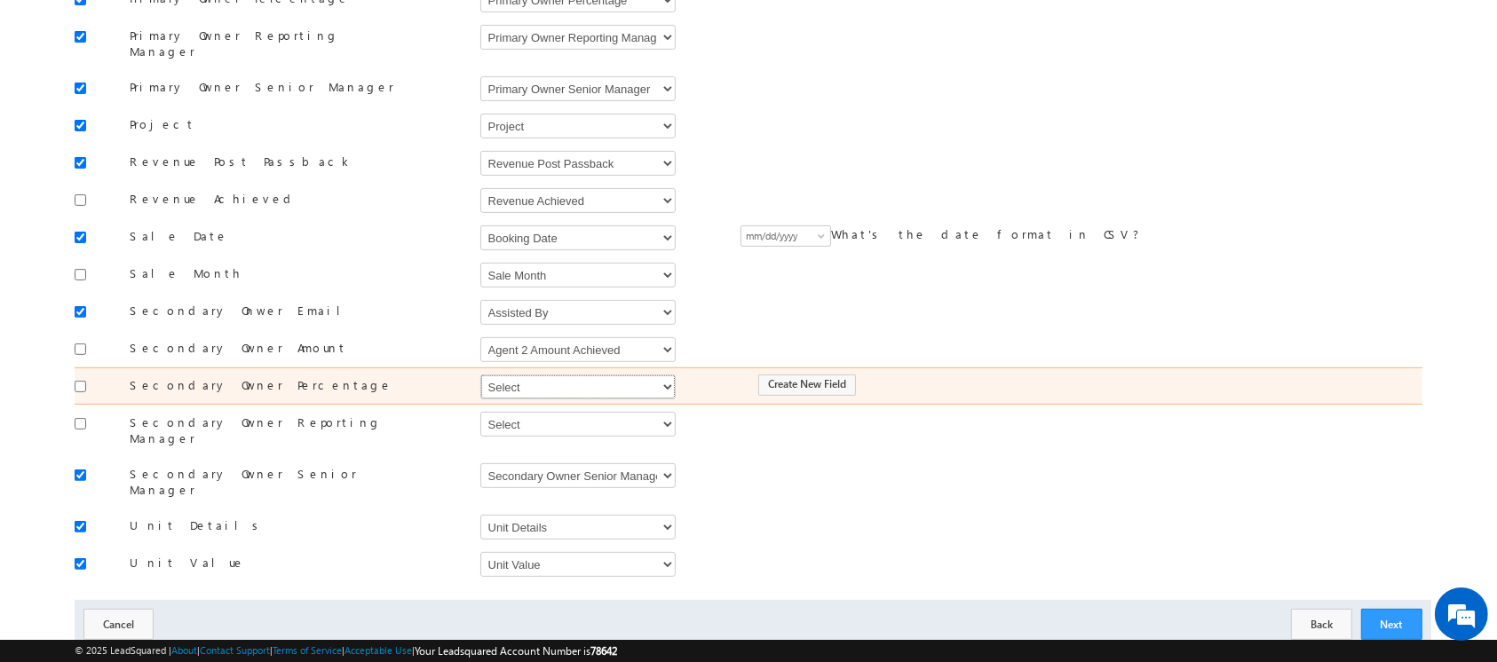
click at [546, 375] on select "Select Select Address 1 Address 2 Agent 1 Revenue Achieved Agent 2 Amount Achie…" at bounding box center [577, 387] width 195 height 25
select select "mx_Assisted_By_Percentage"
click at [480, 375] on select "Select Select Address 1 Address 2 Agent 1 Revenue Achieved Agent 2 Amount Achie…" at bounding box center [577, 387] width 195 height 25
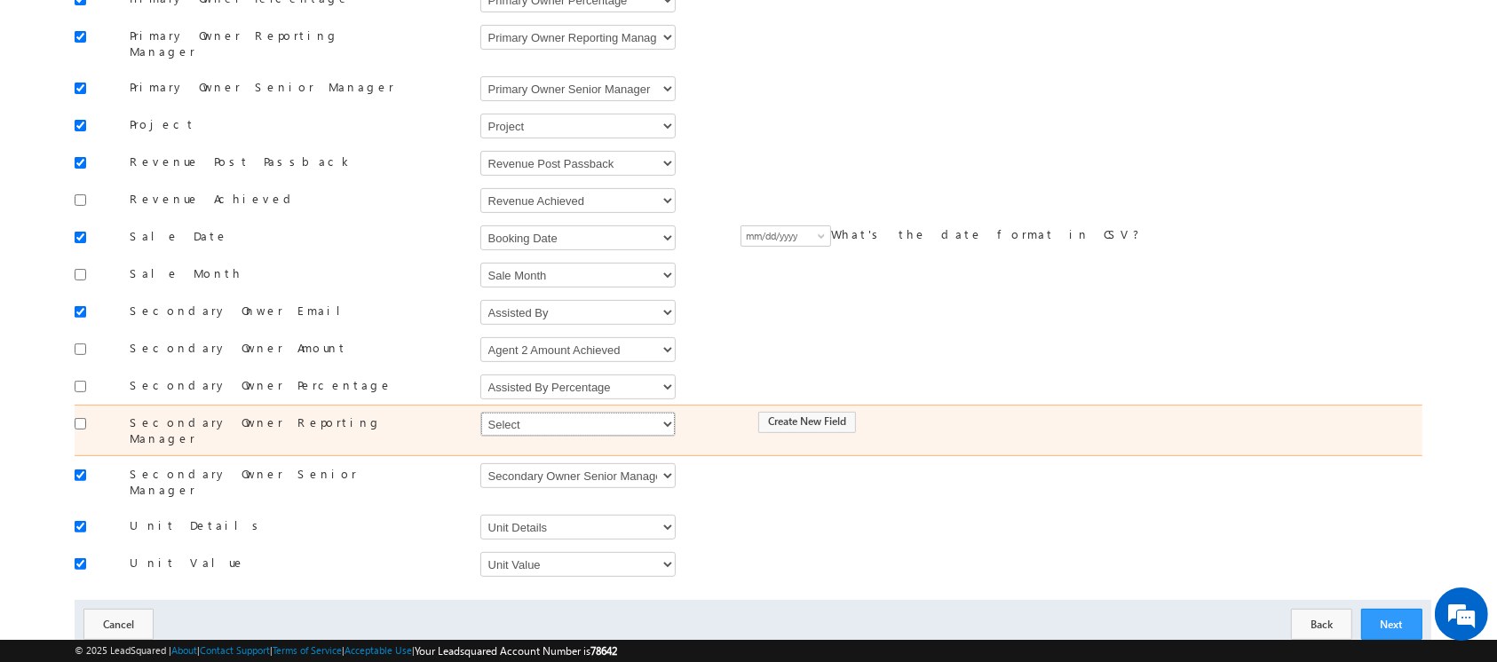
click at [514, 412] on select "Select Select Address 1 Address 2 Agent 1 Revenue Achieved Agent 2 Amount Achie…" at bounding box center [577, 424] width 195 height 25
select select "mx_Secondary_Owner_Reporting_Manager"
click at [480, 412] on select "Select Select Address 1 Address 2 Agent 1 Revenue Achieved Agent 2 Amount Achie…" at bounding box center [577, 424] width 195 height 25
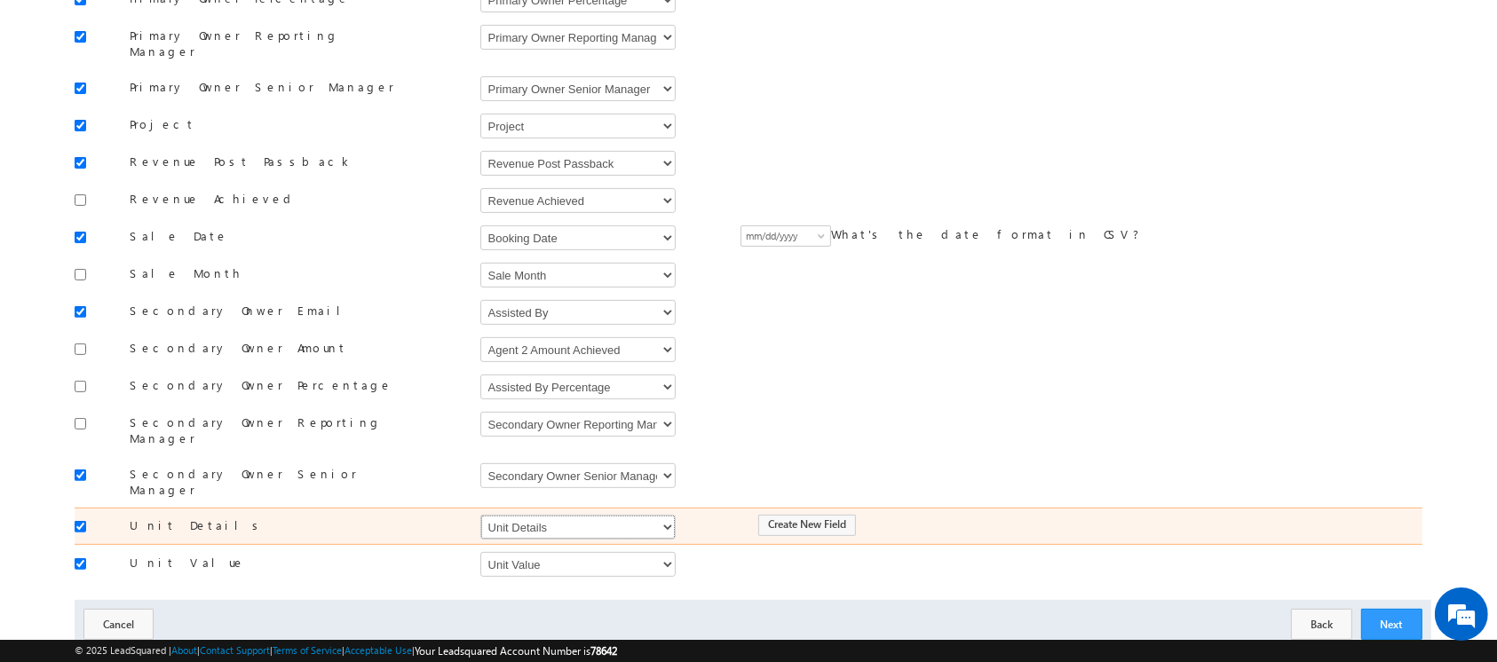
click at [551, 515] on select "Select Select Address 1 Address 2 Agent 1 Revenue Achieved Agent 2 Amount Achie…" at bounding box center [577, 527] width 195 height 25
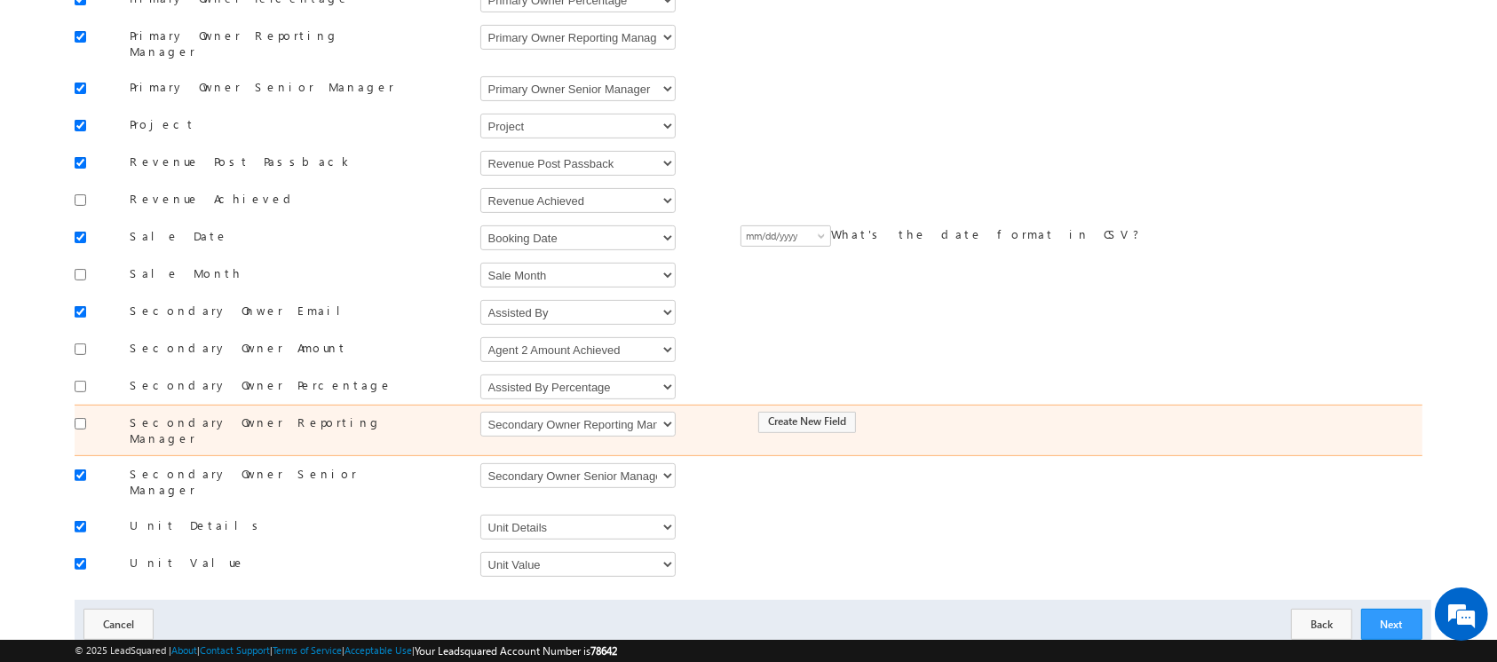
click at [83, 413] on div at bounding box center [88, 422] width 27 height 25
click at [82, 418] on input "checkbox" at bounding box center [81, 424] width 12 height 12
checkbox input "true"
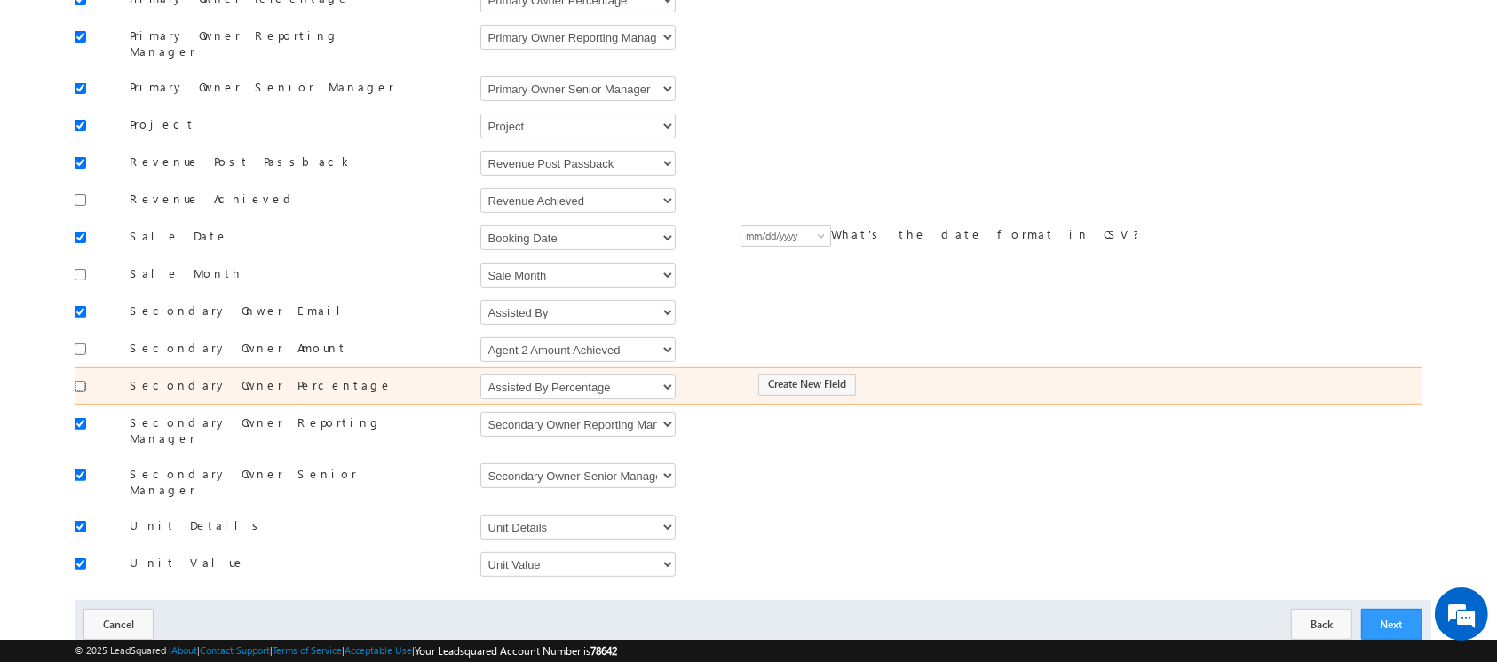
click at [78, 381] on input "checkbox" at bounding box center [81, 387] width 12 height 12
checkbox input "true"
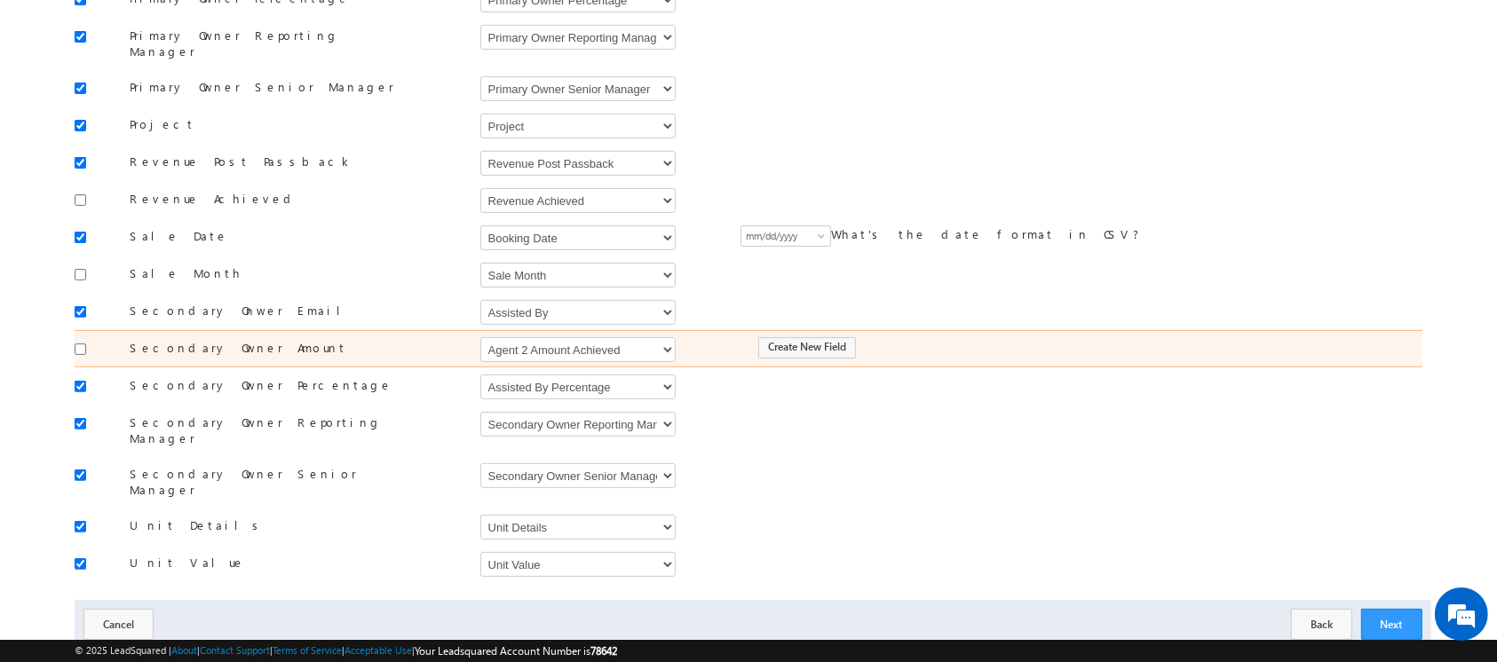
click at [78, 336] on div at bounding box center [88, 348] width 27 height 25
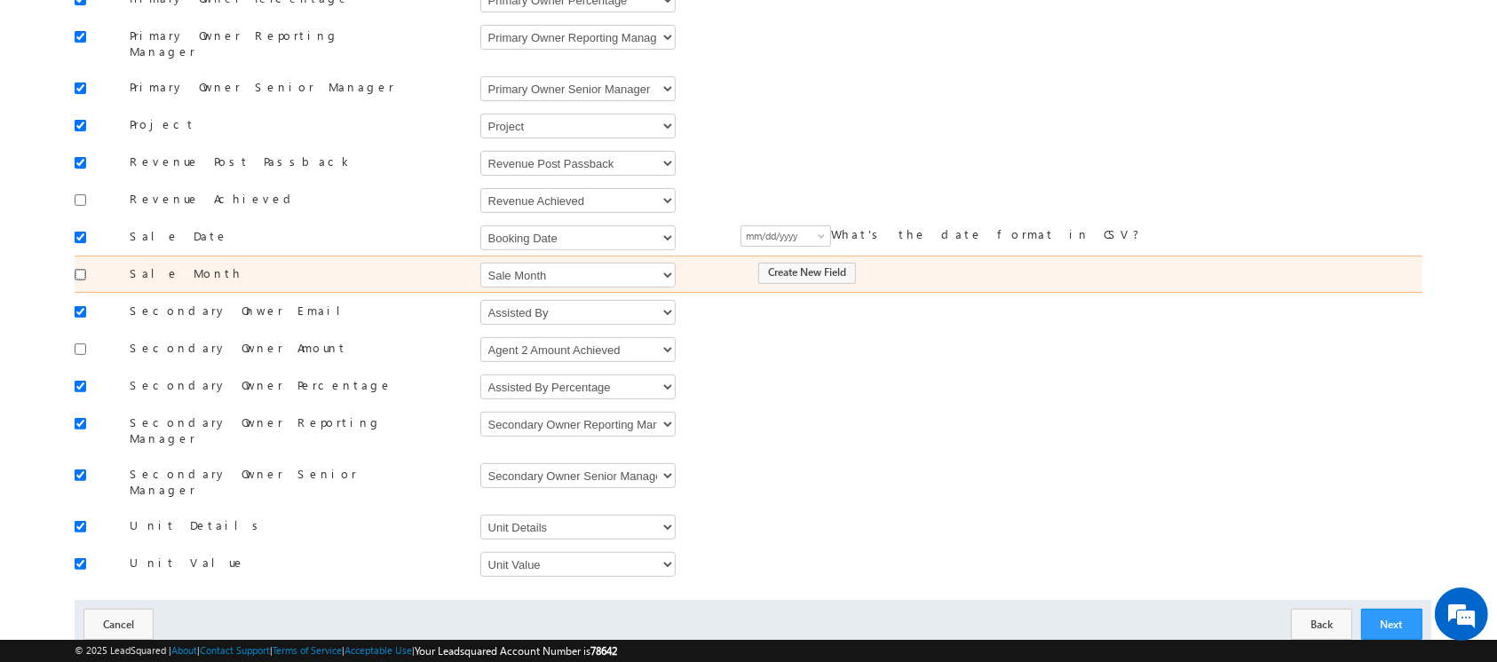
click at [79, 269] on input "checkbox" at bounding box center [81, 275] width 12 height 12
checkbox input "true"
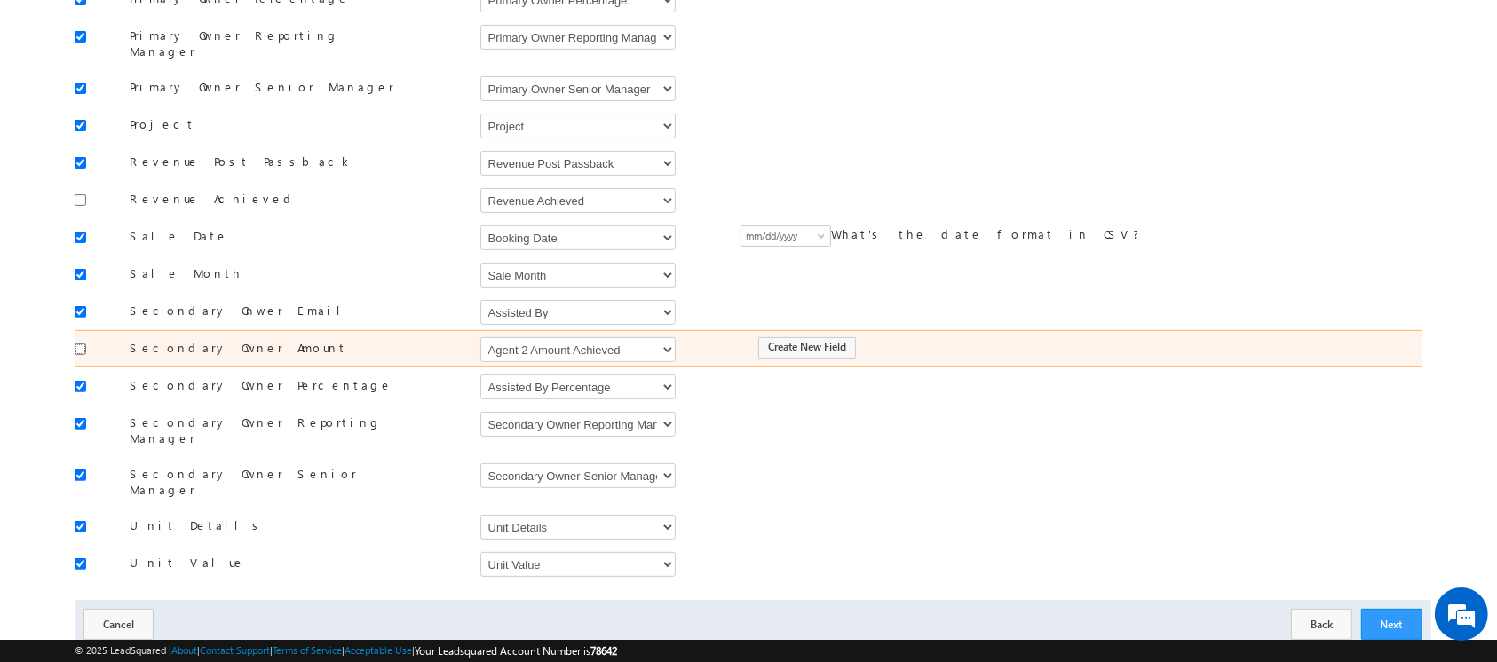
click at [78, 344] on input "checkbox" at bounding box center [81, 350] width 12 height 12
checkbox input "true"
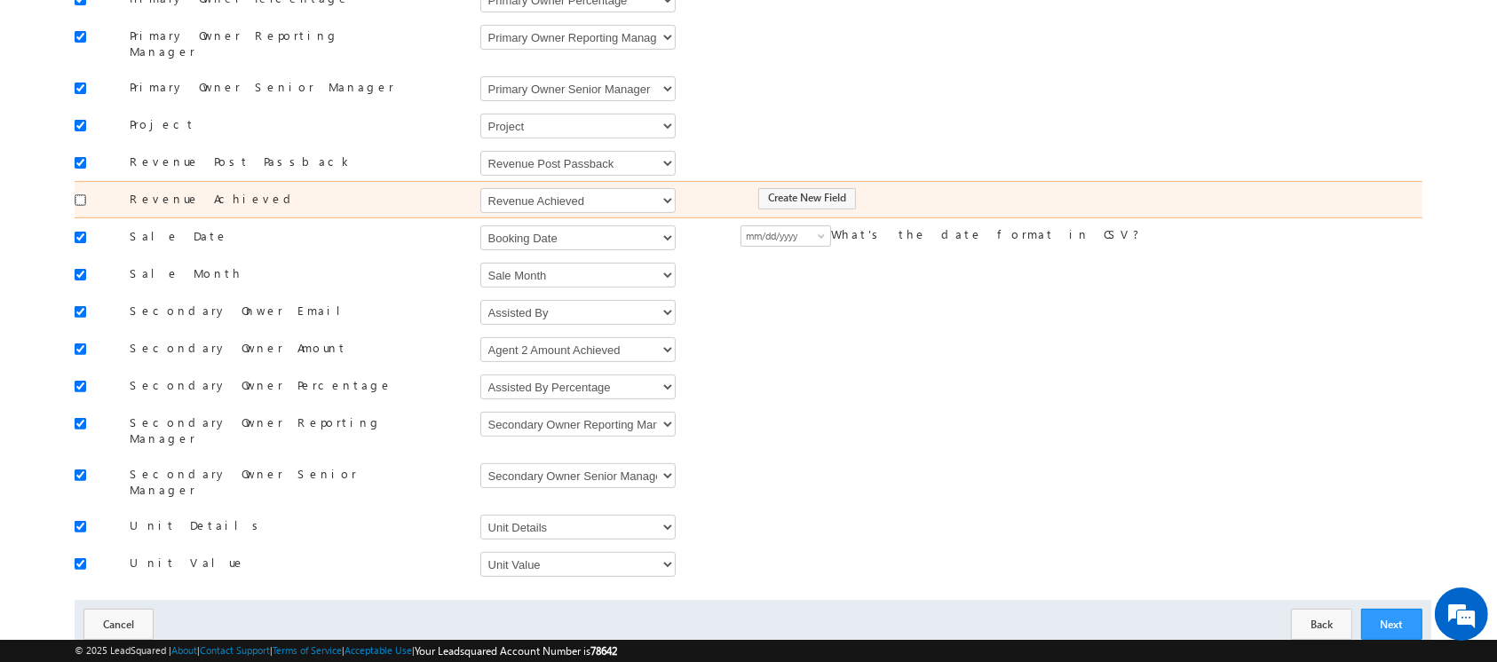
click at [78, 194] on input "checkbox" at bounding box center [81, 200] width 12 height 12
checkbox input "true"
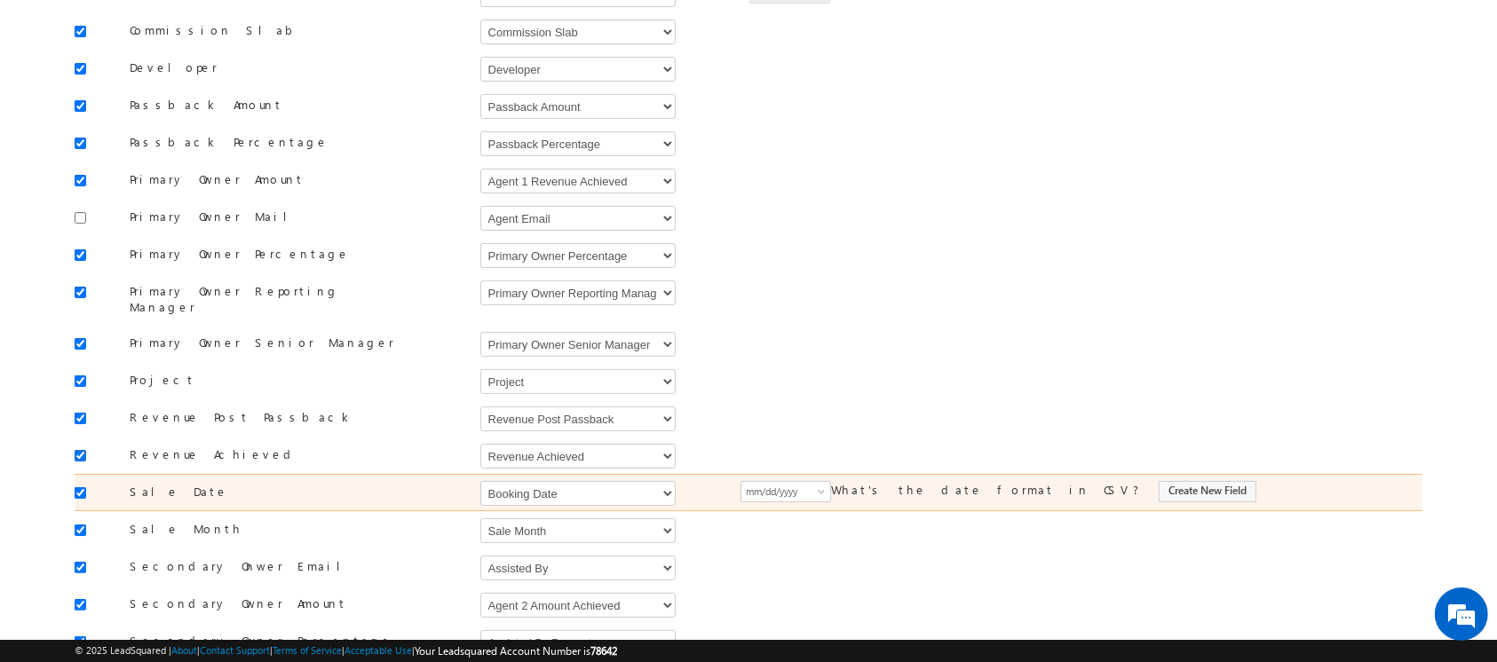
scroll to position [269, 0]
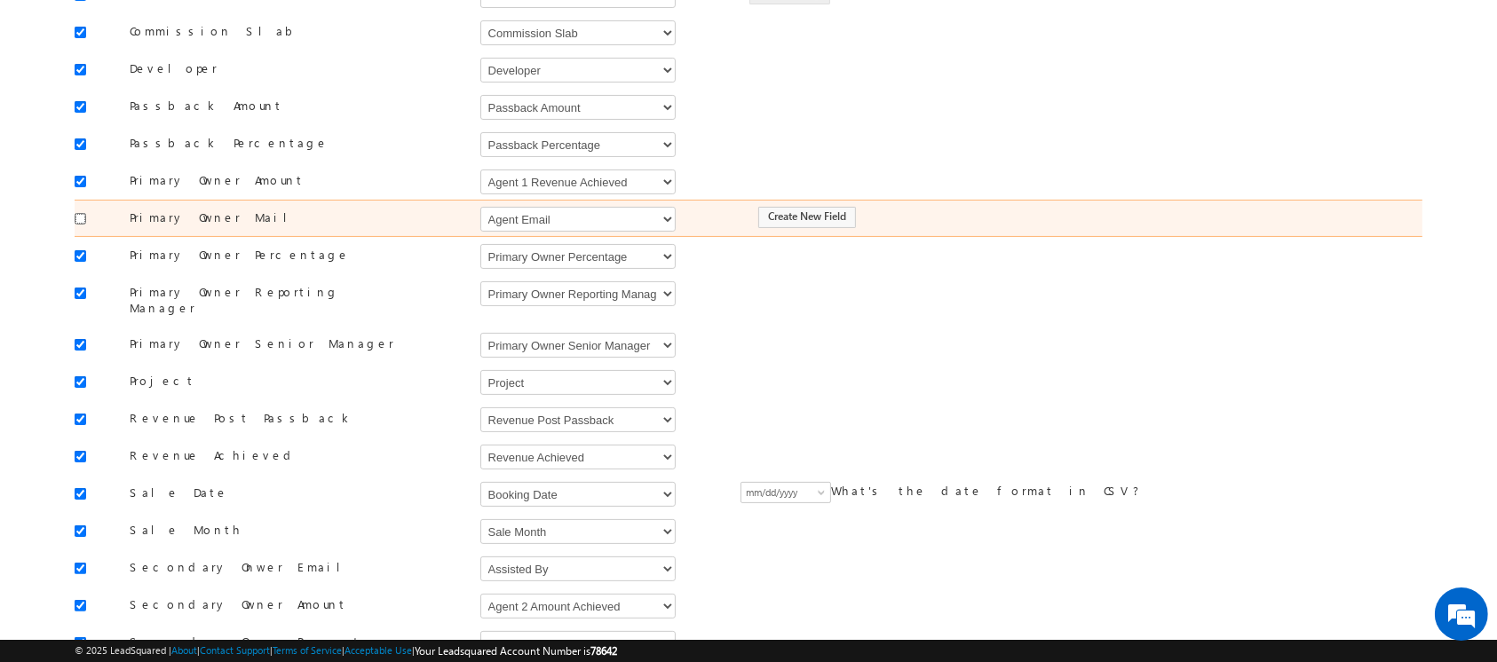
click at [82, 217] on input "checkbox" at bounding box center [81, 219] width 12 height 12
checkbox input "true"
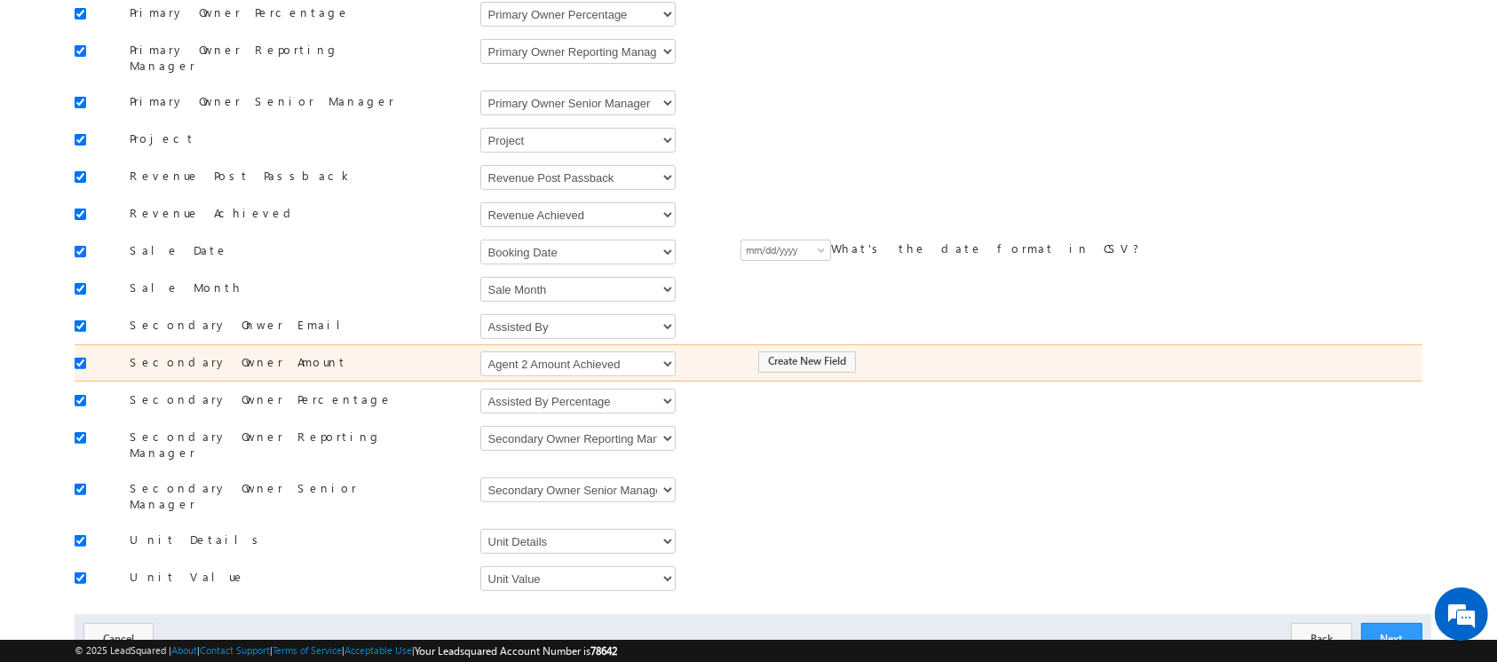
scroll to position [537, 0]
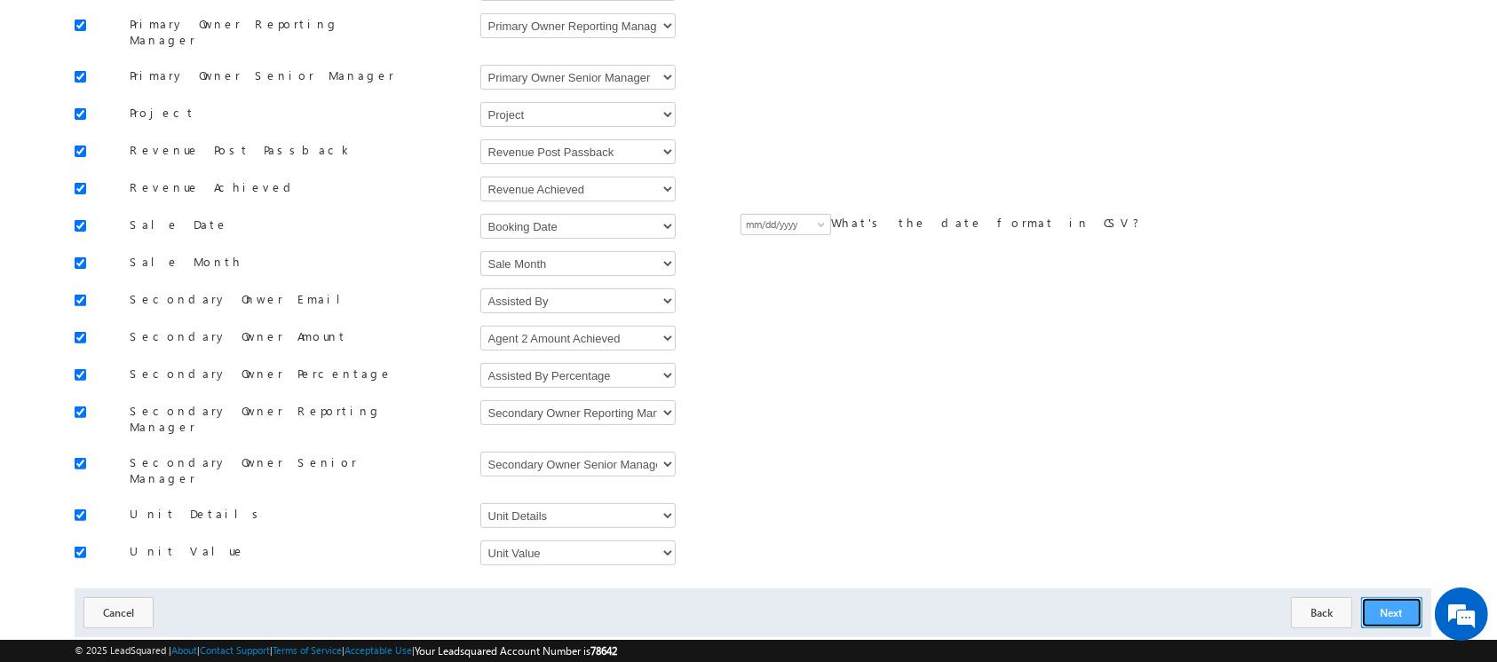
click at [1392, 597] on button "Next" at bounding box center [1391, 612] width 61 height 31
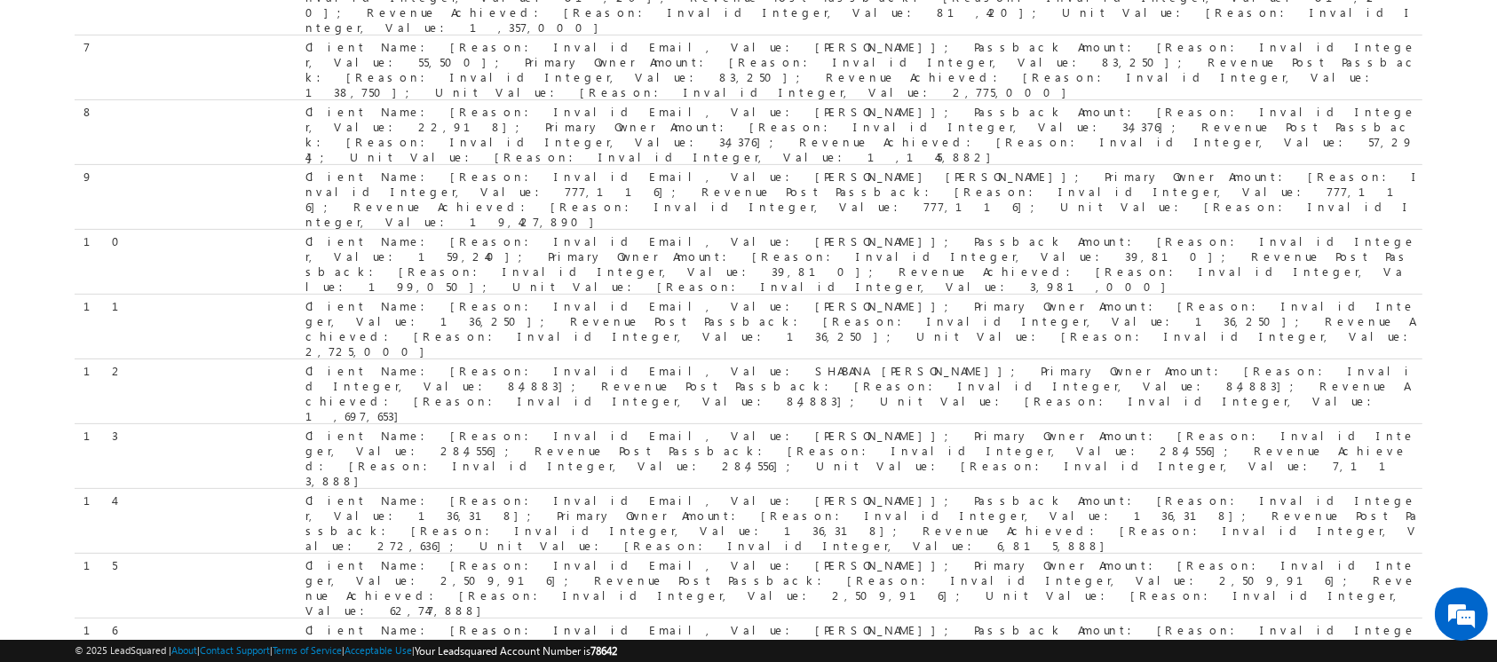
scroll to position [441, 0]
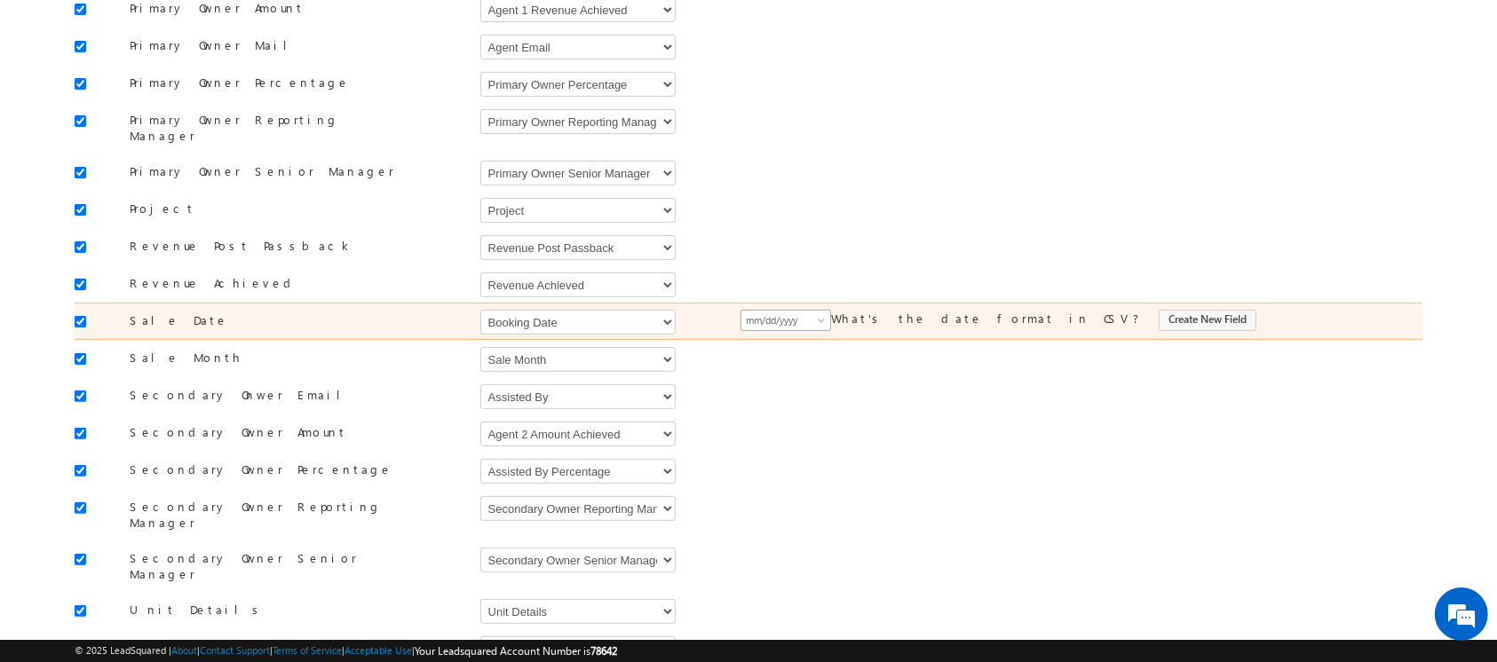
click at [822, 317] on span at bounding box center [823, 324] width 14 height 14
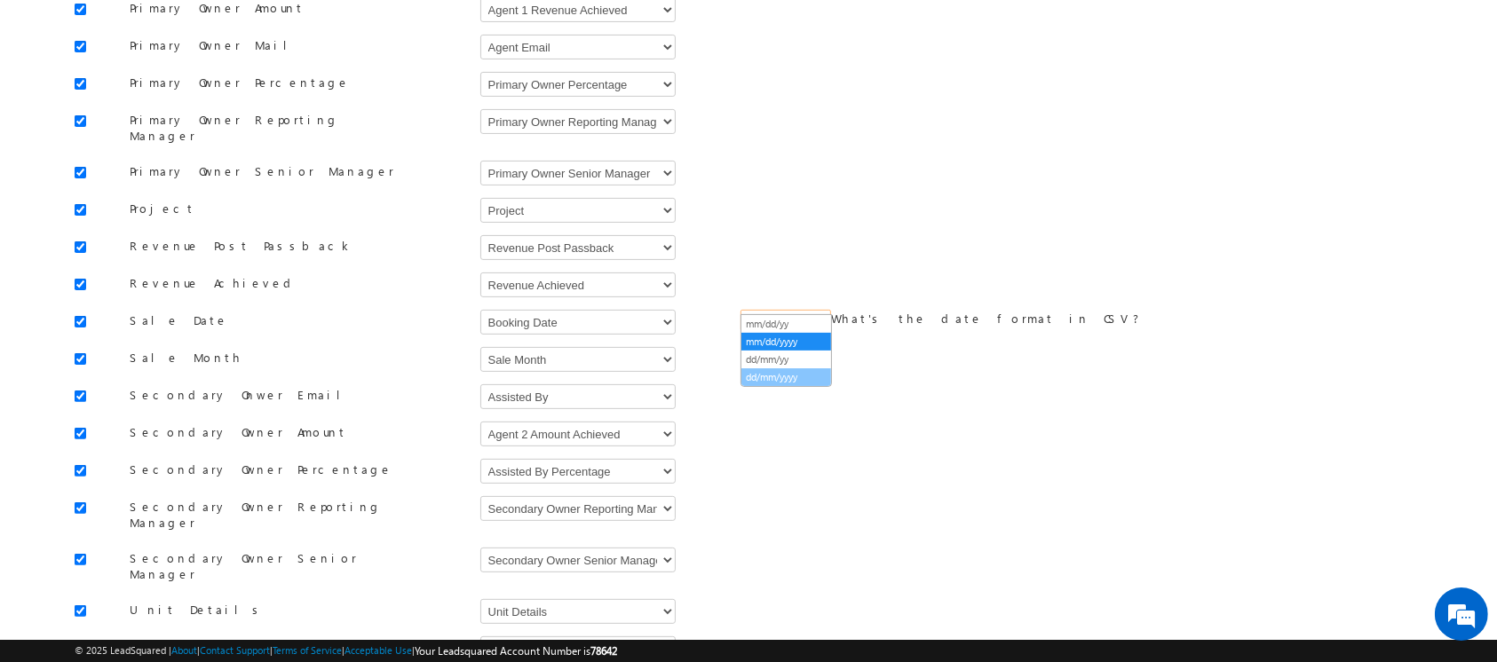
click at [802, 379] on link "dd/mm/yyyy" at bounding box center [786, 377] width 90 height 16
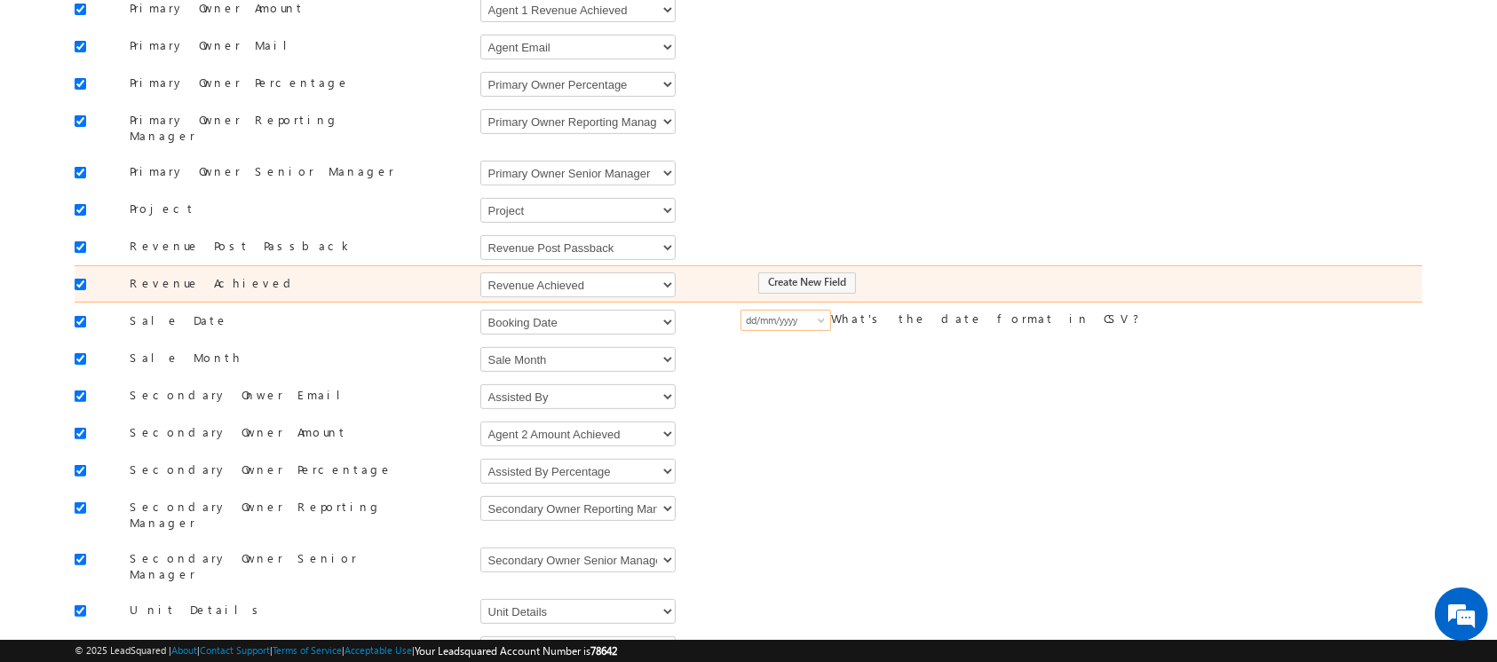
scroll to position [0, 0]
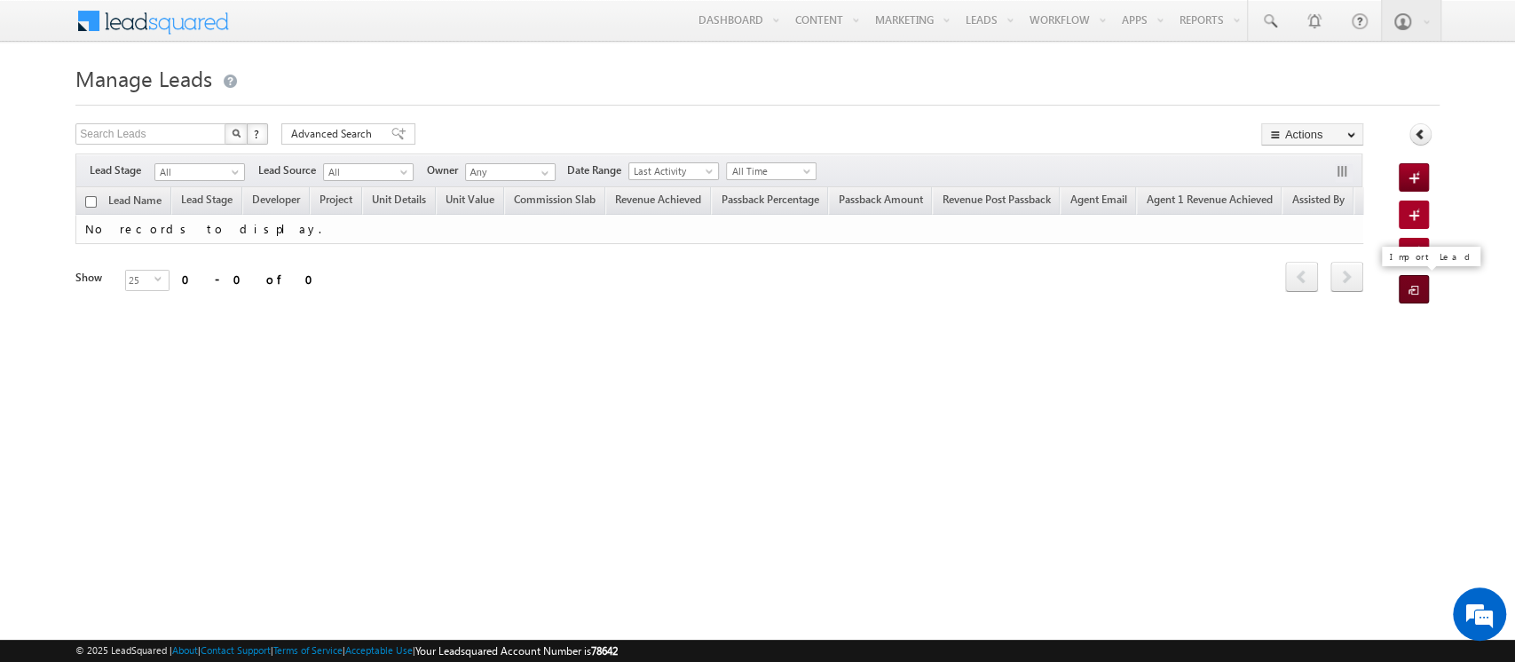
click at [1412, 297] on span at bounding box center [1417, 291] width 17 height 18
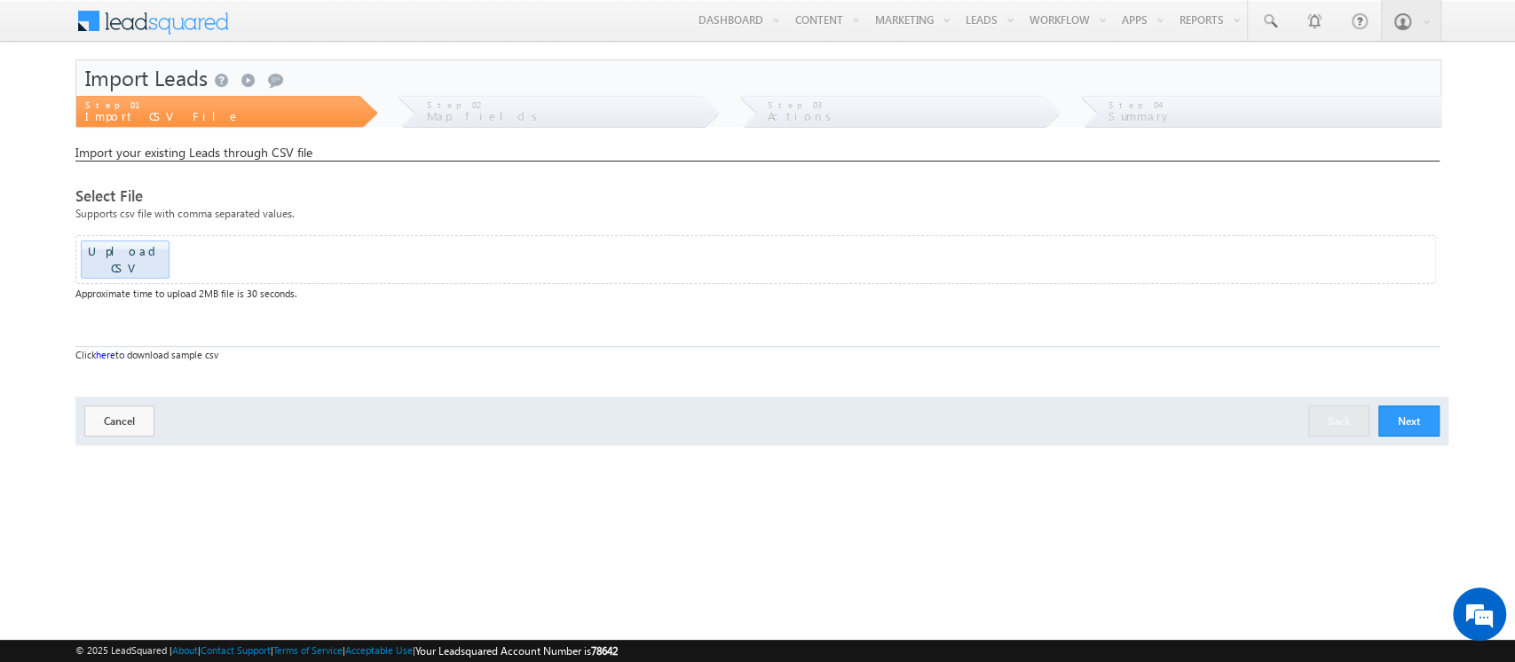
click at [1400, 406] on button "Next" at bounding box center [1409, 421] width 61 height 31
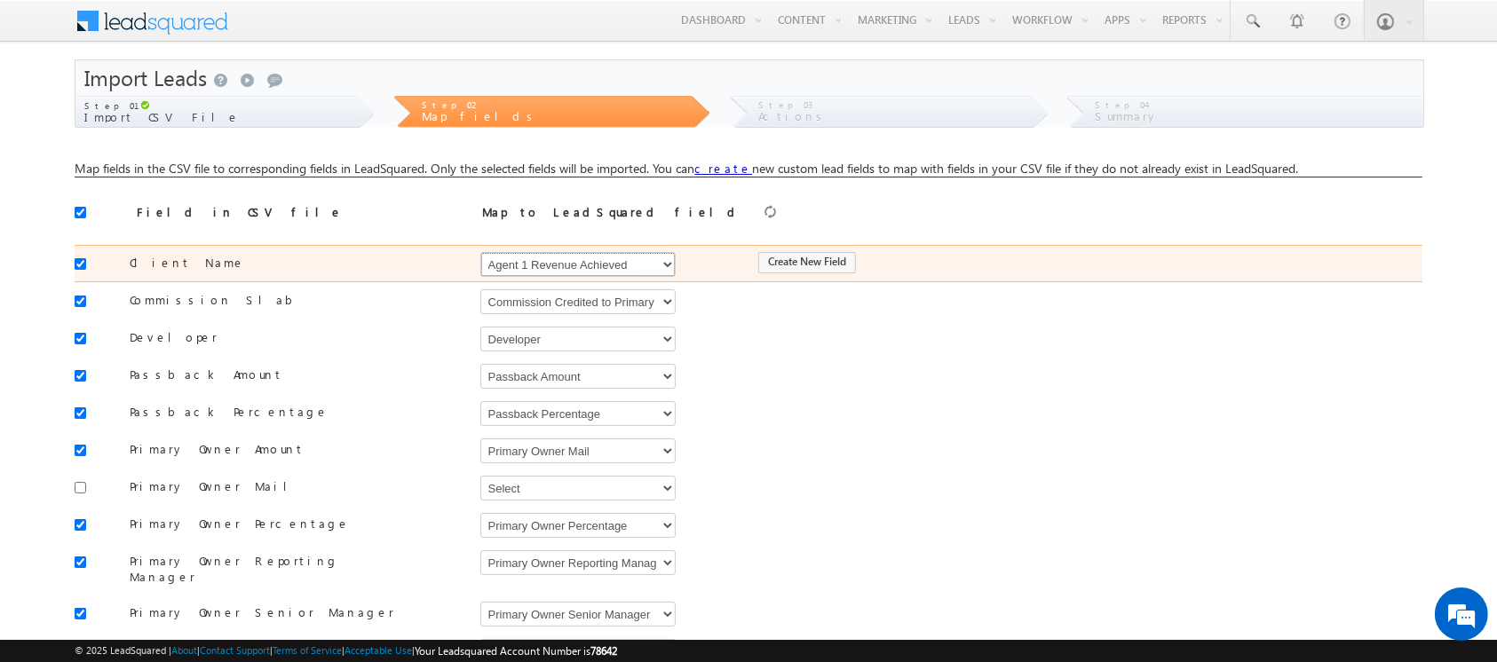
click at [647, 261] on select "Select Select Address 1 Address 2 Agent 1 Revenue Achieved Agent 2 Amount Achie…" at bounding box center [577, 264] width 195 height 25
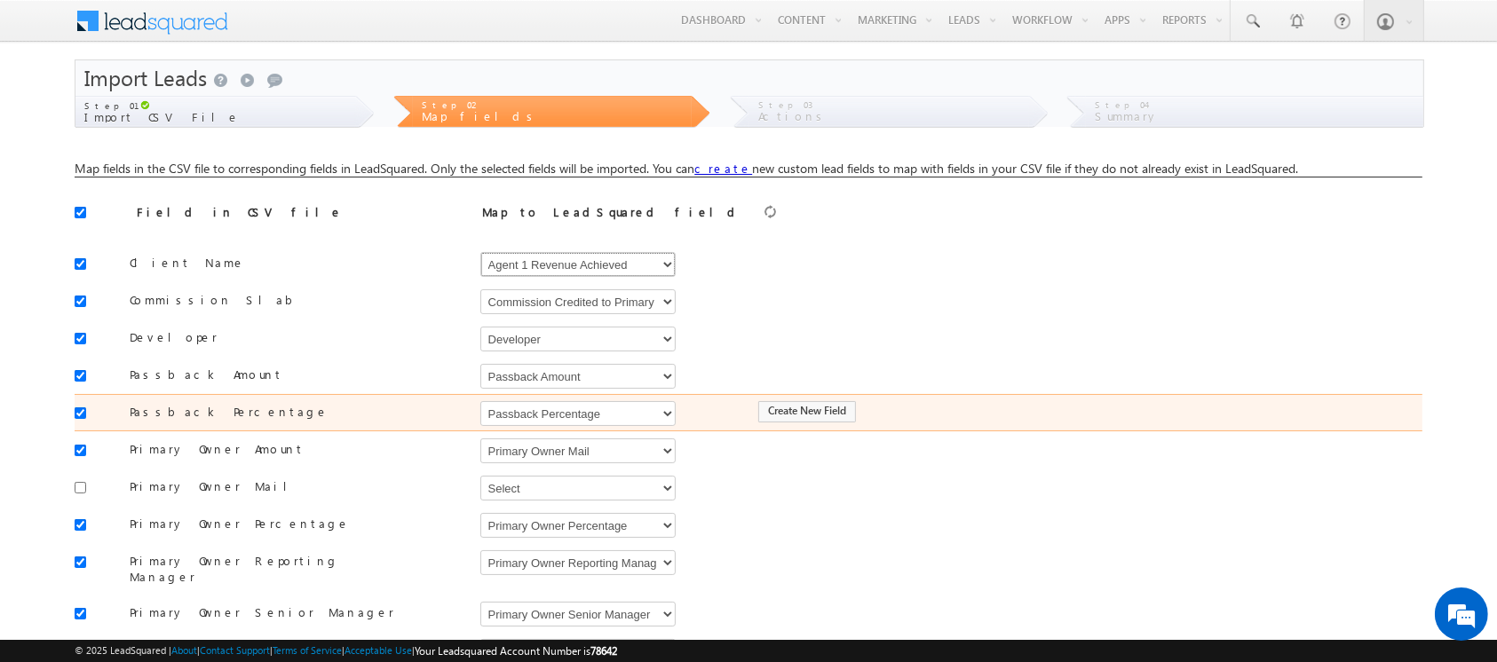
scroll to position [537, 0]
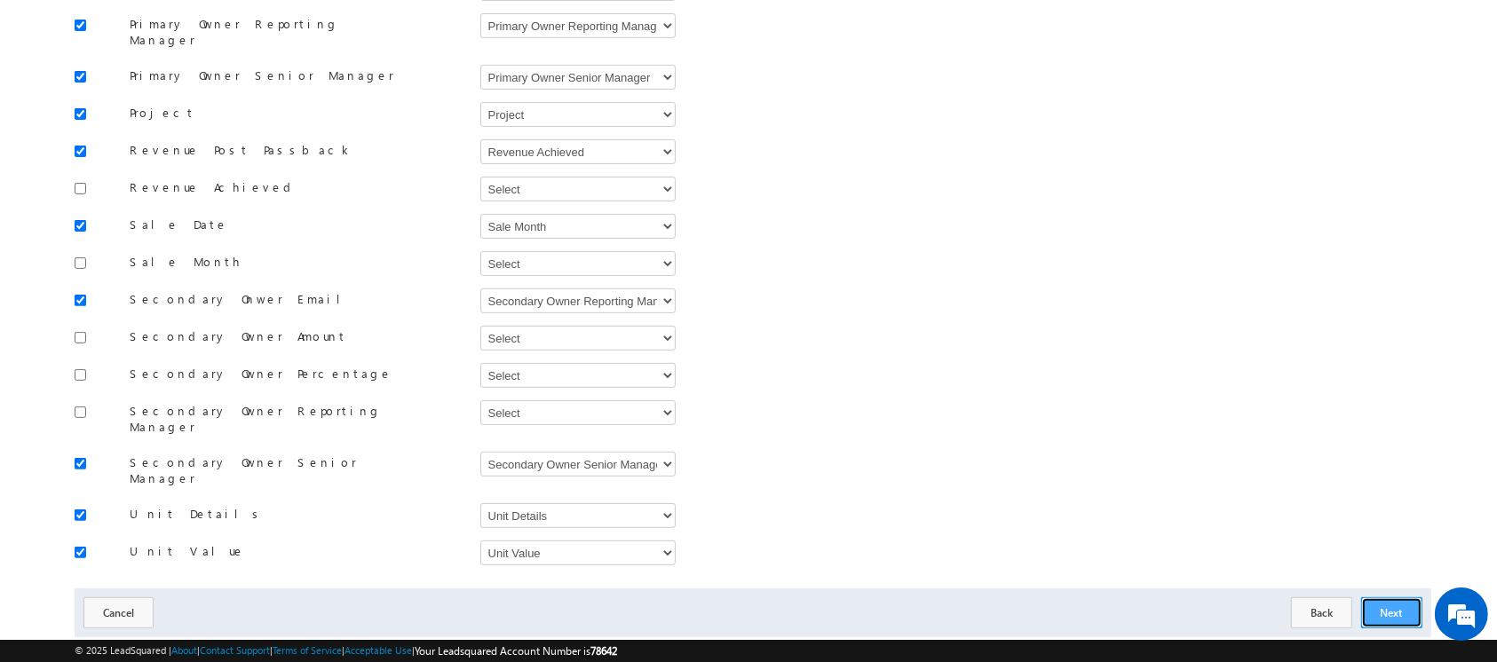
click at [1387, 597] on button "Next" at bounding box center [1391, 612] width 61 height 31
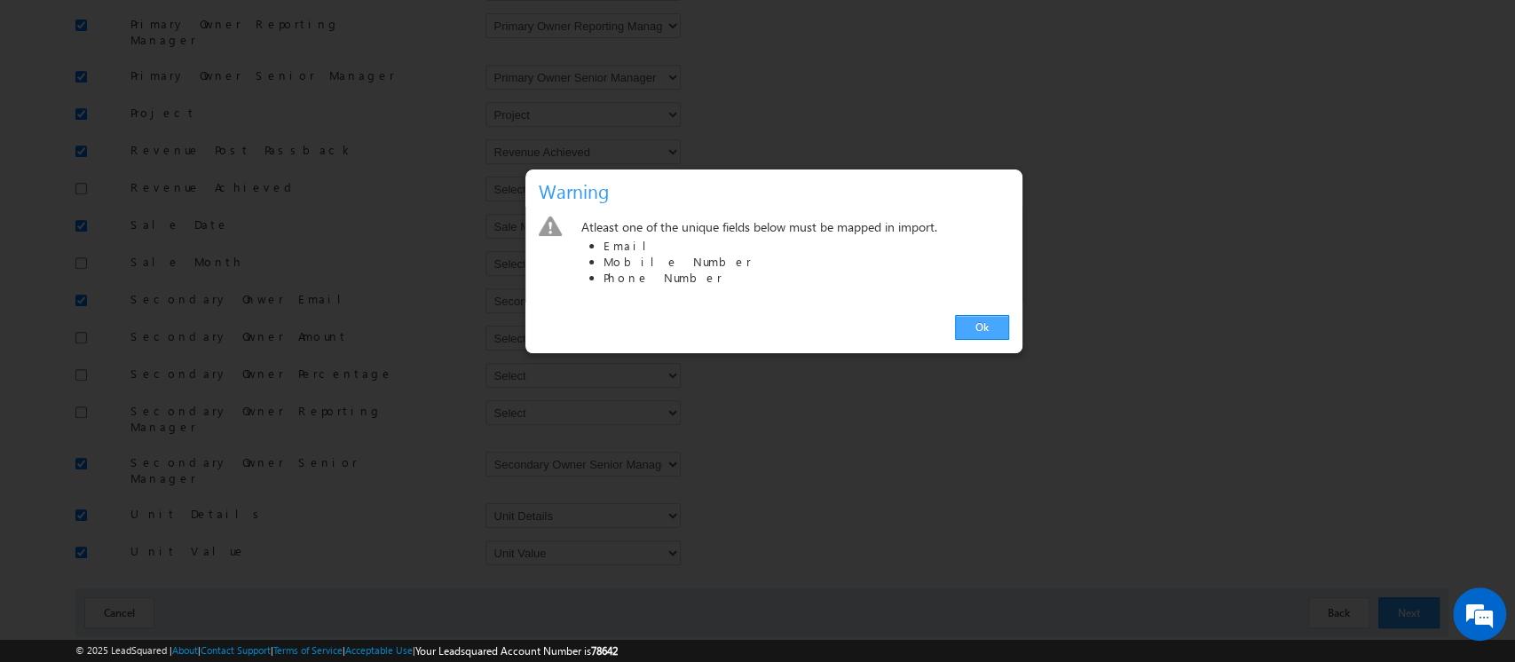
click at [973, 324] on link "Ok" at bounding box center [982, 327] width 54 height 25
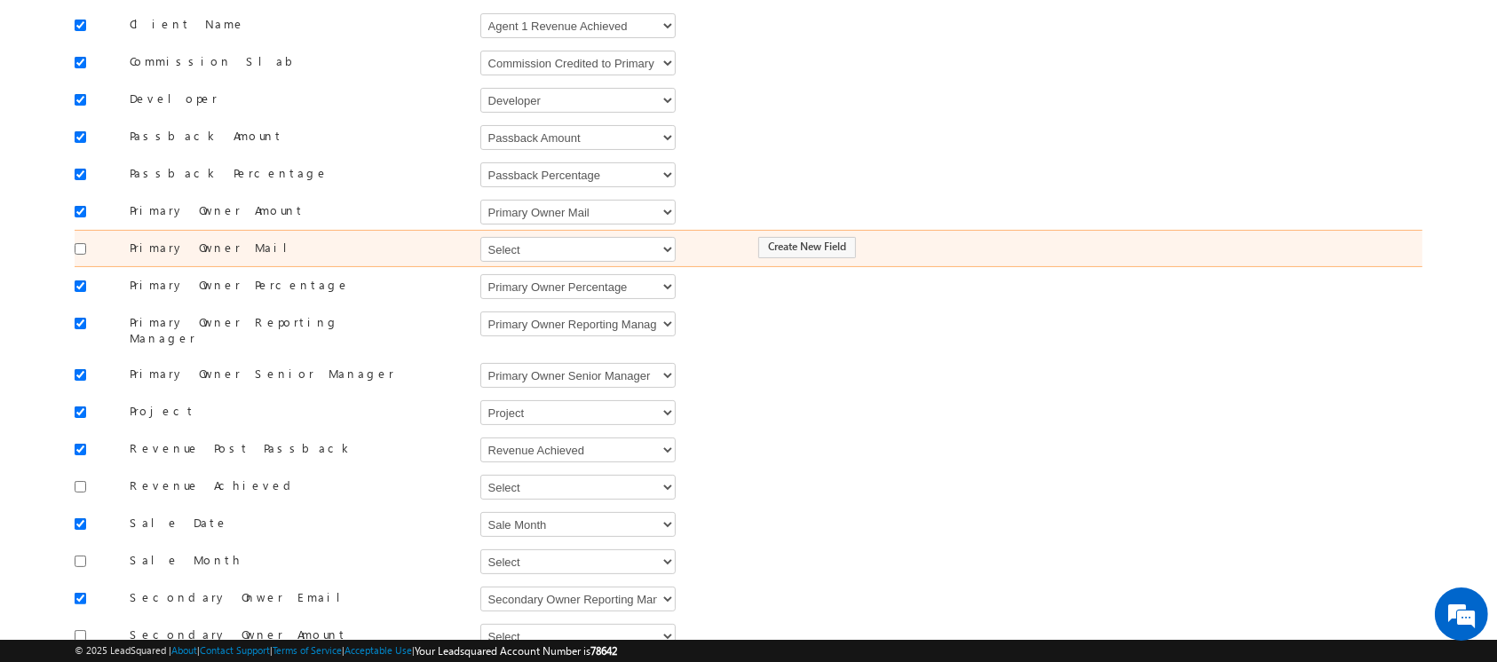
scroll to position [0, 0]
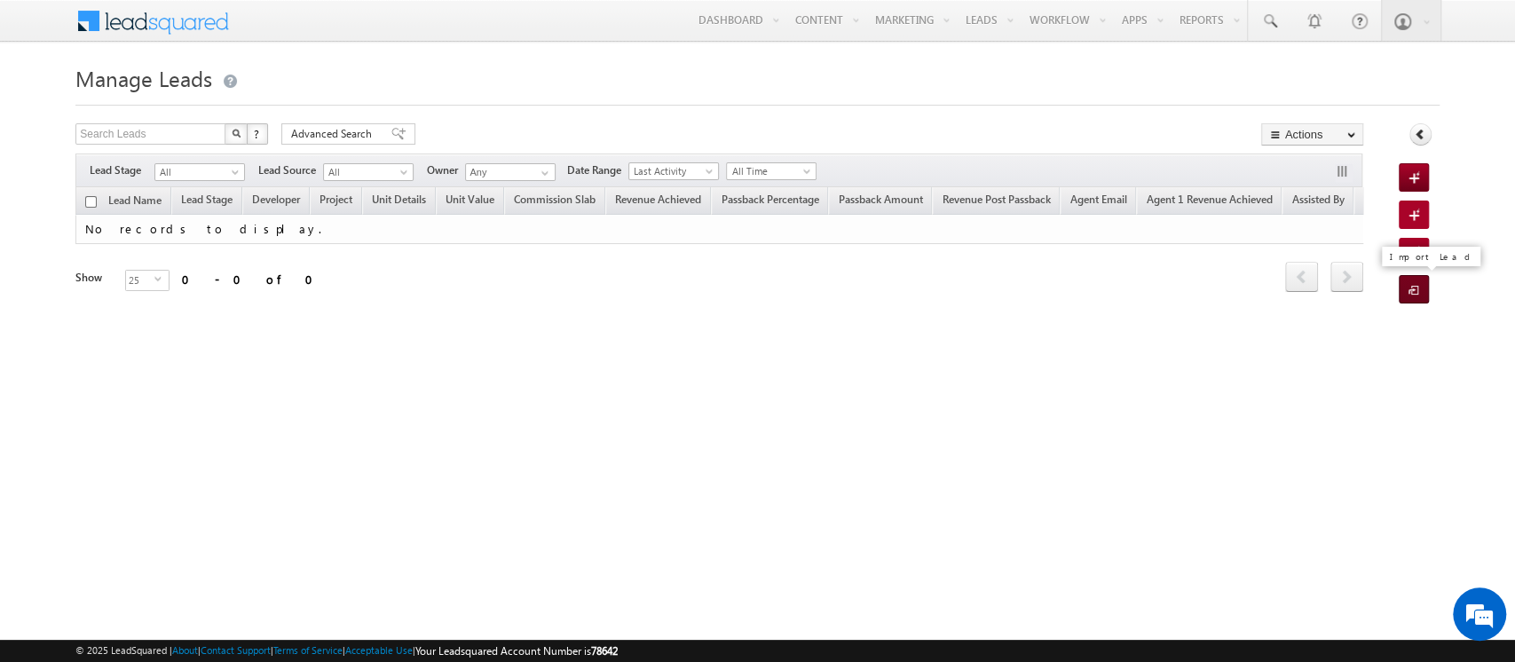
click at [1417, 289] on span at bounding box center [1417, 291] width 17 height 18
click at [1410, 289] on span at bounding box center [1417, 291] width 17 height 18
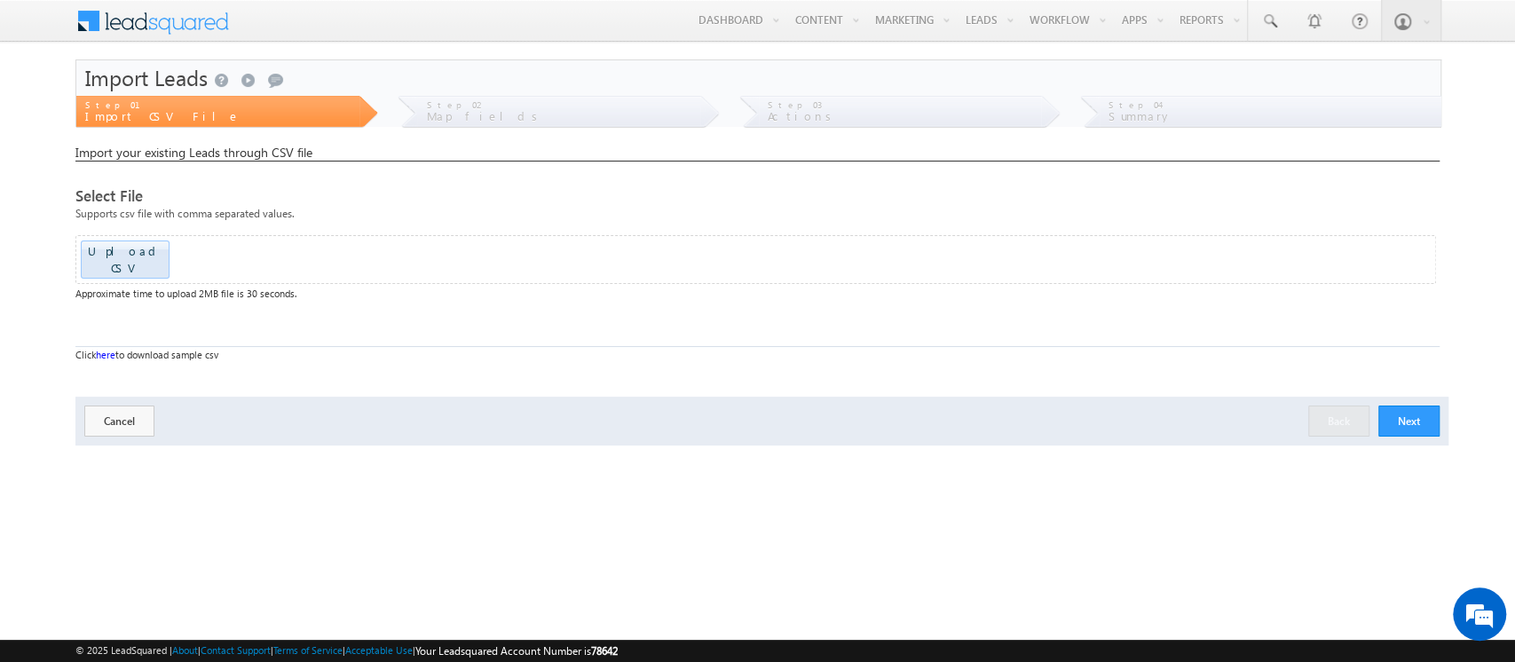
click at [1416, 406] on button "Next" at bounding box center [1409, 421] width 61 height 31
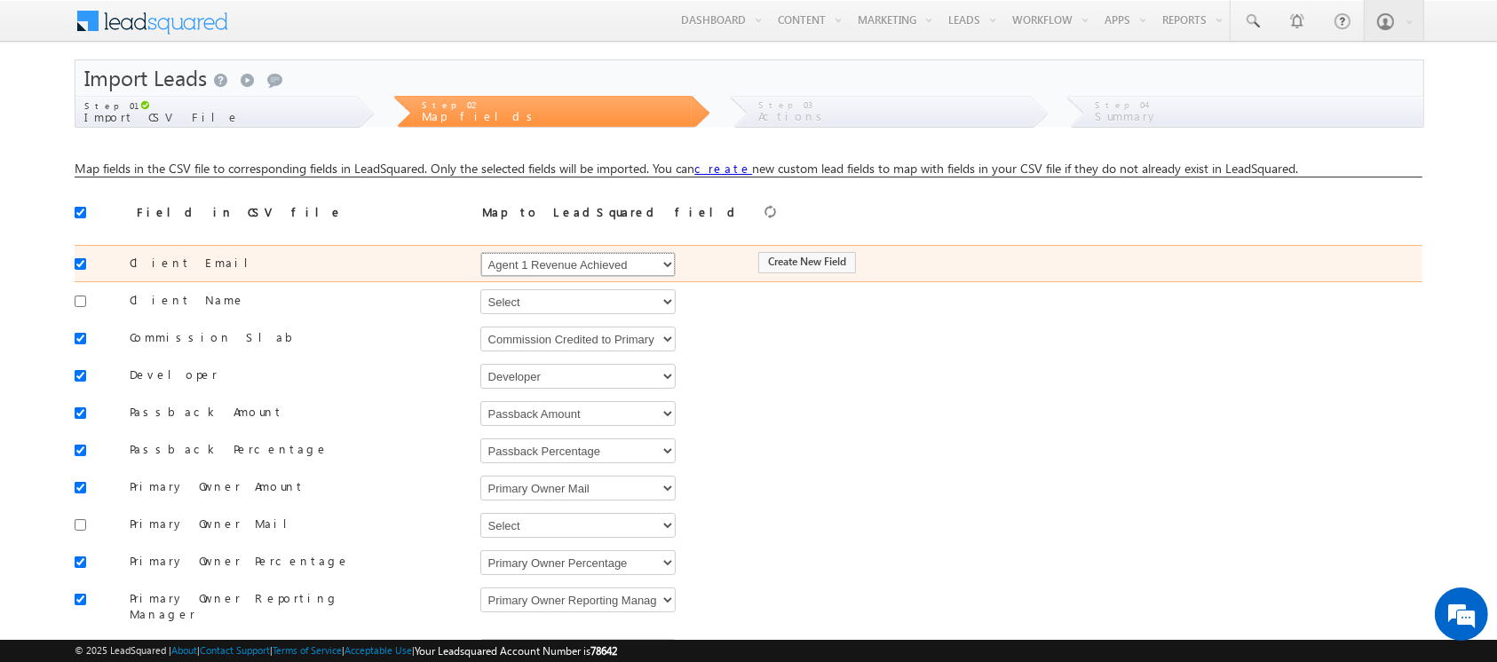
click at [591, 271] on select "Select Select Address 1 Address 2 Agent 1 Revenue Achieved Agent 2 Amount Achie…" at bounding box center [577, 264] width 195 height 25
select select "EmailAddress"
click at [480, 252] on select "Select Select Address 1 Address 2 Agent 1 Revenue Achieved Agent 2 Amount Achie…" at bounding box center [577, 264] width 195 height 25
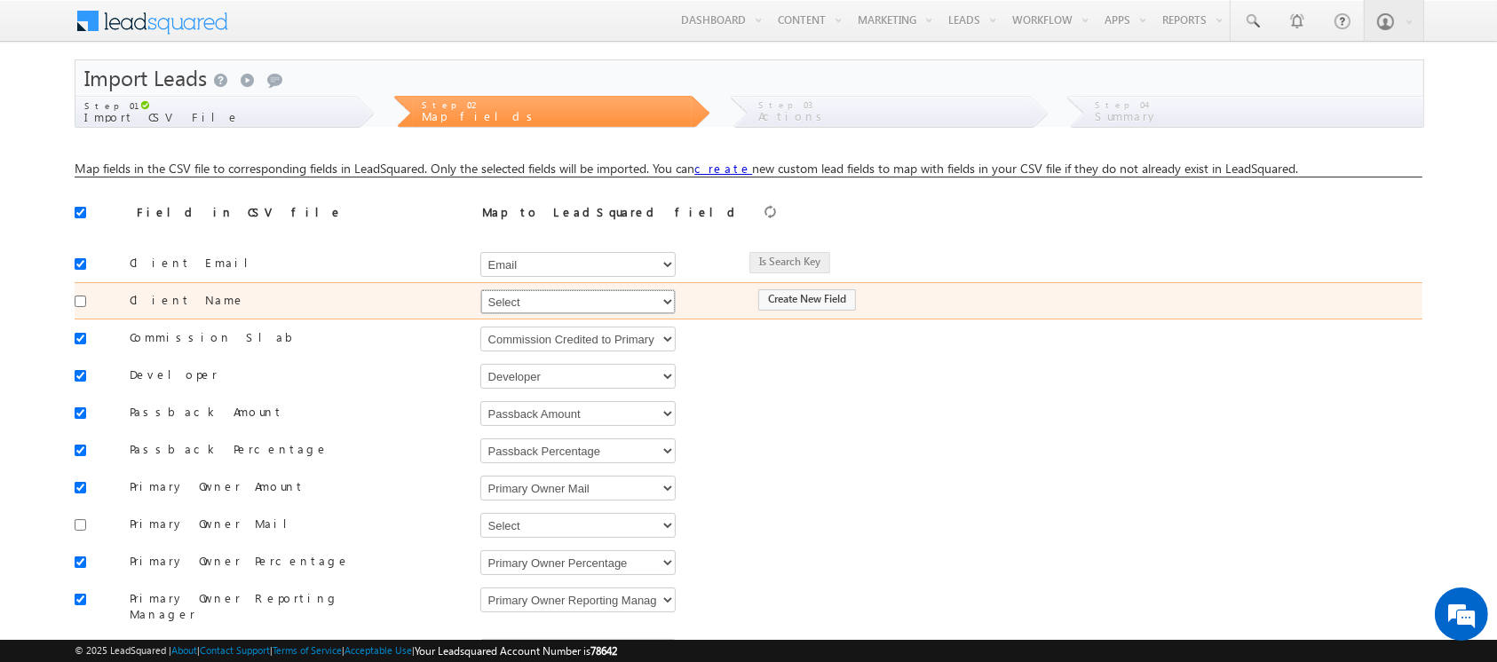
click at [592, 303] on select "Select Select Address 1 Address 2 Agent 1 Revenue Achieved Agent 2 Amount Achie…" at bounding box center [577, 301] width 195 height 25
select select "FirstName"
click at [480, 289] on select "Select Select Address 1 Address 2 Agent 1 Revenue Achieved Agent 2 Amount Achie…" at bounding box center [577, 301] width 195 height 25
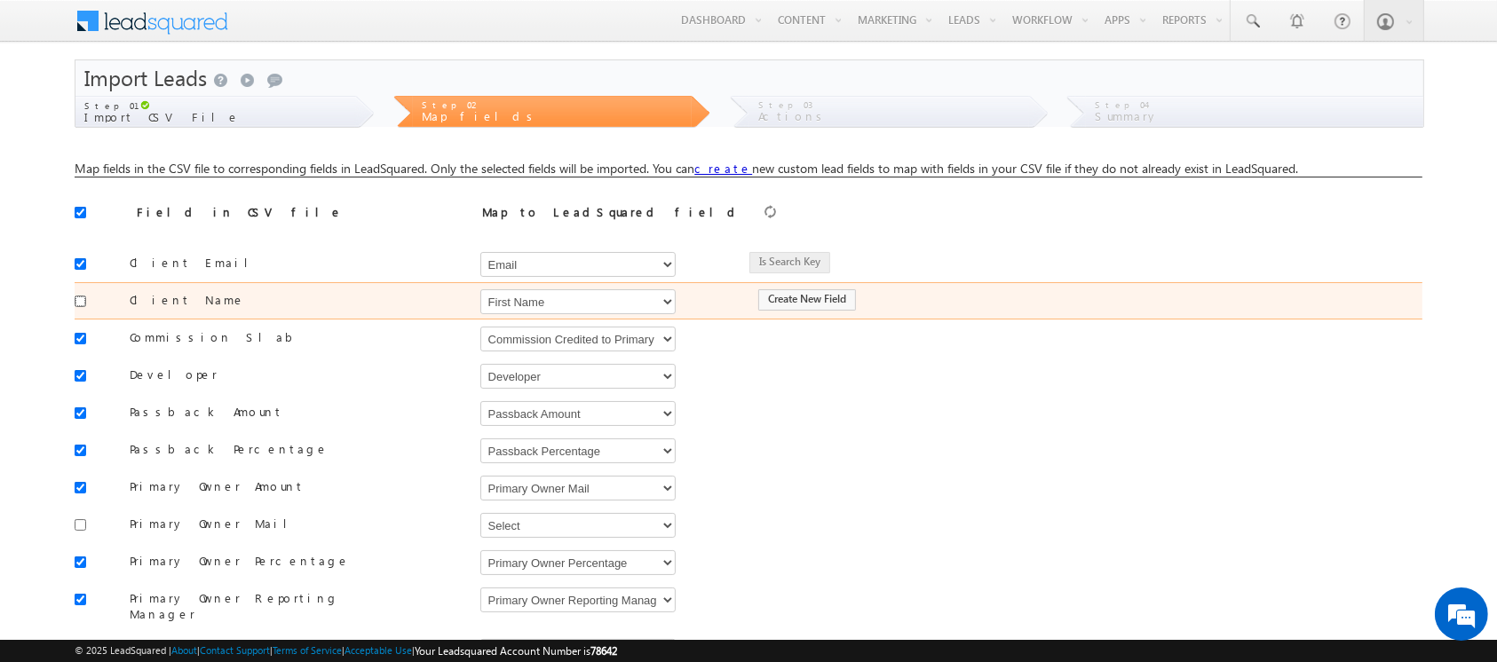
click at [83, 303] on input "checkbox" at bounding box center [81, 302] width 12 height 12
checkbox input "true"
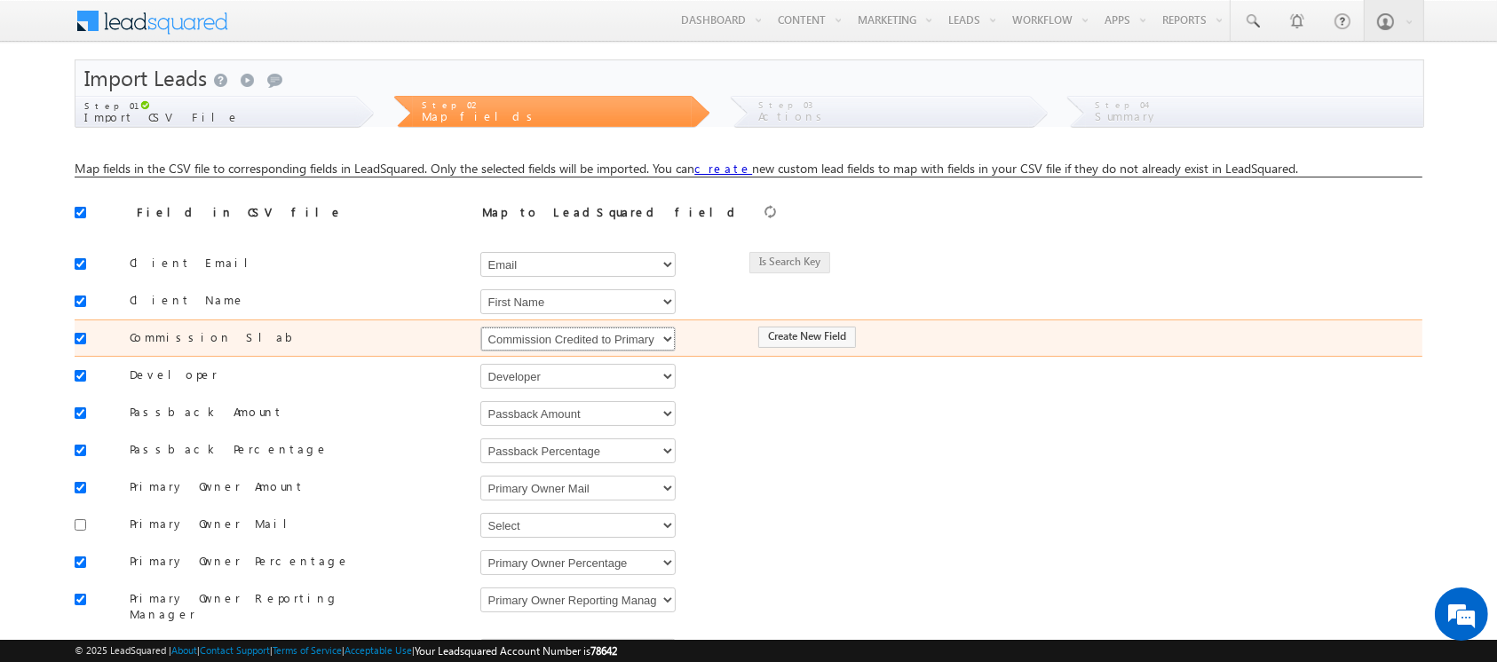
click at [553, 341] on select "Select Select Address 1 Address 2 Agent 1 Revenue Achieved Agent 2 Amount Achie…" at bounding box center [577, 339] width 195 height 25
select select "mx_Commission_Slab"
click at [480, 327] on select "Select Select Address 1 Address 2 Agent 1 Revenue Achieved Agent 2 Amount Achie…" at bounding box center [577, 339] width 195 height 25
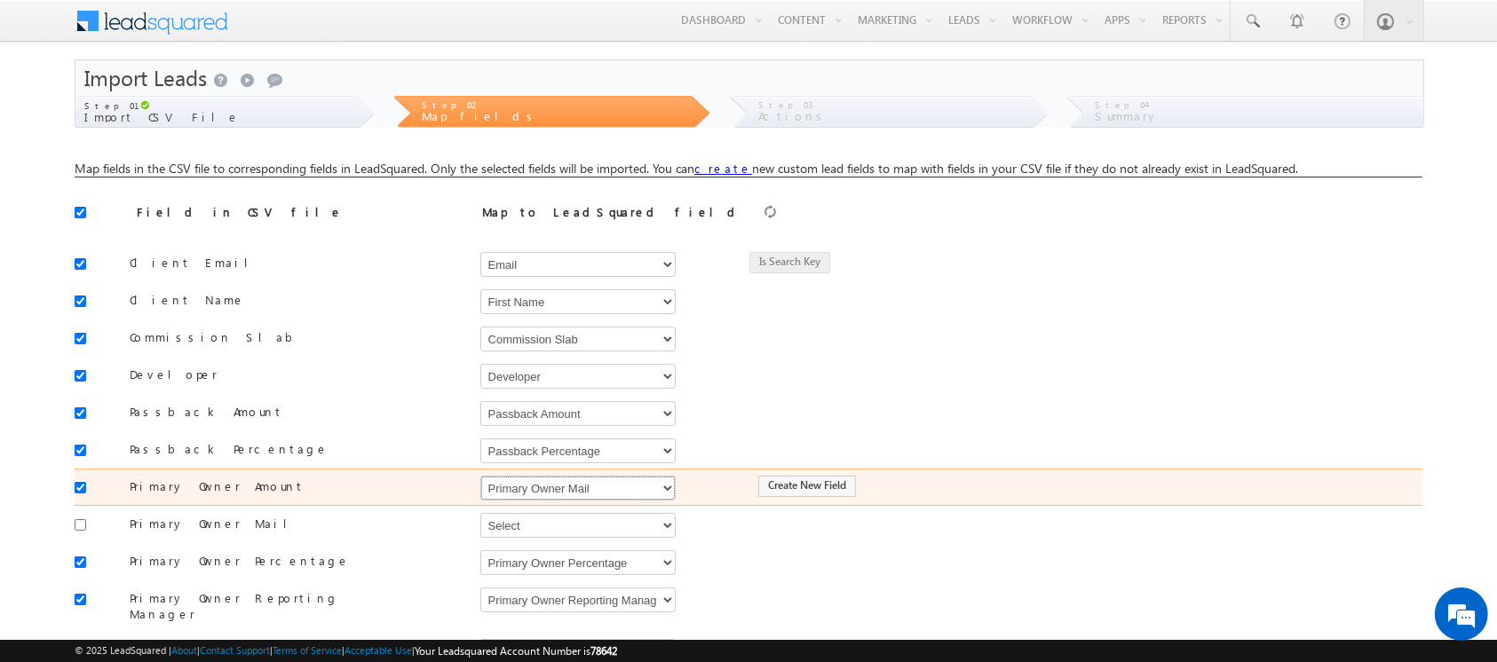
click at [653, 486] on select "Select Select Address 1 Address 2 Agent 1 Revenue Achieved Agent 2 Amount Achie…" at bounding box center [577, 488] width 195 height 25
select select "mx_Agent_1_Amount"
click at [480, 476] on select "Select Select Address 1 Address 2 Agent 1 Revenue Achieved Agent 2 Amount Achie…" at bounding box center [577, 488] width 195 height 25
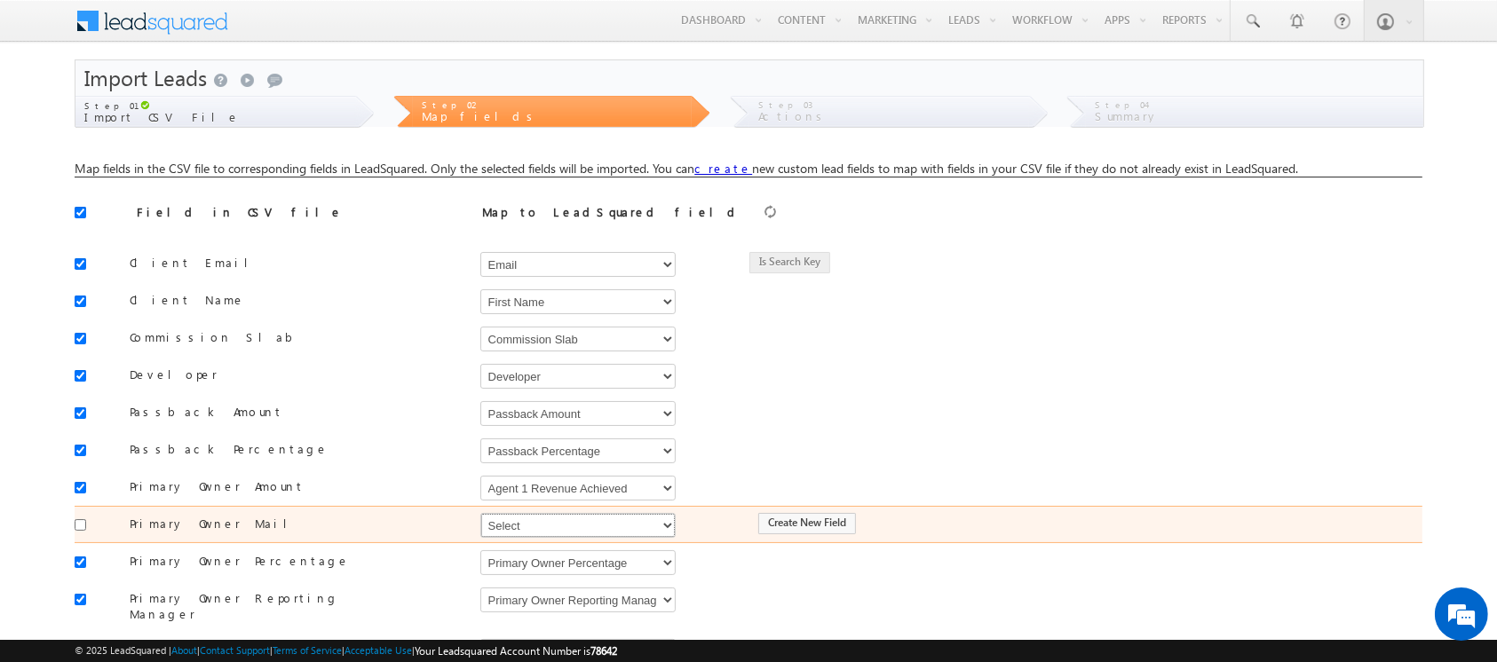
click at [631, 527] on select "Select Select Address 1 Address 2 Agent 1 Revenue Achieved Agent 2 Amount Achie…" at bounding box center [577, 525] width 195 height 25
select select "mx_Agent_Email"
click at [480, 513] on select "Select Select Address 1 Address 2 Agent 1 Revenue Achieved Agent 2 Amount Achie…" at bounding box center [577, 525] width 195 height 25
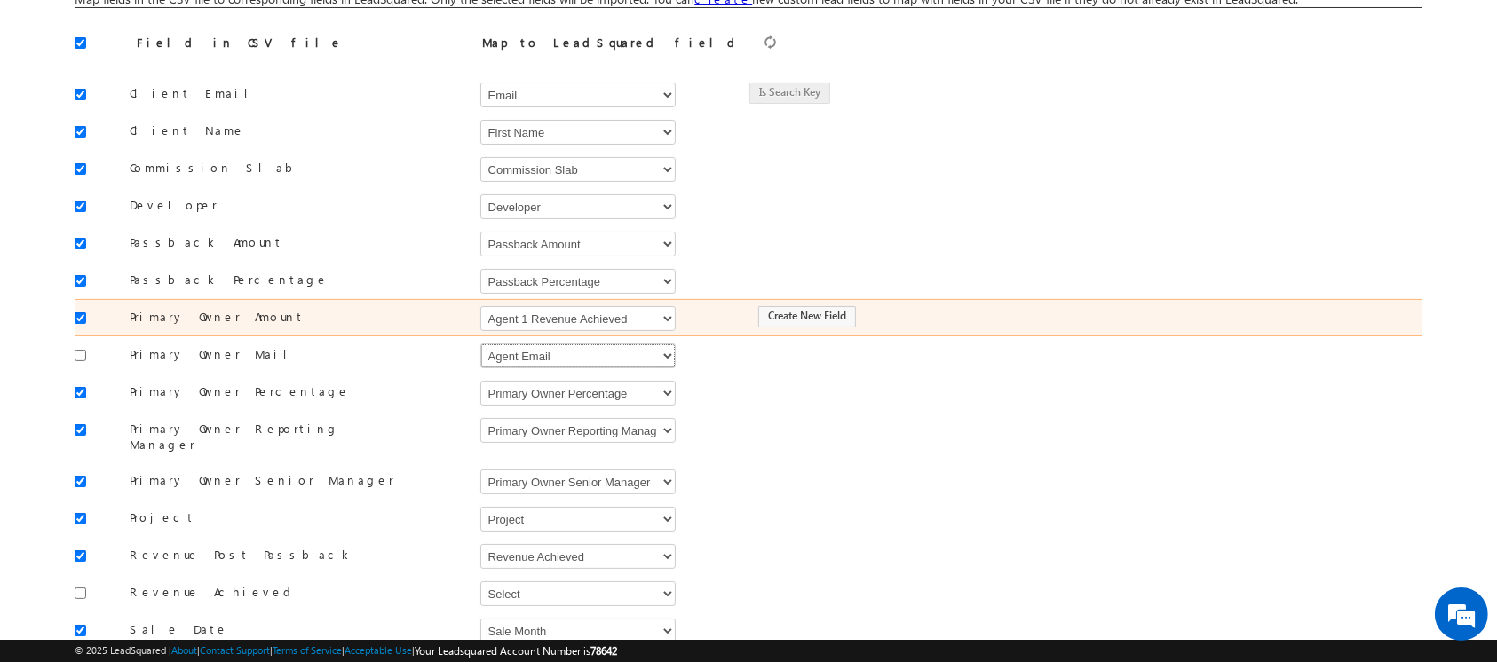
scroll to position [170, 0]
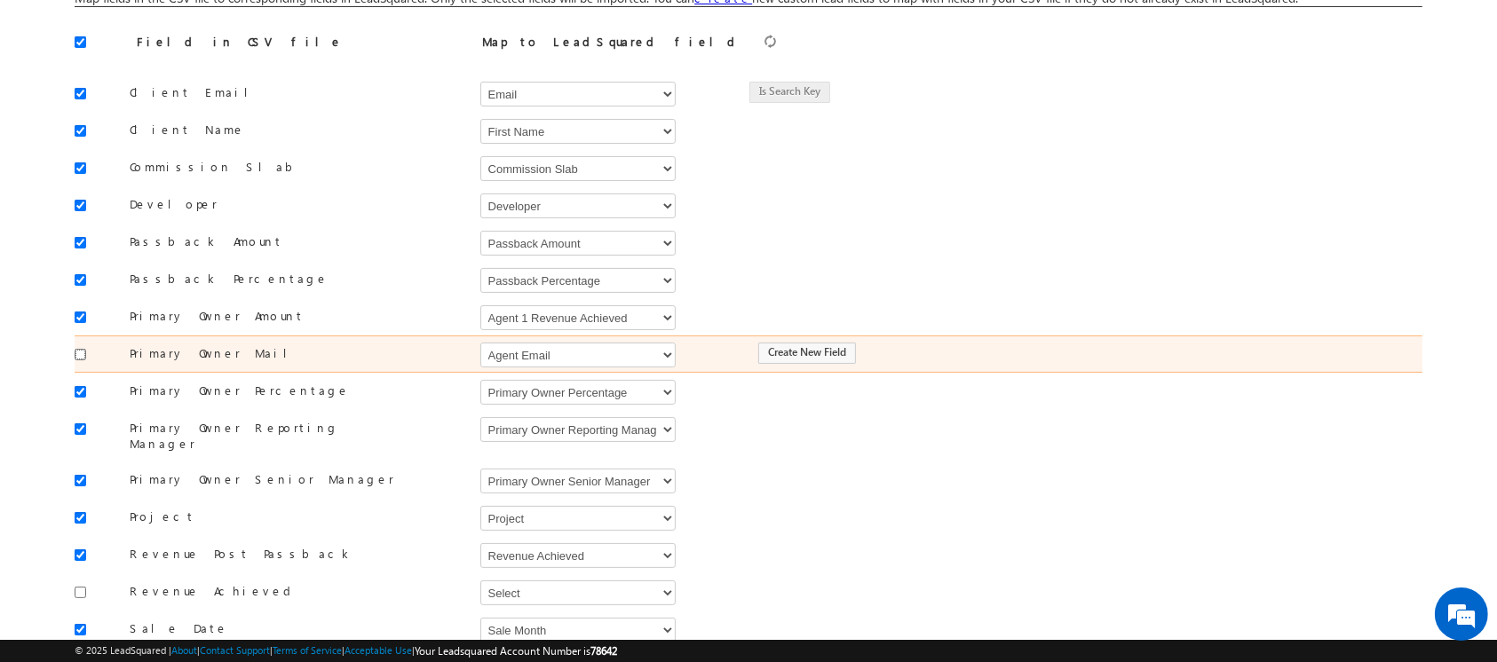
click at [80, 353] on input "checkbox" at bounding box center [81, 355] width 12 height 12
checkbox input "true"
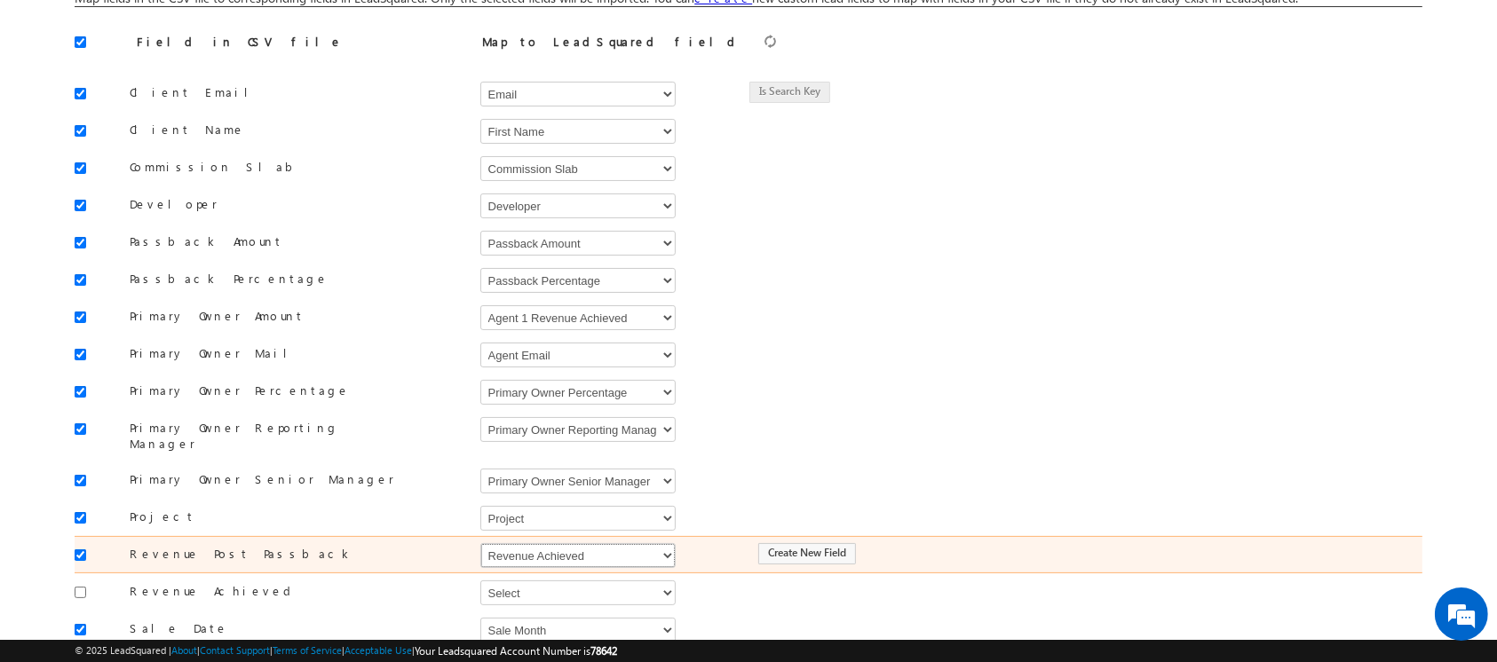
click at [638, 543] on select "Select Select Address 1 Address 2 Agent 1 Revenue Achieved Agent 2 Amount Achie…" at bounding box center [577, 555] width 195 height 25
select select "mx_Revenue_Post_Passback"
click at [480, 543] on select "Select Select Address 1 Address 2 Agent 1 Revenue Achieved Agent 2 Amount Achie…" at bounding box center [577, 555] width 195 height 25
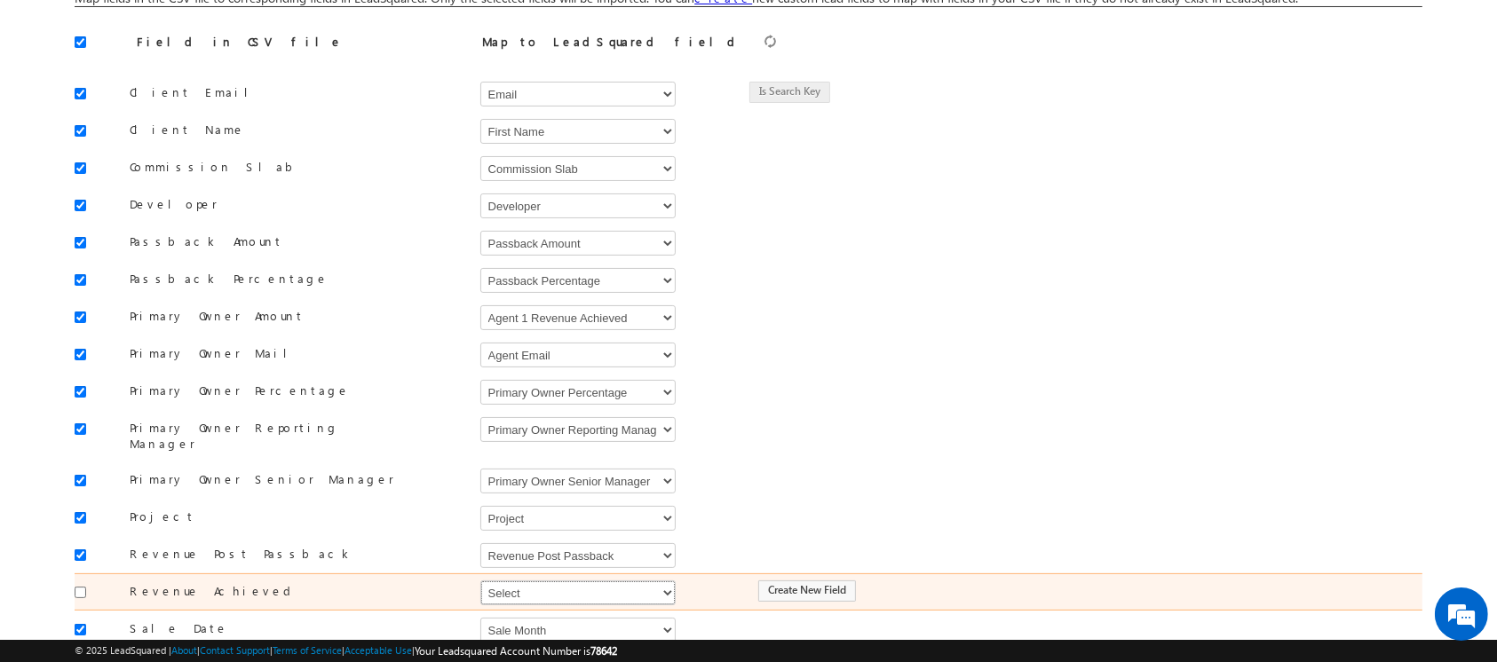
click at [615, 581] on select "Select Select Address 1 Address 2 Agent 1 Revenue Achieved Agent 2 Amount Achie…" at bounding box center [577, 593] width 195 height 25
select select "mx1_Revenue_Achieved"
click at [480, 581] on select "Select Select Address 1 Address 2 Agent 1 Revenue Achieved Agent 2 Amount Achie…" at bounding box center [577, 593] width 195 height 25
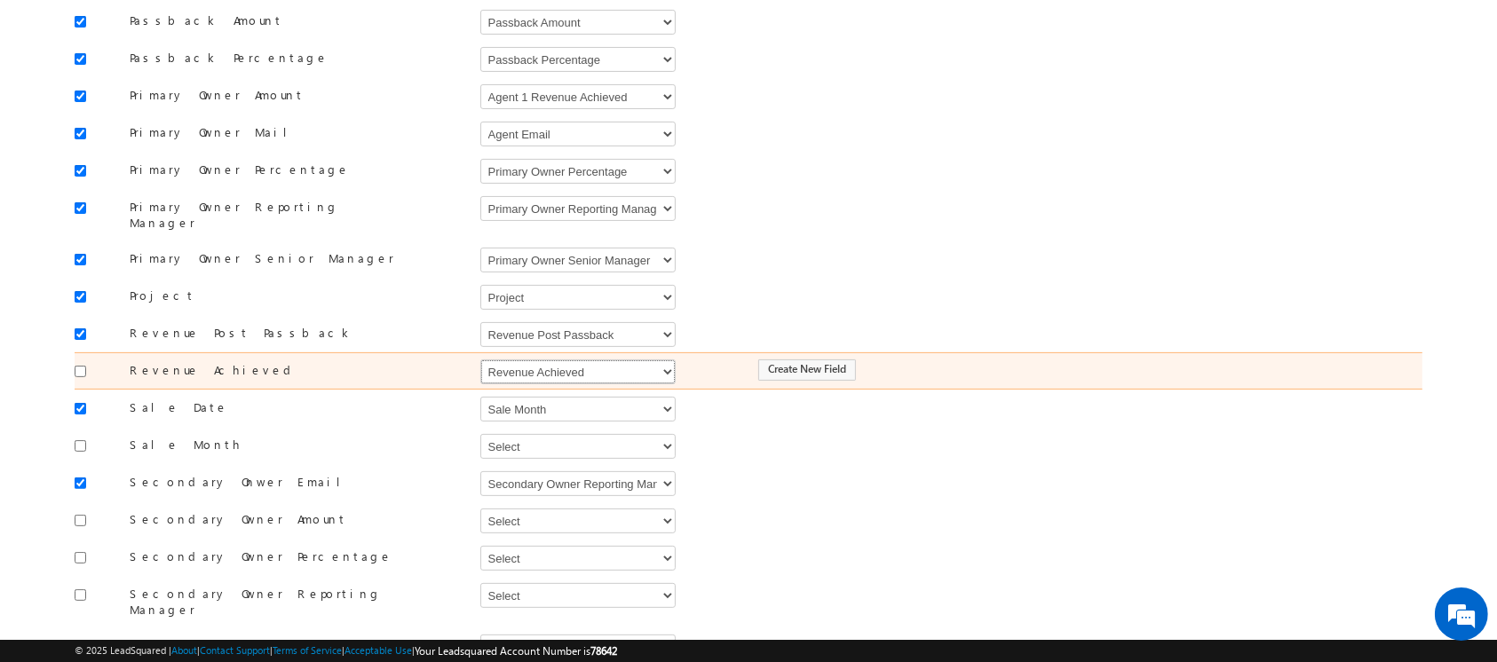
scroll to position [392, 0]
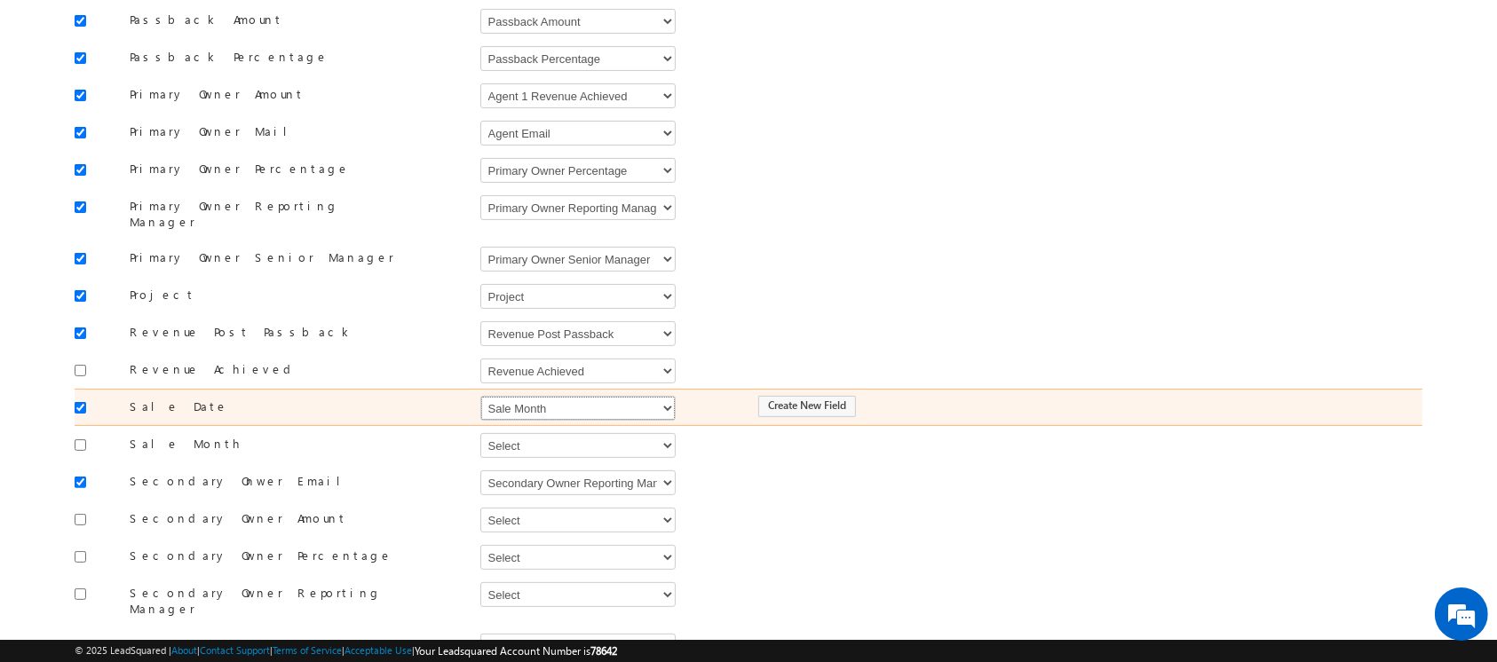
click at [557, 396] on select "Select Select Address 1 Address 2 Agent 1 Revenue Achieved Agent 2 Amount Achie…" at bounding box center [577, 408] width 195 height 25
select select "mx_Booking_Date"
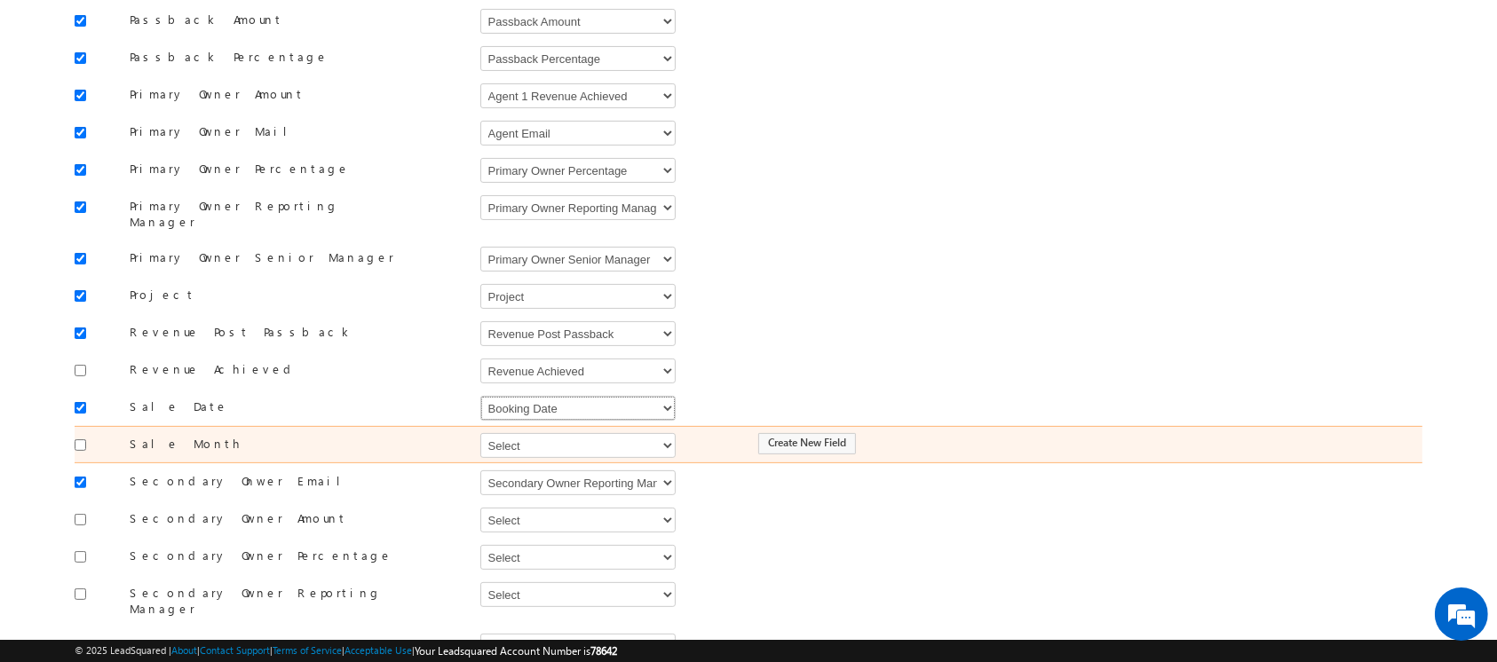
drag, startPoint x: 557, startPoint y: 395, endPoint x: 470, endPoint y: 437, distance: 97.3
click at [557, 396] on select "Select Select Address 1 Address 2 Agent 1 Revenue Achieved Agent 2 Amount Achie…" at bounding box center [577, 408] width 195 height 25
click at [514, 433] on select "Select Select Address 1 Address 2 Agent 1 Revenue Achieved Agent 2 Amount Achie…" at bounding box center [577, 445] width 195 height 25
select select "mx_Sale_Month"
click at [480, 433] on select "Select Select Address 1 Address 2 Agent 1 Revenue Achieved Agent 2 Amount Achie…" at bounding box center [577, 445] width 195 height 25
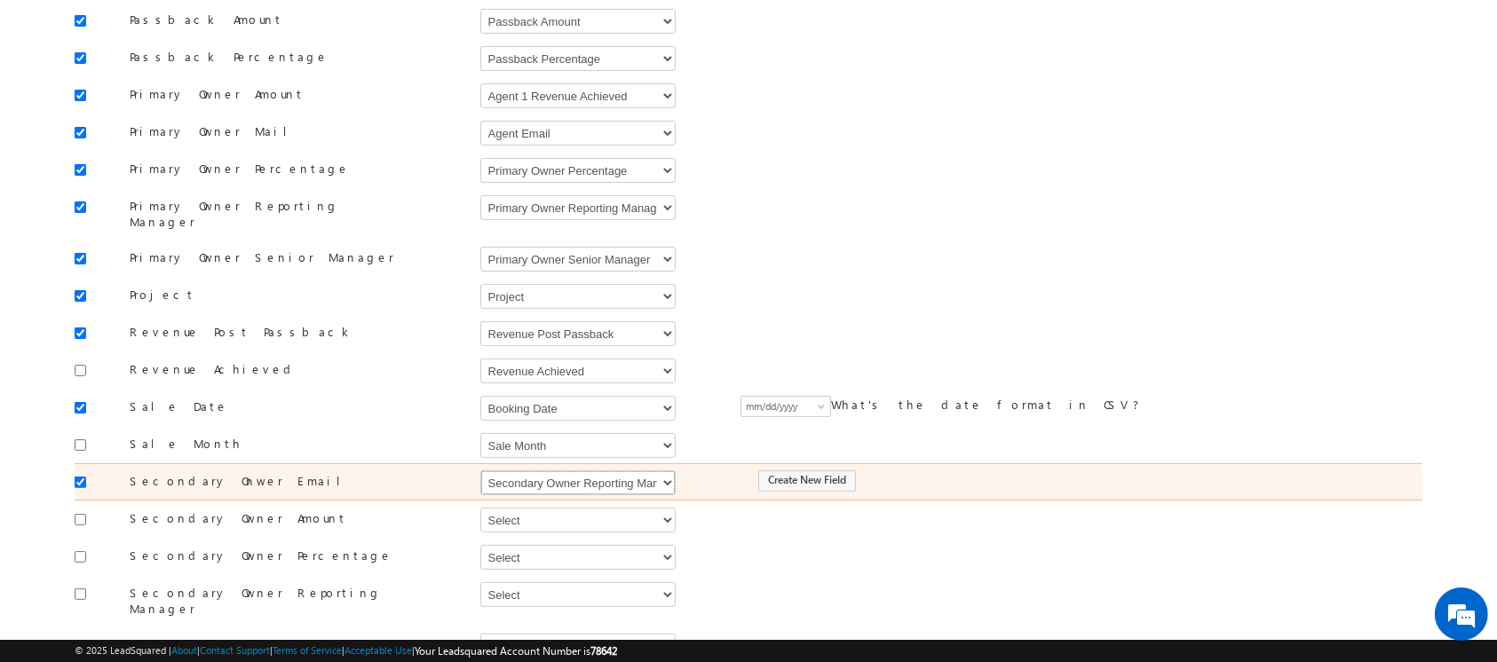
click at [575, 470] on select "Select Select Address 1 Address 2 Agent 1 Revenue Achieved Agent 2 Amount Achie…" at bounding box center [577, 482] width 195 height 25
select select "mx_Assisted_By"
click at [480, 470] on select "Select Select Address 1 Address 2 Agent 1 Revenue Achieved Agent 2 Amount Achie…" at bounding box center [577, 482] width 195 height 25
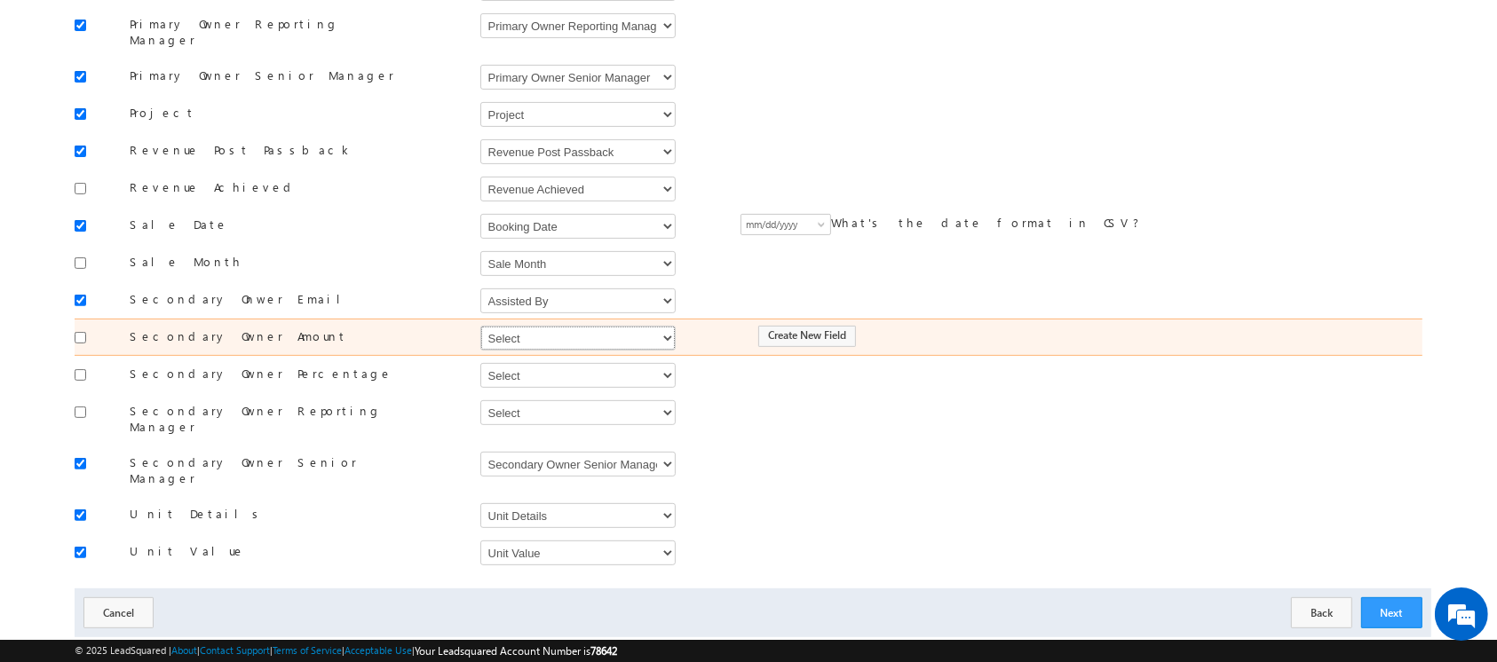
click at [636, 326] on select "Select Select Address 1 Address 2 Agent 1 Revenue Achieved Agent 2 Amount Achie…" at bounding box center [577, 338] width 195 height 25
select select "mx_Agent_2_Amount"
click at [480, 326] on select "Select Select Address 1 Address 2 Agent 1 Revenue Achieved Agent 2 Amount Achie…" at bounding box center [577, 338] width 195 height 25
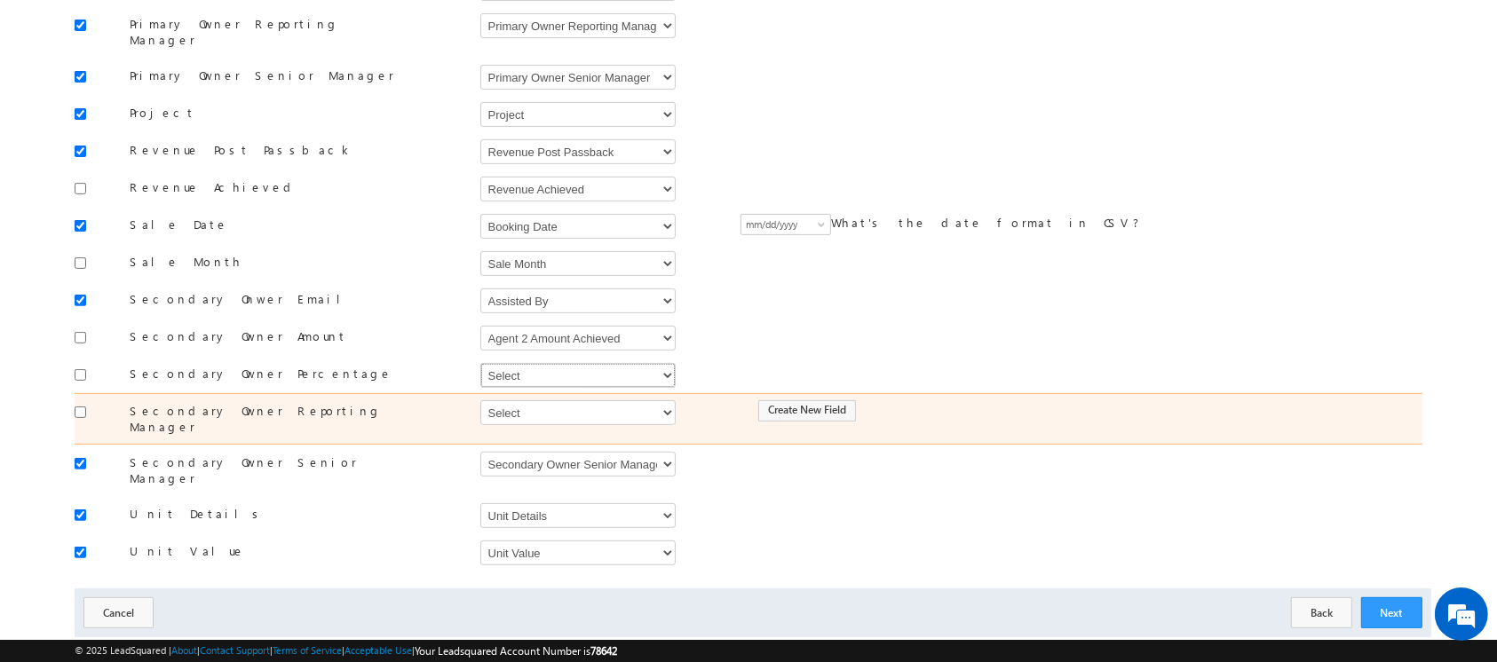
drag, startPoint x: 607, startPoint y: 362, endPoint x: 554, endPoint y: 375, distance: 54.9
click at [607, 363] on select "Select Select Address 1 Address 2 Agent 1 Revenue Achieved Agent 2 Amount Achie…" at bounding box center [577, 375] width 195 height 25
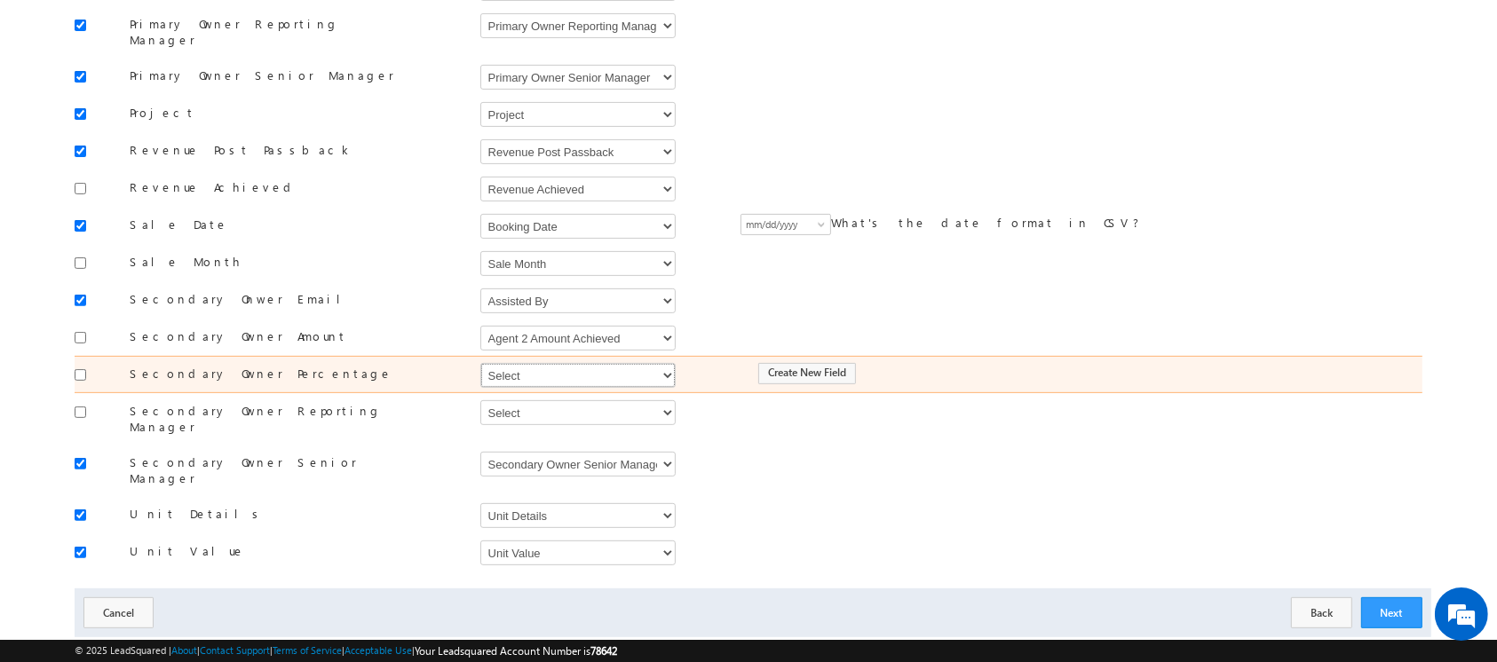
select select "mx_Assisted_By_Percentage"
click at [480, 363] on select "Select Select Address 1 Address 2 Agent 1 Revenue Achieved Agent 2 Amount Achie…" at bounding box center [577, 375] width 195 height 25
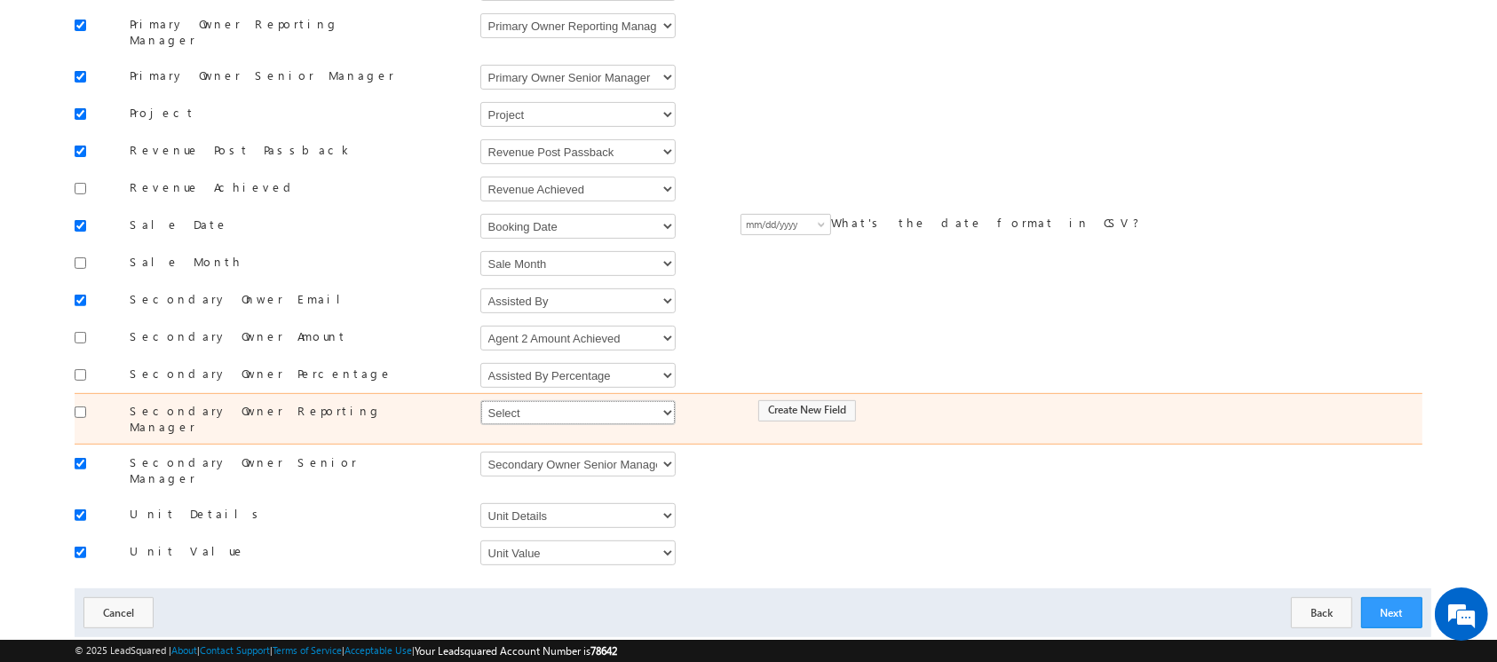
click at [611, 400] on select "Select Select Address 1 Address 2 Agent 1 Revenue Achieved Agent 2 Amount Achie…" at bounding box center [577, 412] width 195 height 25
select select "mx_Secondary_Owner_Reporting_Manager"
click at [480, 400] on select "Select Select Address 1 Address 2 Agent 1 Revenue Achieved Agent 2 Amount Achie…" at bounding box center [577, 412] width 195 height 25
click at [84, 407] on input "checkbox" at bounding box center [81, 413] width 12 height 12
checkbox input "true"
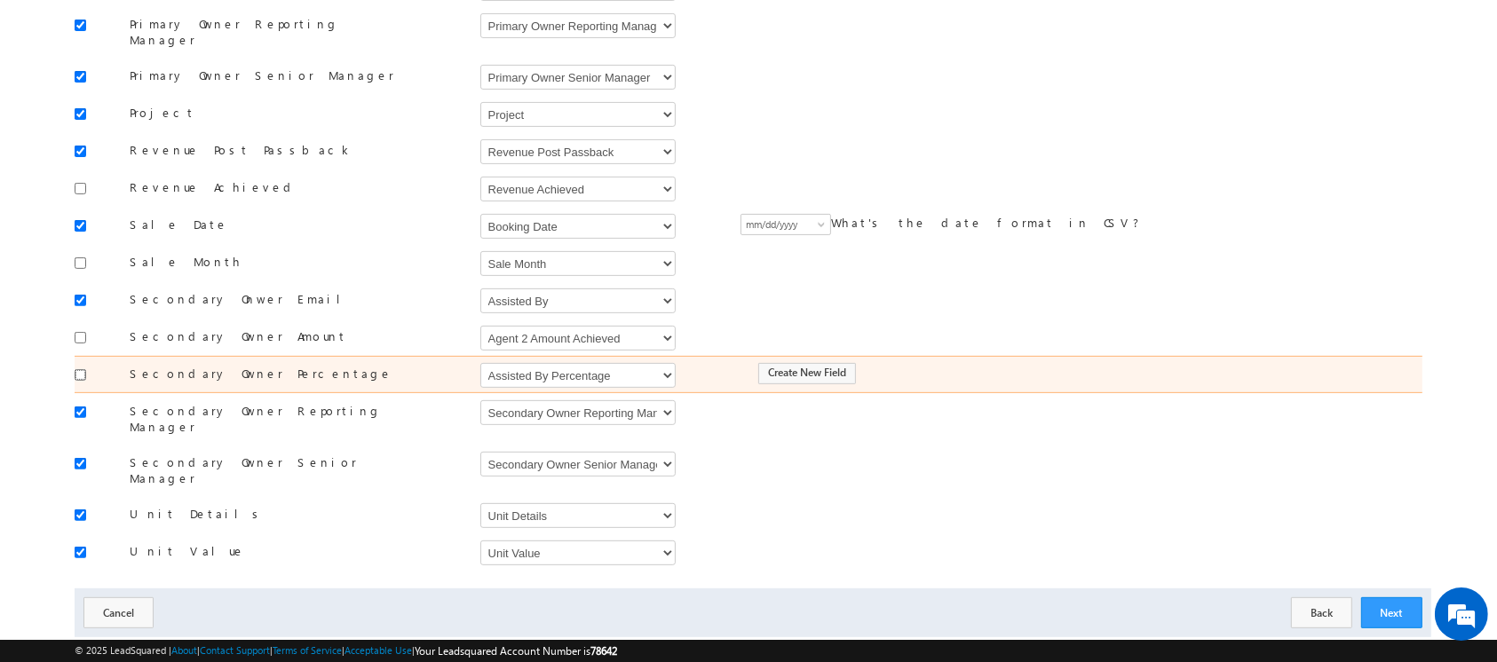
click at [77, 369] on input "checkbox" at bounding box center [81, 375] width 12 height 12
checkbox input "true"
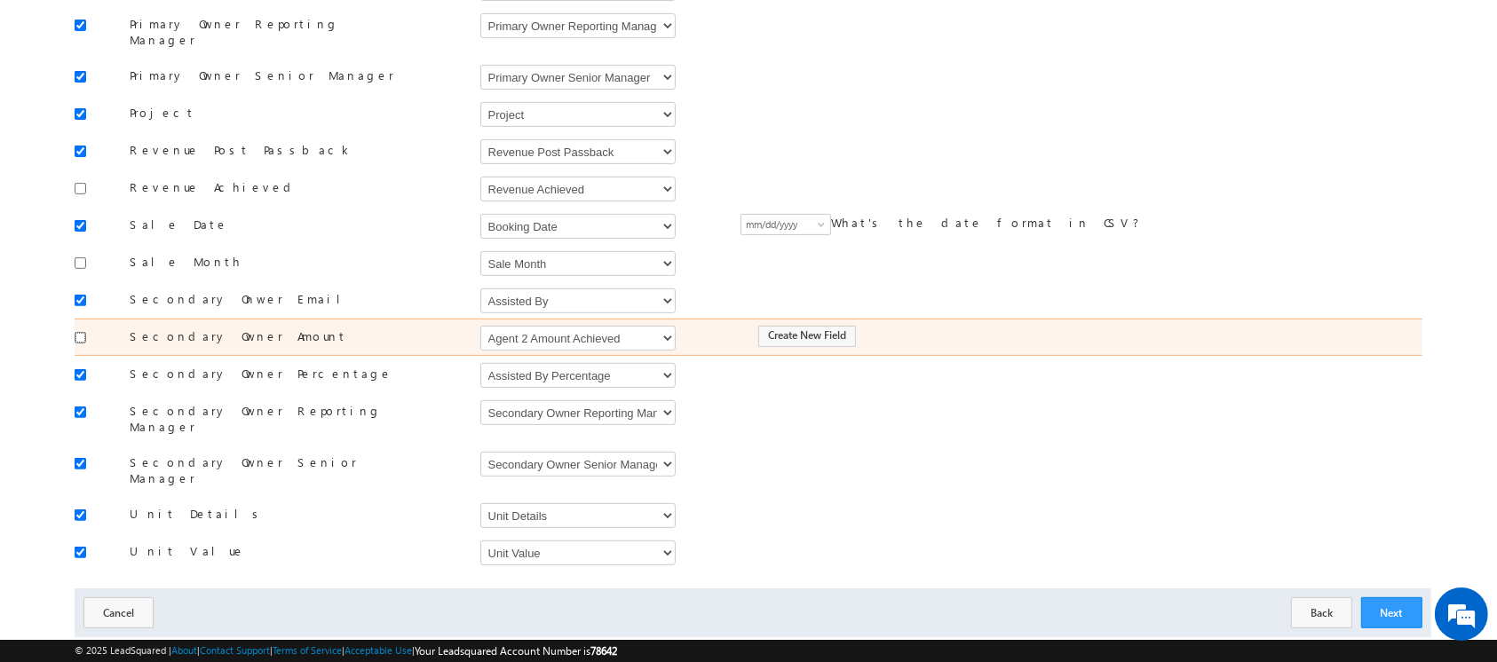
click at [78, 332] on input "checkbox" at bounding box center [81, 338] width 12 height 12
checkbox input "true"
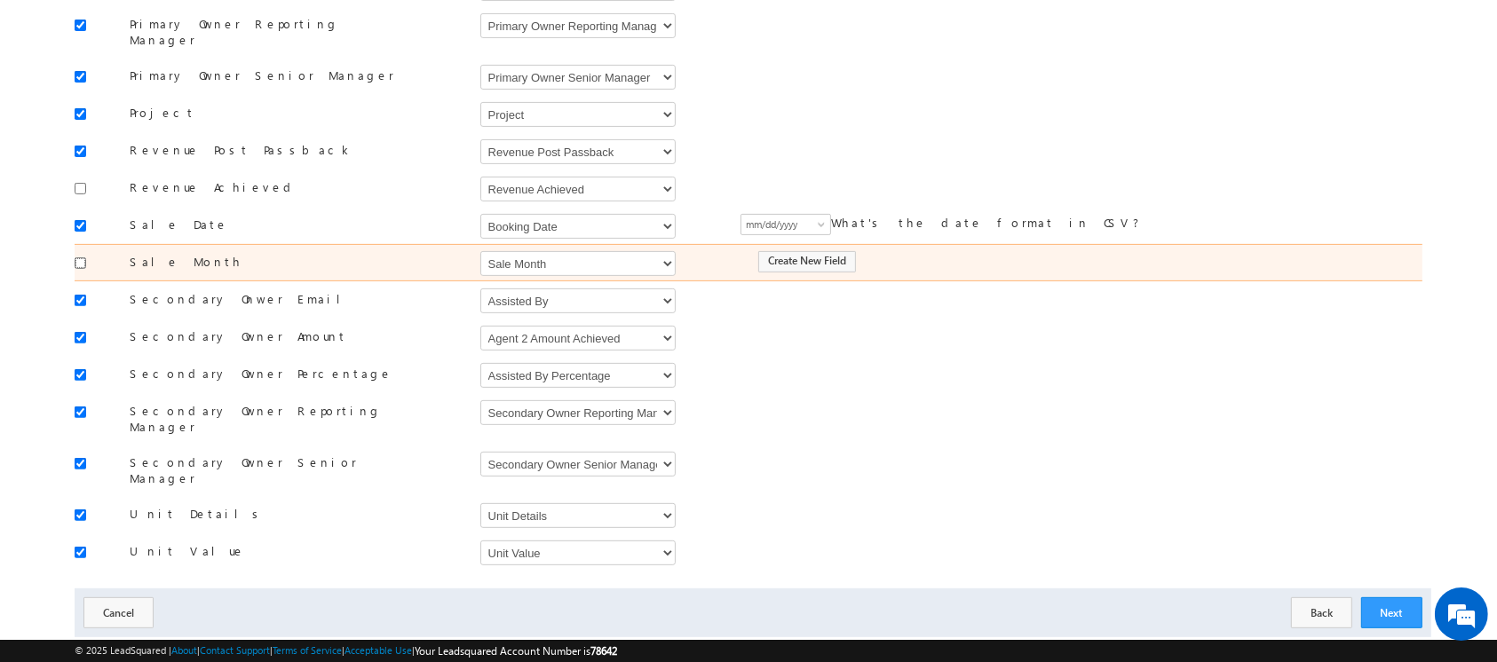
click at [81, 257] on input "checkbox" at bounding box center [81, 263] width 12 height 12
checkbox input "true"
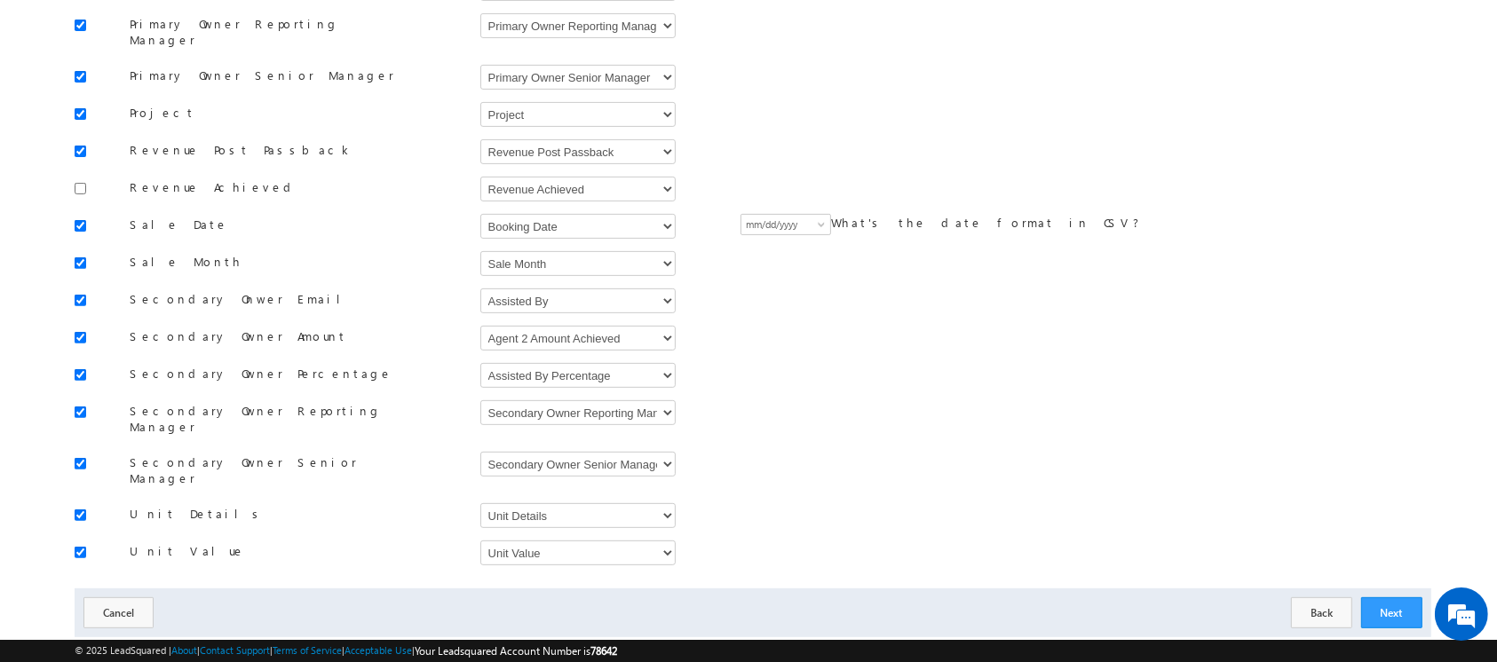
click at [72, 169] on body "Menu Orders order @indg lobal .ae" at bounding box center [748, 45] width 1497 height 1238
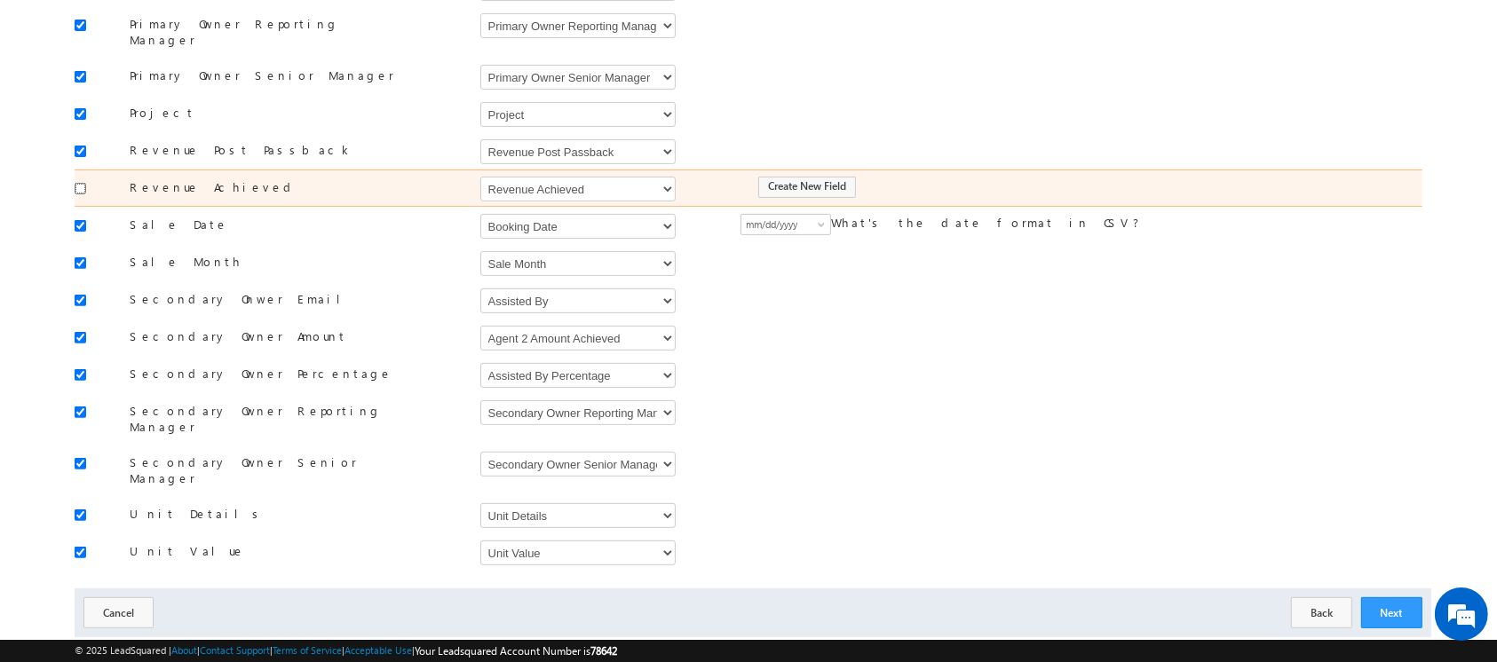
click at [79, 183] on input "checkbox" at bounding box center [81, 189] width 12 height 12
checkbox input "true"
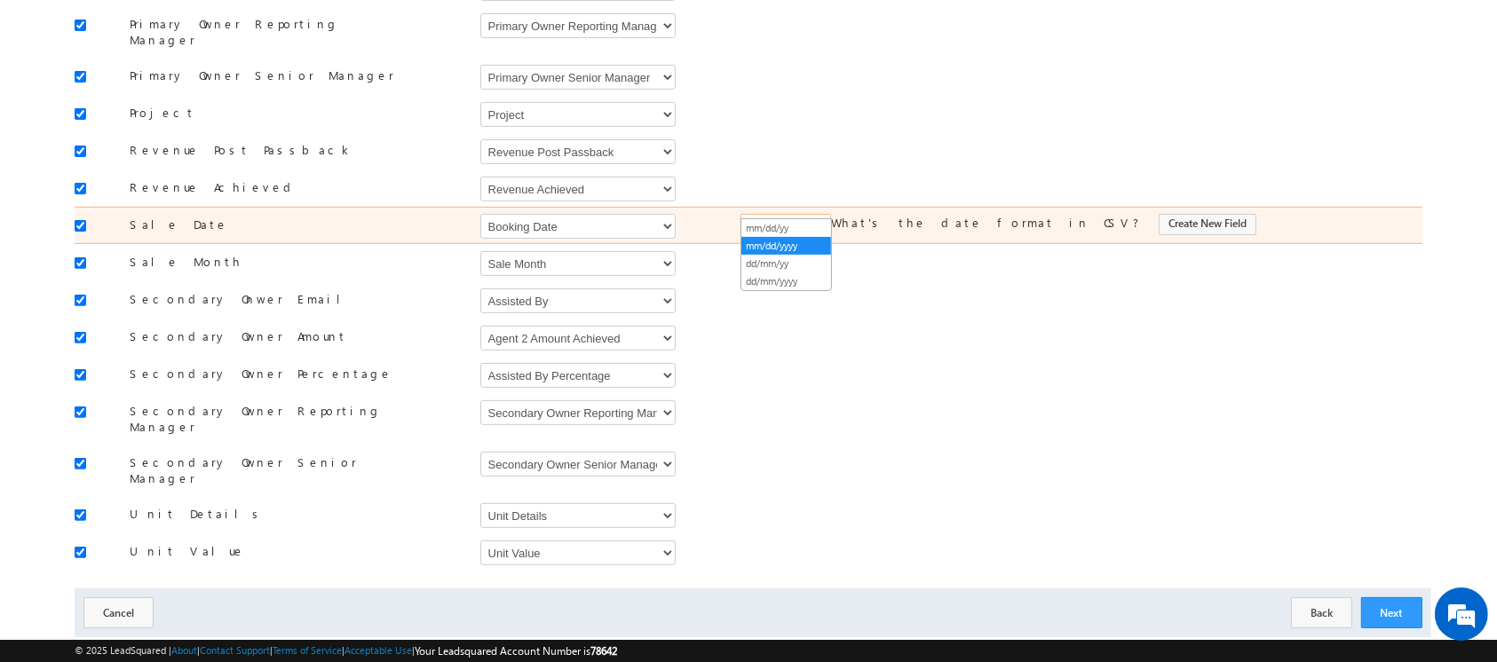
click at [821, 221] on span at bounding box center [823, 228] width 14 height 14
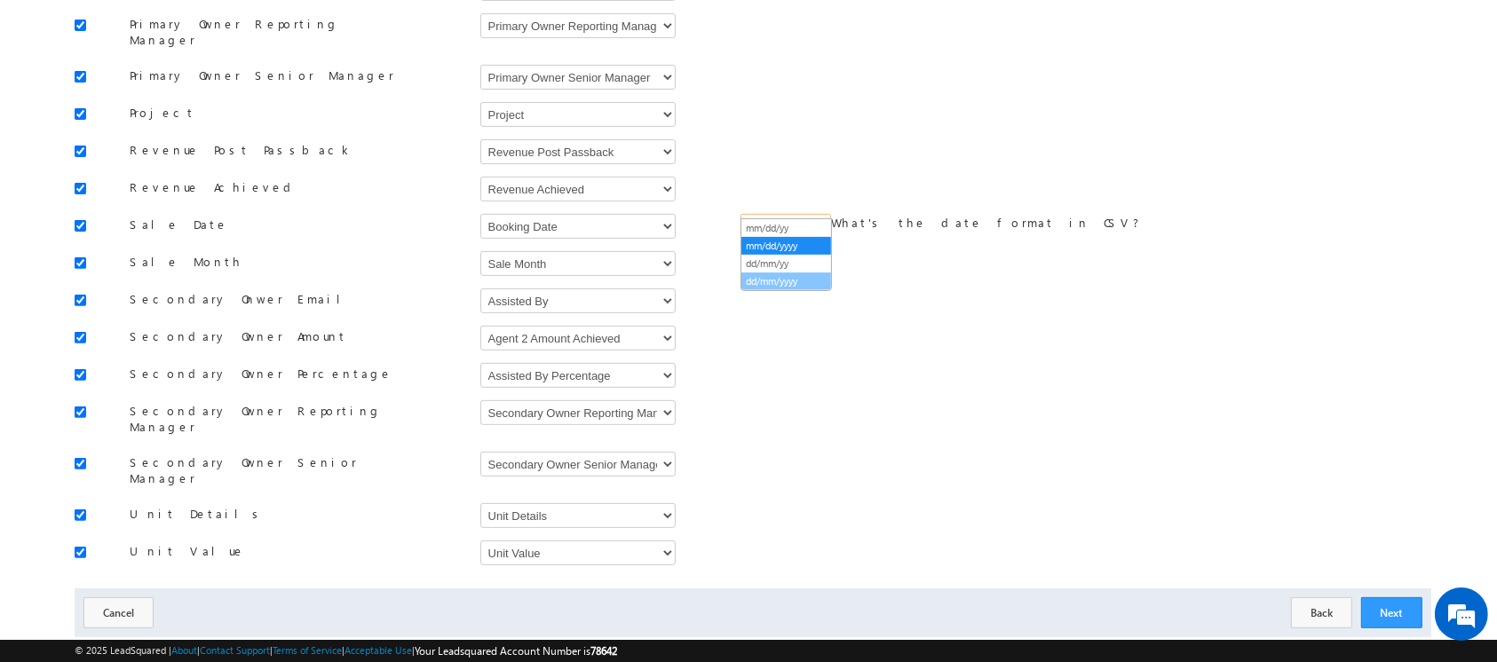
click at [810, 277] on link "dd/mm/yyyy" at bounding box center [786, 281] width 90 height 16
click at [1383, 597] on button "Next" at bounding box center [1391, 612] width 61 height 31
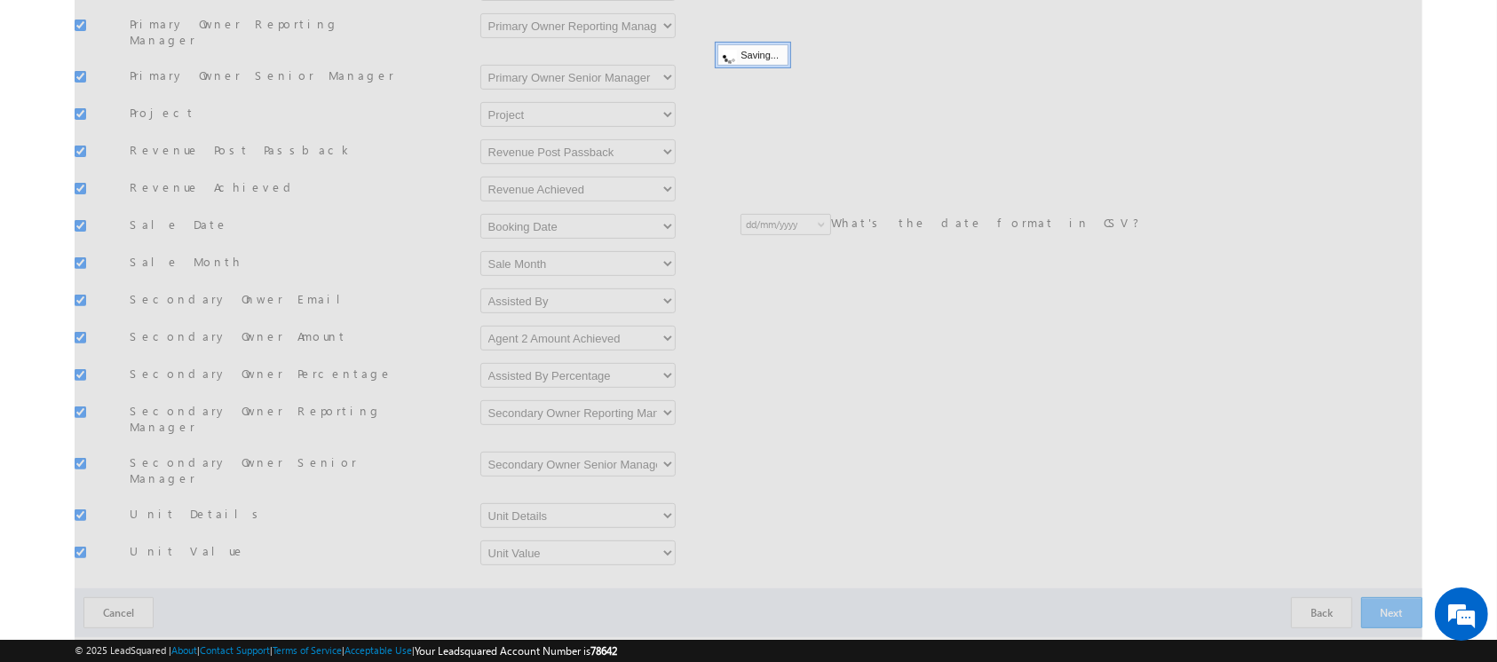
scroll to position [236, 0]
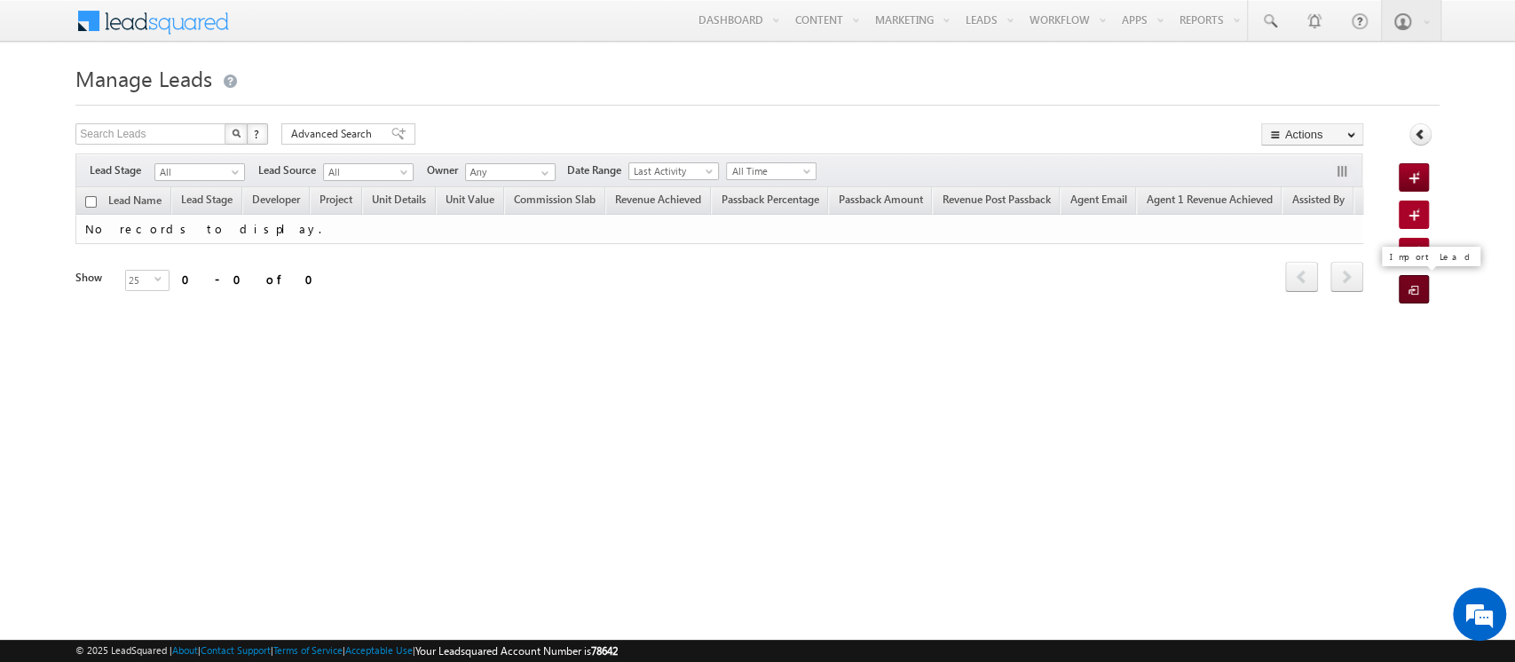
click at [1417, 288] on span at bounding box center [1417, 291] width 17 height 18
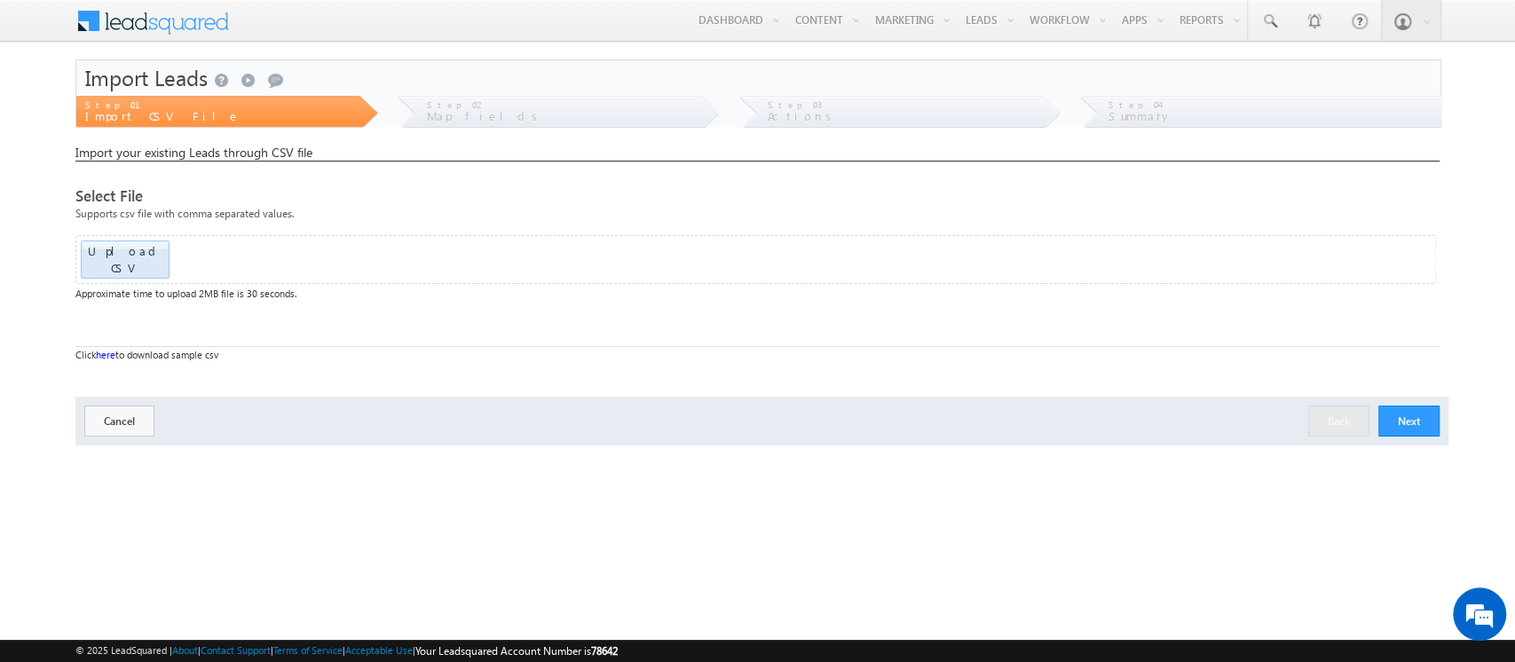
click at [1419, 406] on button "Next" at bounding box center [1409, 421] width 61 height 31
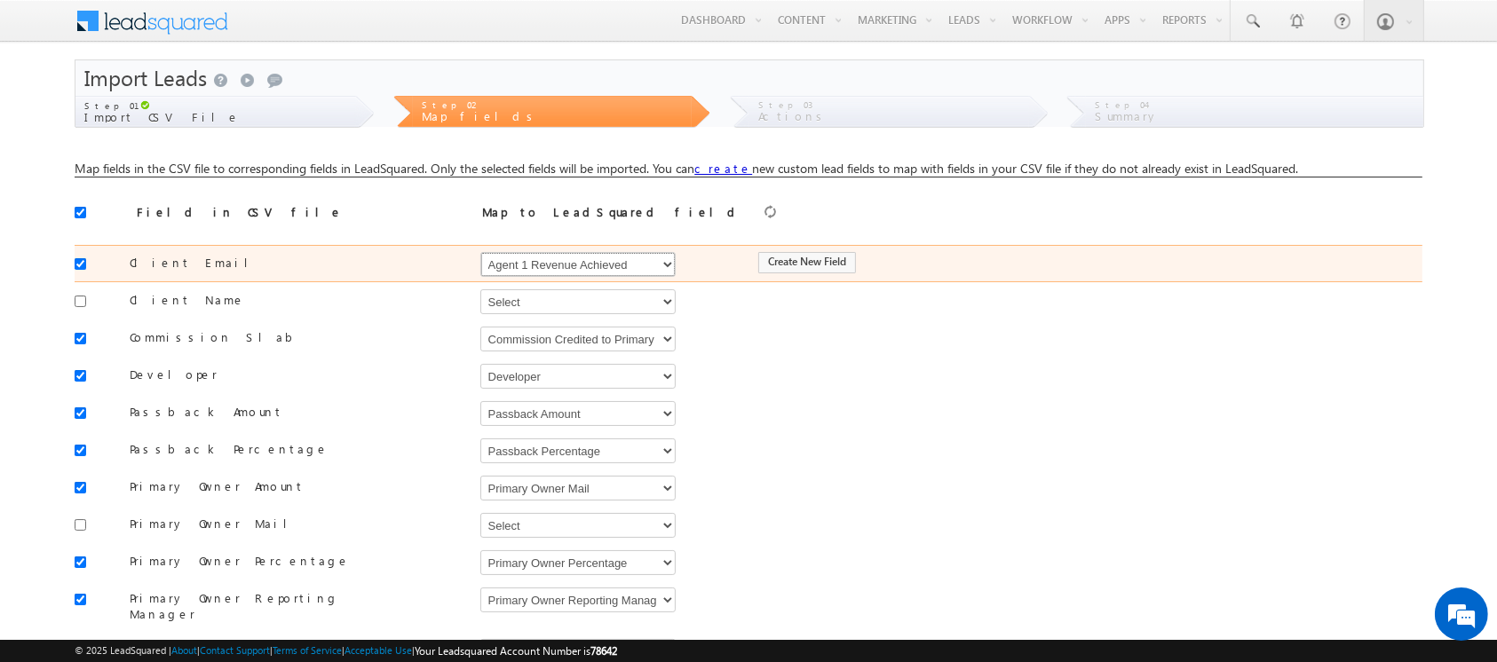
click at [527, 265] on select "Select Select Address 1 Address 2 Agent 1 Revenue Achieved Agent 2 Amount Achie…" at bounding box center [577, 264] width 195 height 25
select select "EmailAddress"
click at [480, 252] on select "Select Select Address 1 Address 2 Agent 1 Revenue Achieved Agent 2 Amount Achie…" at bounding box center [577, 264] width 195 height 25
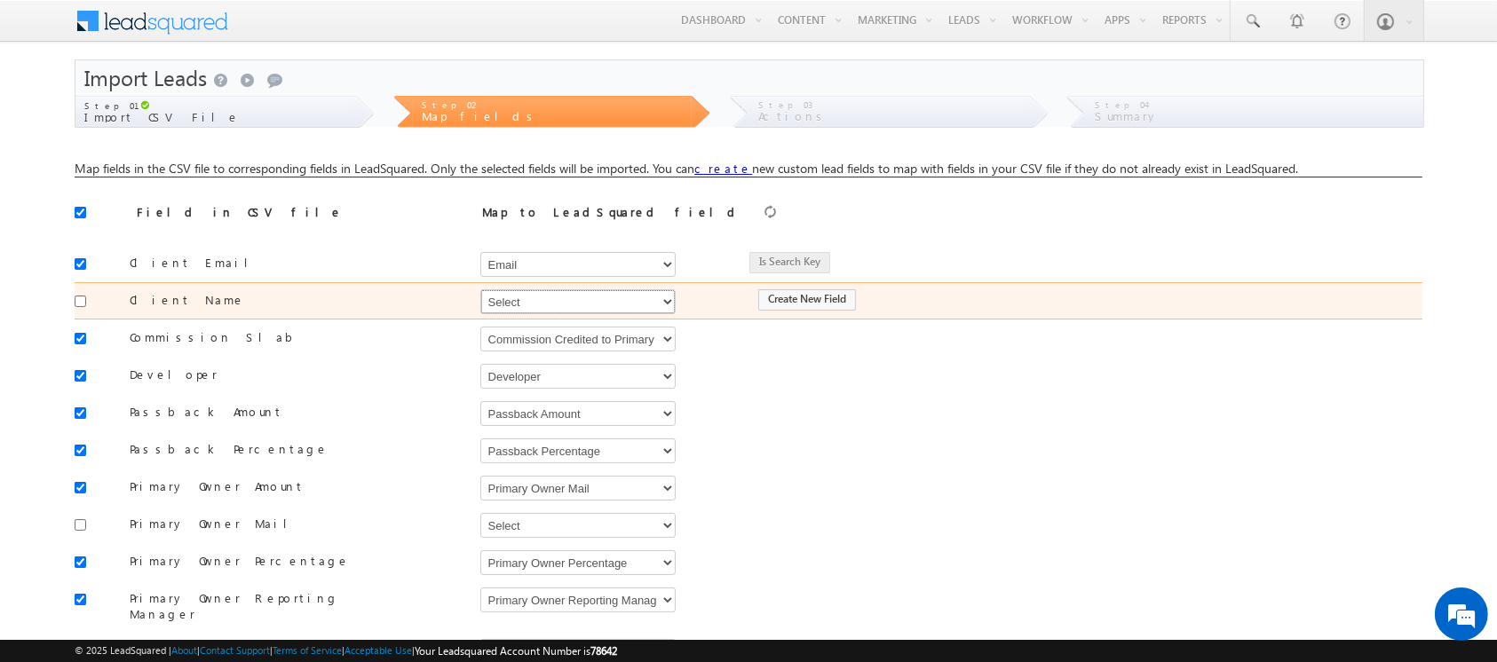
click at [539, 304] on select "Select Select Address 1 Address 2 Agent 1 Revenue Achieved Agent 2 Amount Achie…" at bounding box center [577, 301] width 195 height 25
select select "FirstName"
click at [480, 289] on select "Select Select Address 1 Address 2 Agent 1 Revenue Achieved Agent 2 Amount Achie…" at bounding box center [577, 301] width 195 height 25
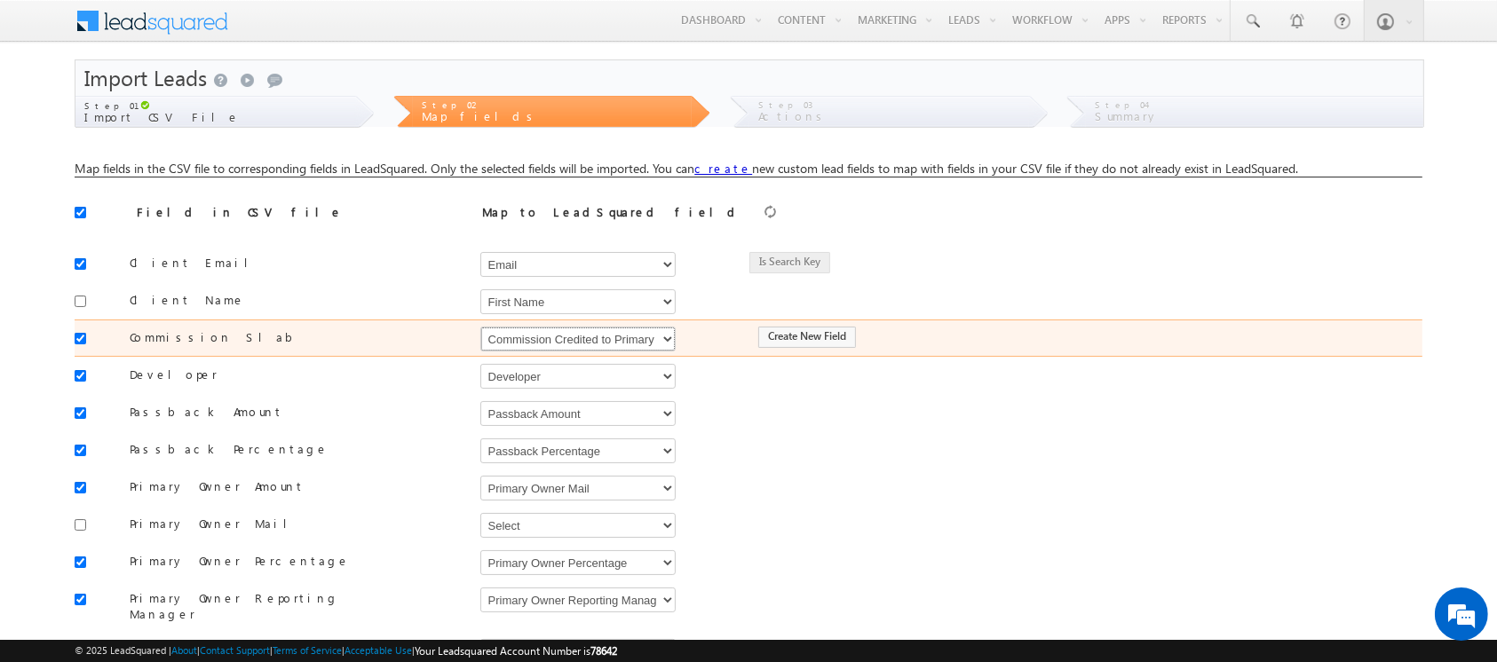
click at [546, 343] on select "Select Select Address 1 Address 2 Agent 1 Revenue Achieved Agent 2 Amount Achie…" at bounding box center [577, 339] width 195 height 25
select select "mx_Commission_Slab"
click at [480, 327] on select "Select Select Address 1 Address 2 Agent 1 Revenue Achieved Agent 2 Amount Achie…" at bounding box center [577, 339] width 195 height 25
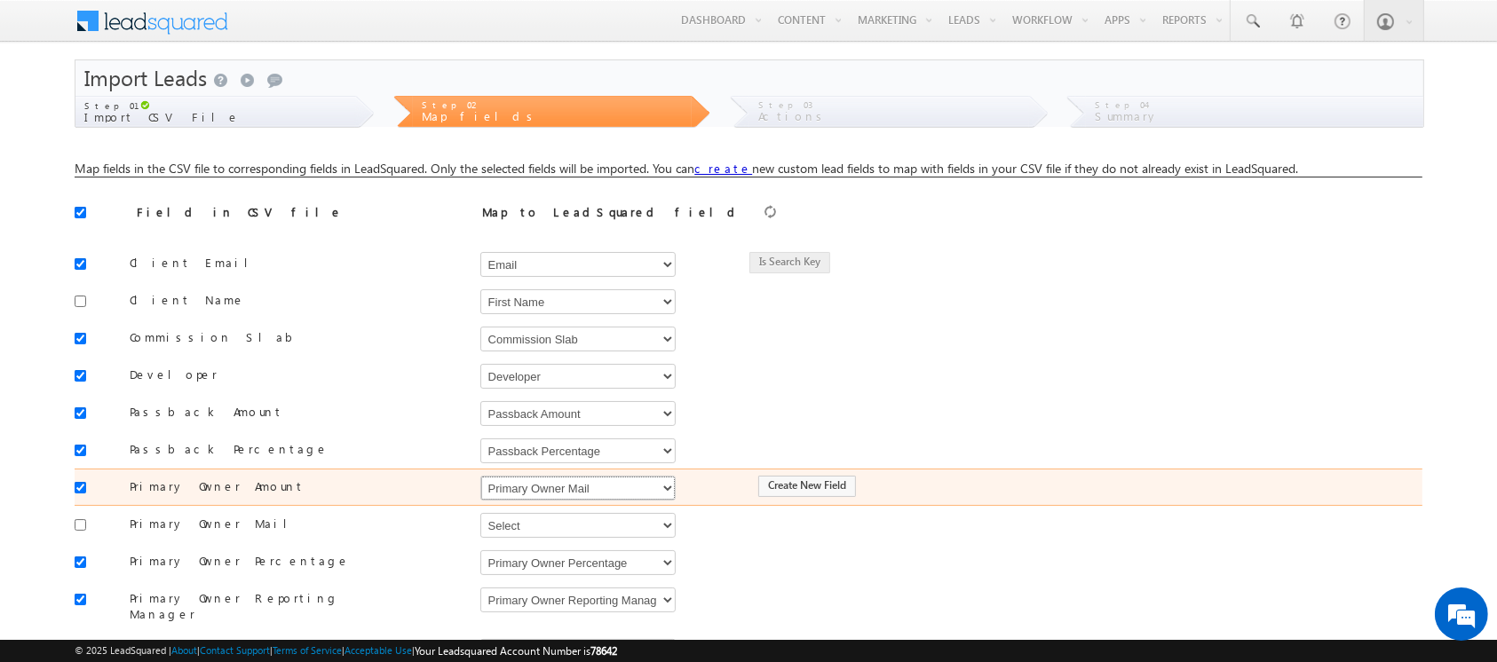
click at [628, 493] on select "Select Select Address 1 Address 2 Agent 1 Revenue Achieved Agent 2 Amount Achie…" at bounding box center [577, 488] width 195 height 25
select select "mx_Agent_1_Amount"
click at [480, 476] on select "Select Select Address 1 Address 2 Agent 1 Revenue Achieved Agent 2 Amount Achie…" at bounding box center [577, 488] width 195 height 25
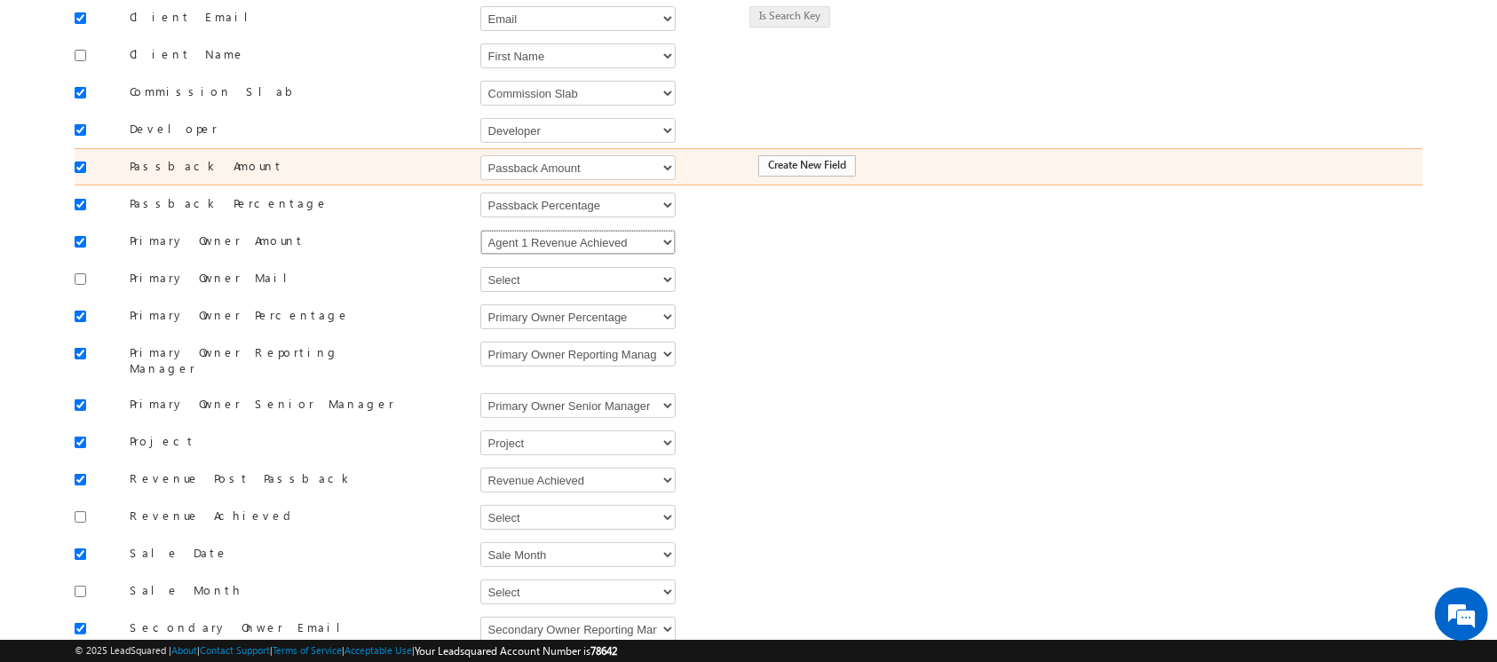
scroll to position [249, 0]
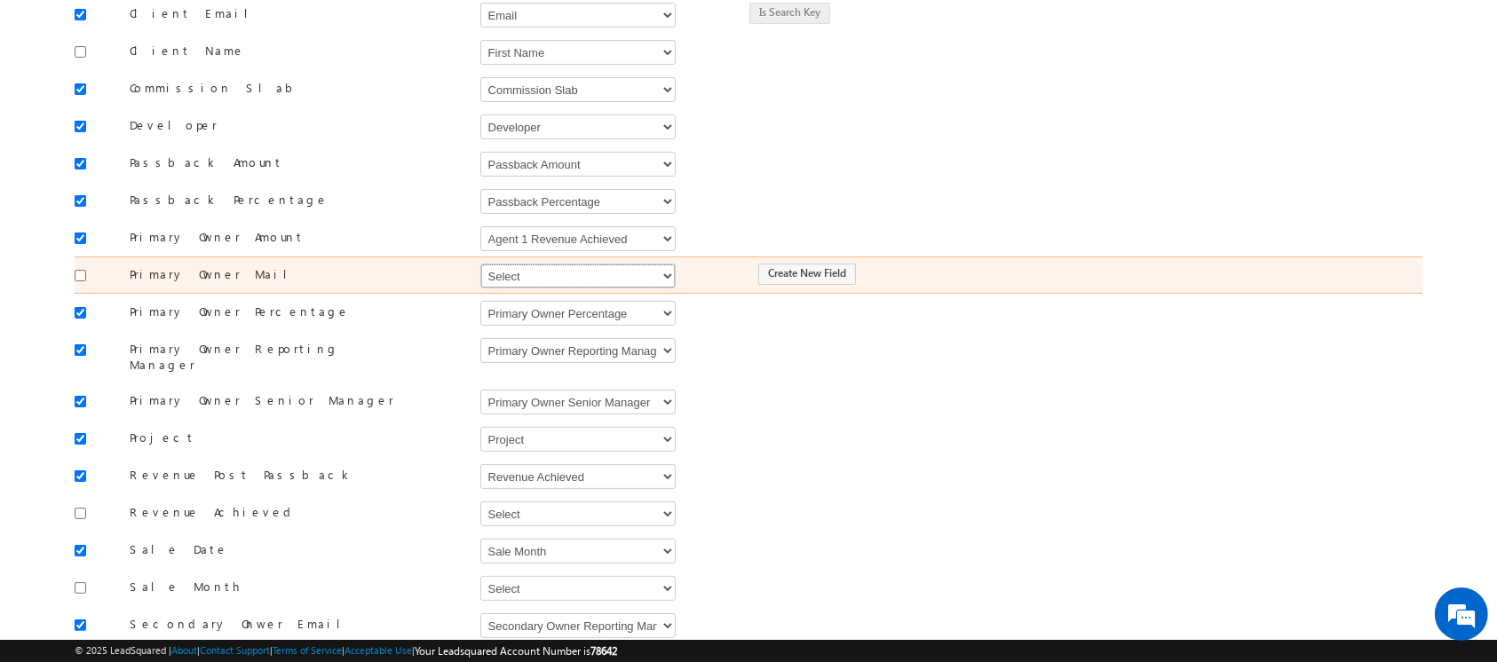
click at [571, 271] on select "Select Select Address 1 Address 2 Agent 1 Revenue Achieved Agent 2 Amount Achie…" at bounding box center [577, 276] width 195 height 25
select select "mx_Agent_Email"
click at [480, 264] on select "Select Select Address 1 Address 2 Agent 1 Revenue Achieved Agent 2 Amount Achie…" at bounding box center [577, 276] width 195 height 25
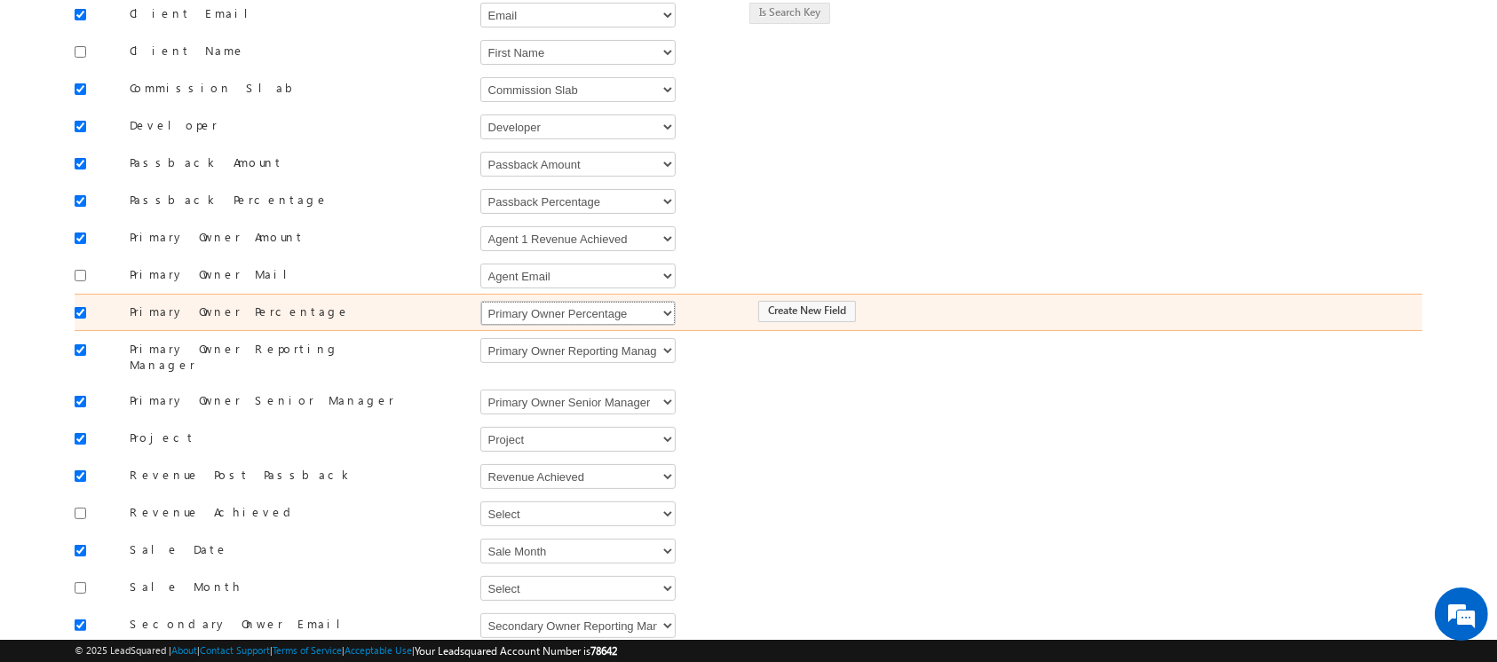
click at [588, 309] on select "Select Select Address 1 Address 2 Agent 1 Revenue Achieved Agent 2 Amount Achie…" at bounding box center [577, 313] width 195 height 25
click at [603, 310] on select "Select Select Address 1 Address 2 Agent 1 Revenue Achieved Agent 2 Amount Achie…" at bounding box center [577, 313] width 195 height 25
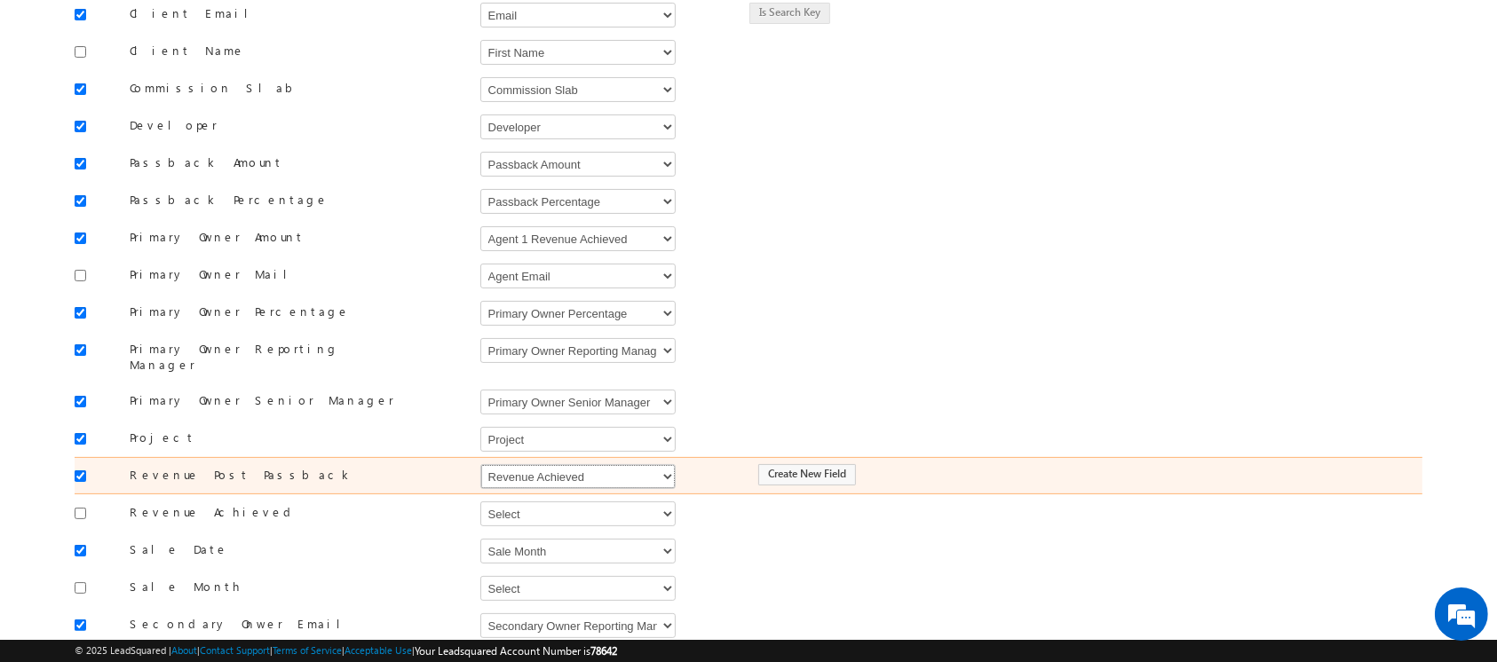
click at [644, 464] on select "Select Select Address 1 Address 2 Agent 1 Revenue Achieved Agent 2 Amount Achie…" at bounding box center [577, 476] width 195 height 25
select select "mx_Revenue_Post_Passback"
click at [480, 464] on select "Select Select Address 1 Address 2 Agent 1 Revenue Achieved Agent 2 Amount Achie…" at bounding box center [577, 476] width 195 height 25
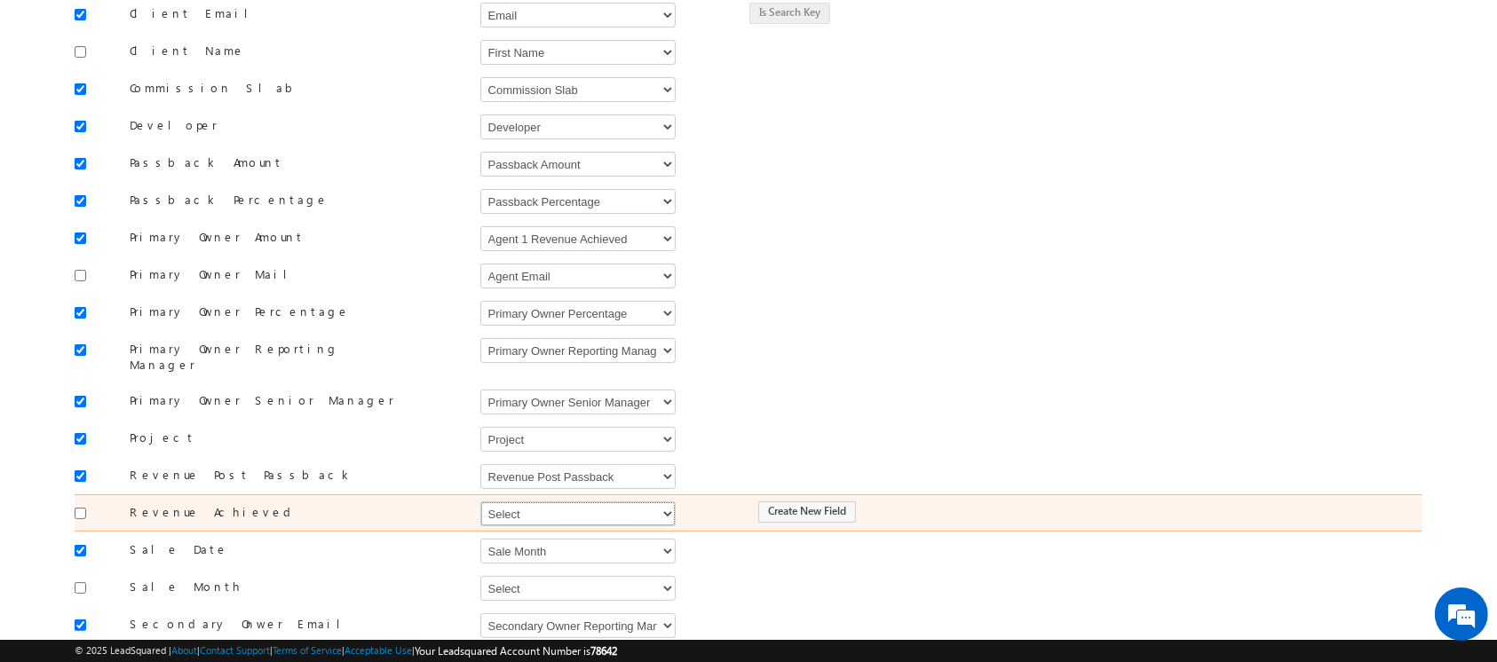
click at [589, 502] on select "Select Select Address 1 Address 2 Agent 1 Revenue Achieved Agent 2 Amount Achie…" at bounding box center [577, 514] width 195 height 25
select select "mx1_Revenue_Achieved"
click at [480, 502] on select "Select Select Address 1 Address 2 Agent 1 Revenue Achieved Agent 2 Amount Achie…" at bounding box center [577, 514] width 195 height 25
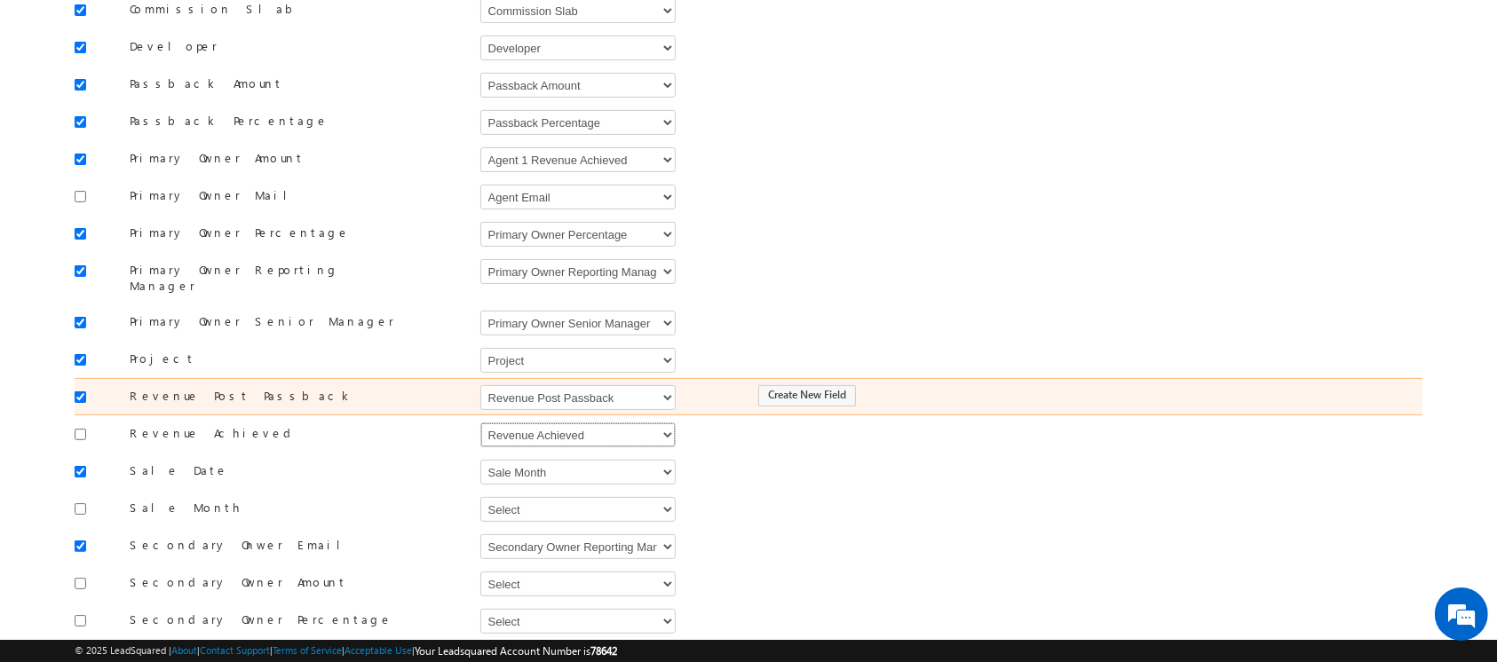
scroll to position [343, 0]
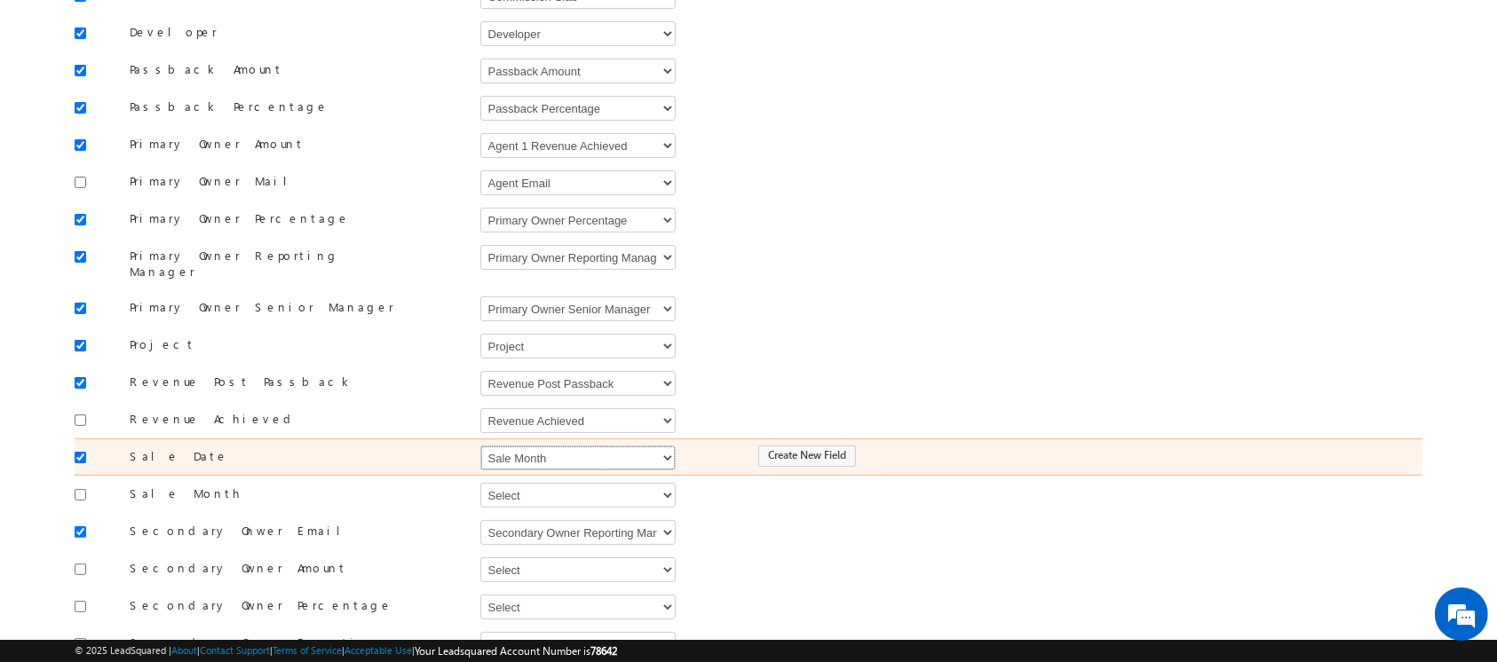
click at [549, 446] on select "Select Select Address 1 Address 2 Agent 1 Revenue Achieved Agent 2 Amount Achie…" at bounding box center [577, 458] width 195 height 25
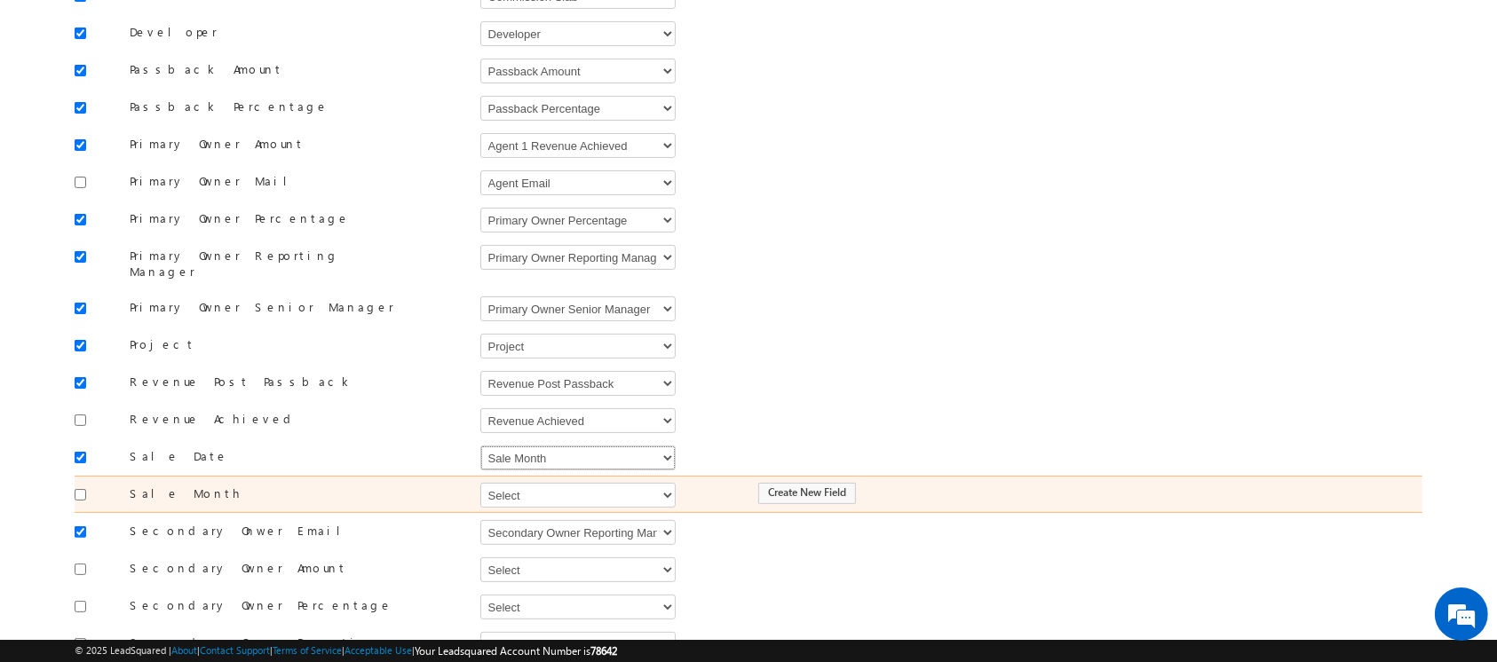
select select "mx_Booking_Date"
click at [561, 483] on select "Select Select Address 1 Address 2 Agent 1 Revenue Achieved Agent 2 Amount Achie…" at bounding box center [577, 495] width 195 height 25
select select "mx_Sale_Month"
click at [480, 483] on select "Select Select Address 1 Address 2 Agent 1 Revenue Achieved Agent 2 Amount Achie…" at bounding box center [577, 495] width 195 height 25
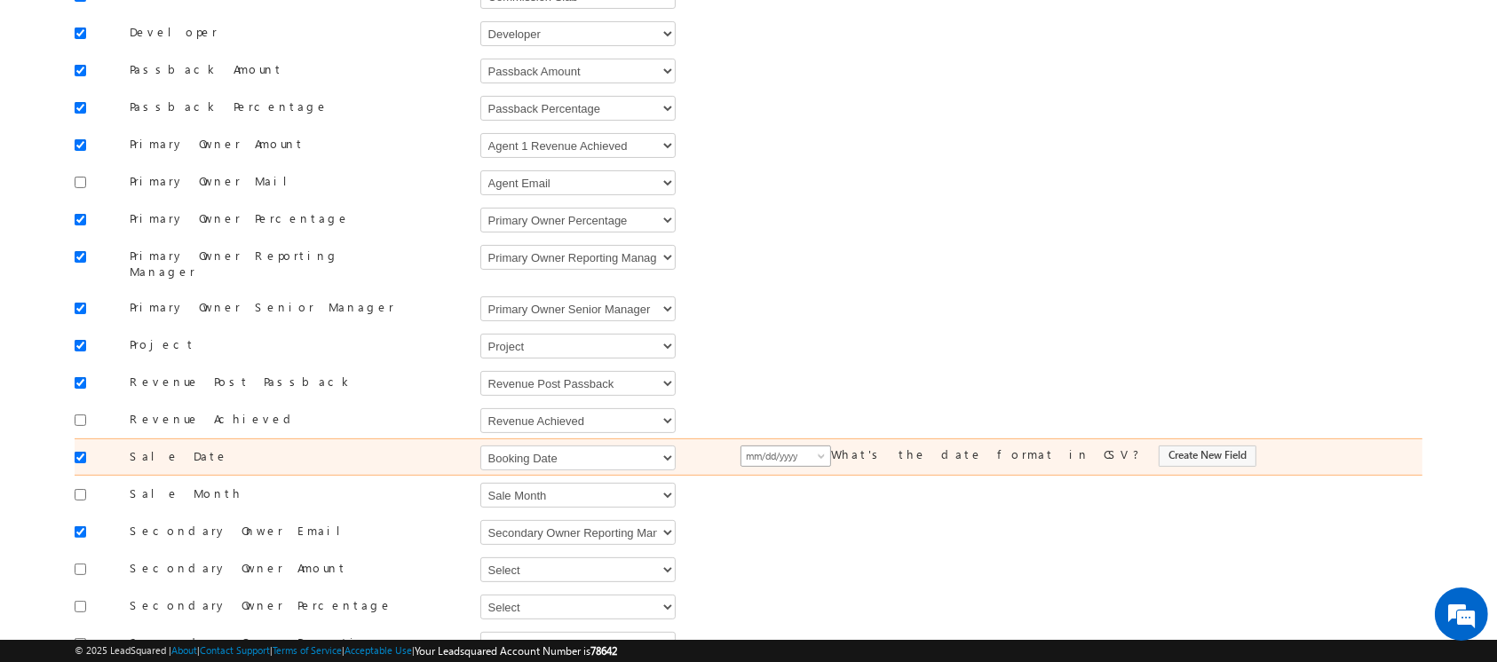
click at [823, 453] on span at bounding box center [823, 460] width 14 height 14
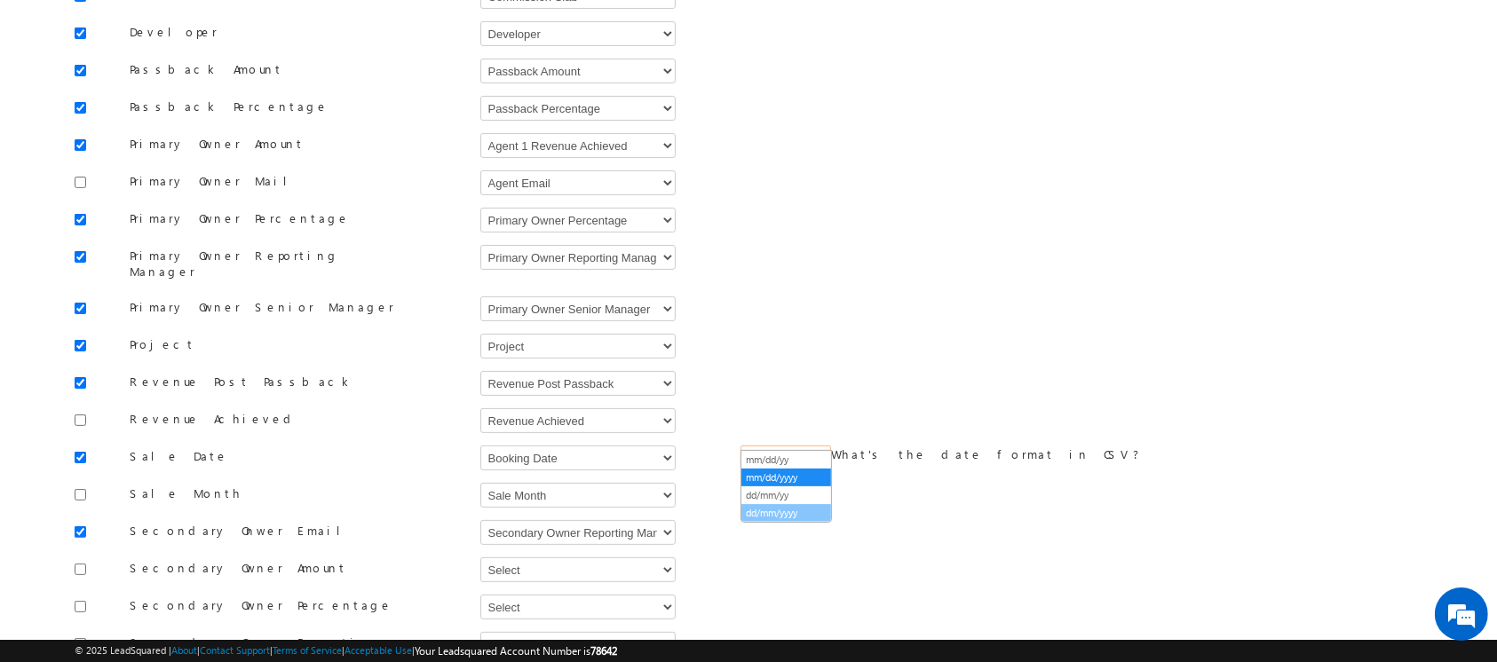
click at [803, 512] on link "dd/mm/yyyy" at bounding box center [786, 513] width 90 height 16
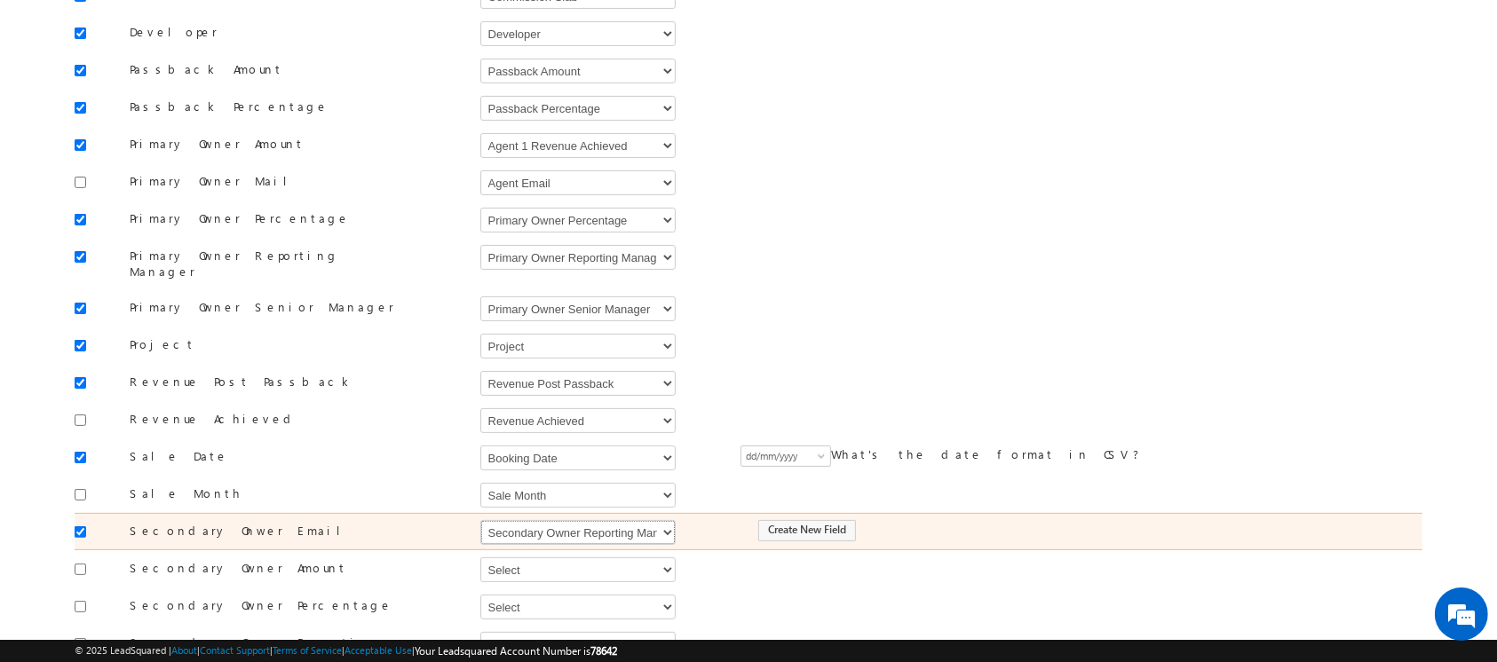
click at [599, 520] on select "Select Select Address 1 Address 2 Agent 1 Revenue Achieved Agent 2 Amount Achie…" at bounding box center [577, 532] width 195 height 25
select select "mx_Assisted_By"
click at [480, 520] on select "Select Select Address 1 Address 2 Agent 1 Revenue Achieved Agent 2 Amount Achie…" at bounding box center [577, 532] width 195 height 25
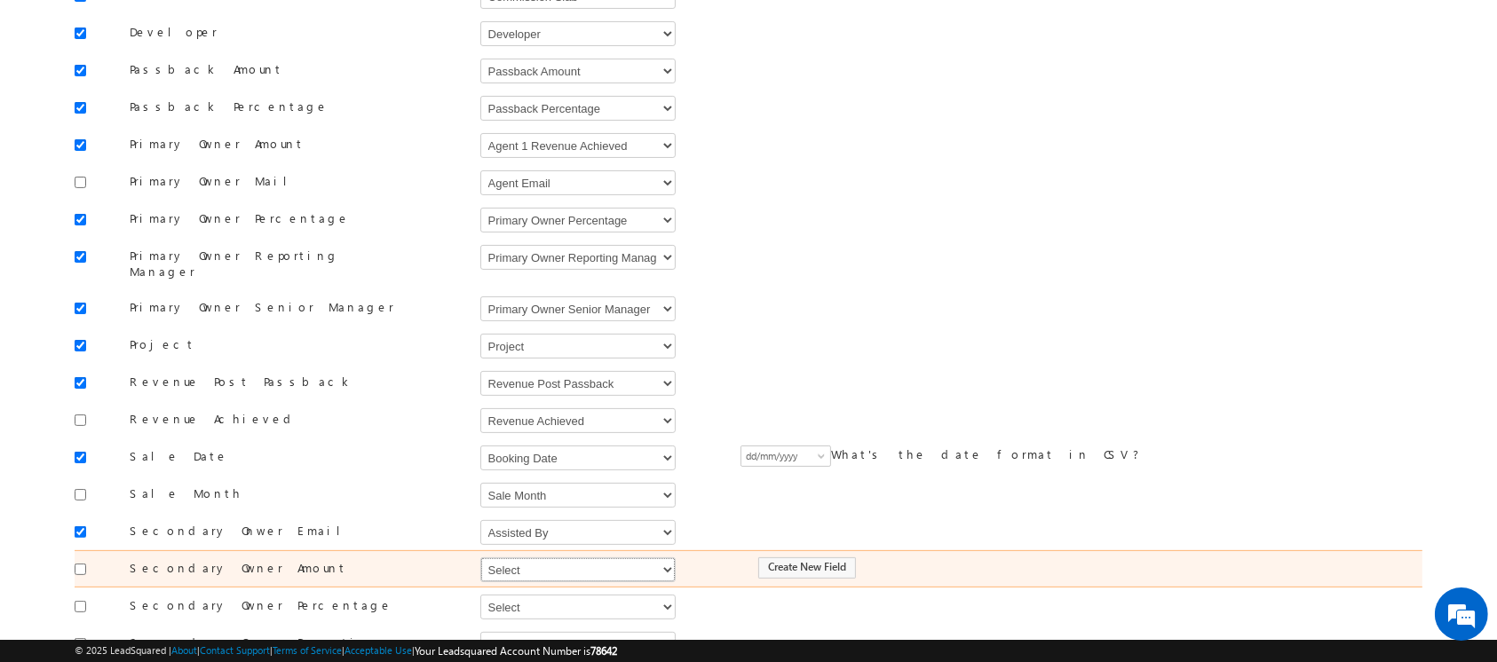
click at [511, 557] on select "Select Select Address 1 Address 2 Agent 1 Revenue Achieved Agent 2 Amount Achie…" at bounding box center [577, 569] width 195 height 25
select select "mx_Agent_2_Amount"
click at [480, 557] on select "Select Select Address 1 Address 2 Agent 1 Revenue Achieved Agent 2 Amount Achie…" at bounding box center [577, 569] width 195 height 25
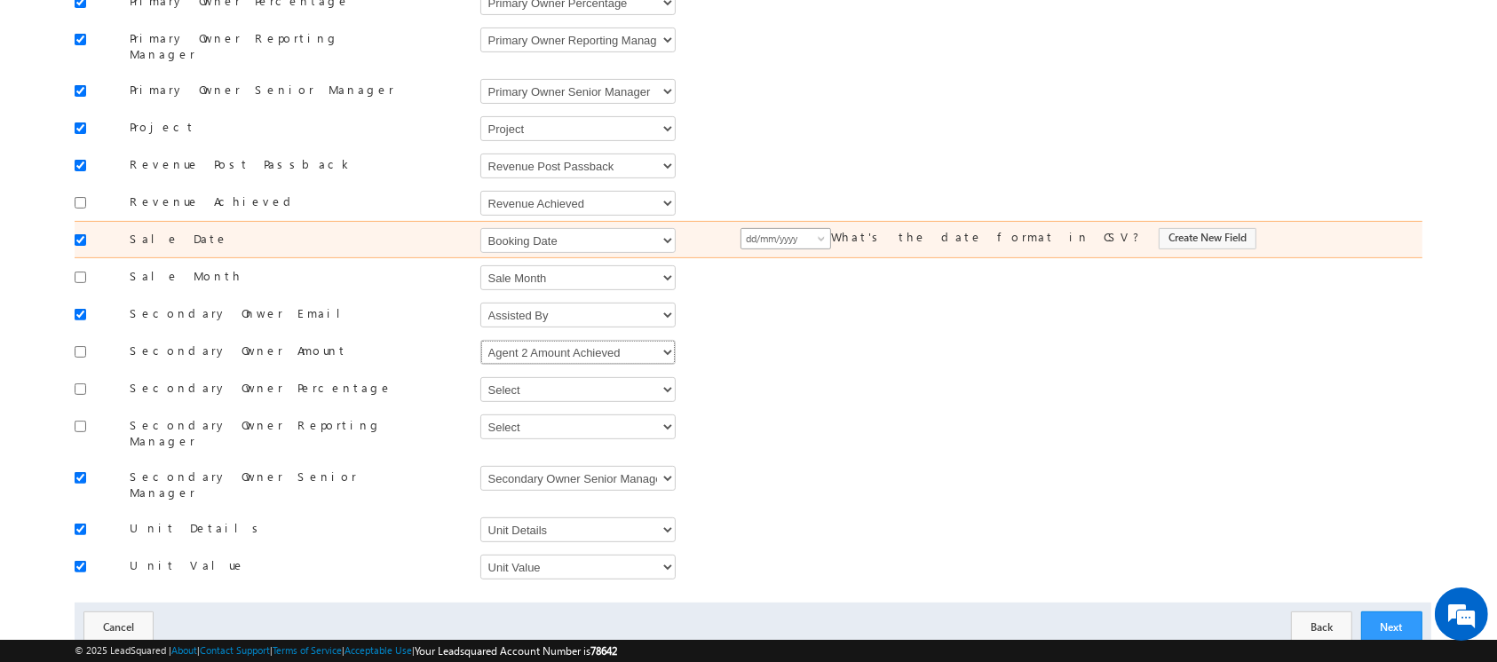
scroll to position [561, 0]
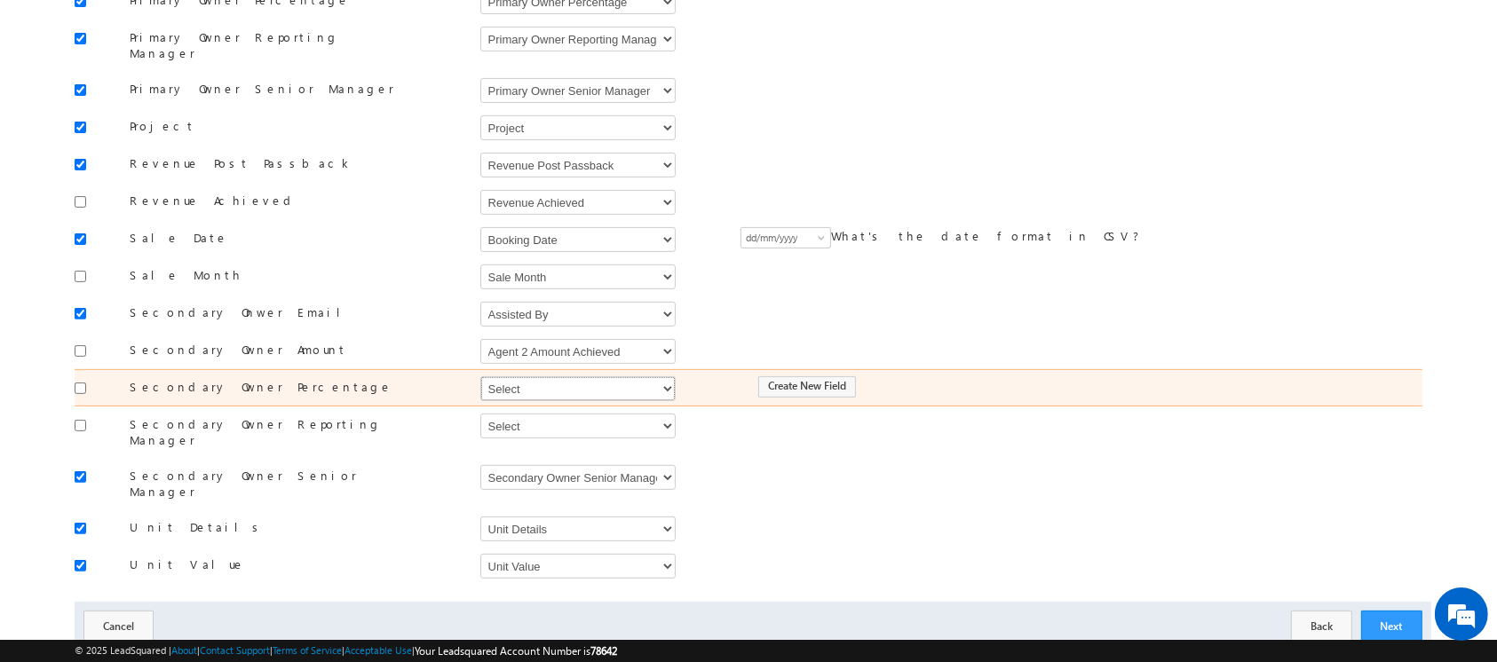
click at [618, 376] on select "Select Select Address 1 Address 2 Agent 1 Revenue Achieved Agent 2 Amount Achie…" at bounding box center [577, 388] width 195 height 25
select select "mx_Assisted_By_Percentage"
click at [480, 376] on select "Select Select Address 1 Address 2 Agent 1 Revenue Achieved Agent 2 Amount Achie…" at bounding box center [577, 388] width 195 height 25
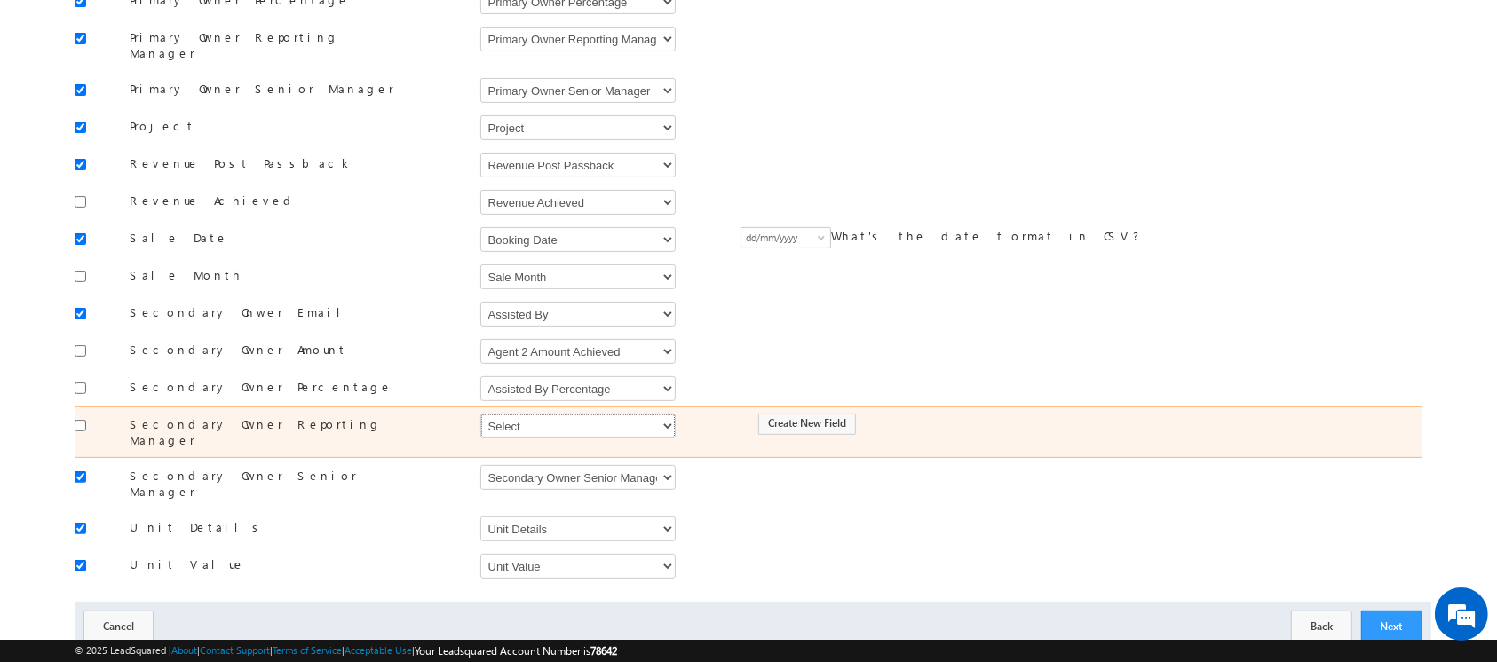
click at [542, 414] on select "Select Select Address 1 Address 2 Agent 1 Revenue Achieved Agent 2 Amount Achie…" at bounding box center [577, 426] width 195 height 25
select select "mx_Secondary_Owner_Reporting_Manager"
click at [480, 414] on select "Select Select Address 1 Address 2 Agent 1 Revenue Achieved Agent 2 Amount Achie…" at bounding box center [577, 426] width 195 height 25
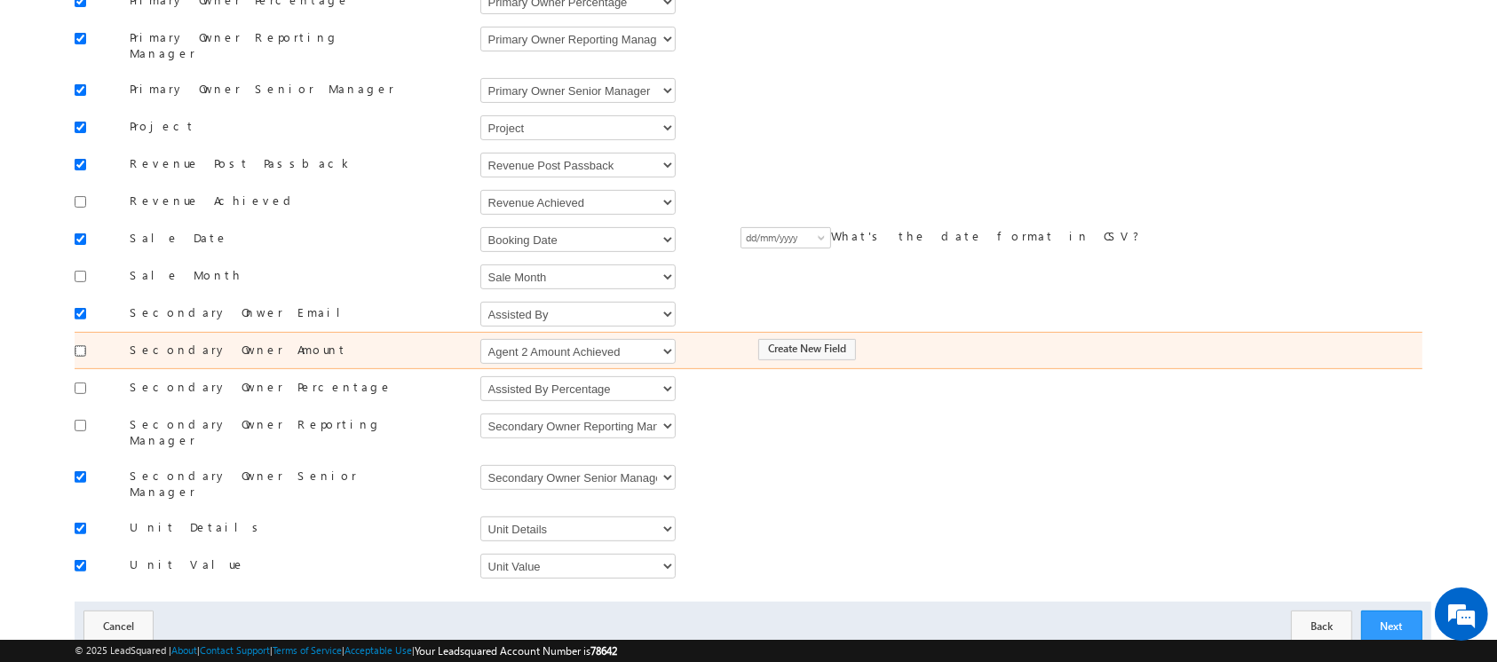
click at [77, 345] on input "checkbox" at bounding box center [81, 351] width 12 height 12
checkbox input "true"
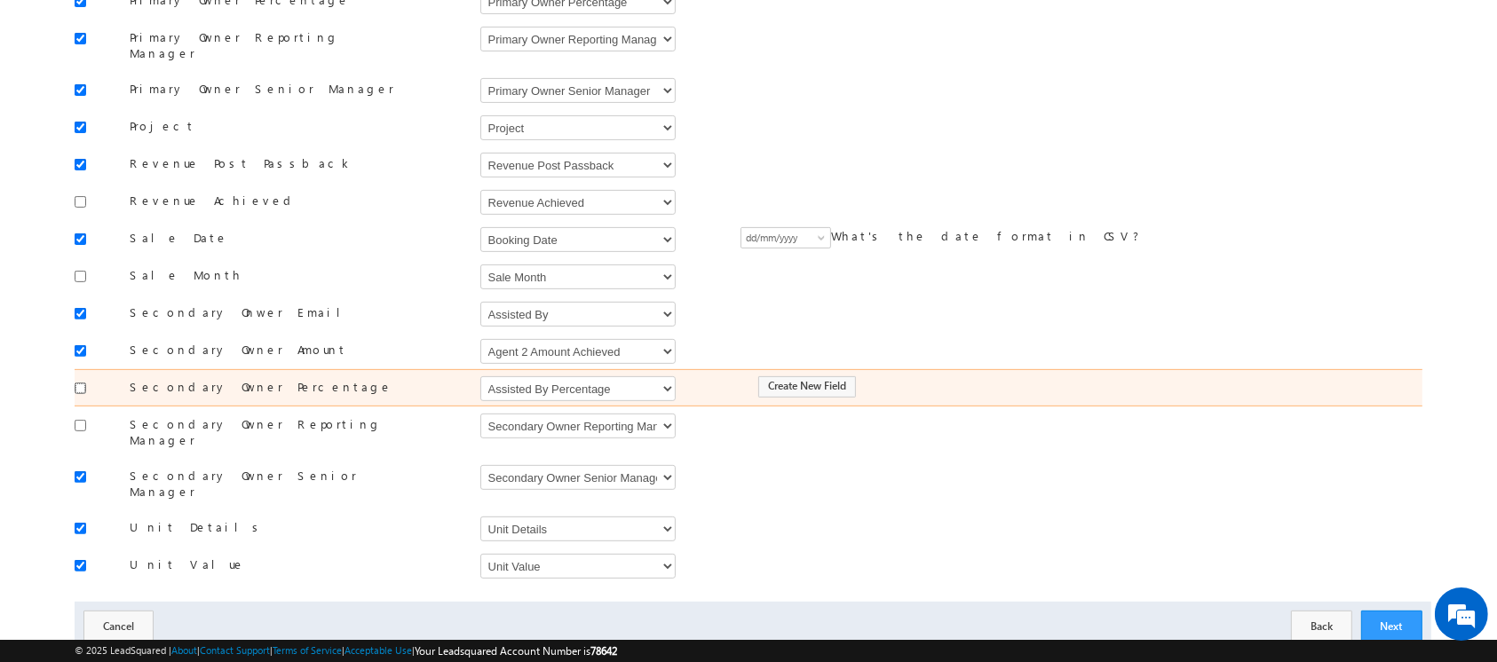
click at [83, 383] on input "checkbox" at bounding box center [81, 389] width 12 height 12
checkbox input "true"
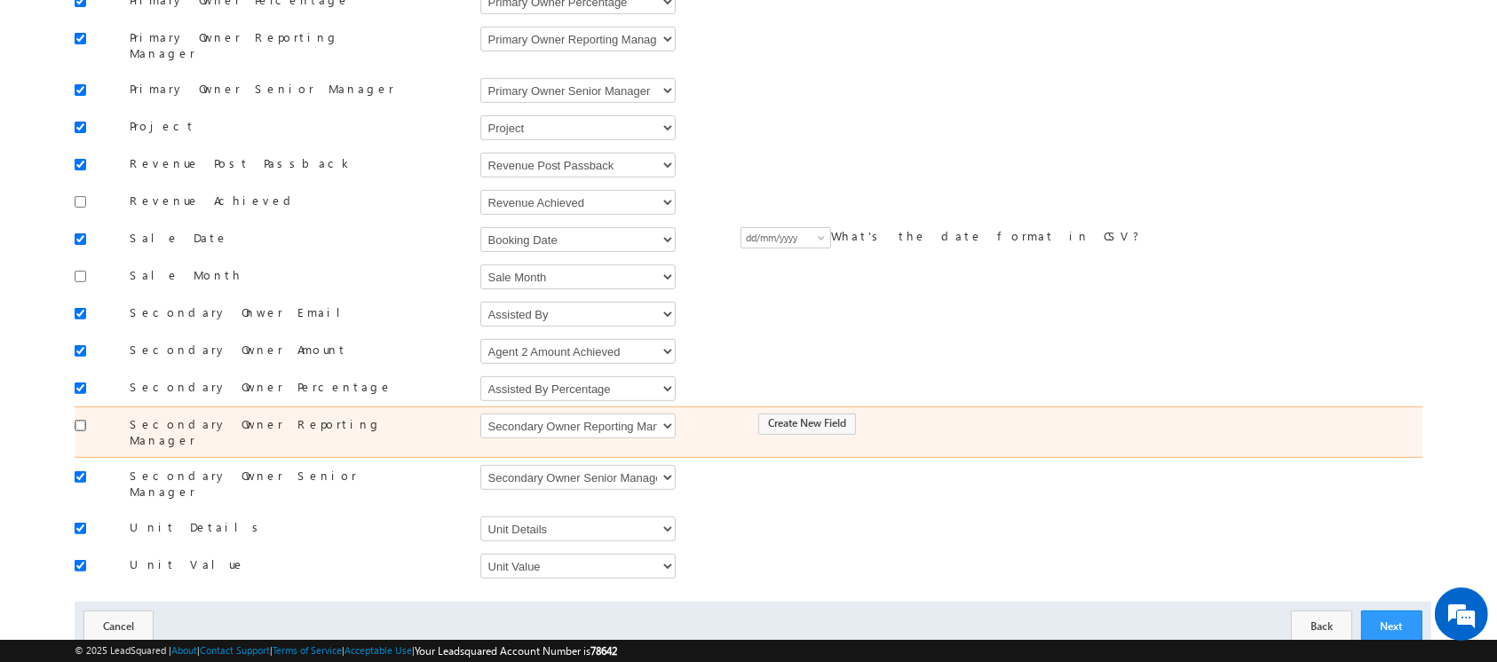
click at [79, 420] on input "checkbox" at bounding box center [81, 426] width 12 height 12
checkbox input "true"
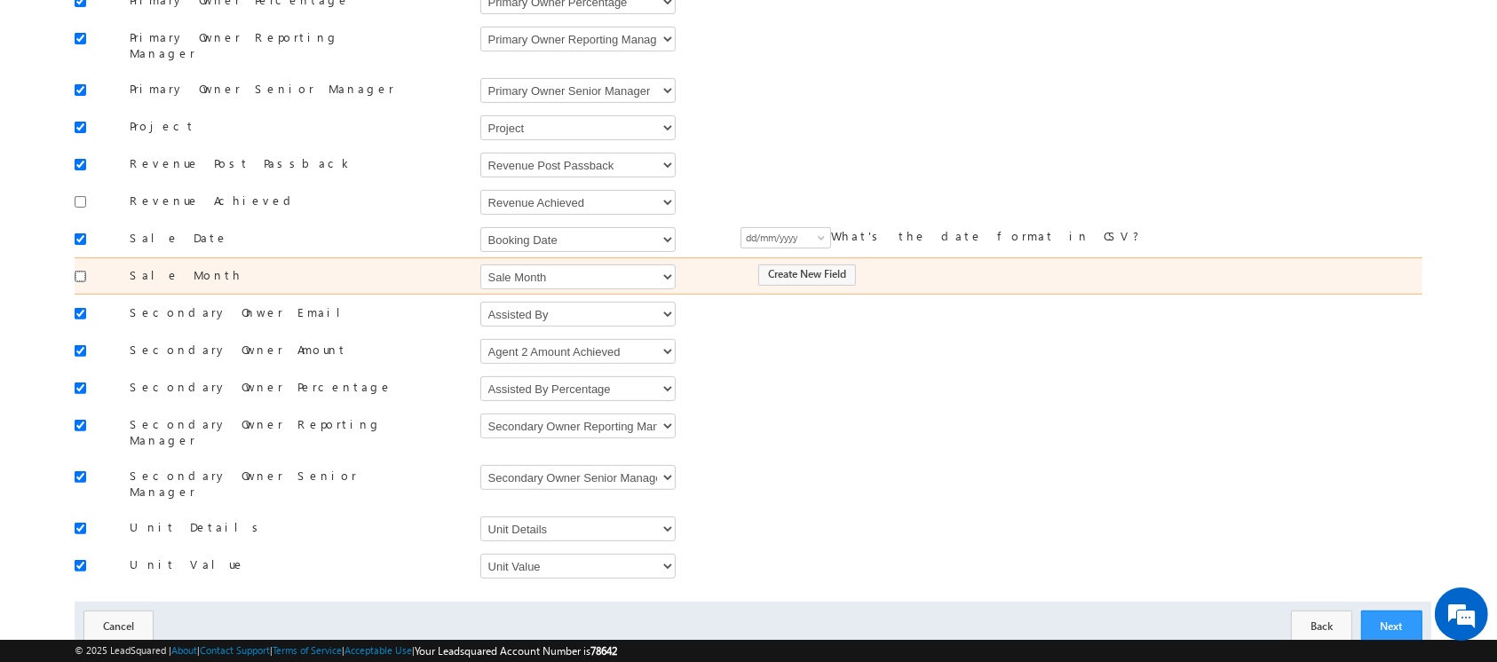
click at [79, 271] on input "checkbox" at bounding box center [81, 277] width 12 height 12
checkbox input "true"
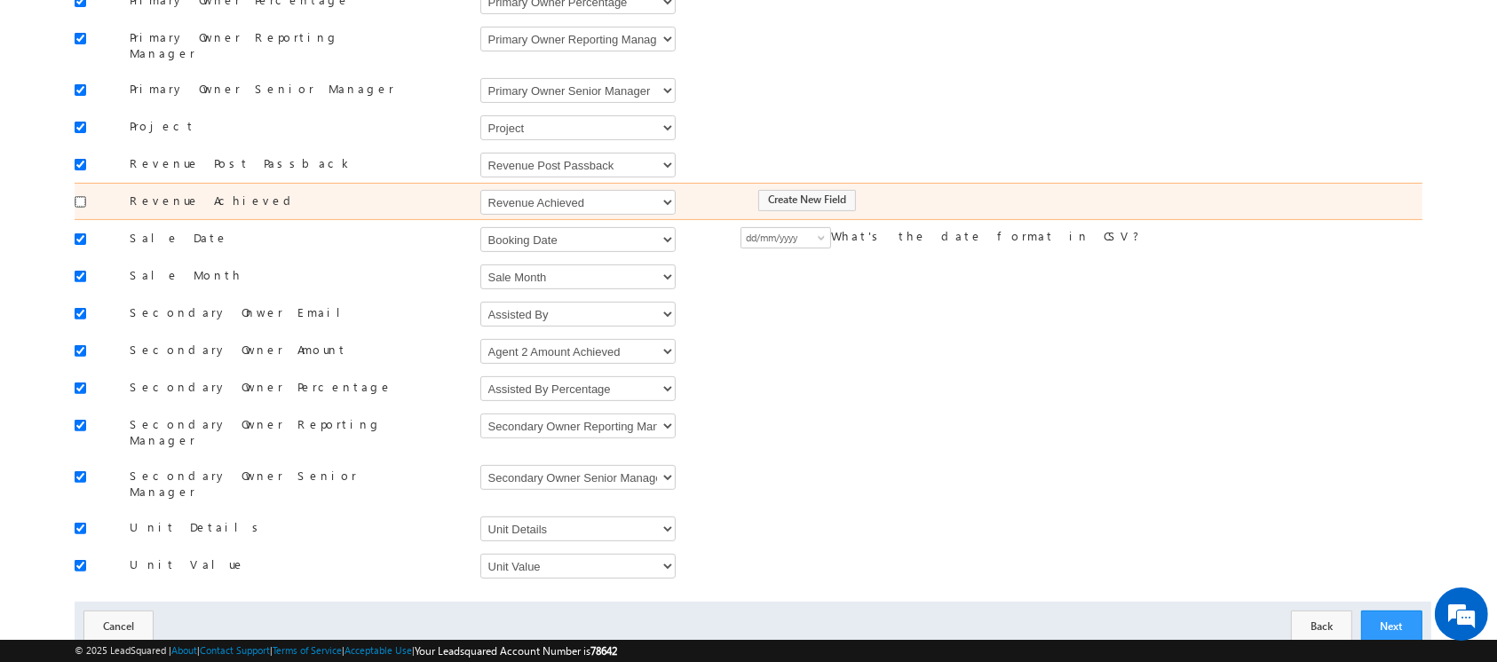
click at [76, 196] on input "checkbox" at bounding box center [81, 202] width 12 height 12
checkbox input "true"
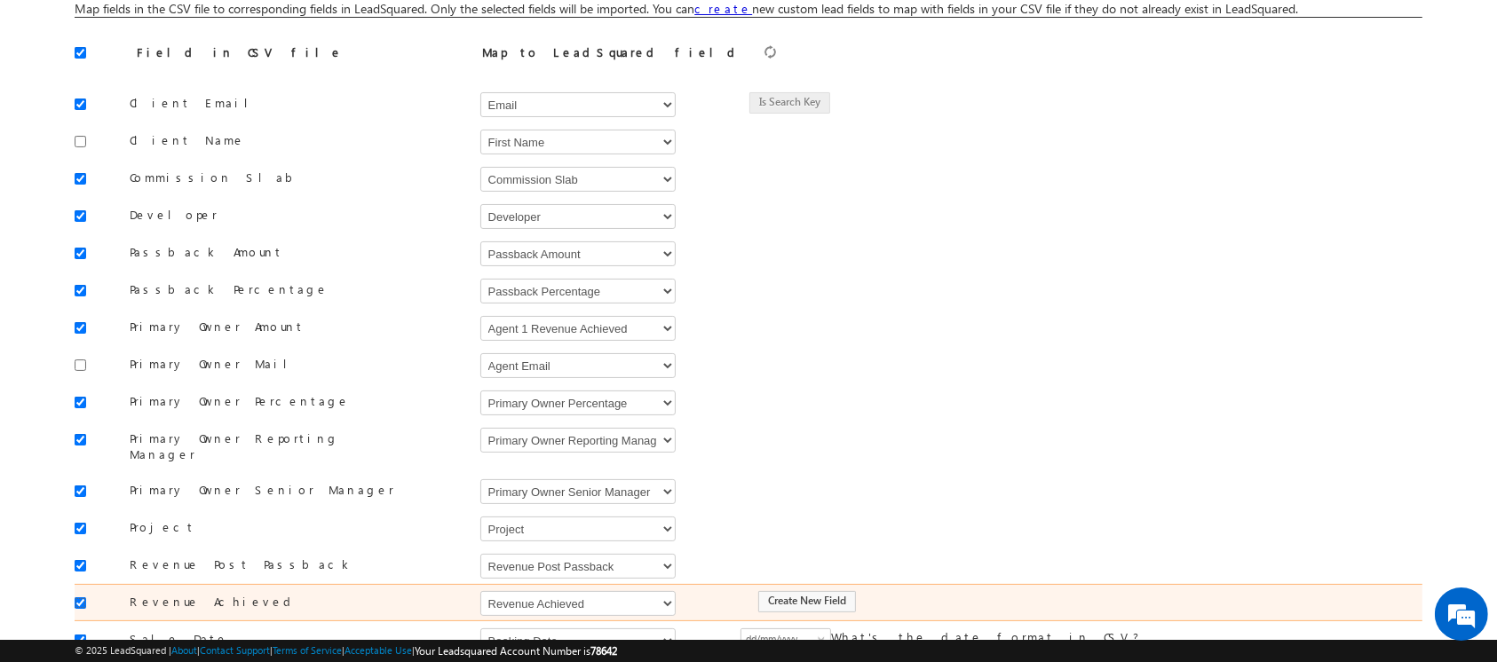
scroll to position [154, 0]
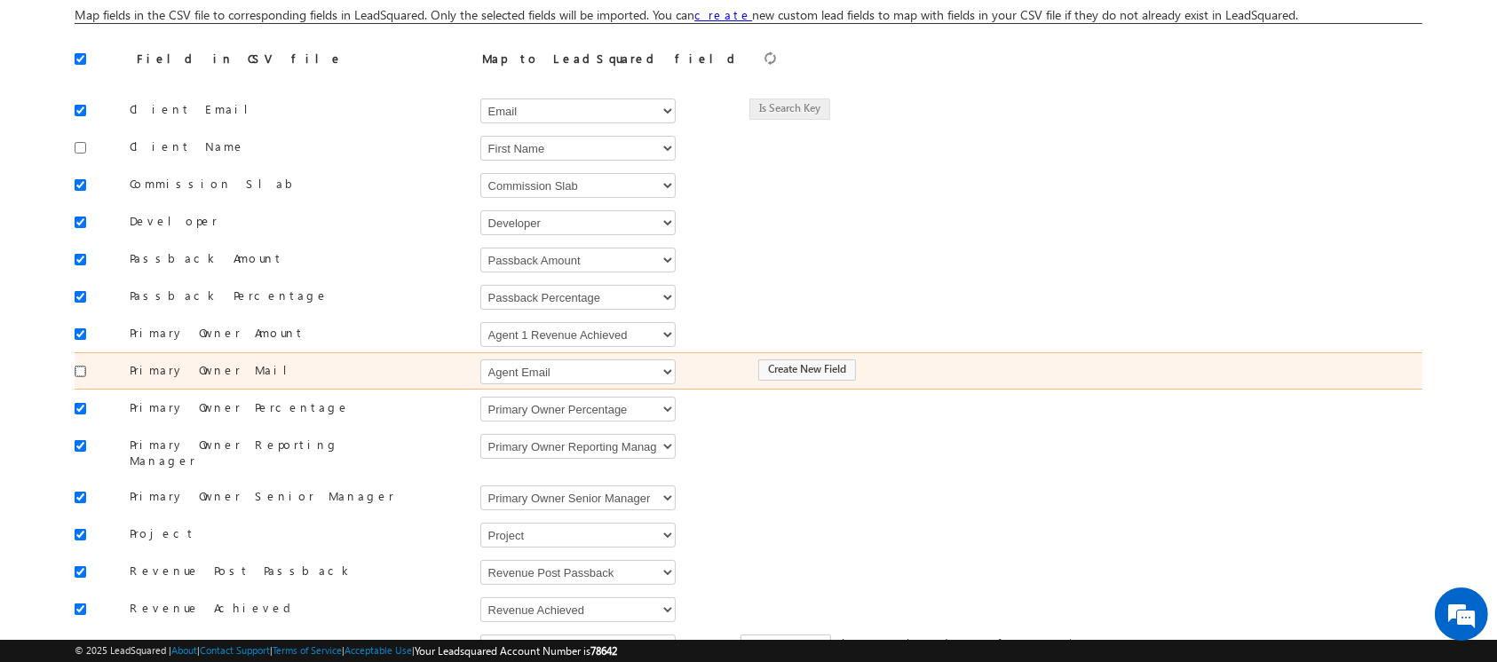
click at [77, 374] on input "checkbox" at bounding box center [81, 372] width 12 height 12
checkbox input "true"
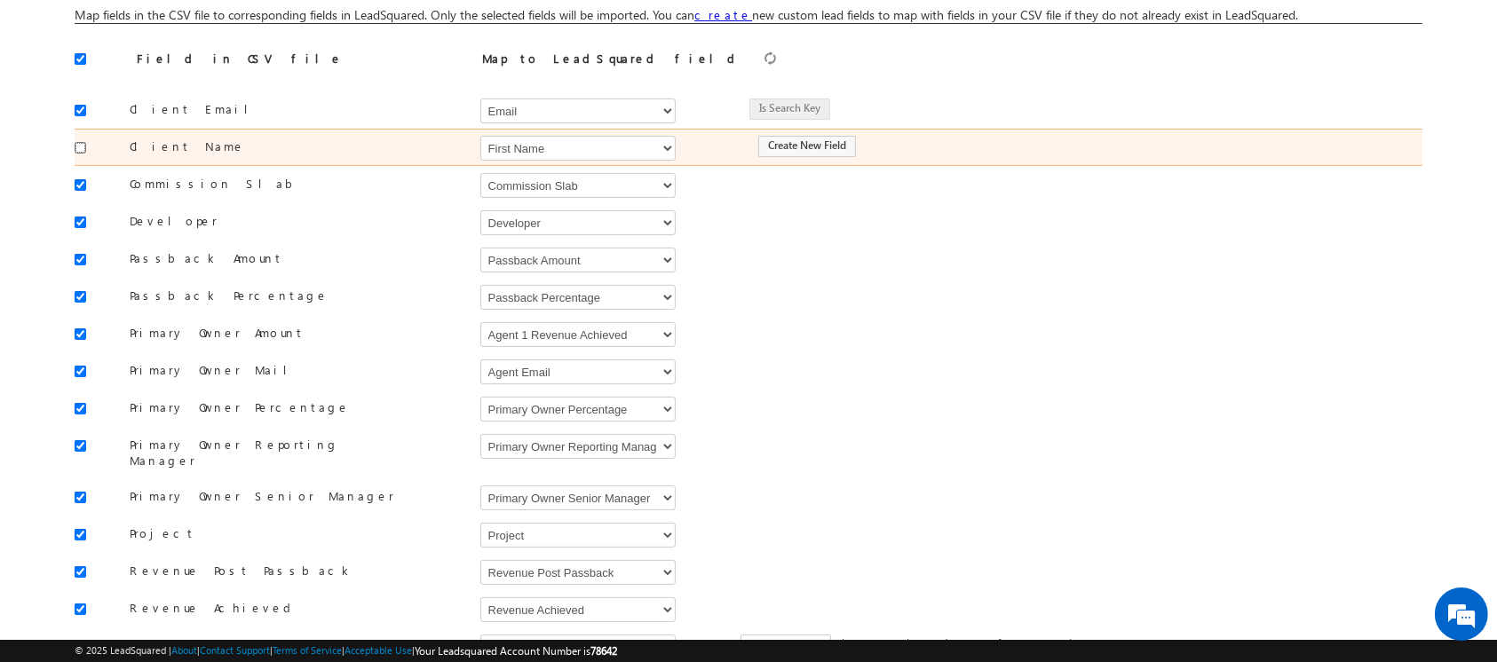
click at [78, 146] on input "checkbox" at bounding box center [81, 148] width 12 height 12
checkbox input "true"
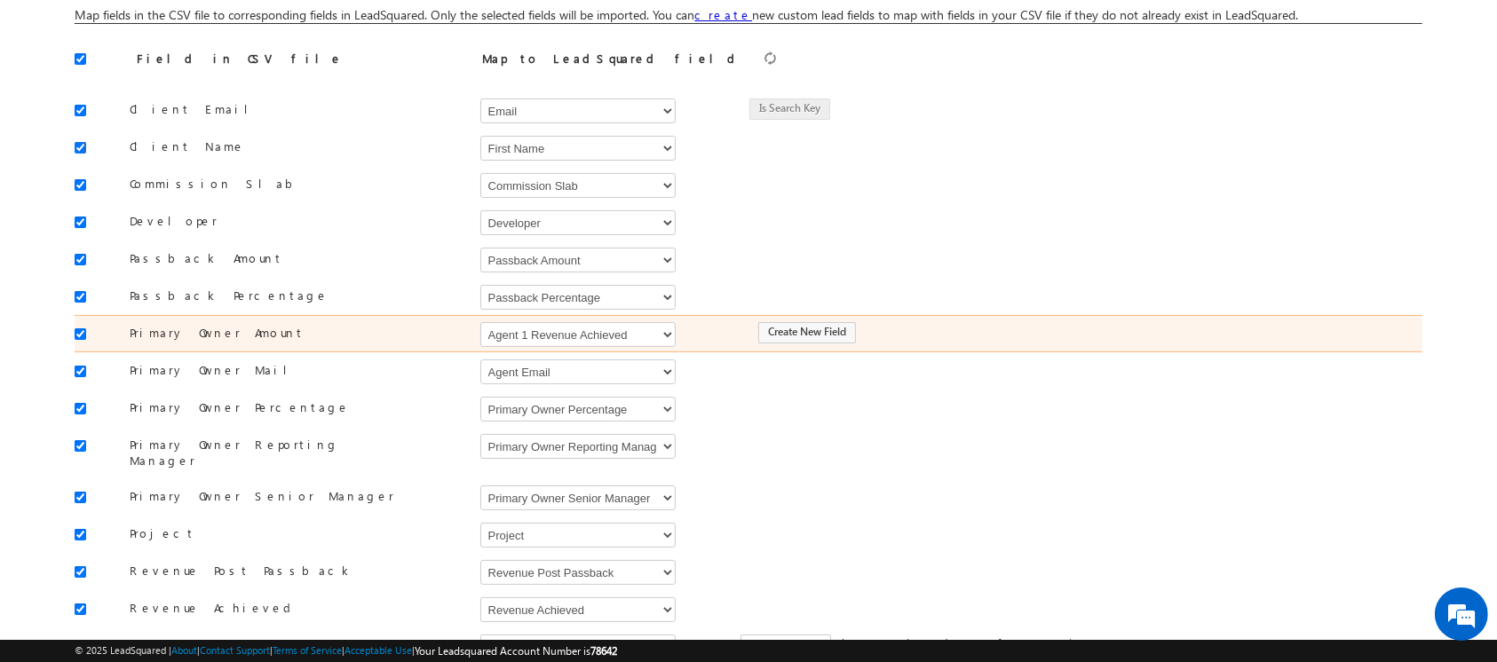
scroll to position [574, 0]
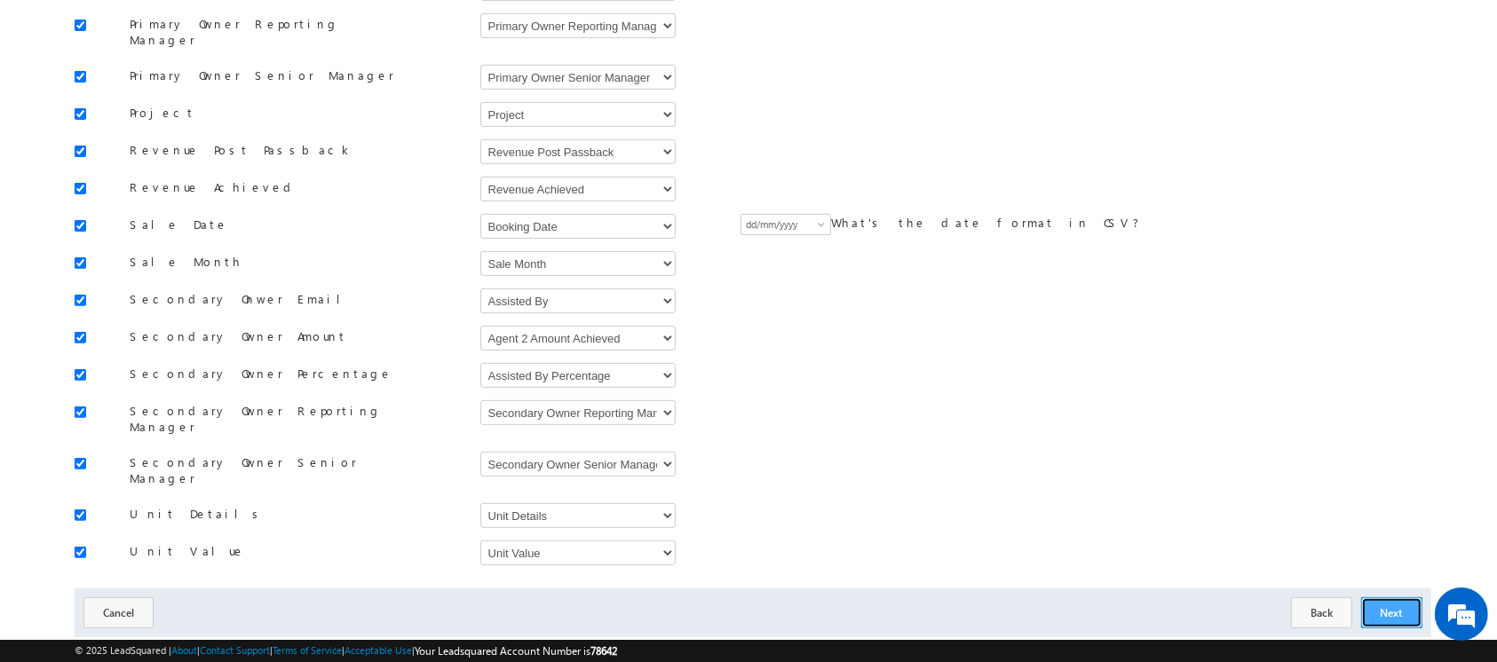
click at [1403, 597] on button "Next" at bounding box center [1391, 612] width 61 height 31
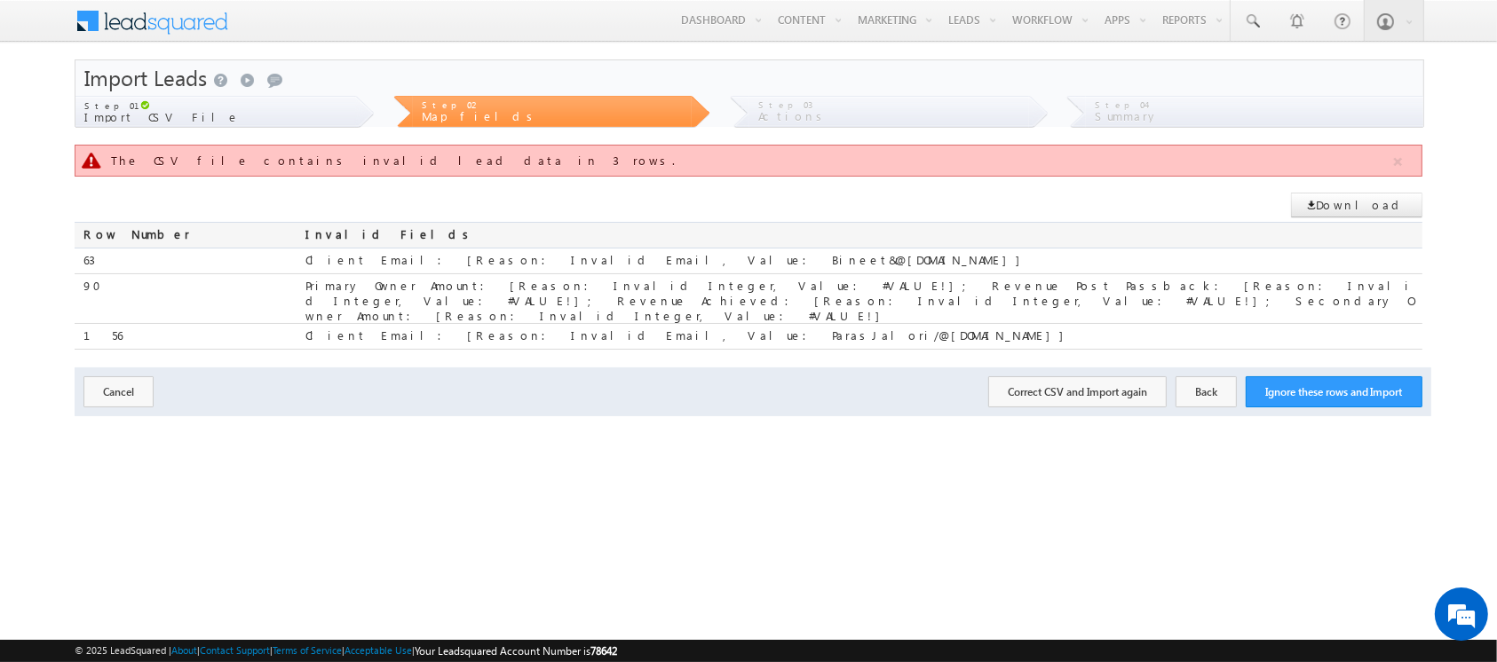
scroll to position [0, 0]
click at [1220, 383] on button "Back" at bounding box center [1223, 391] width 61 height 31
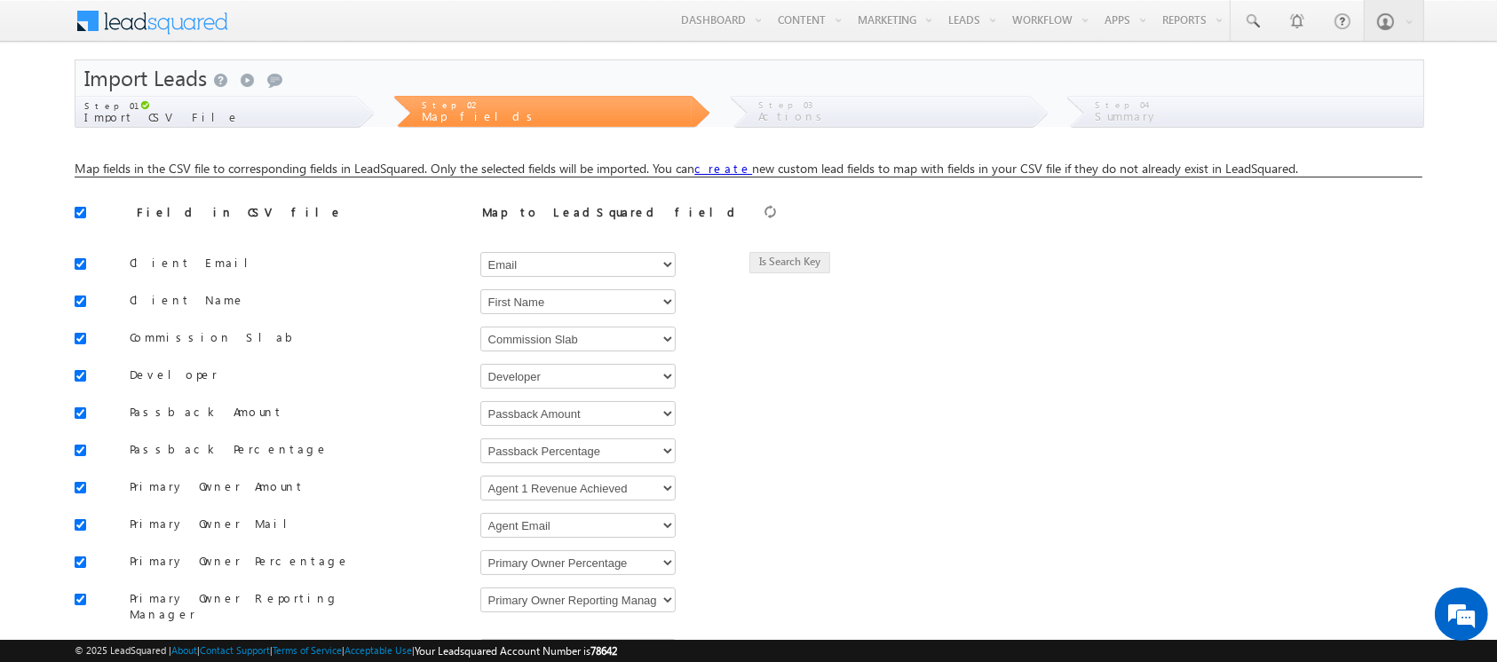
scroll to position [574, 0]
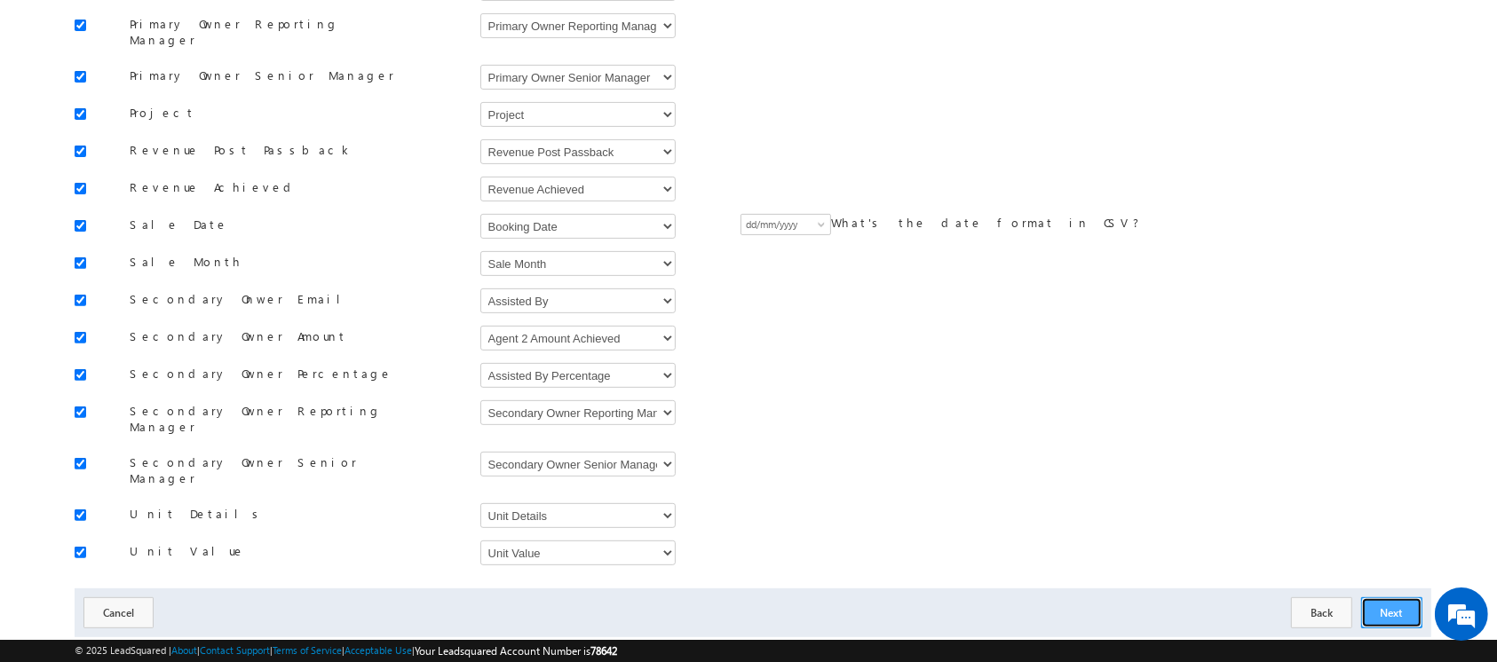
click at [1393, 597] on button "Next" at bounding box center [1391, 612] width 61 height 31
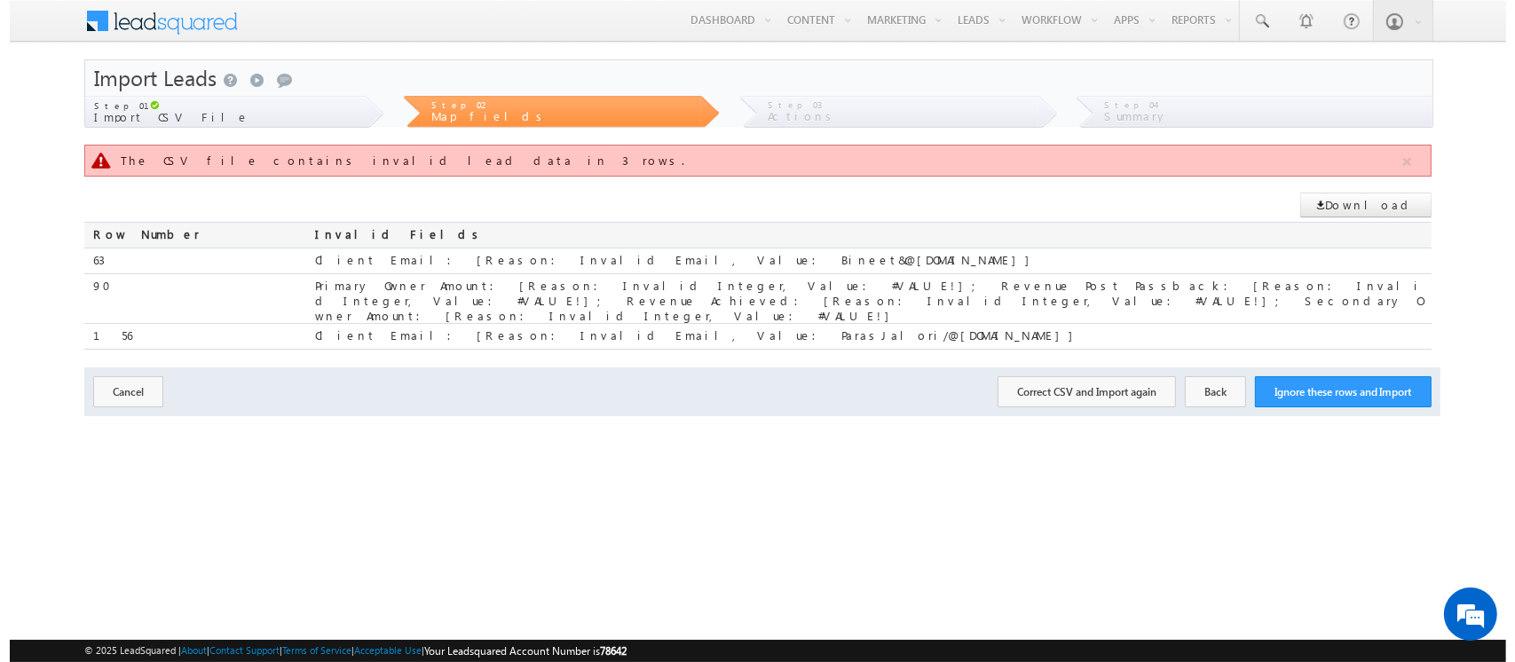
scroll to position [0, 0]
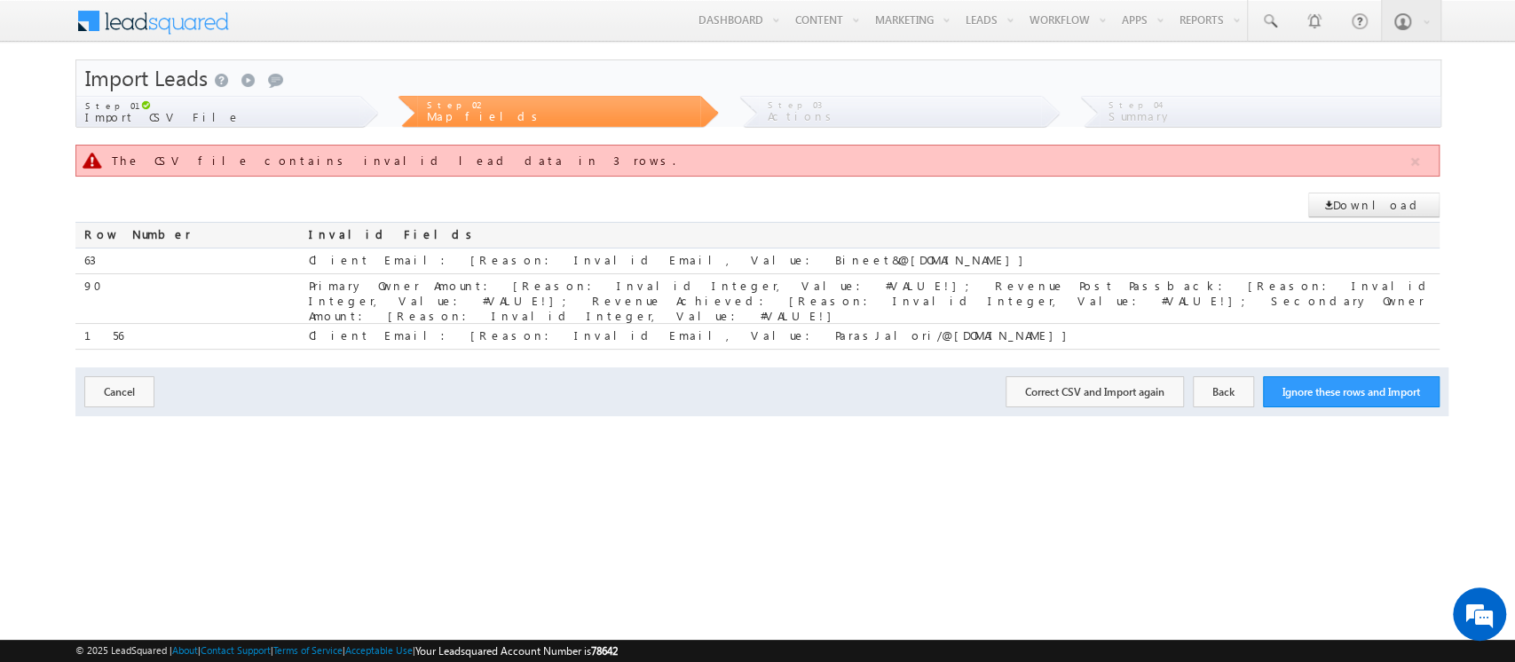
click at [612, 289] on div "Primary Owner Amount: [Reason: Invalid Integer, Value: #VALUE!]; Revenue Post P…" at bounding box center [874, 298] width 1131 height 49
copy div "VALUE"
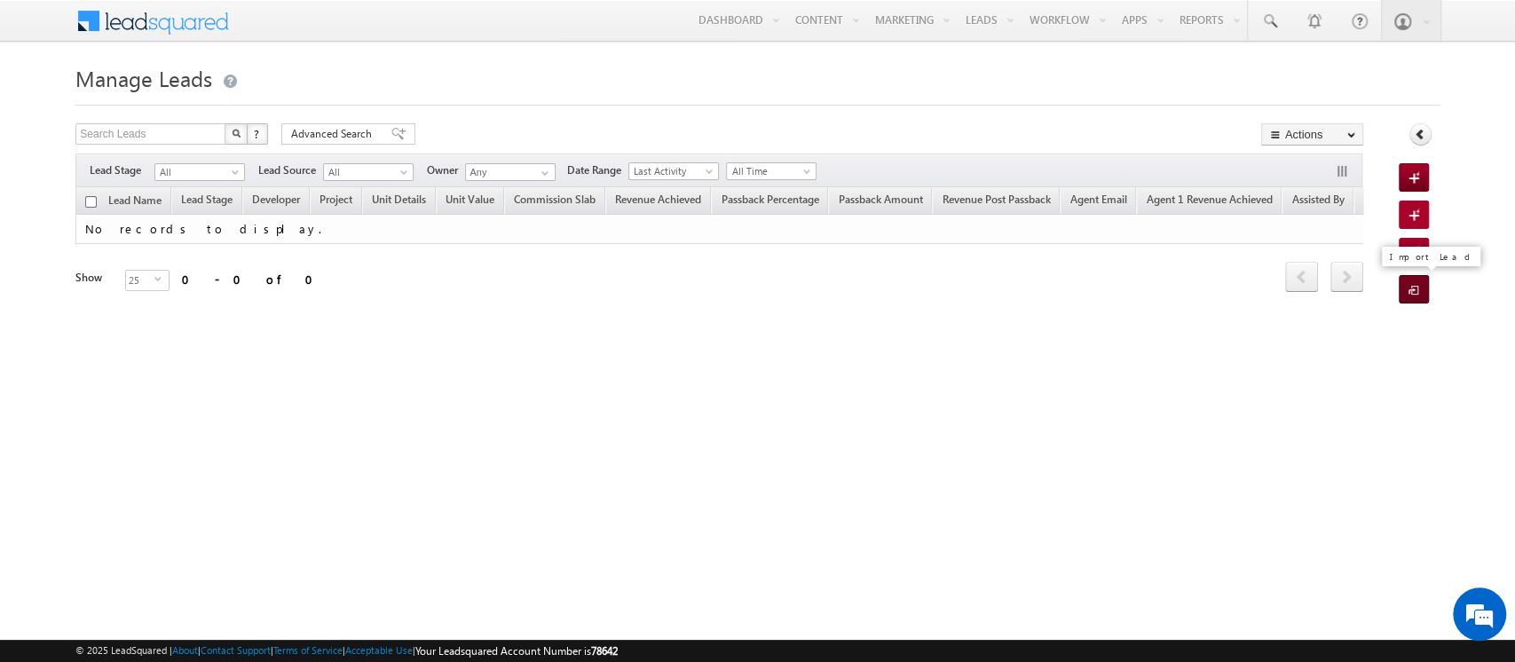
click at [1411, 287] on span at bounding box center [1417, 291] width 17 height 18
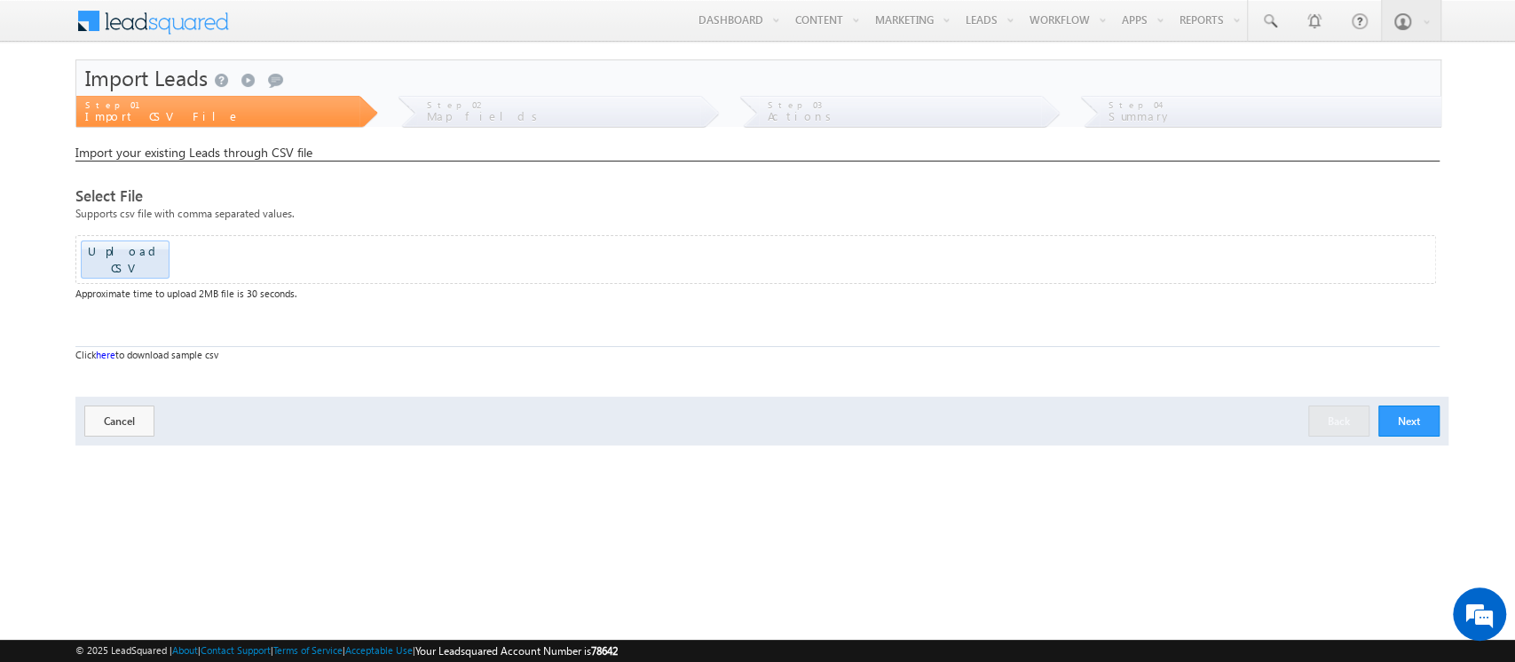
click at [1413, 414] on button "Next" at bounding box center [1409, 421] width 61 height 31
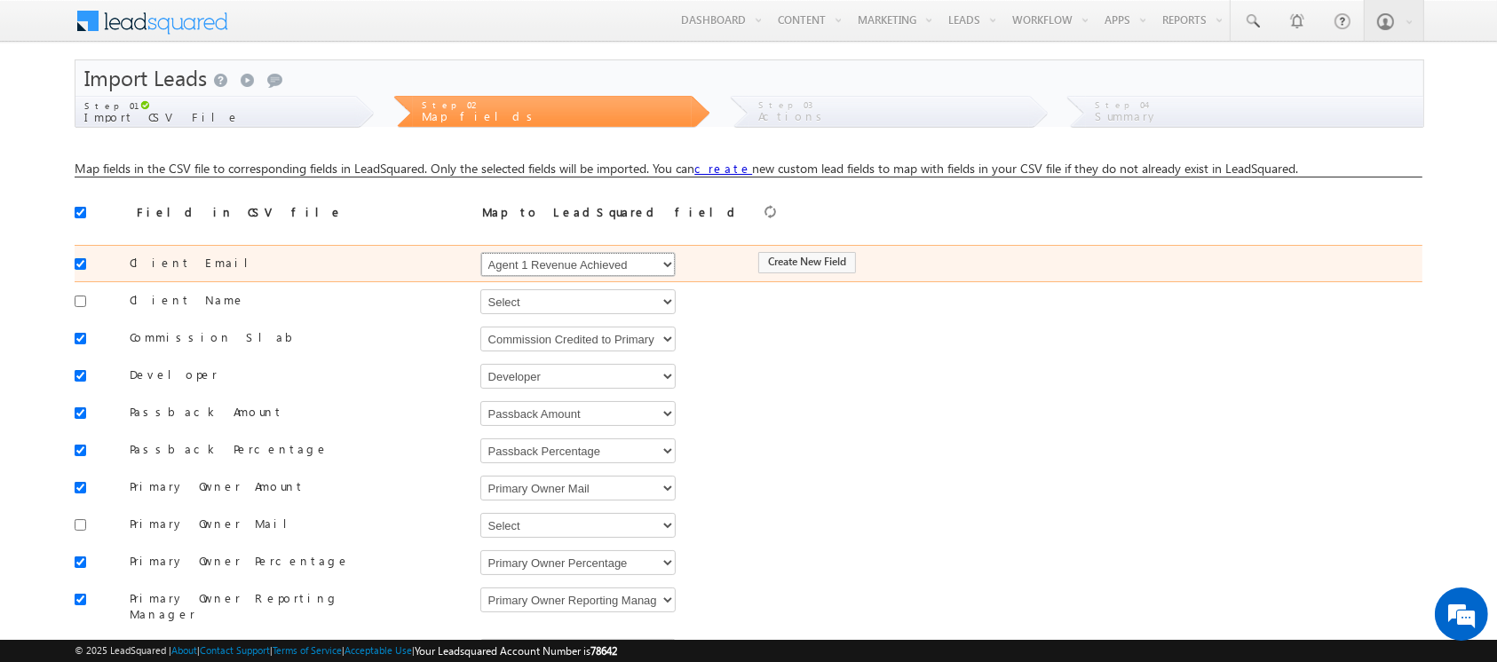
click at [597, 264] on select "Select Select Address 1 Address 2 Agent 1 Revenue Achieved Agent 2 Amount Achie…" at bounding box center [577, 264] width 195 height 25
select select "EmailAddress"
click at [480, 252] on select "Select Select Address 1 Address 2 Agent 1 Revenue Achieved Agent 2 Amount Achie…" at bounding box center [577, 264] width 195 height 25
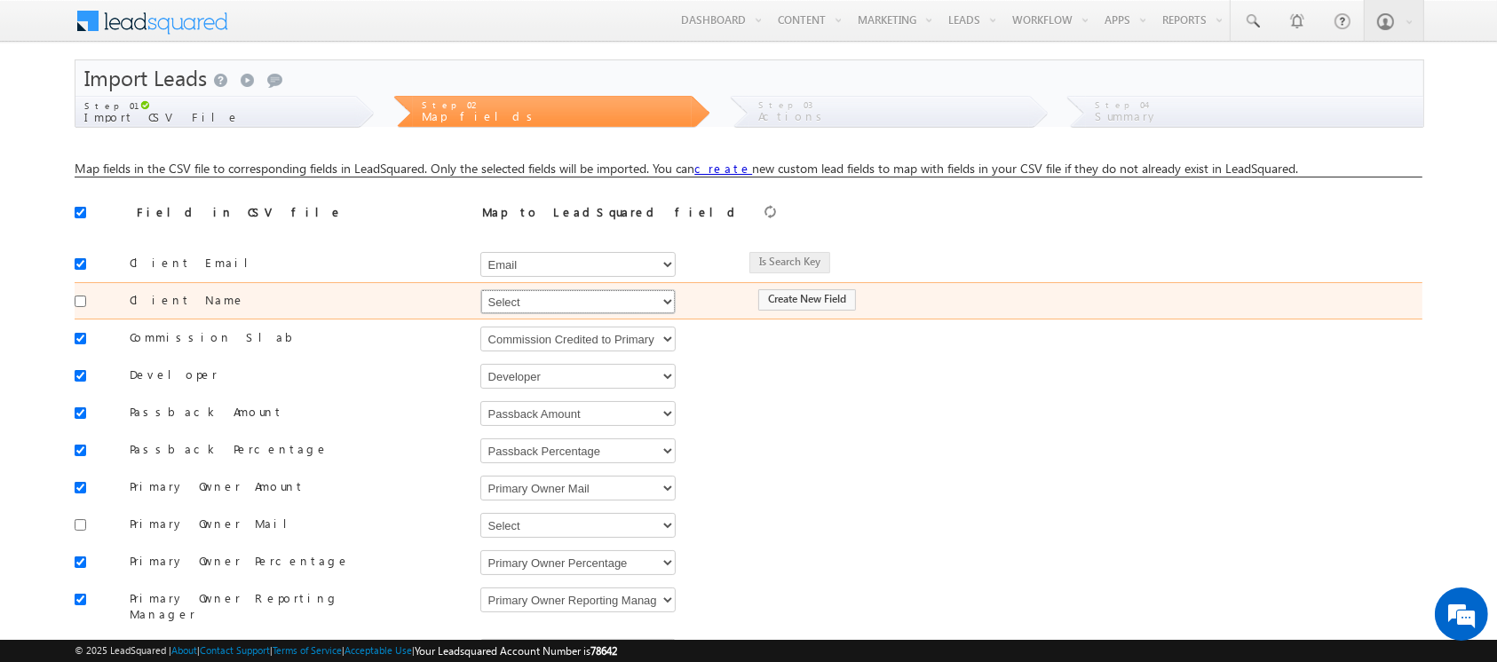
click at [568, 306] on select "Select Select Address 1 Address 2 Agent 1 Revenue Achieved Agent 2 Amount Achie…" at bounding box center [577, 301] width 195 height 25
select select "FirstName"
click at [480, 289] on select "Select Select Address 1 Address 2 Agent 1 Revenue Achieved Agent 2 Amount Achie…" at bounding box center [577, 301] width 195 height 25
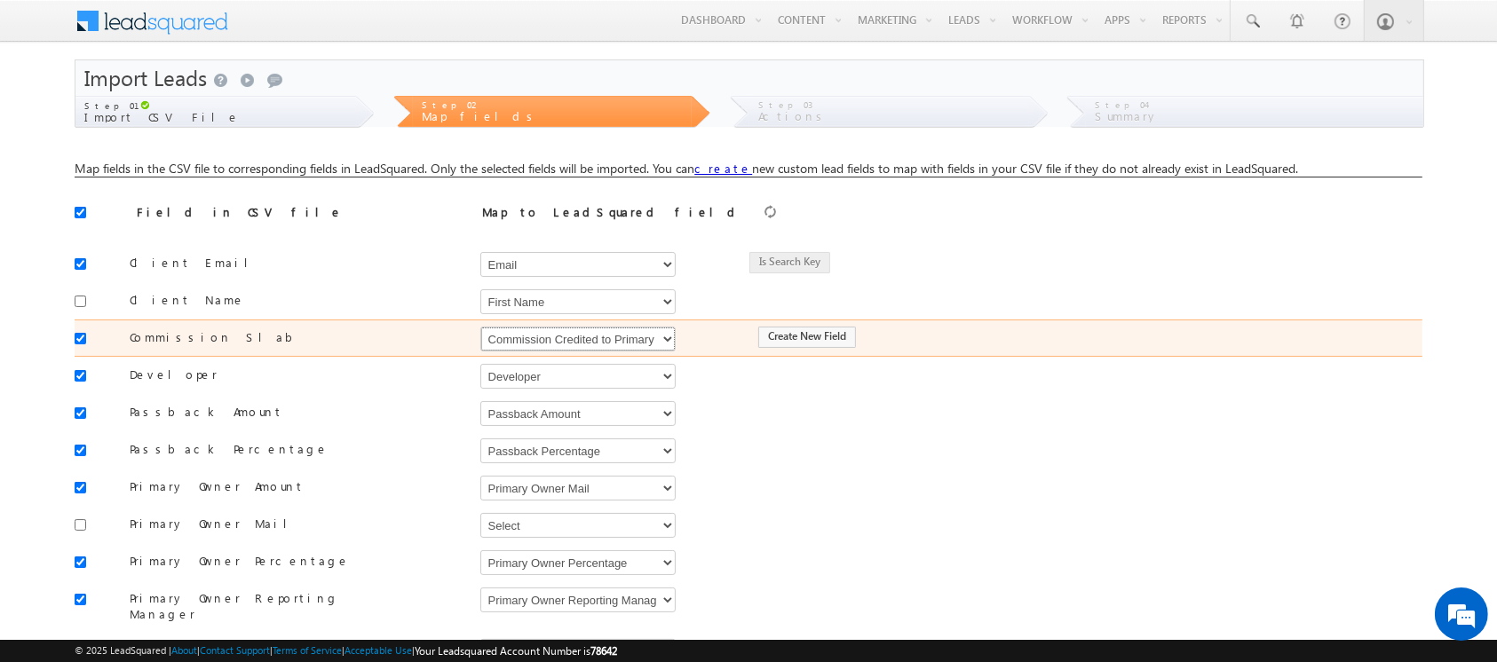
click at [559, 342] on select "Select Select Address 1 Address 2 Agent 1 Revenue Achieved Agent 2 Amount Achie…" at bounding box center [577, 339] width 195 height 25
select select "mx_Commission_Slab"
click at [480, 327] on select "Select Select Address 1 Address 2 Agent 1 Revenue Achieved Agent 2 Amount Achie…" at bounding box center [577, 339] width 195 height 25
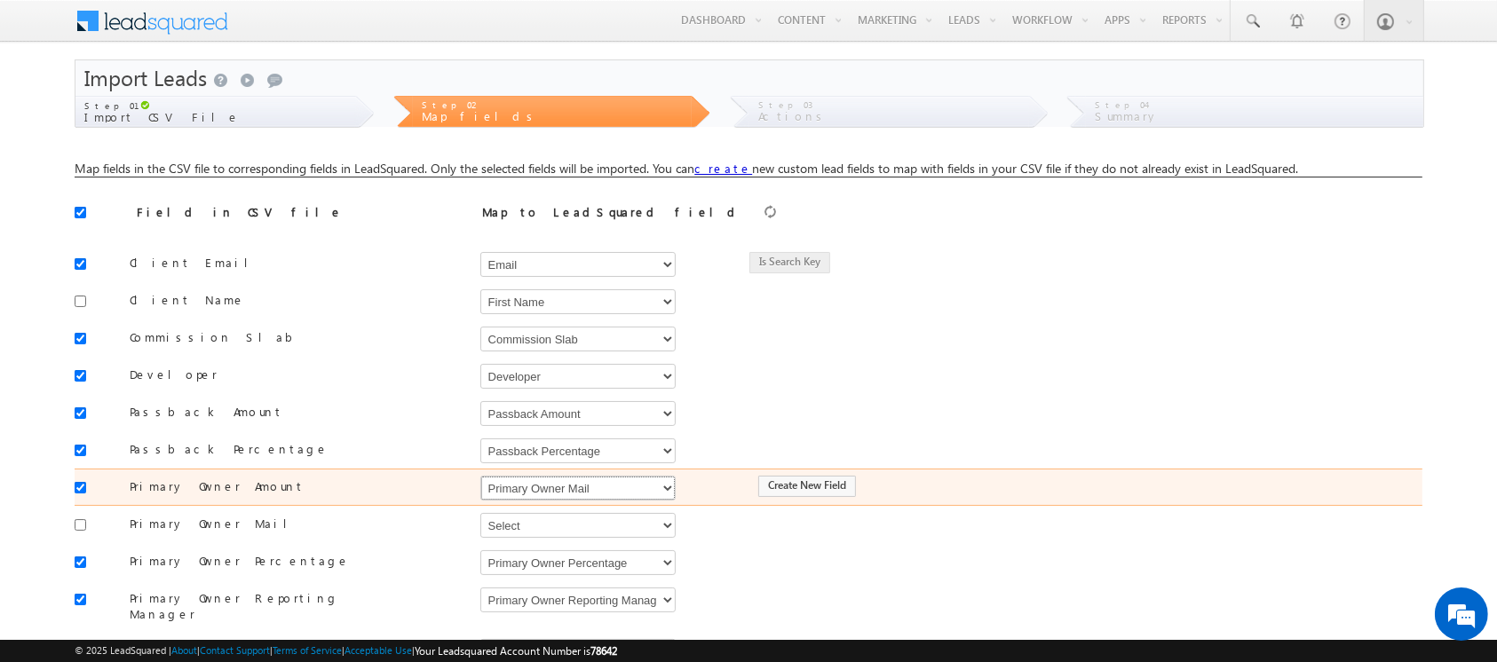
click at [613, 488] on select "Select Select Address 1 Address 2 Agent 1 Revenue Achieved Agent 2 Amount Achie…" at bounding box center [577, 488] width 195 height 25
select select "mx_Agent_1_Amount"
click at [480, 476] on select "Select Select Address 1 Address 2 Agent 1 Revenue Achieved Agent 2 Amount Achie…" at bounding box center [577, 488] width 195 height 25
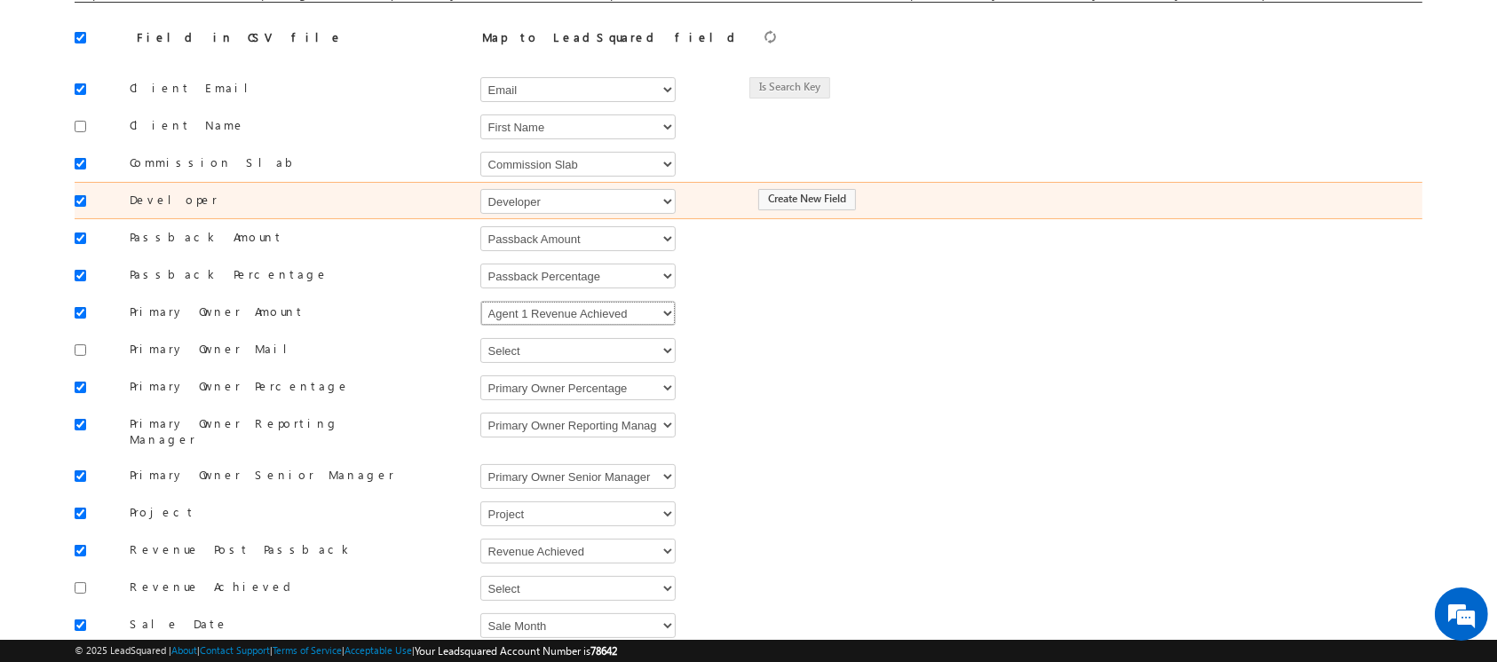
scroll to position [217, 0]
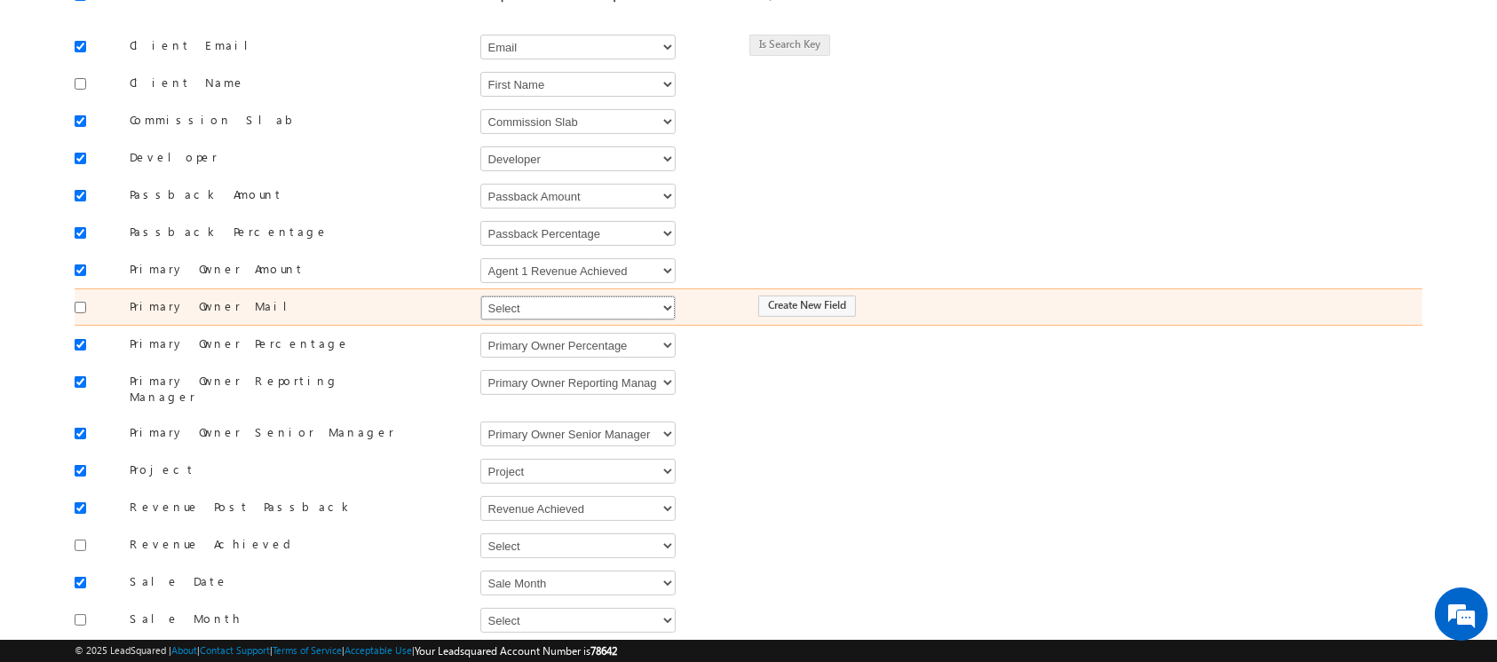
drag, startPoint x: 639, startPoint y: 306, endPoint x: 611, endPoint y: 316, distance: 30.0
click at [639, 306] on select "Select Select Address 1 Address 2 Agent 1 Revenue Achieved Agent 2 Amount Achie…" at bounding box center [577, 308] width 195 height 25
select select "mx_Agent_Email"
click at [480, 296] on select "Select Select Address 1 Address 2 Agent 1 Revenue Achieved Agent 2 Amount Achie…" at bounding box center [577, 308] width 195 height 25
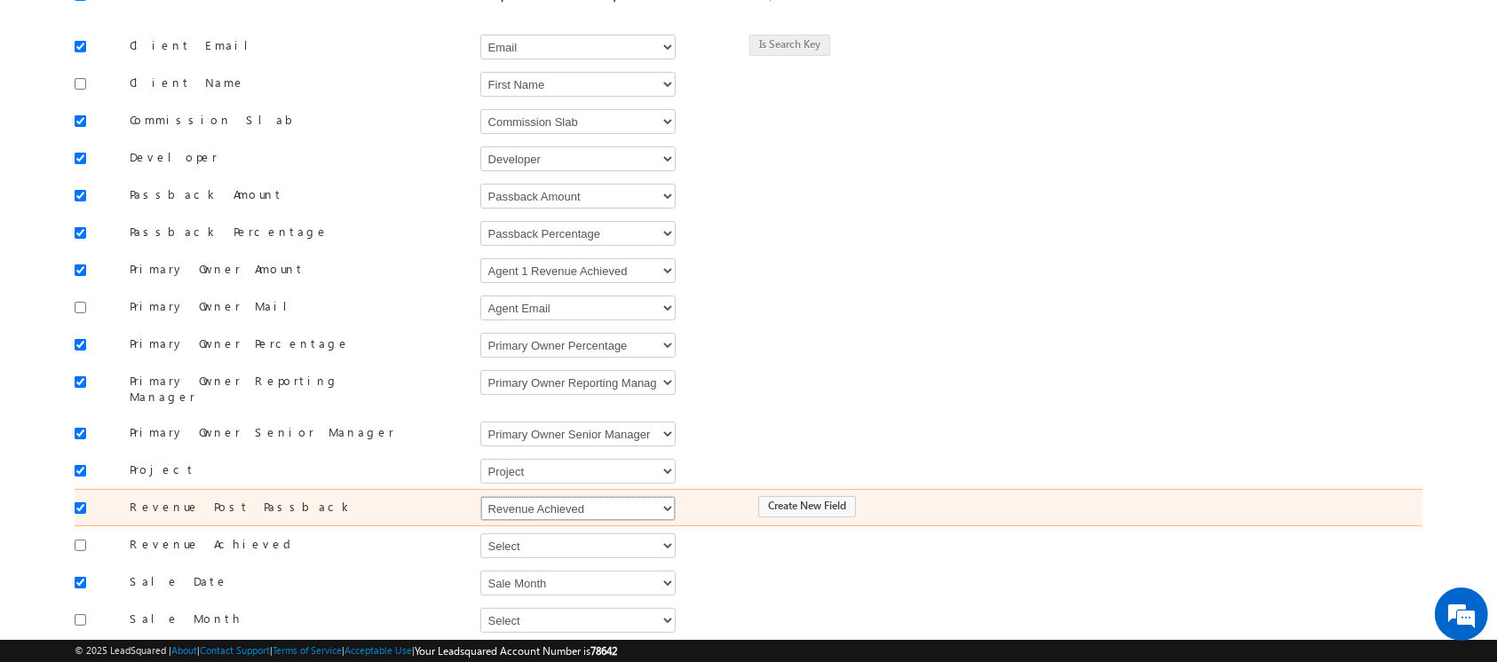
click at [646, 496] on select "Select Select Address 1 Address 2 Agent 1 Revenue Achieved Agent 2 Amount Achie…" at bounding box center [577, 508] width 195 height 25
select select "mx_Revenue_Post_Passback"
click at [480, 496] on select "Select Select Address 1 Address 2 Agent 1 Revenue Achieved Agent 2 Amount Achie…" at bounding box center [577, 508] width 195 height 25
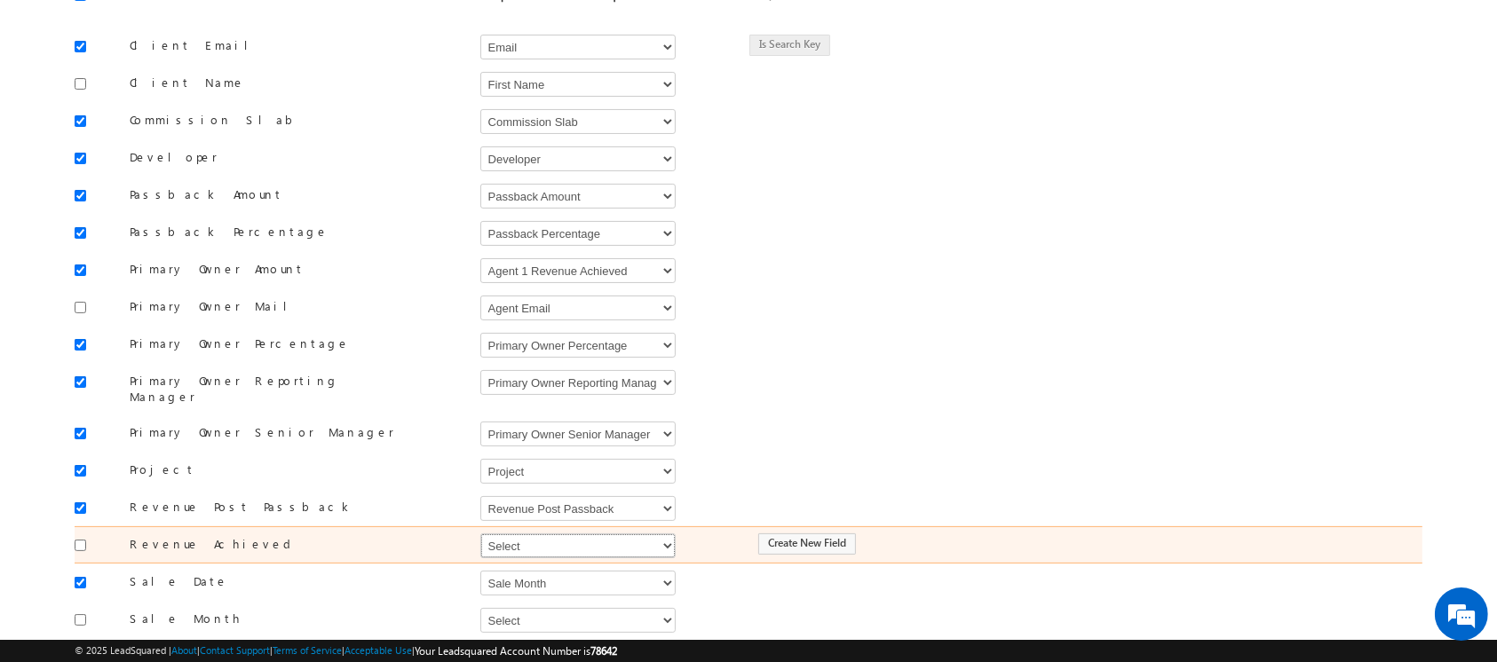
click at [589, 534] on select "Select Select Address 1 Address 2 Agent 1 Revenue Achieved Agent 2 Amount Achie…" at bounding box center [577, 546] width 195 height 25
select select "mx1_Revenue_Achieved"
click at [480, 534] on select "Select Select Address 1 Address 2 Agent 1 Revenue Achieved Agent 2 Amount Achie…" at bounding box center [577, 546] width 195 height 25
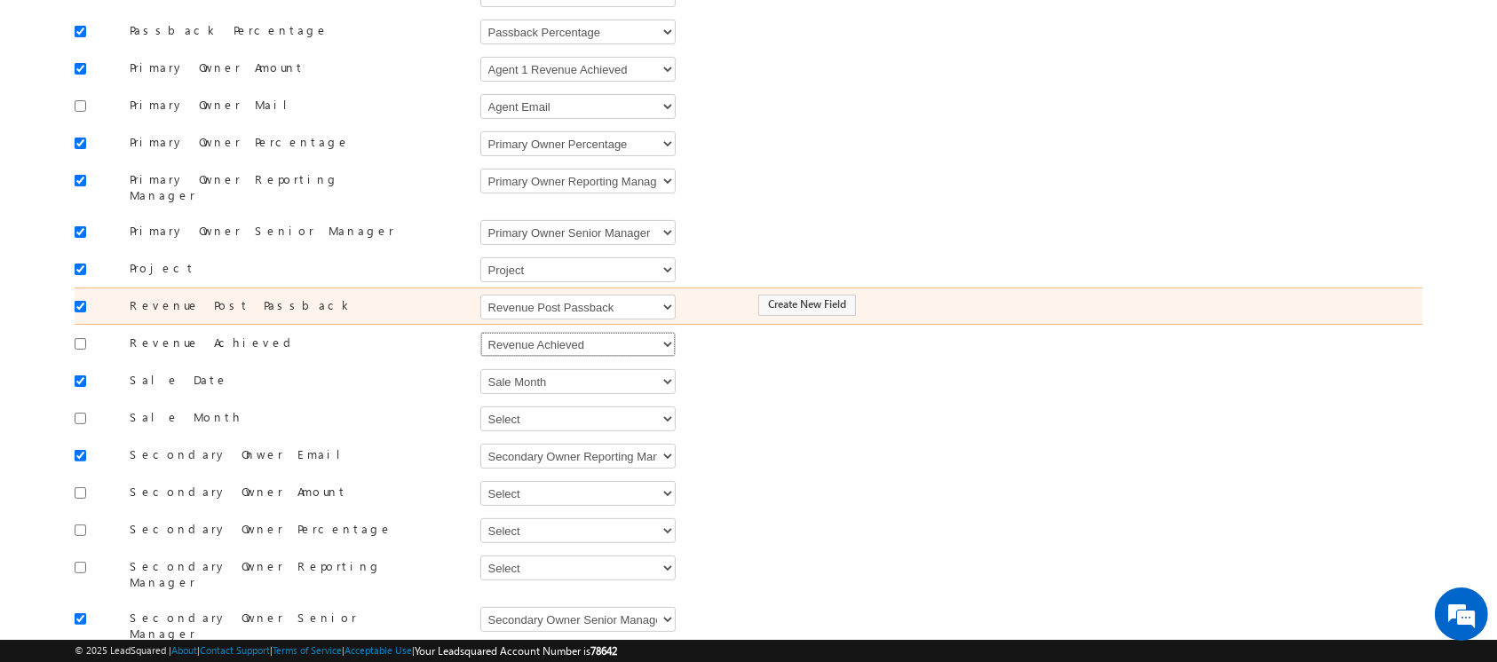
scroll to position [426, 0]
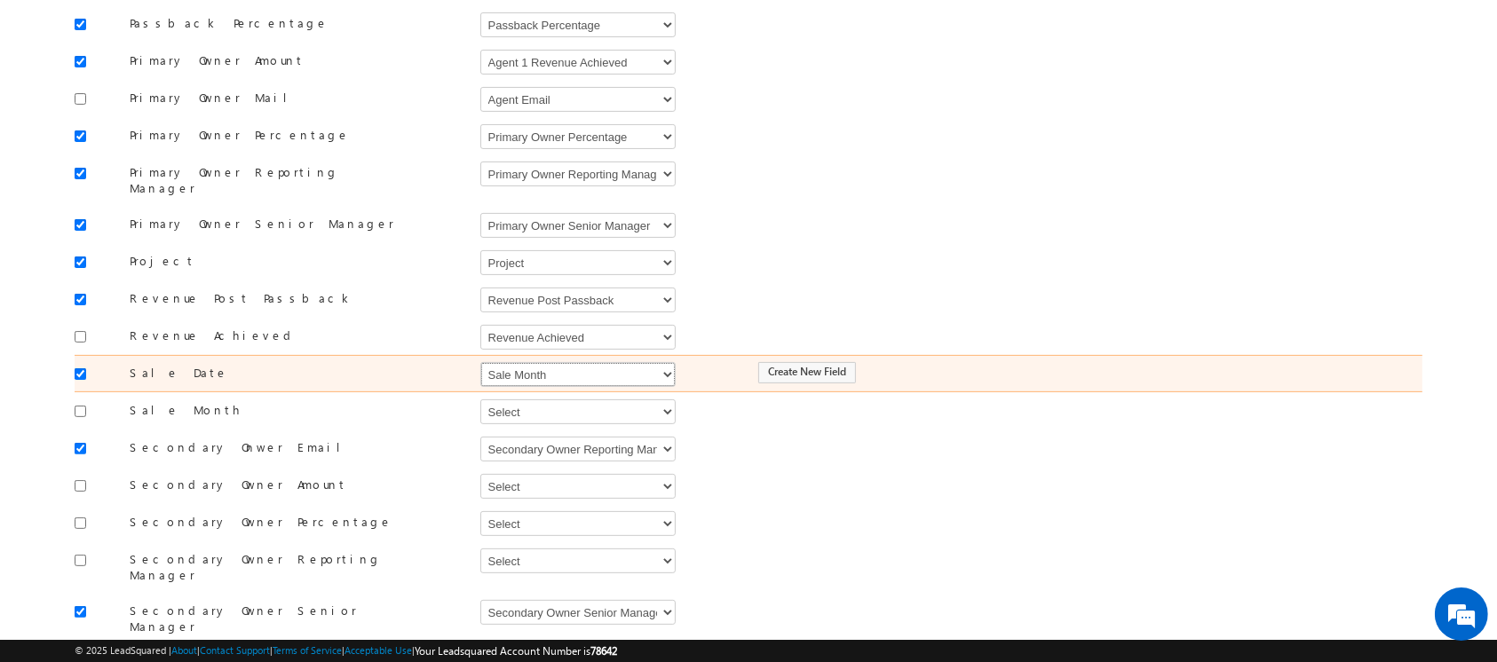
click at [534, 363] on select "Select Select Address 1 Address 2 Agent 1 Revenue Achieved Agent 2 Amount Achie…" at bounding box center [577, 374] width 195 height 25
select select "mx_Booking_Date"
click at [480, 362] on select "Select Select Address 1 Address 2 Agent 1 Revenue Achieved Agent 2 Amount Achie…" at bounding box center [577, 374] width 195 height 25
click at [822, 369] on span at bounding box center [823, 376] width 14 height 14
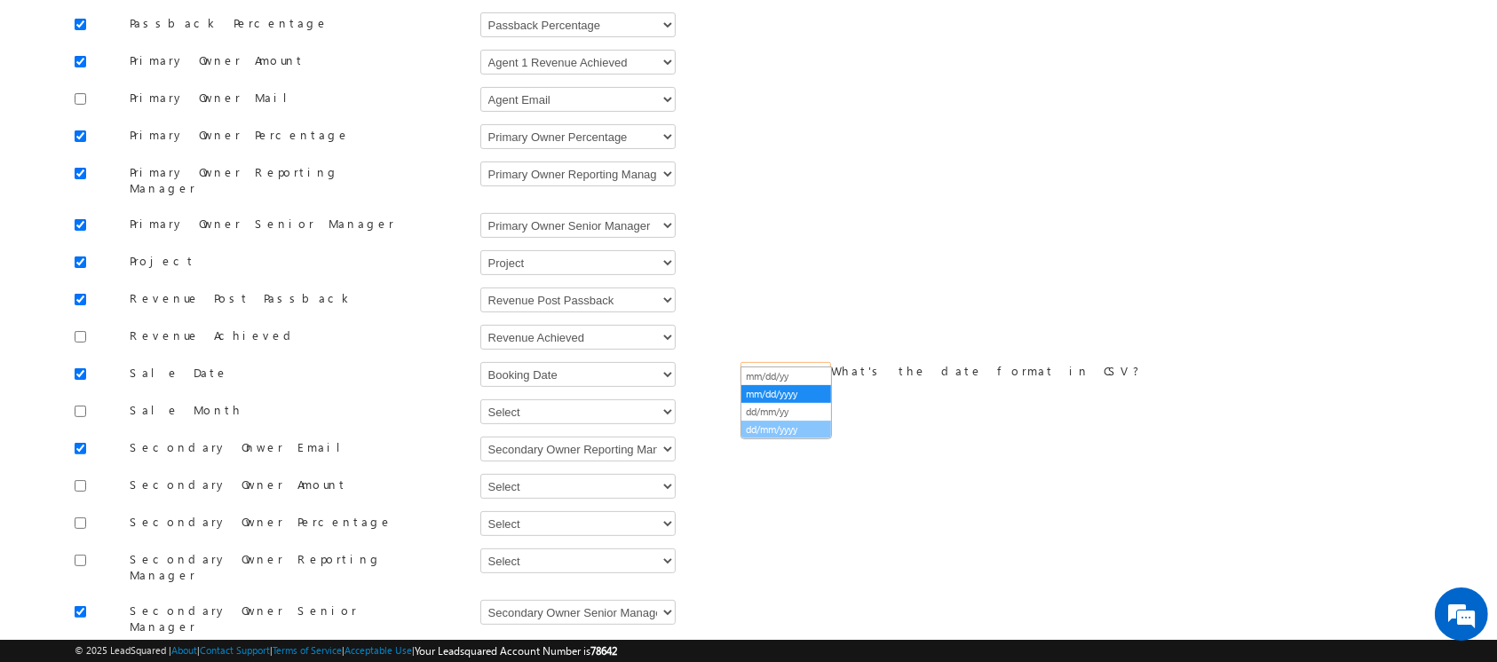
click at [813, 437] on li "dd/mm/yyyy" at bounding box center [786, 430] width 90 height 18
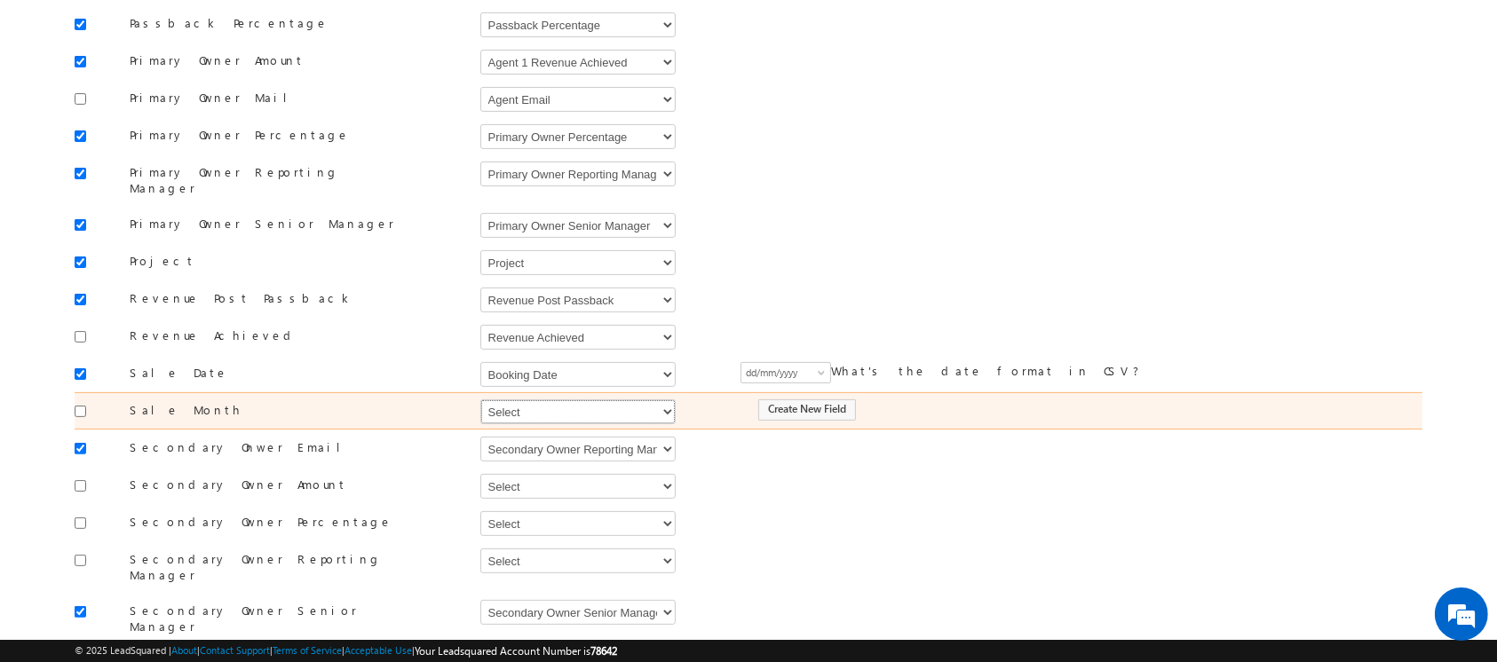
drag, startPoint x: 576, startPoint y: 399, endPoint x: 554, endPoint y: 402, distance: 22.5
click at [576, 399] on select "Select Select Address 1 Address 2 Agent 1 Revenue Achieved Agent 2 Amount Achie…" at bounding box center [577, 411] width 195 height 25
select select "mx_Sale_Month"
click at [480, 399] on select "Select Select Address 1 Address 2 Agent 1 Revenue Achieved Agent 2 Amount Achie…" at bounding box center [577, 411] width 195 height 25
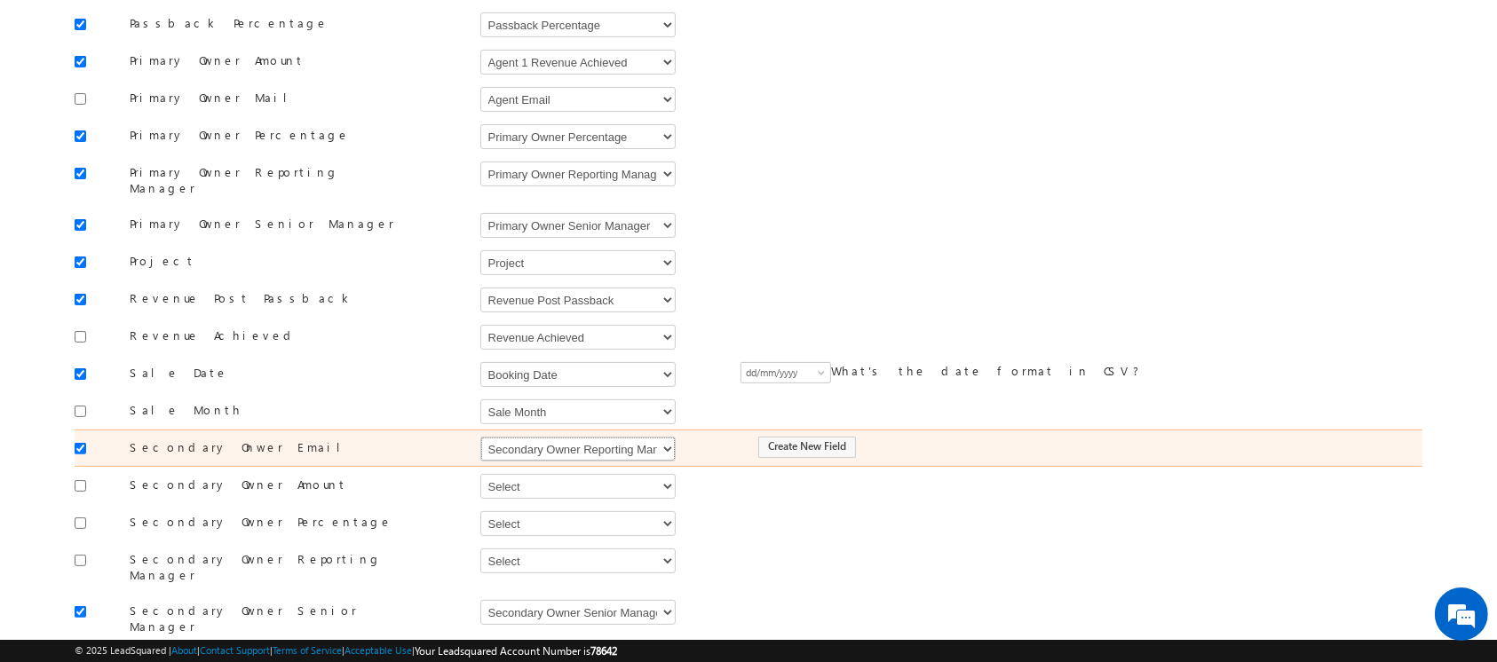
click at [585, 437] on select "Select Select Address 1 Address 2 Agent 1 Revenue Achieved Agent 2 Amount Achie…" at bounding box center [577, 449] width 195 height 25
select select "mx_Assisted_By"
click at [480, 437] on select "Select Select Address 1 Address 2 Agent 1 Revenue Achieved Agent 2 Amount Achie…" at bounding box center [577, 449] width 195 height 25
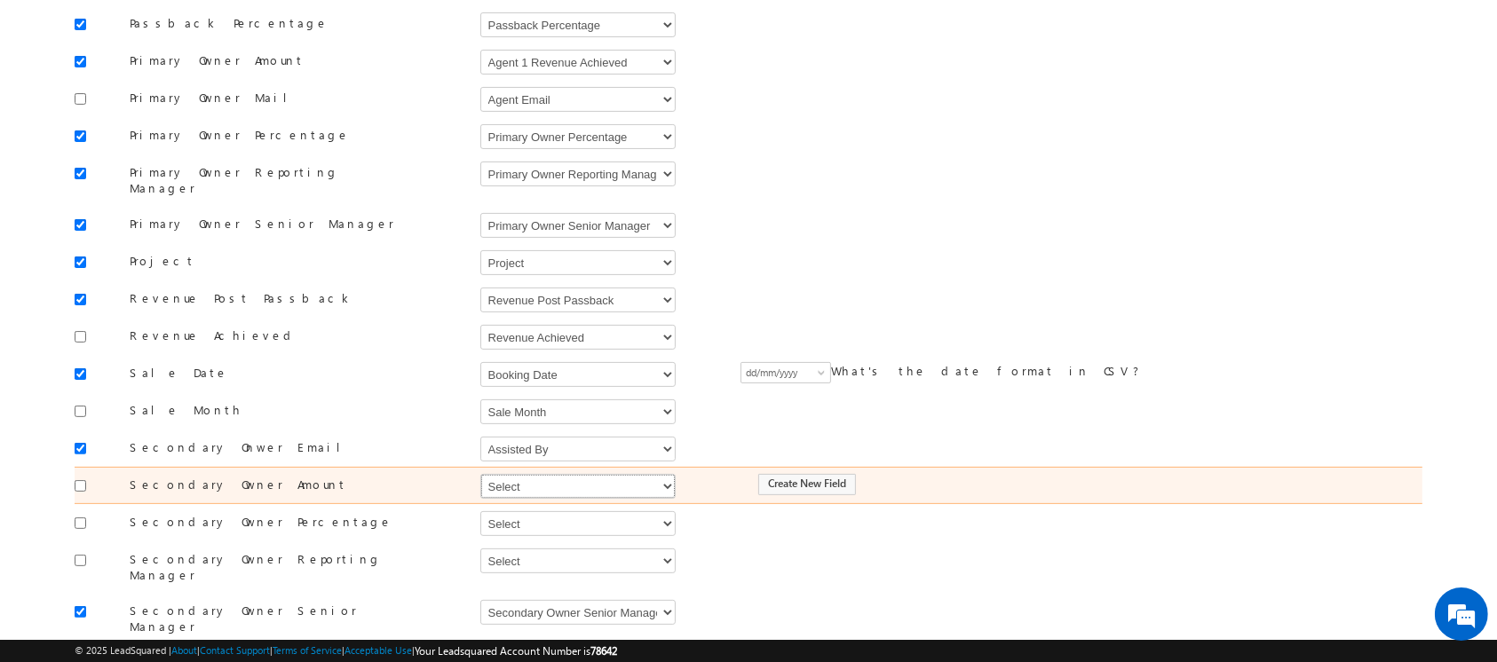
click at [520, 474] on select "Select Select Address 1 Address 2 Agent 1 Revenue Achieved Agent 2 Amount Achie…" at bounding box center [577, 486] width 195 height 25
select select "mx_Agent_2_Amount"
click at [480, 474] on select "Select Select Address 1 Address 2 Agent 1 Revenue Achieved Agent 2 Amount Achie…" at bounding box center [577, 486] width 195 height 25
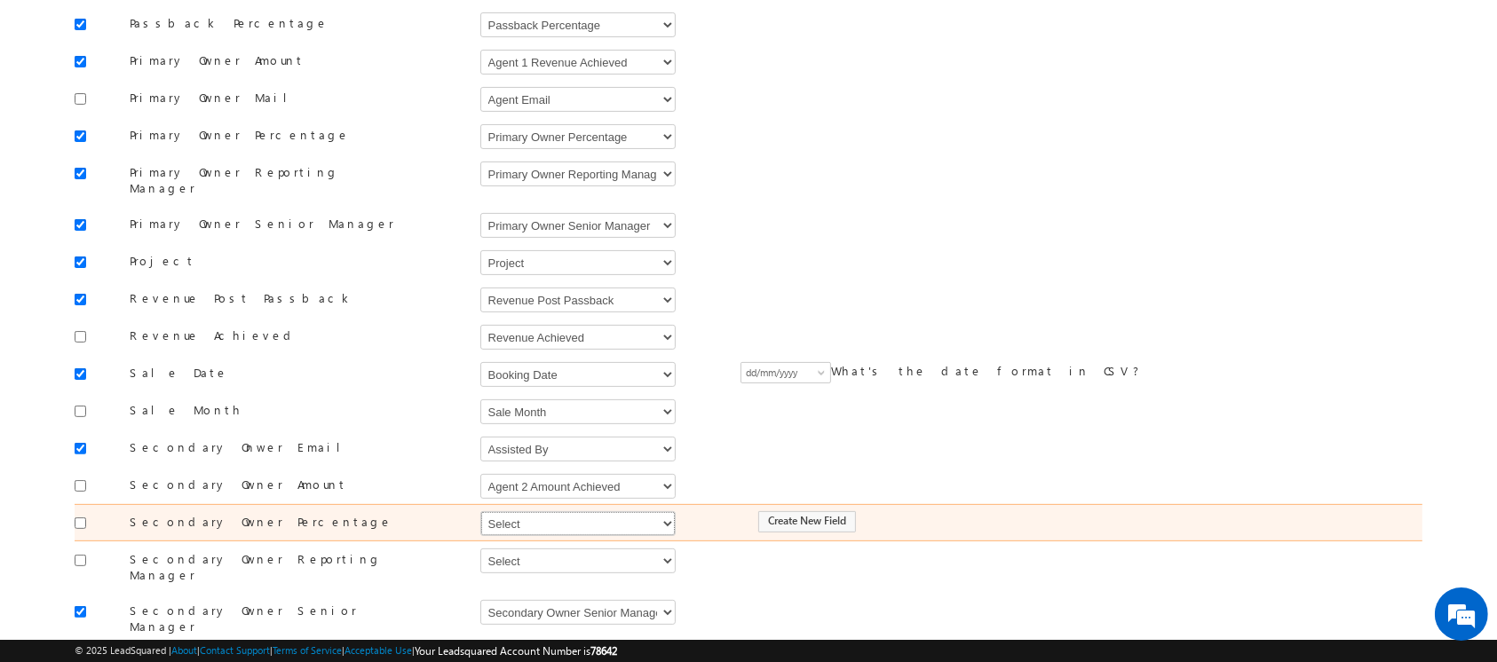
click at [542, 511] on select "Select Select Address 1 Address 2 Agent 1 Revenue Achieved Agent 2 Amount Achie…" at bounding box center [577, 523] width 195 height 25
select select "mx_Assisted_By_Percentage"
click at [480, 511] on select "Select Select Address 1 Address 2 Agent 1 Revenue Achieved Agent 2 Amount Achie…" at bounding box center [577, 523] width 195 height 25
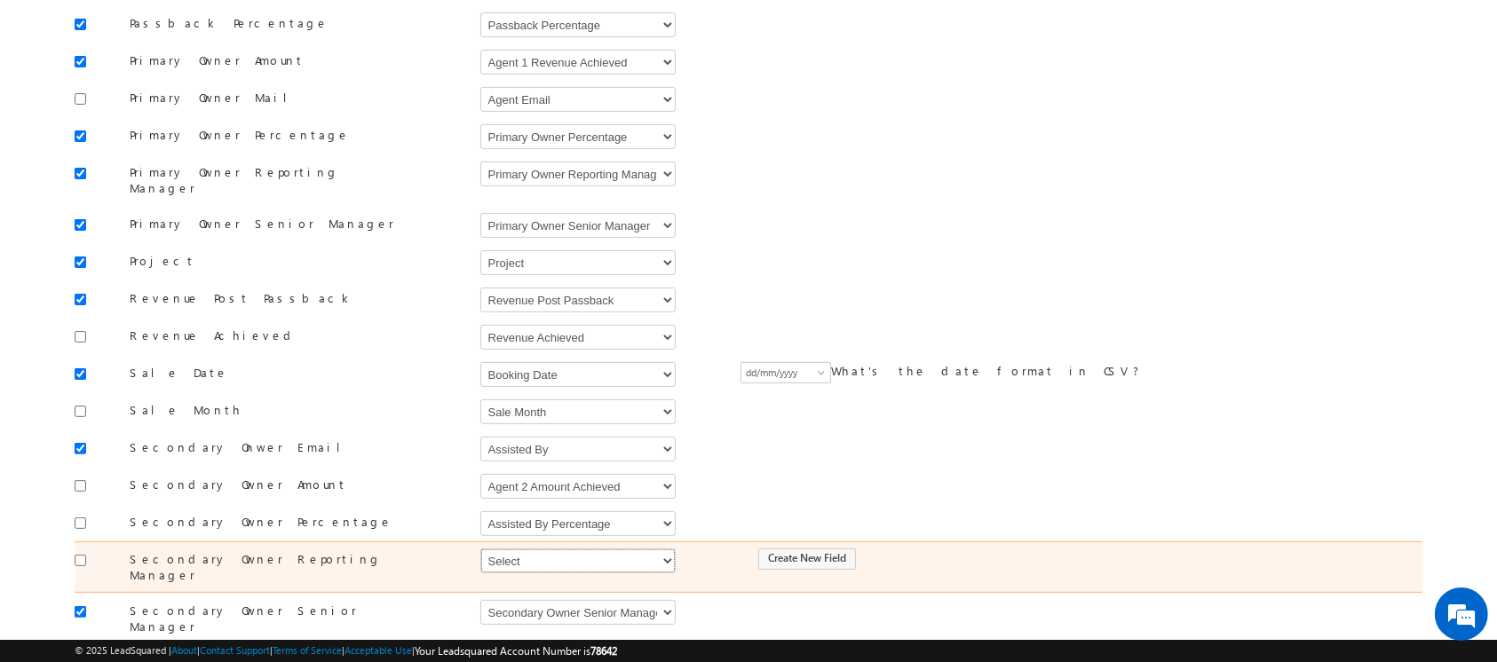
click at [575, 549] on select "Select Select Address 1 Address 2 Agent 1 Revenue Achieved Agent 2 Amount Achie…" at bounding box center [577, 561] width 195 height 25
select select "mx_Secondary_Owner_Reporting_Manager"
click at [480, 549] on select "Select Select Address 1 Address 2 Agent 1 Revenue Achieved Agent 2 Amount Achie…" at bounding box center [577, 561] width 195 height 25
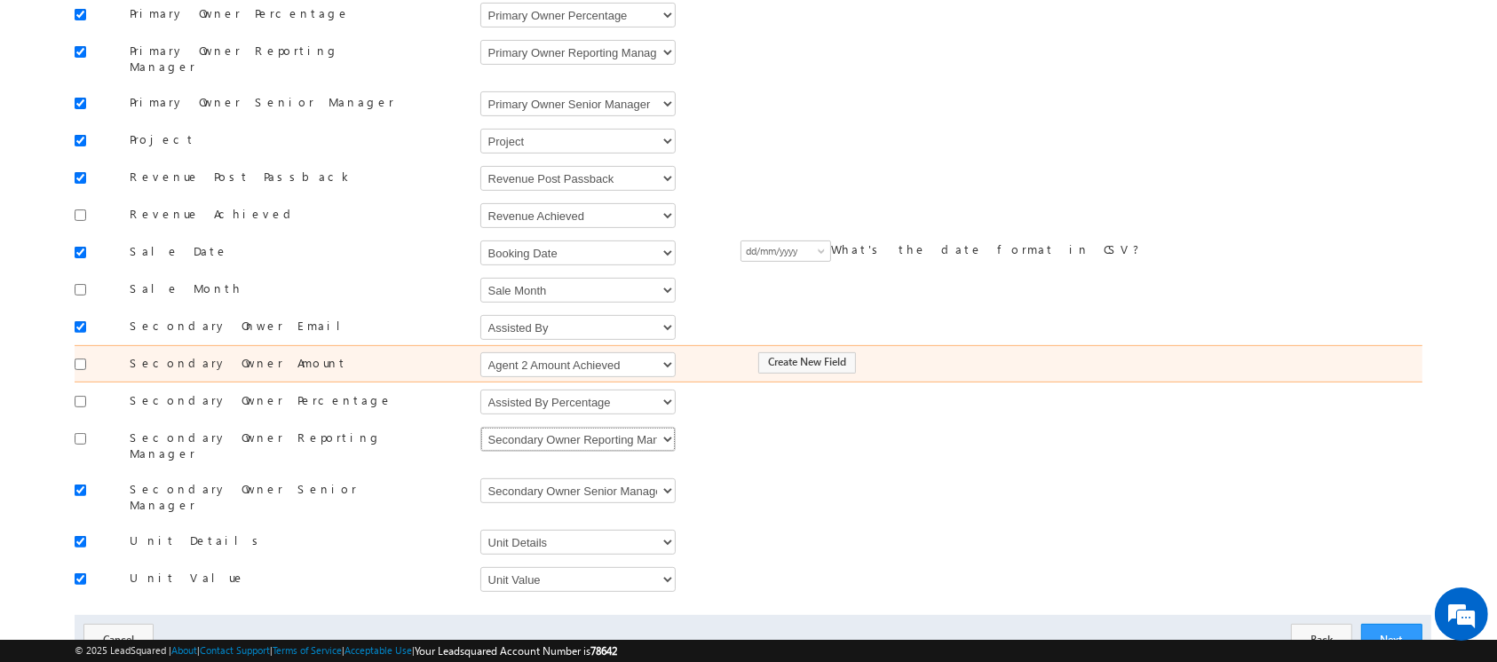
scroll to position [563, 0]
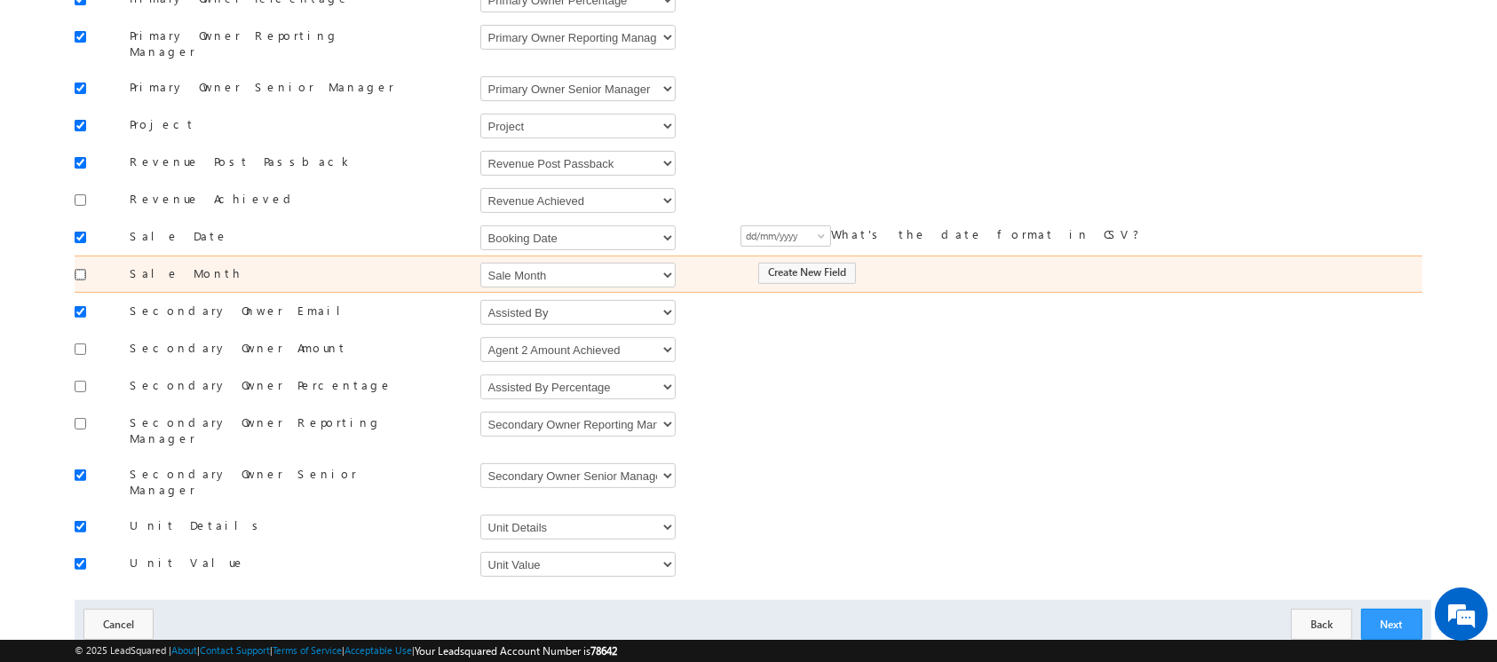
click at [83, 269] on input "checkbox" at bounding box center [81, 275] width 12 height 12
checkbox input "true"
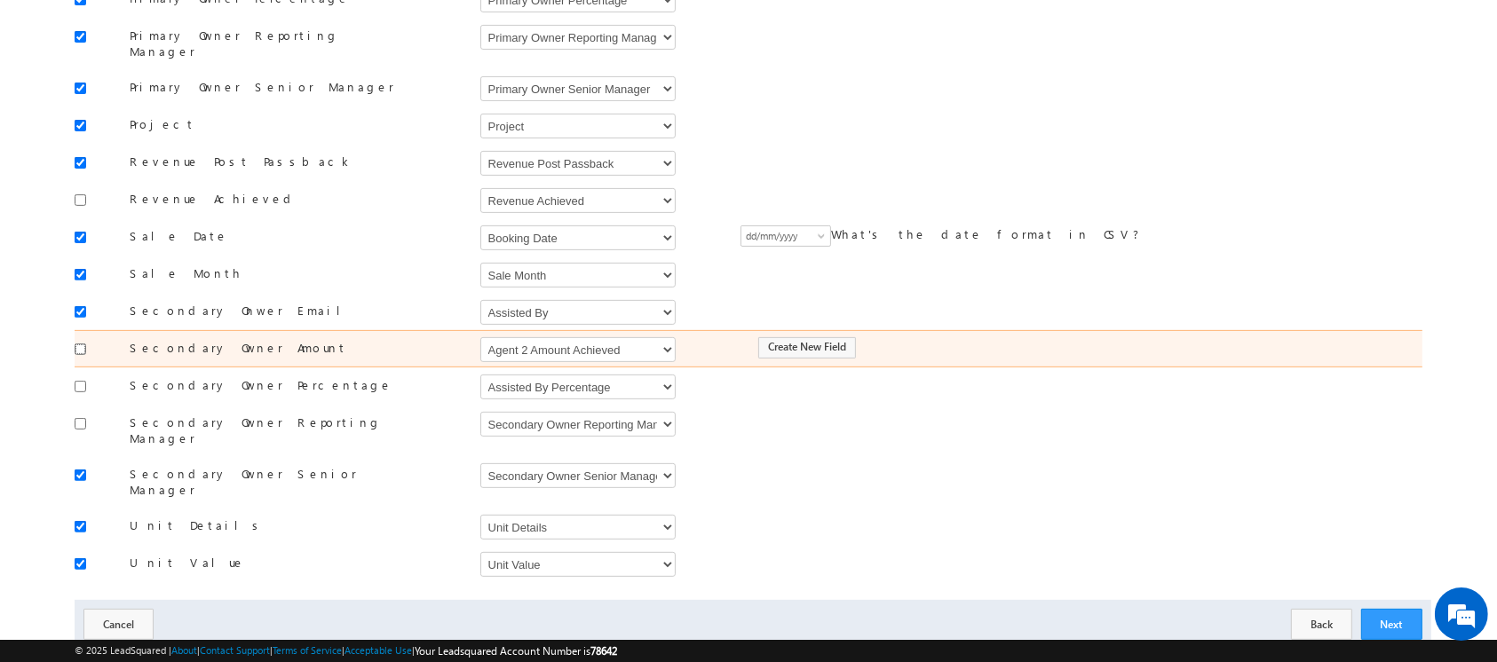
click at [82, 344] on input "checkbox" at bounding box center [81, 350] width 12 height 12
checkbox input "true"
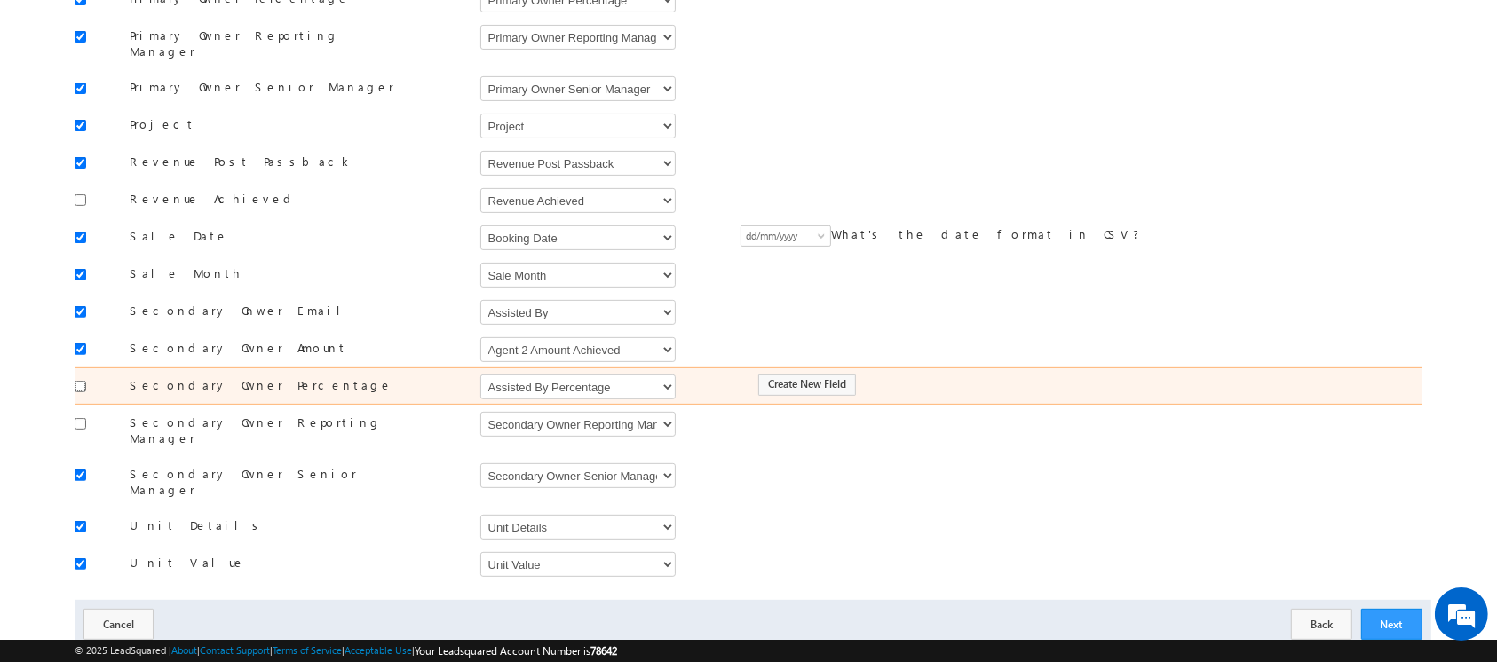
click at [82, 381] on input "checkbox" at bounding box center [81, 387] width 12 height 12
checkbox input "true"
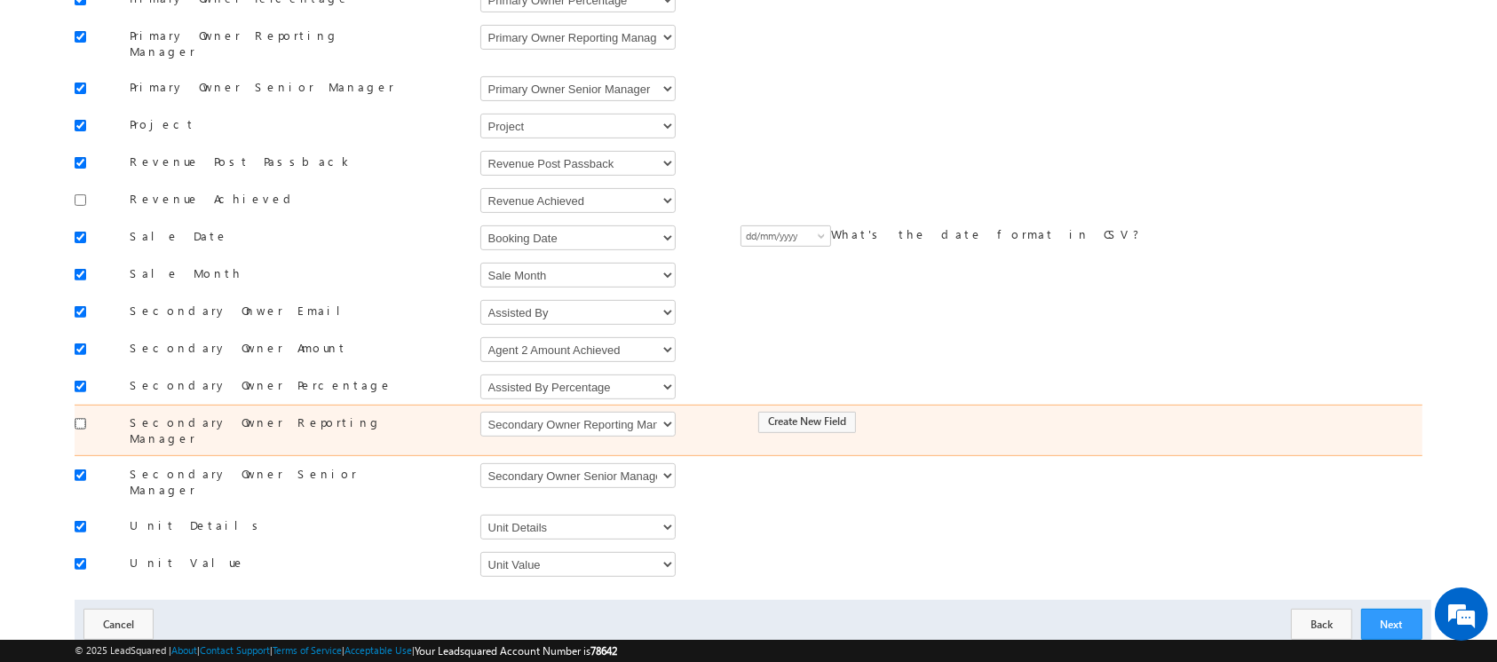
click at [81, 418] on input "checkbox" at bounding box center [81, 424] width 12 height 12
checkbox input "true"
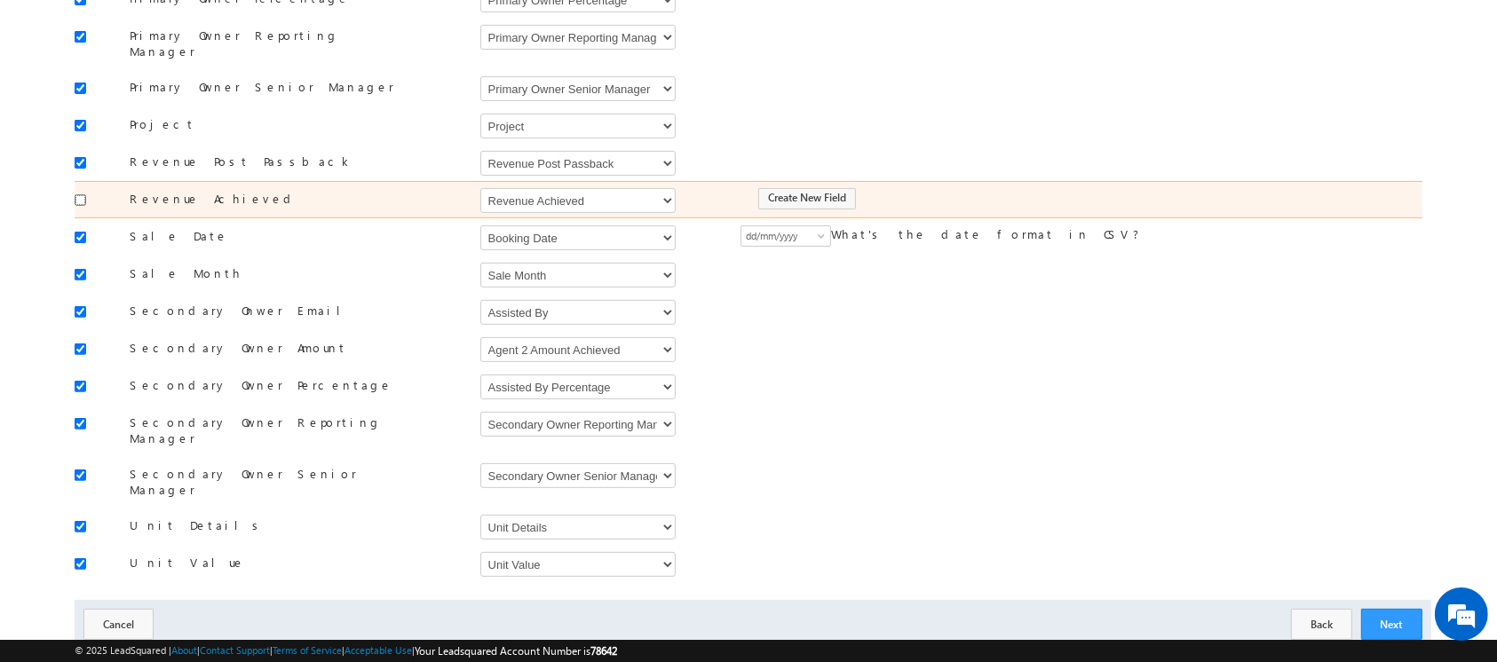
click at [78, 194] on input "checkbox" at bounding box center [81, 200] width 12 height 12
checkbox input "true"
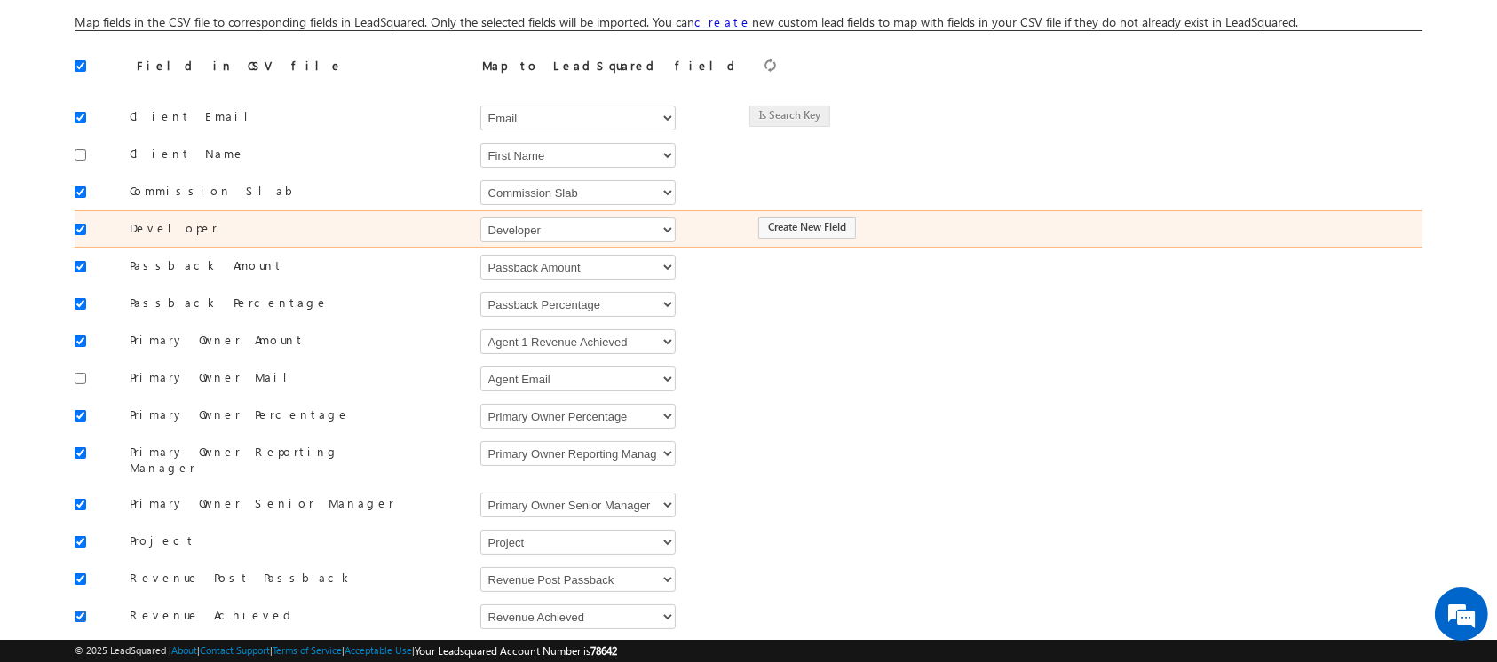
scroll to position [143, 0]
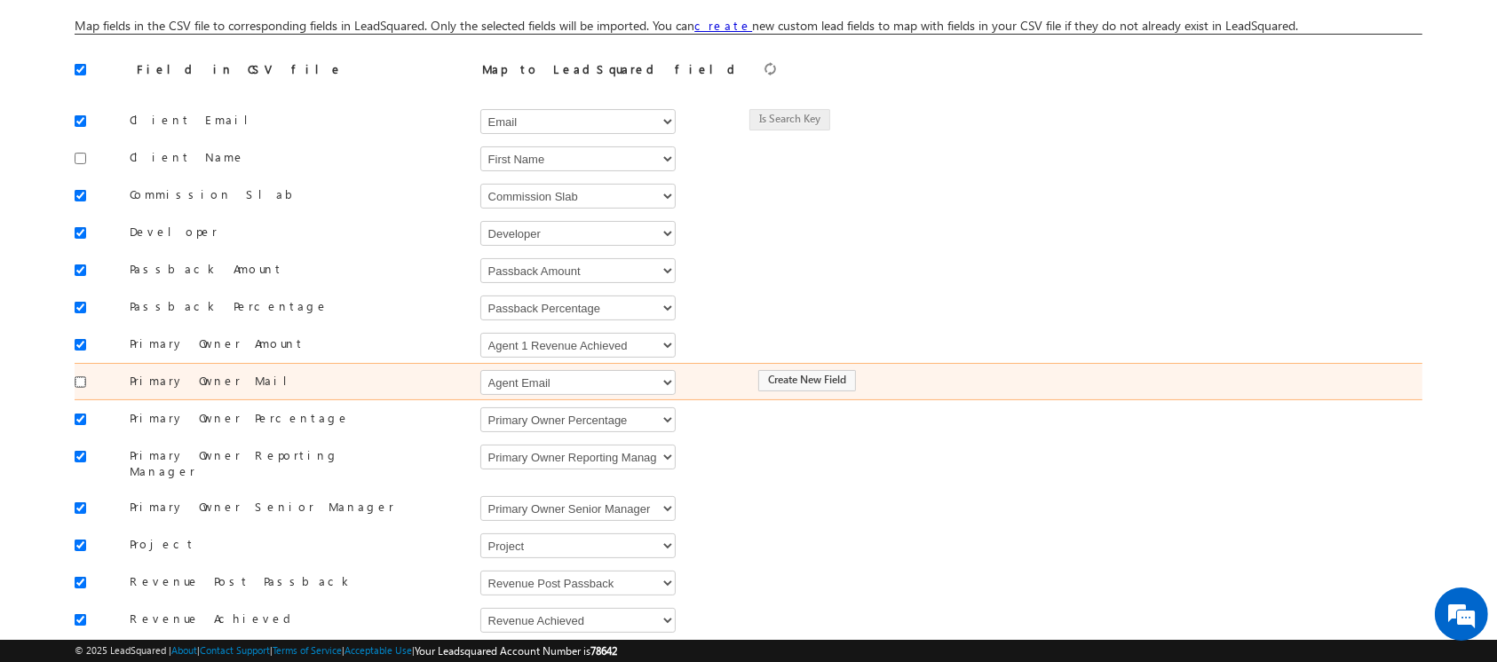
click at [79, 380] on input "checkbox" at bounding box center [81, 382] width 12 height 12
checkbox input "true"
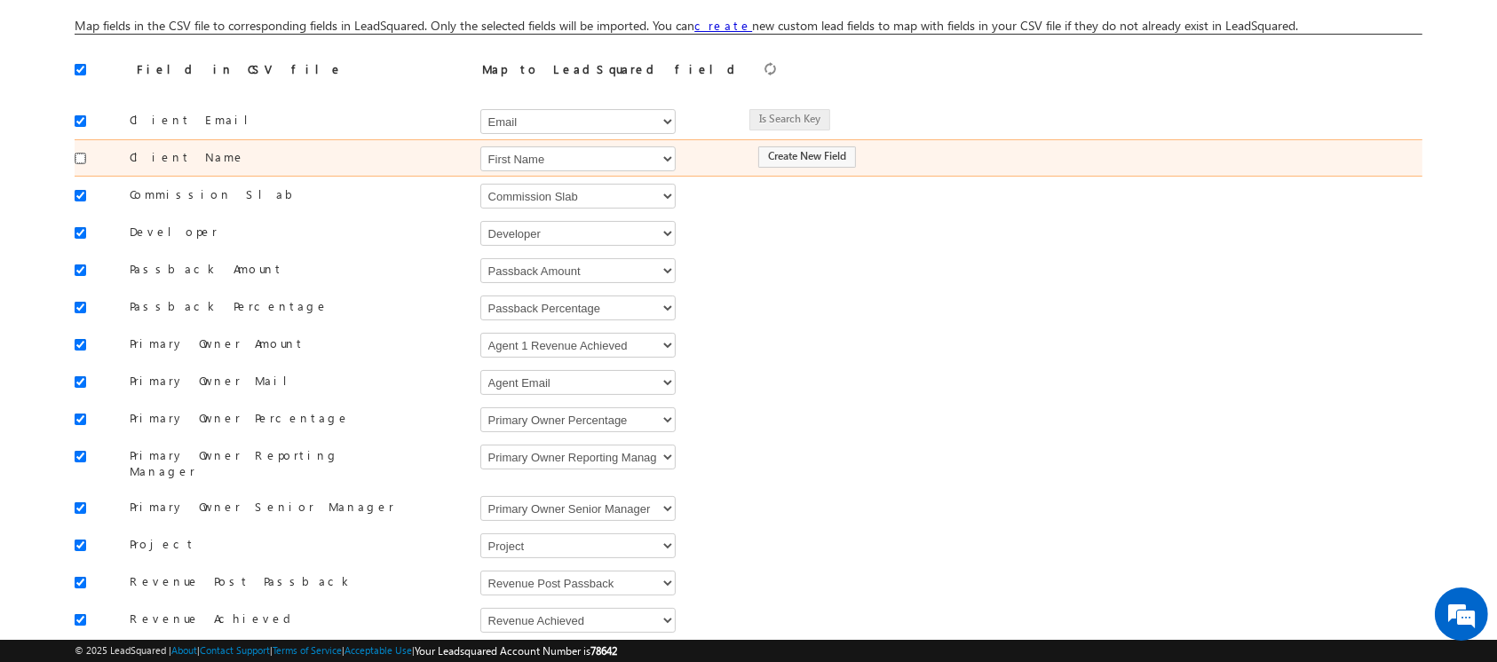
click at [78, 162] on input "checkbox" at bounding box center [81, 159] width 12 height 12
checkbox input "true"
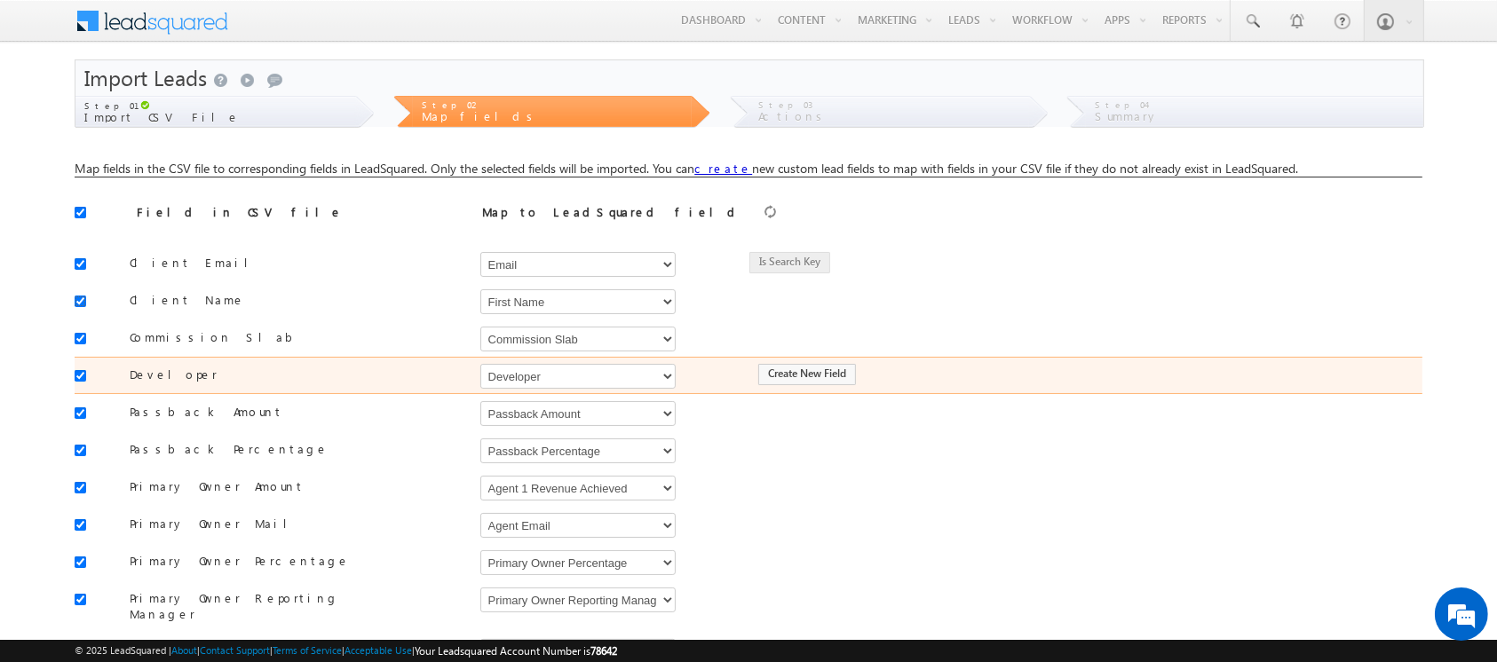
scroll to position [574, 0]
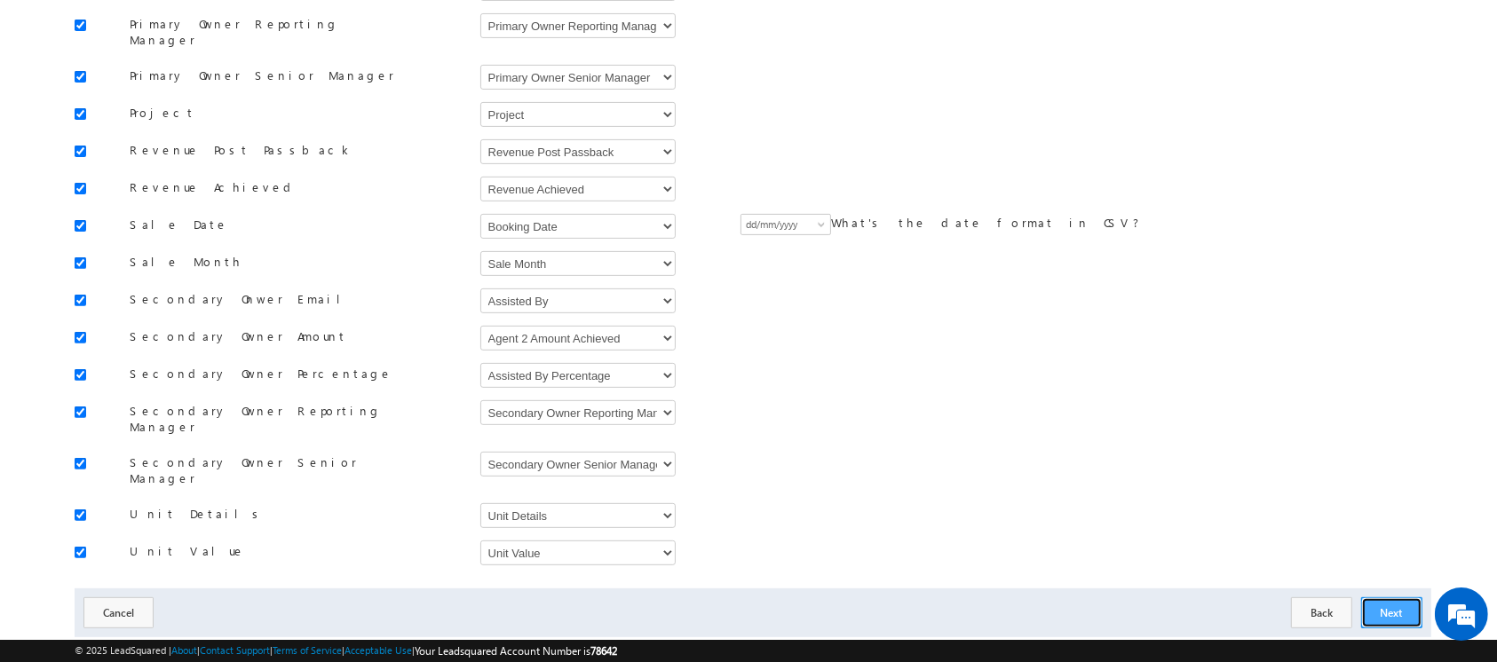
click at [1384, 597] on button "Next" at bounding box center [1391, 612] width 61 height 31
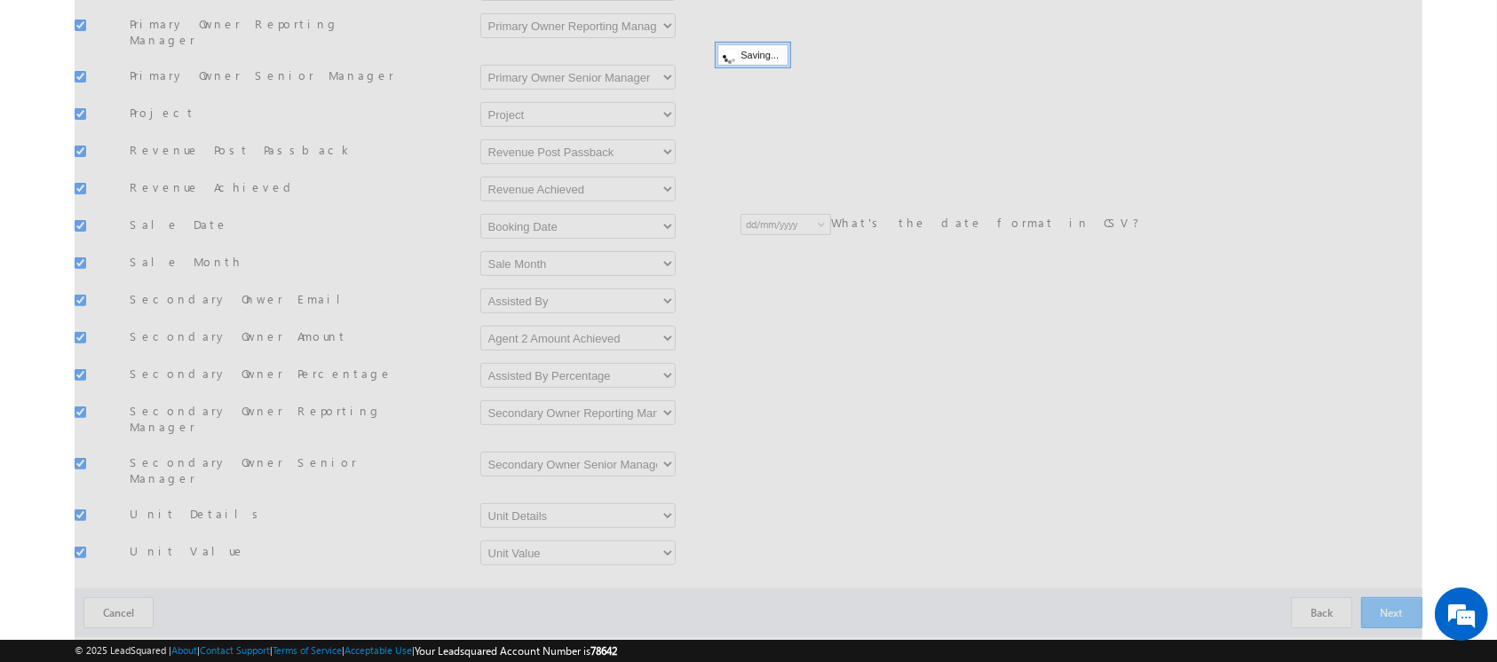
scroll to position [103, 0]
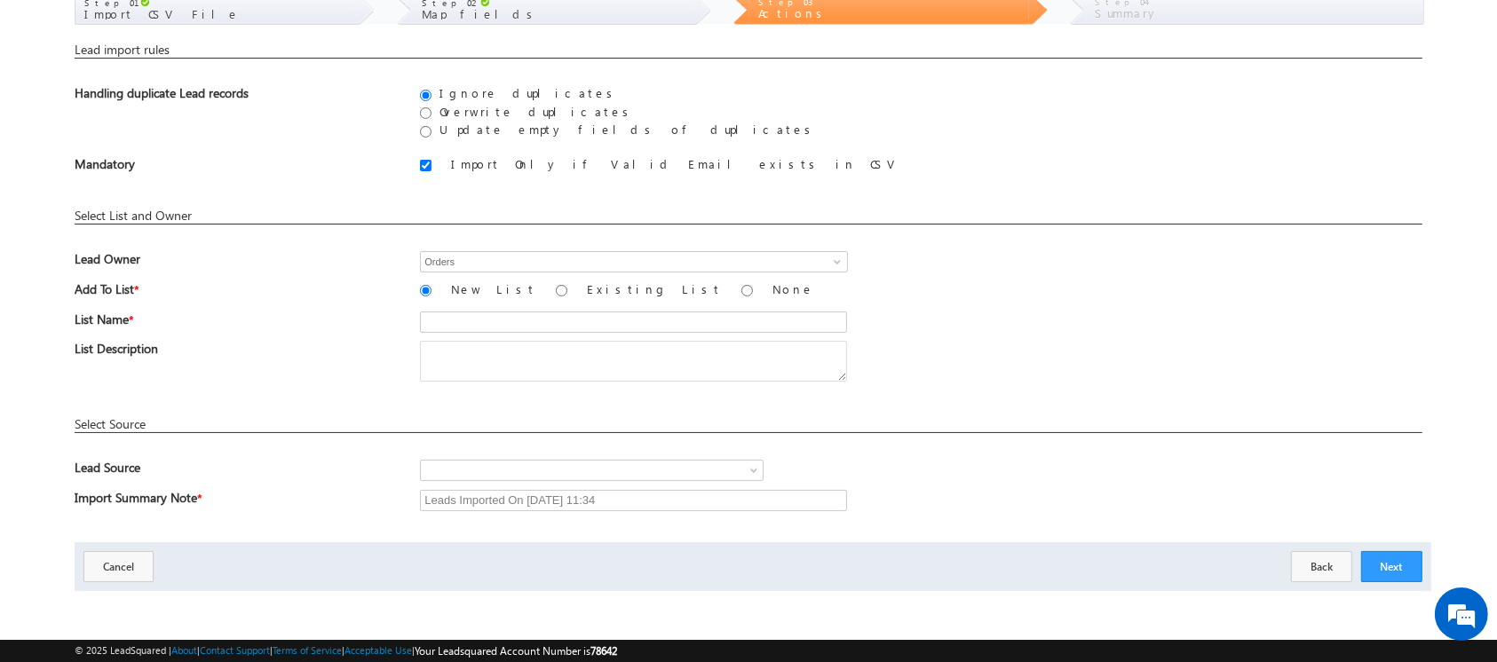
click at [424, 164] on input "Import Only if Valid Email exists in CSV" at bounding box center [426, 166] width 12 height 12
checkbox input "false"
click at [423, 130] on input "Update empty fields of duplicates" at bounding box center [426, 132] width 12 height 12
radio input "true"
click at [520, 322] on input "text" at bounding box center [633, 322] width 426 height 21
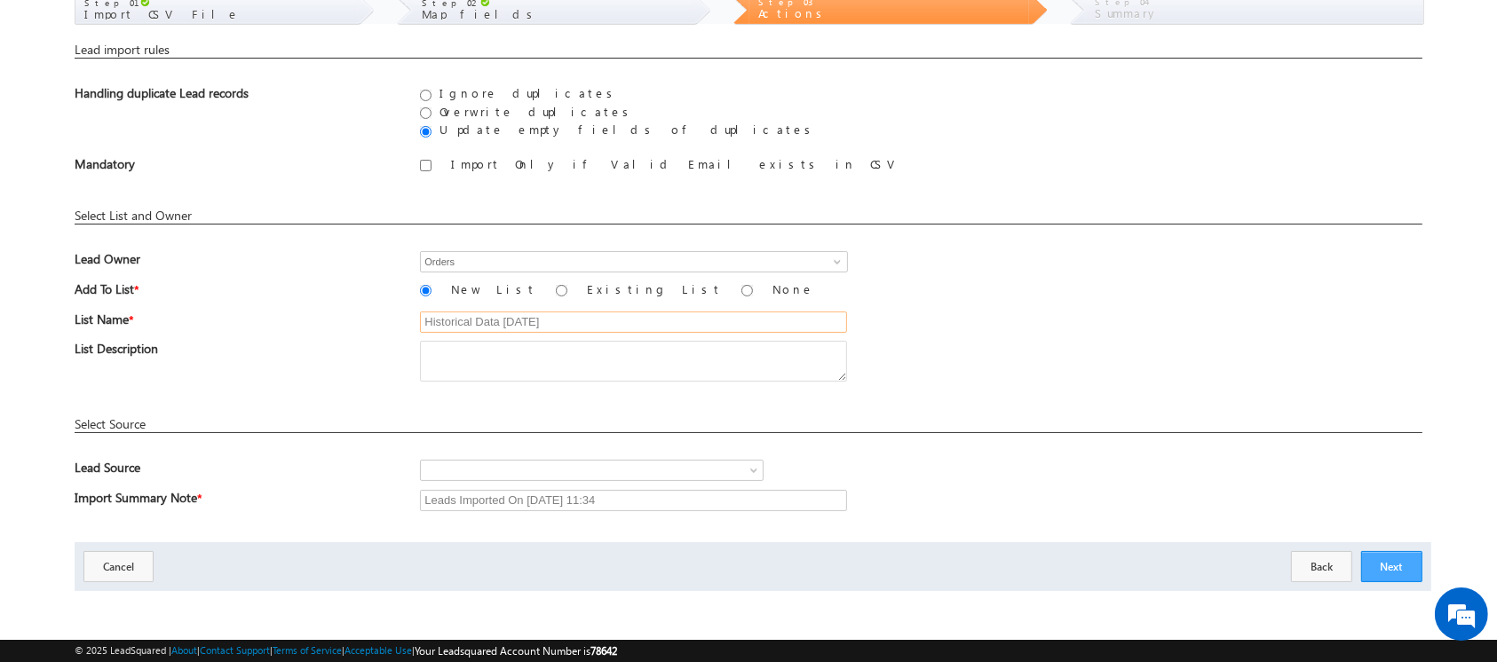
type input "Historical Data 26 sep 2025"
click at [1392, 572] on button "Next" at bounding box center [1391, 566] width 61 height 31
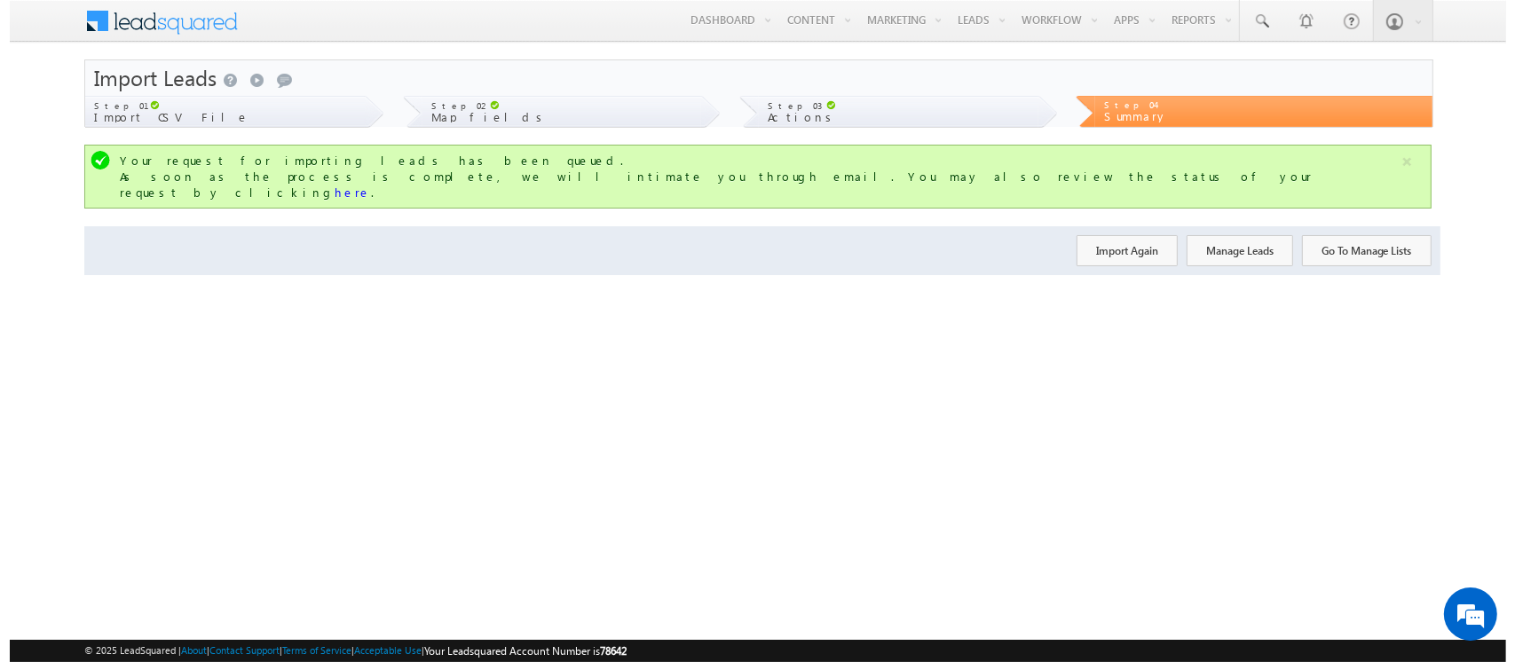
scroll to position [0, 0]
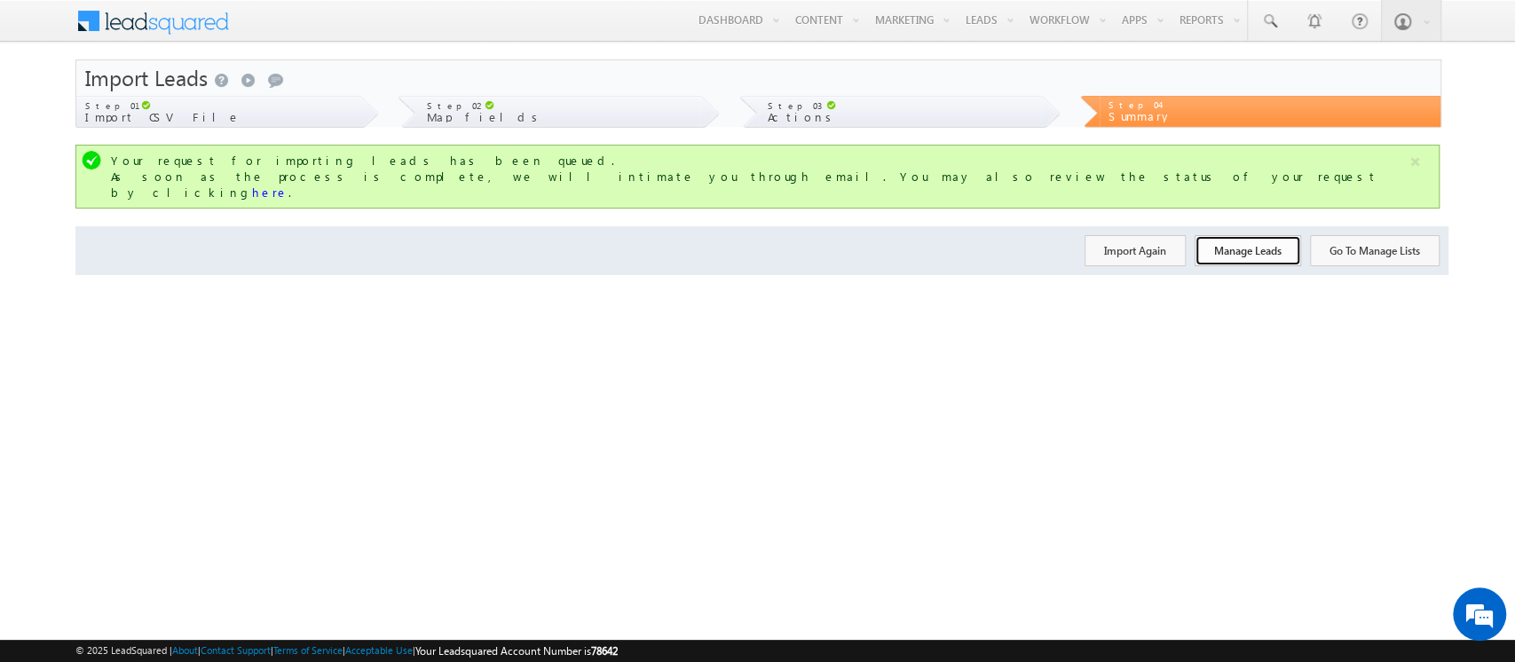
click at [1245, 235] on button "Manage Leads" at bounding box center [1248, 250] width 107 height 31
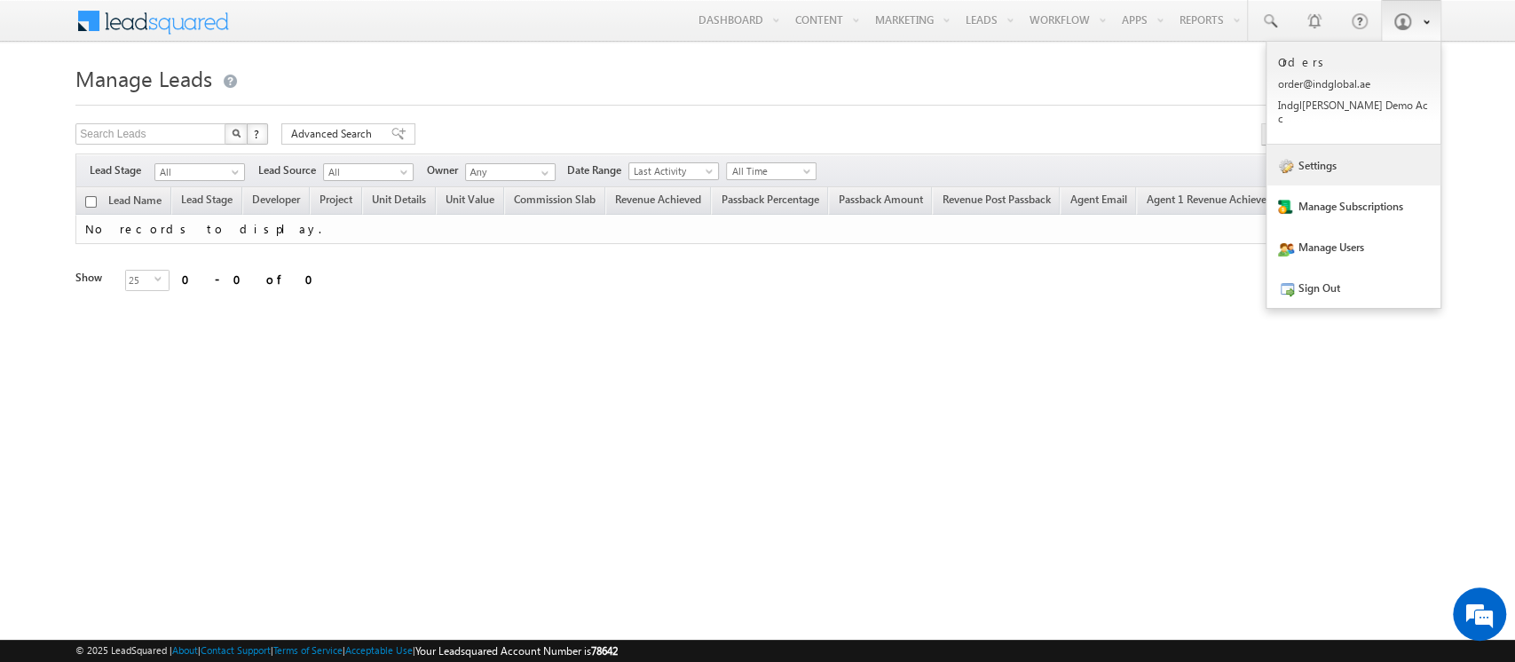
click at [1345, 153] on link "Settings" at bounding box center [1354, 165] width 174 height 41
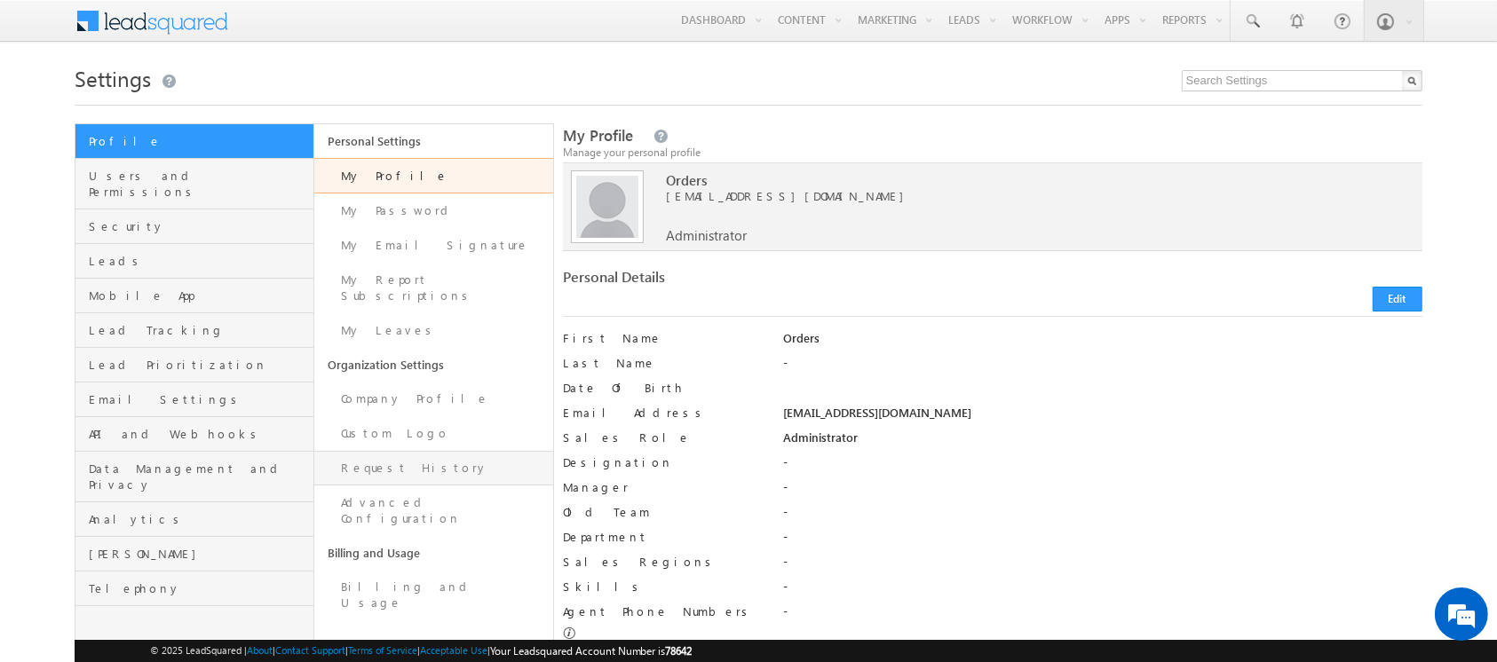
click at [403, 451] on link "Request History" at bounding box center [433, 468] width 239 height 35
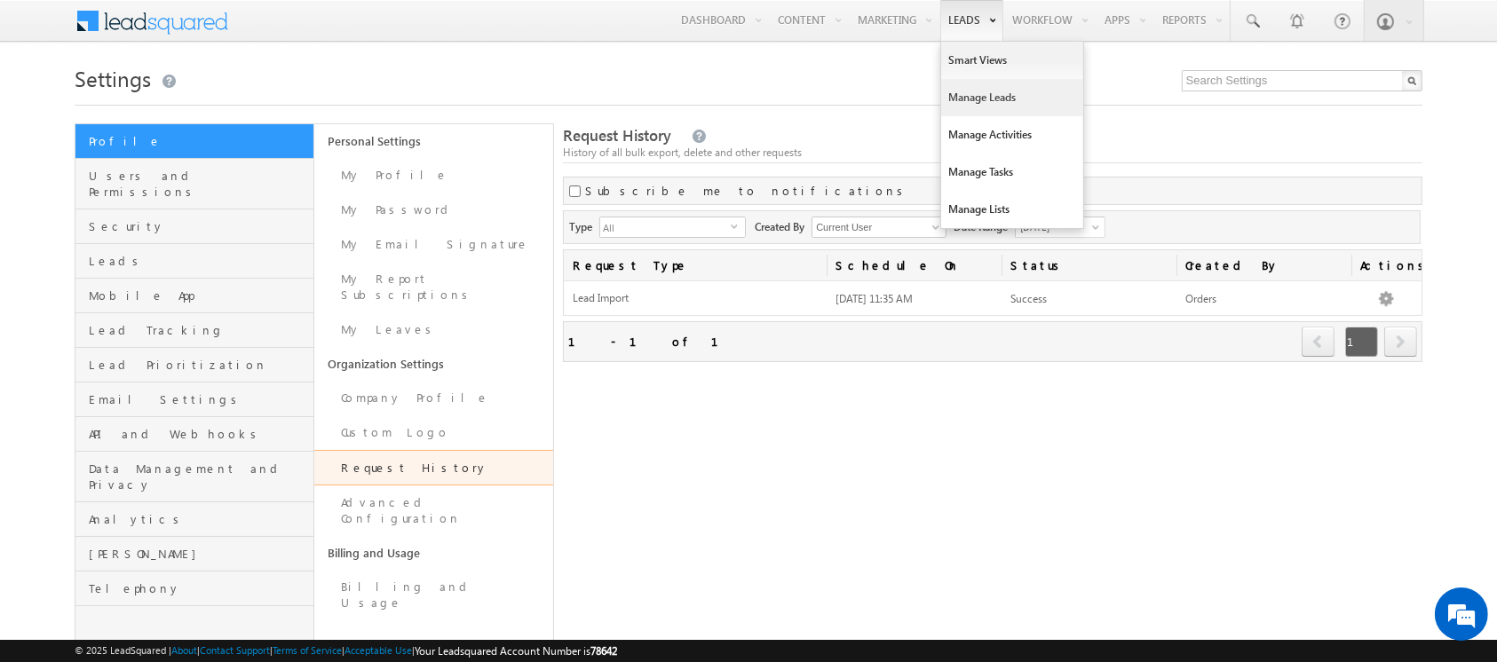
click at [980, 95] on link "Manage Leads" at bounding box center [1012, 97] width 142 height 37
